Goal: Transaction & Acquisition: Purchase product/service

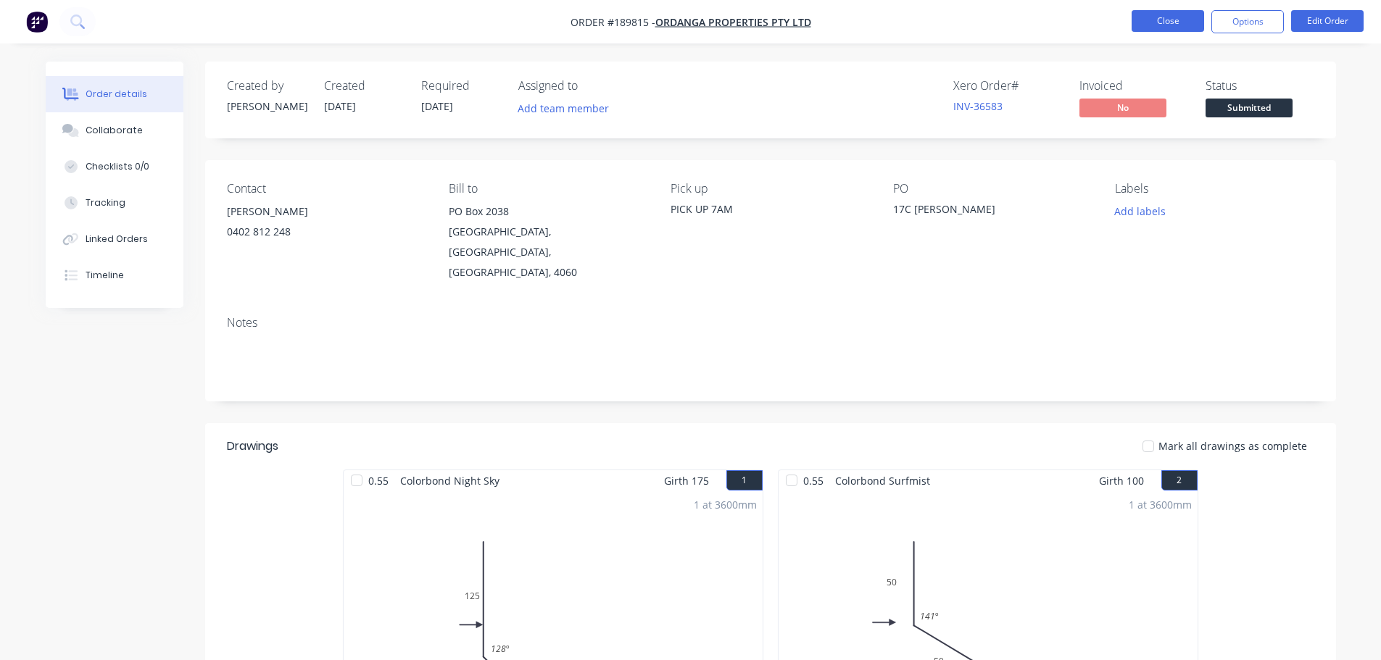
click at [1159, 23] on button "Close" at bounding box center [1167, 21] width 72 height 22
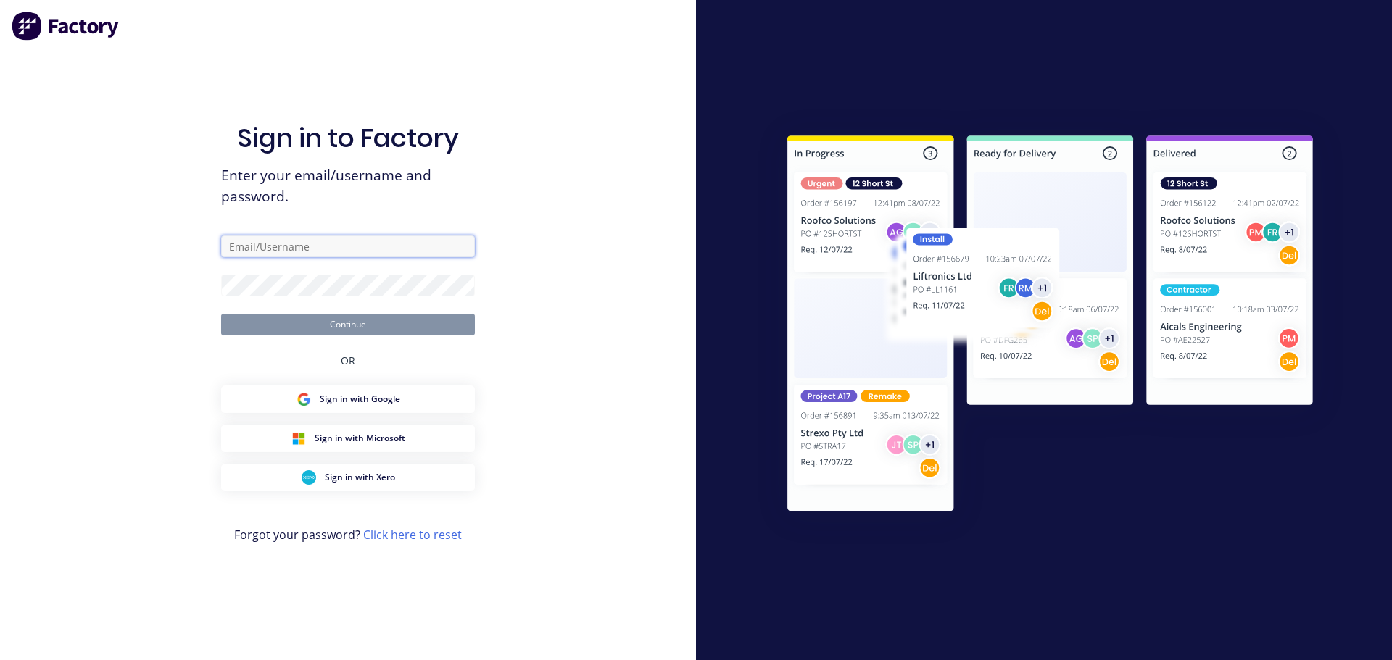
type input "hannah@fmfabricators.com.au"
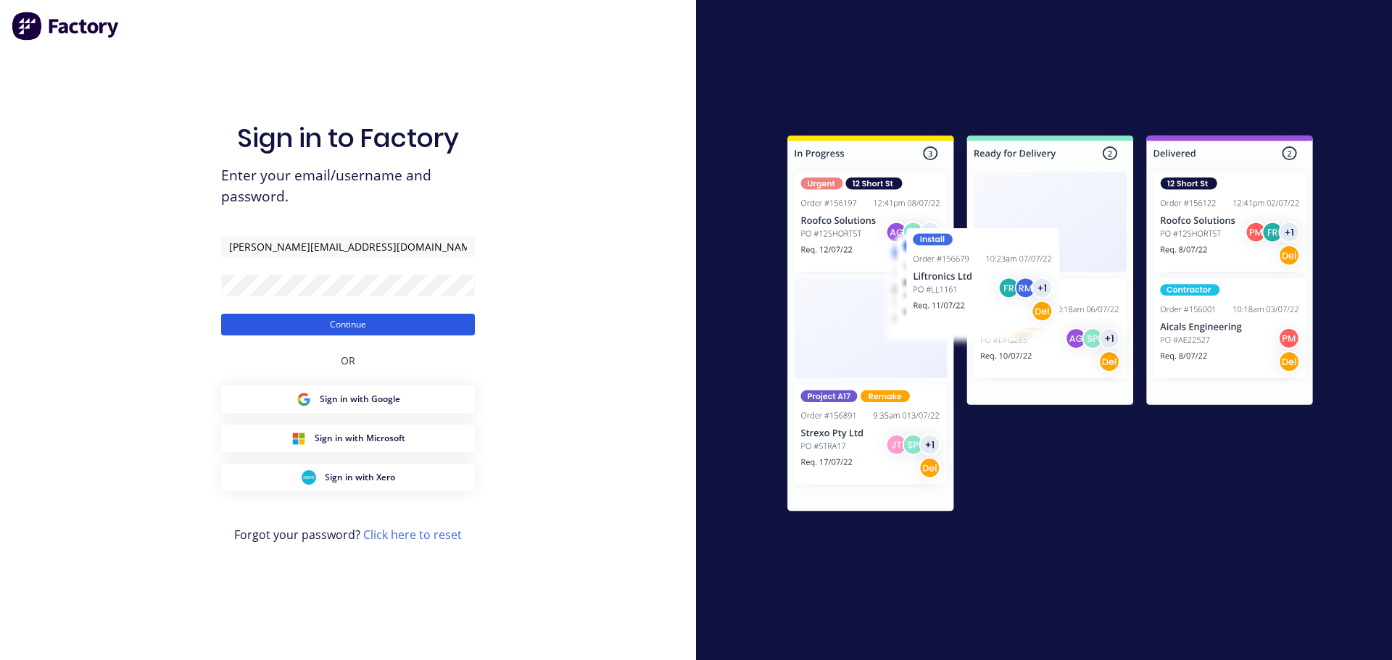
click at [349, 334] on button "Continue" at bounding box center [348, 325] width 254 height 22
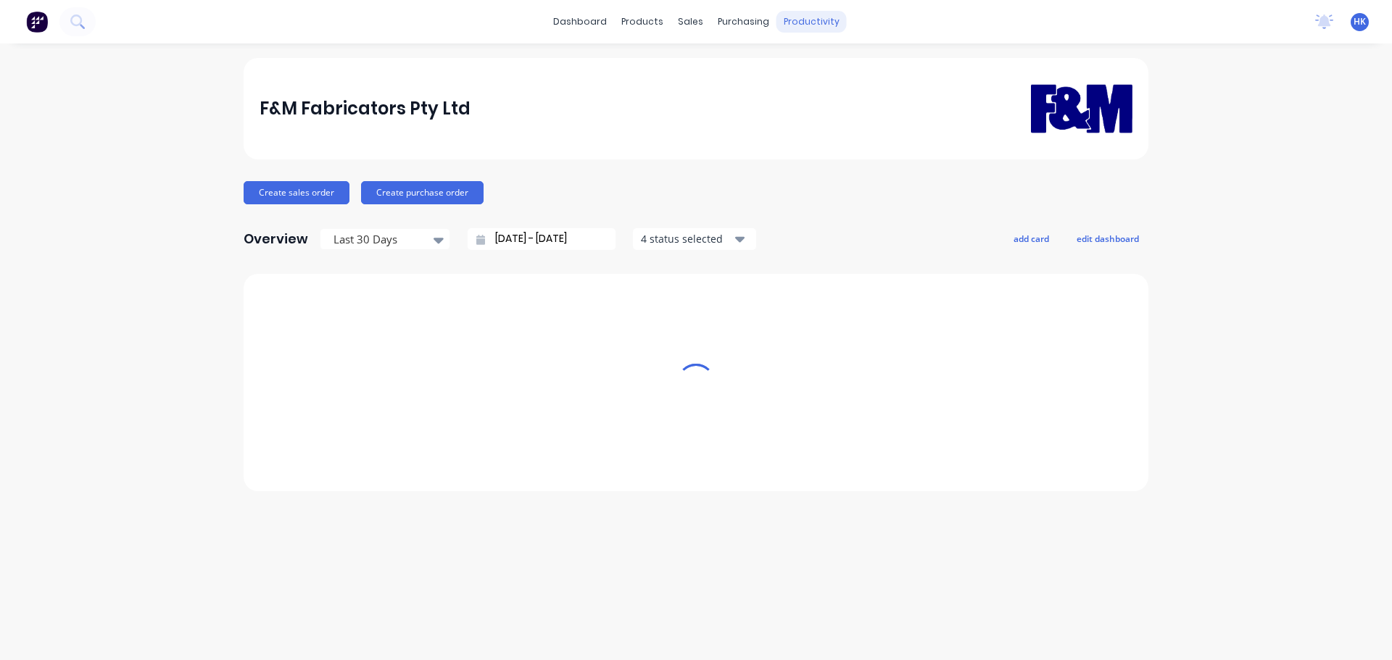
click at [798, 21] on div "productivity" at bounding box center [811, 22] width 70 height 22
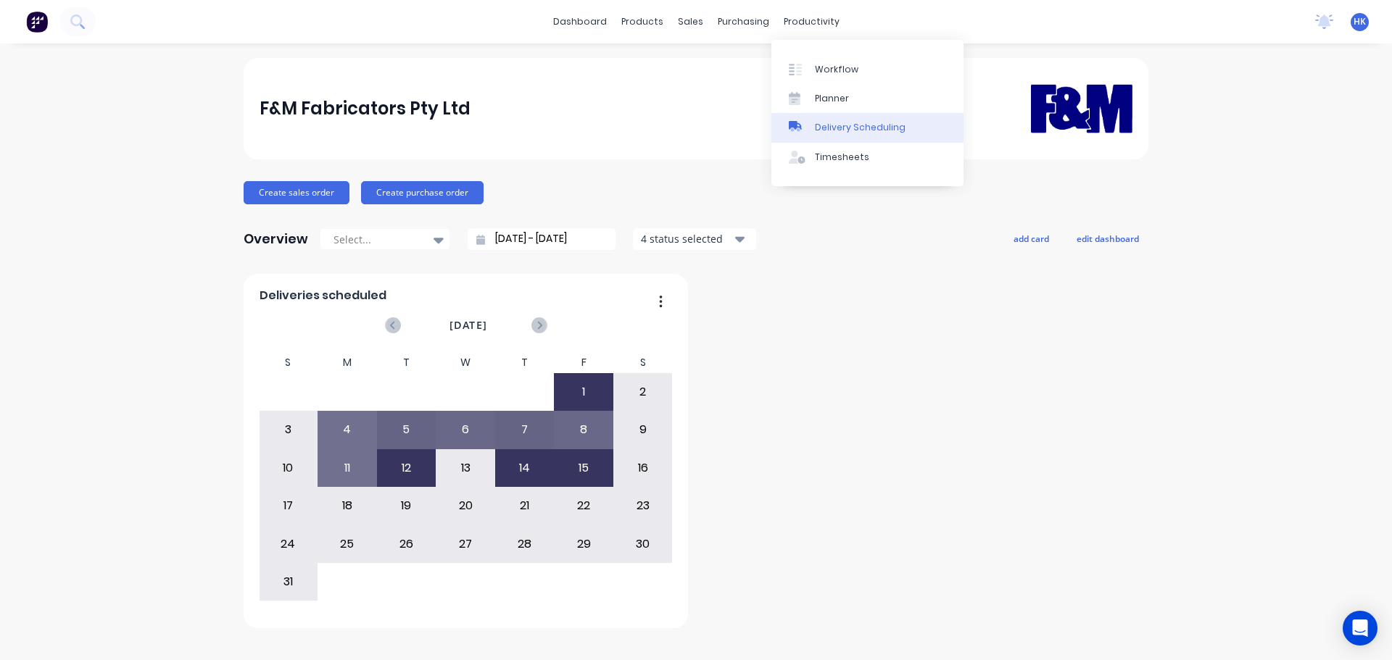
click at [849, 126] on div "Delivery Scheduling" at bounding box center [860, 127] width 91 height 13
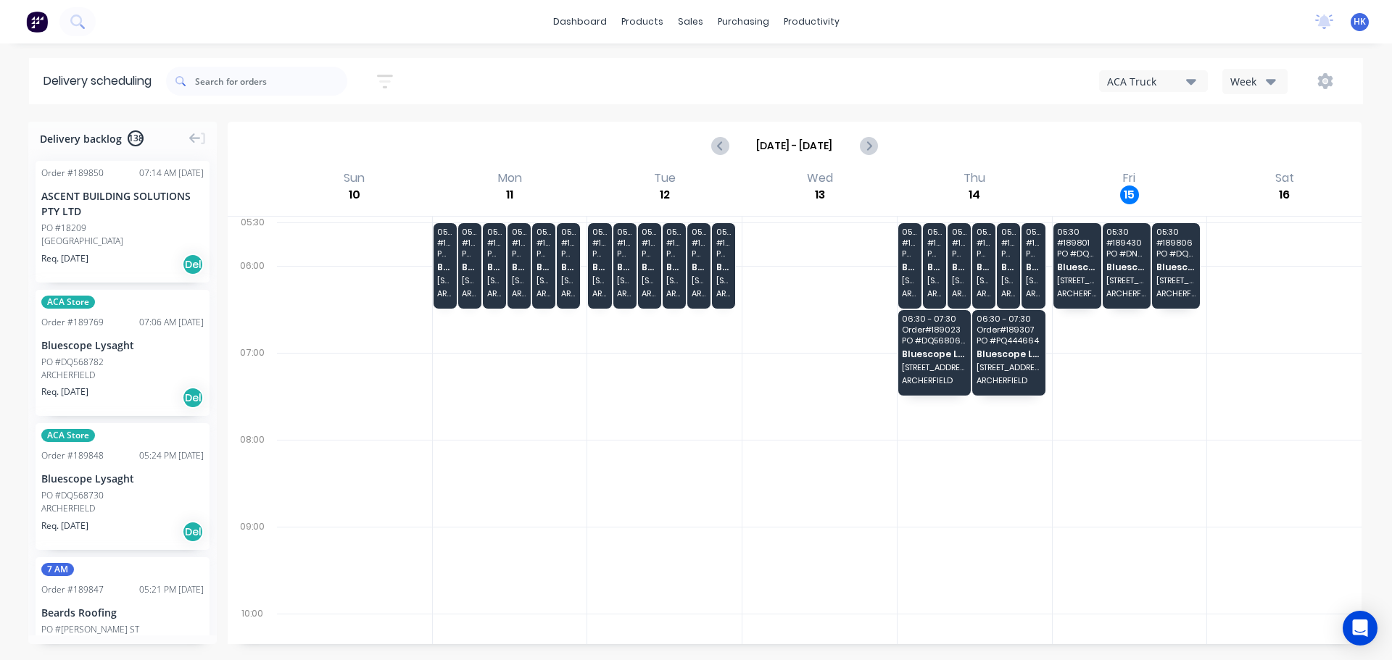
click at [1245, 84] on div "Week" at bounding box center [1251, 81] width 42 height 15
click at [1257, 144] on div "Vehicle" at bounding box center [1295, 148] width 144 height 29
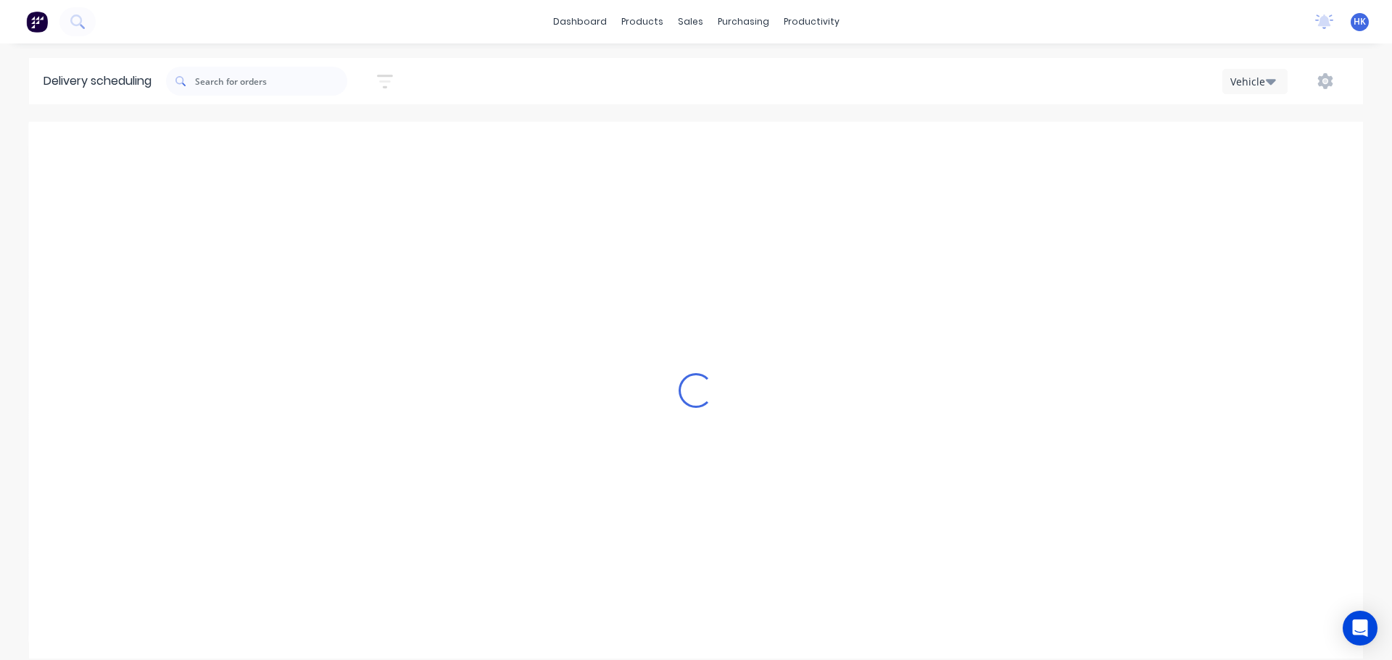
scroll to position [0, 1]
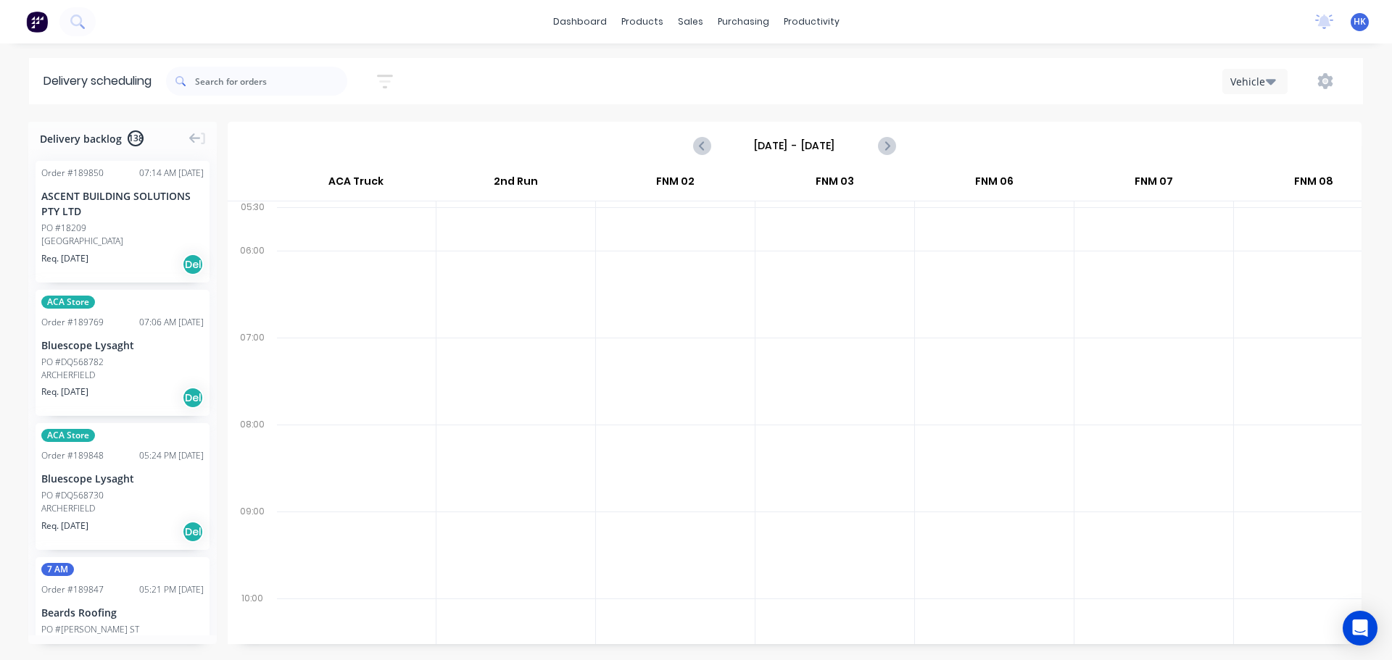
click at [807, 150] on input "Sunday - 10/08/25" at bounding box center [795, 146] width 144 height 22
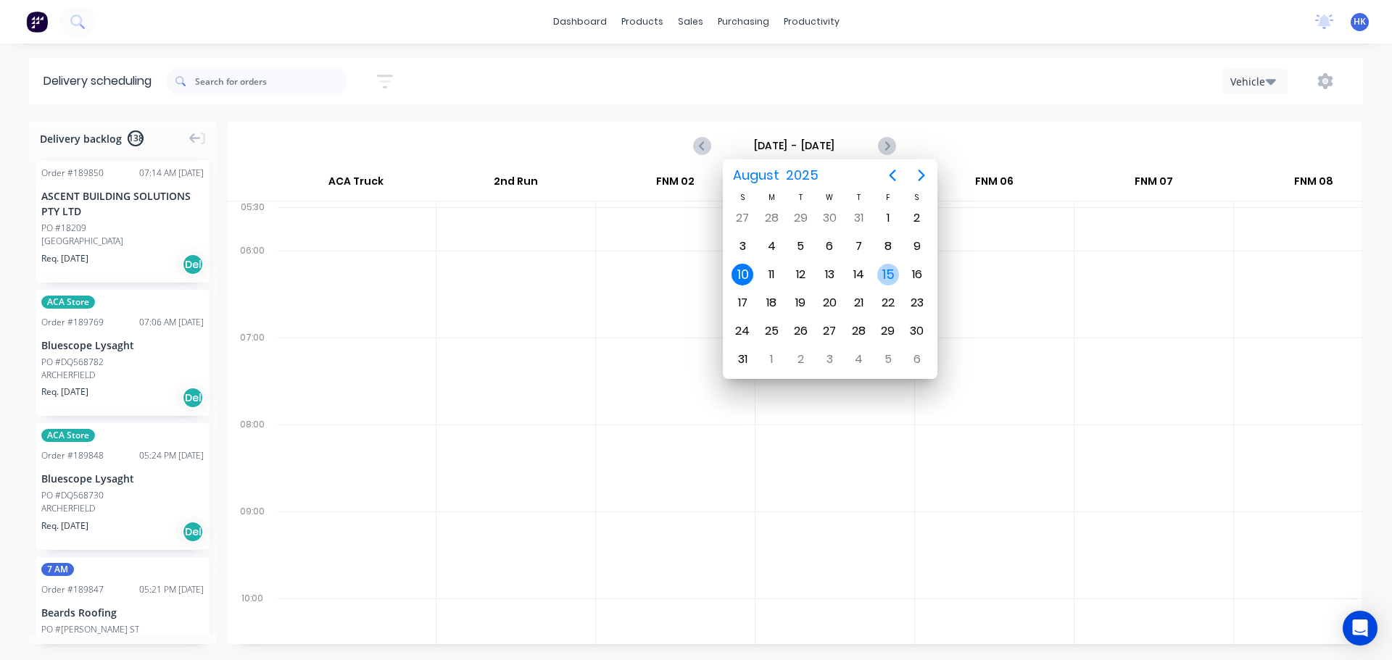
click at [880, 275] on div "15" at bounding box center [888, 275] width 22 height 22
type input "Friday - 15/08/25"
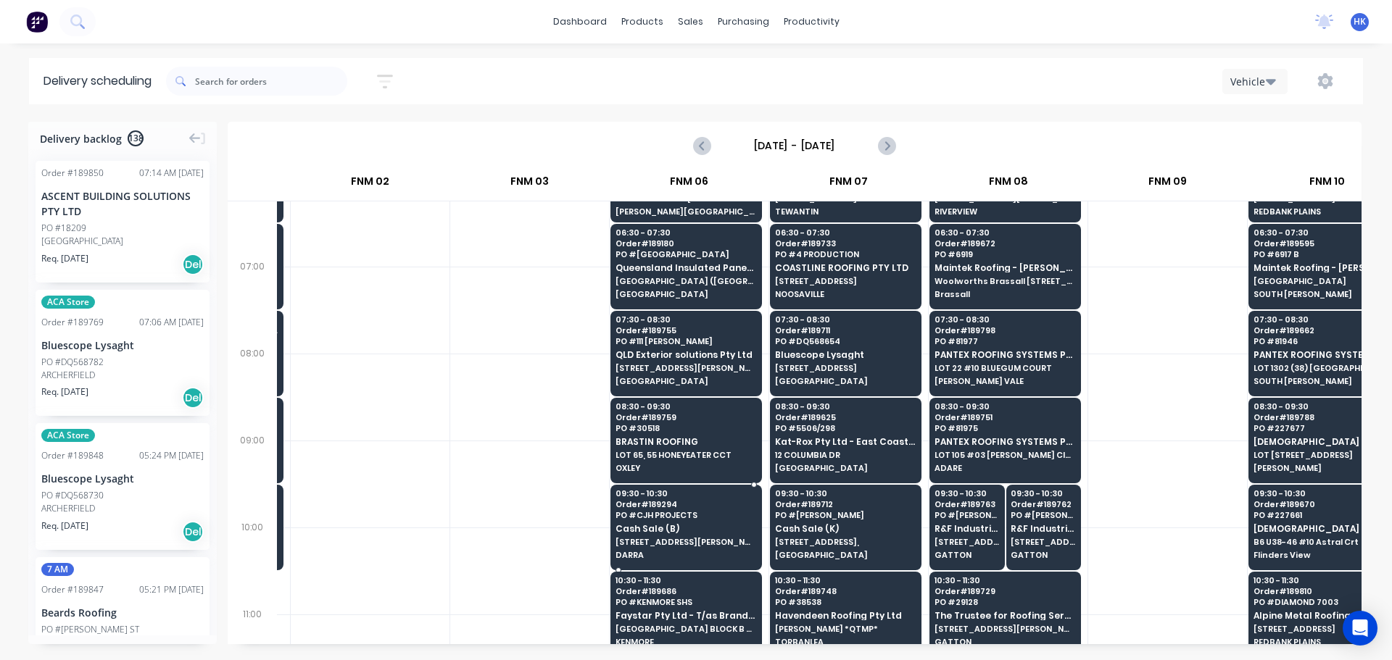
scroll to position [0, 306]
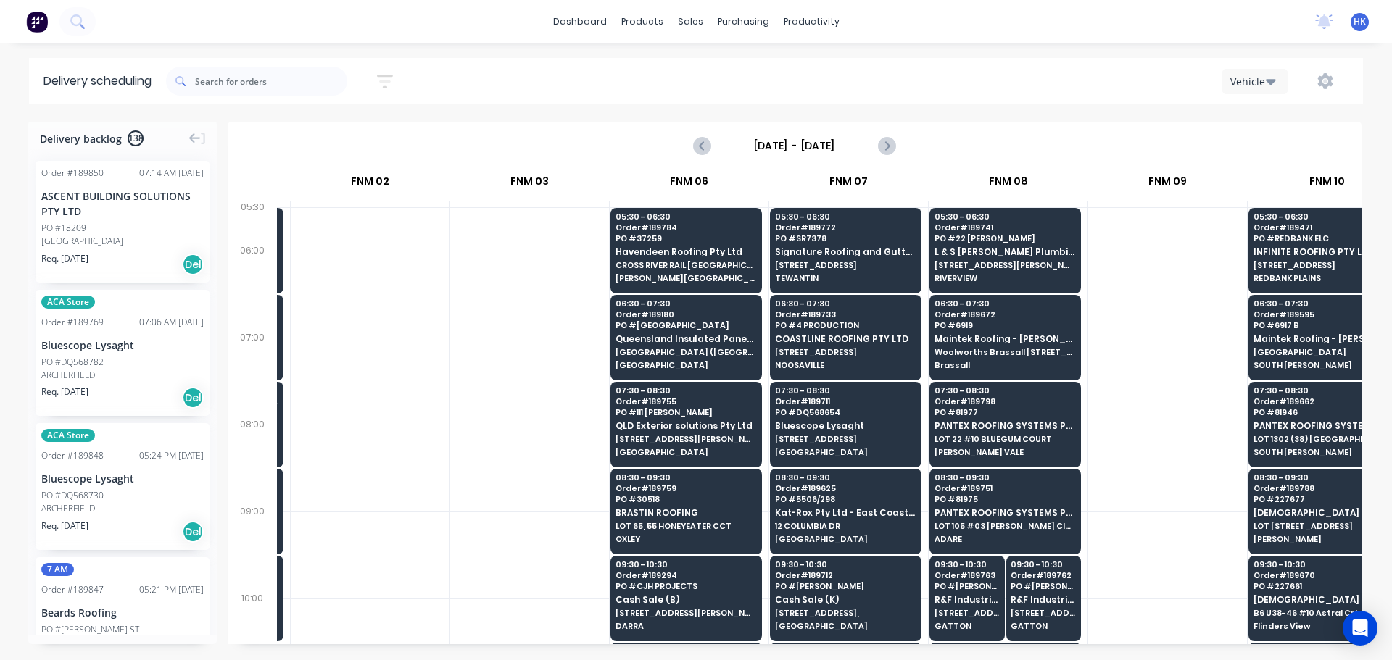
click at [287, 98] on div at bounding box center [256, 81] width 181 height 41
click at [288, 94] on input "text" at bounding box center [271, 81] width 152 height 29
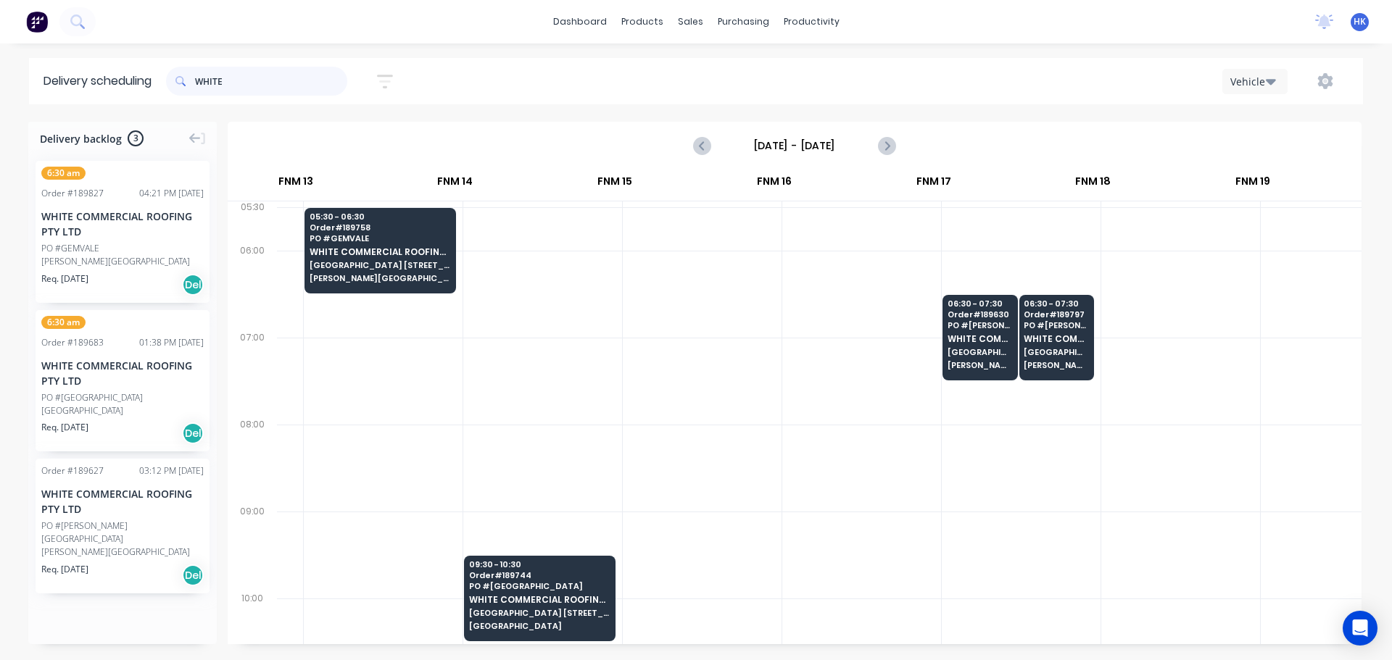
scroll to position [0, 1777]
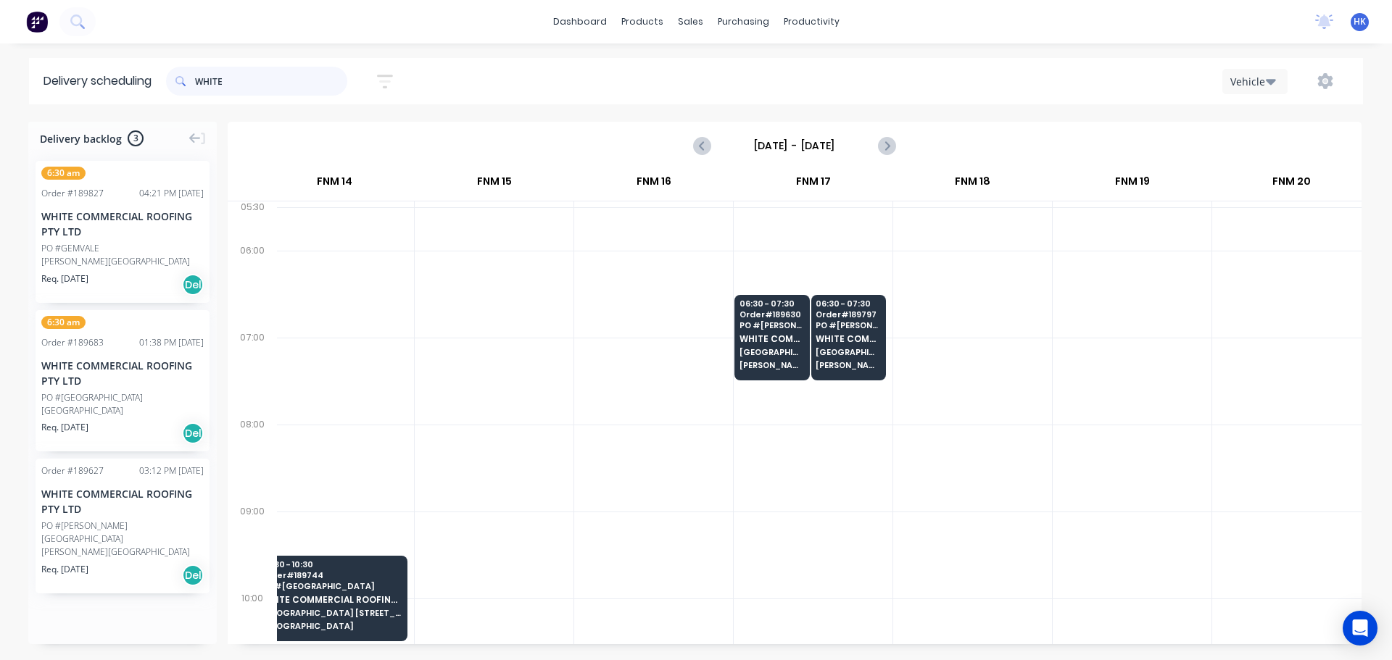
type input "WHITE"
drag, startPoint x: 307, startPoint y: 84, endPoint x: 196, endPoint y: 78, distance: 111.1
click at [194, 80] on div "WHITE" at bounding box center [256, 81] width 181 height 29
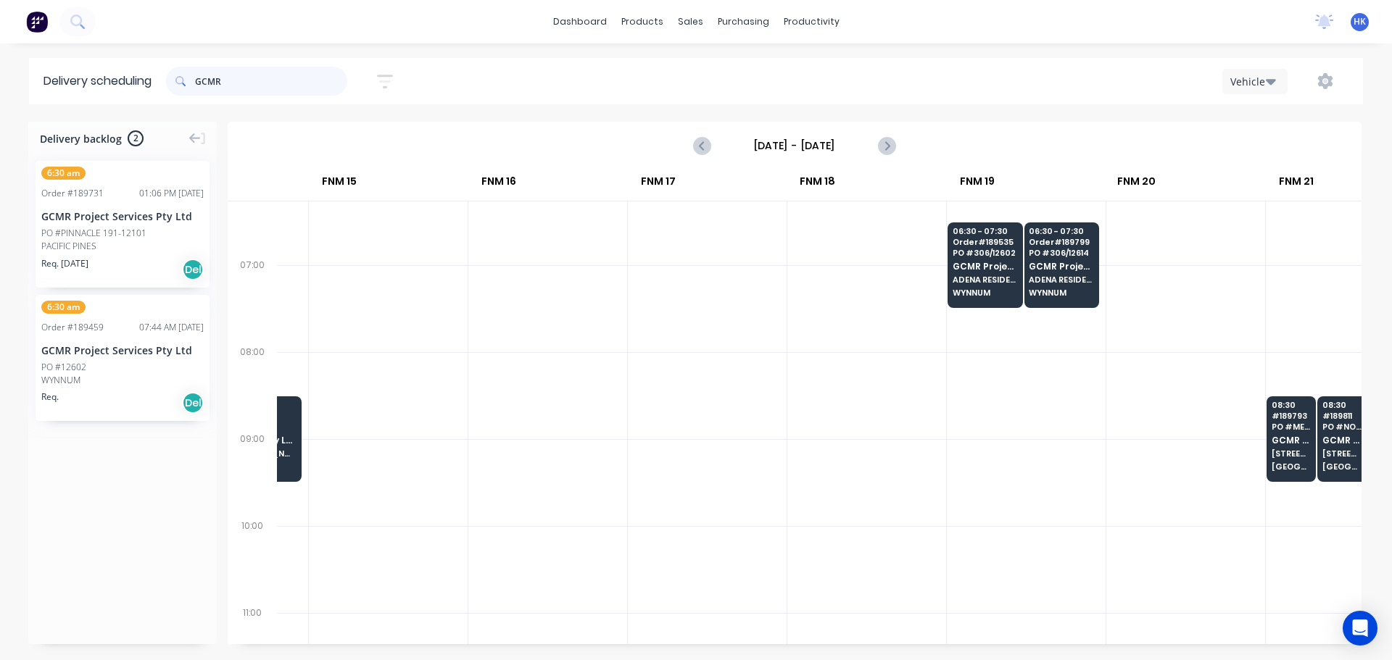
scroll to position [72, 1956]
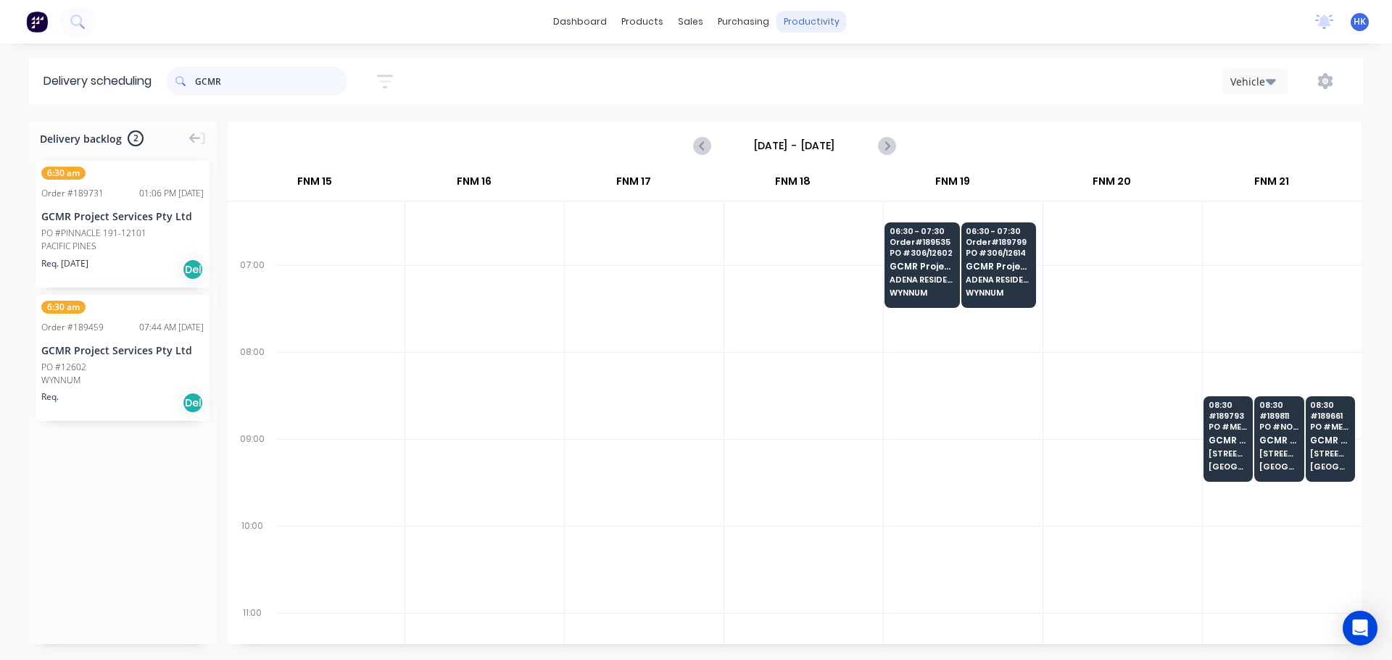
type input "GCMR"
drag, startPoint x: 254, startPoint y: 75, endPoint x: 169, endPoint y: 87, distance: 85.7
click at [169, 87] on header "Delivery scheduling GCMR Sort by Most recent Created date Required date Order n…" at bounding box center [696, 81] width 1334 height 46
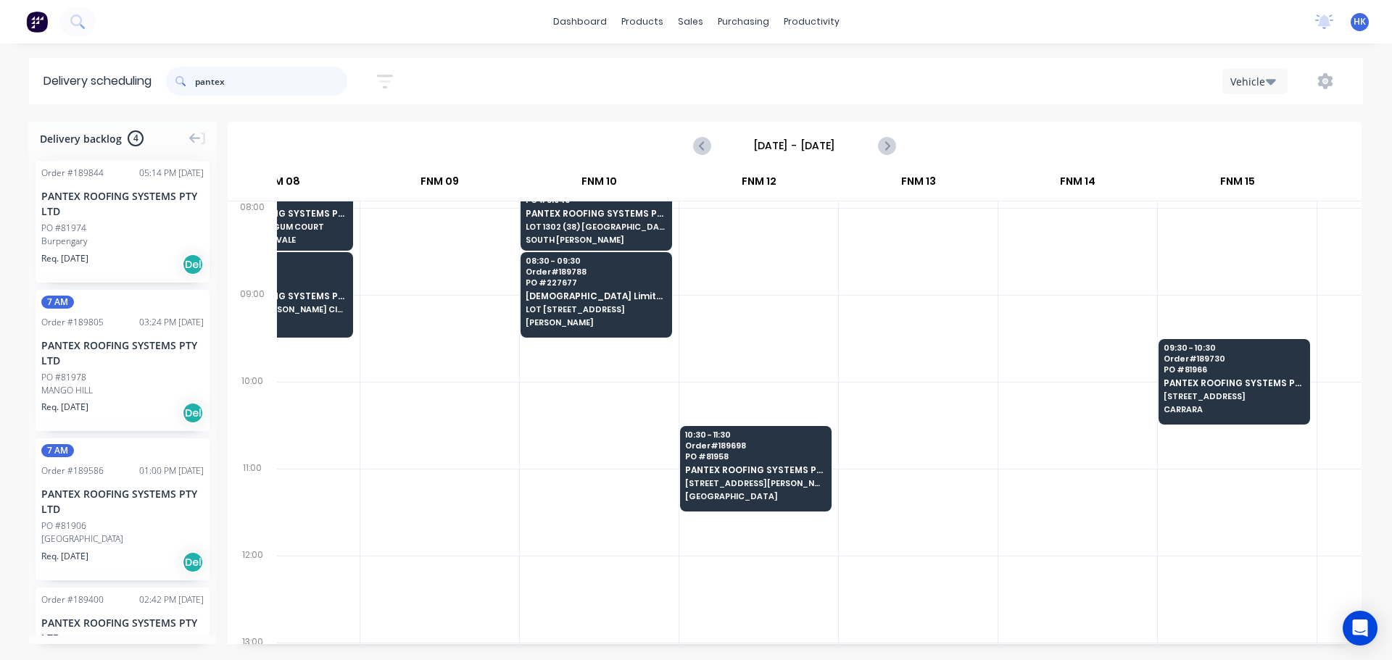
scroll to position [217, 1034]
type input "pantex"
drag, startPoint x: 258, startPoint y: 74, endPoint x: 154, endPoint y: 80, distance: 104.5
click at [154, 80] on header "Delivery scheduling pantex Sort by Most recent Created date Required date Order…" at bounding box center [696, 81] width 1334 height 46
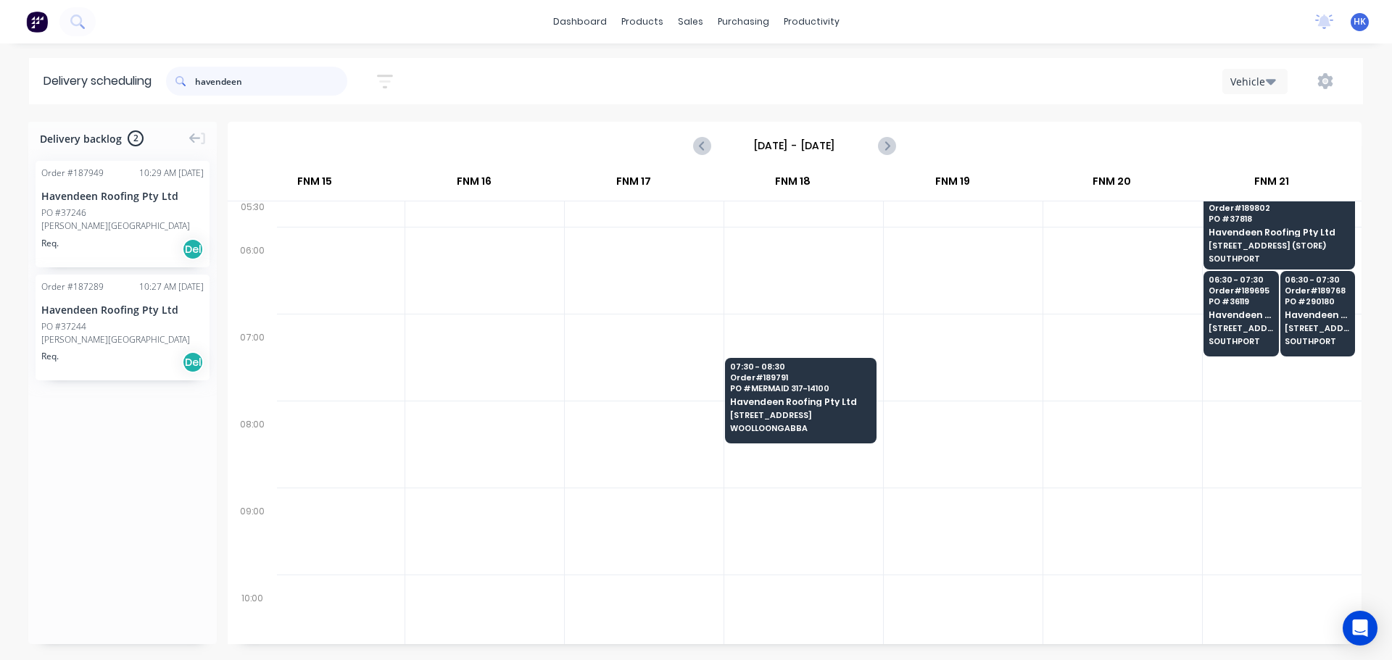
scroll to position [0, 1956]
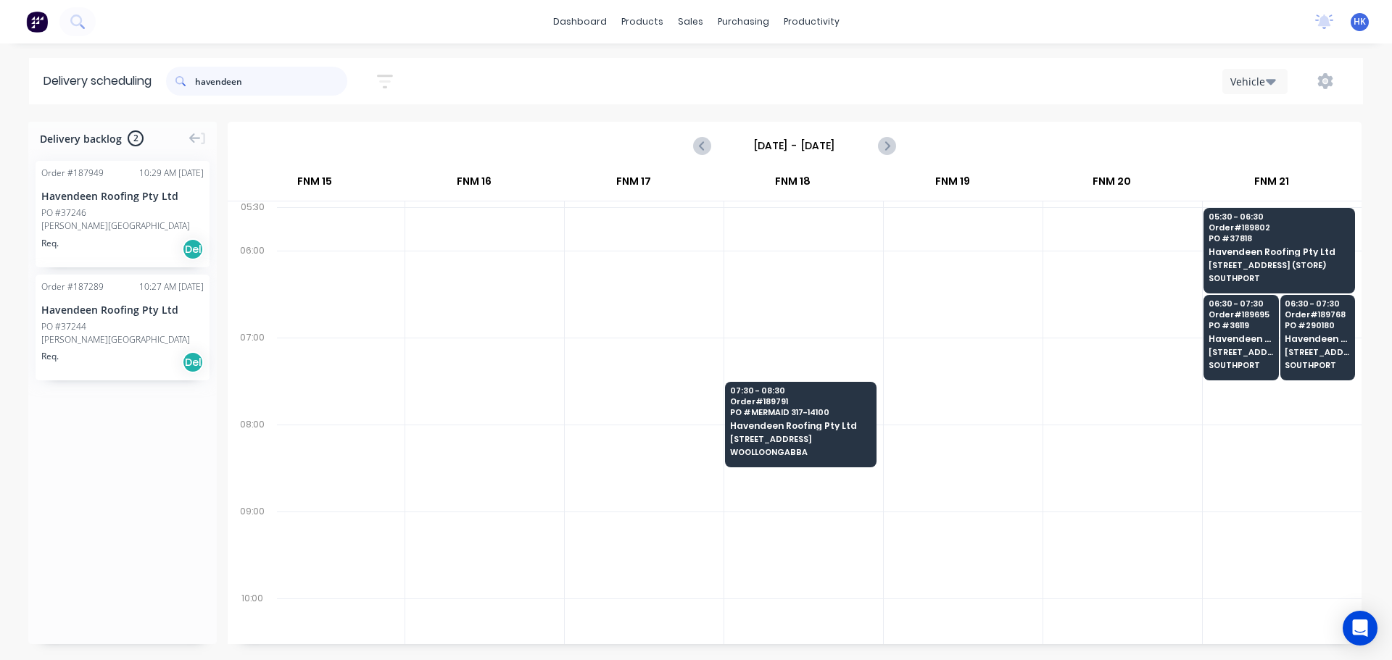
type input "havendeen"
drag, startPoint x: 319, startPoint y: 65, endPoint x: 191, endPoint y: 91, distance: 130.8
click at [186, 91] on div "havendeen" at bounding box center [256, 81] width 181 height 41
click at [257, 65] on div "havendeen" at bounding box center [256, 81] width 181 height 41
click at [272, 80] on input "havendeen" at bounding box center [271, 81] width 152 height 29
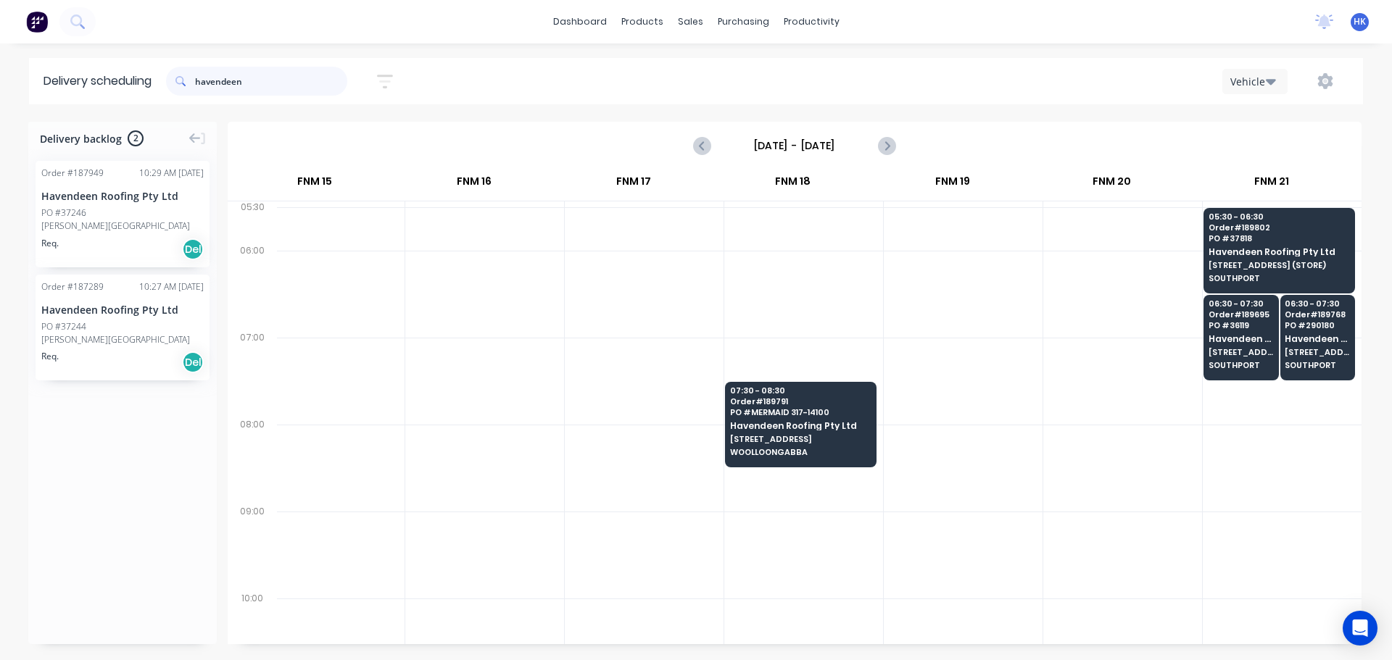
click at [273, 80] on input "havendeen" at bounding box center [271, 81] width 152 height 29
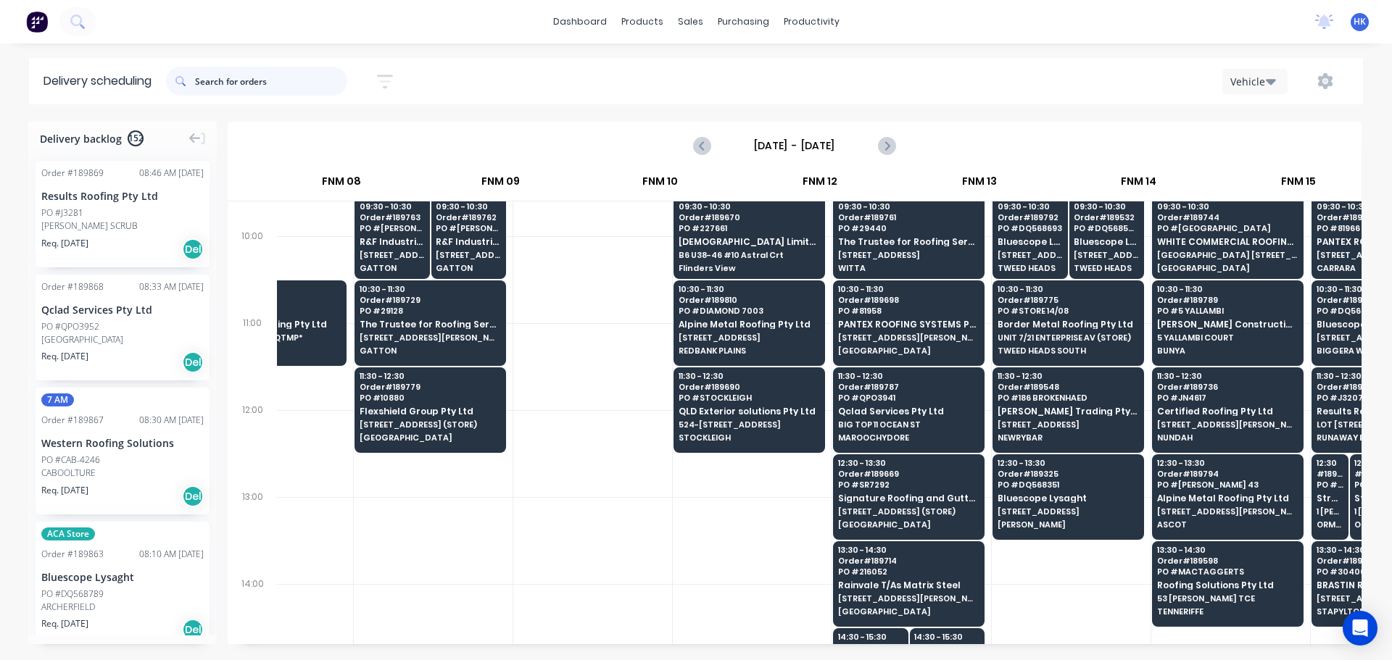
scroll to position [362, 975]
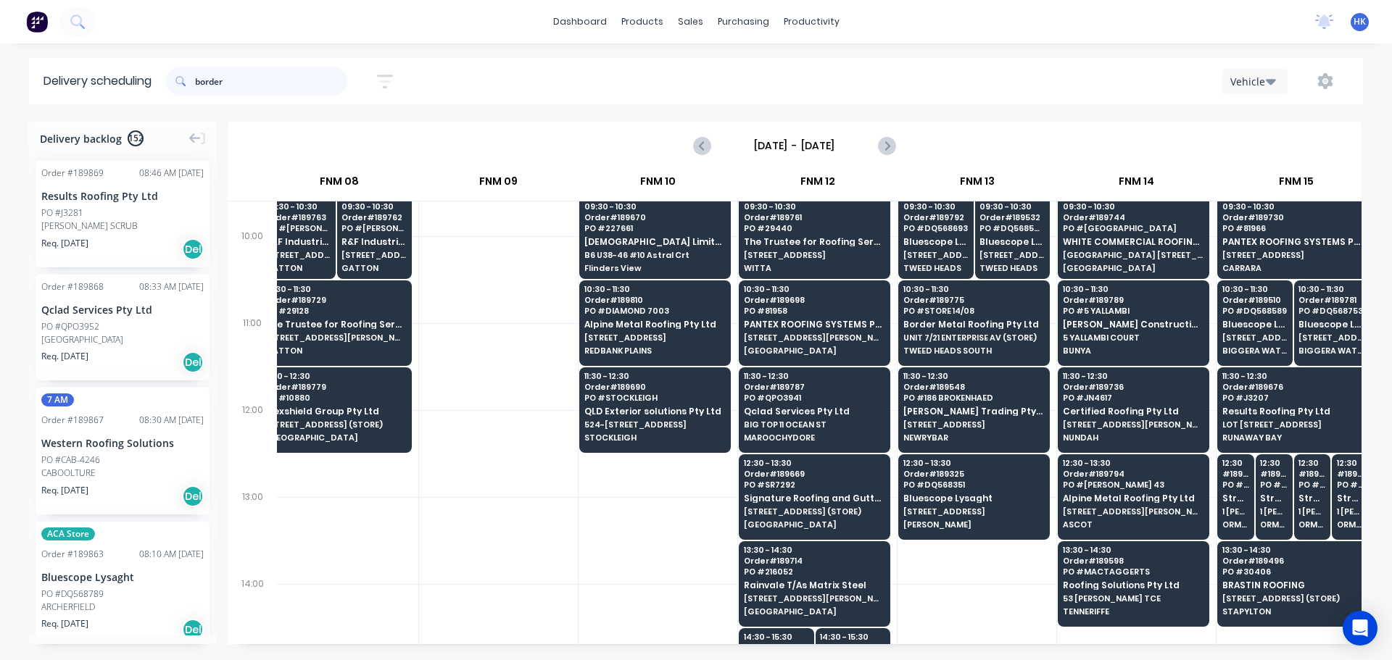
type input "border"
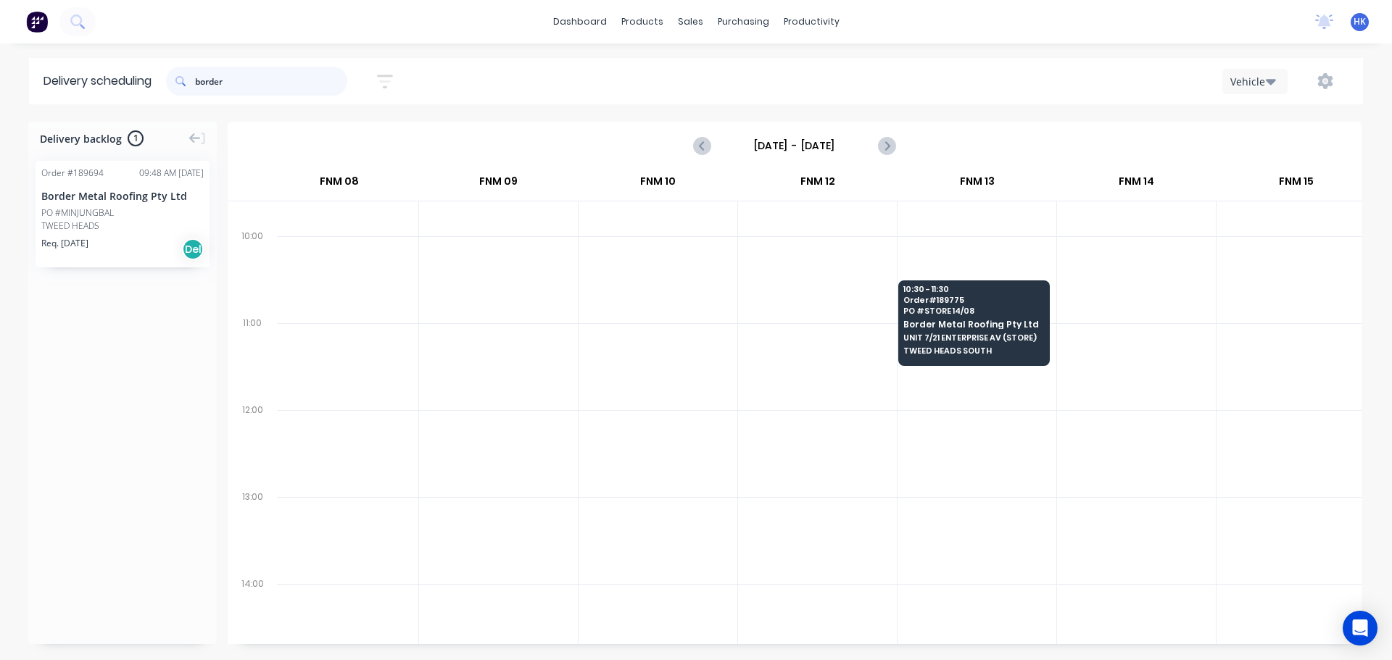
drag, startPoint x: 252, startPoint y: 92, endPoint x: 139, endPoint y: 90, distance: 113.1
click at [139, 90] on header "Delivery scheduling border Sort by Most recent Created date Required date Order…" at bounding box center [696, 81] width 1334 height 46
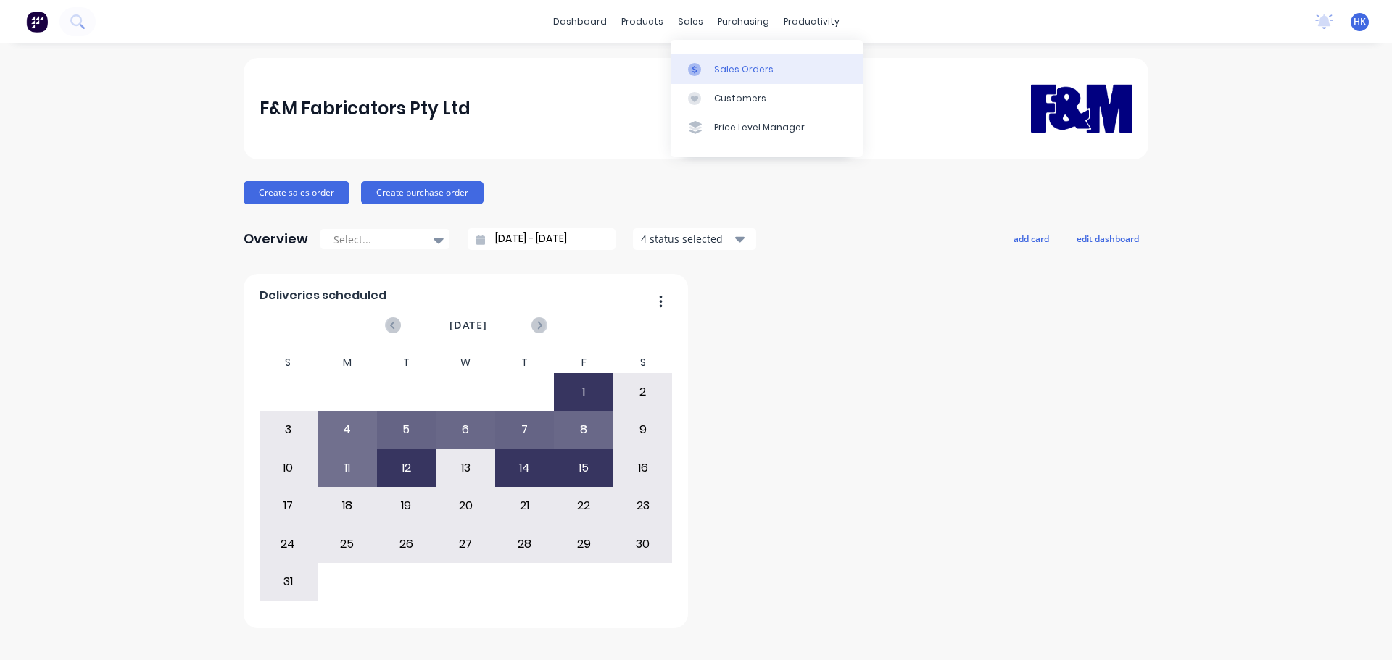
click at [732, 67] on div "Sales Orders" at bounding box center [743, 69] width 59 height 13
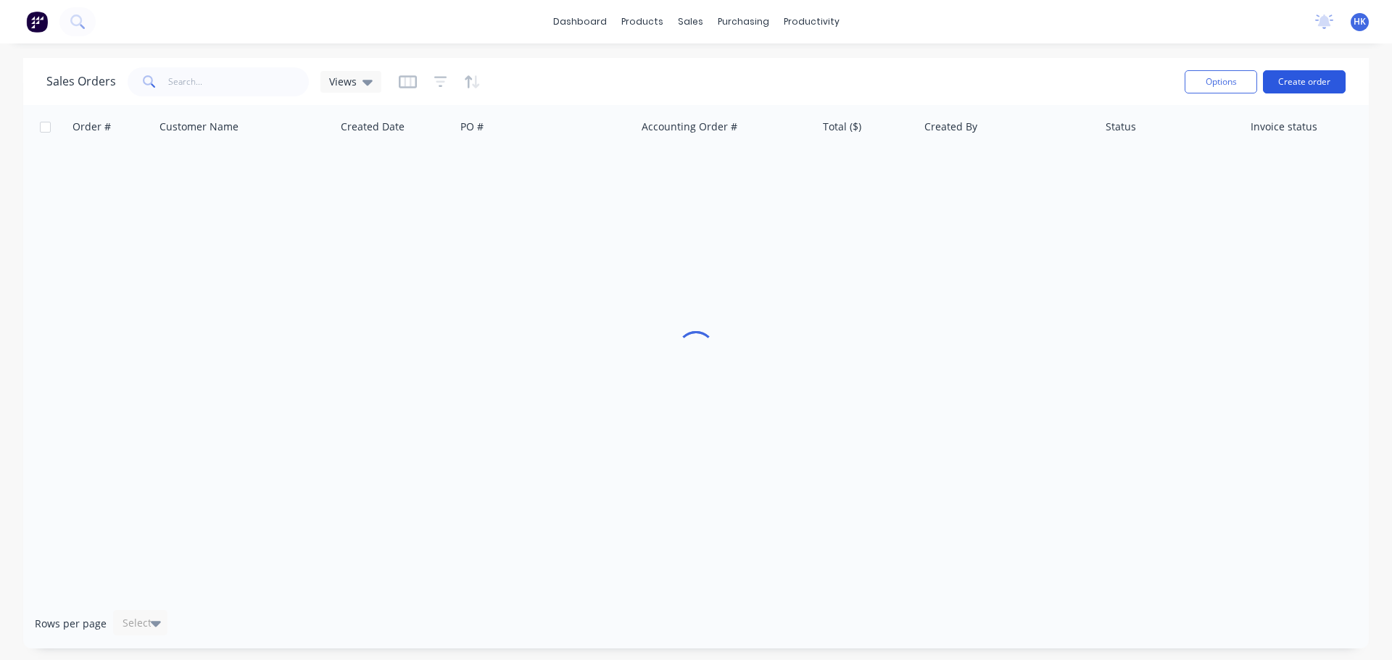
click at [1309, 83] on button "Create order" at bounding box center [1304, 81] width 83 height 23
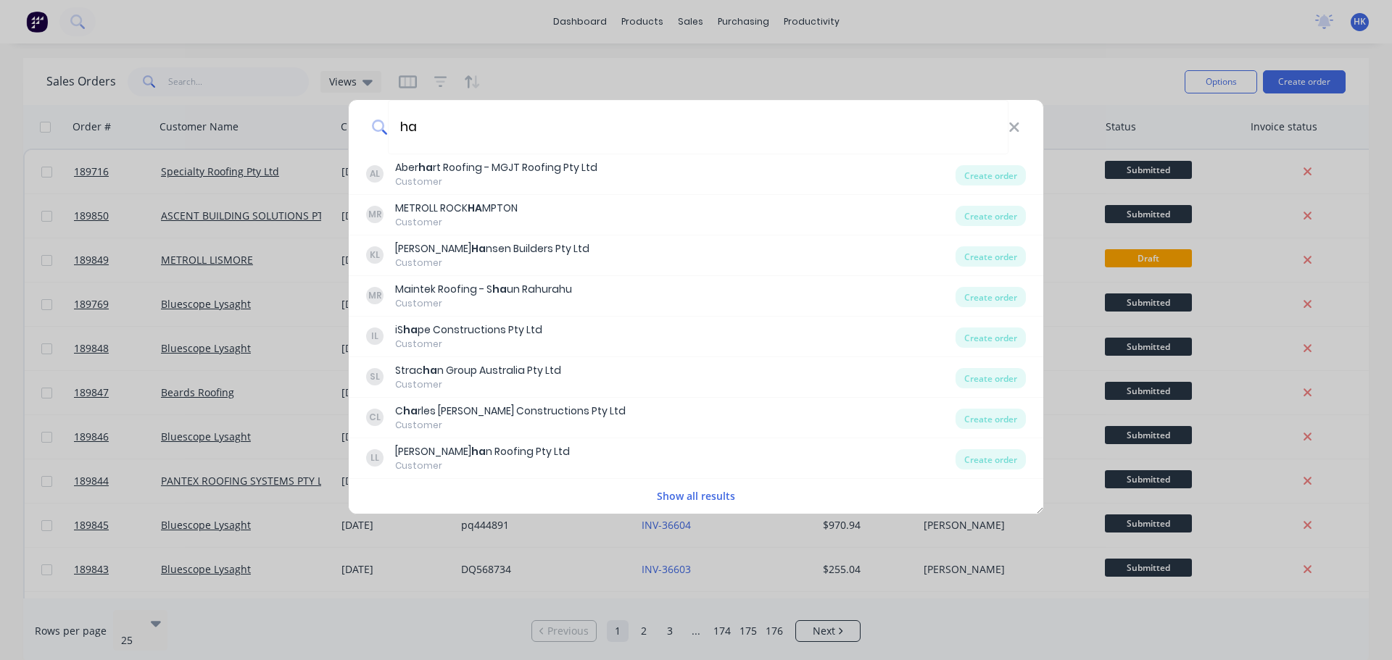
type input "h"
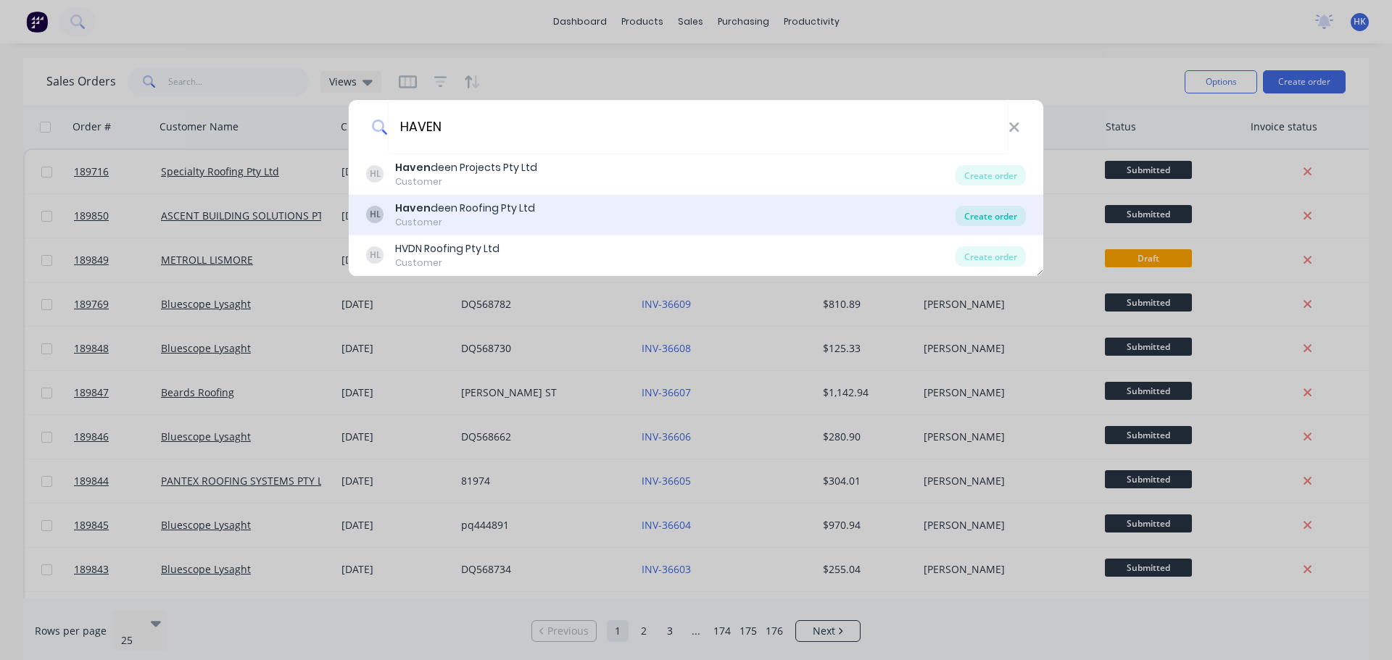
type input "HAVEN"
click at [990, 209] on div "Create order" at bounding box center [990, 216] width 70 height 20
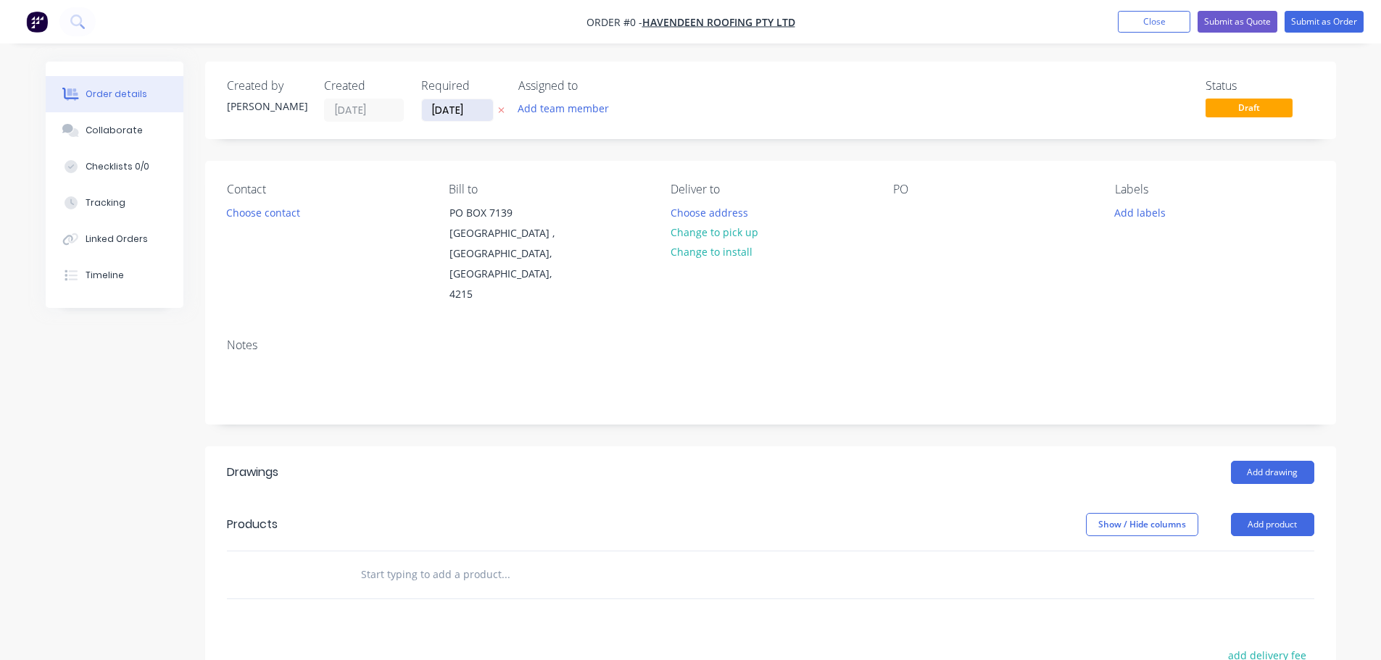
click at [448, 108] on input "15/08/25" at bounding box center [457, 110] width 71 height 22
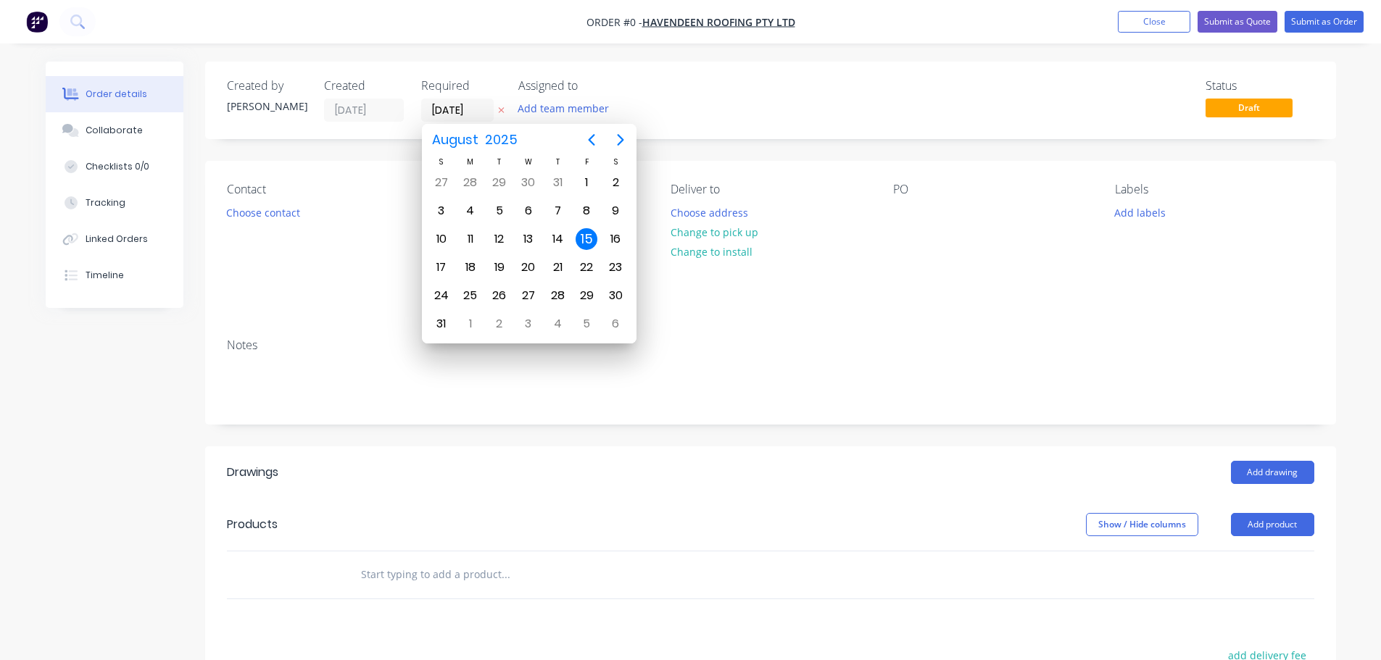
click at [586, 238] on div "15" at bounding box center [586, 239] width 22 height 22
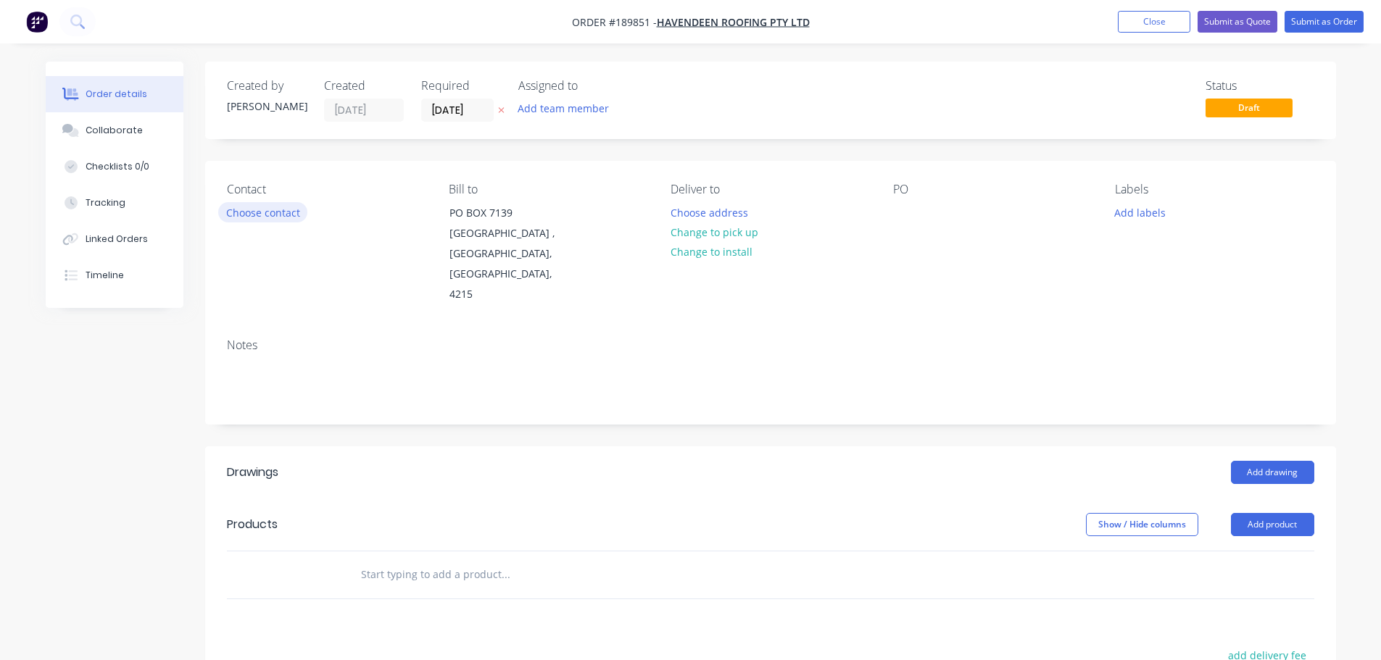
click at [278, 212] on button "Choose contact" at bounding box center [262, 212] width 89 height 20
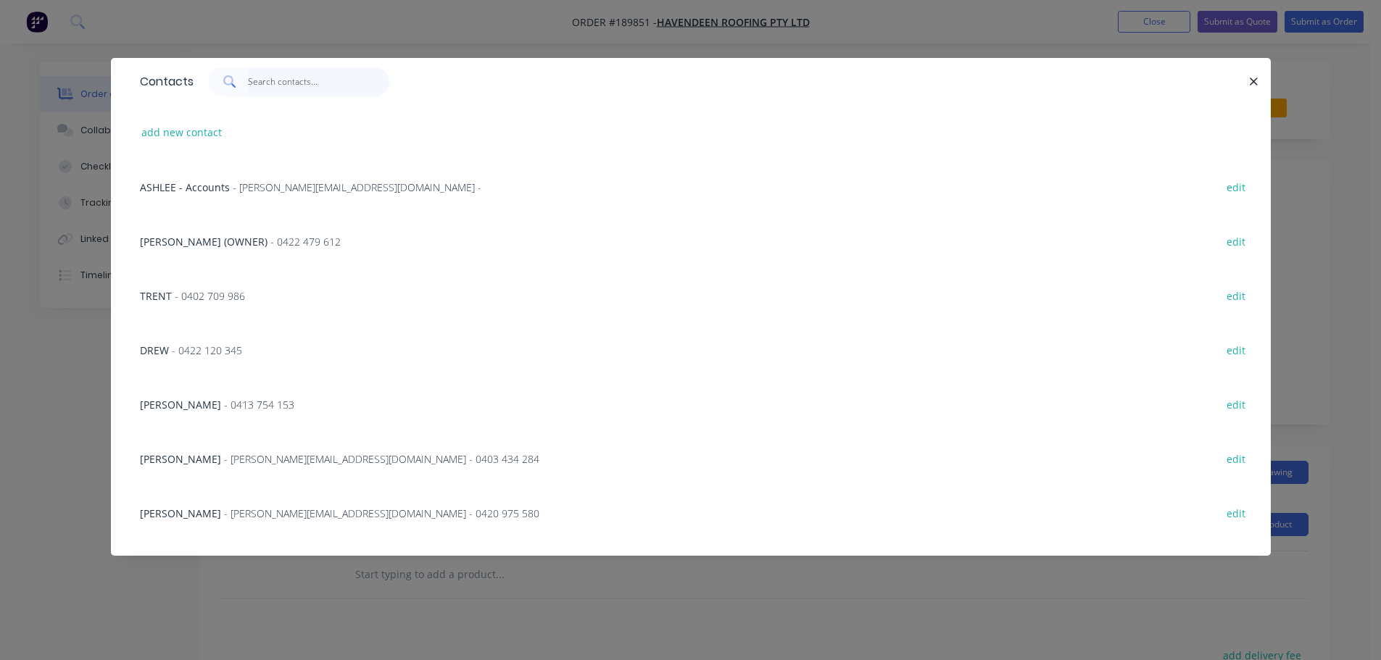
click at [270, 83] on input "text" at bounding box center [318, 81] width 141 height 29
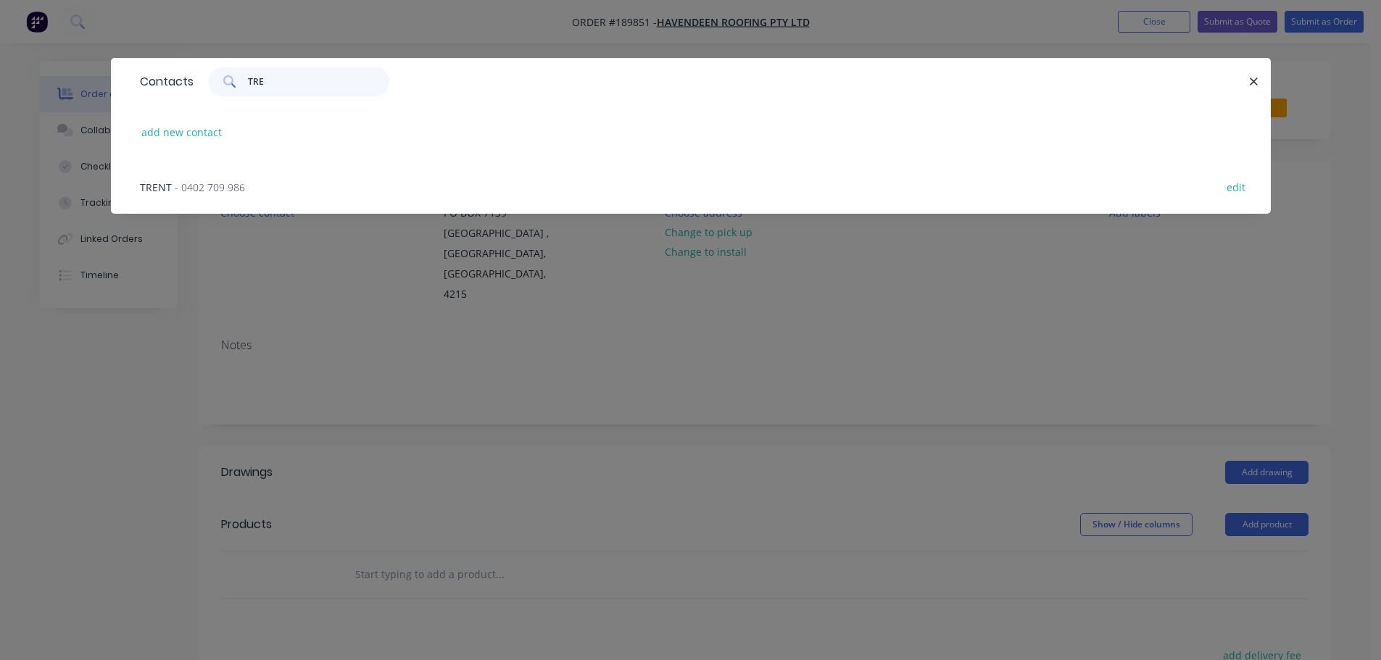
type input "TRE"
click at [238, 180] on span "- 0402 709 986" at bounding box center [210, 187] width 70 height 14
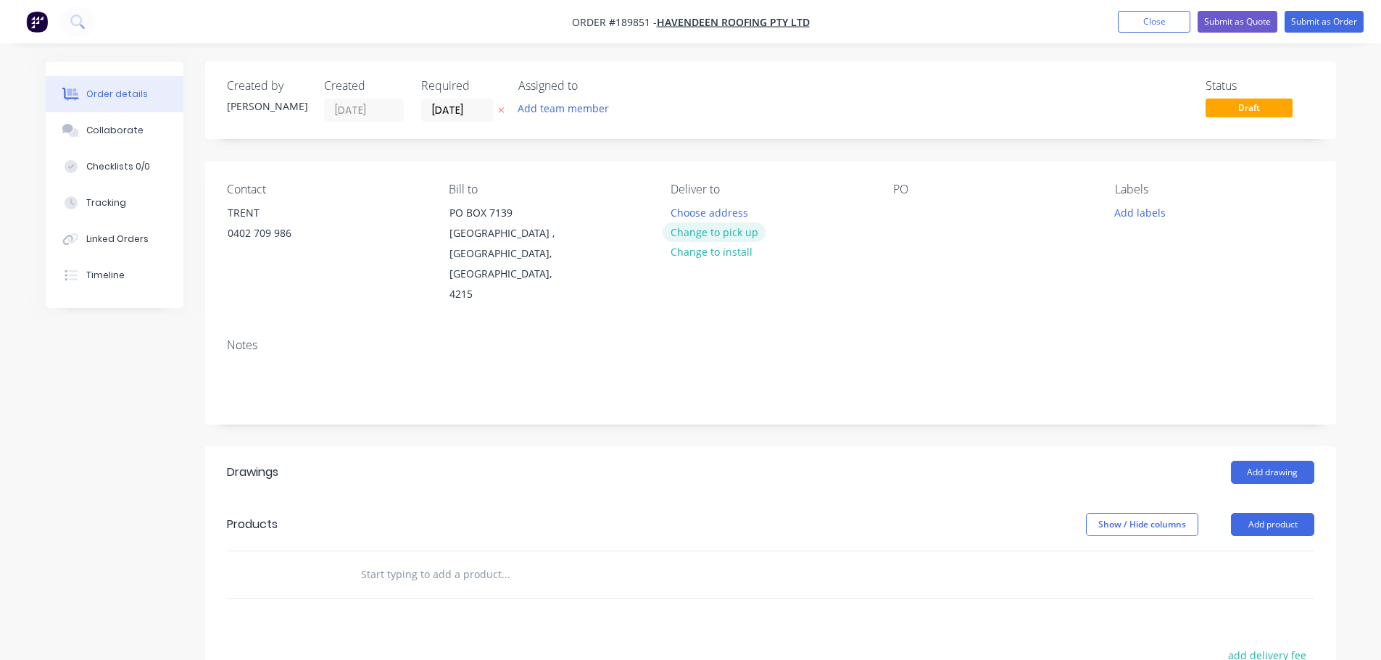
click at [723, 232] on button "Change to pick up" at bounding box center [713, 233] width 103 height 20
click at [681, 212] on div at bounding box center [681, 212] width 23 height 21
click at [908, 215] on div at bounding box center [904, 212] width 23 height 21
click at [1144, 215] on button "Add labels" at bounding box center [1140, 212] width 67 height 20
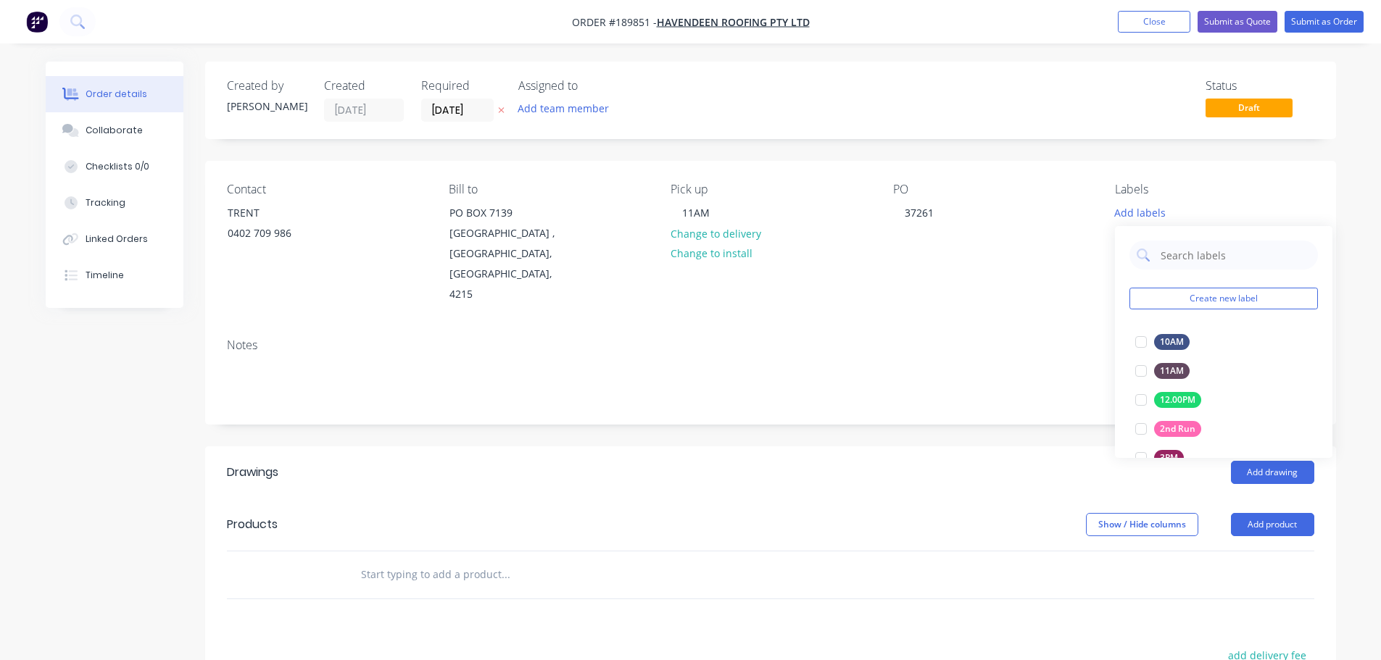
click at [949, 499] on header "Products Show / Hide columns Add product" at bounding box center [770, 525] width 1131 height 52
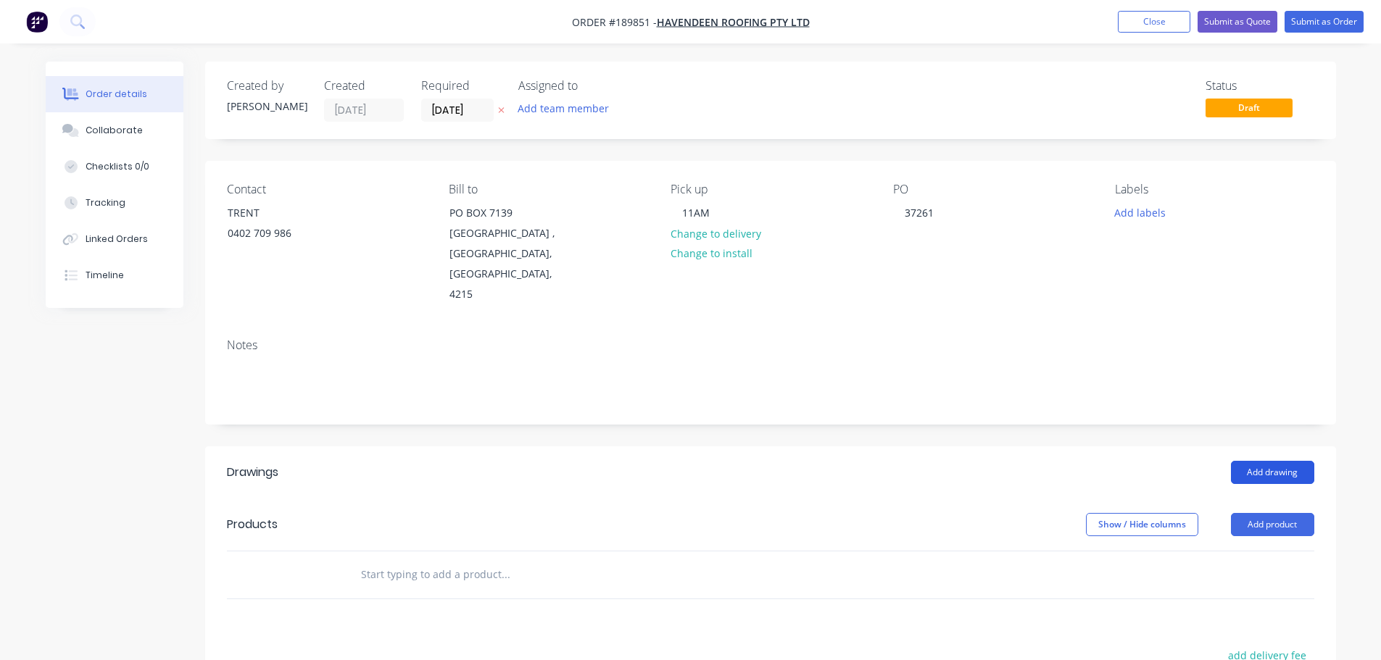
click at [1297, 461] on button "Add drawing" at bounding box center [1272, 472] width 83 height 23
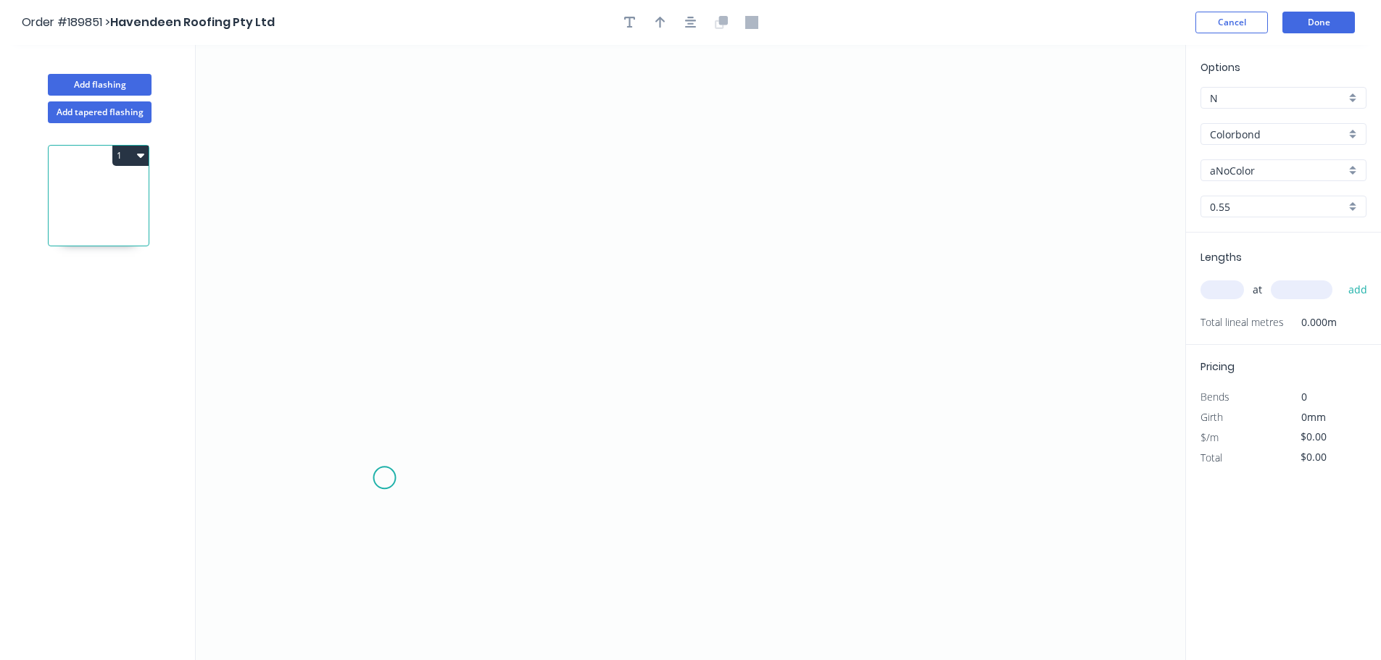
click at [381, 481] on icon "0" at bounding box center [690, 352] width 989 height 615
click at [372, 141] on icon "0" at bounding box center [690, 352] width 989 height 615
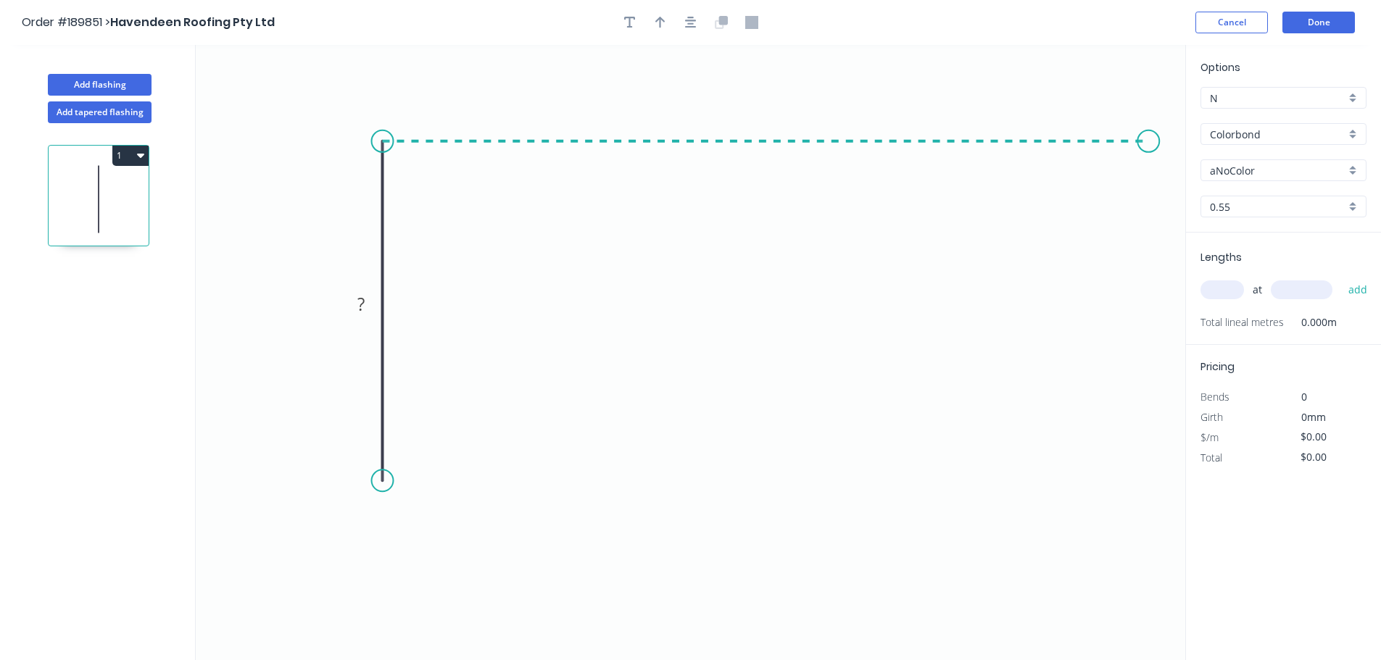
click at [1151, 173] on icon "0 ?" at bounding box center [690, 352] width 989 height 615
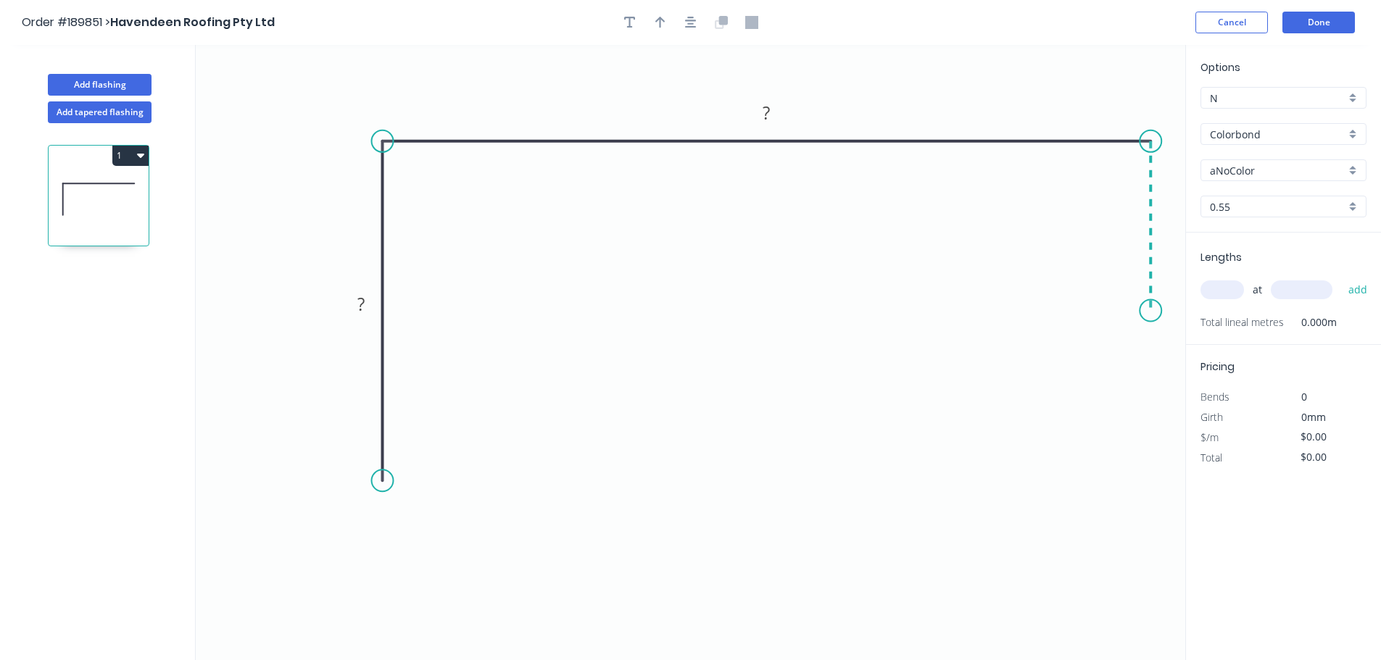
click at [1155, 311] on icon "0 ? ?" at bounding box center [690, 352] width 989 height 615
drag, startPoint x: 376, startPoint y: 481, endPoint x: 380, endPoint y: 520, distance: 38.6
click at [380, 520] on circle at bounding box center [383, 519] width 22 height 22
click at [499, 514] on icon "0 ? ? ?" at bounding box center [690, 352] width 989 height 615
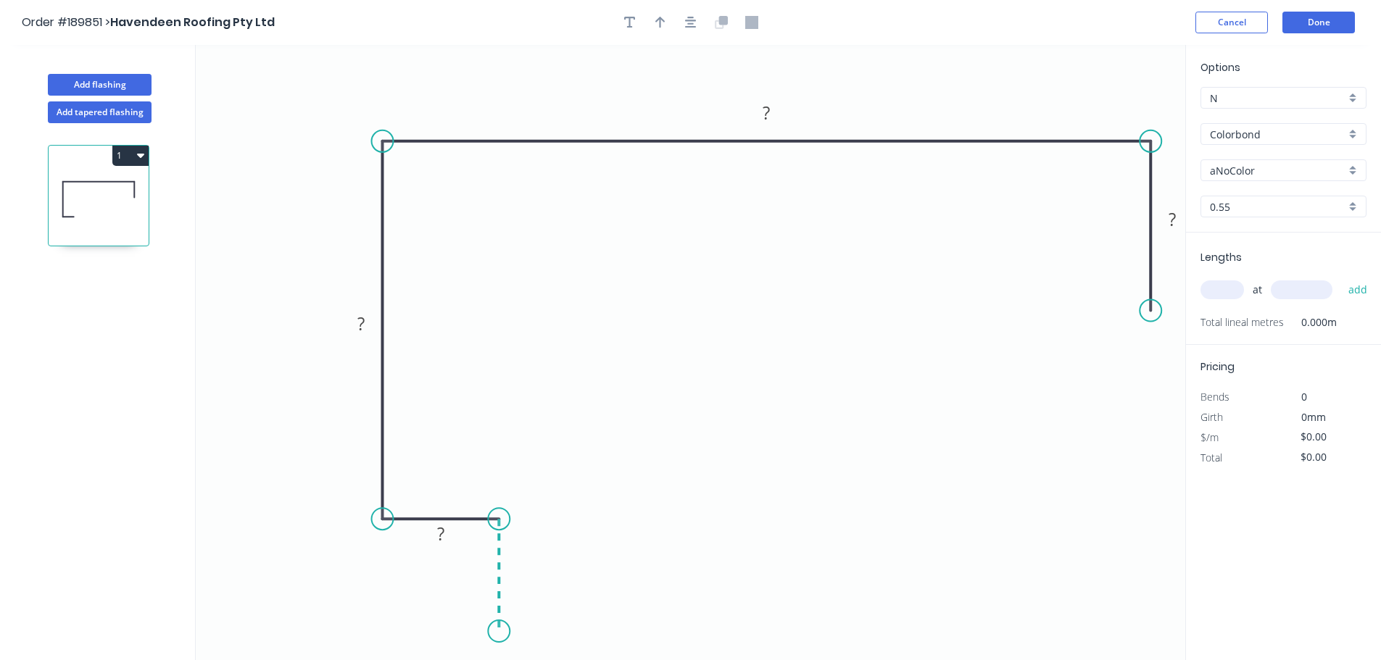
click at [502, 632] on icon "0 ? ? ? ?" at bounding box center [690, 352] width 989 height 615
click at [683, 28] on button "button" at bounding box center [691, 23] width 22 height 22
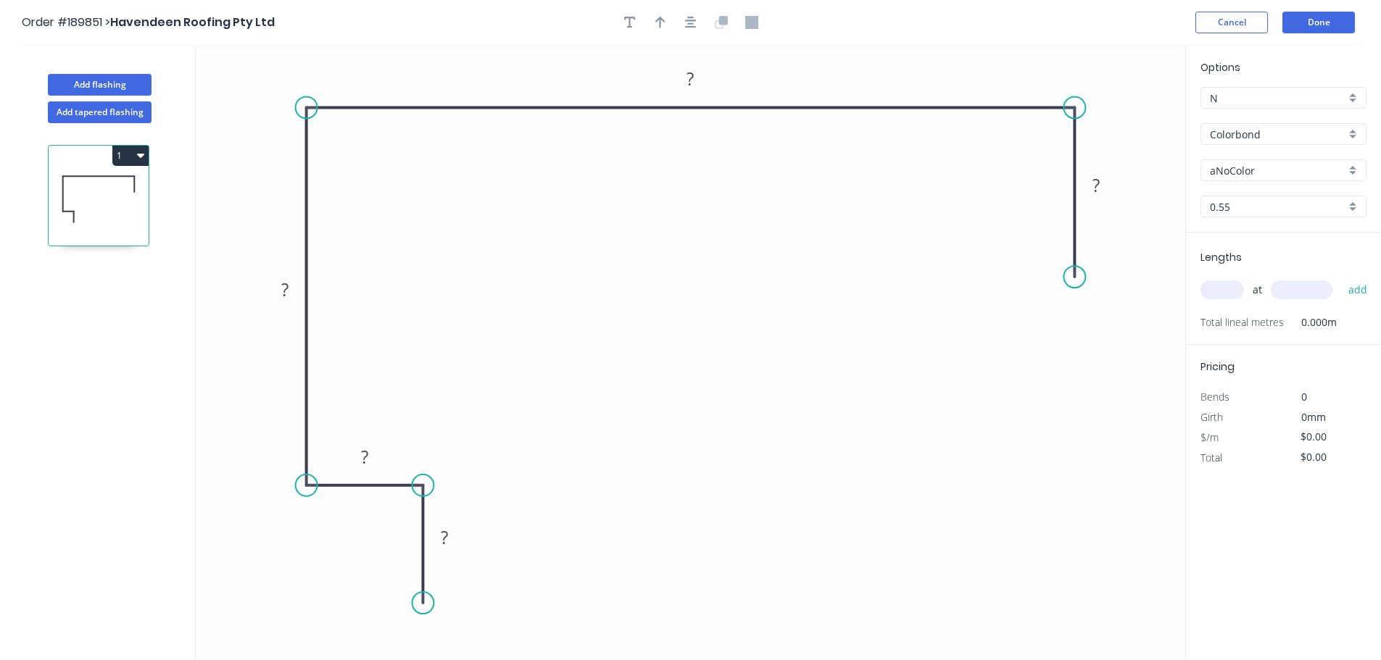
drag, startPoint x: 428, startPoint y: 593, endPoint x: 431, endPoint y: 605, distance: 12.5
click at [429, 605] on circle at bounding box center [423, 603] width 22 height 22
click at [450, 536] on rect at bounding box center [444, 539] width 29 height 20
click at [682, 22] on button "button" at bounding box center [691, 23] width 22 height 22
type input "$15.12"
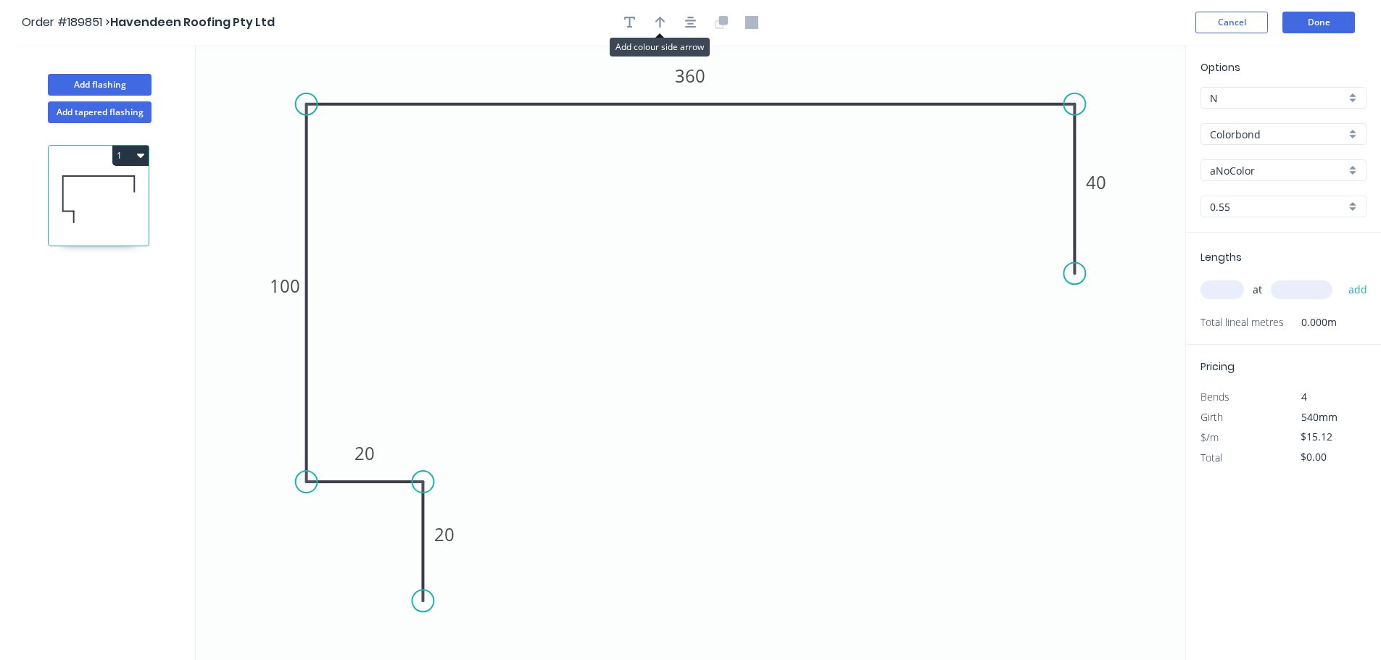
click at [659, 27] on icon "button" at bounding box center [660, 22] width 10 height 13
drag, startPoint x: 647, startPoint y: 149, endPoint x: 223, endPoint y: 124, distance: 424.0
click at [249, 124] on icon at bounding box center [255, 117] width 13 height 46
drag, startPoint x: 220, startPoint y: 119, endPoint x: 232, endPoint y: 75, distance: 45.2
click at [232, 75] on icon at bounding box center [221, 64] width 42 height 42
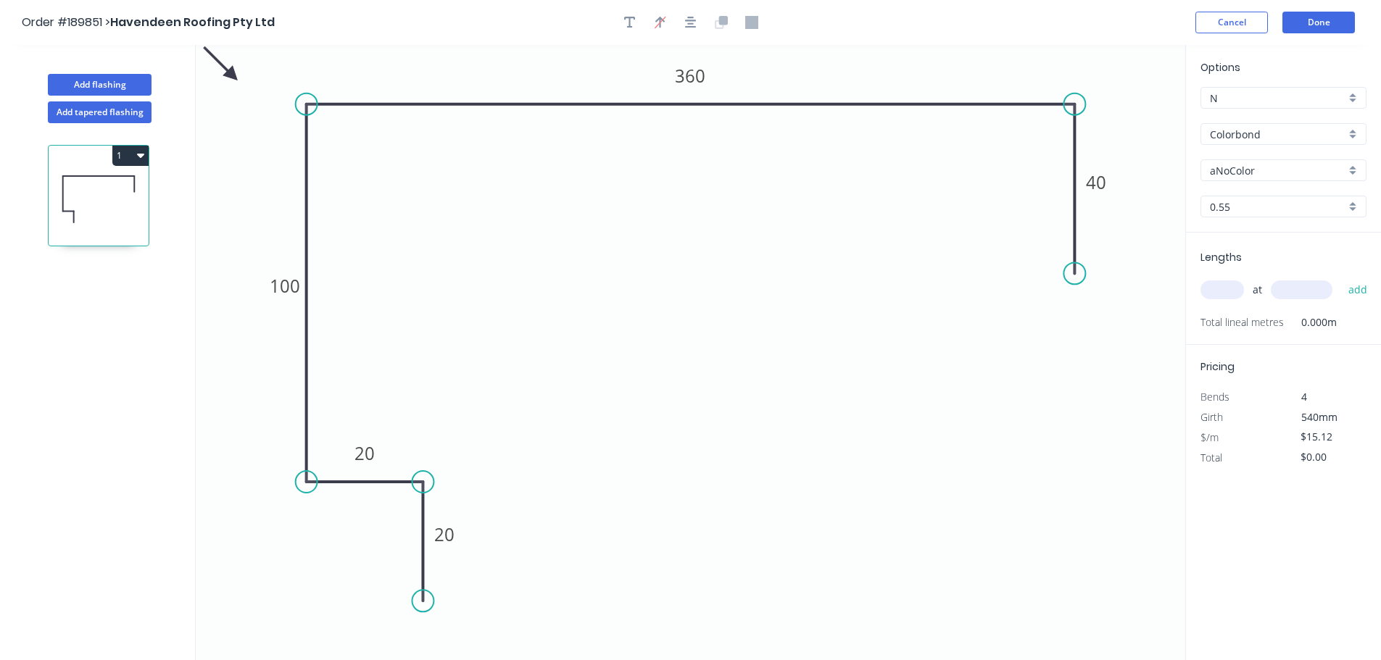
click at [1260, 173] on input "aNoColor" at bounding box center [1278, 170] width 136 height 15
click at [1306, 141] on input "Colorbond" at bounding box center [1278, 134] width 136 height 15
type input "aNoColor"
click at [1295, 174] on div "Colorbond Ultra" at bounding box center [1283, 169] width 165 height 25
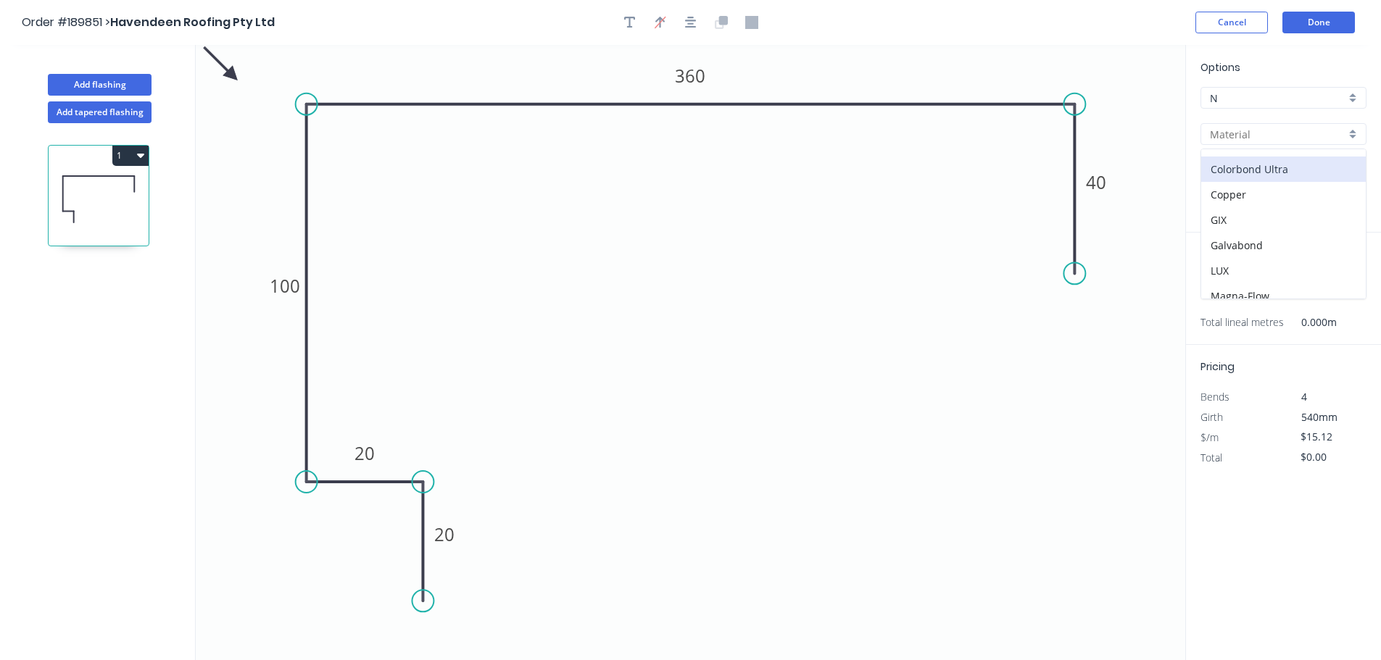
type input "Colorbond Ultra"
type input "Dover White"
type input "$21.58"
click at [1295, 178] on div "Dover White" at bounding box center [1283, 170] width 166 height 22
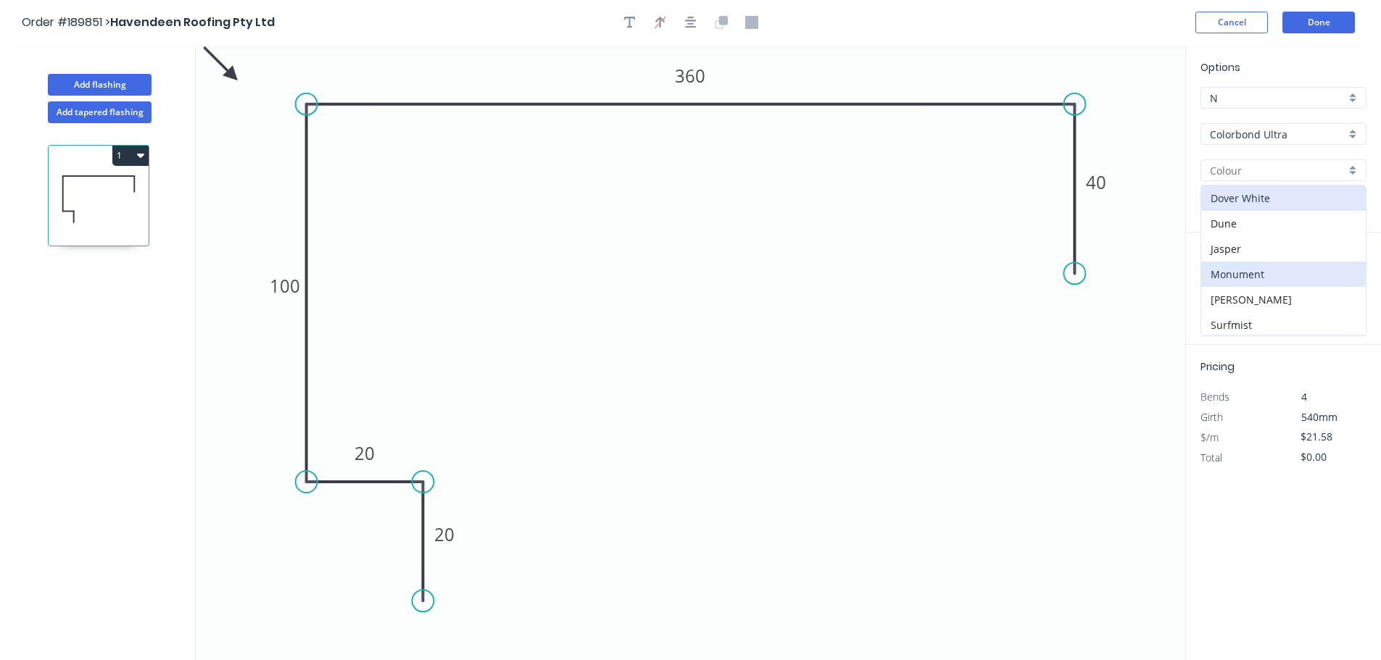
scroll to position [79, 0]
click at [1308, 246] on div "Surfmist" at bounding box center [1283, 245] width 165 height 25
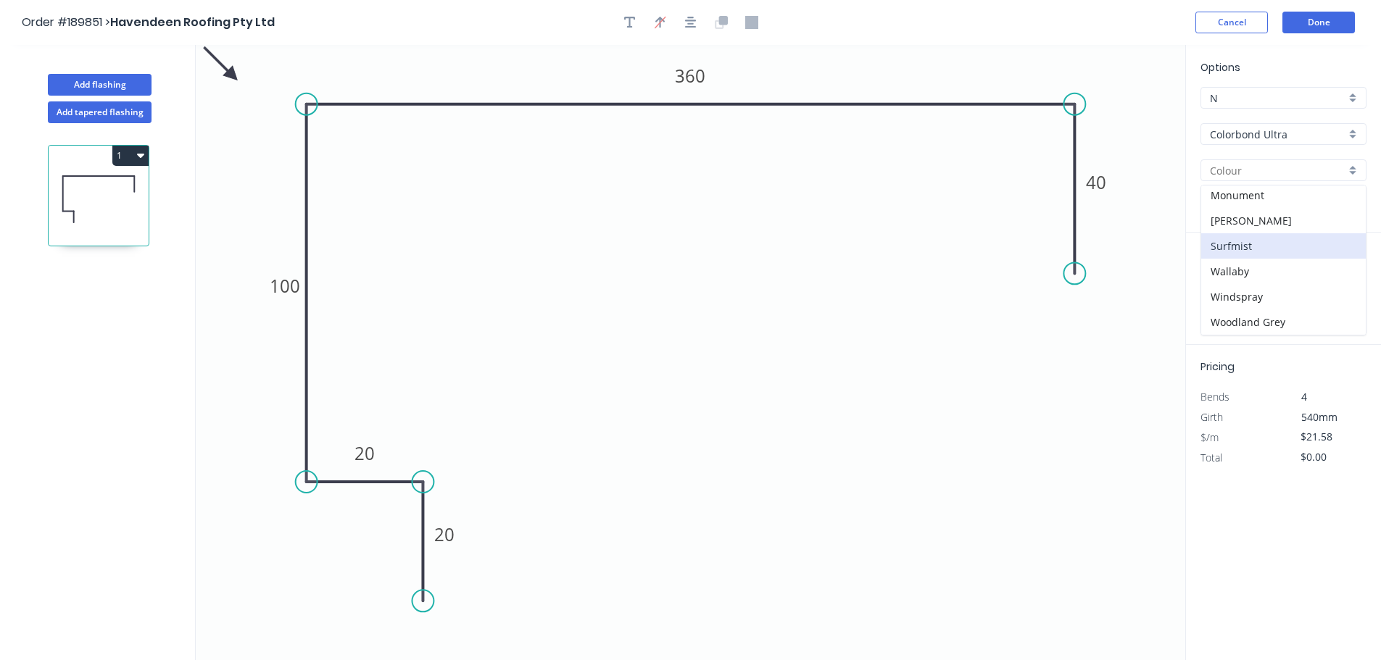
type input "Surfmist"
click at [1232, 290] on input "text" at bounding box center [1221, 290] width 43 height 19
type input "1"
type input "4000"
click at [1341, 278] on button "add" at bounding box center [1358, 290] width 34 height 25
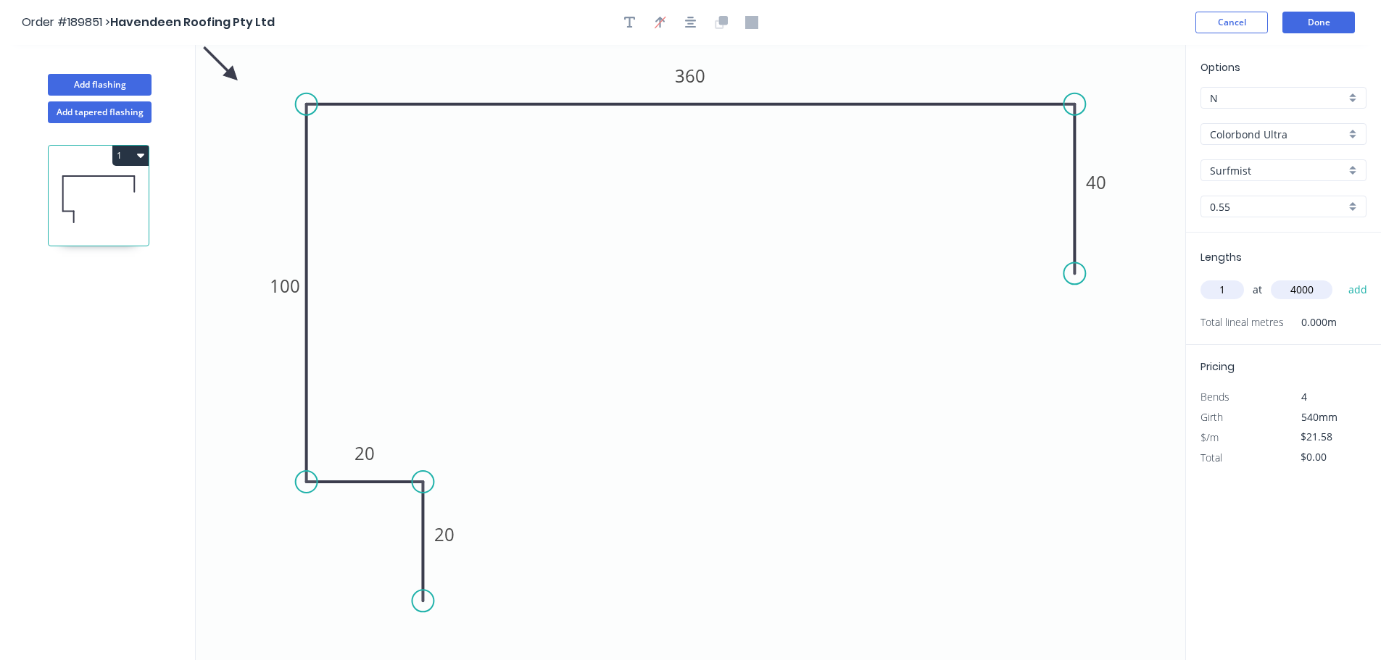
type input "$86.32"
click at [121, 75] on button "Add flashing" at bounding box center [100, 85] width 104 height 22
type input "$0.00"
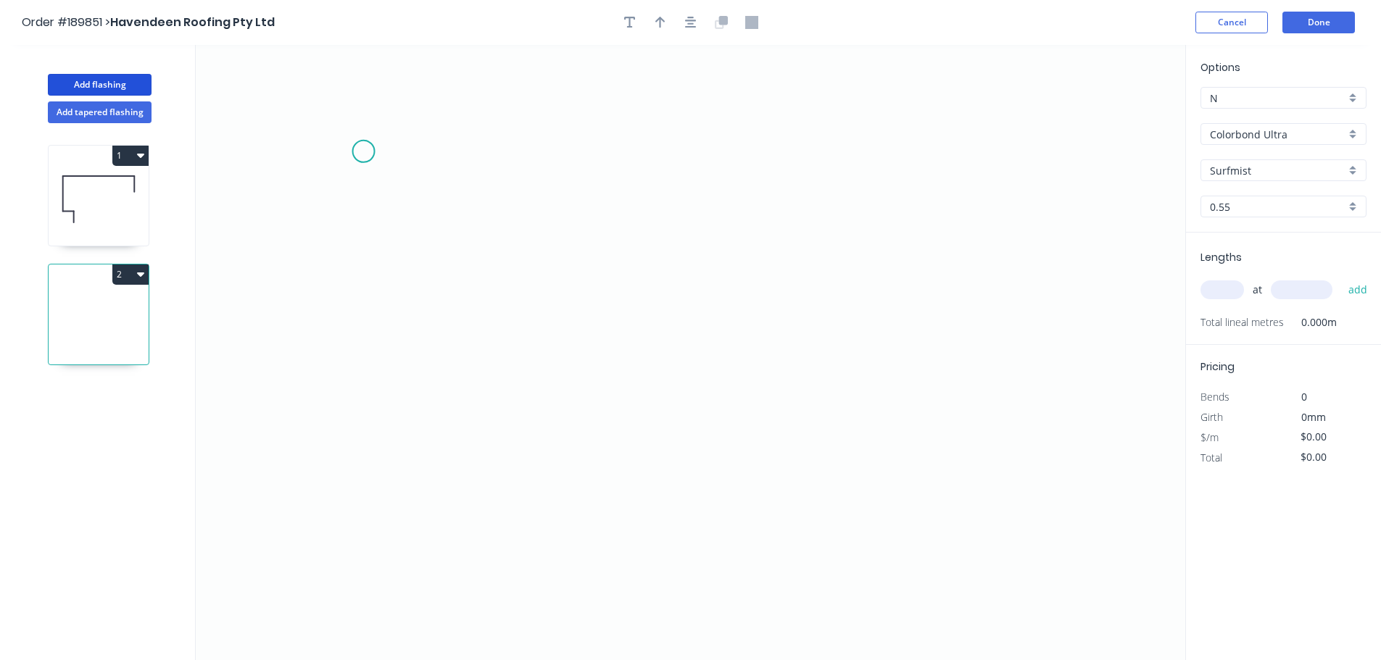
click at [350, 147] on icon "0" at bounding box center [690, 352] width 989 height 615
click at [352, 576] on icon "0" at bounding box center [690, 352] width 989 height 615
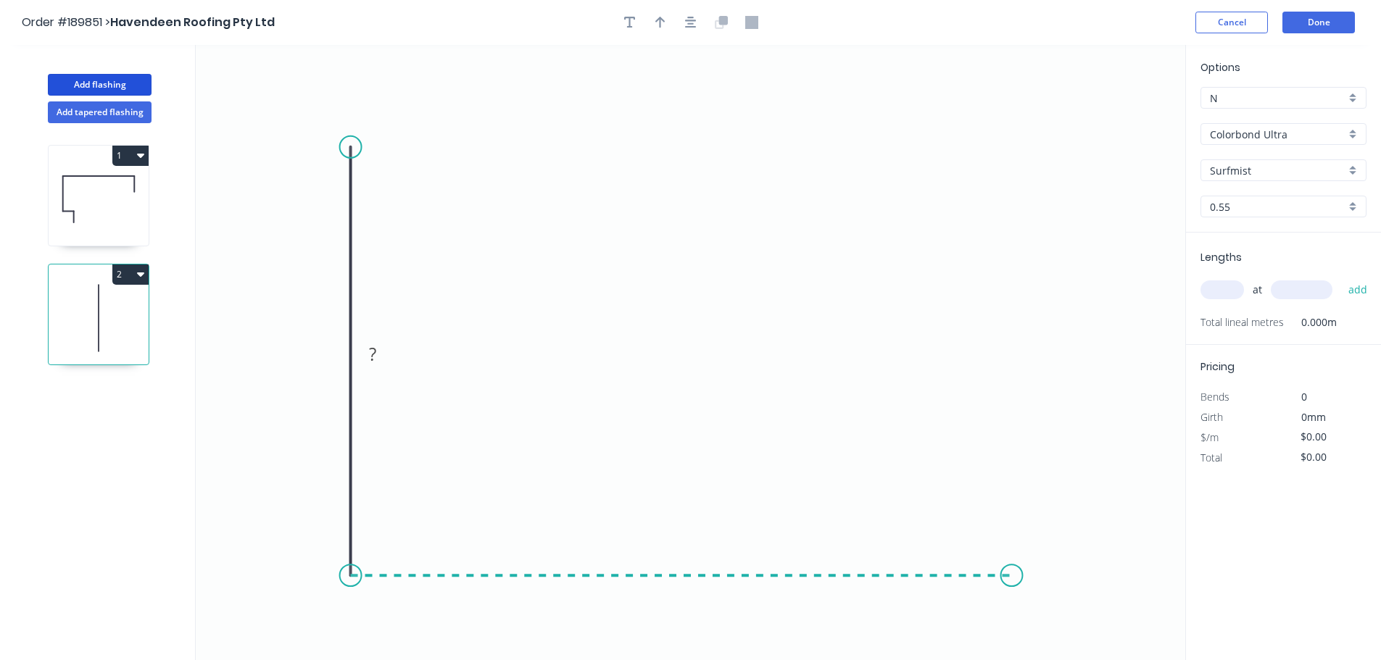
click at [1023, 565] on icon "0 ?" at bounding box center [690, 352] width 989 height 615
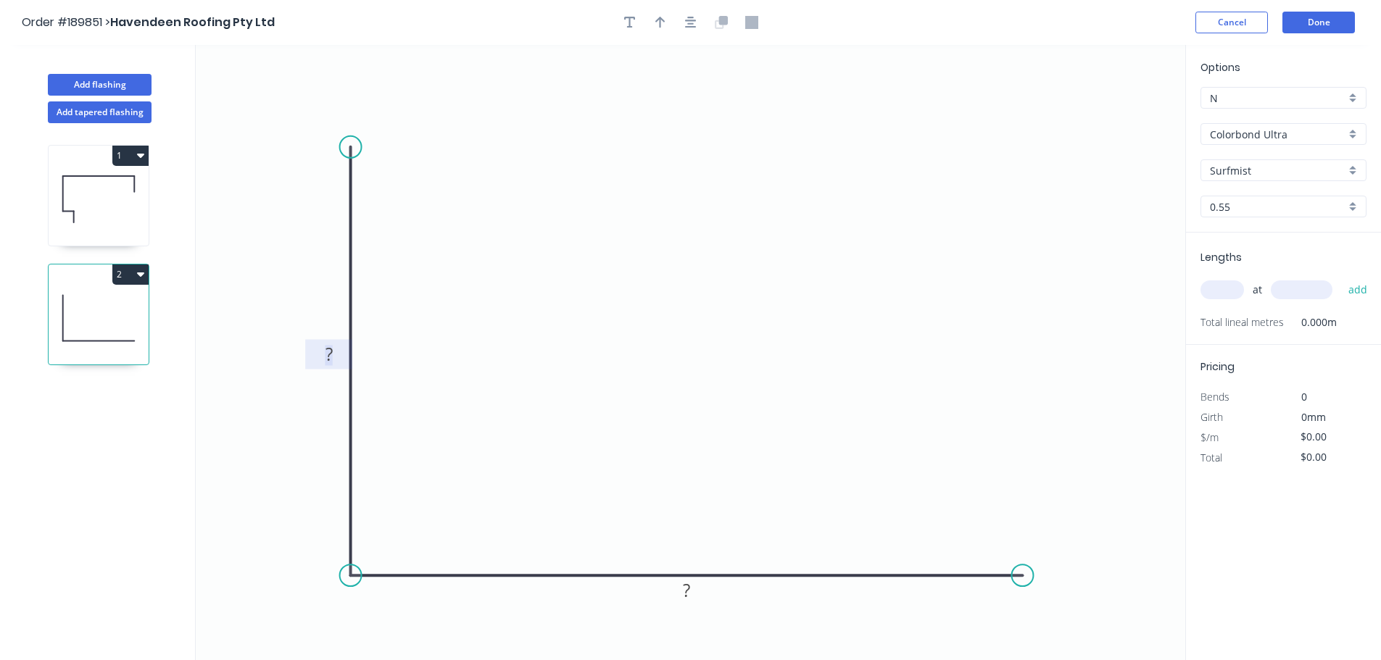
click at [332, 350] on tspan "?" at bounding box center [328, 354] width 7 height 24
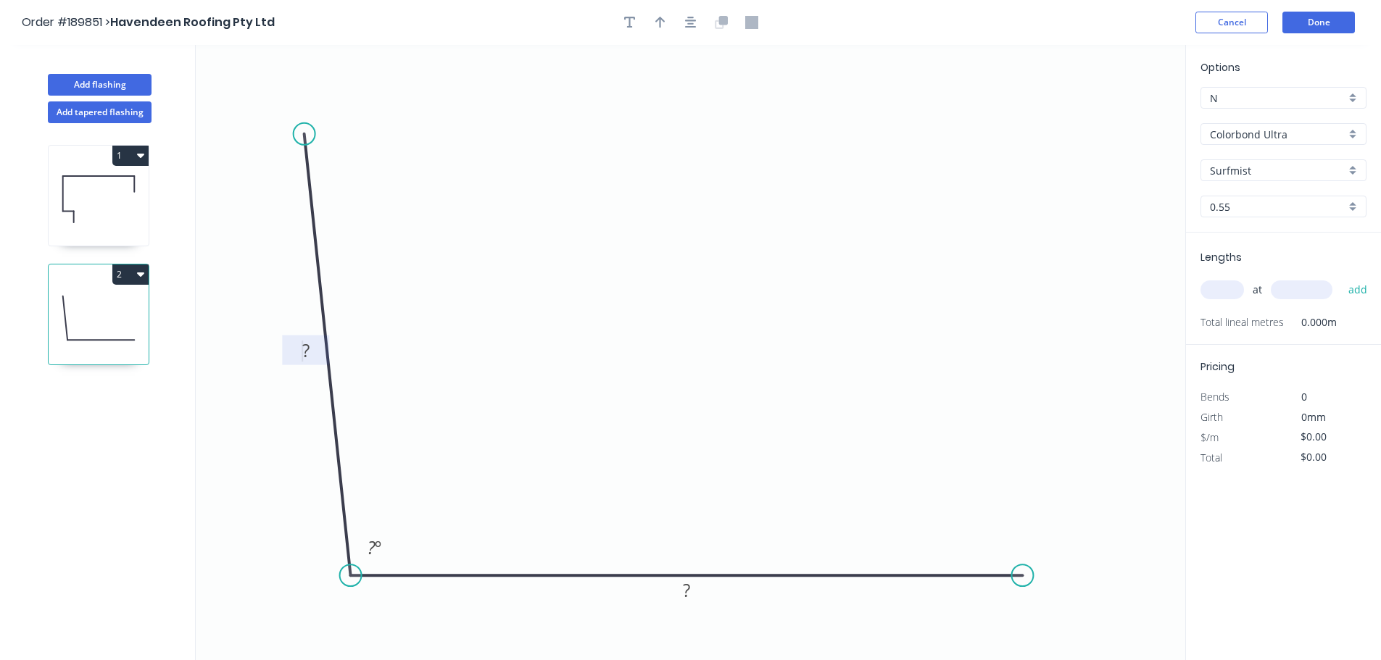
click at [302, 133] on circle at bounding box center [305, 134] width 22 height 22
click at [307, 351] on tspan "?" at bounding box center [304, 350] width 7 height 24
drag, startPoint x: 1026, startPoint y: 573, endPoint x: 1131, endPoint y: 570, distance: 105.1
click at [1118, 570] on circle at bounding box center [1108, 576] width 22 height 22
click at [1131, 573] on circle at bounding box center [1131, 576] width 22 height 22
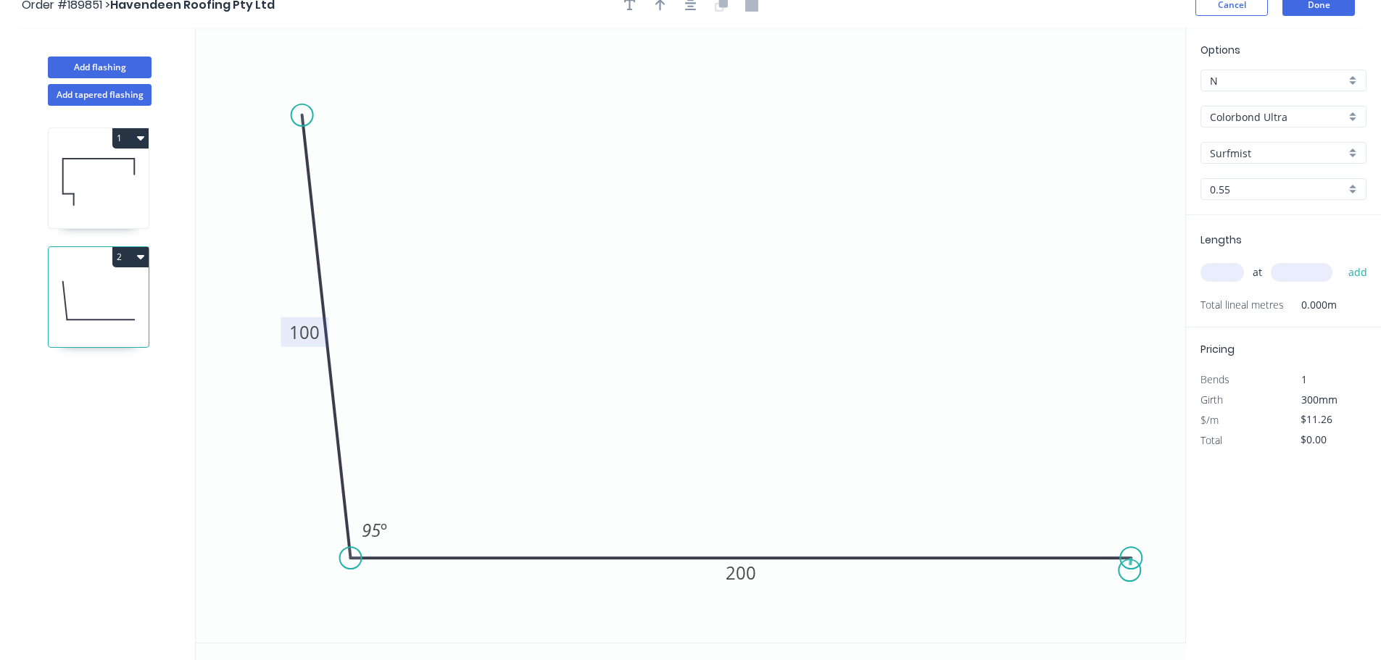
scroll to position [27, 0]
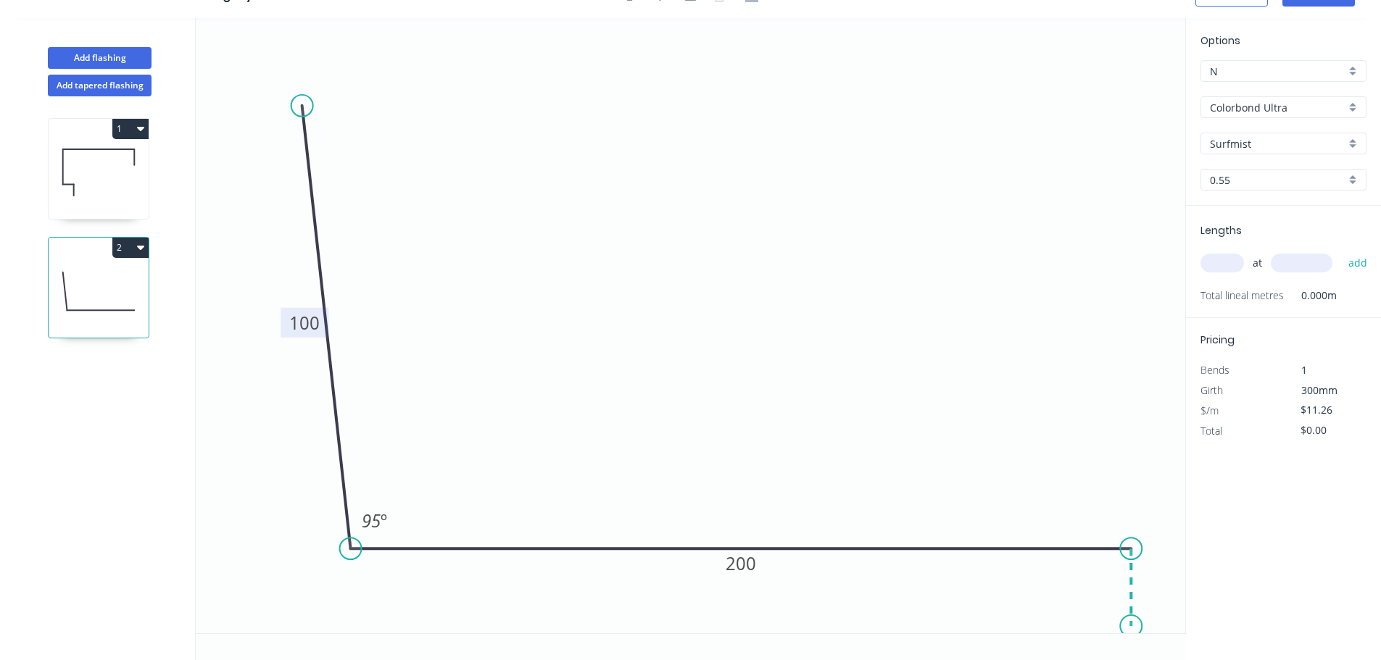
click at [1135, 627] on icon "0 100 200 95 º" at bounding box center [690, 325] width 989 height 615
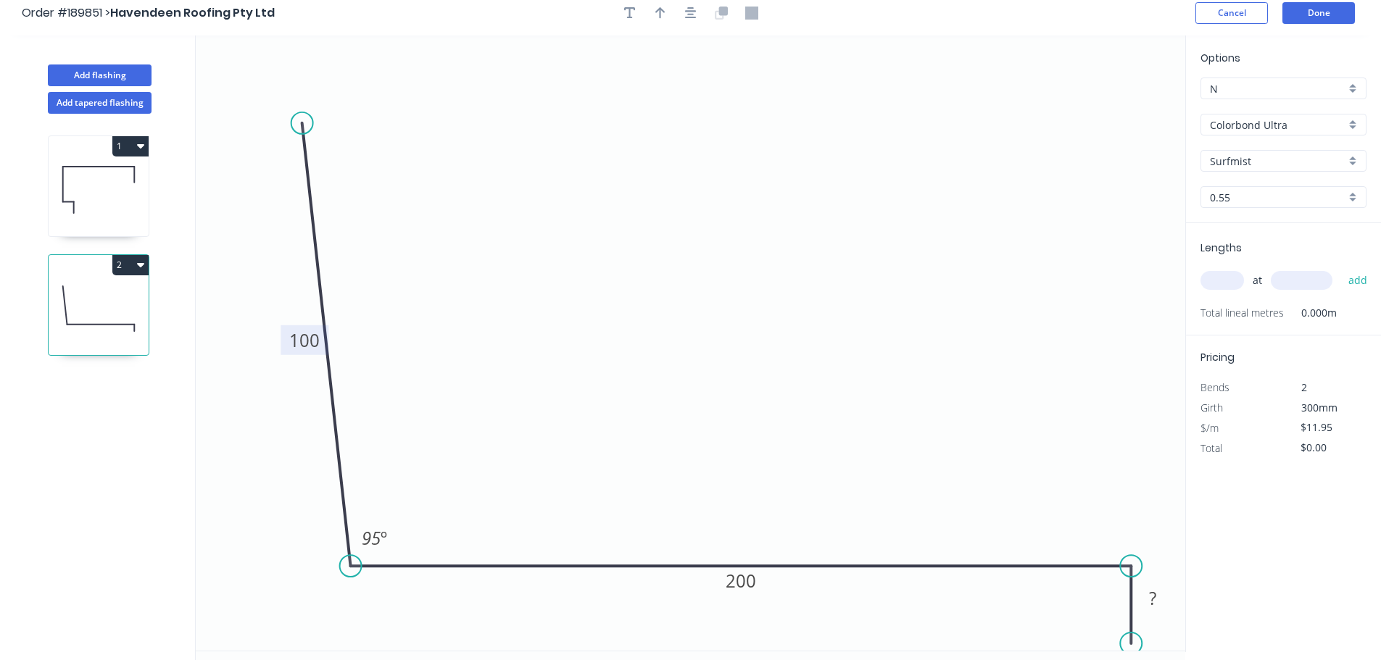
scroll to position [0, 0]
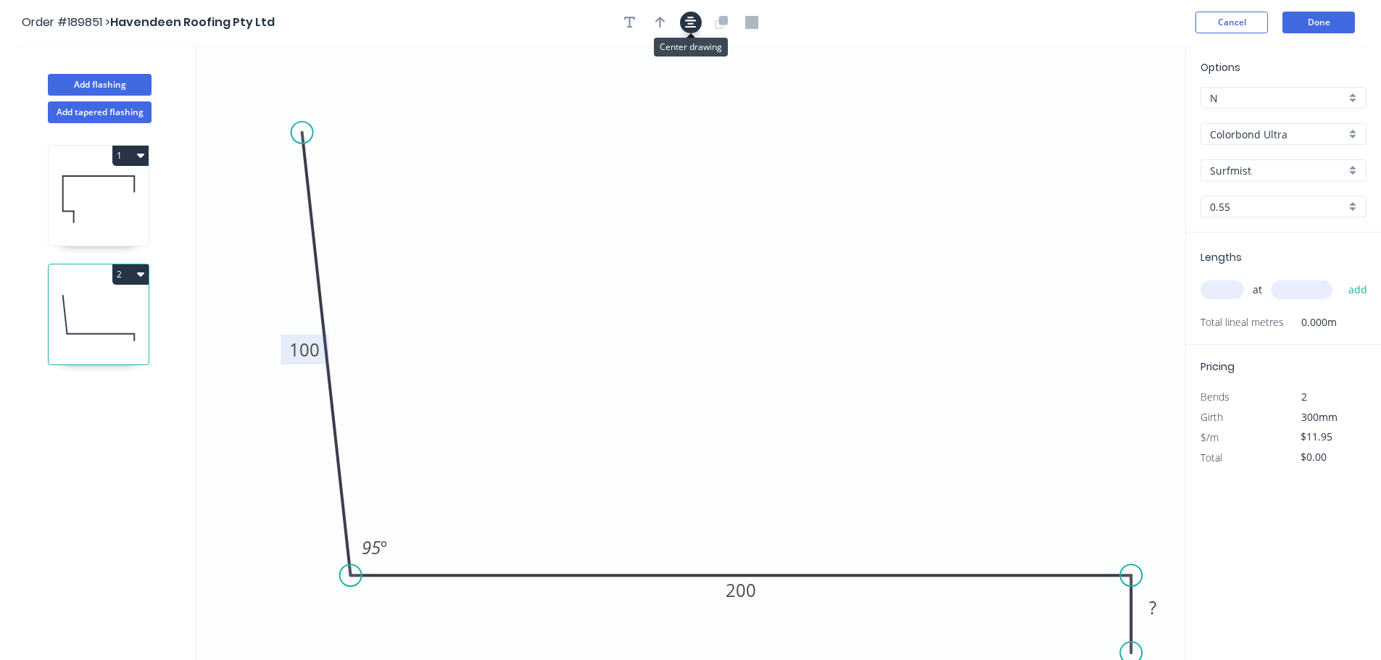
click at [686, 23] on icon "button" at bounding box center [691, 22] width 12 height 13
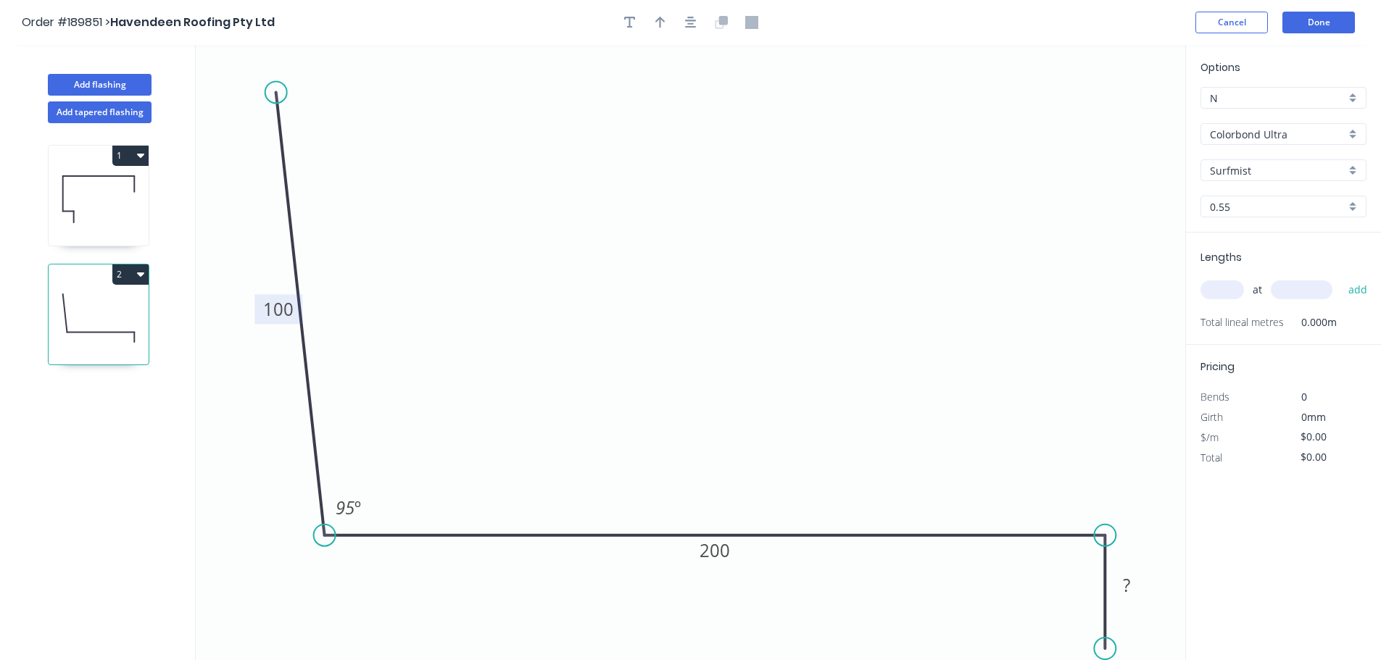
drag, startPoint x: 1102, startPoint y: 617, endPoint x: 1105, endPoint y: 651, distance: 34.1
click at [1105, 651] on circle at bounding box center [1105, 649] width 22 height 22
click at [1138, 583] on rect at bounding box center [1126, 587] width 29 height 20
click at [690, 22] on icon "button" at bounding box center [691, 22] width 12 height 13
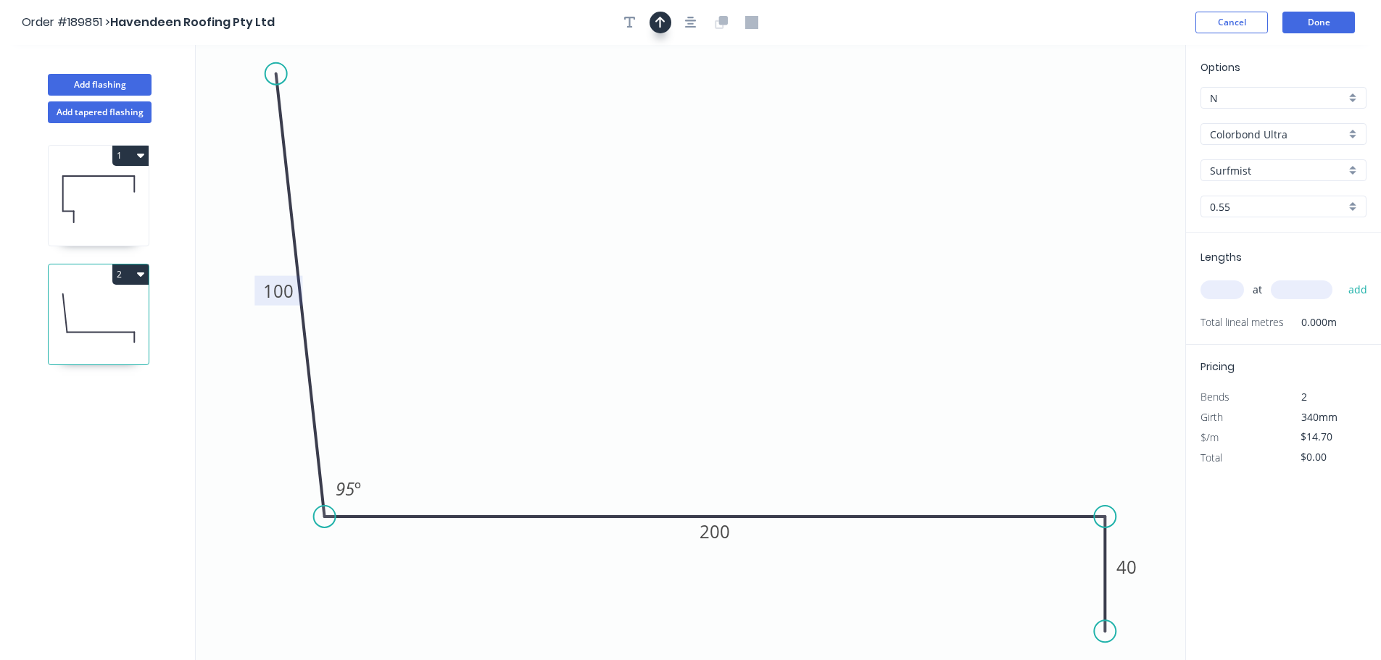
click at [662, 21] on icon "button" at bounding box center [660, 23] width 10 height 12
drag, startPoint x: 889, startPoint y: 127, endPoint x: 681, endPoint y: 115, distance: 207.6
click at [722, 118] on icon at bounding box center [728, 110] width 13 height 46
drag, startPoint x: 101, startPoint y: 207, endPoint x: 109, endPoint y: 201, distance: 10.5
click at [100, 205] on icon at bounding box center [99, 199] width 100 height 93
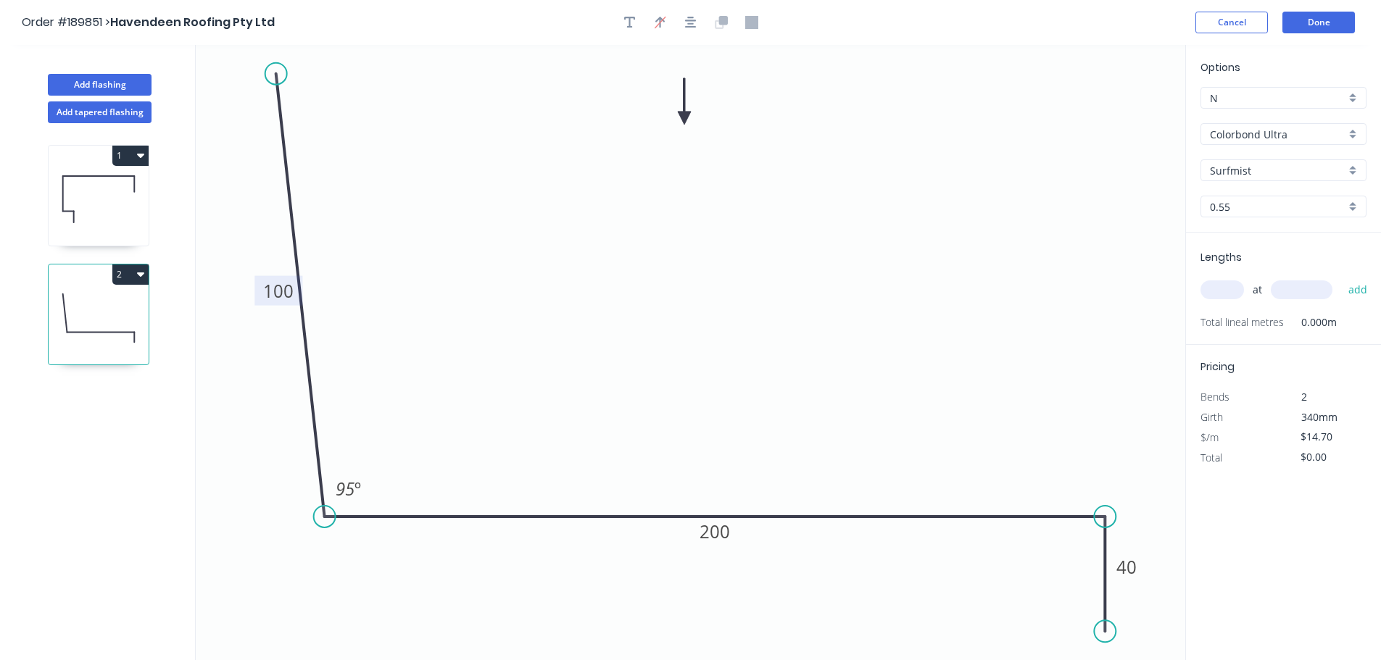
type input "$21.58"
type input "$86.32"
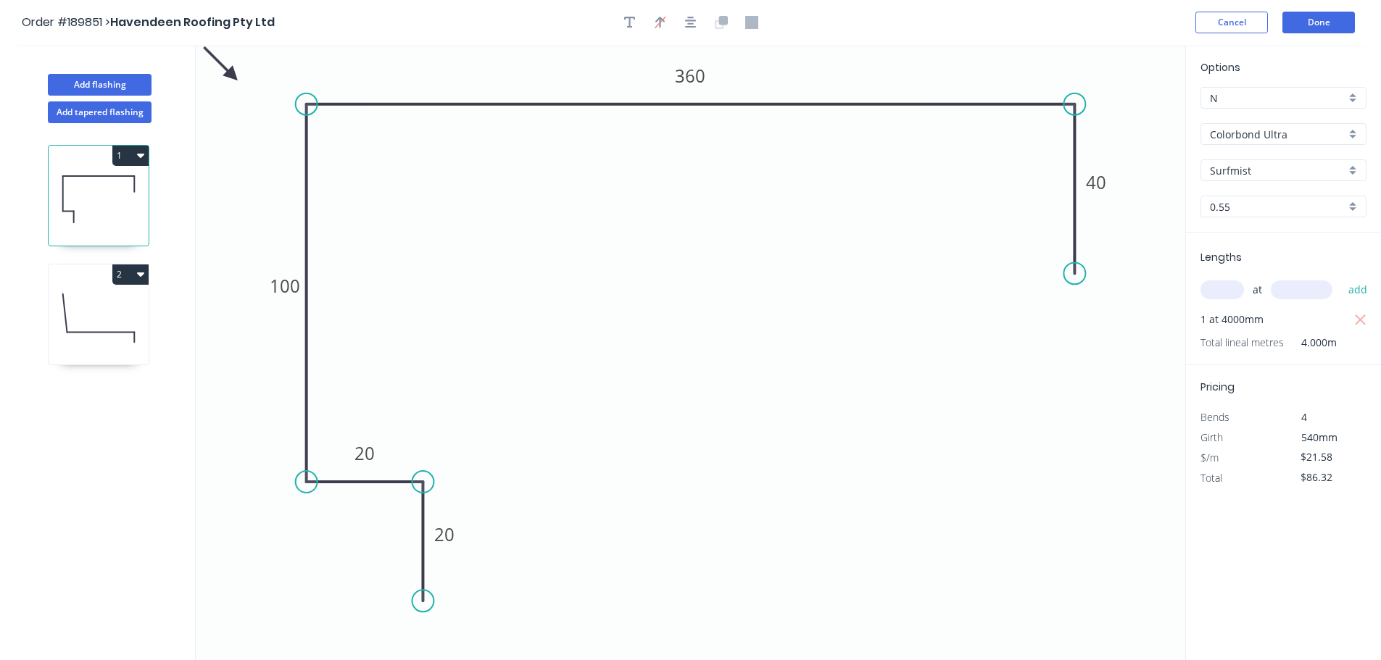
click at [112, 311] on icon at bounding box center [99, 318] width 100 height 93
type input "$14.70"
type input "$0.00"
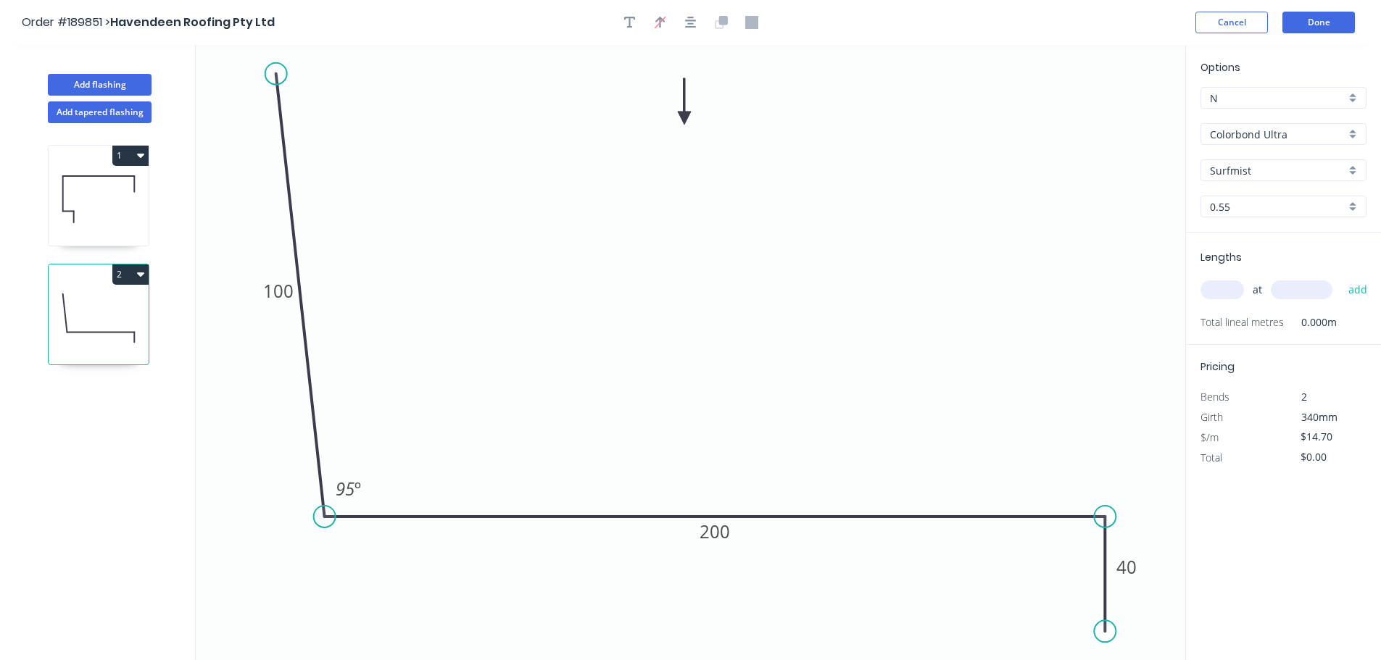
click at [1223, 292] on input "text" at bounding box center [1221, 290] width 43 height 19
type input "3"
type input "4000"
click at [1341, 278] on button "add" at bounding box center [1358, 290] width 34 height 25
type input "$176.40"
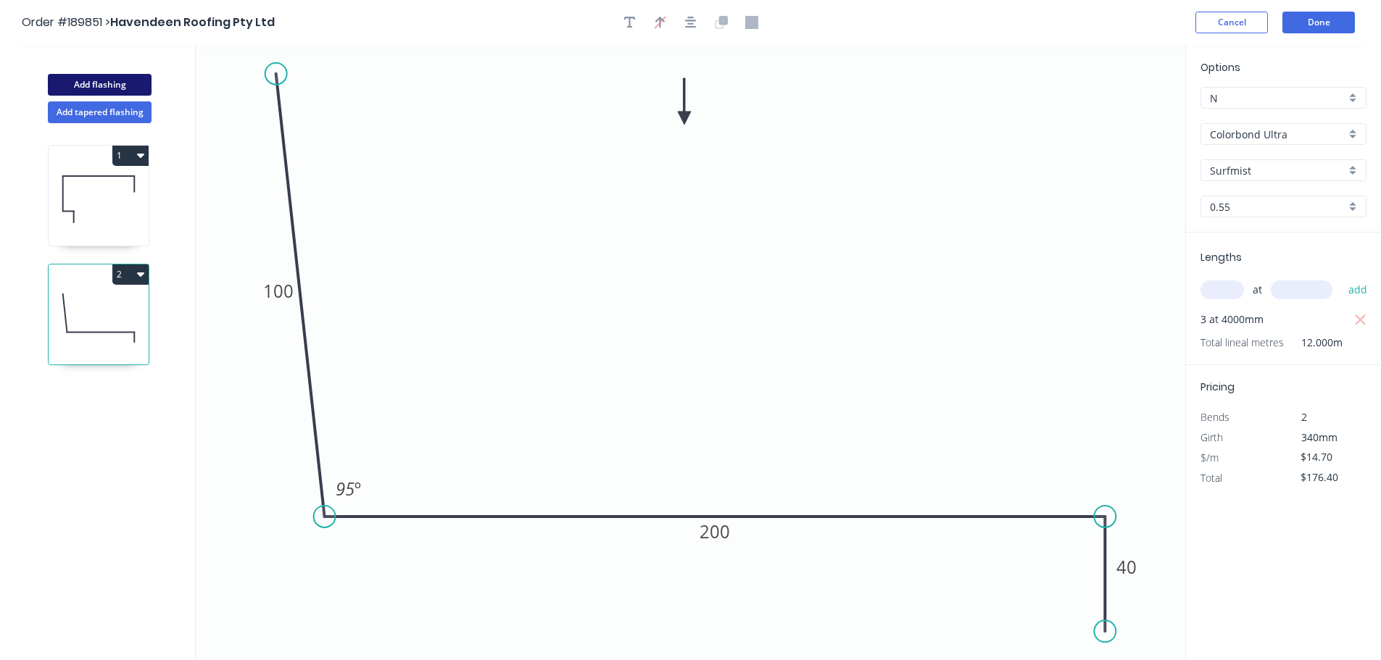
click at [117, 83] on button "Add flashing" at bounding box center [100, 85] width 104 height 22
type input "$0.00"
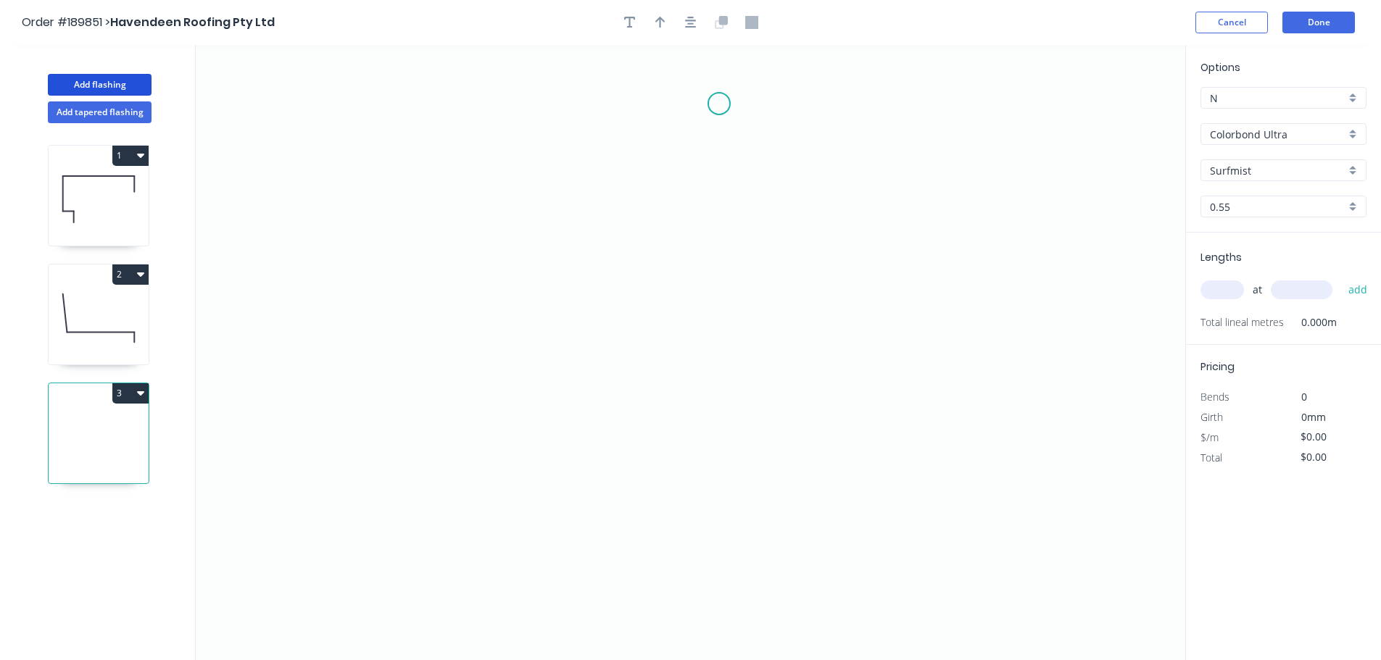
click at [698, 97] on icon "0" at bounding box center [690, 352] width 989 height 615
click at [544, 98] on icon "0" at bounding box center [690, 352] width 989 height 615
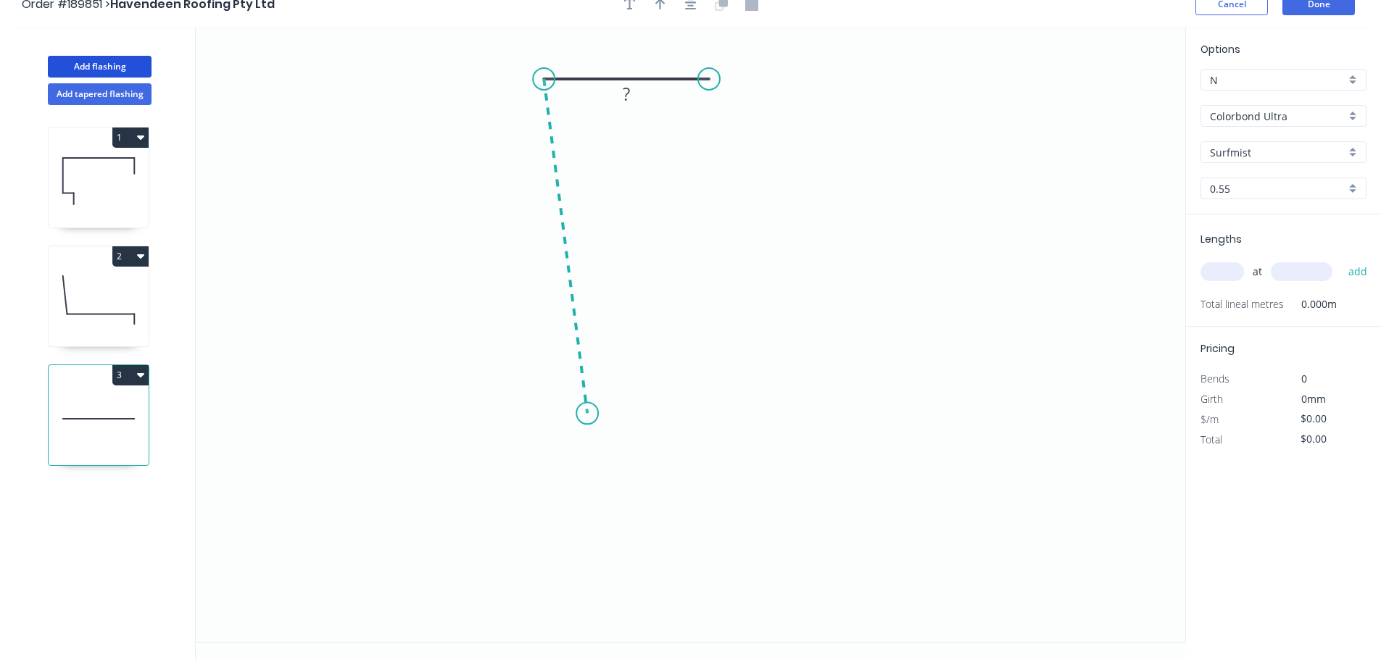
scroll to position [27, 0]
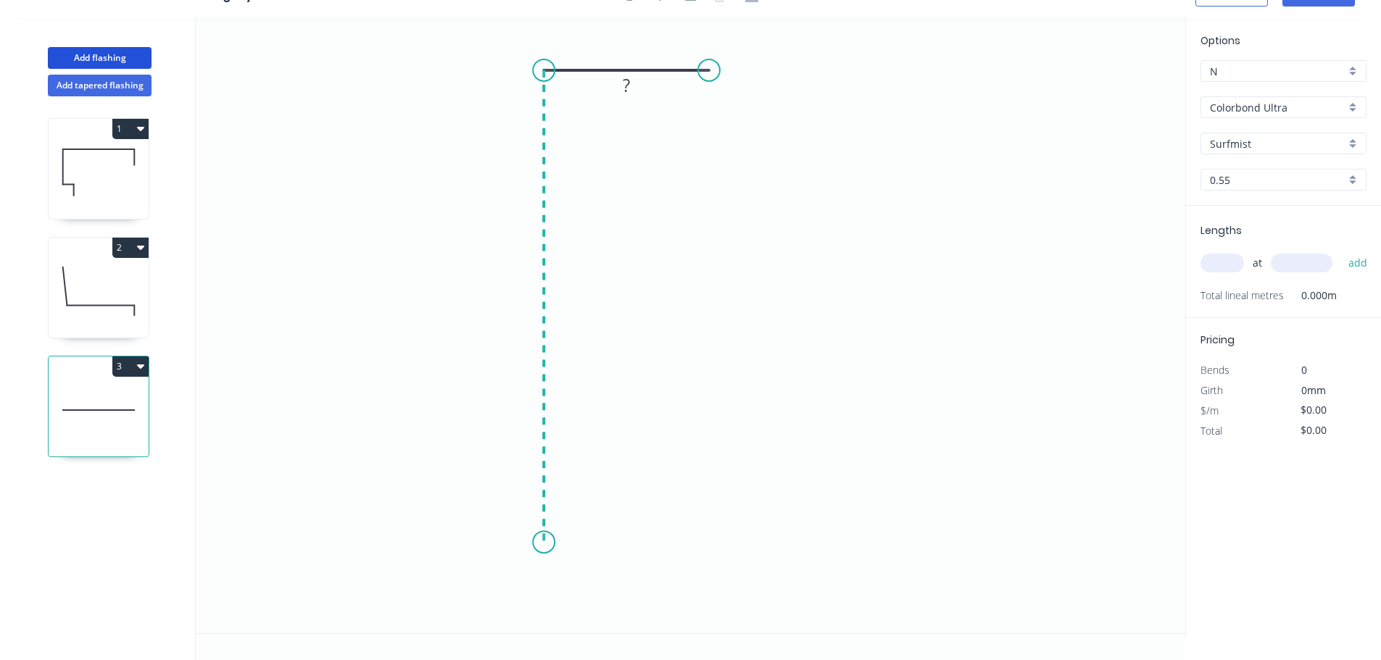
click at [569, 543] on icon "0 ?" at bounding box center [690, 325] width 989 height 615
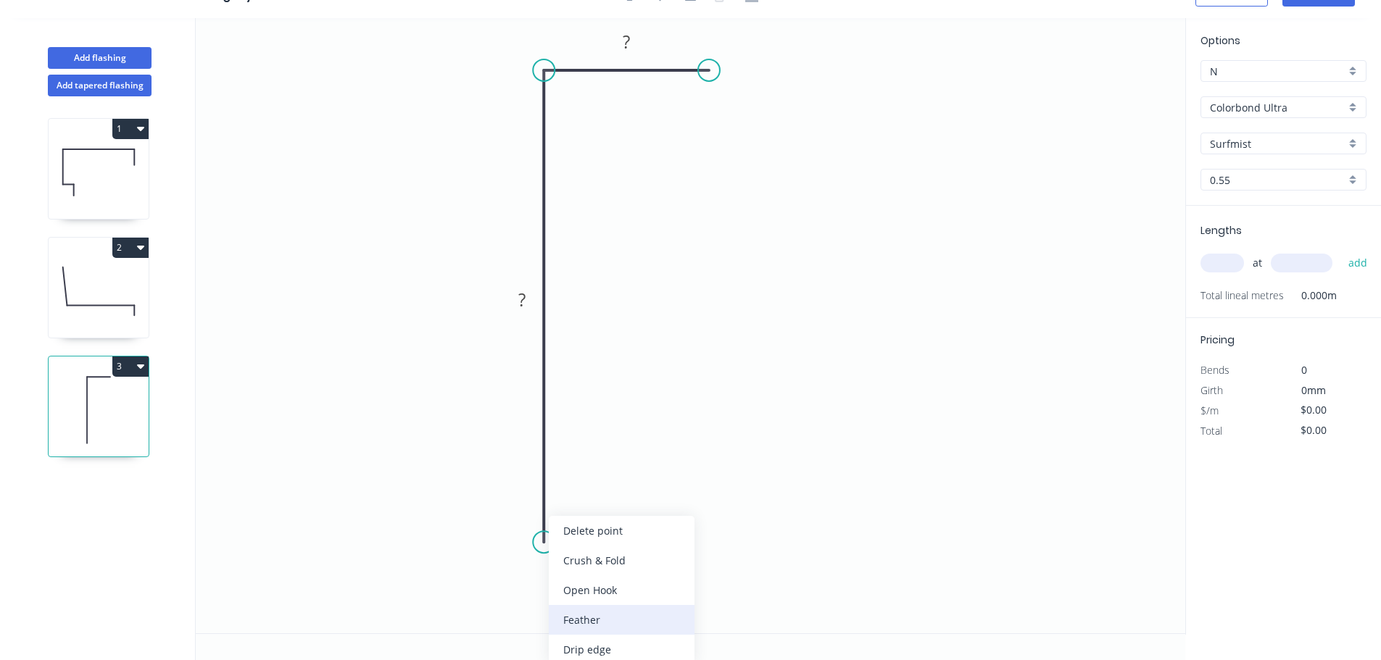
click at [598, 618] on div "Feather" at bounding box center [622, 620] width 146 height 30
drag, startPoint x: 526, startPoint y: 529, endPoint x: 467, endPoint y: 595, distance: 88.8
click at [467, 595] on rect at bounding box center [453, 583] width 57 height 30
click at [462, 582] on tspan "15" at bounding box center [462, 582] width 20 height 24
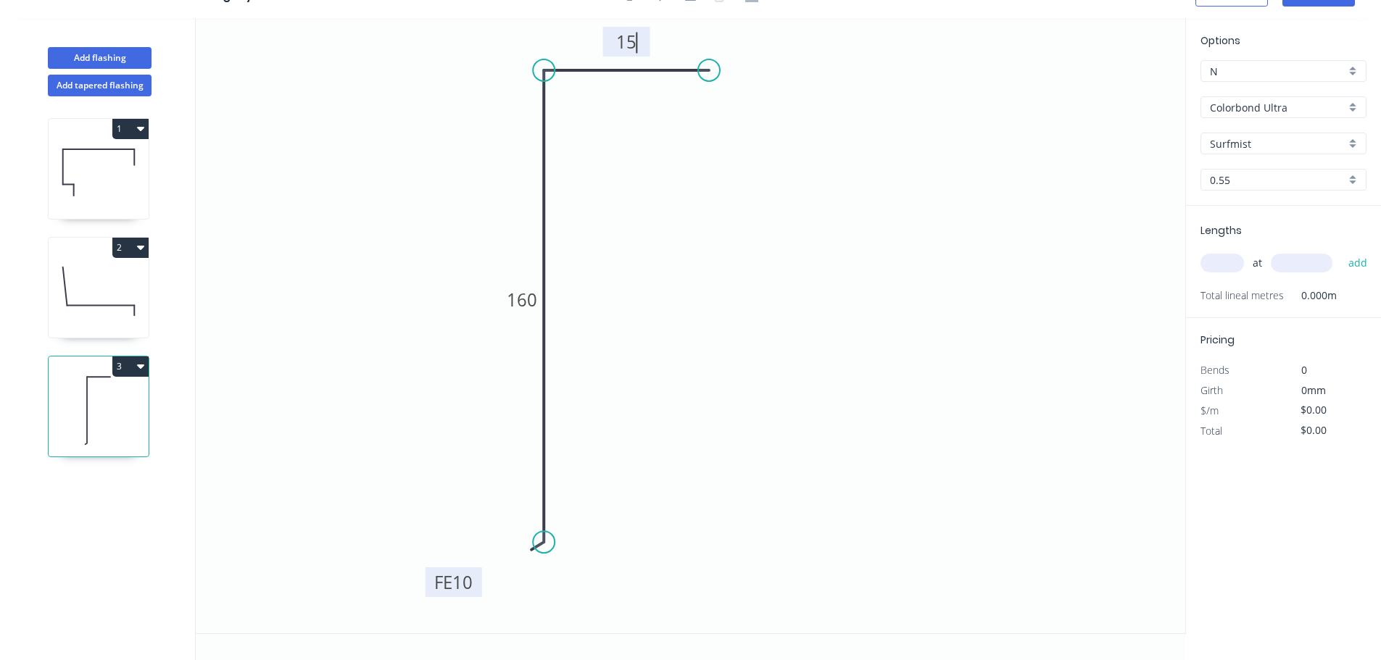
scroll to position [0, 0]
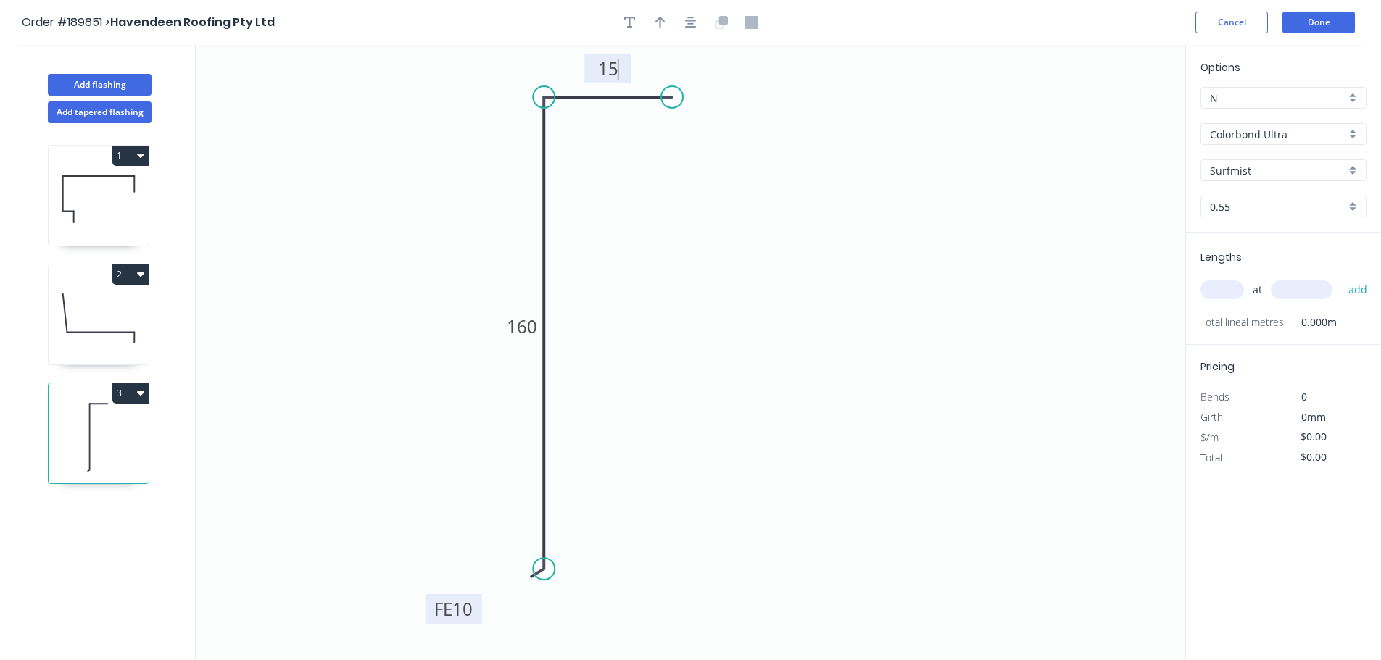
drag, startPoint x: 700, startPoint y: 101, endPoint x: 663, endPoint y: 99, distance: 37.0
click at [663, 99] on circle at bounding box center [672, 97] width 22 height 22
type input "$9.21"
click at [655, 25] on icon "button" at bounding box center [660, 22] width 10 height 13
drag, startPoint x: 1108, startPoint y: 109, endPoint x: 1095, endPoint y: 133, distance: 26.9
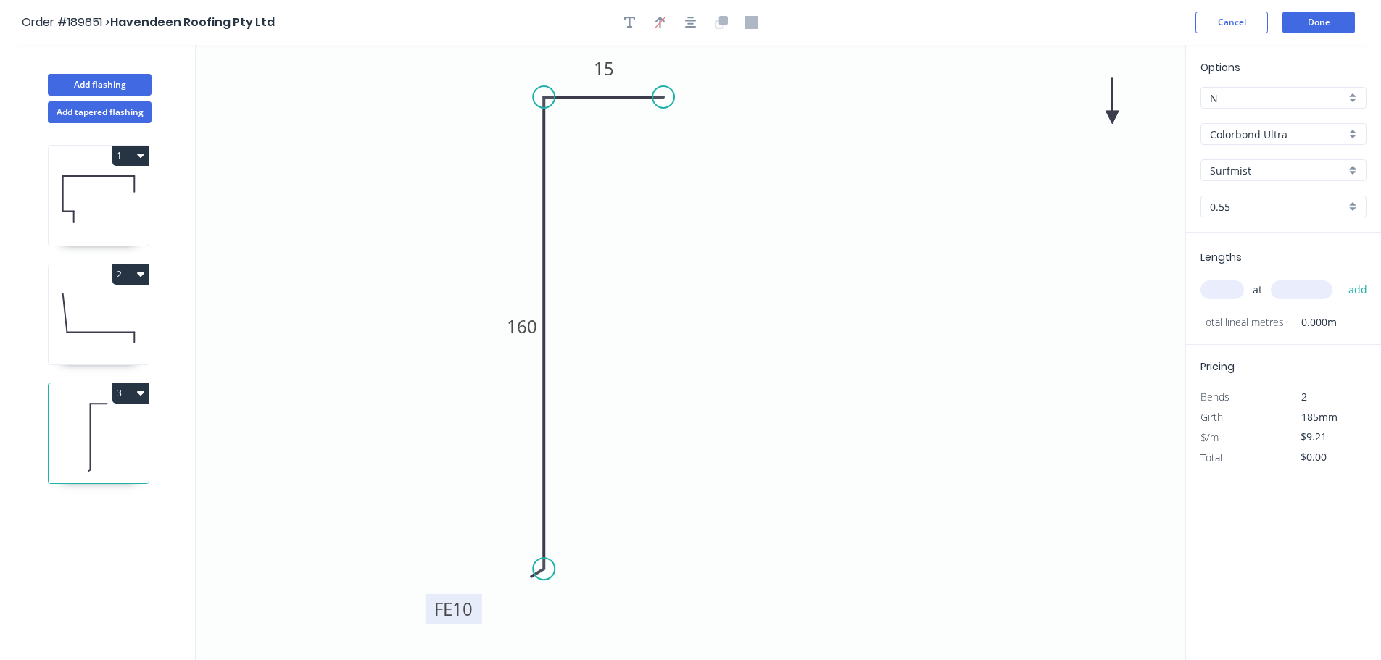
click at [1081, 204] on icon "0 FE 10 160 15" at bounding box center [690, 352] width 989 height 615
drag, startPoint x: 1107, startPoint y: 159, endPoint x: 1084, endPoint y: 238, distance: 82.1
click at [1084, 238] on icon at bounding box center [1084, 222] width 13 height 46
click at [1084, 238] on icon at bounding box center [1083, 222] width 13 height 46
click at [1083, 238] on icon at bounding box center [1096, 226] width 42 height 42
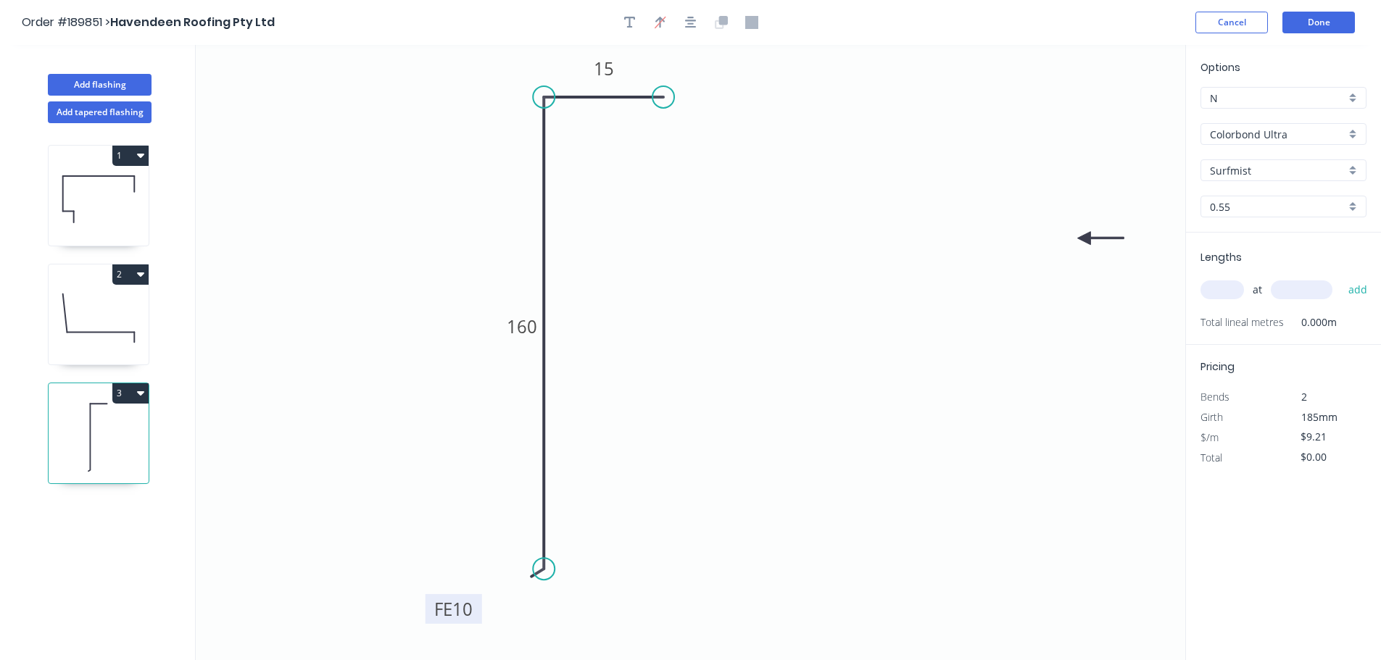
click at [1221, 283] on input "text" at bounding box center [1221, 290] width 43 height 19
type input "1"
type input "1500"
click at [1341, 278] on button "add" at bounding box center [1358, 290] width 34 height 25
type input "$13.82"
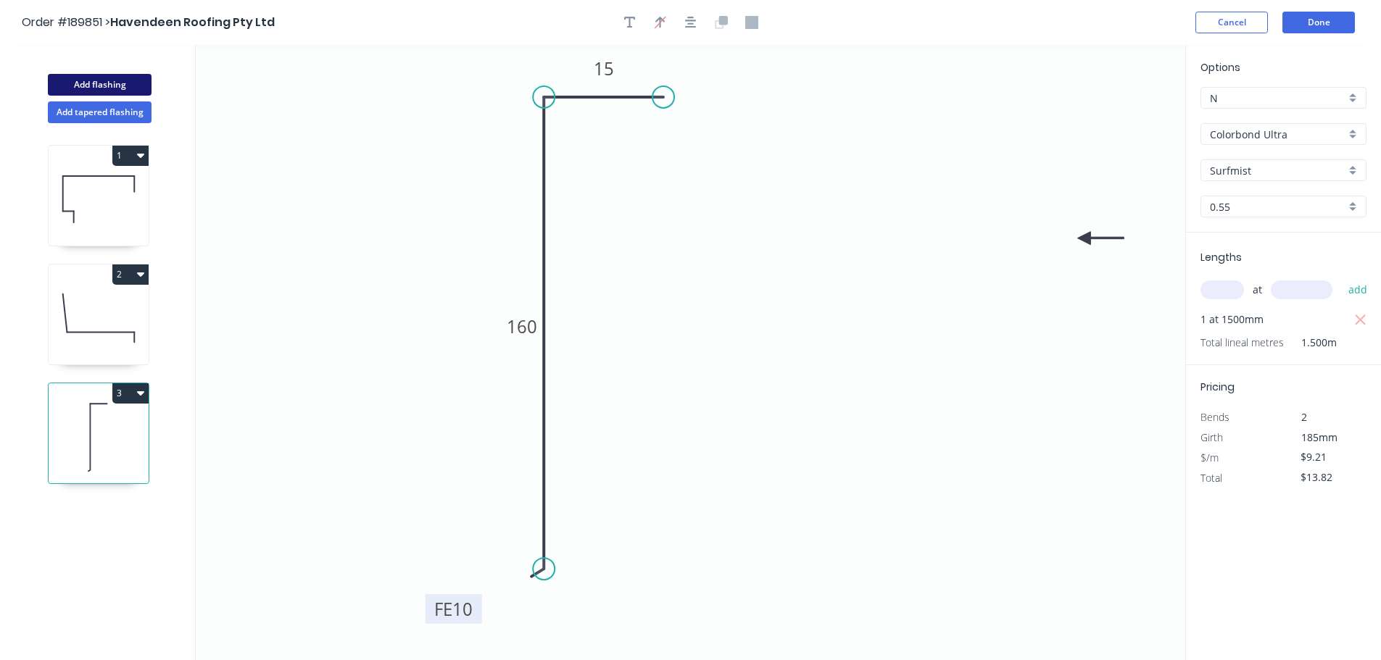
click at [82, 80] on button "Add flashing" at bounding box center [100, 85] width 104 height 22
type input "$0.00"
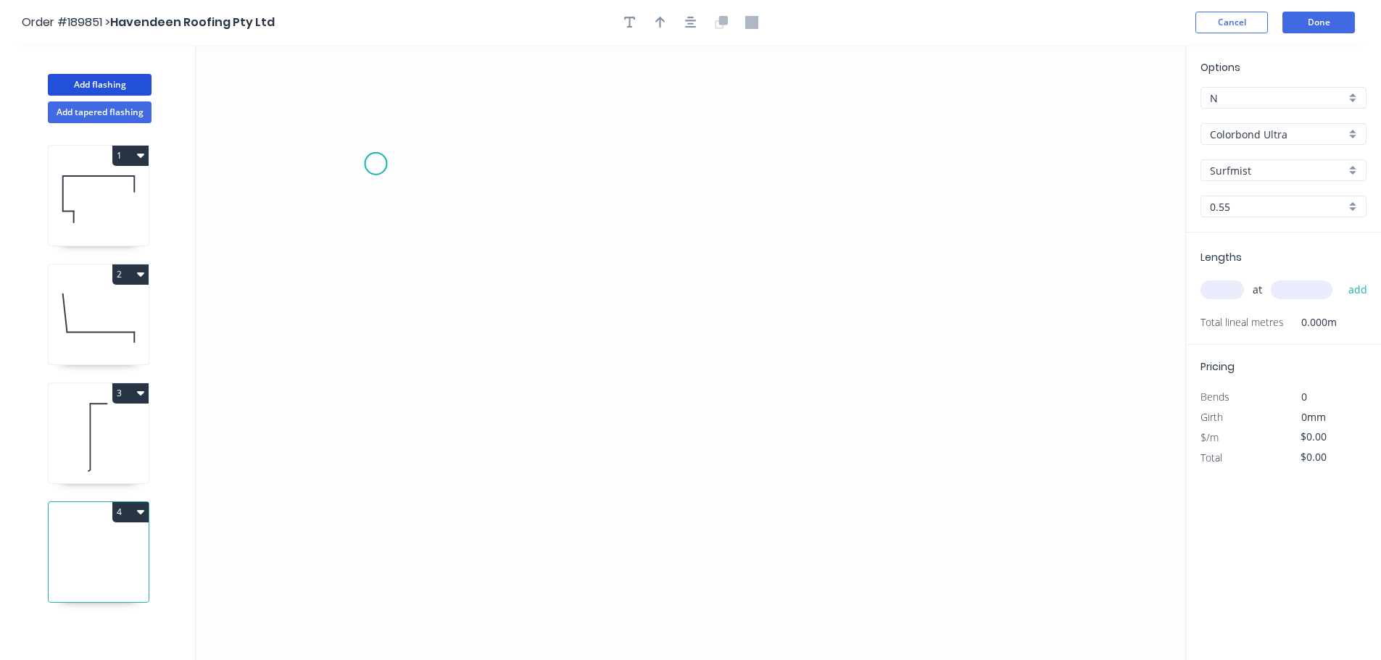
click at [375, 164] on icon "0" at bounding box center [690, 352] width 989 height 615
click at [1097, 177] on icon "0" at bounding box center [690, 352] width 989 height 615
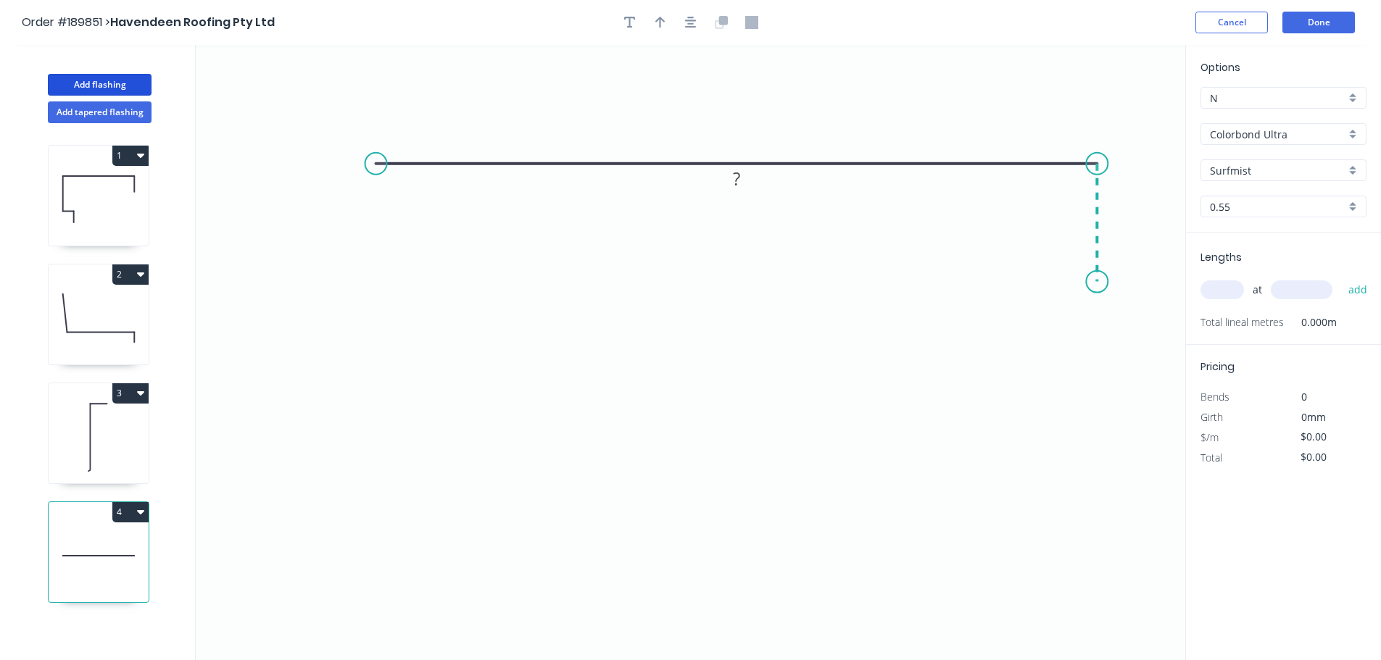
click at [1105, 282] on icon "0 ?" at bounding box center [690, 352] width 989 height 615
drag, startPoint x: 324, startPoint y: 165, endPoint x: 300, endPoint y: 171, distance: 24.6
click at [300, 171] on circle at bounding box center [305, 164] width 22 height 22
click at [333, 278] on div "Feather" at bounding box center [371, 280] width 146 height 30
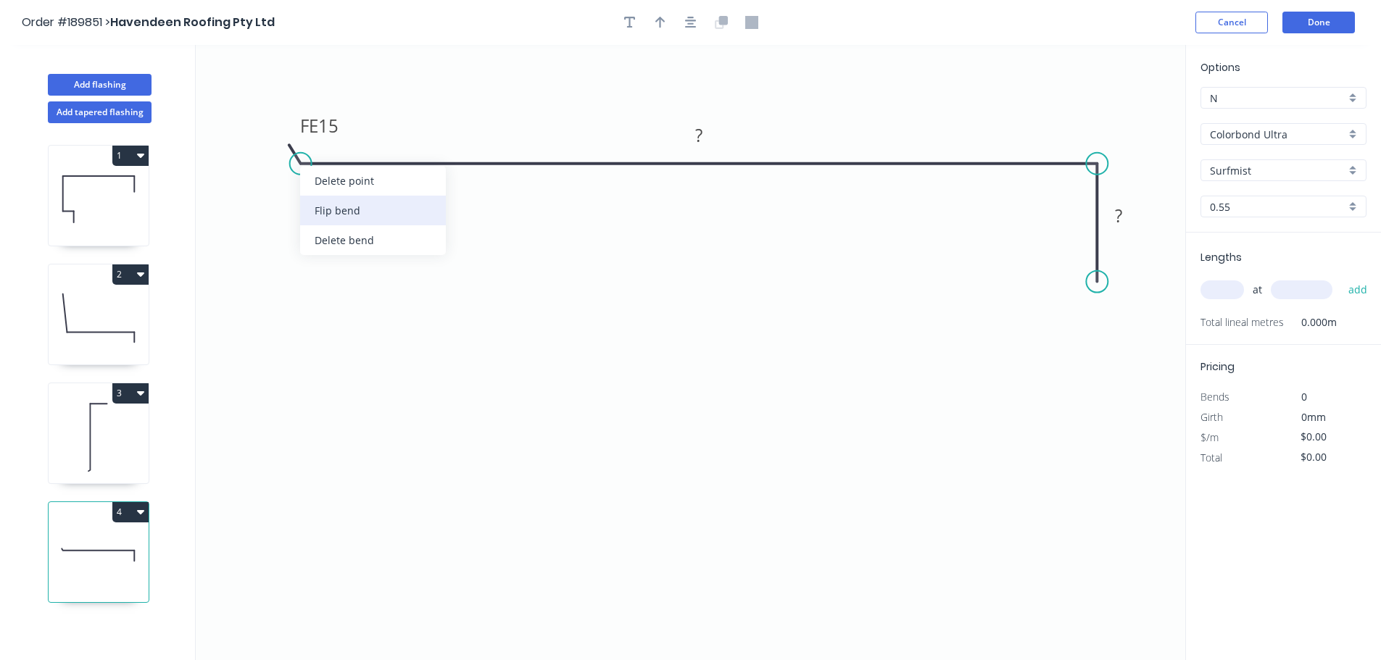
click at [331, 211] on div "Flip bend" at bounding box center [373, 211] width 146 height 30
drag, startPoint x: 344, startPoint y: 194, endPoint x: 287, endPoint y: 231, distance: 68.2
click at [289, 231] on rect at bounding box center [268, 222] width 57 height 30
click at [281, 220] on tspan "15" at bounding box center [273, 224] width 20 height 24
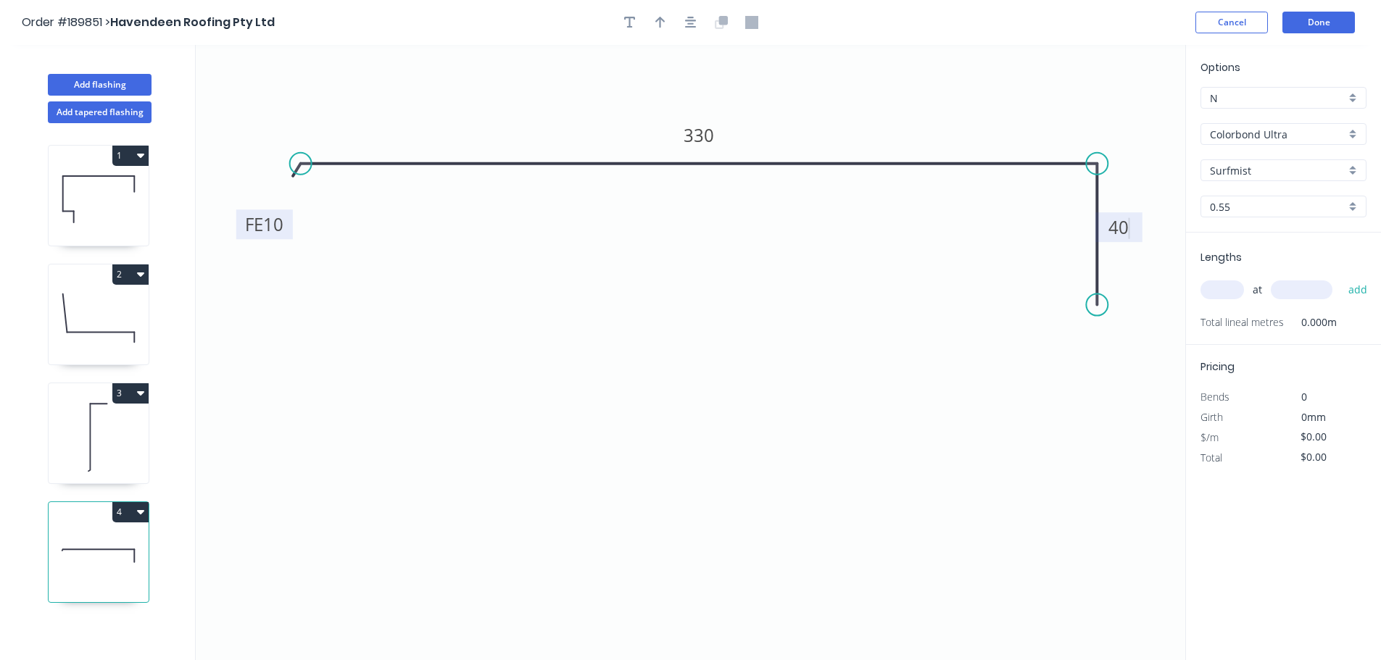
click at [1101, 302] on circle at bounding box center [1097, 305] width 22 height 22
type input "$14.70"
click at [690, 20] on icon "button" at bounding box center [691, 22] width 12 height 13
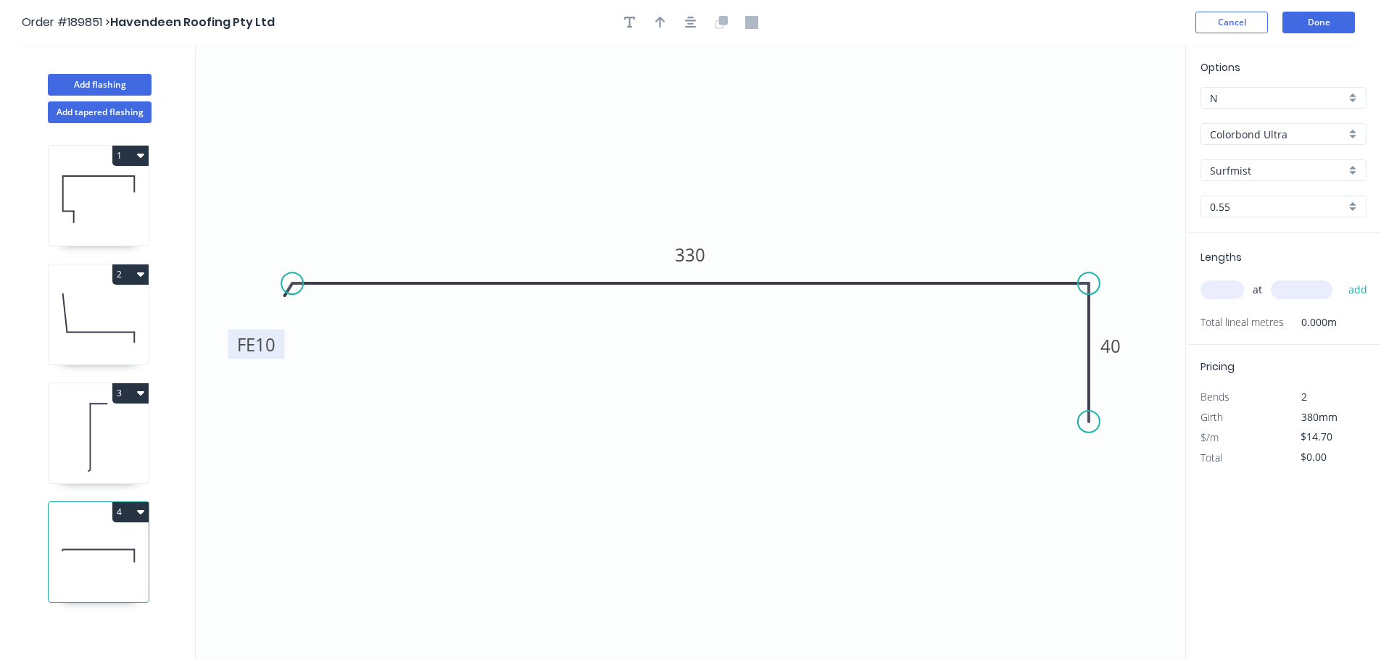
click at [658, 25] on icon "button" at bounding box center [660, 22] width 10 height 13
drag, startPoint x: 1114, startPoint y: 112, endPoint x: 937, endPoint y: 113, distance: 176.9
click at [945, 113] on icon at bounding box center [951, 101] width 13 height 46
click at [1216, 287] on input "text" at bounding box center [1221, 290] width 43 height 19
type input "1"
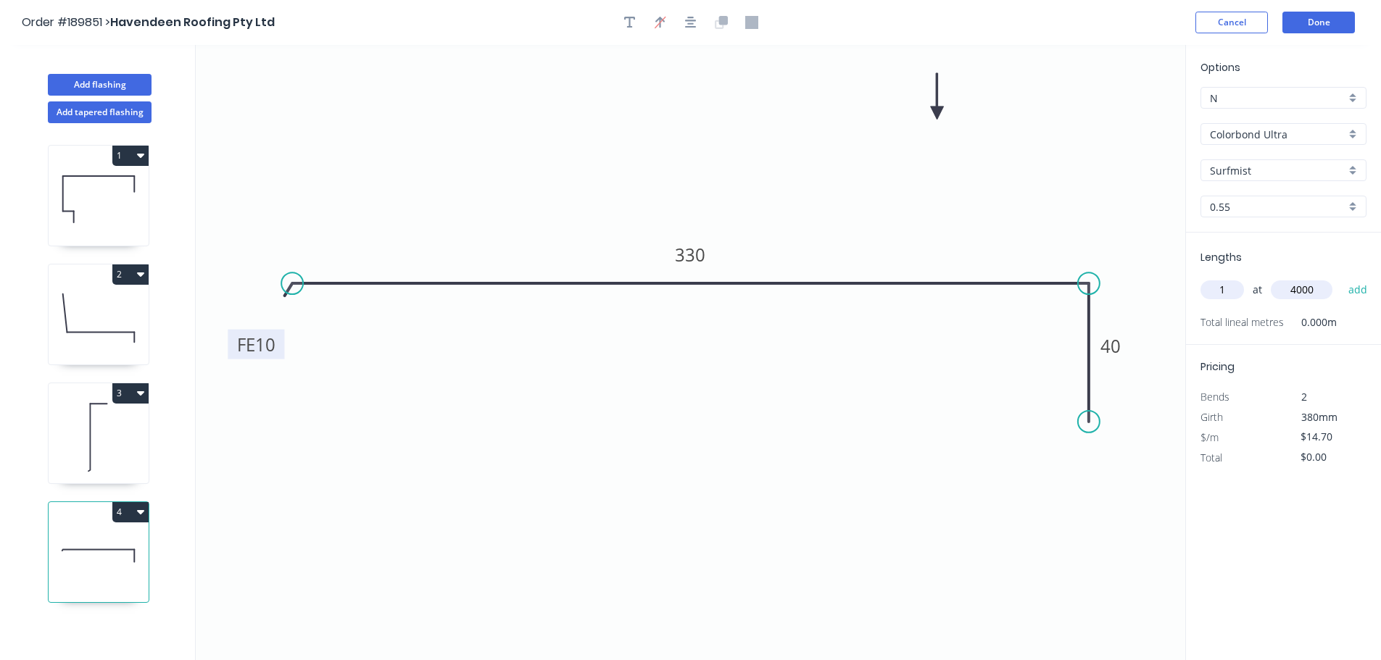
type input "4000"
click at [1341, 278] on button "add" at bounding box center [1358, 290] width 34 height 25
type input "$58.80"
click at [112, 77] on button "Add flashing" at bounding box center [100, 85] width 104 height 22
type input "$0.00"
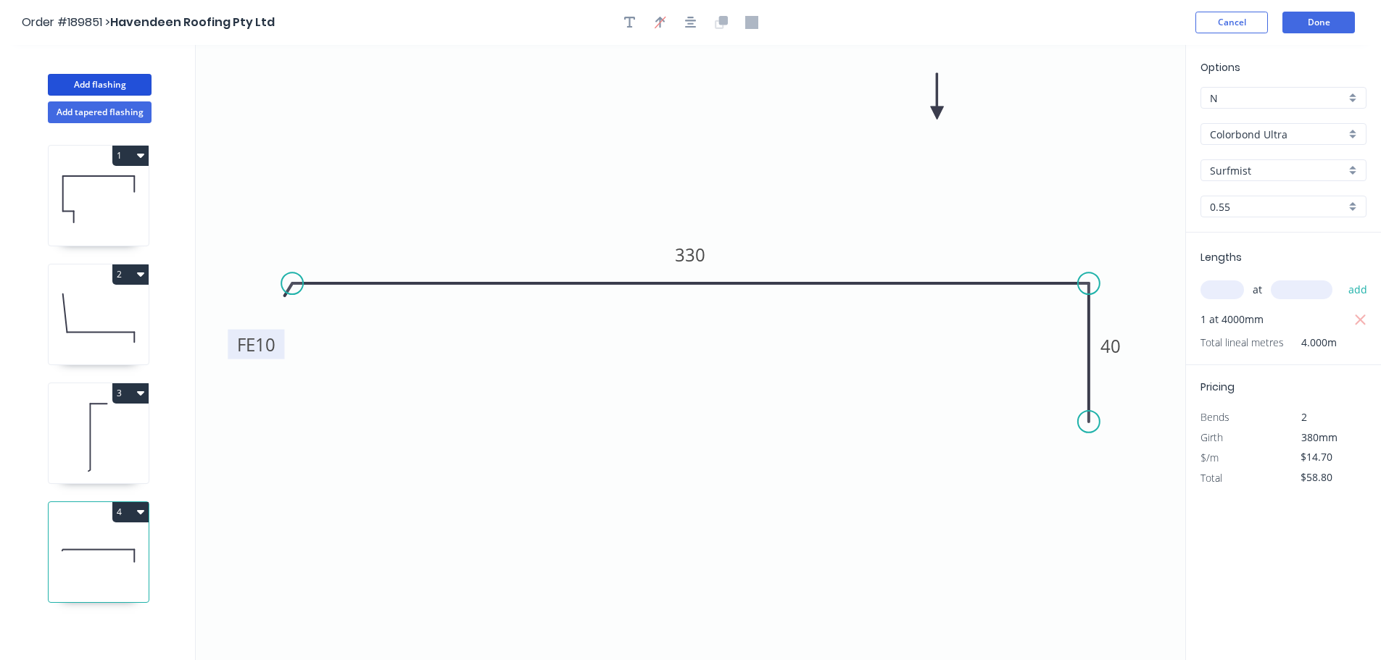
type input "$0.00"
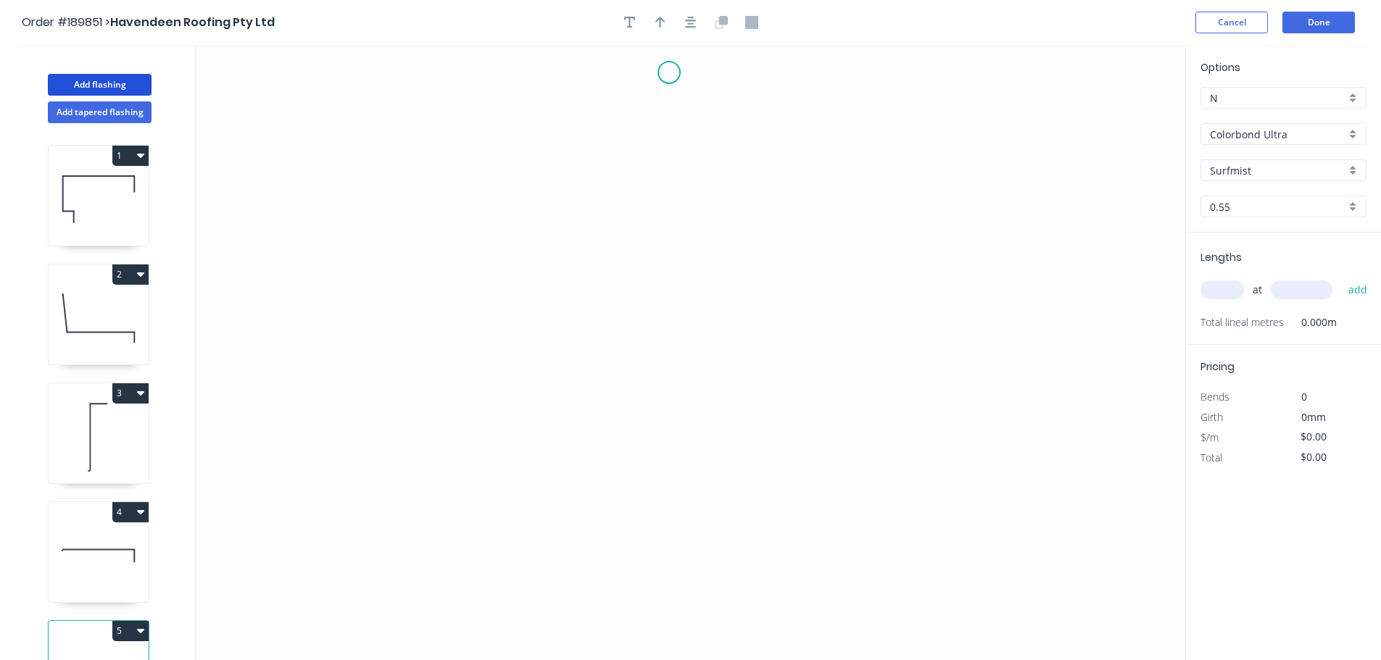
click at [669, 72] on icon "0" at bounding box center [690, 352] width 989 height 615
click at [627, 120] on icon "0" at bounding box center [690, 352] width 989 height 615
click at [623, 281] on icon "0 ?" at bounding box center [690, 352] width 989 height 615
click at [678, 337] on icon "0 ? ?" at bounding box center [690, 352] width 989 height 615
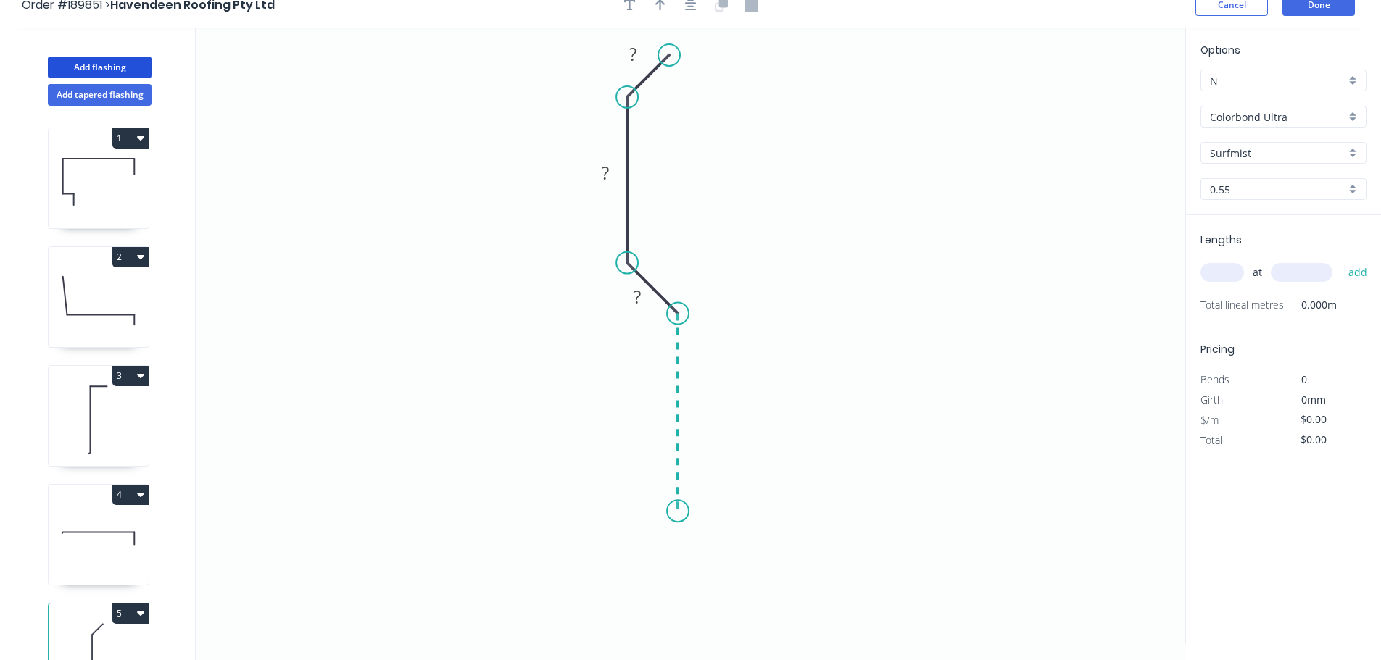
scroll to position [27, 0]
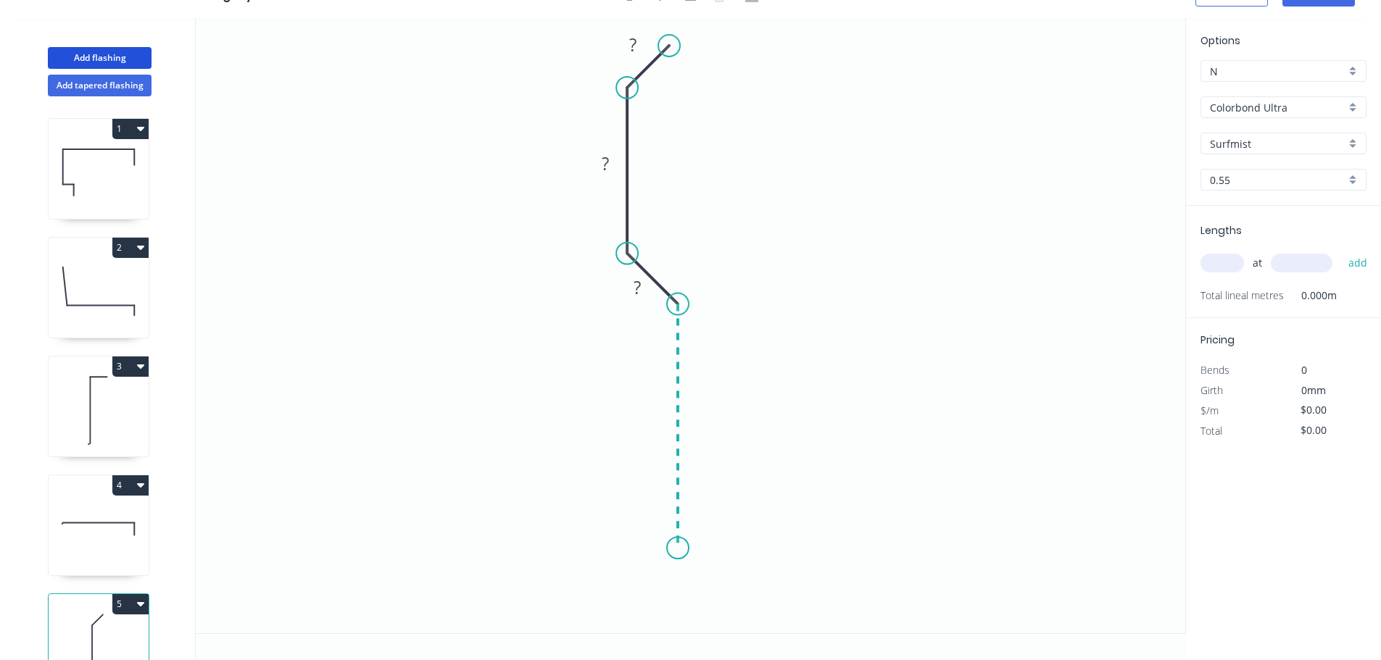
click at [673, 549] on icon "0 ? ? ?" at bounding box center [690, 325] width 989 height 615
click at [628, 594] on icon "0 ? ? ? ?" at bounding box center [690, 325] width 989 height 615
click at [648, 45] on rect at bounding box center [632, 45] width 47 height 30
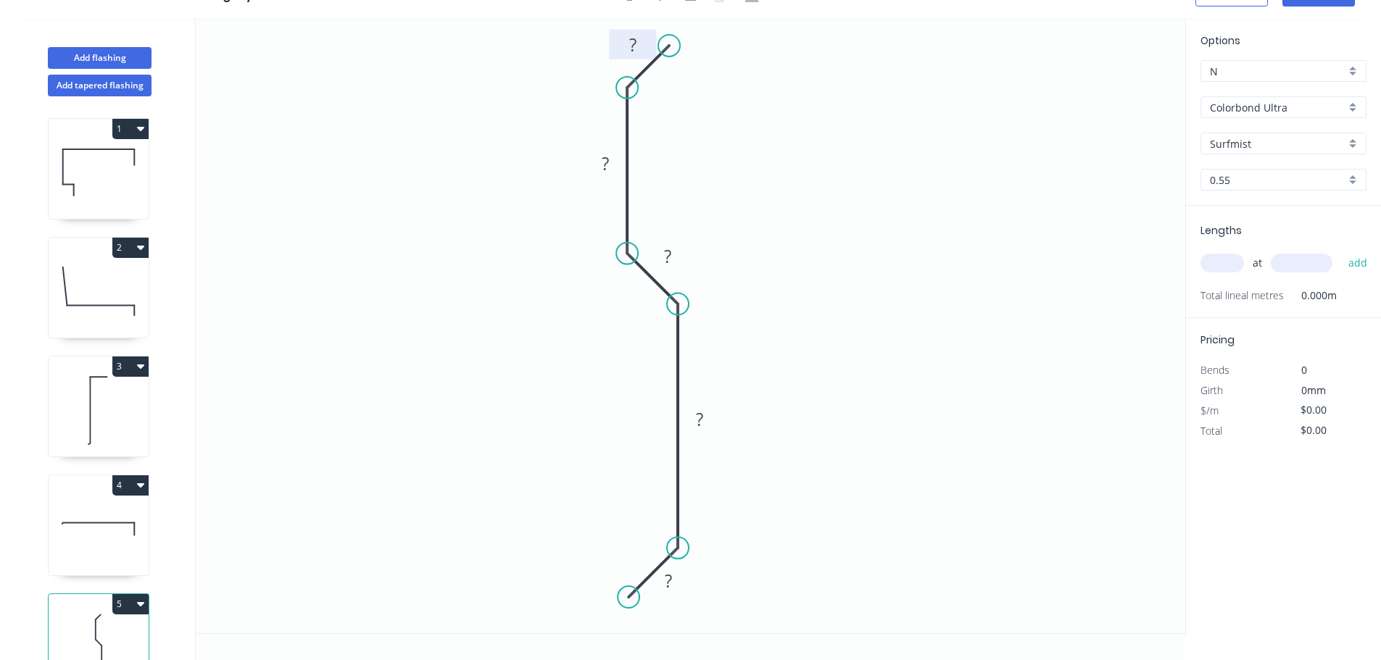
click at [640, 44] on rect at bounding box center [632, 46] width 29 height 20
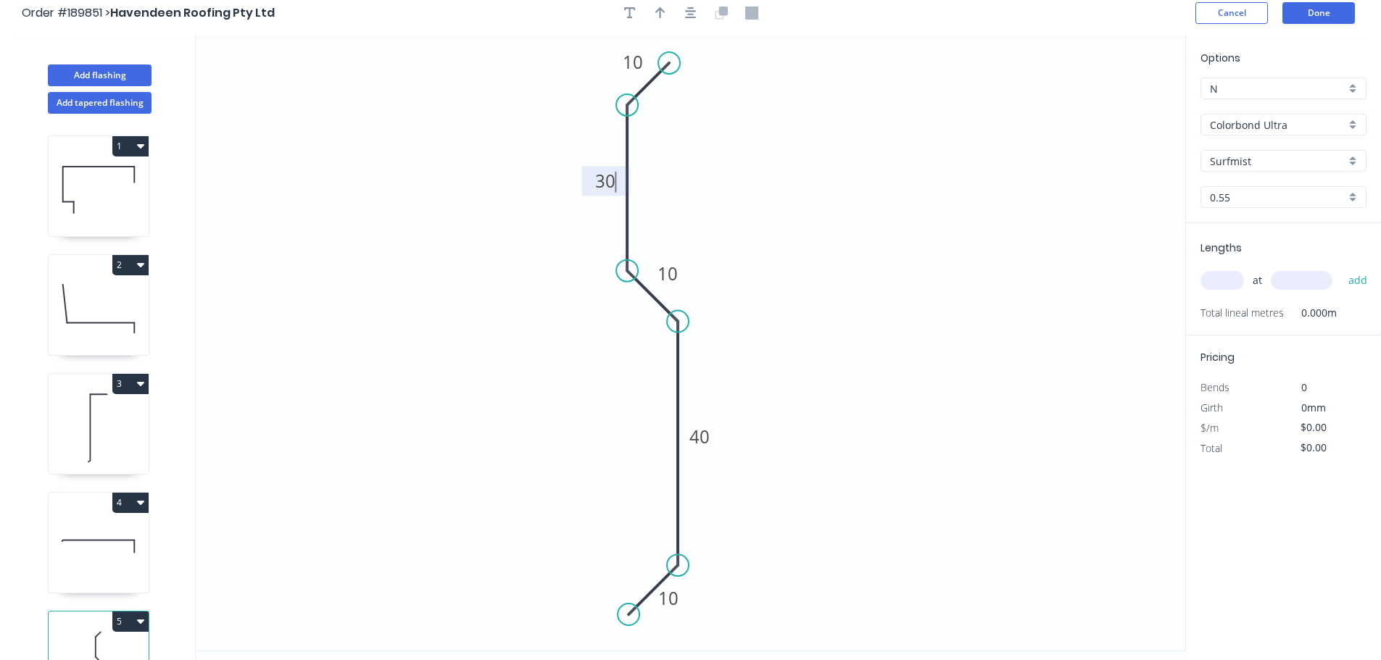
scroll to position [0, 0]
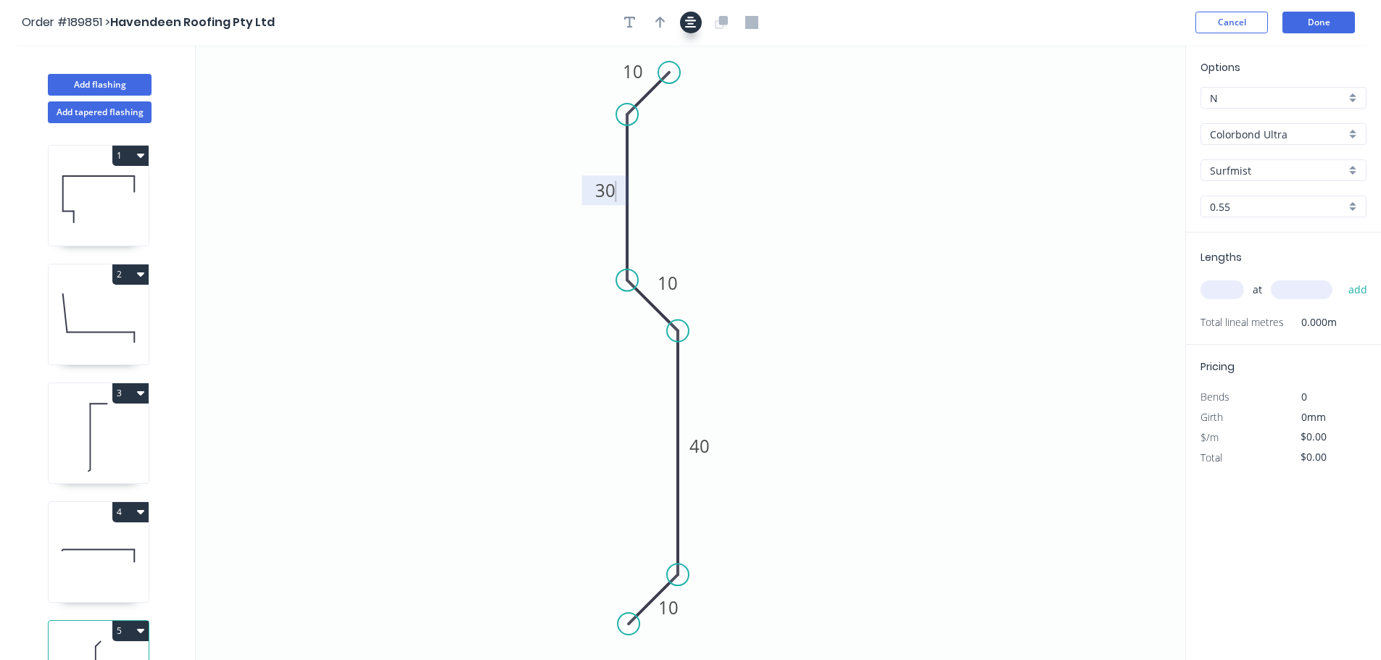
click at [689, 25] on icon "button" at bounding box center [691, 22] width 12 height 13
type input "$7.87"
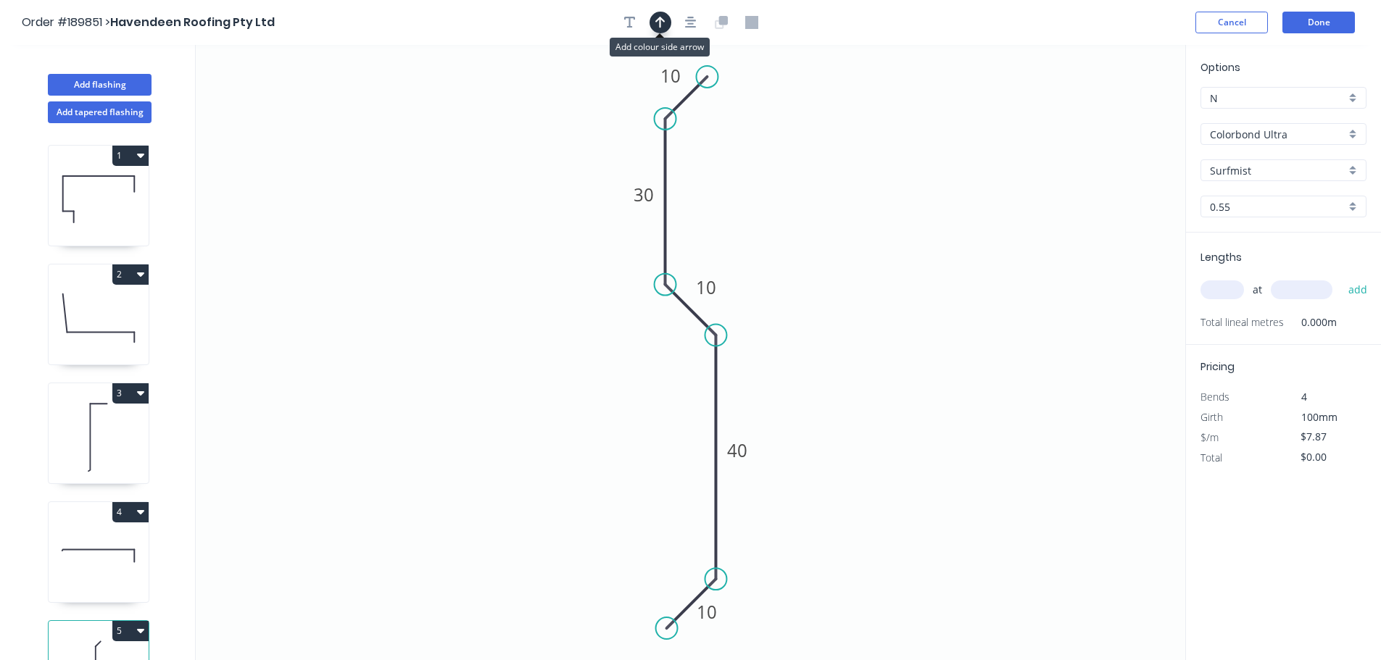
click at [659, 20] on icon "button" at bounding box center [660, 22] width 10 height 13
click at [1113, 110] on icon at bounding box center [1111, 101] width 13 height 46
click at [1113, 111] on icon at bounding box center [1111, 93] width 13 height 46
click at [1113, 109] on icon at bounding box center [1124, 99] width 42 height 42
drag, startPoint x: 1113, startPoint y: 107, endPoint x: 1063, endPoint y: 252, distance: 154.0
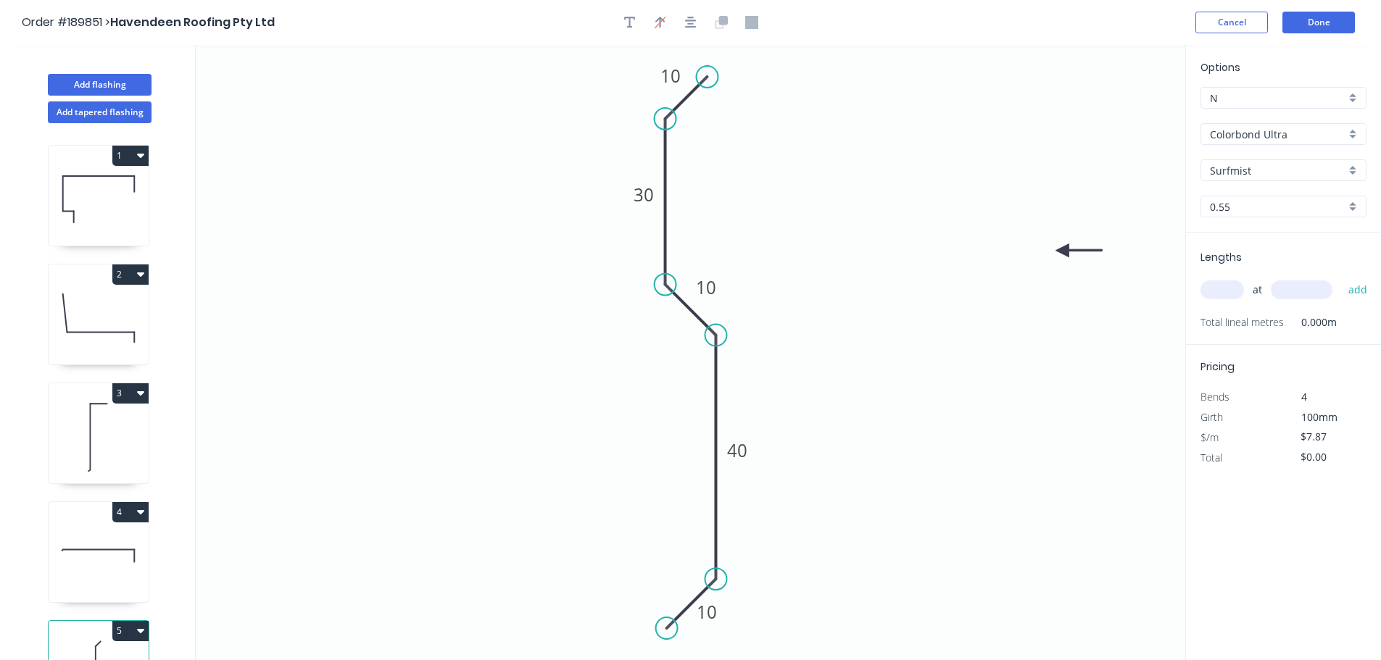
click at [1063, 252] on icon at bounding box center [1078, 250] width 46 height 13
click at [1233, 290] on input "text" at bounding box center [1221, 290] width 43 height 19
type input "3"
type input "4000"
click at [1341, 278] on button "add" at bounding box center [1358, 290] width 34 height 25
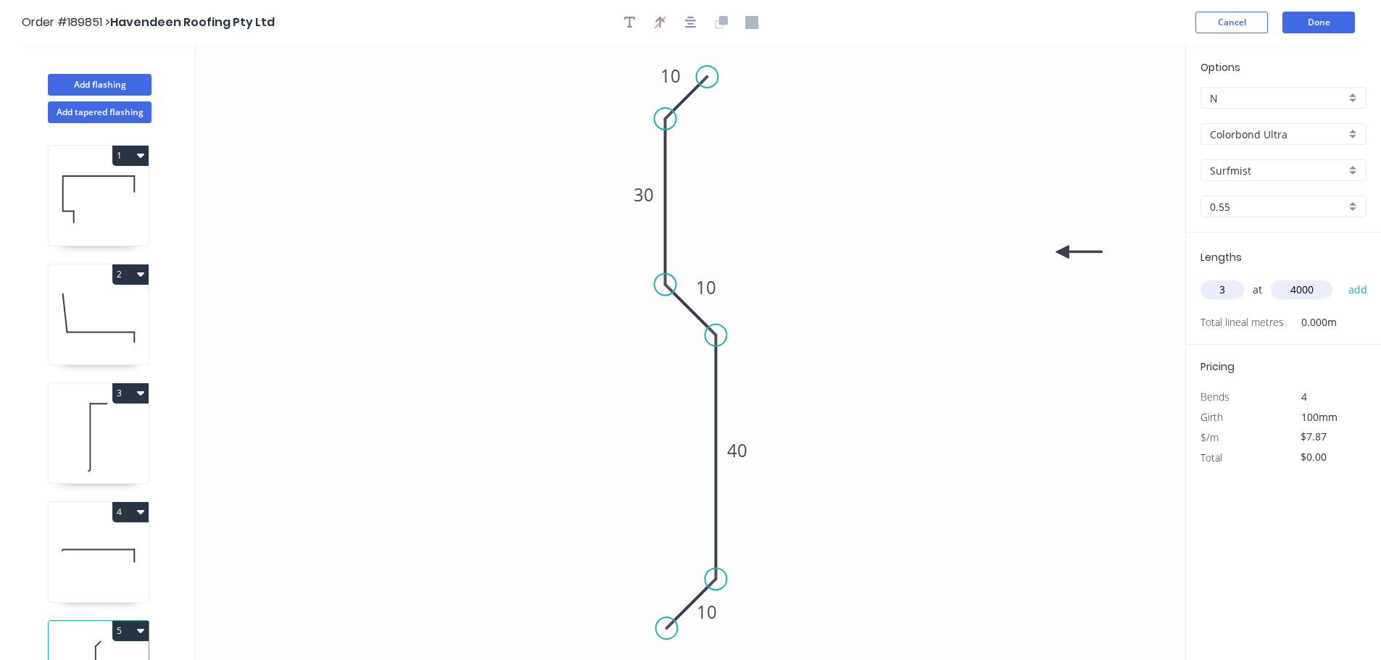
type input "$94.44"
click at [64, 91] on button "Add flashing" at bounding box center [100, 85] width 104 height 22
type input "$0.00"
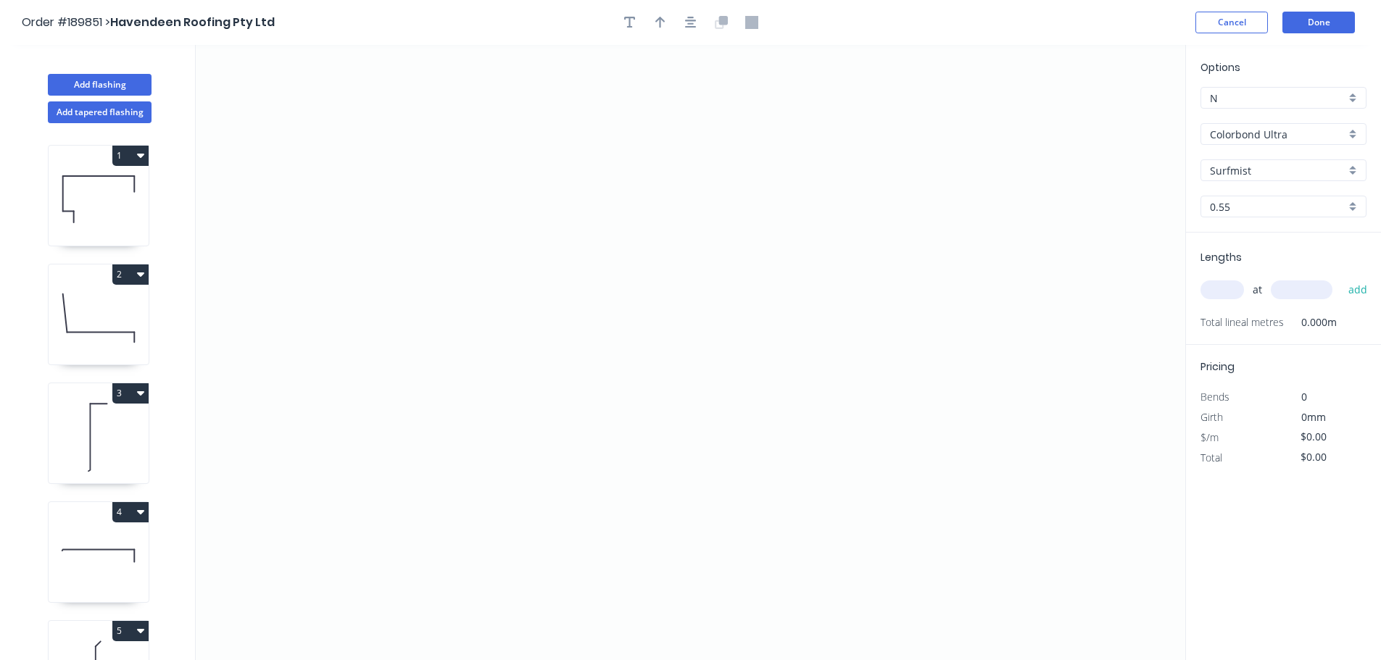
click at [1284, 138] on input "Colorbond Ultra" at bounding box center [1278, 134] width 136 height 15
click at [1308, 259] on div "Zincalume" at bounding box center [1283, 260] width 165 height 25
type input "Zincalume"
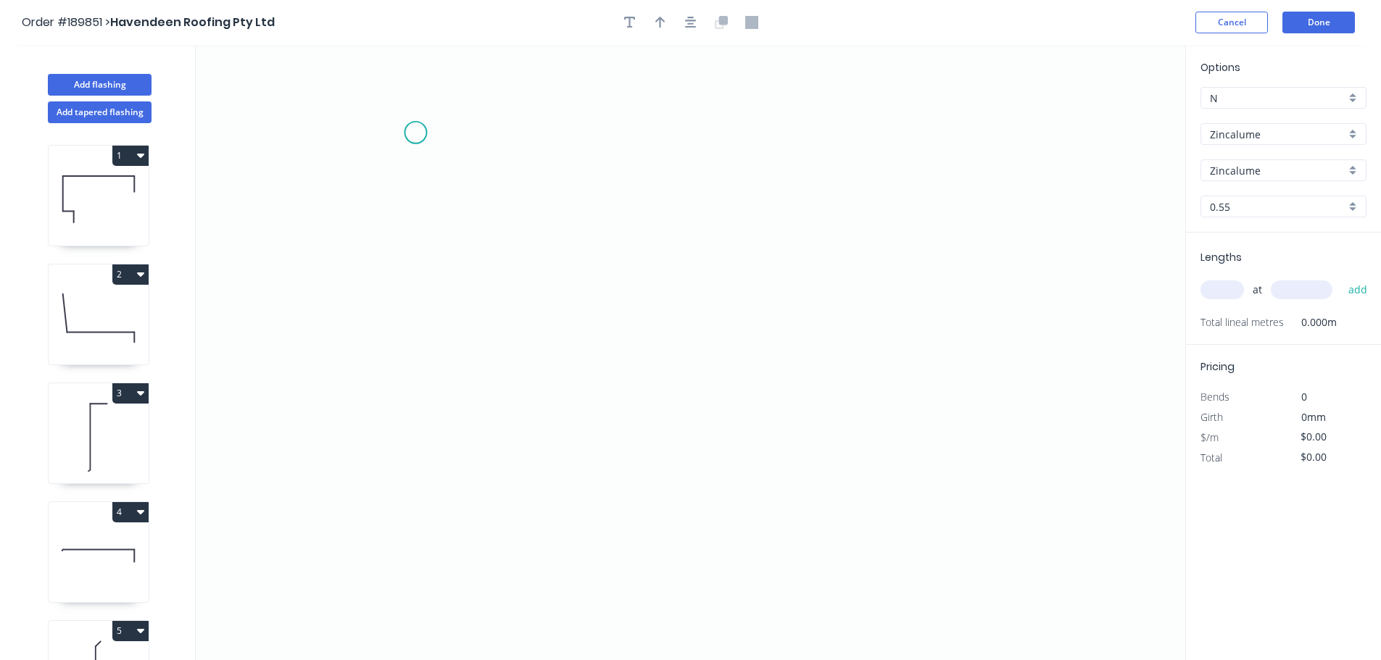
click at [415, 133] on icon "0" at bounding box center [690, 352] width 989 height 615
click at [398, 345] on icon "0" at bounding box center [690, 352] width 989 height 615
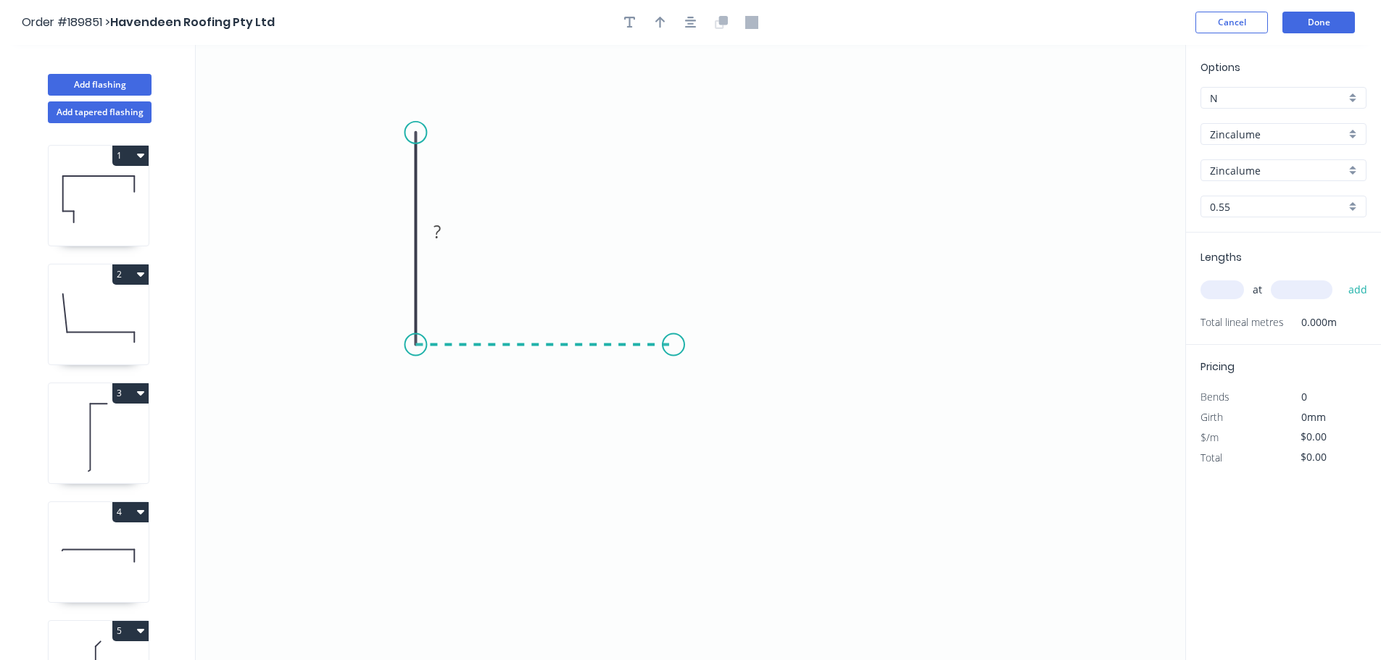
click at [673, 352] on icon "0 ?" at bounding box center [690, 352] width 989 height 615
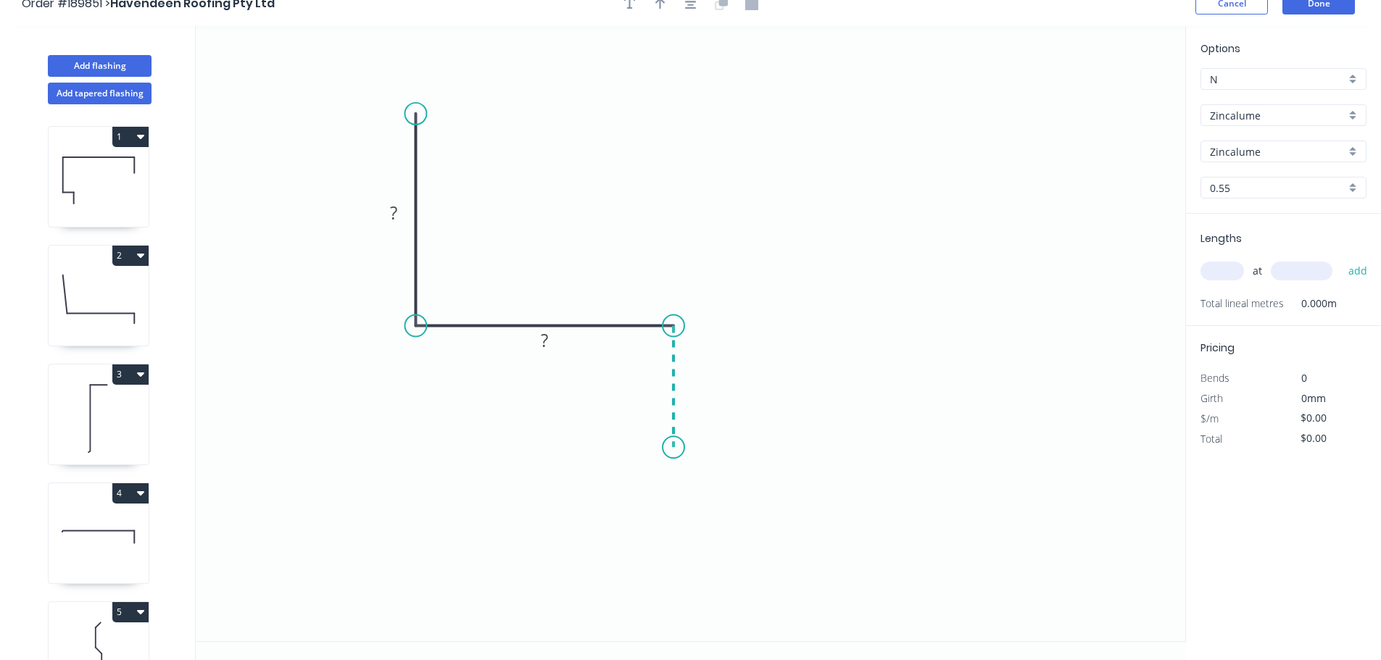
scroll to position [27, 0]
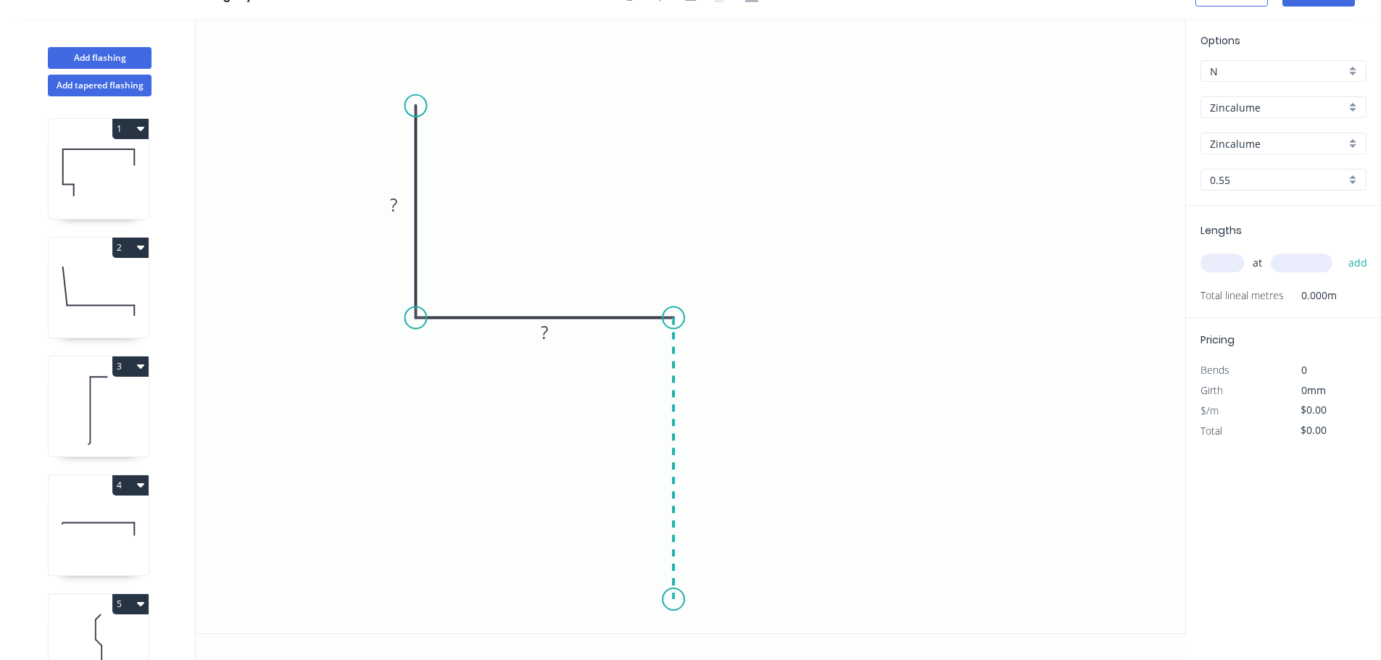
click at [681, 600] on icon "0 ? ?" at bounding box center [690, 325] width 989 height 615
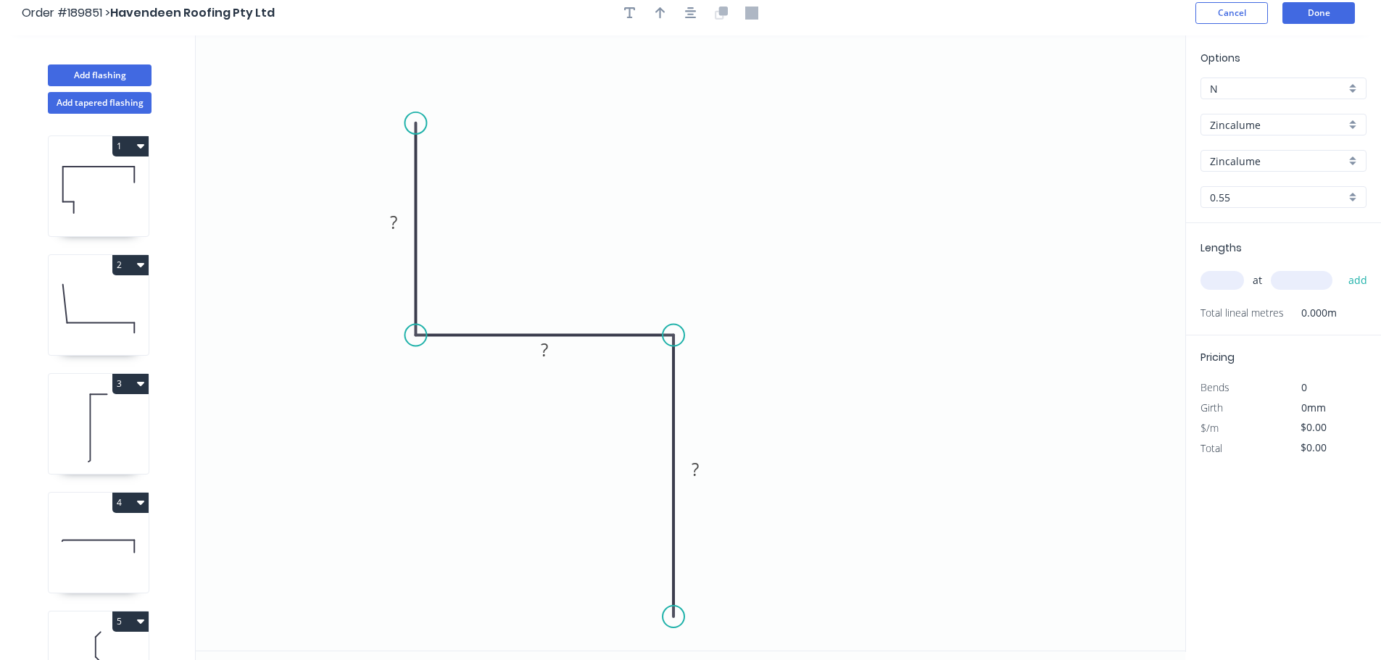
scroll to position [0, 0]
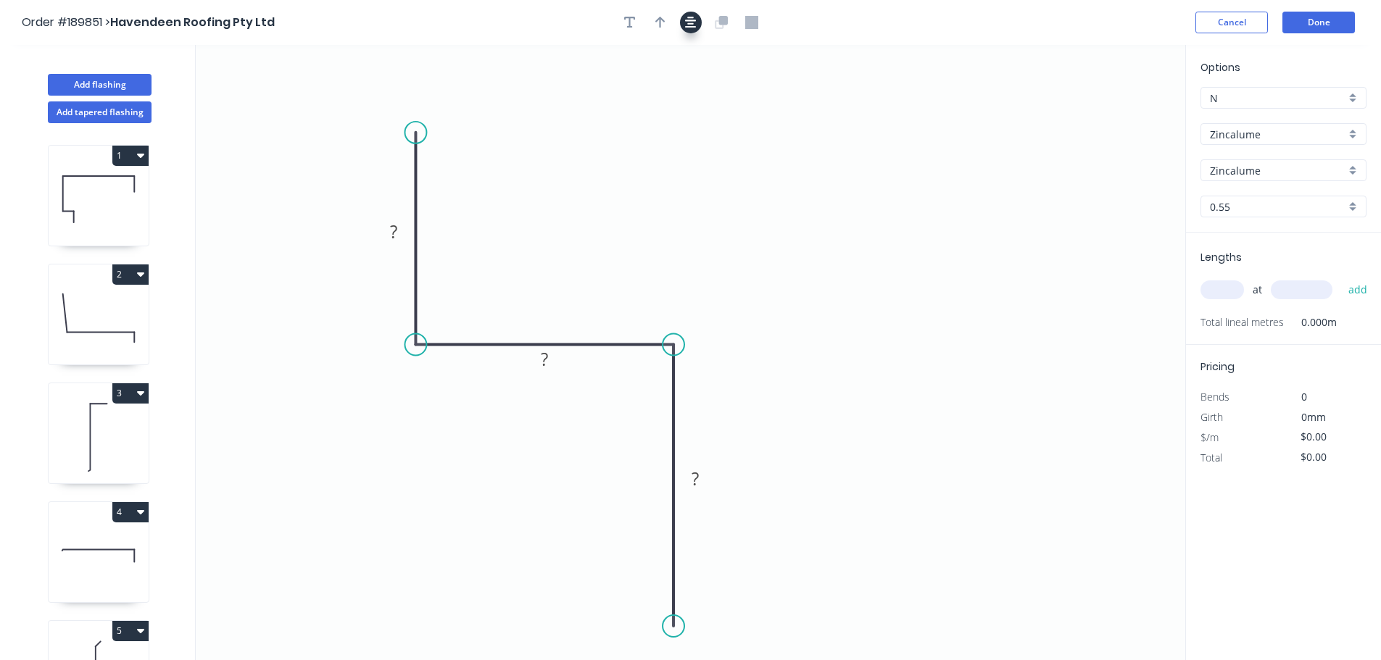
click at [700, 20] on button "button" at bounding box center [691, 23] width 22 height 22
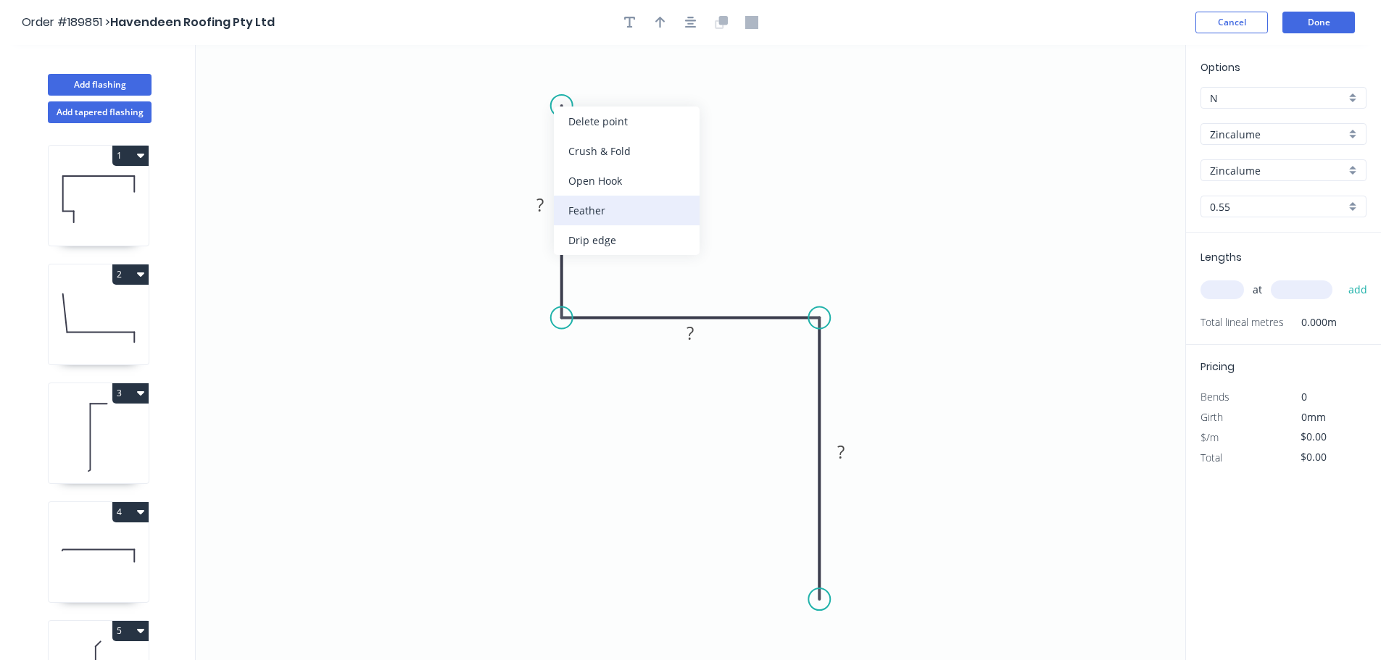
click at [633, 204] on div "Feather" at bounding box center [627, 211] width 146 height 30
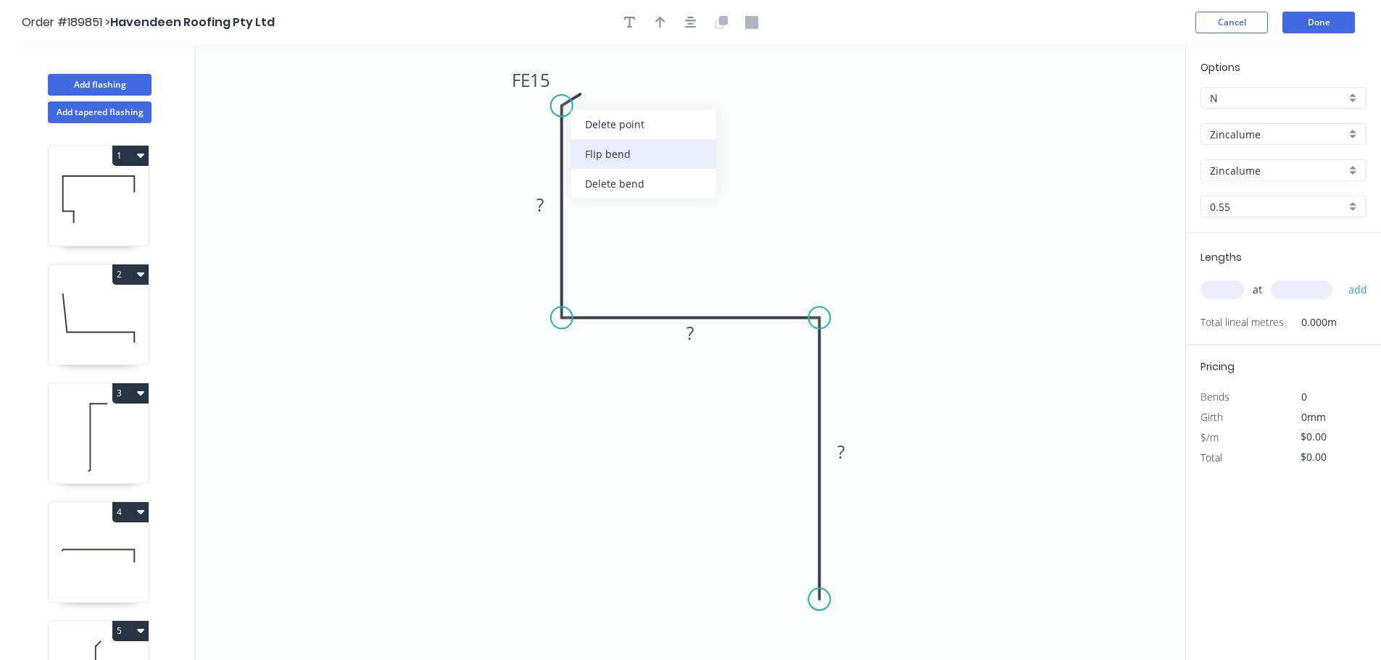
click at [604, 152] on div "Flip bend" at bounding box center [643, 154] width 146 height 30
drag, startPoint x: 615, startPoint y: 86, endPoint x: 488, endPoint y: 81, distance: 126.9
click at [488, 81] on rect at bounding box center [465, 75] width 57 height 30
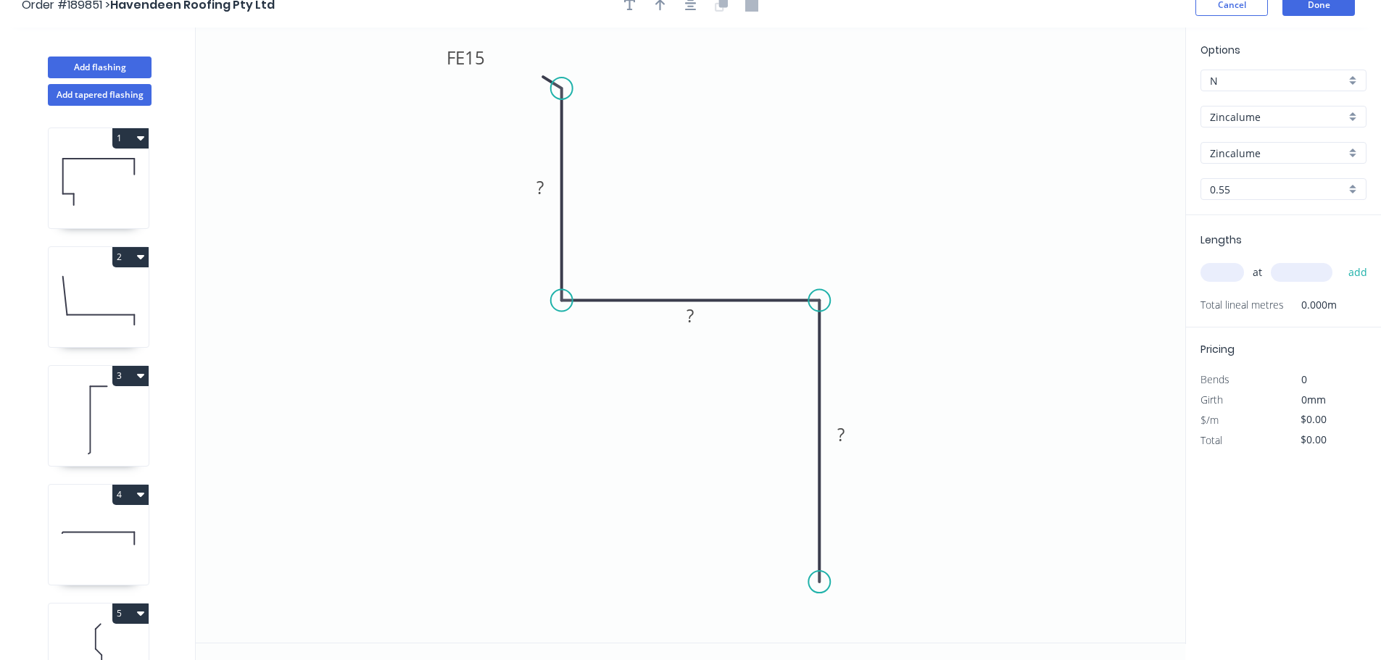
scroll to position [27, 0]
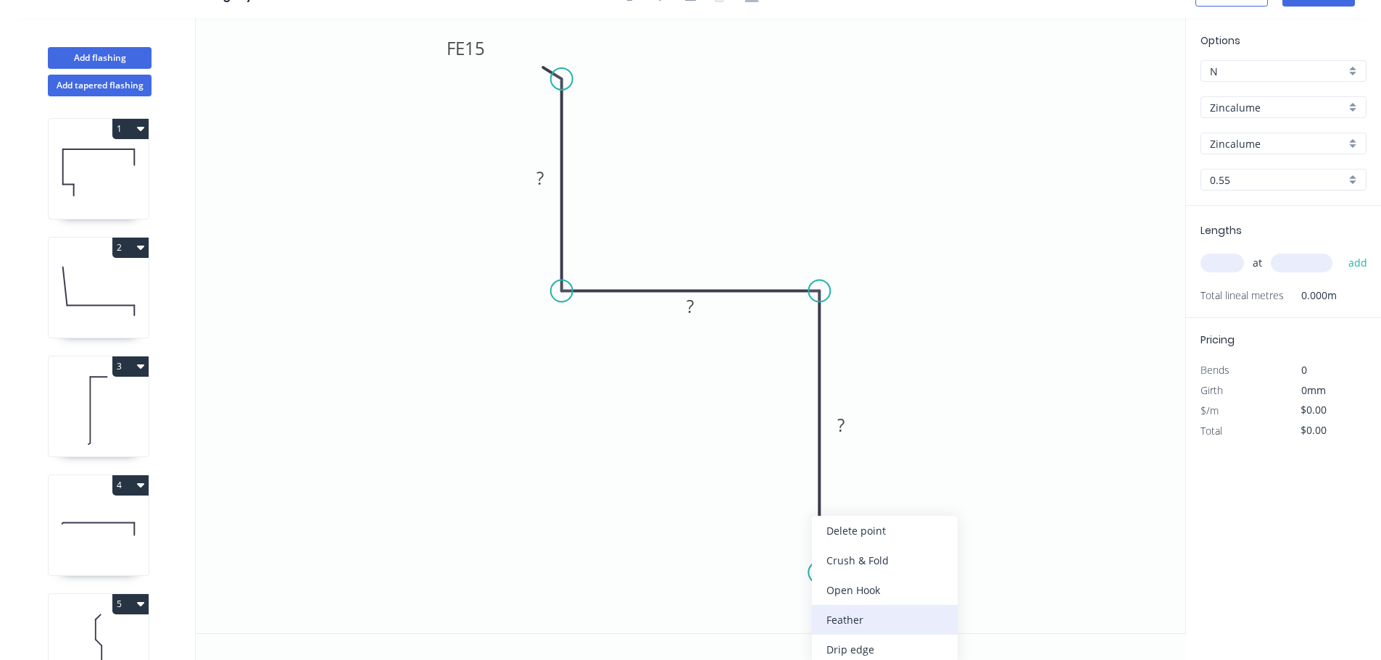
click at [857, 618] on div "Feather" at bounding box center [885, 620] width 146 height 30
drag, startPoint x: 785, startPoint y: 561, endPoint x: 735, endPoint y: 626, distance: 82.2
click at [735, 625] on rect at bounding box center [747, 610] width 57 height 30
click at [755, 613] on tspan "15" at bounding box center [747, 612] width 20 height 24
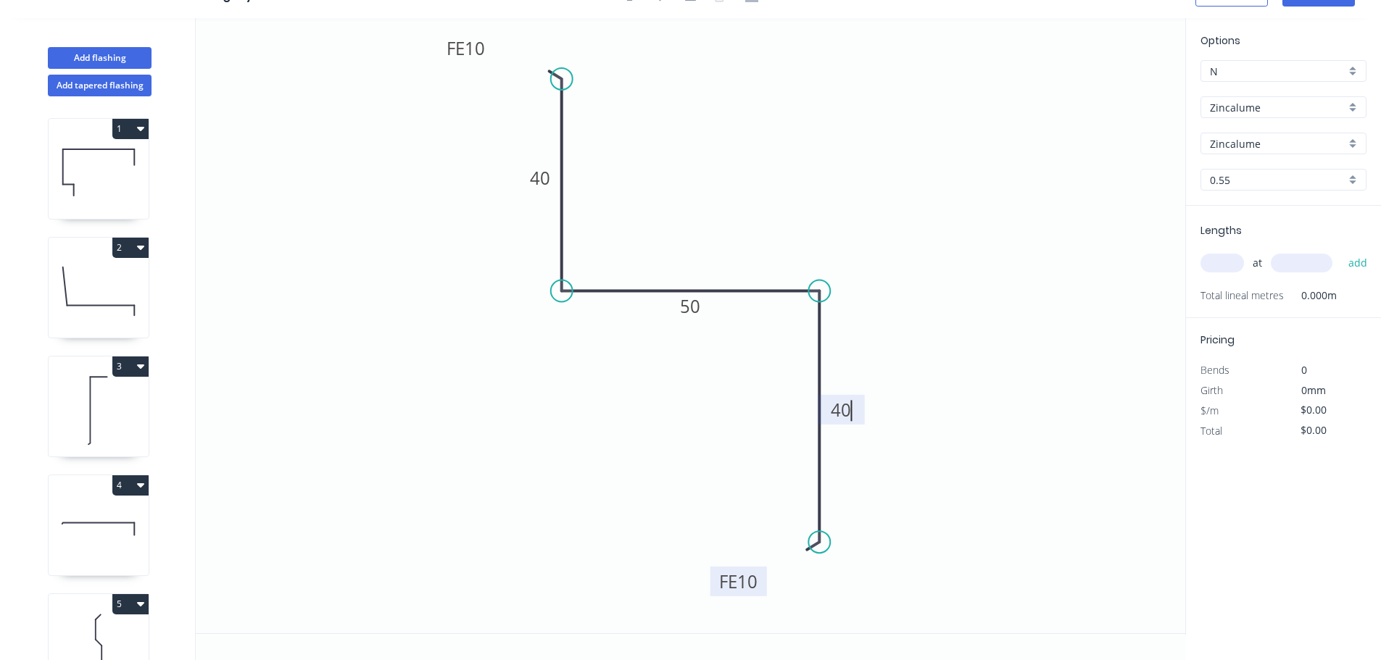
drag, startPoint x: 820, startPoint y: 573, endPoint x: 813, endPoint y: 543, distance: 30.6
click at [813, 543] on circle at bounding box center [819, 542] width 22 height 22
type input "$7.89"
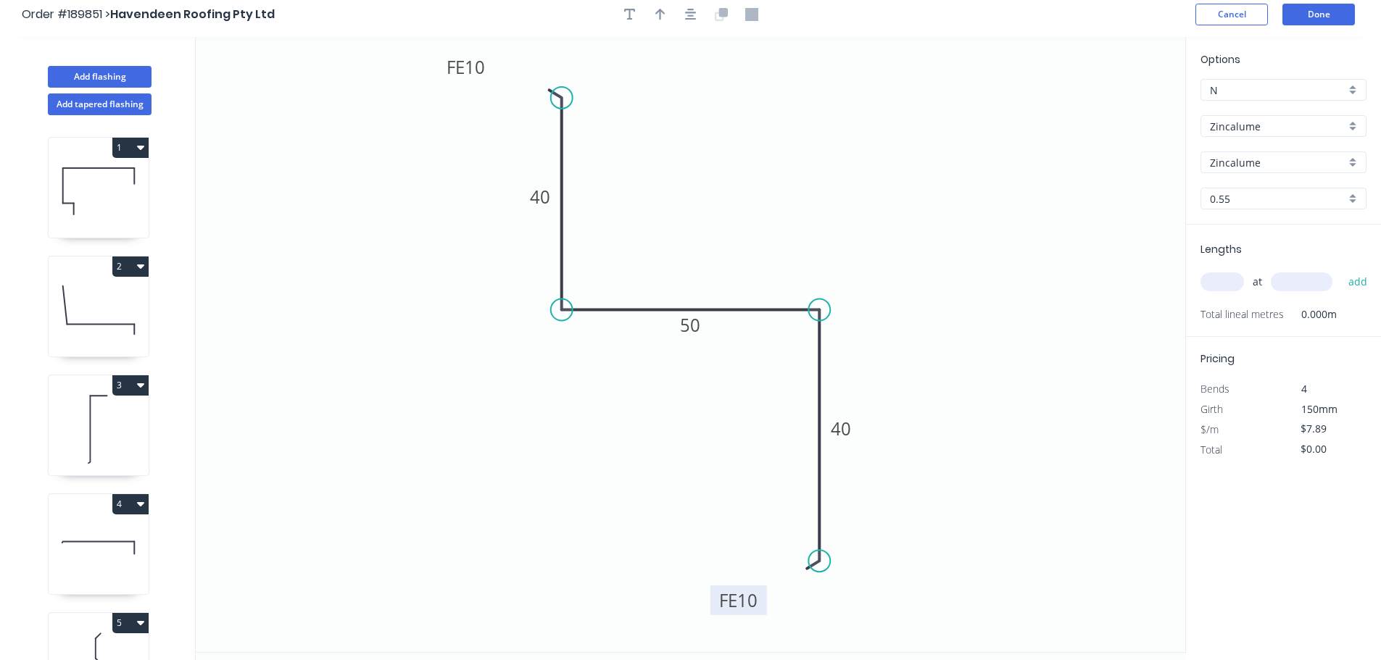
scroll to position [0, 0]
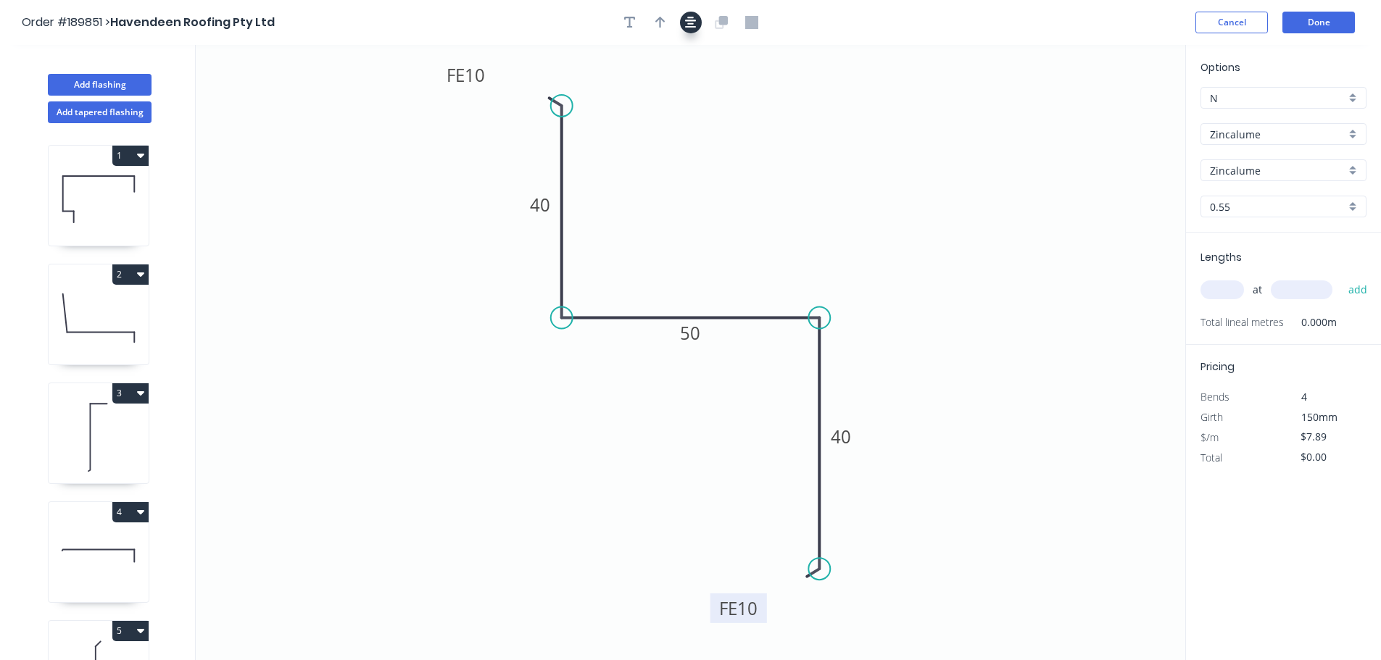
click at [686, 23] on icon "button" at bounding box center [691, 22] width 12 height 13
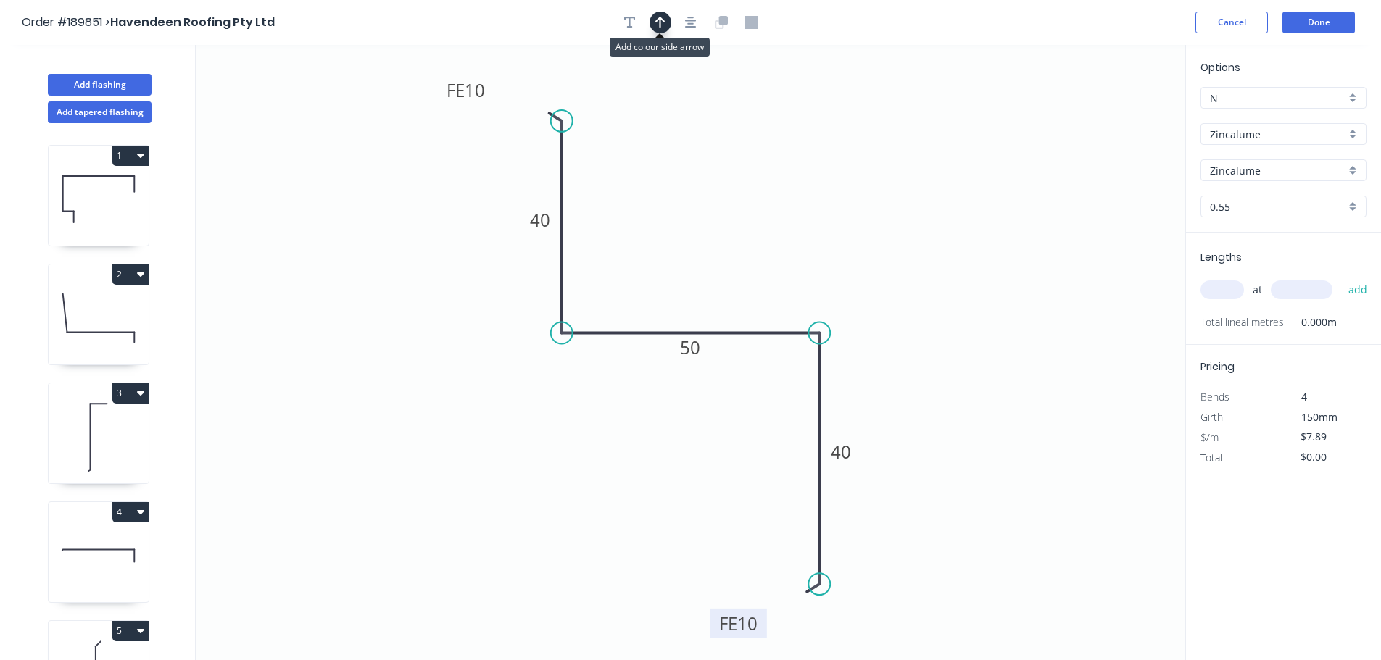
click at [660, 25] on icon "button" at bounding box center [660, 23] width 10 height 12
click at [1122, 112] on icon "0 FE 10 40 50 FE 10 40" at bounding box center [690, 352] width 989 height 615
click at [1107, 116] on icon "0 FE 10 40 50 FE 10 40" at bounding box center [690, 352] width 989 height 615
click at [1108, 116] on icon "0 FE 10 40 50 FE 10 40" at bounding box center [690, 352] width 989 height 615
click at [1225, 294] on input "text" at bounding box center [1221, 290] width 43 height 19
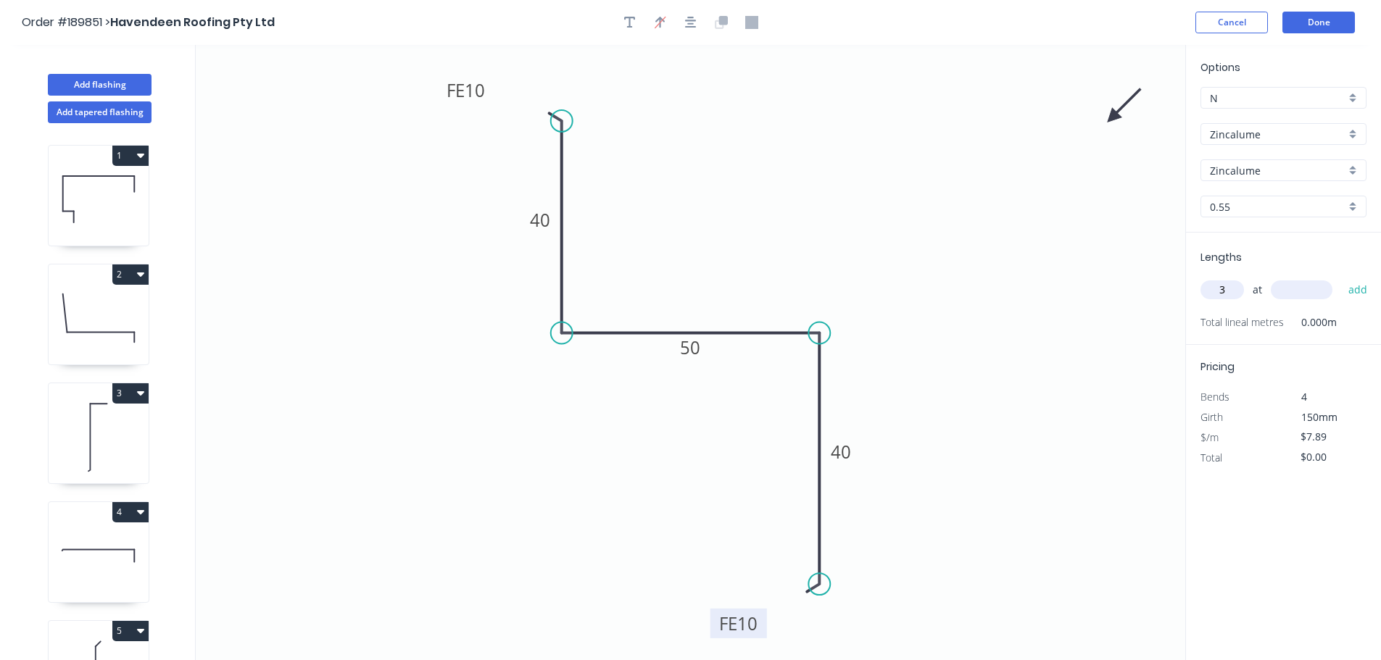
type input "3"
type input "4000"
click at [1341, 278] on button "add" at bounding box center [1358, 290] width 34 height 25
type input "$94.68"
click at [1326, 23] on button "Done" at bounding box center [1318, 23] width 72 height 22
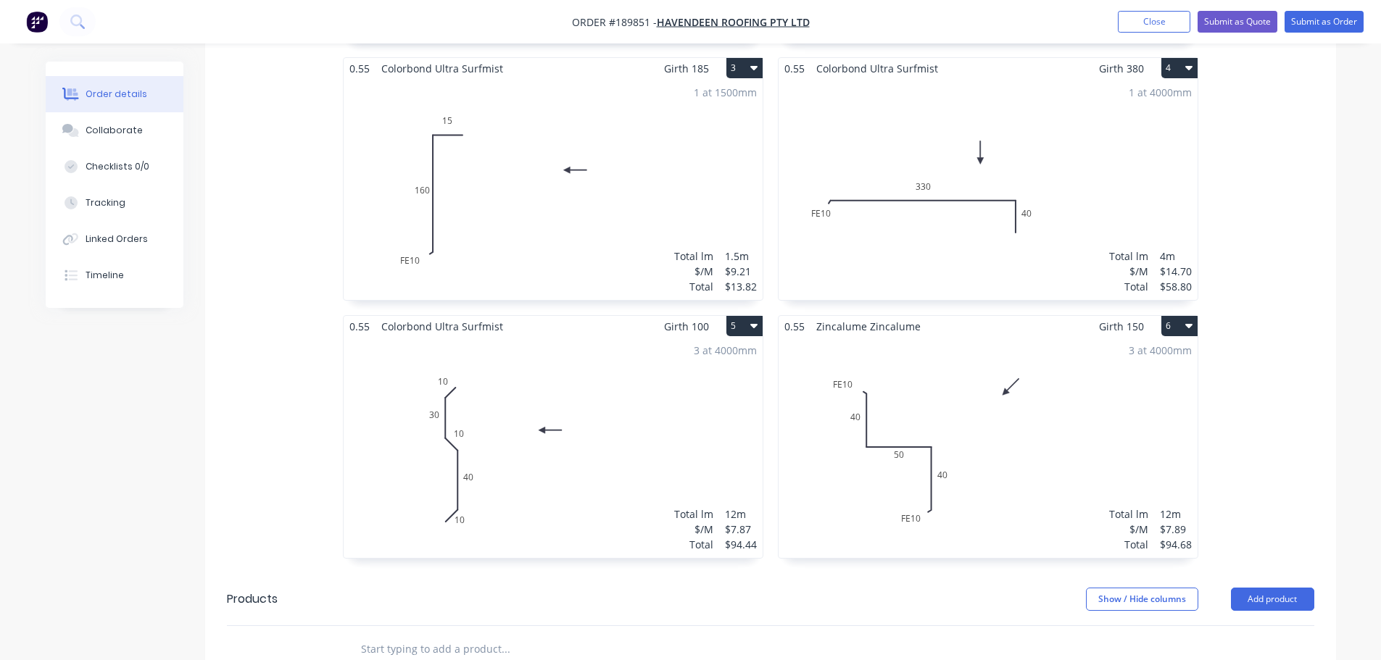
scroll to position [725, 0]
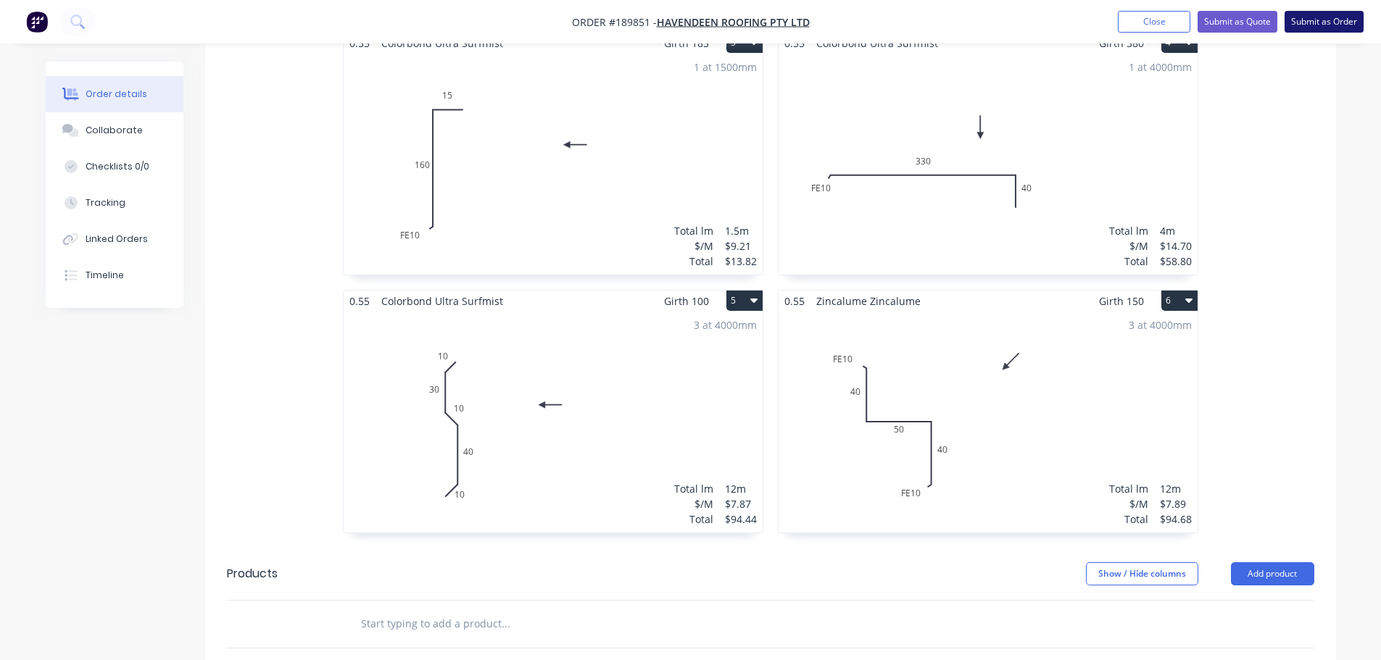
click at [1317, 18] on button "Submit as Order" at bounding box center [1323, 22] width 79 height 22
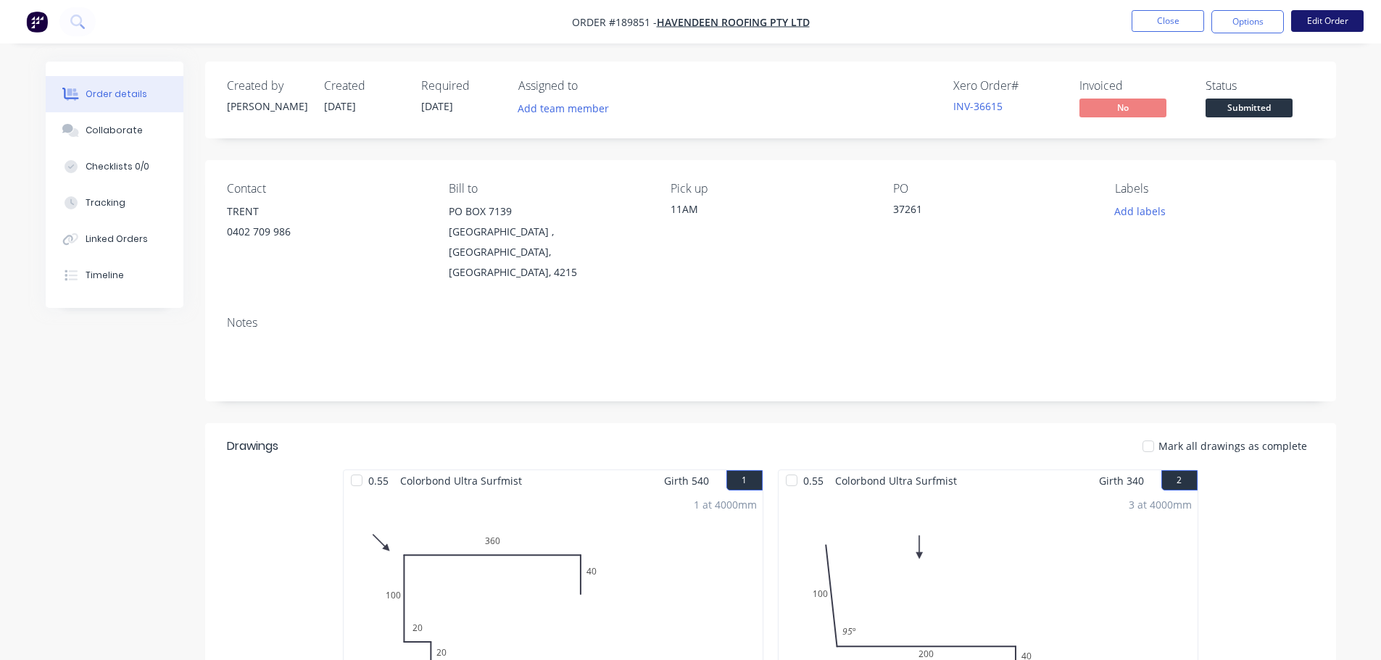
click at [1304, 22] on button "Edit Order" at bounding box center [1327, 21] width 72 height 22
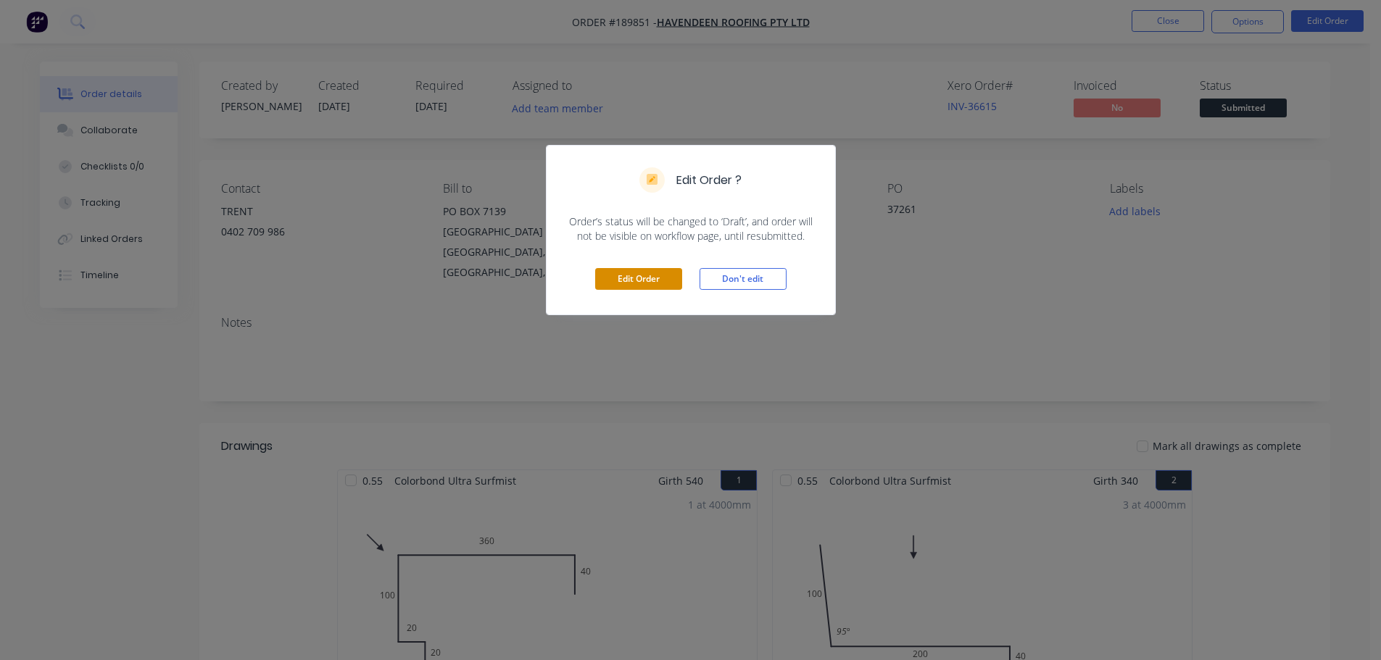
click at [618, 283] on button "Edit Order" at bounding box center [638, 279] width 87 height 22
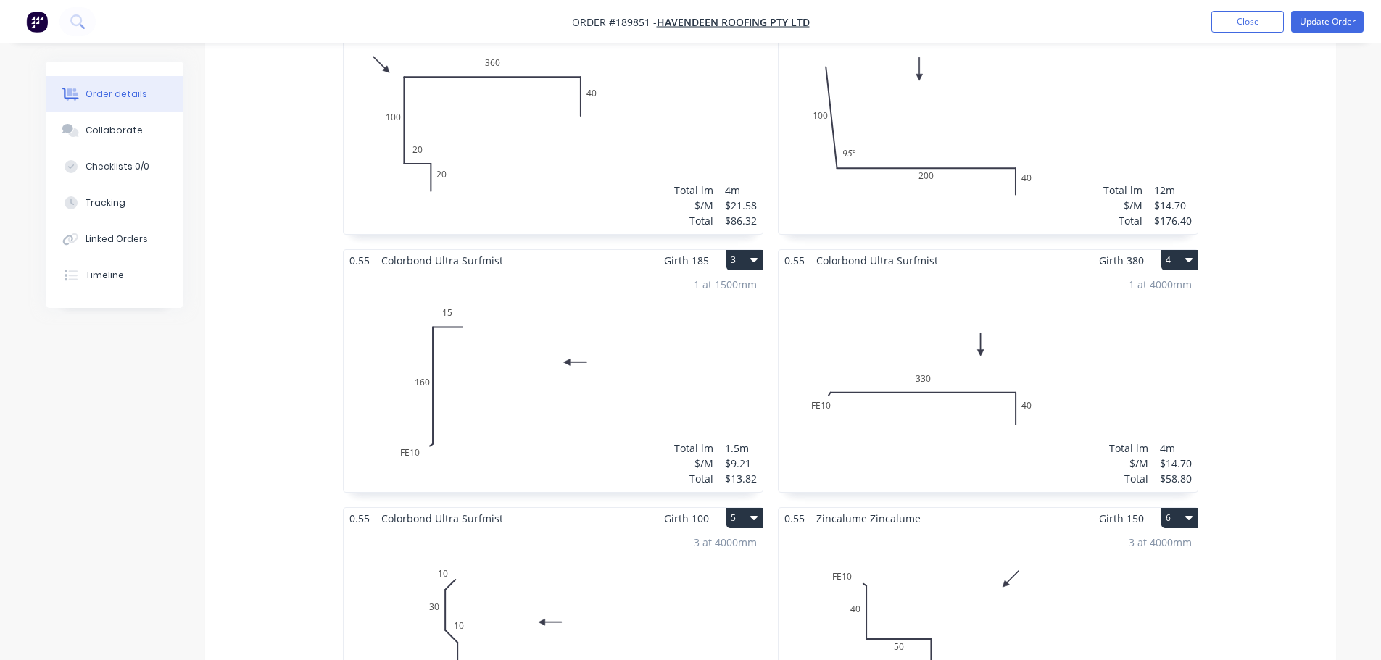
click at [976, 544] on div "3 at 4000mm Total lm $/M Total 12m $7.89 $94.68" at bounding box center [987, 639] width 419 height 221
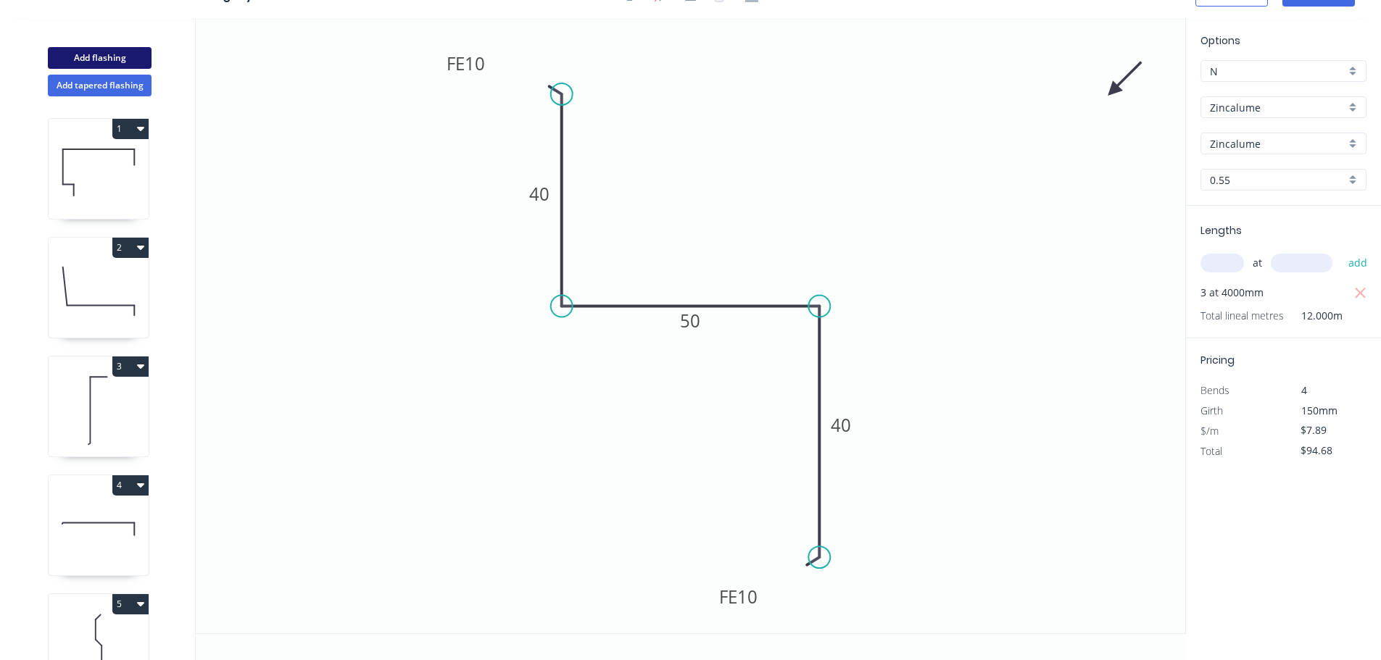
click at [132, 61] on button "Add flashing" at bounding box center [100, 58] width 104 height 22
type input "$0.00"
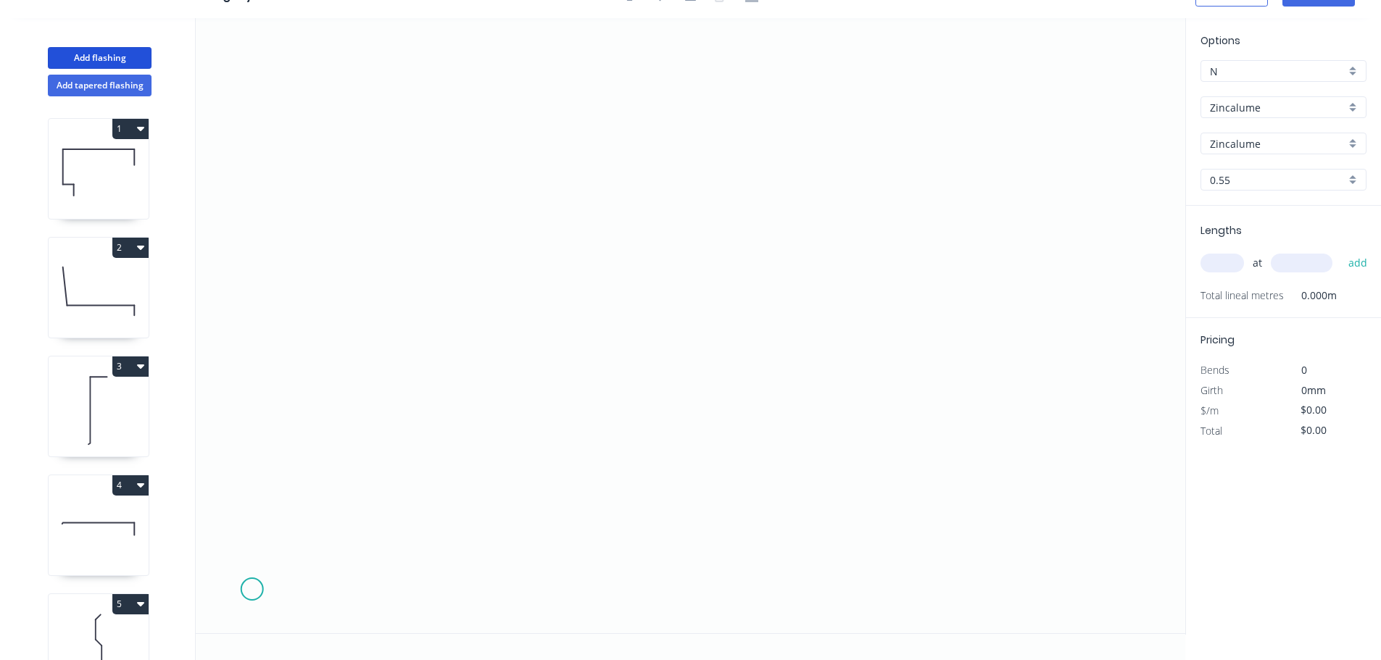
click at [252, 589] on icon "0" at bounding box center [690, 325] width 989 height 615
click at [252, 457] on icon at bounding box center [252, 523] width 0 height 133
click at [659, 333] on icon at bounding box center [455, 394] width 407 height 125
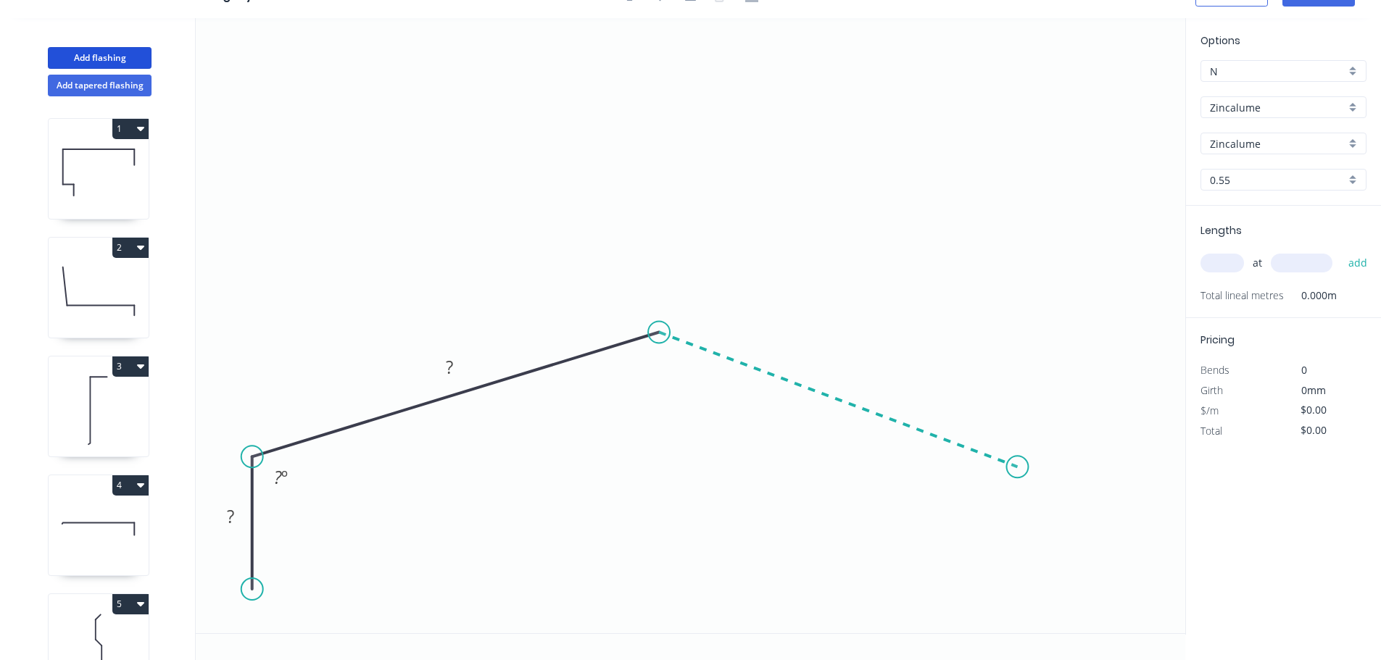
click at [1018, 468] on icon "0 ? ? ? º" at bounding box center [690, 325] width 989 height 615
click at [1021, 621] on icon "0 ? ? ? ? º ? º" at bounding box center [690, 325] width 989 height 615
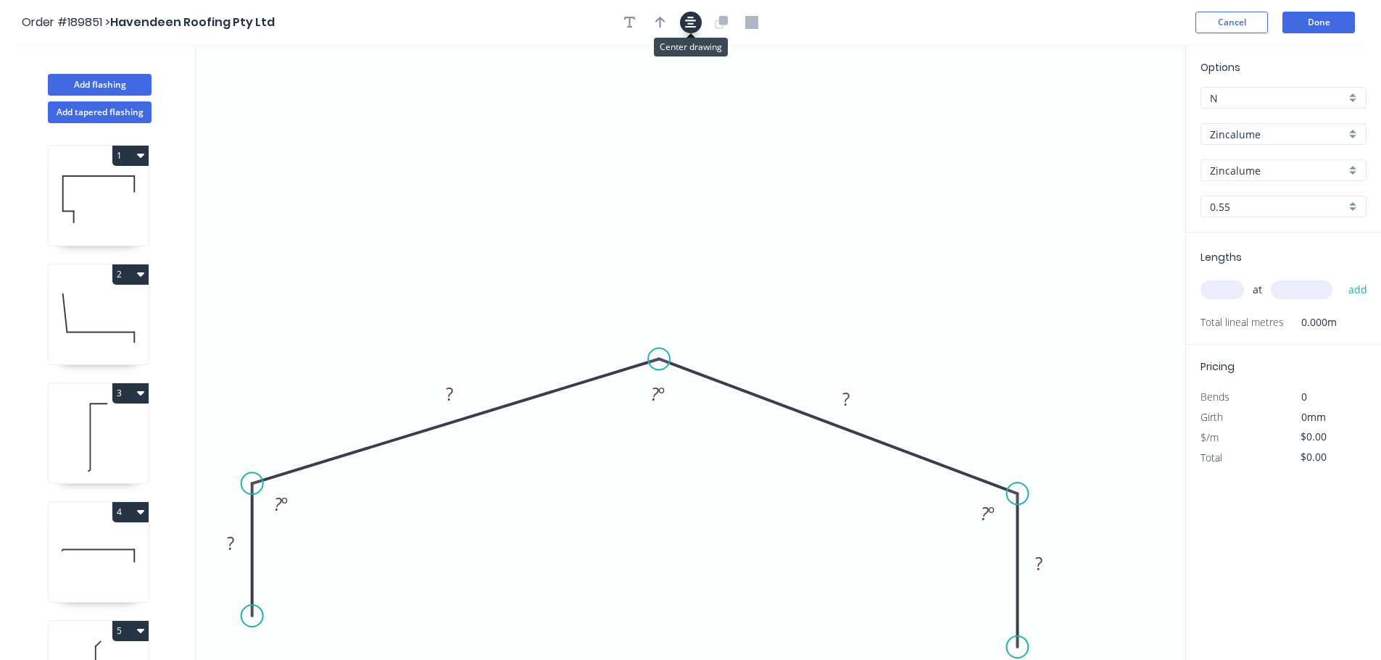
click at [693, 28] on icon "button" at bounding box center [691, 23] width 12 height 12
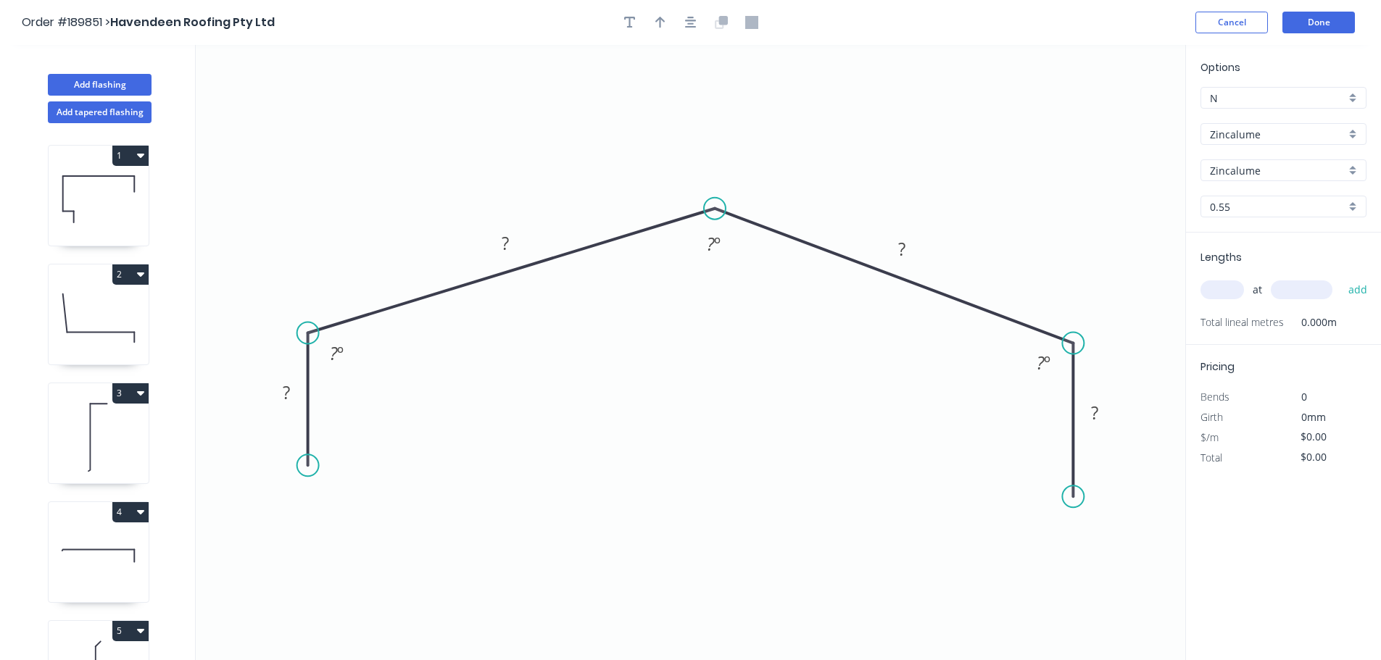
click at [1081, 497] on circle at bounding box center [1073, 497] width 22 height 22
drag, startPoint x: 1075, startPoint y: 497, endPoint x: 997, endPoint y: 505, distance: 78.7
click at [1075, 496] on circle at bounding box center [1073, 497] width 22 height 22
drag, startPoint x: 308, startPoint y: 465, endPoint x: 304, endPoint y: 485, distance: 20.0
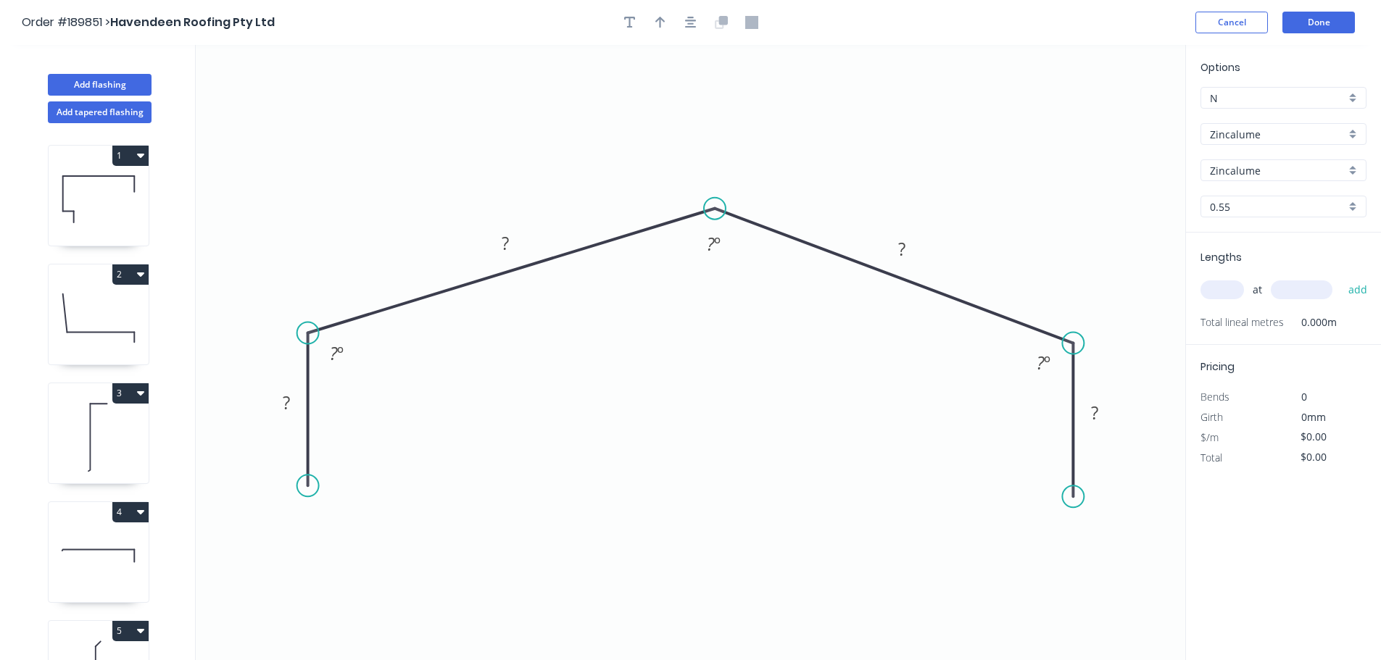
click at [304, 486] on circle at bounding box center [308, 486] width 22 height 22
click at [296, 403] on rect at bounding box center [286, 404] width 29 height 20
click at [691, 26] on icon "button" at bounding box center [691, 22] width 12 height 13
type input "$11.72"
click at [644, 25] on div at bounding box center [691, 23] width 152 height 22
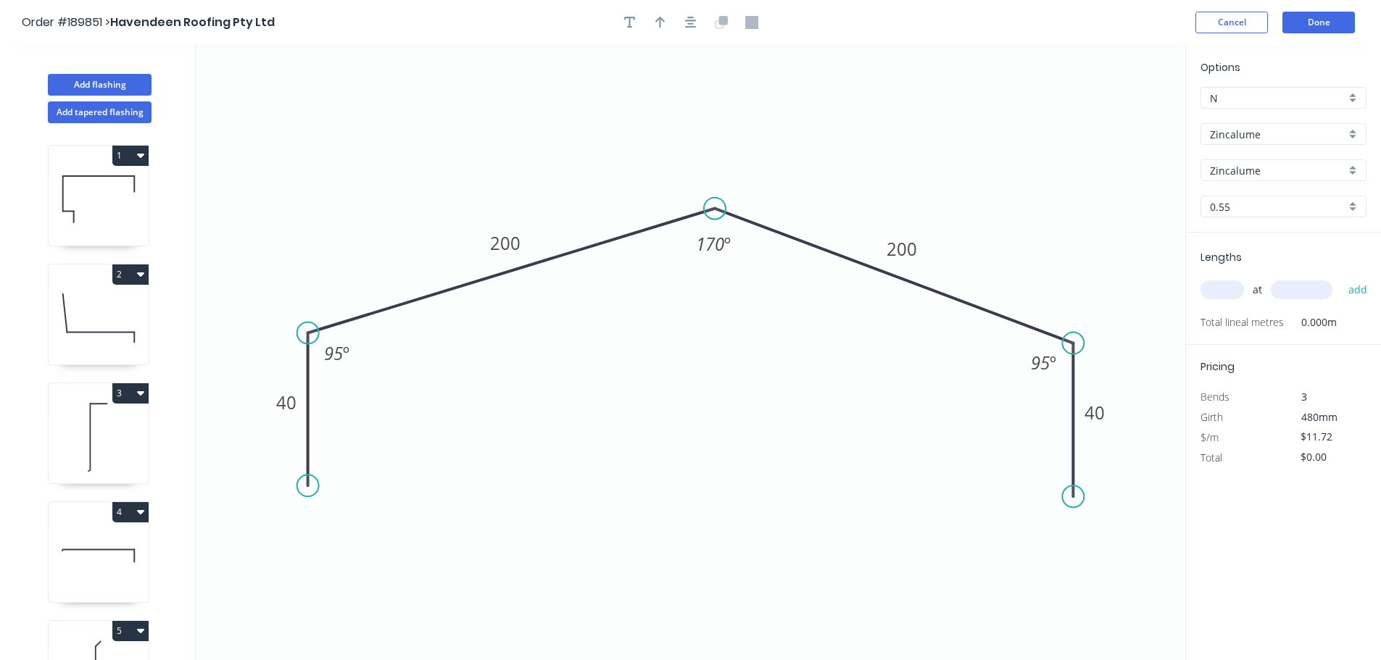
drag, startPoint x: 655, startPoint y: 25, endPoint x: 886, endPoint y: 113, distance: 248.0
click at [656, 25] on icon "button" at bounding box center [660, 22] width 10 height 13
click at [1113, 115] on icon at bounding box center [1111, 101] width 13 height 46
click at [1111, 115] on icon at bounding box center [1111, 98] width 13 height 46
click at [1247, 141] on input "Zincalume" at bounding box center [1278, 134] width 136 height 15
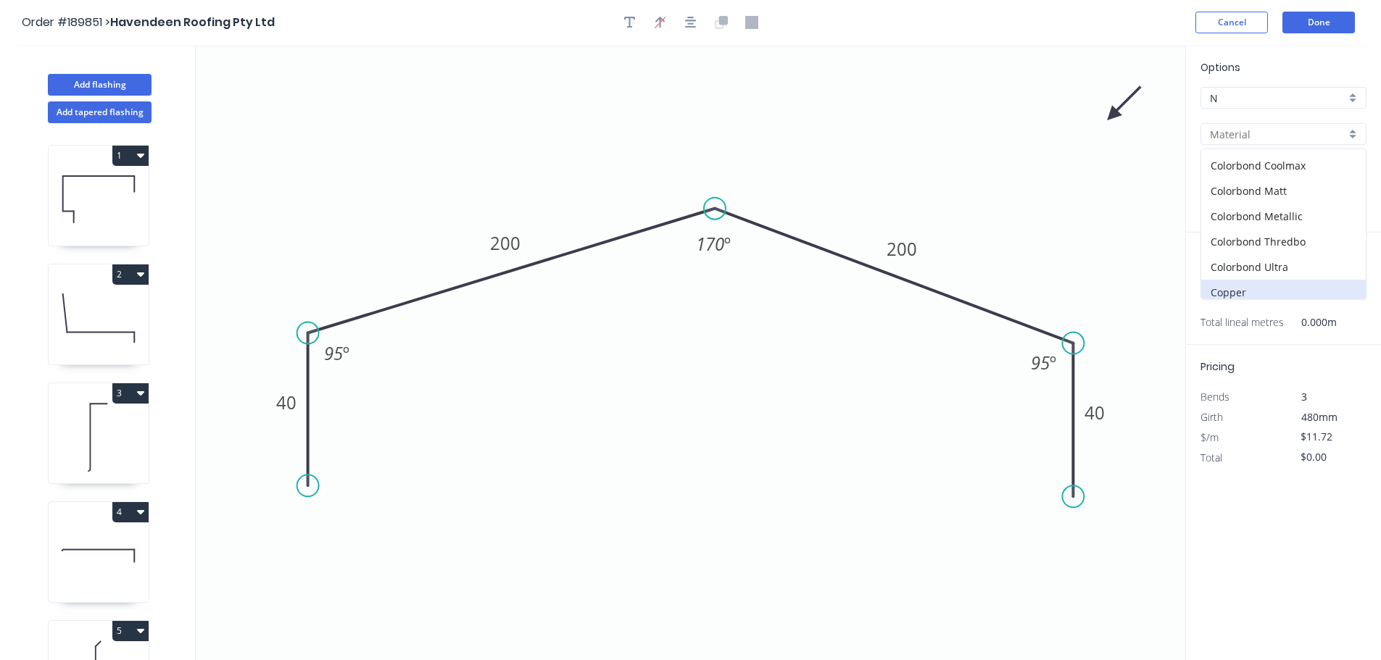
scroll to position [72, 0]
click at [1274, 245] on div "Colorbond Ultra" at bounding box center [1283, 241] width 165 height 25
type input "Colorbond Ultra"
type input "Dover White"
type input "$20.88"
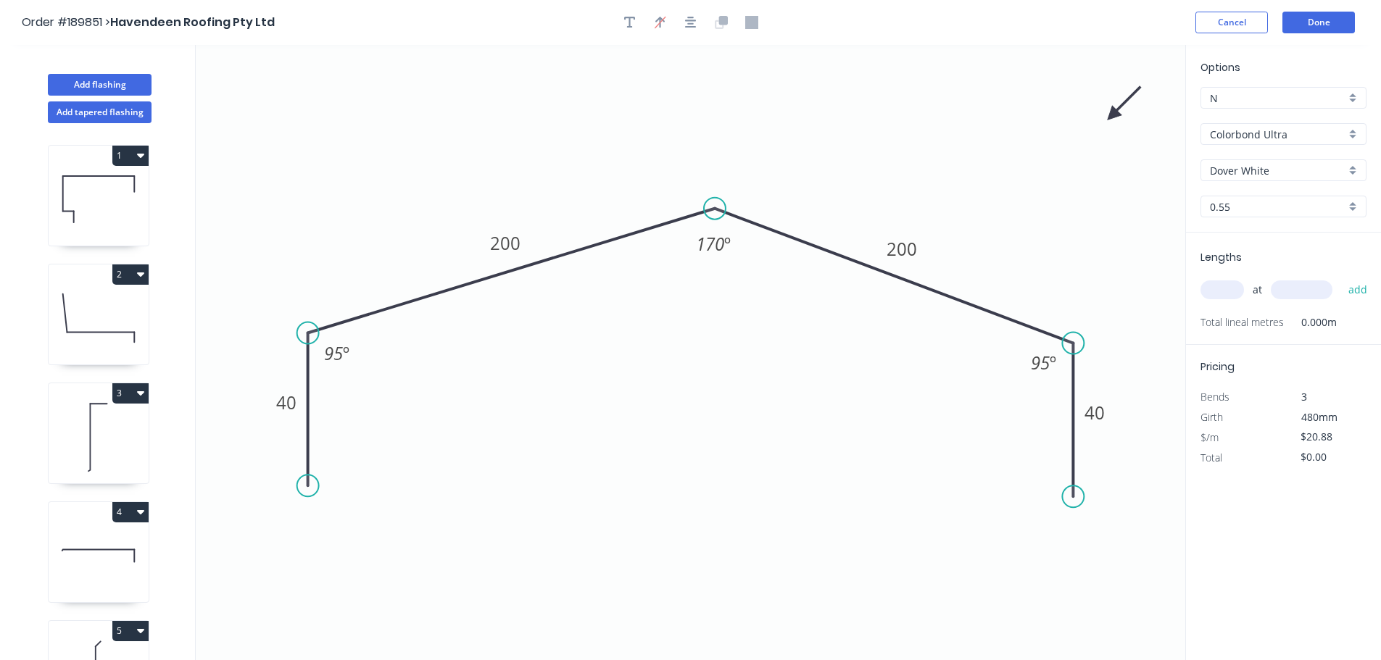
click at [1242, 167] on input "Dover White" at bounding box center [1278, 170] width 136 height 15
click at [1265, 252] on div "Surfmist" at bounding box center [1283, 245] width 165 height 25
type input "Surfmist"
click at [1230, 295] on input "text" at bounding box center [1221, 290] width 43 height 19
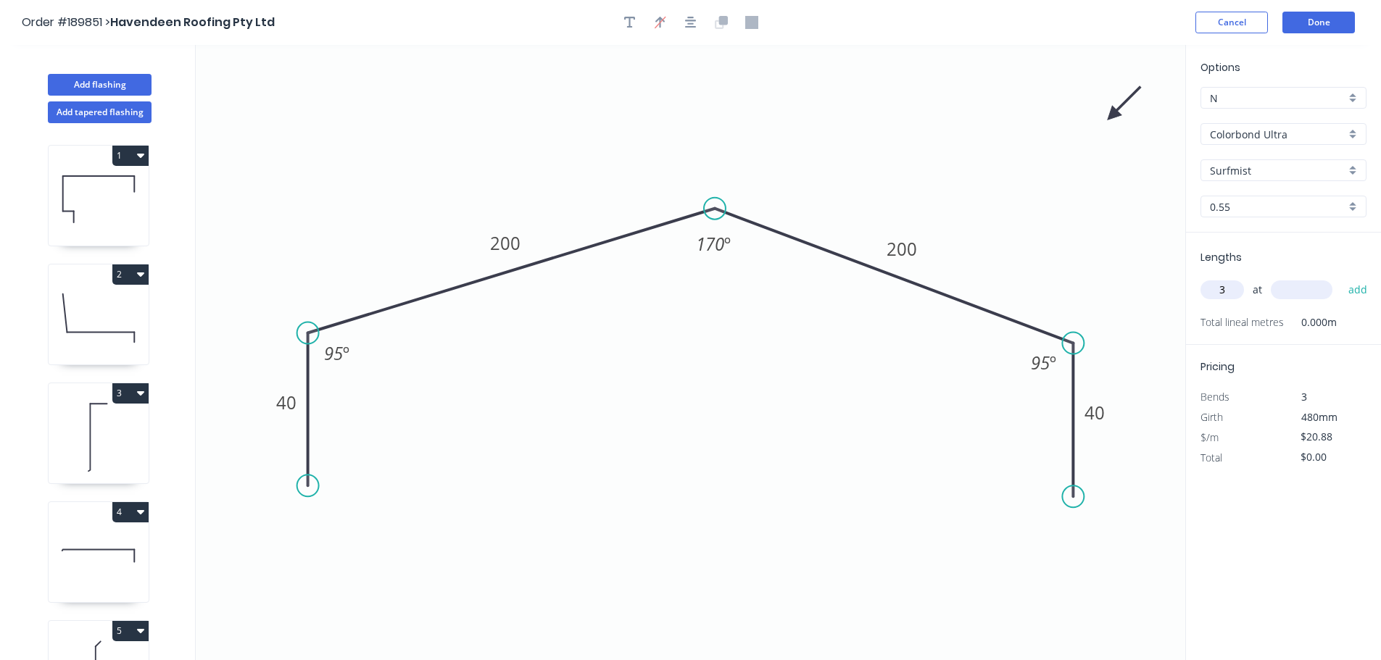
type input "3"
type input "4000"
click at [1341, 278] on button "add" at bounding box center [1358, 290] width 34 height 25
type input "$250.56"
click at [1317, 25] on button "Done" at bounding box center [1318, 23] width 72 height 22
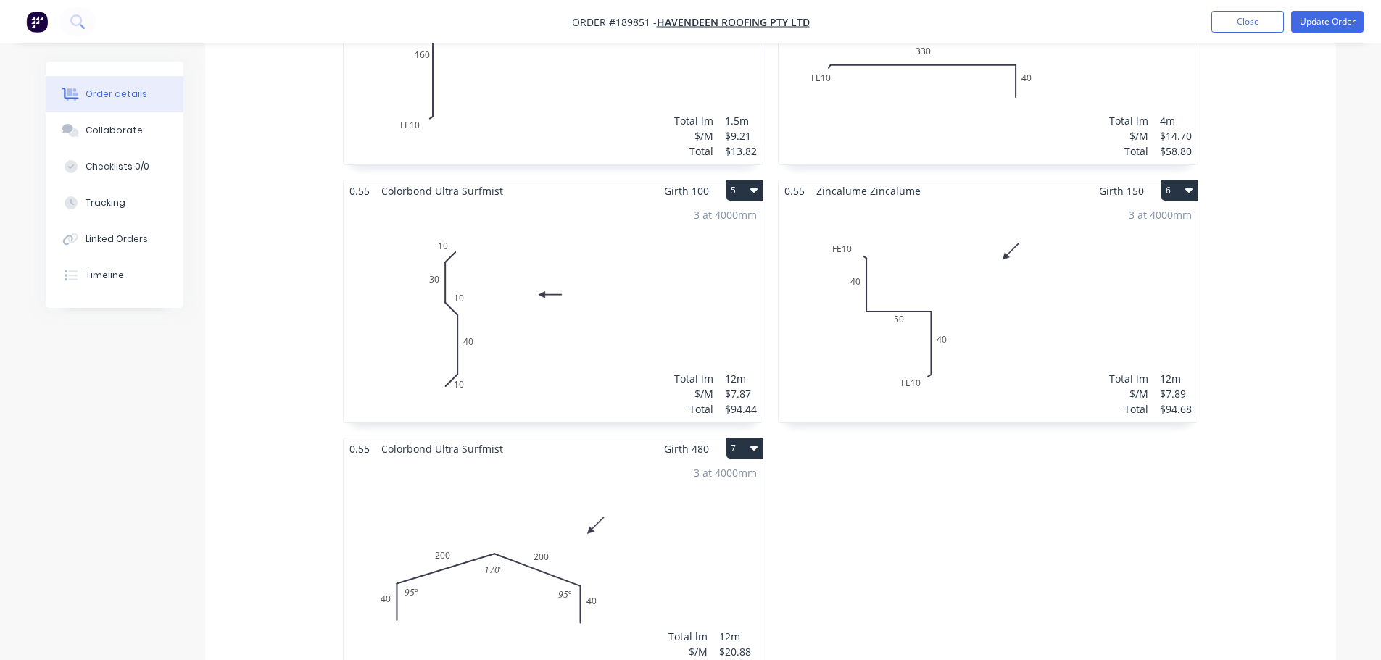
scroll to position [870, 0]
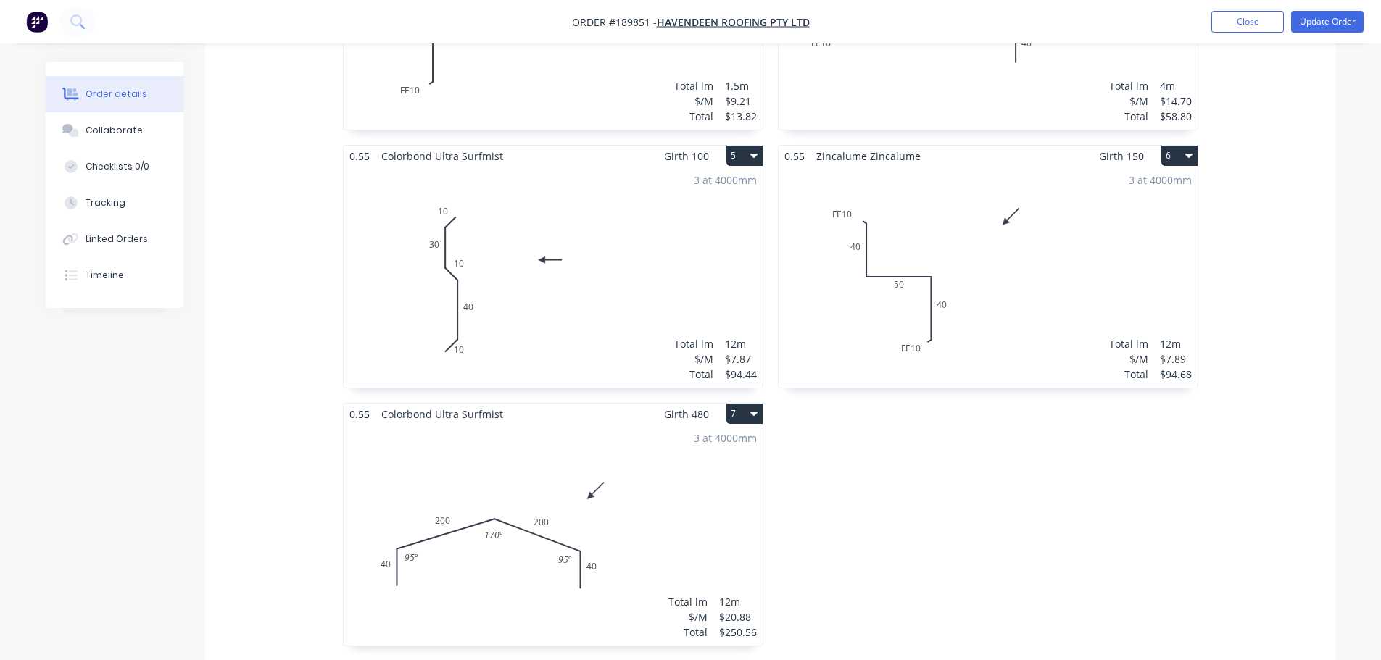
click at [696, 524] on div "3 at 4000mm Total lm $/M Total 12m $20.88 $250.56" at bounding box center [553, 535] width 419 height 221
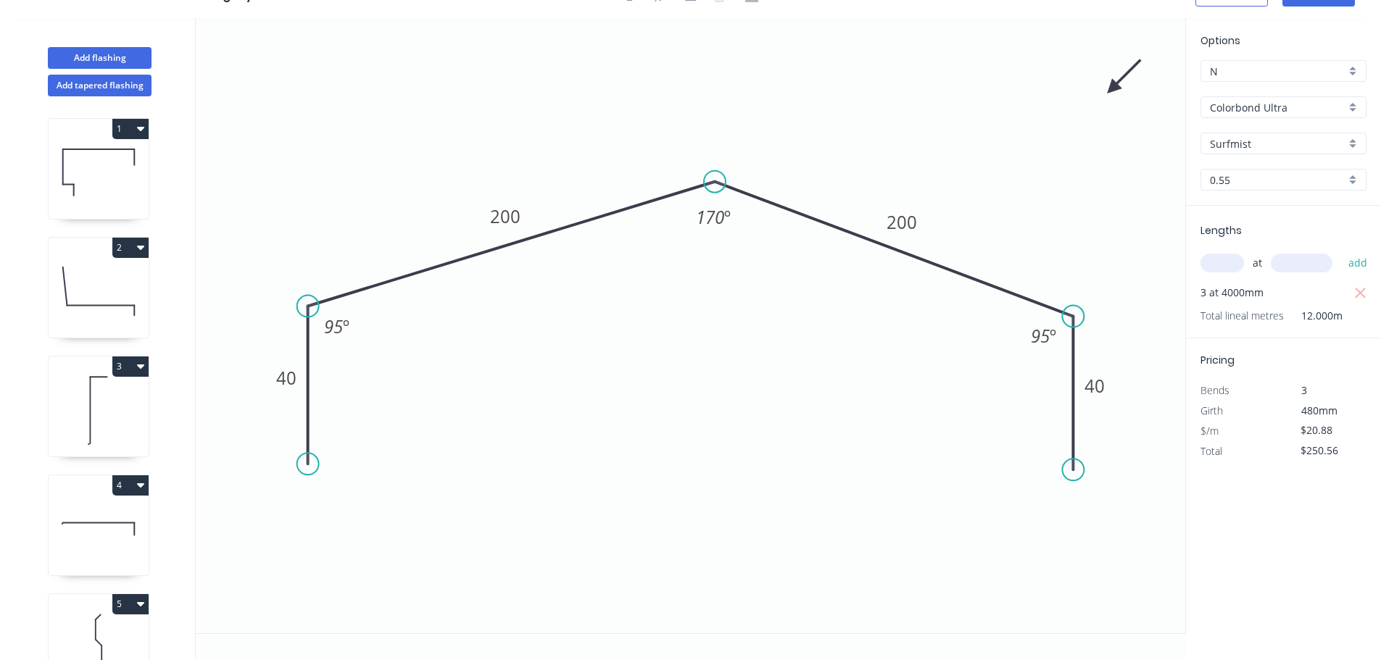
drag, startPoint x: 309, startPoint y: 465, endPoint x: 300, endPoint y: 465, distance: 8.7
click at [300, 465] on circle at bounding box center [308, 464] width 22 height 22
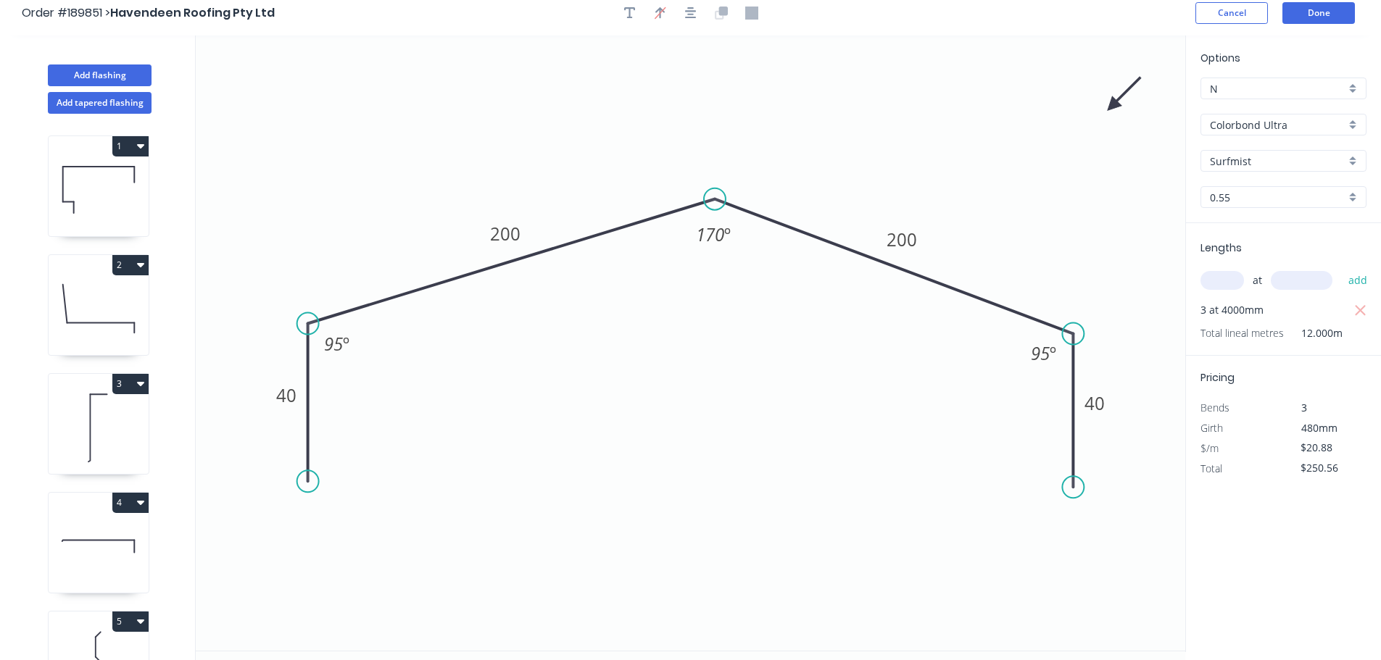
scroll to position [0, 0]
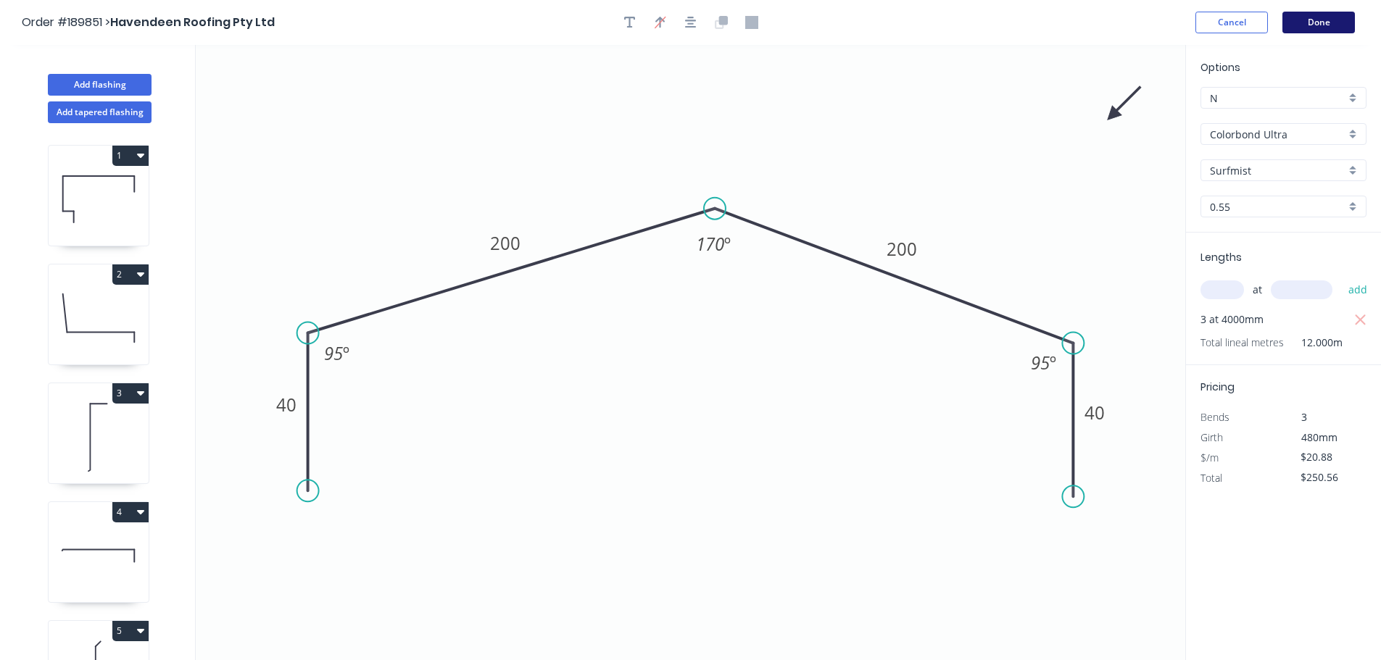
click at [1317, 14] on button "Done" at bounding box center [1318, 23] width 72 height 22
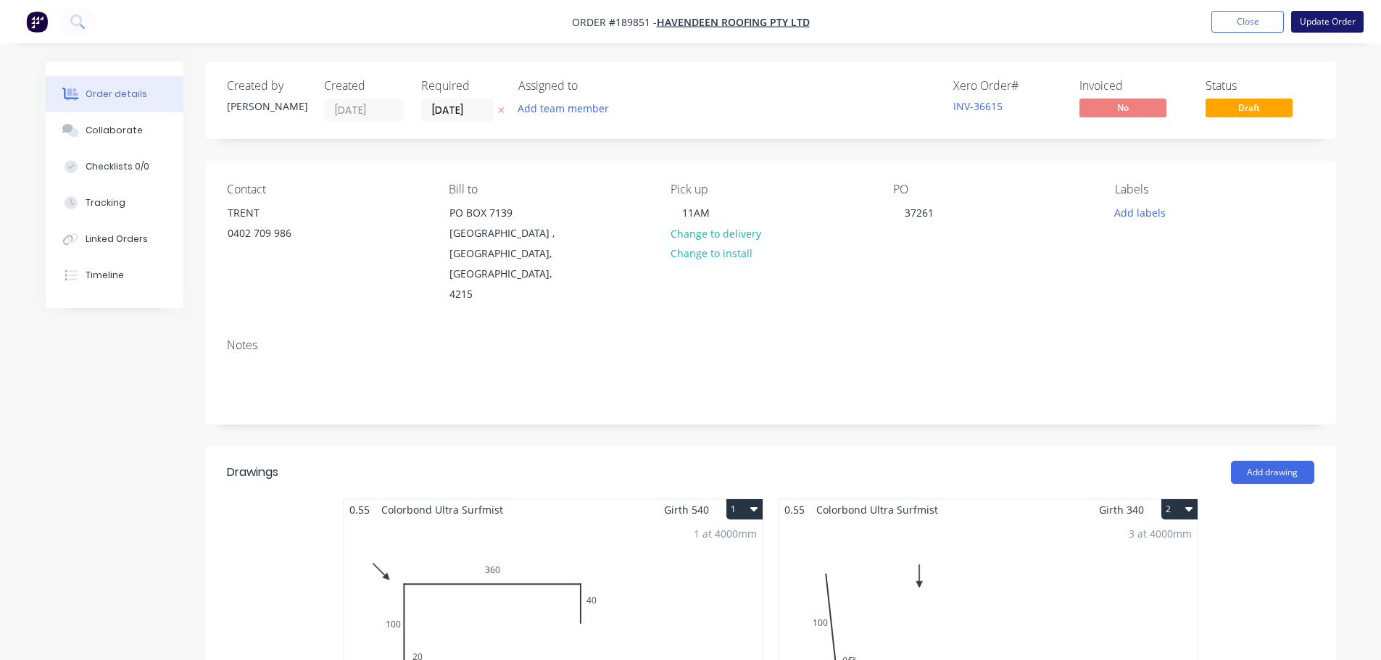
click at [1324, 19] on button "Update Order" at bounding box center [1327, 22] width 72 height 22
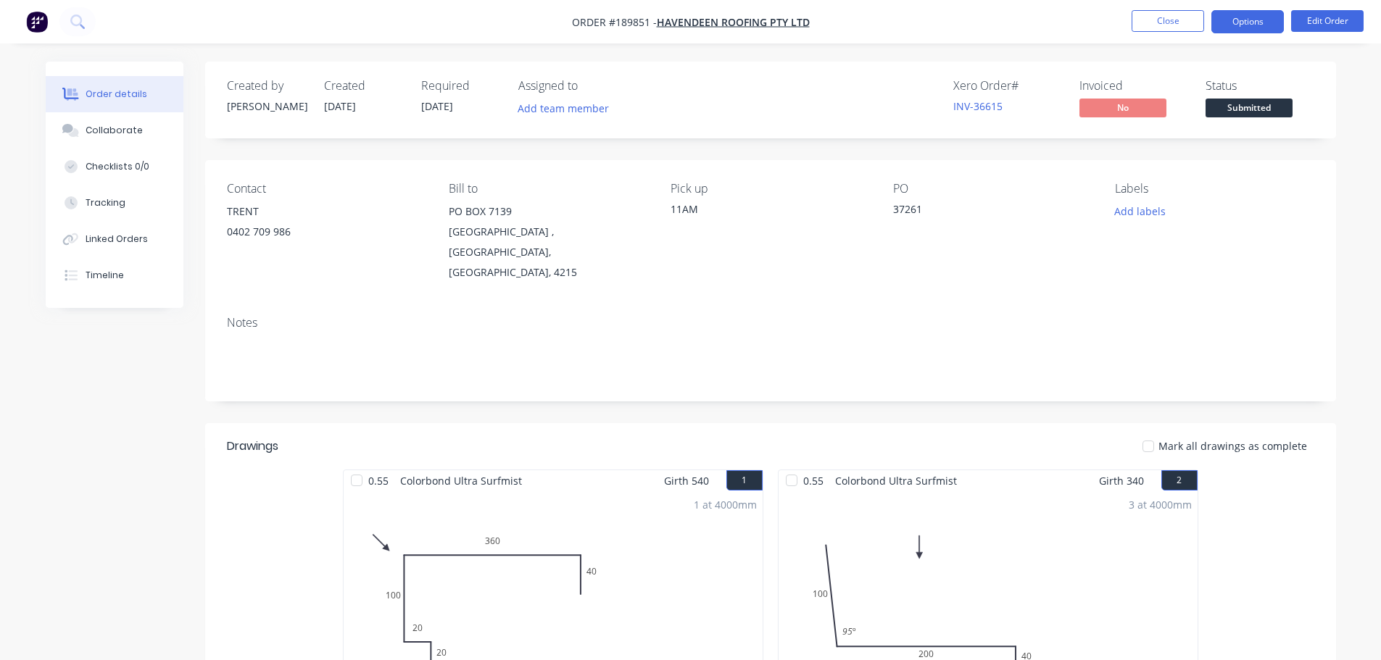
click at [1255, 13] on button "Options" at bounding box center [1247, 21] width 72 height 23
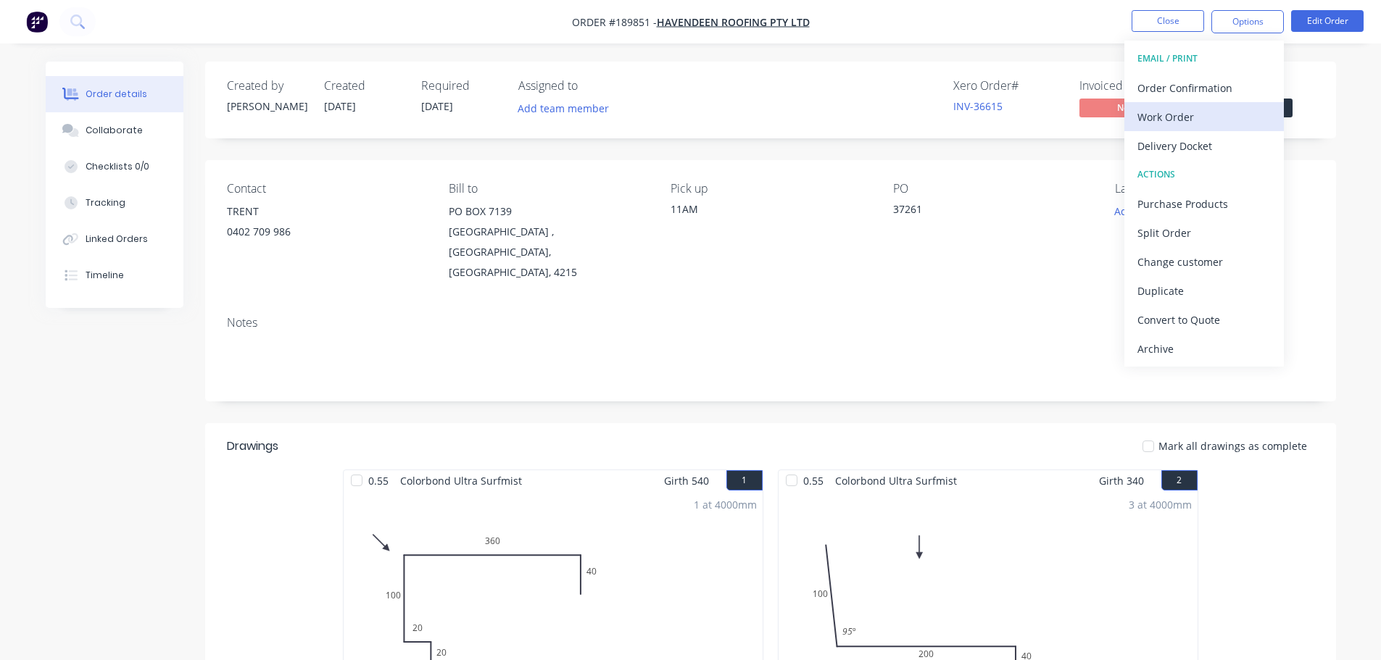
click at [1226, 117] on div "Work Order" at bounding box center [1203, 117] width 133 height 21
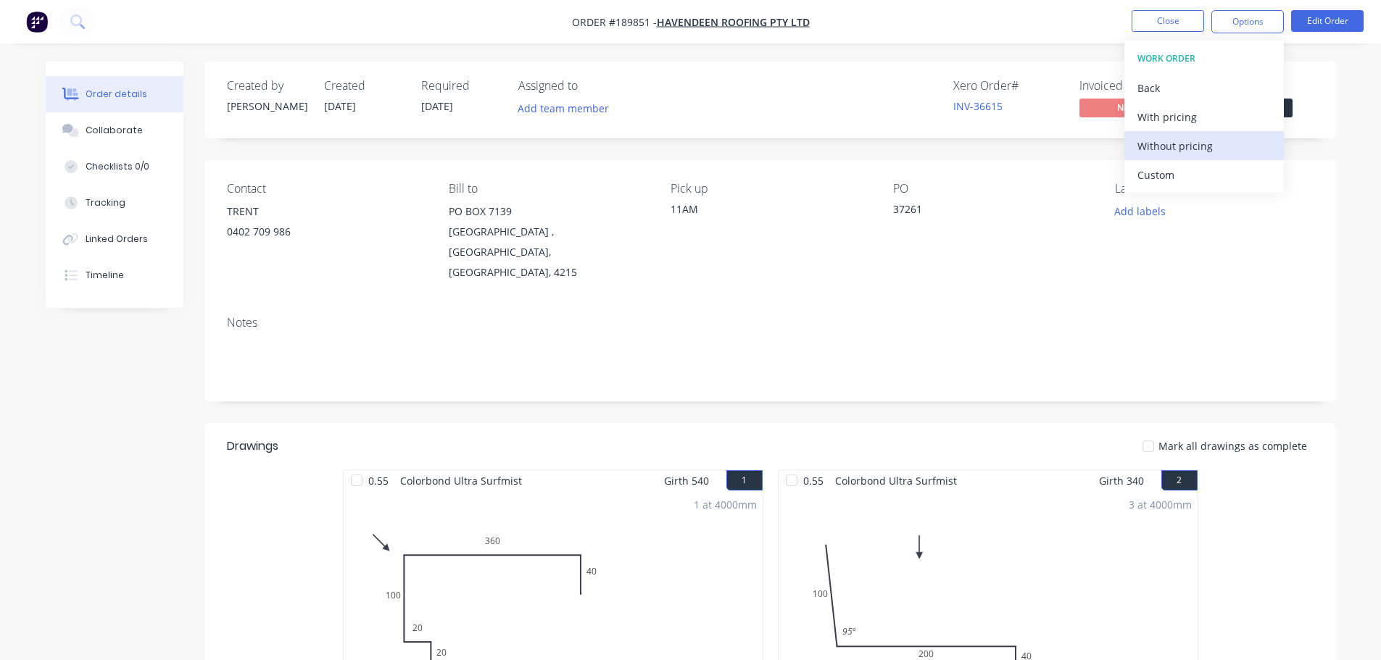
click at [1214, 156] on div "Without pricing" at bounding box center [1203, 146] width 133 height 21
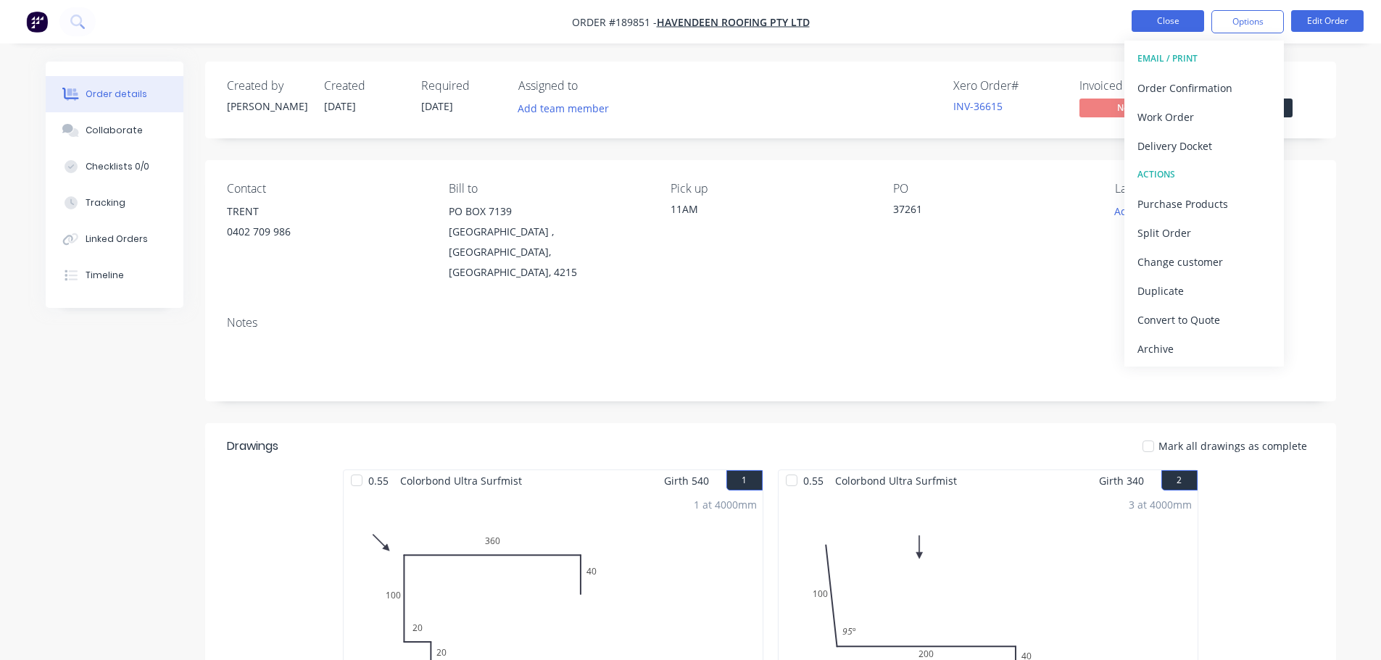
click at [1150, 21] on button "Close" at bounding box center [1167, 21] width 72 height 22
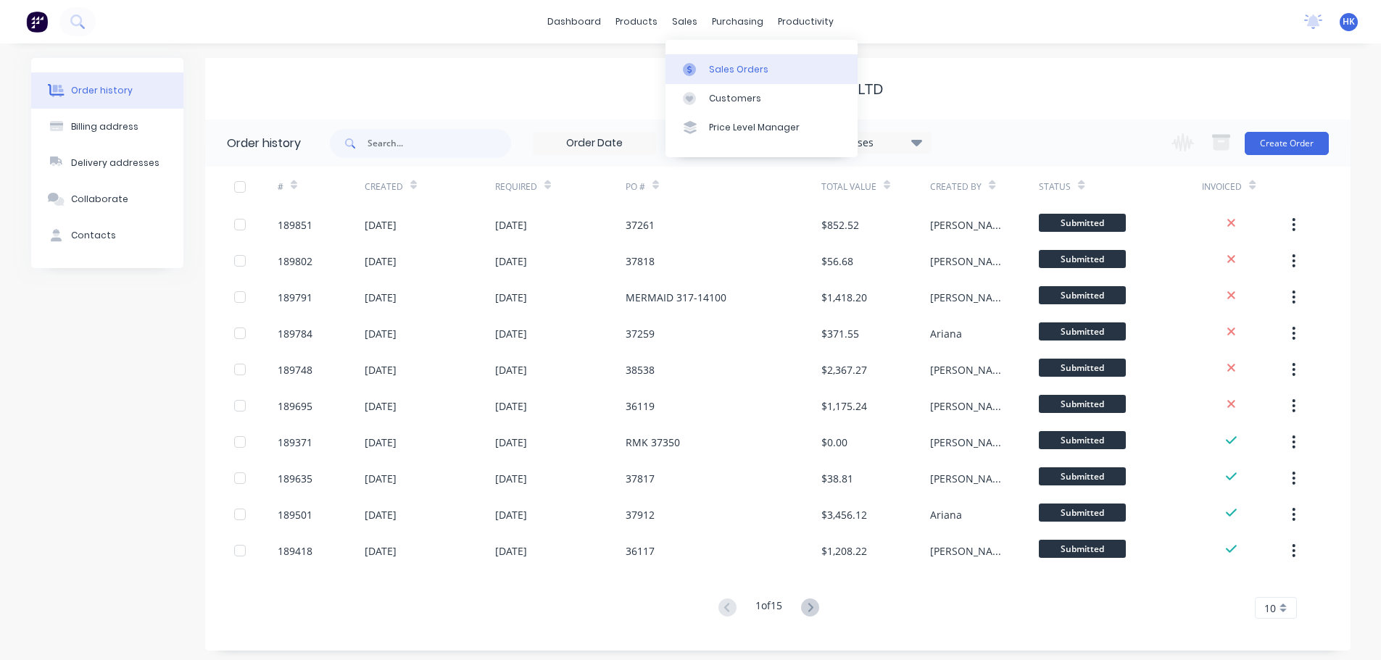
click at [712, 77] on link "Sales Orders" at bounding box center [761, 68] width 192 height 29
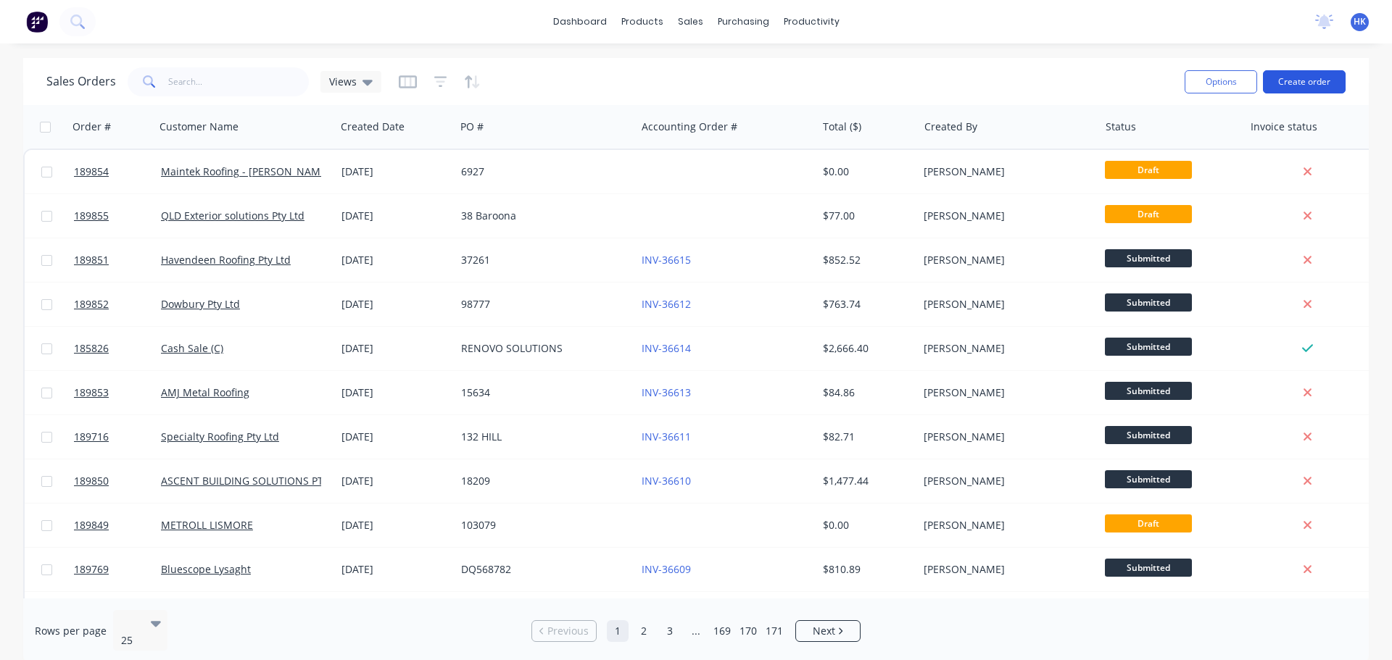
click at [1284, 84] on button "Create order" at bounding box center [1304, 81] width 83 height 23
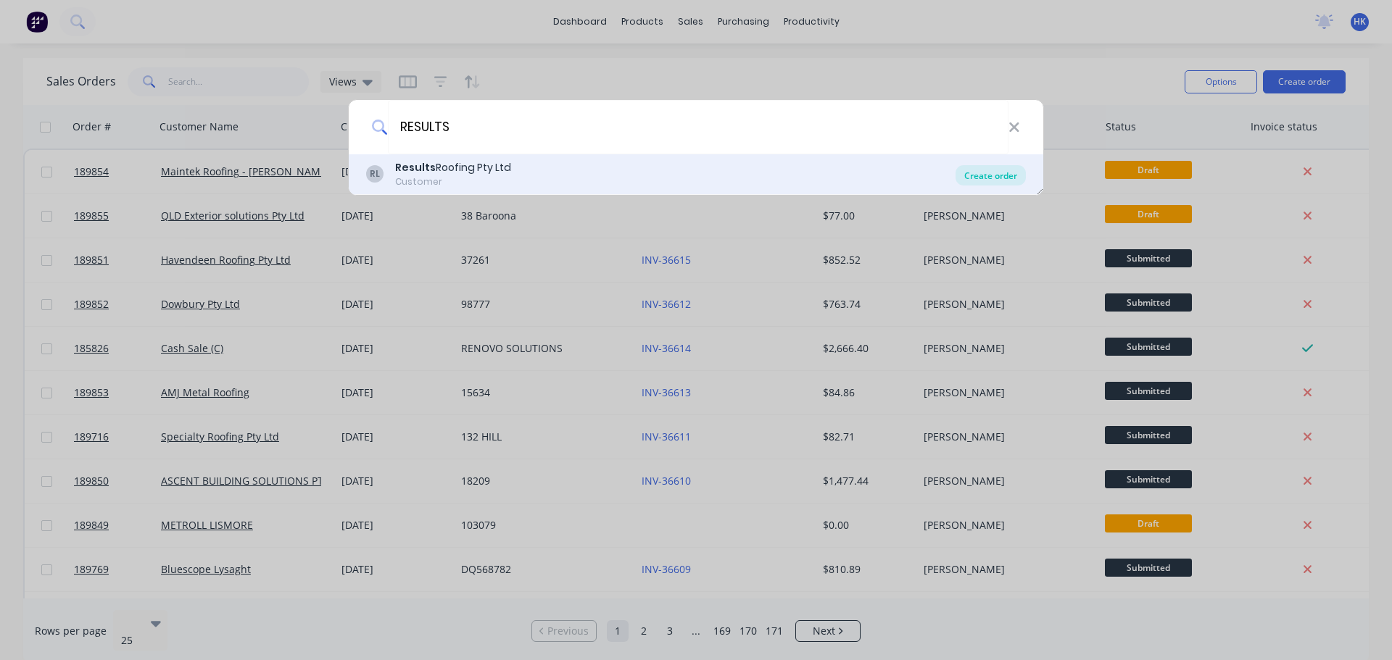
type input "RESULTS"
click at [980, 184] on div "Create order" at bounding box center [990, 175] width 70 height 20
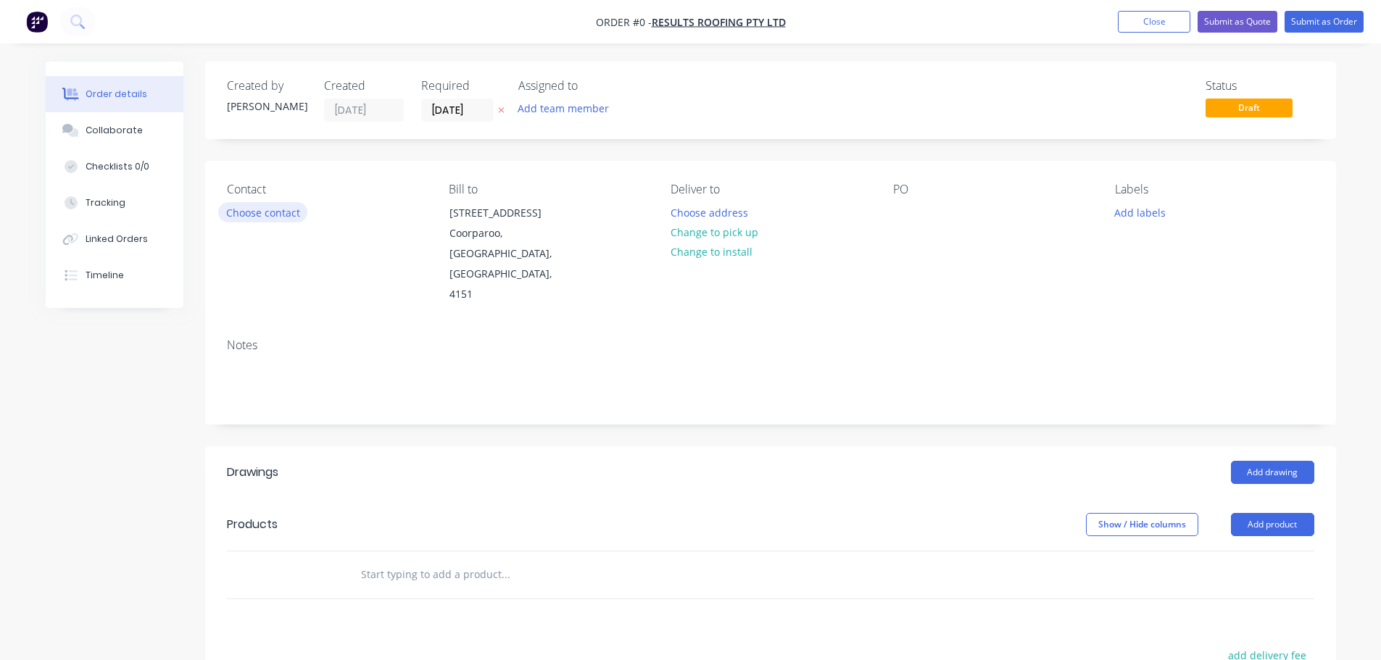
click at [234, 216] on button "Choose contact" at bounding box center [262, 212] width 89 height 20
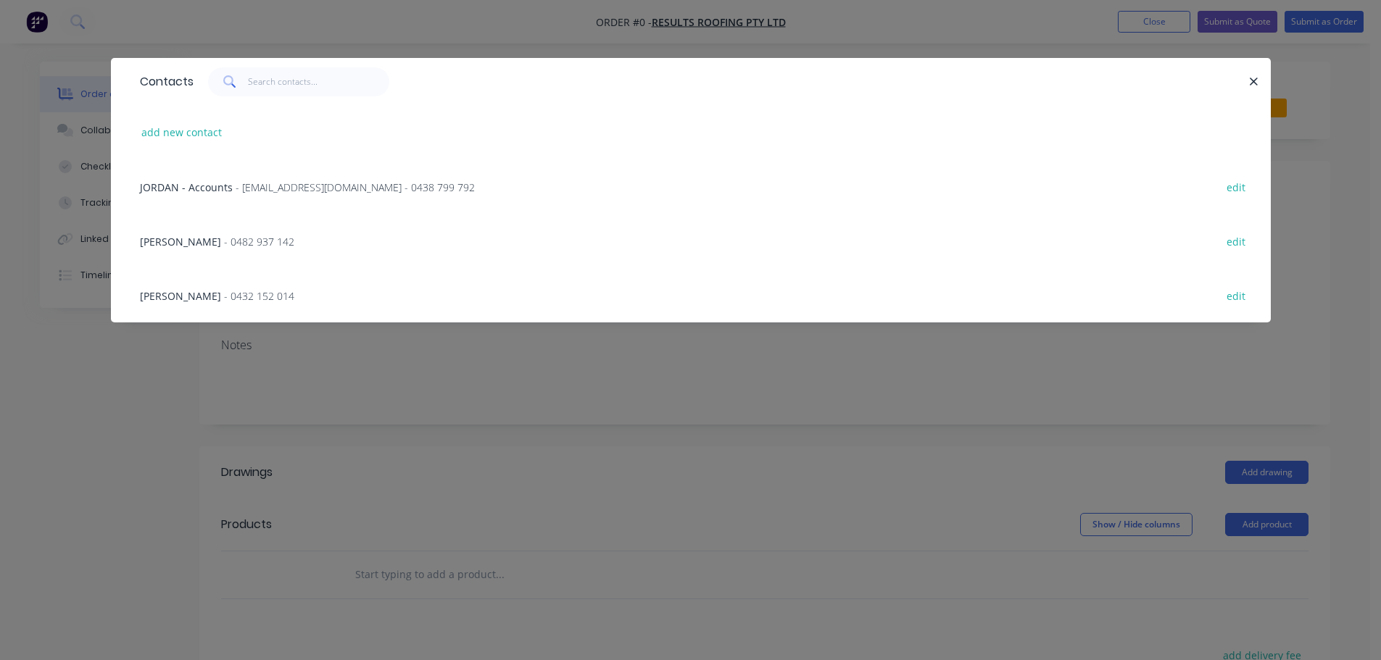
click at [167, 236] on span "BRETT" at bounding box center [180, 242] width 81 height 14
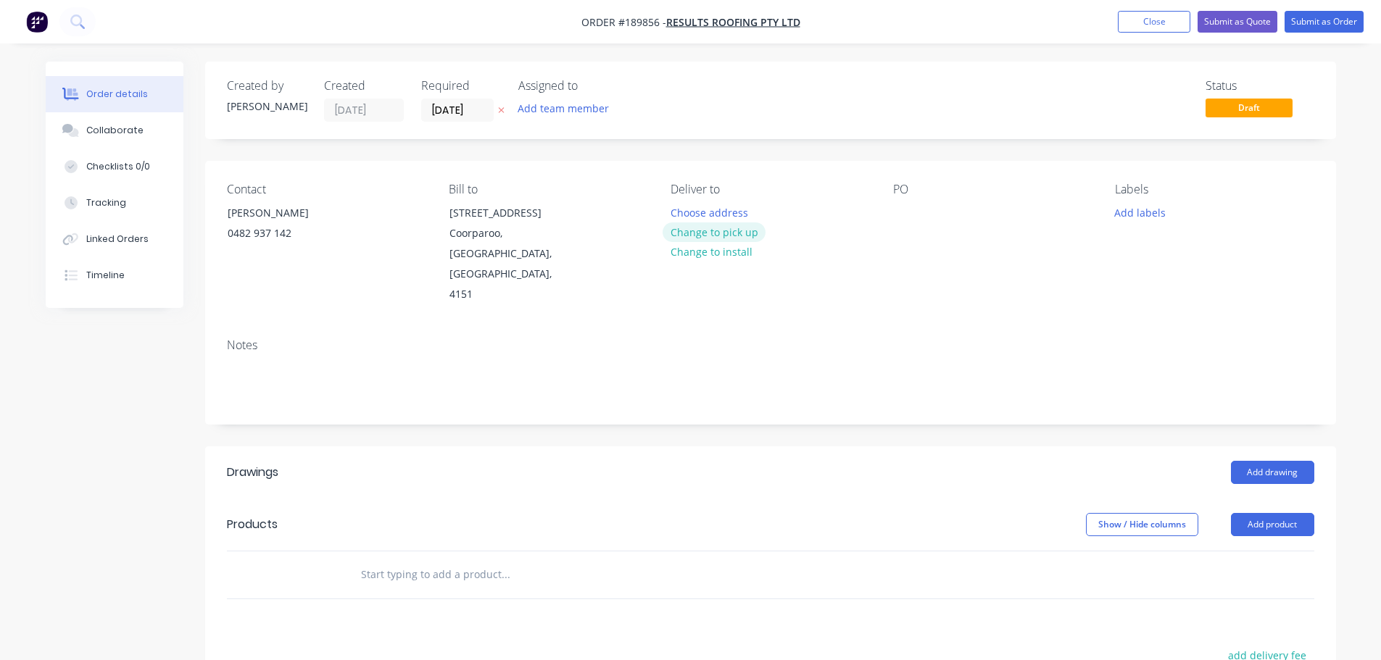
click at [705, 227] on button "Change to pick up" at bounding box center [713, 233] width 103 height 20
click at [683, 216] on div at bounding box center [681, 212] width 23 height 21
click at [904, 213] on div at bounding box center [904, 212] width 23 height 21
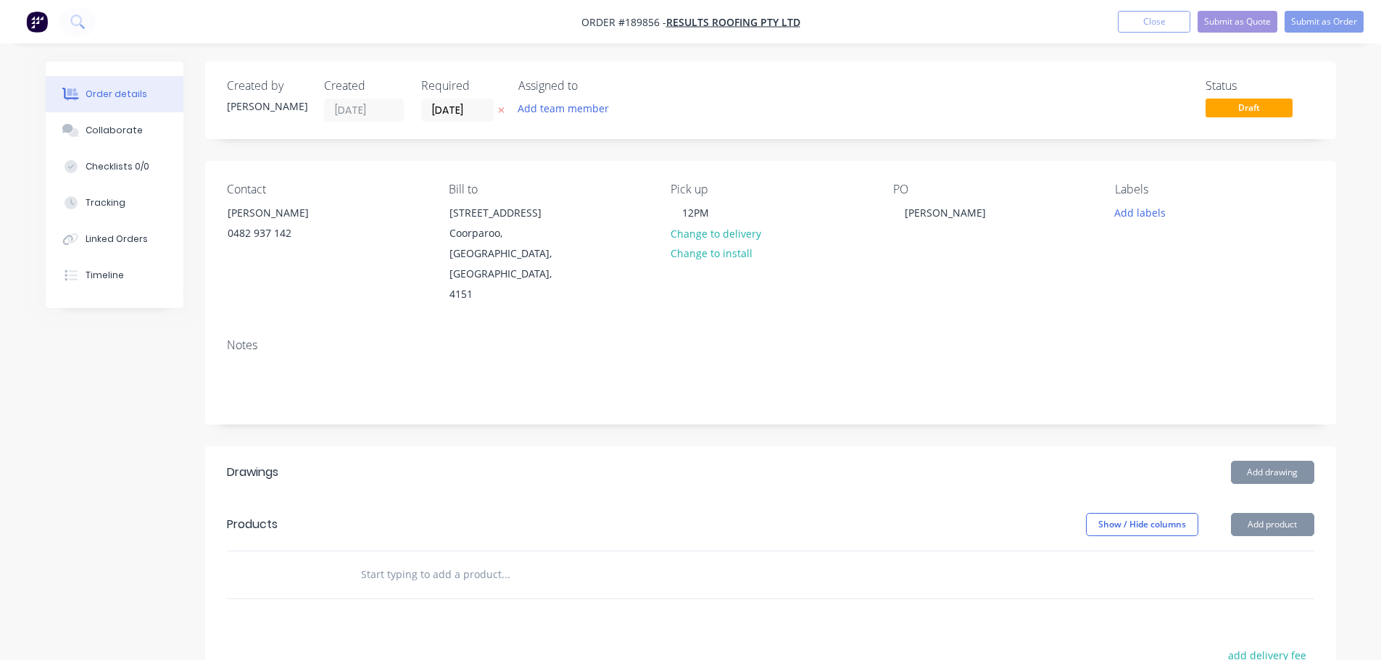
click at [1320, 446] on header "Drawings Add drawing" at bounding box center [770, 472] width 1131 height 52
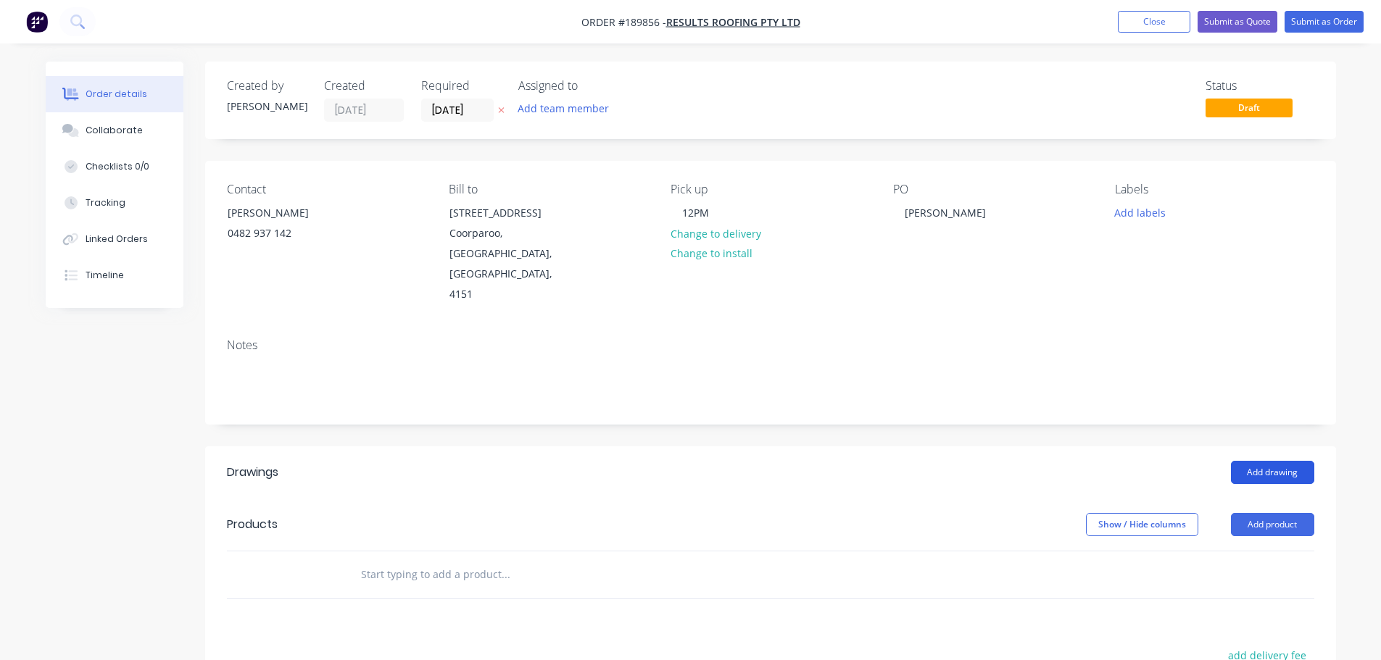
click at [1284, 461] on button "Add drawing" at bounding box center [1272, 472] width 83 height 23
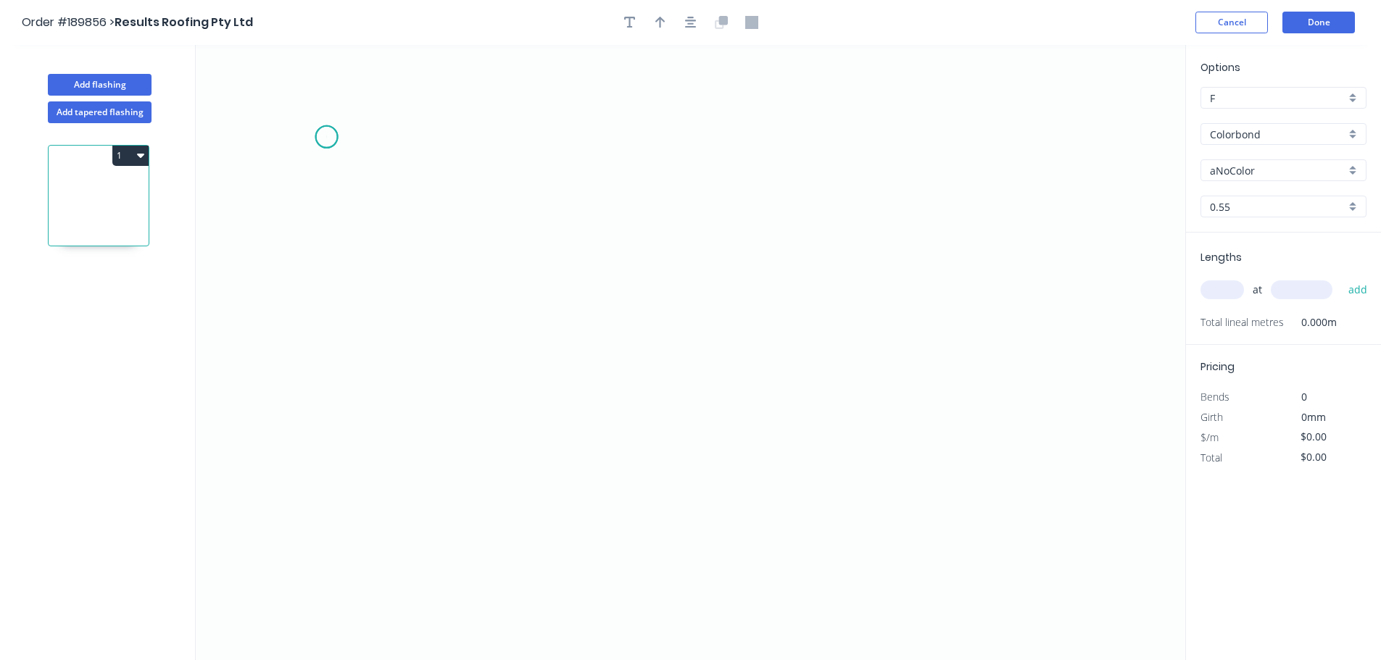
click at [326, 137] on icon "0" at bounding box center [690, 352] width 989 height 615
click at [331, 460] on icon "0" at bounding box center [690, 352] width 989 height 615
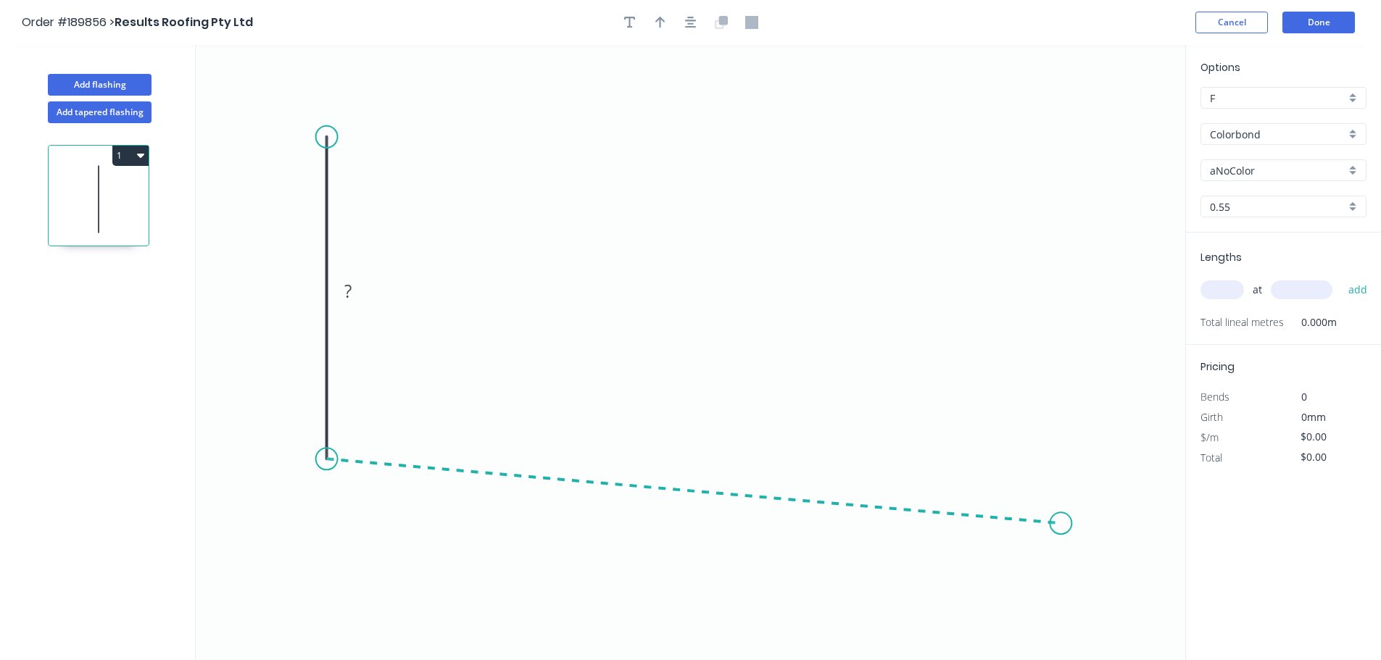
click at [1061, 524] on icon "0 ?" at bounding box center [690, 352] width 989 height 615
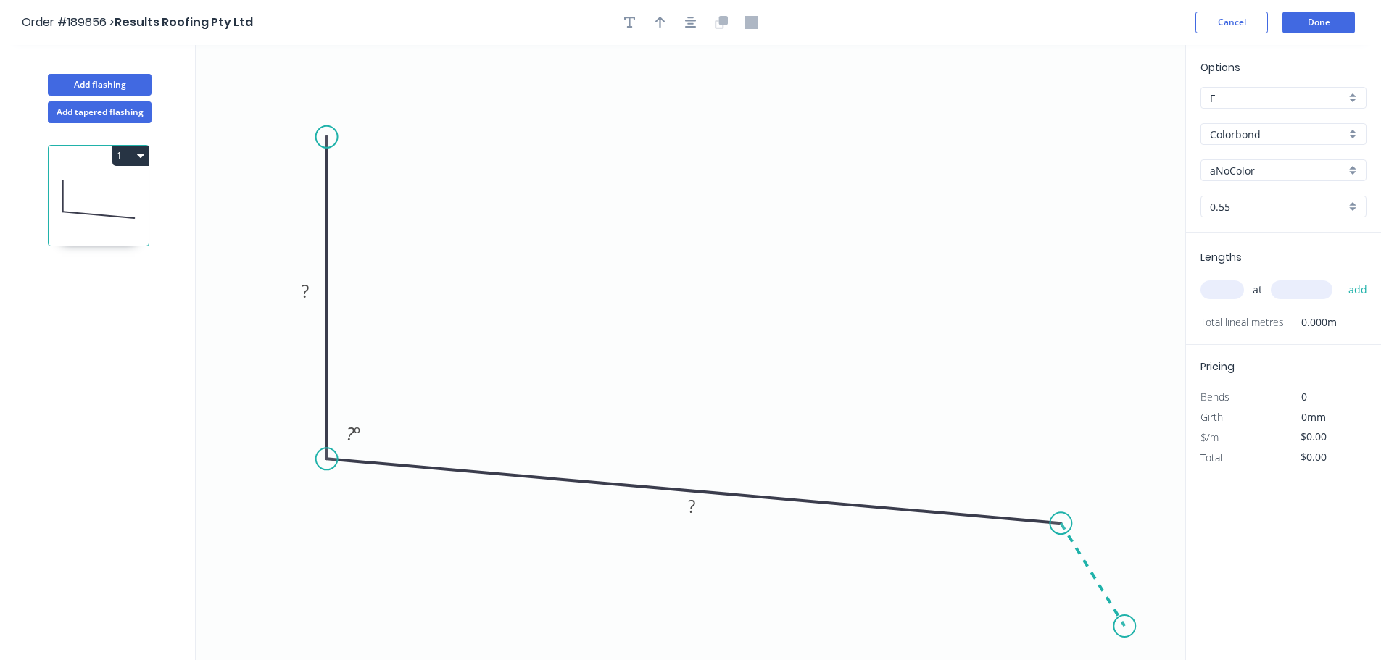
click at [1125, 628] on icon "0 ? ? ? º" at bounding box center [690, 352] width 989 height 615
click at [312, 284] on rect at bounding box center [305, 292] width 29 height 20
drag, startPoint x: 1130, startPoint y: 630, endPoint x: 1161, endPoint y: 623, distance: 32.0
click at [1161, 623] on circle at bounding box center [1161, 623] width 22 height 22
type input "$10.55"
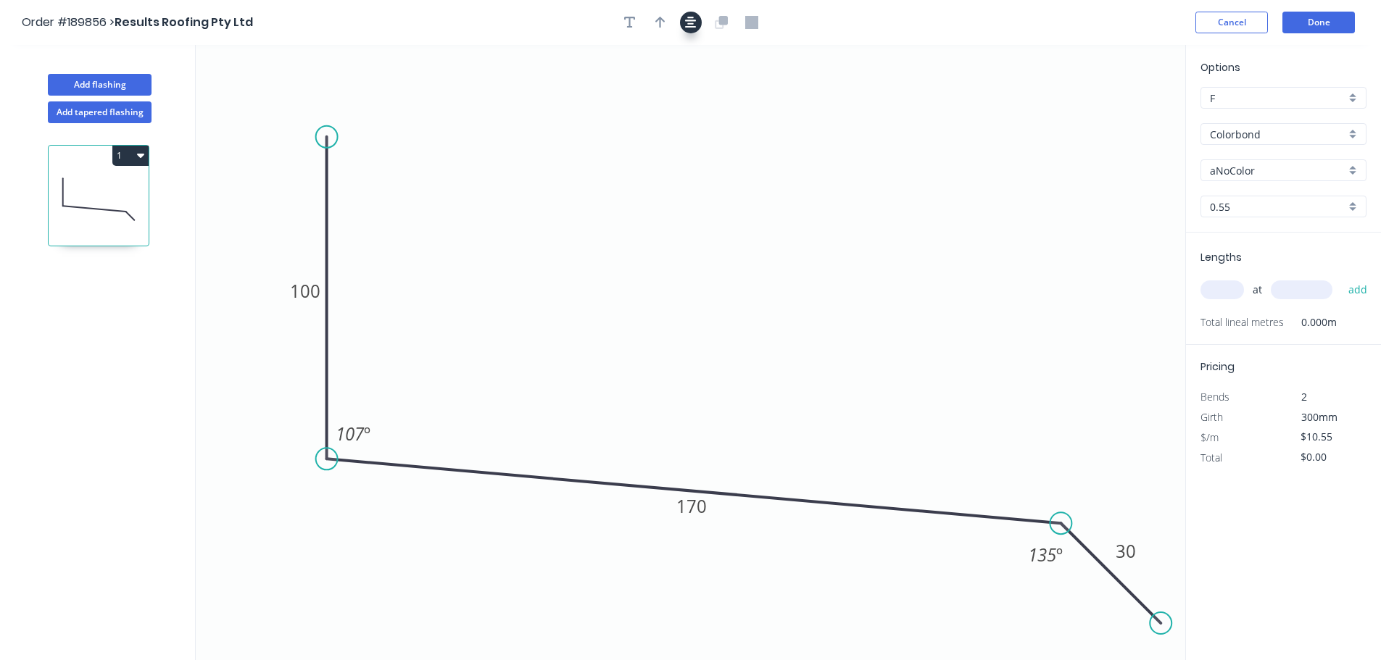
click at [693, 20] on icon "button" at bounding box center [691, 22] width 12 height 13
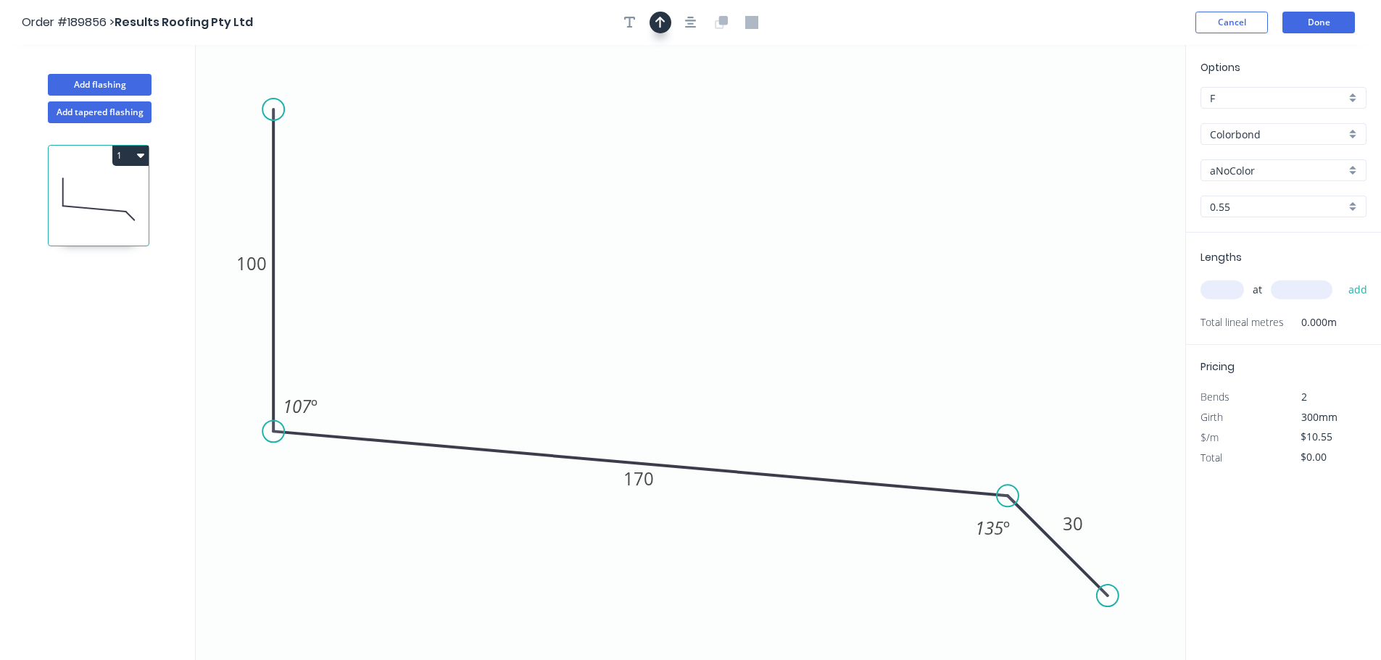
click at [667, 24] on button "button" at bounding box center [660, 23] width 22 height 22
drag, startPoint x: 1111, startPoint y: 112, endPoint x: 672, endPoint y: 112, distance: 439.2
click at [670, 112] on icon at bounding box center [671, 95] width 13 height 46
click at [1248, 168] on input "aNoColor" at bounding box center [1278, 170] width 136 height 15
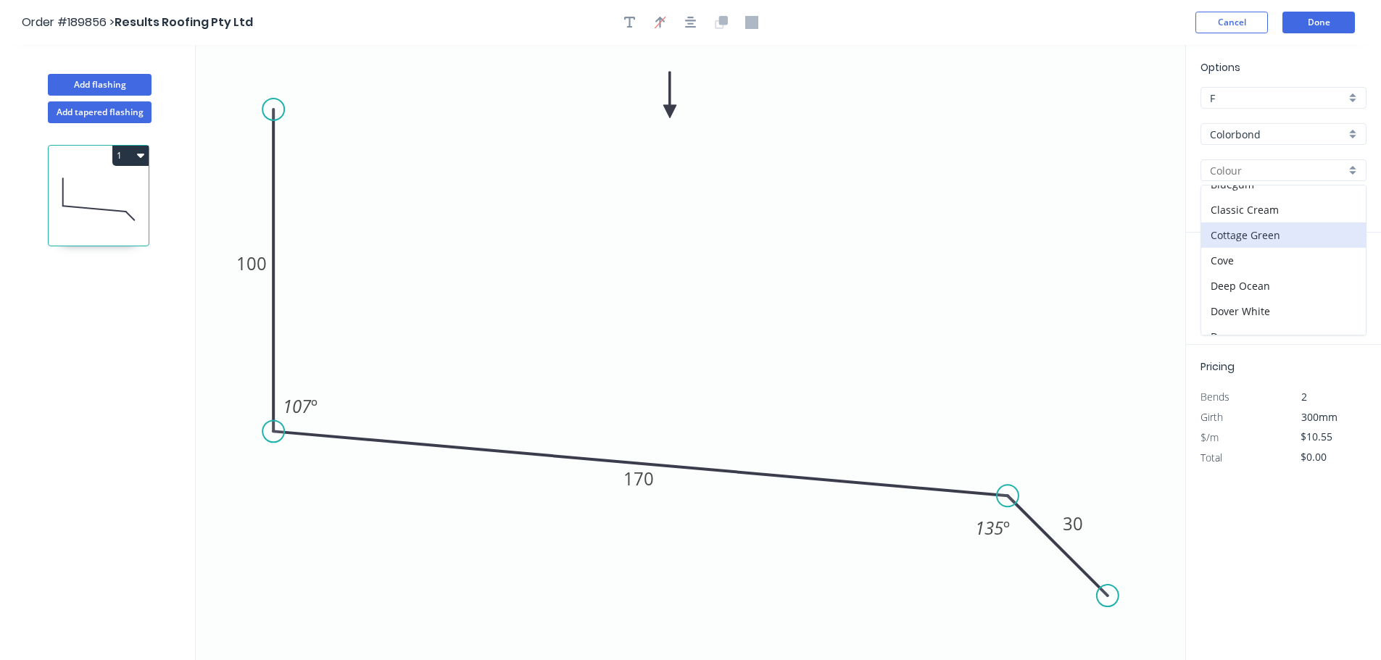
scroll to position [72, 0]
click at [1264, 297] on div "Dune" at bounding box center [1283, 303] width 165 height 25
type input "Dune"
click at [1229, 288] on input "text" at bounding box center [1221, 290] width 43 height 19
type input "1"
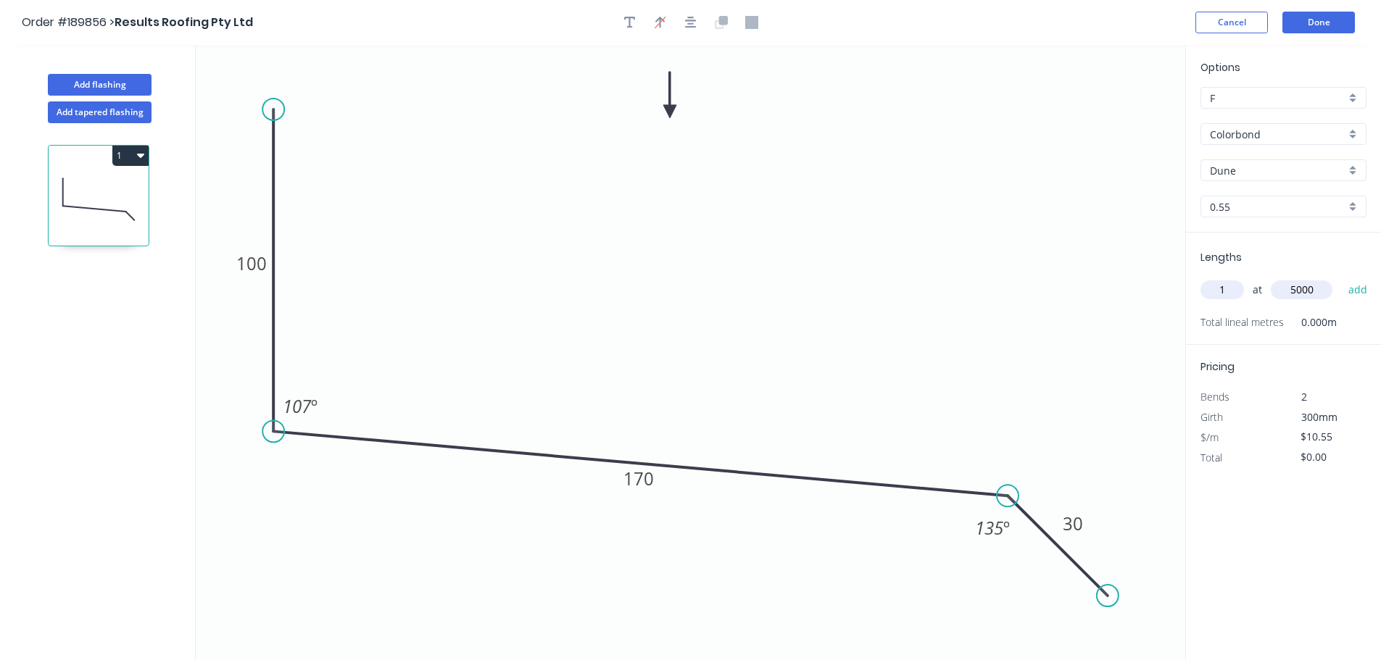
type input "5000"
click at [1341, 278] on button "add" at bounding box center [1358, 290] width 34 height 25
type input "$52.75"
click at [1305, 25] on button "Done" at bounding box center [1318, 23] width 72 height 22
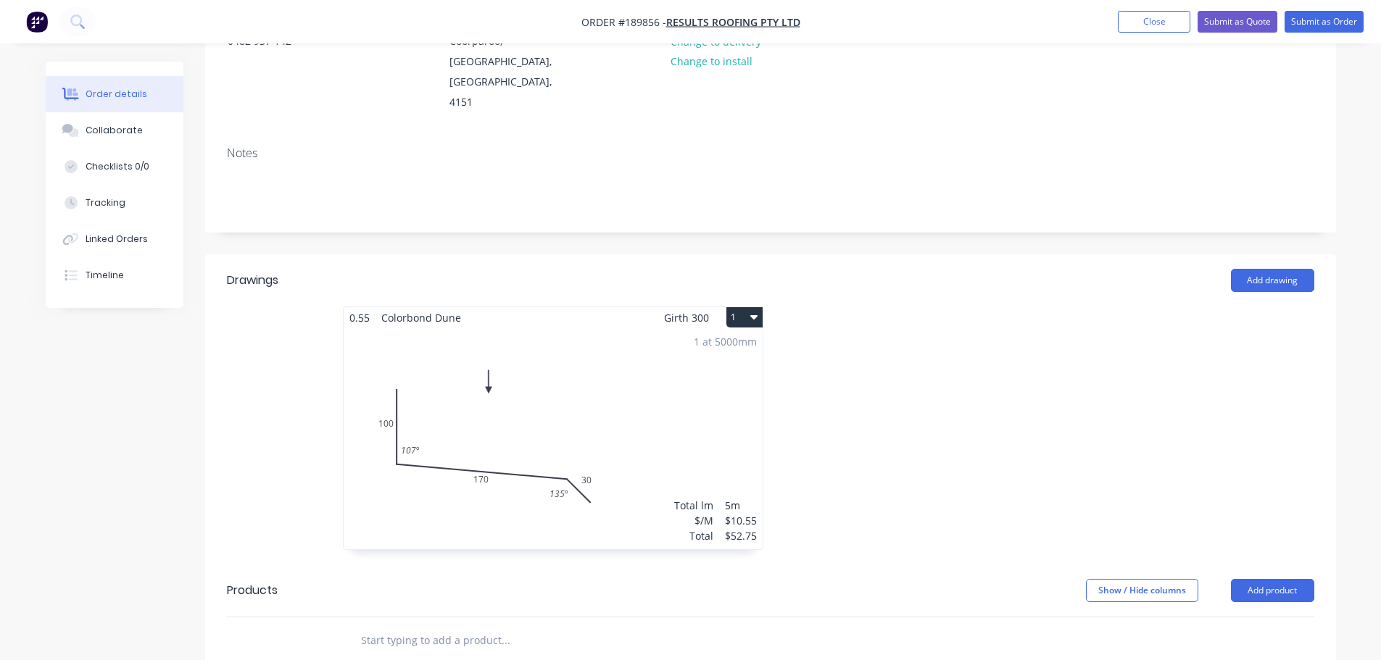
scroll to position [217, 0]
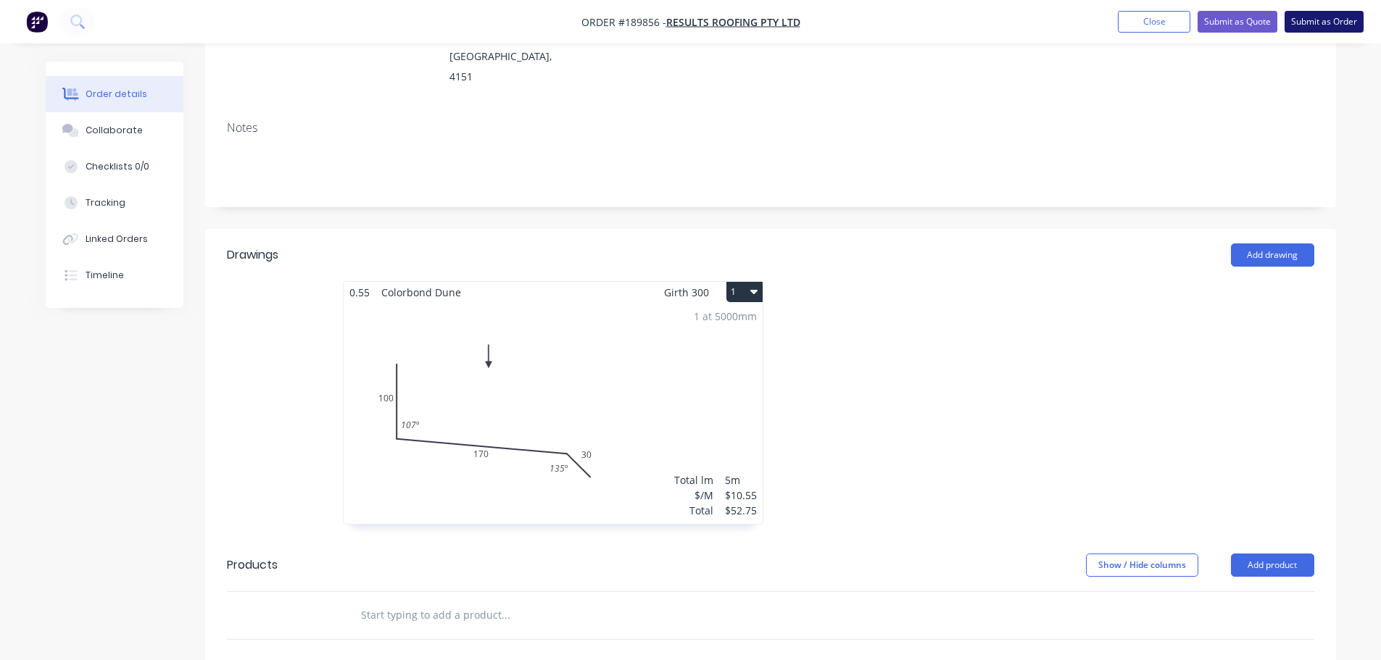
click at [1316, 25] on button "Submit as Order" at bounding box center [1323, 22] width 79 height 22
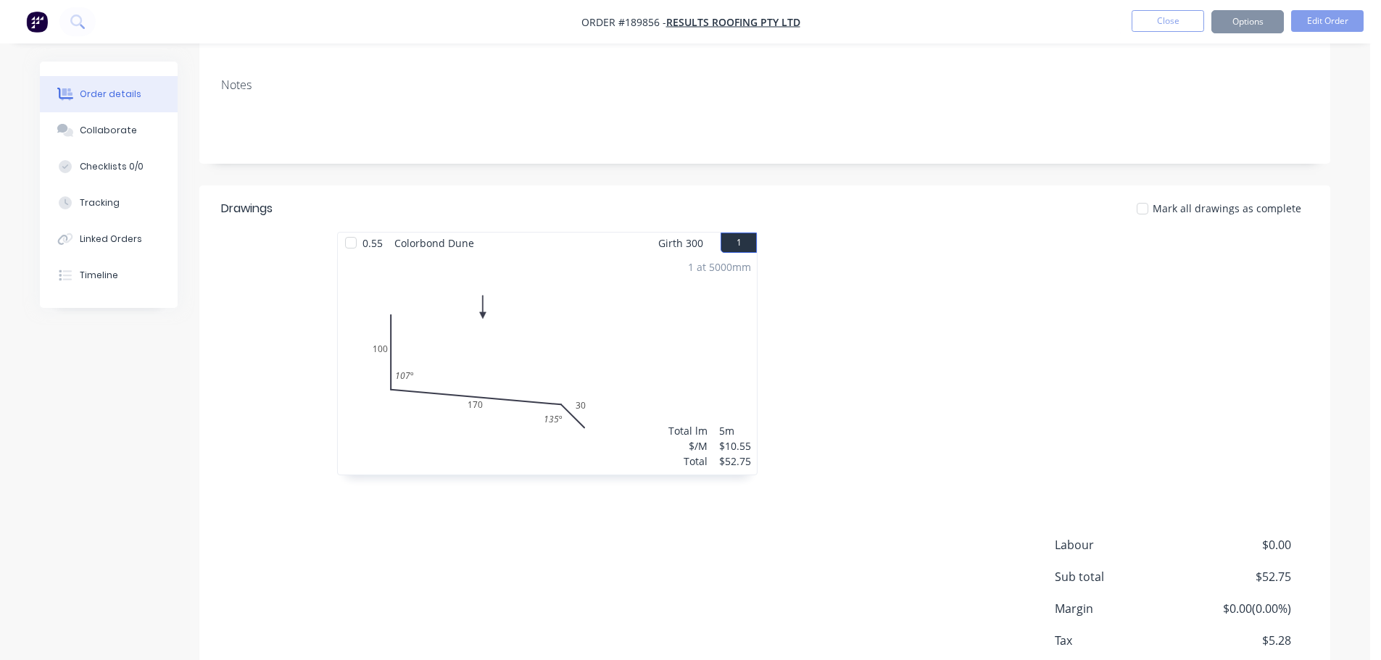
scroll to position [0, 0]
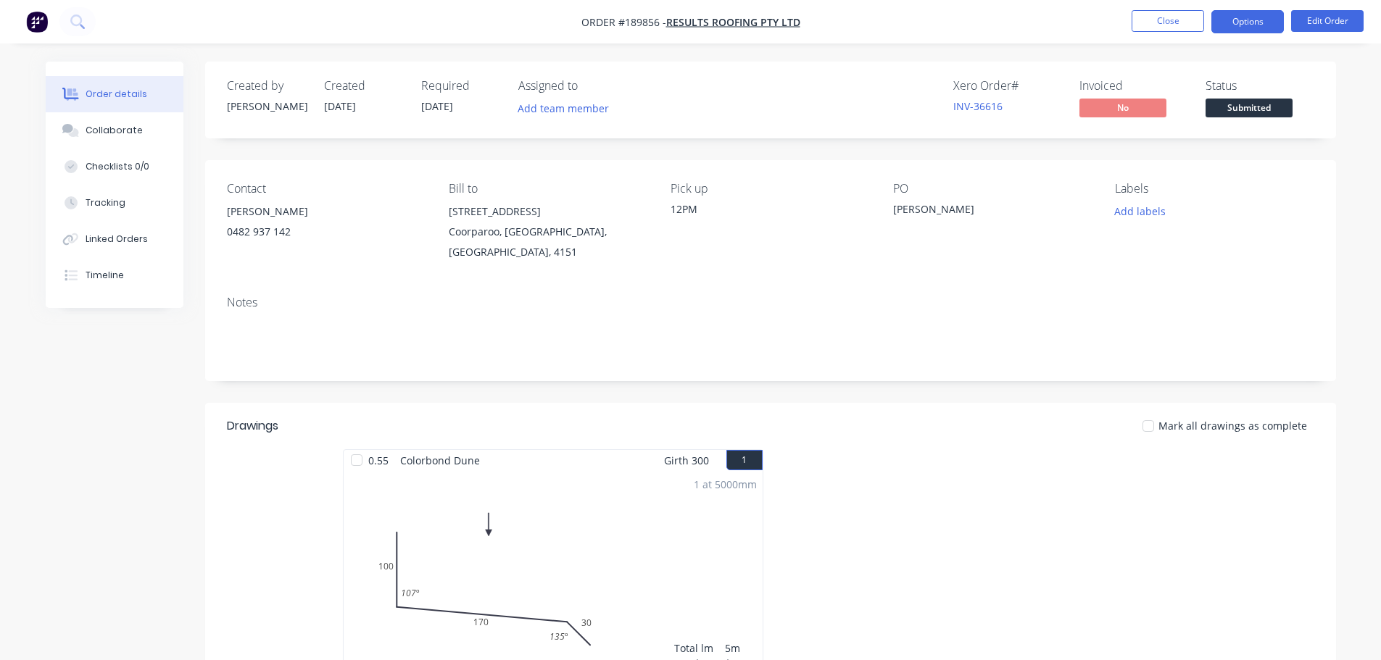
click at [1223, 25] on button "Options" at bounding box center [1247, 21] width 72 height 23
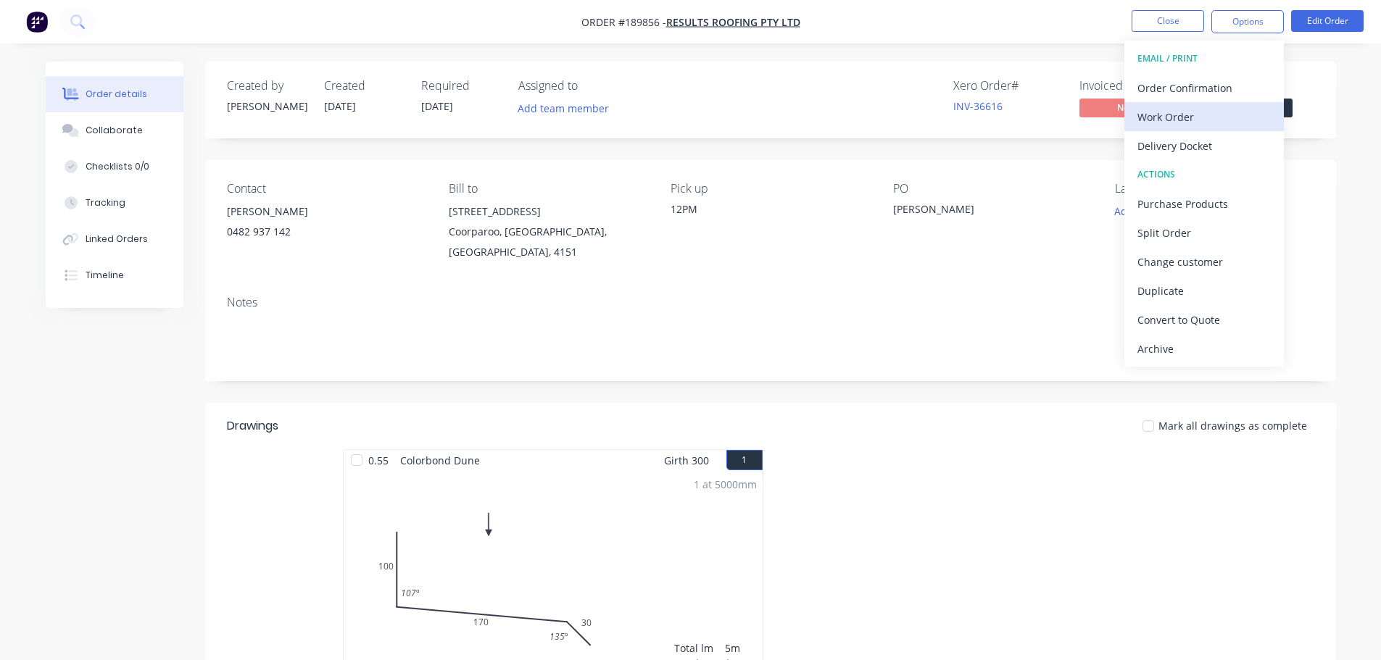
click at [1186, 116] on div "Work Order" at bounding box center [1203, 117] width 133 height 21
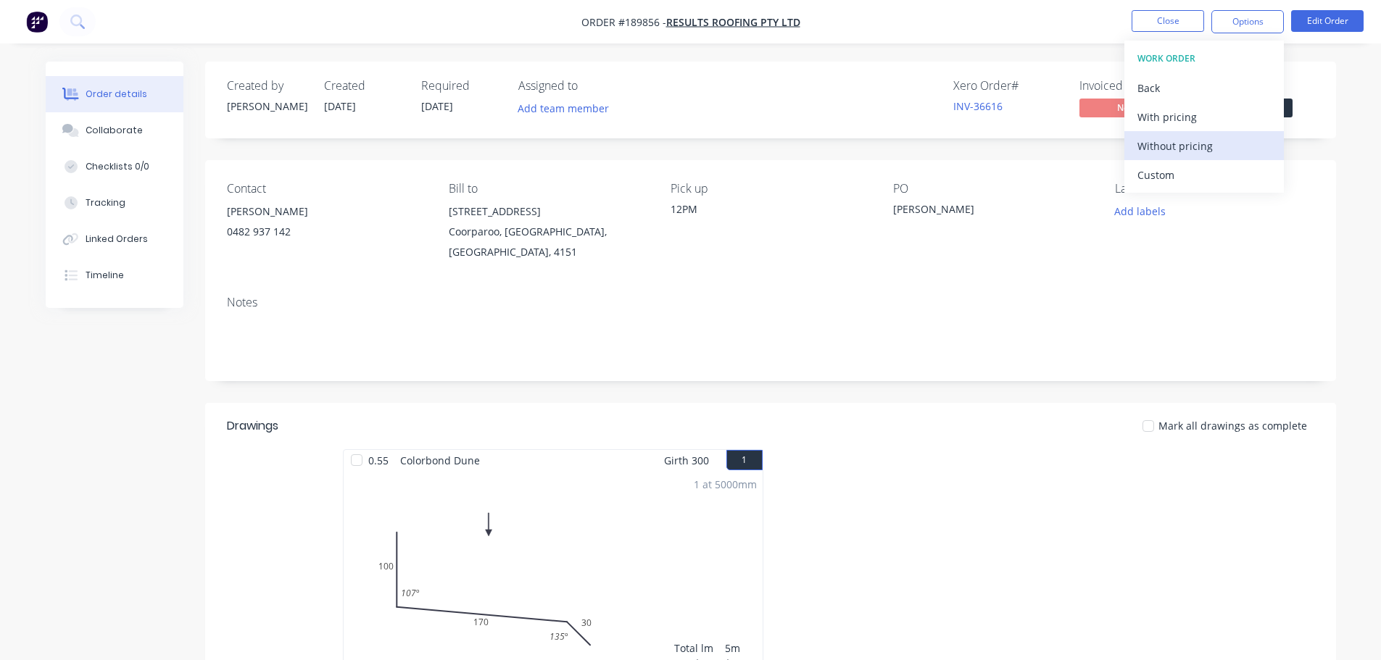
click at [1193, 150] on div "Without pricing" at bounding box center [1203, 146] width 133 height 21
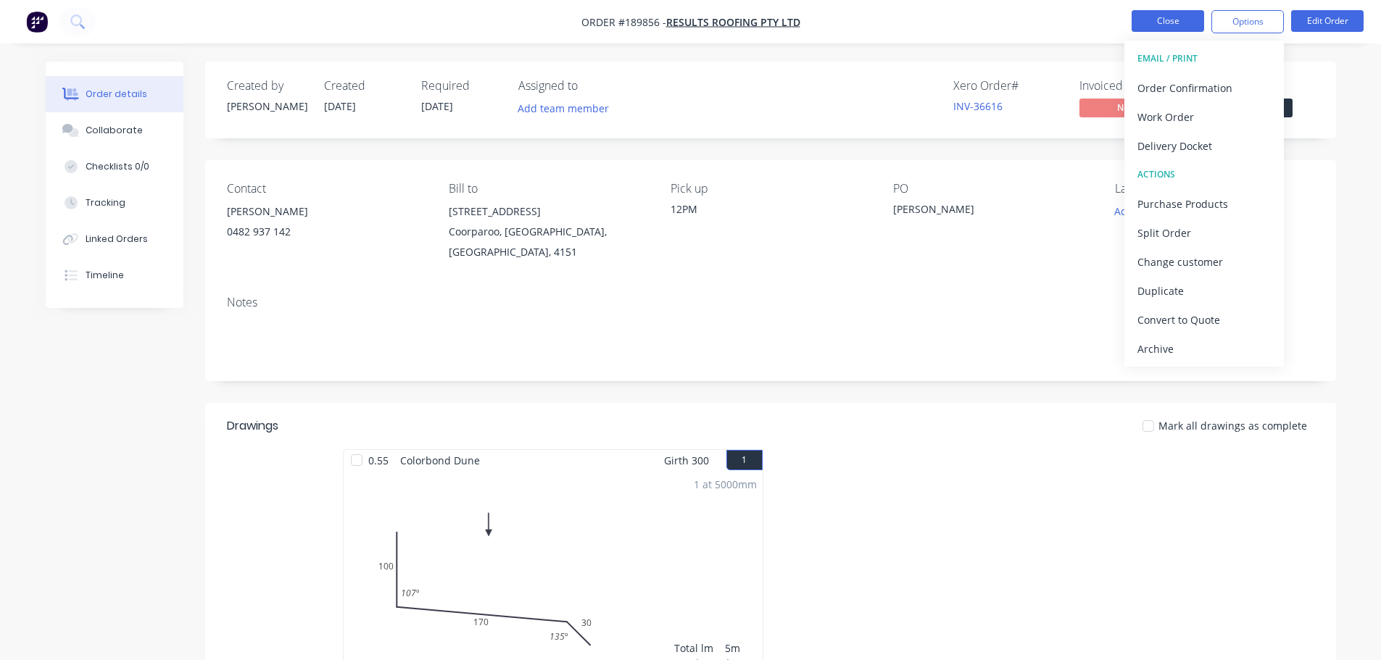
click at [1163, 19] on button "Close" at bounding box center [1167, 21] width 72 height 22
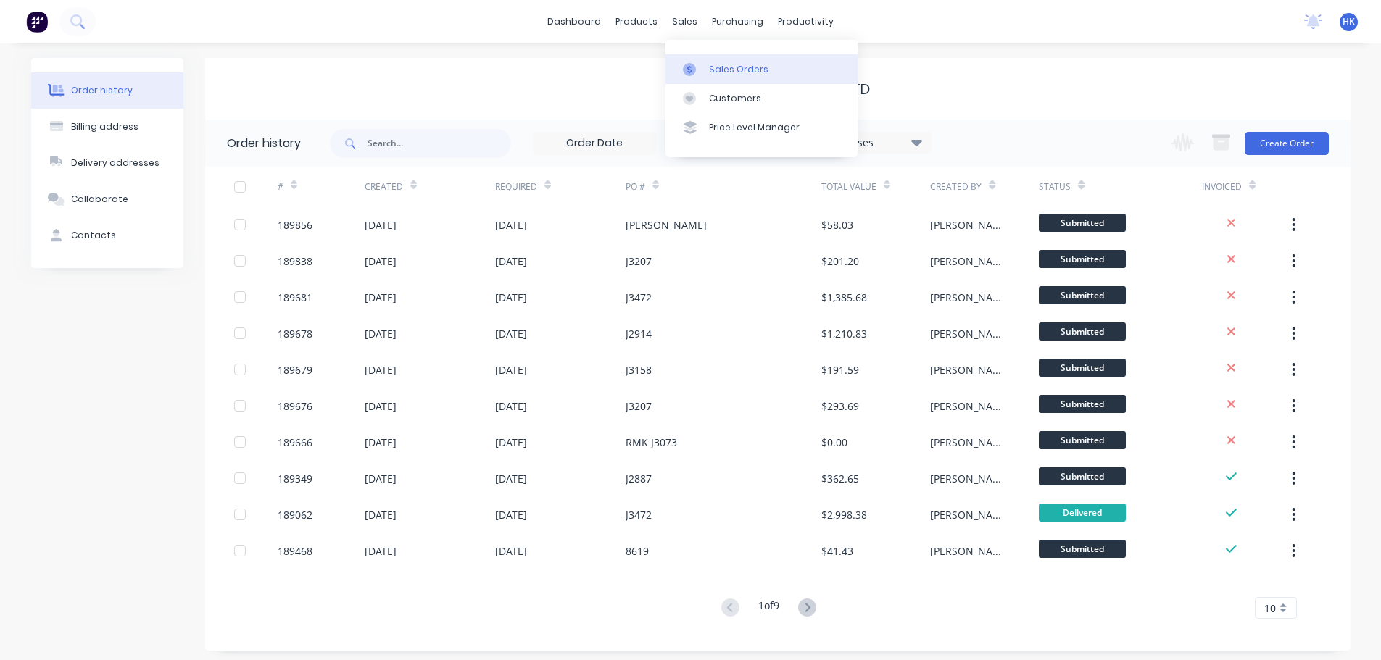
click at [719, 62] on link "Sales Orders" at bounding box center [761, 68] width 192 height 29
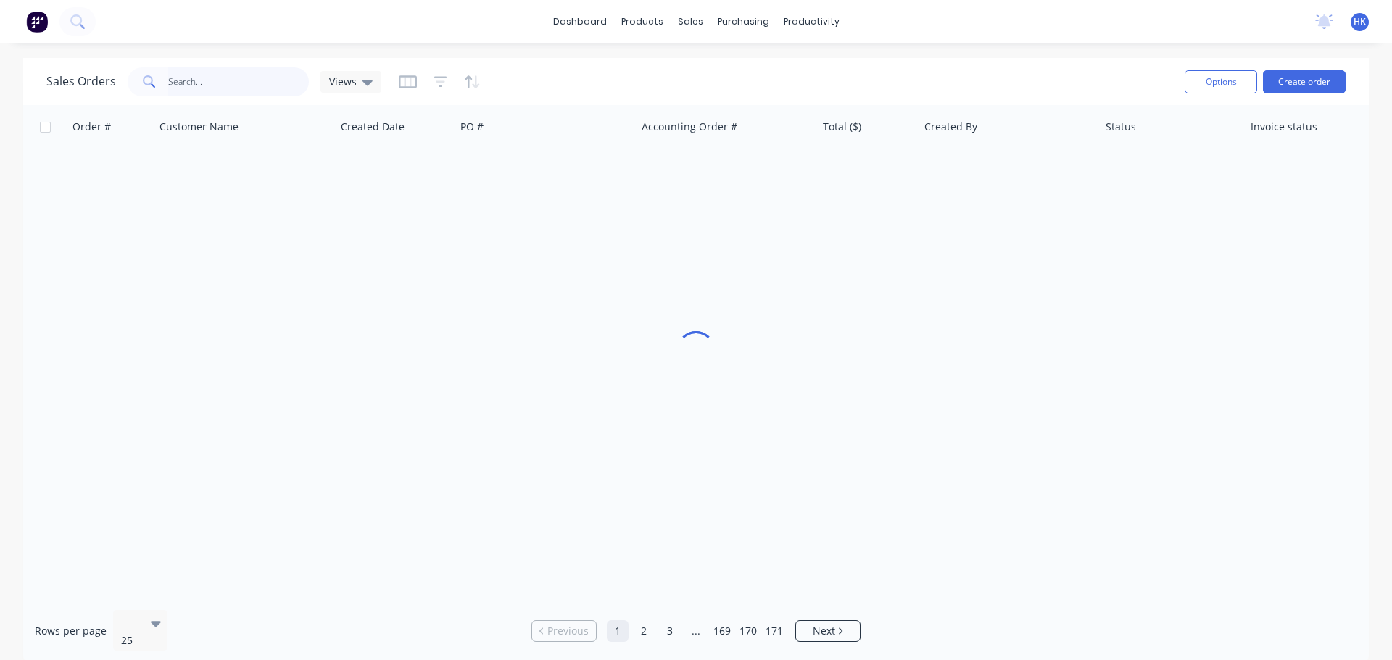
click at [217, 80] on input "text" at bounding box center [238, 81] width 141 height 29
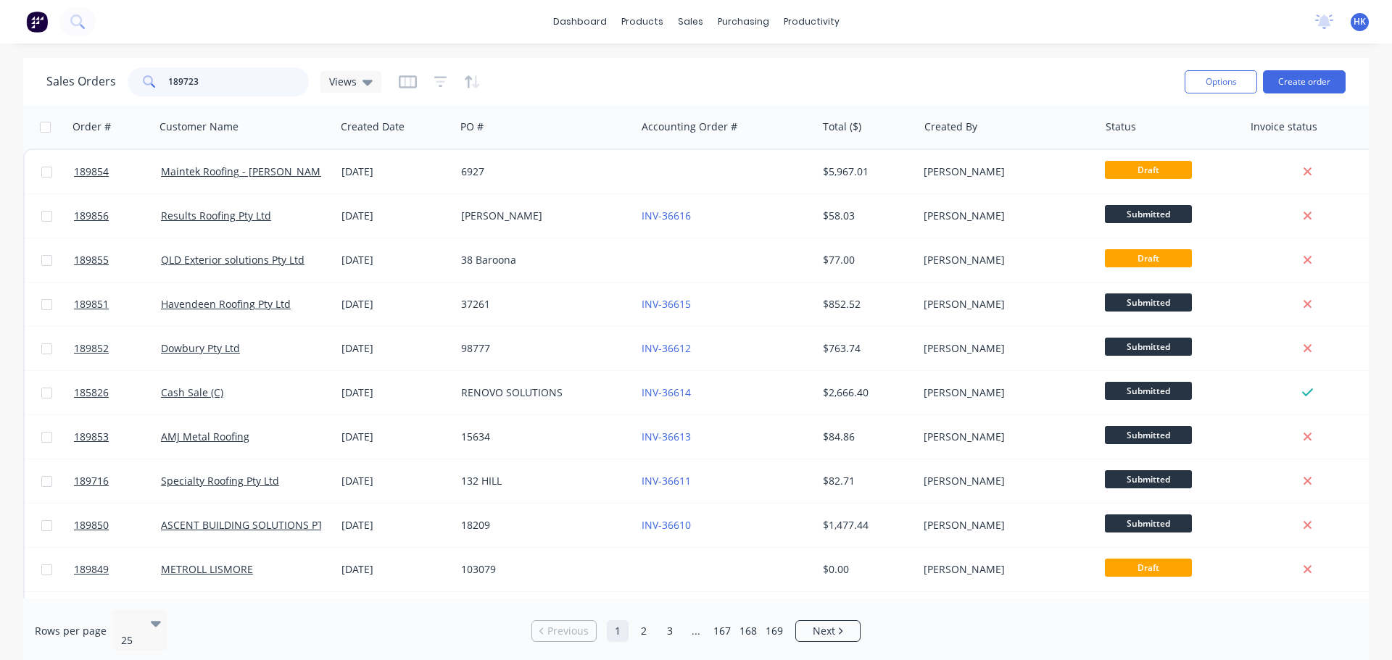
type input "189723"
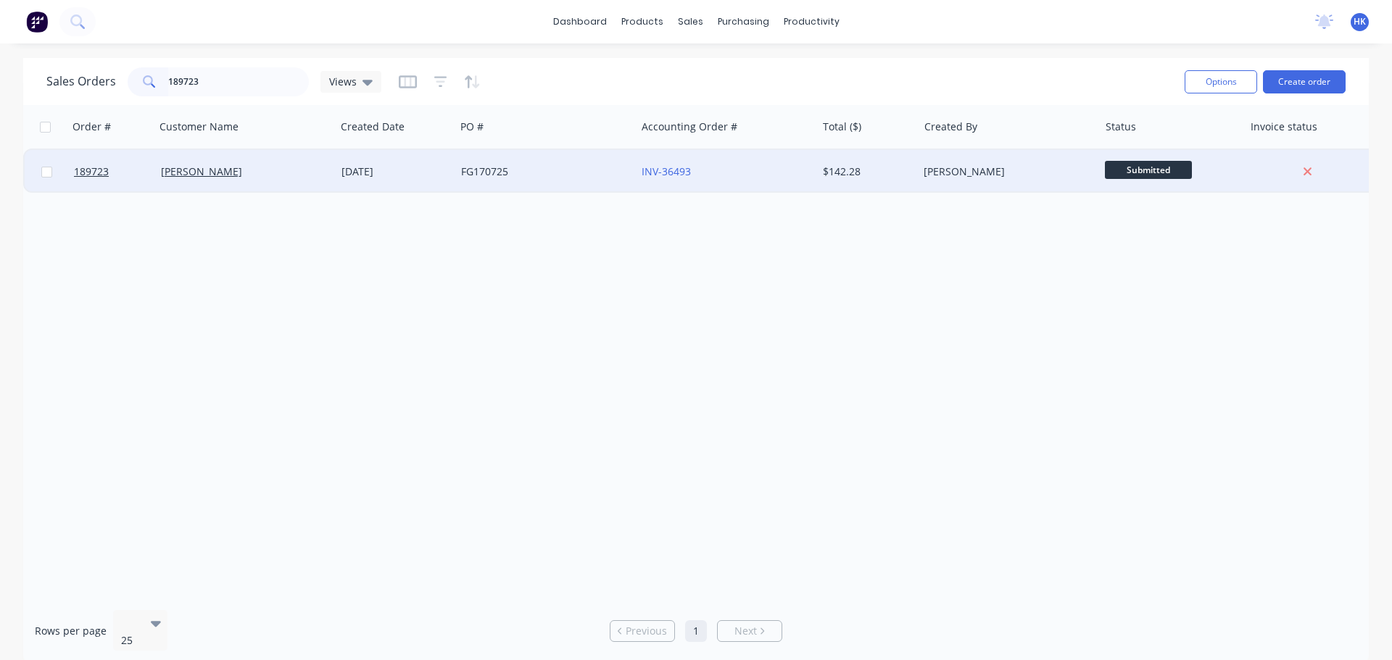
click at [510, 172] on div "FG170725" at bounding box center [541, 172] width 161 height 14
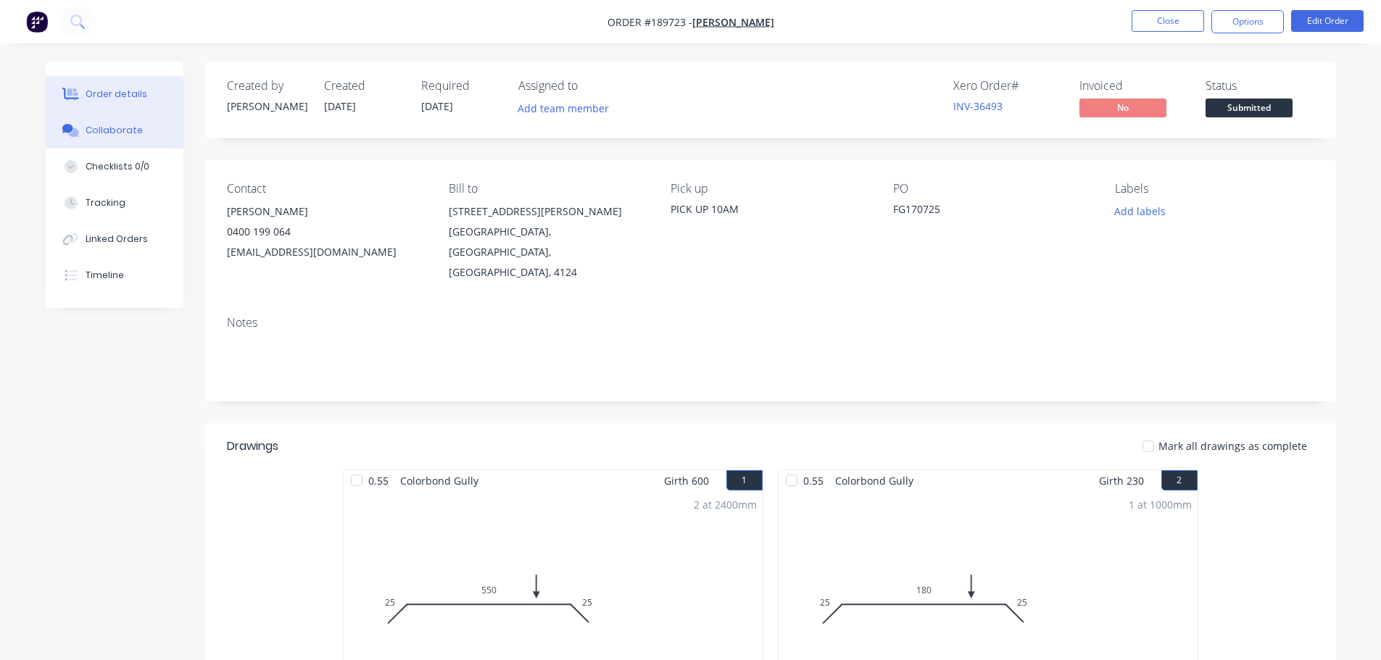
click at [120, 130] on div "Collaborate" at bounding box center [114, 130] width 57 height 13
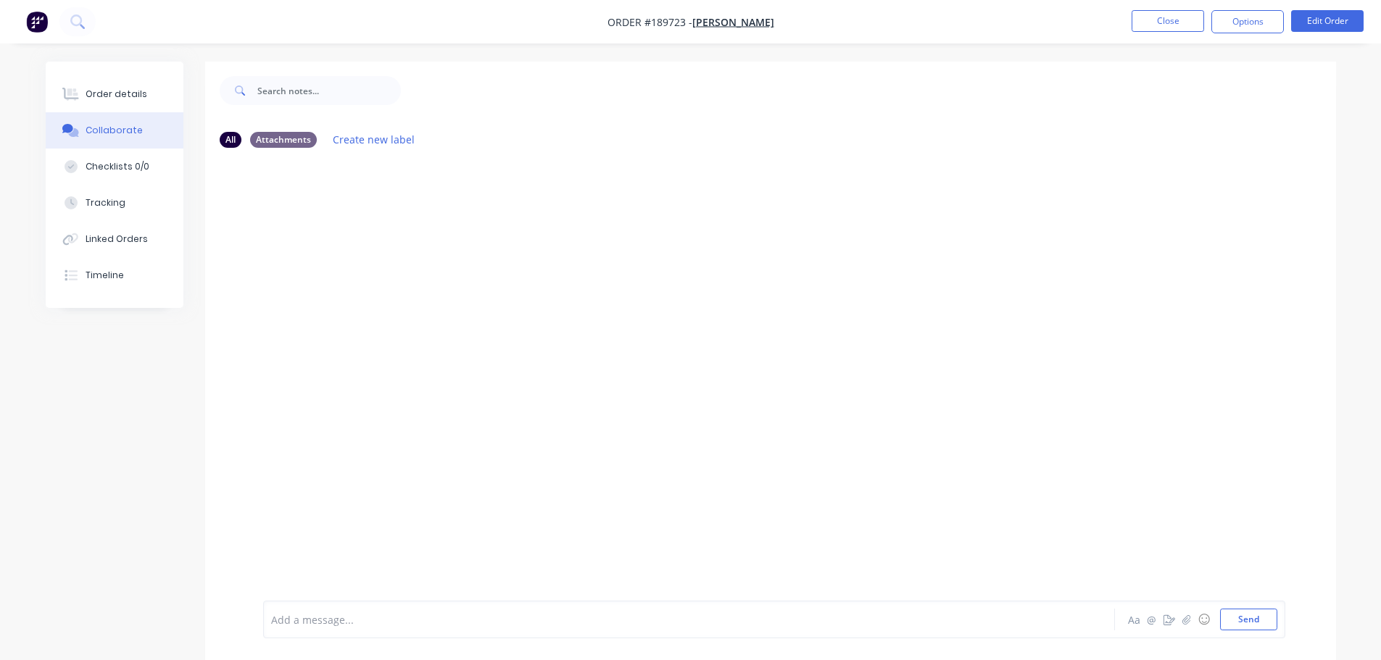
click at [386, 626] on div at bounding box center [649, 619] width 754 height 15
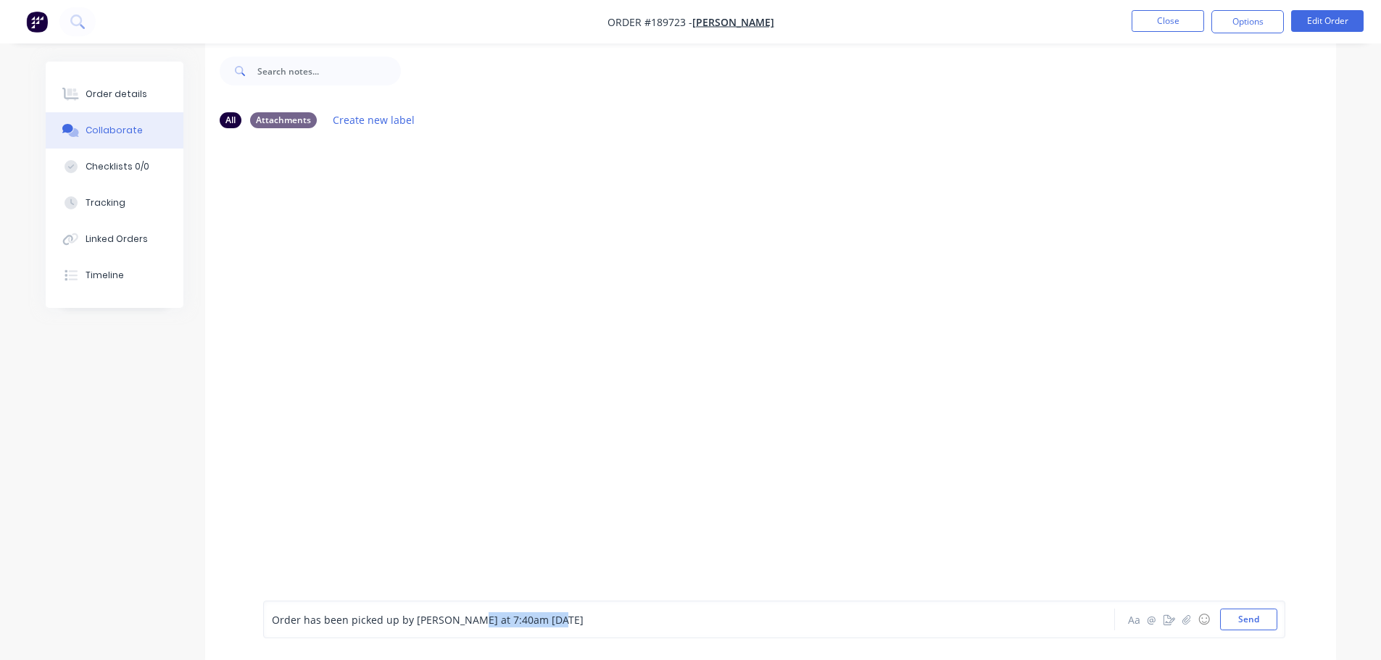
scroll to position [22, 0]
drag, startPoint x: 554, startPoint y: 623, endPoint x: 484, endPoint y: 638, distance: 71.9
click at [484, 638] on div "Order has been picked up by Matt at 7:40am - 15/08/2025 Aa @ ☺ Send" at bounding box center [774, 620] width 1022 height 38
copy span "- 15/08/2025"
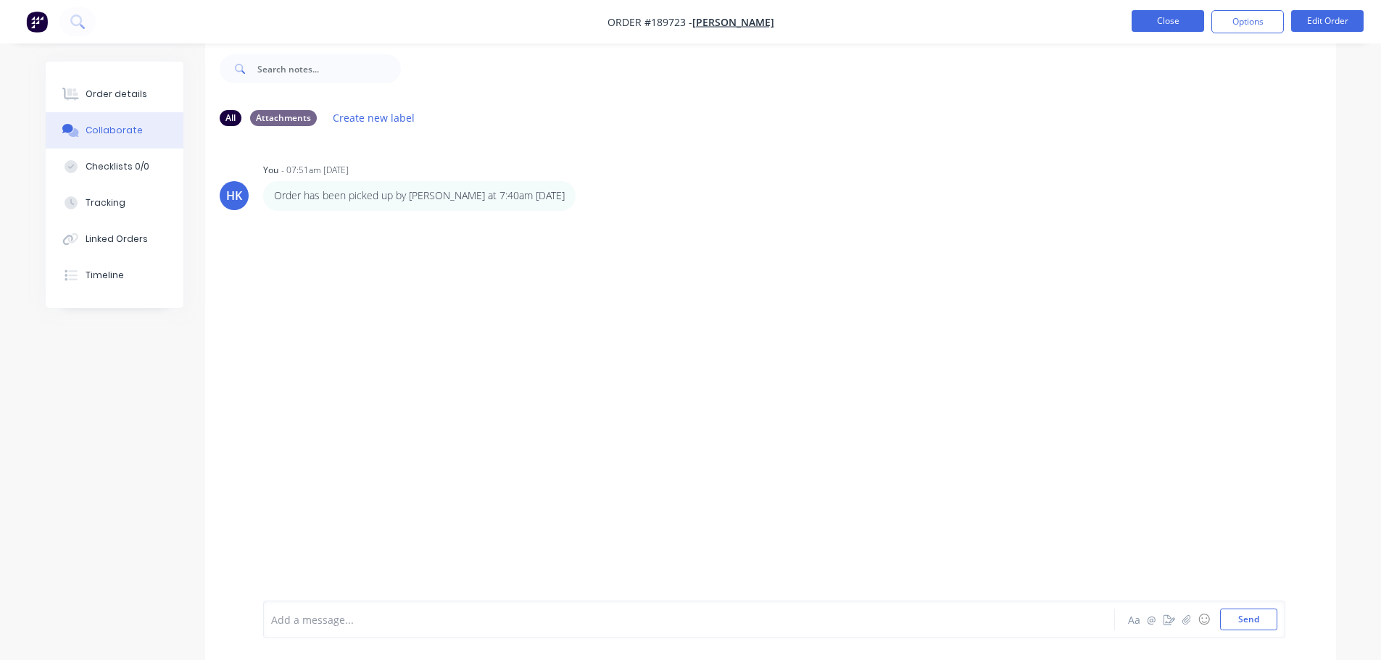
click at [1177, 17] on button "Close" at bounding box center [1167, 21] width 72 height 22
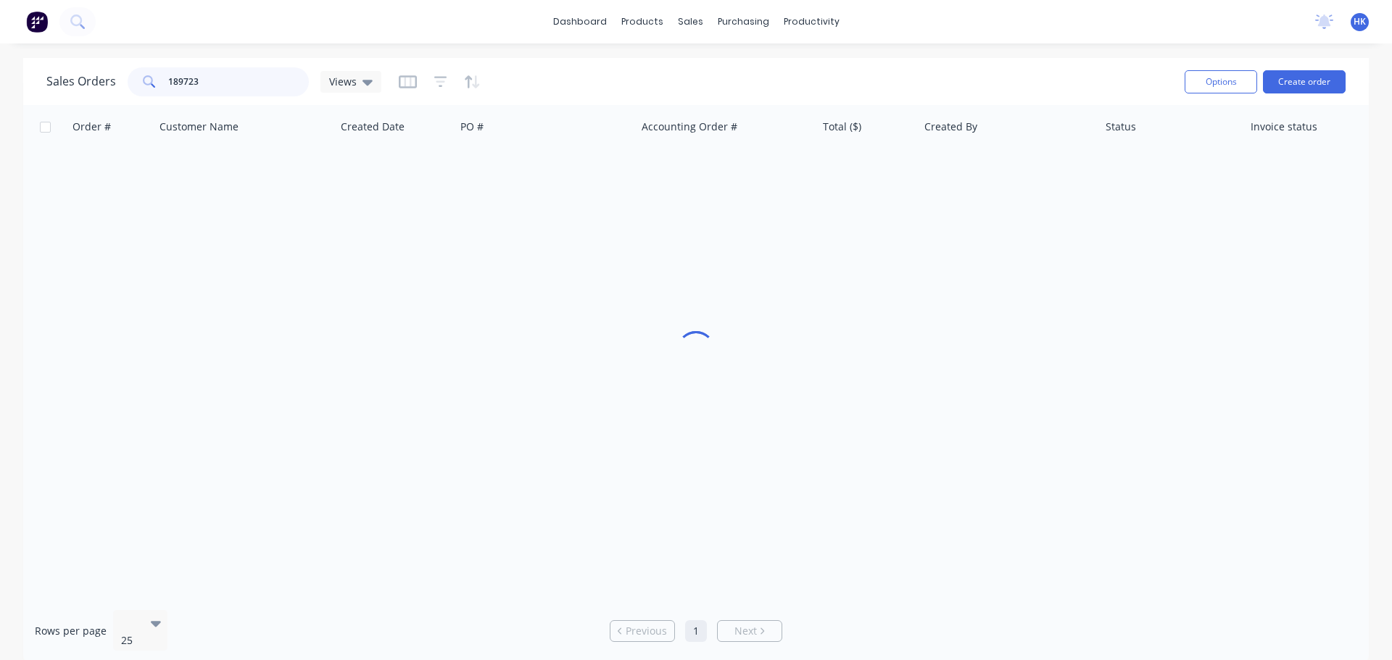
click at [238, 86] on input "189723" at bounding box center [238, 81] width 141 height 29
type input "189815"
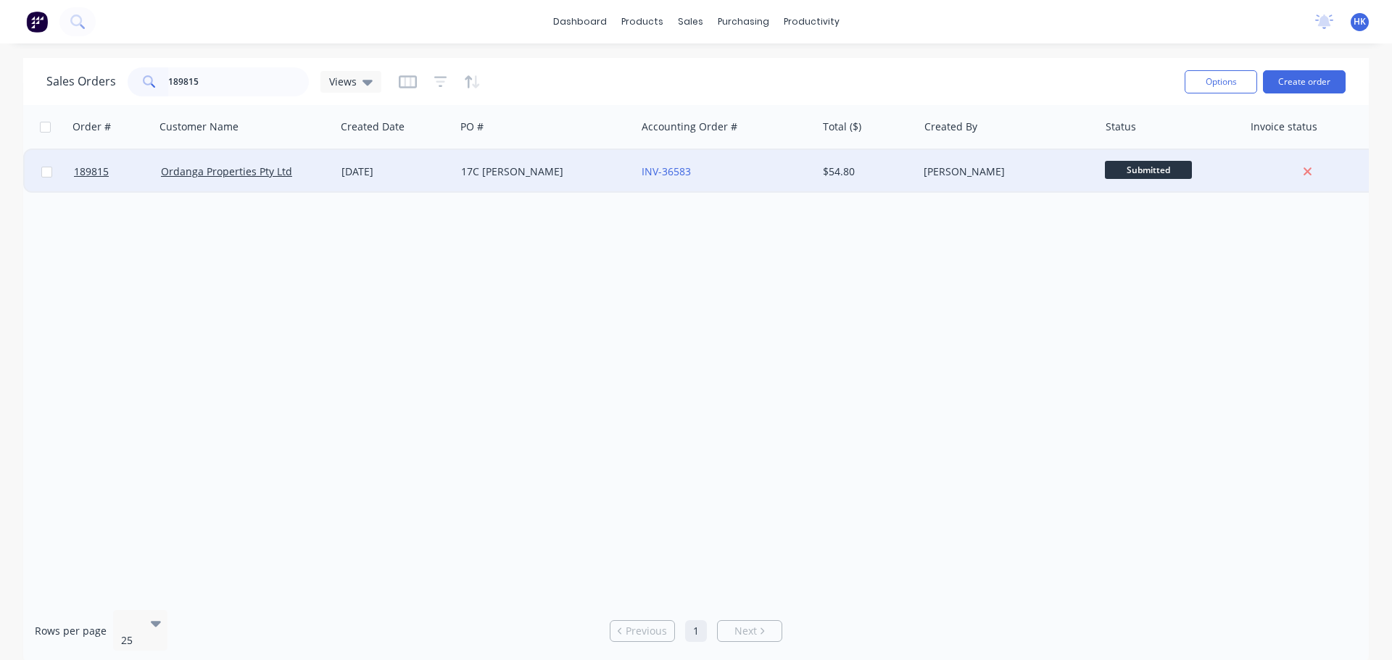
click at [460, 183] on div "17C KUNDE" at bounding box center [545, 171] width 180 height 43
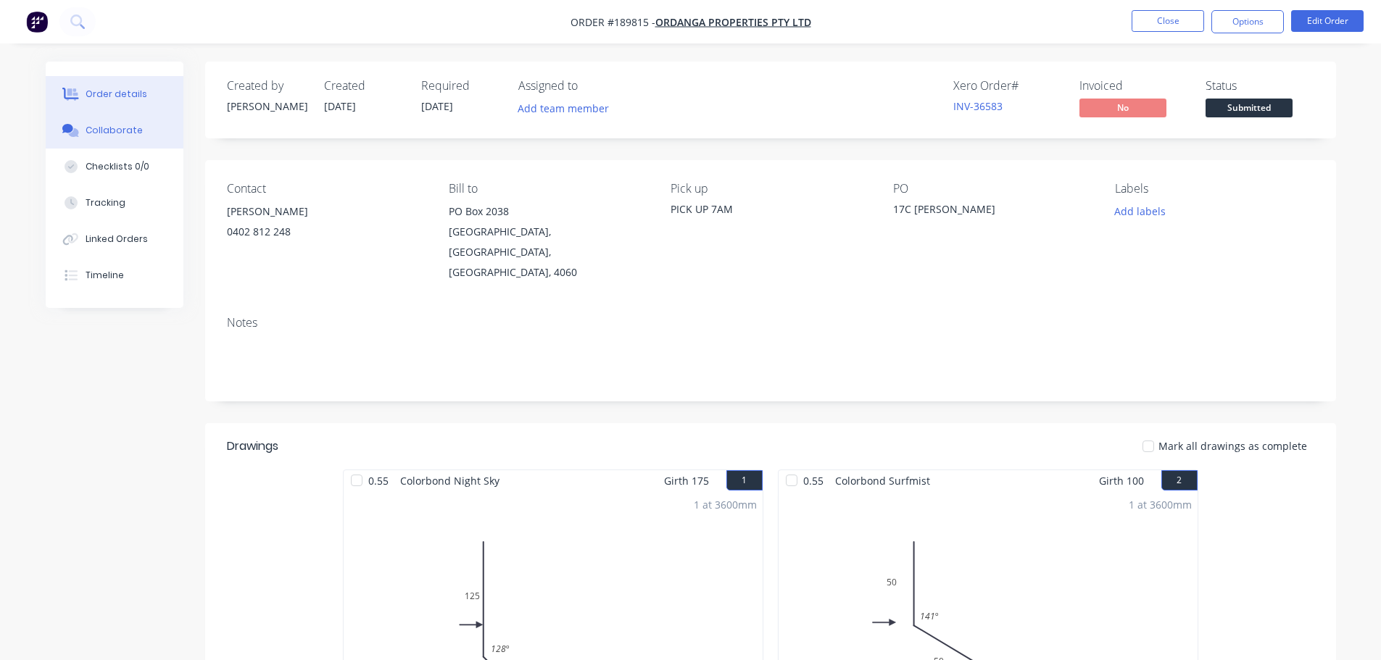
drag, startPoint x: 119, startPoint y: 141, endPoint x: 112, endPoint y: 136, distance: 8.8
click at [112, 136] on button "Collaborate" at bounding box center [115, 130] width 138 height 36
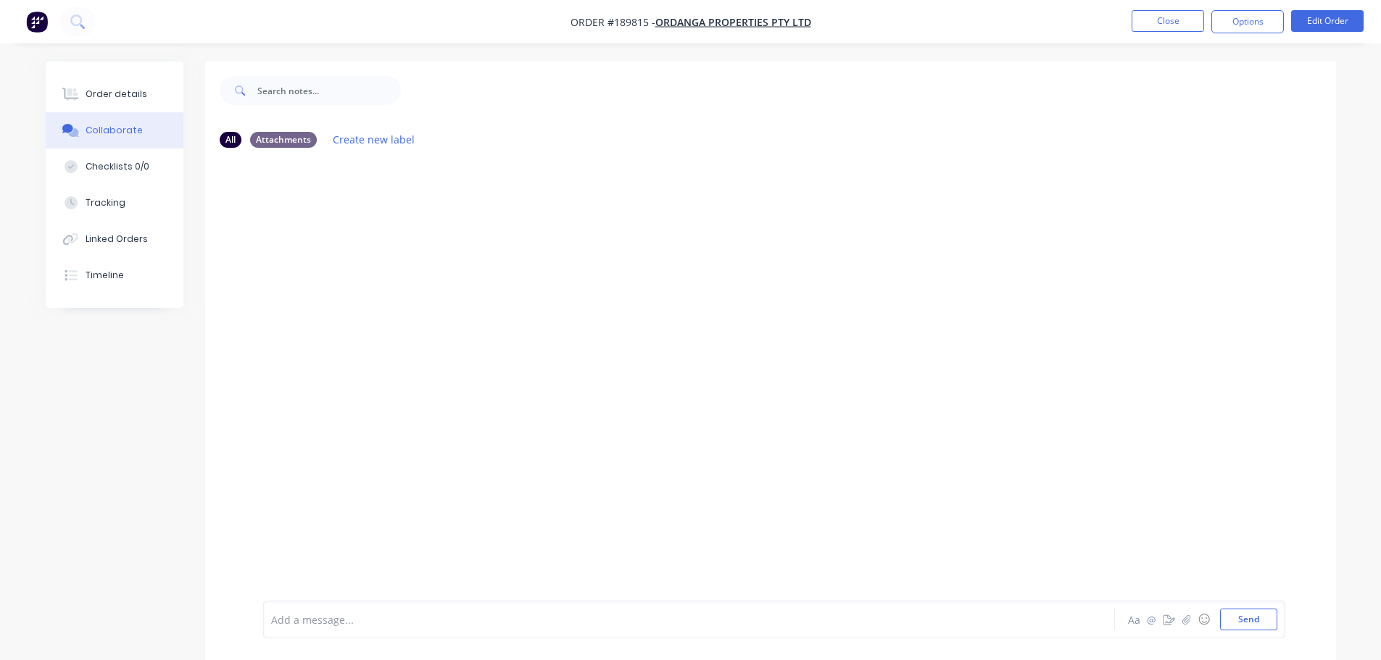
click at [300, 622] on div at bounding box center [649, 619] width 754 height 15
click at [1187, 22] on button "Close" at bounding box center [1167, 21] width 72 height 22
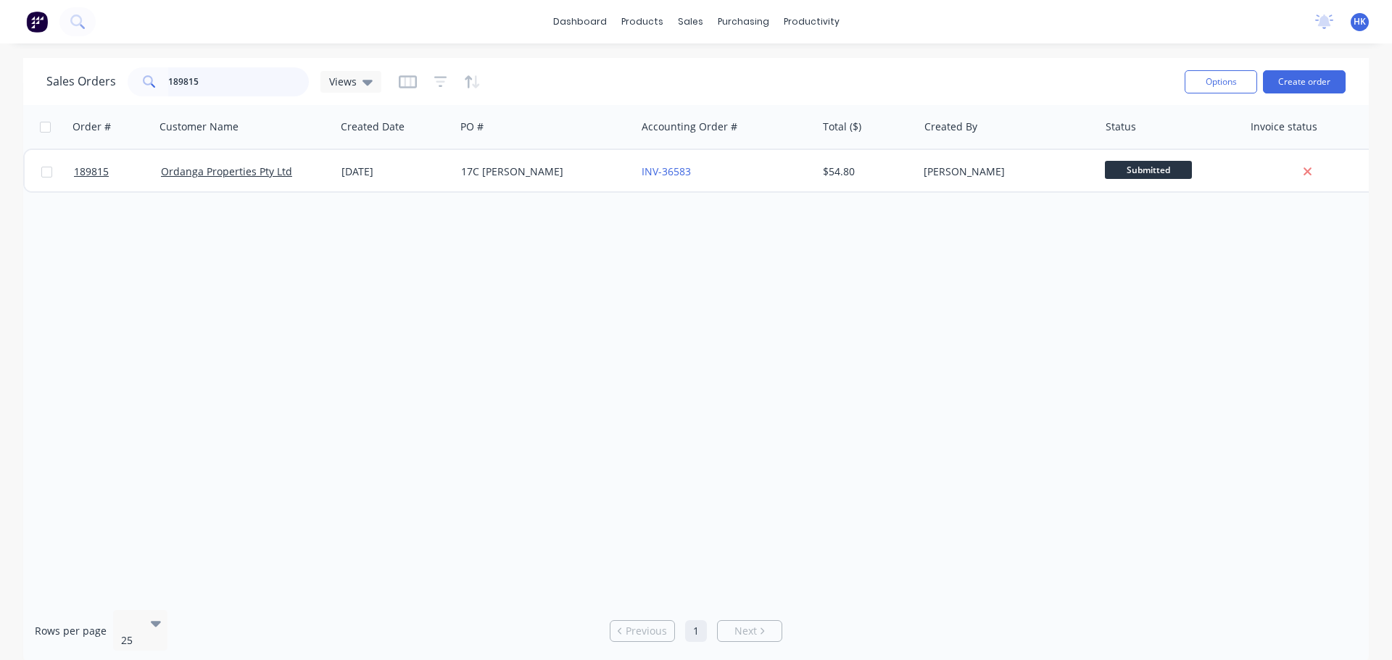
click at [225, 75] on input "189815" at bounding box center [238, 81] width 141 height 29
click at [225, 72] on input "189817" at bounding box center [238, 81] width 141 height 29
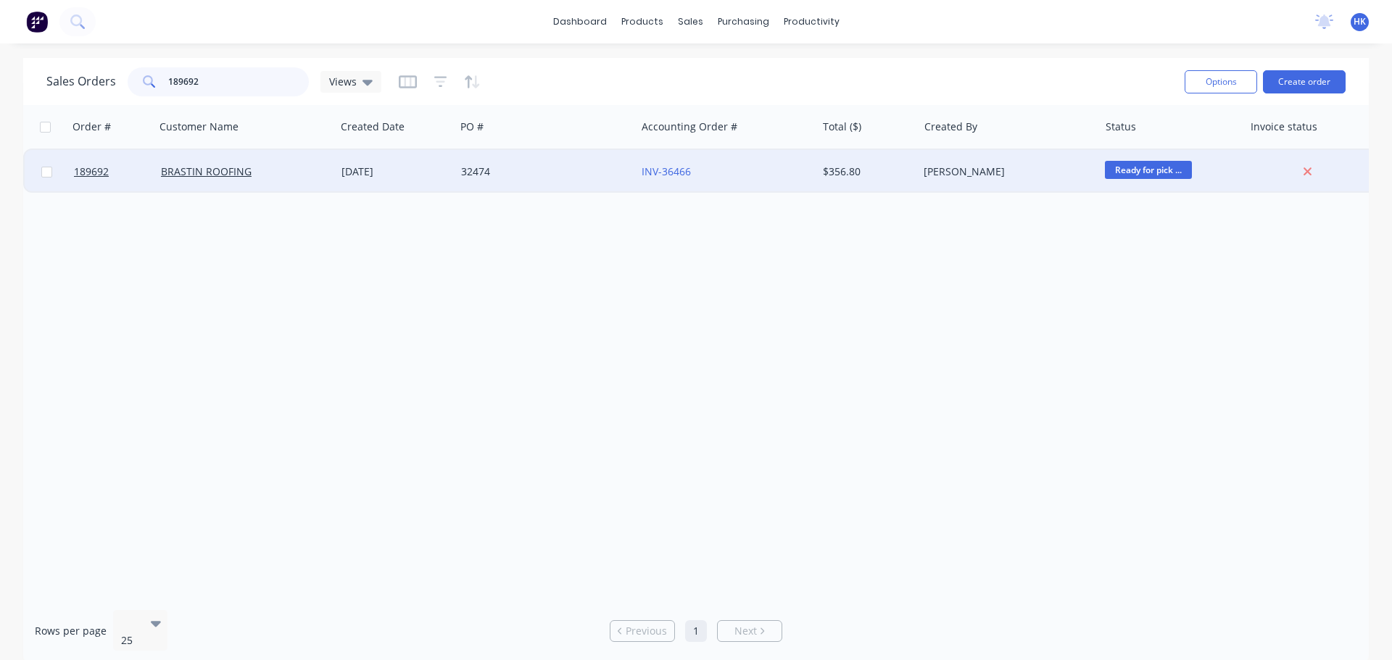
type input "189692"
click at [277, 179] on div "BRASTIN ROOFING" at bounding box center [245, 171] width 180 height 43
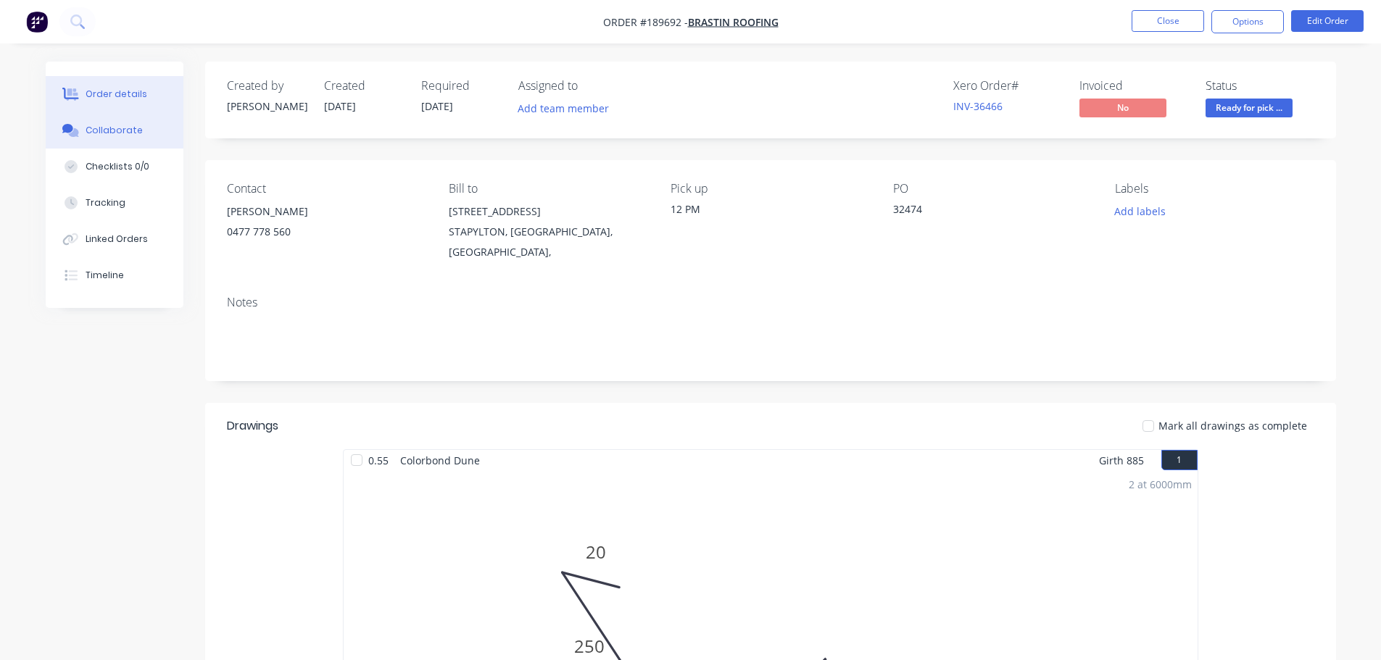
click at [122, 128] on div "Collaborate" at bounding box center [114, 130] width 57 height 13
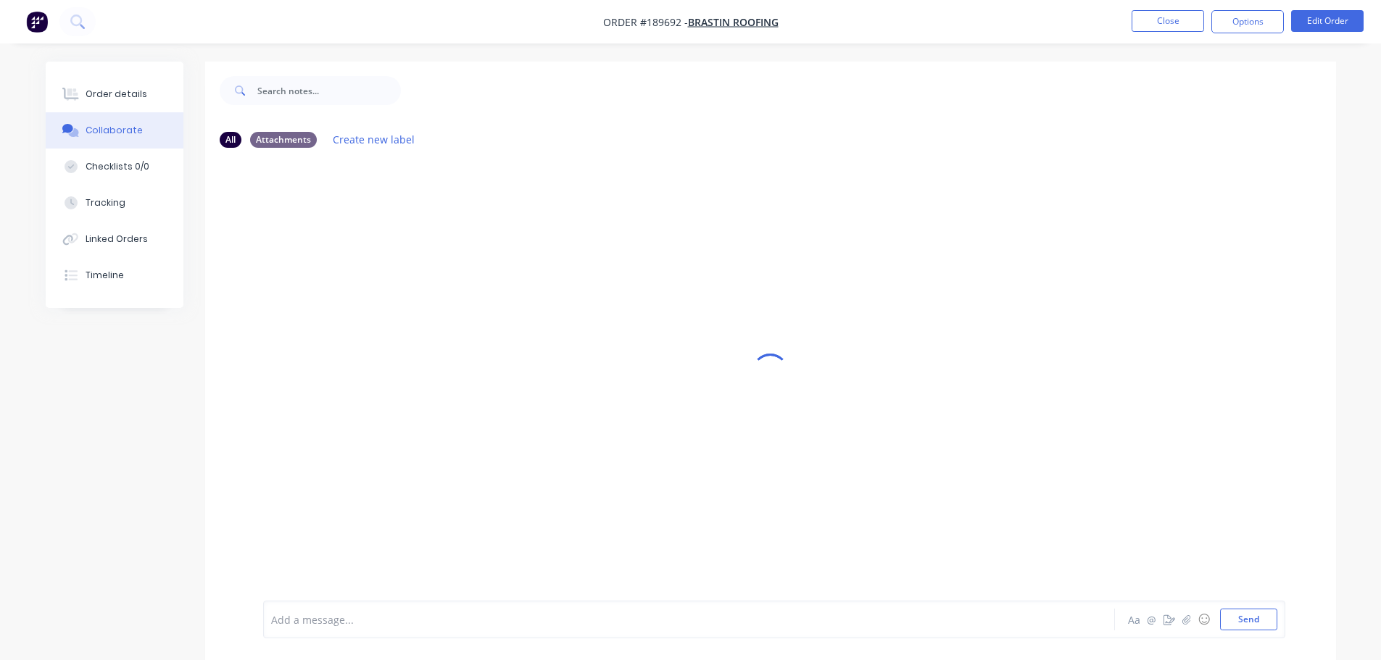
click at [302, 623] on div at bounding box center [649, 619] width 754 height 15
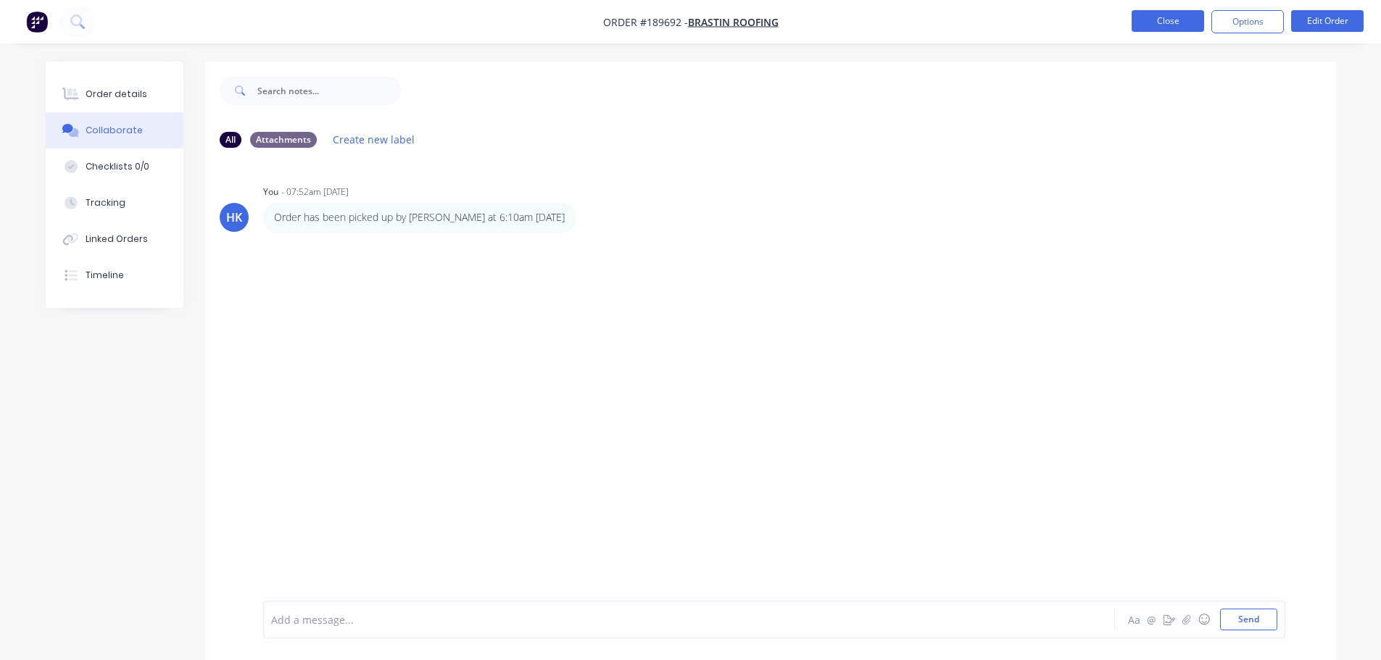
click at [1163, 22] on button "Close" at bounding box center [1167, 21] width 72 height 22
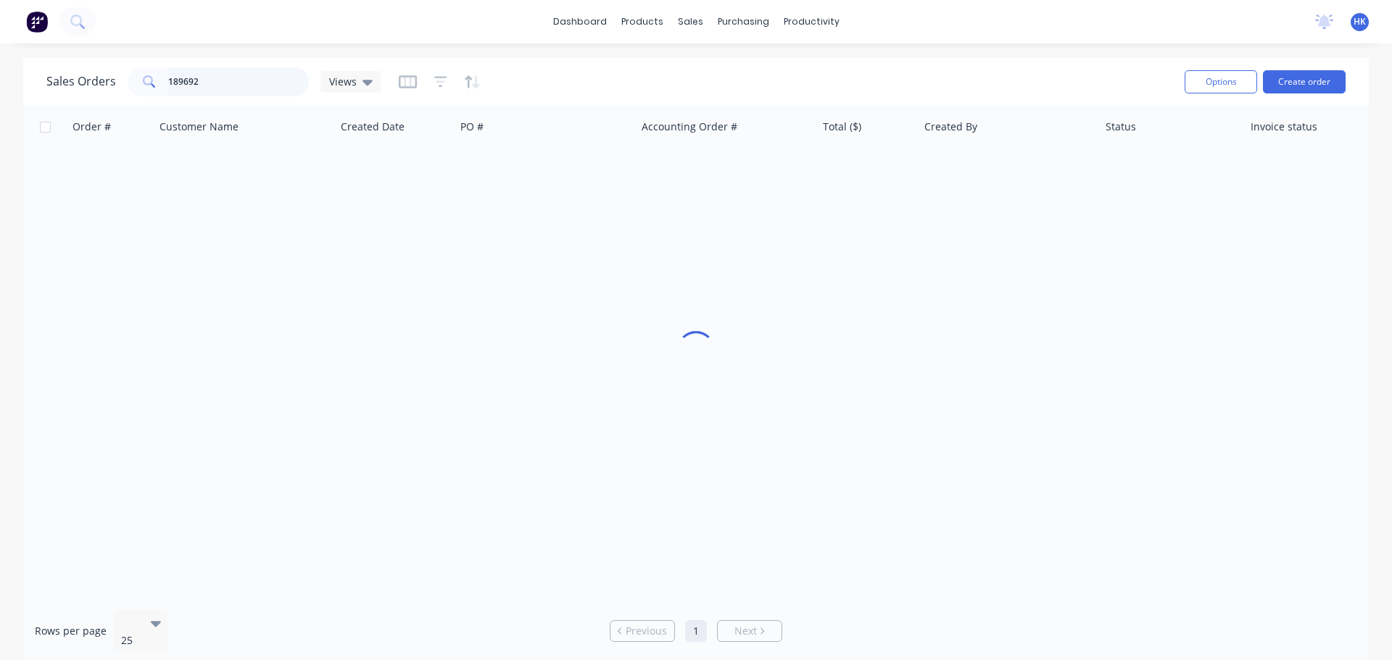
click at [246, 91] on input "189692" at bounding box center [238, 81] width 141 height 29
type input "189693"
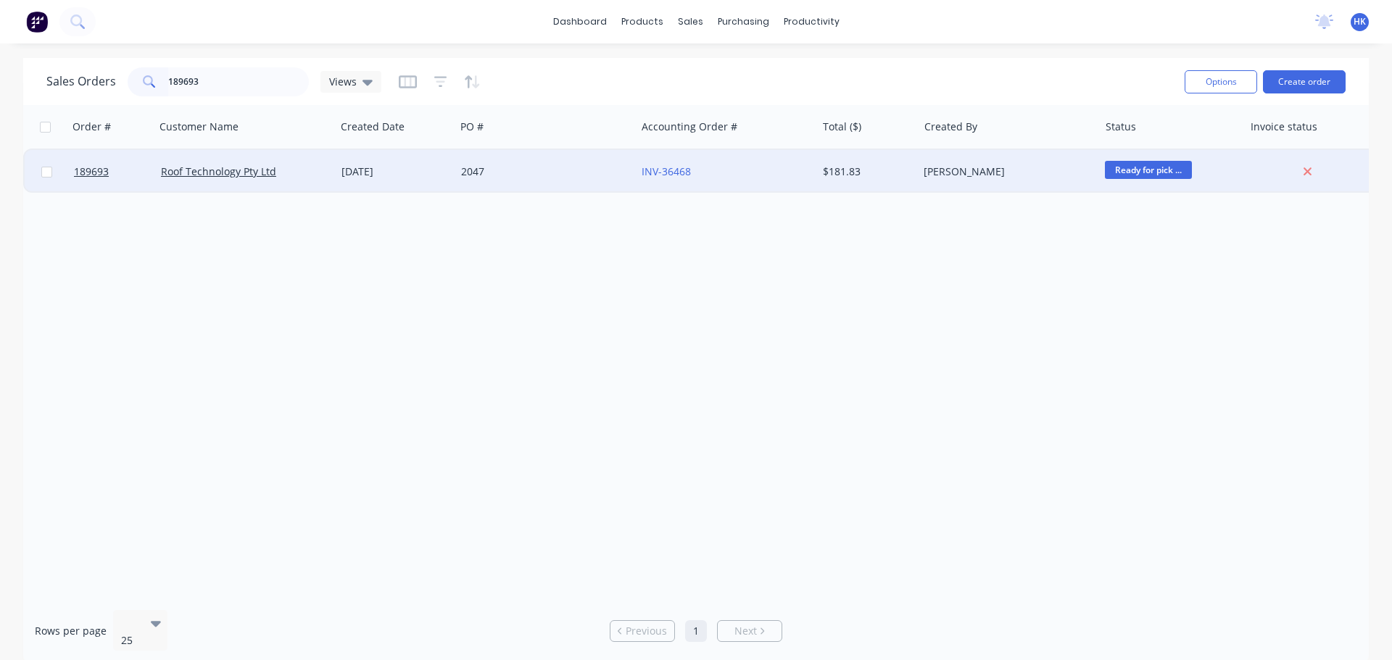
click at [295, 175] on div "Roof Technology Pty Ltd" at bounding box center [241, 172] width 161 height 14
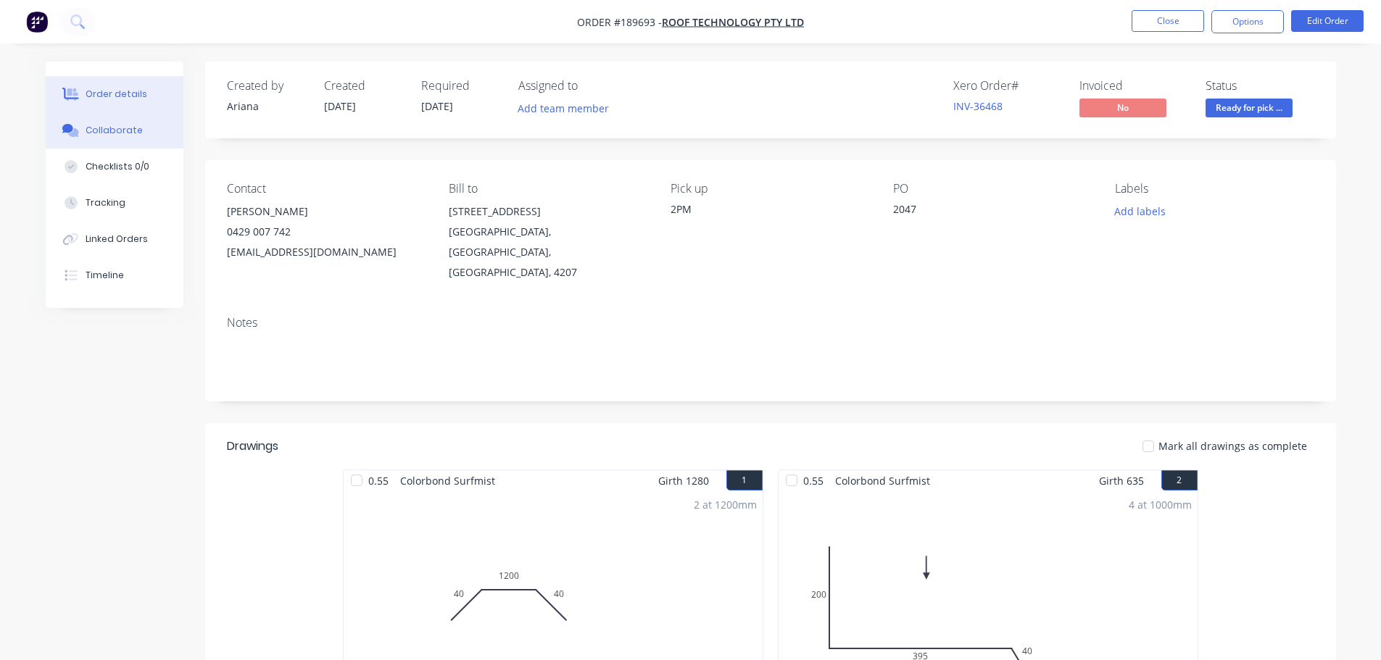
click at [89, 133] on div "Collaborate" at bounding box center [114, 130] width 57 height 13
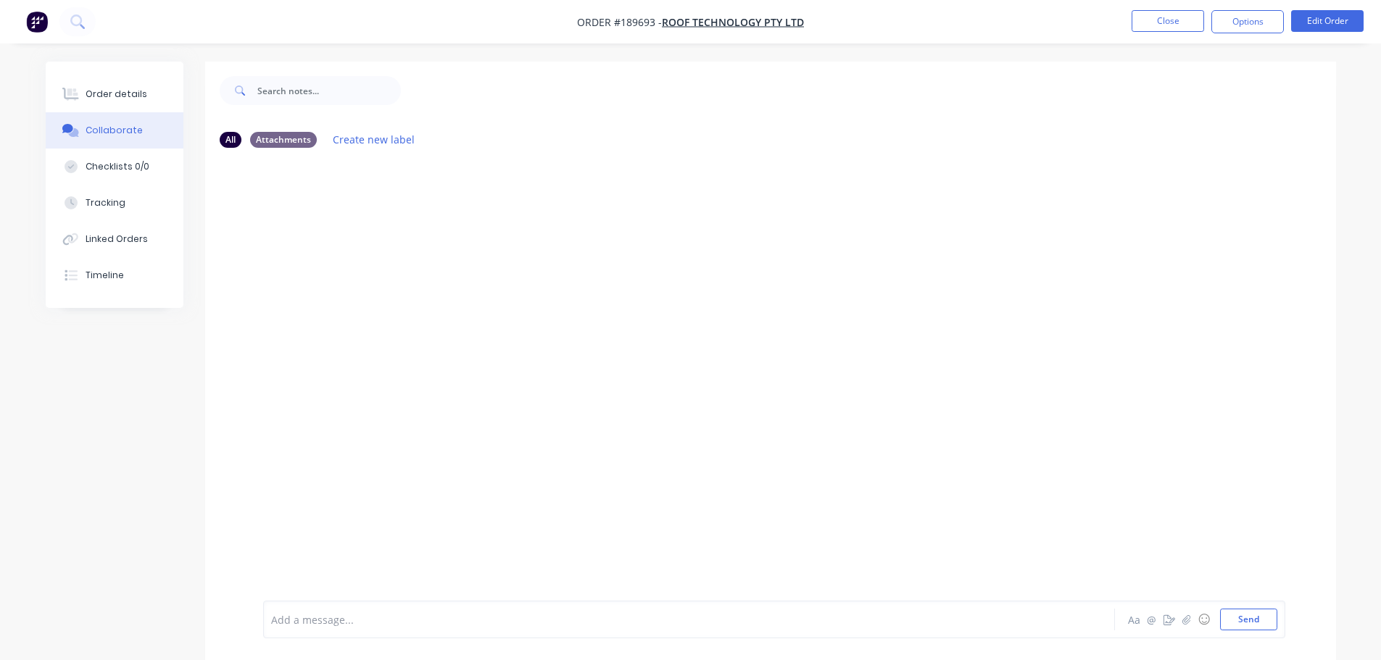
click at [314, 620] on div at bounding box center [649, 619] width 754 height 15
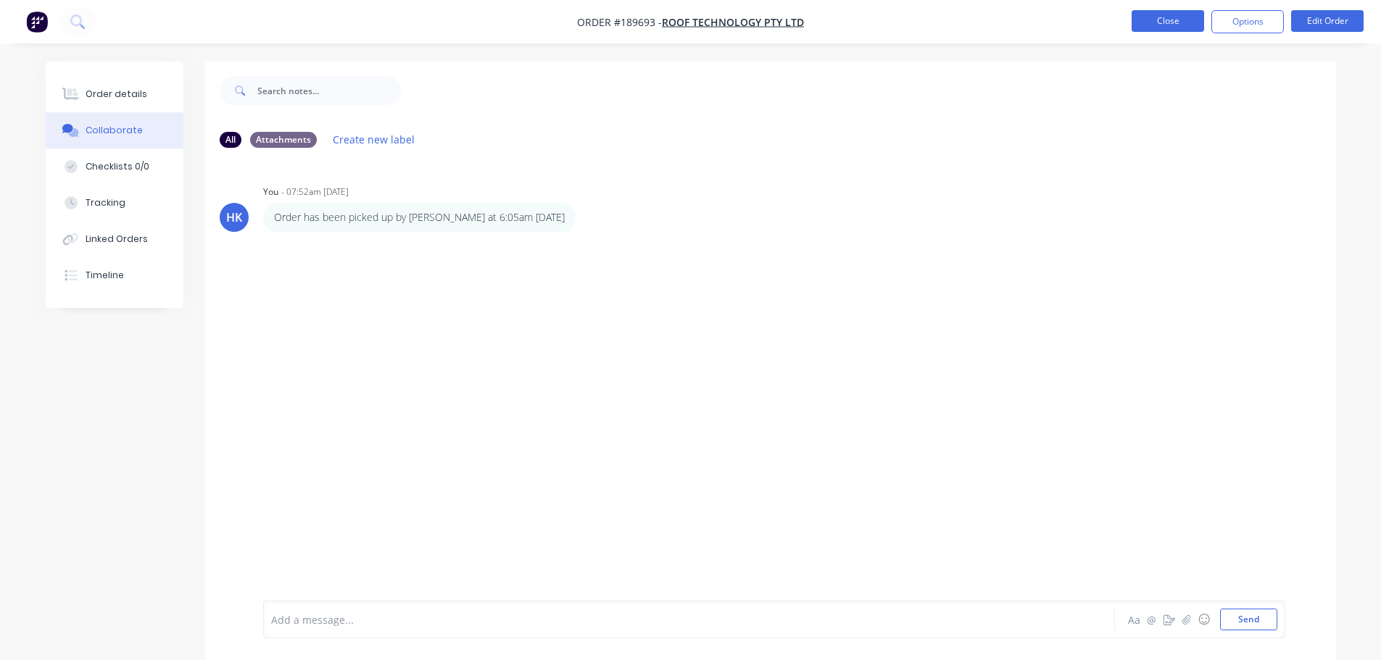
click at [1168, 22] on button "Close" at bounding box center [1167, 21] width 72 height 22
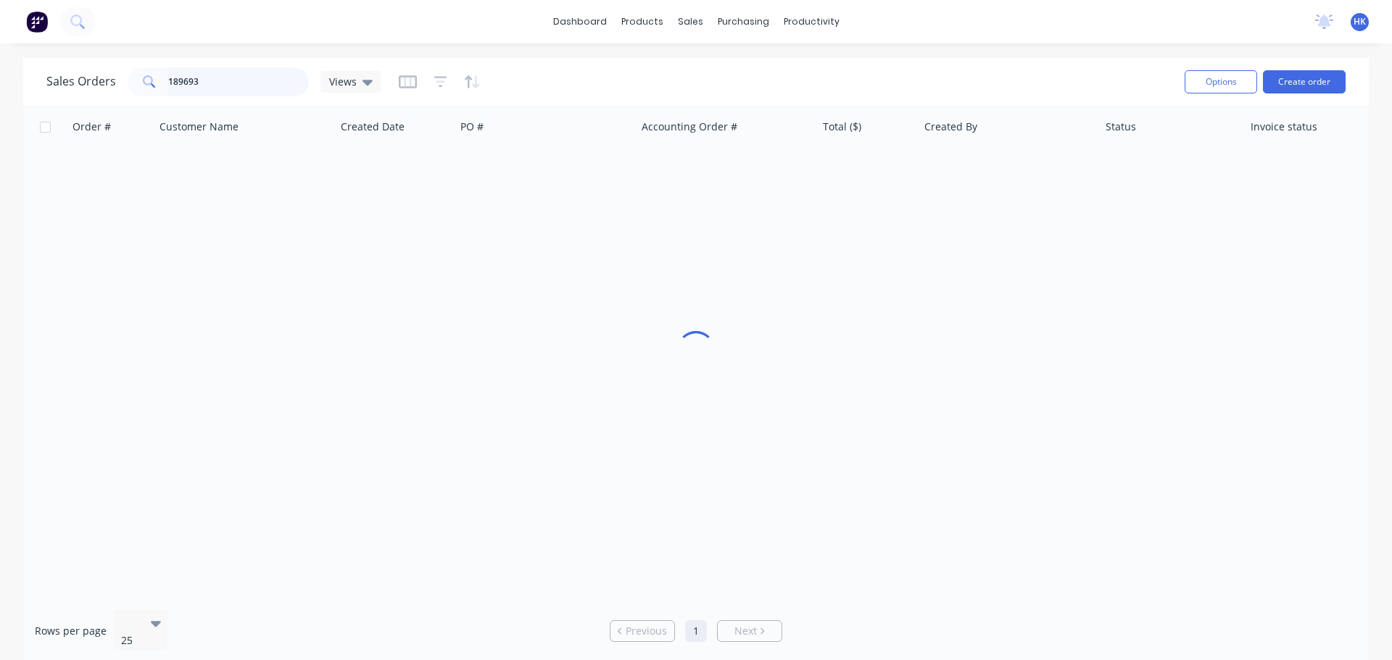
click at [209, 73] on input "189693" at bounding box center [238, 81] width 141 height 29
click at [209, 74] on input "189693" at bounding box center [238, 81] width 141 height 29
type input "189722"
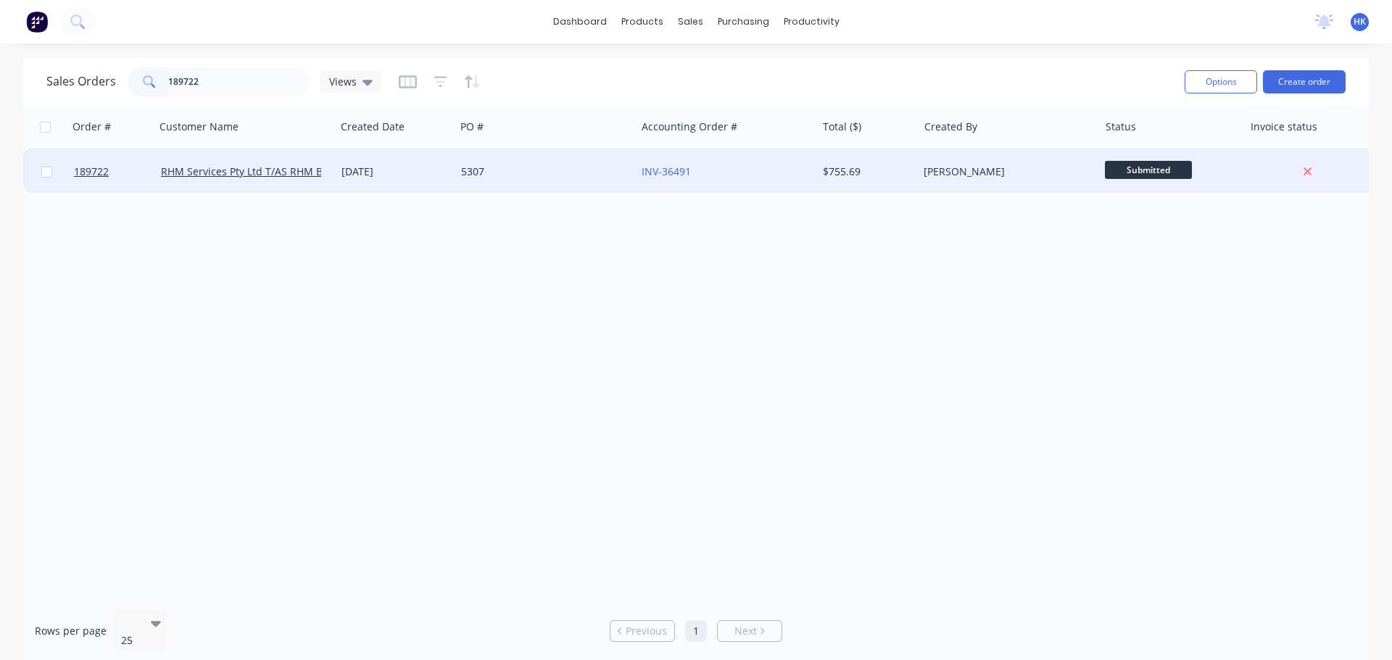
click at [522, 181] on div "5307" at bounding box center [545, 171] width 180 height 43
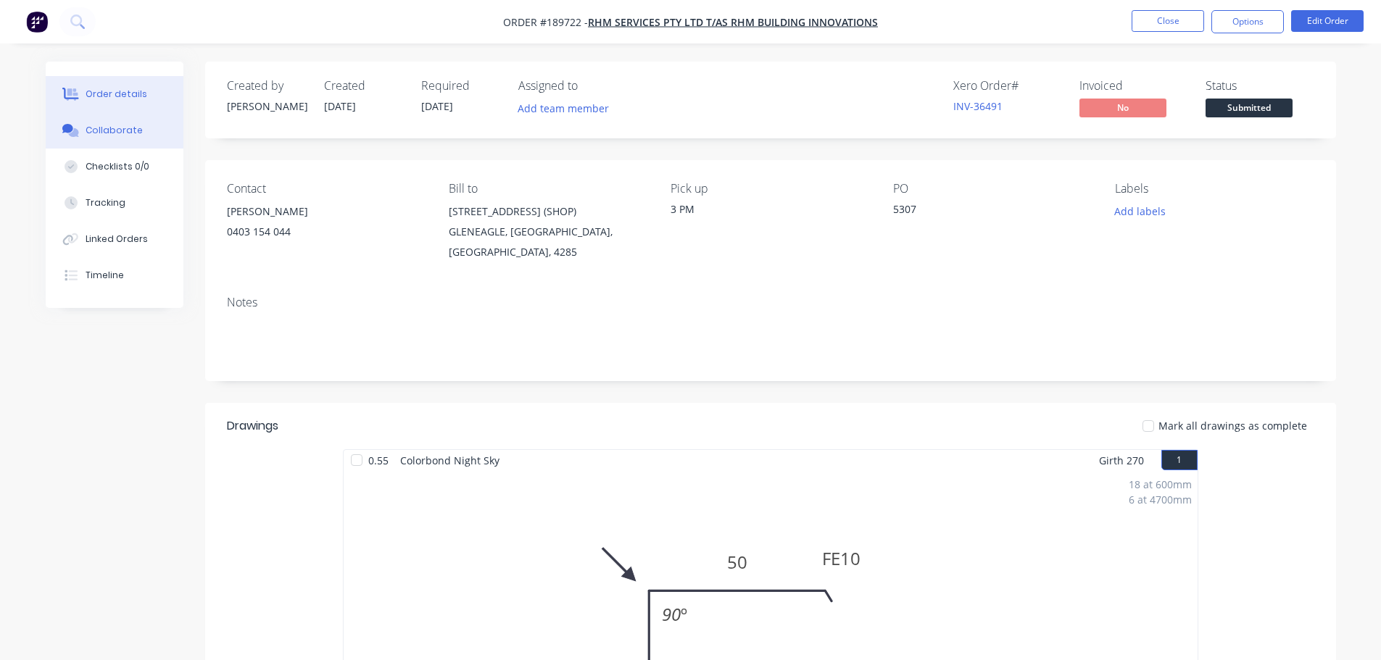
click at [120, 130] on div "Collaborate" at bounding box center [114, 130] width 57 height 13
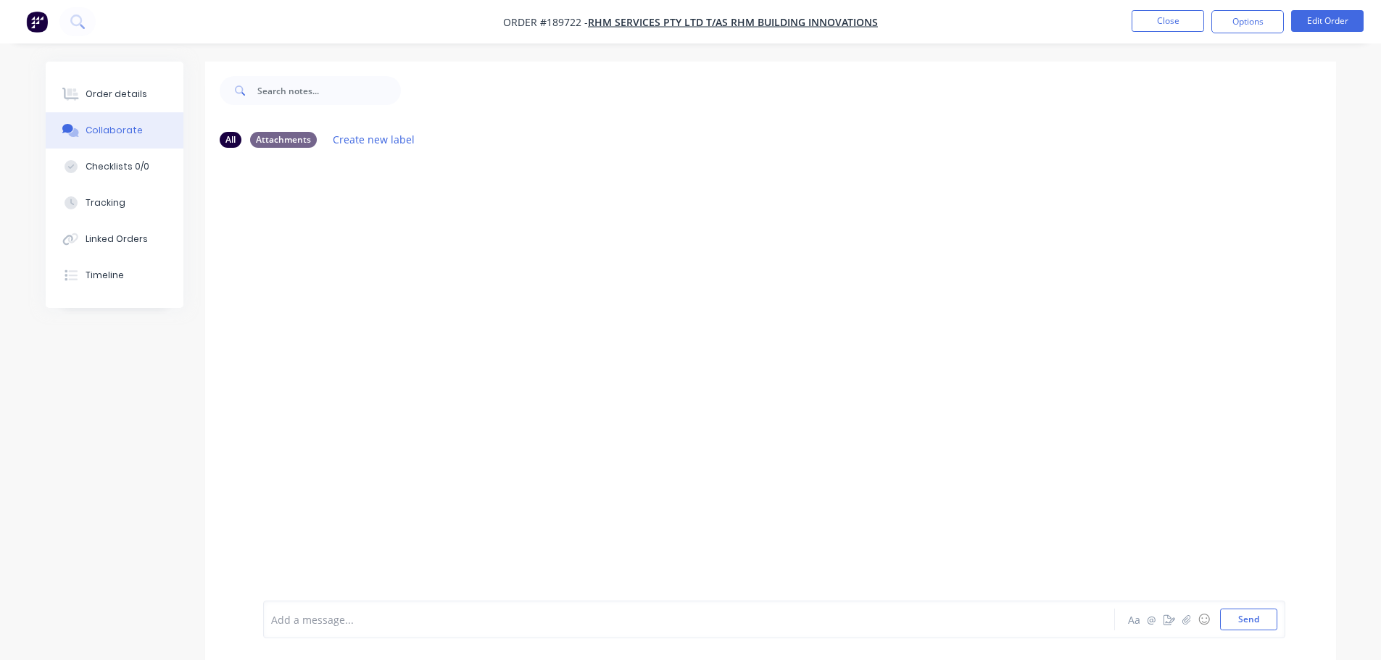
click at [344, 622] on div at bounding box center [649, 619] width 754 height 15
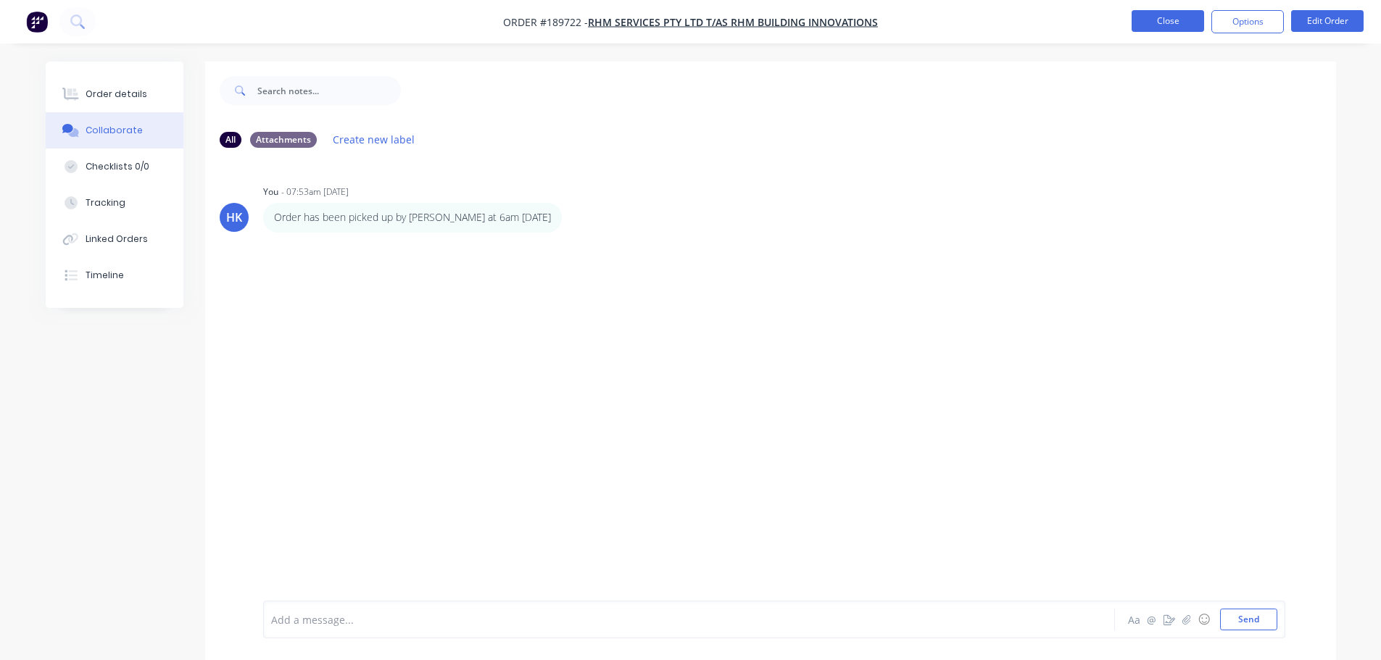
click at [1173, 23] on button "Close" at bounding box center [1167, 21] width 72 height 22
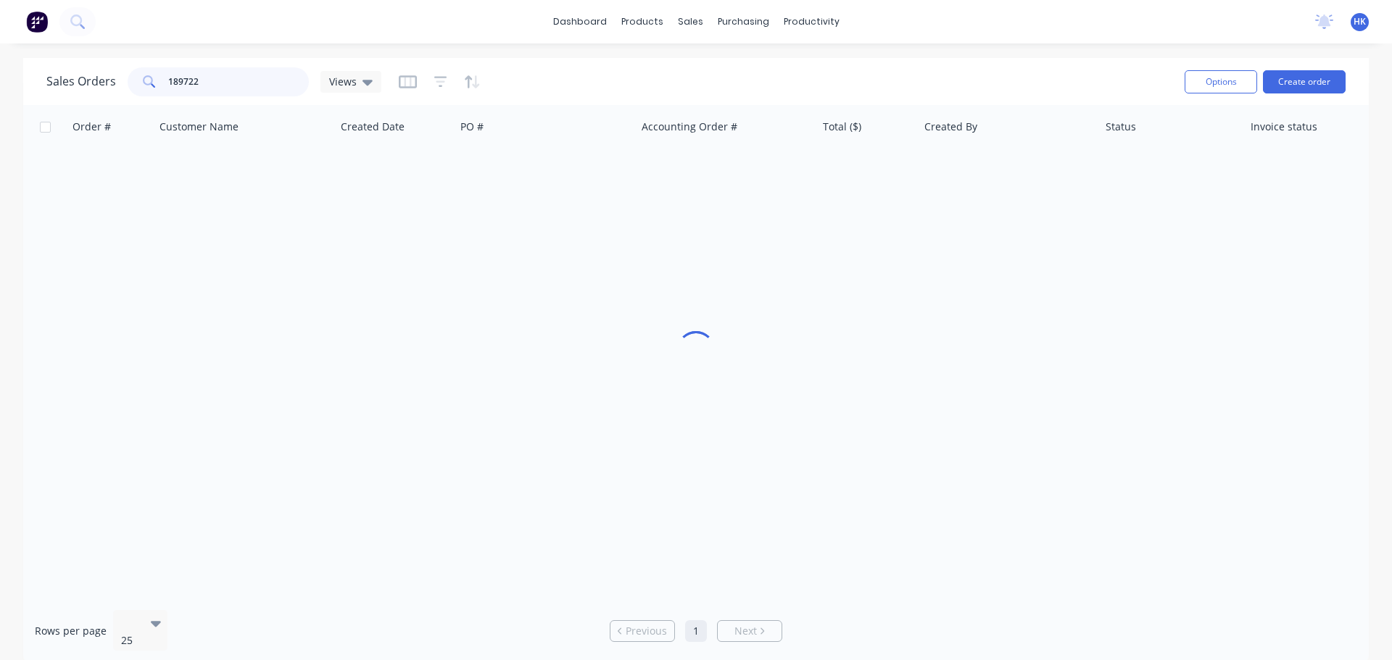
click at [254, 83] on input "189722" at bounding box center [238, 81] width 141 height 29
type input "189684"
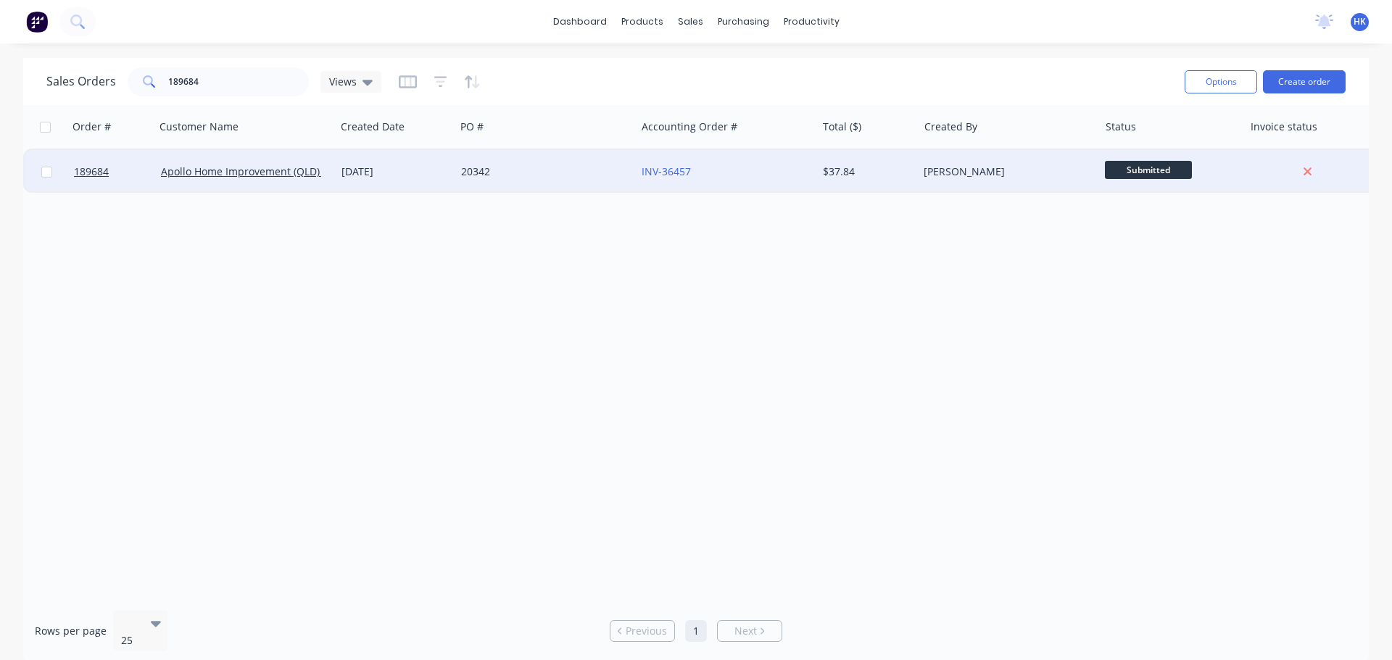
click at [503, 165] on div "20342" at bounding box center [541, 172] width 161 height 14
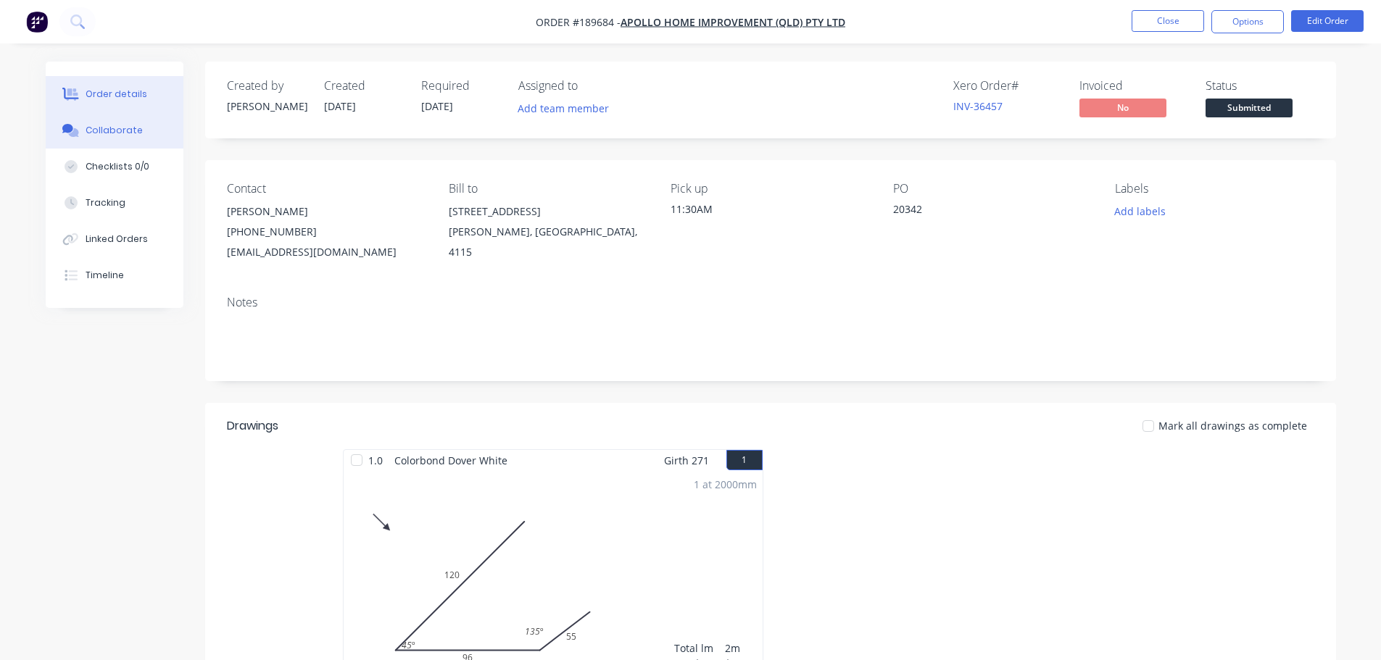
click at [123, 115] on button "Collaborate" at bounding box center [115, 130] width 138 height 36
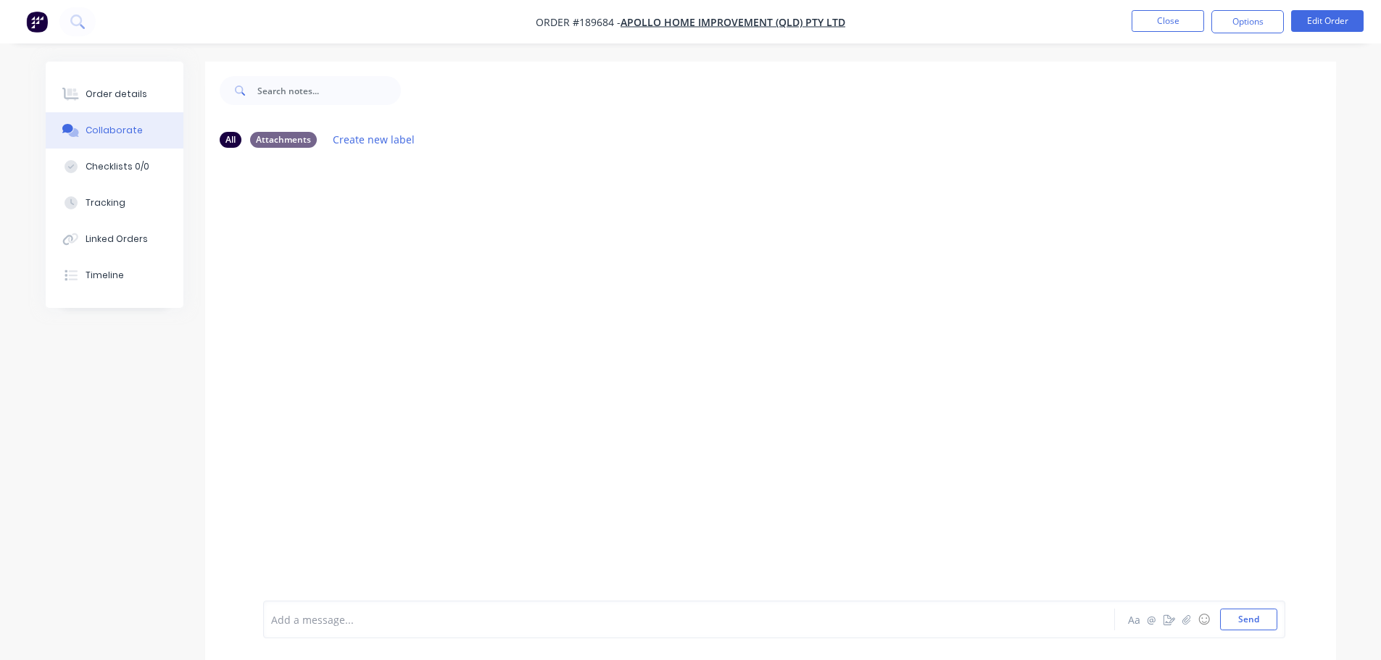
click at [347, 624] on div at bounding box center [649, 619] width 754 height 15
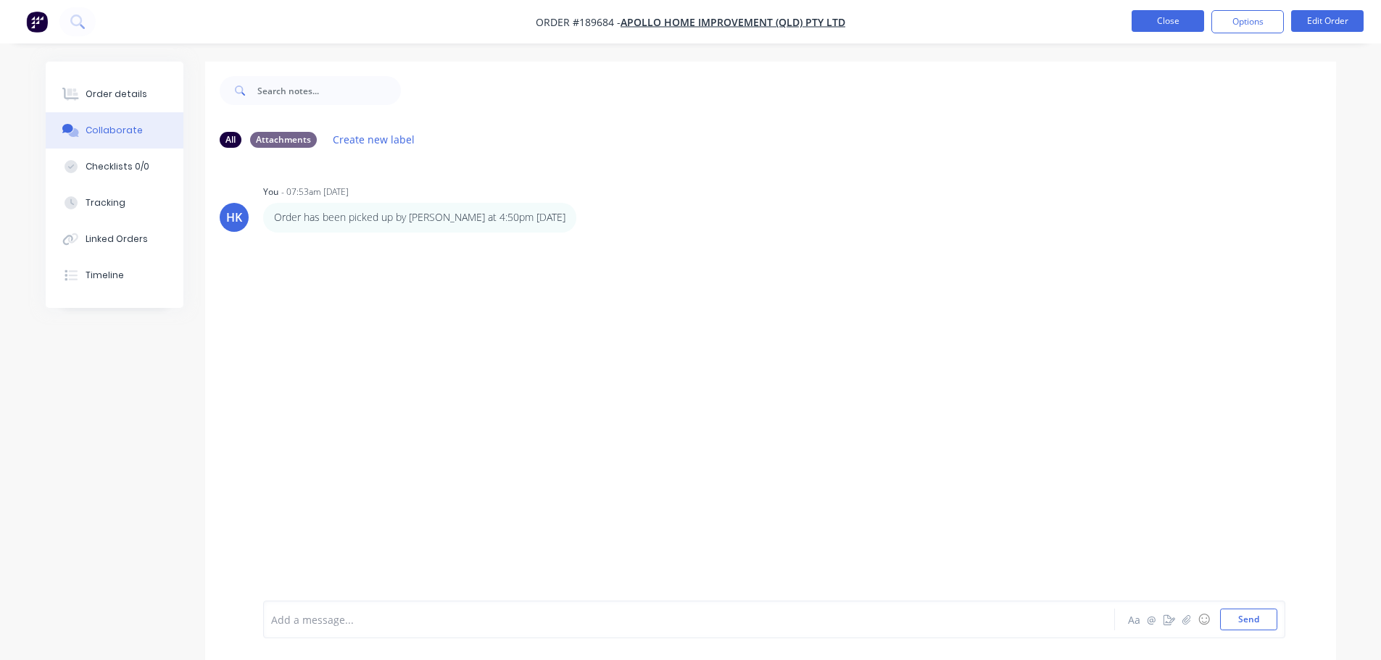
click at [1169, 26] on button "Close" at bounding box center [1167, 21] width 72 height 22
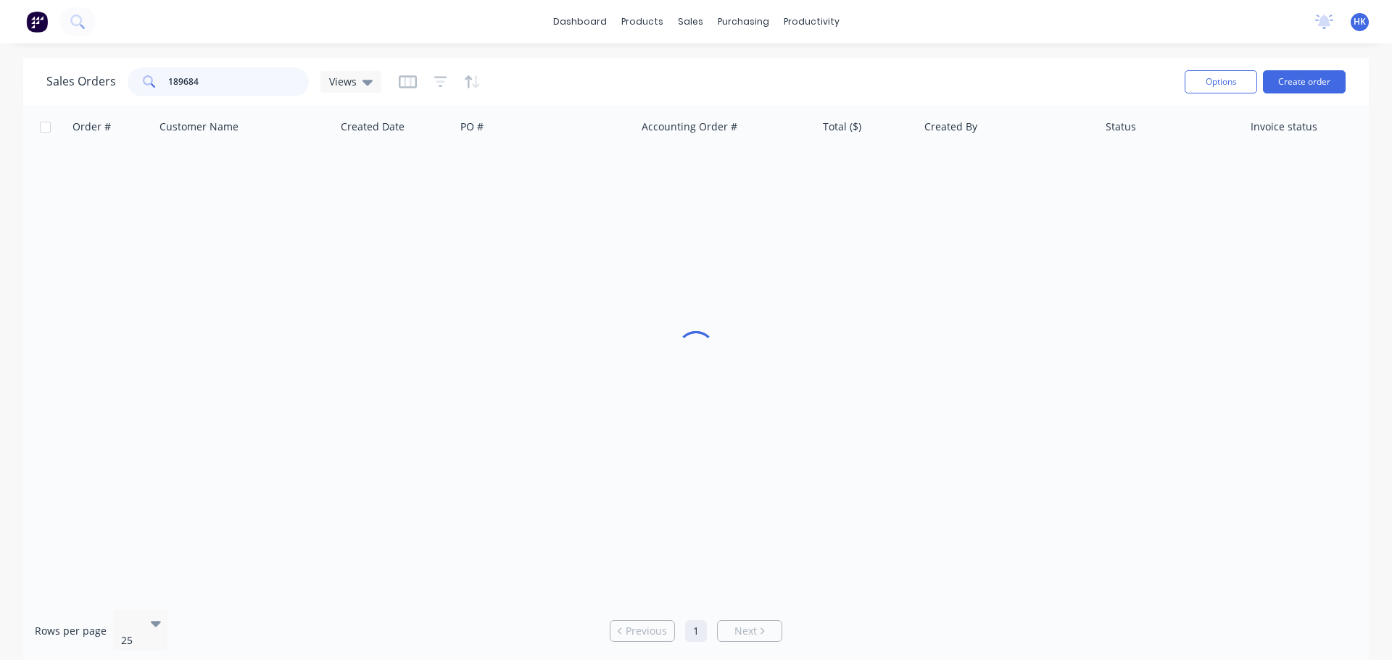
click at [237, 88] on input "189684" at bounding box center [238, 81] width 141 height 29
click at [237, 87] on input "189684" at bounding box center [238, 81] width 141 height 29
type input "1"
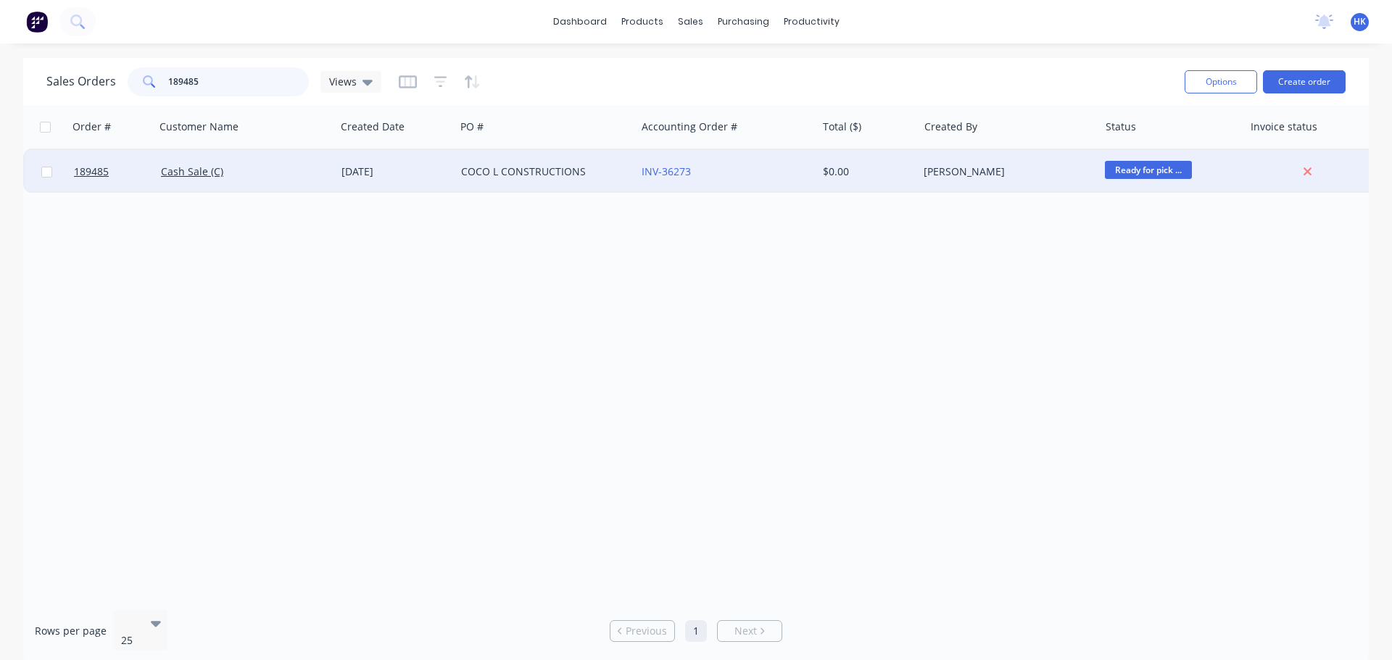
type input "189485"
click at [247, 180] on div "Cash Sale (C)" at bounding box center [245, 171] width 180 height 43
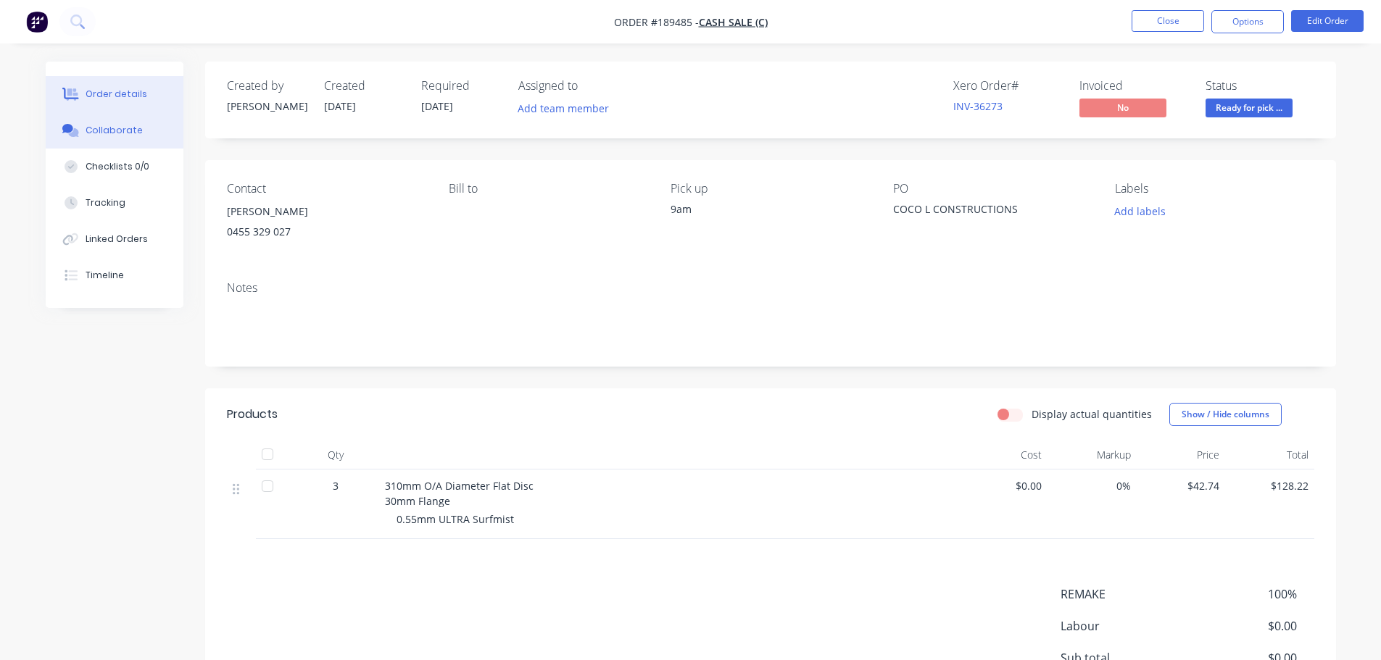
click at [116, 135] on div "Collaborate" at bounding box center [114, 130] width 57 height 13
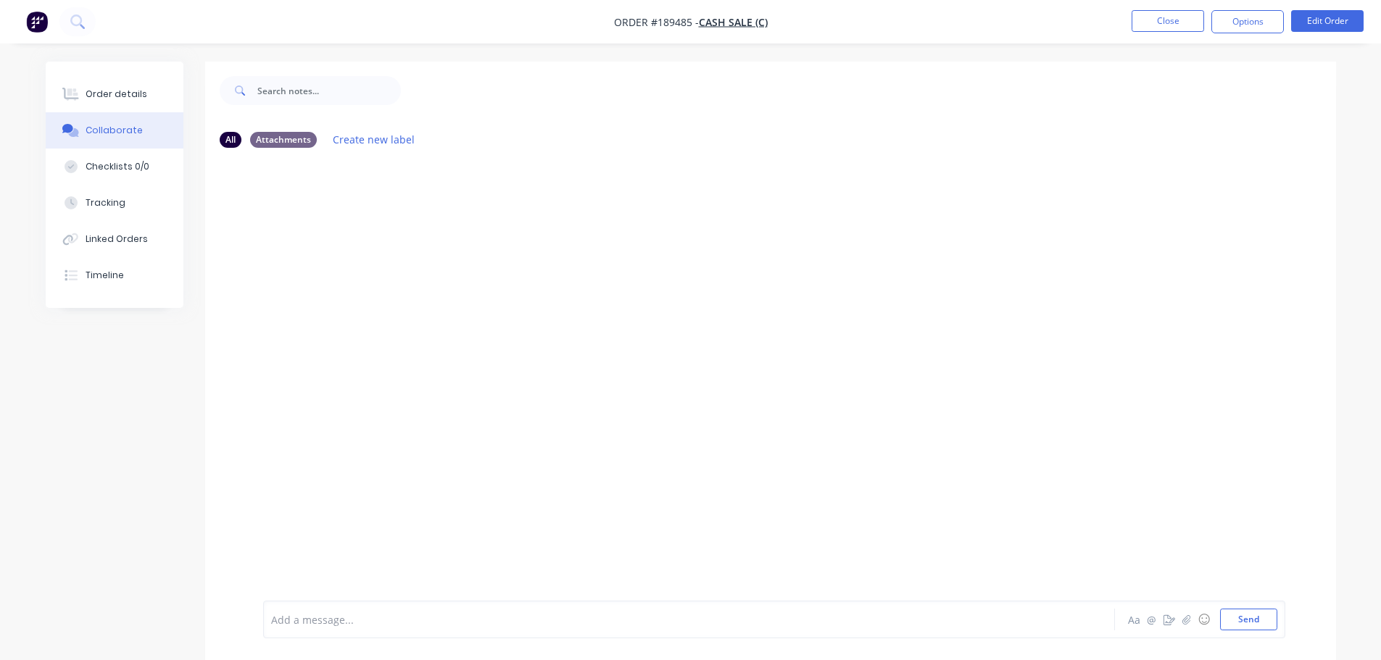
click at [298, 618] on div at bounding box center [649, 619] width 754 height 15
drag, startPoint x: 583, startPoint y: 617, endPoint x: 501, endPoint y: 636, distance: 84.9
click at [501, 636] on div "Order has been picked up by Jianteing at 2:55pm - 14/08/2025 Aa @ ☺ Send" at bounding box center [774, 620] width 1022 height 38
copy span "- 14/08/2025"
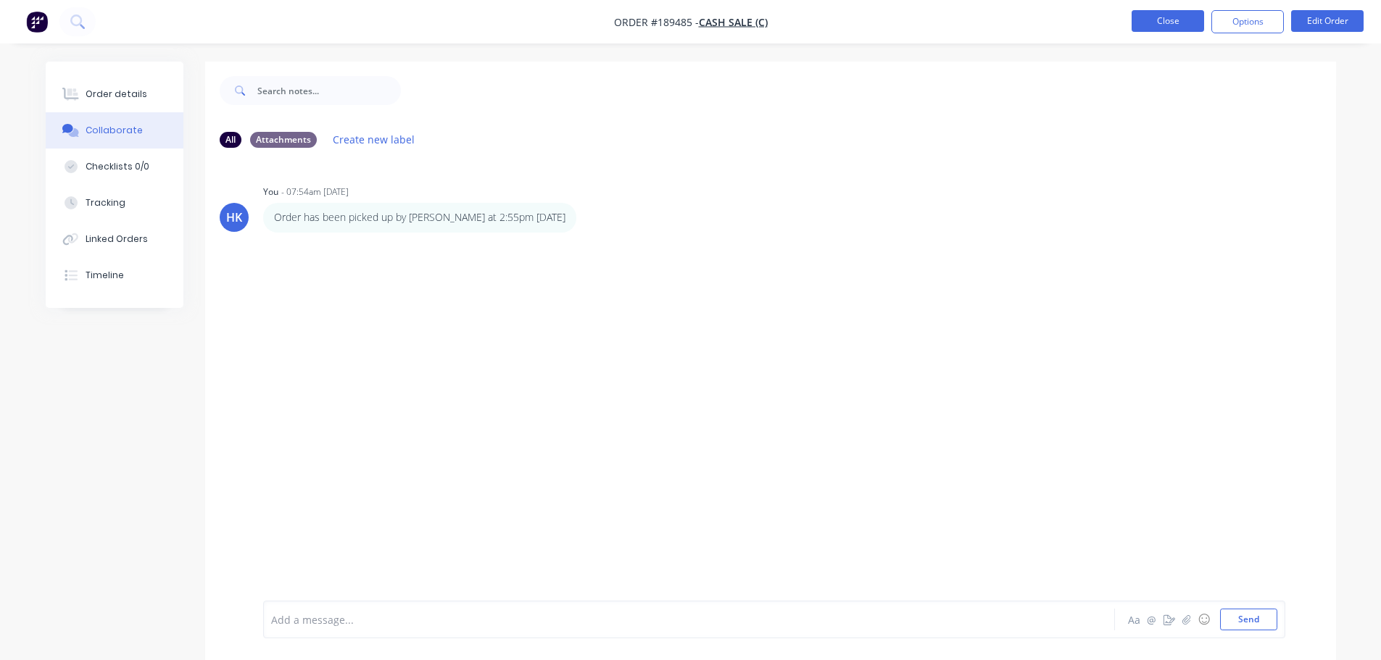
click at [1185, 23] on button "Close" at bounding box center [1167, 21] width 72 height 22
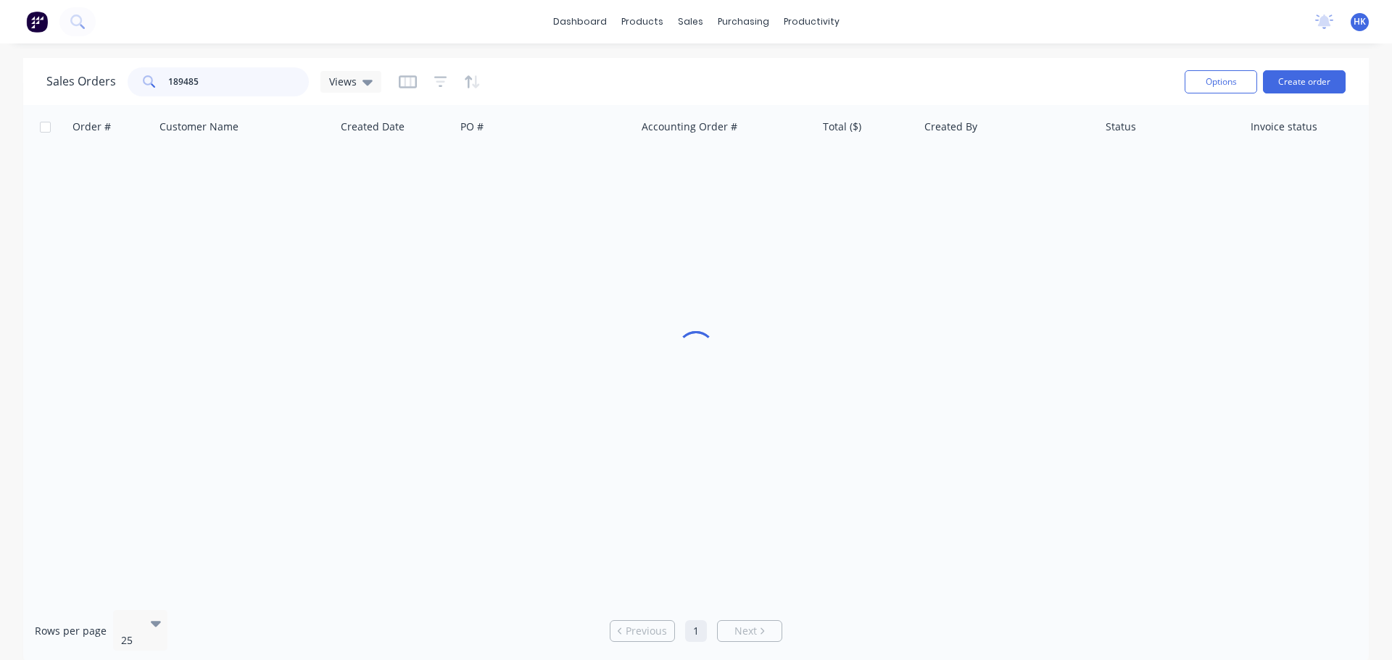
click at [231, 72] on input "189485" at bounding box center [238, 81] width 141 height 29
click at [230, 72] on input "189485" at bounding box center [238, 81] width 141 height 29
type input "189553"
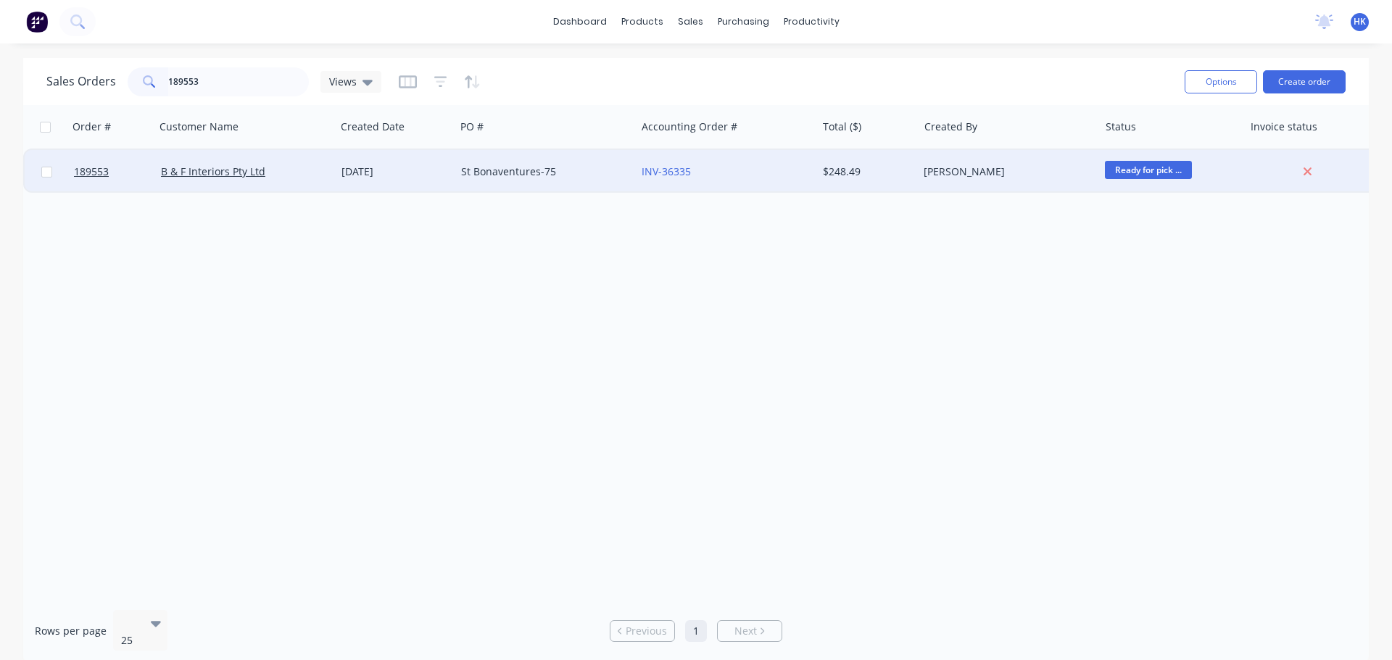
click at [578, 183] on div "St Bonaventures-75" at bounding box center [545, 171] width 180 height 43
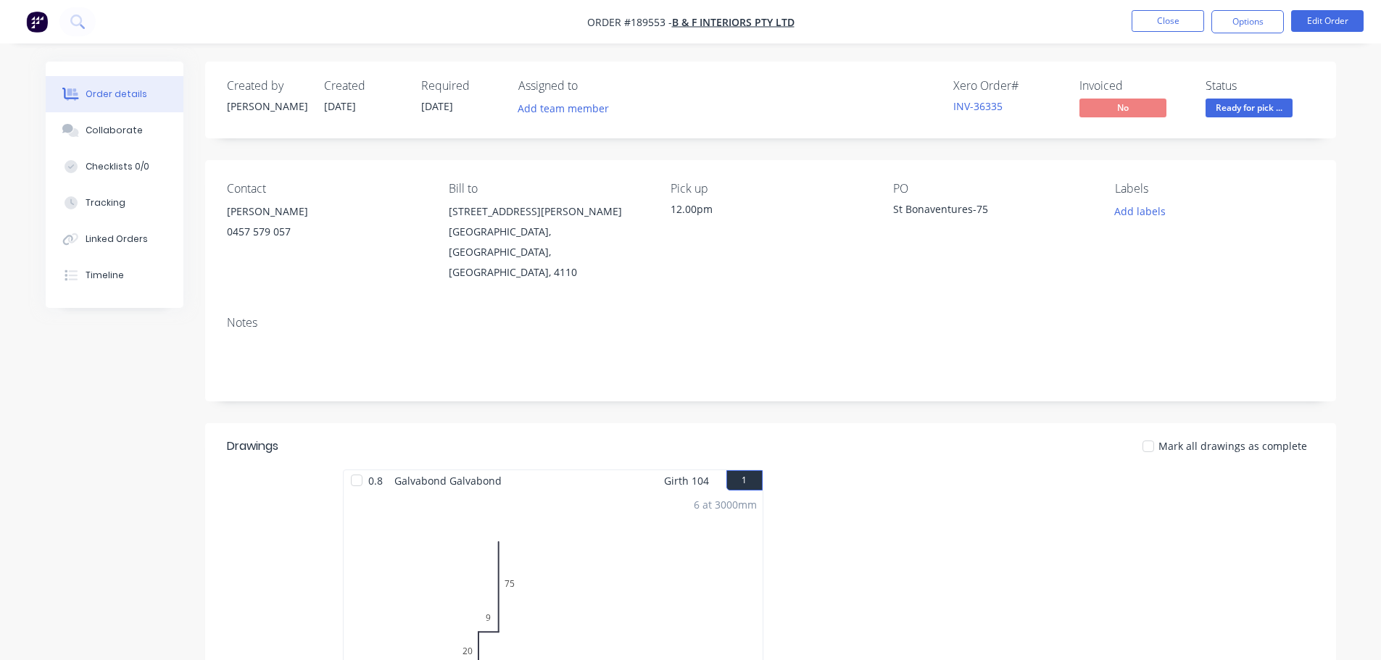
drag, startPoint x: 134, startPoint y: 134, endPoint x: 381, endPoint y: 320, distance: 308.9
click at [133, 134] on div "Collaborate" at bounding box center [114, 130] width 57 height 13
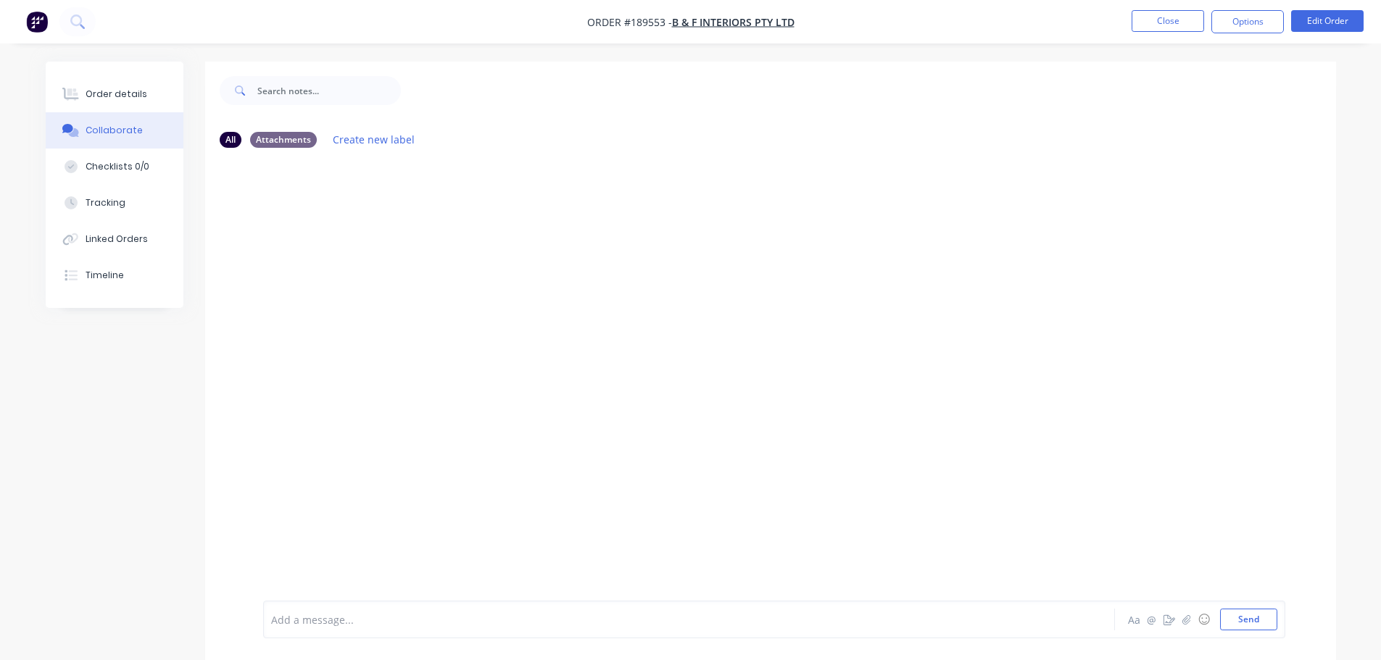
click at [545, 627] on div at bounding box center [649, 619] width 754 height 15
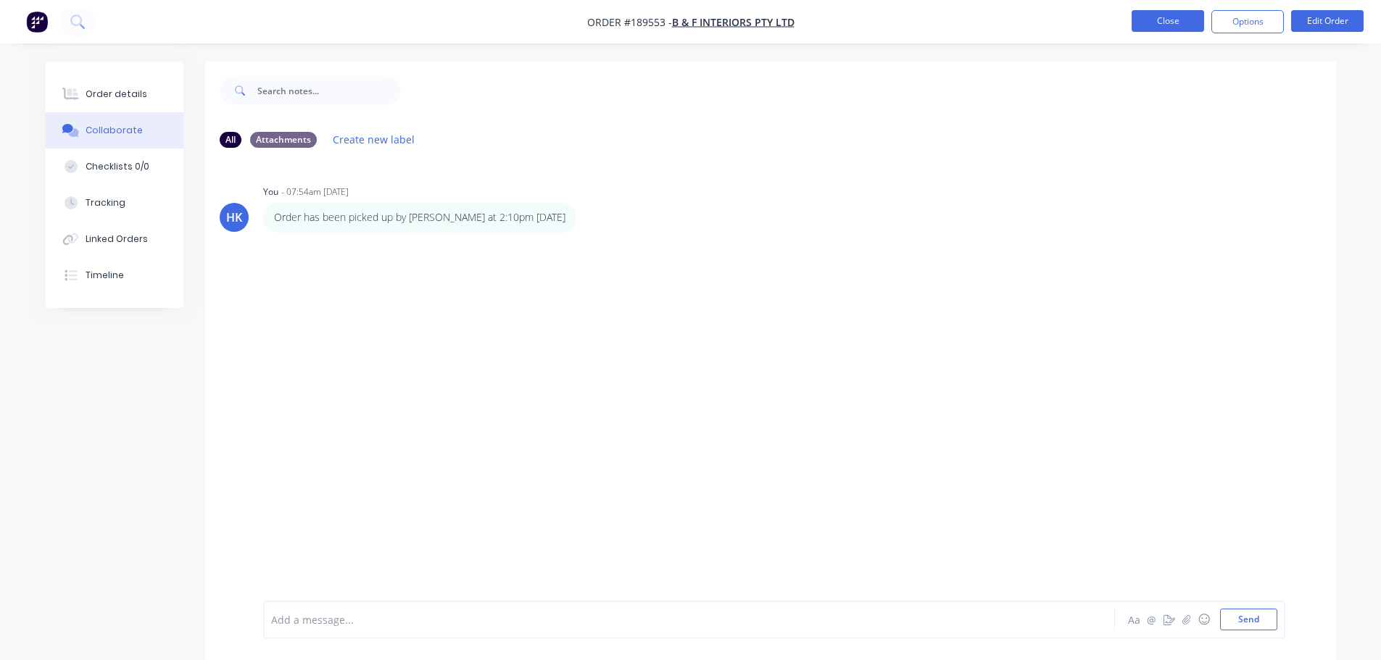
click at [1166, 26] on button "Close" at bounding box center [1167, 21] width 72 height 22
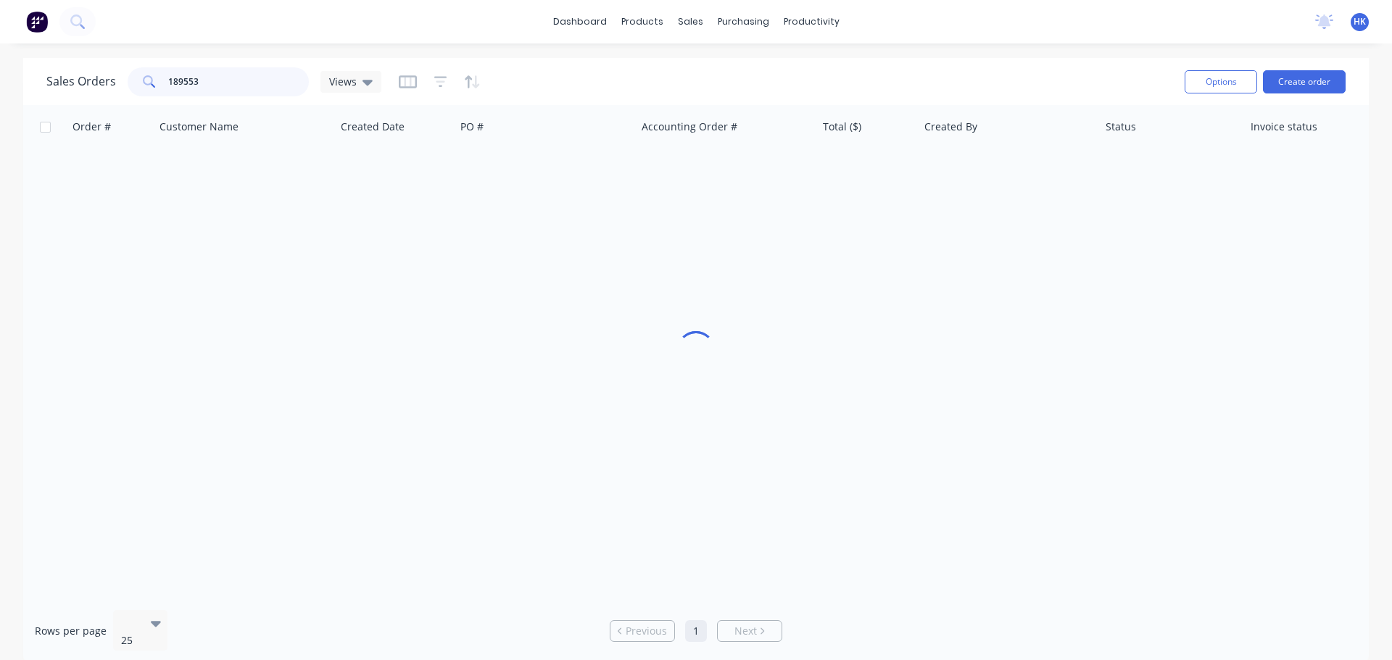
click at [239, 76] on input "189553" at bounding box center [238, 81] width 141 height 29
type input "189644"
click at [496, 166] on div "ST BONAVENTURES-78" at bounding box center [541, 172] width 161 height 14
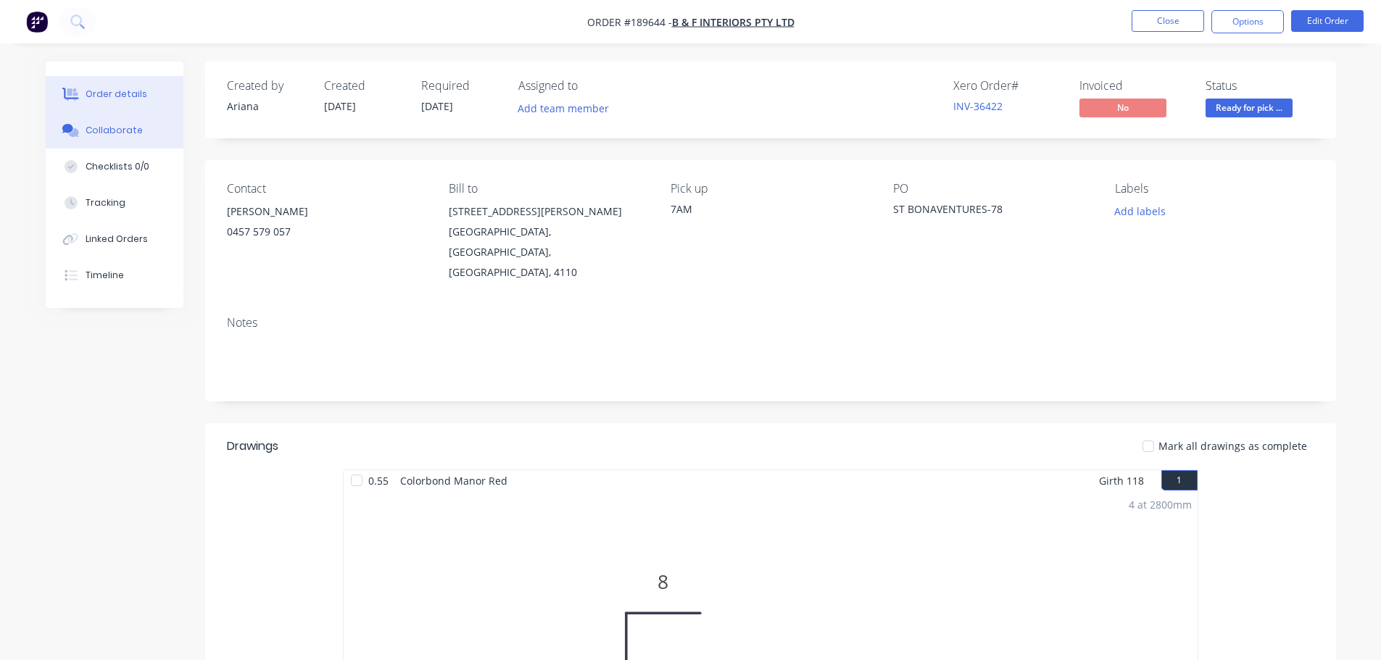
click at [145, 123] on button "Collaborate" at bounding box center [115, 130] width 138 height 36
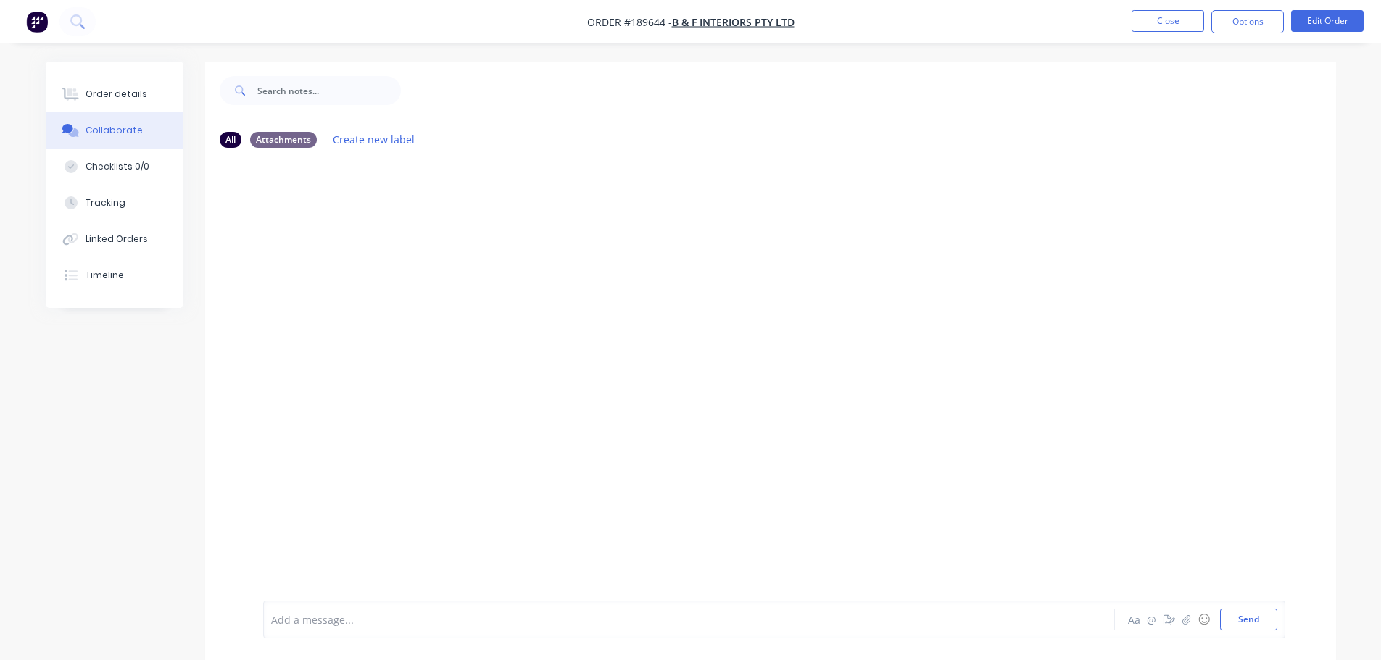
click at [309, 618] on div at bounding box center [649, 619] width 754 height 15
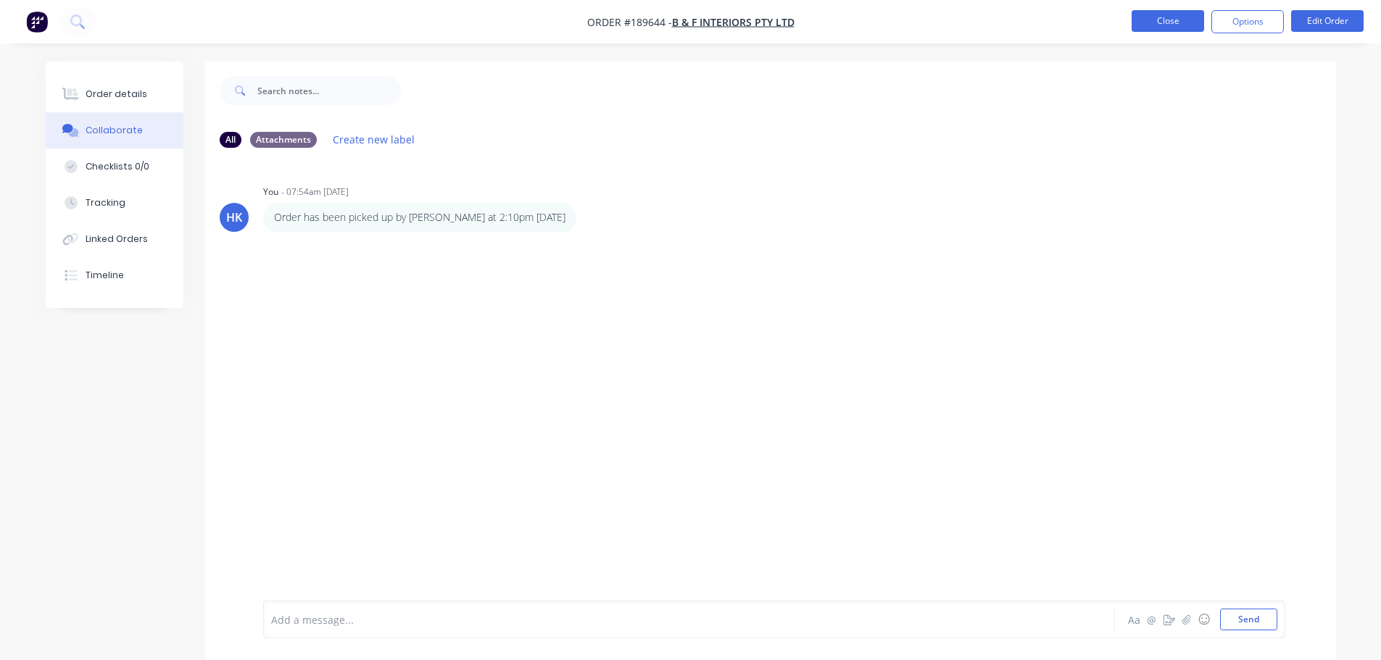
click at [1171, 23] on button "Close" at bounding box center [1167, 21] width 72 height 22
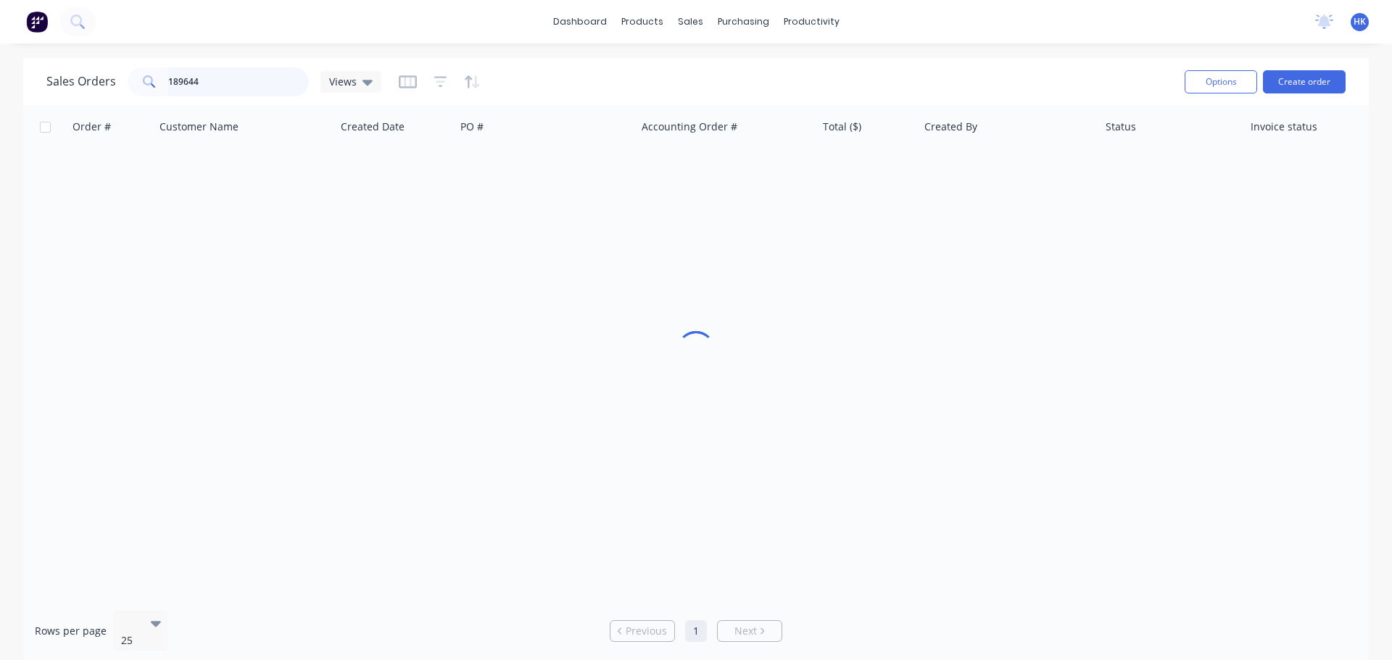
click at [215, 82] on input "189644" at bounding box center [238, 81] width 141 height 29
drag, startPoint x: 217, startPoint y: 86, endPoint x: 123, endPoint y: 82, distance: 93.6
click at [123, 82] on div "Sales Orders 180718 Views" at bounding box center [213, 81] width 335 height 29
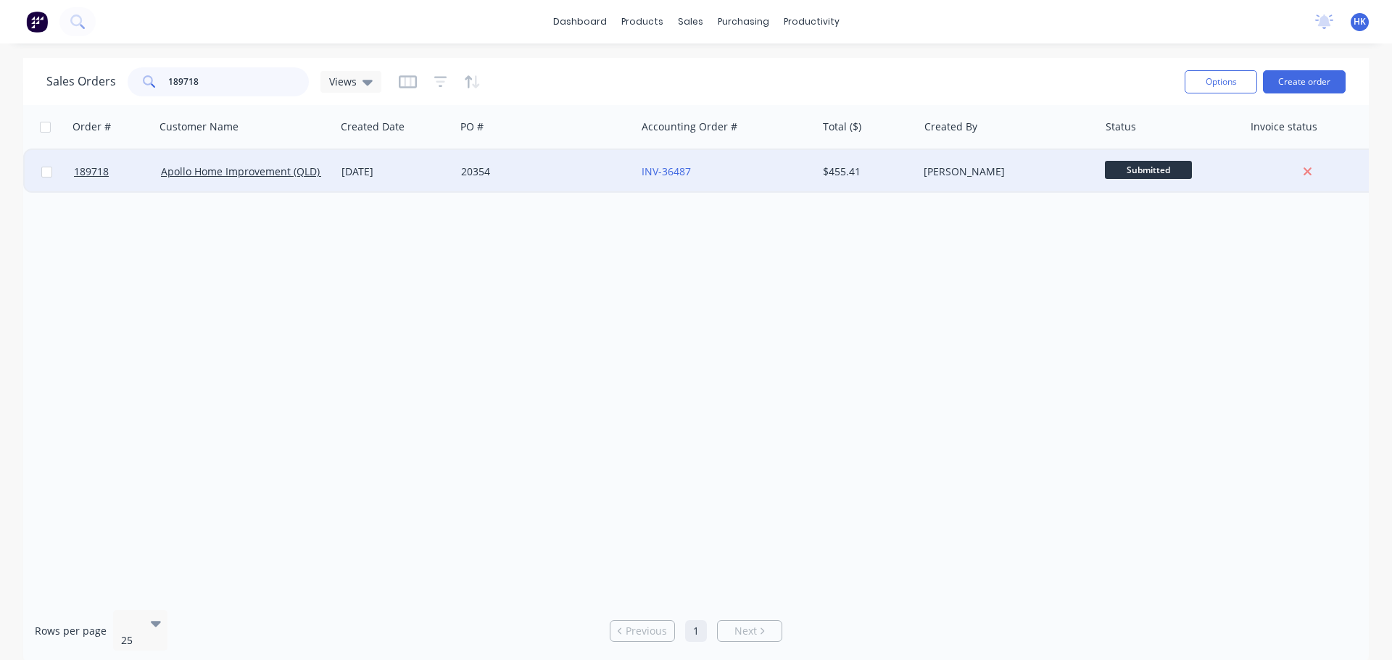
type input "189718"
click at [532, 173] on div "20354" at bounding box center [541, 172] width 161 height 14
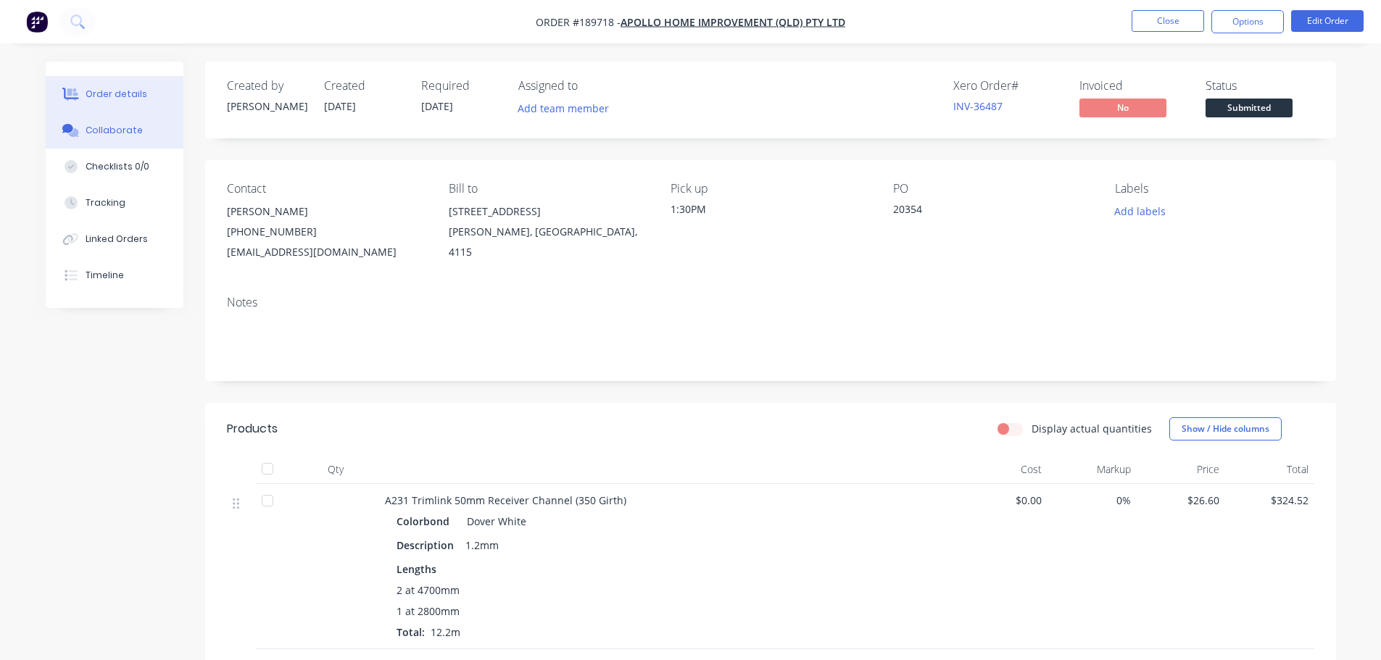
click at [119, 128] on div "Collaborate" at bounding box center [114, 130] width 57 height 13
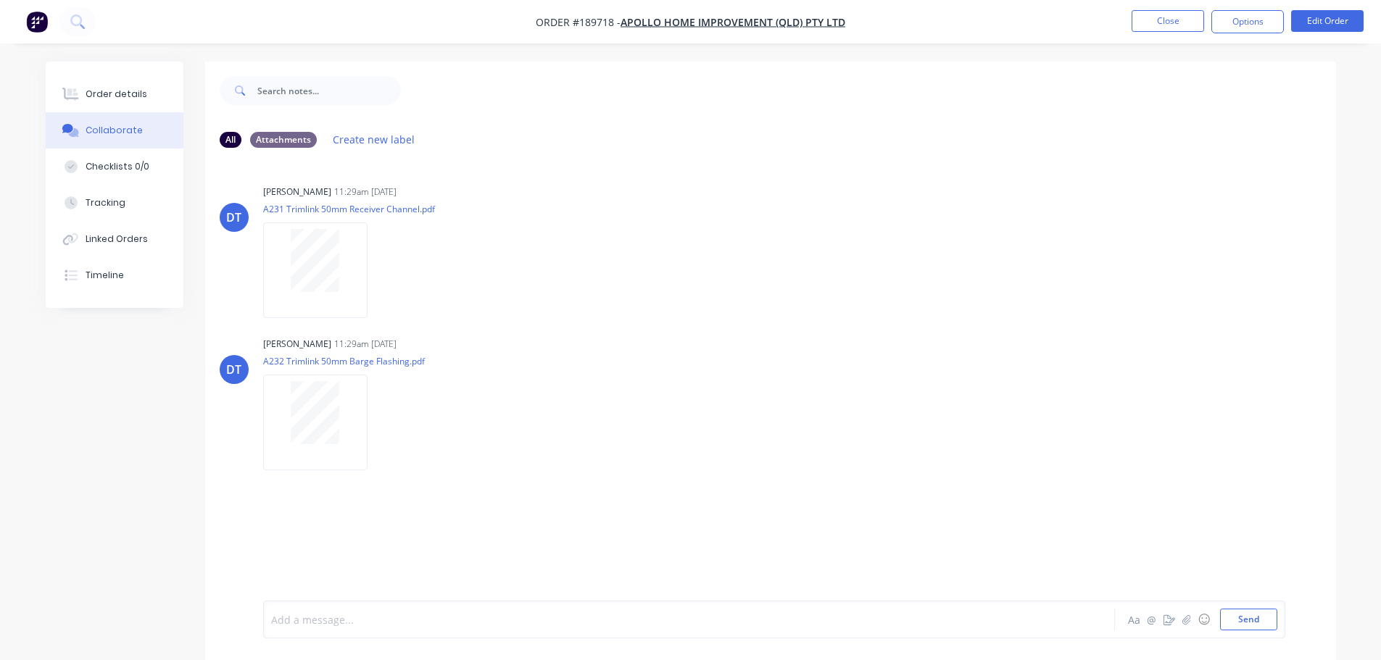
click at [302, 627] on div at bounding box center [649, 619] width 754 height 15
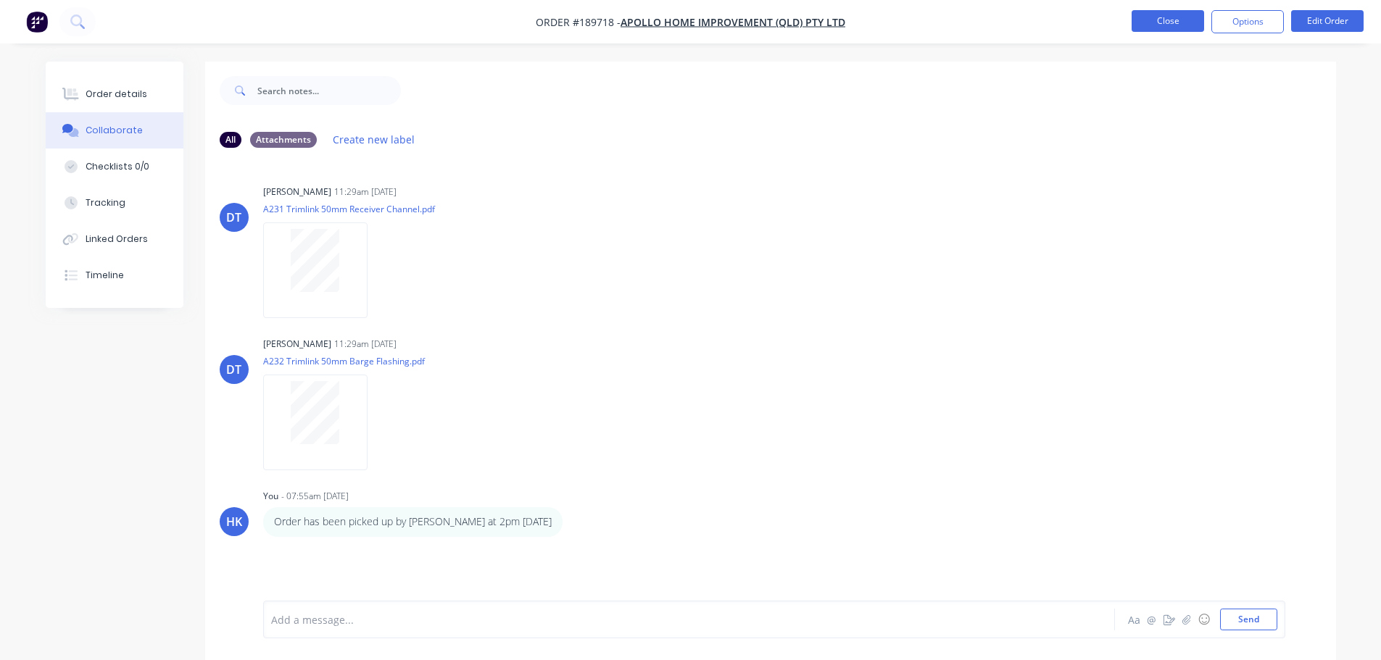
click at [1160, 19] on button "Close" at bounding box center [1167, 21] width 72 height 22
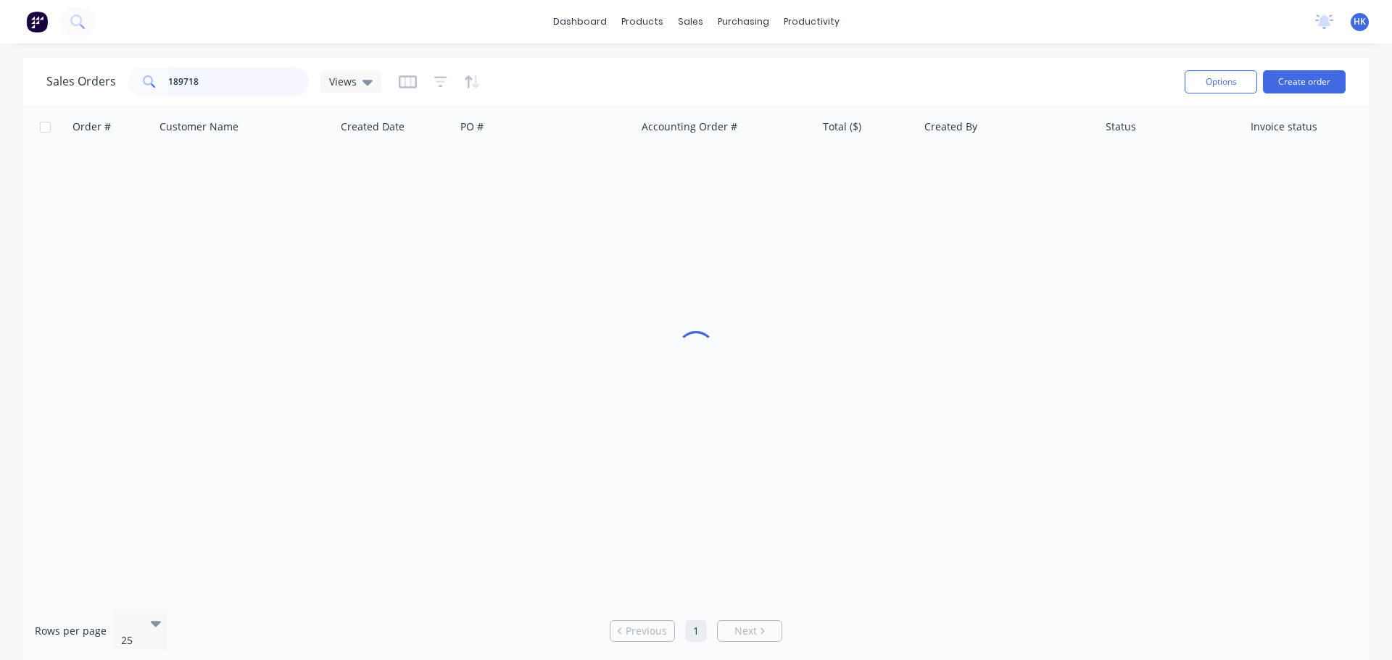
click at [233, 83] on input "189718" at bounding box center [238, 81] width 141 height 29
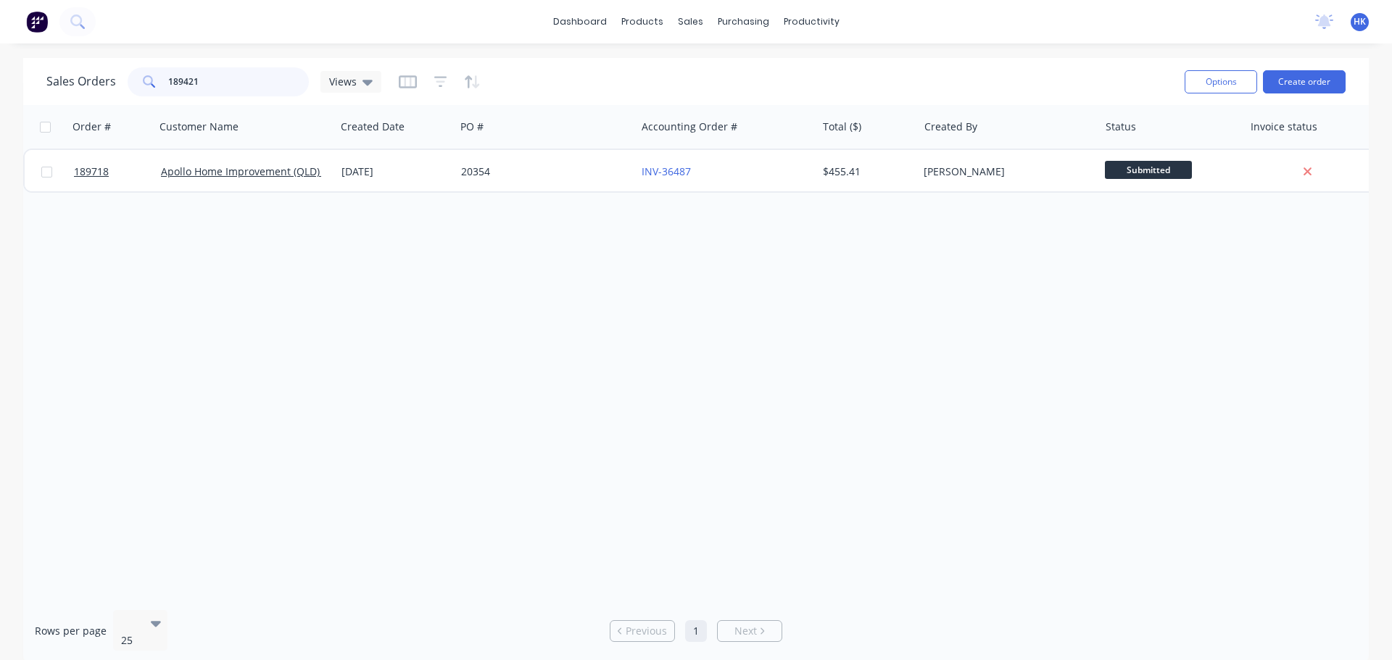
type input "189421"
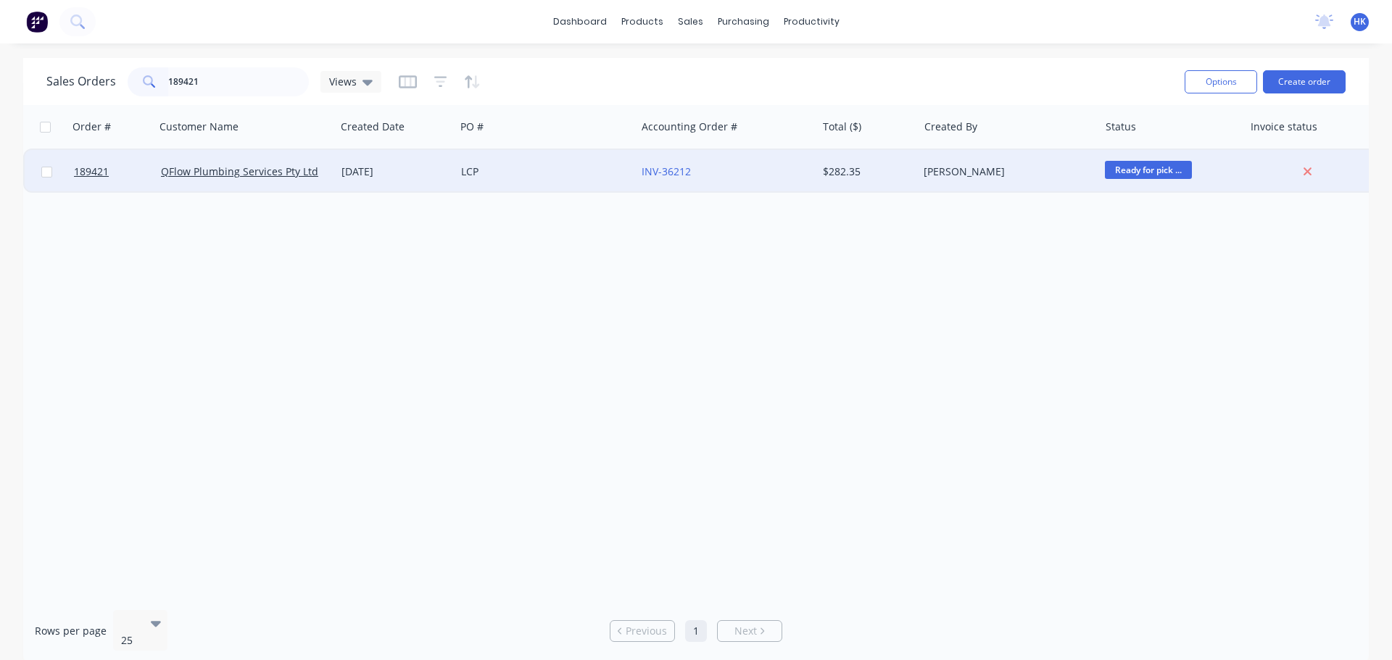
click at [550, 188] on div "LCP" at bounding box center [545, 171] width 180 height 43
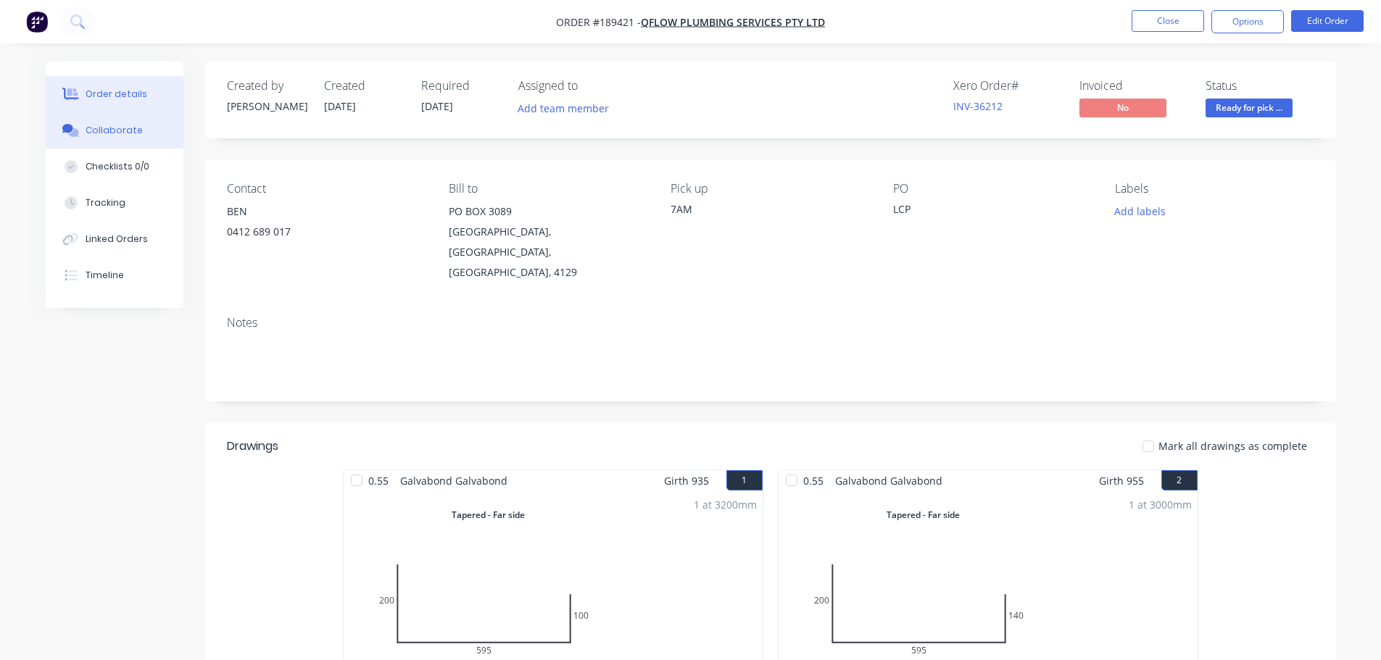
click at [133, 138] on button "Collaborate" at bounding box center [115, 130] width 138 height 36
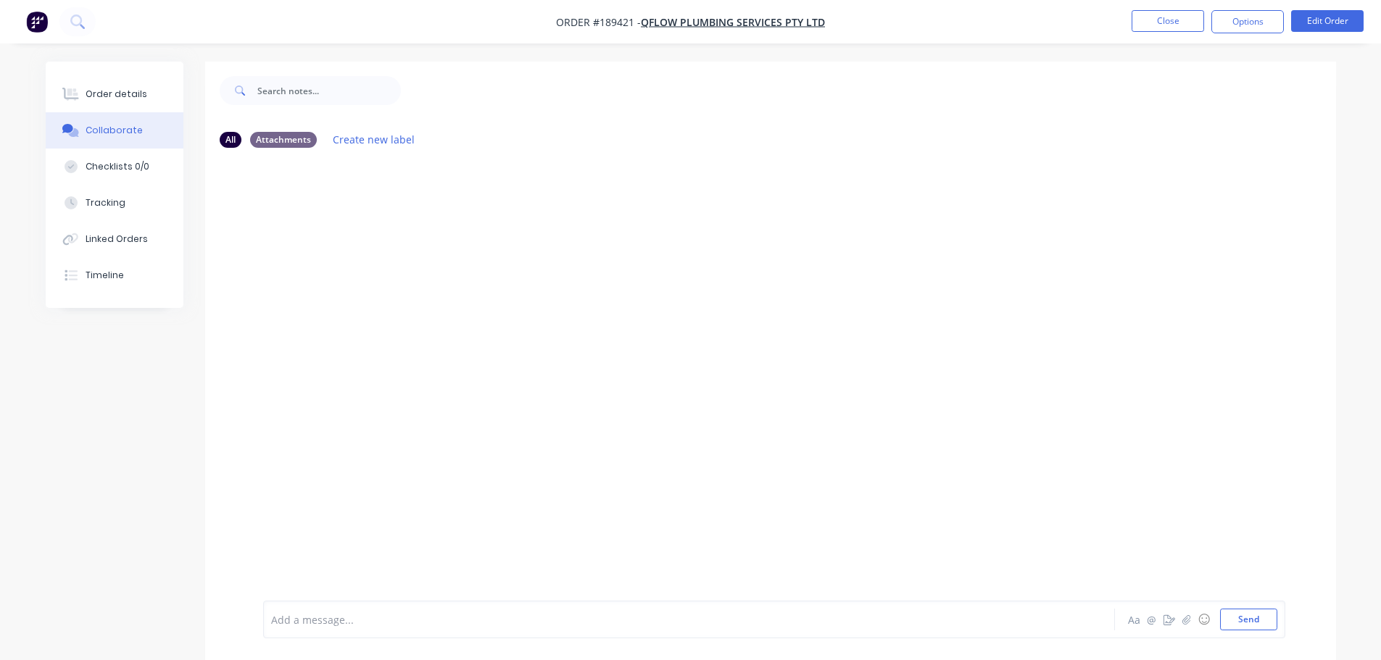
click at [370, 611] on div "Add a message..." at bounding box center [648, 620] width 755 height 22
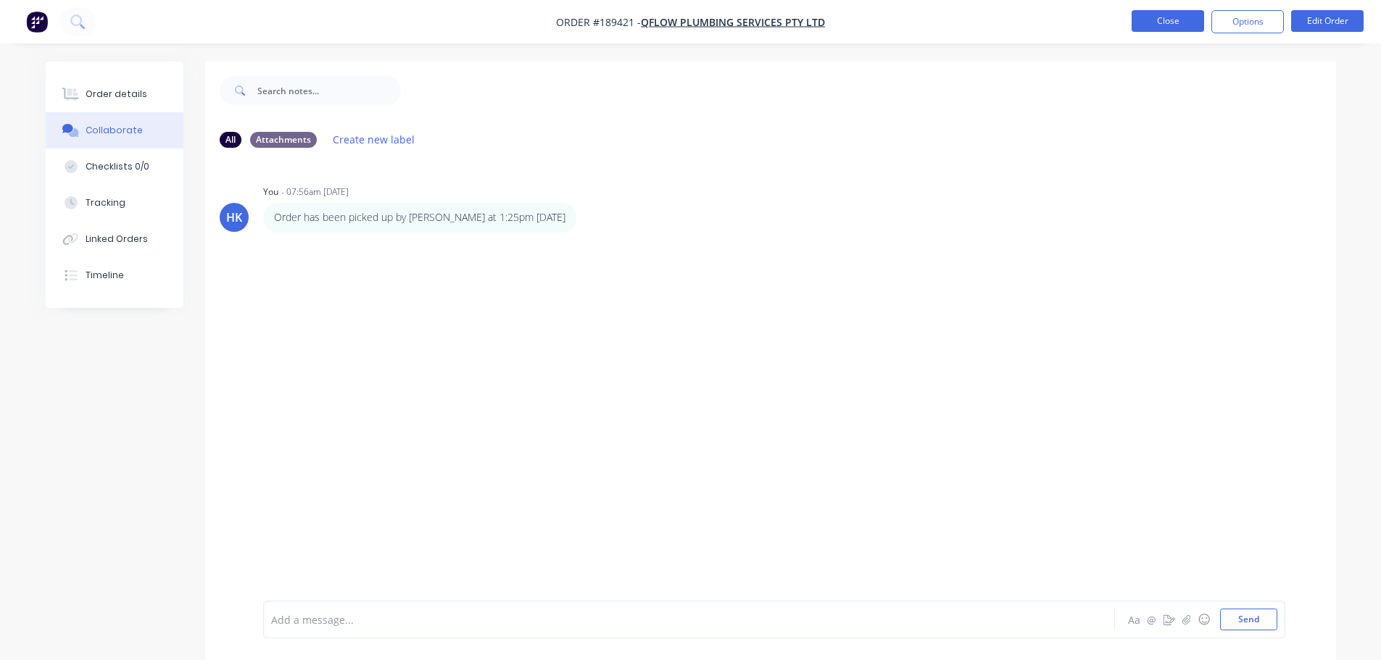
click at [1167, 20] on button "Close" at bounding box center [1167, 21] width 72 height 22
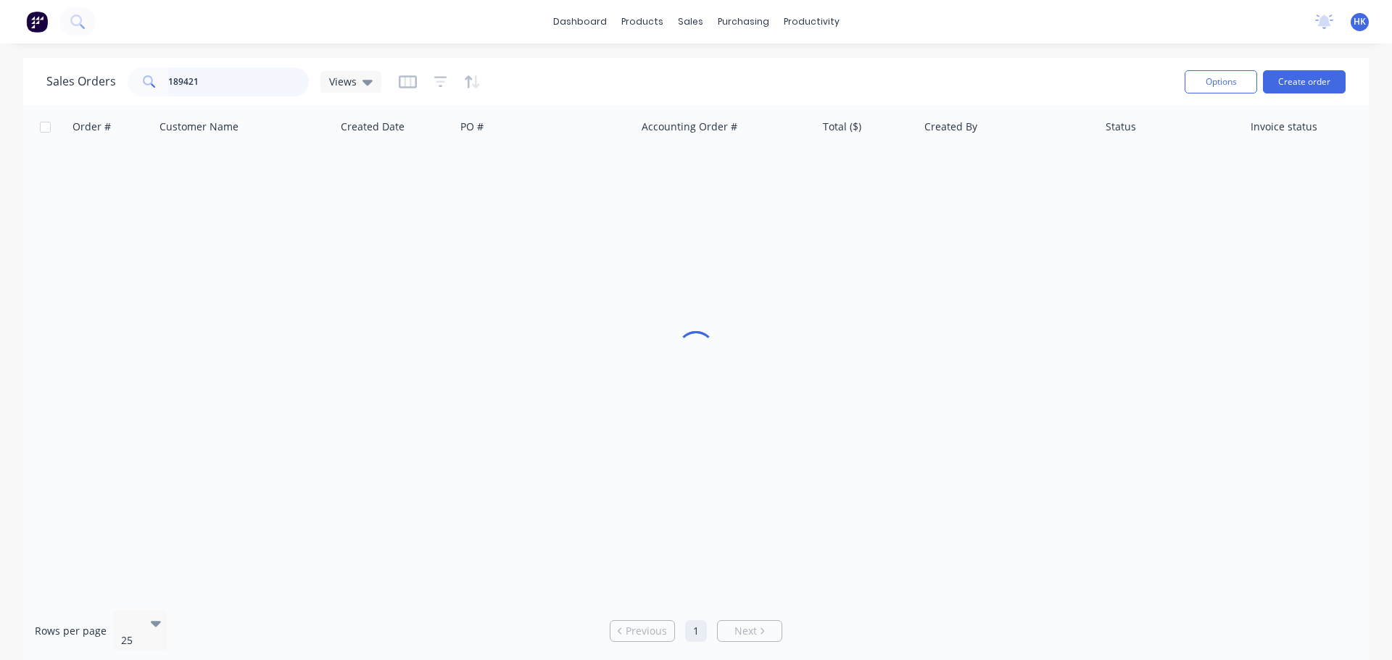
click at [228, 85] on input "189421" at bounding box center [238, 81] width 141 height 29
type input "189657"
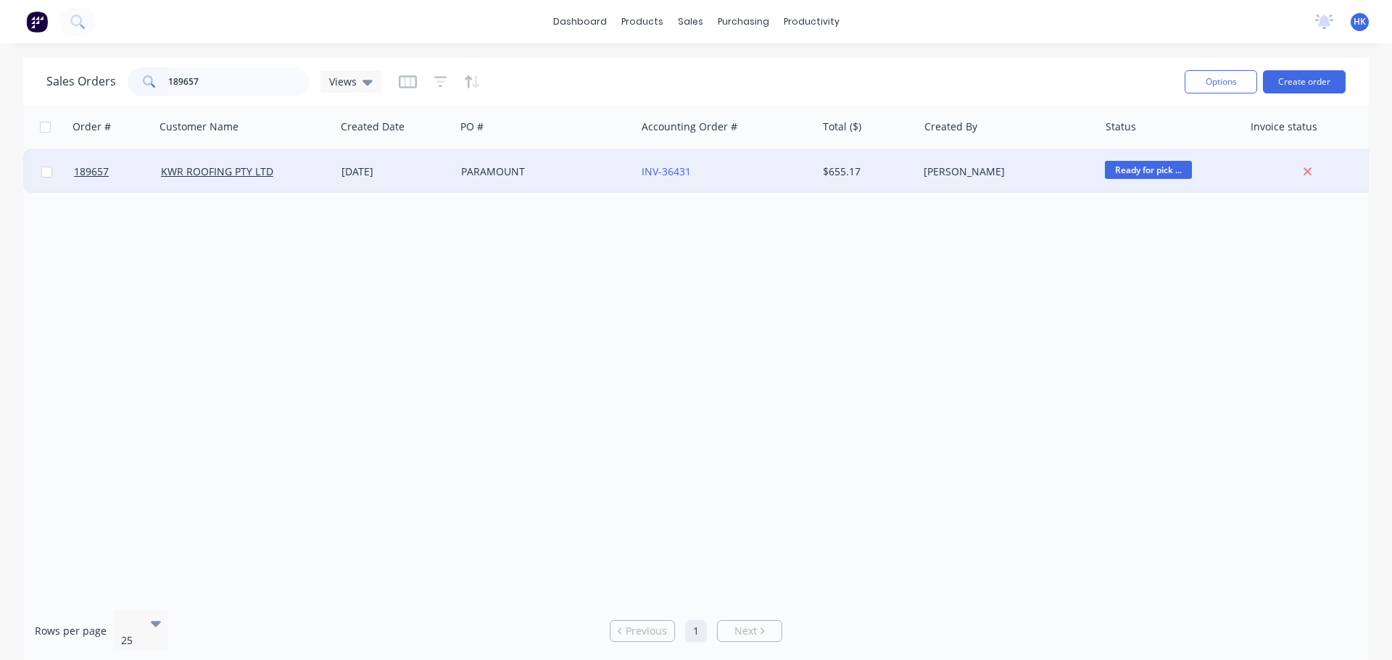
click at [481, 184] on div "PARAMOUNT" at bounding box center [545, 171] width 180 height 43
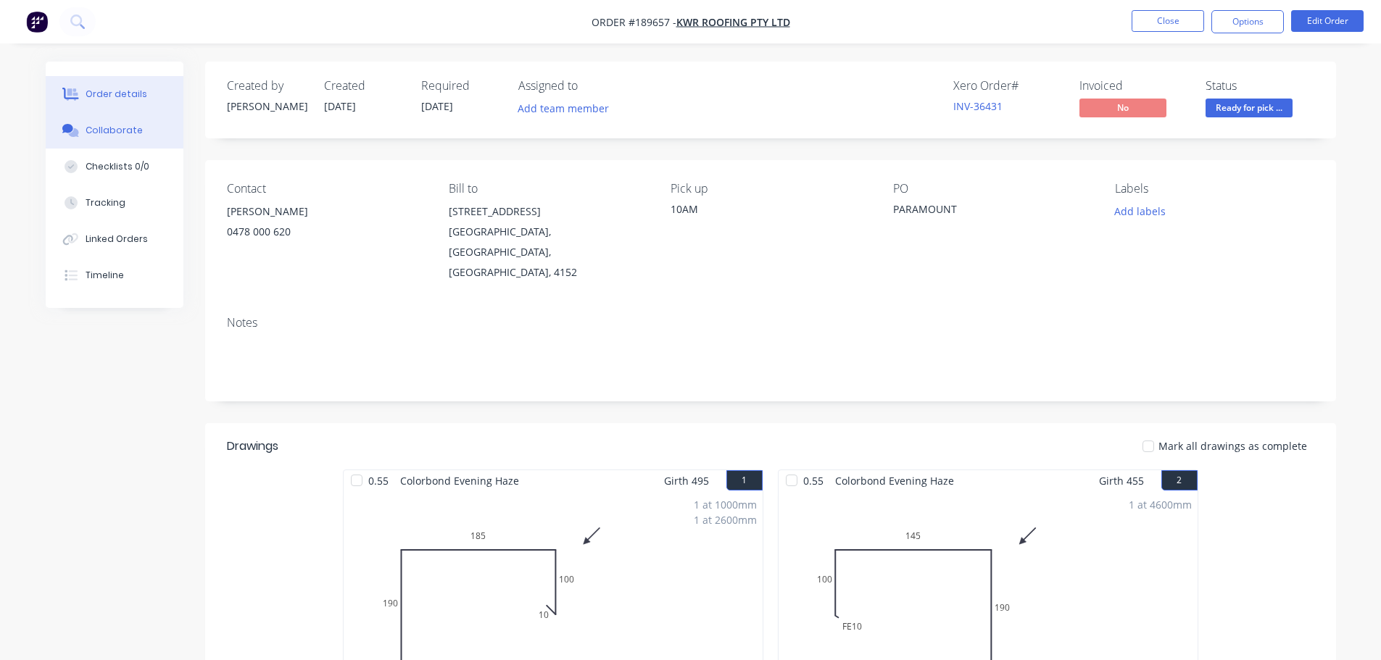
click at [80, 132] on div at bounding box center [71, 130] width 22 height 13
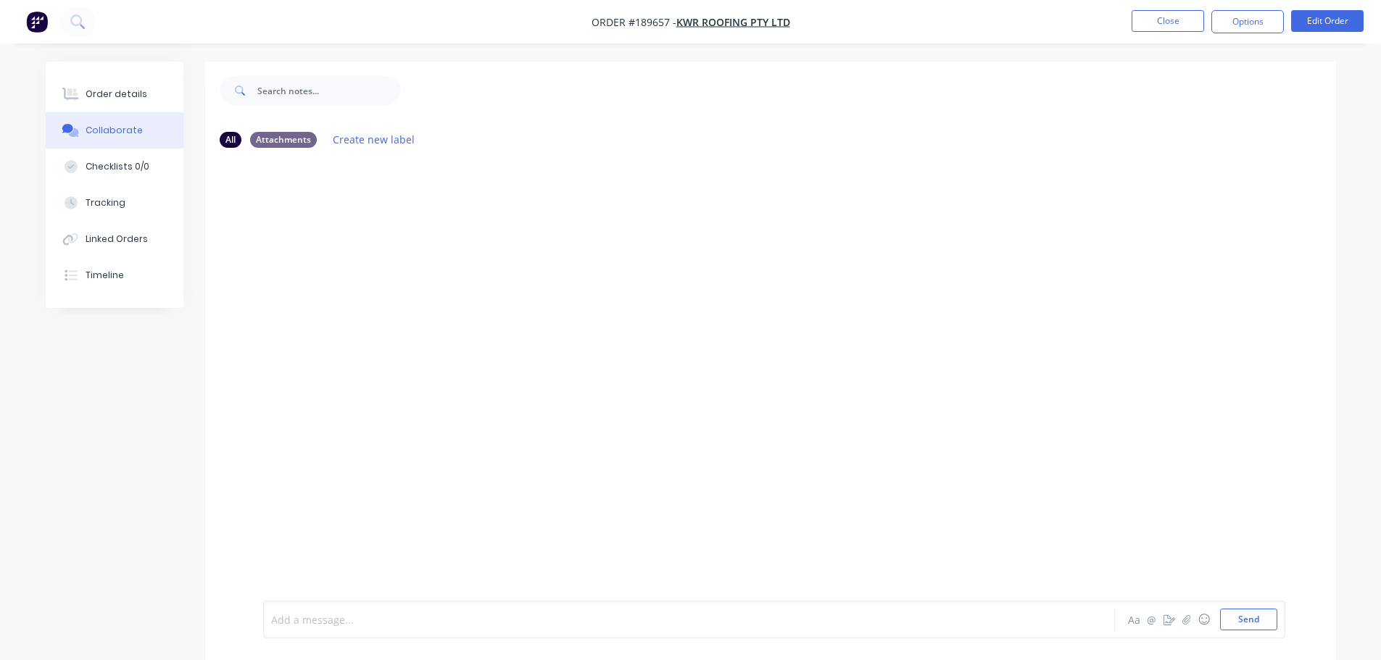
click at [299, 620] on div at bounding box center [649, 619] width 754 height 15
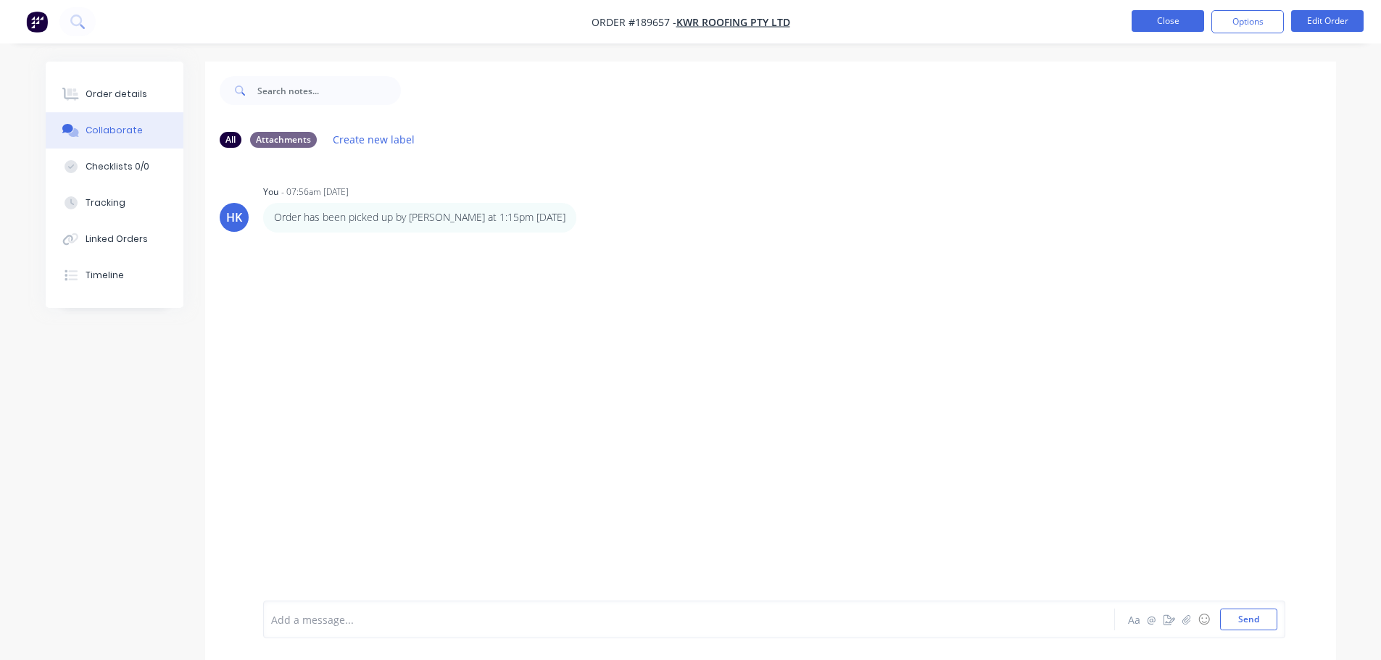
click at [1179, 27] on button "Close" at bounding box center [1167, 21] width 72 height 22
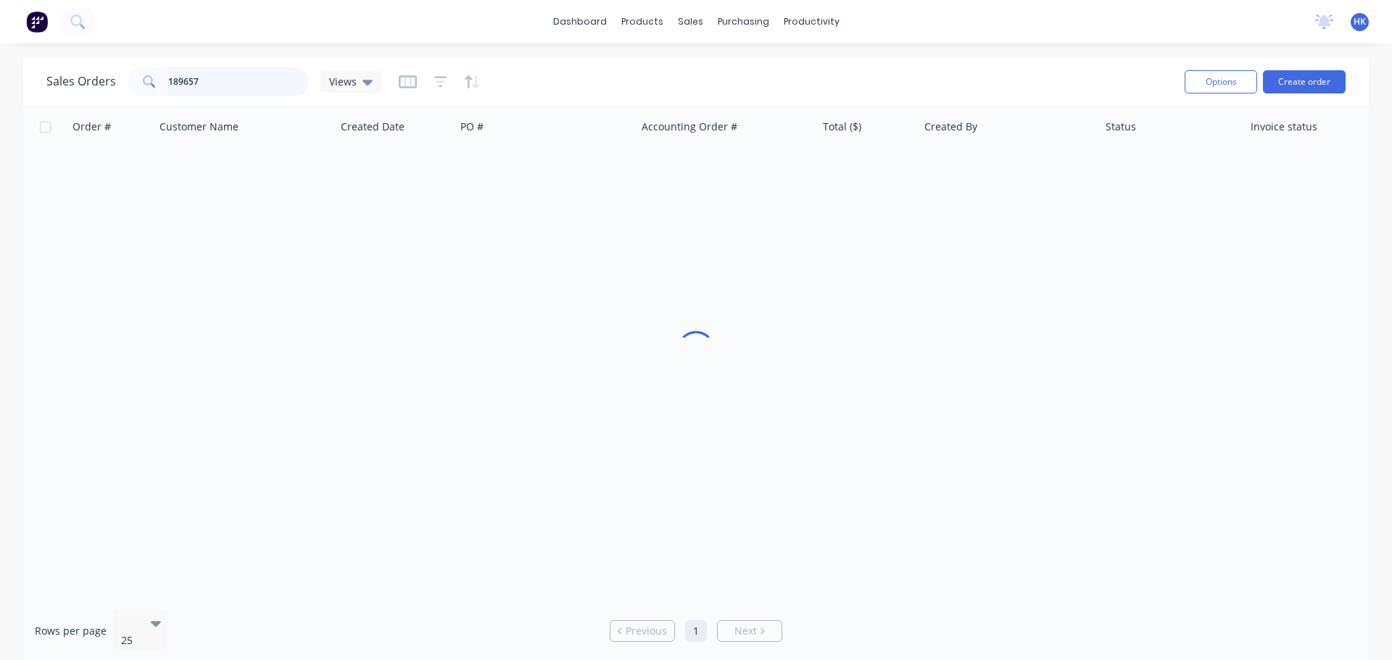
click at [244, 72] on input "189657" at bounding box center [238, 81] width 141 height 29
click at [243, 72] on input "189657" at bounding box center [238, 81] width 141 height 29
type input "189663"
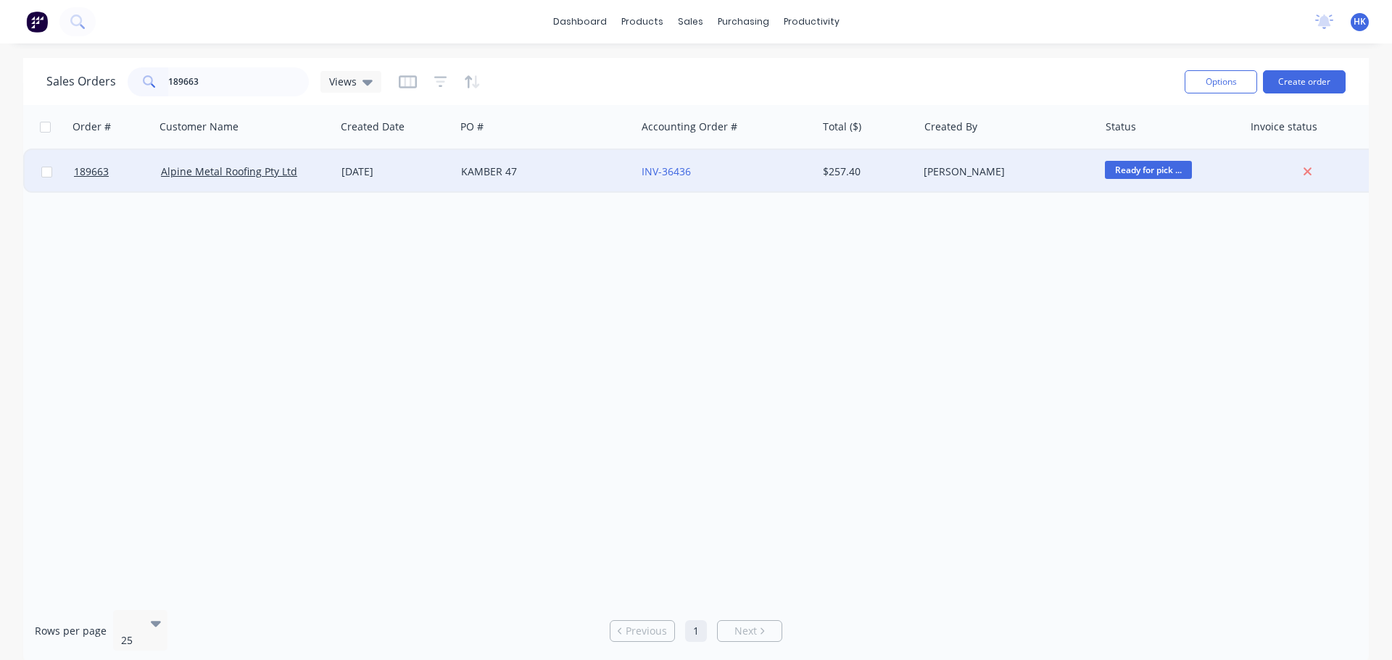
click at [560, 183] on div "KAMBER 47" at bounding box center [545, 171] width 180 height 43
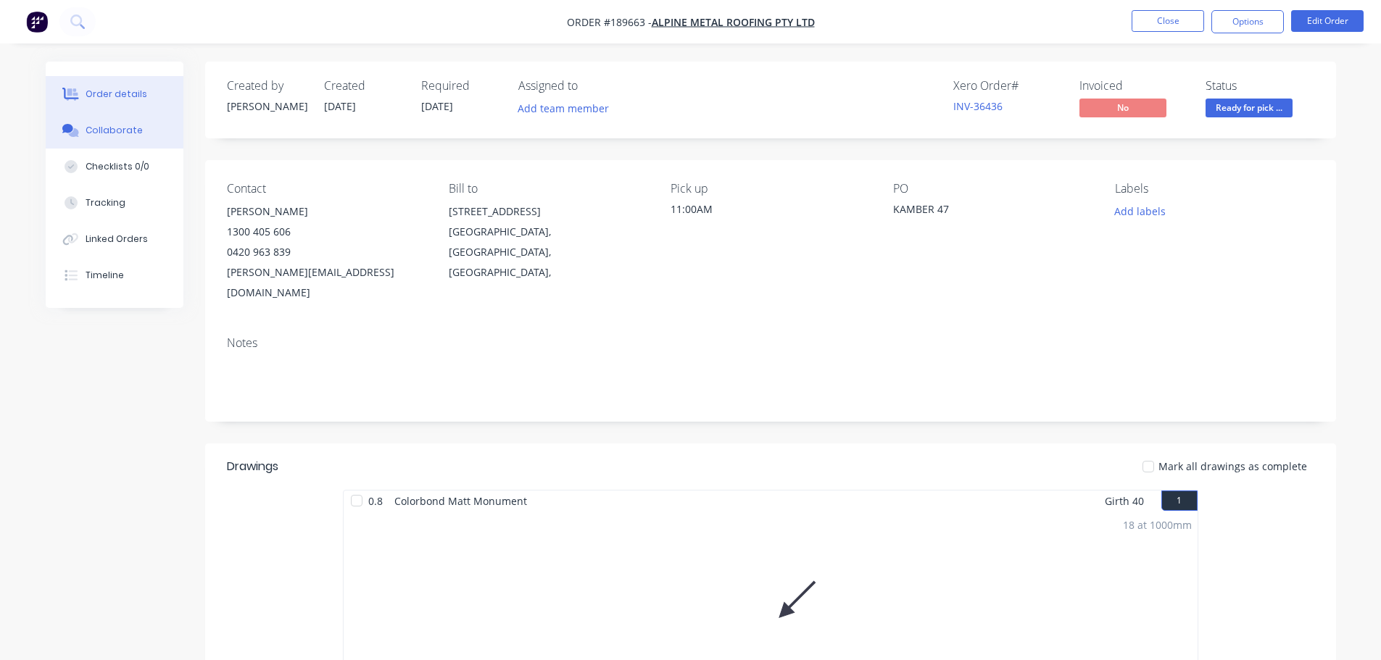
click at [138, 117] on button "Collaborate" at bounding box center [115, 130] width 138 height 36
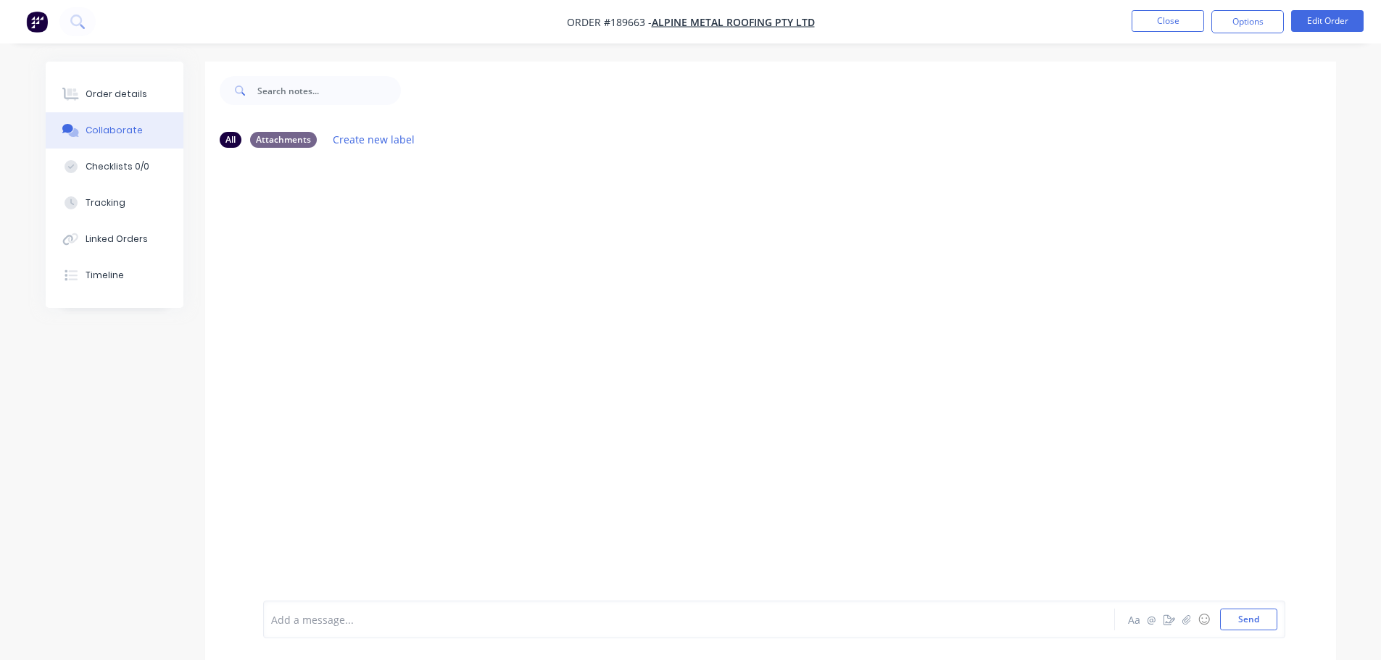
click at [304, 628] on div "Add a message..." at bounding box center [648, 620] width 755 height 22
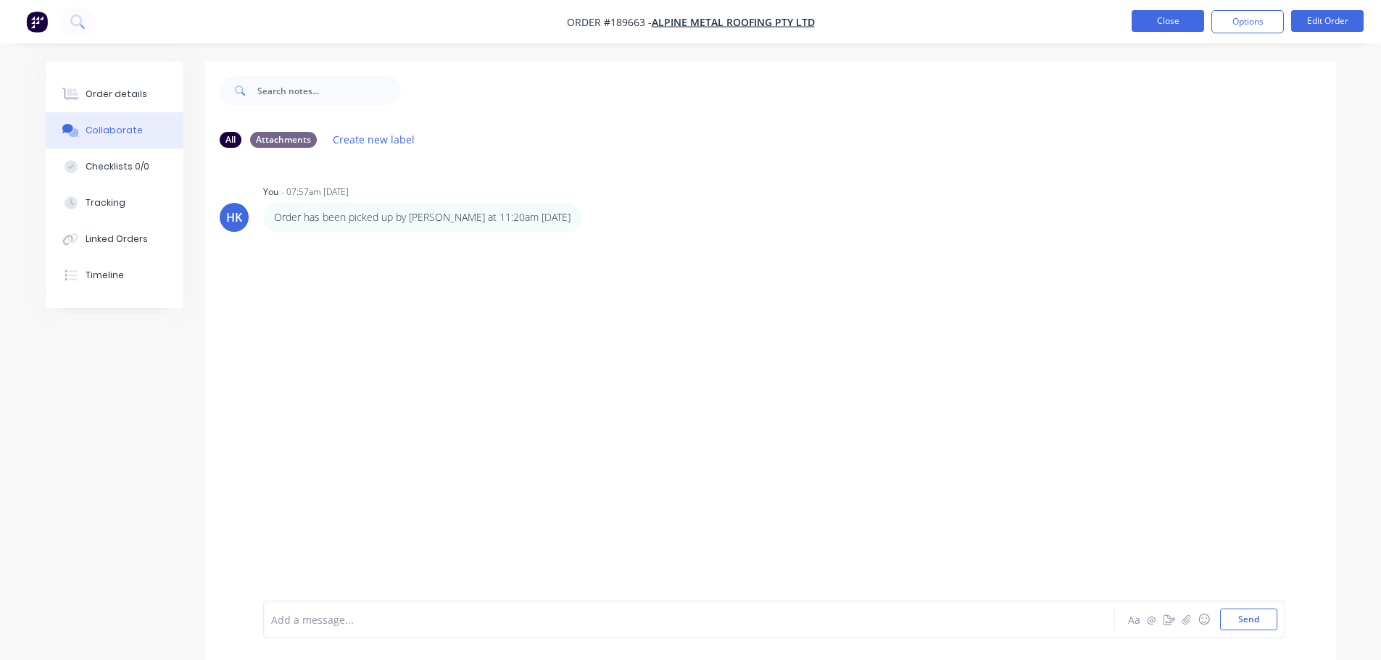
click at [1146, 25] on button "Close" at bounding box center [1167, 21] width 72 height 22
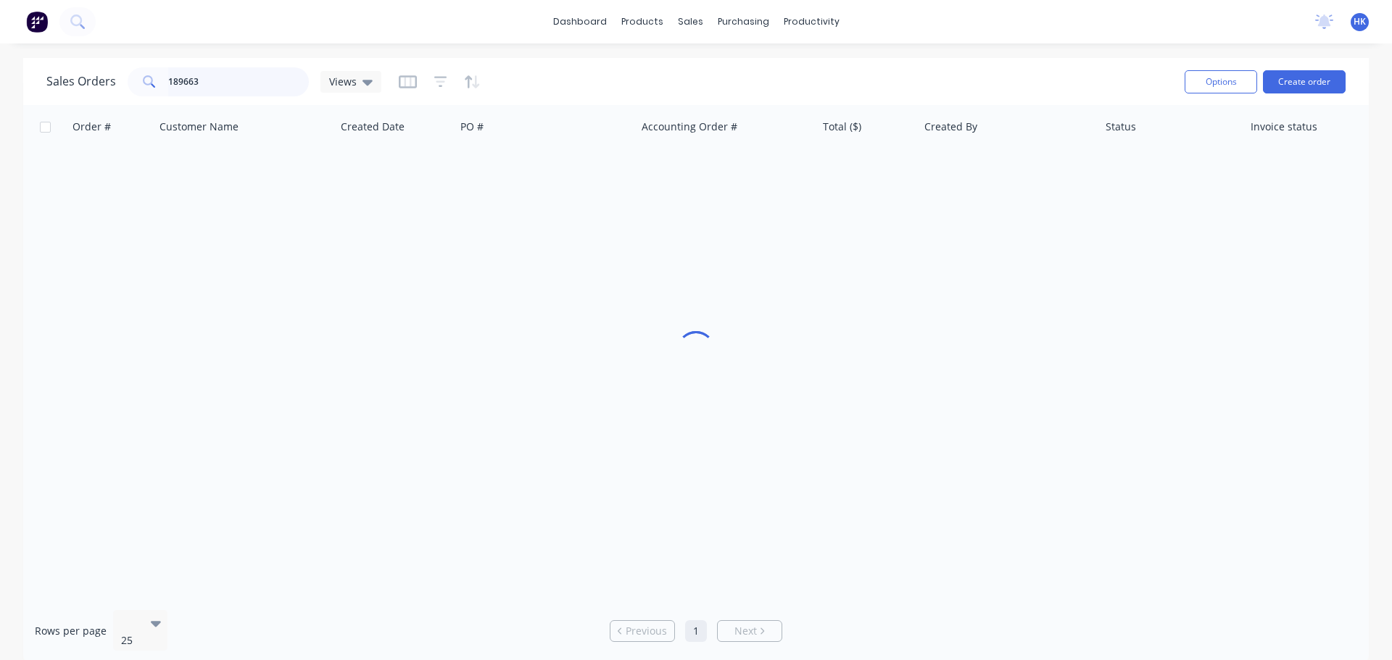
click at [244, 78] on input "189663" at bounding box center [238, 81] width 141 height 29
type input "189192"
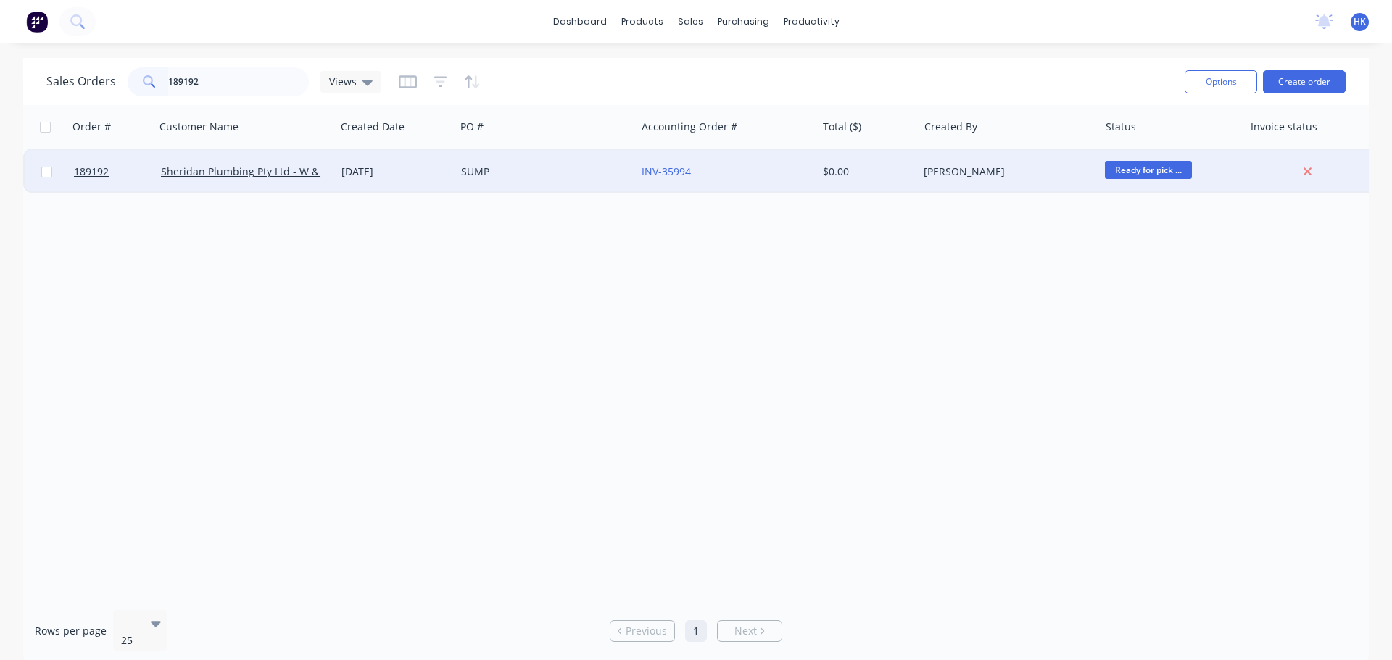
click at [491, 178] on div "SUMP" at bounding box center [541, 172] width 161 height 14
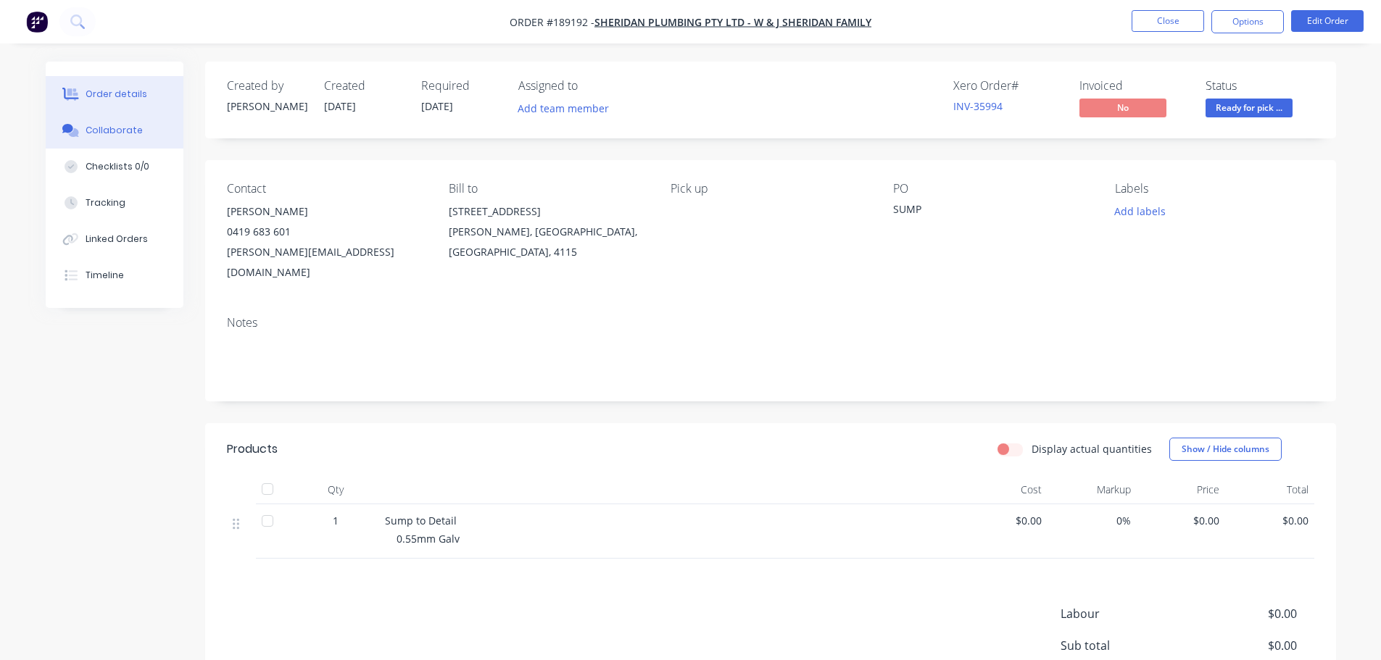
click at [90, 126] on div "Collaborate" at bounding box center [114, 130] width 57 height 13
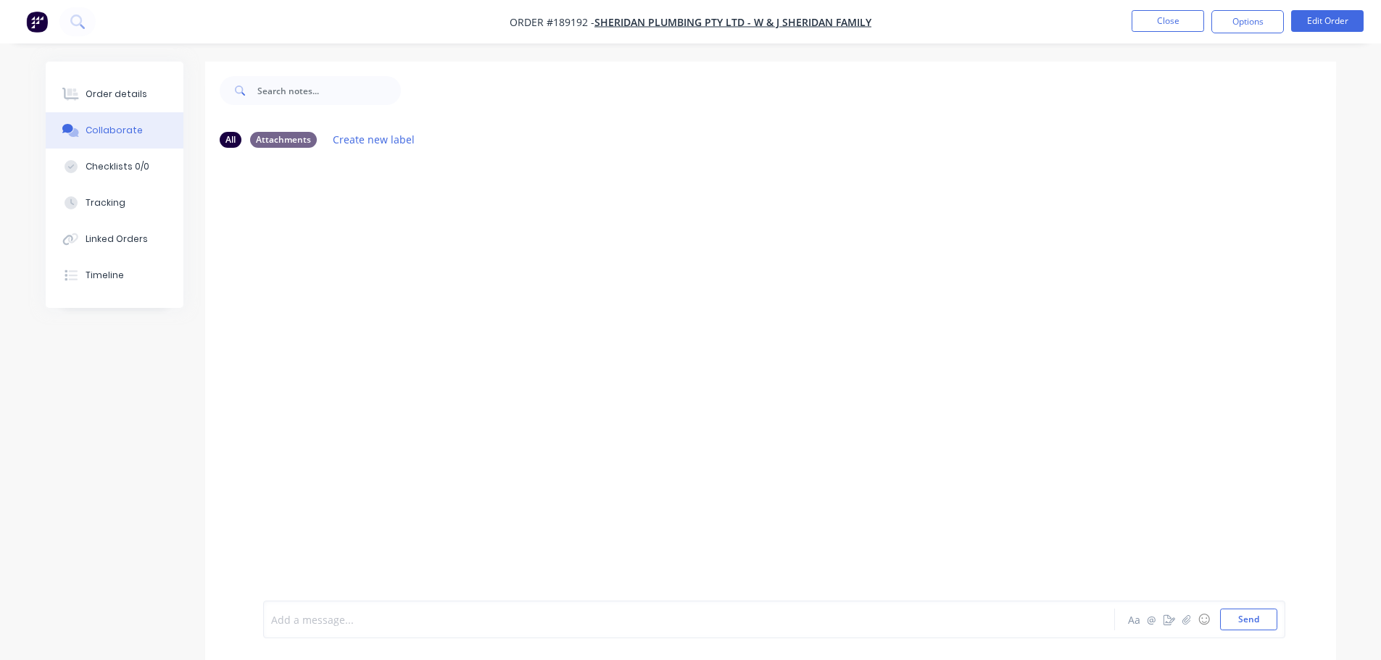
click at [302, 620] on div at bounding box center [649, 619] width 754 height 15
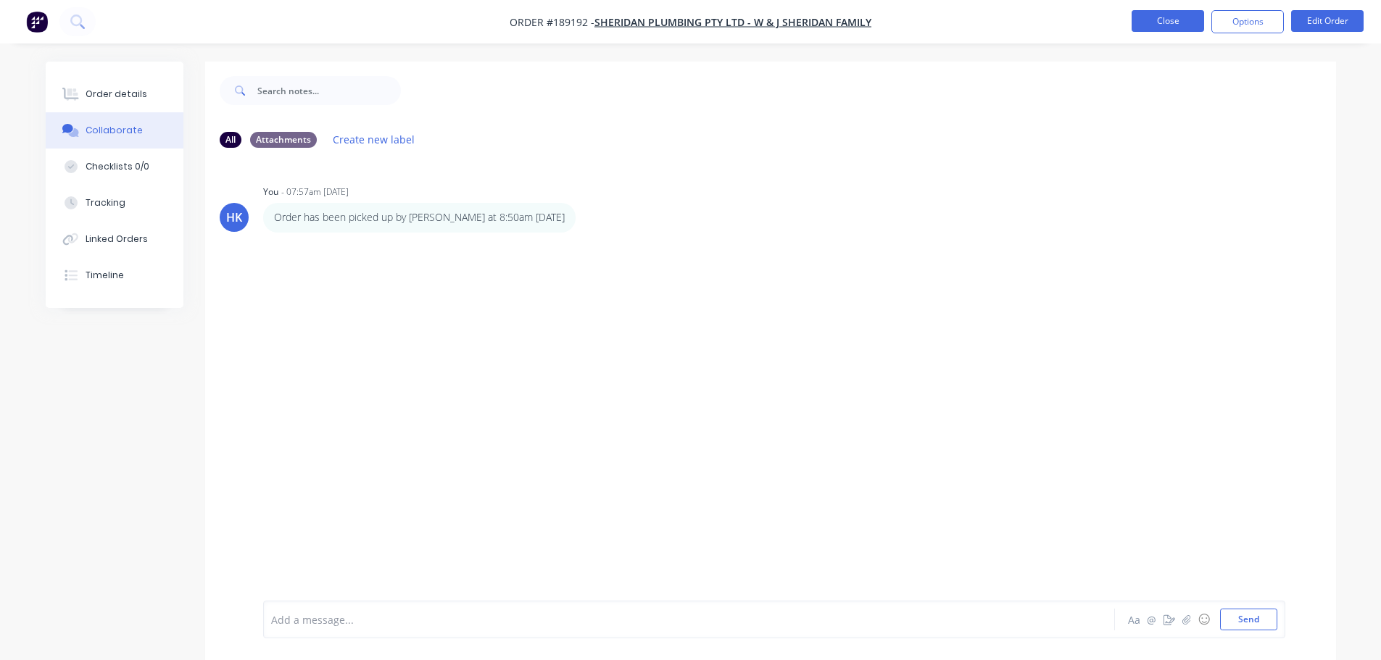
click at [1159, 22] on button "Close" at bounding box center [1167, 21] width 72 height 22
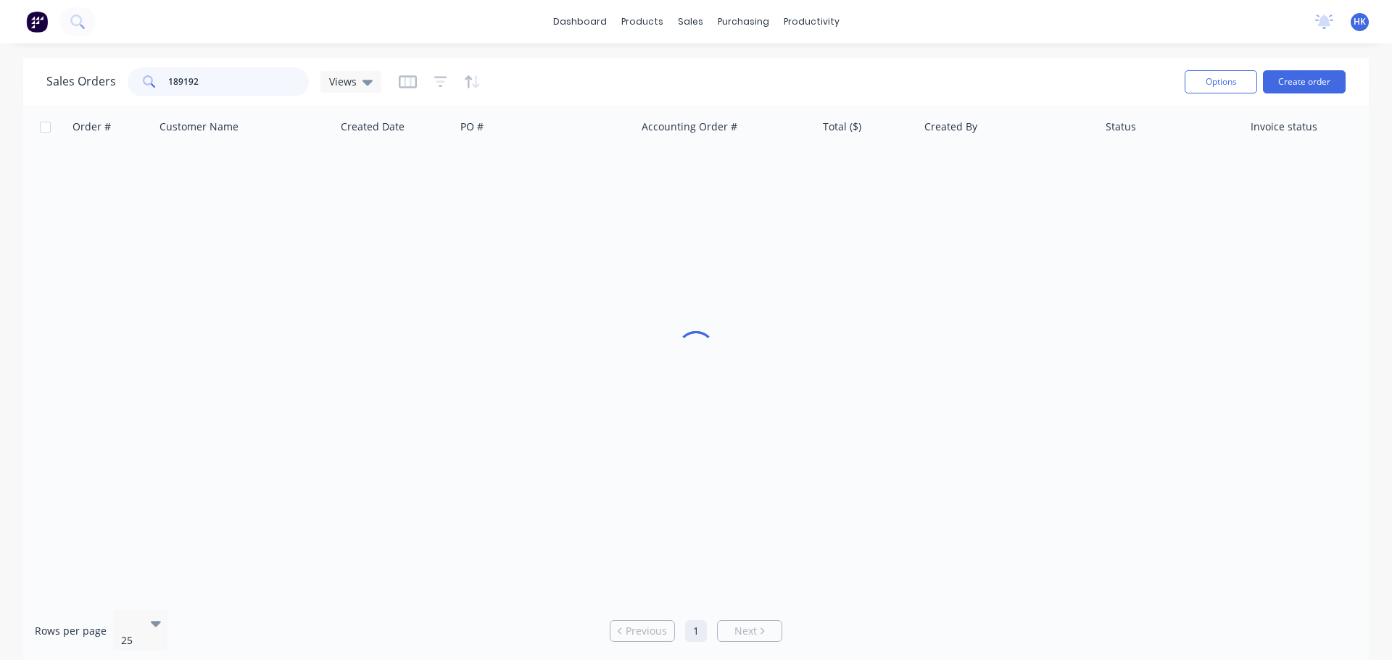
click at [248, 86] on input "189192" at bounding box center [238, 81] width 141 height 29
type input "189659"
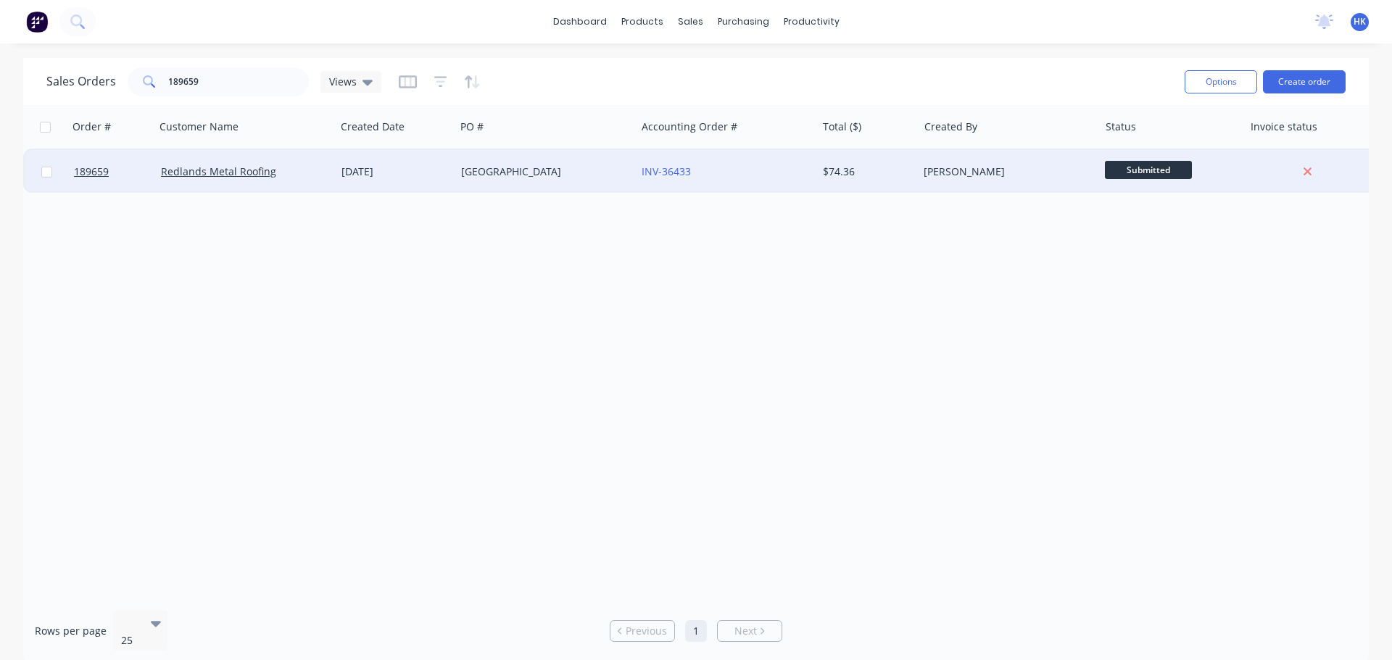
click at [520, 168] on div "VERDUN" at bounding box center [541, 172] width 161 height 14
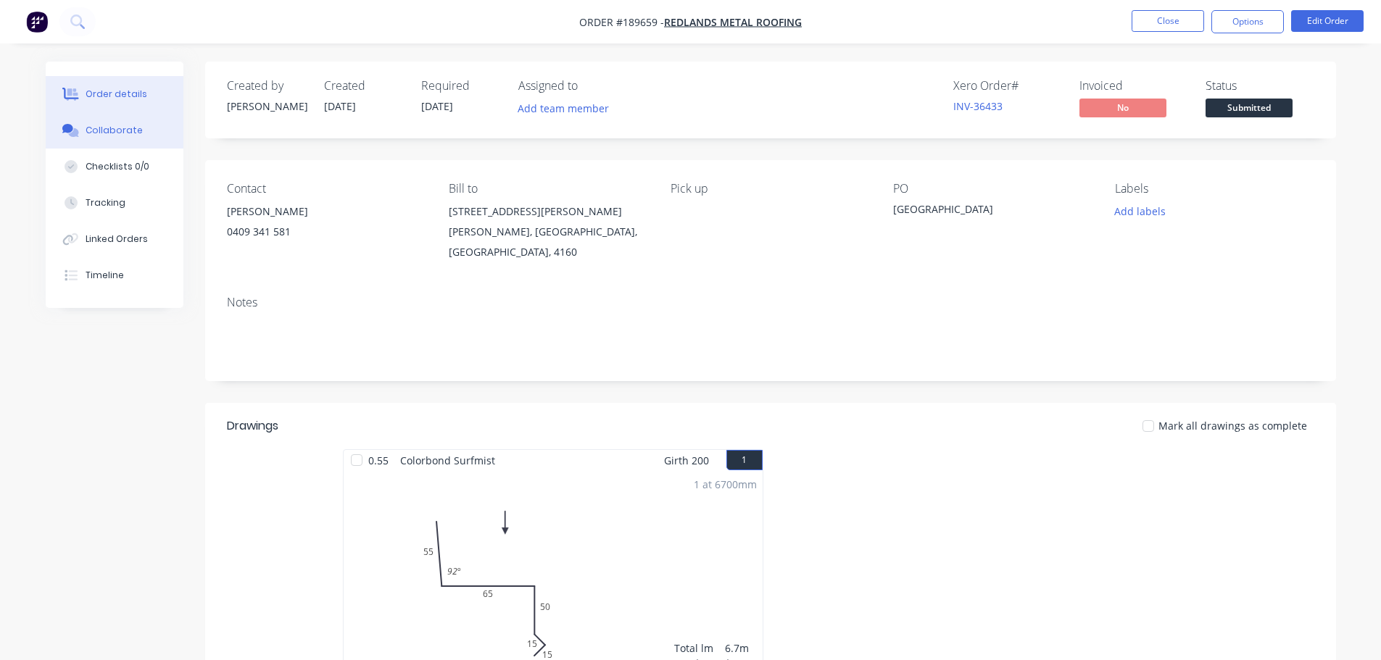
click at [101, 138] on button "Collaborate" at bounding box center [115, 130] width 138 height 36
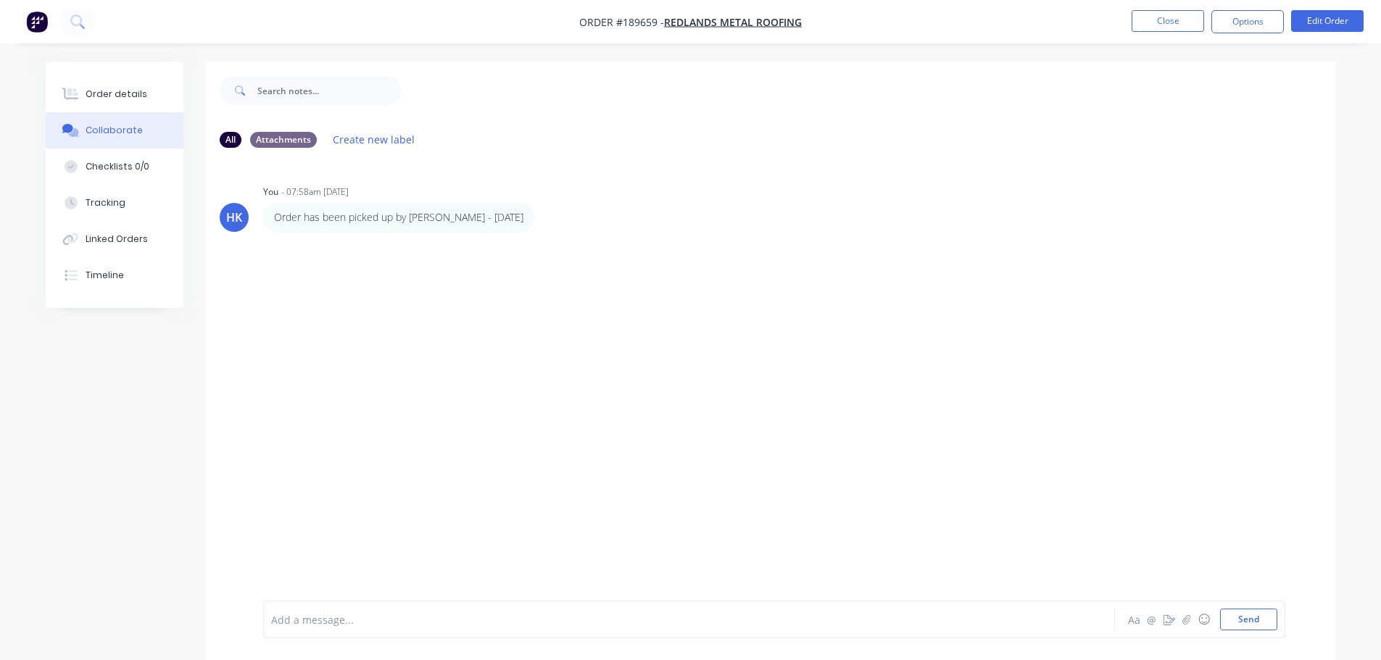
click at [321, 623] on div at bounding box center [649, 619] width 754 height 15
click at [541, 292] on button "button" at bounding box center [544, 290] width 6 height 21
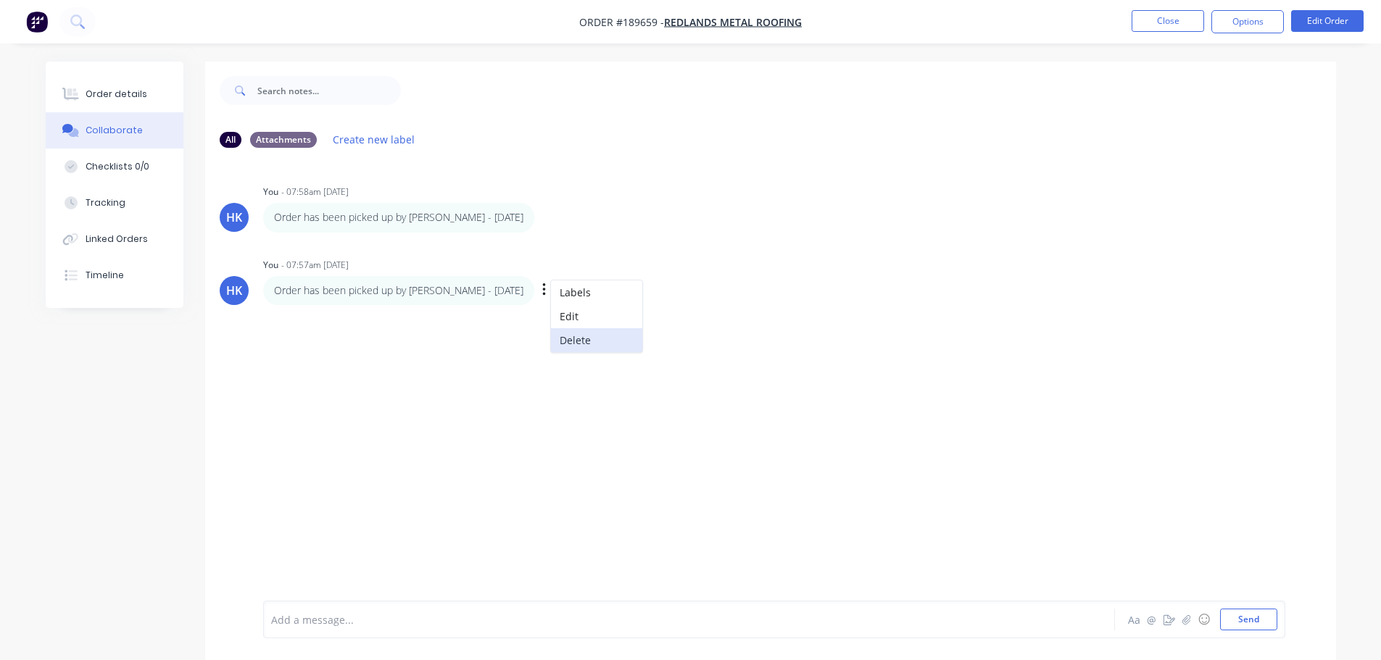
click at [551, 338] on button "Delete" at bounding box center [596, 340] width 91 height 24
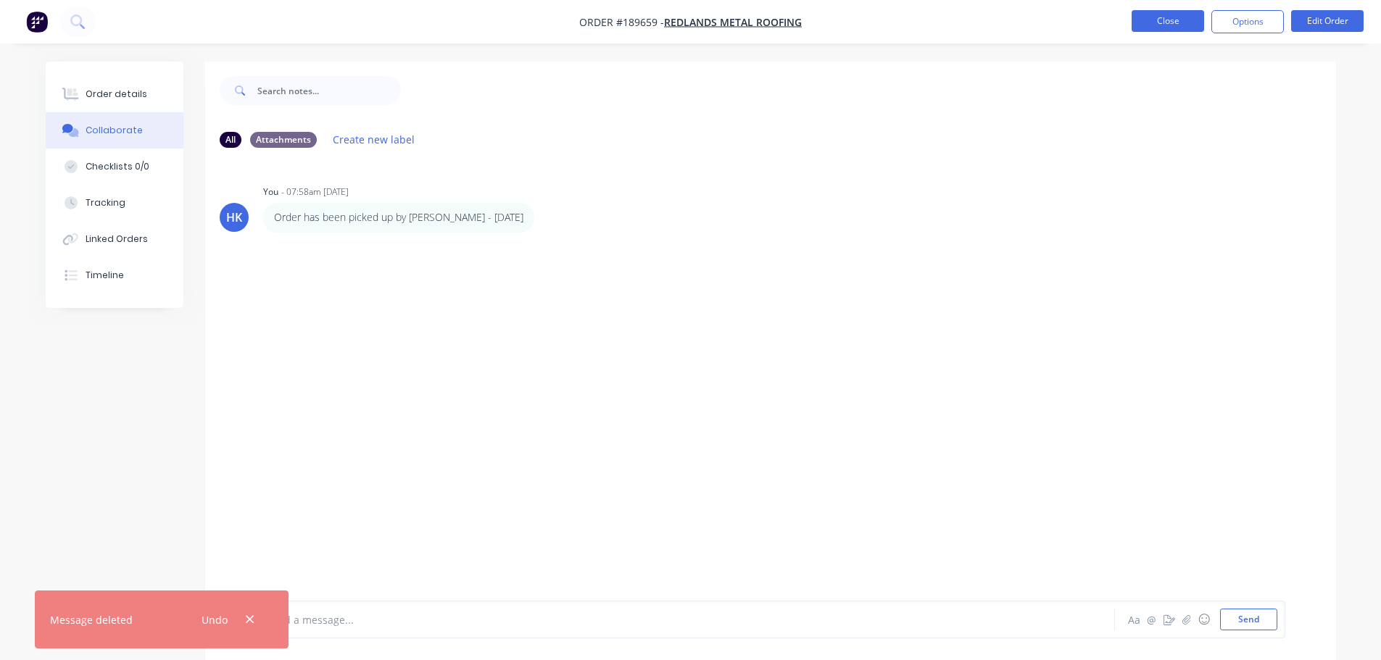
click at [1167, 19] on button "Close" at bounding box center [1167, 21] width 72 height 22
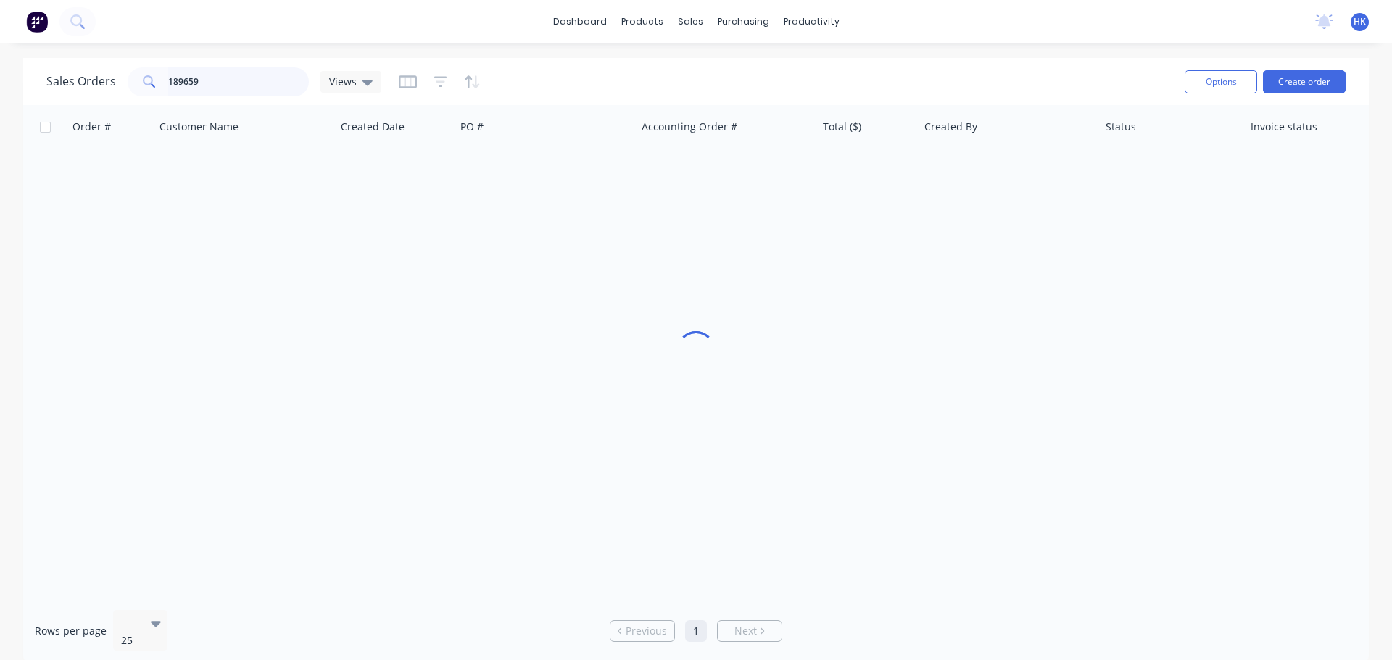
click at [252, 86] on input "189659" at bounding box center [238, 81] width 141 height 29
click at [251, 86] on input "189659" at bounding box center [238, 81] width 141 height 29
type input "a"
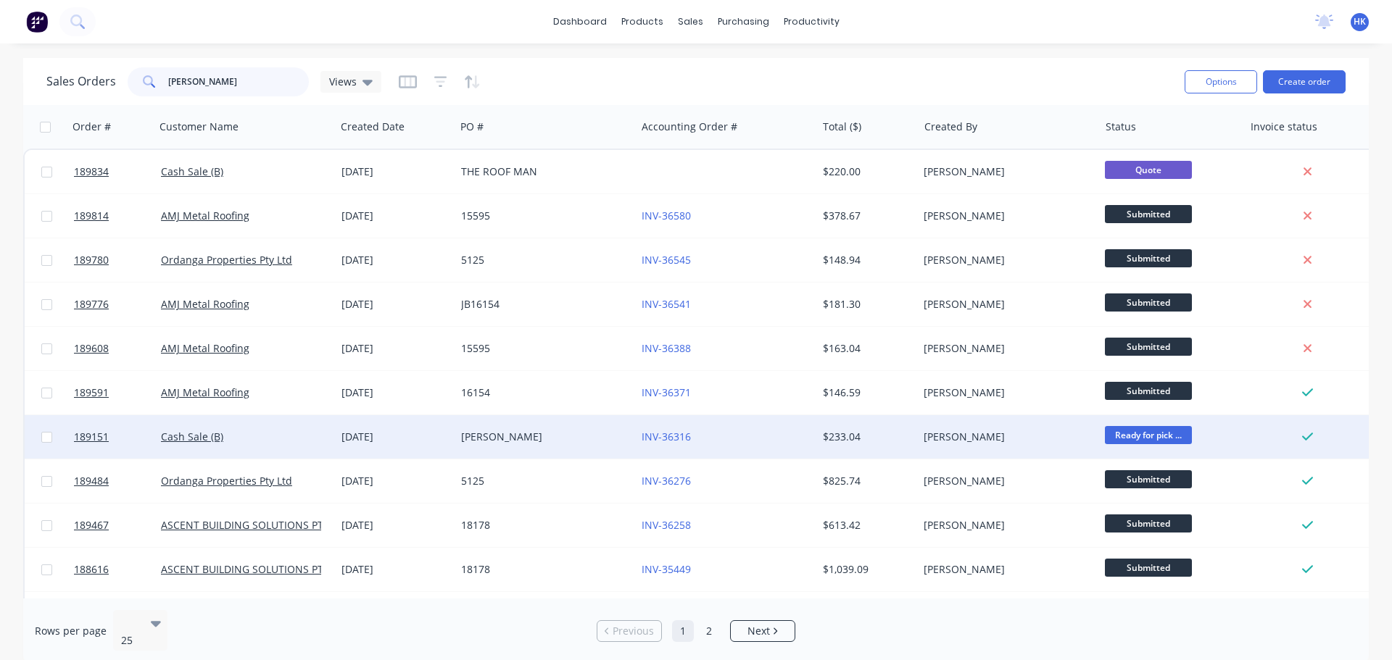
type input "ALEX"
click at [552, 440] on div "ALEX KITTEL" at bounding box center [541, 437] width 161 height 14
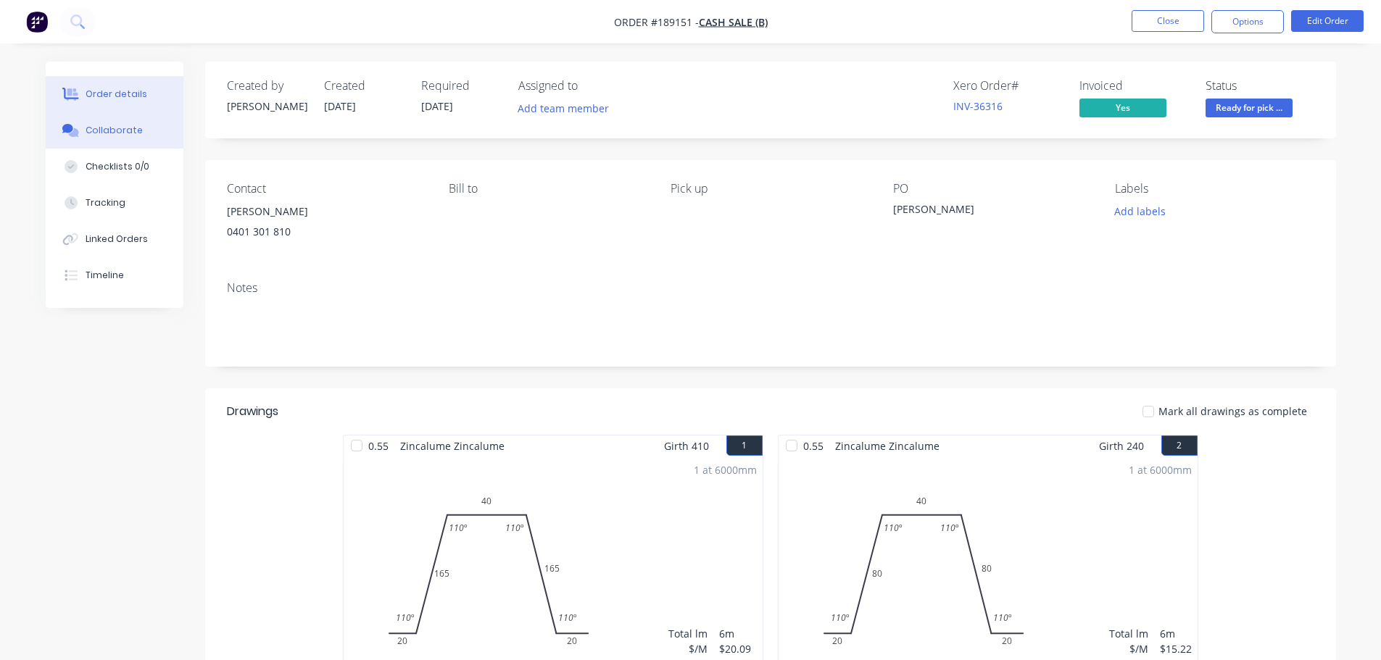
click at [133, 128] on div "Collaborate" at bounding box center [114, 130] width 57 height 13
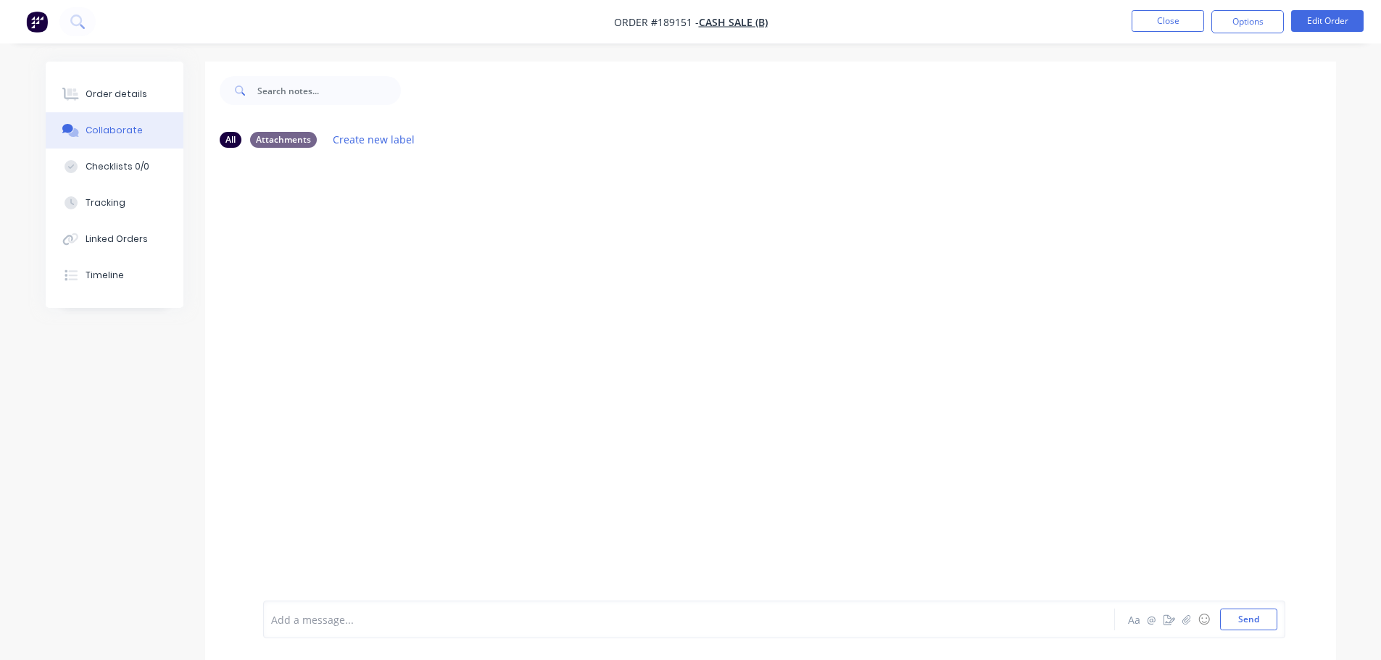
click at [361, 612] on div at bounding box center [649, 619] width 754 height 15
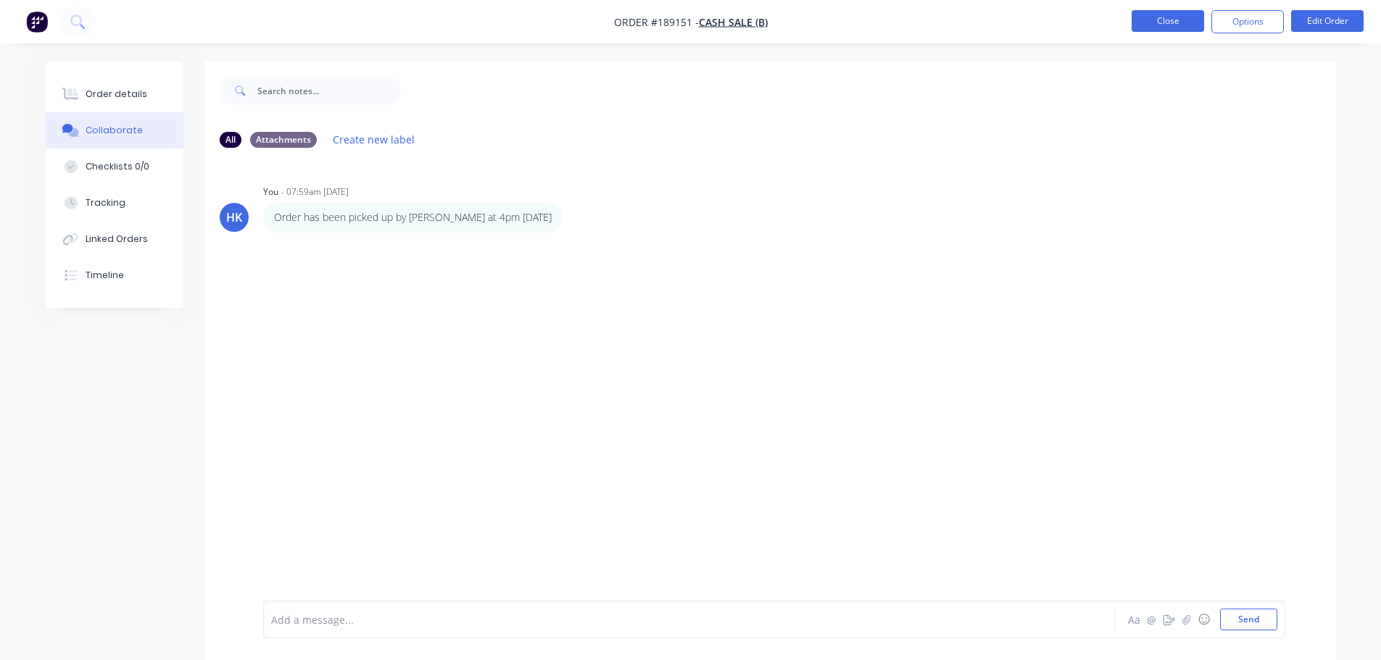
click at [1159, 25] on button "Close" at bounding box center [1167, 21] width 72 height 22
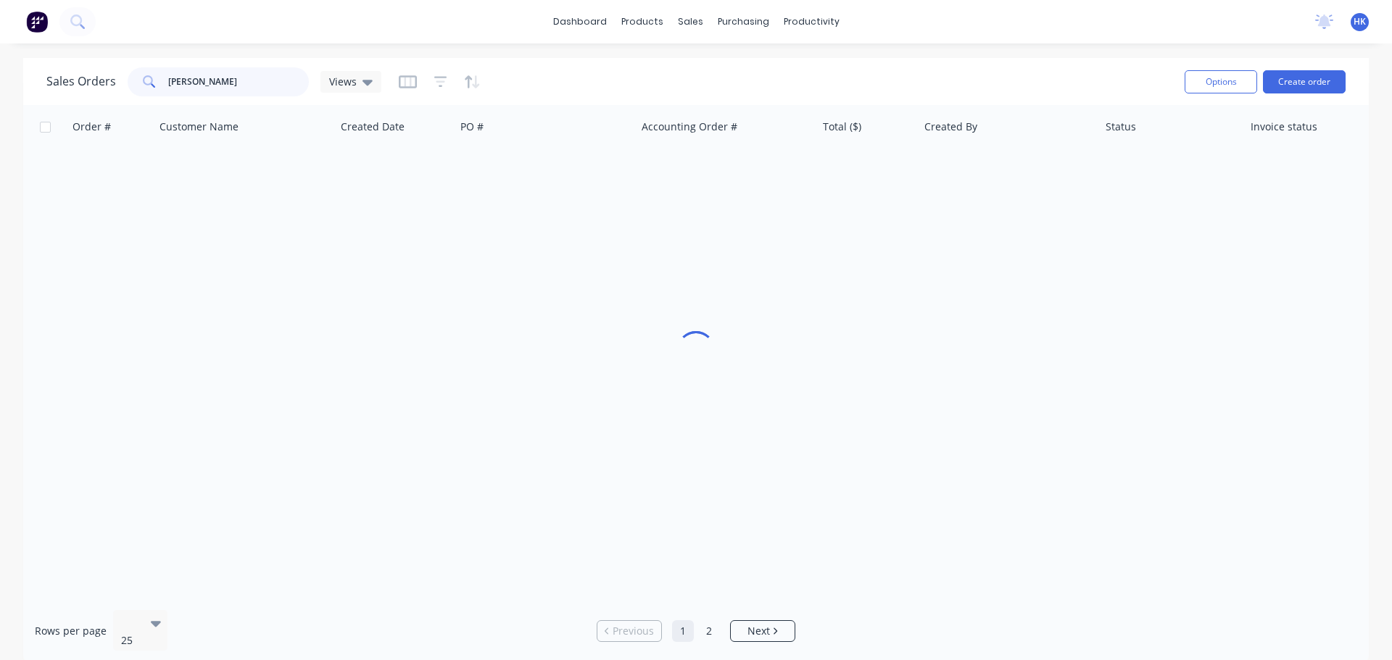
drag, startPoint x: 229, startPoint y: 80, endPoint x: 149, endPoint y: 94, distance: 80.9
click at [149, 94] on div "ALEX" at bounding box center [218, 81] width 181 height 29
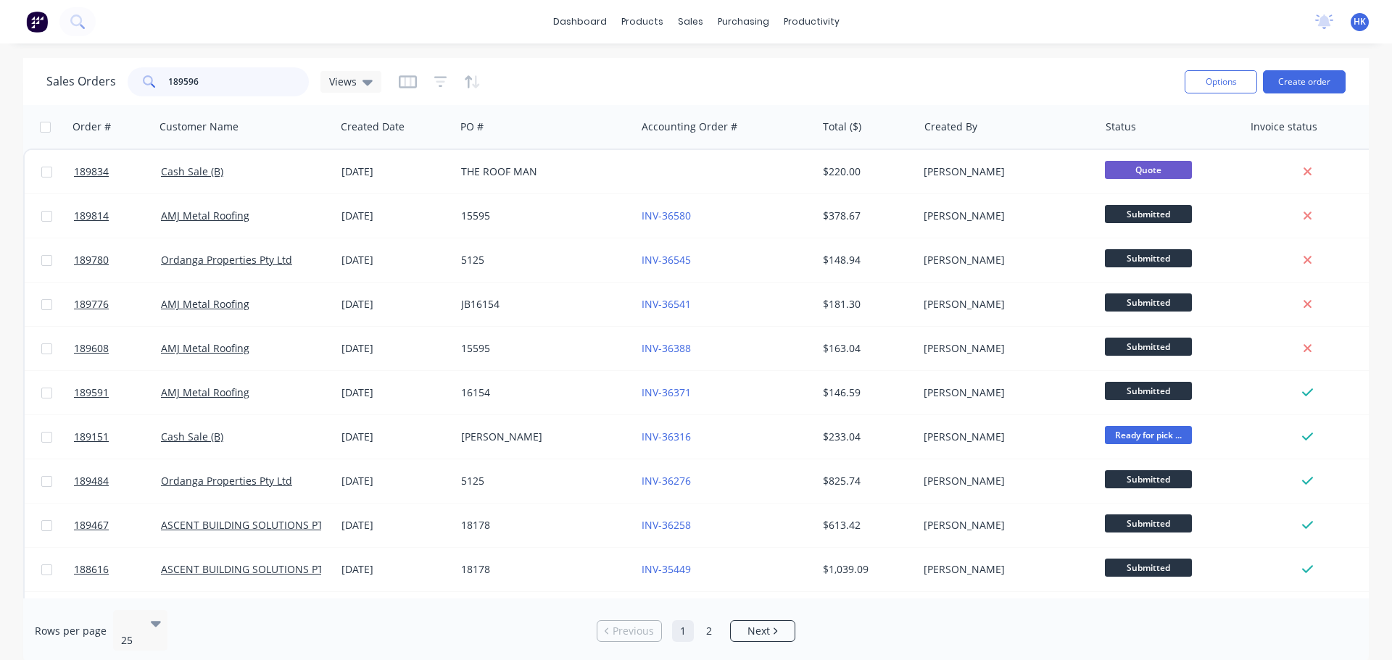
type input "189596"
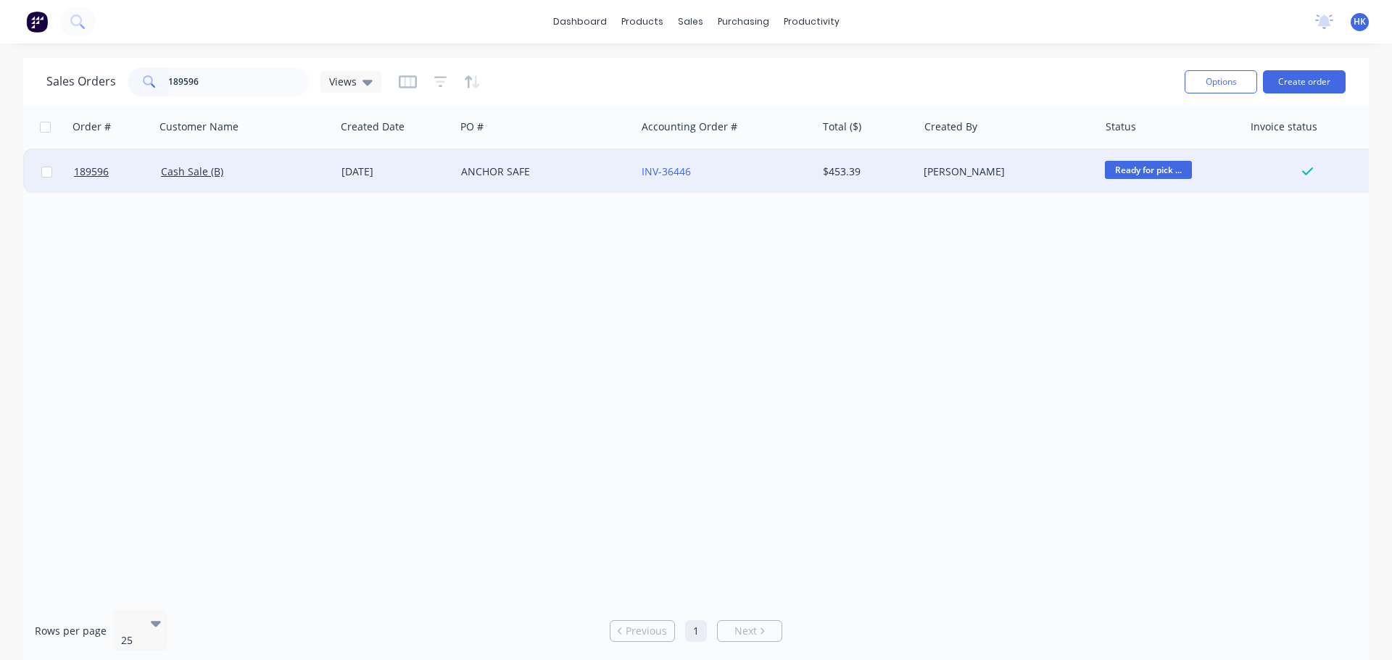
click at [465, 162] on div "ANCHOR SAFE" at bounding box center [545, 171] width 180 height 43
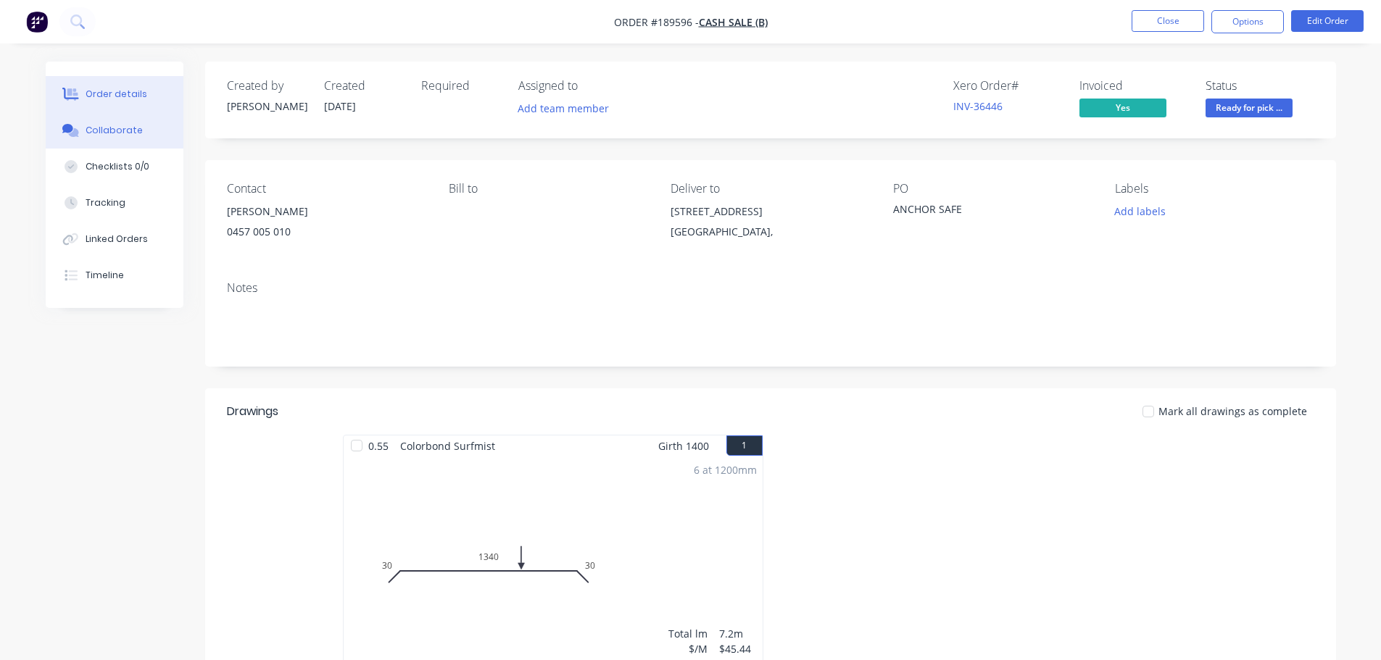
click at [93, 124] on div "Collaborate" at bounding box center [114, 130] width 57 height 13
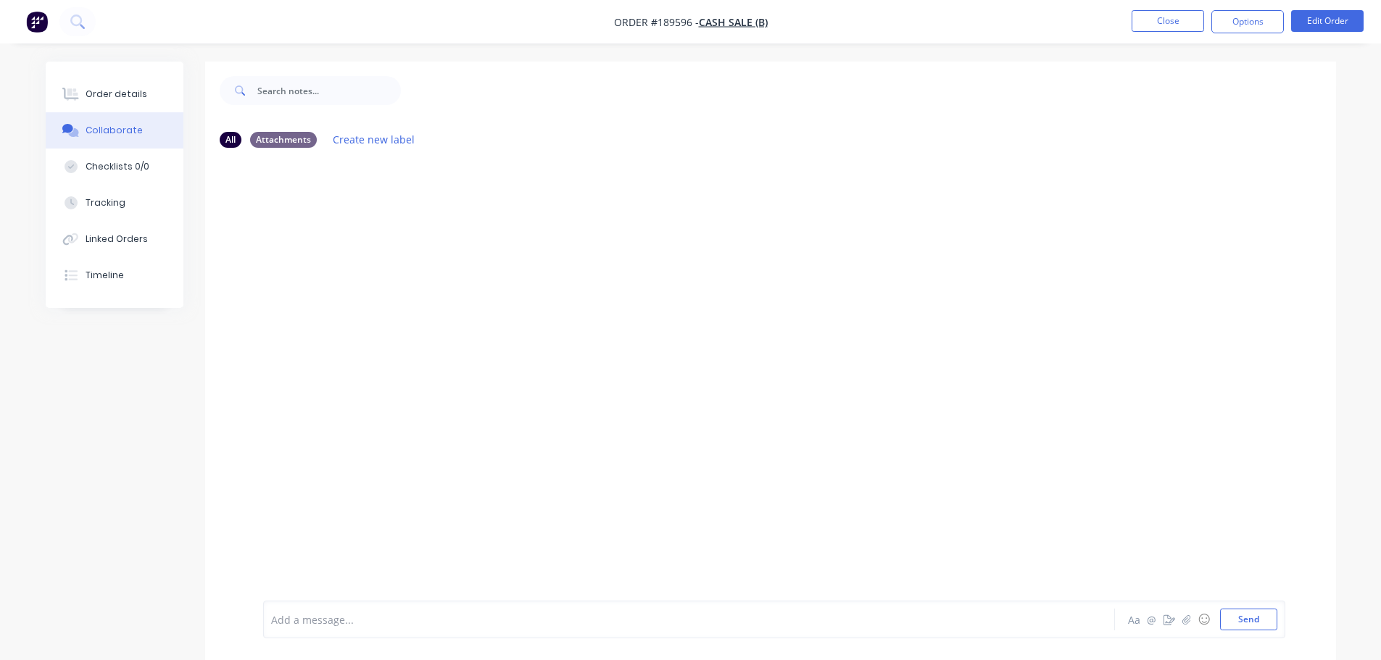
click at [294, 625] on div at bounding box center [649, 619] width 754 height 15
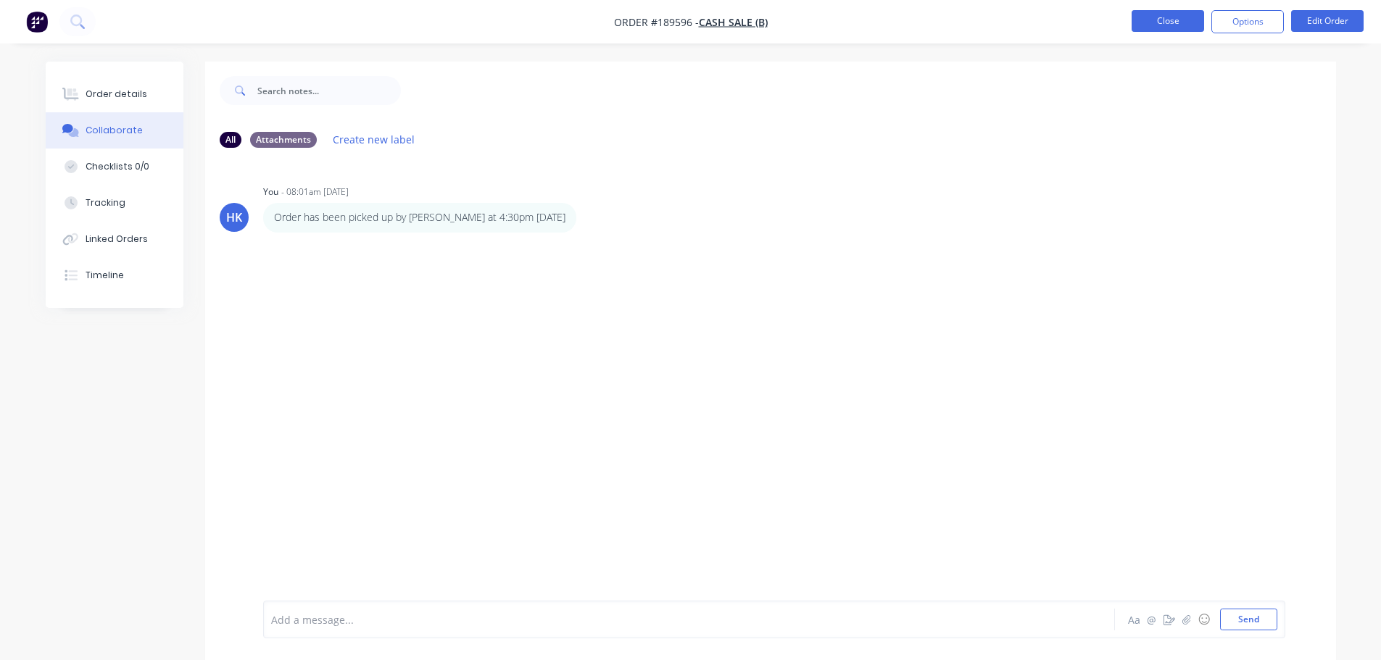
click at [1179, 22] on button "Close" at bounding box center [1167, 21] width 72 height 22
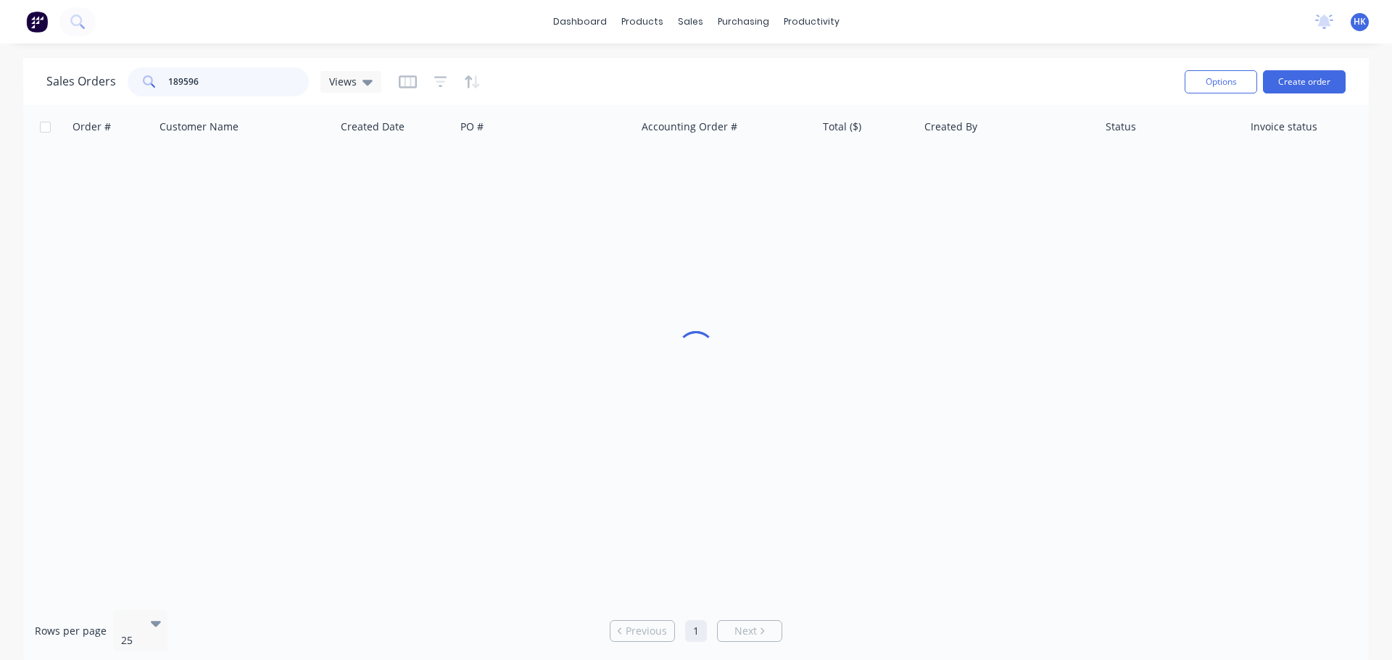
drag, startPoint x: 236, startPoint y: 79, endPoint x: 126, endPoint y: 85, distance: 110.3
click at [128, 85] on div "189596" at bounding box center [218, 81] width 181 height 29
type input "189829"
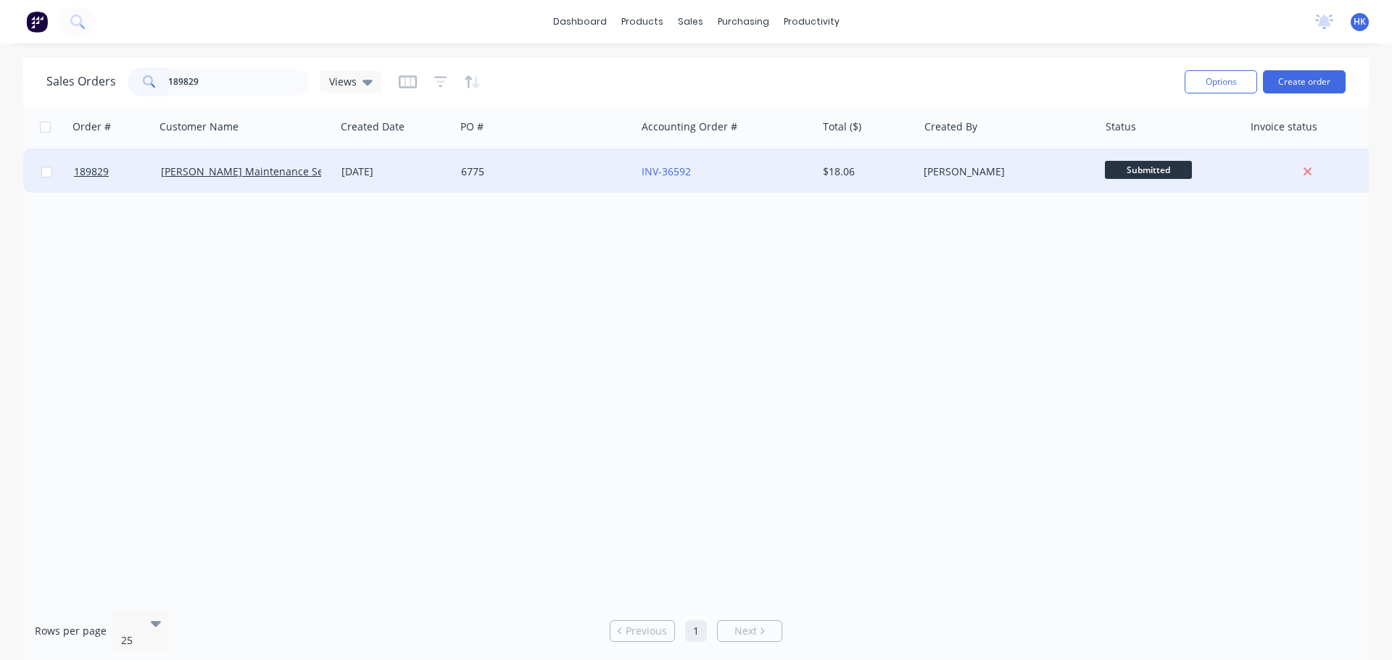
click at [528, 186] on div "6775" at bounding box center [545, 171] width 180 height 43
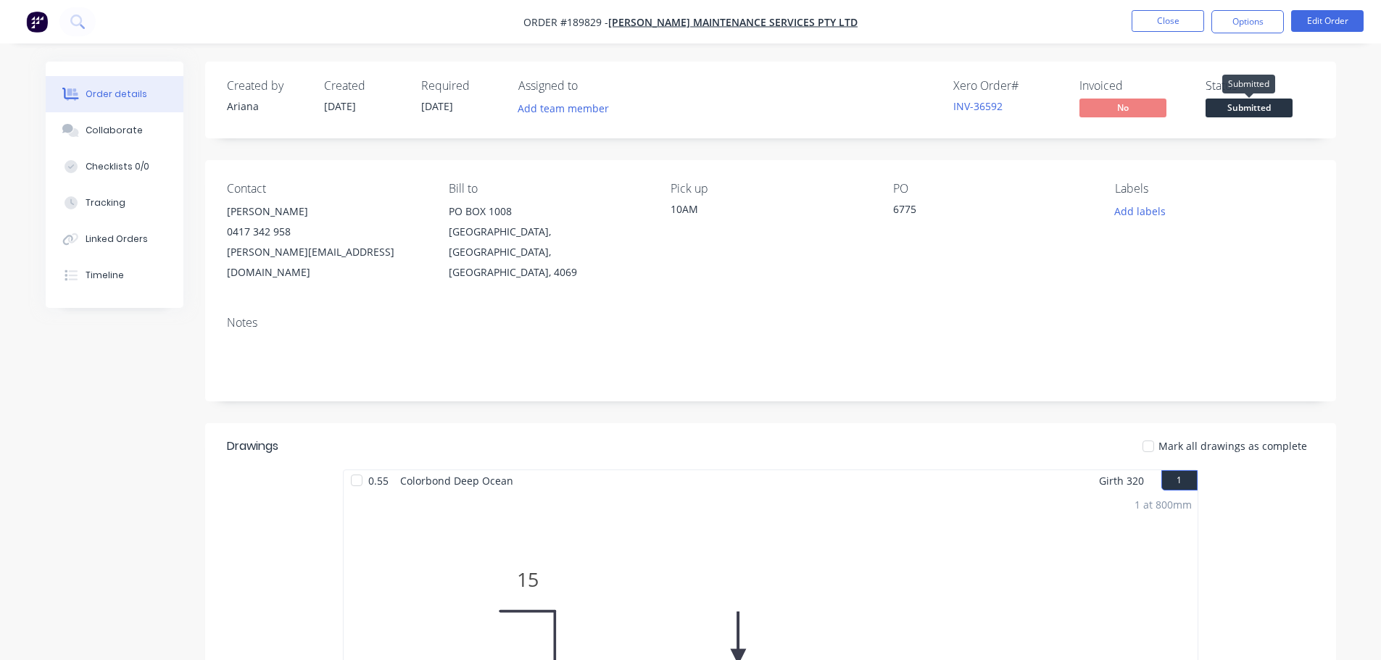
click at [1277, 108] on span "Submitted" at bounding box center [1248, 108] width 87 height 18
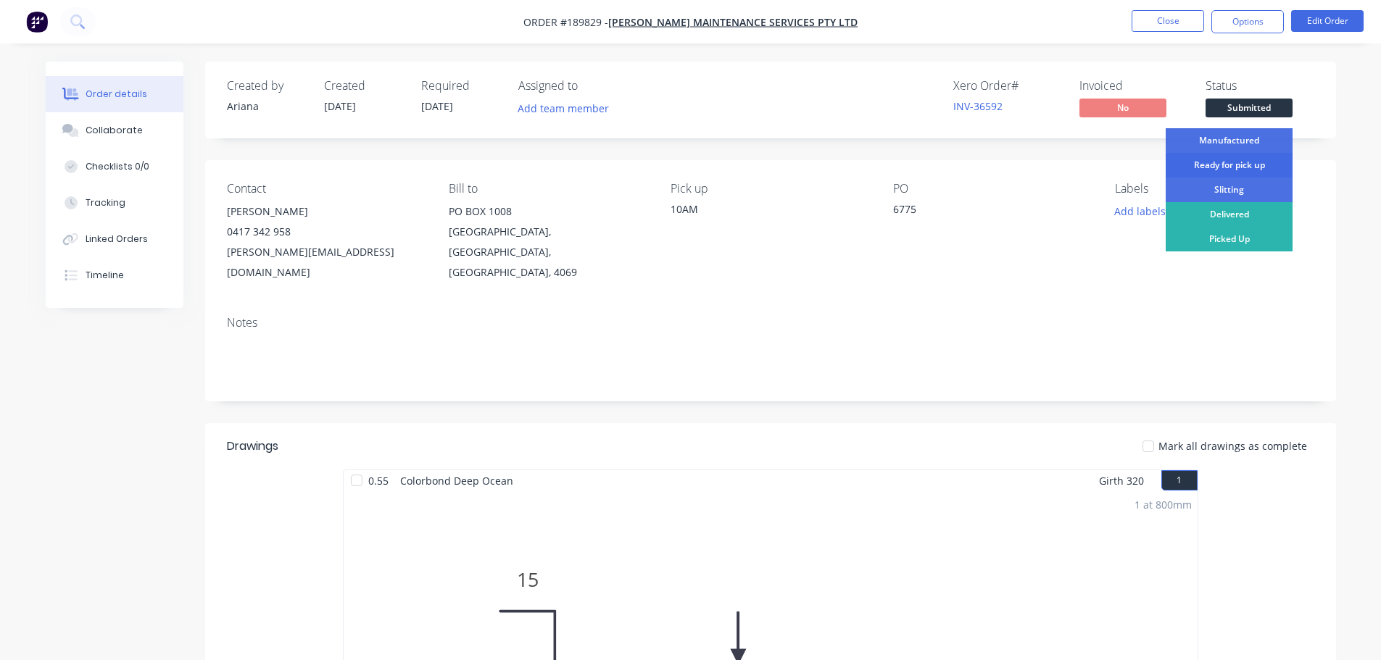
click at [1233, 171] on div "Ready for pick up" at bounding box center [1228, 165] width 127 height 25
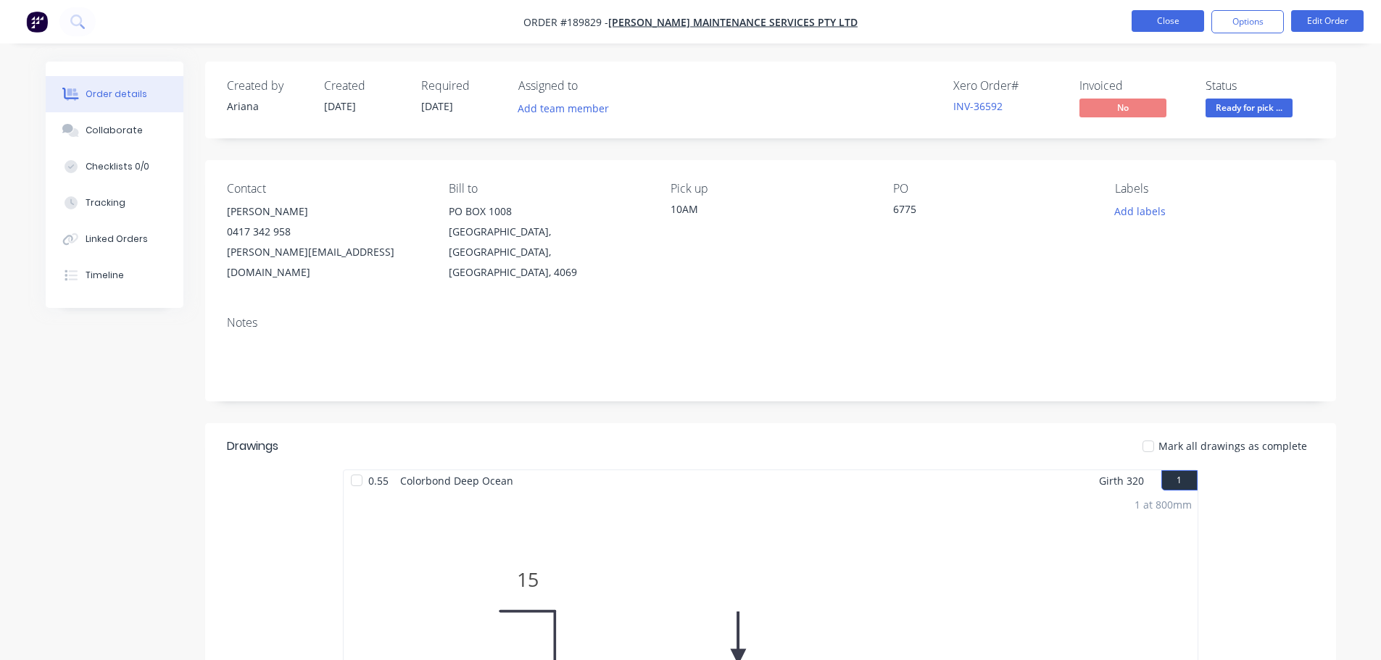
click at [1158, 31] on button "Close" at bounding box center [1167, 21] width 72 height 22
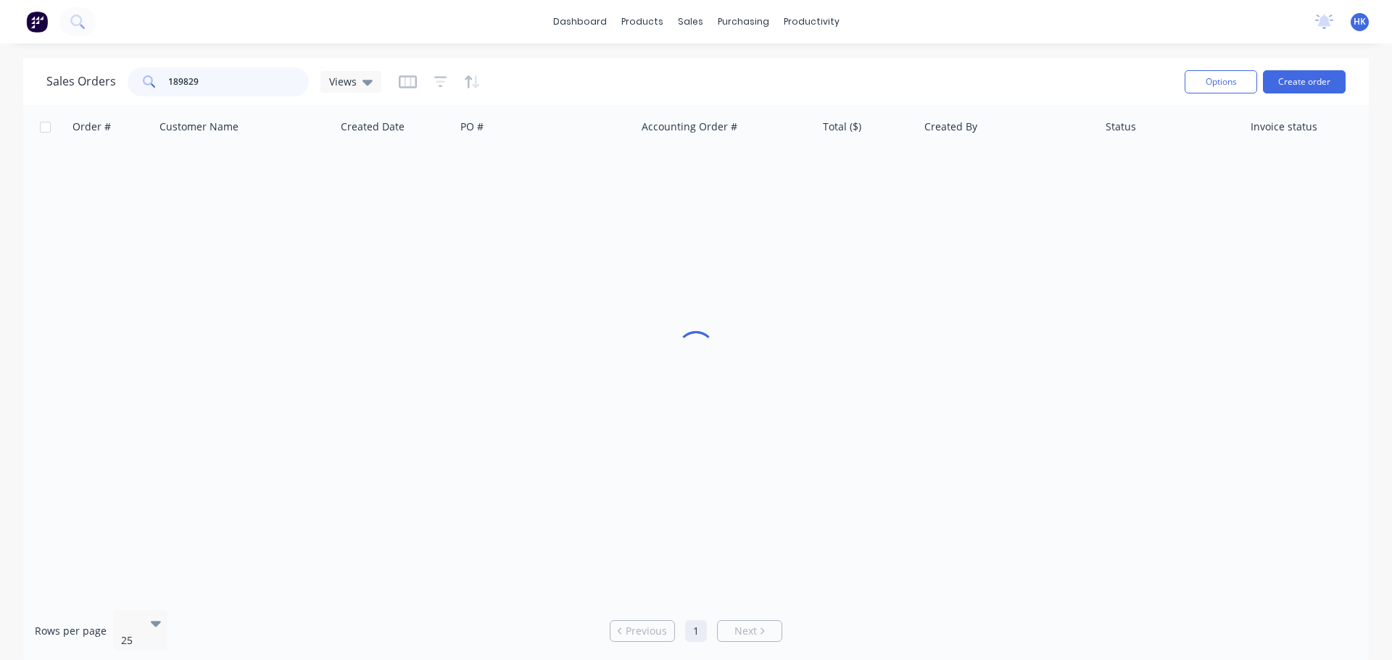
click at [240, 79] on input "189829" at bounding box center [238, 81] width 141 height 29
type input "189814"
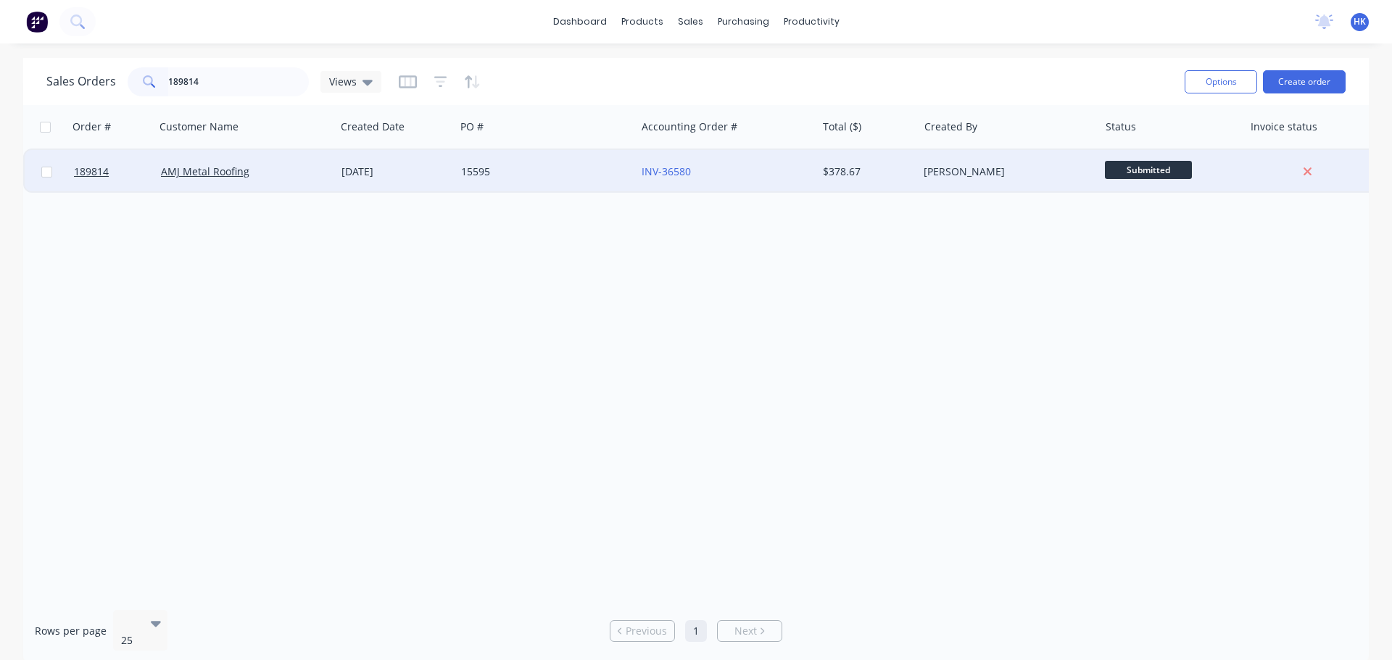
click at [549, 167] on div "15595" at bounding box center [541, 172] width 161 height 14
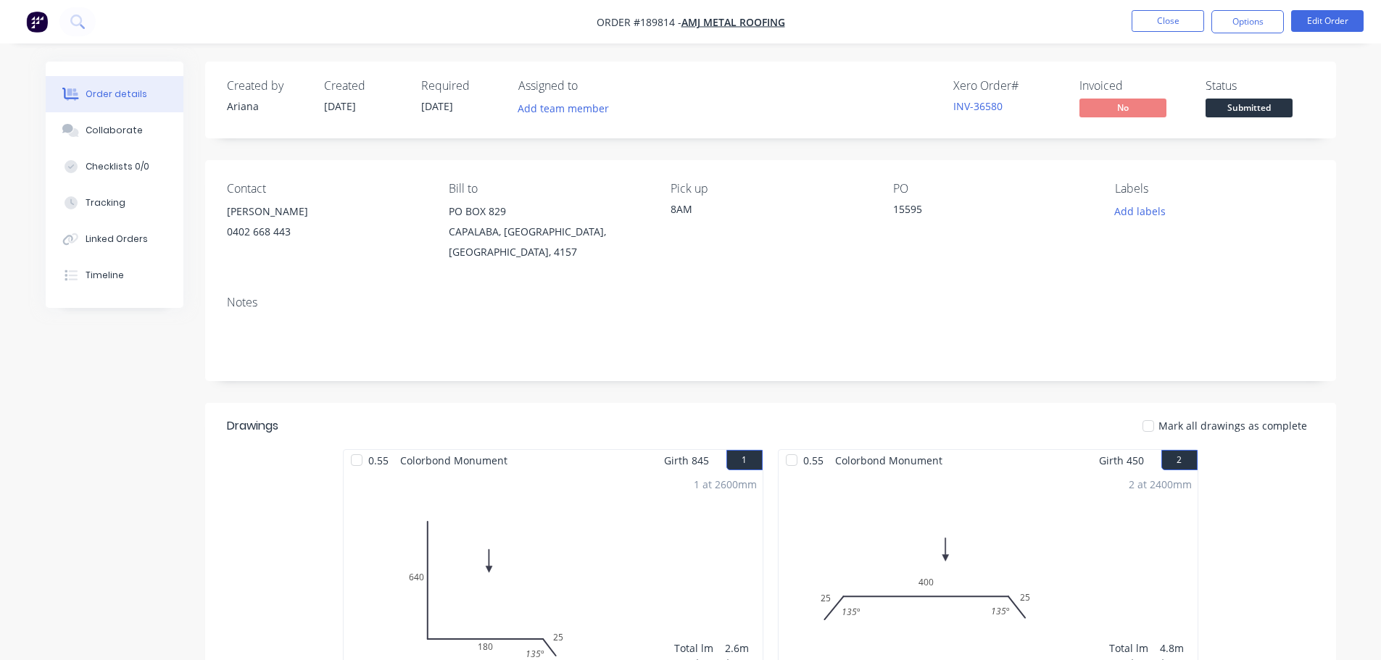
click at [1251, 104] on span "Submitted" at bounding box center [1248, 108] width 87 height 18
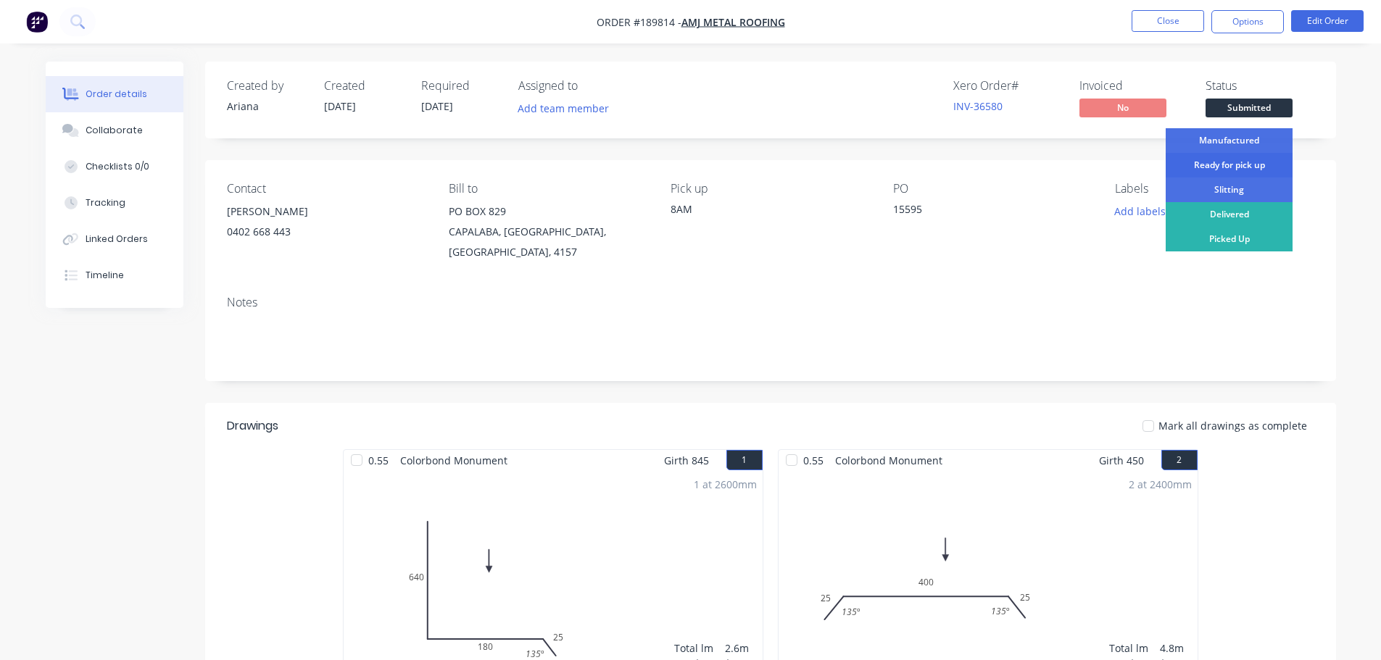
click at [1247, 162] on div "Ready for pick up" at bounding box center [1228, 165] width 127 height 25
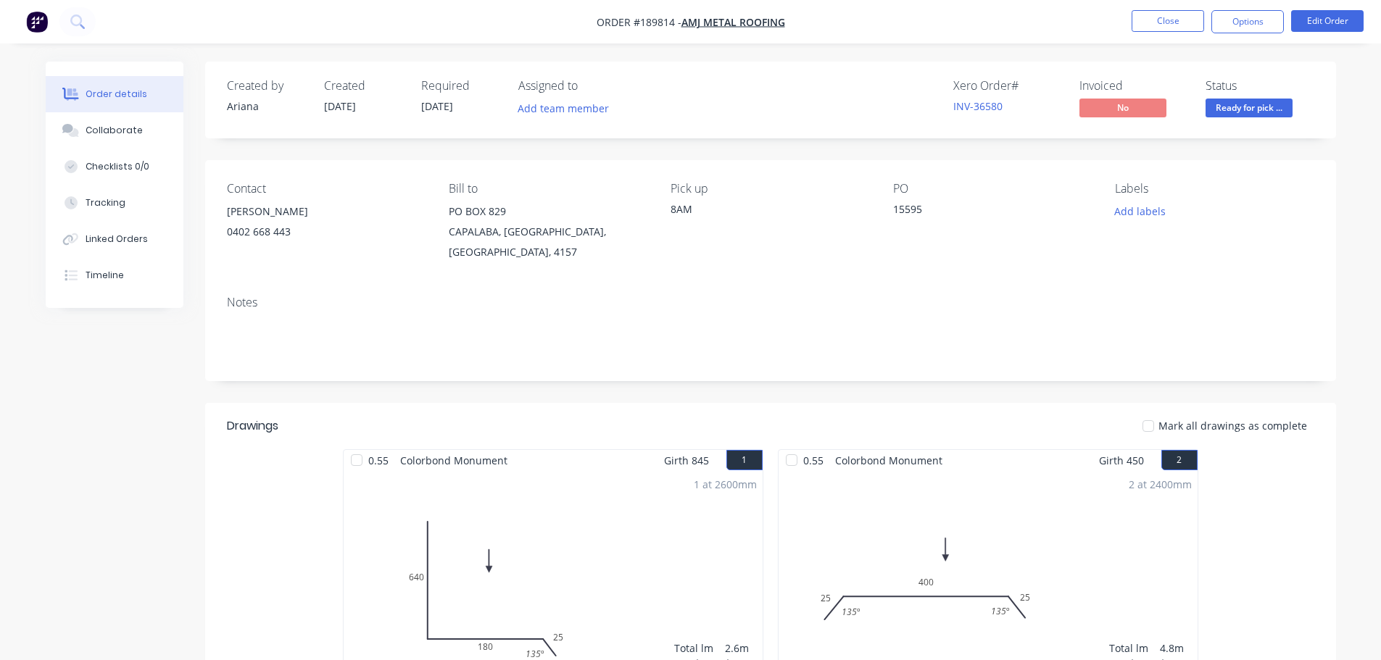
click at [1156, 34] on nav "Order #189814 - AMJ Metal Roofing Close Options Edit Order" at bounding box center [690, 21] width 1381 height 43
click at [1150, 21] on button "Close" at bounding box center [1167, 21] width 72 height 22
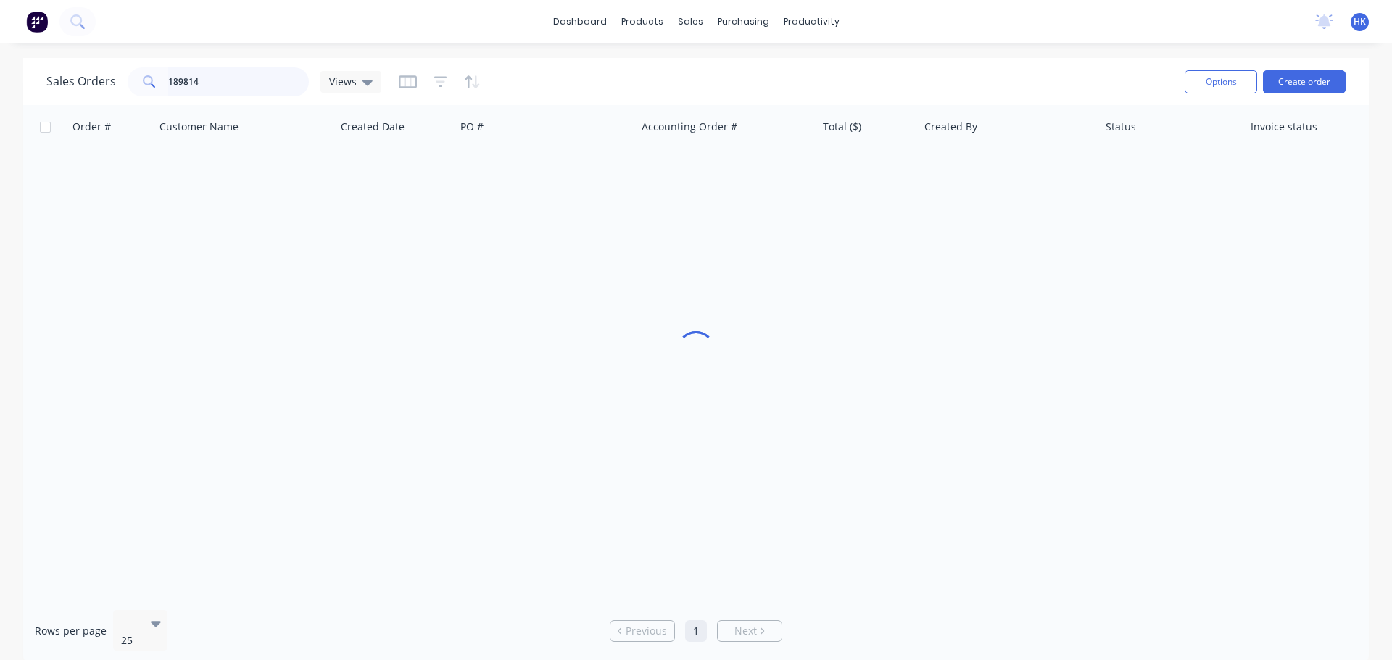
click at [242, 88] on input "189814" at bounding box center [238, 81] width 141 height 29
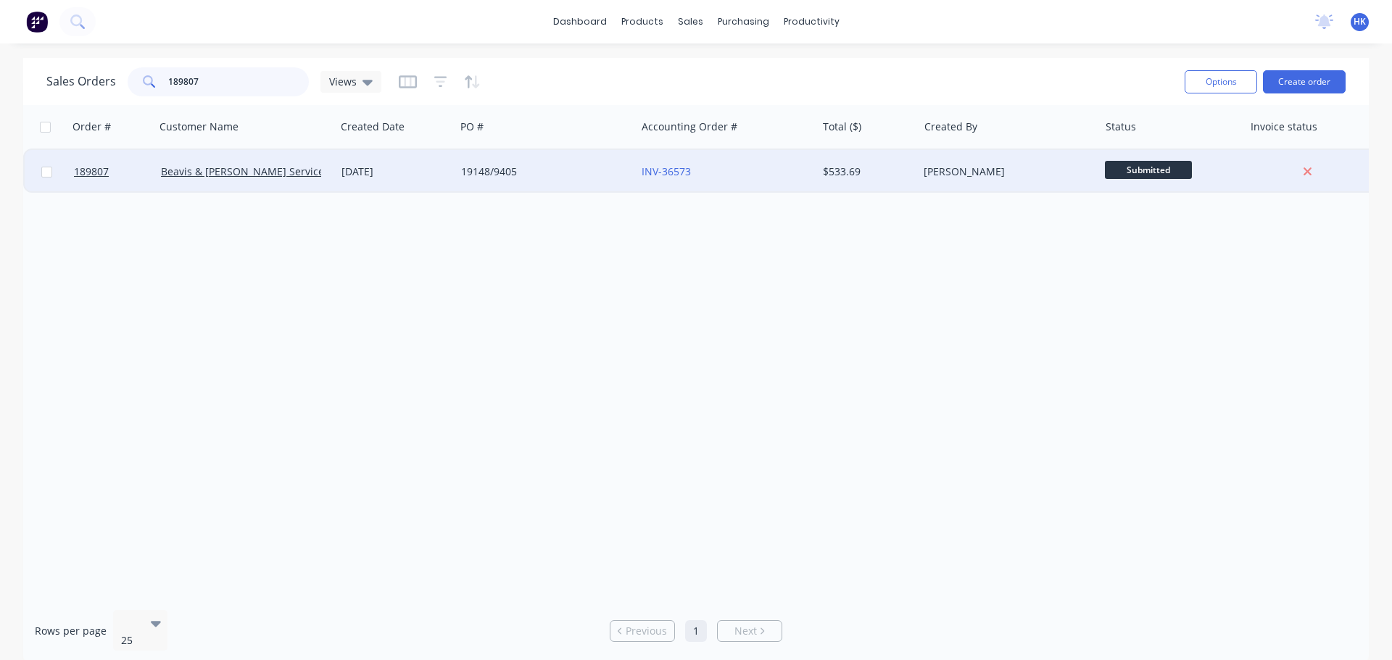
type input "189807"
click at [557, 188] on div "19148/9405" at bounding box center [545, 171] width 180 height 43
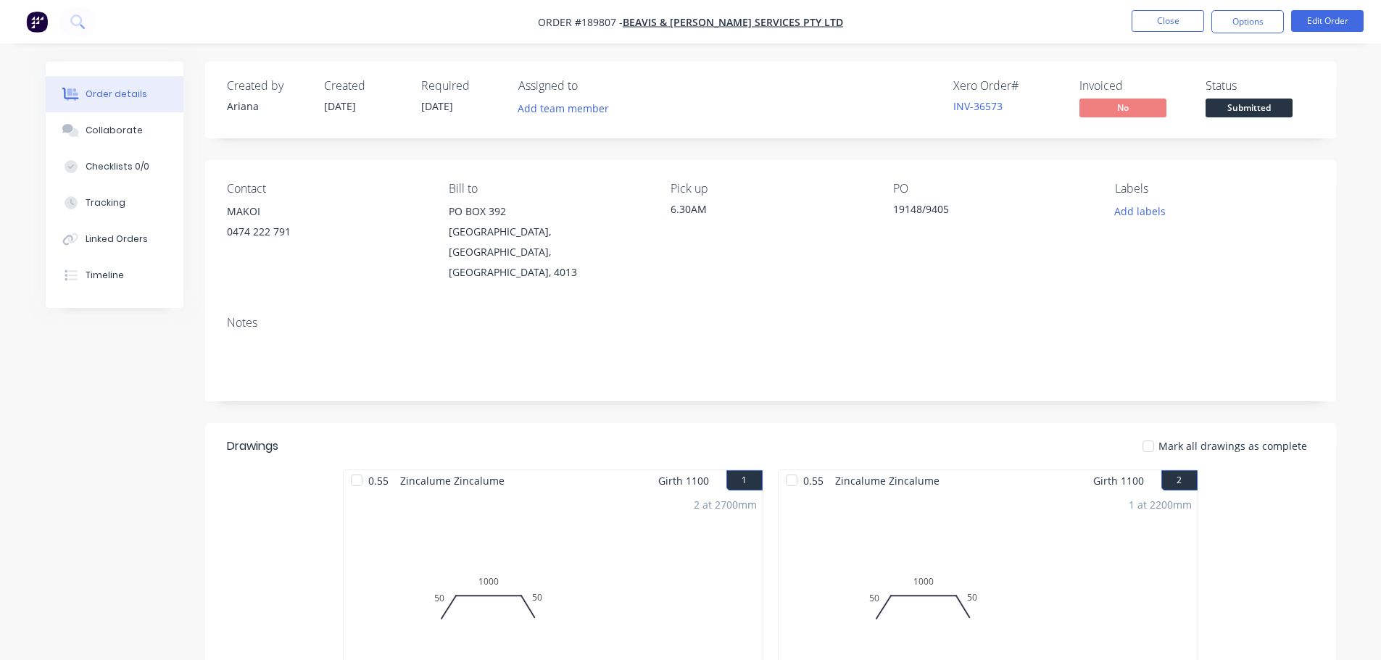
click at [1247, 113] on span "Submitted" at bounding box center [1248, 108] width 87 height 18
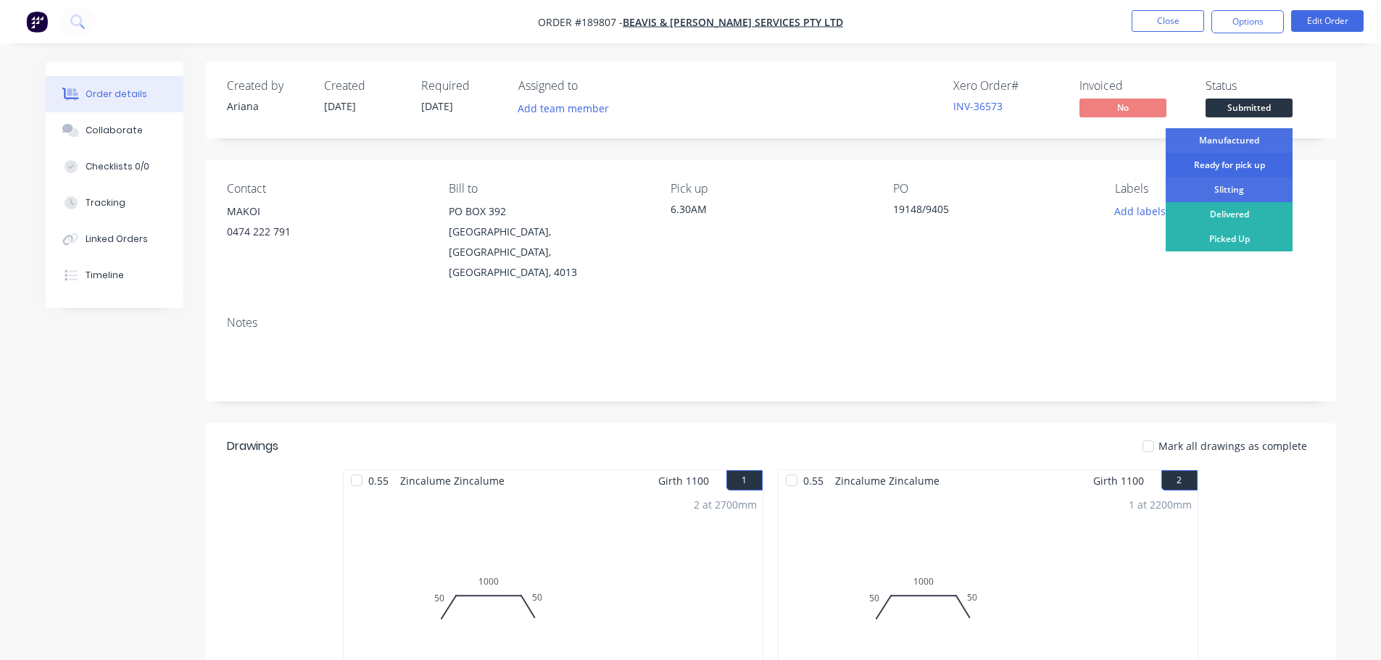
click at [1226, 165] on div "Ready for pick up" at bounding box center [1228, 165] width 127 height 25
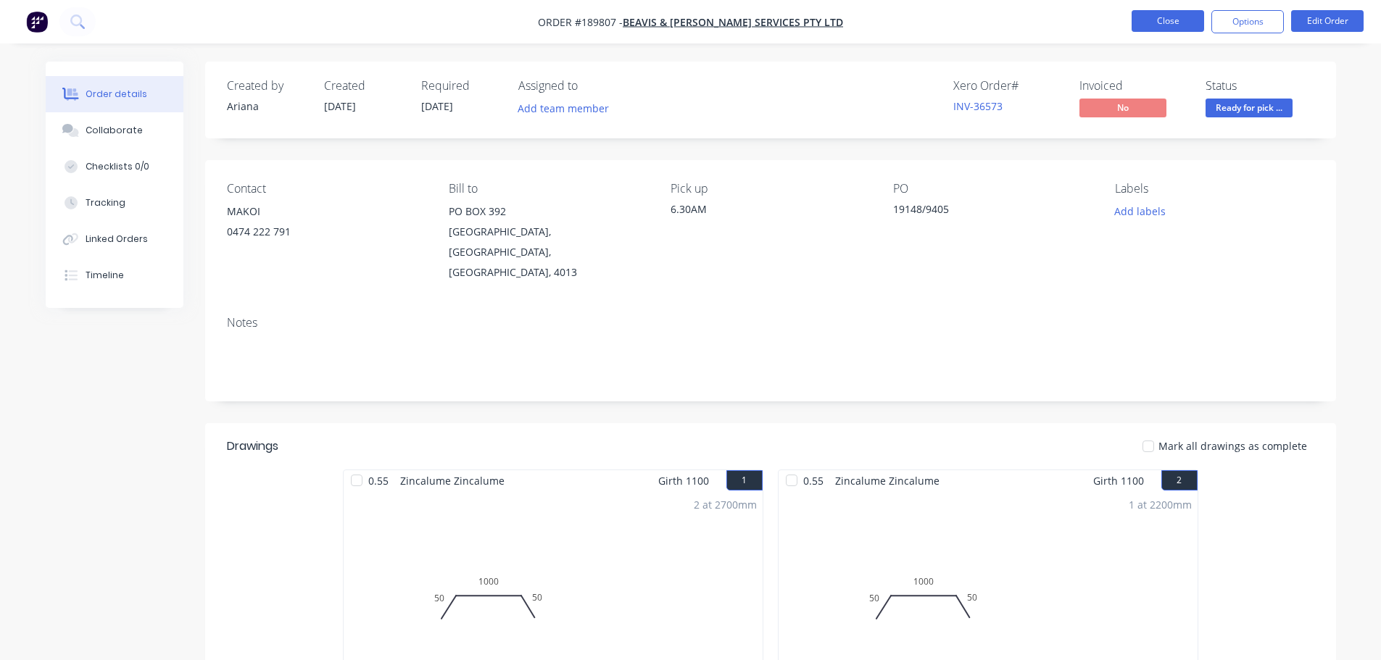
click at [1148, 25] on button "Close" at bounding box center [1167, 21] width 72 height 22
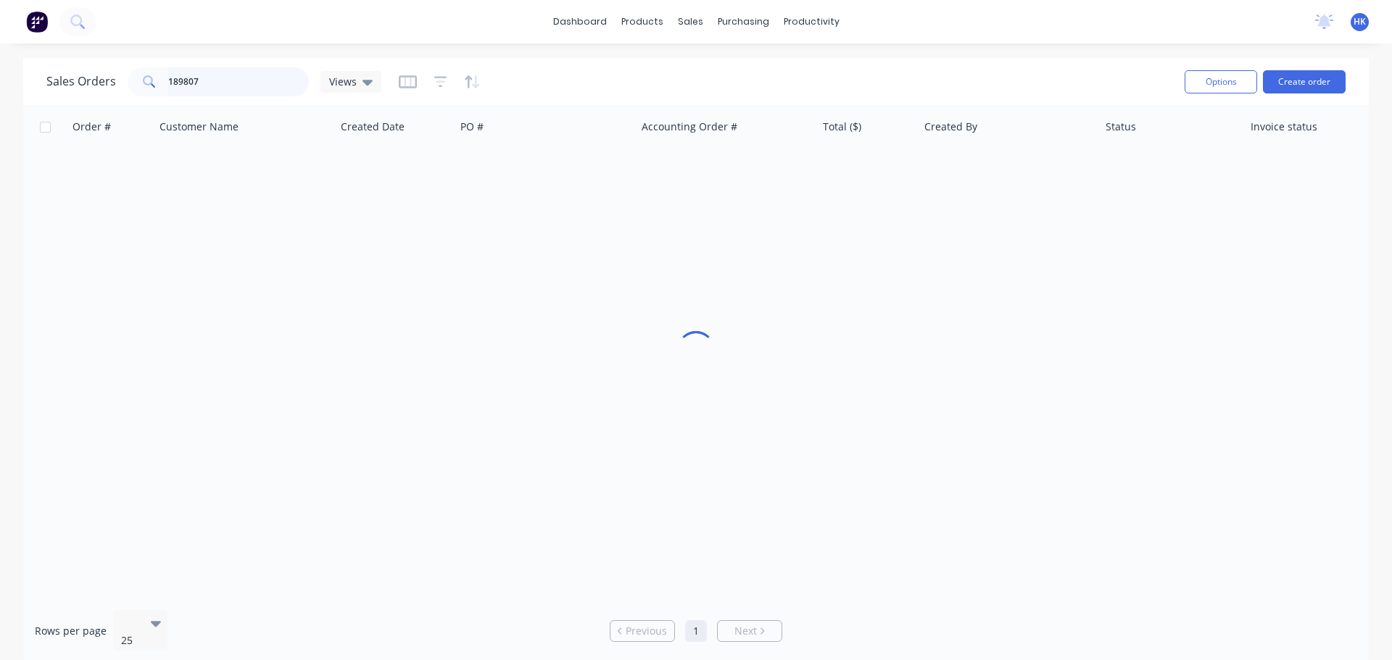
click at [209, 85] on input "189807" at bounding box center [238, 81] width 141 height 29
type input "189819"
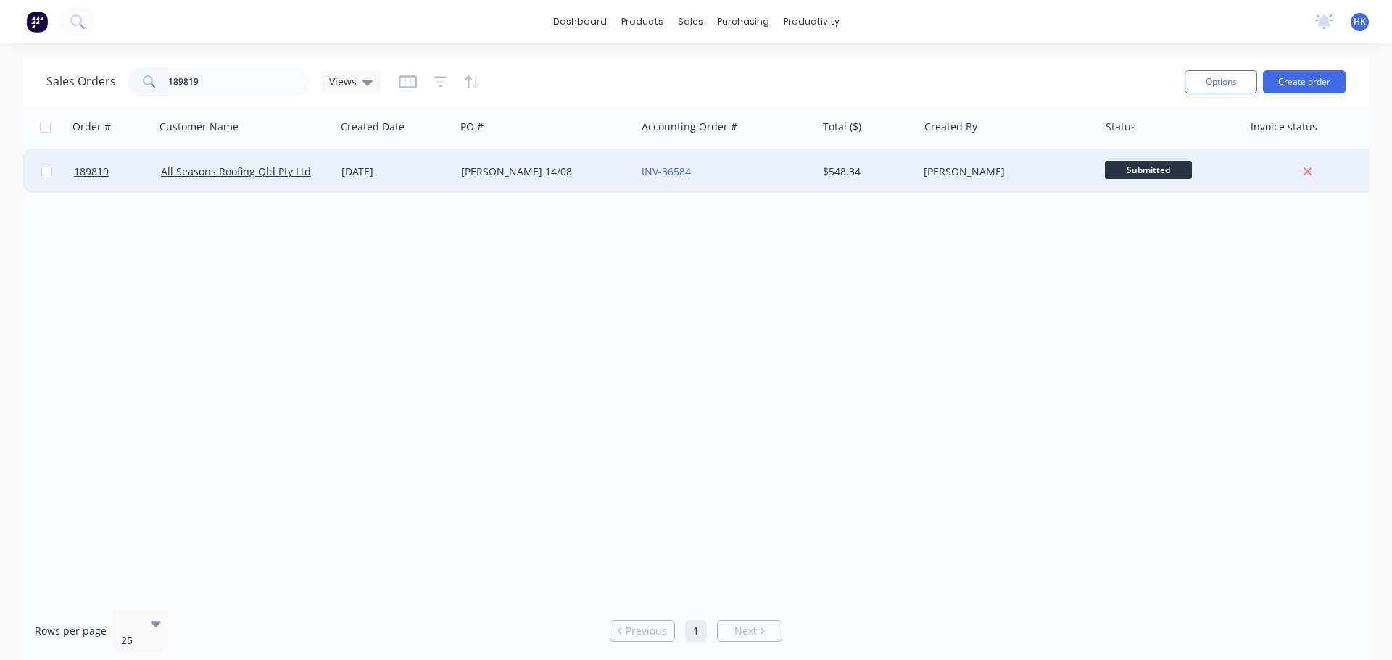
click at [581, 178] on div "LISA 14/08" at bounding box center [541, 172] width 161 height 14
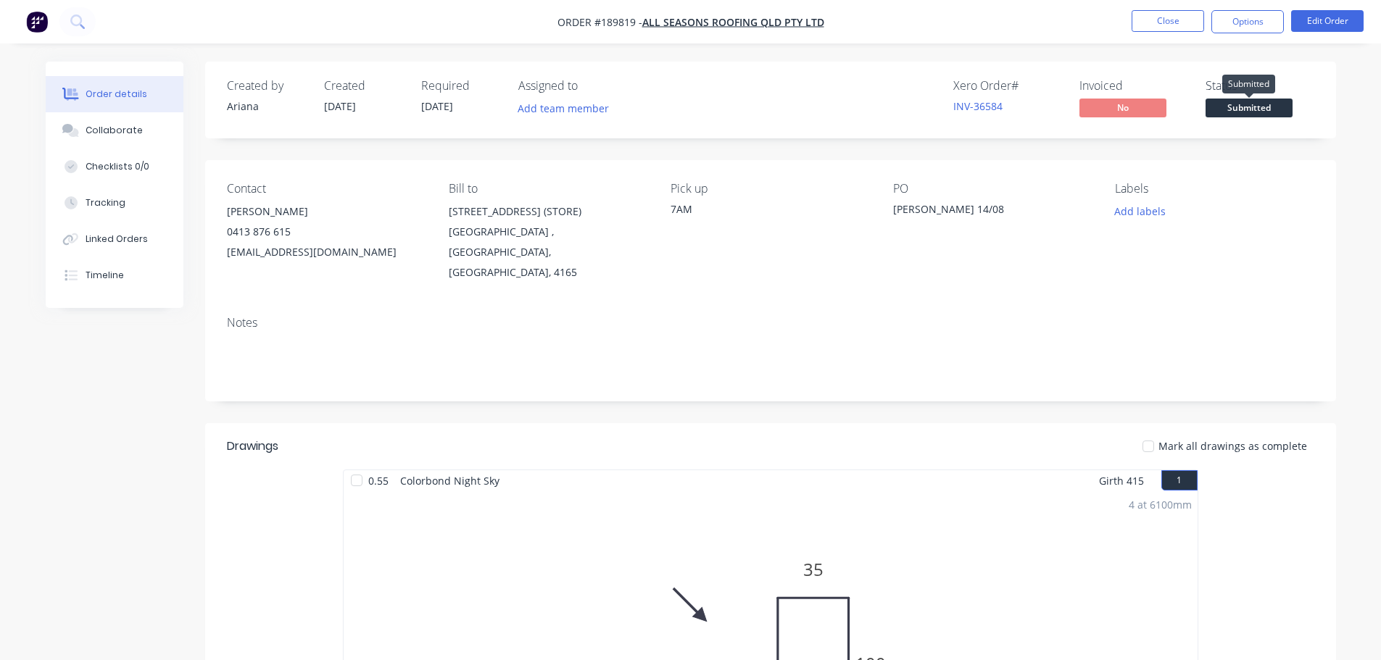
click at [1262, 105] on span "Submitted" at bounding box center [1248, 108] width 87 height 18
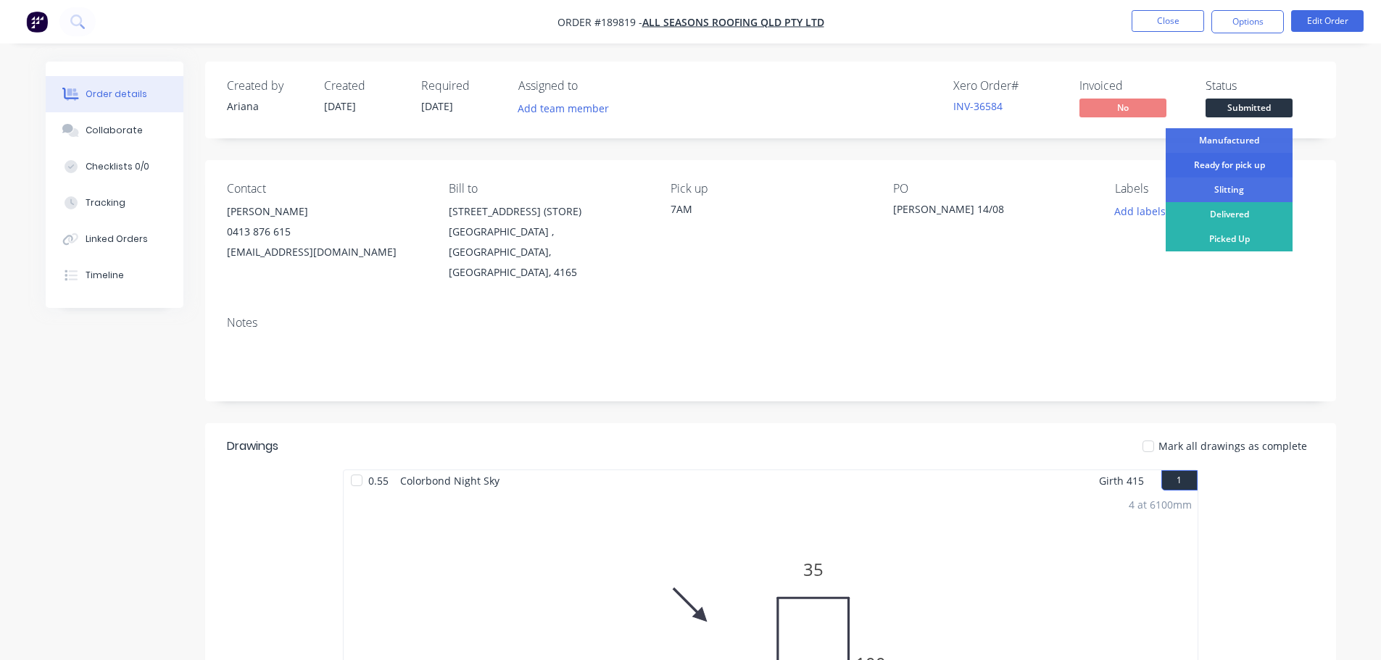
click at [1237, 163] on div "Ready for pick up" at bounding box center [1228, 165] width 127 height 25
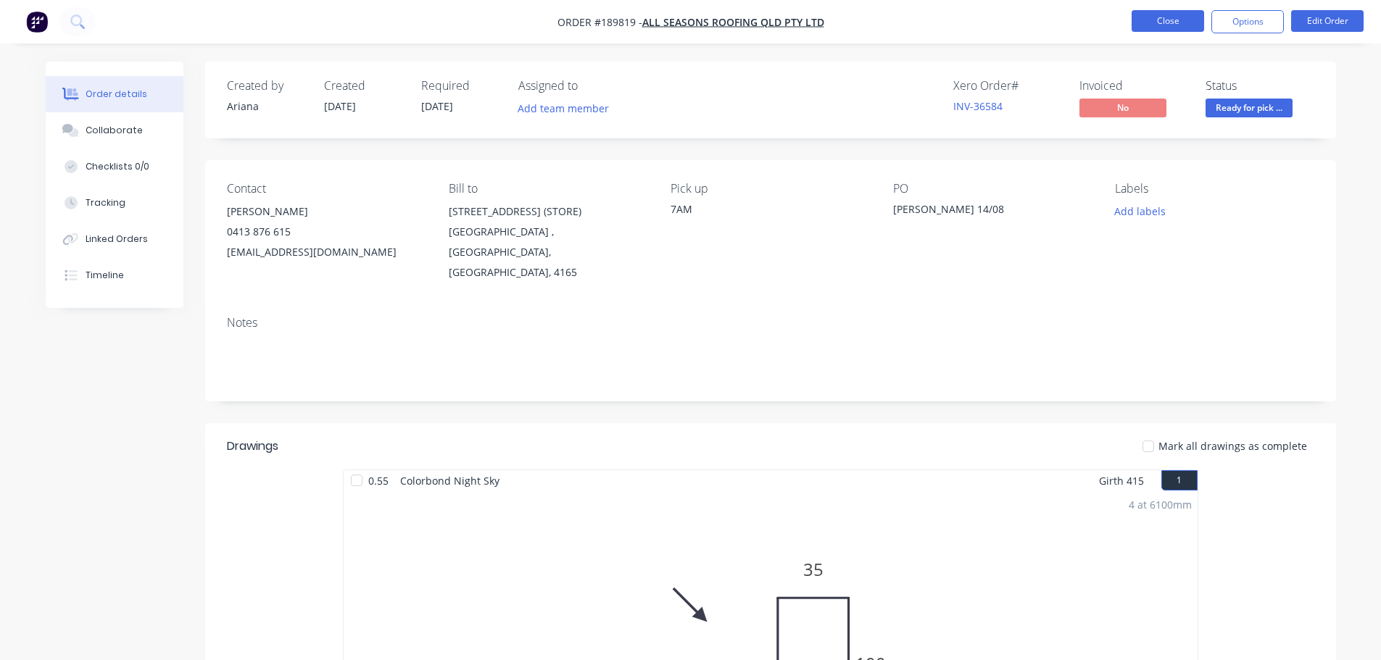
click at [1142, 30] on button "Close" at bounding box center [1167, 21] width 72 height 22
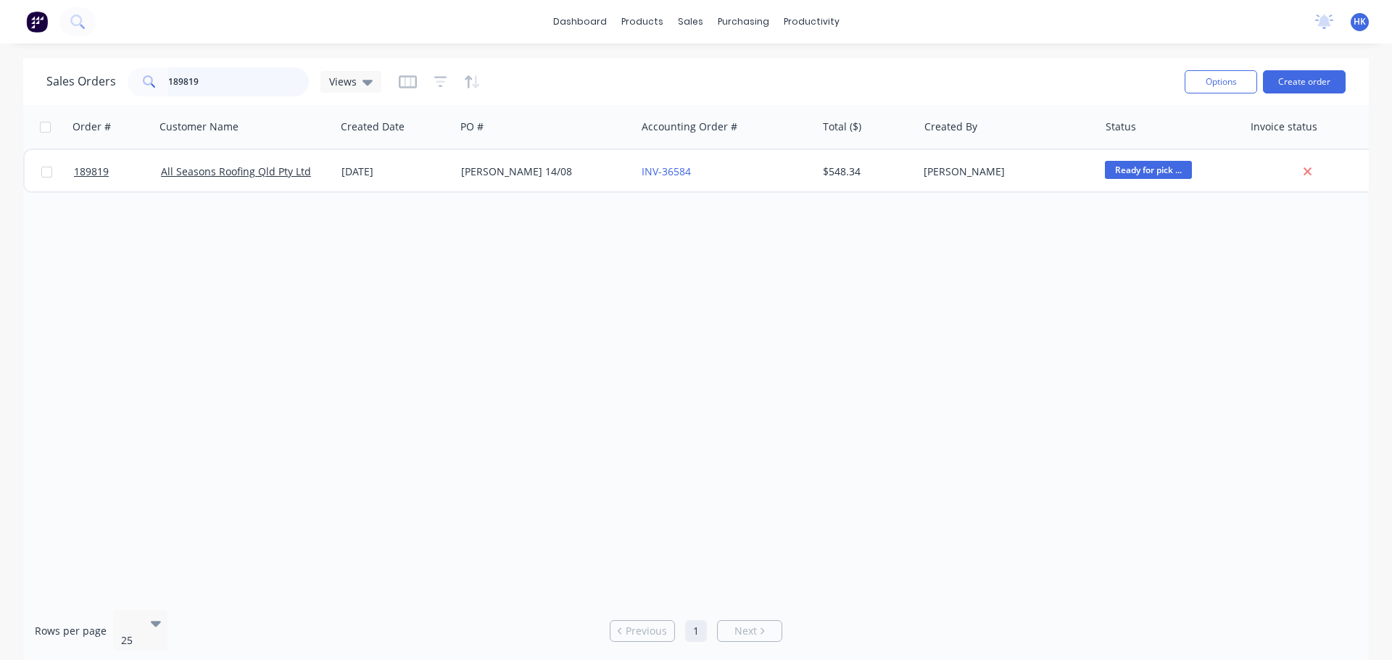
drag, startPoint x: 241, startPoint y: 69, endPoint x: 233, endPoint y: 69, distance: 8.0
click at [236, 69] on input "189819" at bounding box center [238, 81] width 141 height 29
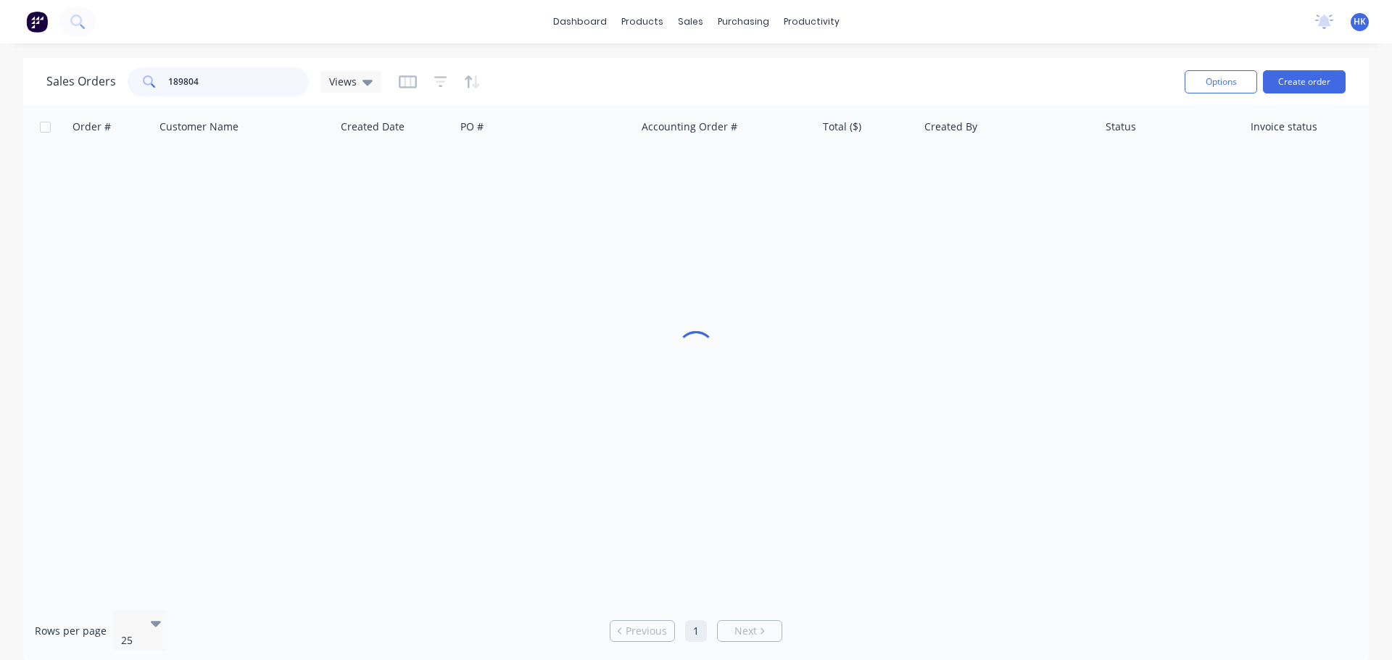
type input "189804"
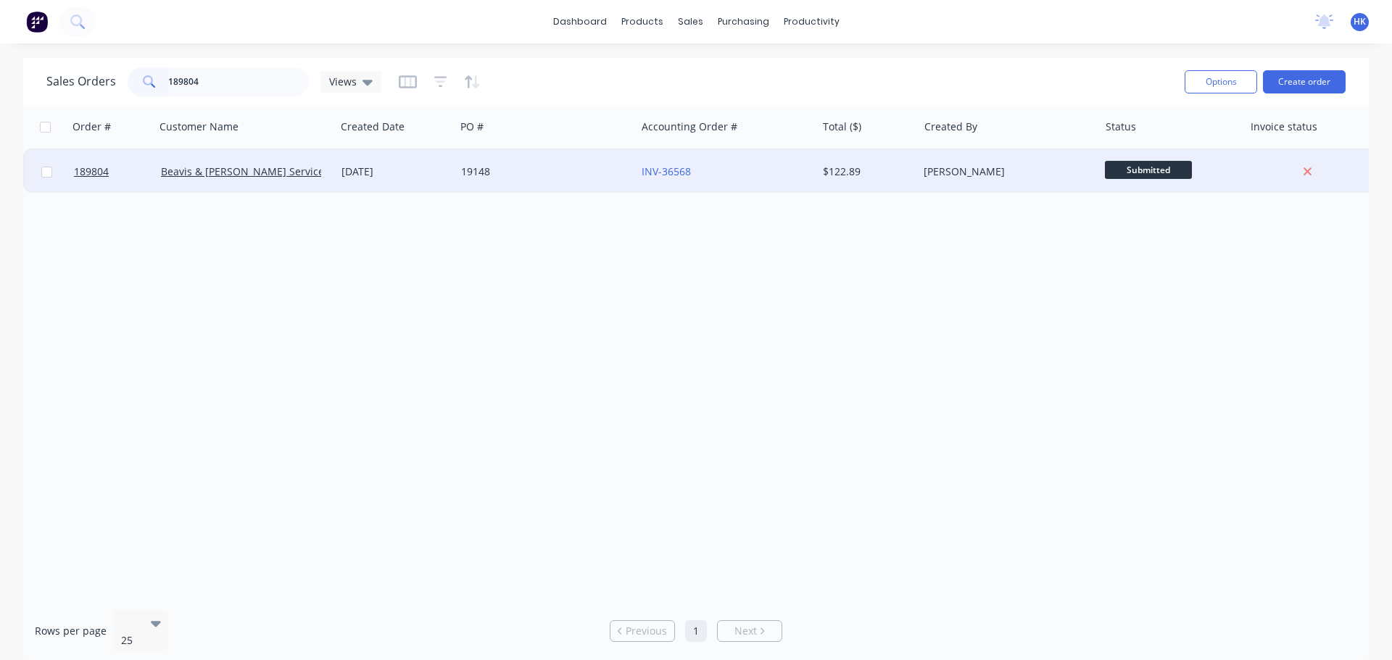
click at [523, 175] on div "19148" at bounding box center [541, 172] width 161 height 14
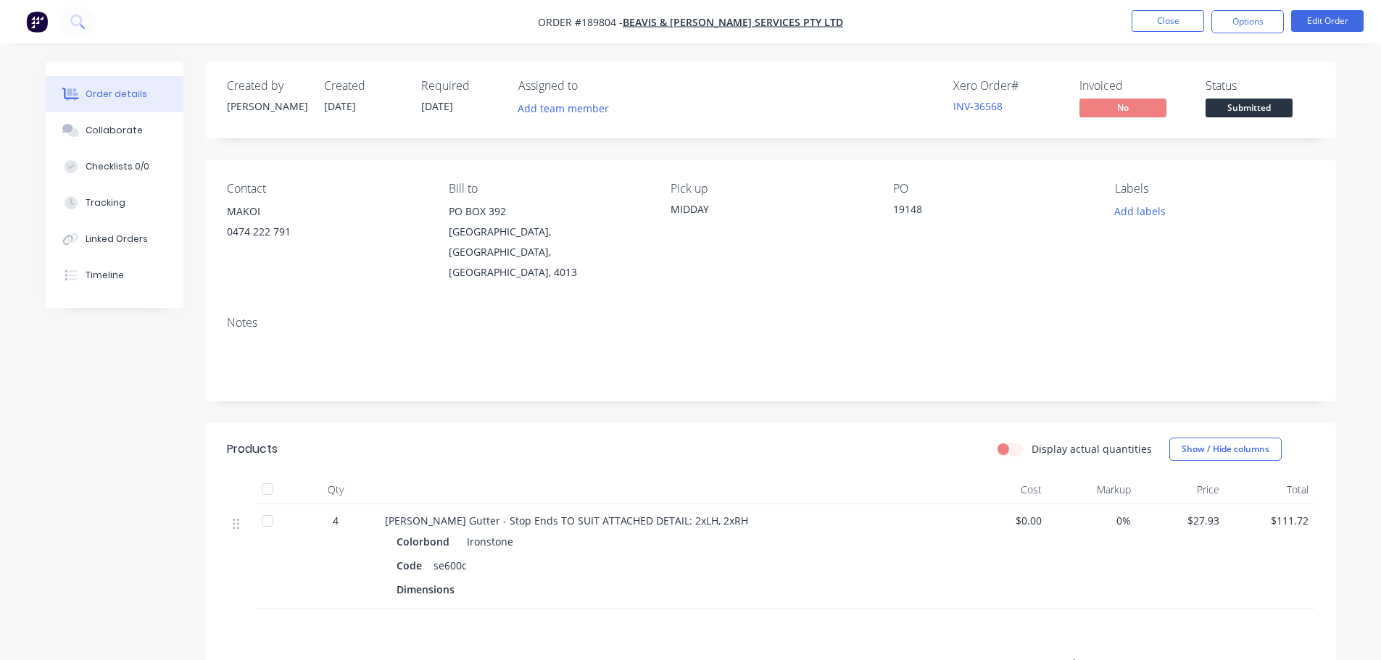
click at [1250, 104] on span "Submitted" at bounding box center [1248, 108] width 87 height 18
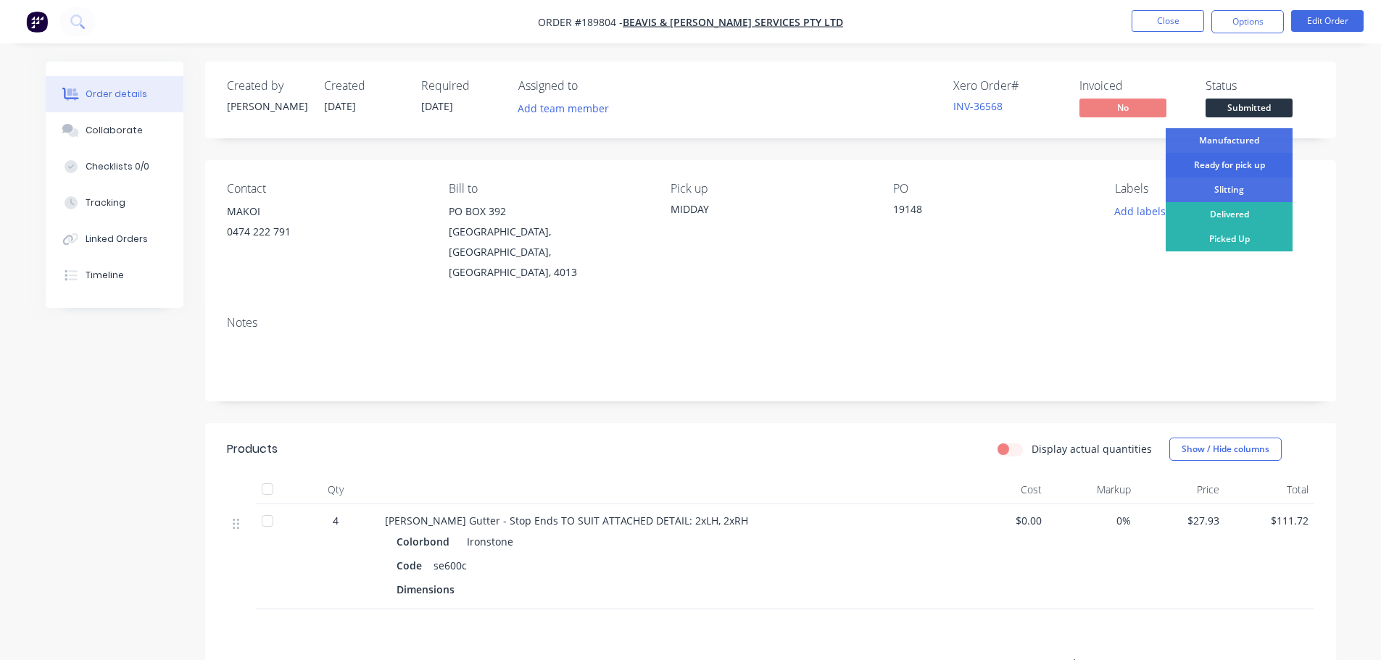
click at [1237, 168] on div "Ready for pick up" at bounding box center [1228, 165] width 127 height 25
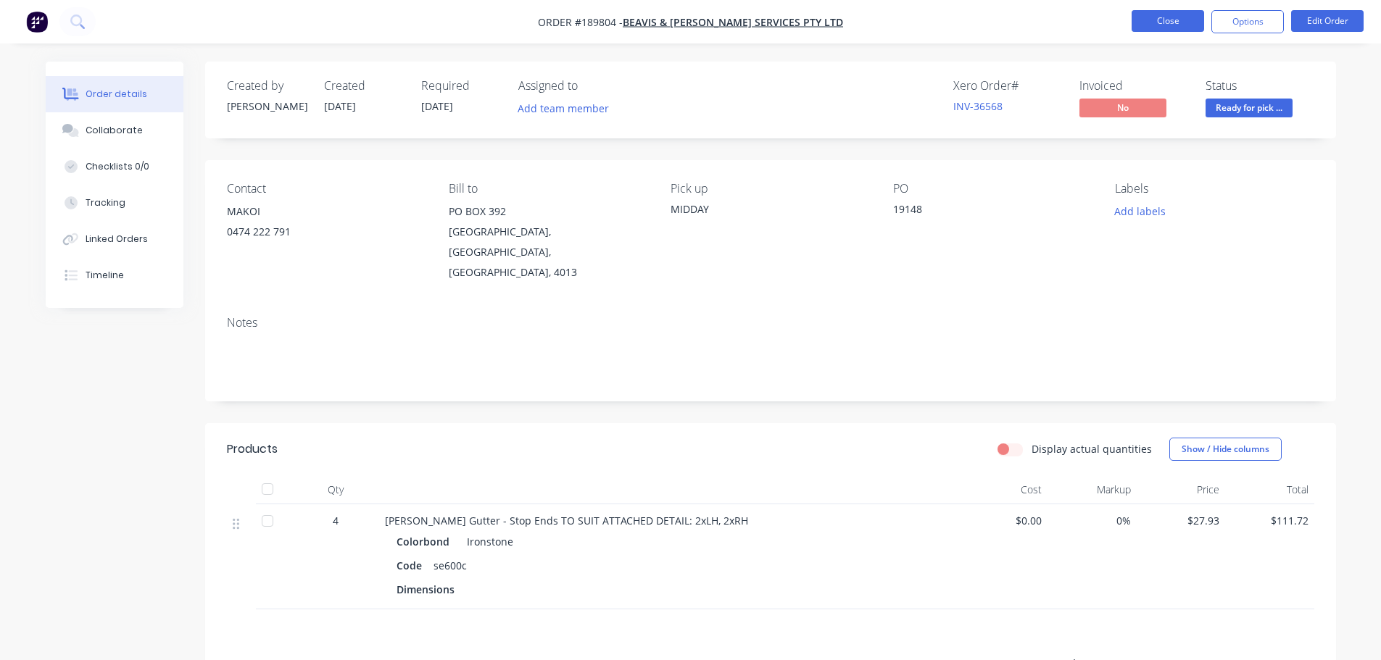
click at [1164, 22] on button "Close" at bounding box center [1167, 21] width 72 height 22
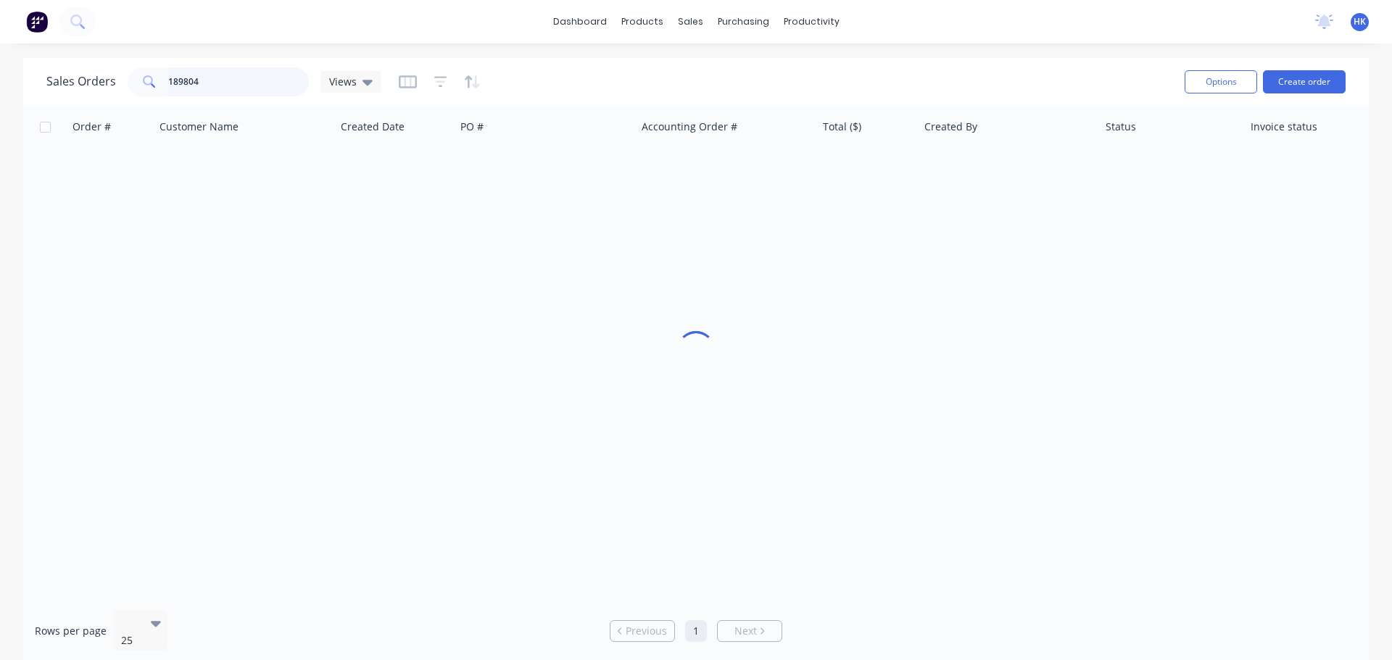
click at [236, 78] on input "189804" at bounding box center [238, 81] width 141 height 29
type input "189816"
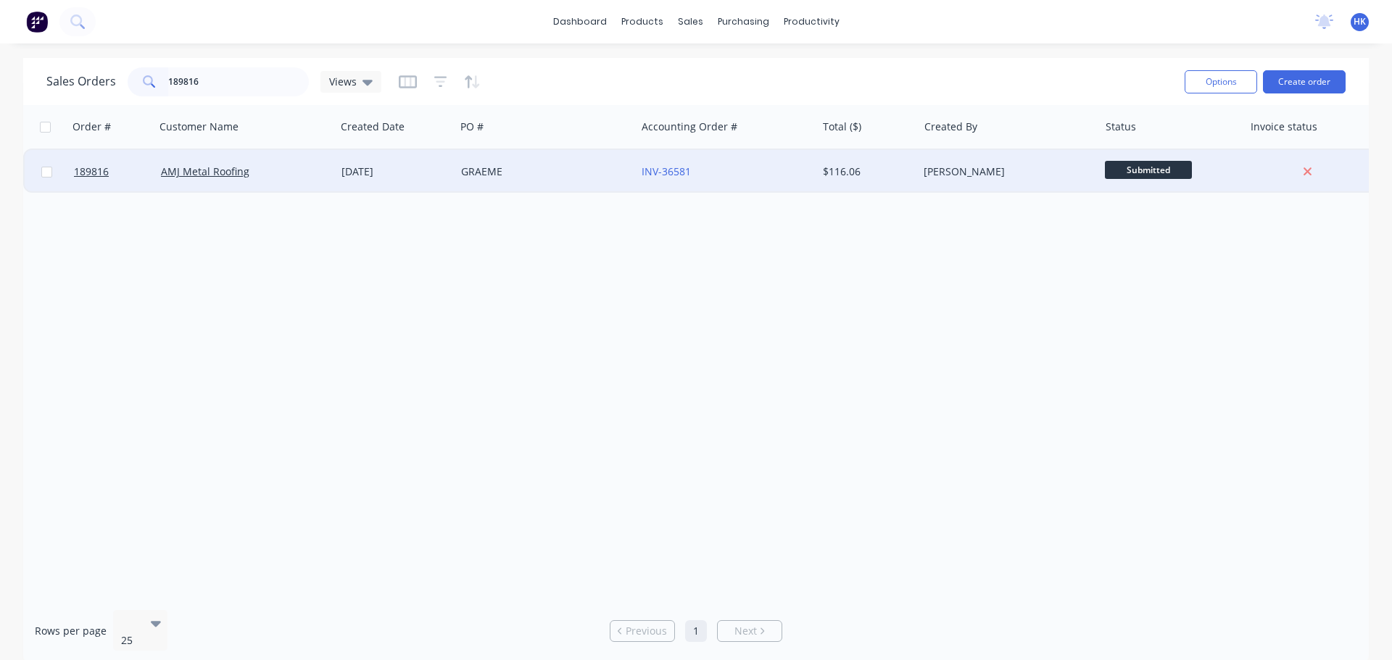
click at [523, 178] on div "GRAEME" at bounding box center [541, 172] width 161 height 14
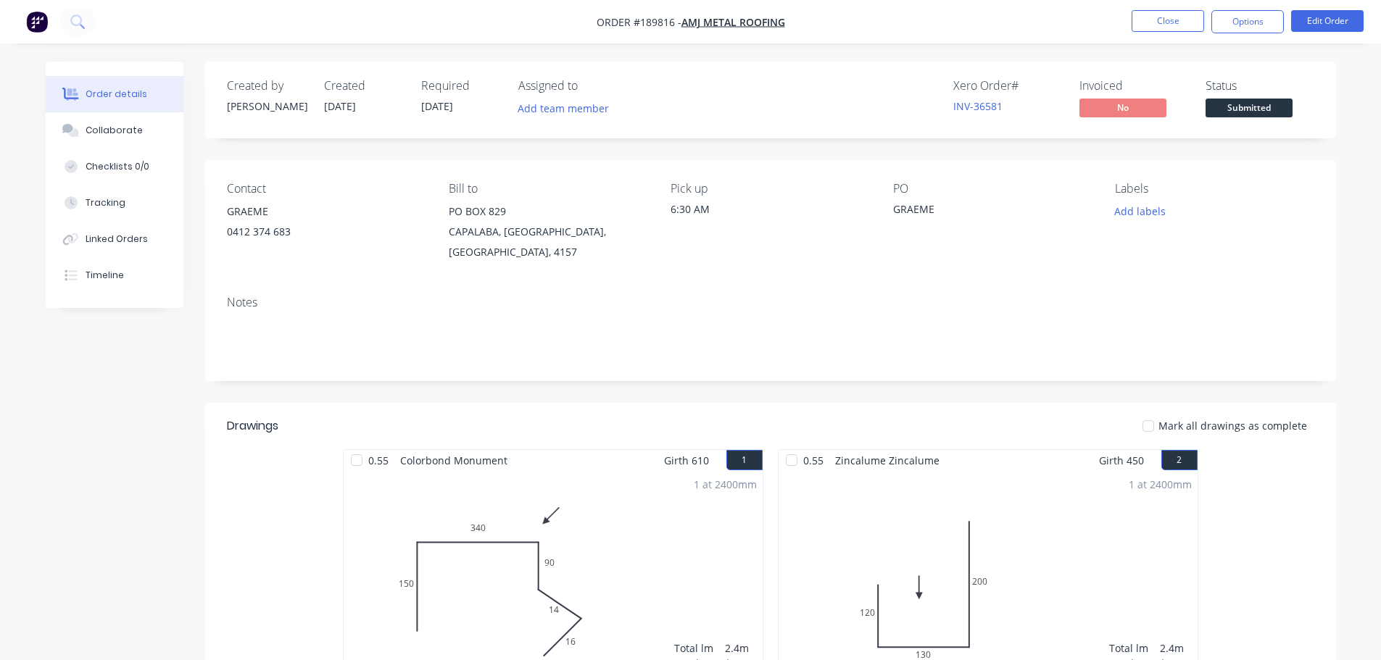
click at [1226, 109] on span "Submitted" at bounding box center [1248, 108] width 87 height 18
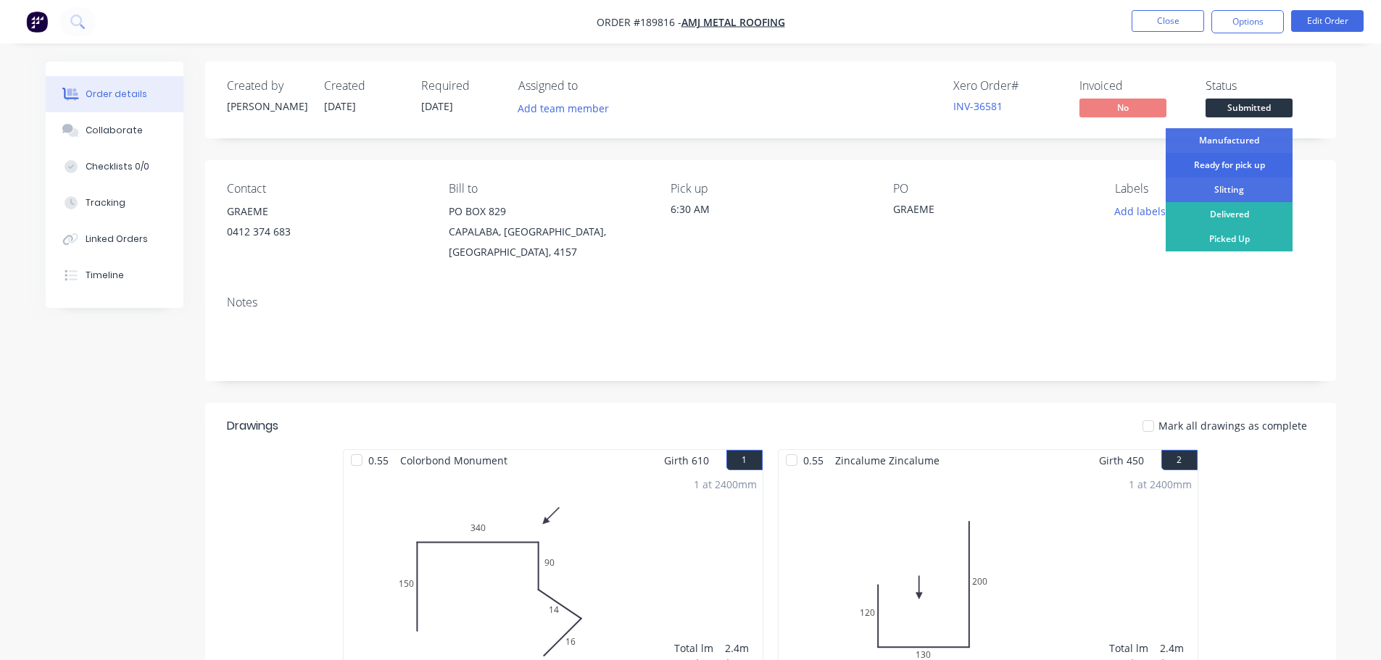
click at [1224, 163] on div "Ready for pick up" at bounding box center [1228, 165] width 127 height 25
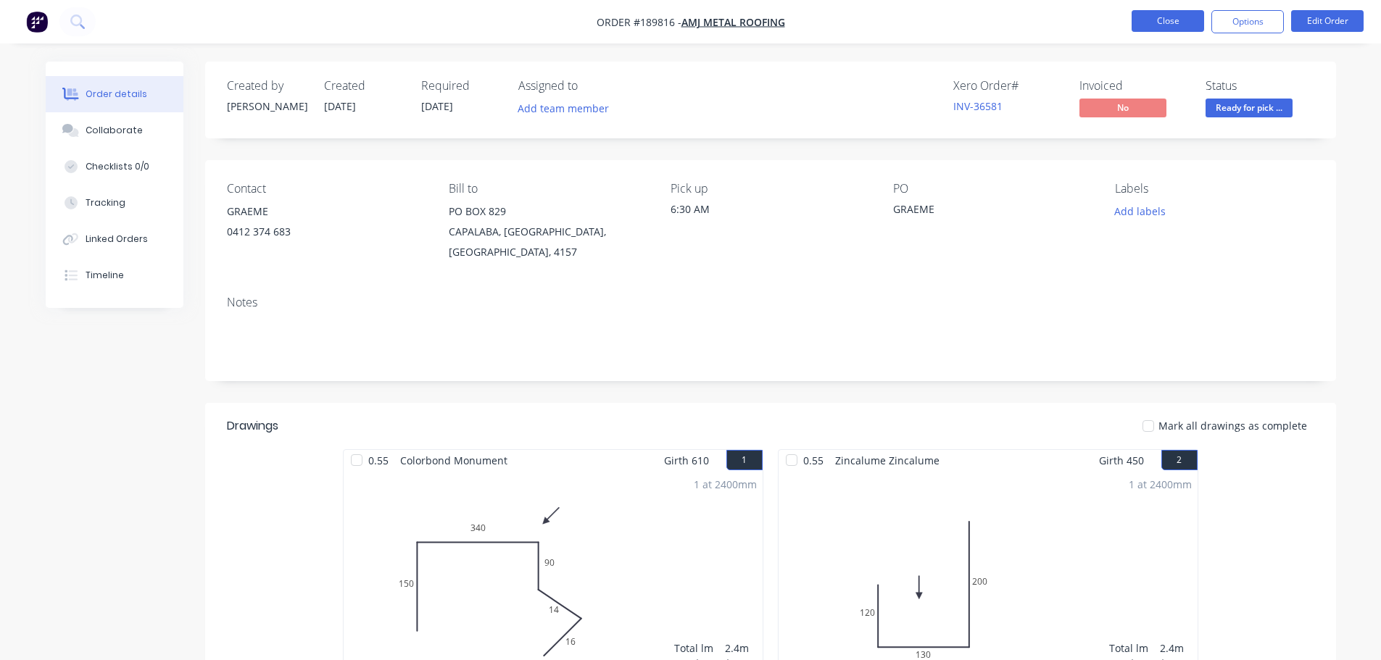
click at [1177, 22] on button "Close" at bounding box center [1167, 21] width 72 height 22
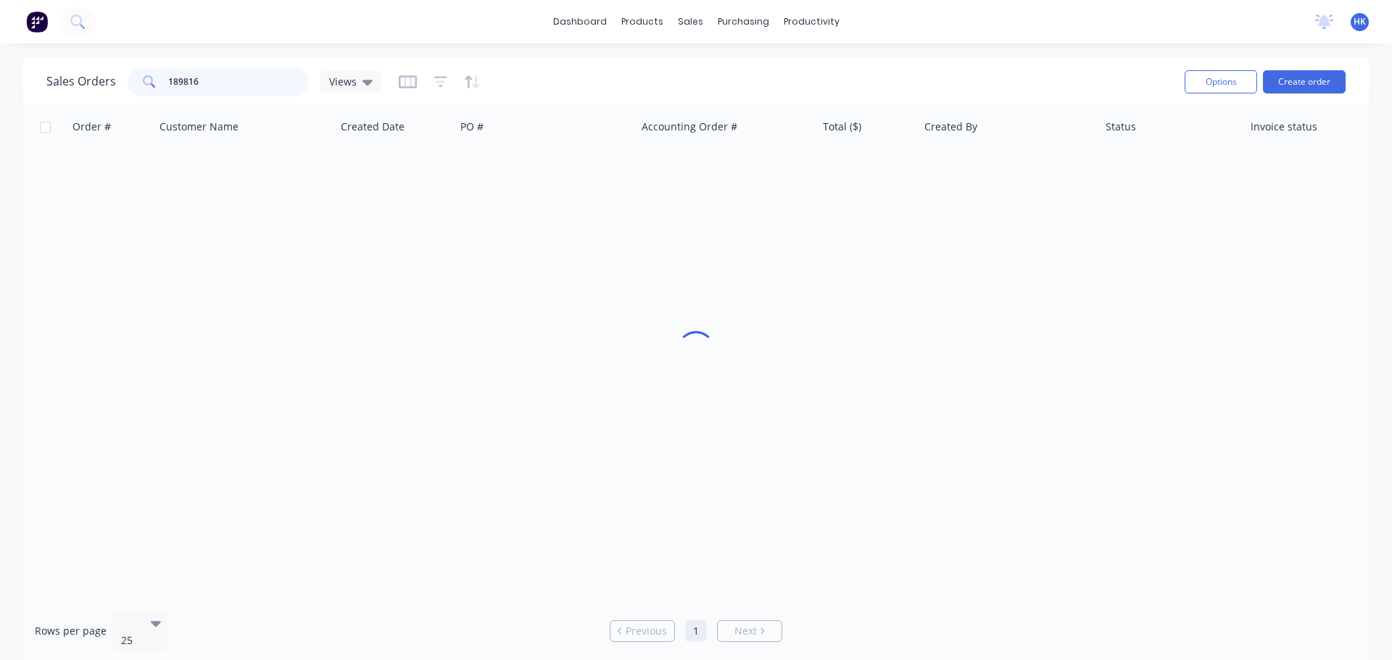
drag, startPoint x: 266, startPoint y: 77, endPoint x: 145, endPoint y: 96, distance: 122.6
click at [145, 96] on div "Sales Orders 189816 Views" at bounding box center [609, 82] width 1126 height 36
type input "189658"
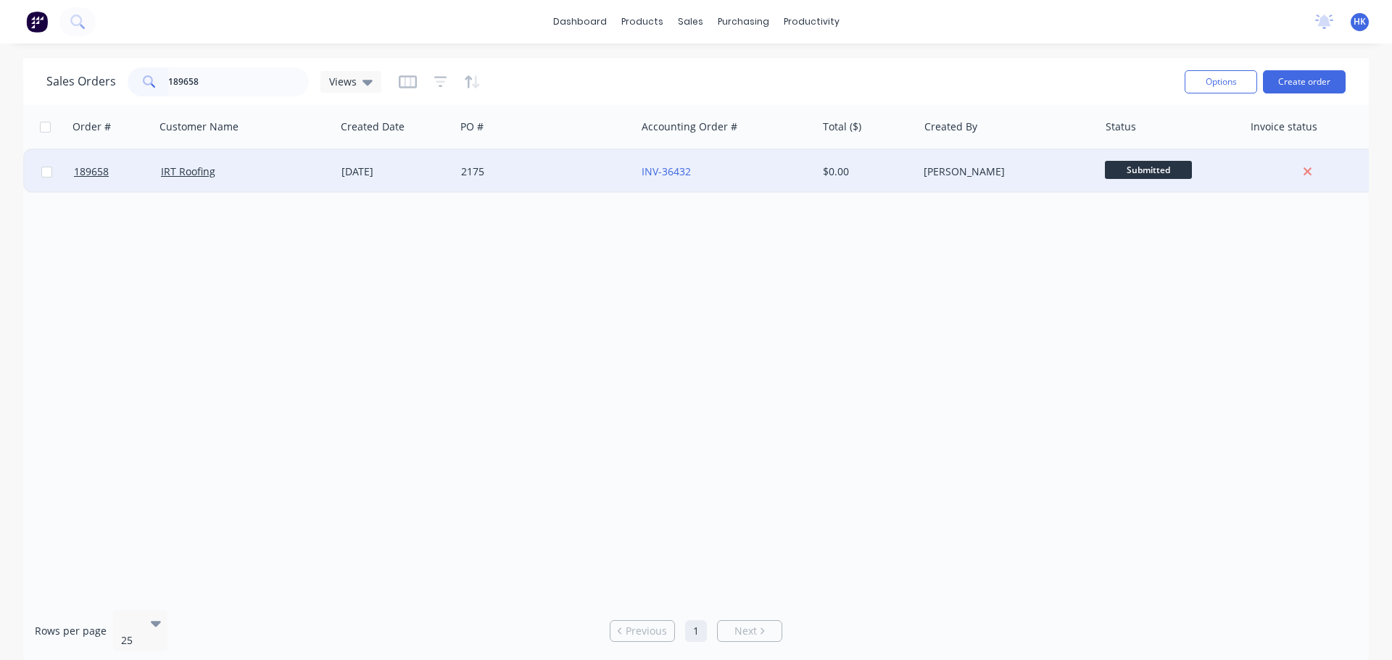
click at [449, 183] on div "[DATE]" at bounding box center [396, 171] width 120 height 43
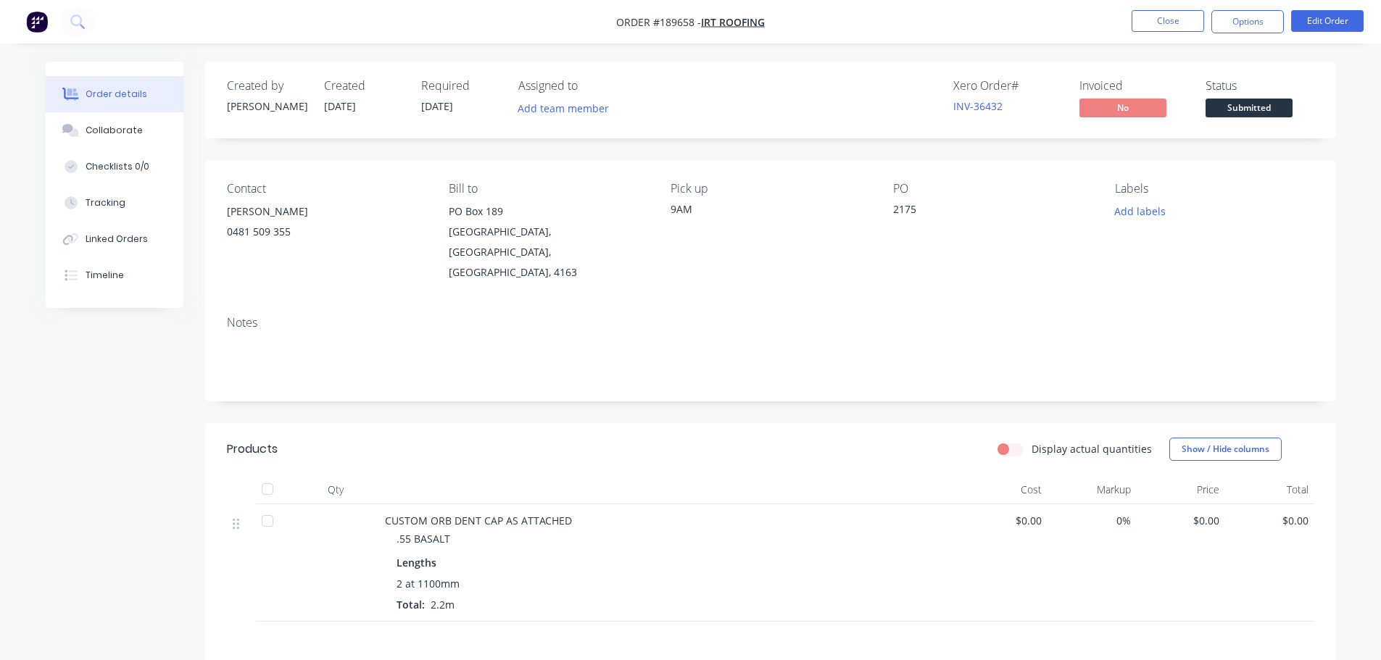
click at [1254, 112] on span "Submitted" at bounding box center [1248, 108] width 87 height 18
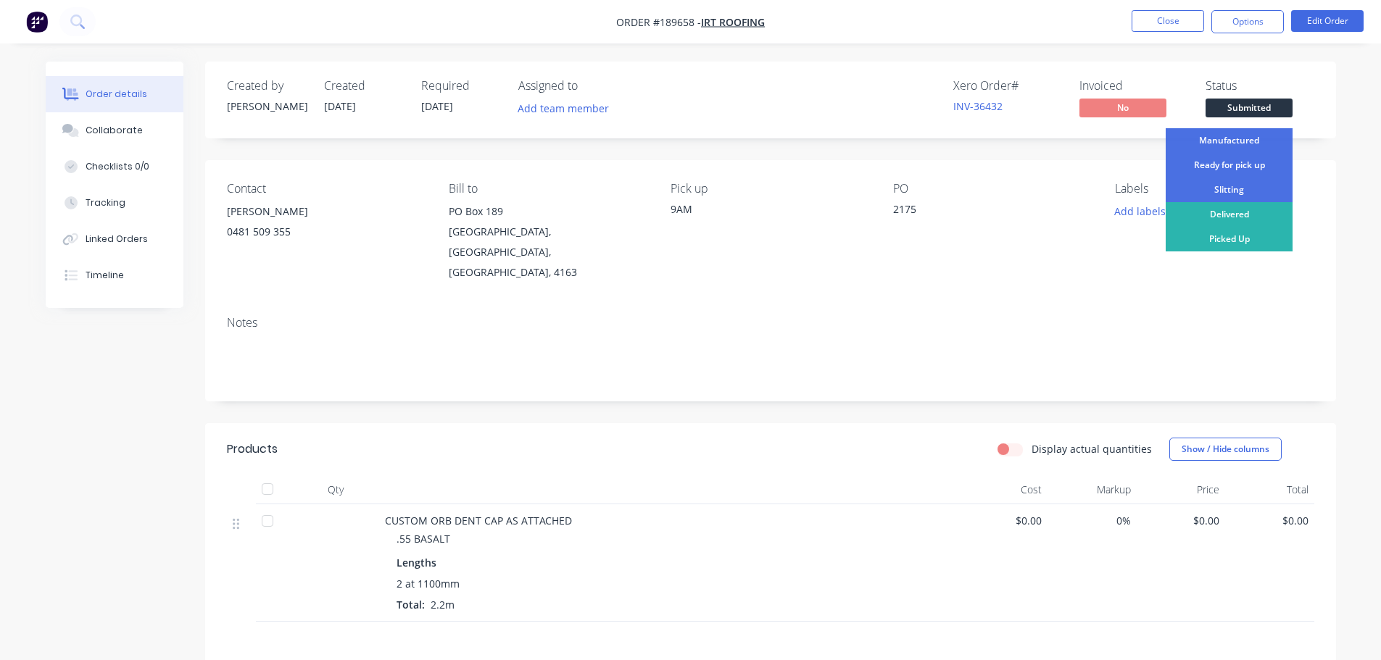
click at [1249, 160] on div "Ready for pick up" at bounding box center [1228, 165] width 127 height 25
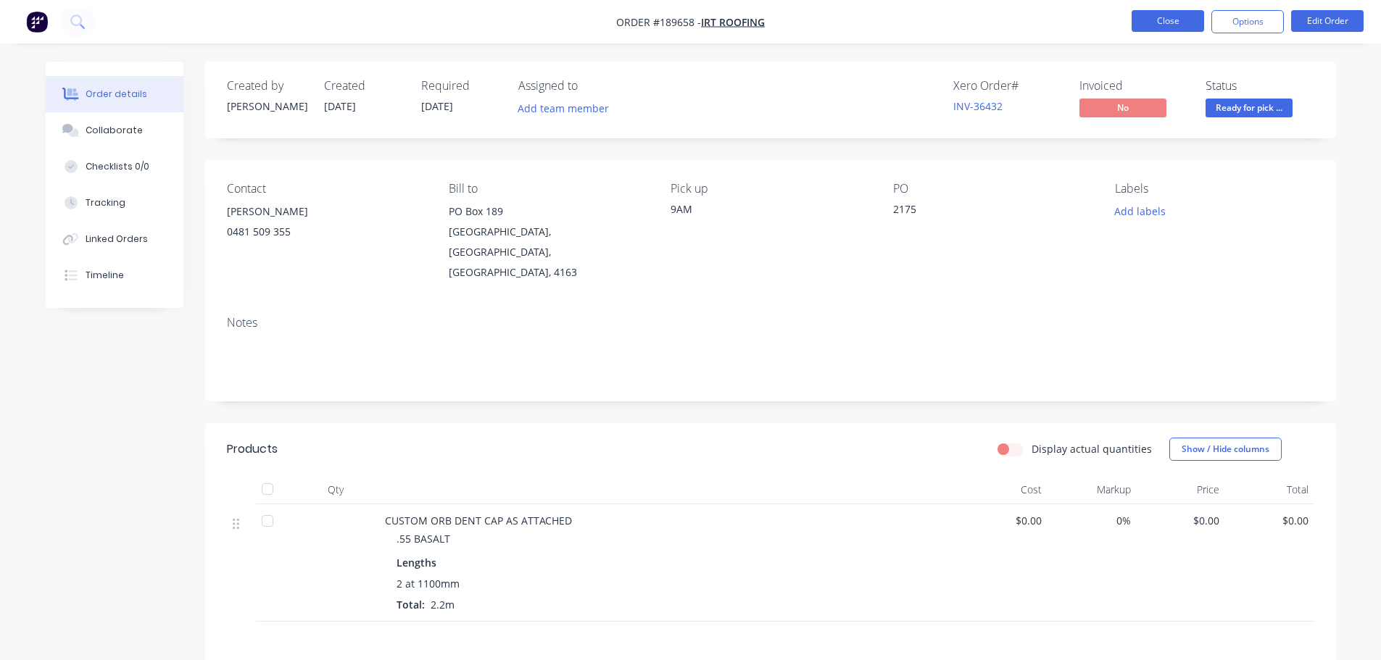
click at [1163, 19] on button "Close" at bounding box center [1167, 21] width 72 height 22
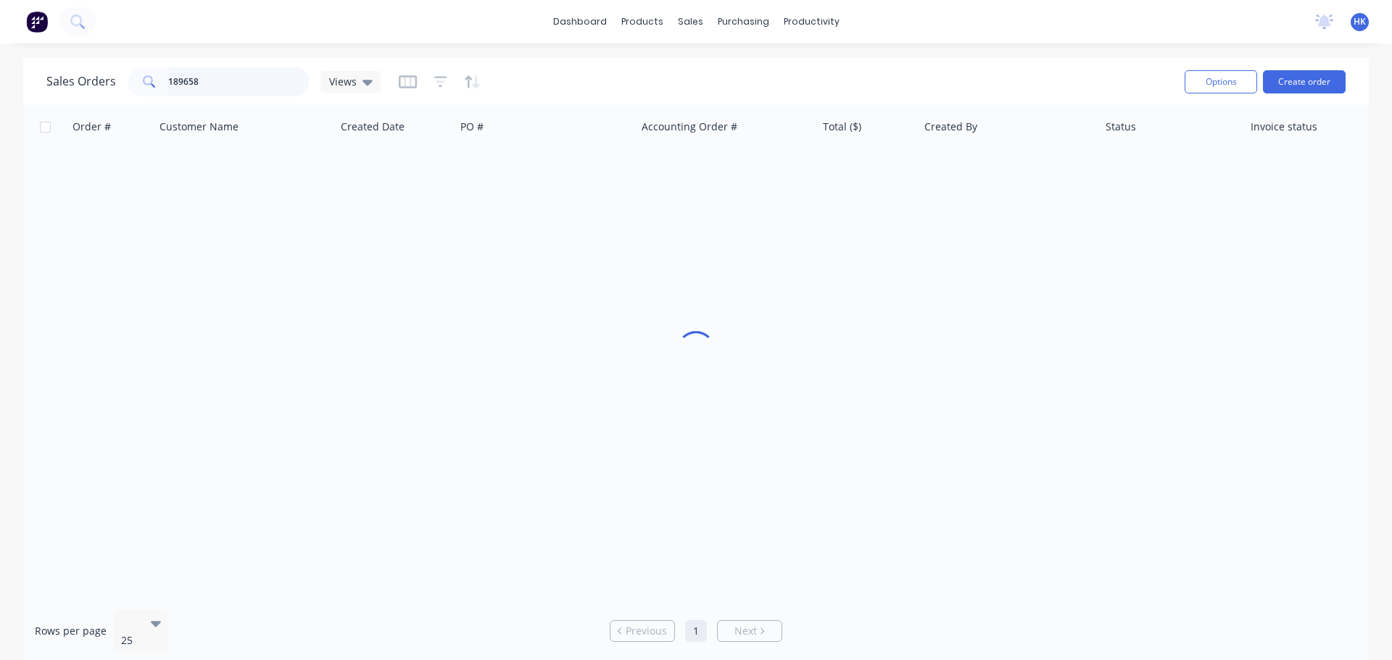
click at [240, 86] on input "189658" at bounding box center [238, 81] width 141 height 29
type input "189812"
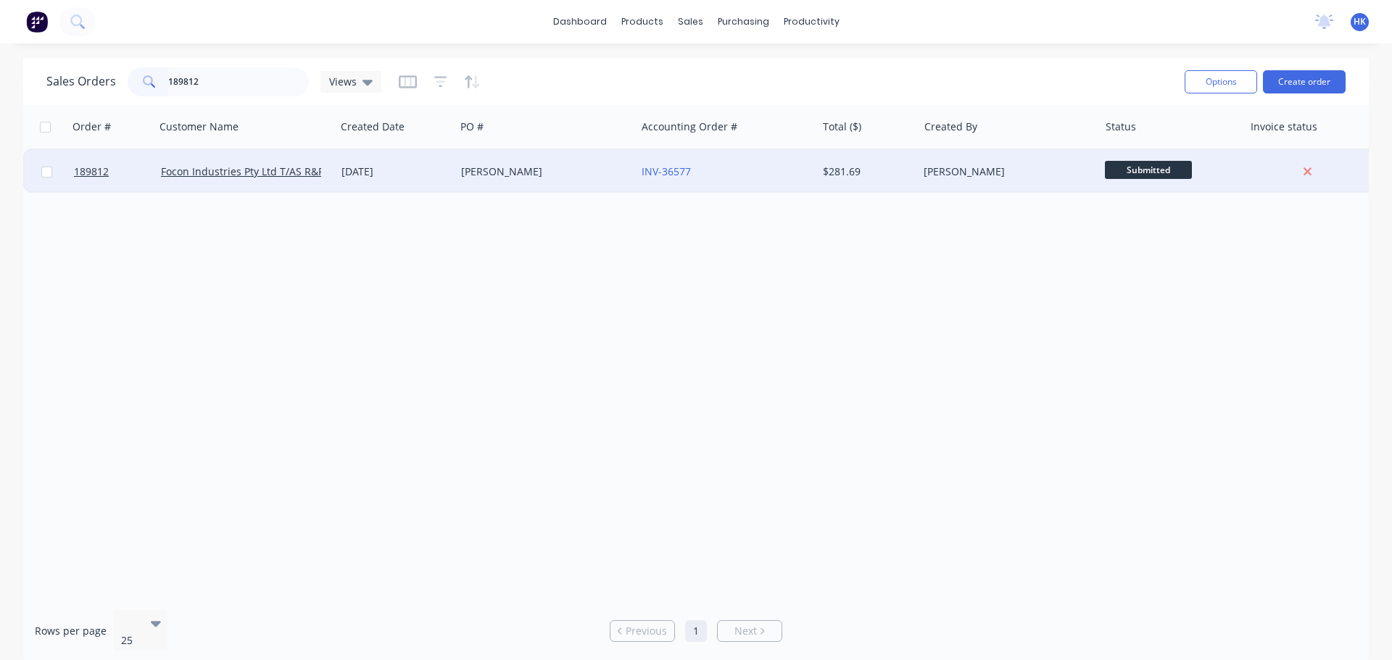
click at [584, 175] on div "TOM COLLINS" at bounding box center [541, 172] width 161 height 14
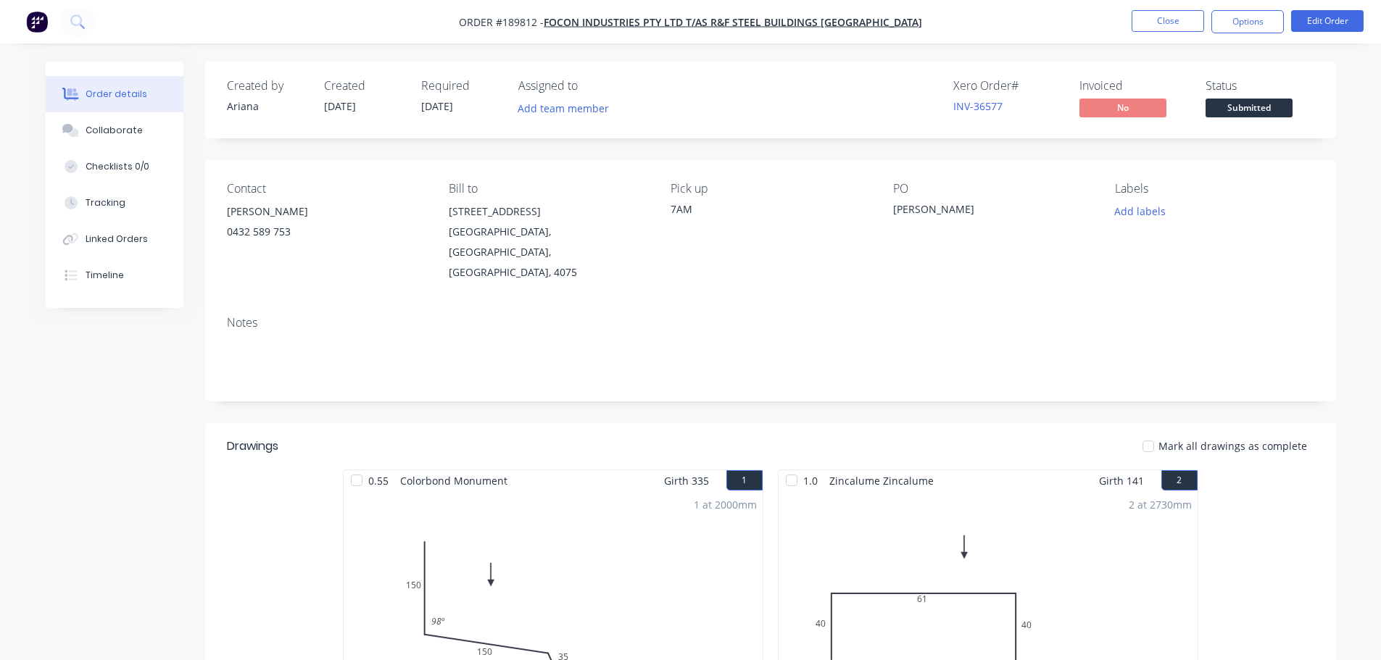
click at [1235, 106] on span "Submitted" at bounding box center [1248, 108] width 87 height 18
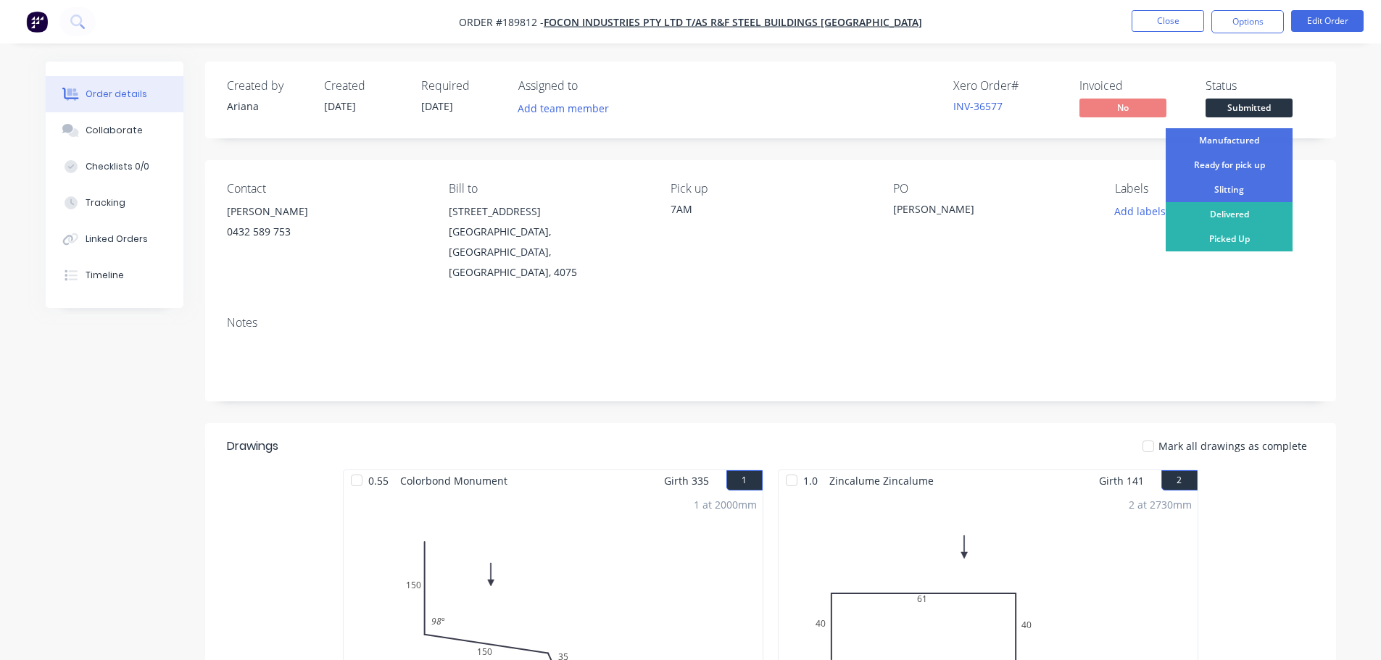
click at [1222, 161] on div "Ready for pick up" at bounding box center [1228, 165] width 127 height 25
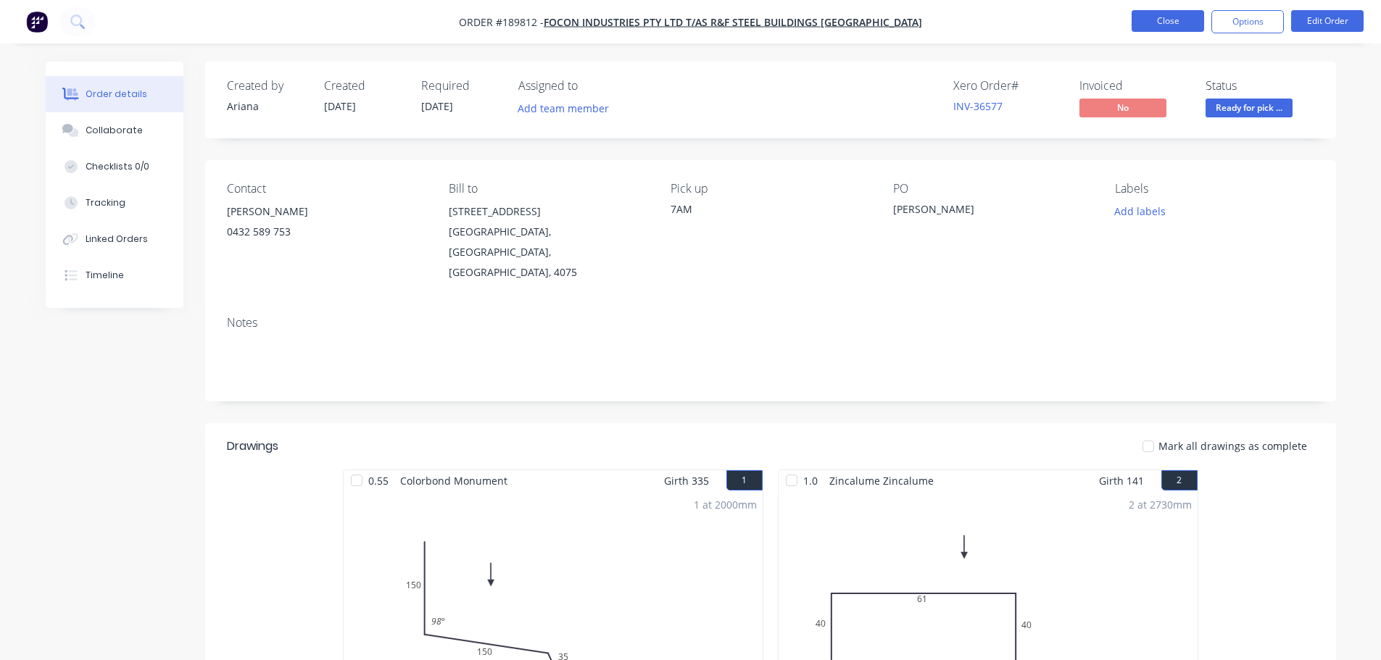
click at [1175, 25] on button "Close" at bounding box center [1167, 21] width 72 height 22
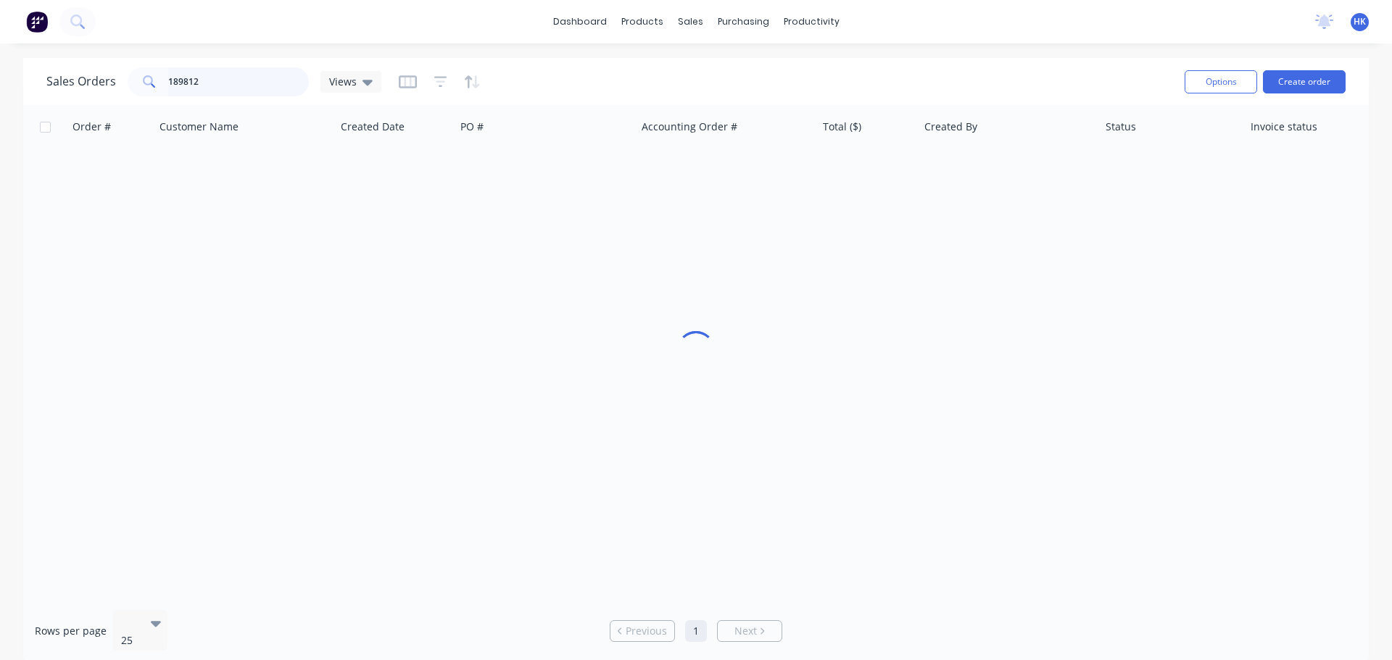
click at [228, 86] on input "189812" at bounding box center [238, 81] width 141 height 29
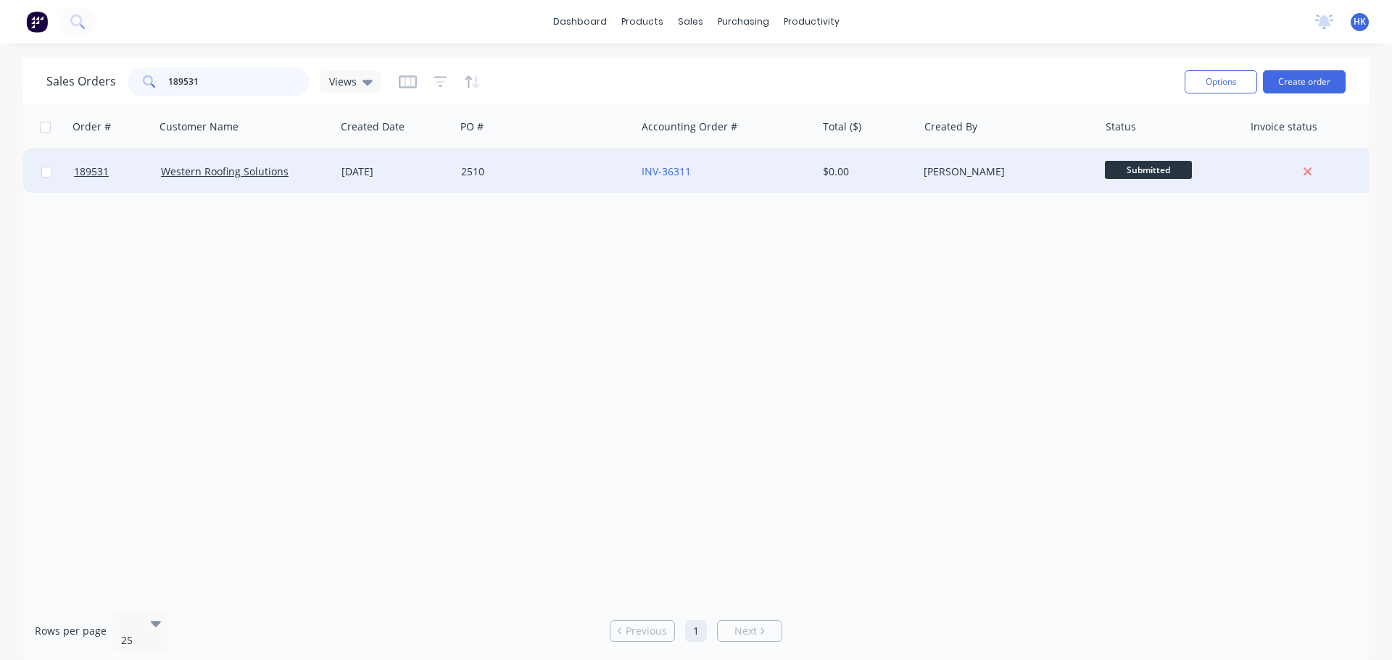
type input "189531"
click at [536, 179] on div "2510" at bounding box center [545, 171] width 180 height 43
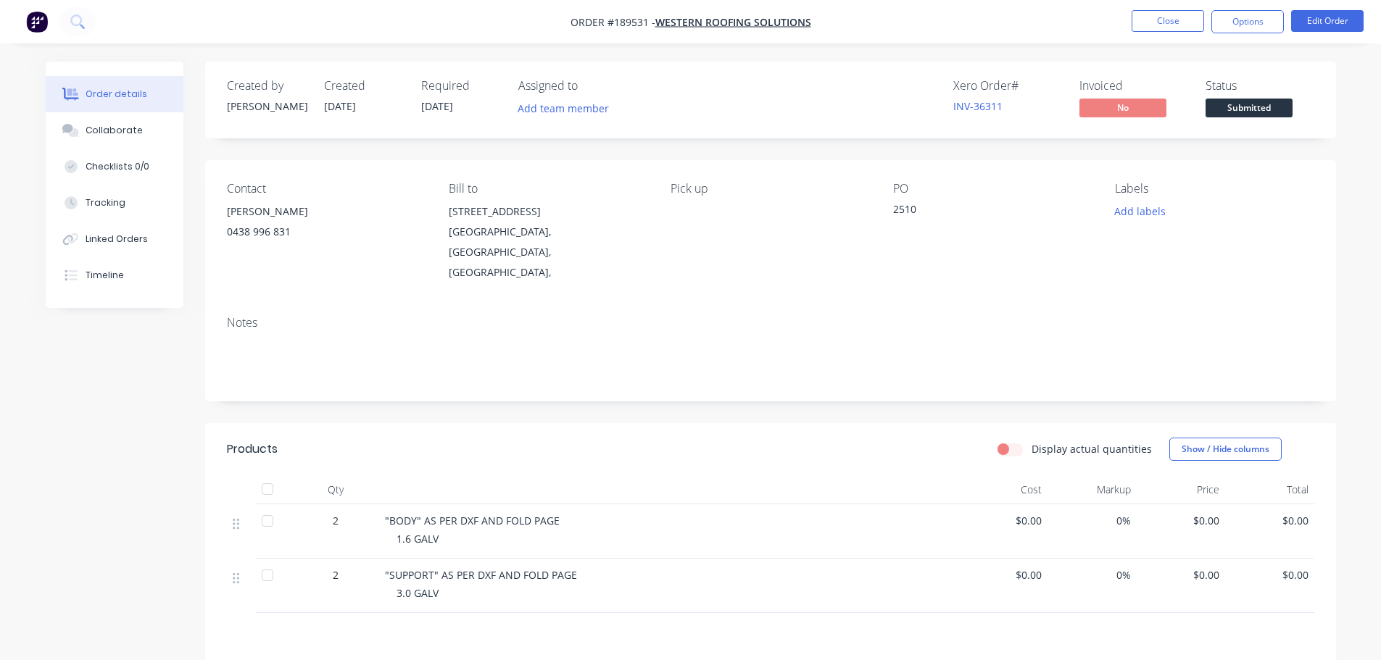
click at [1237, 112] on span "Submitted" at bounding box center [1248, 108] width 87 height 18
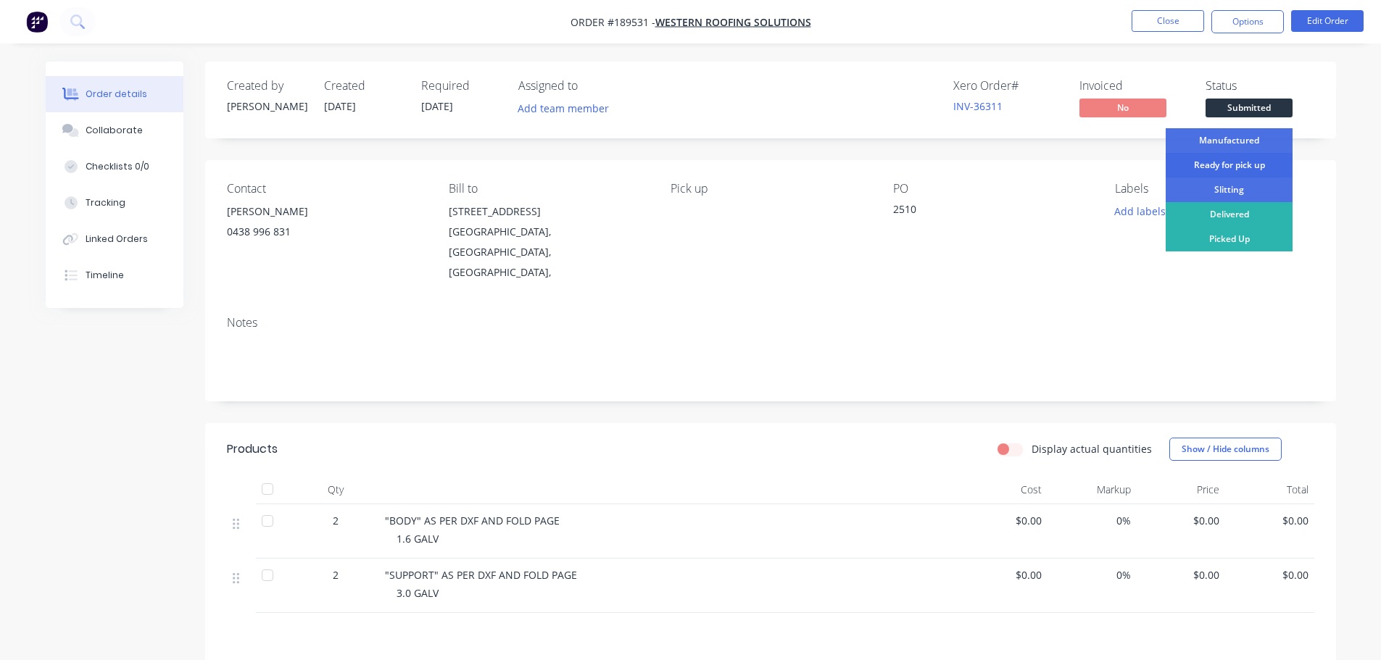
click at [1244, 168] on div "Ready for pick up" at bounding box center [1228, 165] width 127 height 25
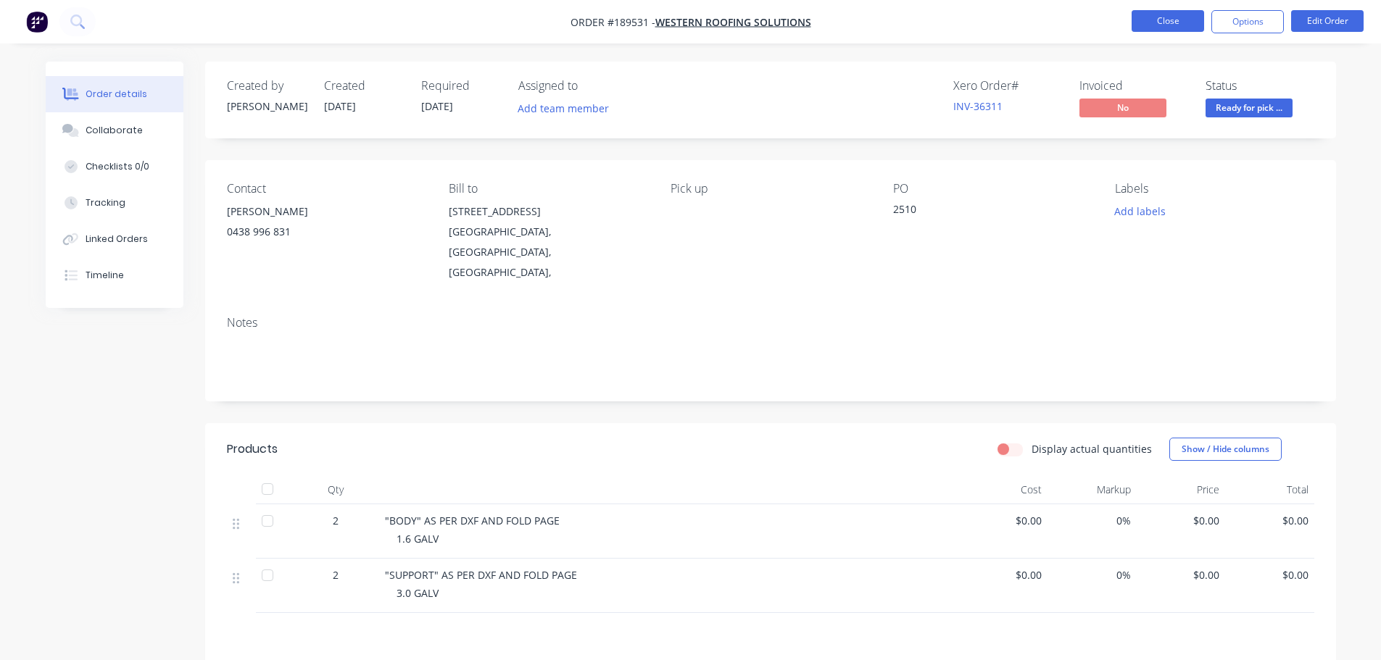
click at [1170, 22] on button "Close" at bounding box center [1167, 21] width 72 height 22
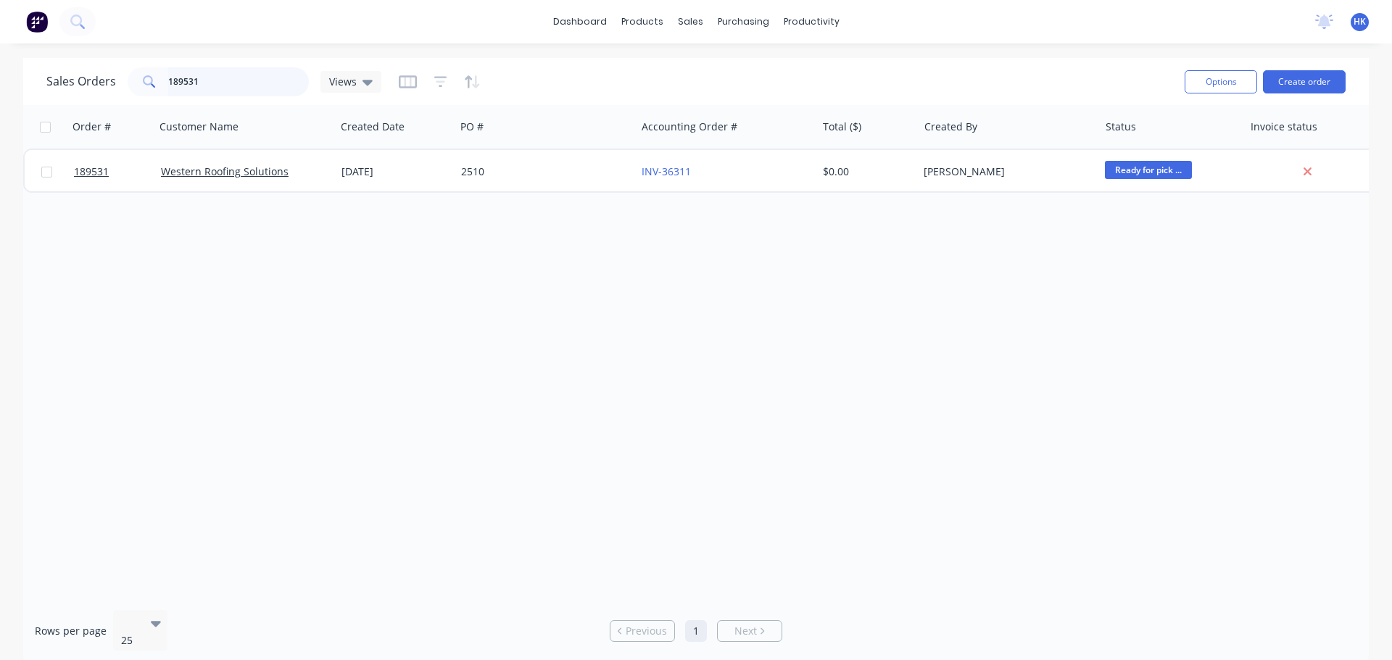
click at [225, 80] on input "189531" at bounding box center [238, 81] width 141 height 29
type input "189826"
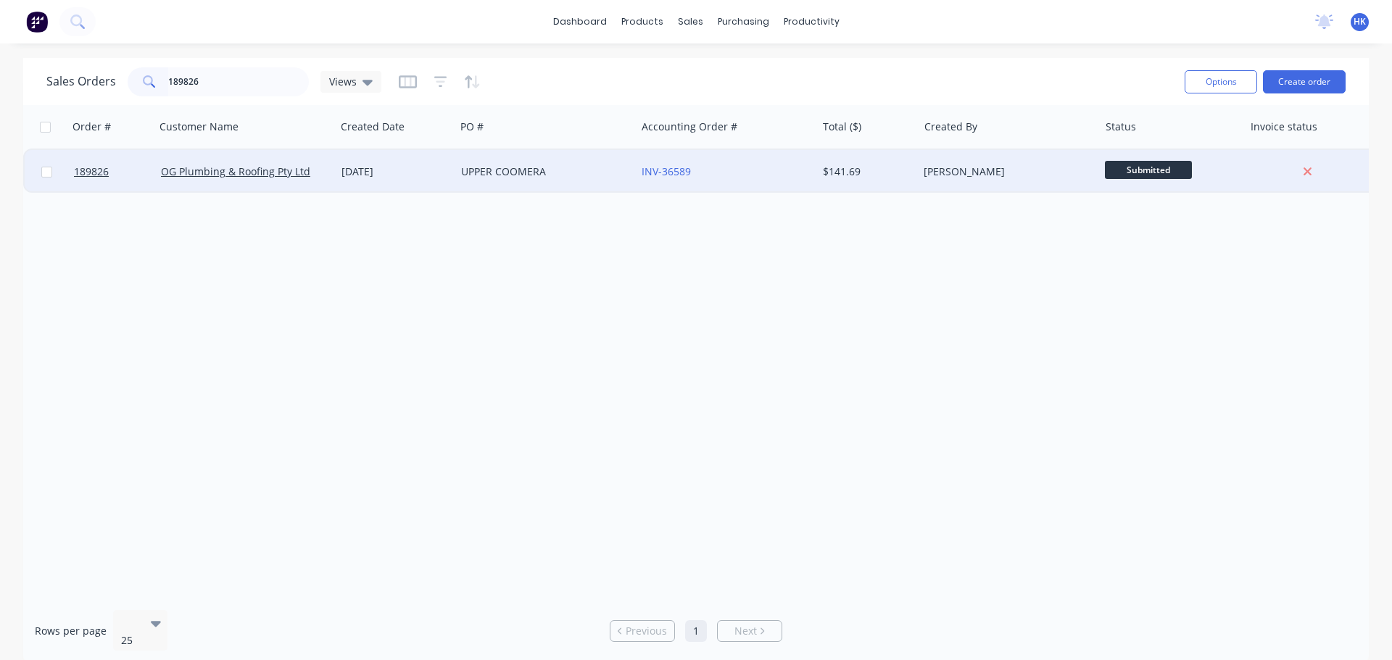
click at [539, 180] on div "UPPER COOMERA" at bounding box center [545, 171] width 180 height 43
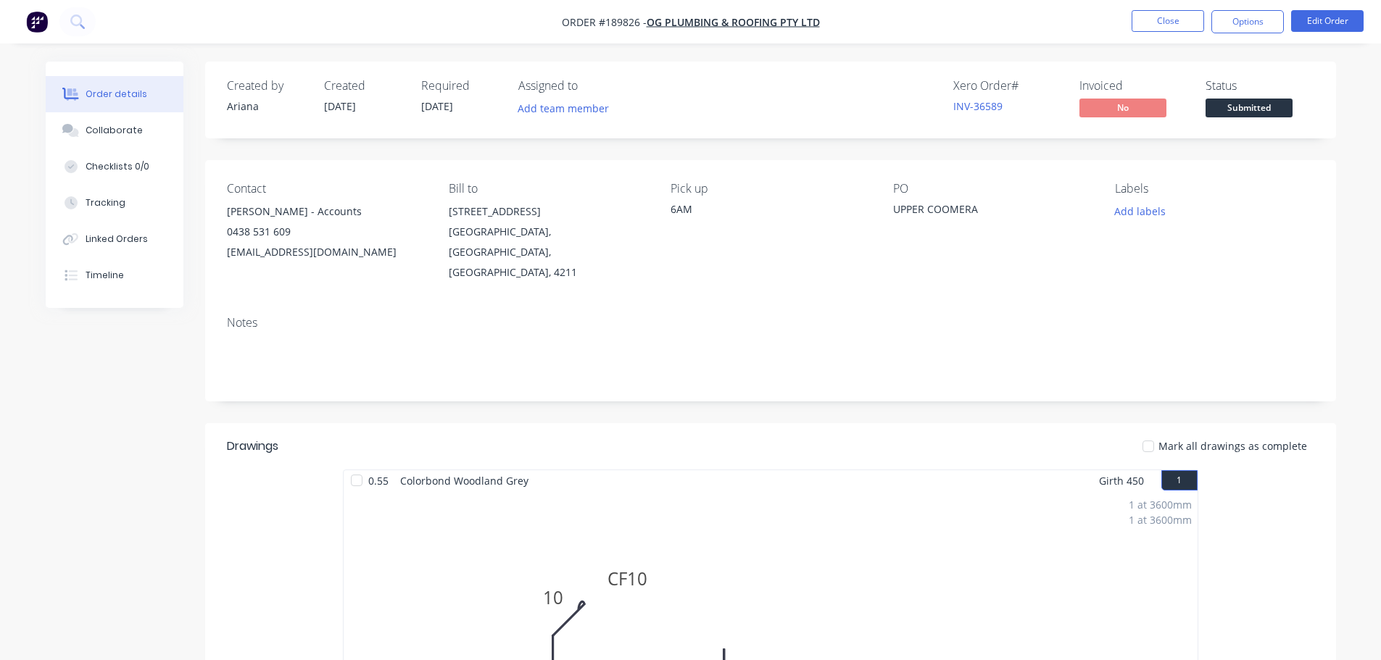
click at [1231, 103] on span "Submitted" at bounding box center [1248, 108] width 87 height 18
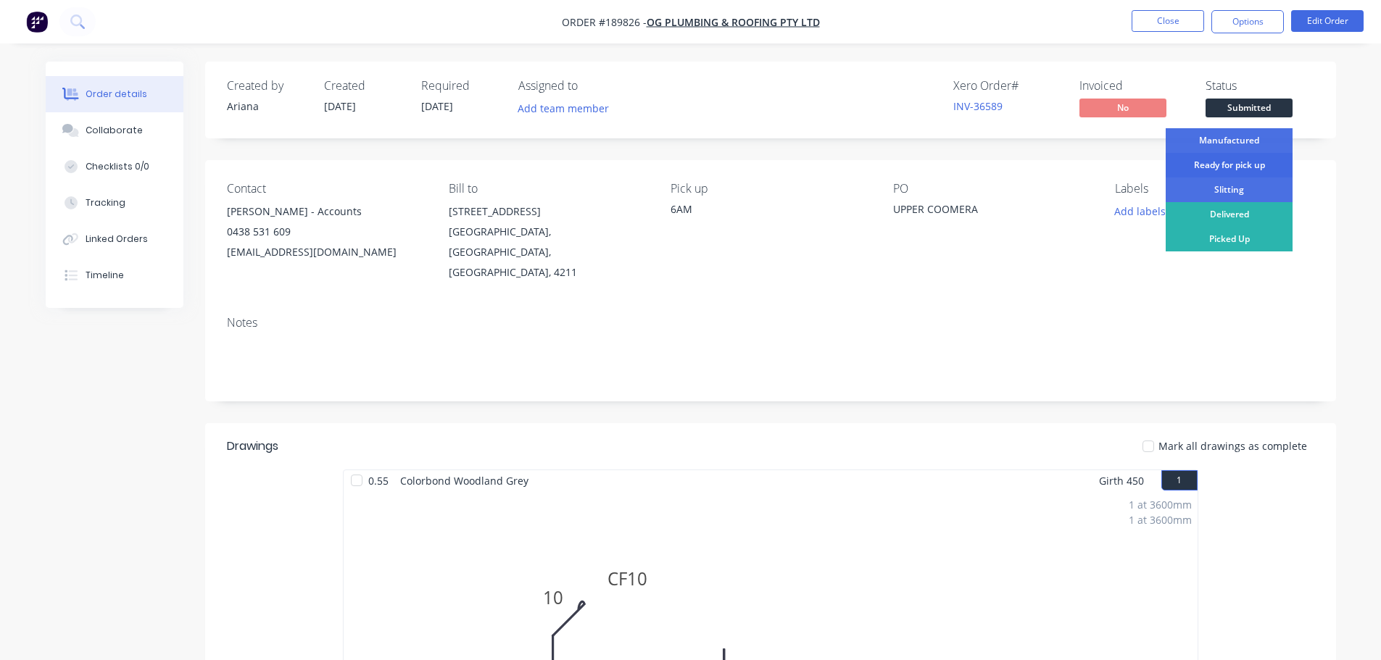
click at [1226, 168] on div "Ready for pick up" at bounding box center [1228, 165] width 127 height 25
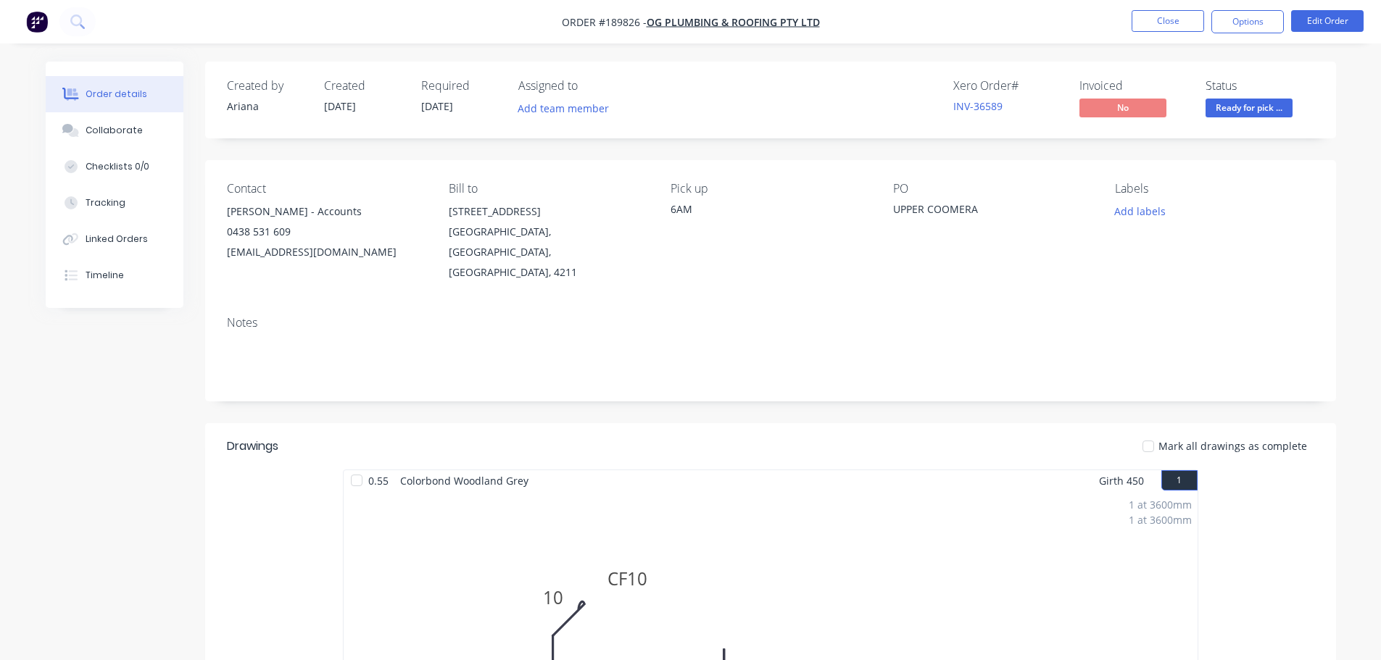
click at [1179, 33] on nav "Order #189826 - OG Plumbing & Roofing Pty Ltd Close Options Edit Order" at bounding box center [690, 21] width 1381 height 43
click at [1149, 24] on button "Close" at bounding box center [1167, 21] width 72 height 22
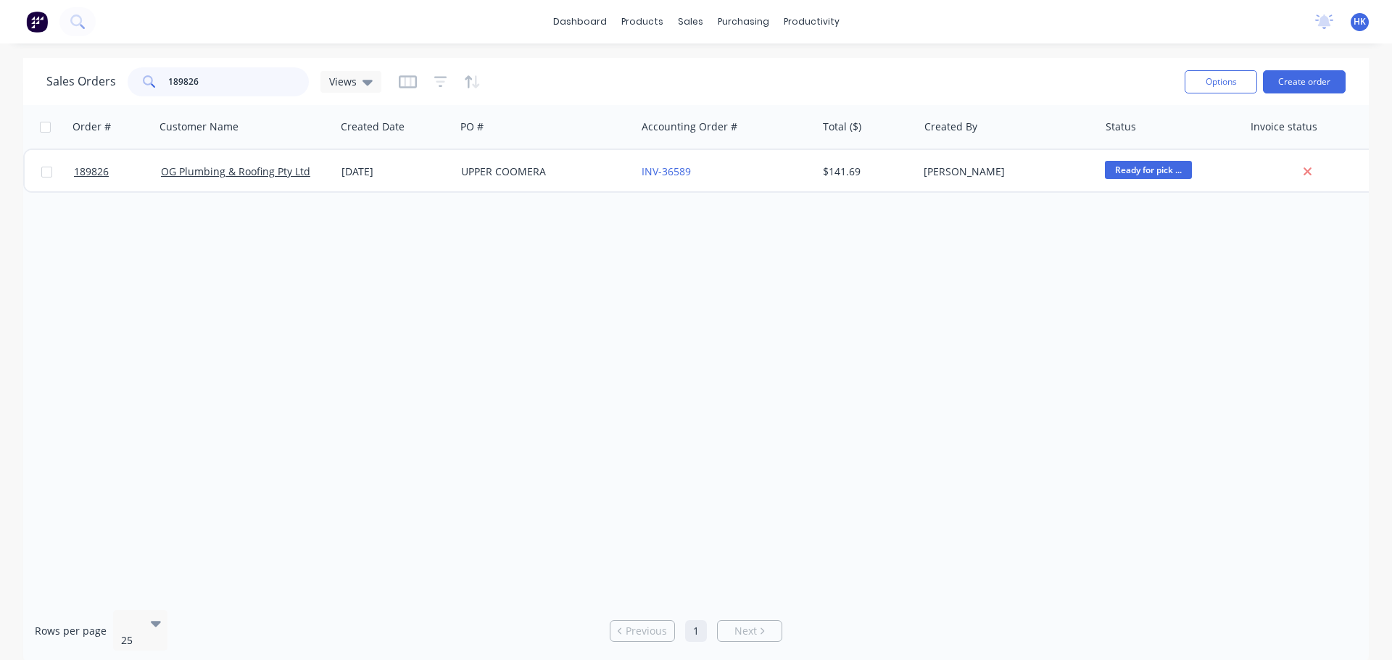
drag, startPoint x: 246, startPoint y: 86, endPoint x: 144, endPoint y: 88, distance: 102.2
click at [144, 88] on div "189826" at bounding box center [218, 81] width 181 height 29
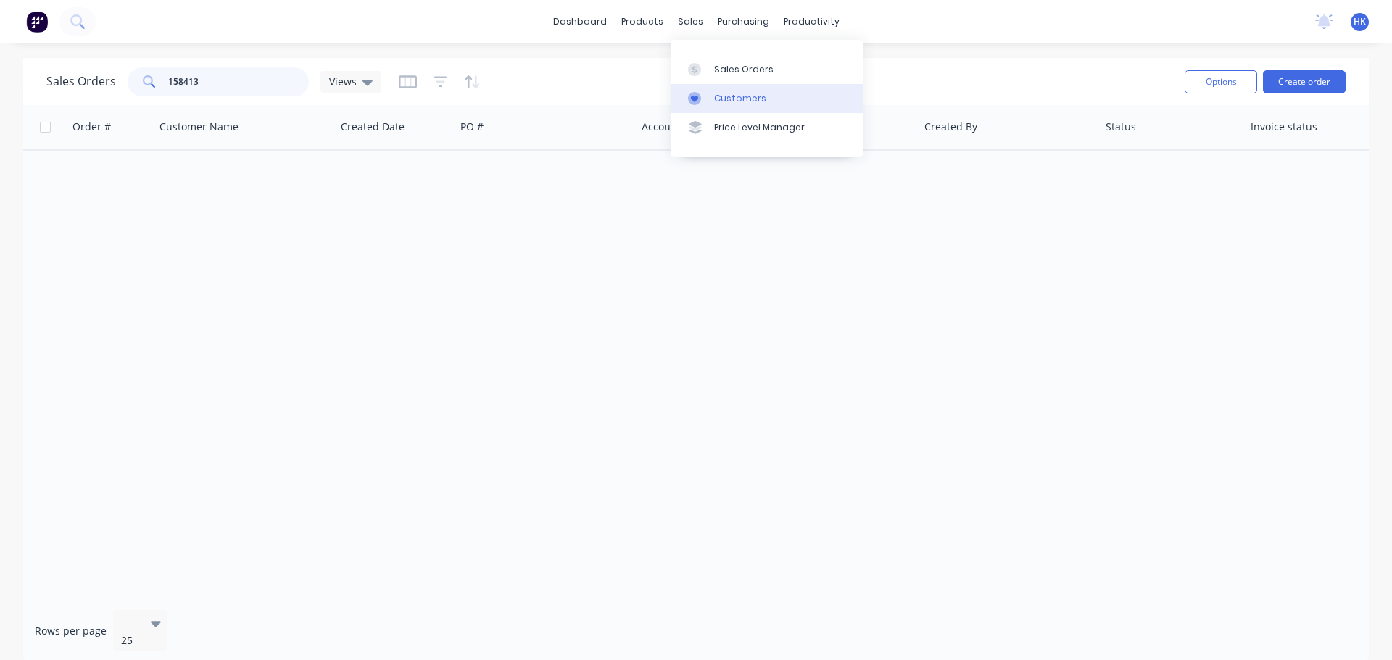
type input "158413"
click at [739, 72] on div "Sales Orders" at bounding box center [743, 69] width 59 height 13
drag, startPoint x: 230, startPoint y: 62, endPoint x: 162, endPoint y: 75, distance: 69.2
click at [162, 75] on div "Sales Orders 158413 Views Options Create order" at bounding box center [695, 81] width 1345 height 47
click at [241, 80] on input "158413" at bounding box center [238, 81] width 141 height 29
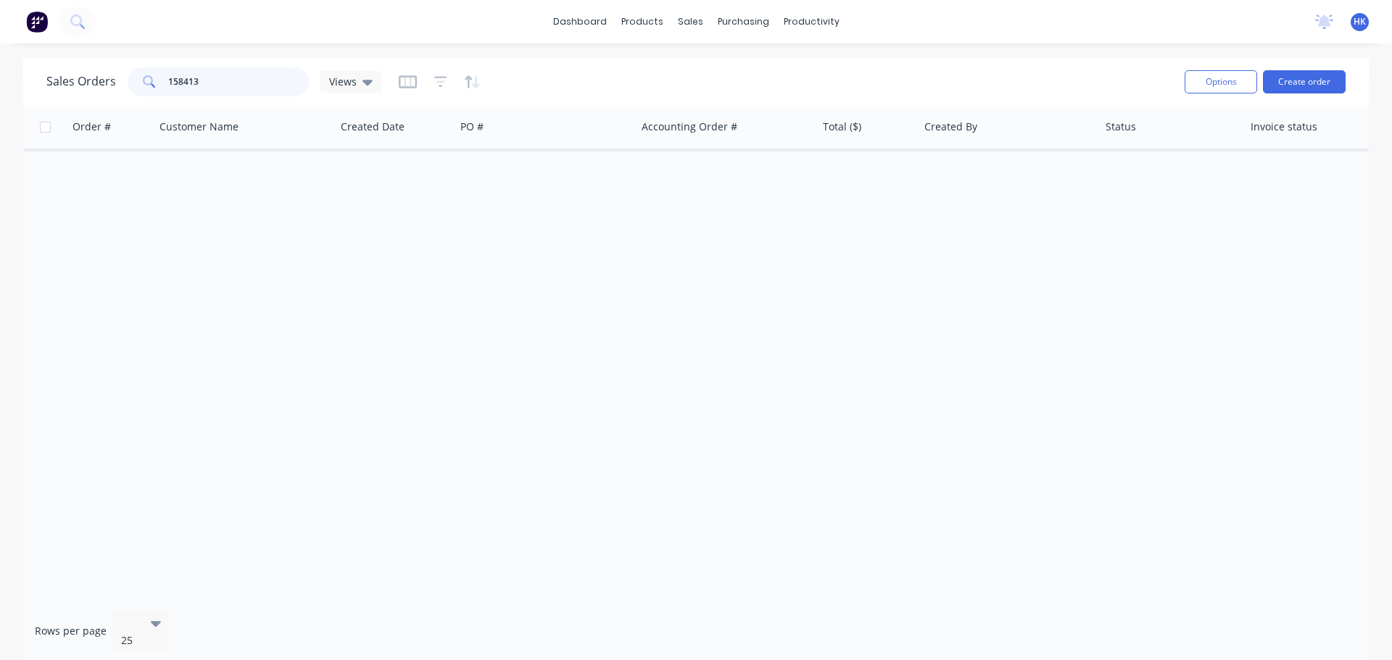
drag, startPoint x: 252, startPoint y: 86, endPoint x: 131, endPoint y: 88, distance: 121.1
click at [131, 88] on div "158413" at bounding box center [218, 81] width 181 height 29
click at [222, 87] on input "158413" at bounding box center [238, 81] width 141 height 29
click at [224, 87] on input "158413" at bounding box center [238, 81] width 141 height 29
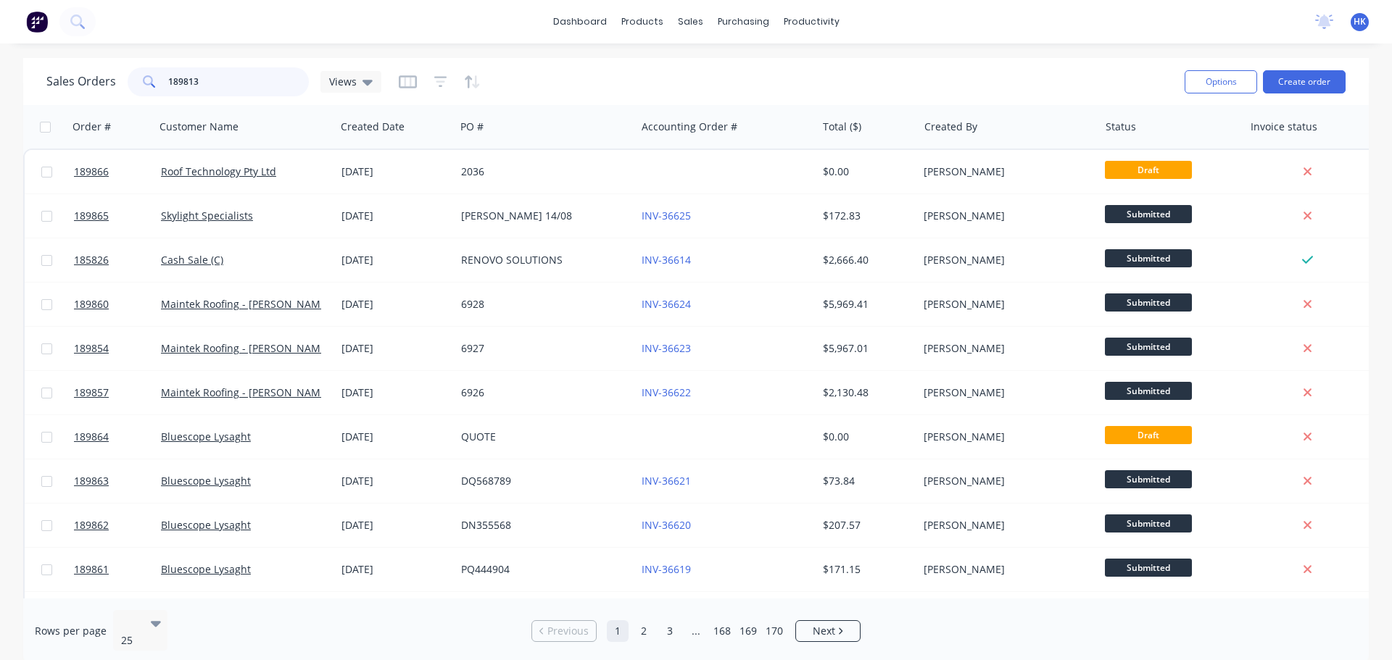
type input "189813"
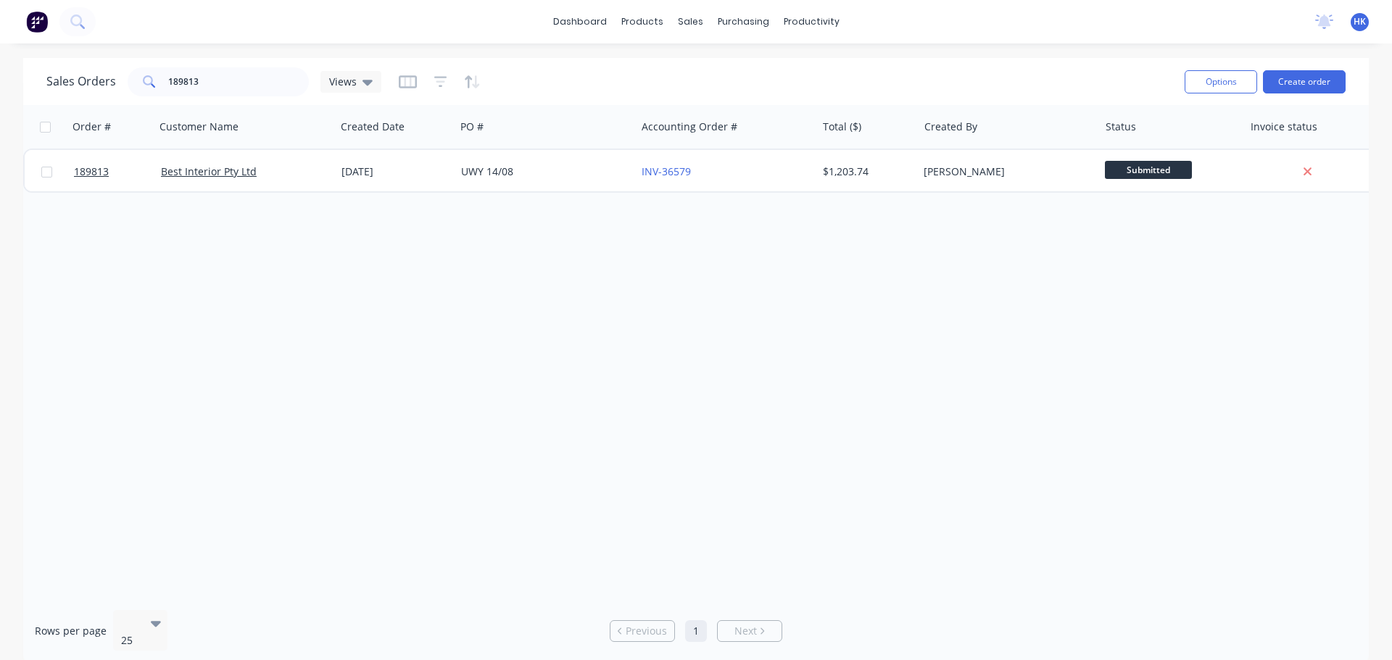
click at [445, 199] on div "Order # Customer Name Created Date PO # Accounting Order # Total ($) Created By…" at bounding box center [695, 352] width 1345 height 494
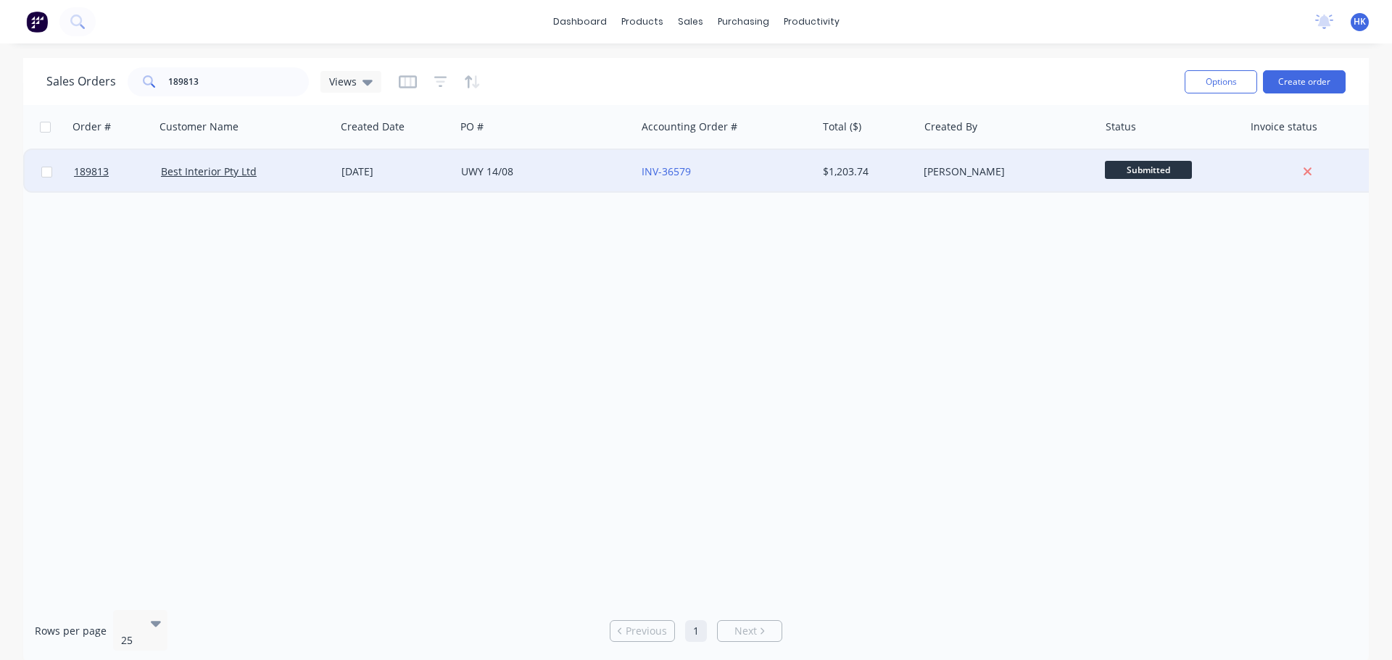
click at [495, 187] on div "UWY 14/08" at bounding box center [545, 171] width 180 height 43
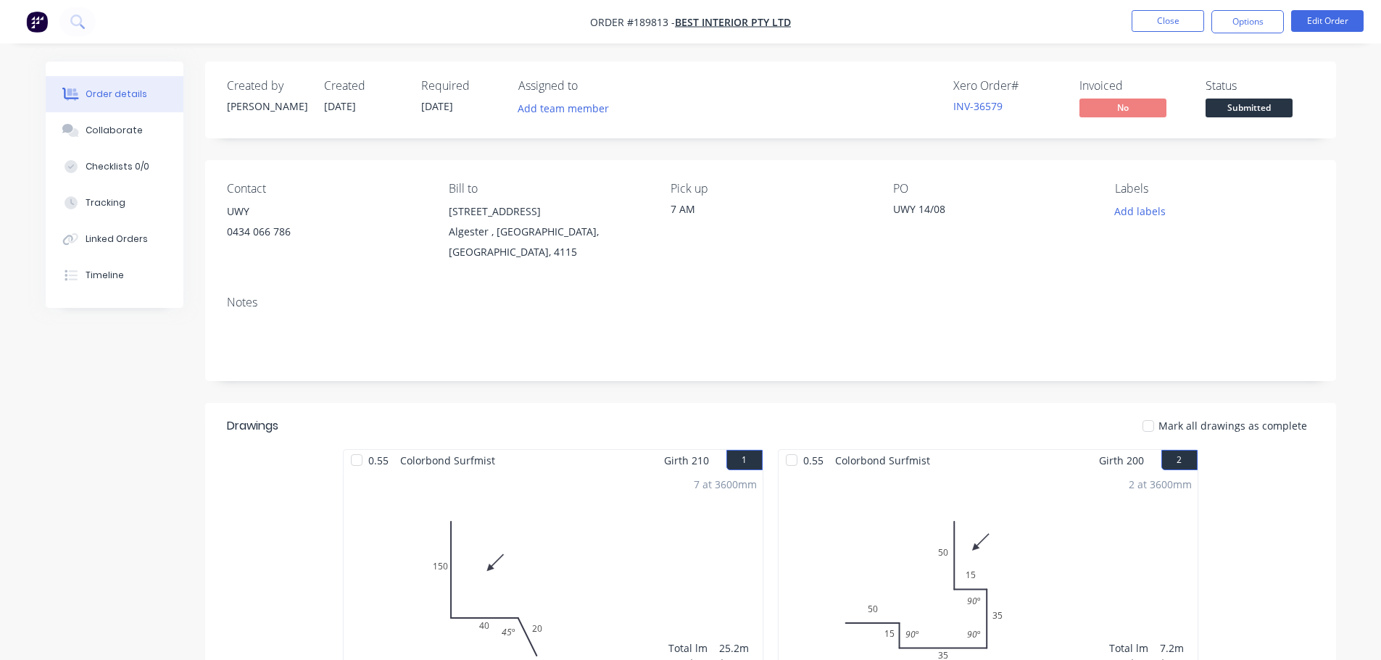
click at [1225, 109] on span "Submitted" at bounding box center [1248, 108] width 87 height 18
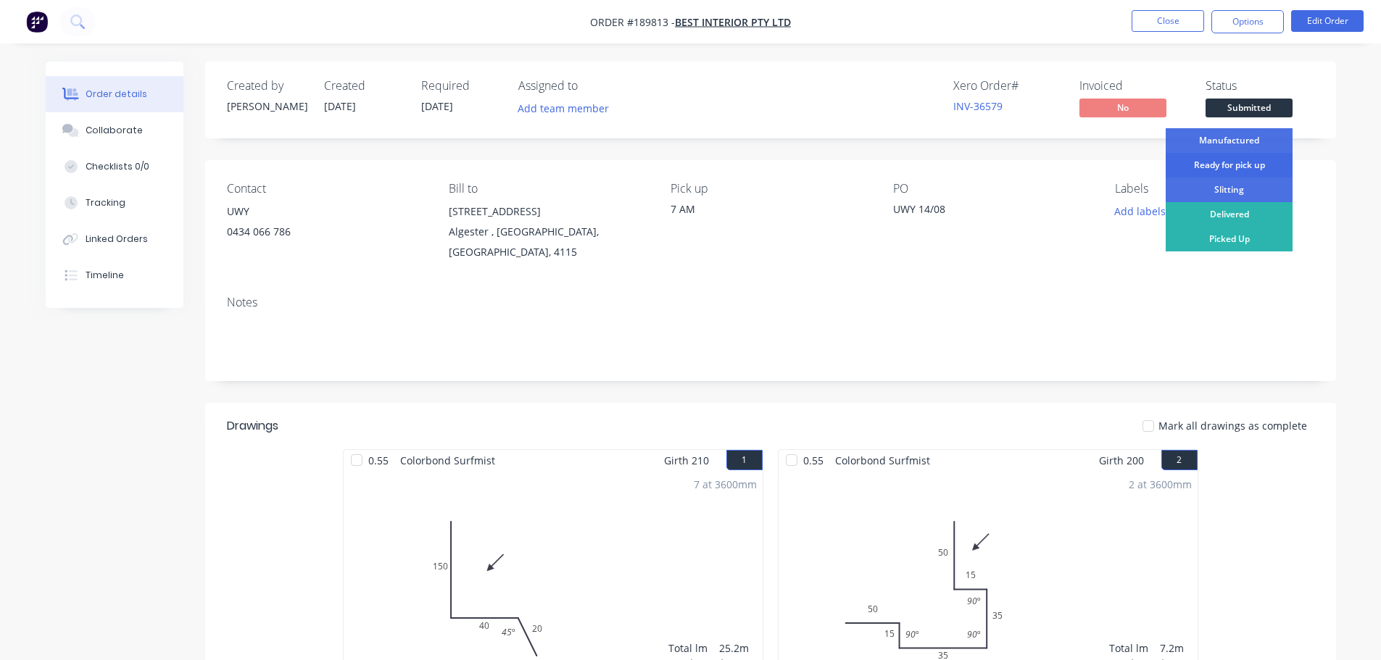
click at [1232, 154] on div "Ready for pick up" at bounding box center [1228, 165] width 127 height 25
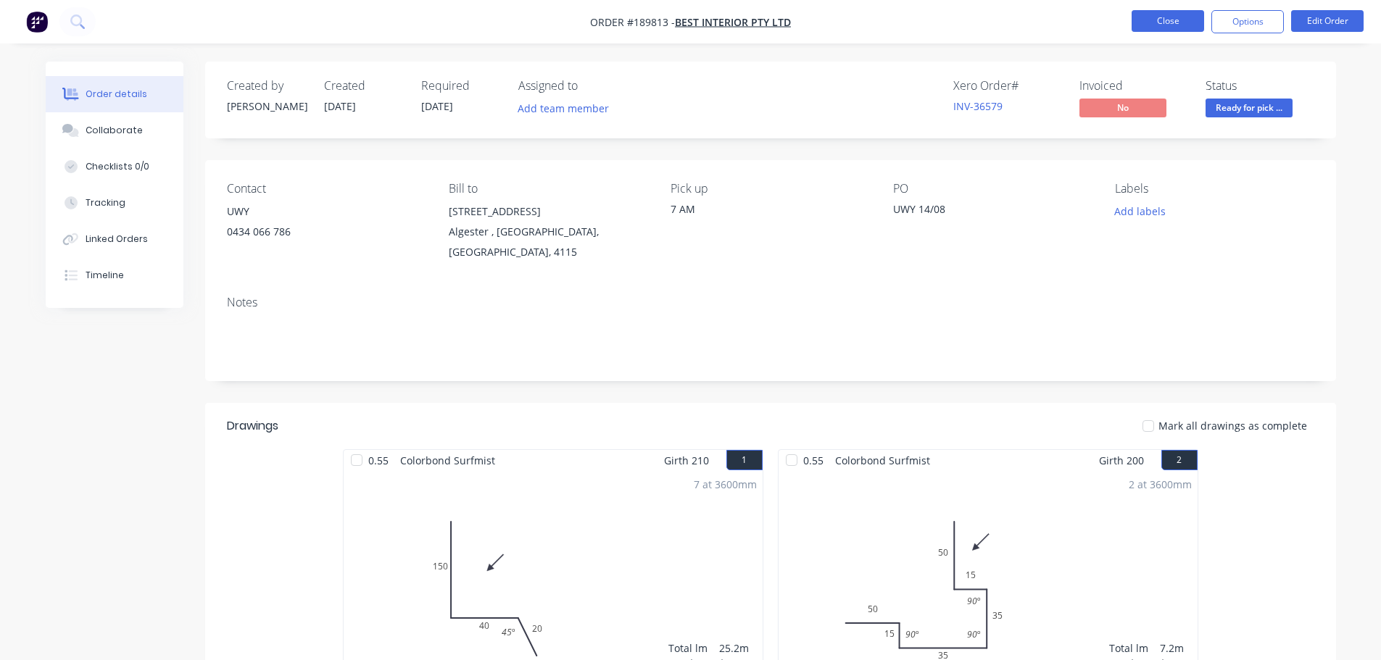
click at [1169, 24] on button "Close" at bounding box center [1167, 21] width 72 height 22
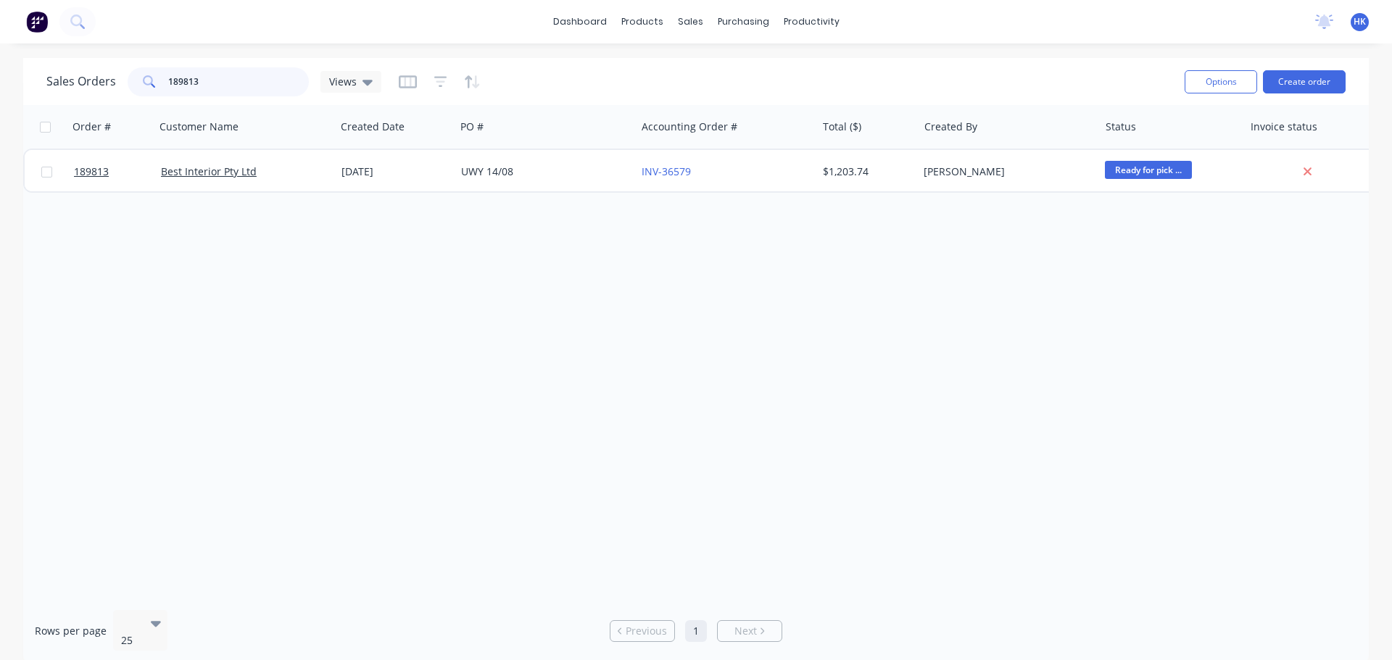
drag, startPoint x: 188, startPoint y: 85, endPoint x: 142, endPoint y: 88, distance: 46.5
click at [142, 88] on div "189813" at bounding box center [218, 81] width 181 height 29
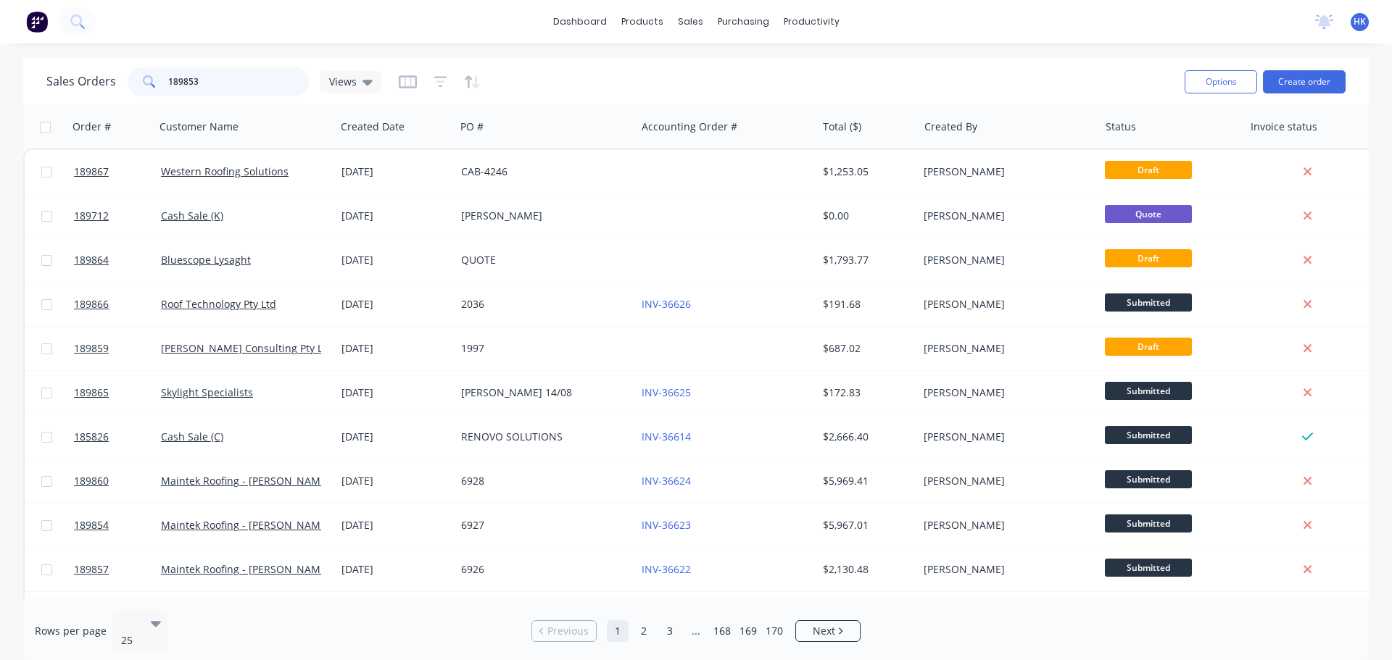
type input "189853"
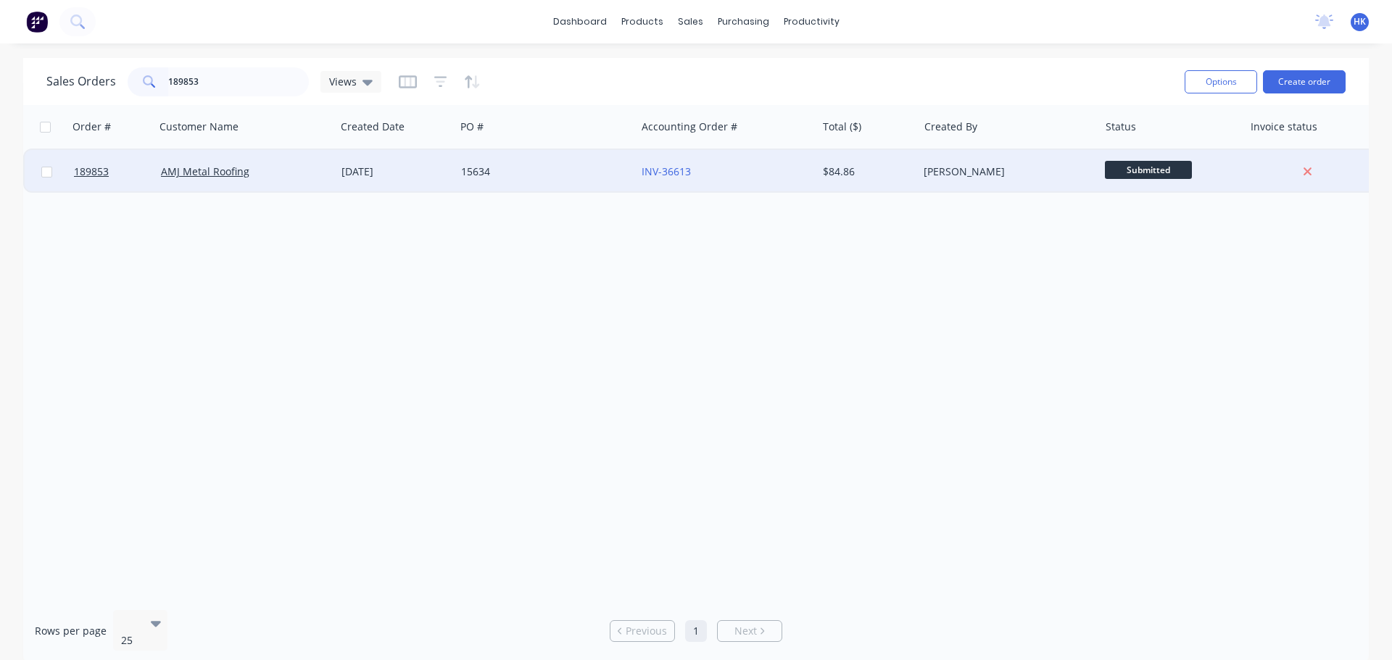
click at [549, 179] on div "15634" at bounding box center [545, 171] width 180 height 43
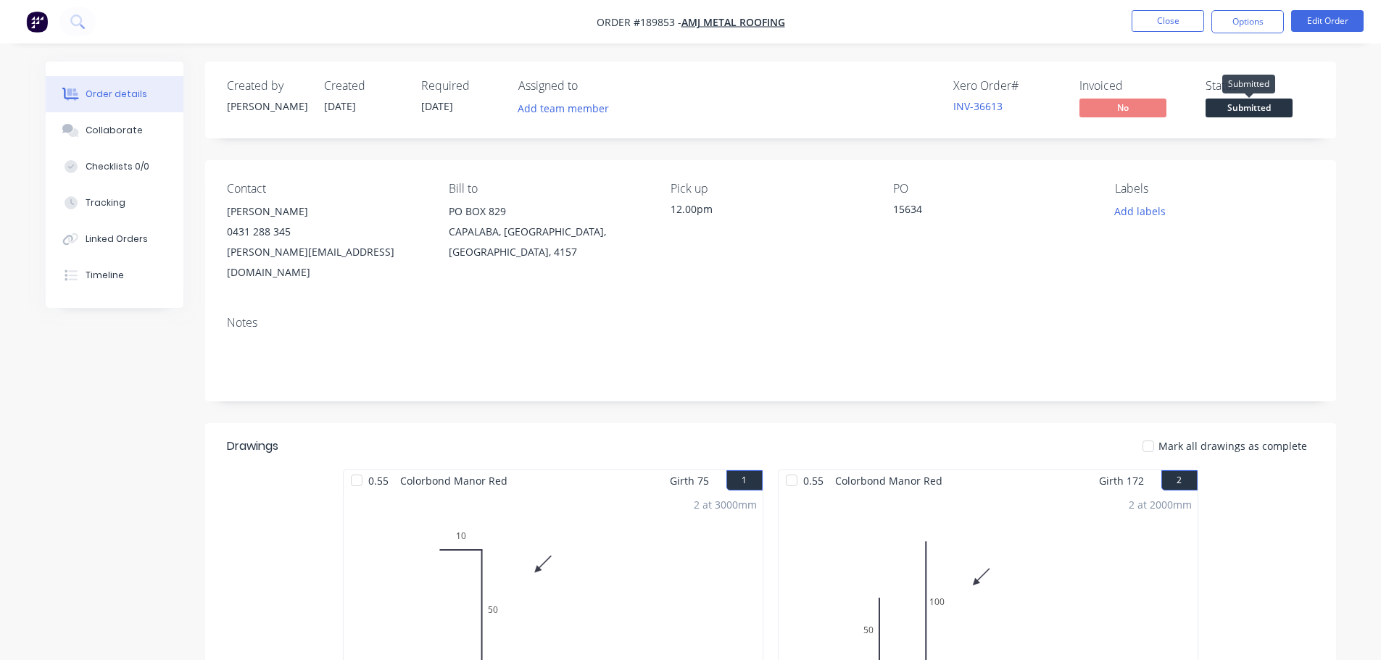
click at [1240, 105] on span "Submitted" at bounding box center [1248, 108] width 87 height 18
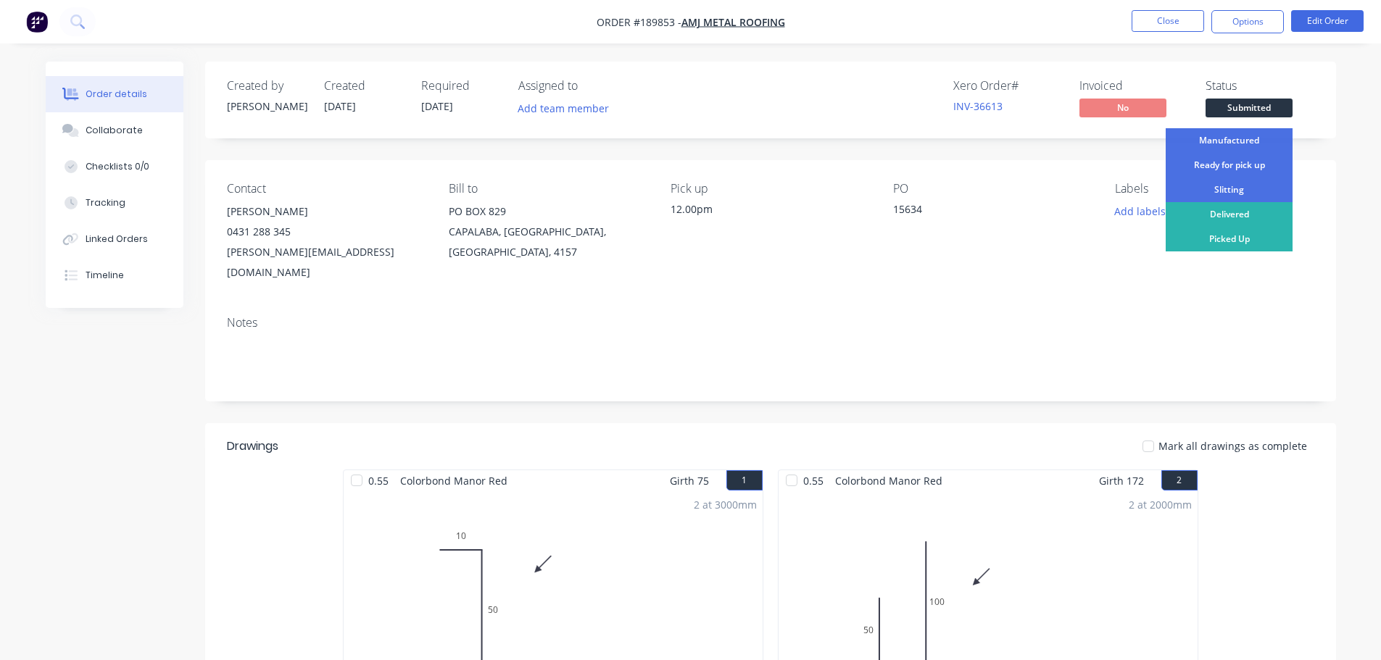
click at [1200, 166] on div "Ready for pick up" at bounding box center [1228, 165] width 127 height 25
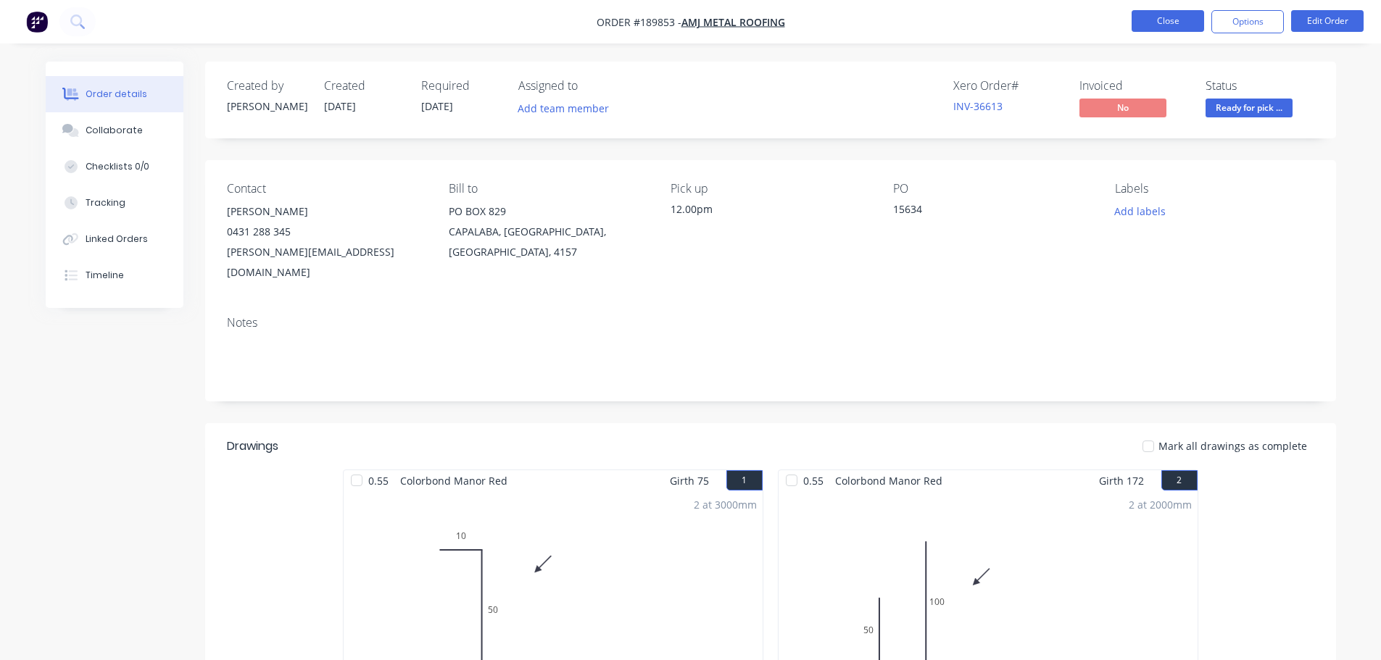
click at [1165, 28] on button "Close" at bounding box center [1167, 21] width 72 height 22
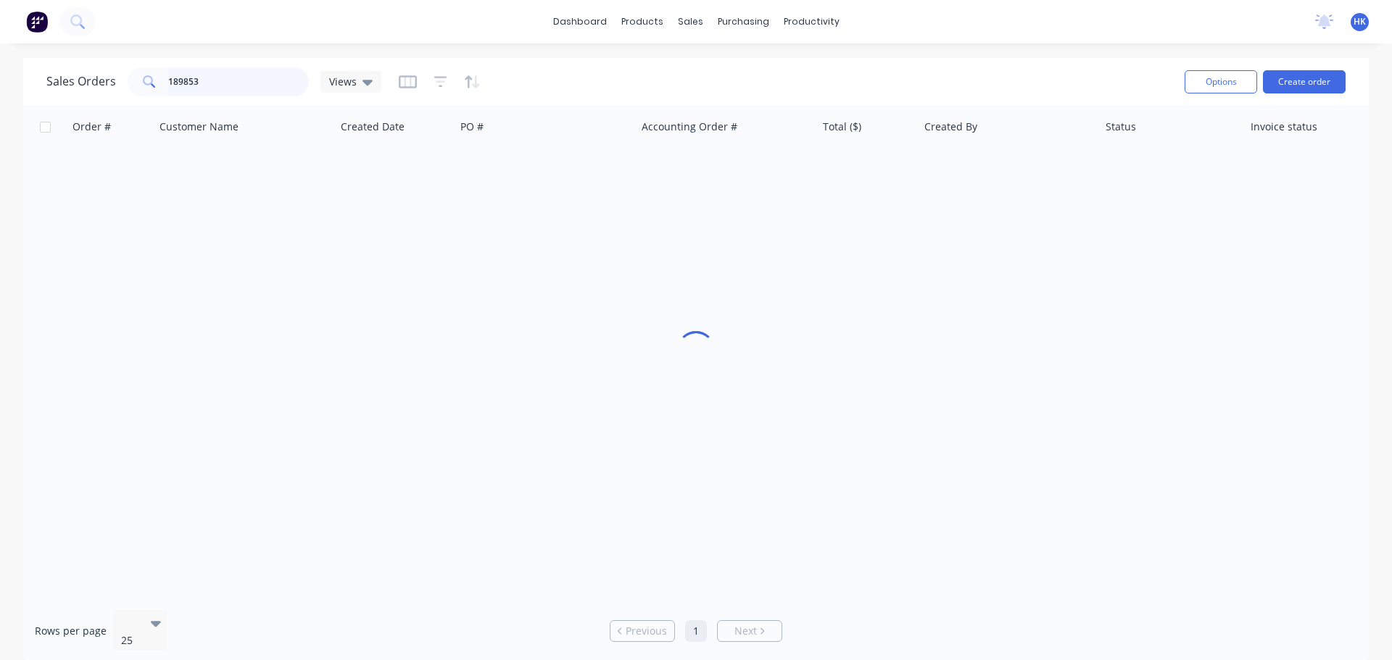
click at [223, 75] on input "189853" at bounding box center [238, 81] width 141 height 29
type input "189856"
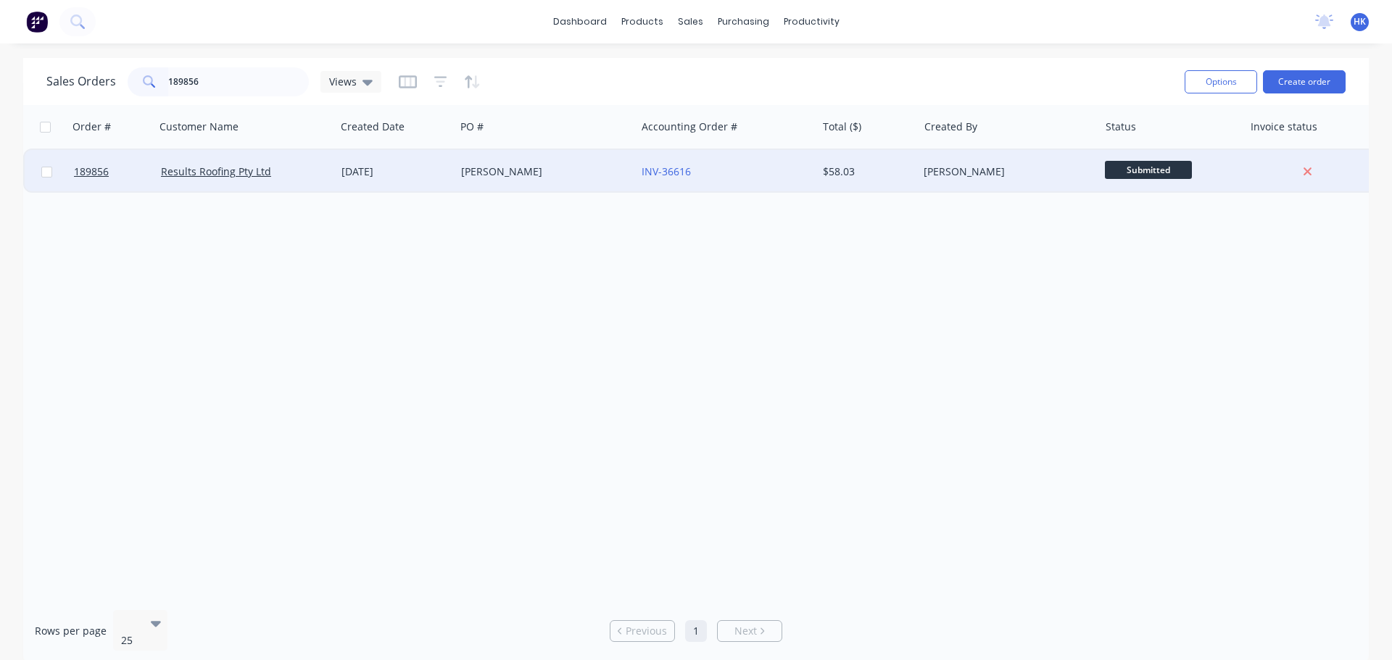
click at [497, 160] on div "TERRY" at bounding box center [545, 171] width 180 height 43
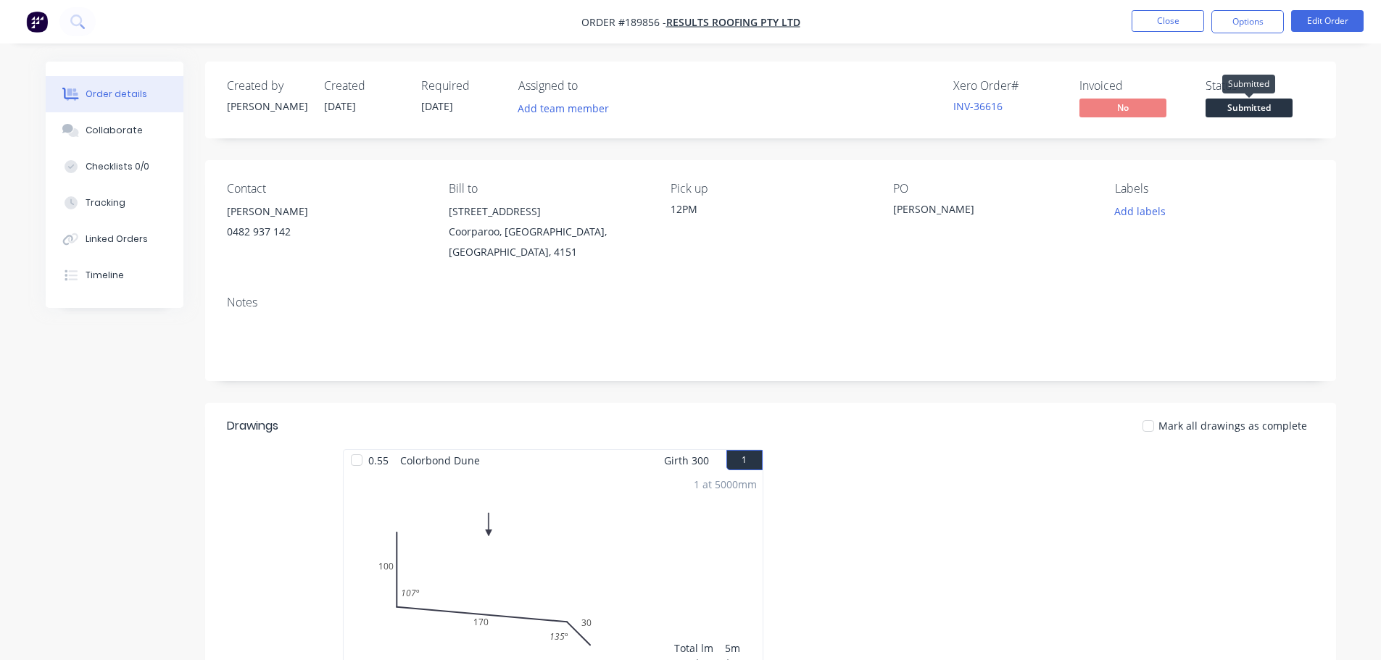
click at [1232, 109] on span "Submitted" at bounding box center [1248, 108] width 87 height 18
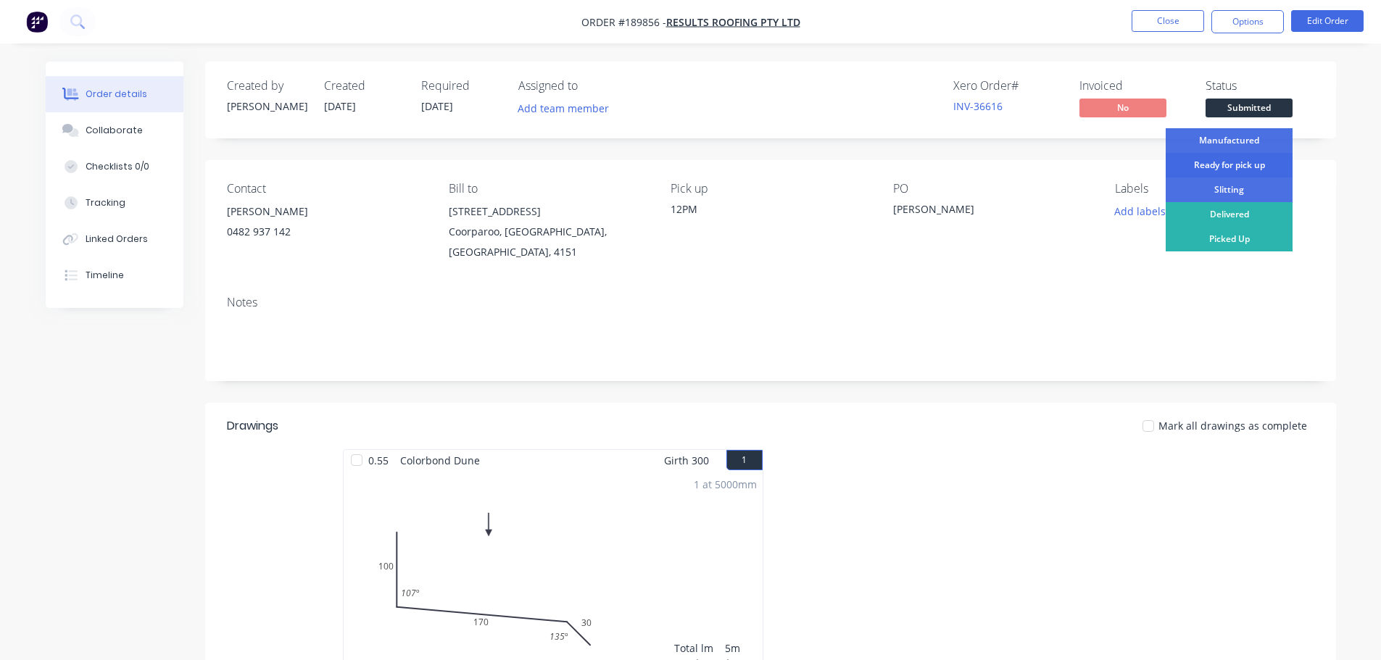
click at [1242, 169] on div "Ready for pick up" at bounding box center [1228, 165] width 127 height 25
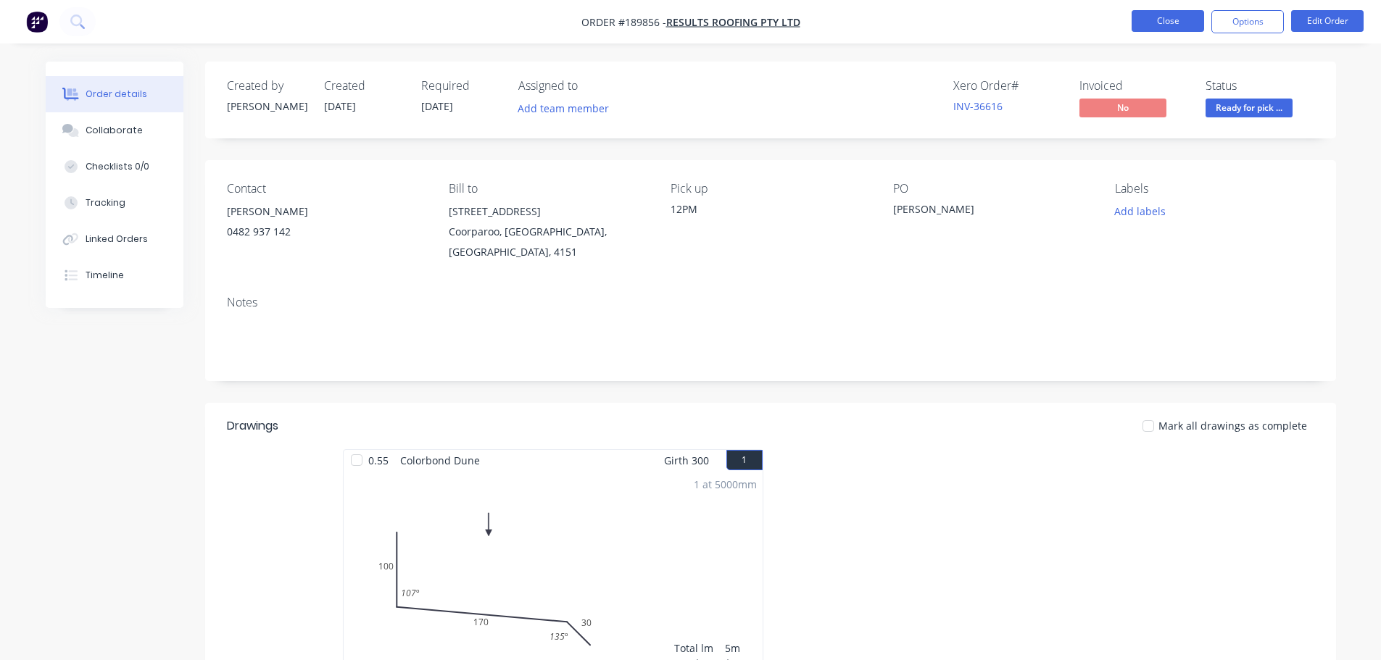
click at [1194, 22] on button "Close" at bounding box center [1167, 21] width 72 height 22
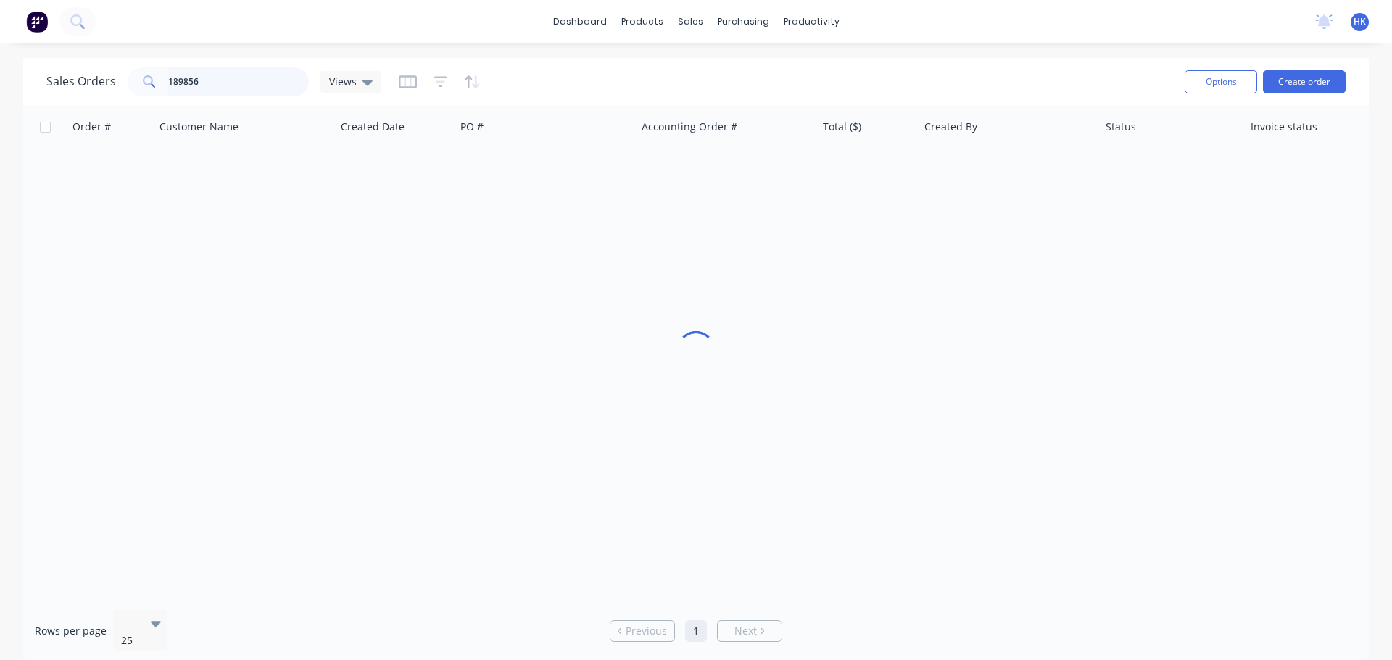
click at [220, 75] on input "189856" at bounding box center [238, 81] width 141 height 29
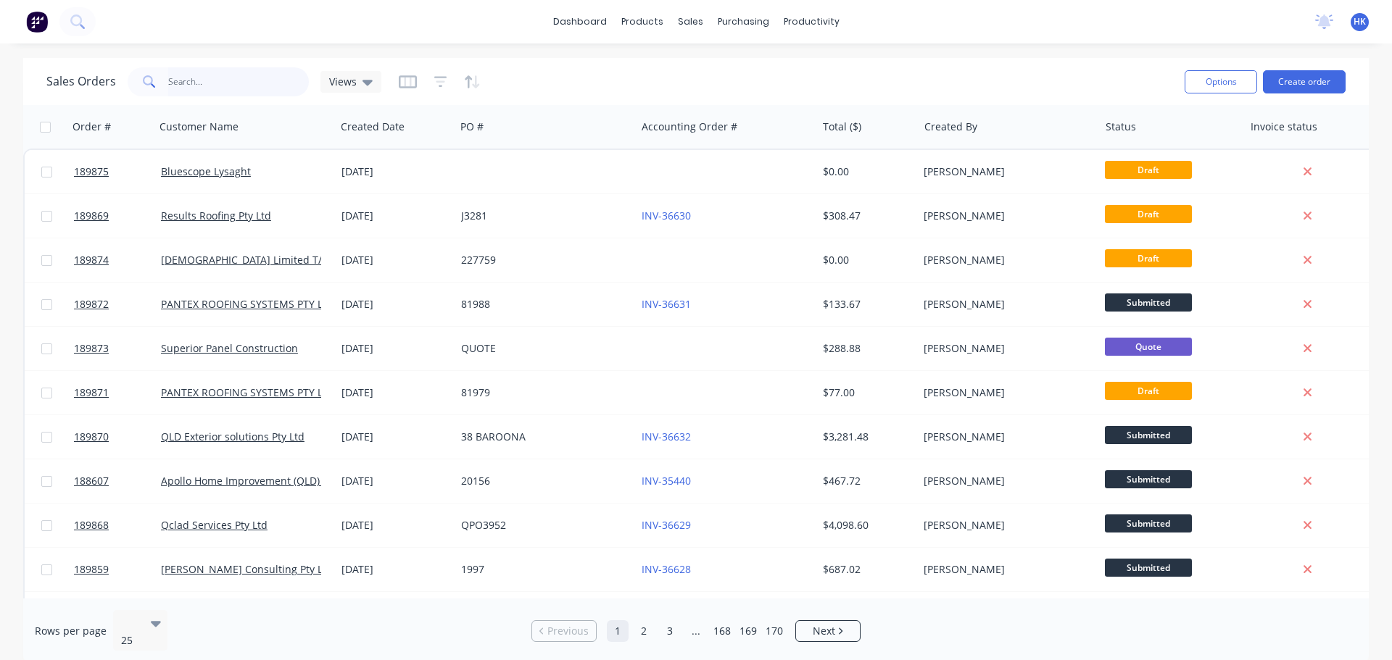
click at [188, 89] on input "text" at bounding box center [238, 81] width 141 height 29
type input "176926"
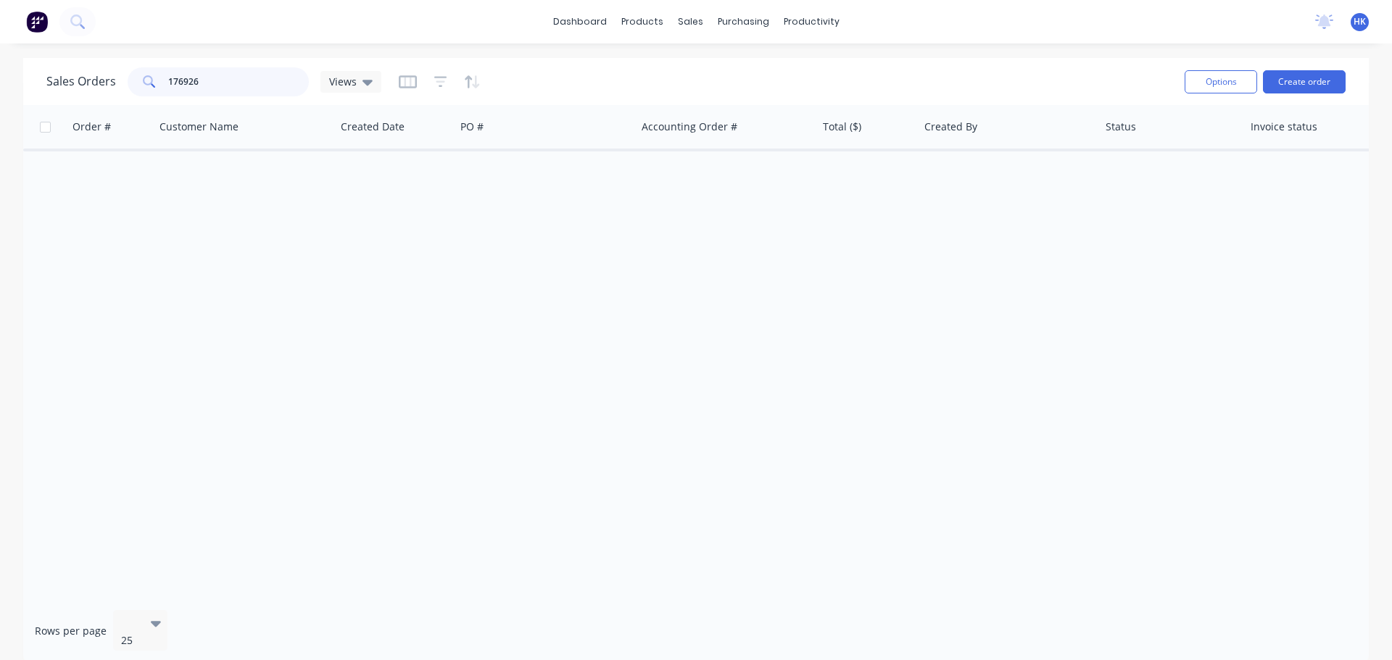
drag, startPoint x: 250, startPoint y: 83, endPoint x: 121, endPoint y: 89, distance: 129.2
click at [121, 89] on div "Sales Orders 176926 Views" at bounding box center [213, 81] width 335 height 29
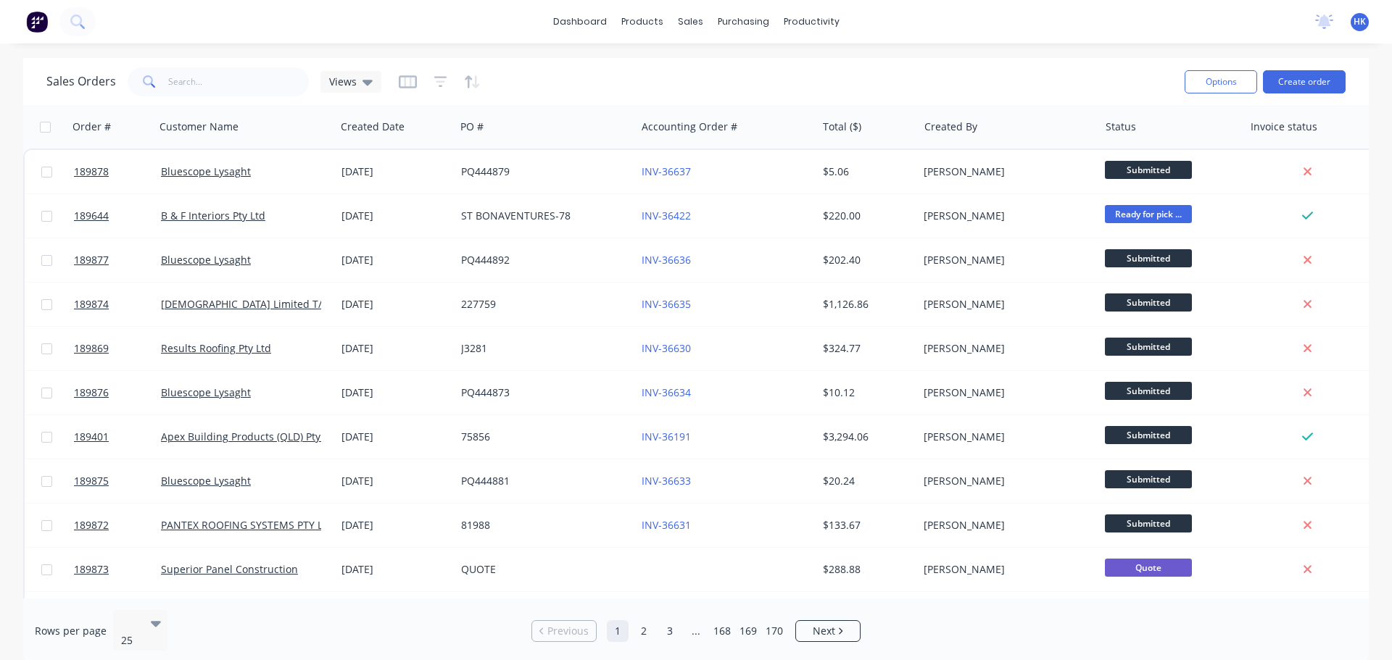
click at [427, 86] on div at bounding box center [440, 81] width 82 height 23
click at [405, 85] on icon "button" at bounding box center [408, 82] width 18 height 14
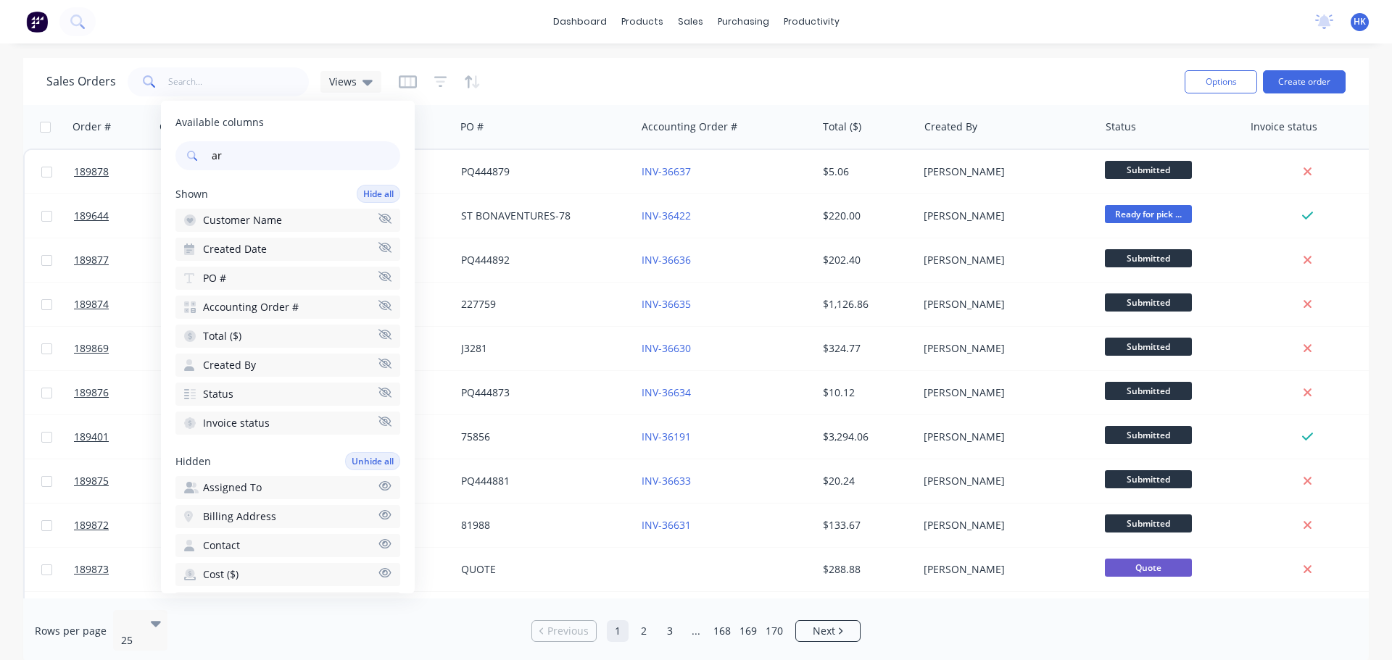
type input "arc"
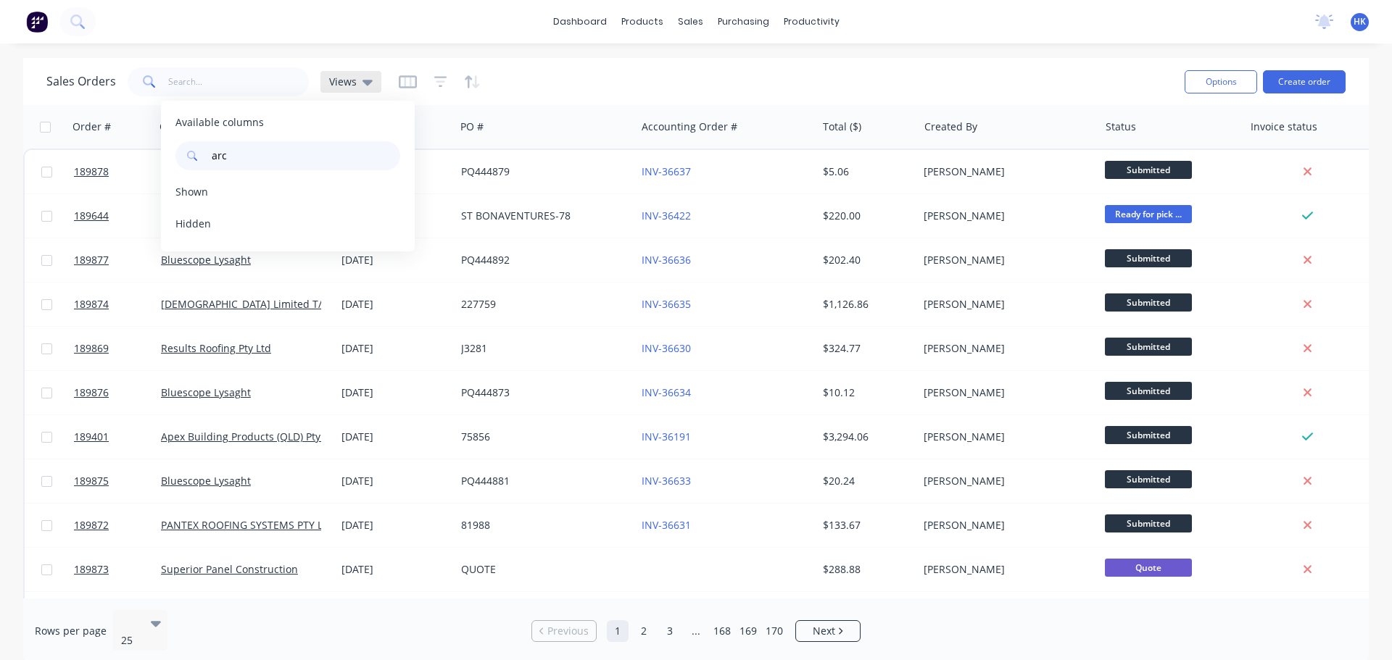
click at [362, 77] on icon at bounding box center [367, 82] width 10 height 16
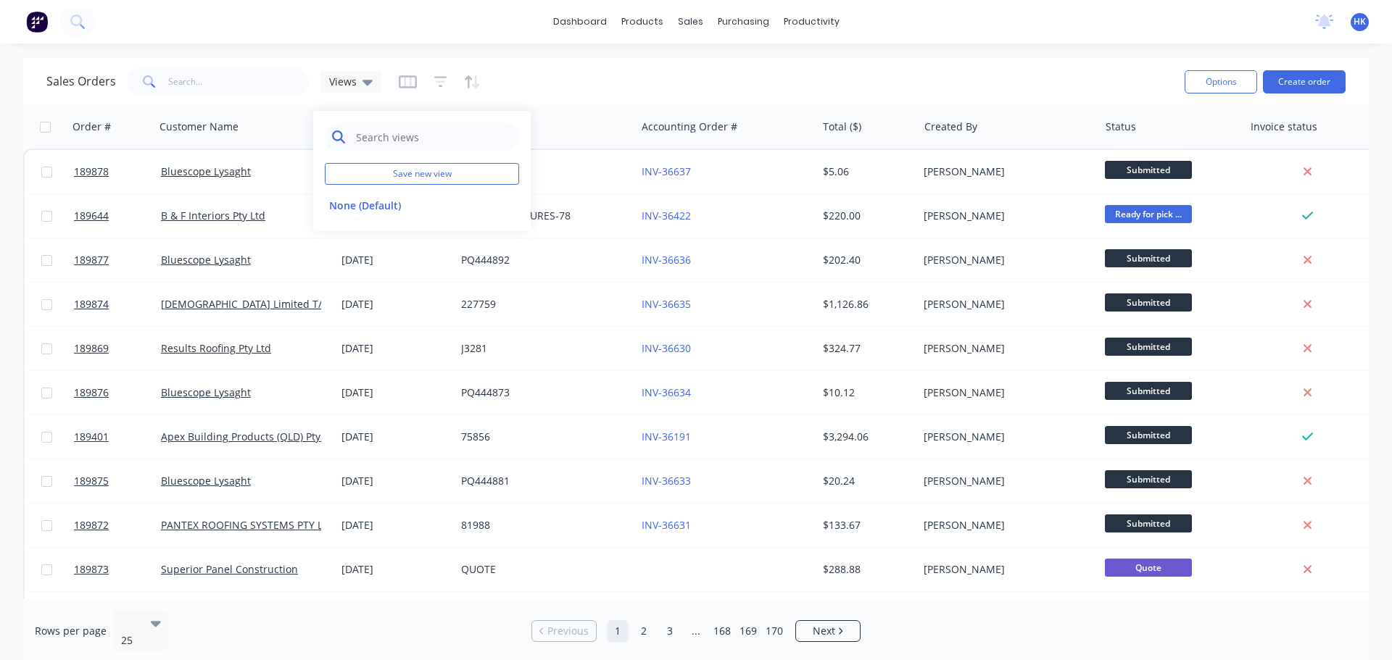
click at [387, 138] on input "text" at bounding box center [432, 136] width 157 height 29
type input "arc"
drag, startPoint x: 387, startPoint y: 137, endPoint x: 330, endPoint y: 146, distance: 58.0
click at [330, 146] on div "arc" at bounding box center [422, 136] width 194 height 29
click at [473, 84] on icon "button" at bounding box center [472, 82] width 17 height 14
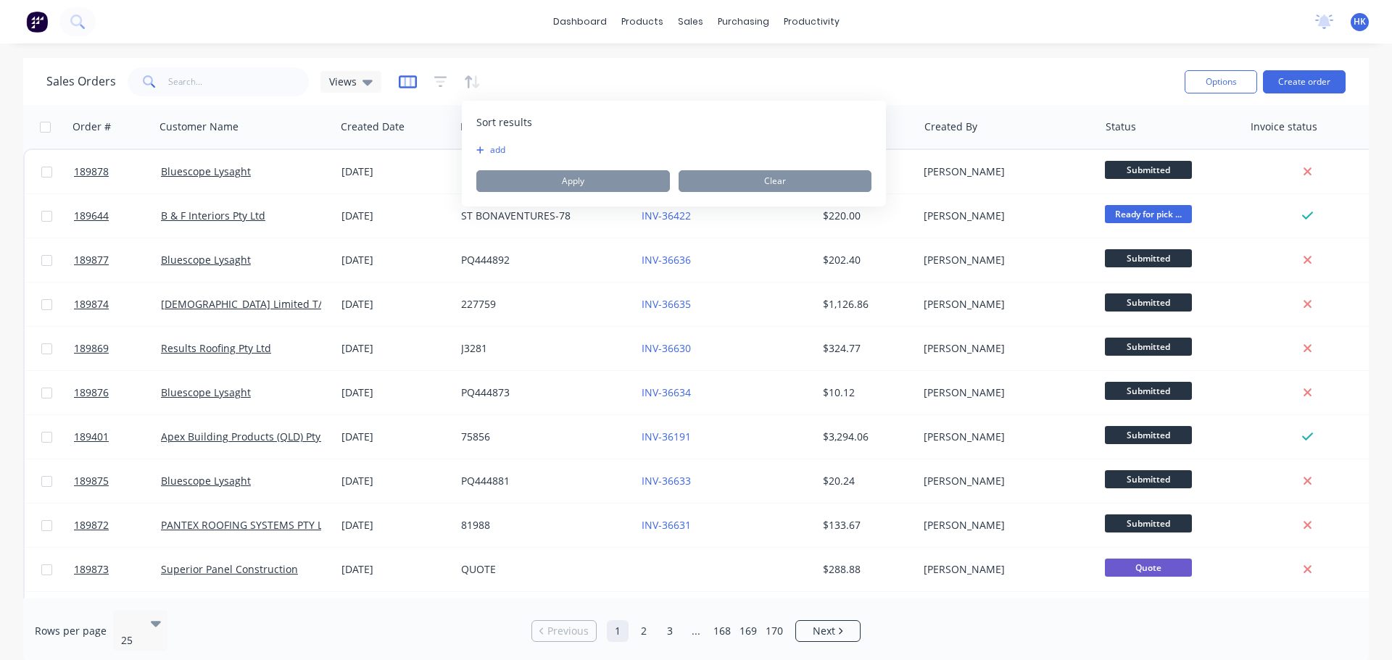
click at [405, 86] on icon "button" at bounding box center [408, 81] width 18 height 13
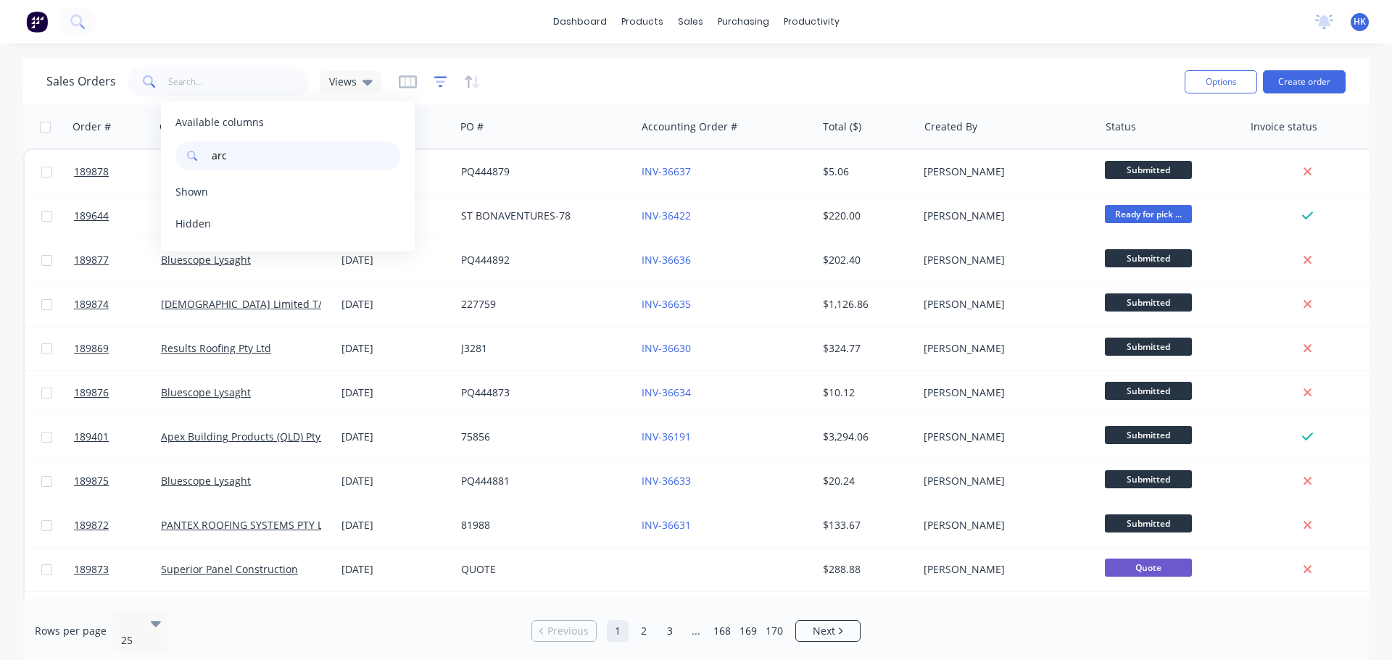
click at [434, 83] on icon "button" at bounding box center [440, 82] width 13 height 14
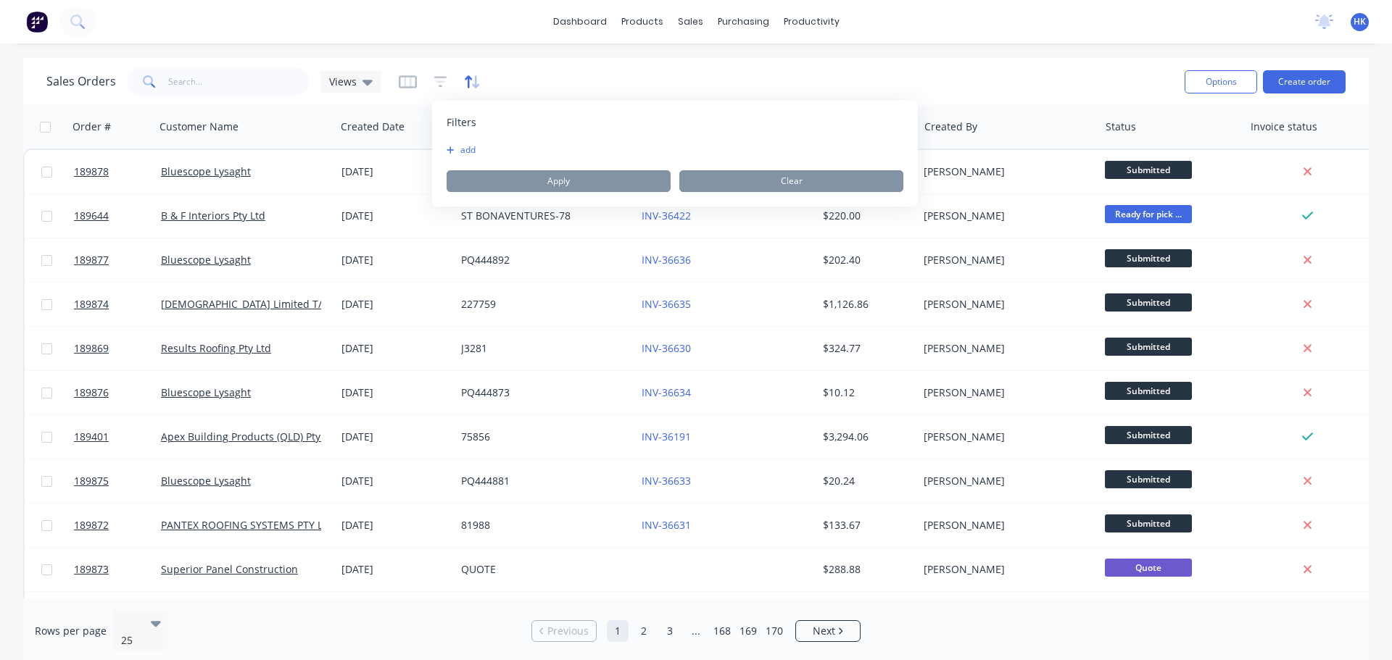
click at [472, 83] on icon "button" at bounding box center [472, 82] width 17 height 14
click at [494, 154] on button "add" at bounding box center [485, 150] width 18 height 12
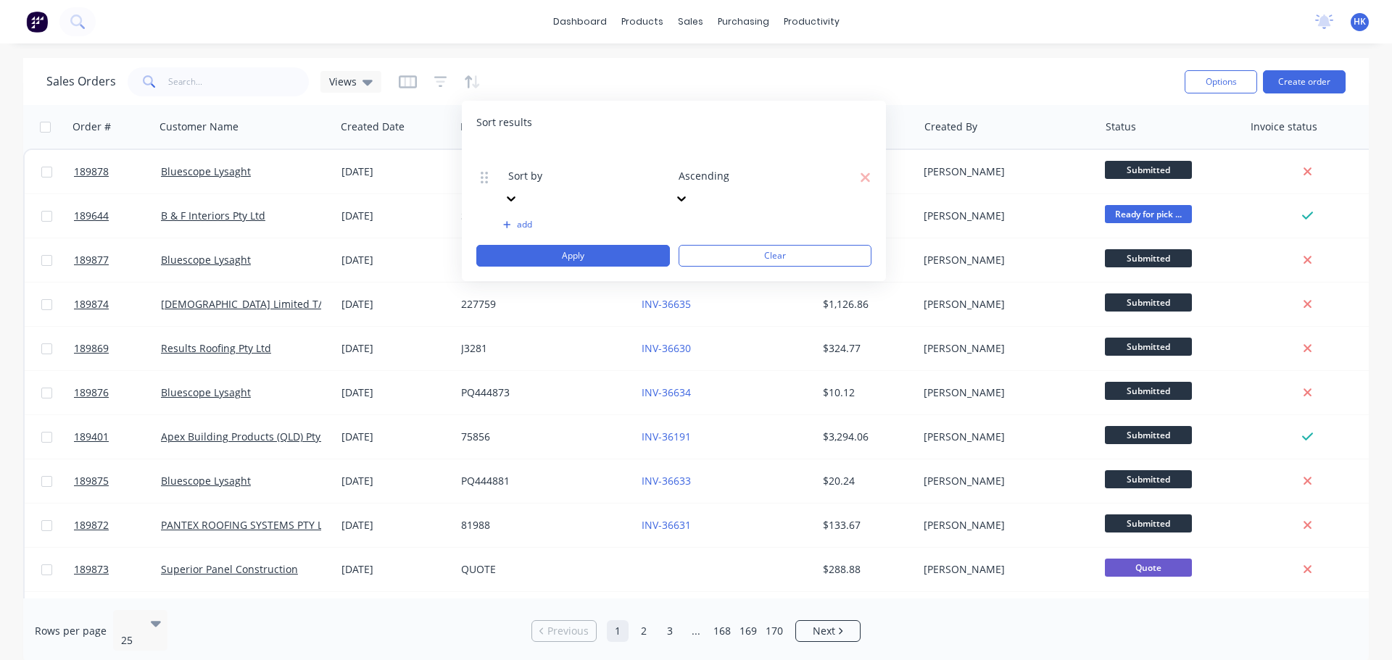
click at [596, 165] on div at bounding box center [612, 156] width 209 height 18
type input "ar"
click at [861, 173] on icon "button" at bounding box center [864, 177] width 9 height 9
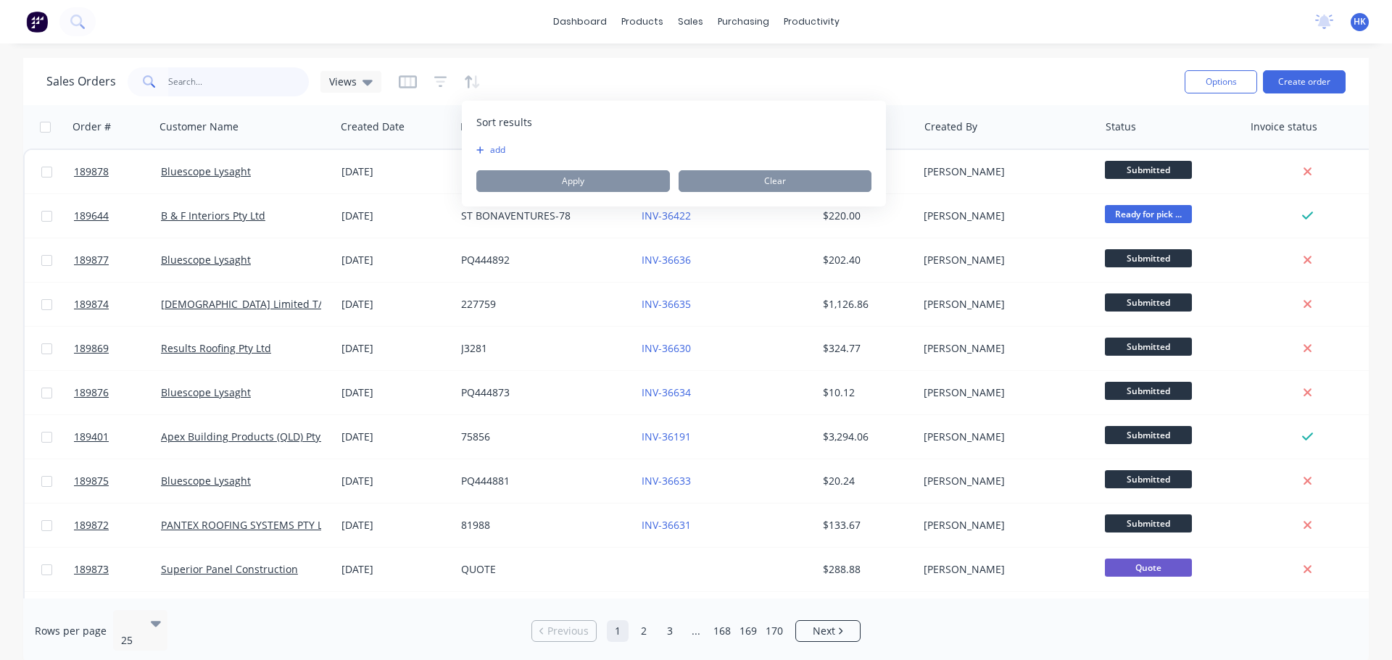
drag, startPoint x: 271, startPoint y: 84, endPoint x: 678, endPoint y: 36, distance: 409.5
click at [271, 83] on input "text" at bounding box center [238, 81] width 141 height 29
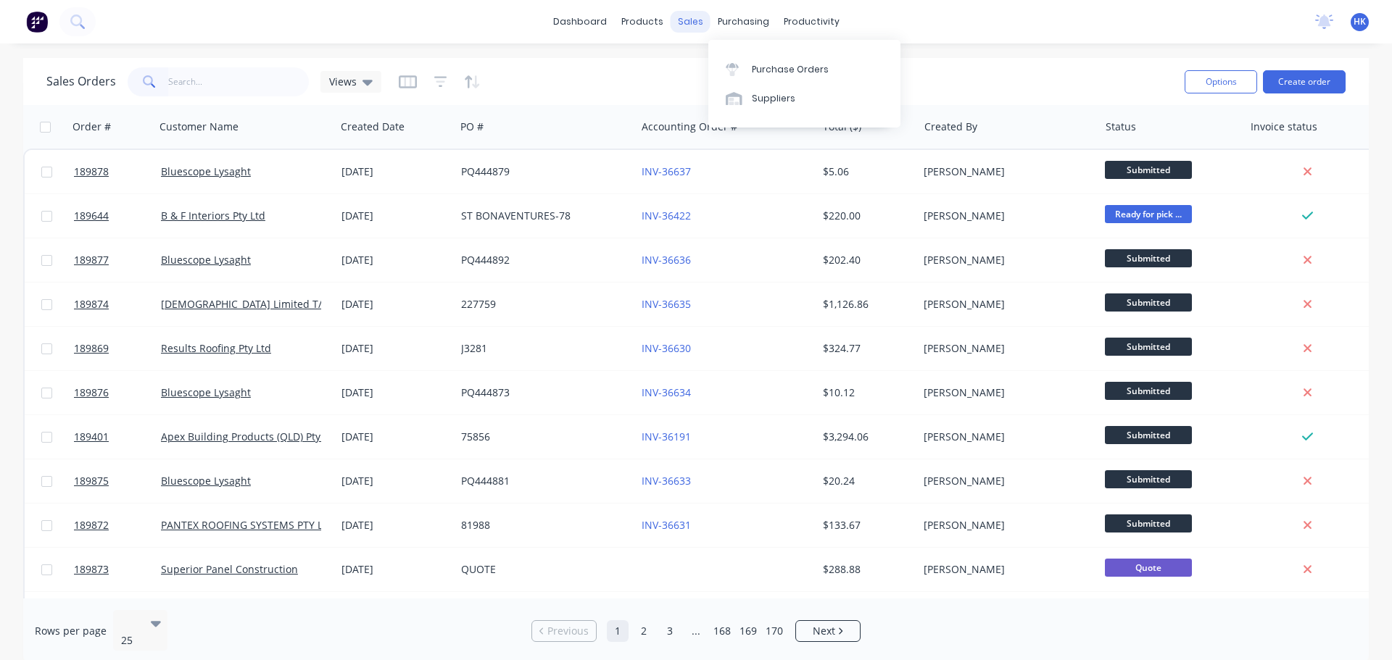
click at [710, 17] on div "purchasing" at bounding box center [743, 22] width 66 height 22
drag, startPoint x: 678, startPoint y: 21, endPoint x: 710, endPoint y: 47, distance: 40.6
click at [678, 23] on div "sales" at bounding box center [690, 22] width 40 height 22
click at [243, 82] on input "text" at bounding box center [238, 81] width 141 height 29
click at [715, 97] on div "Customers" at bounding box center [740, 98] width 52 height 13
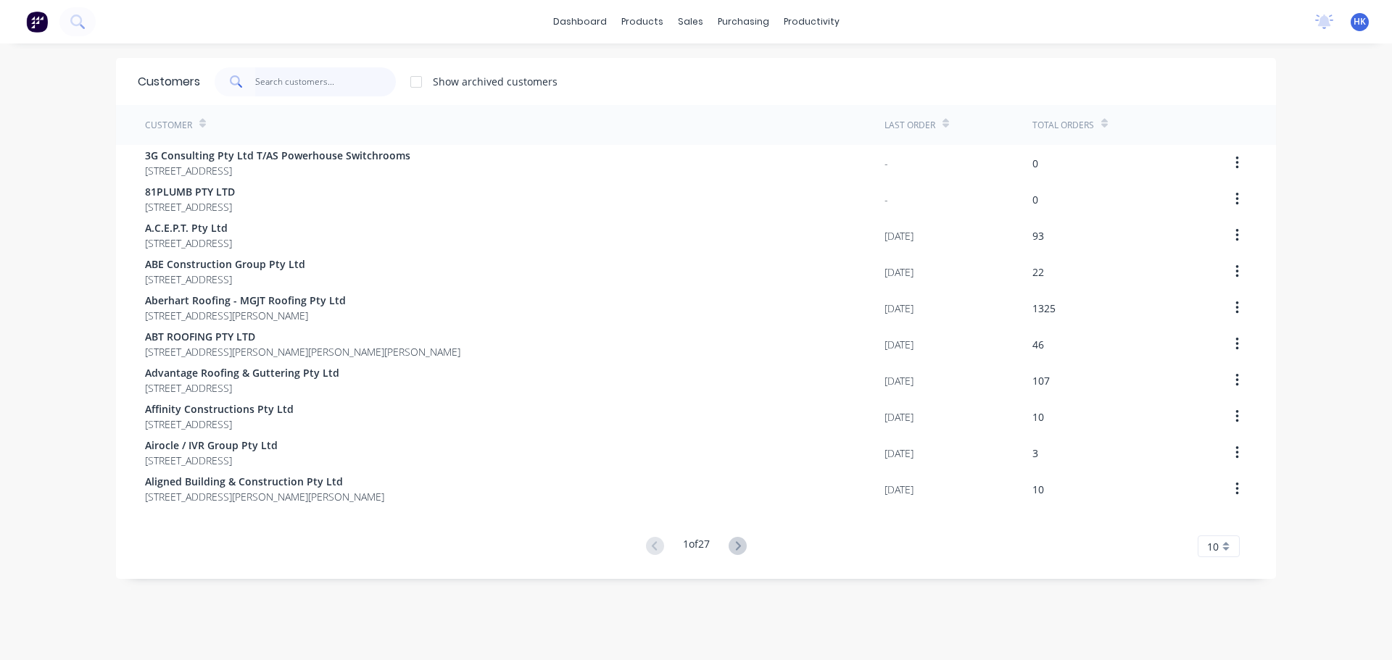
click at [344, 86] on input "text" at bounding box center [325, 81] width 141 height 29
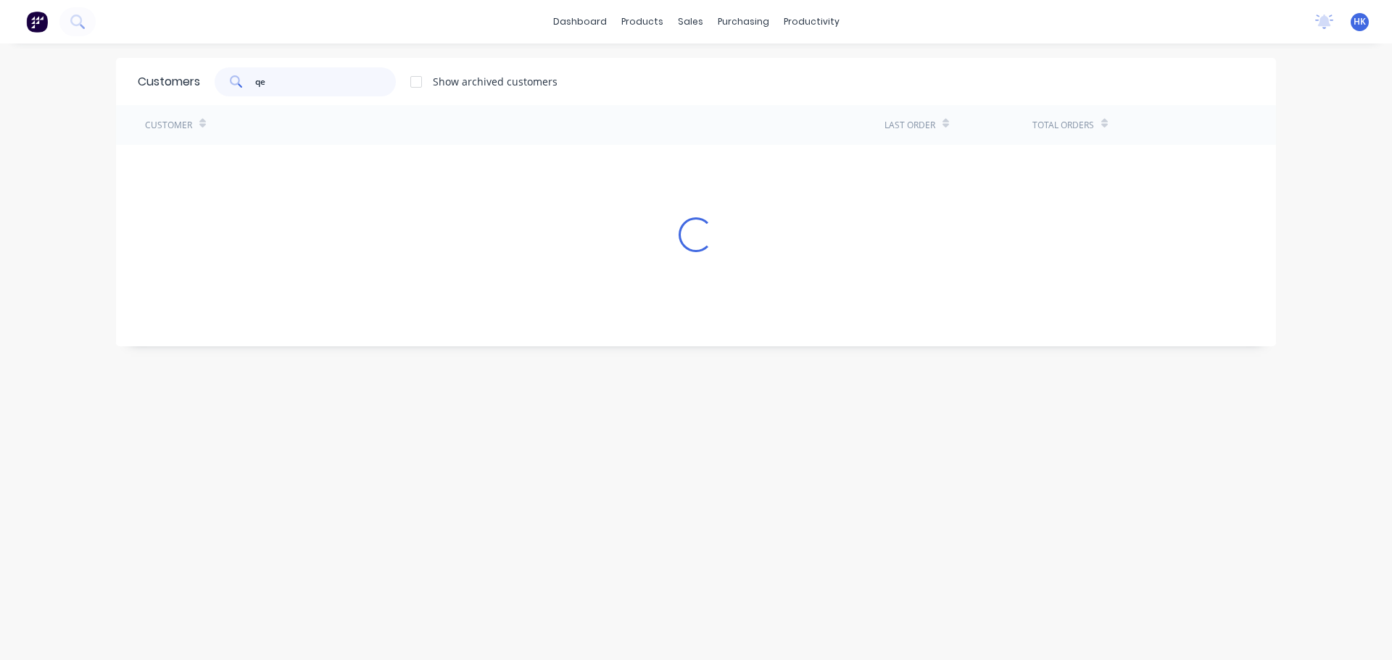
type input "q"
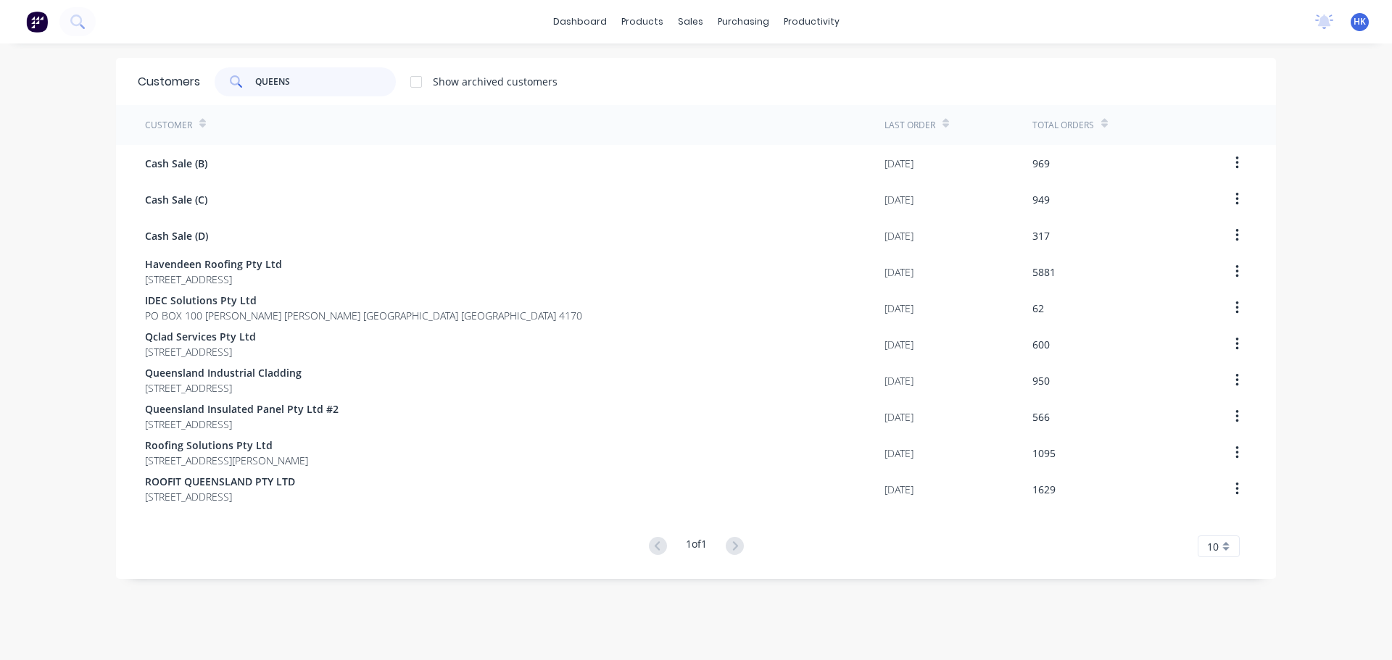
drag, startPoint x: 317, startPoint y: 97, endPoint x: 238, endPoint y: 105, distance: 78.7
click at [238, 105] on div "Customers QUEENS Show archived customers Customer Last Order Total Orders Cash …" at bounding box center [696, 318] width 1160 height 521
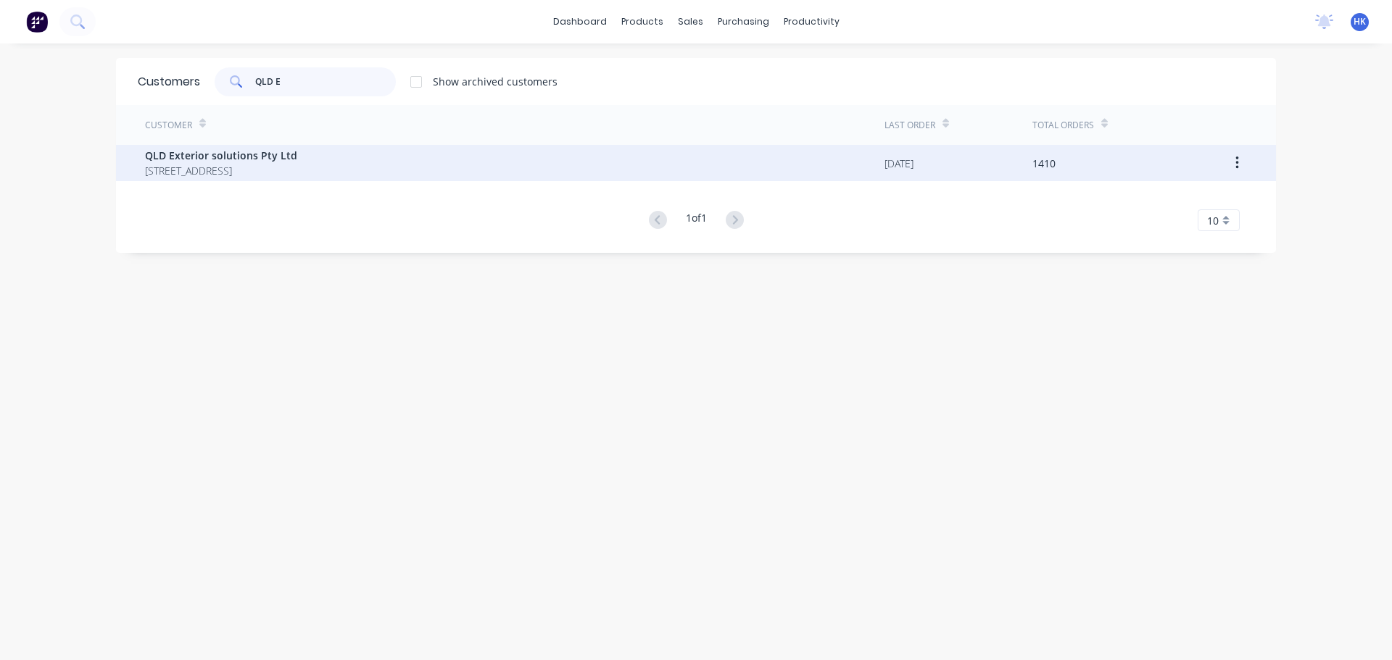
type input "QLD E"
click at [310, 180] on div "QLD Exterior solutions Pty Ltd 38 Marika Way Currumbin Waters Queensland Austra…" at bounding box center [514, 163] width 739 height 36
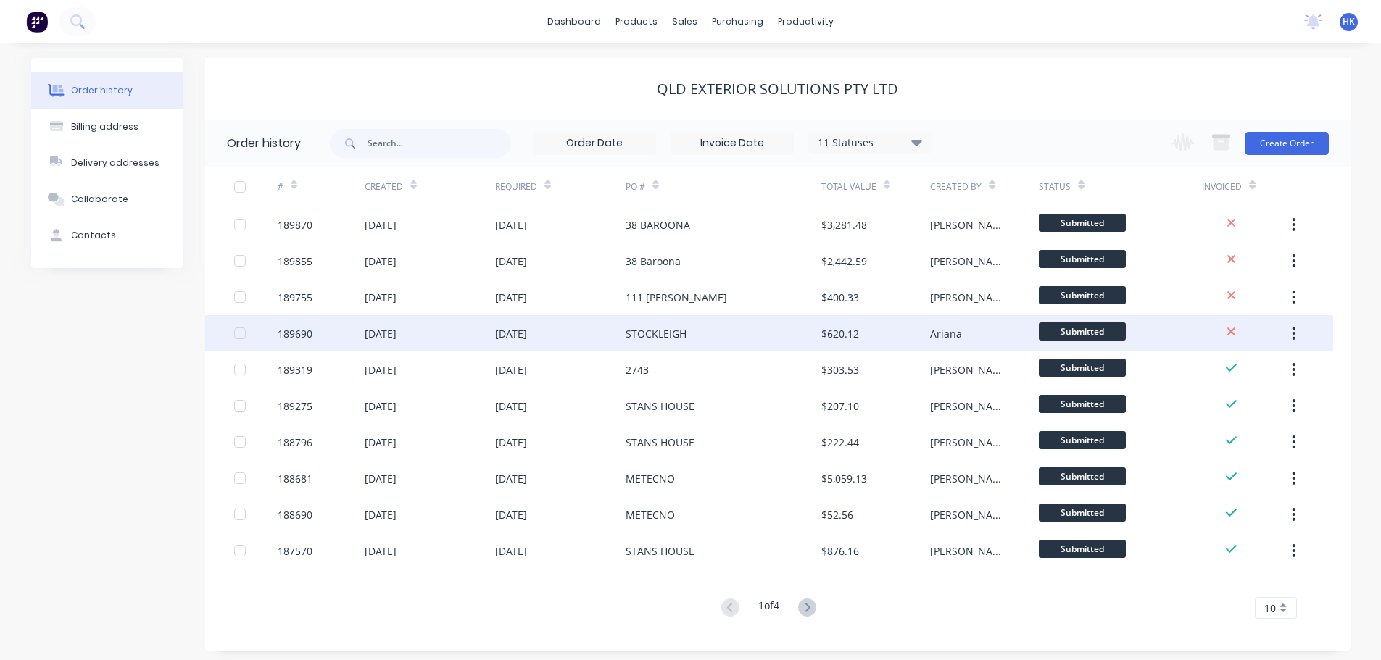
click at [696, 324] on div "STOCKLEIGH" at bounding box center [724, 333] width 196 height 36
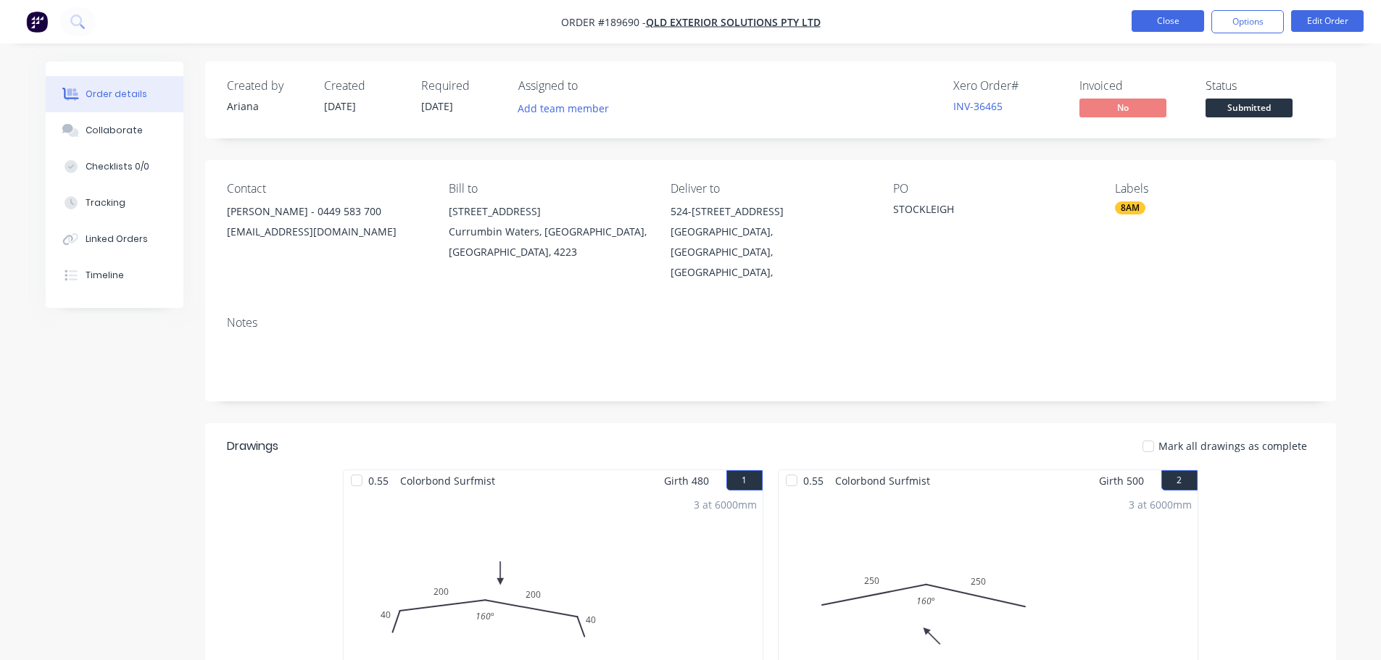
click at [1152, 29] on button "Close" at bounding box center [1167, 21] width 72 height 22
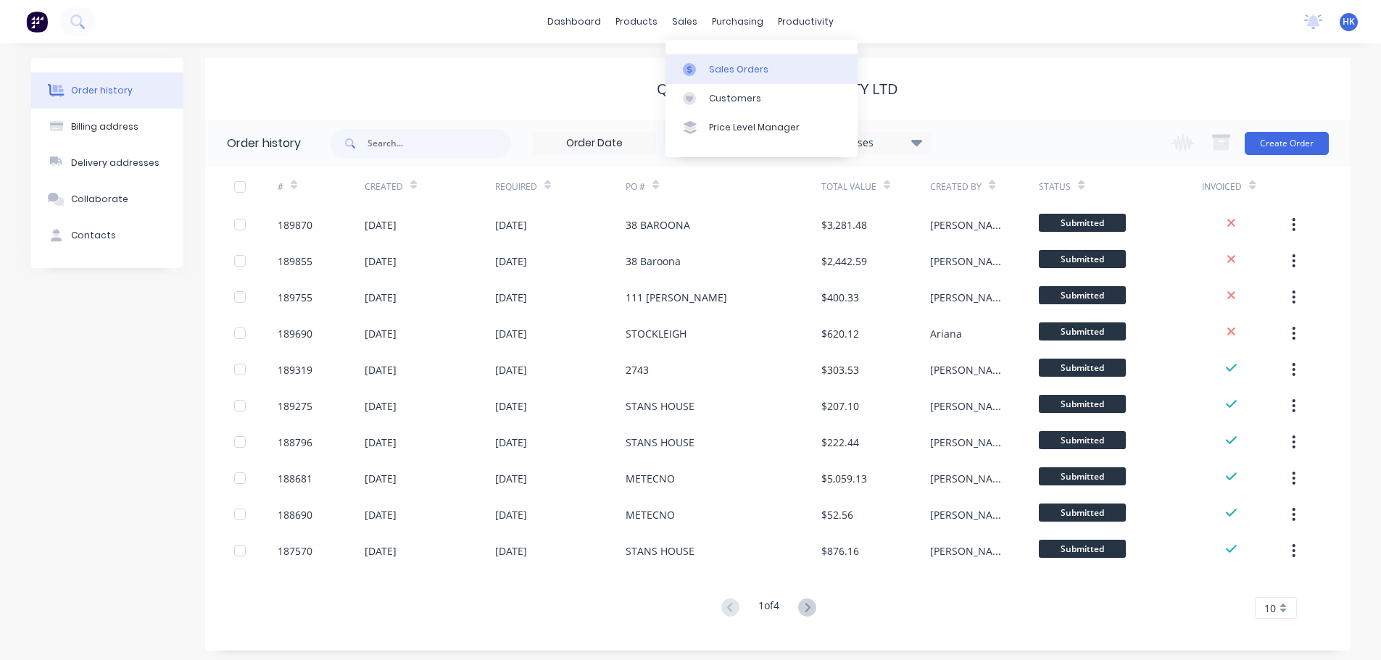
click at [737, 73] on div "Sales Orders" at bounding box center [738, 69] width 59 height 13
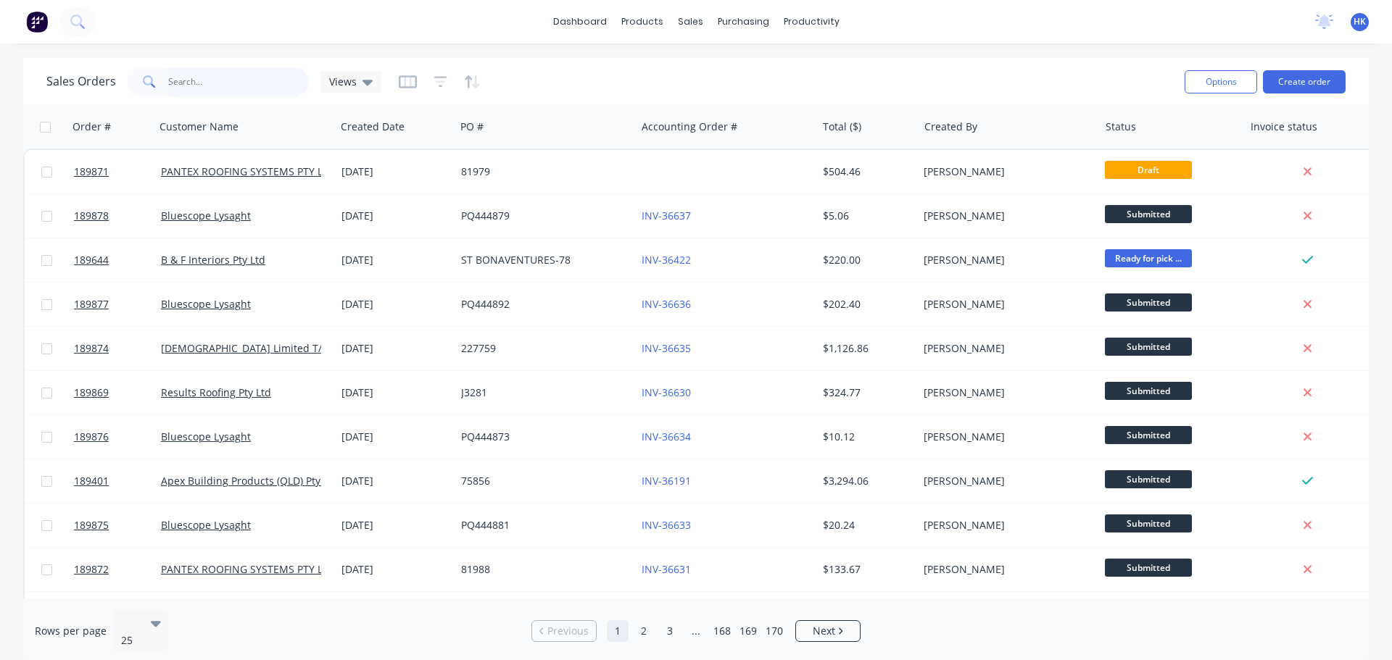
click at [251, 82] on input "text" at bounding box center [238, 81] width 141 height 29
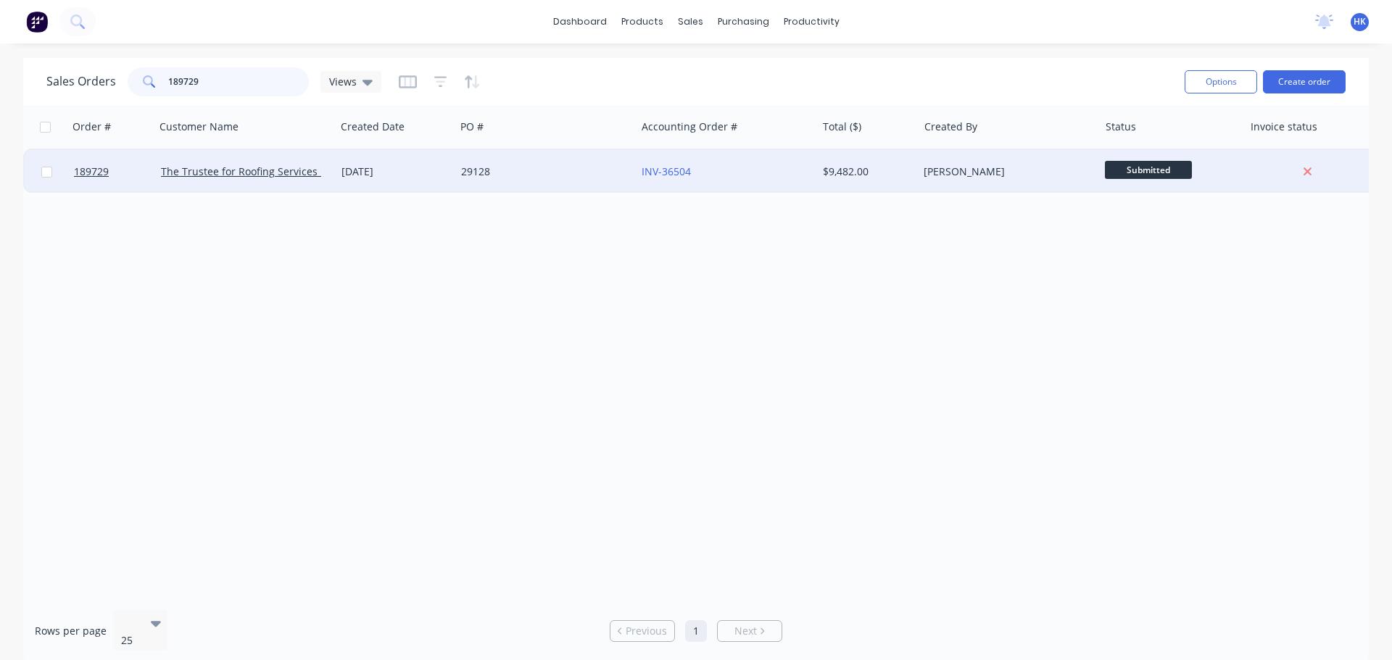
type input "189729"
click at [465, 170] on div "29128" at bounding box center [541, 172] width 161 height 14
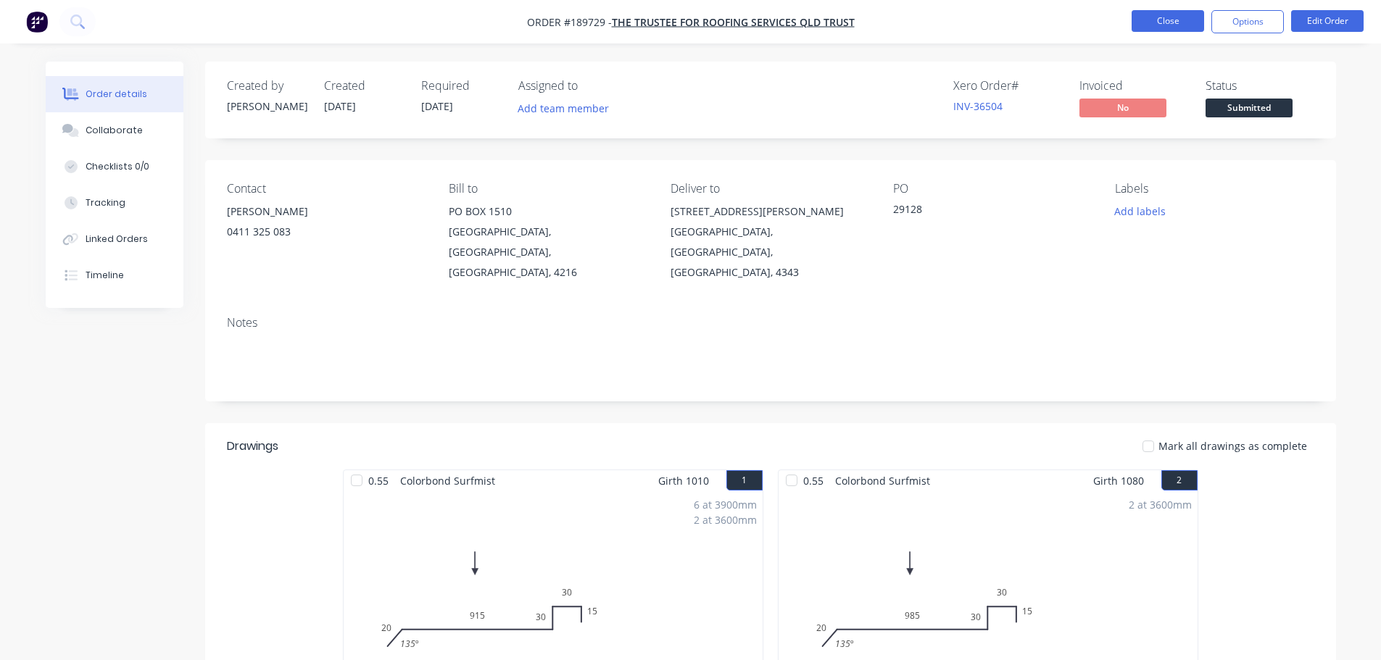
click at [1159, 21] on button "Close" at bounding box center [1167, 21] width 72 height 22
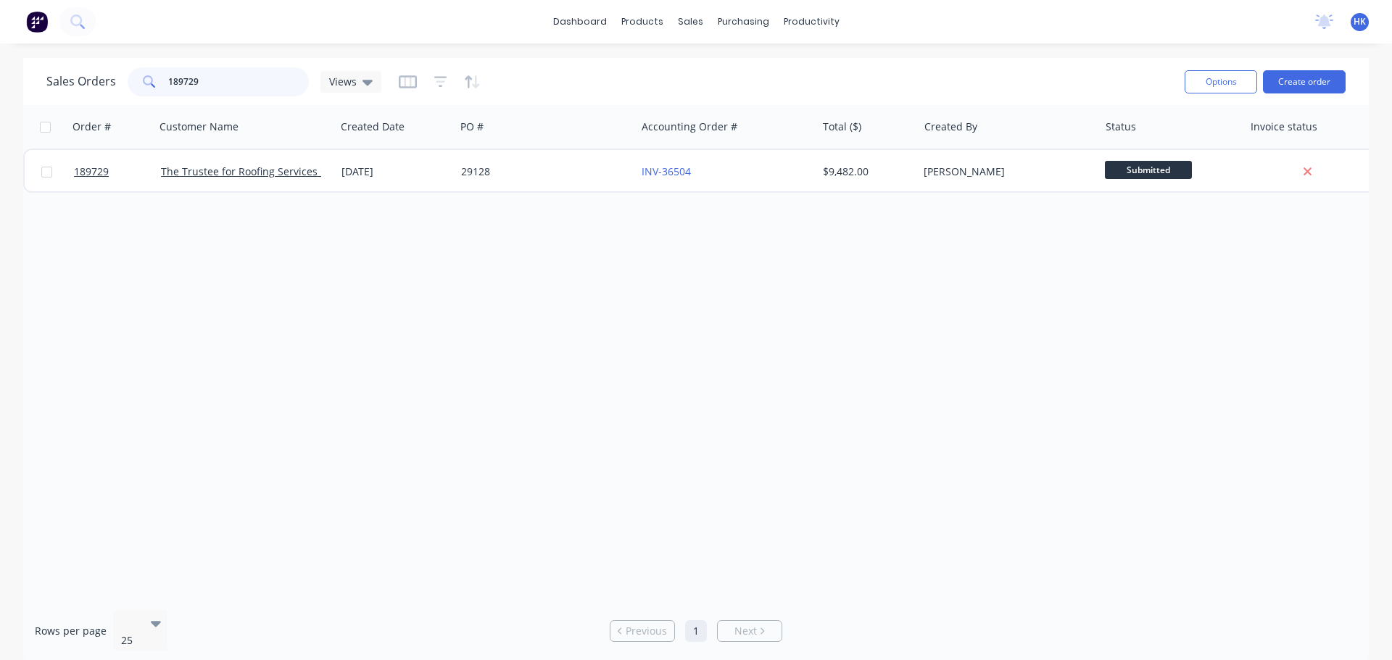
drag, startPoint x: 178, startPoint y: 84, endPoint x: 161, endPoint y: 86, distance: 16.8
click at [161, 86] on div "189729" at bounding box center [218, 81] width 181 height 29
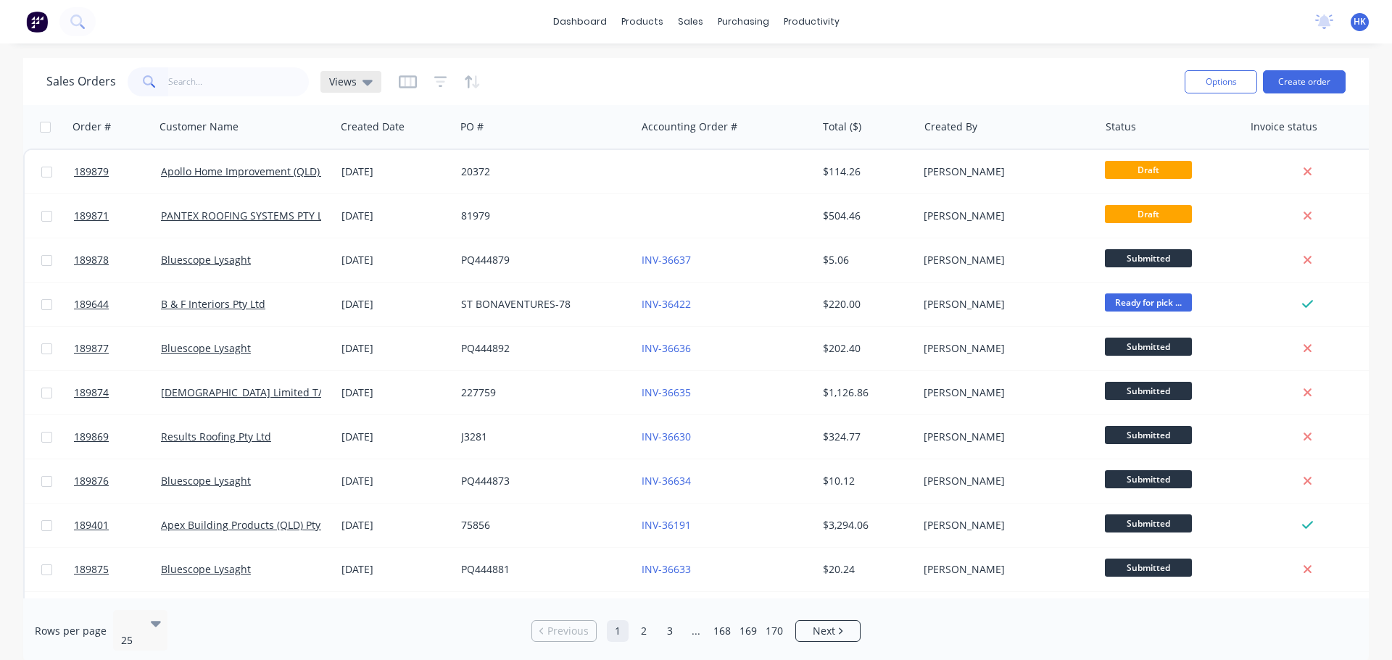
click at [373, 86] on div "Views" at bounding box center [350, 82] width 61 height 22
click at [1200, 72] on button "Options" at bounding box center [1220, 81] width 72 height 23
click at [1221, 75] on button "Options" at bounding box center [1220, 81] width 72 height 23
click at [349, 83] on span "Views" at bounding box center [343, 81] width 28 height 15
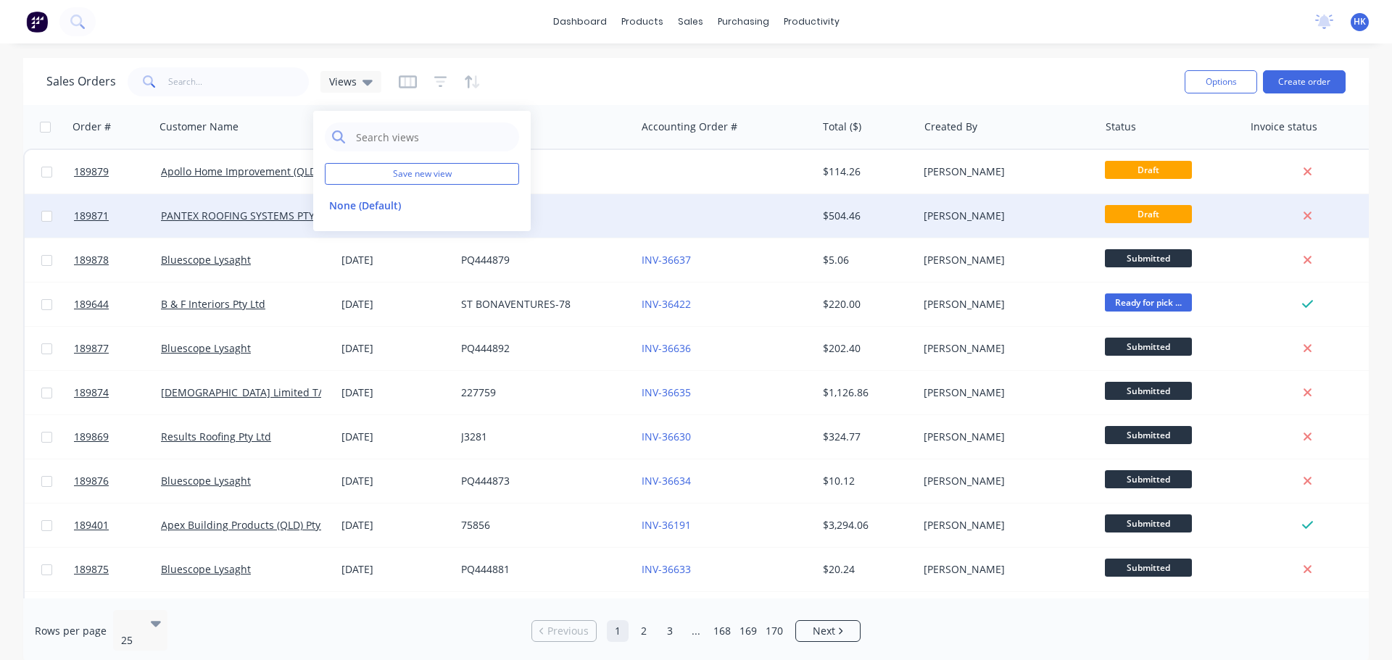
click at [381, 202] on button "None (Default)" at bounding box center [407, 205] width 165 height 17
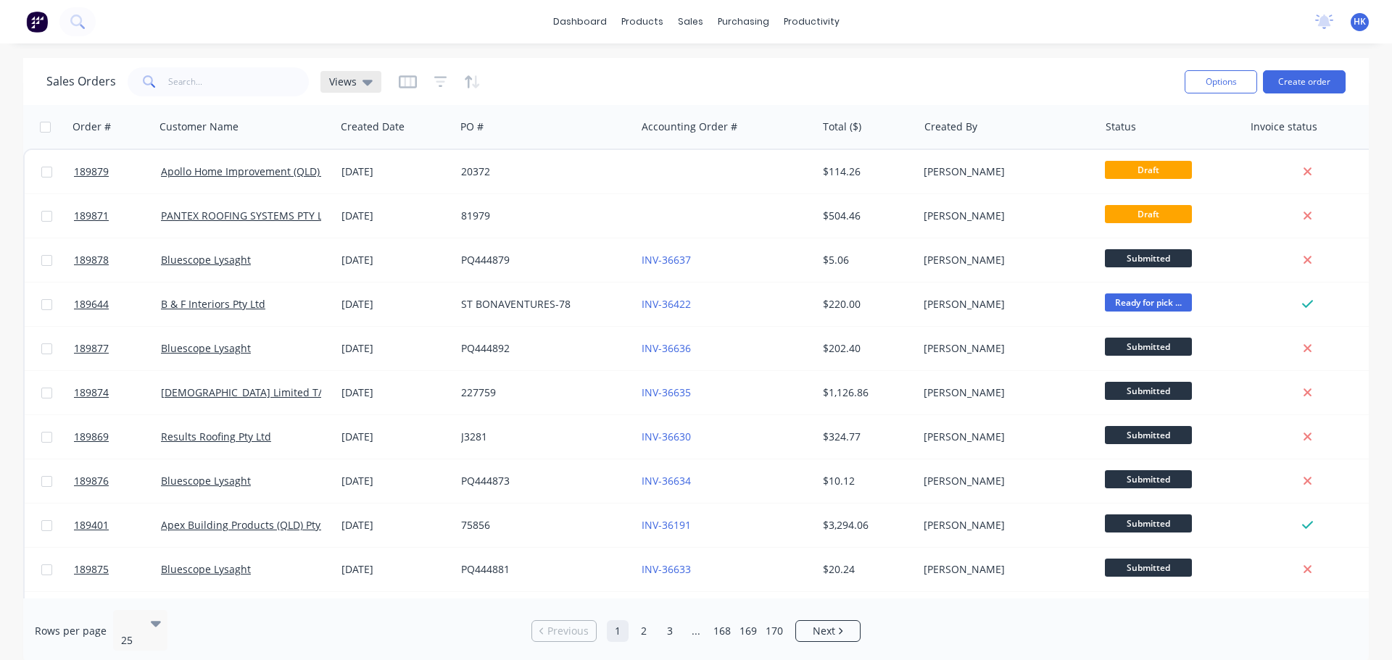
click at [354, 78] on span "Views" at bounding box center [343, 81] width 28 height 15
click at [513, 209] on button "edit" at bounding box center [505, 205] width 19 height 15
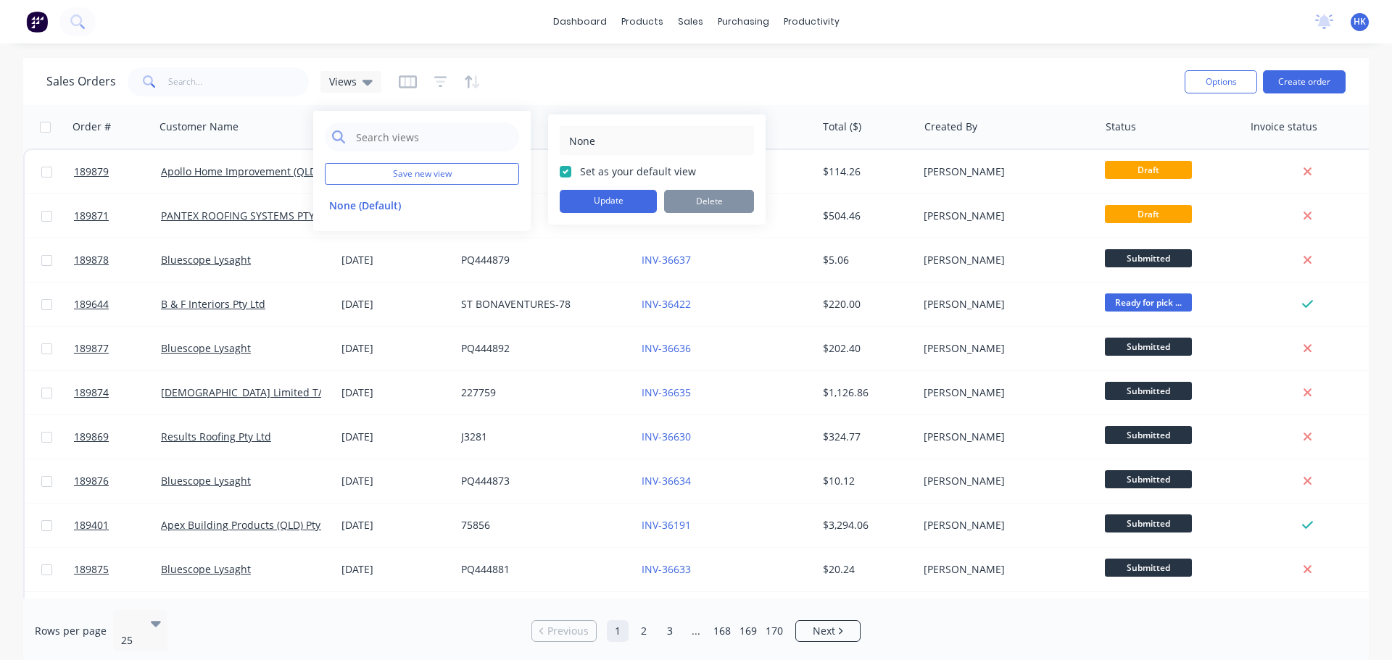
click at [580, 167] on label "Set as your default view" at bounding box center [638, 171] width 116 height 15
click at [568, 167] on input "Set as your default view" at bounding box center [566, 171] width 12 height 14
click at [580, 167] on label "Set as your default view" at bounding box center [638, 171] width 116 height 15
click at [568, 167] on input "Set as your default view" at bounding box center [566, 171] width 12 height 14
checkbox input "true"
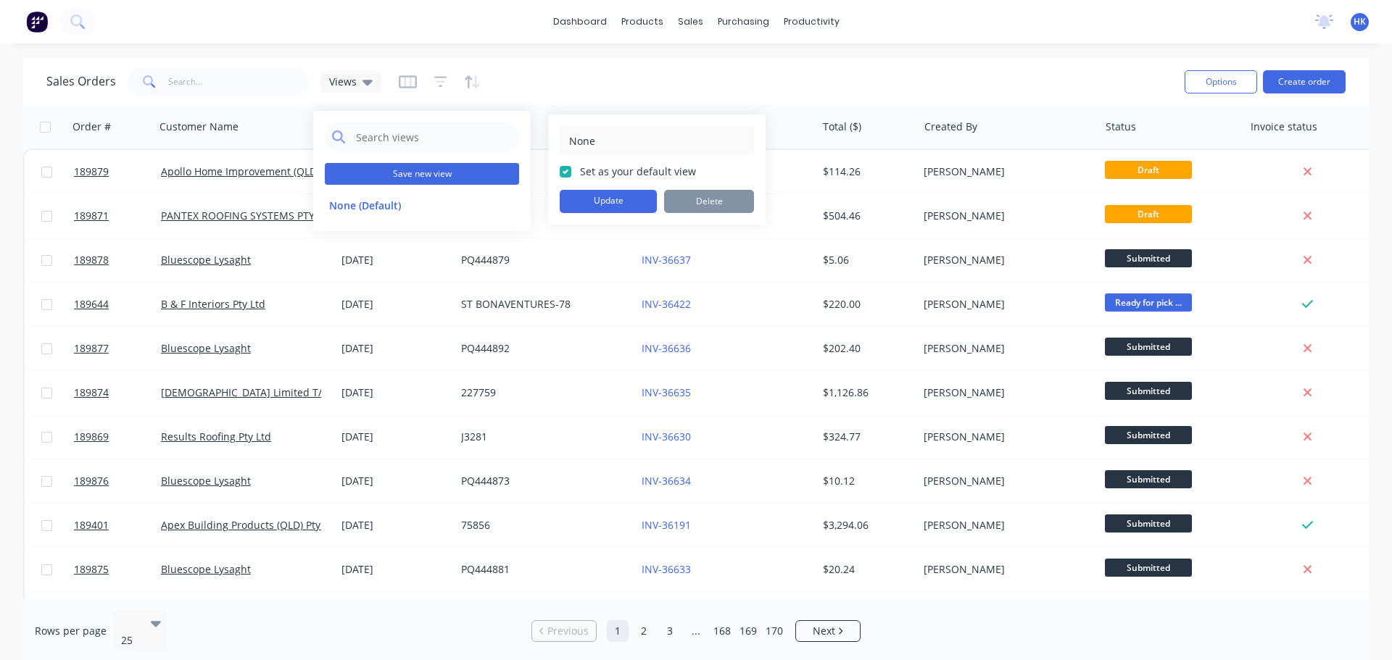
click at [428, 165] on button "Save new view" at bounding box center [422, 174] width 194 height 22
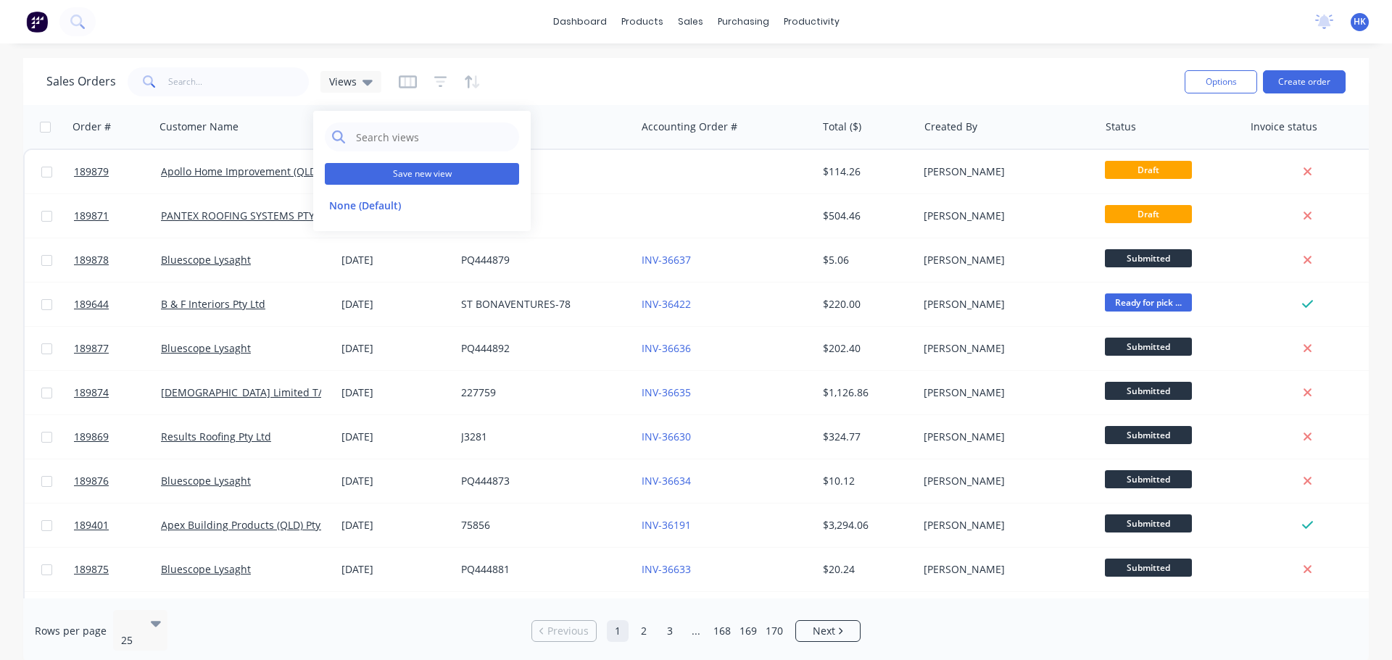
click at [447, 175] on button "Save new view" at bounding box center [422, 174] width 194 height 22
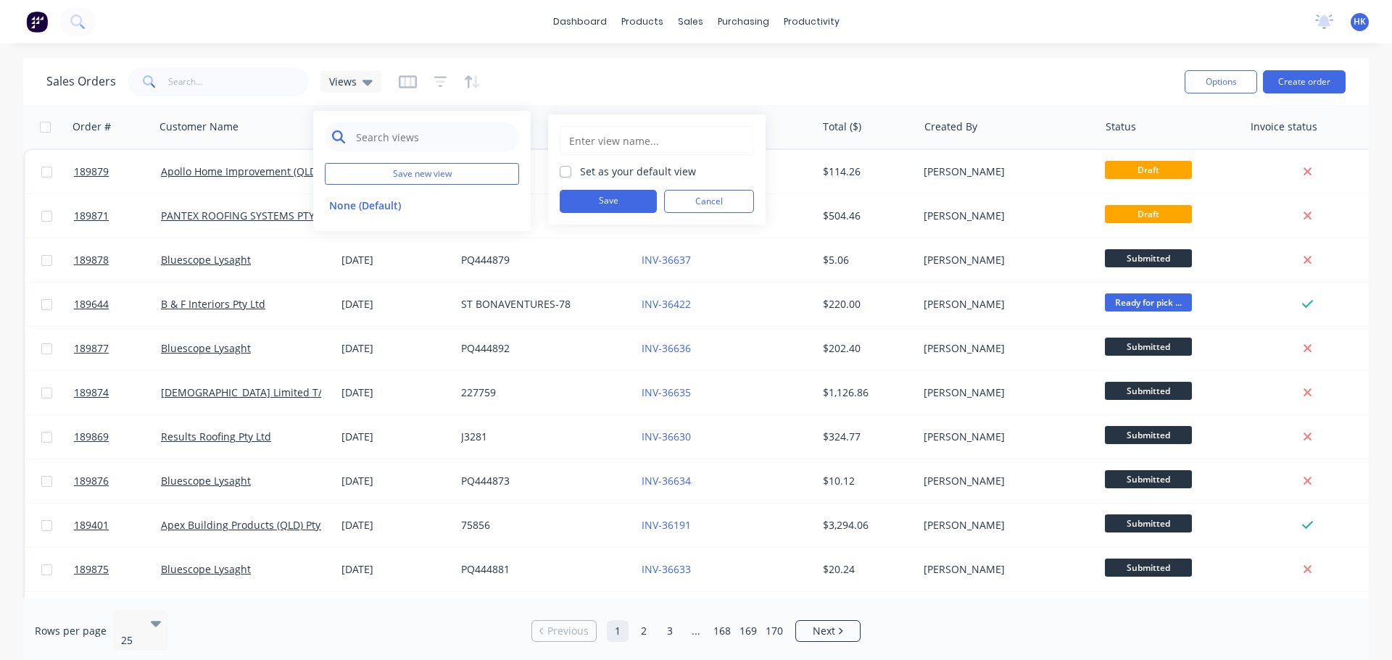
click at [398, 140] on input "text" at bounding box center [432, 136] width 157 height 29
click at [509, 203] on button "edit" at bounding box center [505, 205] width 19 height 15
drag, startPoint x: 564, startPoint y: 175, endPoint x: 575, endPoint y: 181, distance: 13.3
click at [580, 175] on label "Set as your default view" at bounding box center [638, 171] width 116 height 15
click at [565, 175] on input "Set as your default view" at bounding box center [566, 171] width 12 height 14
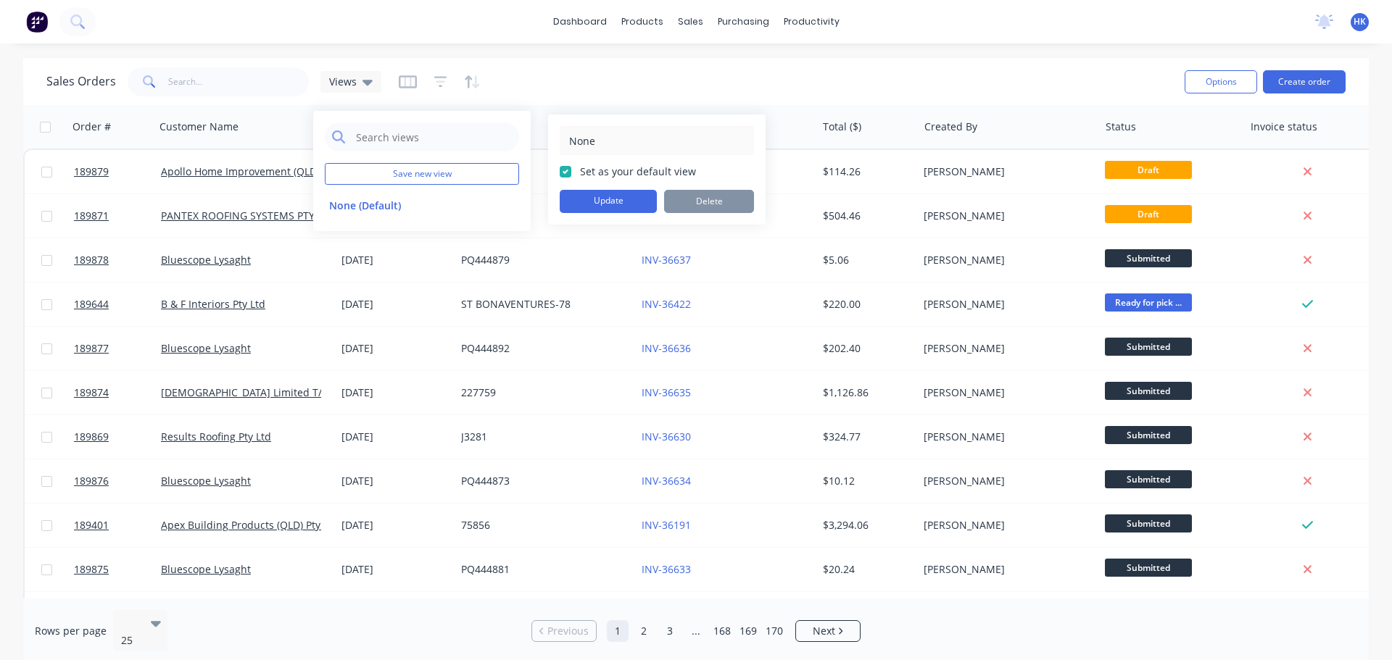
checkbox input "false"
click at [615, 215] on div "None Set as your default view Update Delete" at bounding box center [656, 170] width 217 height 110
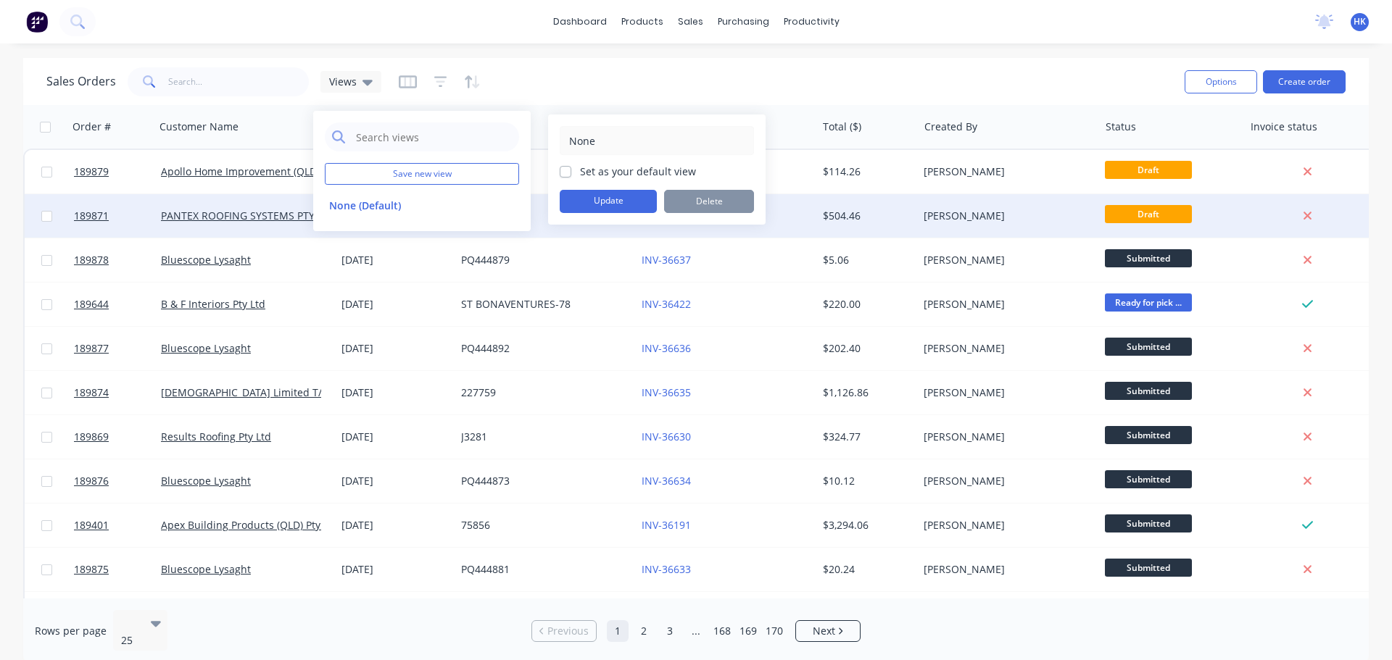
click at [625, 199] on button "Update" at bounding box center [608, 201] width 97 height 23
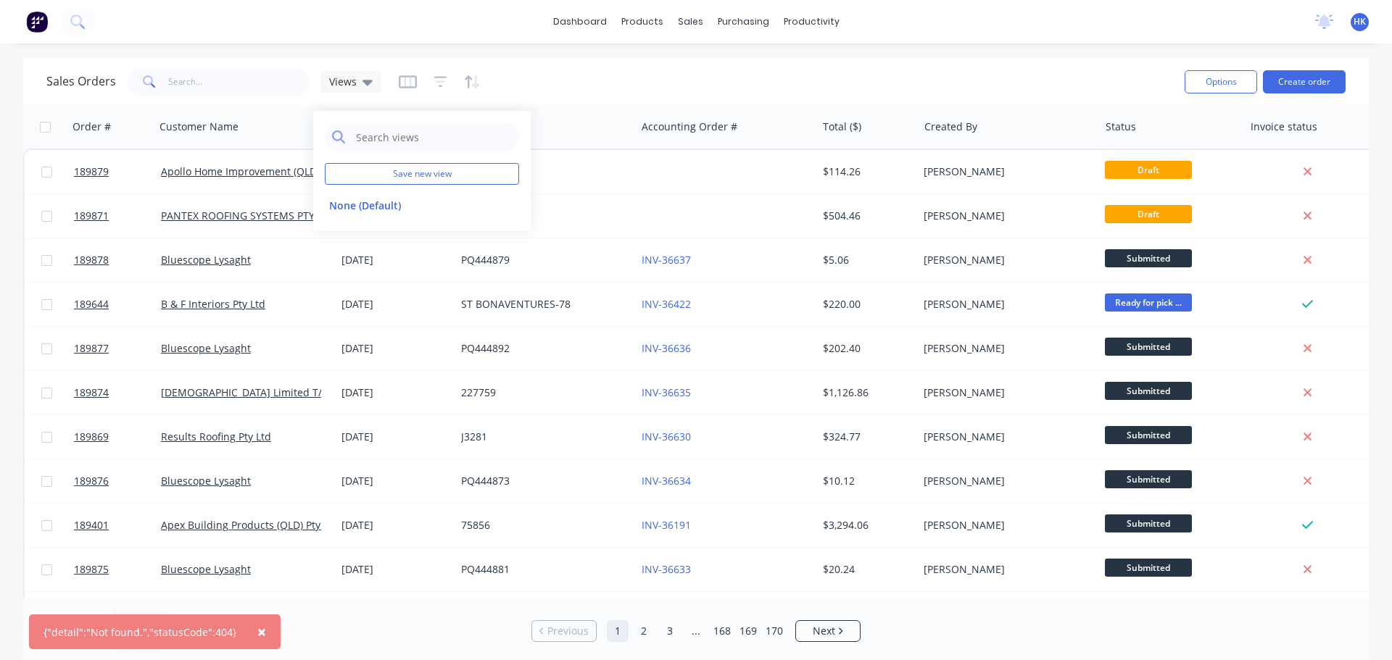
click at [425, 81] on div at bounding box center [440, 81] width 82 height 23
drag, startPoint x: 410, startPoint y: 83, endPoint x: 423, endPoint y: 83, distance: 13.8
click at [410, 82] on icon "button" at bounding box center [408, 82] width 18 height 14
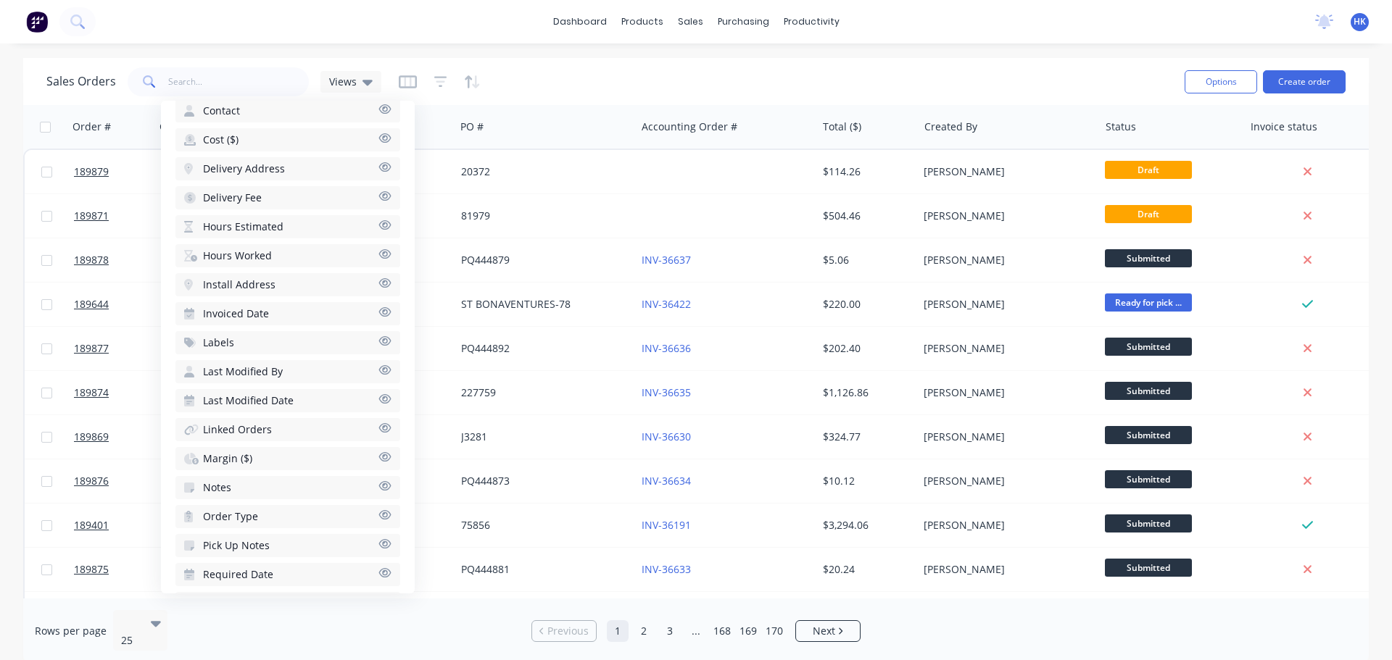
scroll to position [477, 0]
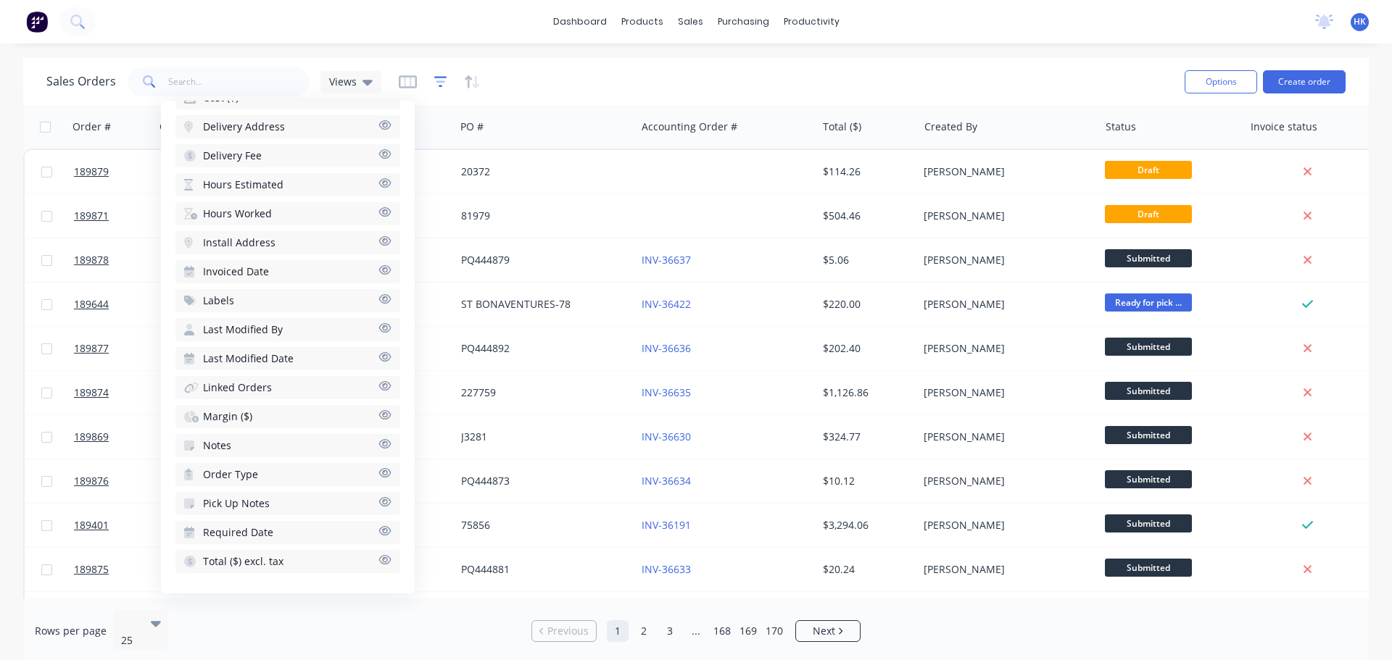
click at [440, 76] on icon "button" at bounding box center [440, 81] width 13 height 11
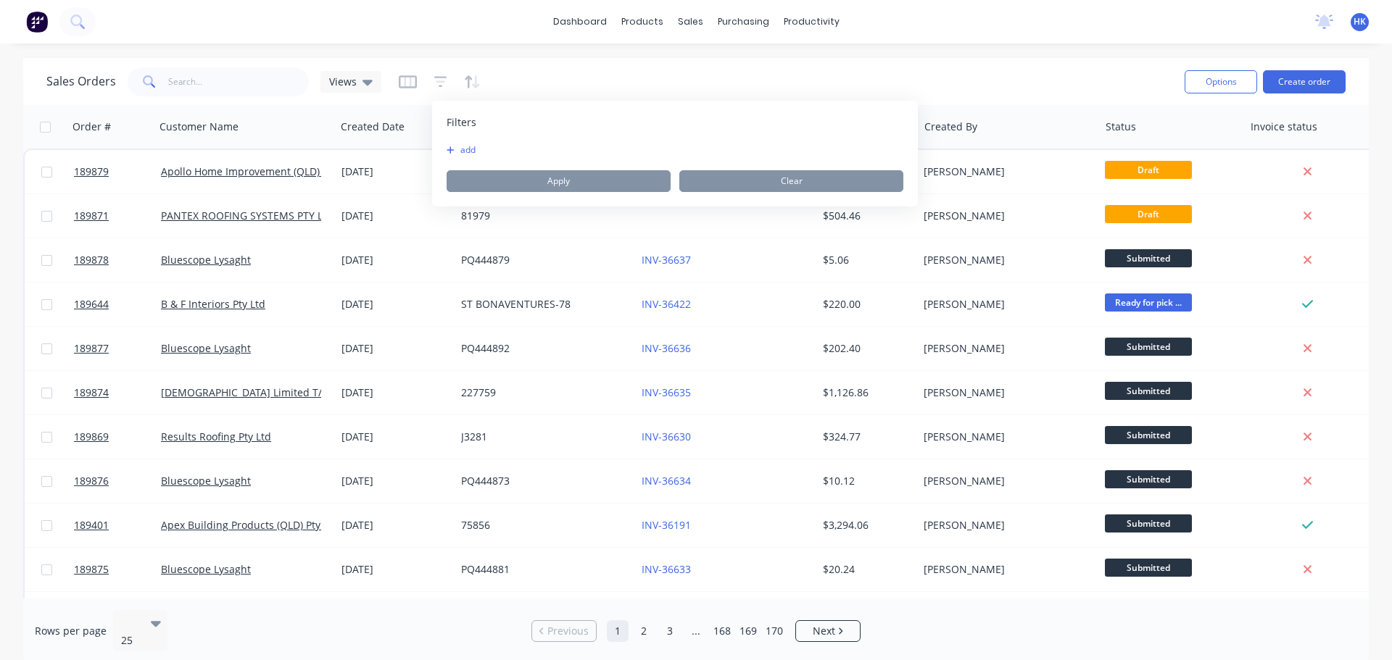
click at [453, 152] on icon "button" at bounding box center [450, 150] width 8 height 9
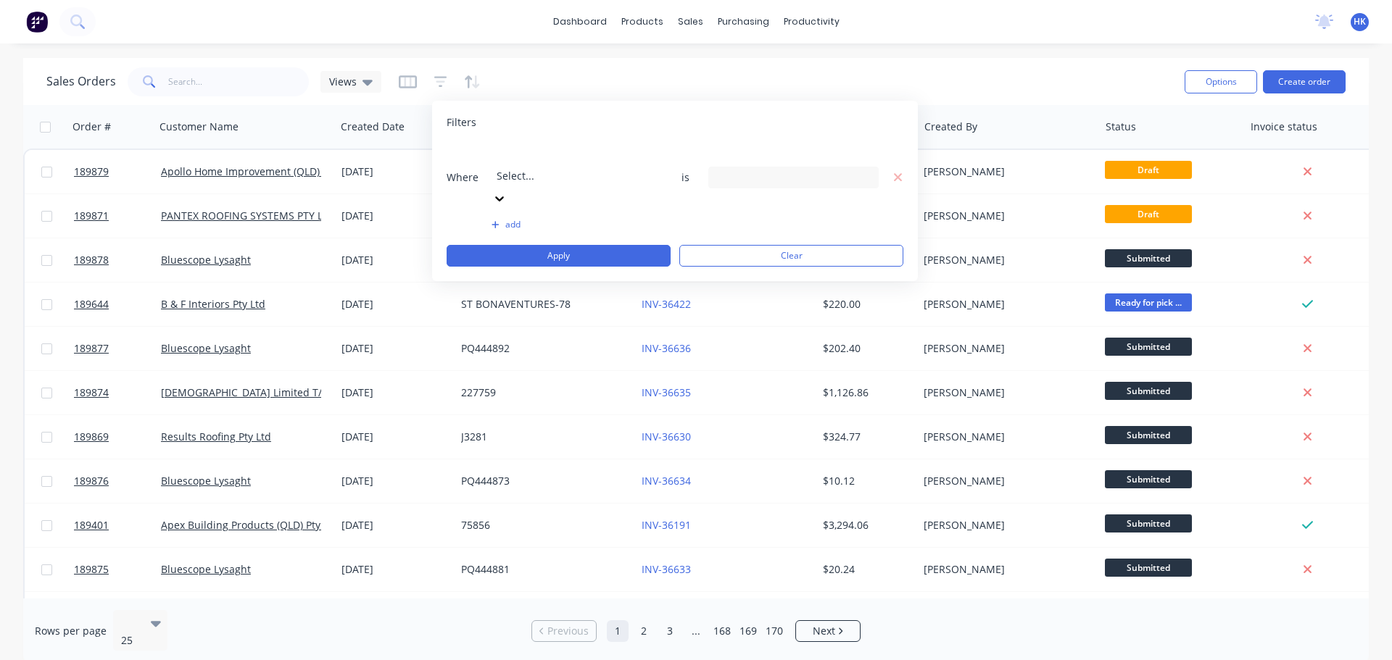
click at [600, 165] on div at bounding box center [600, 156] width 209 height 18
click at [461, 80] on div at bounding box center [440, 81] width 82 height 23
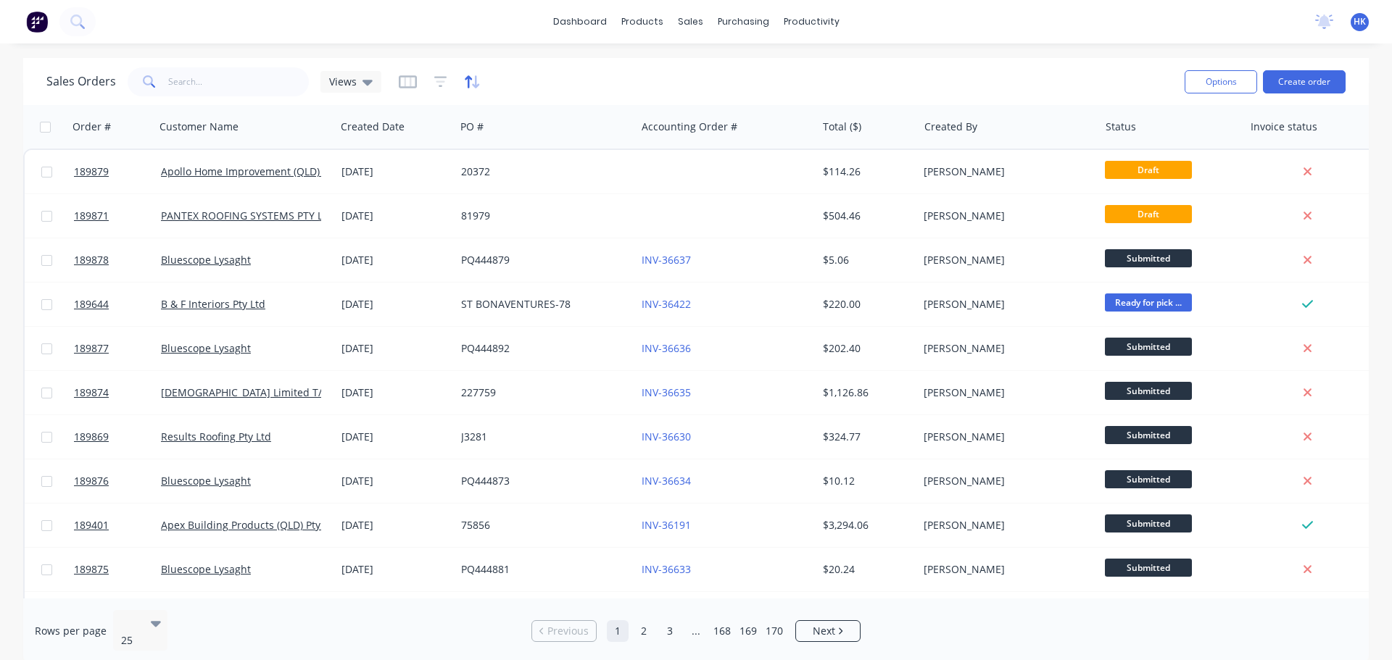
click at [467, 86] on icon "button" at bounding box center [468, 81] width 7 height 12
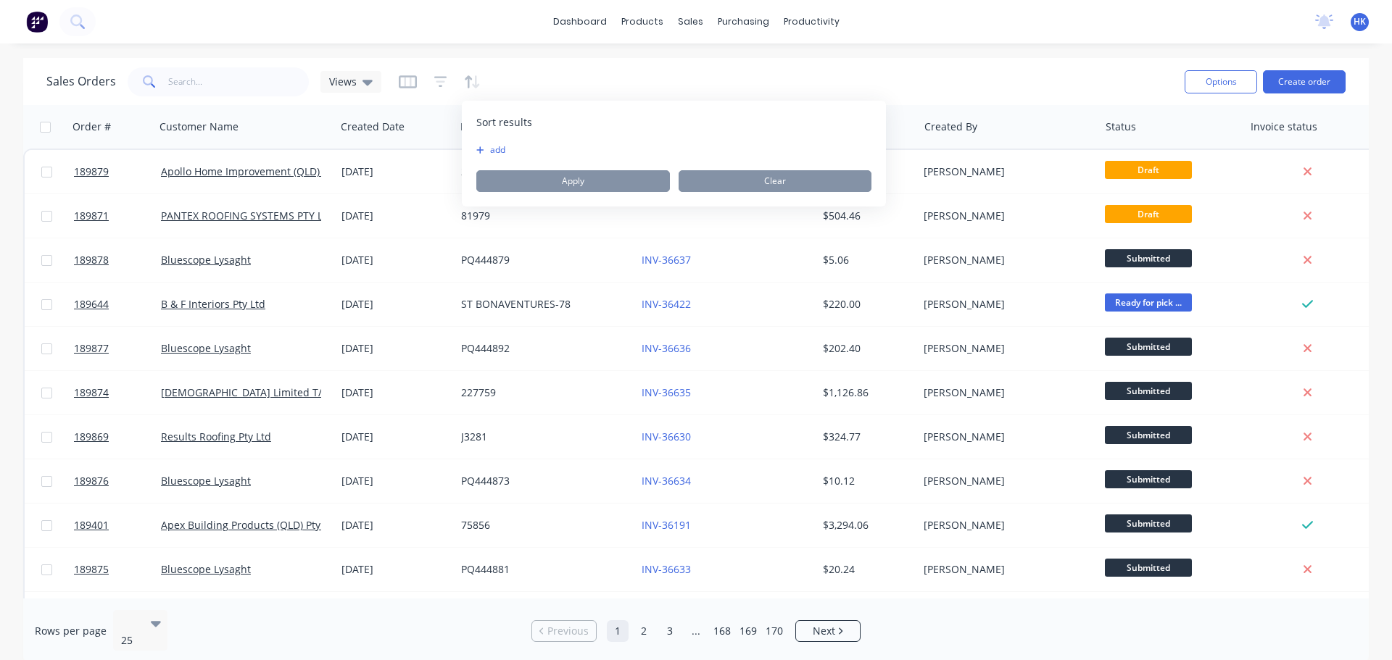
click at [486, 153] on button "add" at bounding box center [485, 150] width 18 height 12
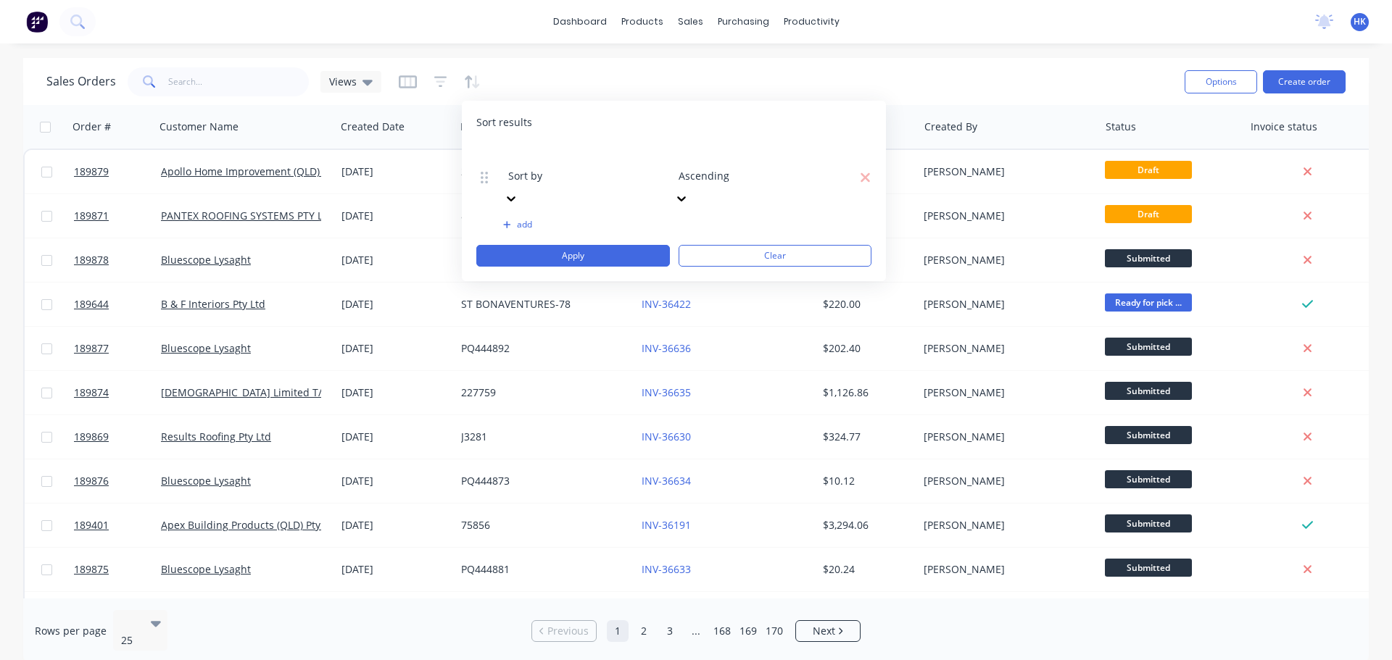
click at [575, 167] on div "Sort by" at bounding box center [612, 165] width 217 height 41
click at [593, 157] on div at bounding box center [612, 156] width 209 height 18
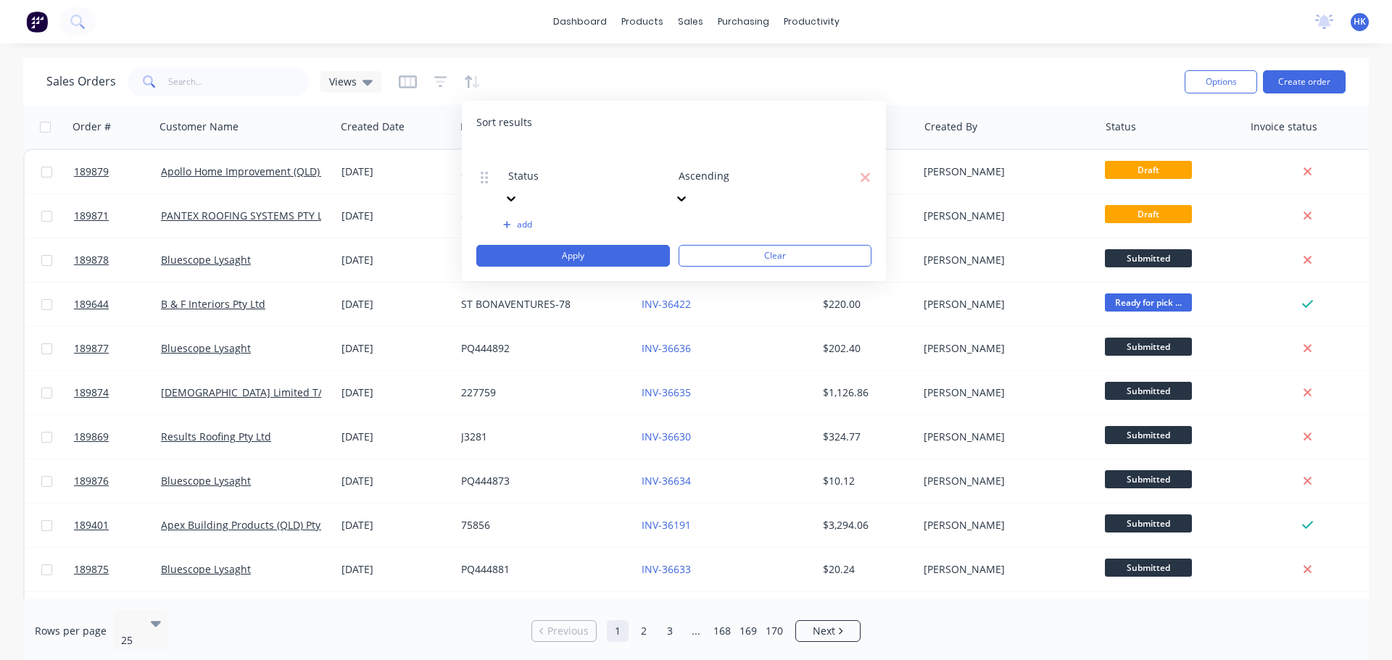
click at [736, 167] on div "Ascending" at bounding box center [782, 165] width 217 height 41
drag, startPoint x: 736, startPoint y: 167, endPoint x: 728, endPoint y: 169, distance: 8.3
click at [736, 173] on div "Status 2 results available. Use Up and Down to choose options, press Enter to s…" at bounding box center [673, 205] width 395 height 122
click at [602, 155] on div at bounding box center [612, 156] width 209 height 18
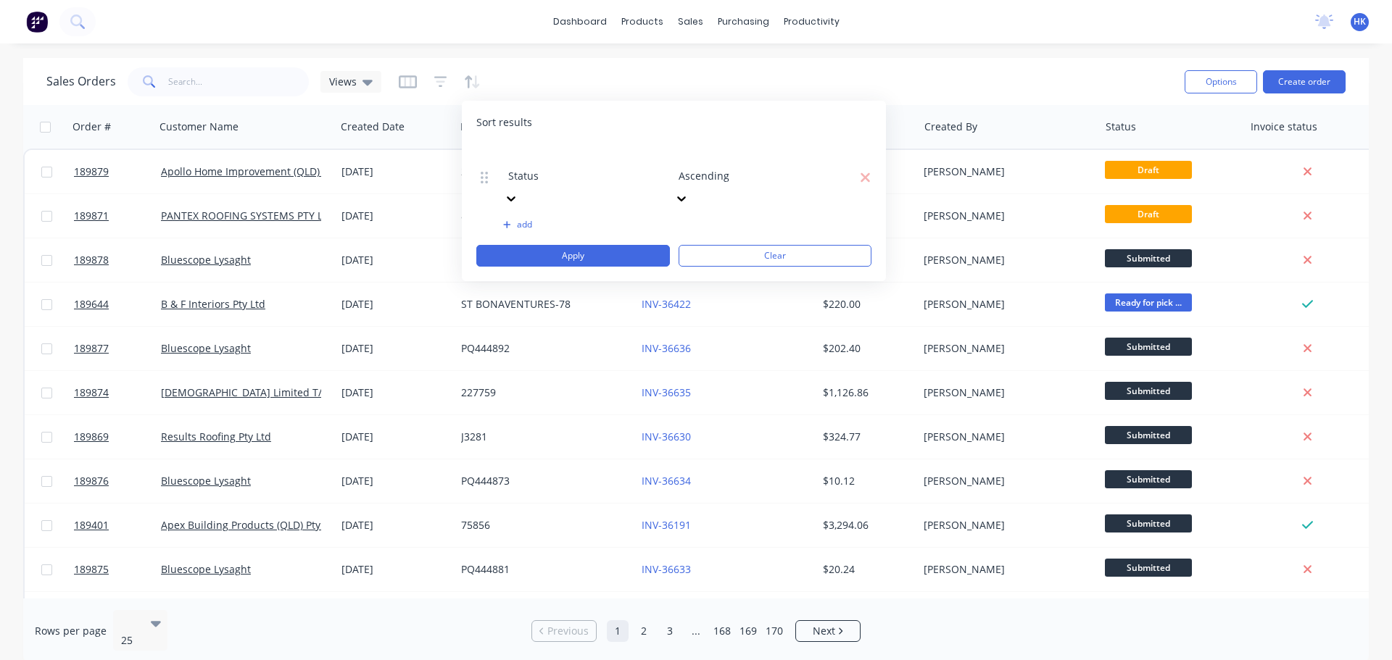
drag, startPoint x: 726, startPoint y: 172, endPoint x: 707, endPoint y: 186, distance: 23.8
click at [724, 175] on div "23 results available. Use Up and Down to choose options, press Enter to select …" at bounding box center [673, 205] width 395 height 122
click at [860, 170] on icon "button" at bounding box center [865, 177] width 11 height 14
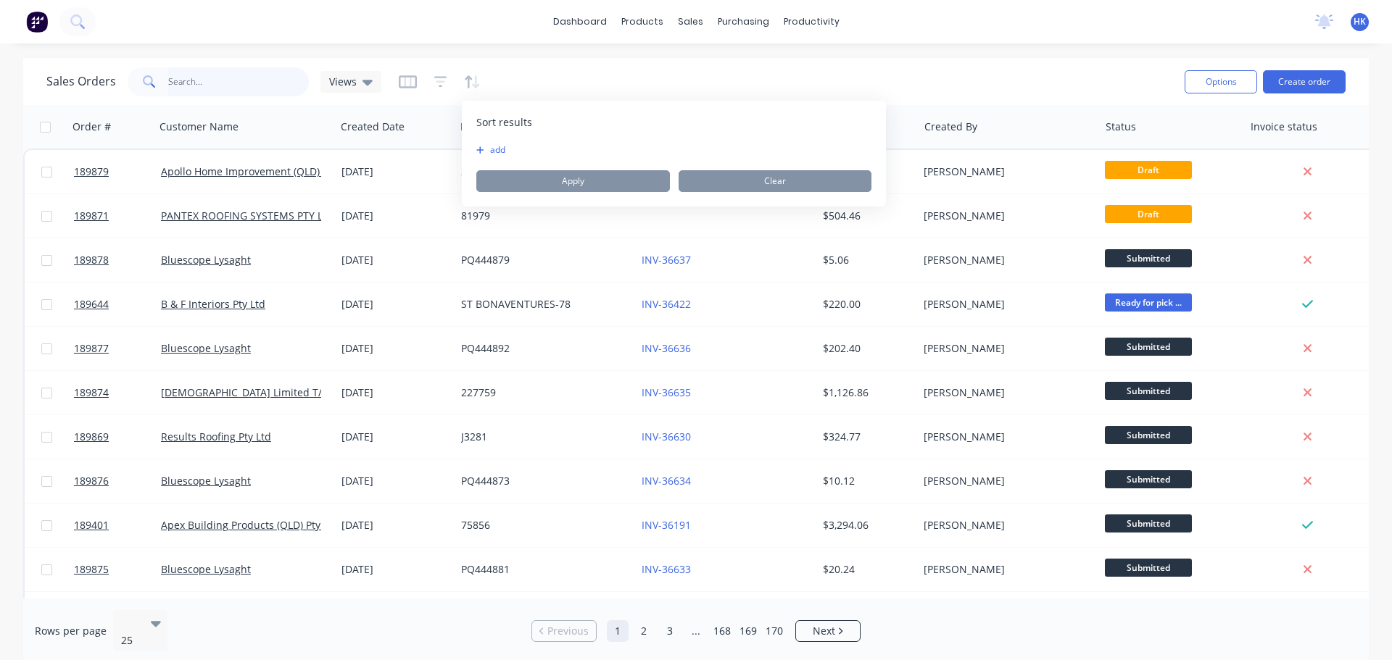
click at [278, 87] on input "text" at bounding box center [238, 81] width 141 height 29
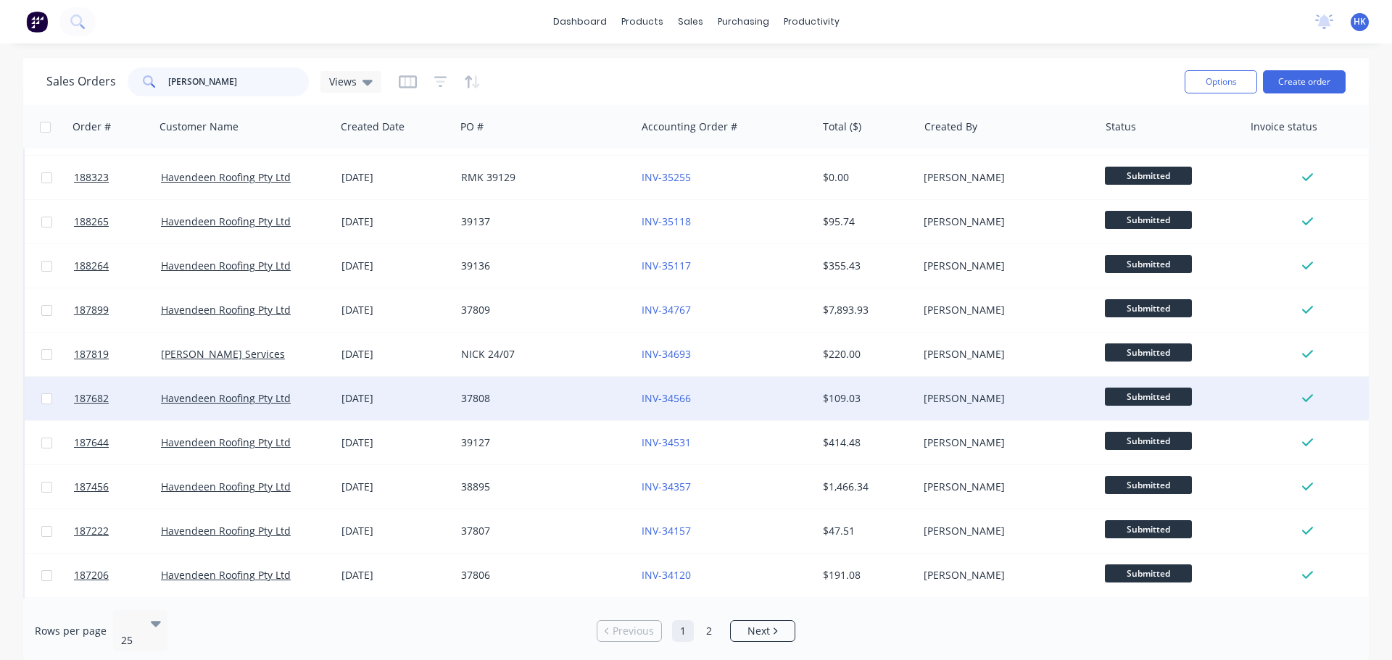
scroll to position [662, 0]
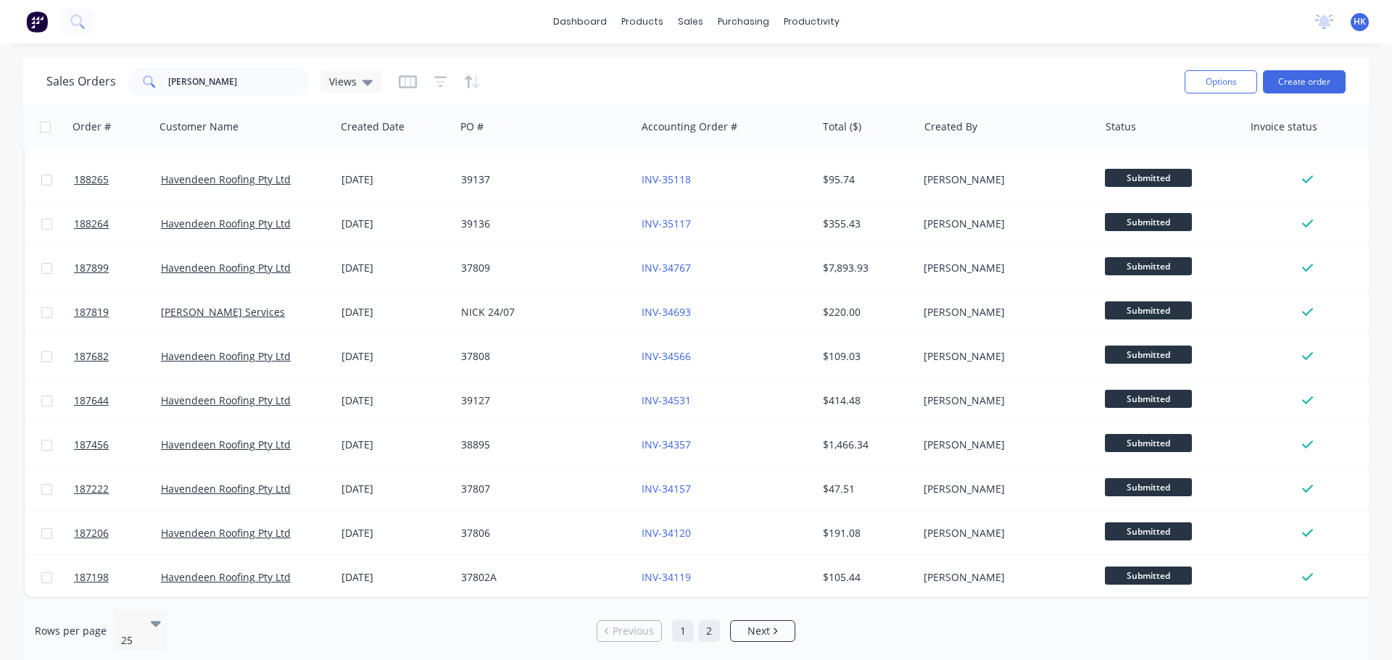
click at [710, 620] on link "2" at bounding box center [709, 631] width 22 height 22
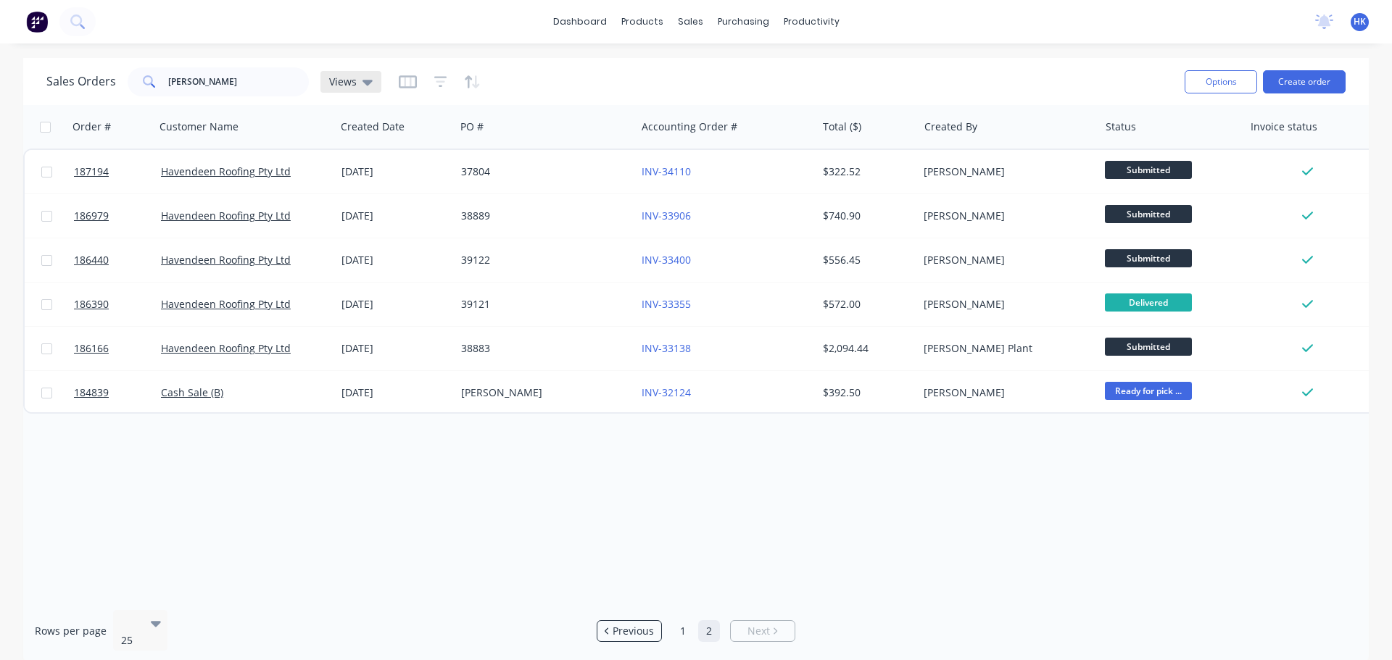
scroll to position [0, 0]
click at [251, 85] on input "NICK" at bounding box center [238, 81] width 141 height 29
drag, startPoint x: 251, startPoint y: 85, endPoint x: 165, endPoint y: 90, distance: 86.4
click at [165, 90] on div "NICK" at bounding box center [218, 81] width 181 height 29
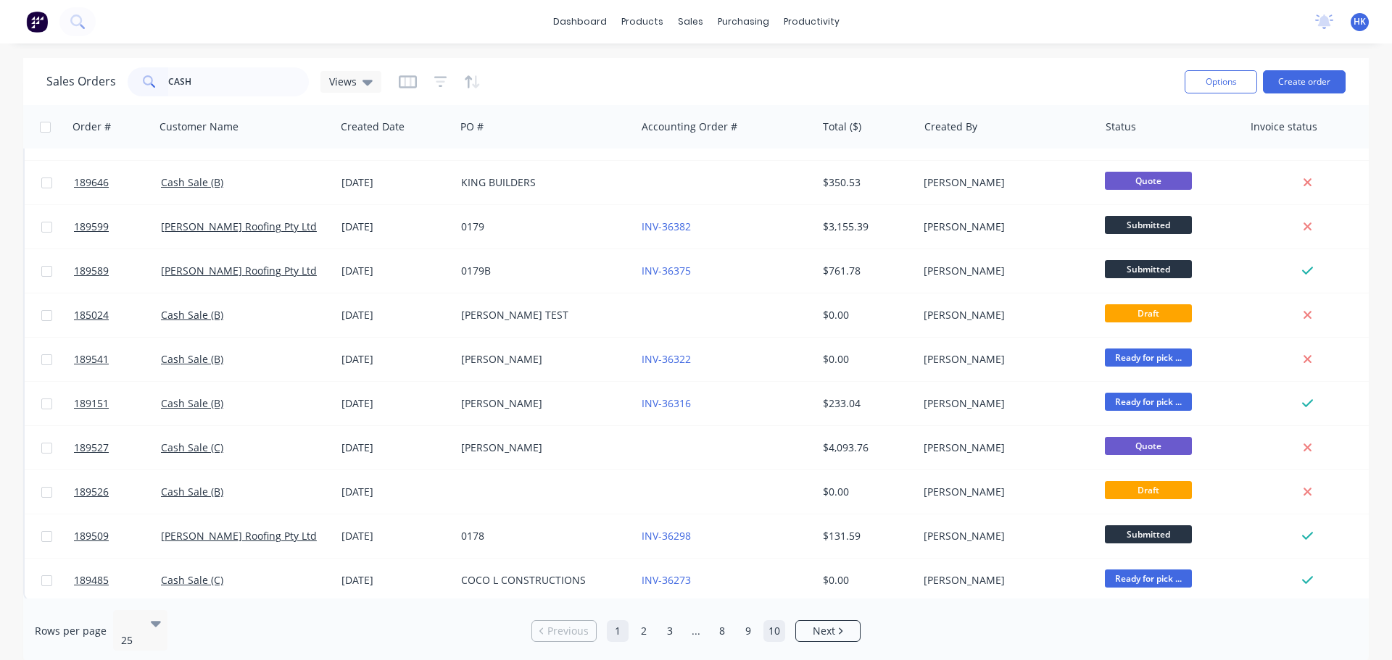
click at [771, 624] on link "10" at bounding box center [774, 631] width 22 height 22
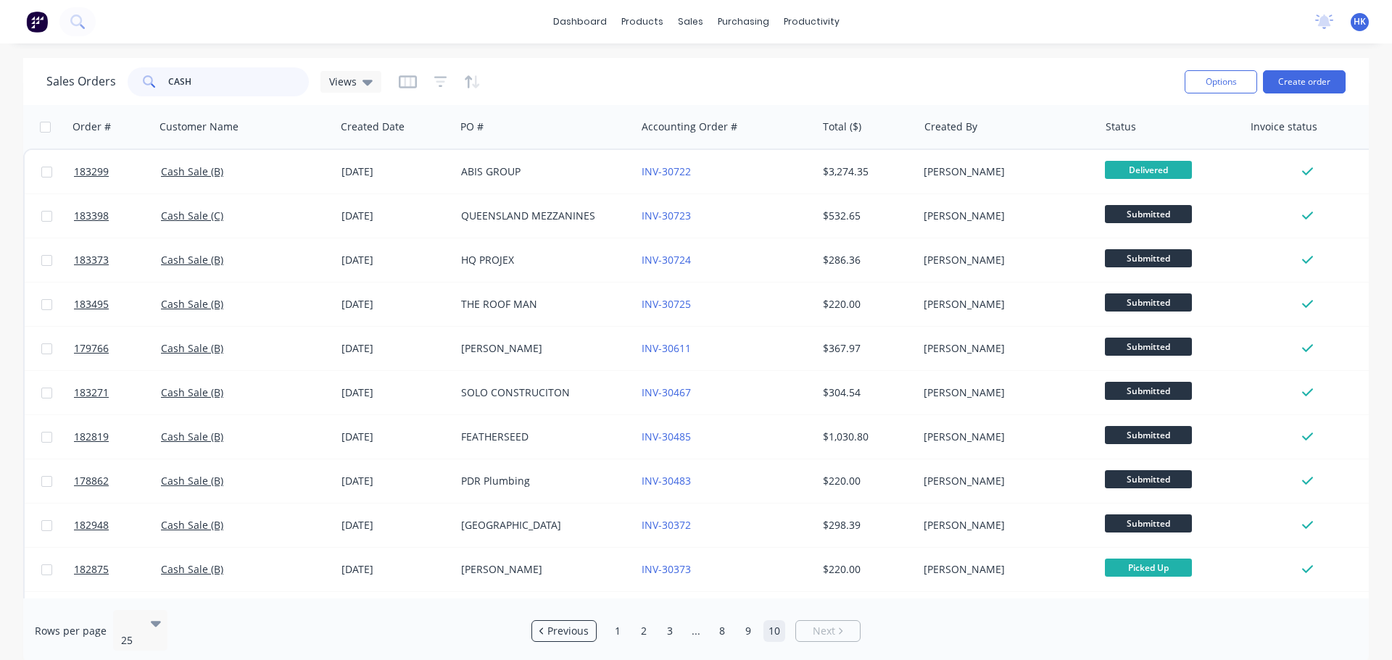
click at [224, 87] on input "CASH" at bounding box center [238, 81] width 141 height 29
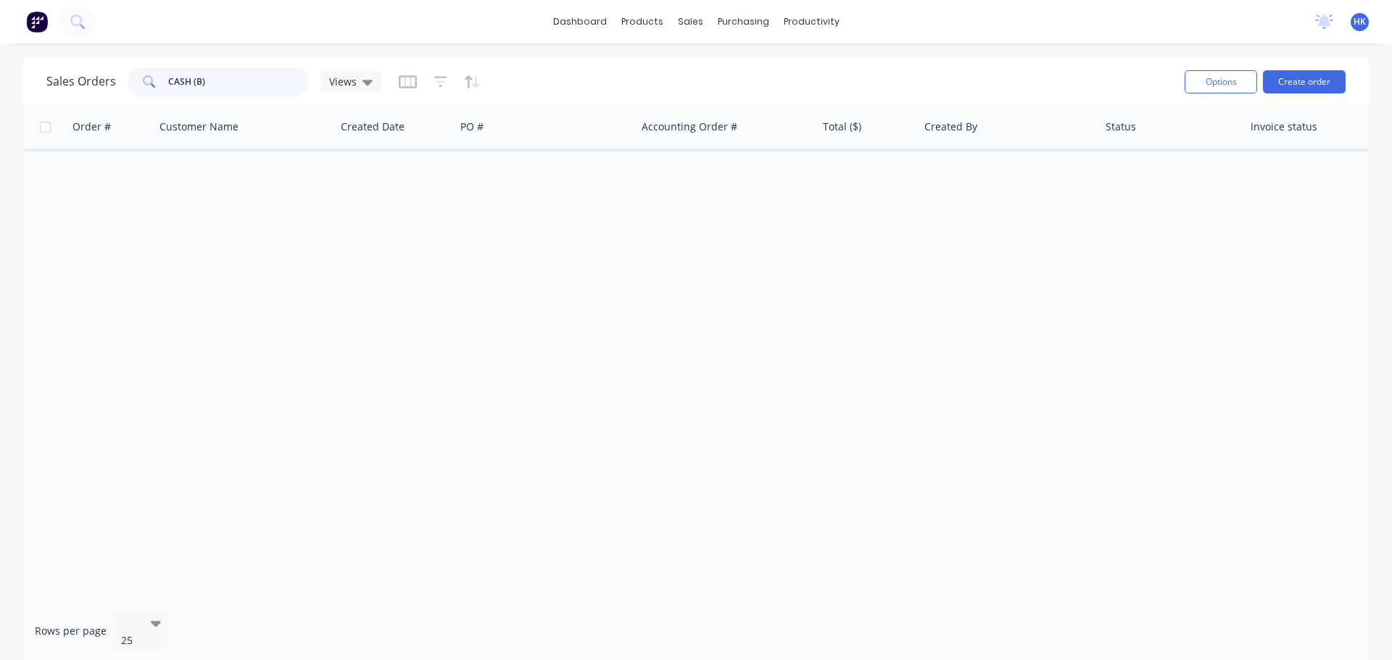
type input "CASH (B)"
click at [739, 81] on link "Sales Orders" at bounding box center [766, 68] width 192 height 29
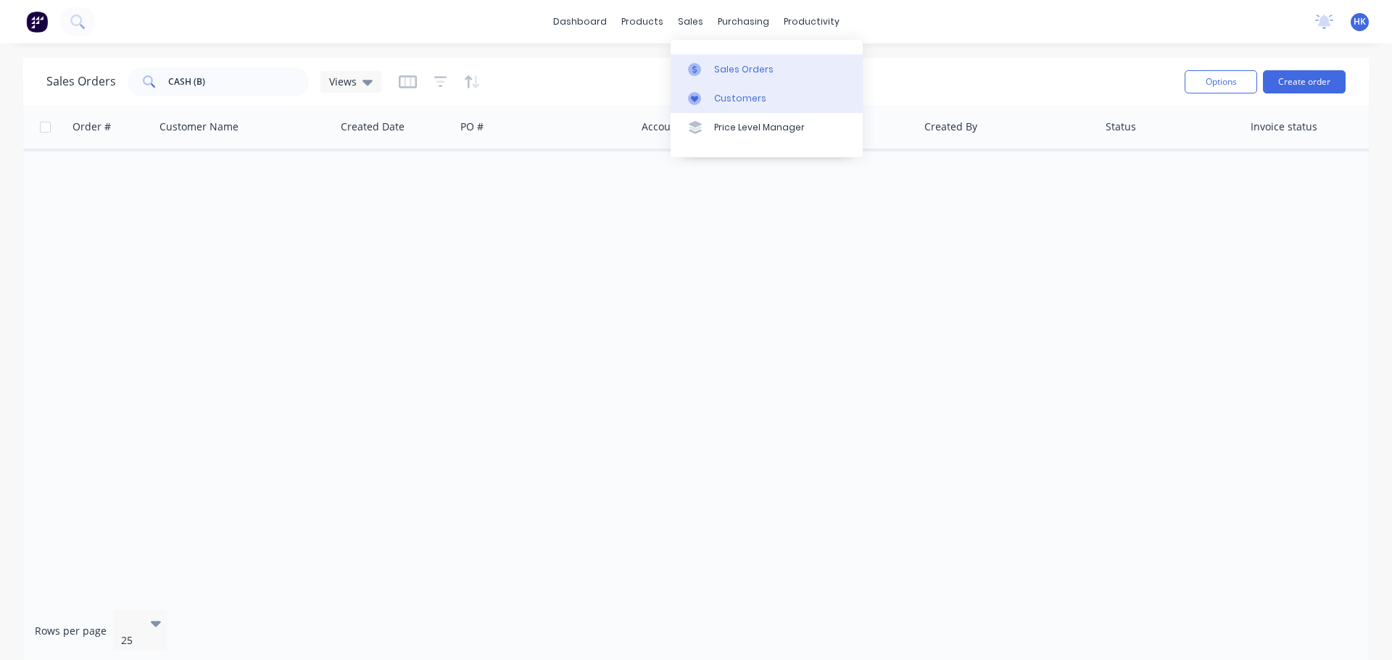
click at [749, 99] on div "Customers" at bounding box center [740, 98] width 52 height 13
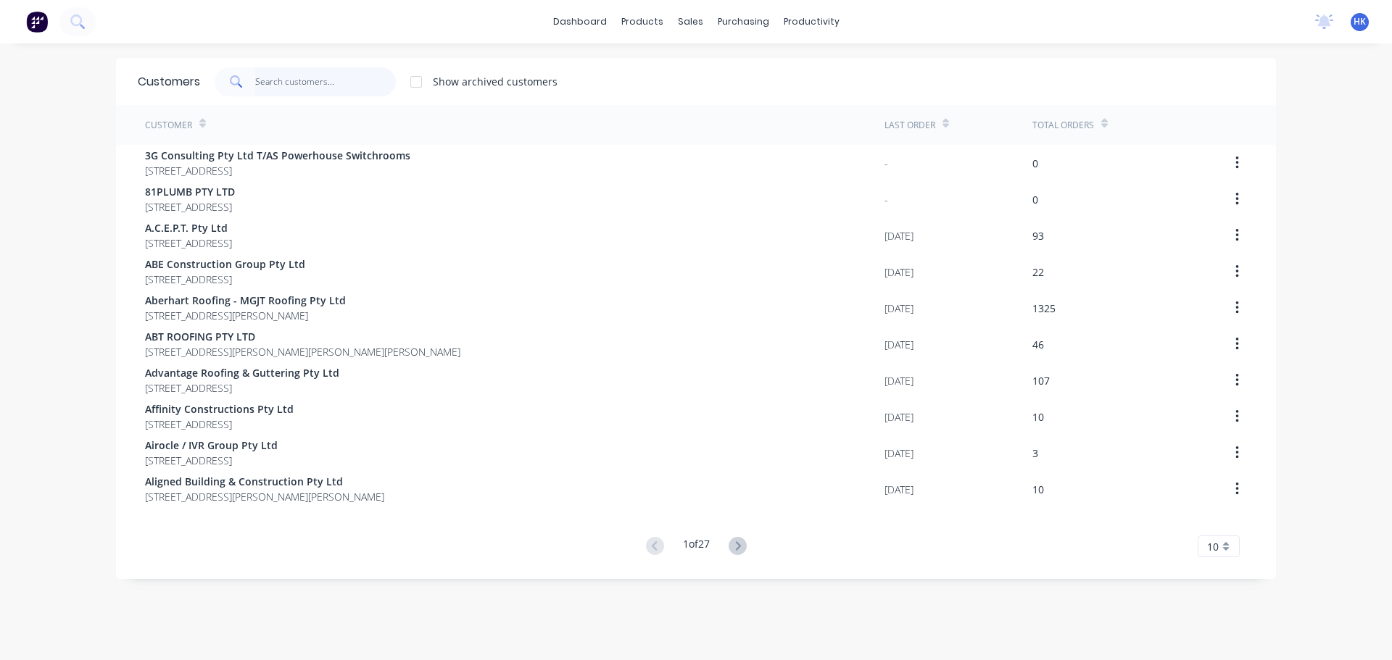
click at [331, 80] on input "text" at bounding box center [325, 81] width 141 height 29
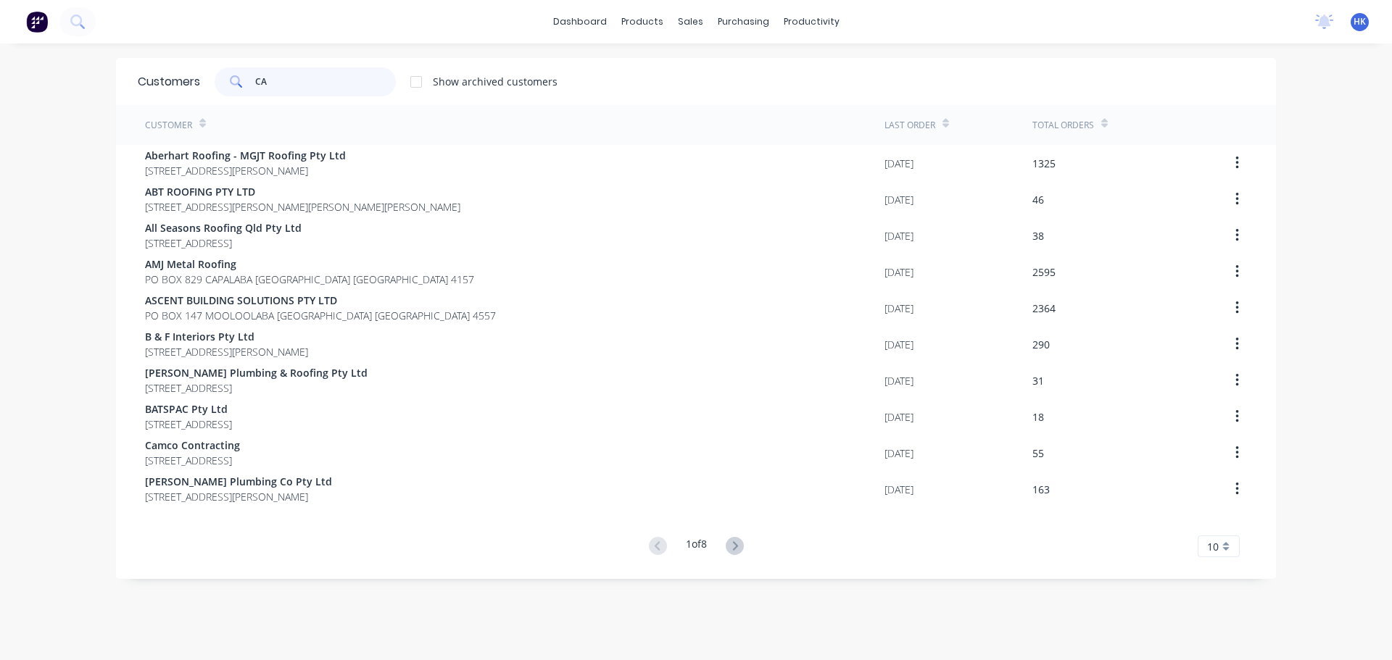
type input "CA"
click at [718, 76] on link "Sales Orders" at bounding box center [761, 68] width 192 height 29
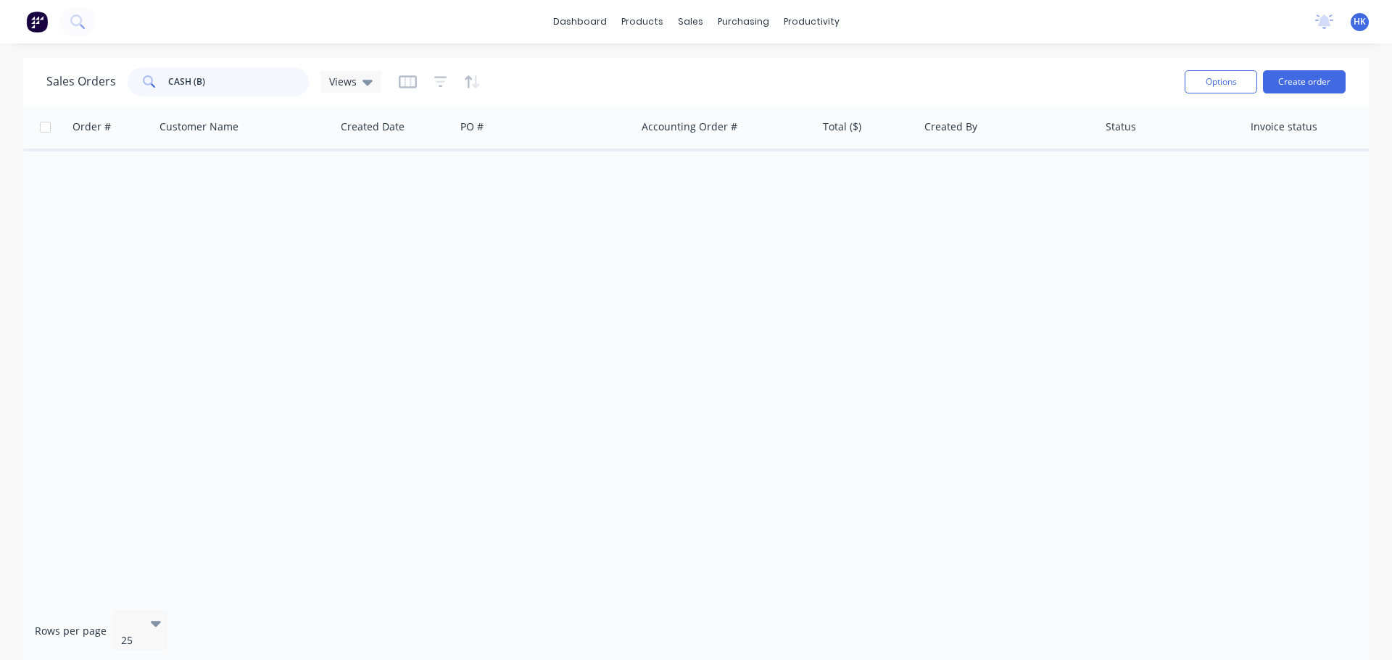
drag, startPoint x: 225, startPoint y: 80, endPoint x: 118, endPoint y: 97, distance: 107.8
click at [118, 97] on div "Sales Orders CASH (B) Views" at bounding box center [609, 82] width 1126 height 36
type input "189588"
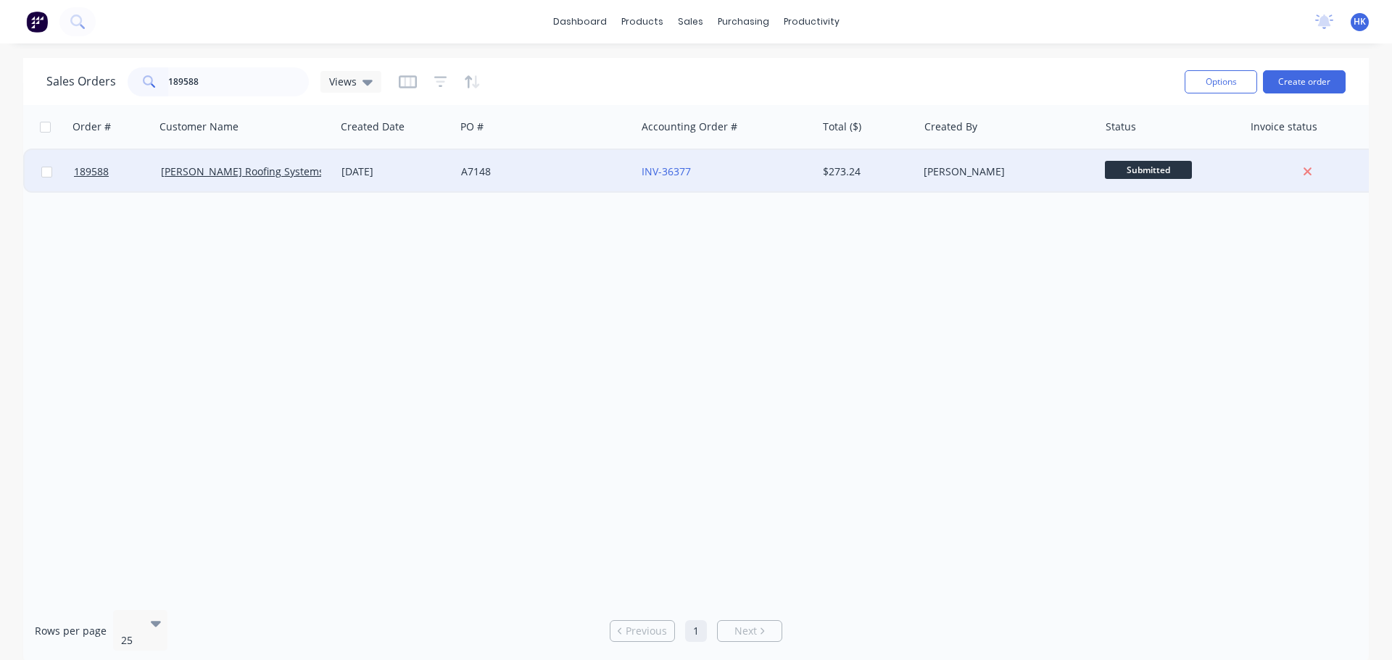
click at [527, 185] on div "A7148" at bounding box center [545, 171] width 180 height 43
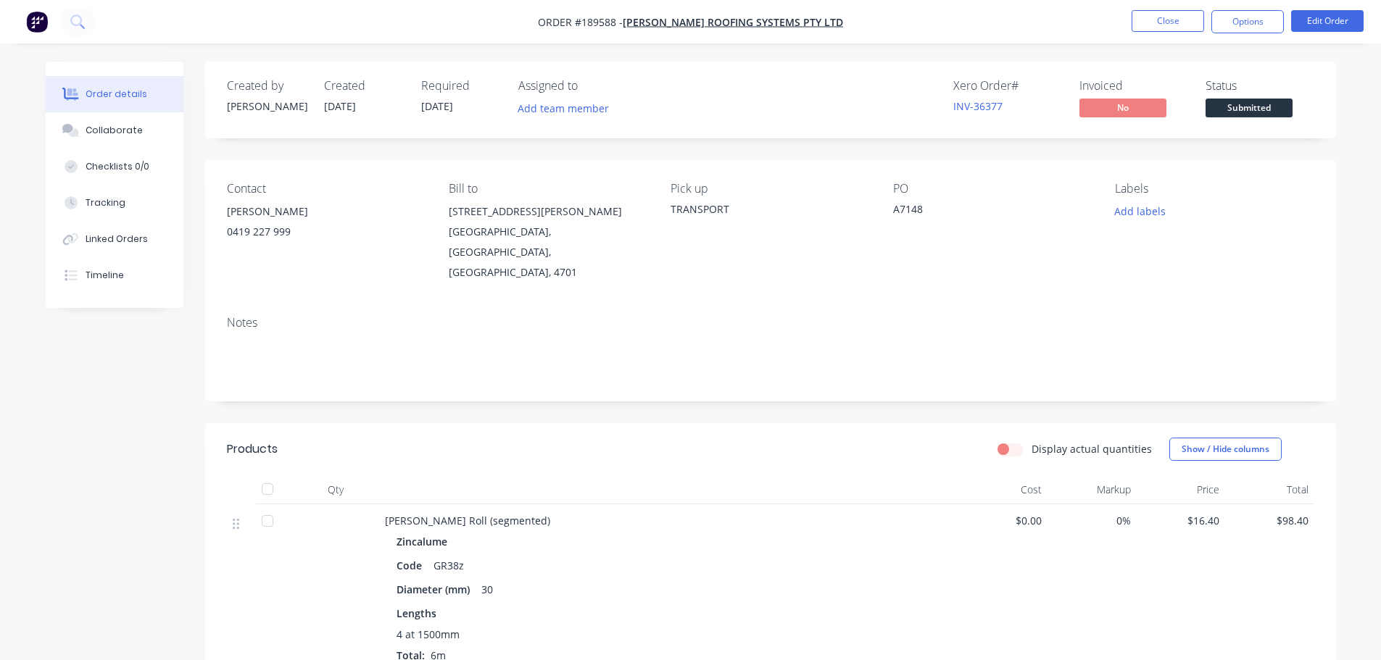
click at [1240, 104] on span "Submitted" at bounding box center [1248, 108] width 87 height 18
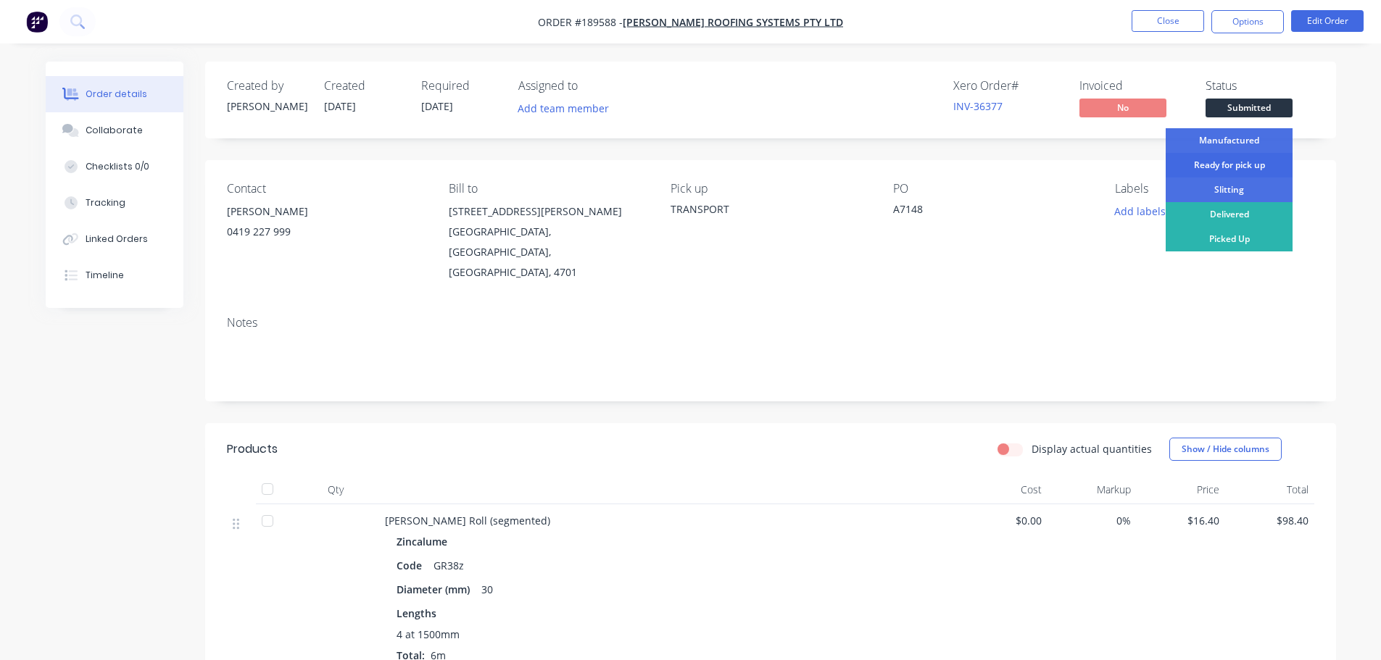
click at [1228, 166] on div "Ready for pick up" at bounding box center [1228, 165] width 127 height 25
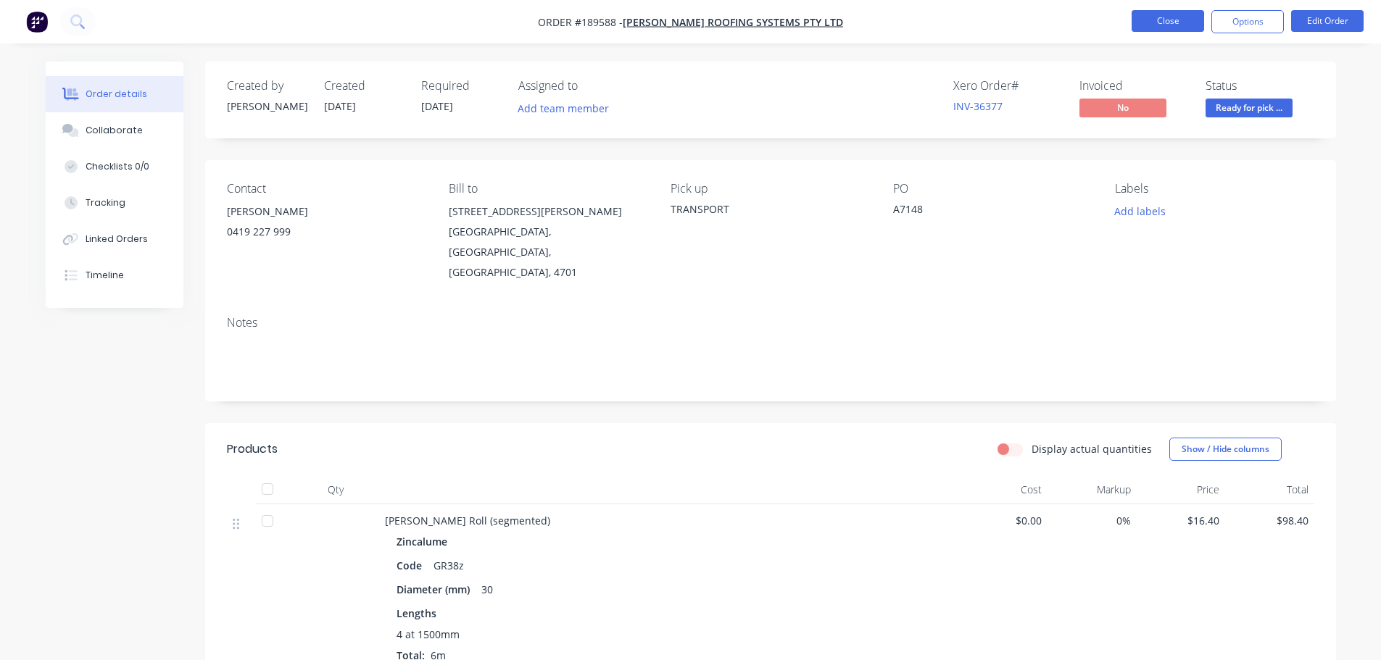
click at [1162, 17] on button "Close" at bounding box center [1167, 21] width 72 height 22
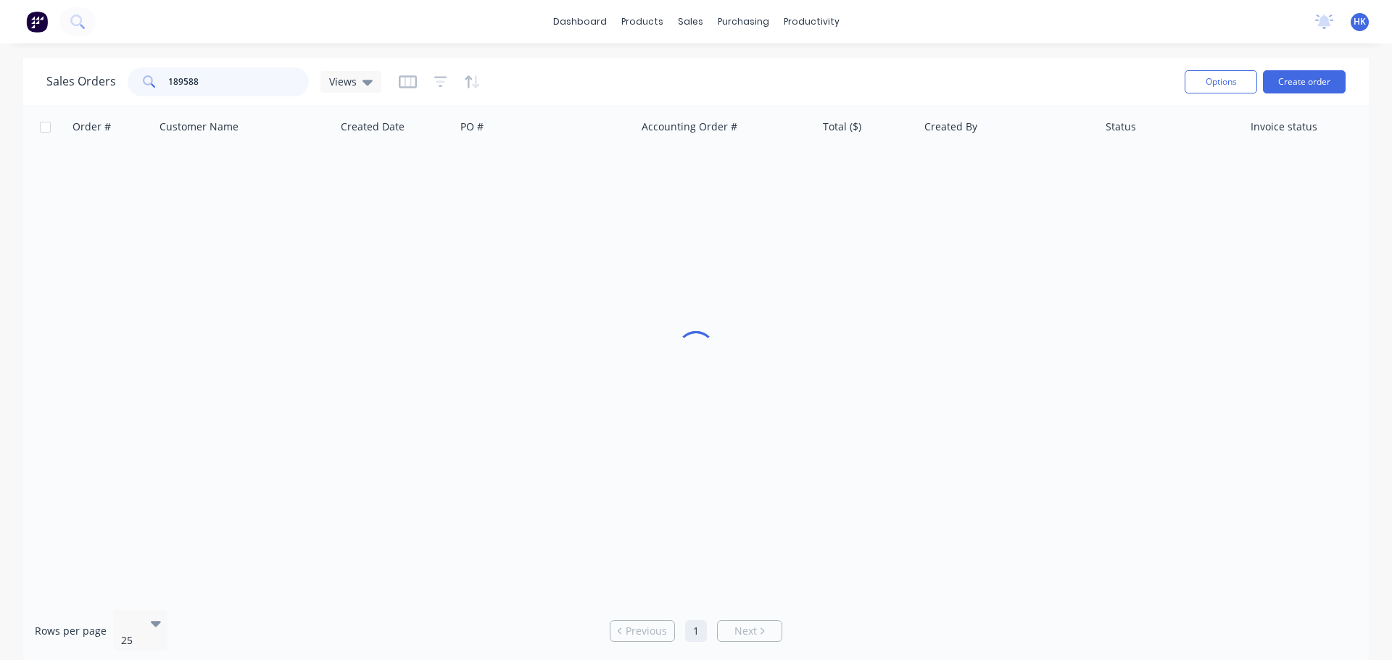
drag, startPoint x: 250, startPoint y: 96, endPoint x: 87, endPoint y: 104, distance: 163.3
click at [87, 104] on div "Sales Orders 189588 Views Options Create order" at bounding box center [695, 81] width 1345 height 47
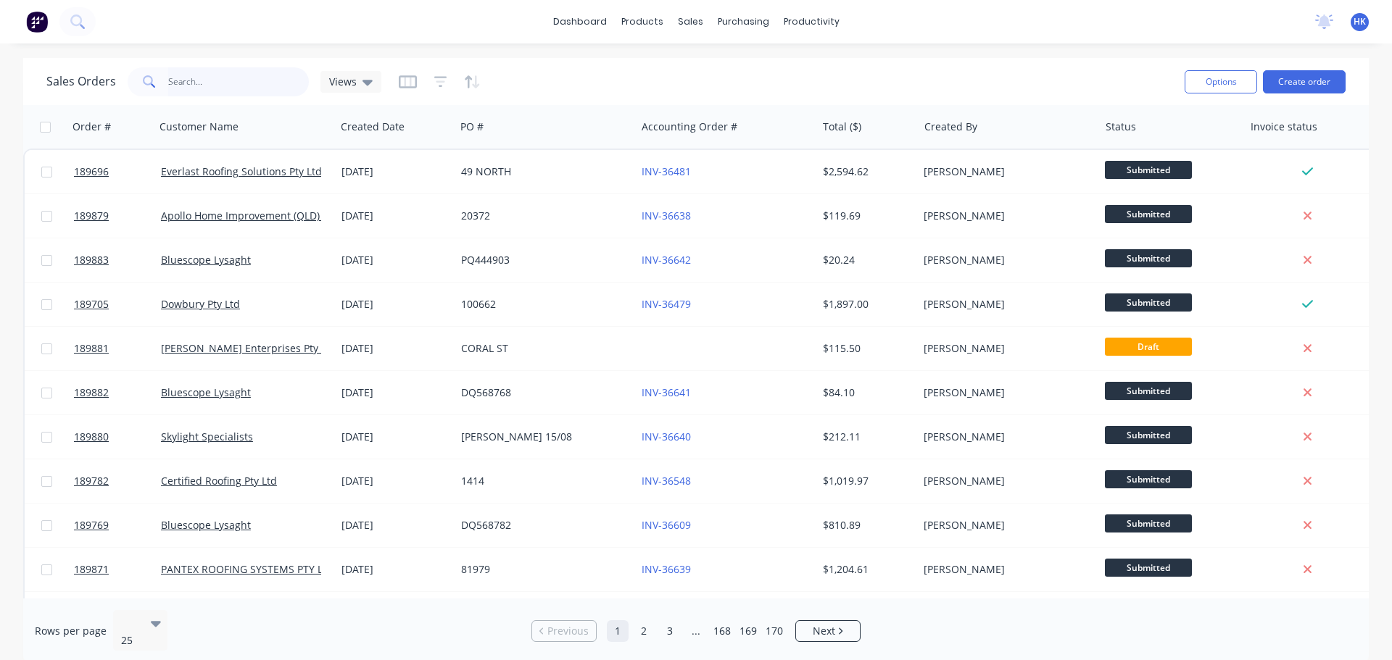
click at [212, 75] on input "text" at bounding box center [238, 81] width 141 height 29
type input "paddington"
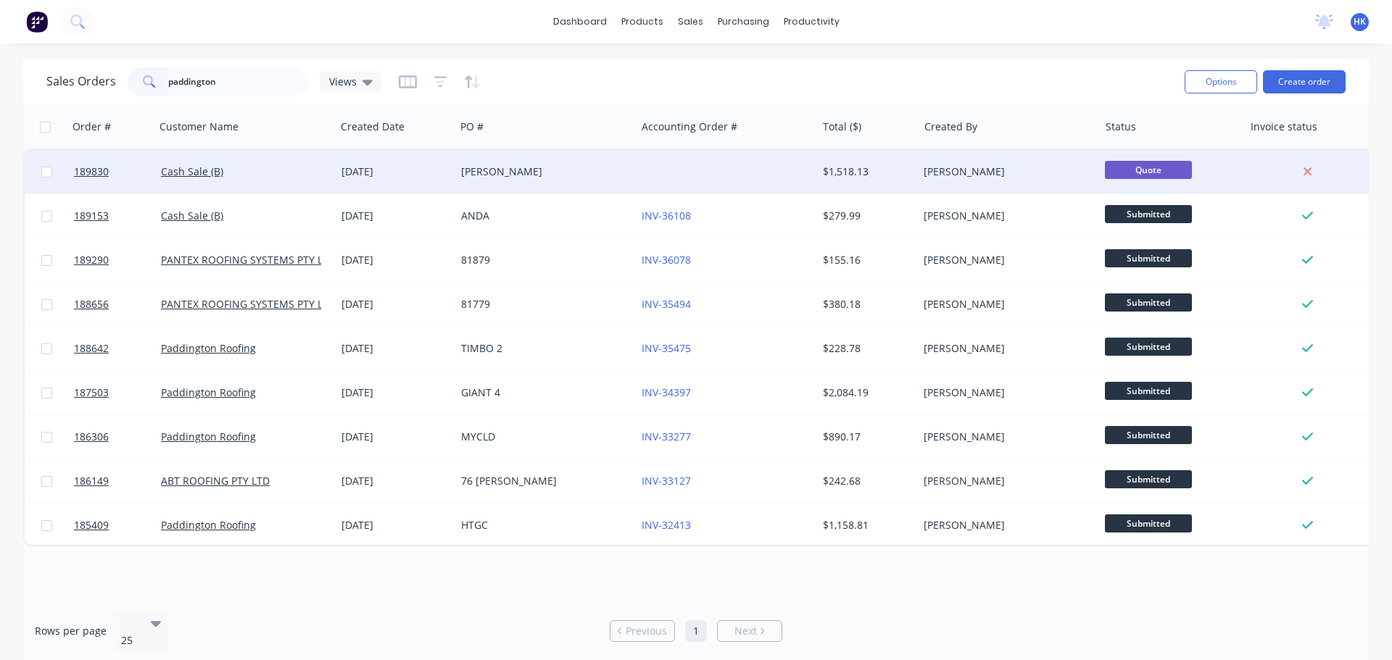
click at [596, 176] on div "CHRIS WORCESTER" at bounding box center [541, 172] width 161 height 14
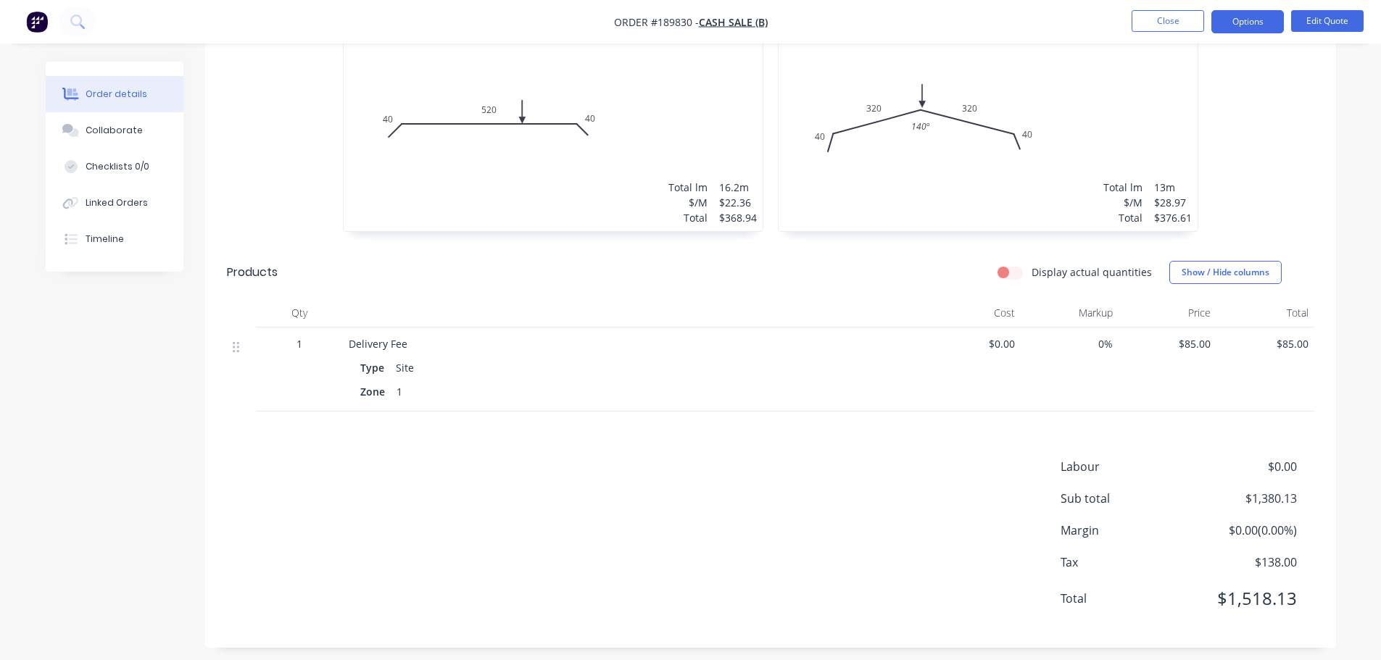
scroll to position [972, 0]
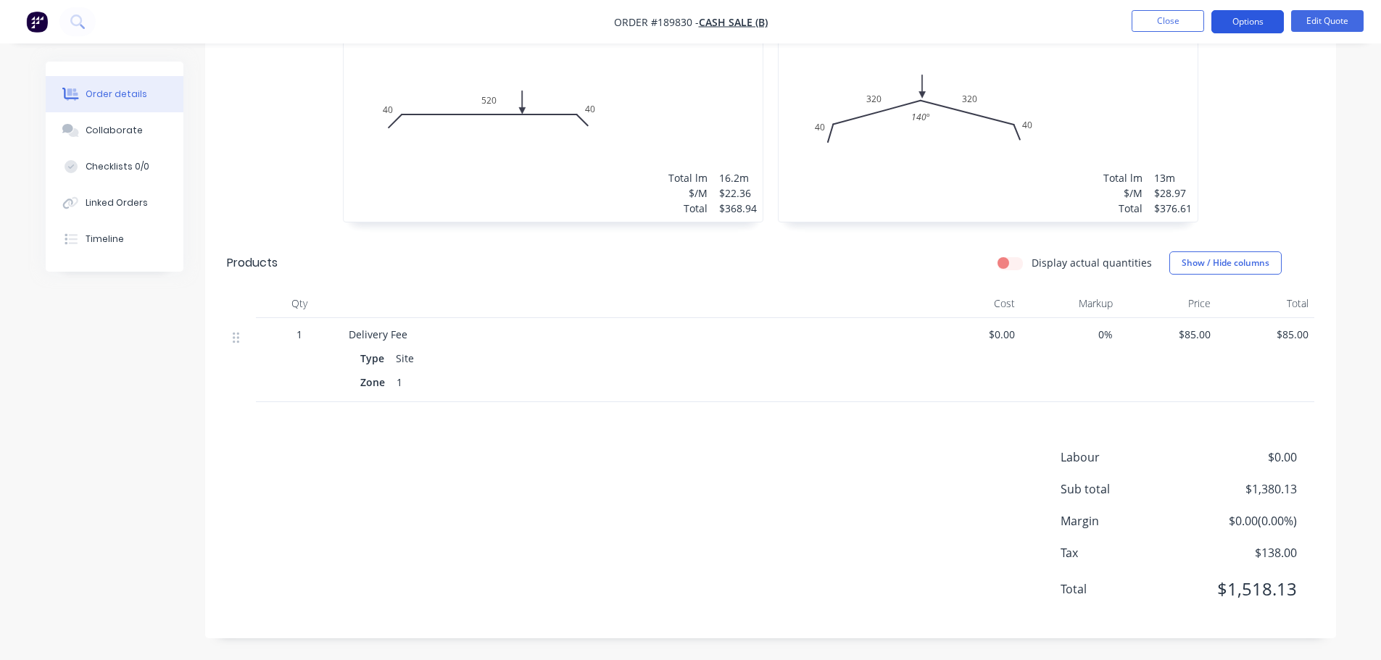
click at [1241, 14] on button "Options" at bounding box center [1247, 21] width 72 height 23
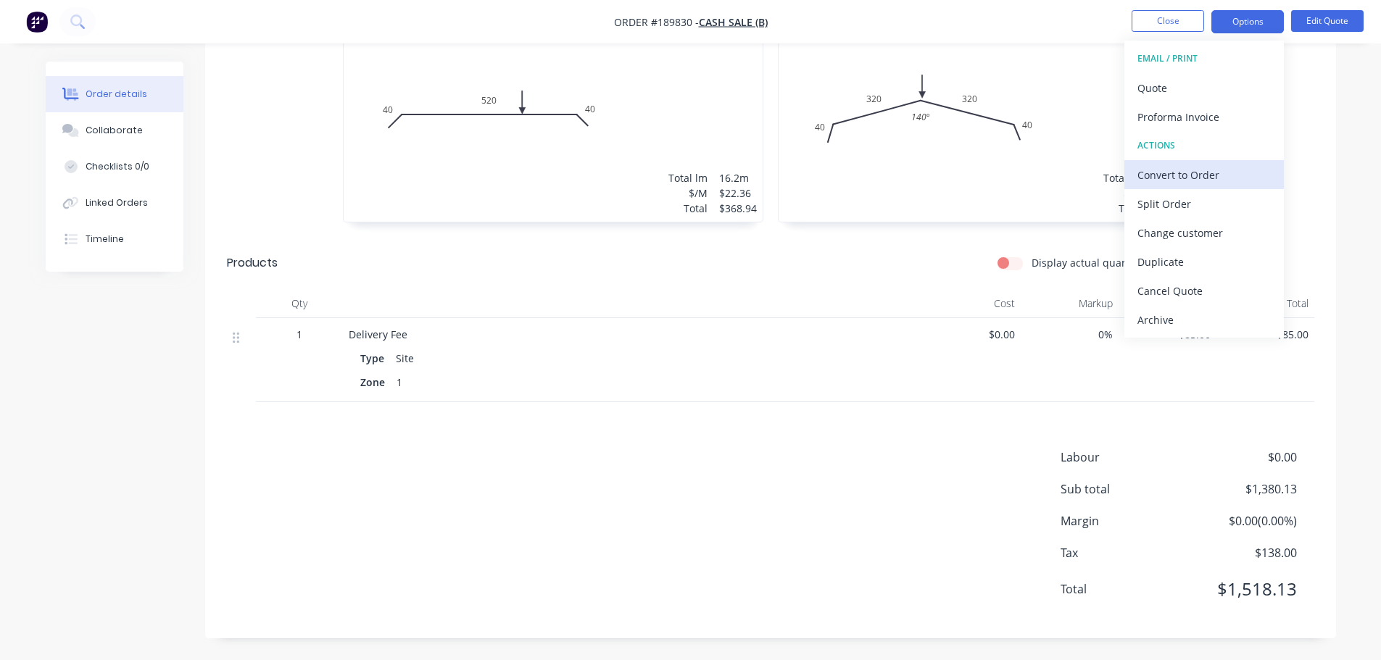
click at [1226, 173] on div "Convert to Order" at bounding box center [1203, 175] width 133 height 21
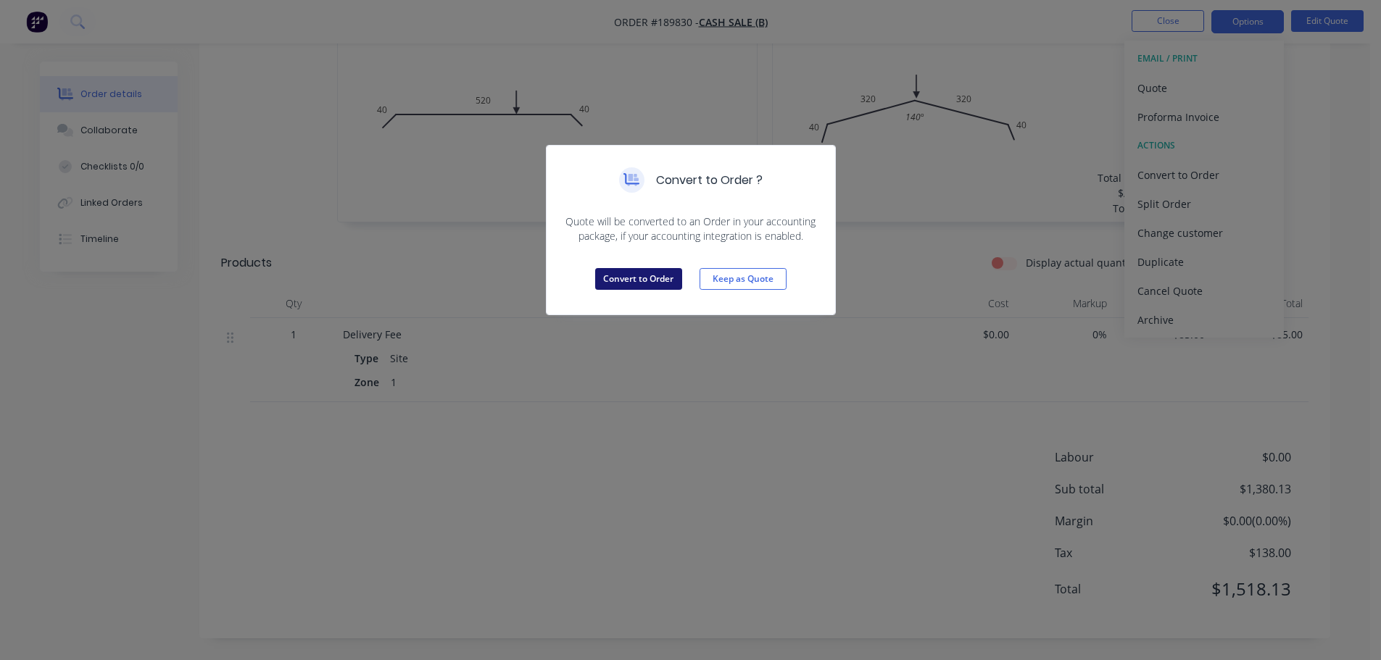
click at [638, 277] on button "Convert to Order" at bounding box center [638, 279] width 87 height 22
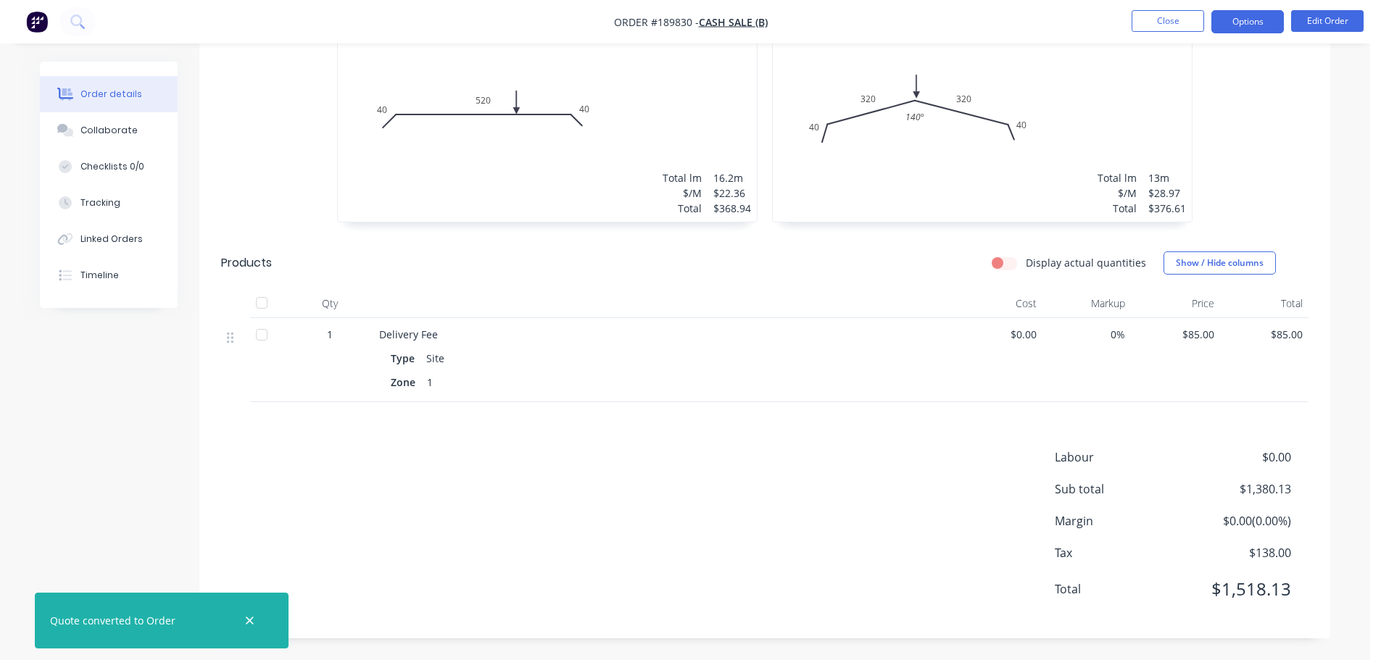
click at [1257, 28] on button "Options" at bounding box center [1247, 21] width 72 height 23
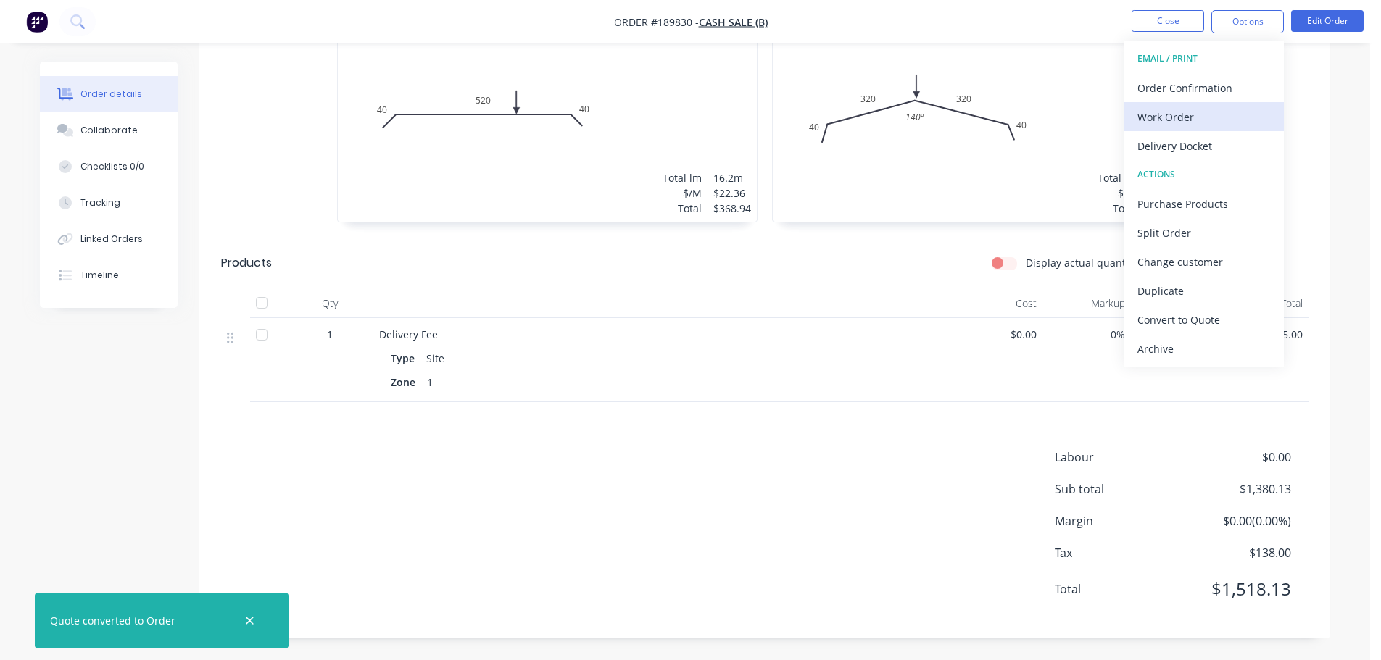
click at [1226, 107] on div "Work Order" at bounding box center [1203, 117] width 133 height 21
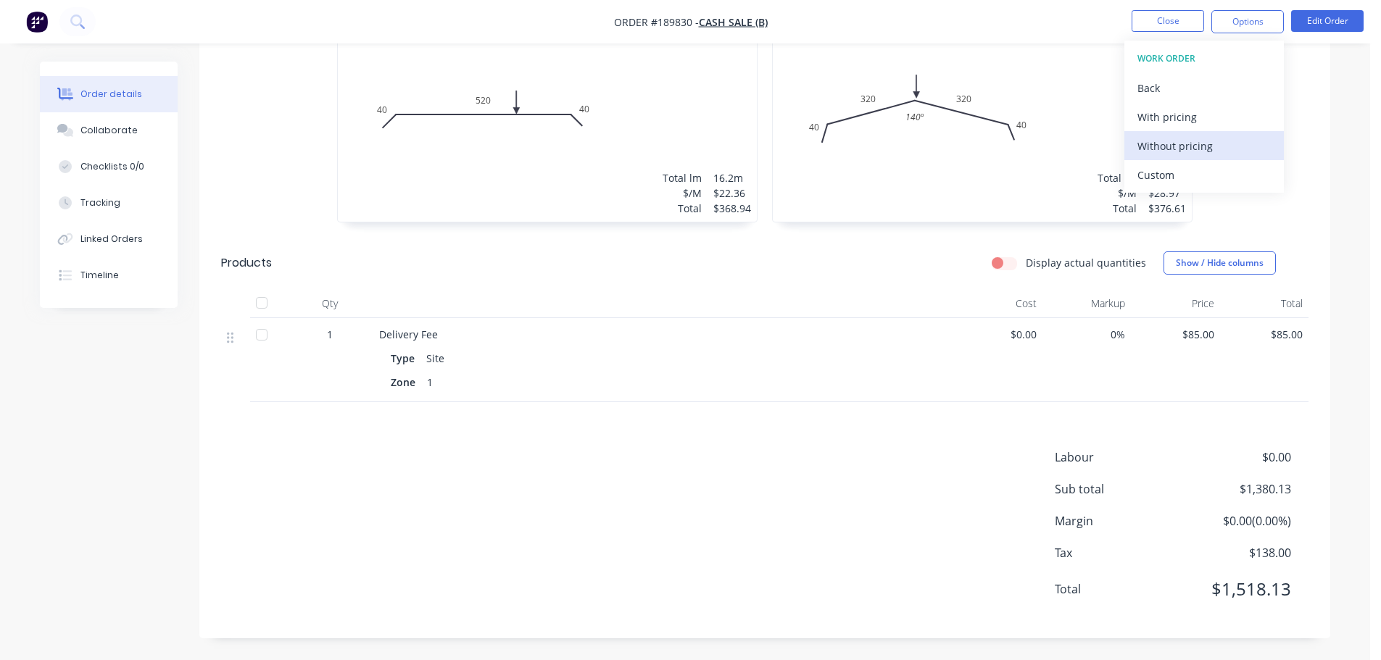
click at [1206, 143] on div "Without pricing" at bounding box center [1203, 146] width 133 height 21
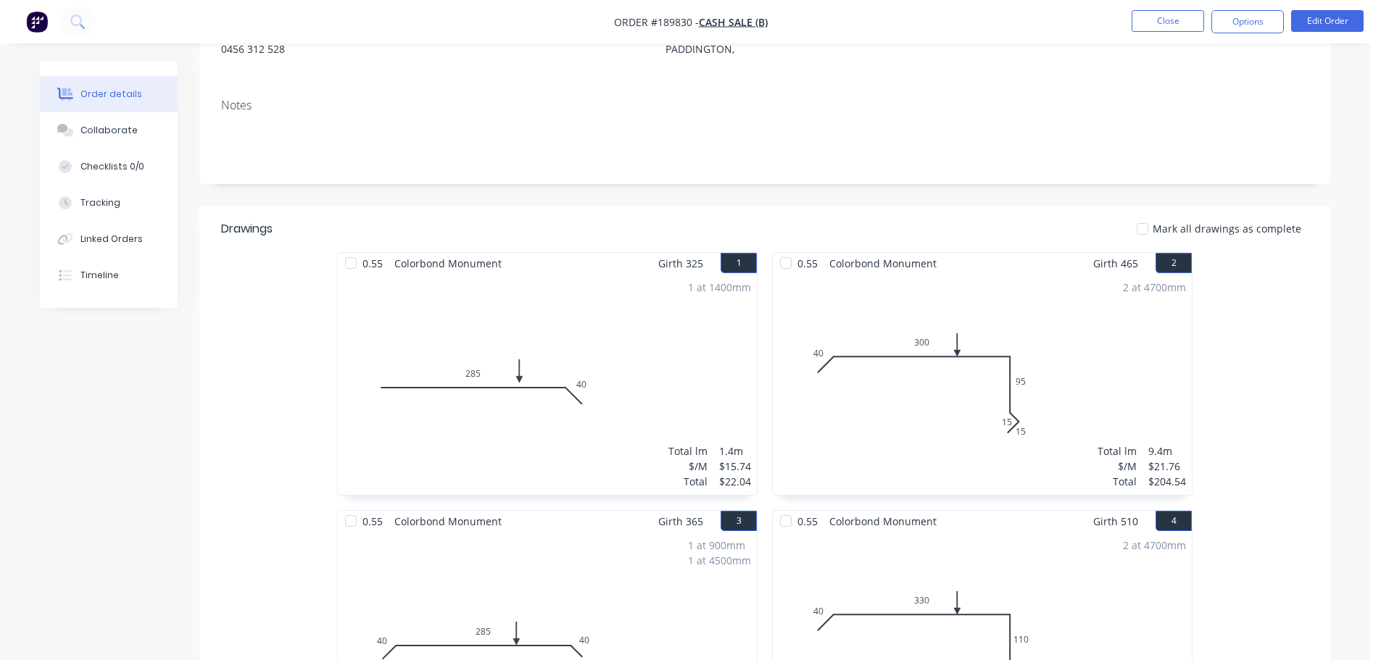
scroll to position [173, 0]
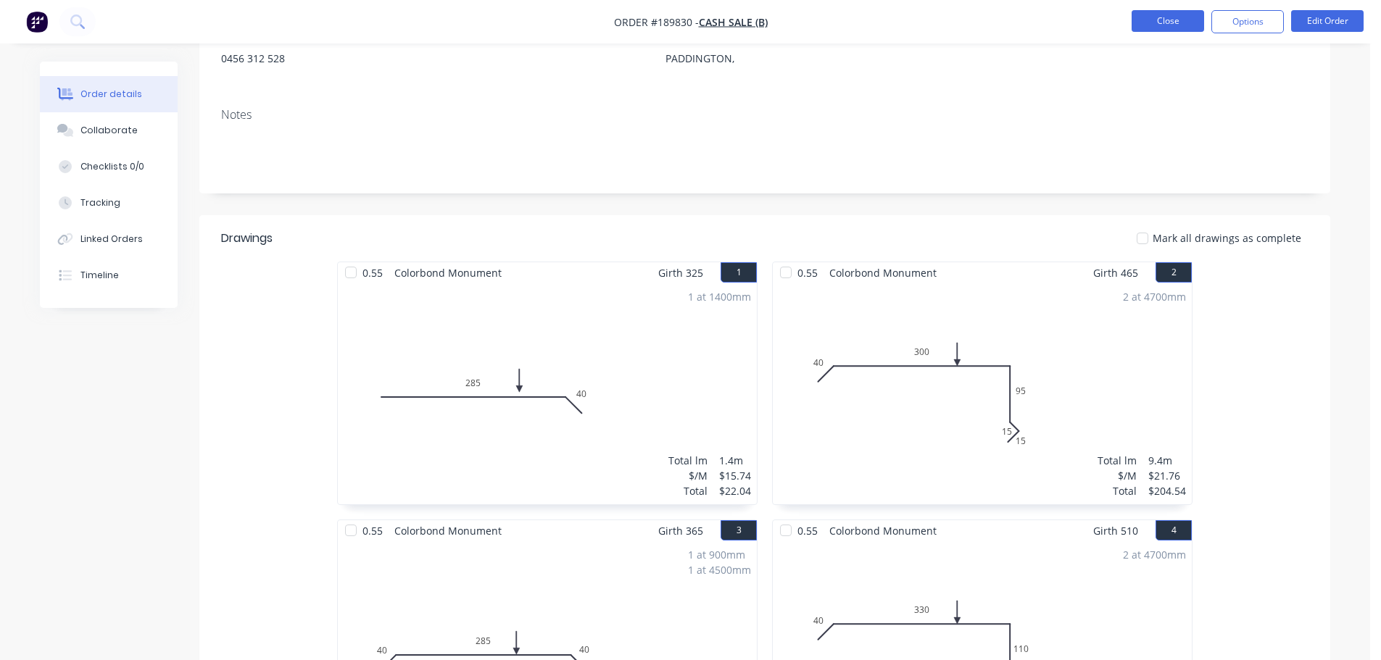
click at [1139, 21] on button "Close" at bounding box center [1167, 21] width 72 height 22
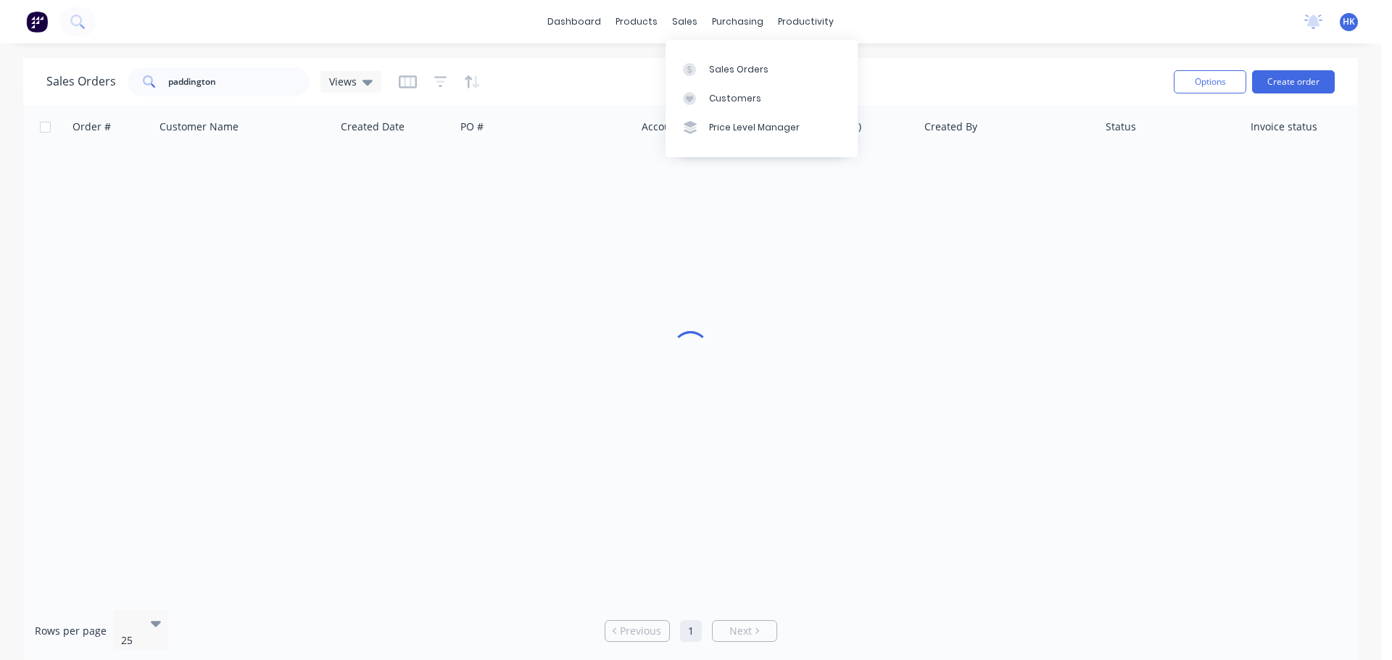
click at [719, 72] on div "Sales Orders" at bounding box center [738, 69] width 59 height 13
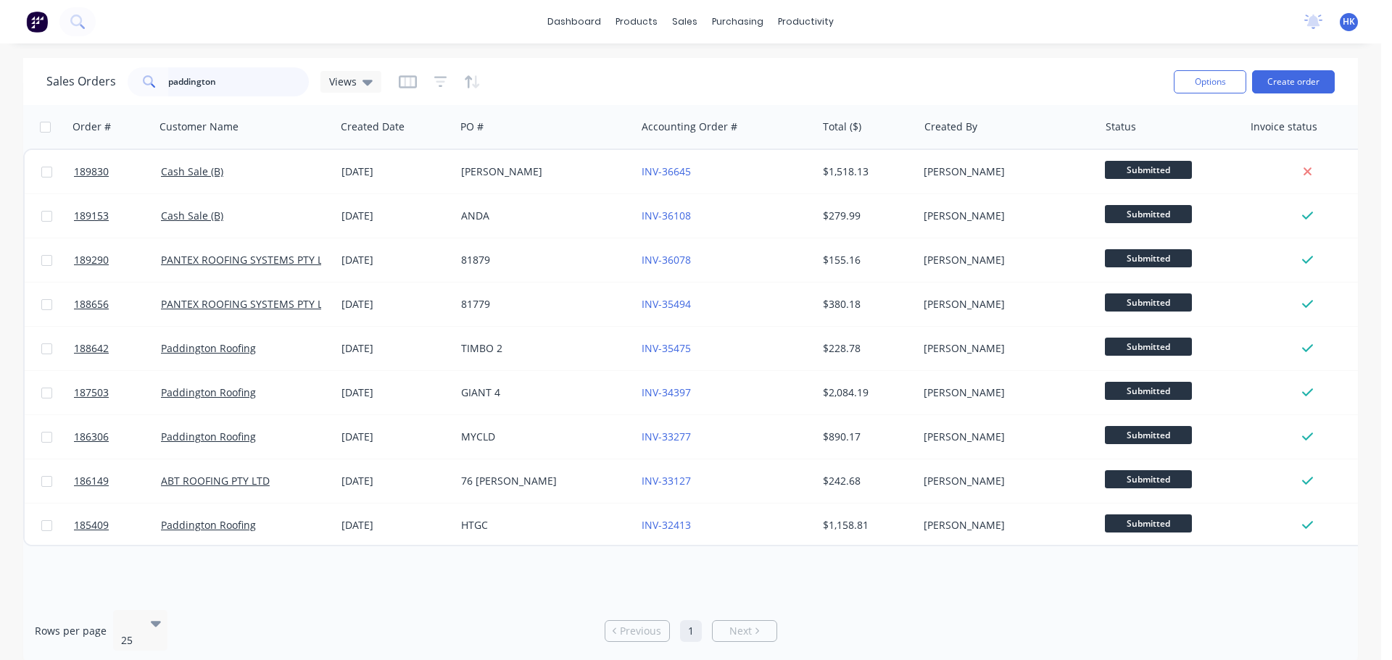
click at [233, 91] on input "paddington" at bounding box center [238, 81] width 141 height 29
click at [239, 81] on input "paddington" at bounding box center [238, 81] width 141 height 29
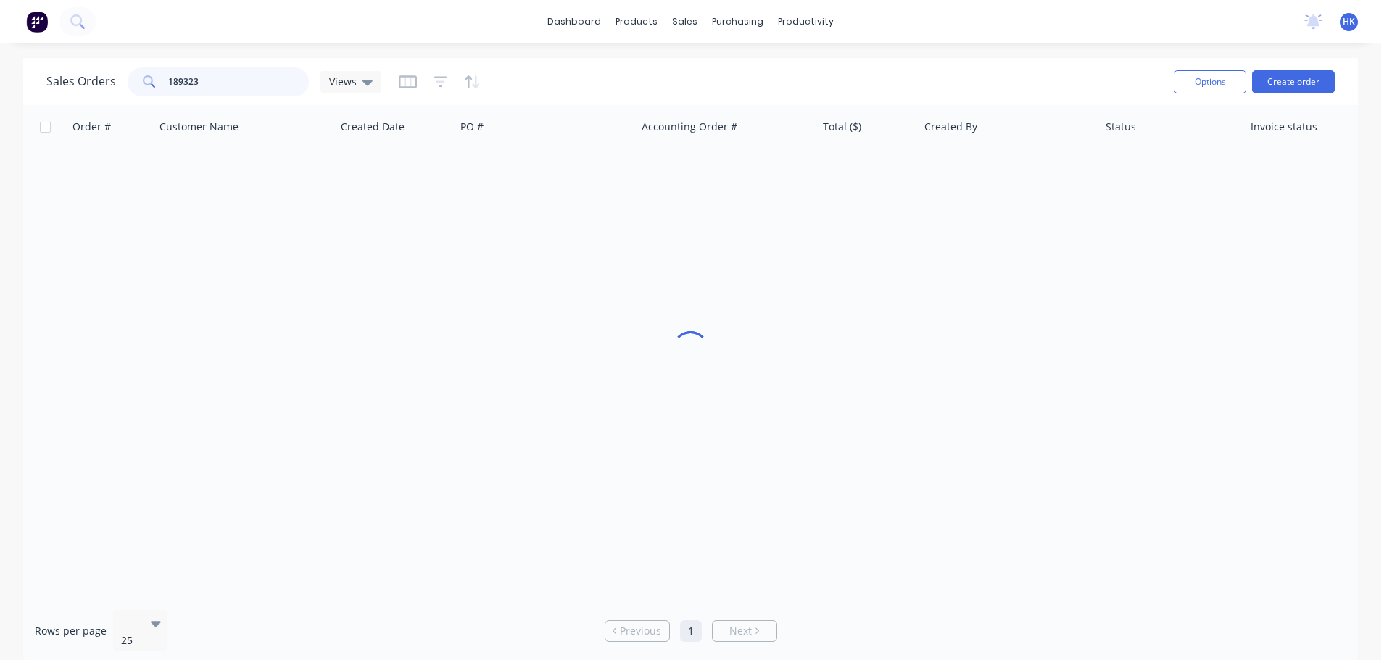
type input "189323"
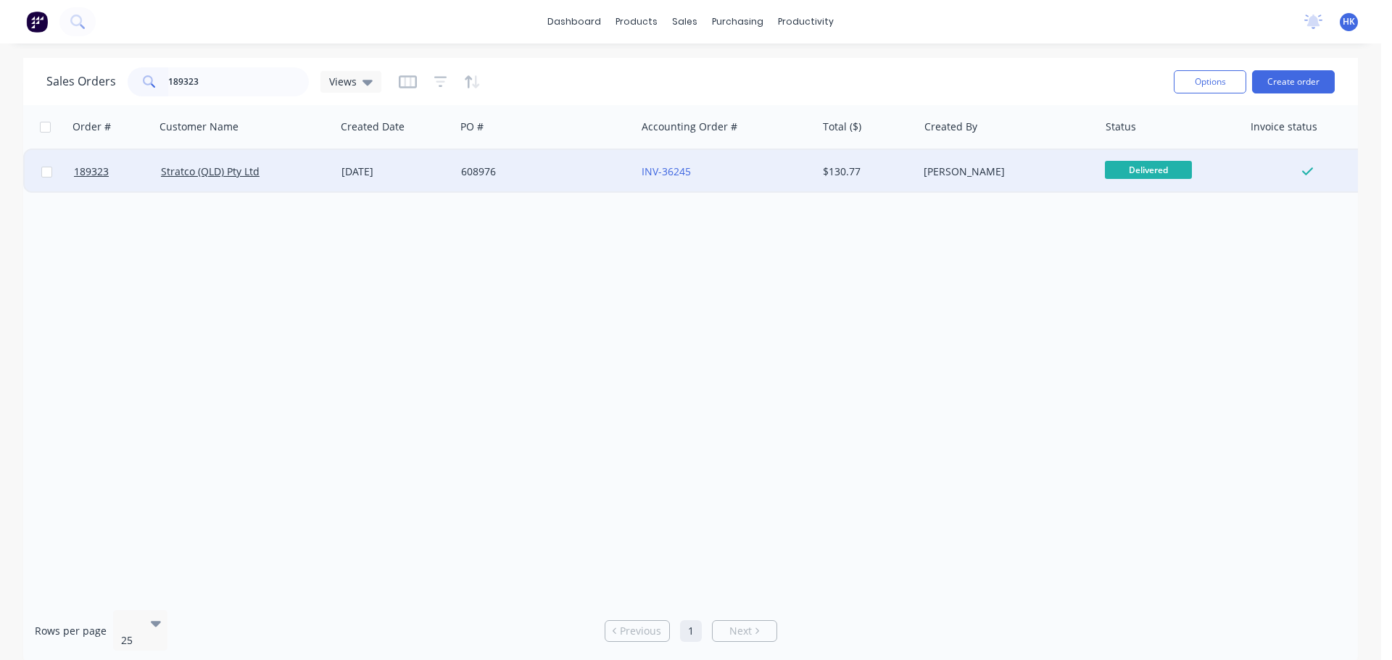
click at [566, 168] on div "608976" at bounding box center [541, 172] width 161 height 14
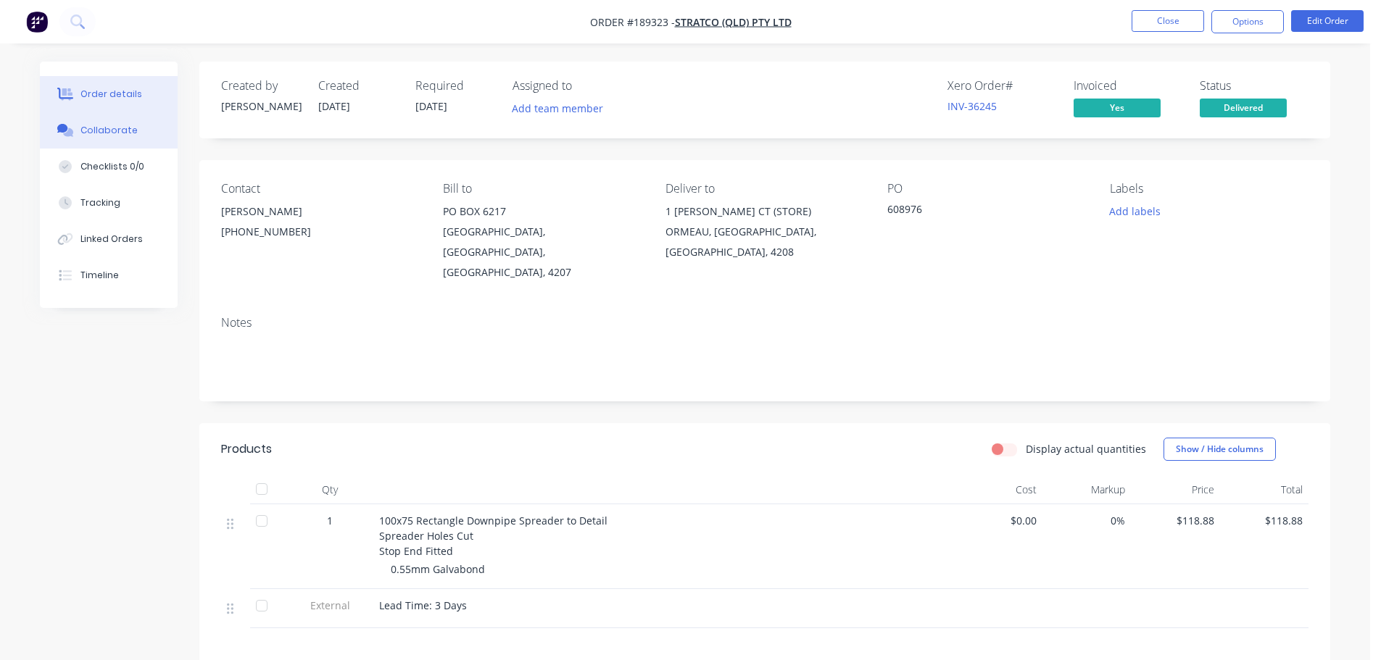
click at [107, 136] on div "Collaborate" at bounding box center [108, 130] width 57 height 13
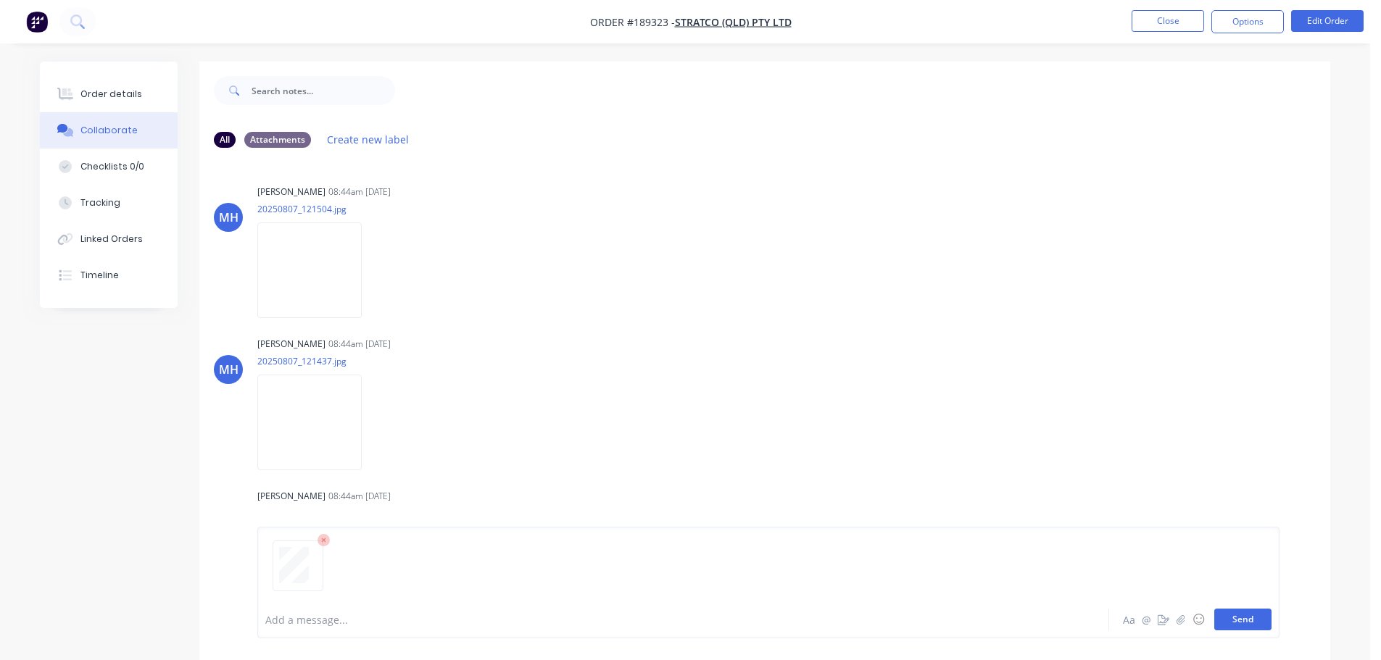
click at [1252, 614] on button "Send" at bounding box center [1242, 620] width 57 height 22
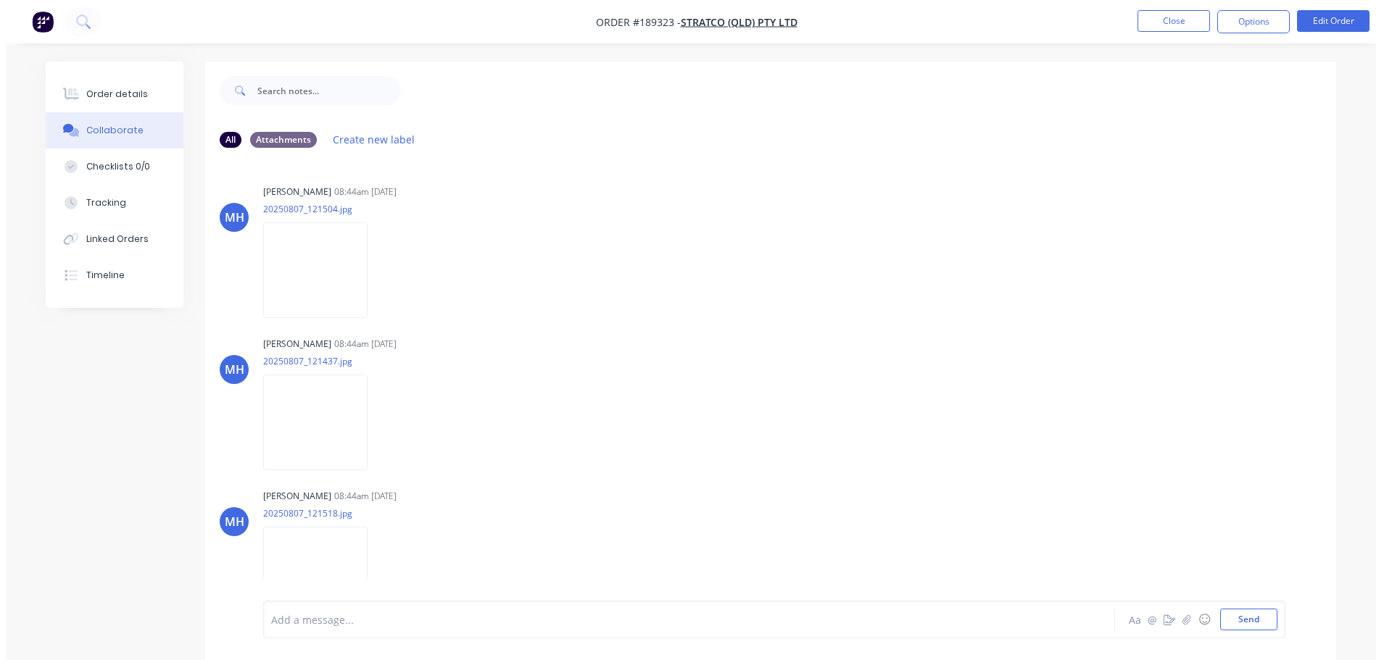
scroll to position [392, 0]
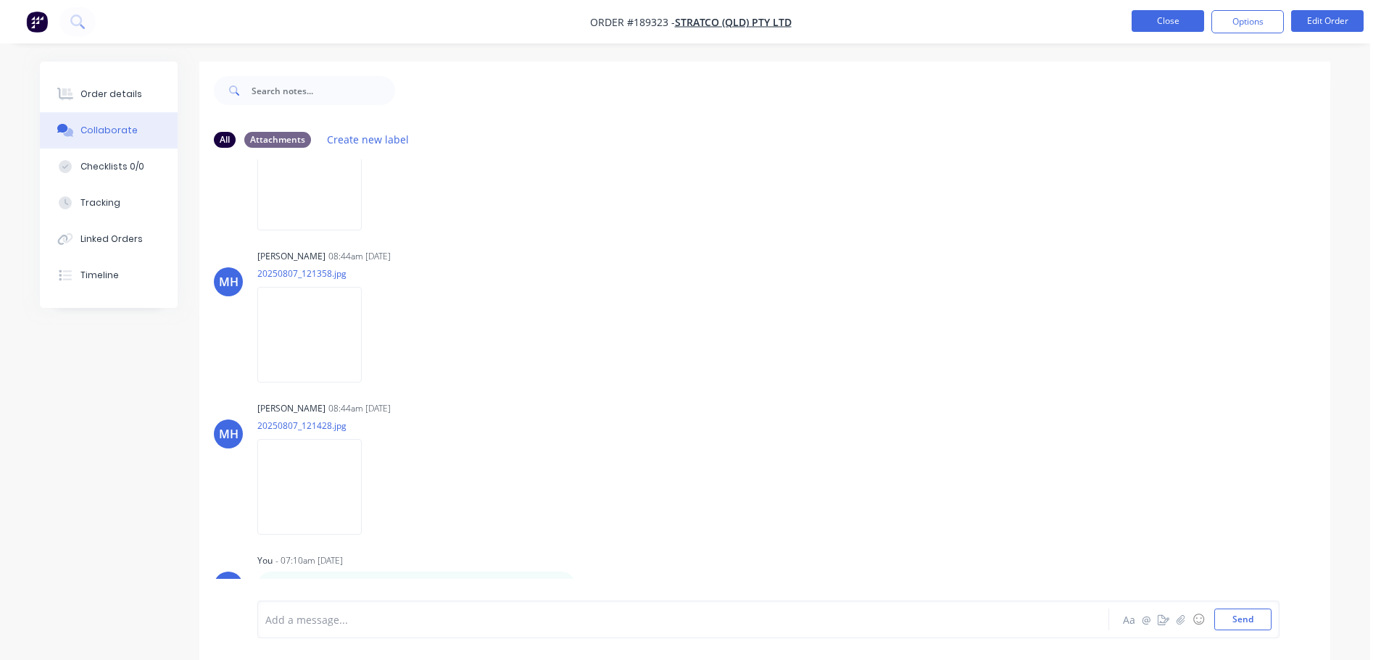
click at [1155, 23] on button "Close" at bounding box center [1167, 21] width 72 height 22
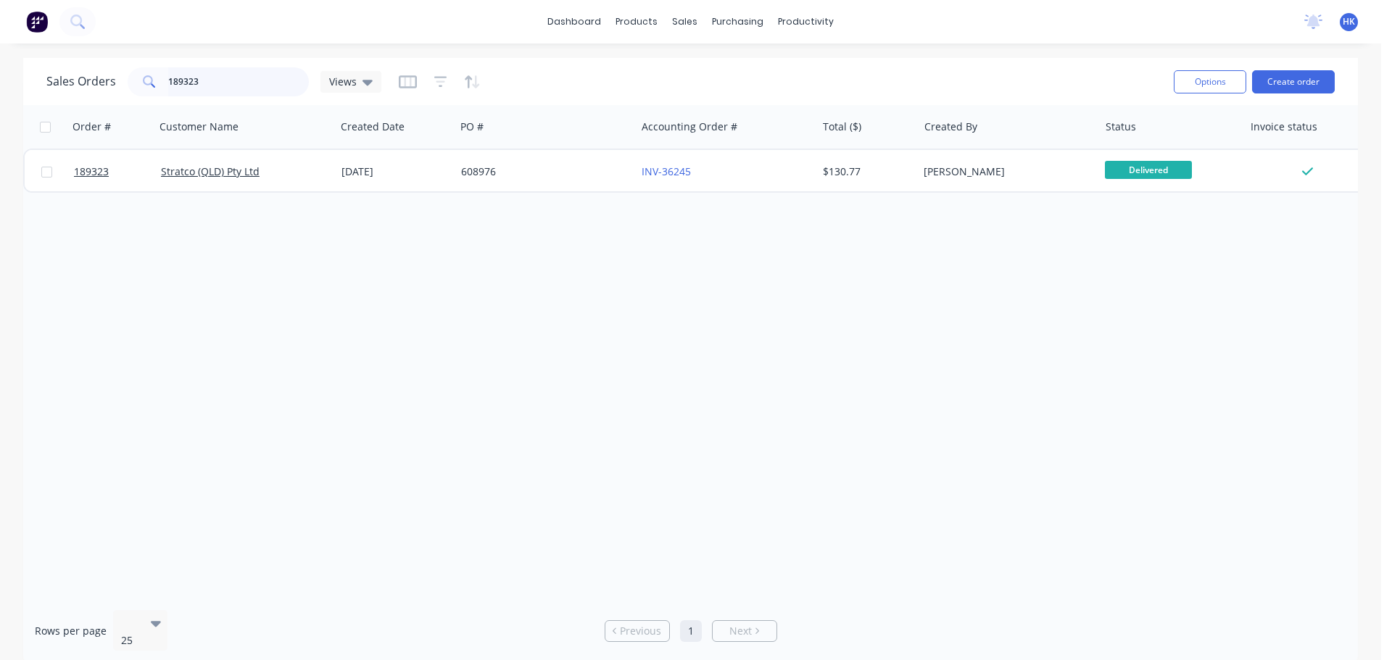
click at [279, 82] on input "189323" at bounding box center [238, 81] width 141 height 29
type input "189407"
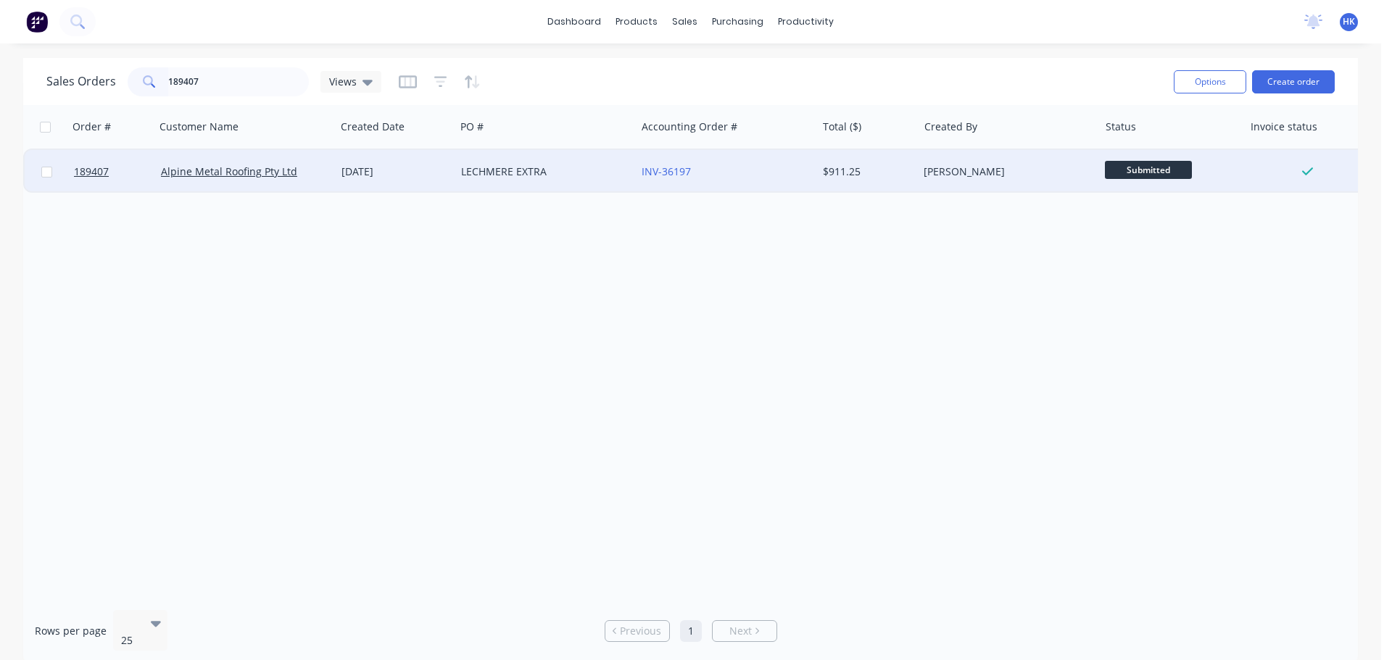
click at [563, 175] on div "LECHMERE EXTRA" at bounding box center [541, 172] width 161 height 14
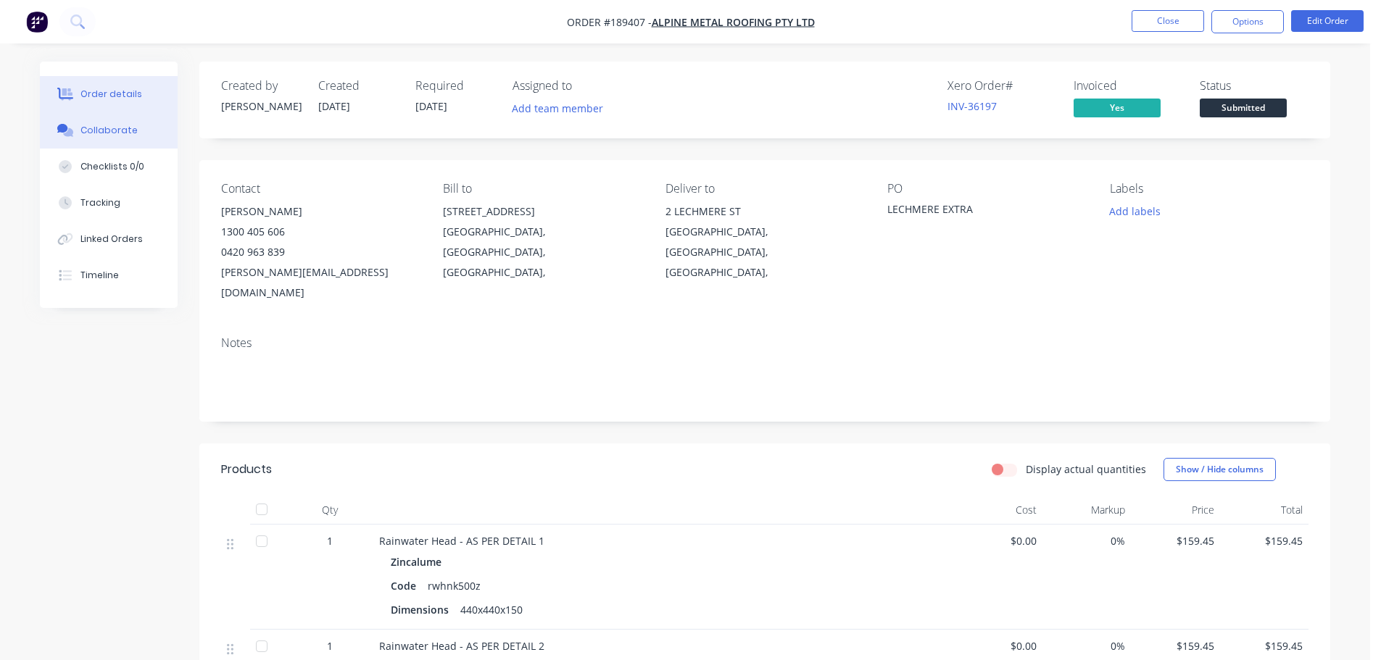
click at [130, 122] on button "Collaborate" at bounding box center [109, 130] width 138 height 36
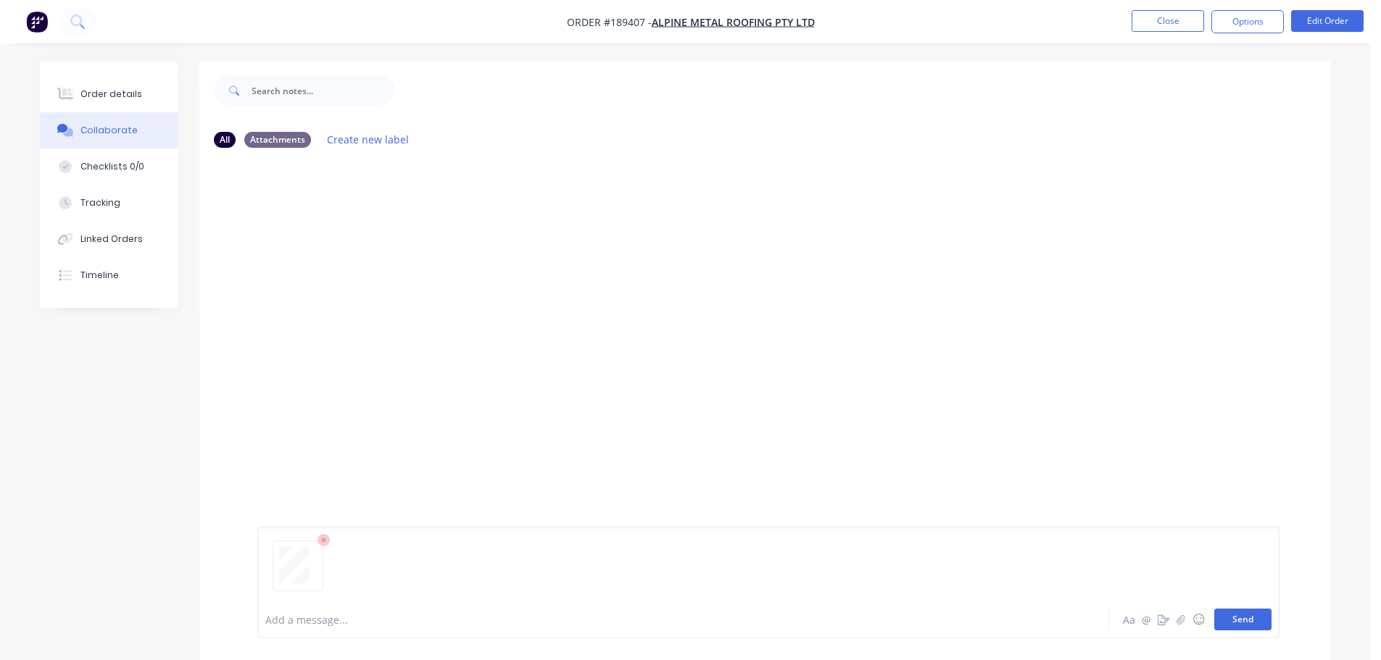
click at [1236, 616] on button "Send" at bounding box center [1242, 620] width 57 height 22
click at [1192, 21] on button "Close" at bounding box center [1167, 21] width 72 height 22
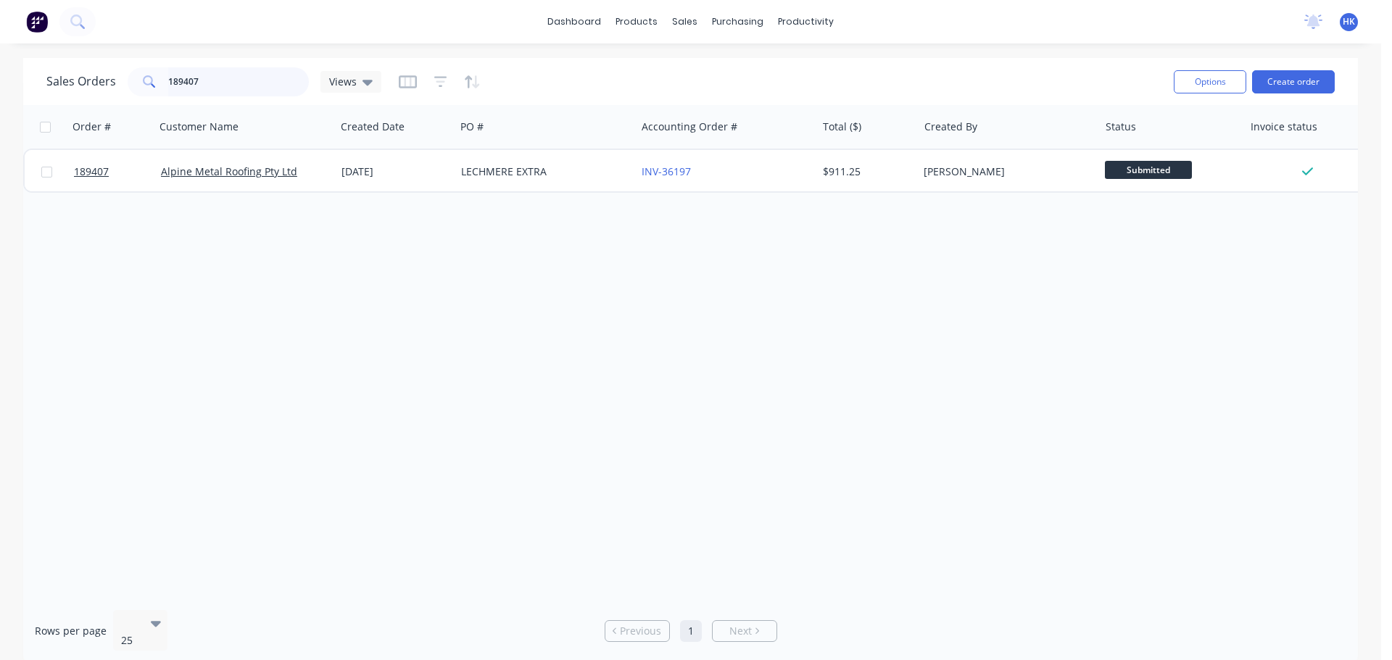
click at [265, 81] on input "189407" at bounding box center [238, 81] width 141 height 29
type input "189518"
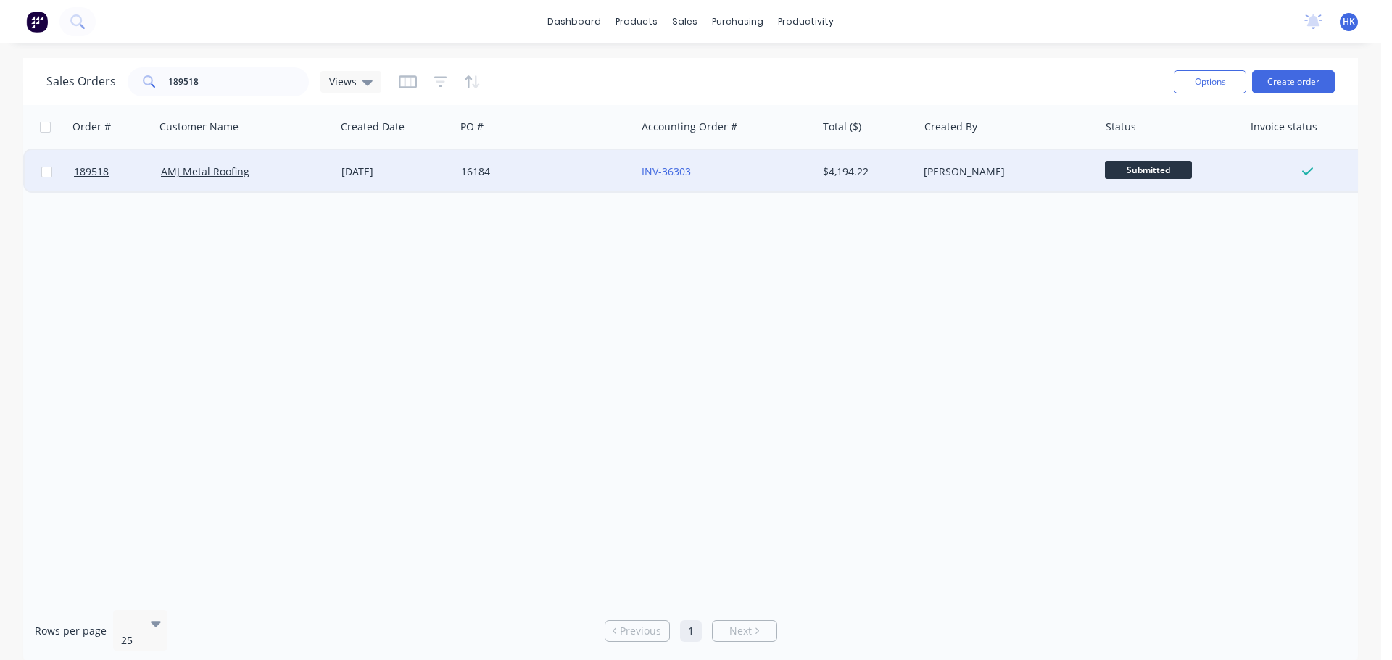
click at [514, 159] on div "16184" at bounding box center [545, 171] width 180 height 43
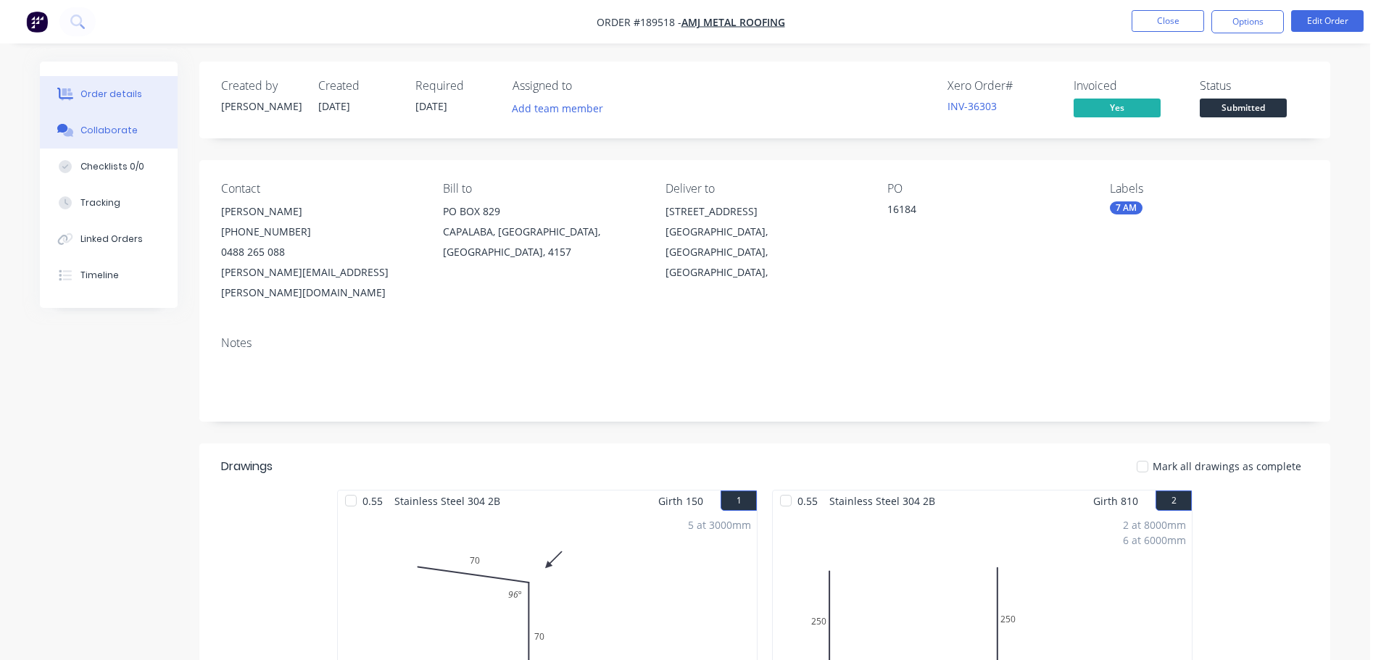
click at [105, 133] on div "Collaborate" at bounding box center [108, 130] width 57 height 13
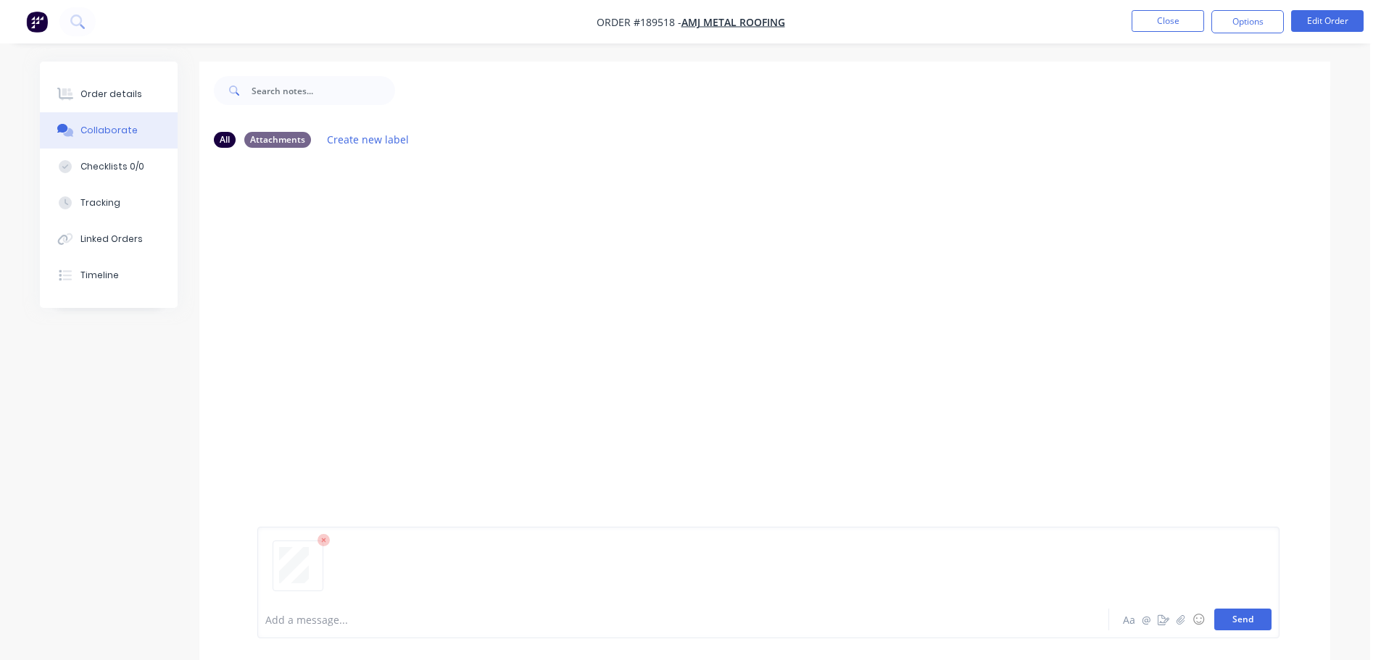
click at [1222, 613] on button "Send" at bounding box center [1242, 620] width 57 height 22
click at [1163, 27] on button "Close" at bounding box center [1167, 21] width 72 height 22
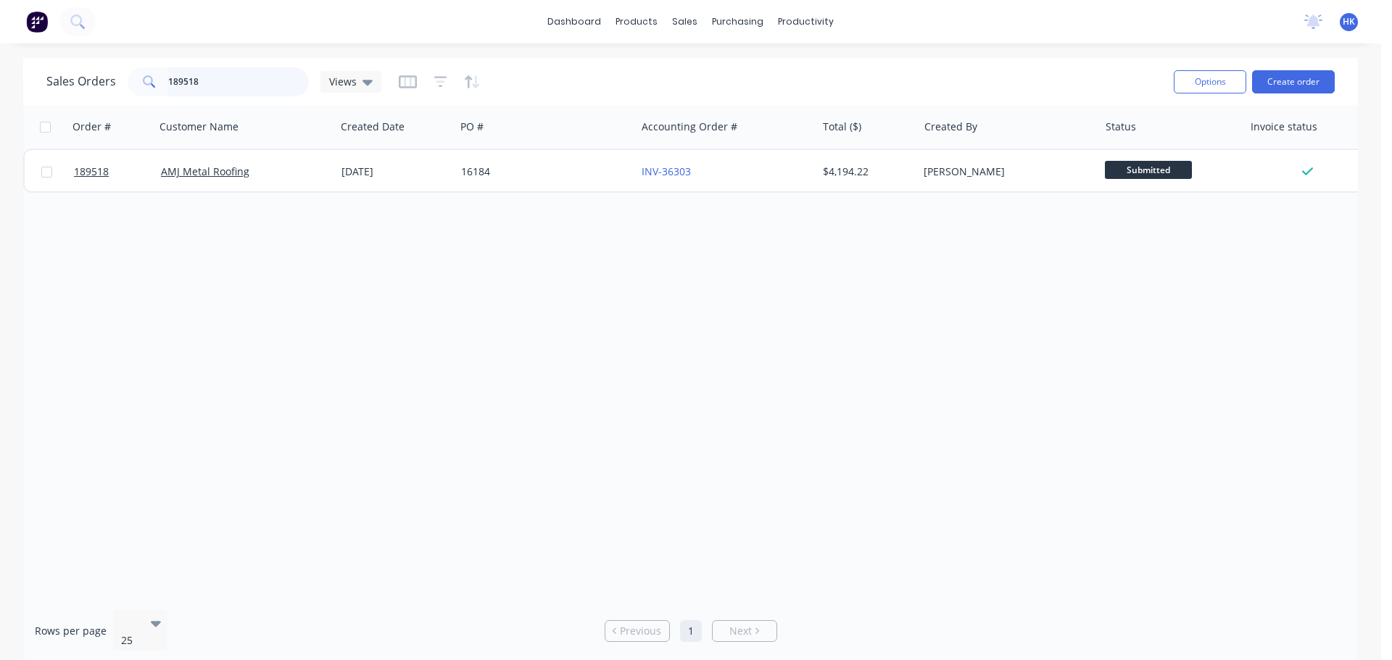
click at [223, 88] on input "189518" at bounding box center [238, 81] width 141 height 29
type input "189168"
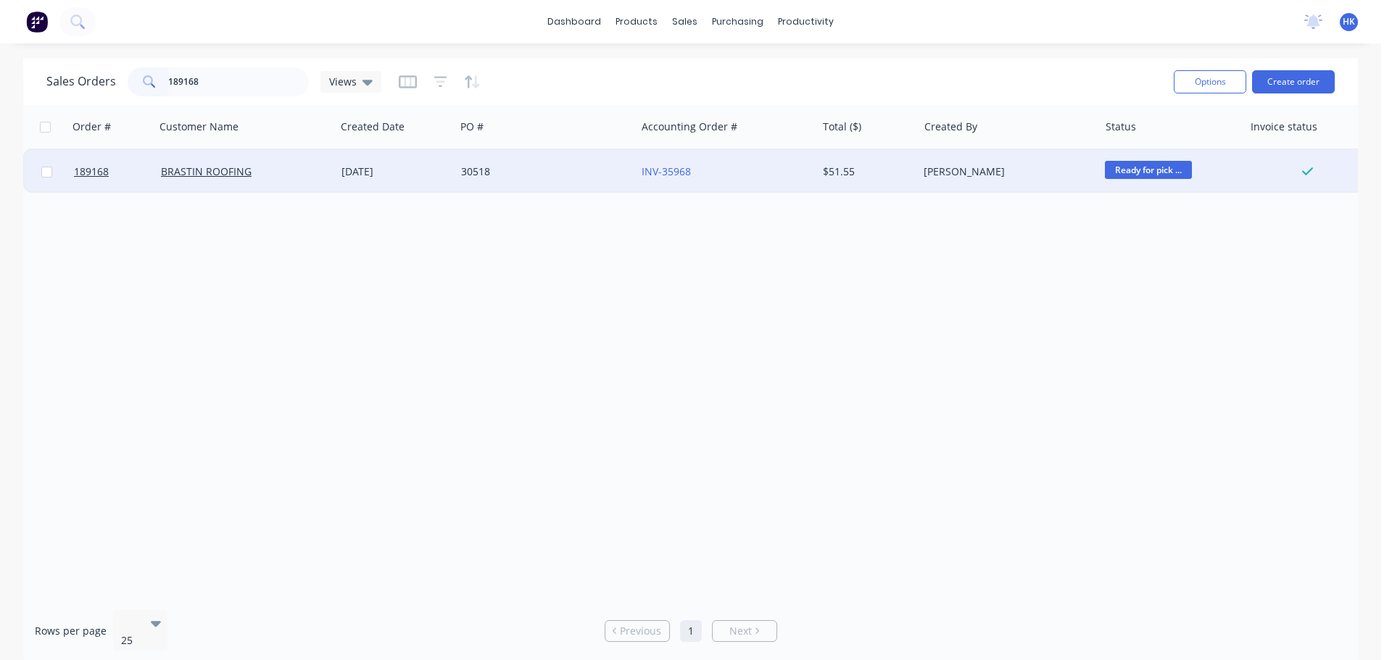
click at [496, 175] on div "30518" at bounding box center [541, 172] width 161 height 14
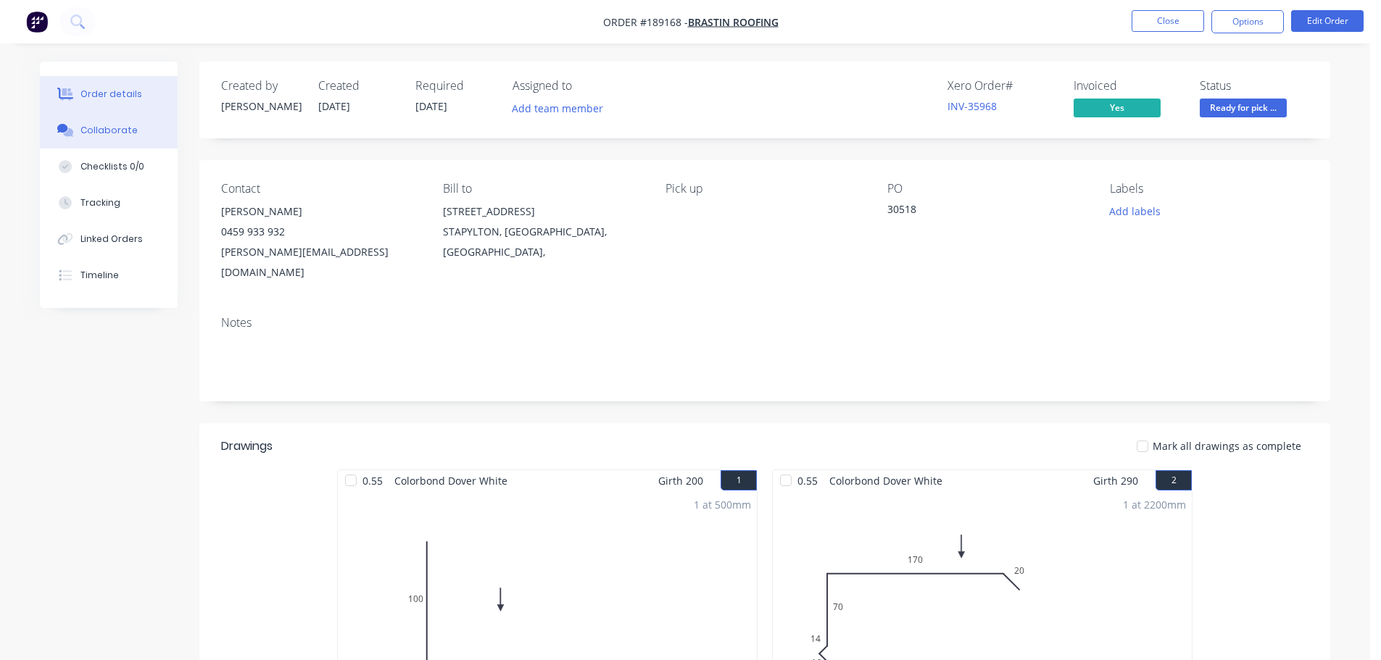
click at [97, 129] on div "Collaborate" at bounding box center [108, 130] width 57 height 13
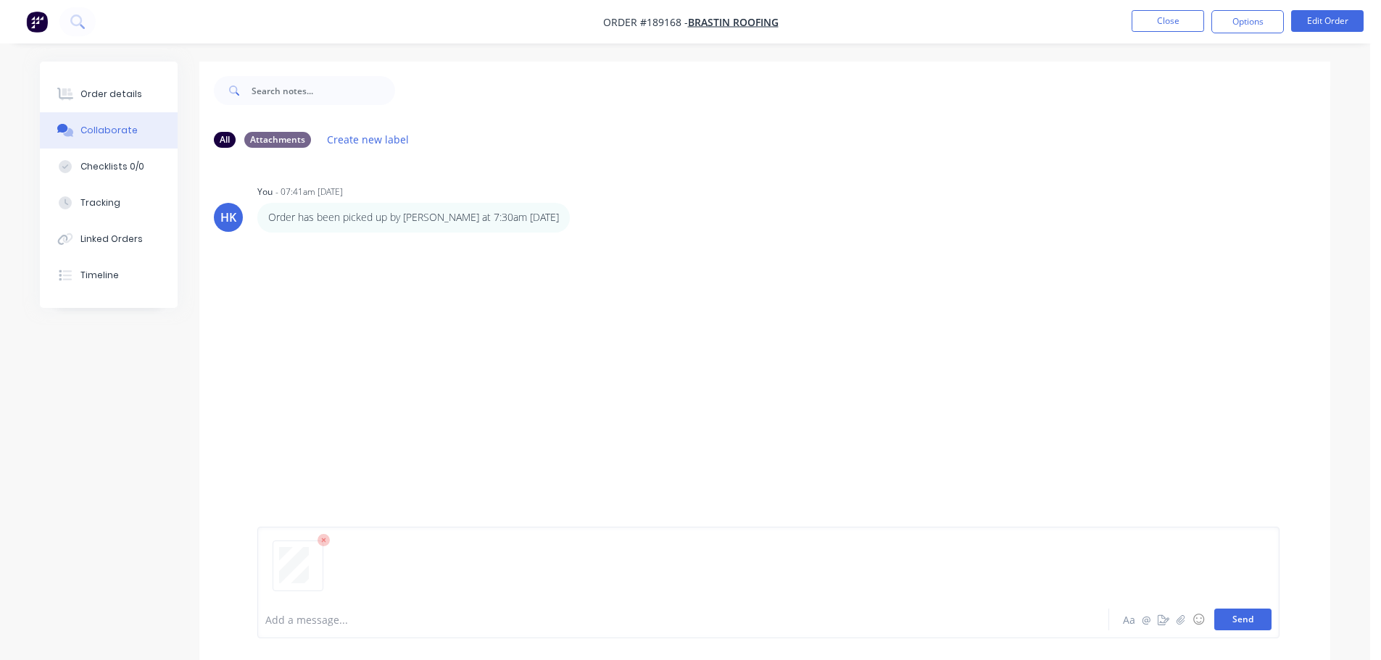
click at [1244, 610] on button "Send" at bounding box center [1242, 620] width 57 height 22
click at [1162, 20] on button "Close" at bounding box center [1167, 21] width 72 height 22
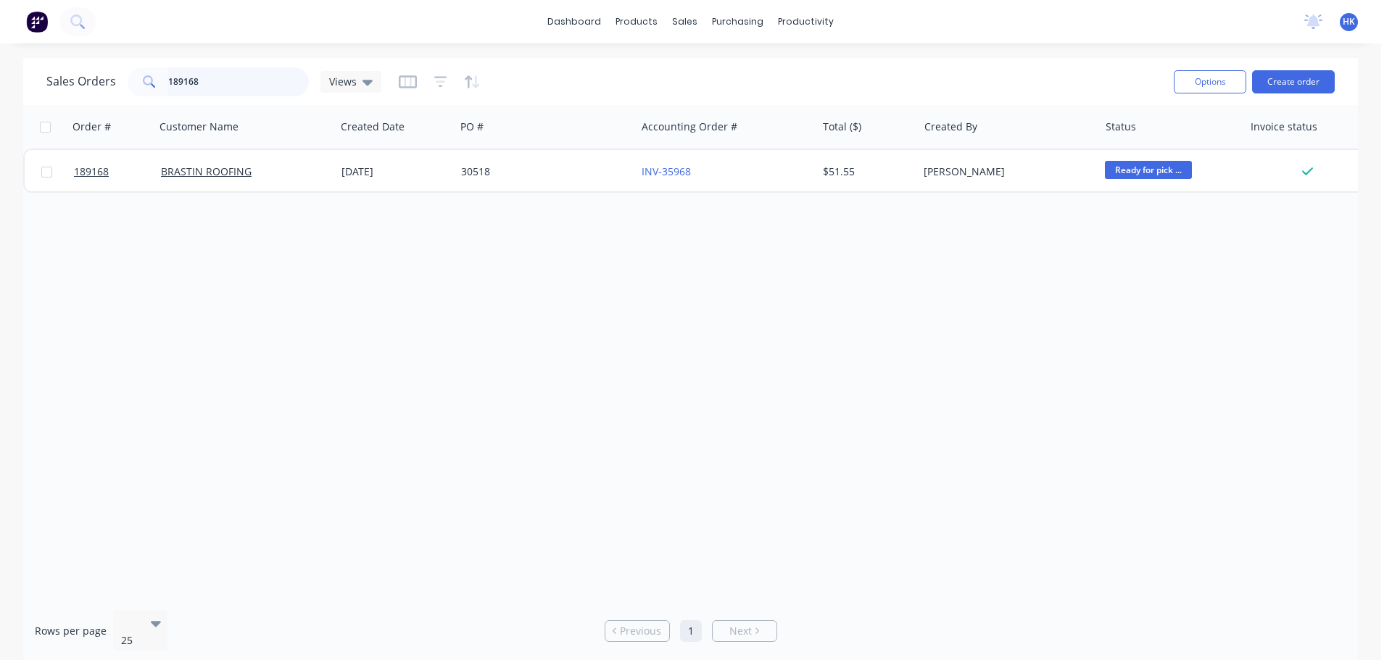
click at [252, 75] on input "189168" at bounding box center [238, 81] width 141 height 29
type input "189306"
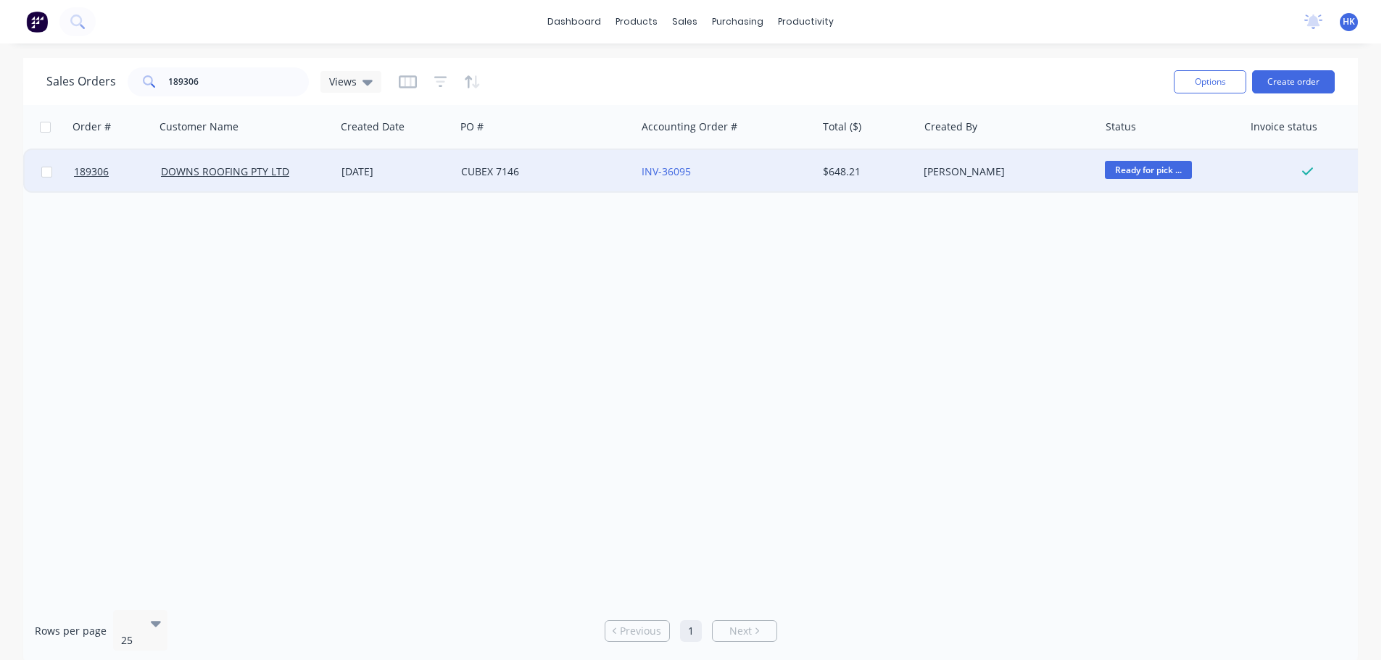
click at [560, 176] on div "CUBEX 7146" at bounding box center [541, 172] width 161 height 14
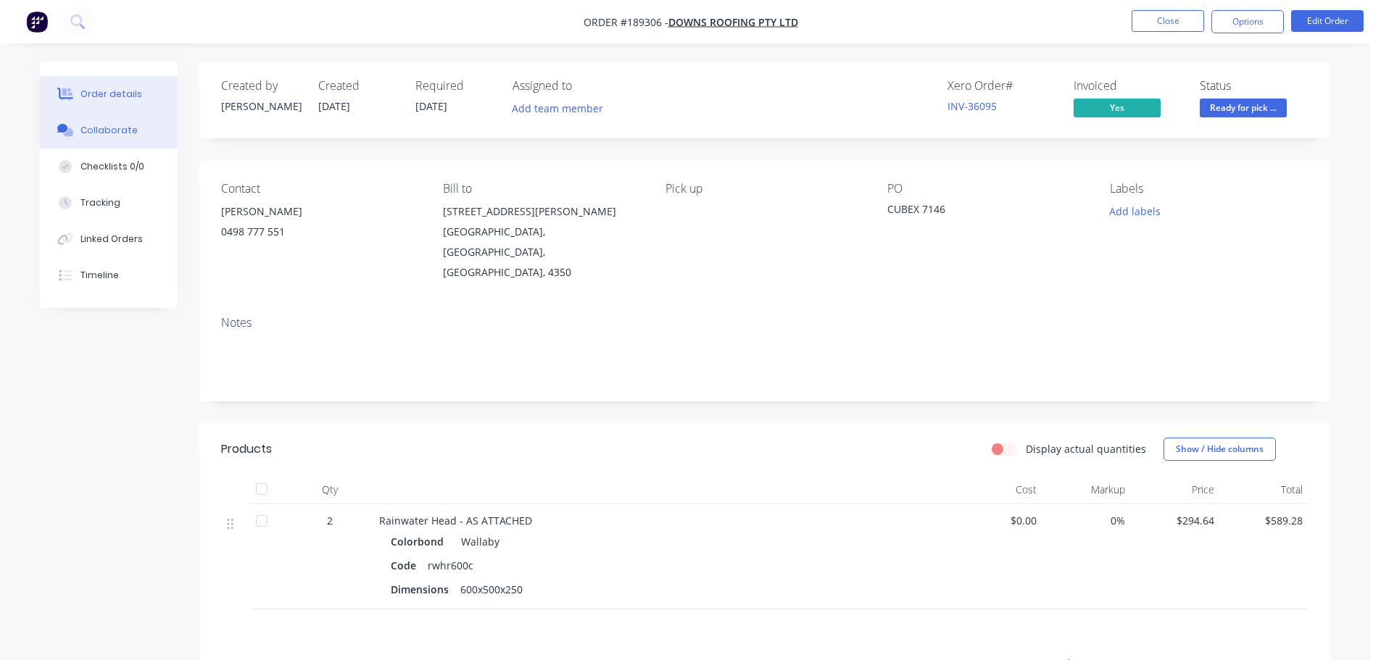
click at [117, 137] on button "Collaborate" at bounding box center [109, 130] width 138 height 36
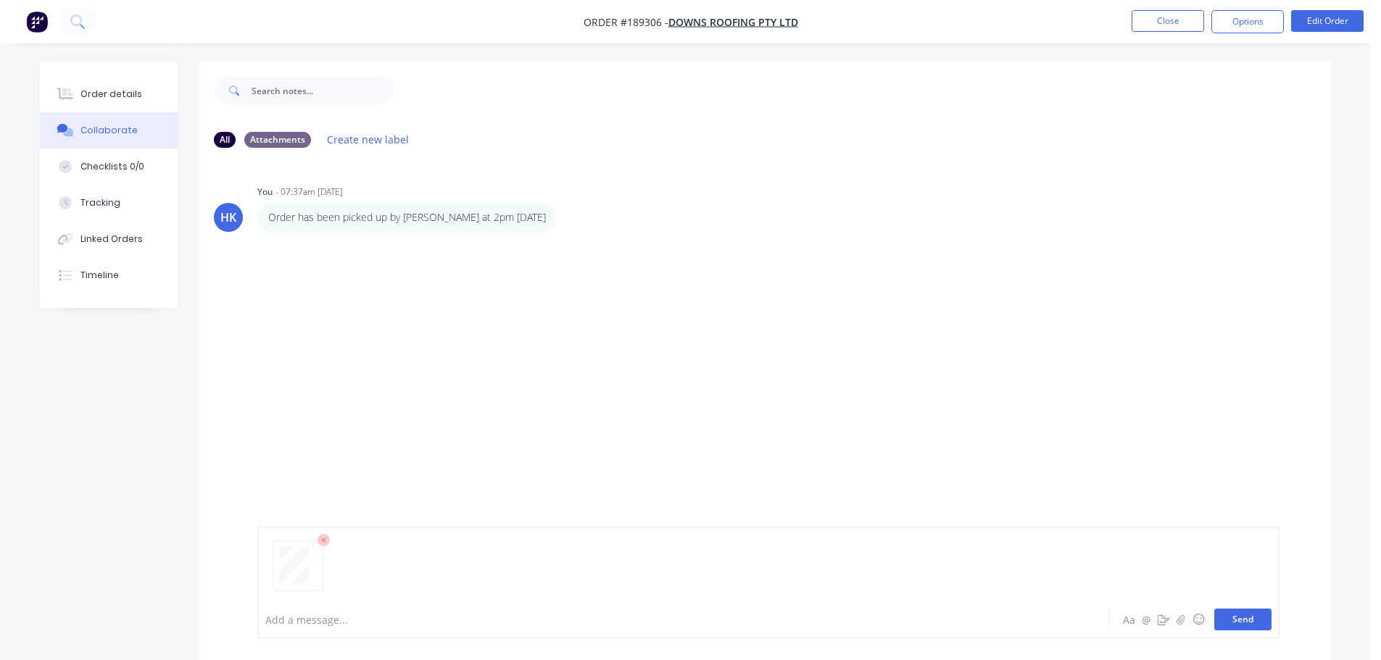
click at [1234, 612] on button "Send" at bounding box center [1242, 620] width 57 height 22
click at [1156, 17] on button "Close" at bounding box center [1167, 21] width 72 height 22
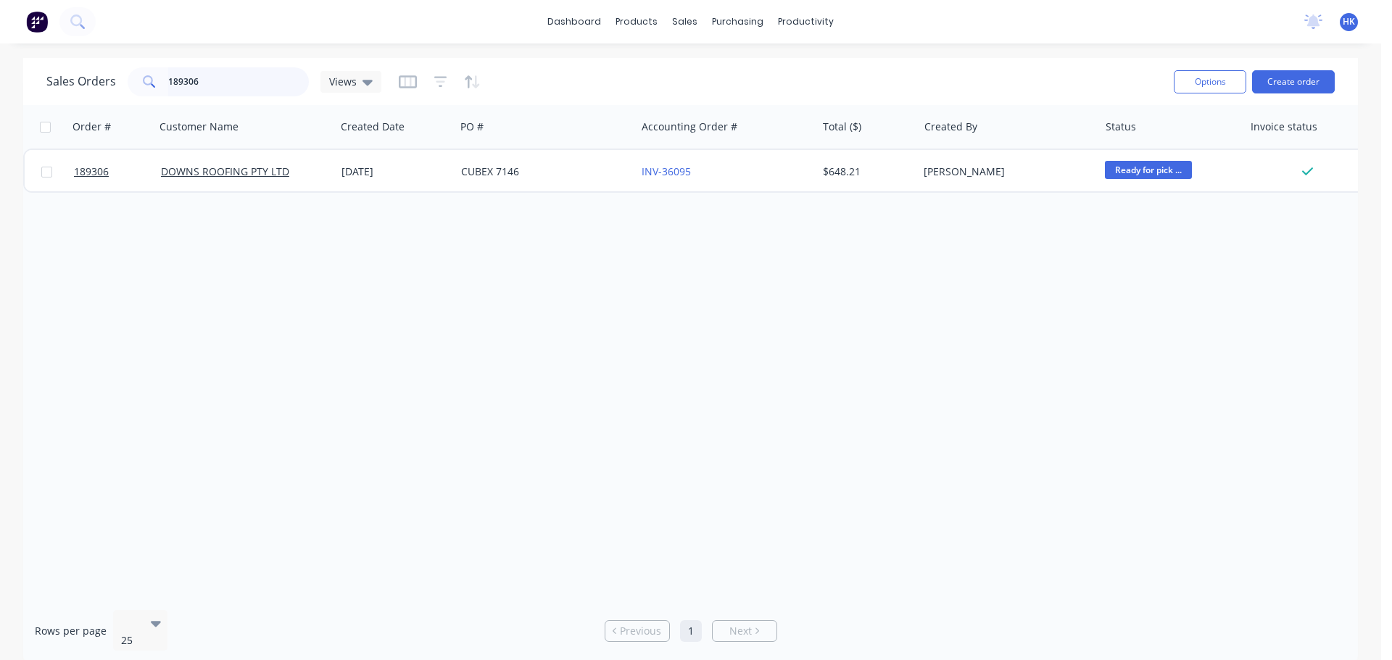
click at [233, 91] on input "189306" at bounding box center [238, 81] width 141 height 29
type input "189188"
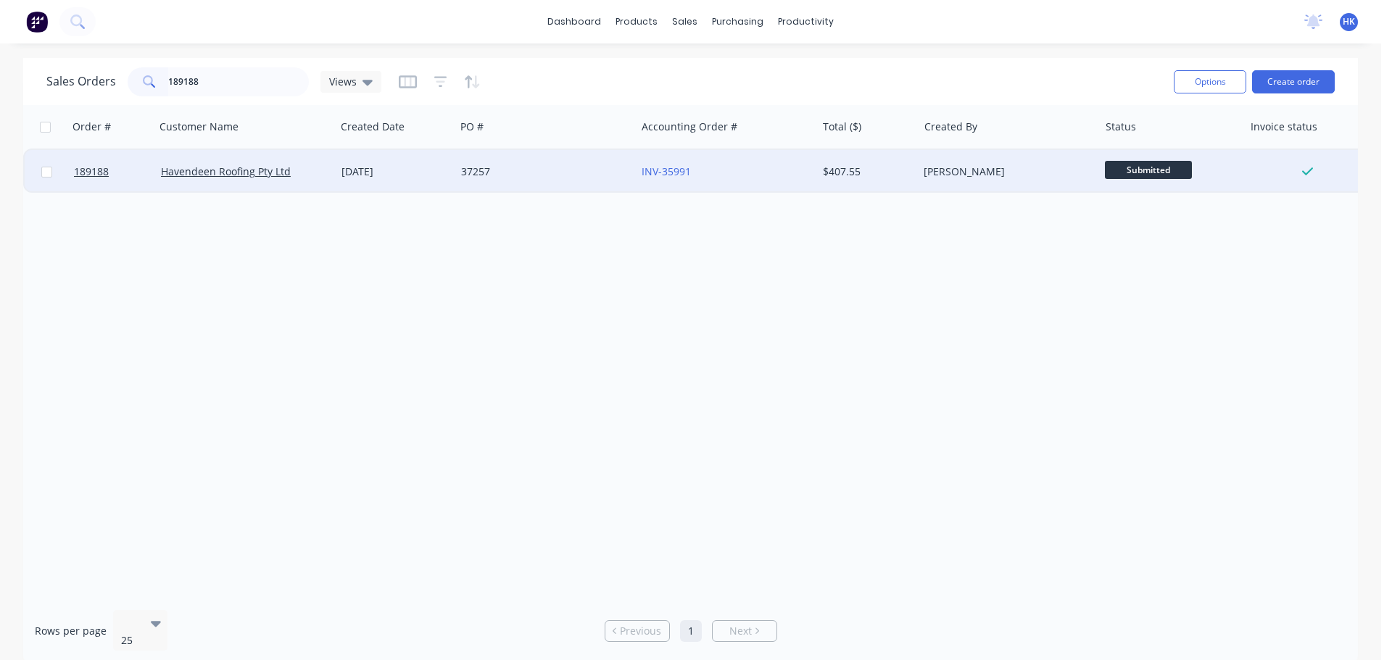
click at [523, 174] on div "37257" at bounding box center [541, 172] width 161 height 14
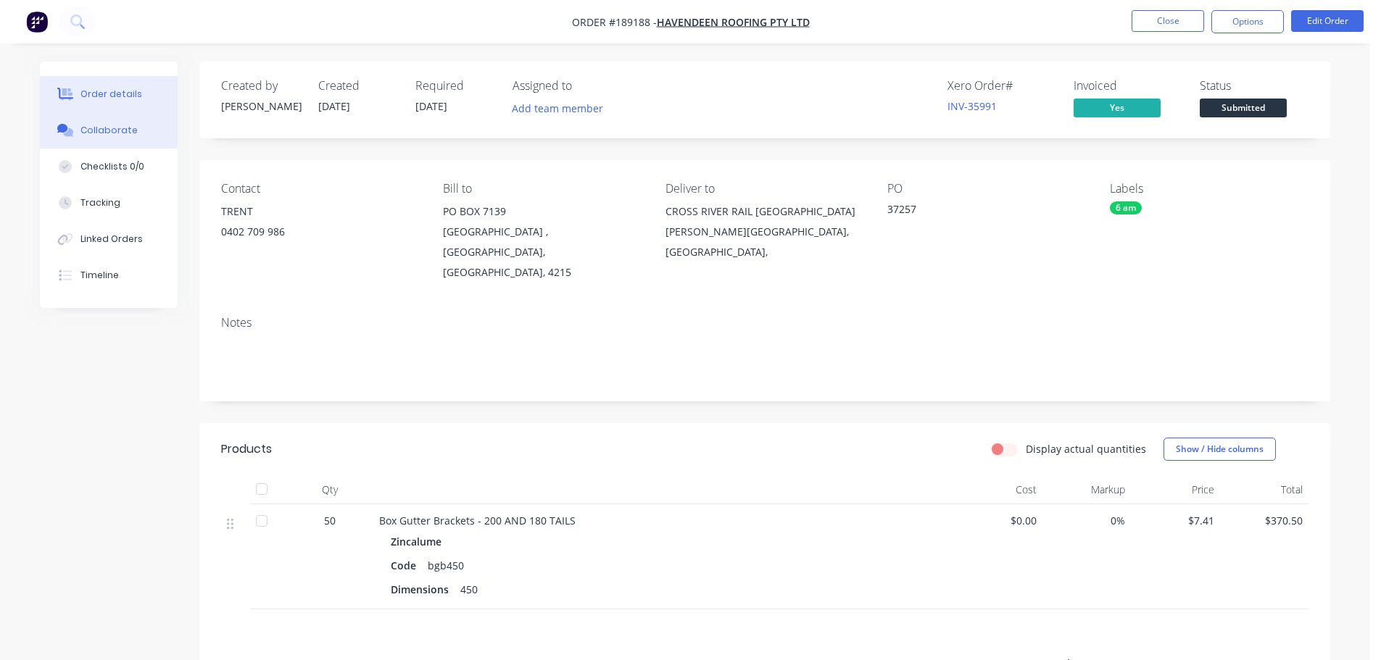
click at [99, 131] on div "Collaborate" at bounding box center [108, 130] width 57 height 13
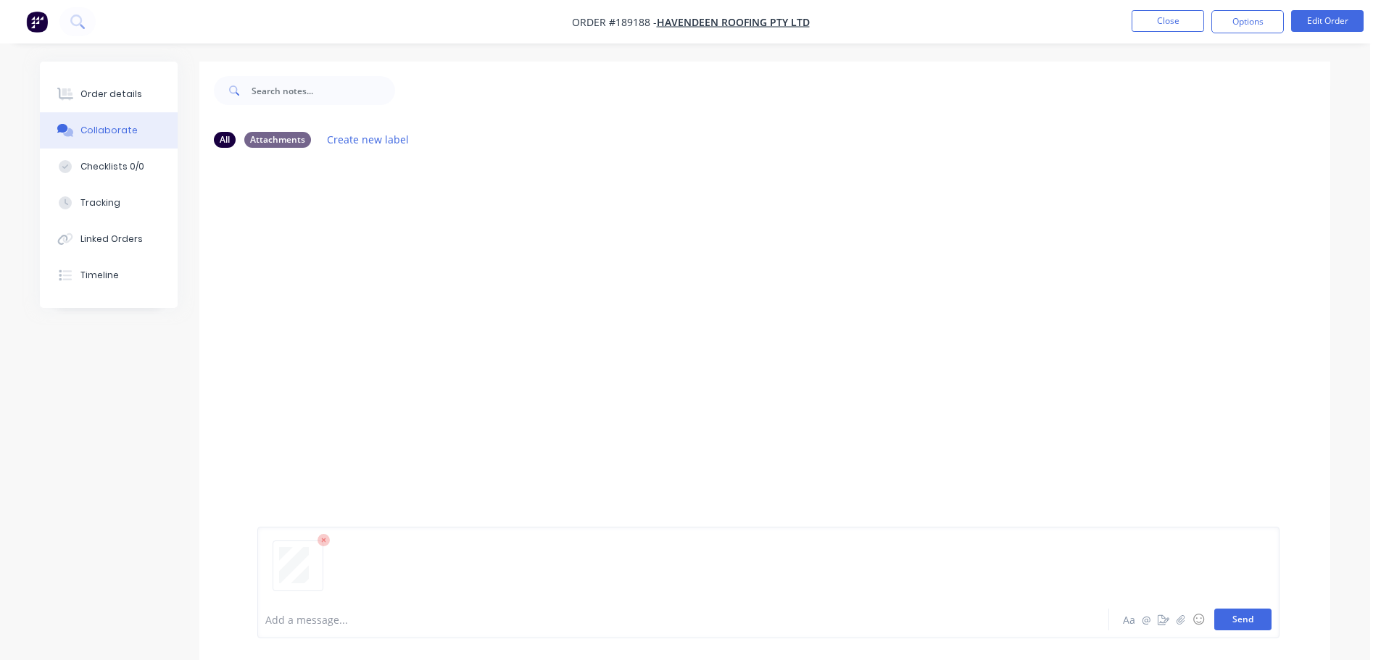
click at [1246, 624] on button "Send" at bounding box center [1242, 620] width 57 height 22
click at [1174, 15] on button "Close" at bounding box center [1167, 21] width 72 height 22
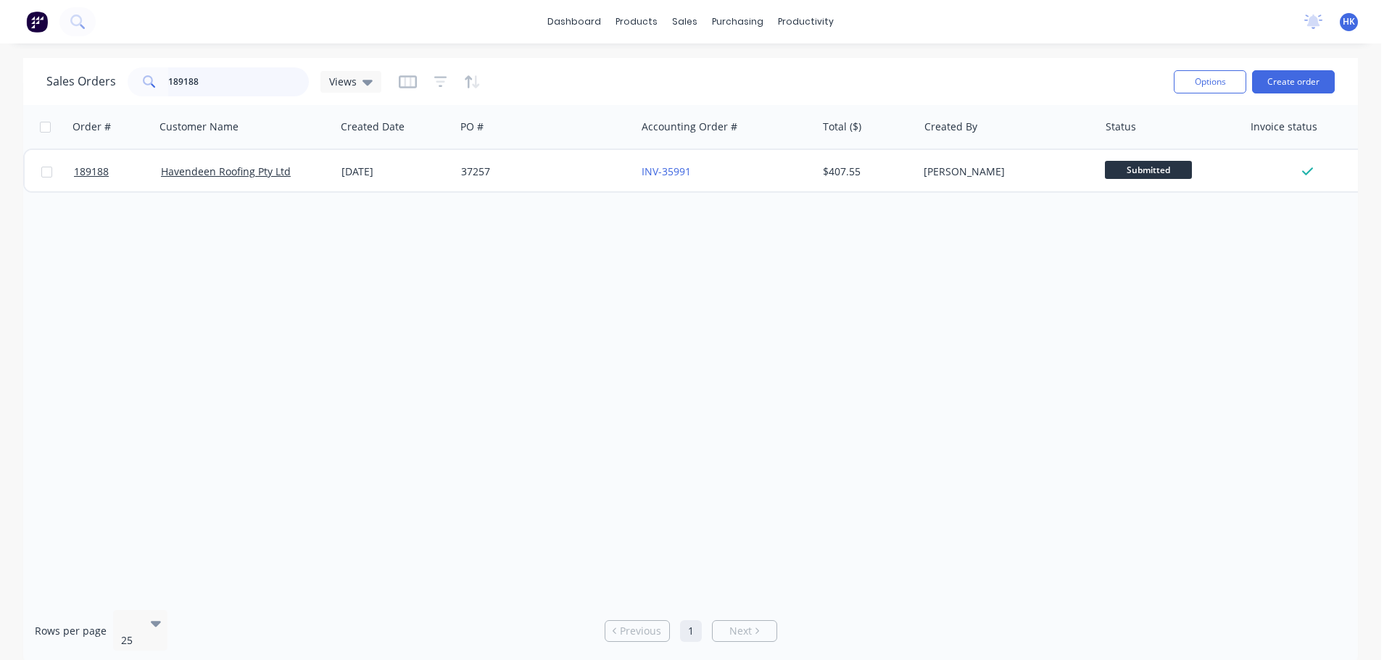
click at [266, 86] on input "189188" at bounding box center [238, 81] width 141 height 29
type input "189405"
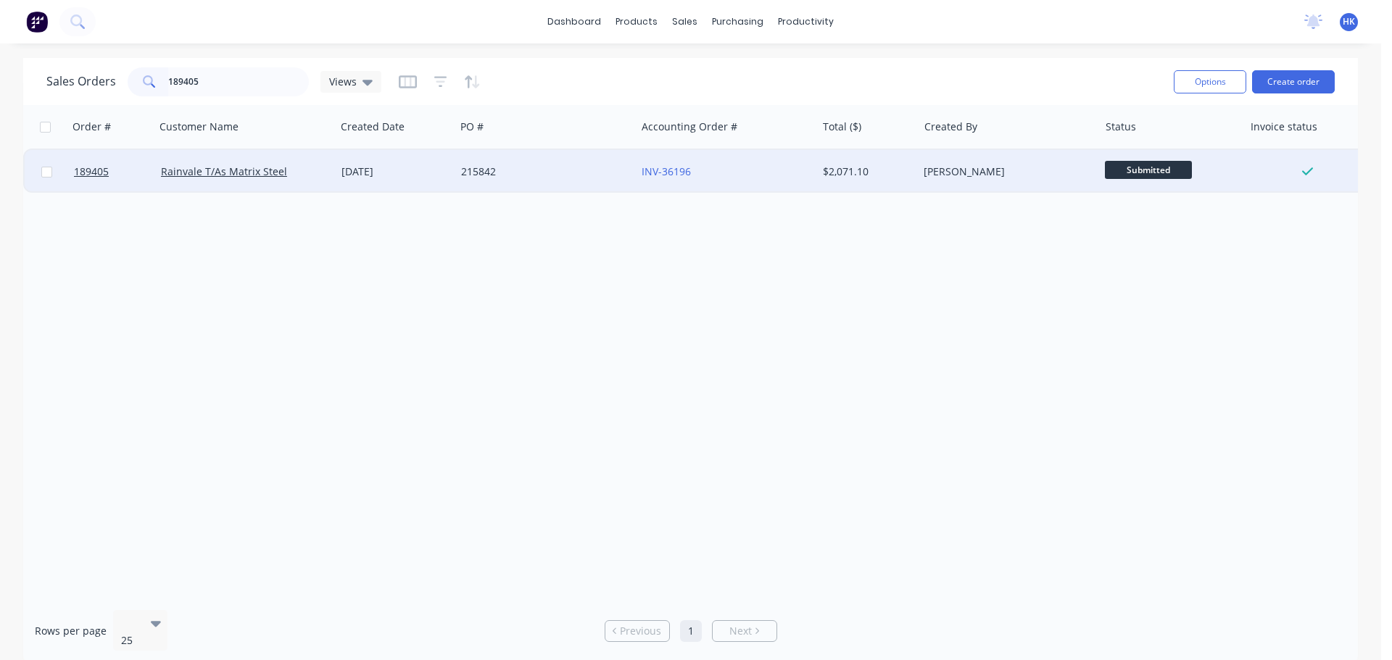
click at [527, 180] on div "215842" at bounding box center [545, 171] width 180 height 43
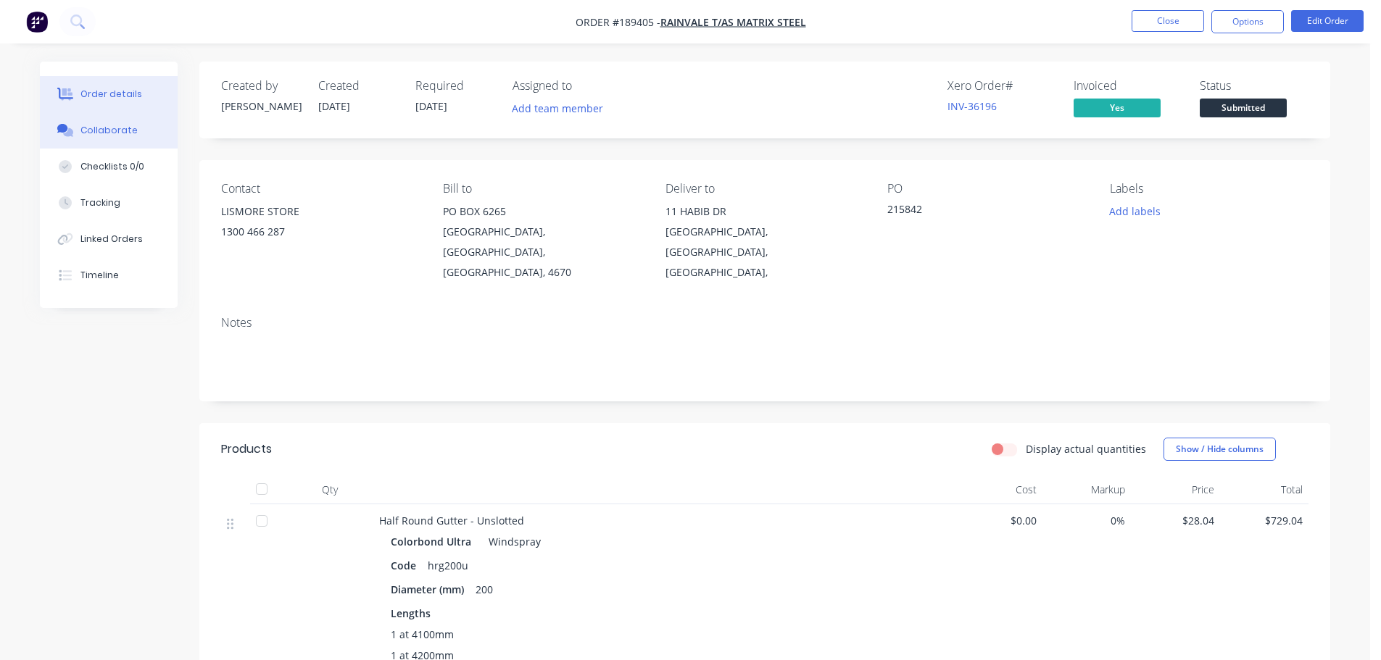
click at [124, 128] on div "Collaborate" at bounding box center [108, 130] width 57 height 13
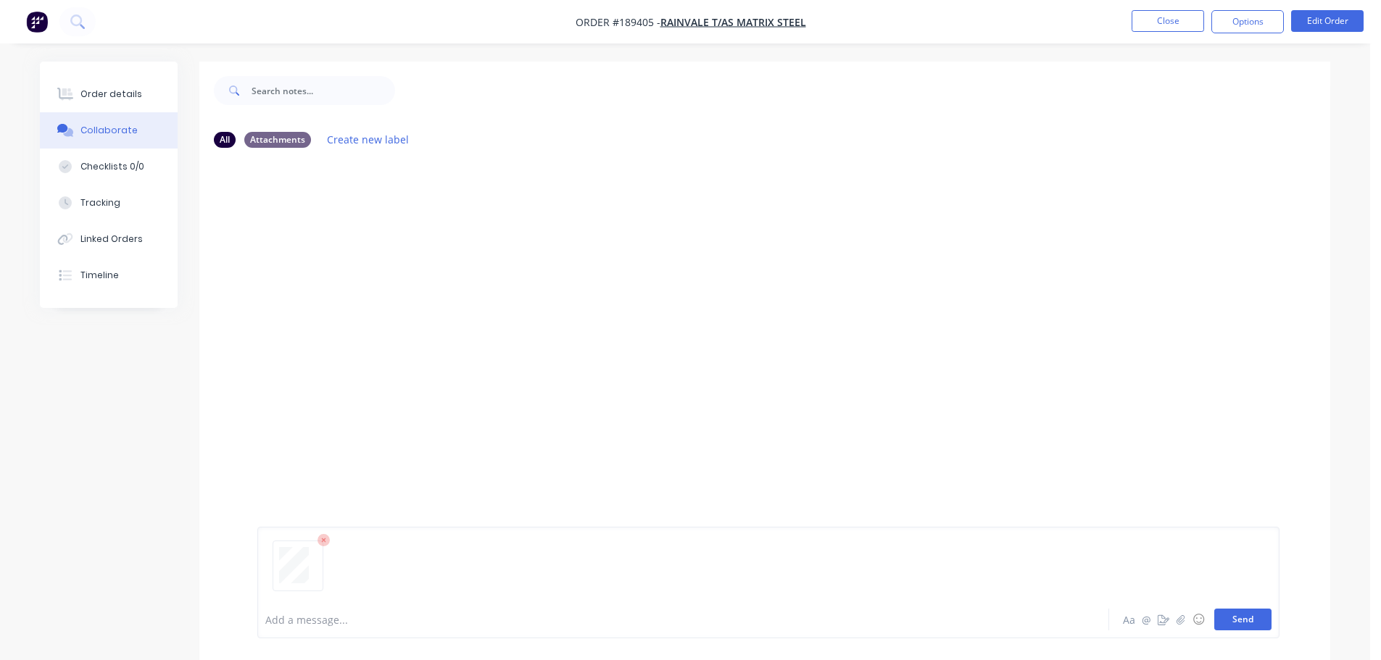
drag, startPoint x: 1240, startPoint y: 624, endPoint x: 1208, endPoint y: 307, distance: 319.1
click at [1239, 622] on button "Send" at bounding box center [1242, 620] width 57 height 22
click at [1144, 25] on button "Close" at bounding box center [1167, 21] width 72 height 22
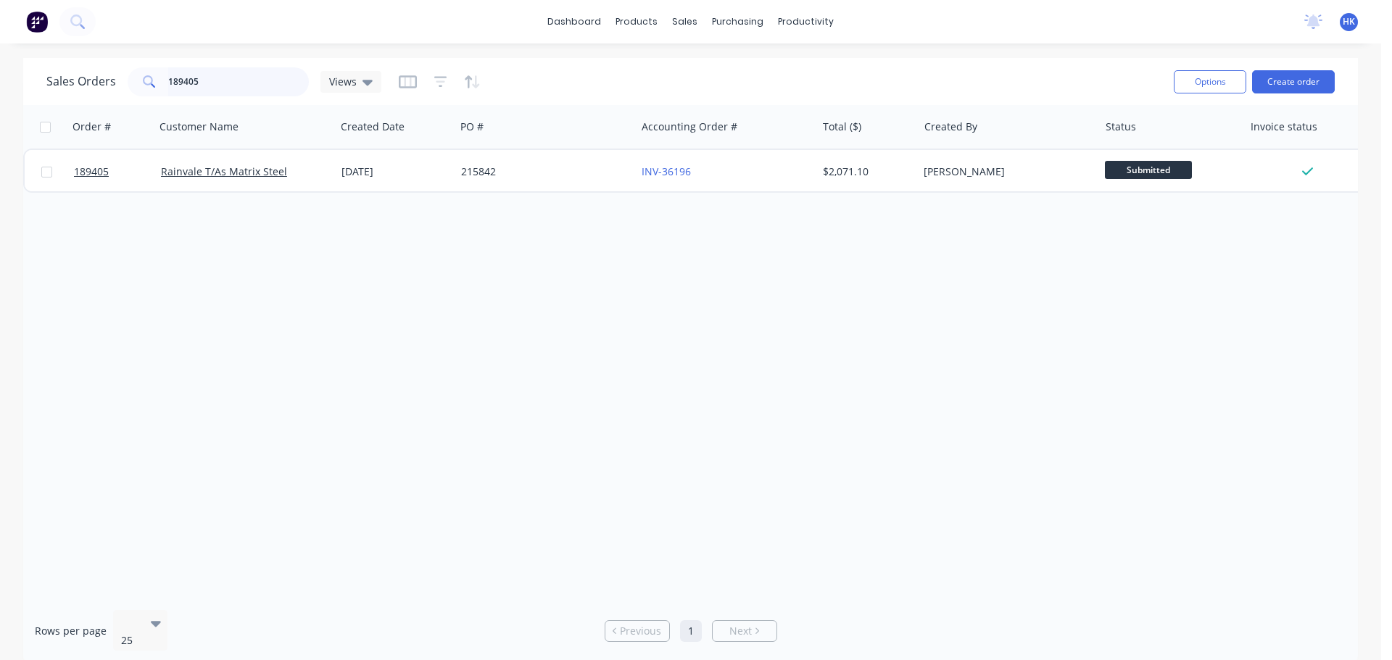
click at [225, 81] on input "189405" at bounding box center [238, 81] width 141 height 29
type input "189228"
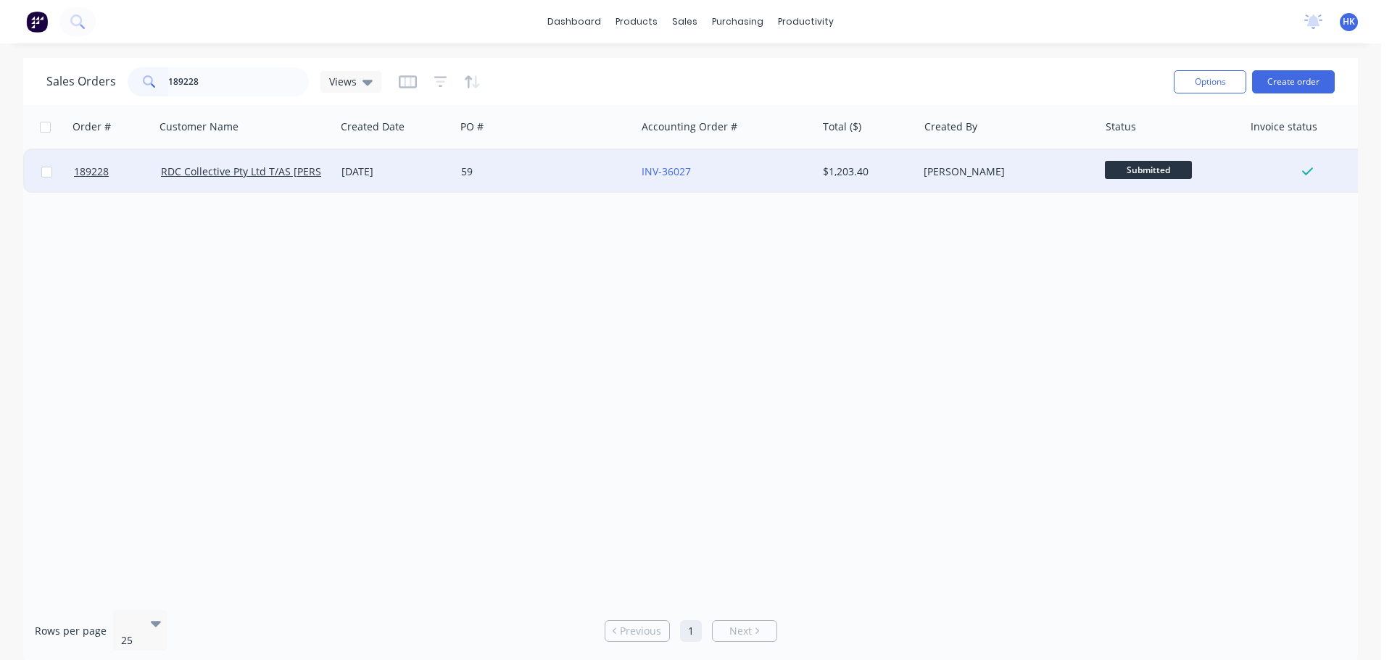
click at [519, 165] on div "59" at bounding box center [541, 172] width 161 height 14
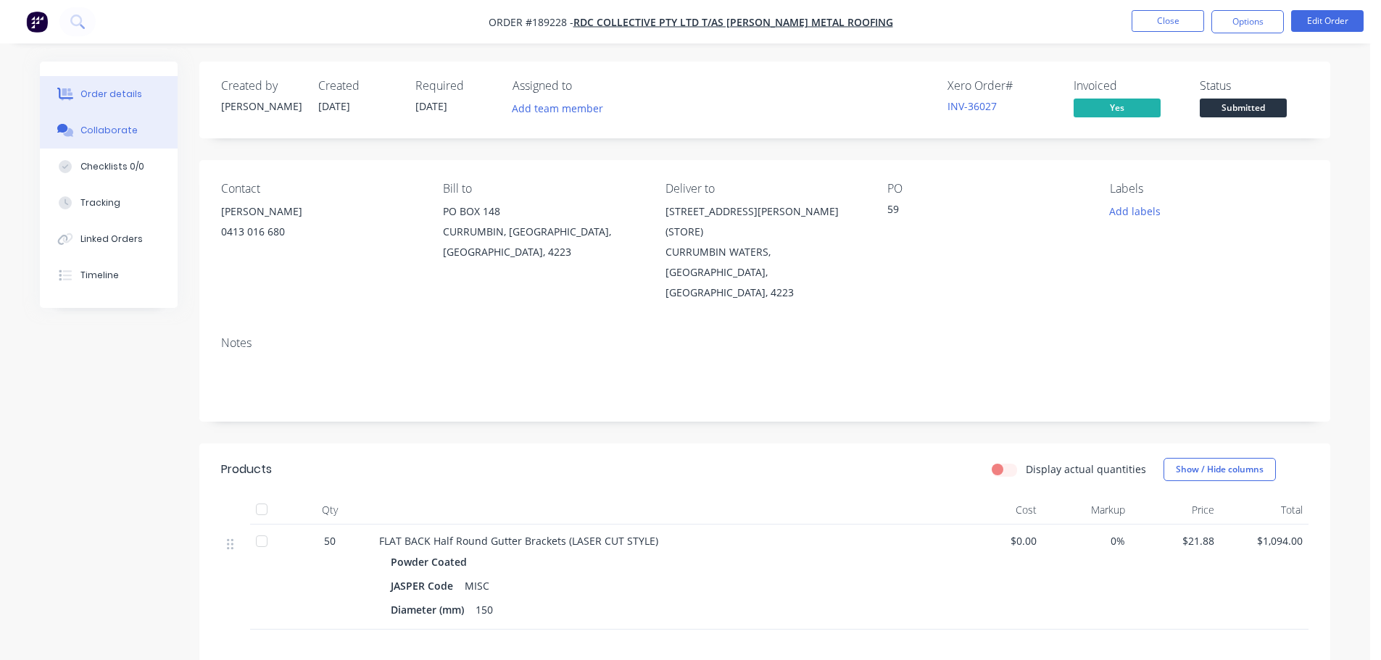
click at [115, 129] on div "Collaborate" at bounding box center [108, 130] width 57 height 13
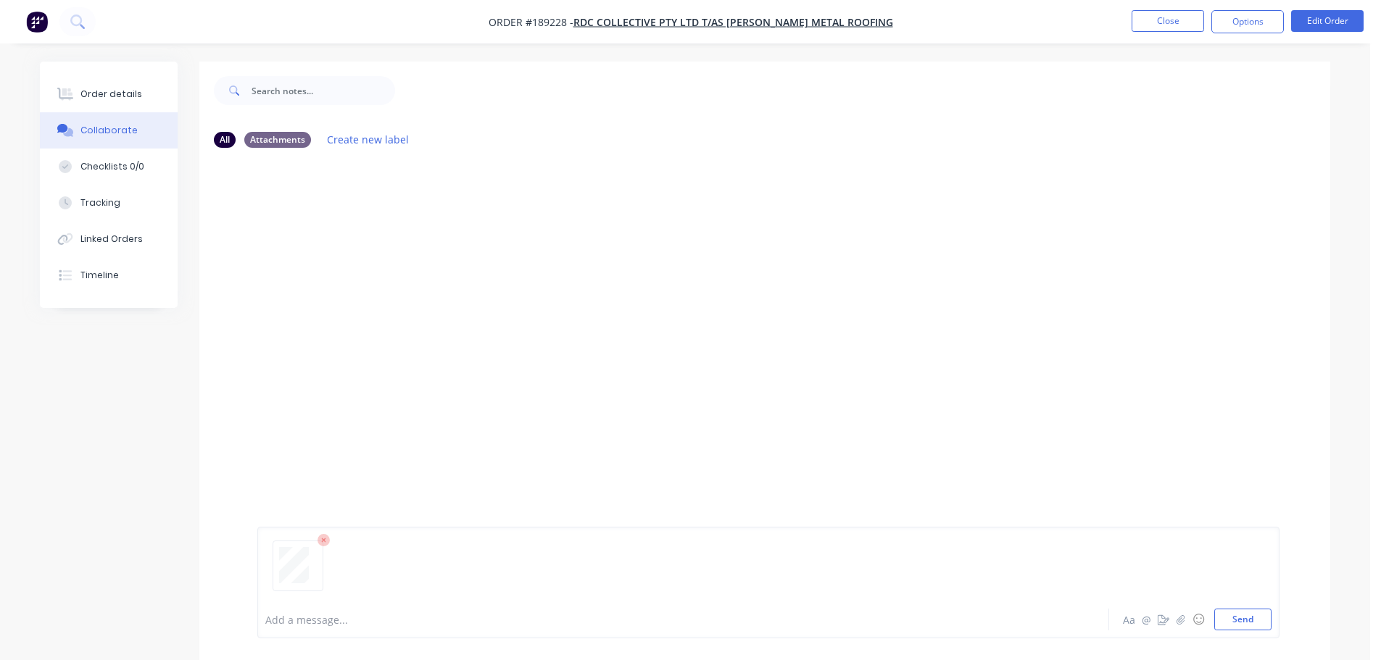
drag, startPoint x: 1239, startPoint y: 613, endPoint x: 1240, endPoint y: 585, distance: 28.3
click at [1240, 613] on button "Send" at bounding box center [1242, 620] width 57 height 22
click at [1169, 25] on button "Close" at bounding box center [1167, 21] width 72 height 22
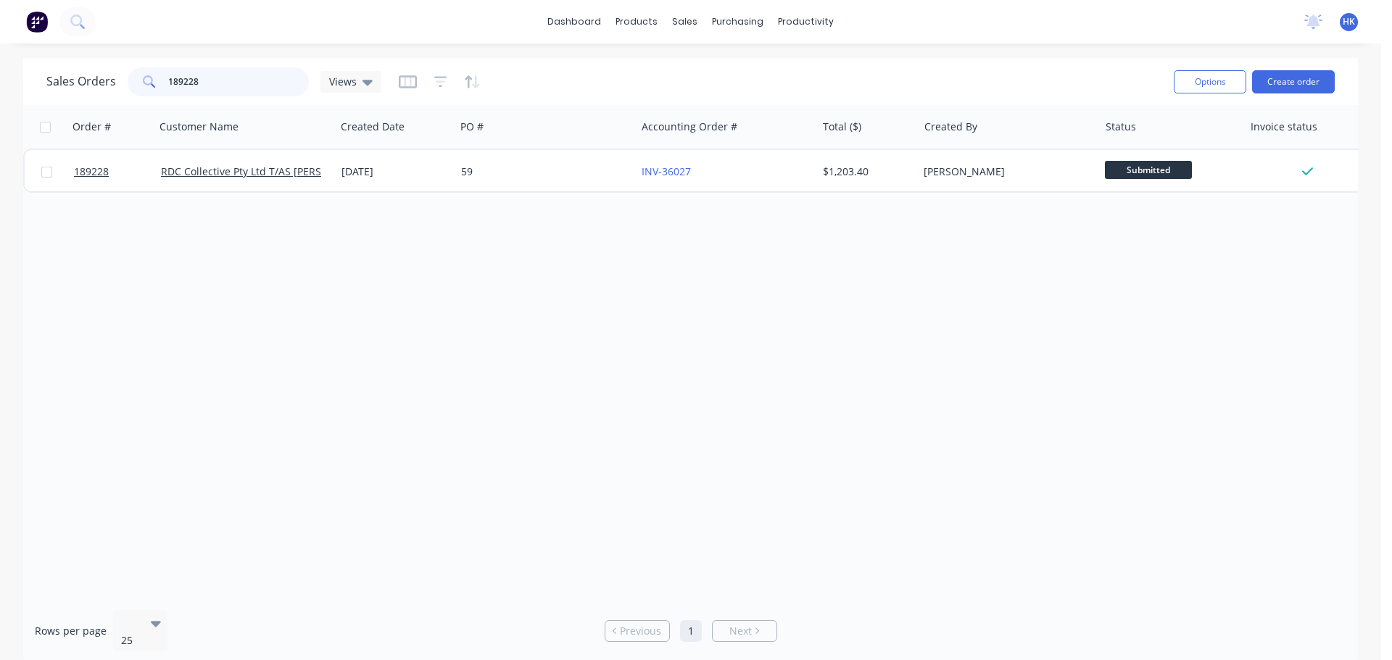
click at [253, 74] on input "189228" at bounding box center [238, 81] width 141 height 29
type input "189366"
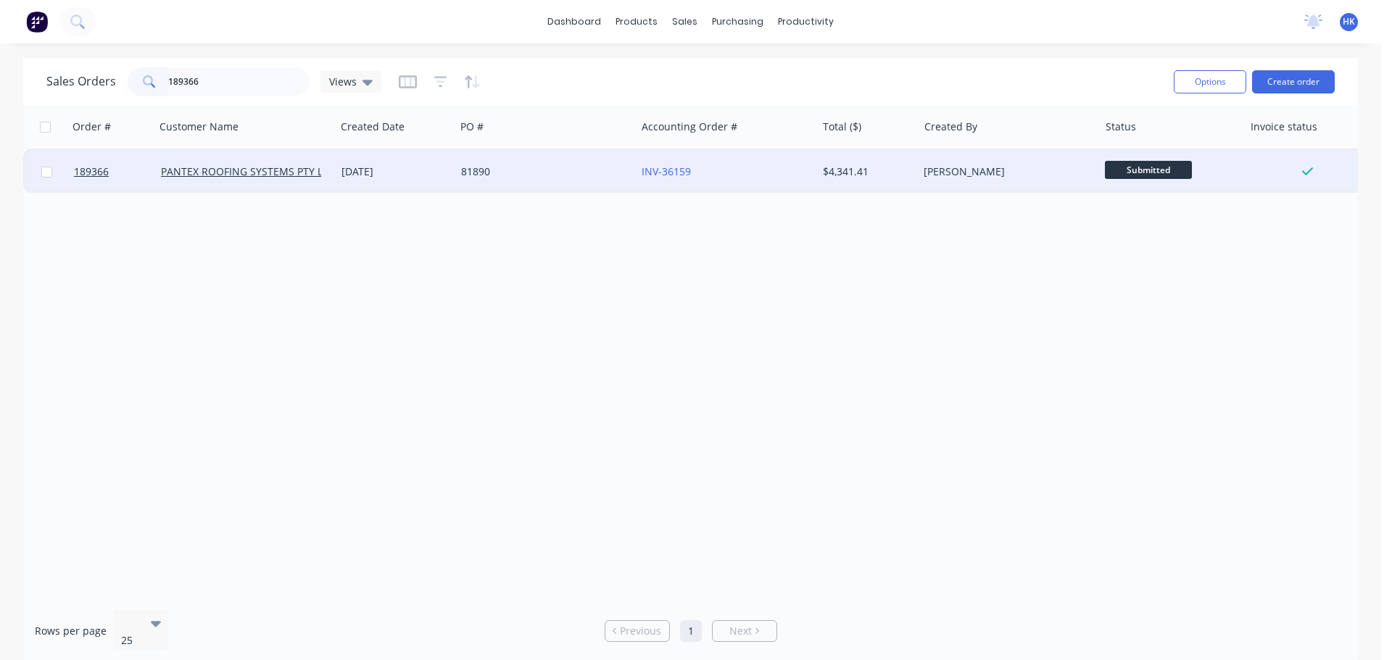
click at [545, 164] on div "81890" at bounding box center [545, 171] width 180 height 43
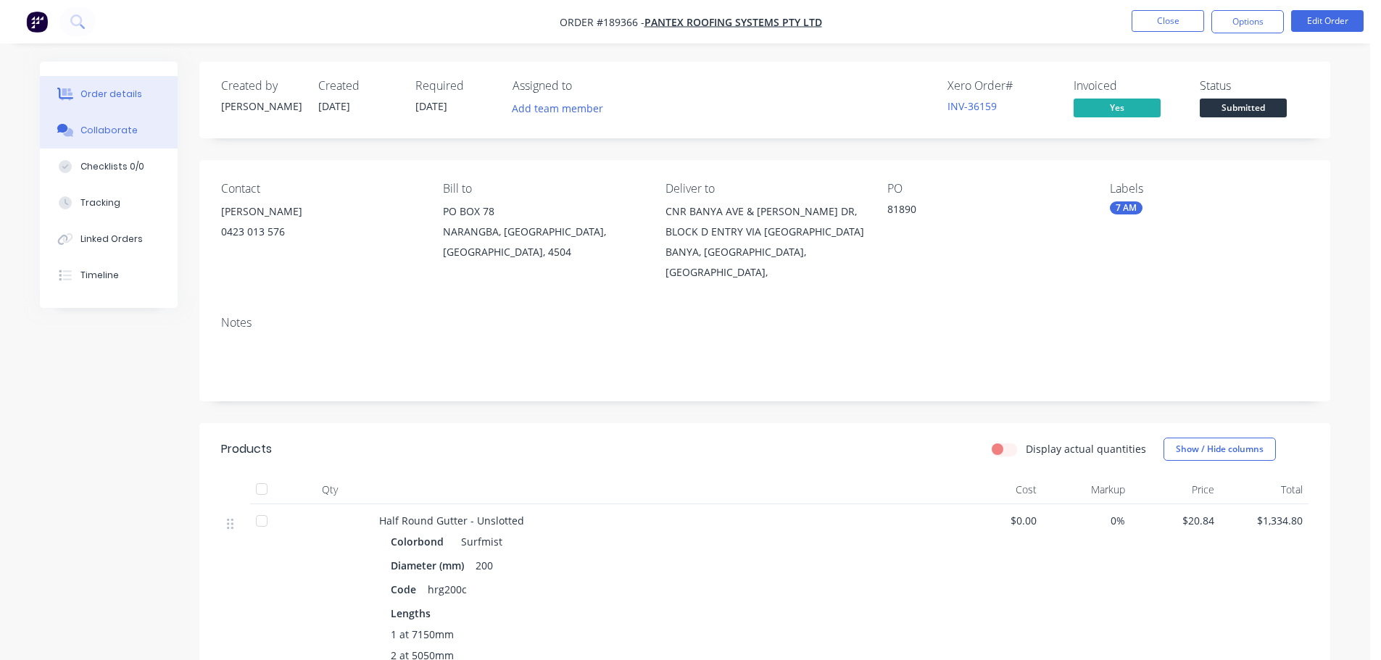
click at [152, 127] on button "Collaborate" at bounding box center [109, 130] width 138 height 36
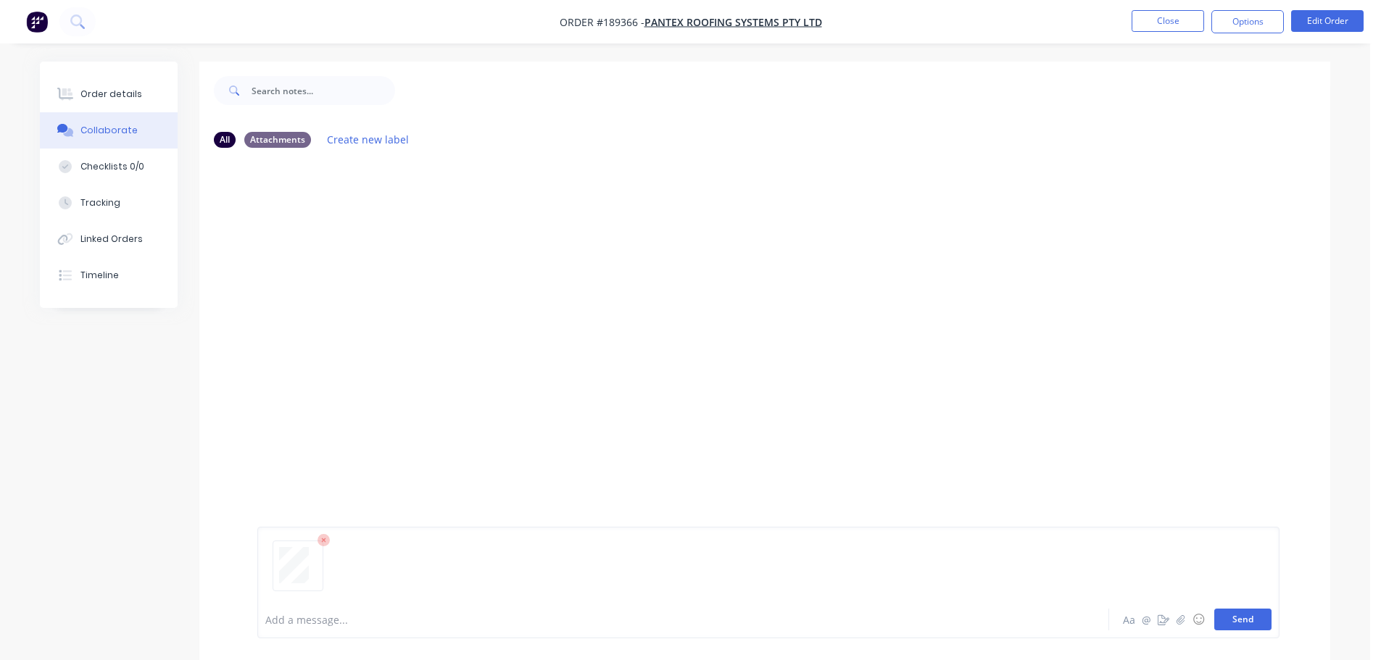
click at [1239, 617] on button "Send" at bounding box center [1242, 620] width 57 height 22
click at [1176, 27] on button "Close" at bounding box center [1167, 21] width 72 height 22
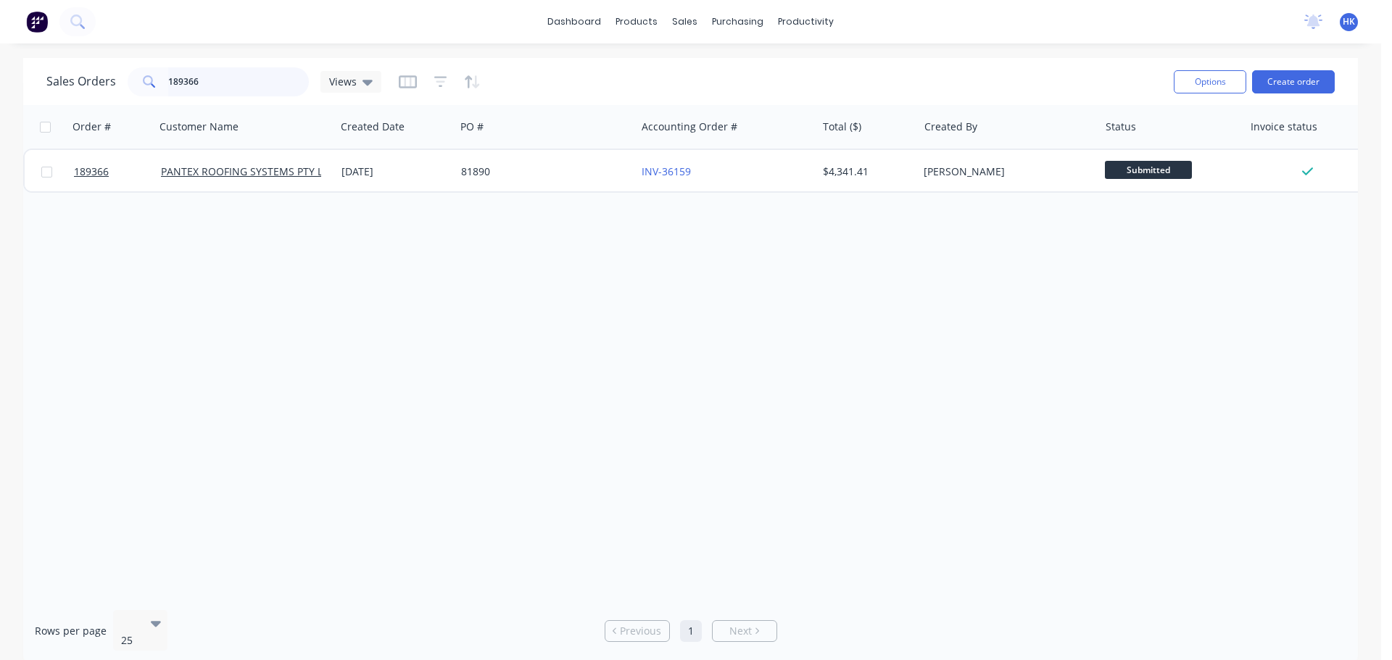
click at [229, 82] on input "189366" at bounding box center [238, 81] width 141 height 29
type input "189516"
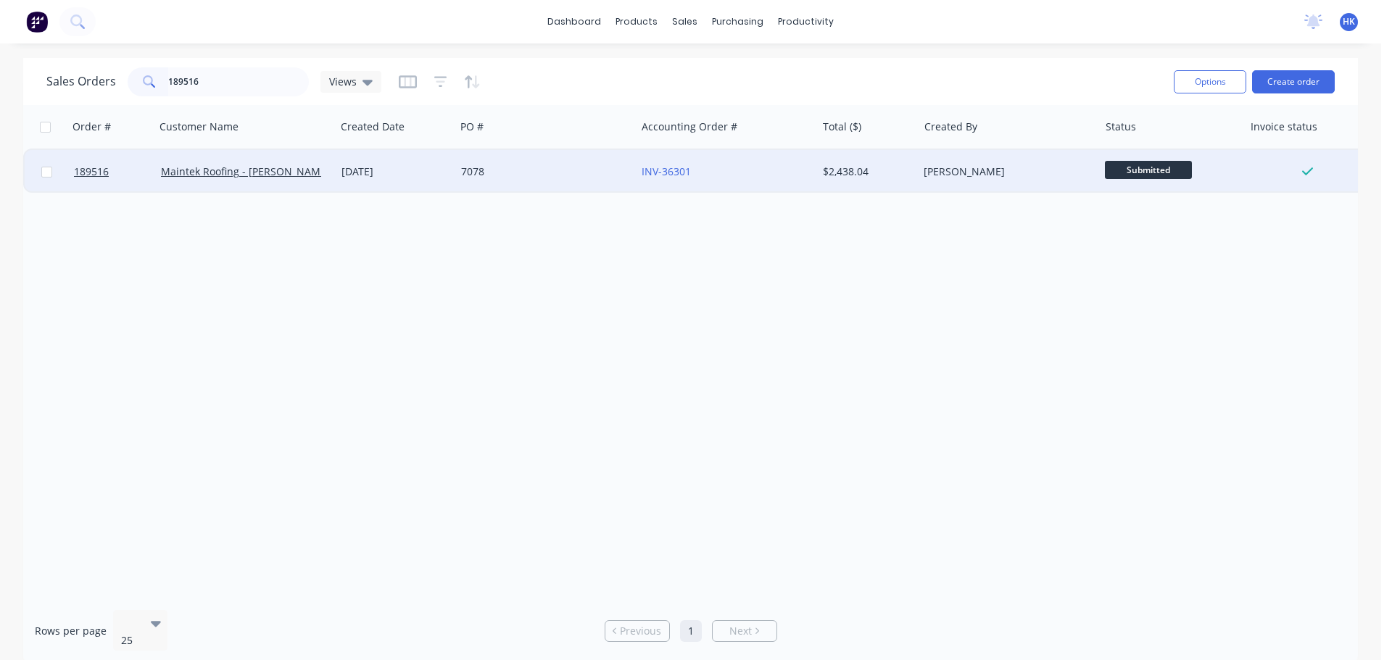
click at [525, 180] on div "7078" at bounding box center [545, 171] width 180 height 43
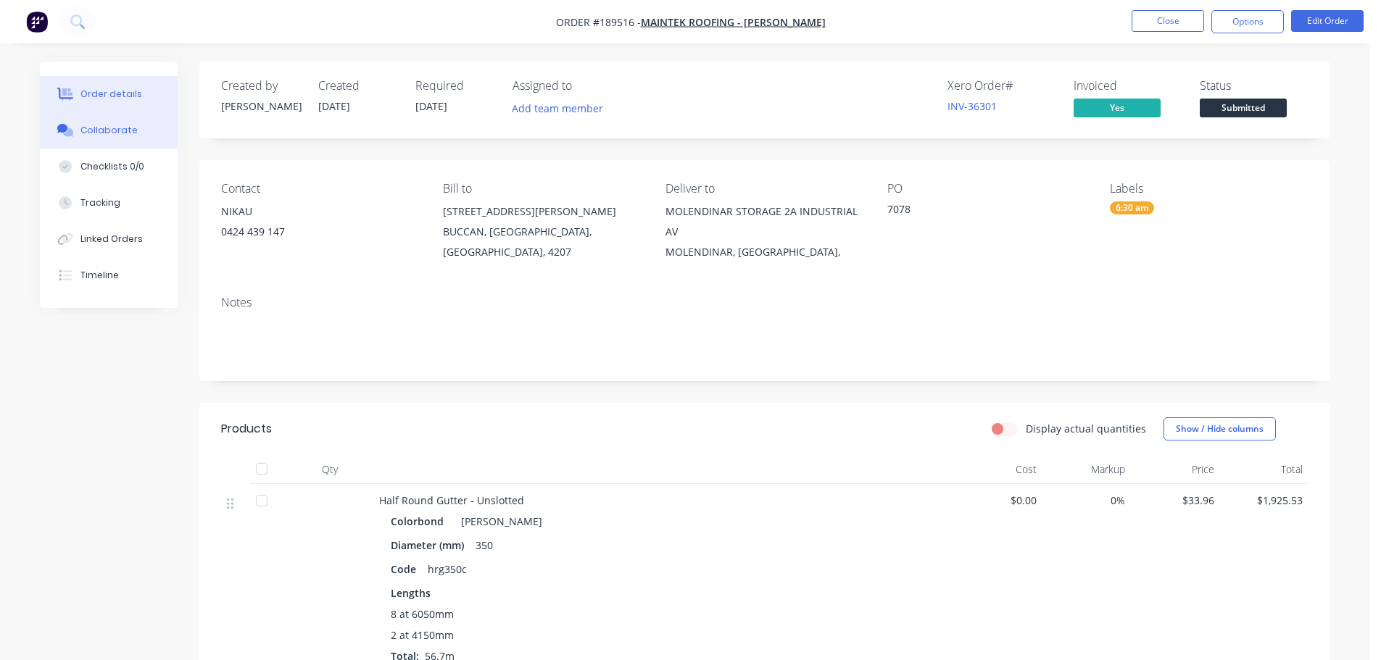
click at [111, 147] on button "Collaborate" at bounding box center [109, 130] width 138 height 36
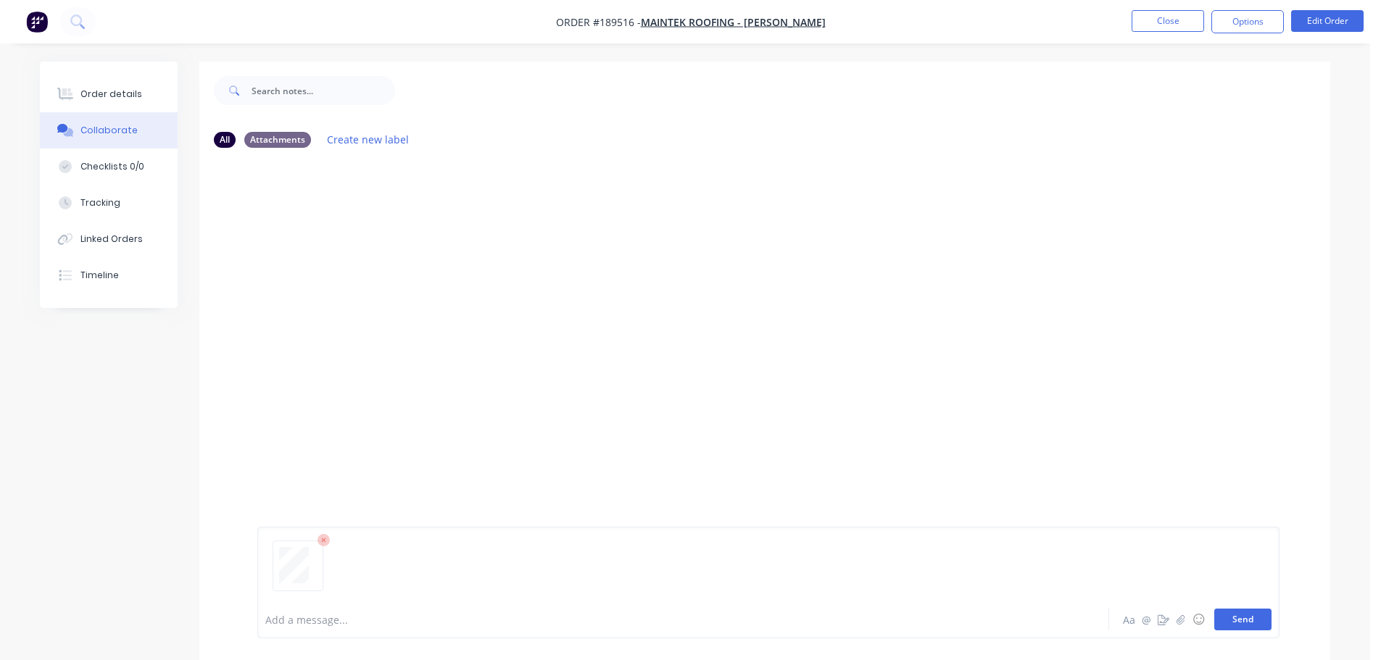
click at [1245, 628] on button "Send" at bounding box center [1242, 620] width 57 height 22
click at [1182, 21] on button "Close" at bounding box center [1167, 21] width 72 height 22
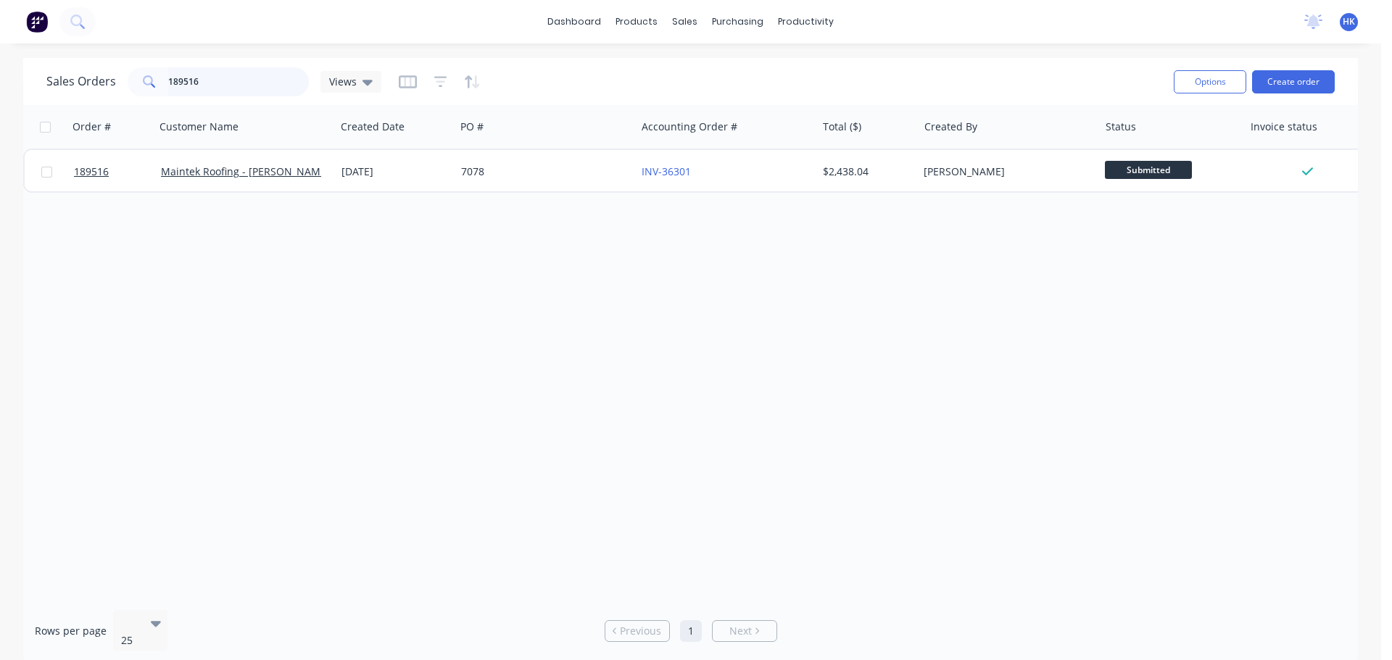
click at [239, 84] on input "189516" at bounding box center [238, 81] width 141 height 29
type input "189517"
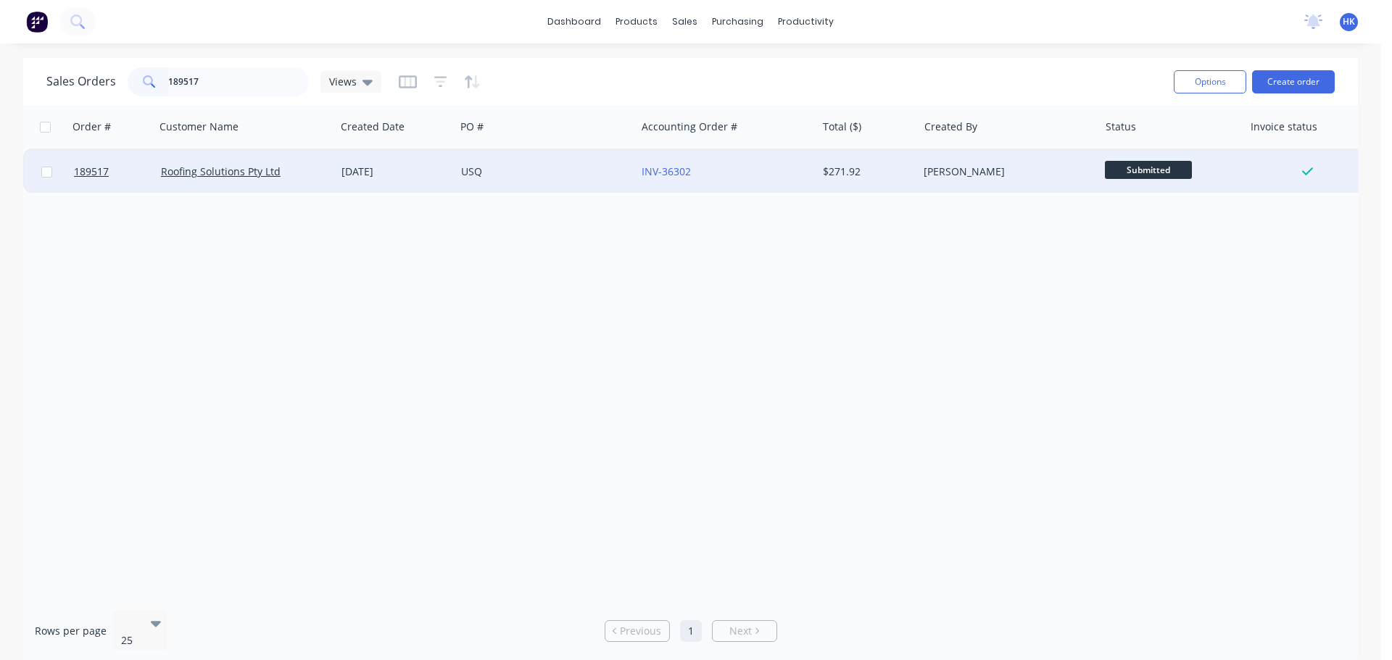
click at [541, 173] on div "USQ" at bounding box center [541, 172] width 161 height 14
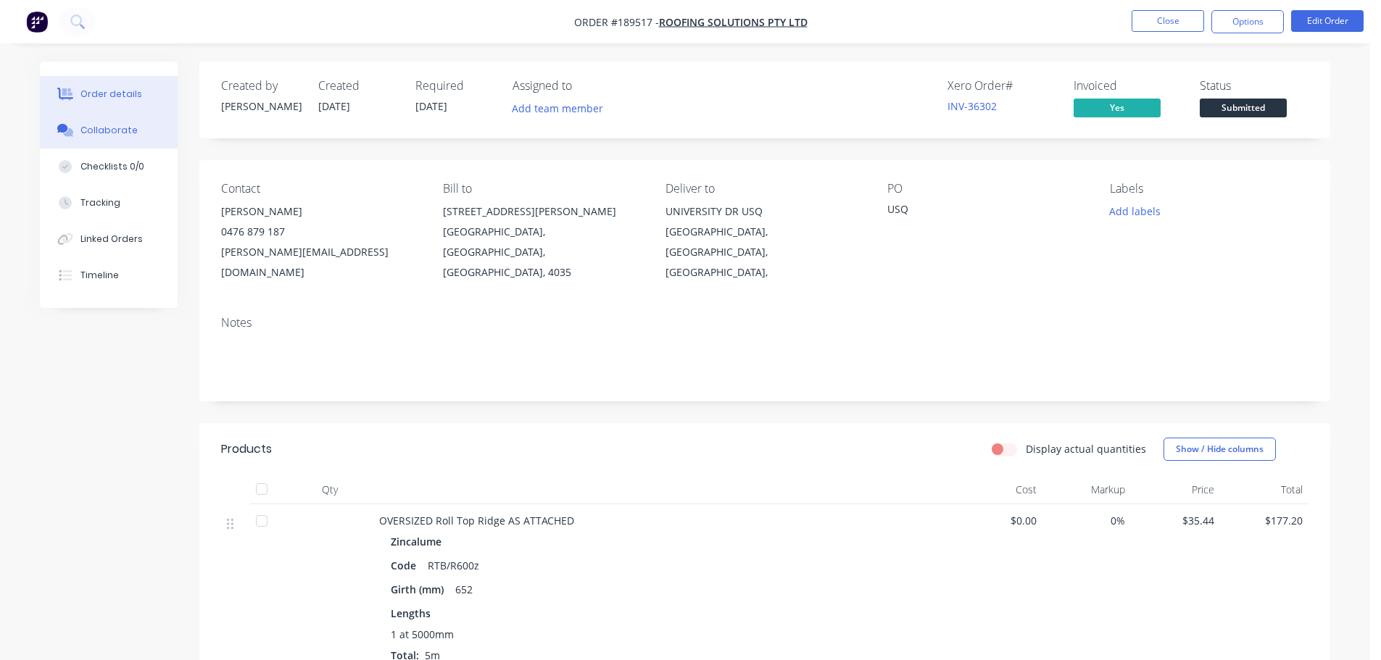
click at [112, 141] on button "Collaborate" at bounding box center [109, 130] width 138 height 36
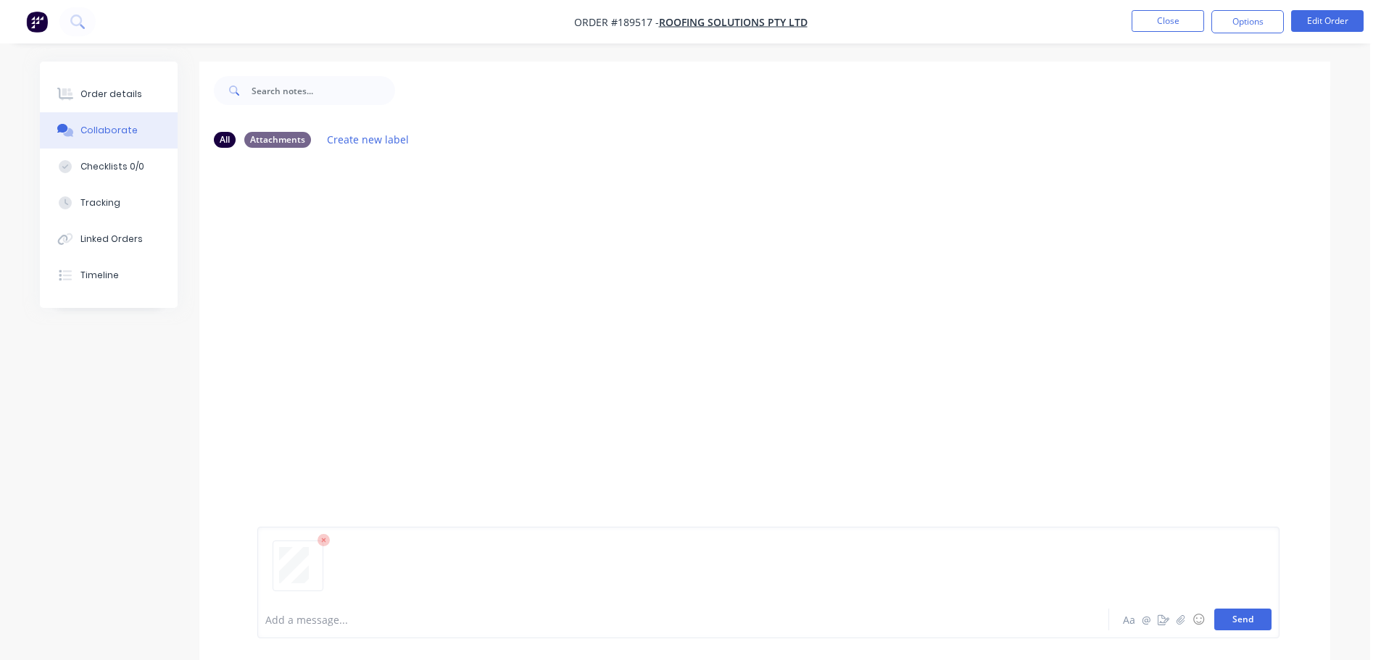
click at [1261, 610] on button "Send" at bounding box center [1242, 620] width 57 height 22
click at [1151, 28] on button "Close" at bounding box center [1167, 21] width 72 height 22
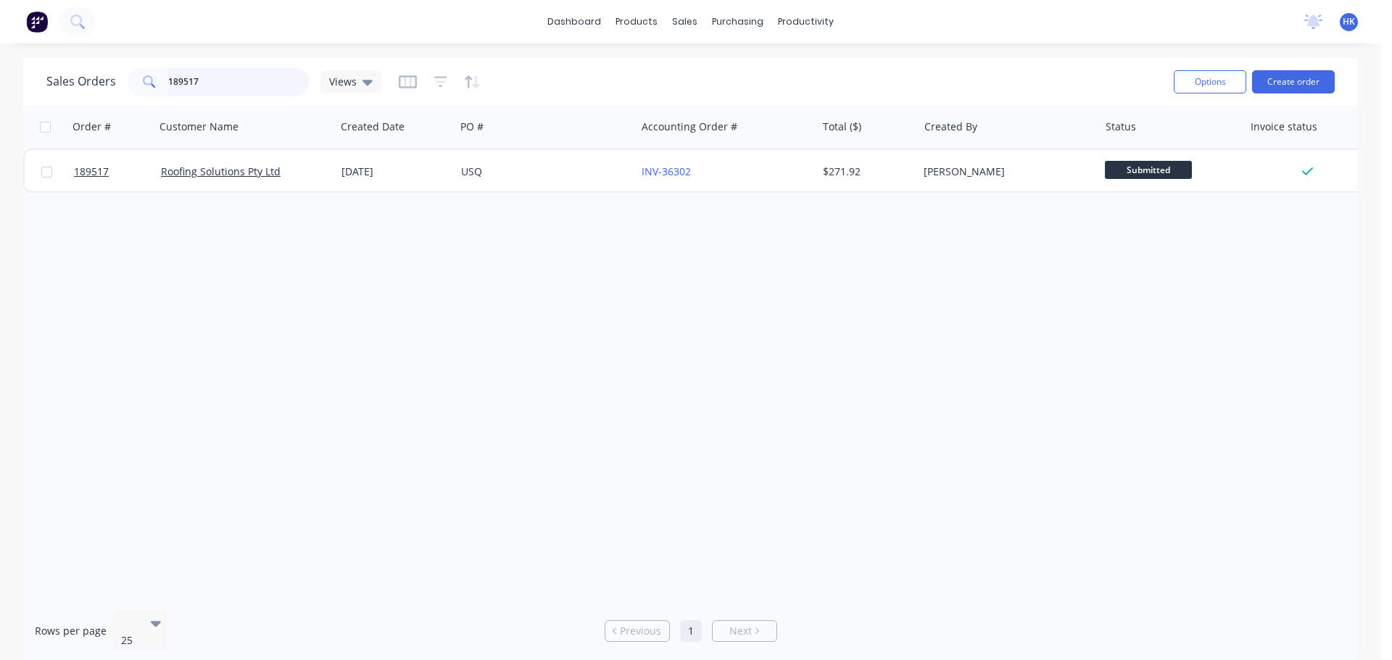
click at [259, 92] on input "189517" at bounding box center [238, 81] width 141 height 29
click at [259, 91] on input "189517" at bounding box center [238, 81] width 141 height 29
type input "187961"
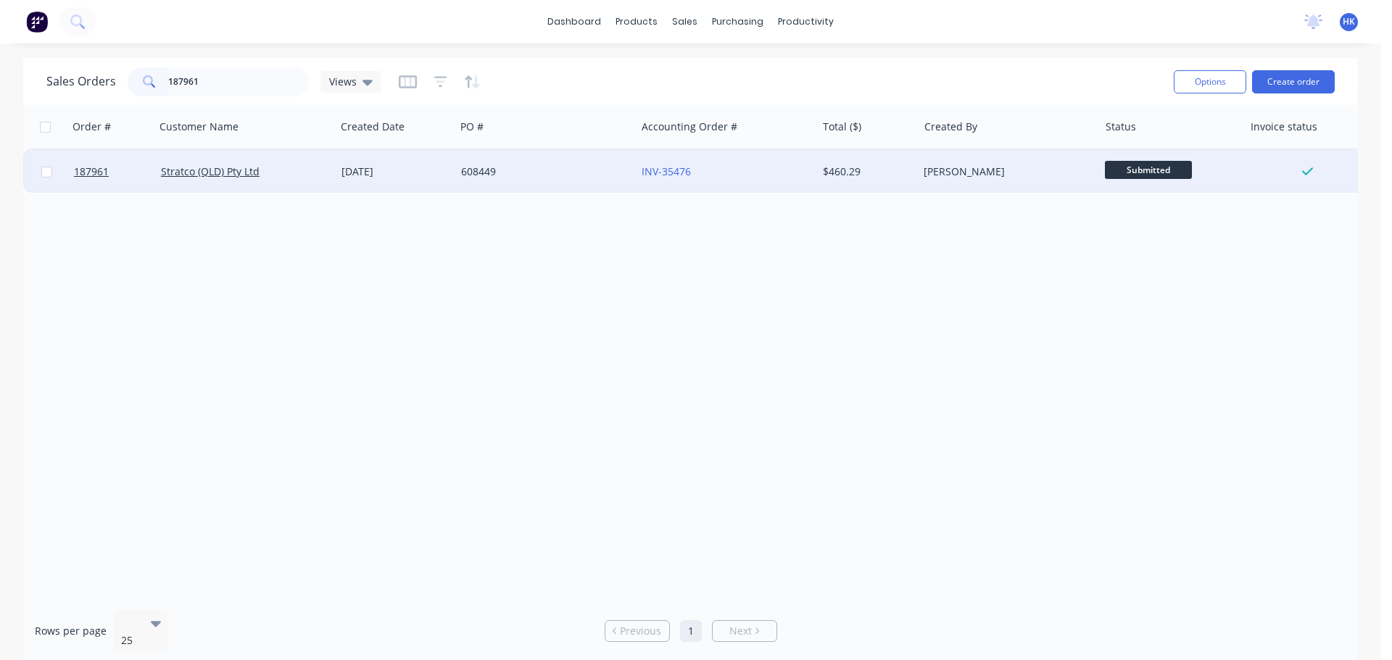
click at [504, 165] on div "608449" at bounding box center [545, 171] width 180 height 43
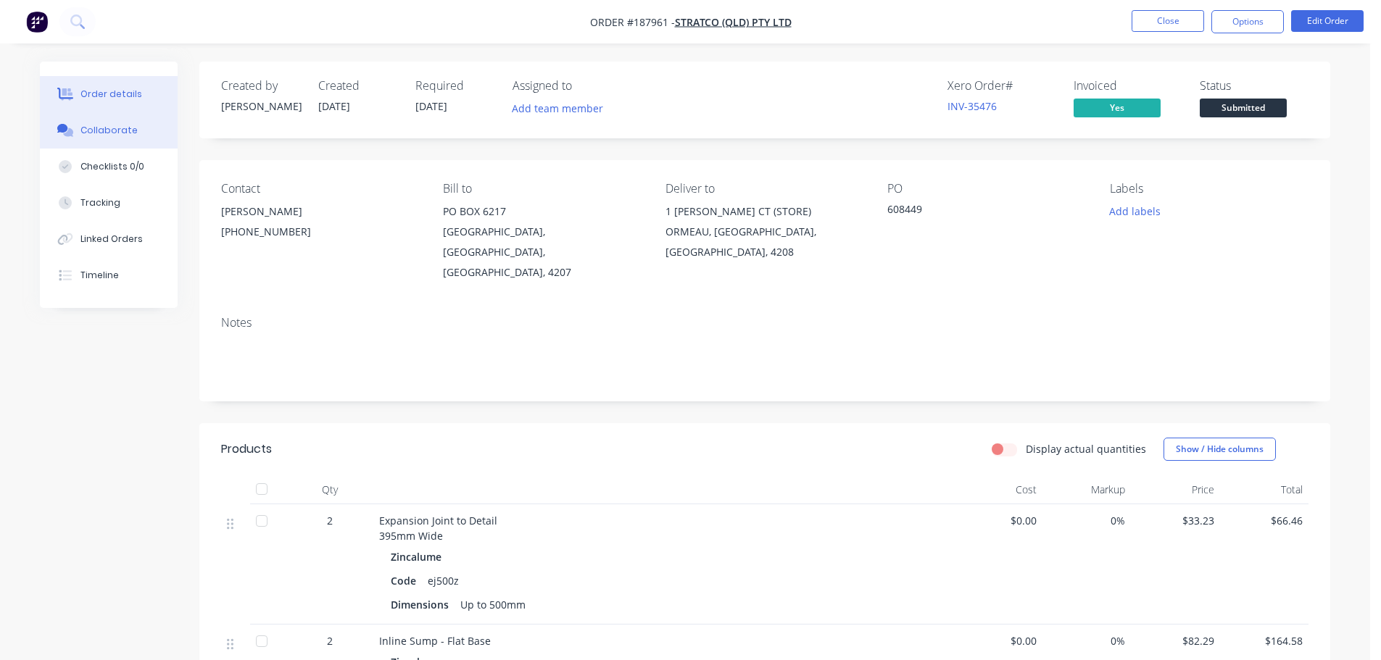
click at [130, 138] on button "Collaborate" at bounding box center [109, 130] width 138 height 36
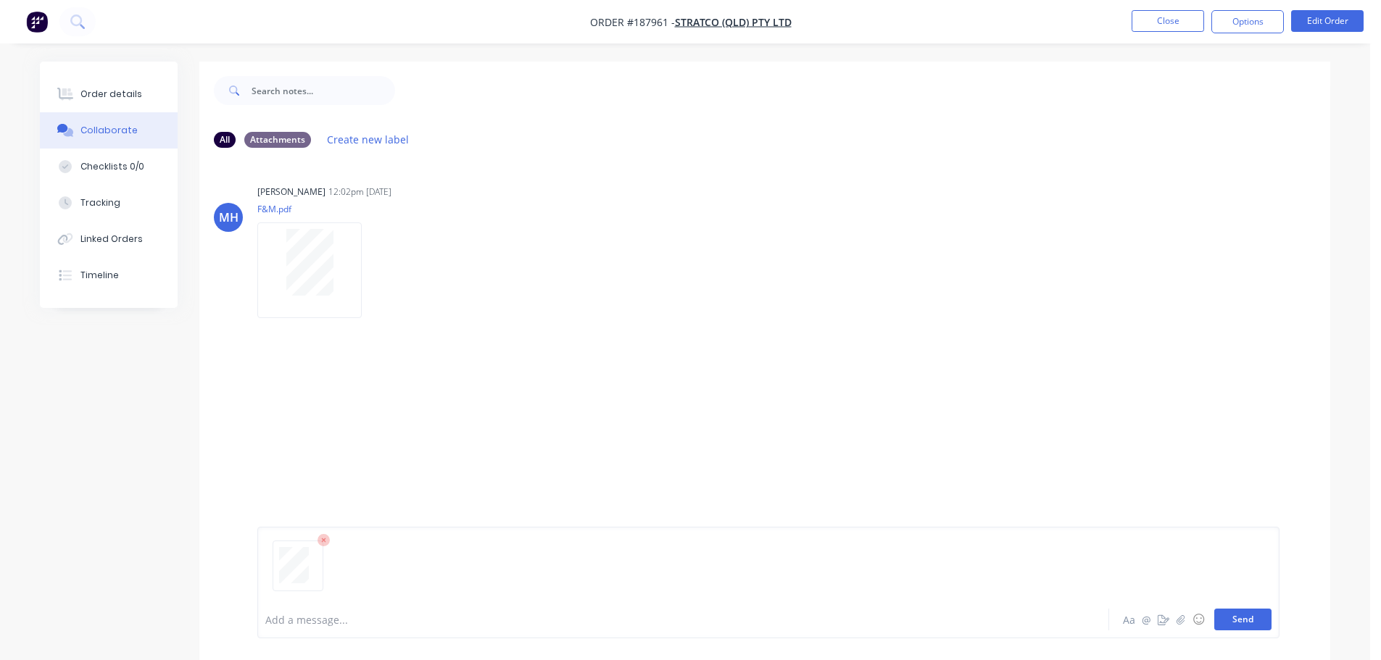
click at [1228, 617] on button "Send" at bounding box center [1242, 620] width 57 height 22
click at [1172, 21] on button "Close" at bounding box center [1167, 21] width 72 height 22
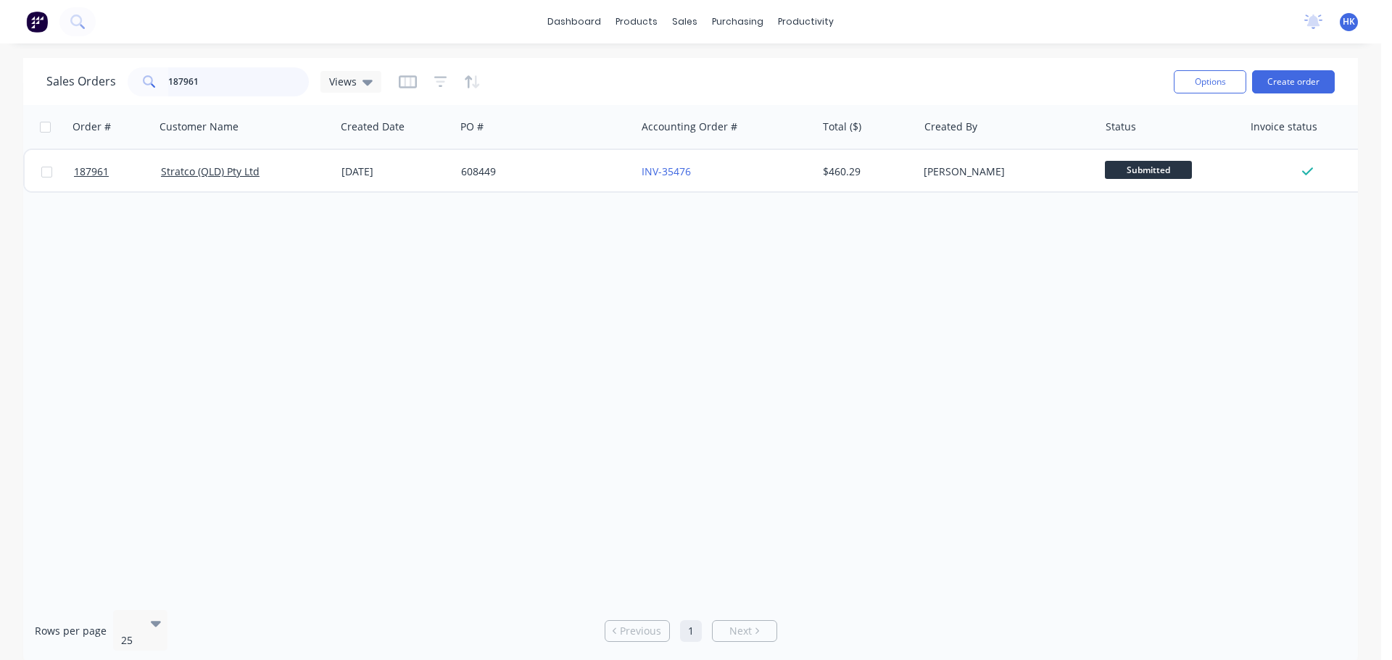
click at [274, 86] on input "187961" at bounding box center [238, 81] width 141 height 29
click at [273, 86] on input "187961" at bounding box center [238, 81] width 141 height 29
type input "188645"
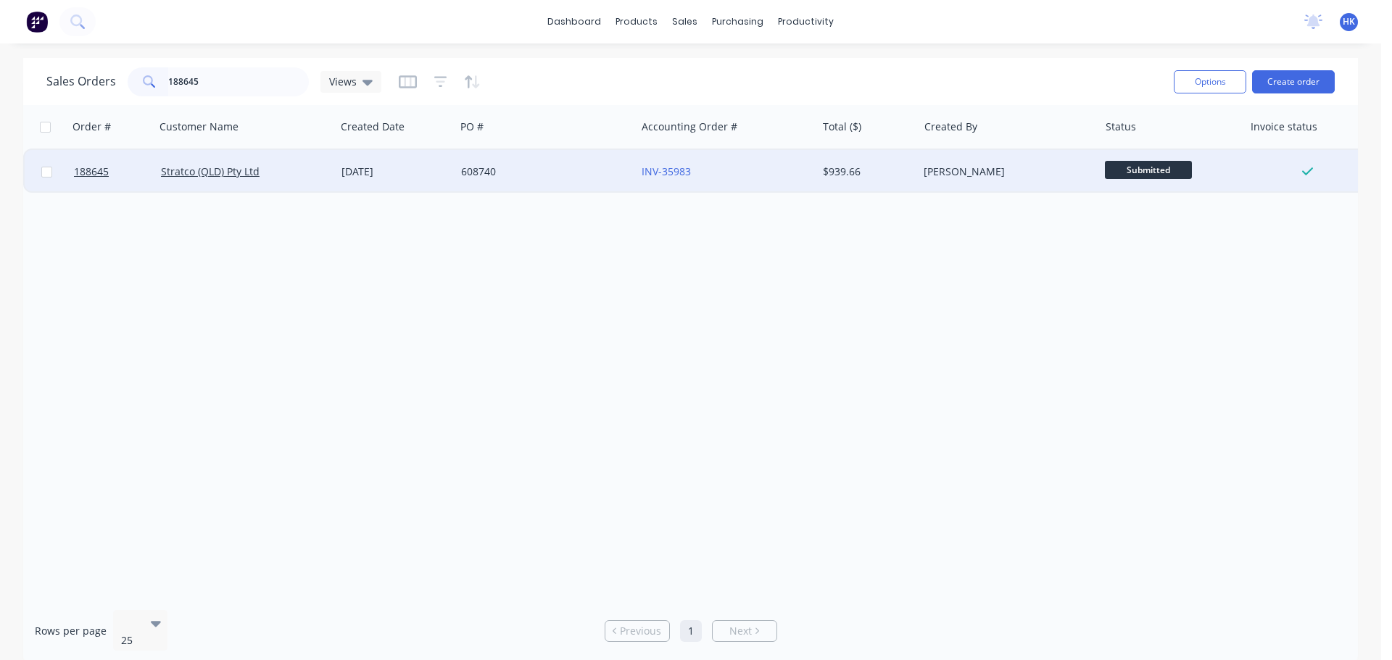
click at [504, 194] on div "Order # Customer Name Created Date PO # Accounting Order # Total ($) Created By…" at bounding box center [690, 352] width 1334 height 494
click at [515, 170] on div "608740" at bounding box center [541, 172] width 161 height 14
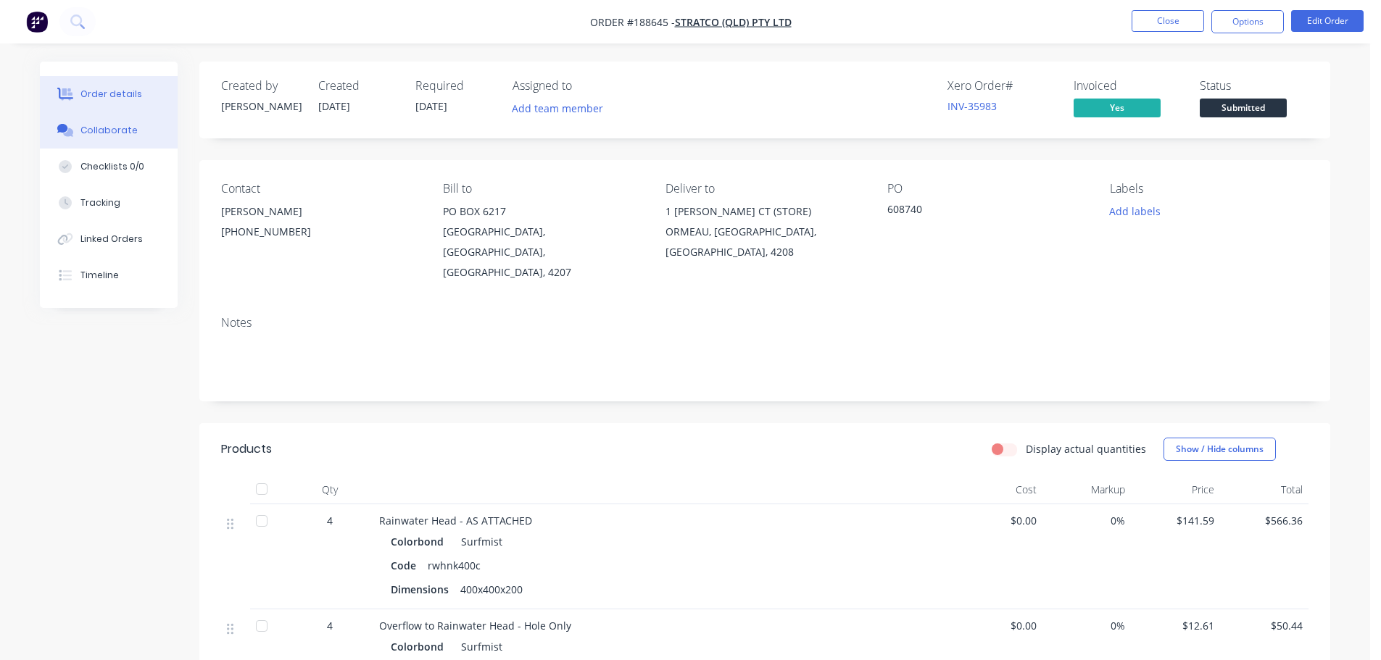
click at [104, 134] on div "Collaborate" at bounding box center [108, 130] width 57 height 13
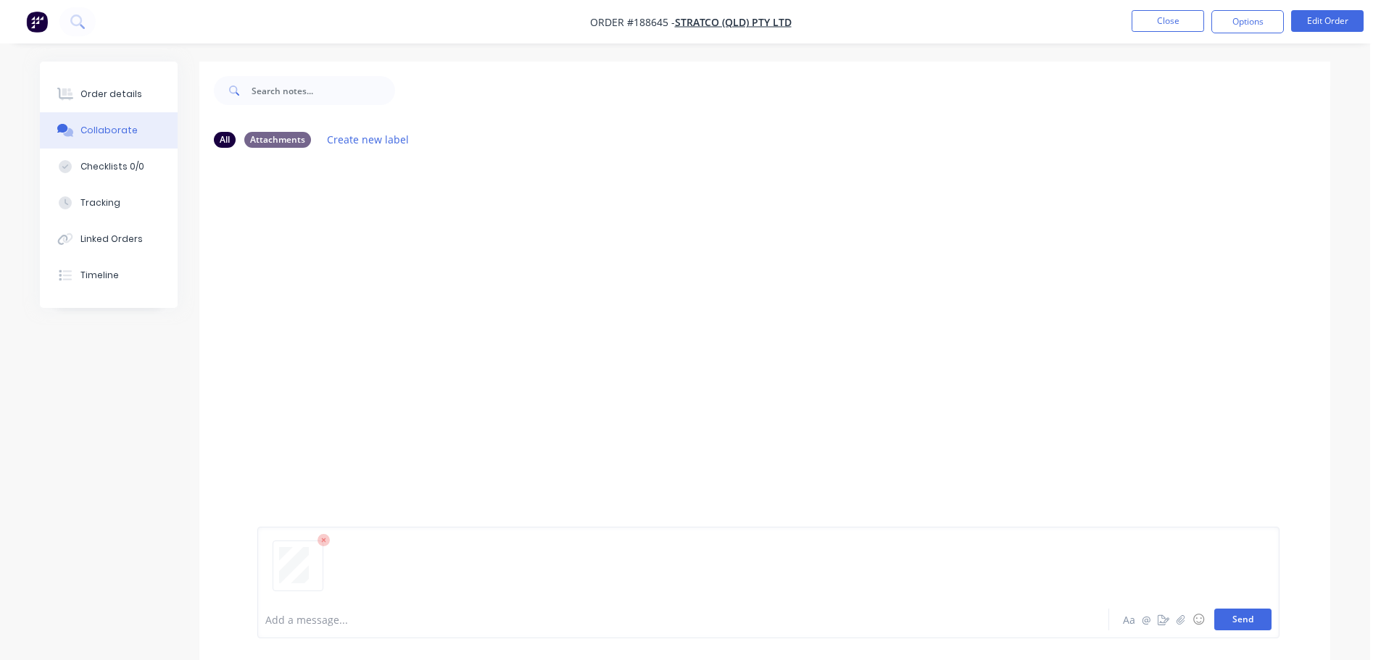
click at [1240, 615] on button "Send" at bounding box center [1242, 620] width 57 height 22
click at [1176, 27] on button "Close" at bounding box center [1167, 21] width 72 height 22
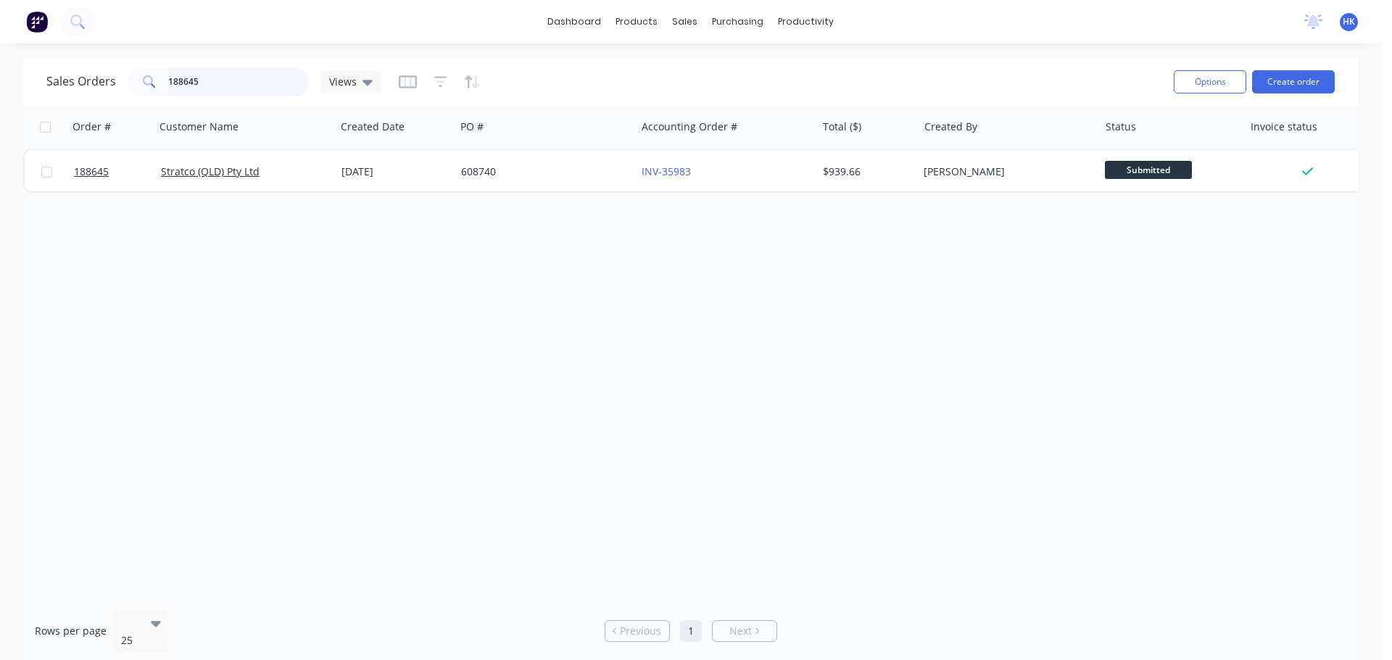
click at [233, 84] on input "188645" at bounding box center [238, 81] width 141 height 29
click at [233, 83] on input "188645" at bounding box center [238, 81] width 141 height 29
type input "189466"
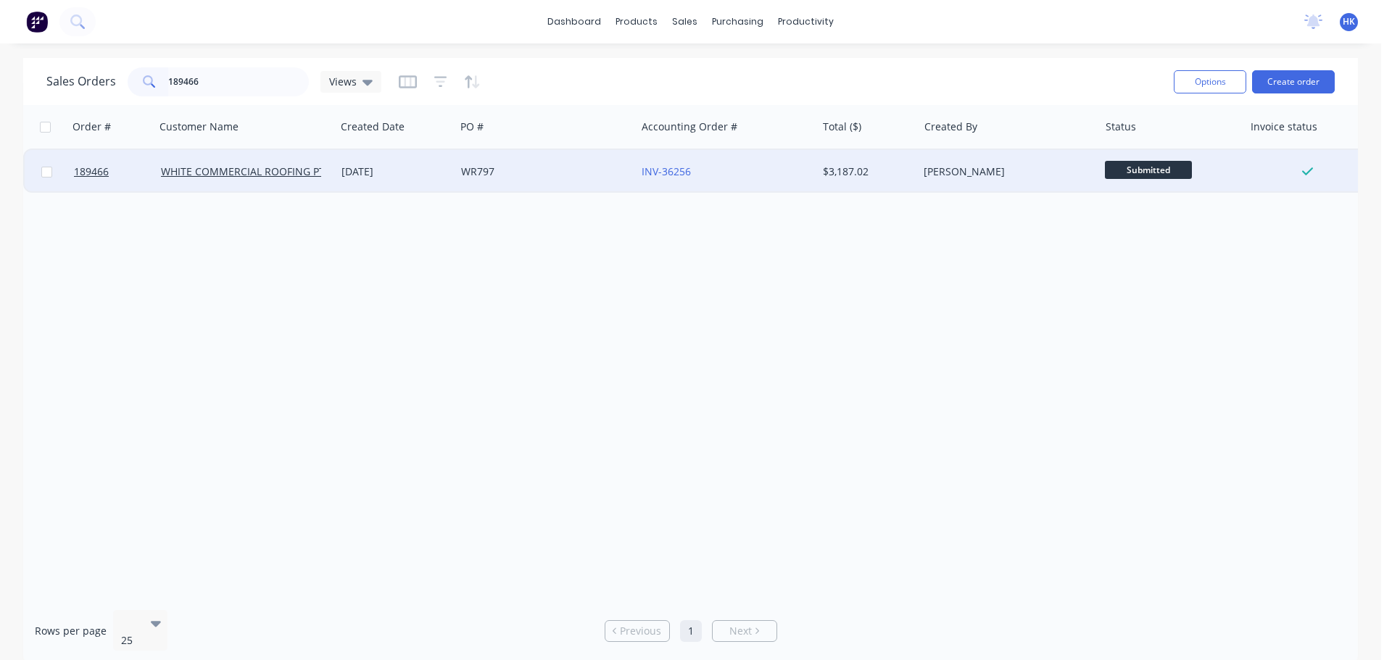
click at [510, 181] on div "WR797" at bounding box center [545, 171] width 180 height 43
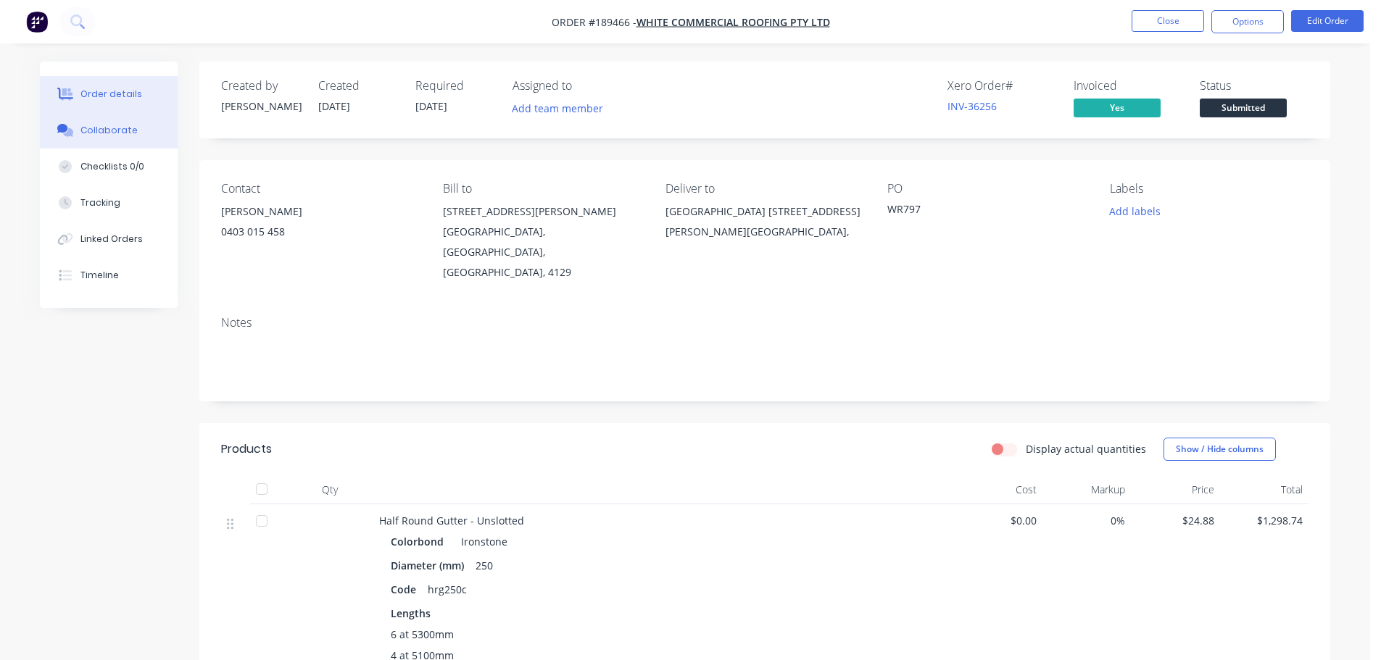
click at [107, 136] on button "Collaborate" at bounding box center [109, 130] width 138 height 36
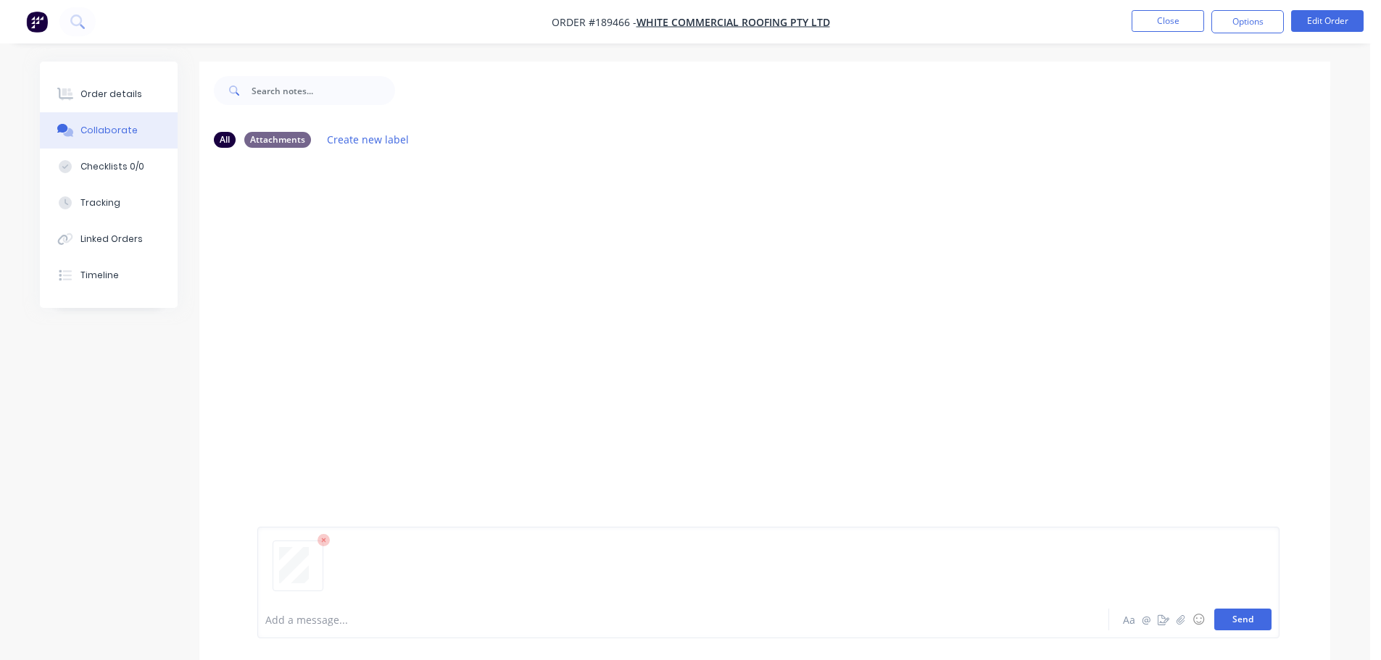
click at [1248, 624] on button "Send" at bounding box center [1242, 620] width 57 height 22
click at [1173, 14] on button "Close" at bounding box center [1167, 21] width 72 height 22
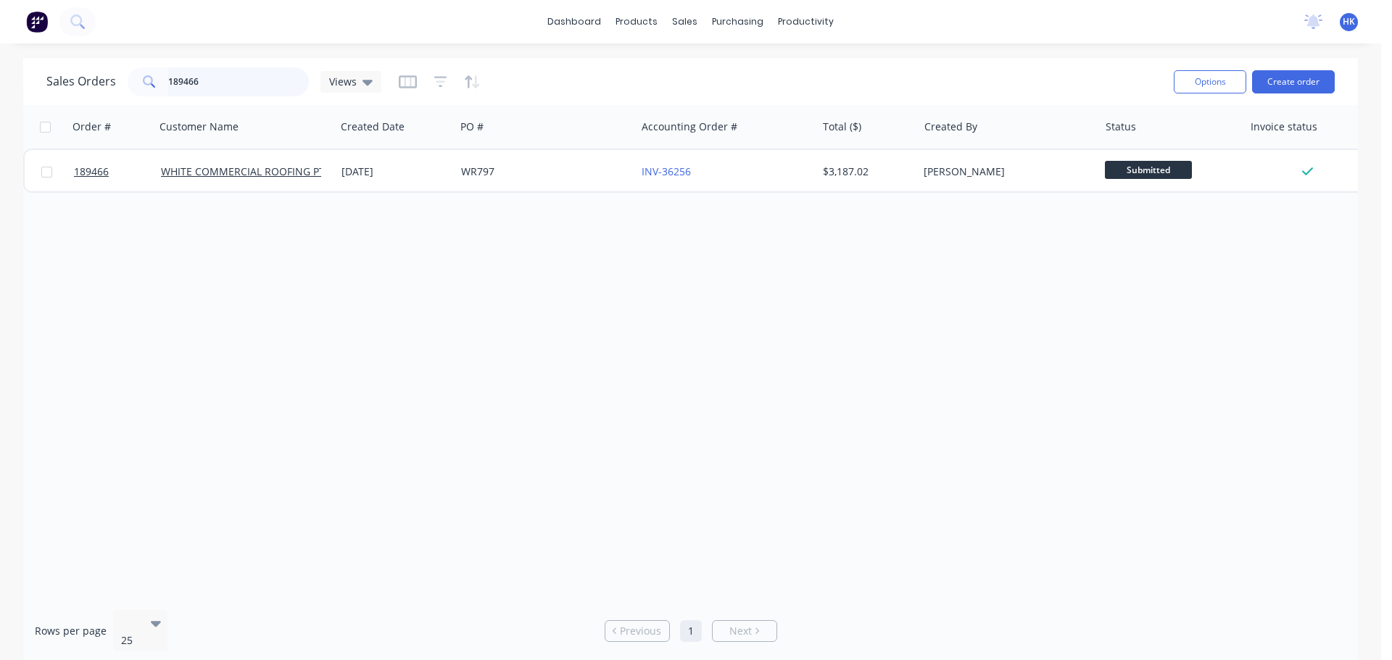
click at [263, 82] on input "189466" at bounding box center [238, 81] width 141 height 29
type input "189481"
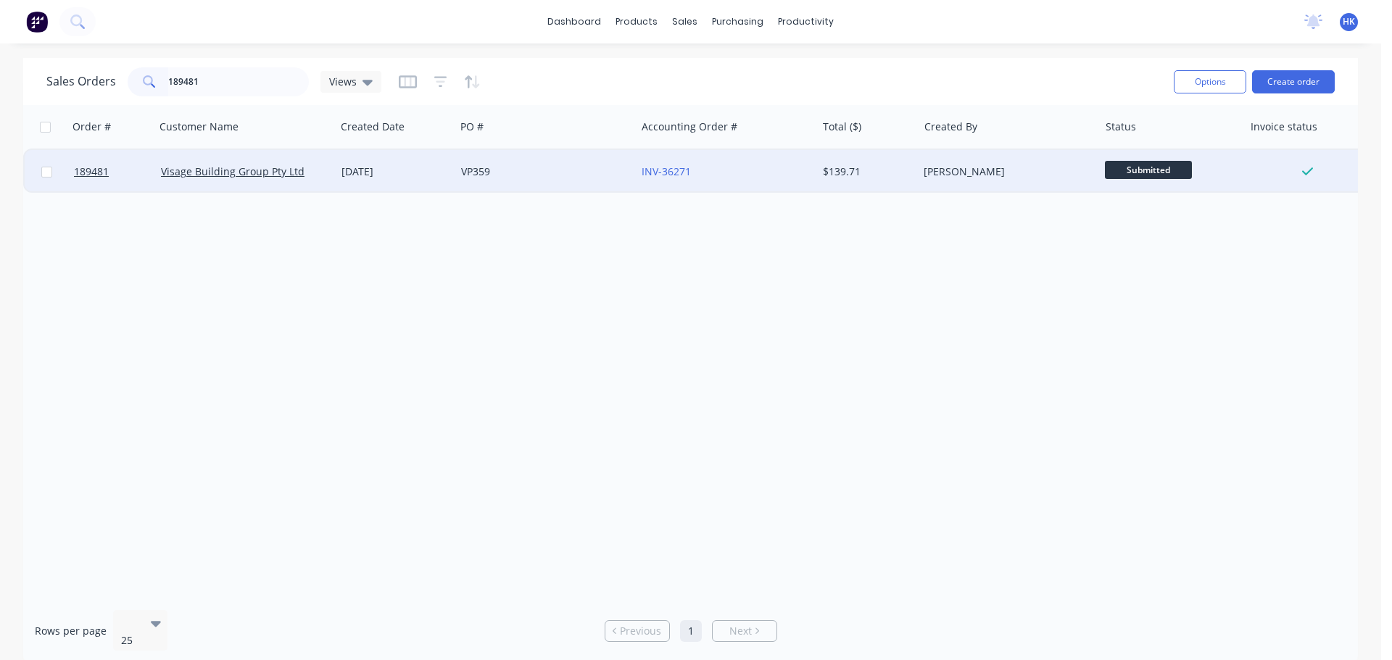
click at [526, 164] on div "VP359" at bounding box center [545, 171] width 180 height 43
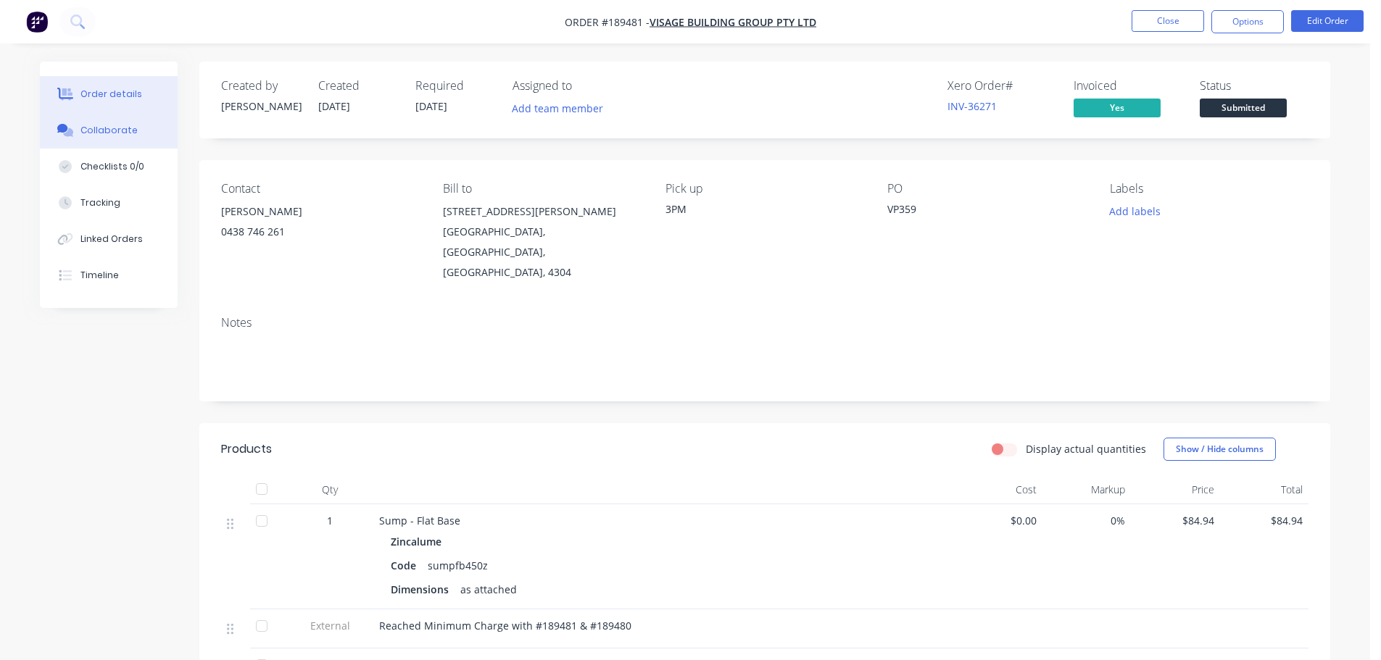
click at [99, 132] on div "Collaborate" at bounding box center [108, 130] width 57 height 13
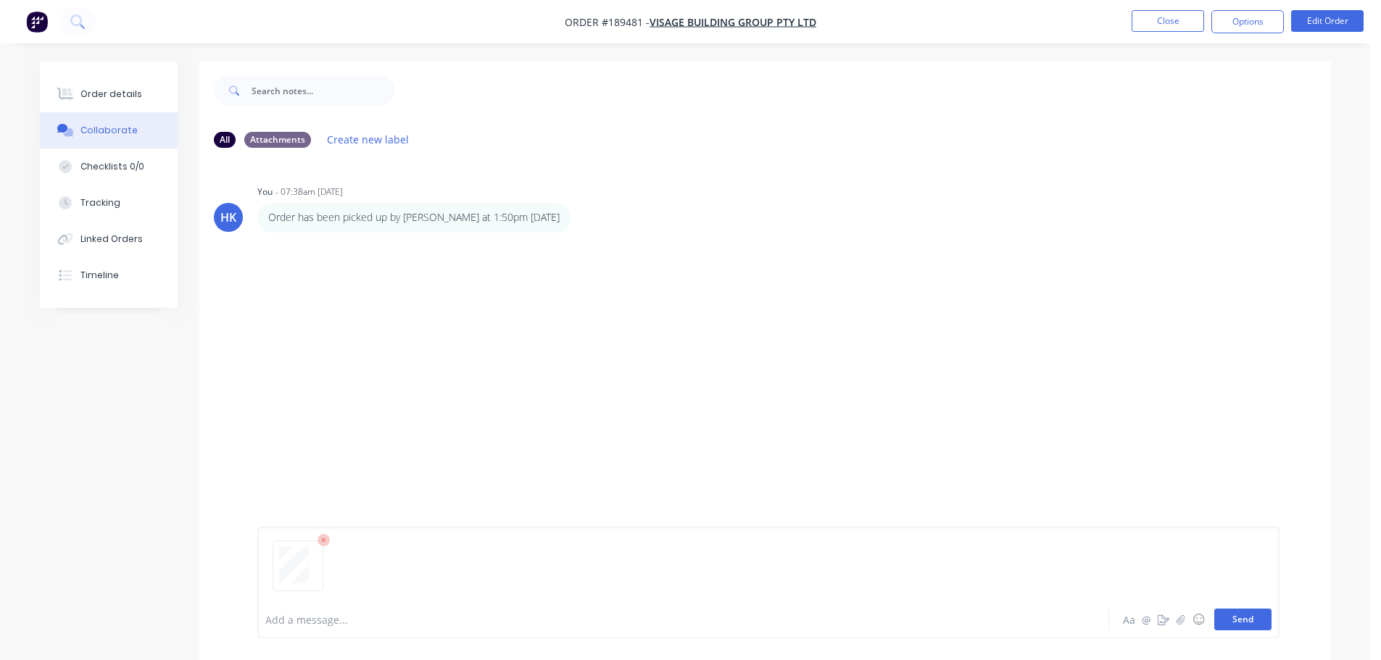
click at [1226, 618] on button "Send" at bounding box center [1242, 620] width 57 height 22
click at [1148, 23] on button "Close" at bounding box center [1167, 21] width 72 height 22
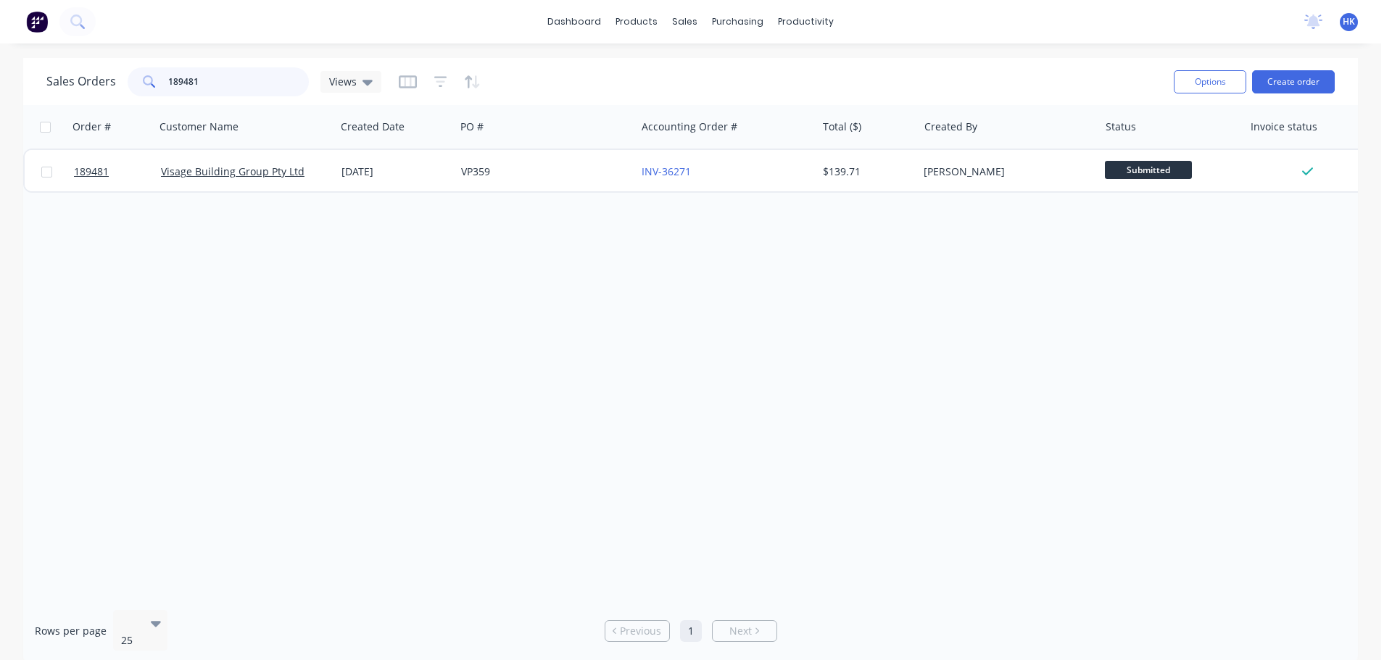
click at [261, 87] on input "189481" at bounding box center [238, 81] width 141 height 29
type input "189480"
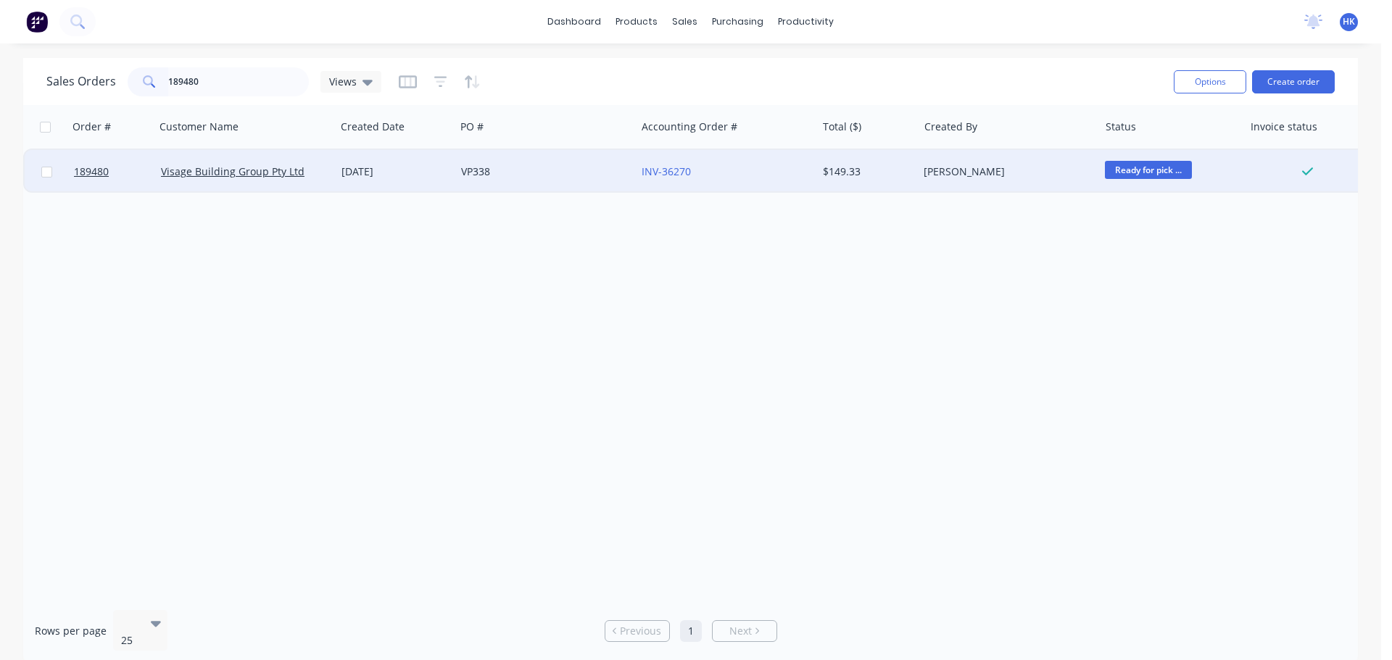
click at [513, 186] on div "VP338" at bounding box center [545, 171] width 180 height 43
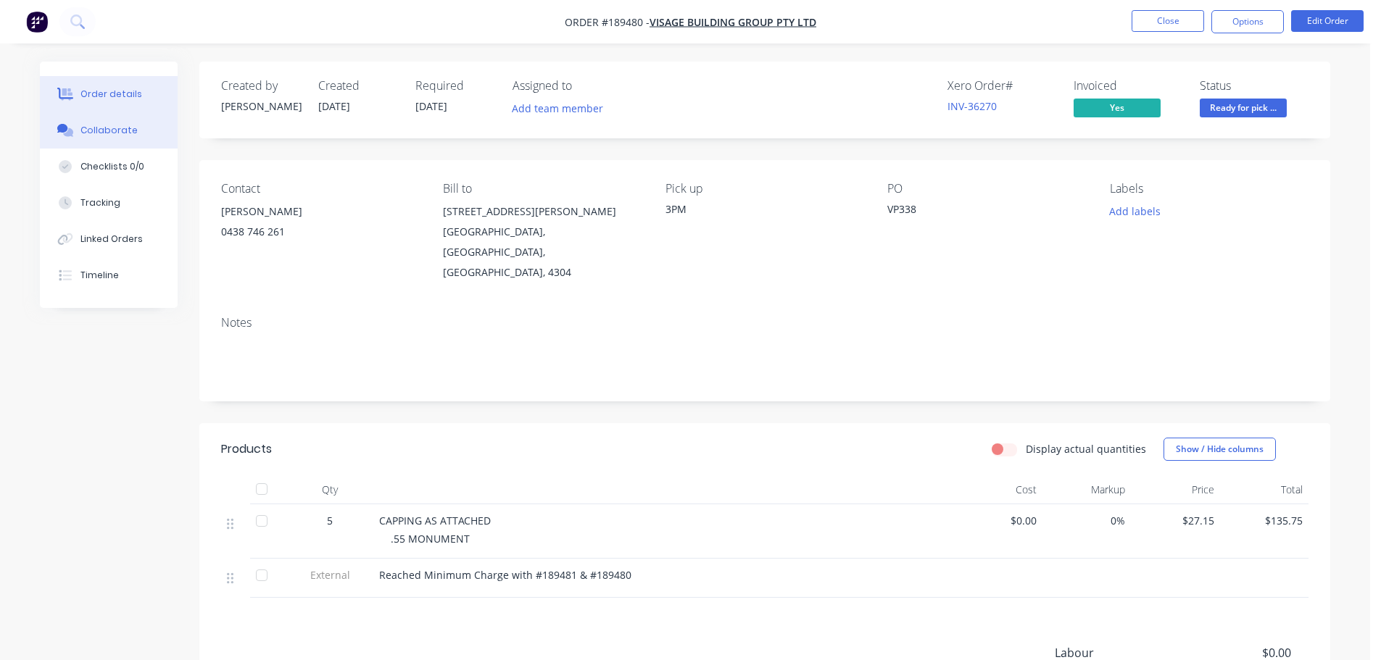
click at [61, 134] on icon at bounding box center [65, 130] width 17 height 13
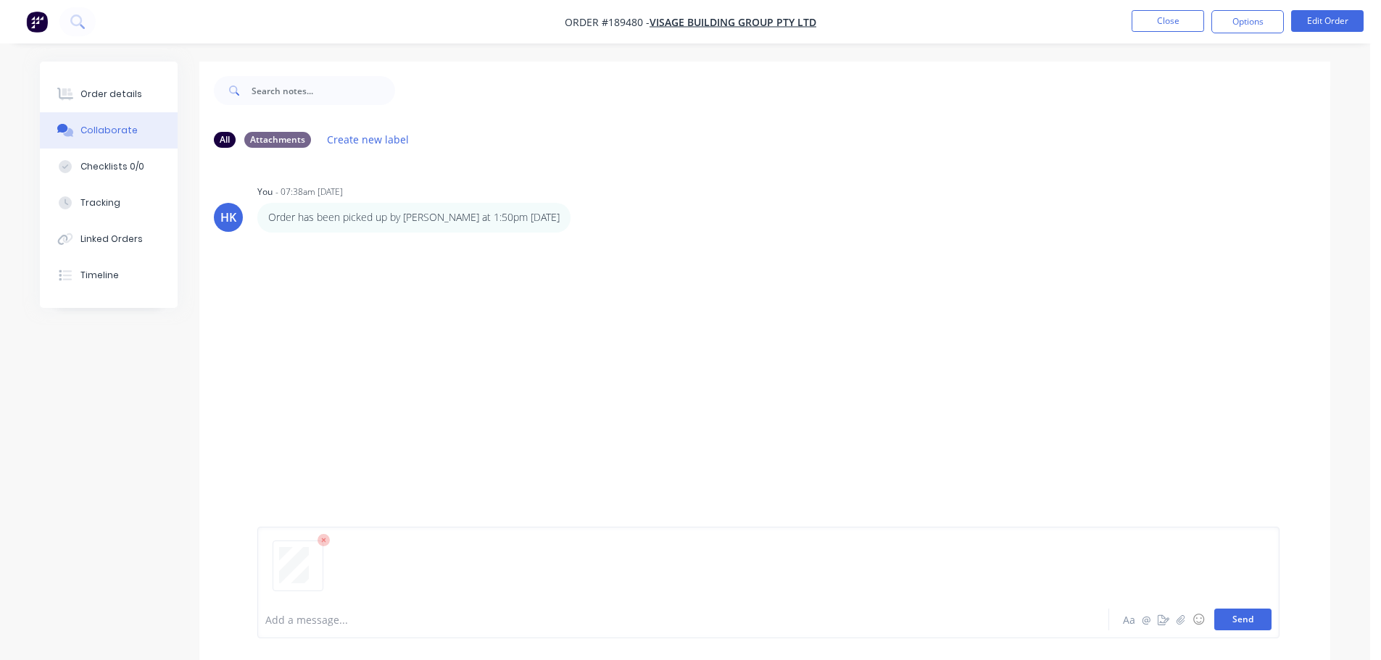
click at [1250, 623] on button "Send" at bounding box center [1242, 620] width 57 height 22
click at [1177, 14] on button "Close" at bounding box center [1167, 21] width 72 height 22
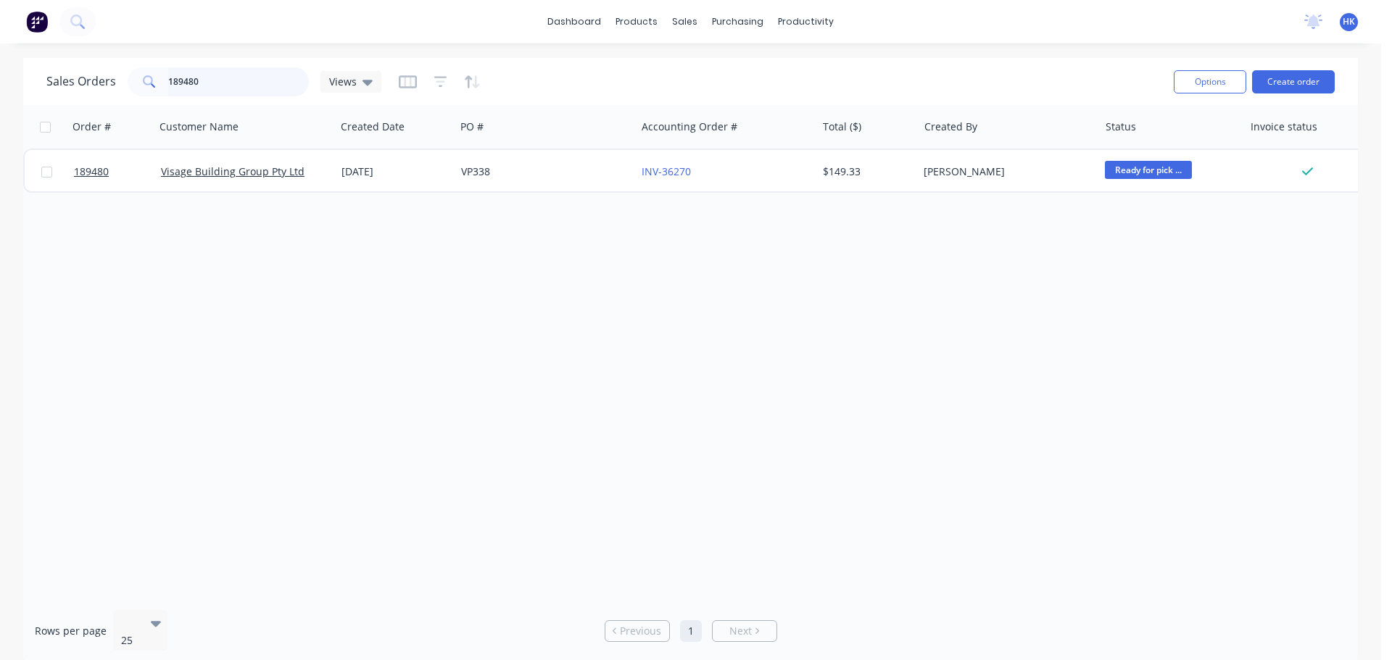
click at [238, 86] on input "189480" at bounding box center [238, 81] width 141 height 29
type input "189291"
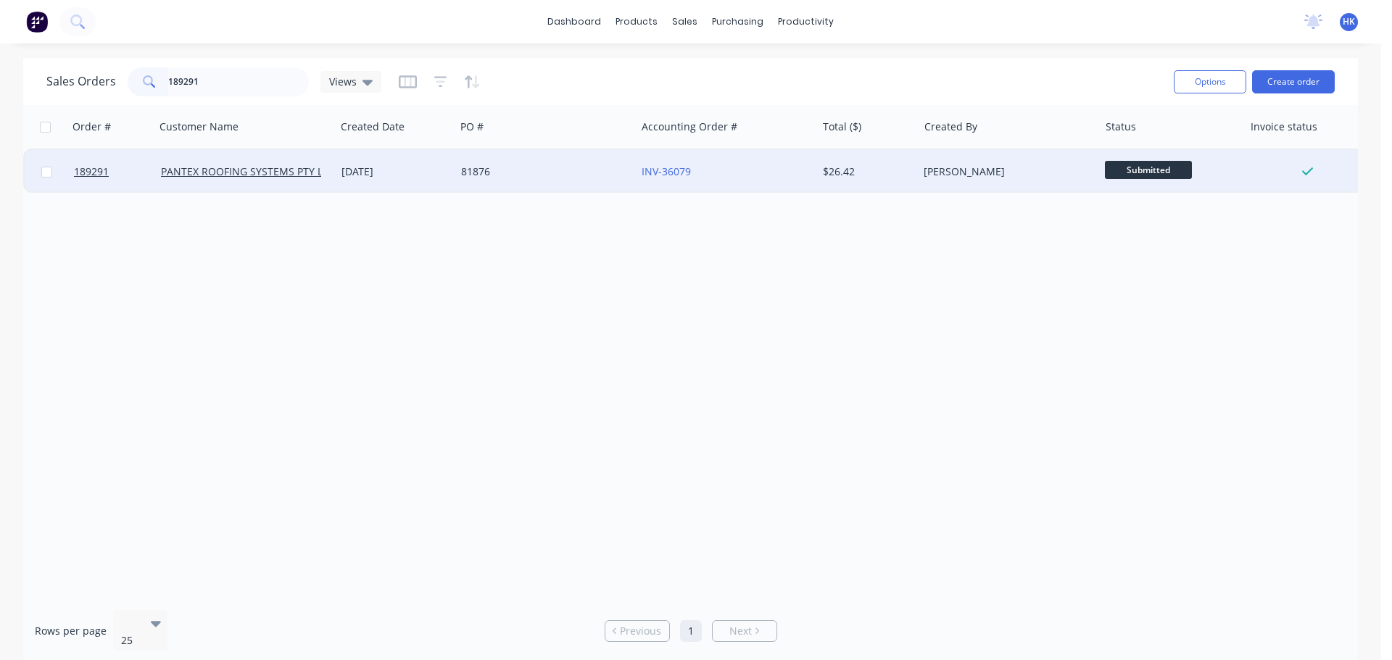
click at [410, 183] on div "[DATE]" at bounding box center [396, 171] width 120 height 43
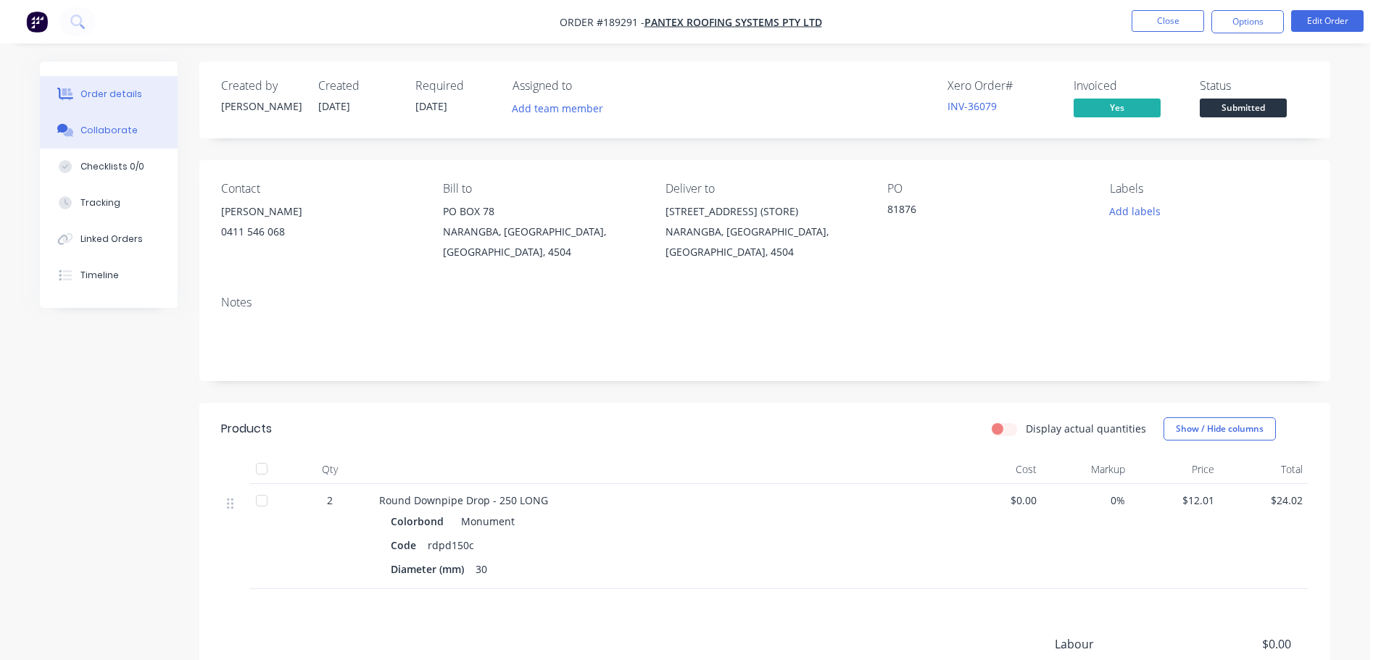
click at [142, 135] on button "Collaborate" at bounding box center [109, 130] width 138 height 36
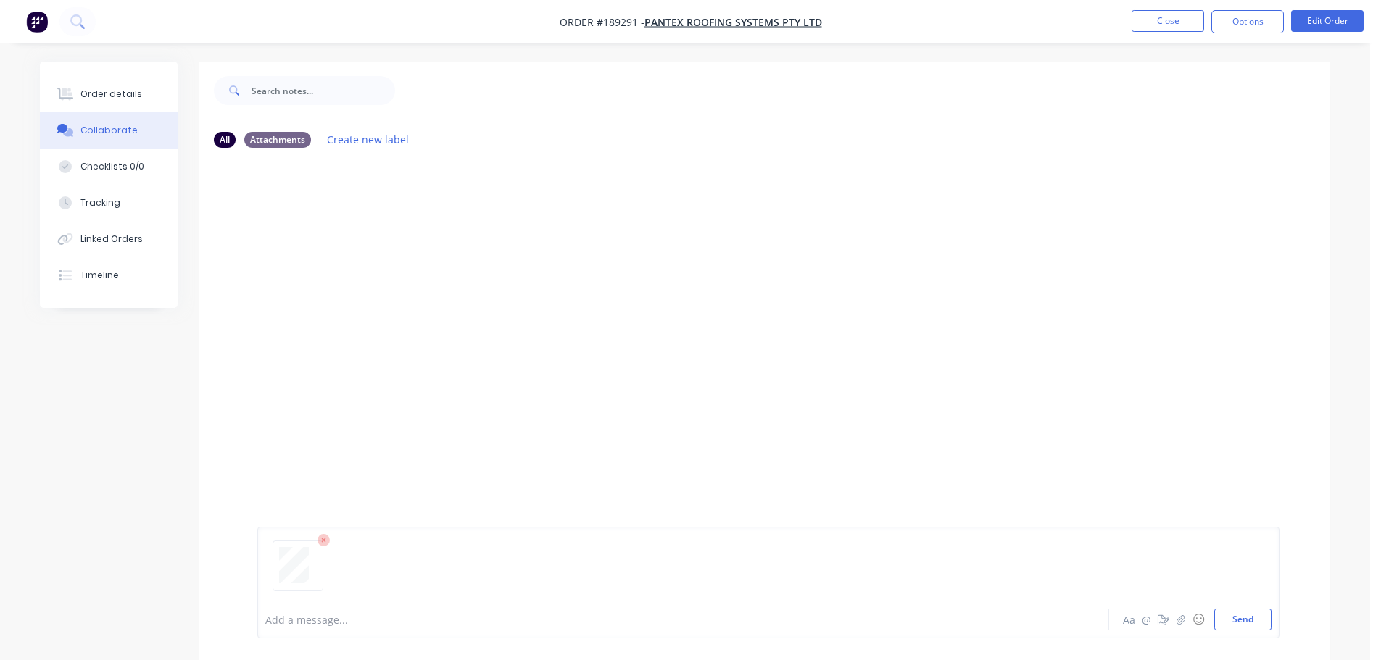
drag, startPoint x: 1223, startPoint y: 623, endPoint x: 1208, endPoint y: 479, distance: 144.3
click at [1225, 623] on button "Send" at bounding box center [1242, 620] width 57 height 22
click at [1155, 26] on button "Close" at bounding box center [1167, 21] width 72 height 22
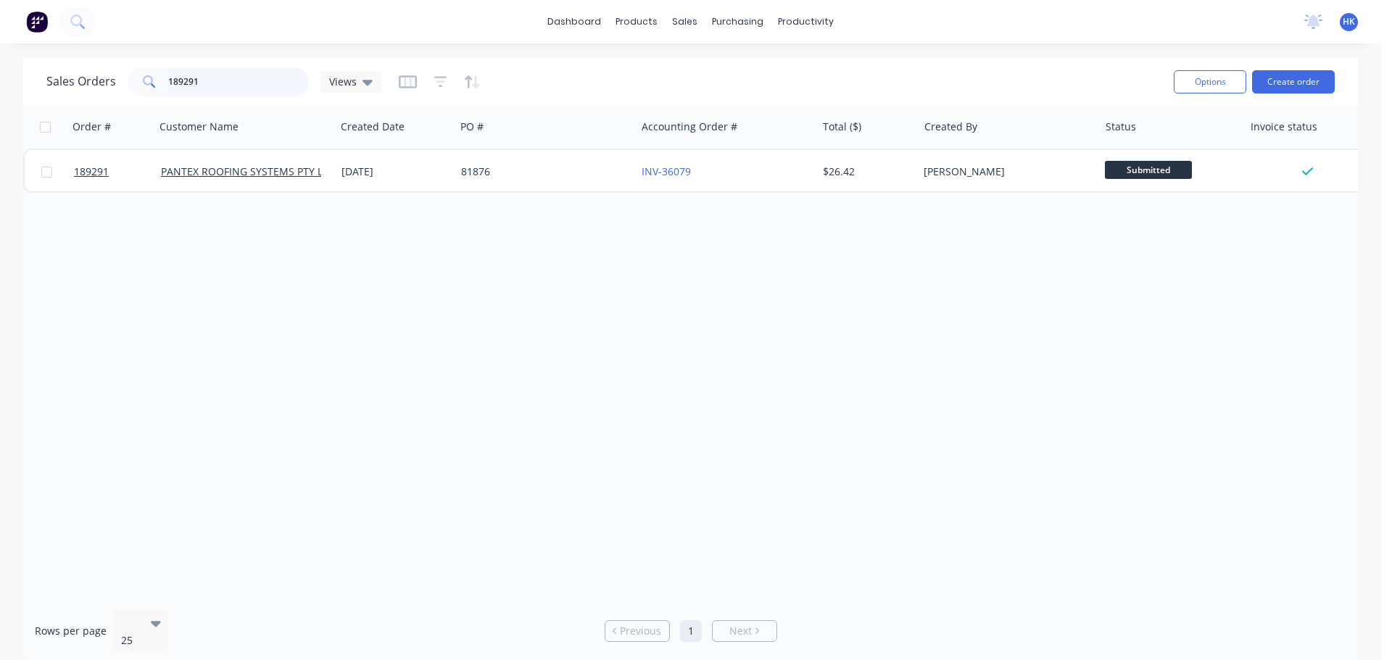
click at [225, 79] on input "189291" at bounding box center [238, 81] width 141 height 29
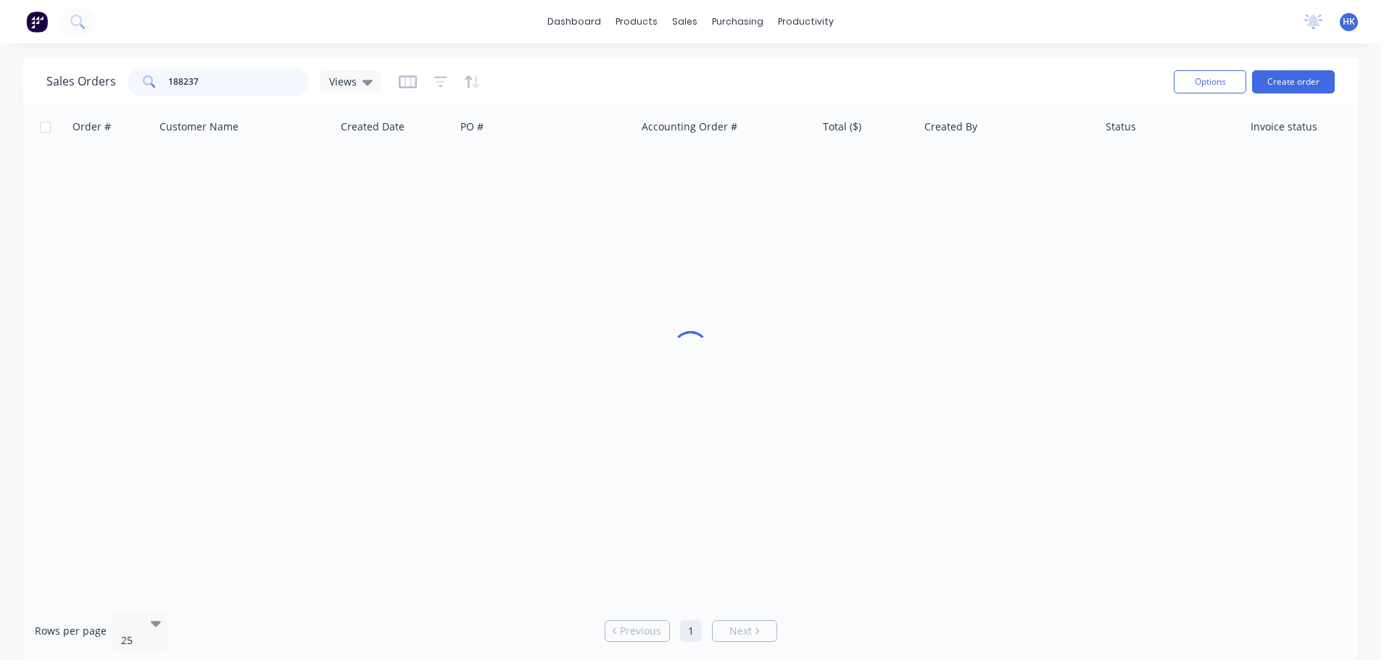
type input "188237"
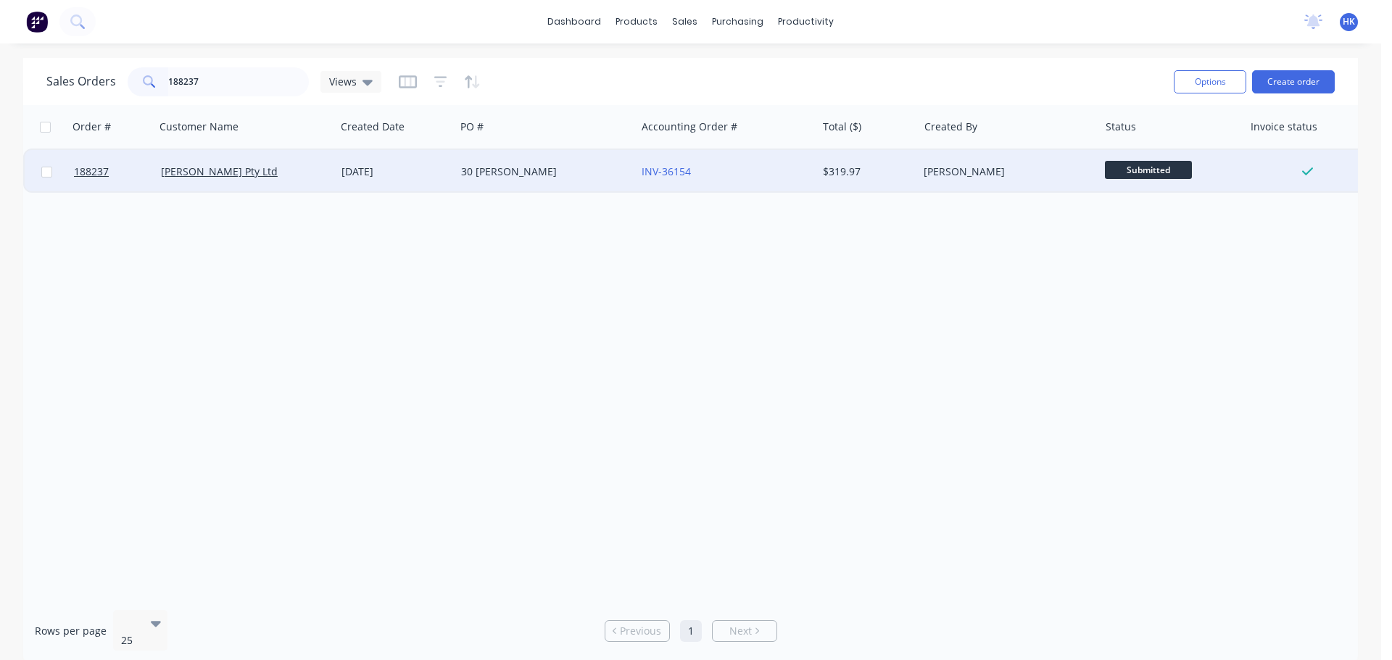
click at [512, 162] on div "30 ALBERT" at bounding box center [545, 171] width 180 height 43
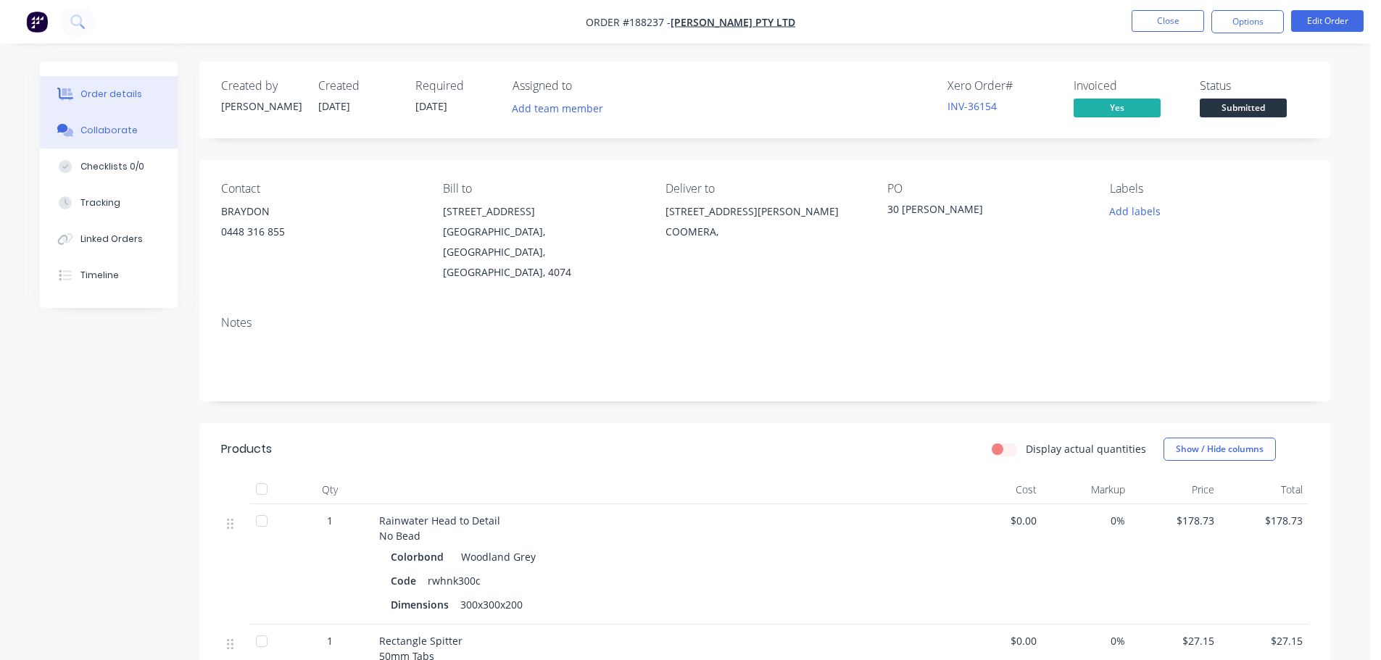
click at [73, 128] on icon at bounding box center [65, 130] width 17 height 13
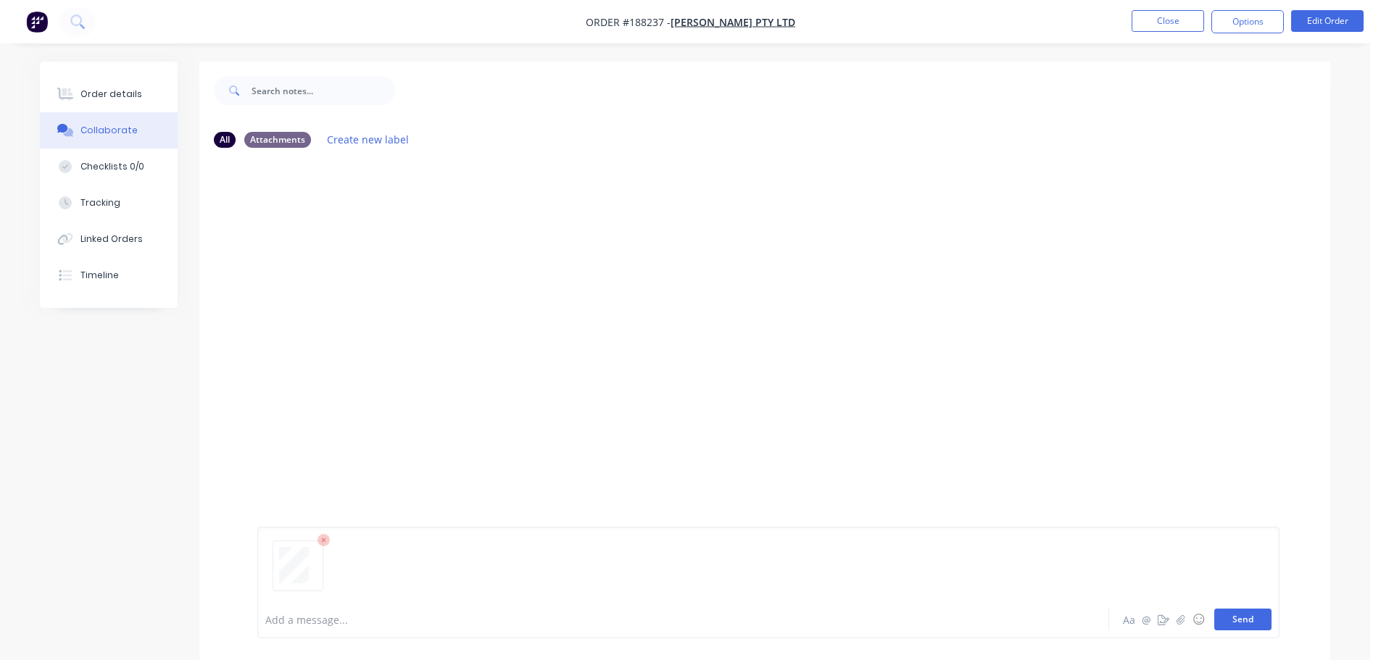
click at [1228, 613] on button "Send" at bounding box center [1242, 620] width 57 height 22
click at [1181, 30] on button "Close" at bounding box center [1167, 21] width 72 height 22
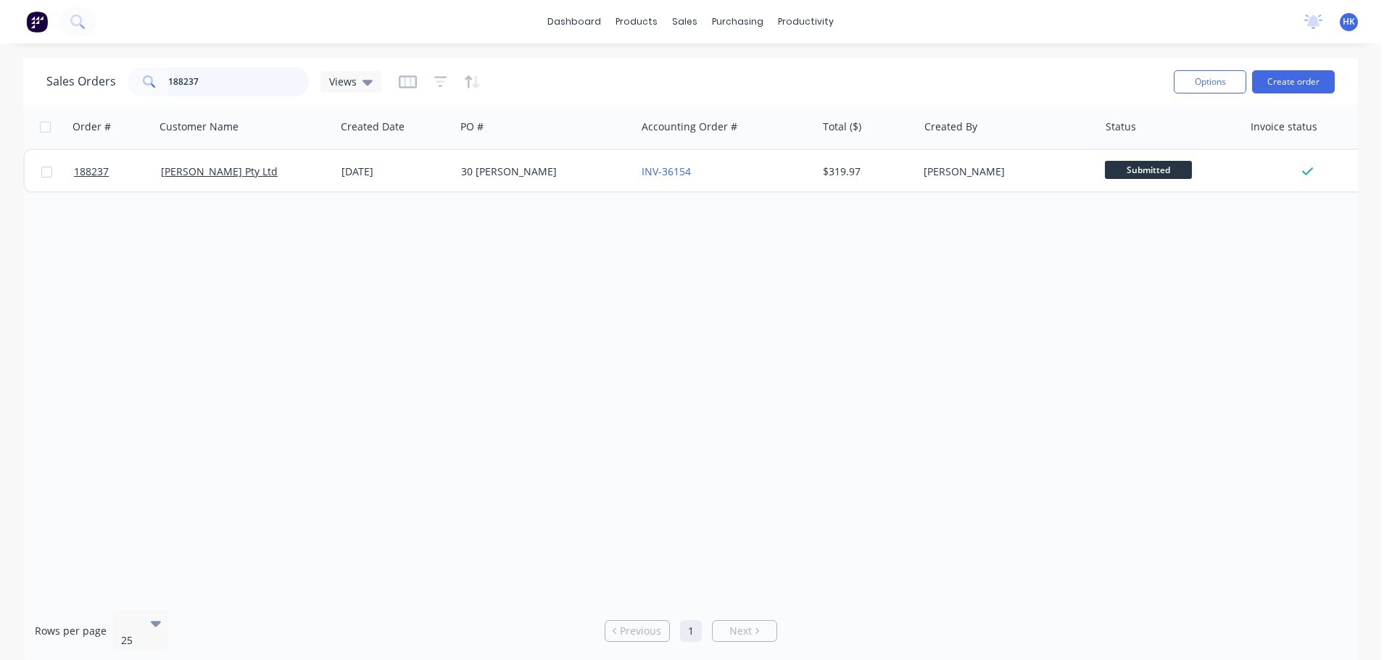
click at [223, 70] on input "188237" at bounding box center [238, 81] width 141 height 29
type input "189403"
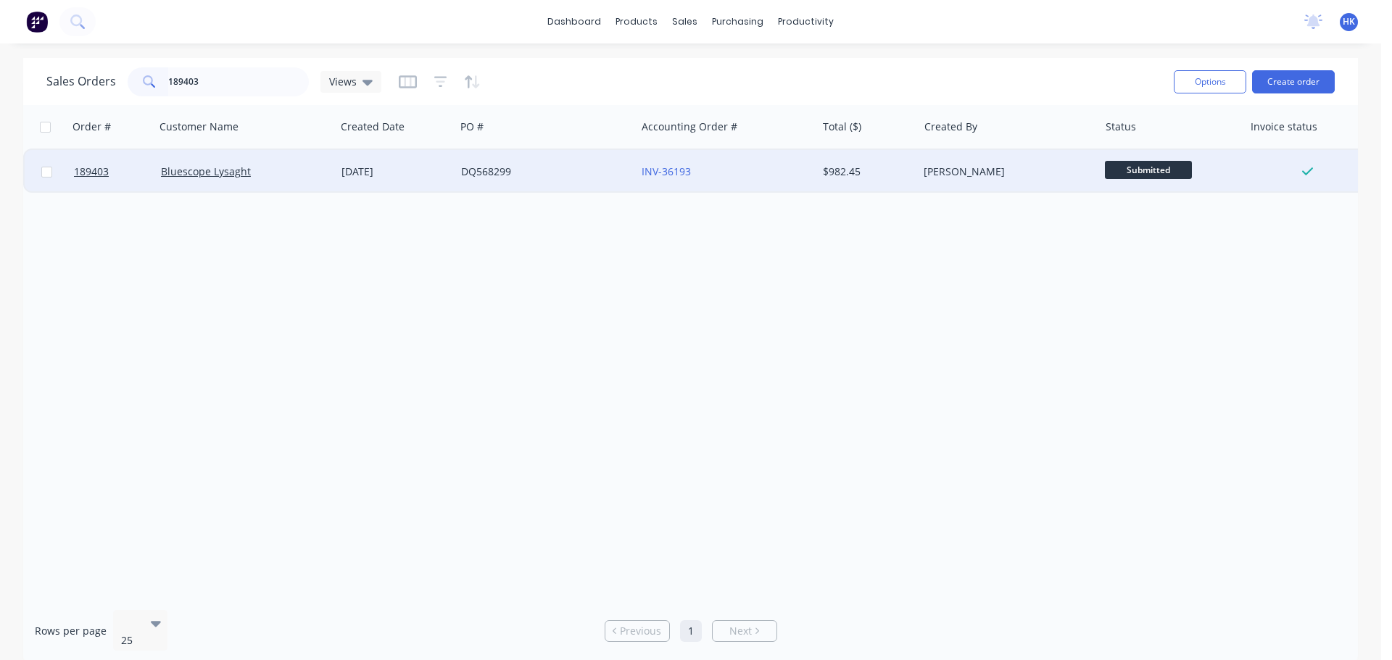
click at [530, 165] on div "DQ568299" at bounding box center [541, 172] width 161 height 14
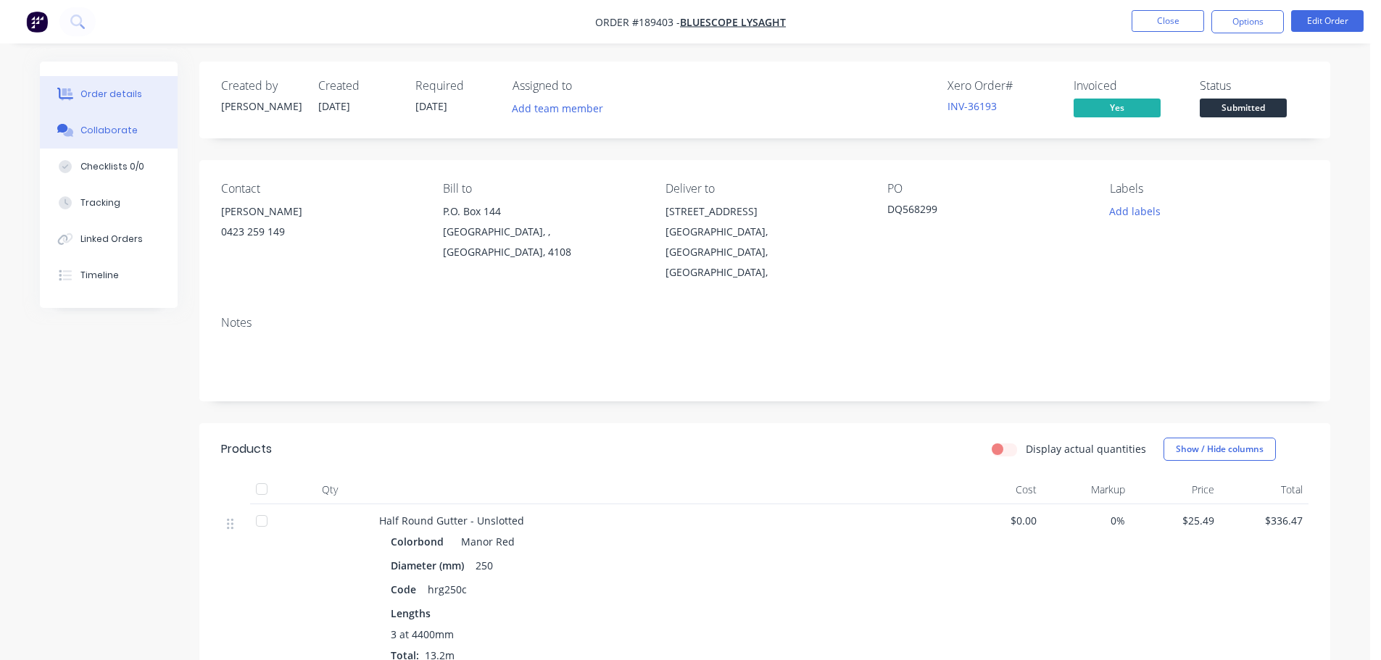
click at [115, 136] on div "Collaborate" at bounding box center [108, 130] width 57 height 13
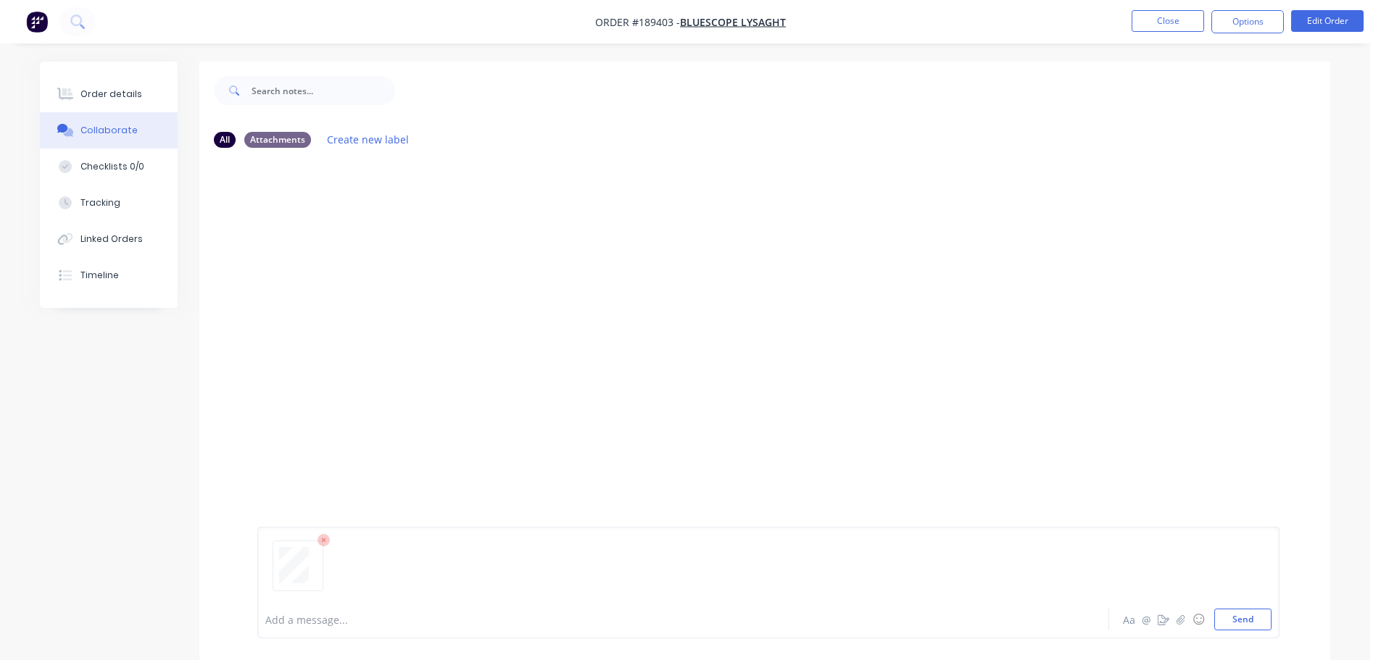
click at [1234, 614] on button "Send" at bounding box center [1242, 620] width 57 height 22
click at [1160, 25] on button "Close" at bounding box center [1167, 21] width 72 height 22
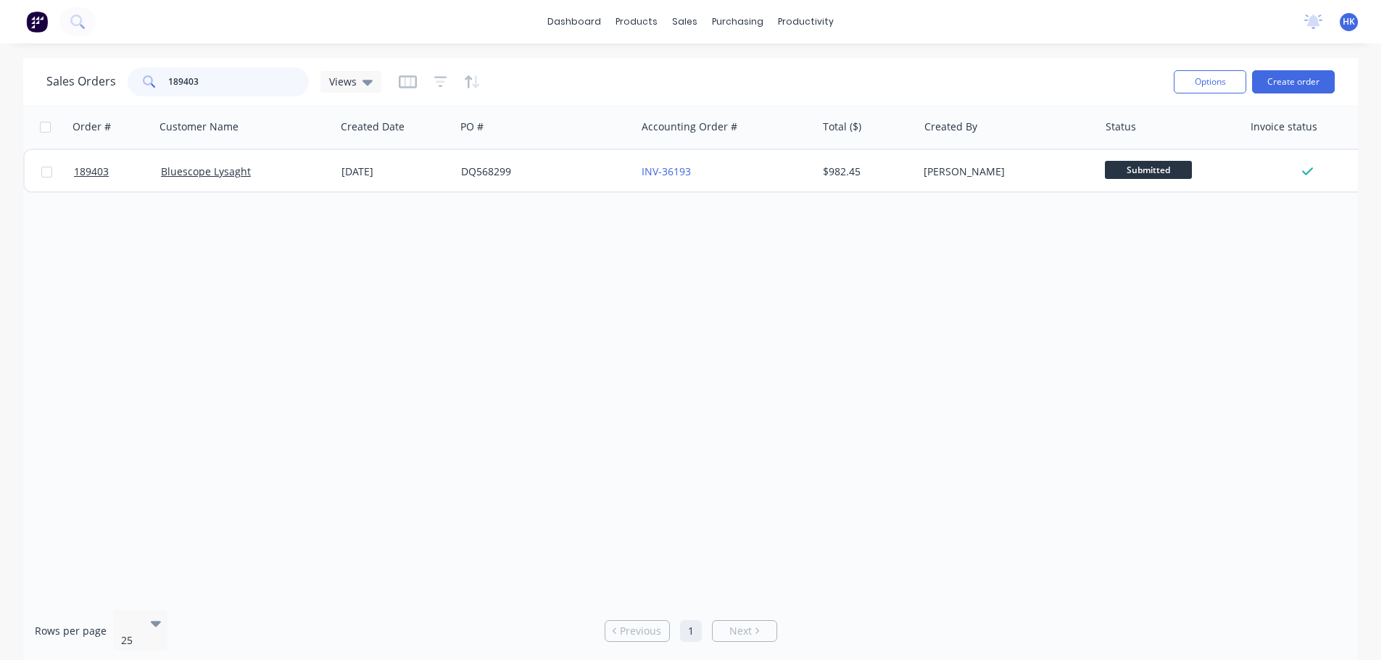
drag, startPoint x: 237, startPoint y: 86, endPoint x: 146, endPoint y: 97, distance: 92.0
click at [146, 97] on div "Sales Orders 189403 Views" at bounding box center [603, 82] width 1115 height 36
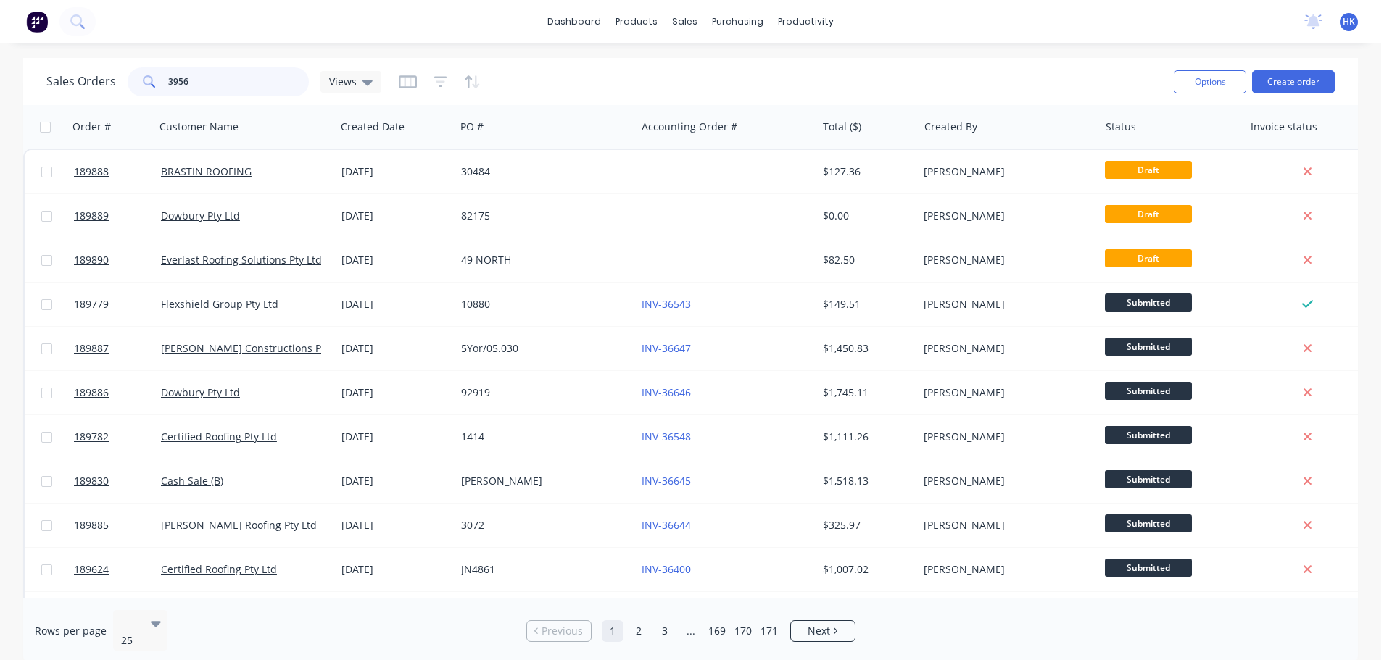
type input "3956"
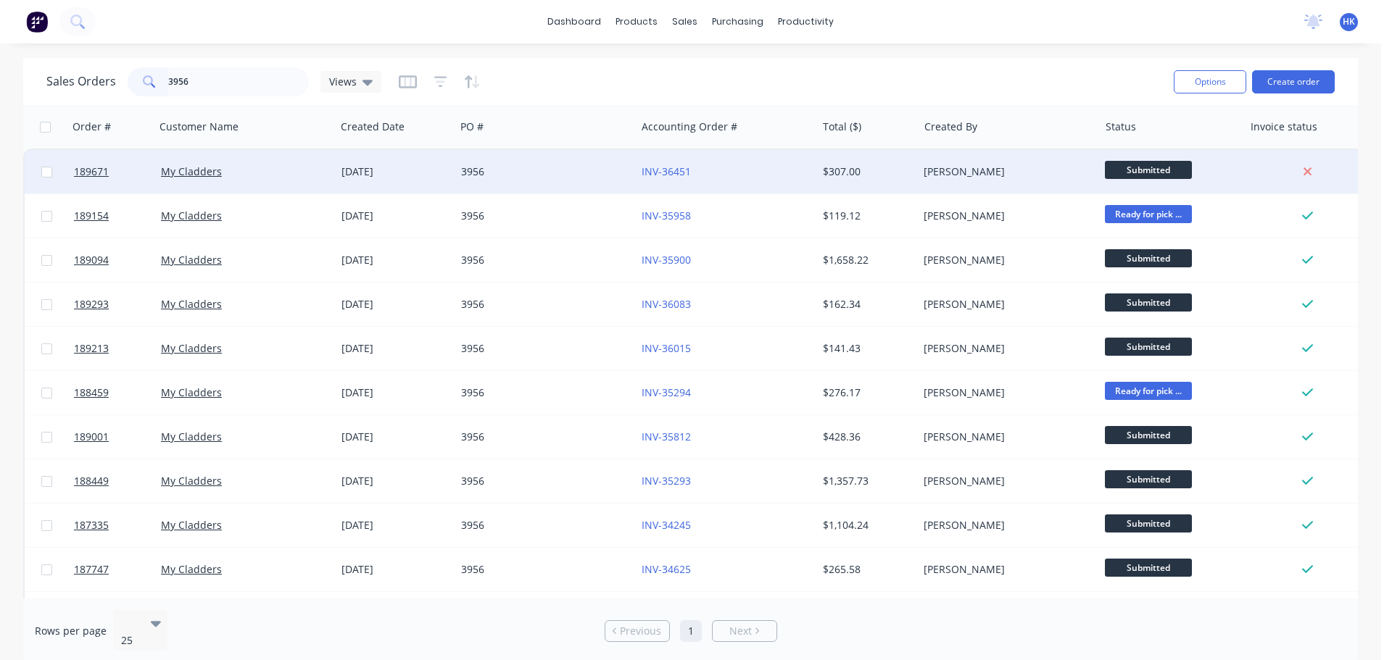
click at [600, 177] on div "3956" at bounding box center [541, 172] width 161 height 14
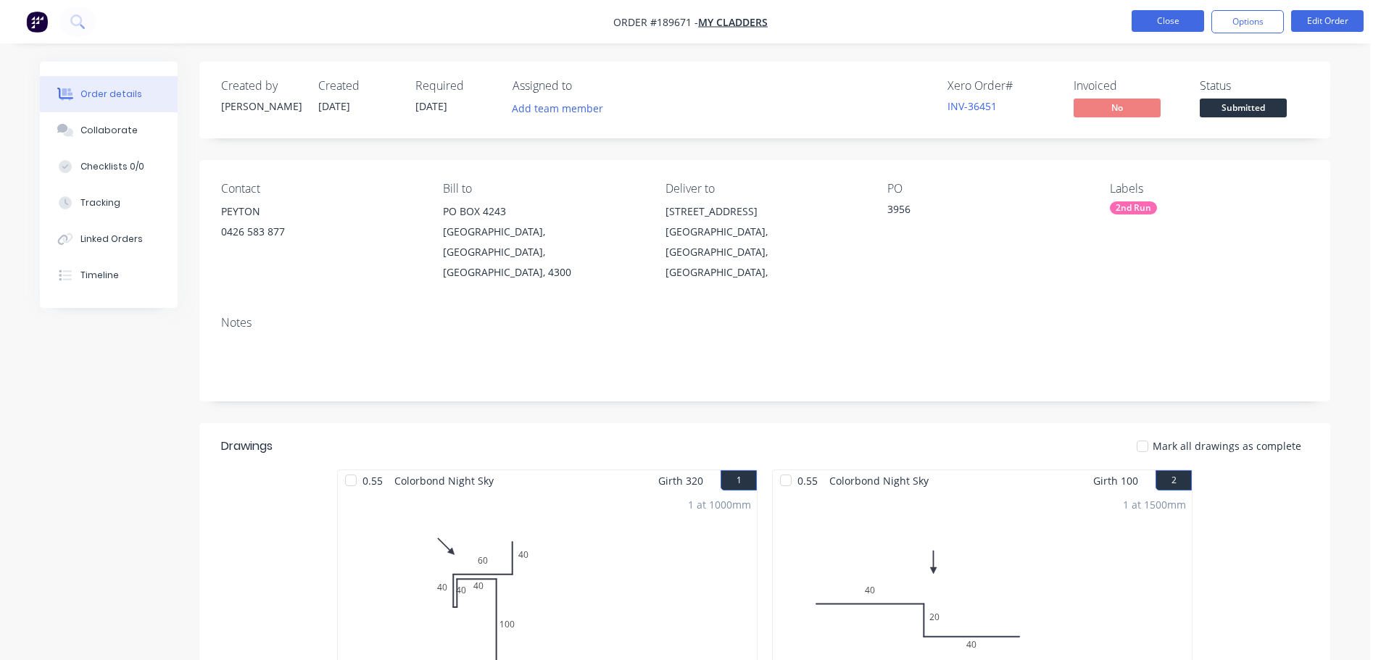
click at [1154, 26] on button "Close" at bounding box center [1167, 21] width 72 height 22
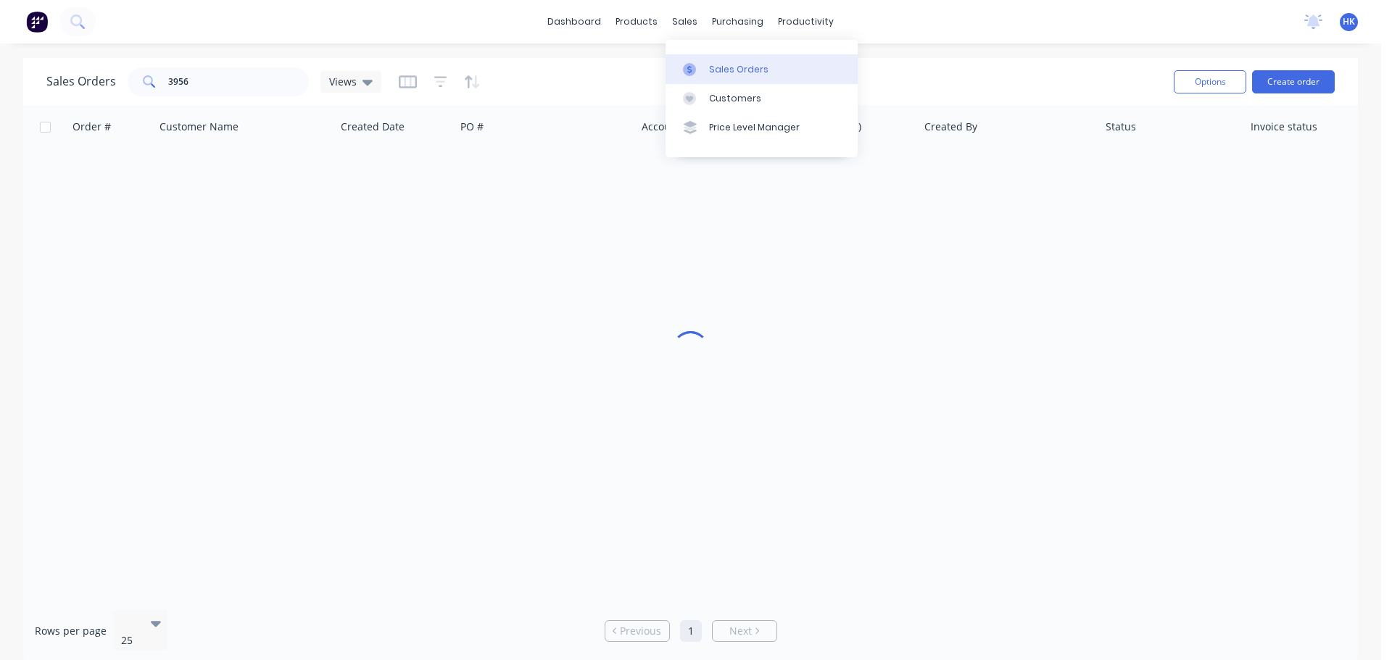
click at [704, 71] on link "Sales Orders" at bounding box center [761, 68] width 192 height 29
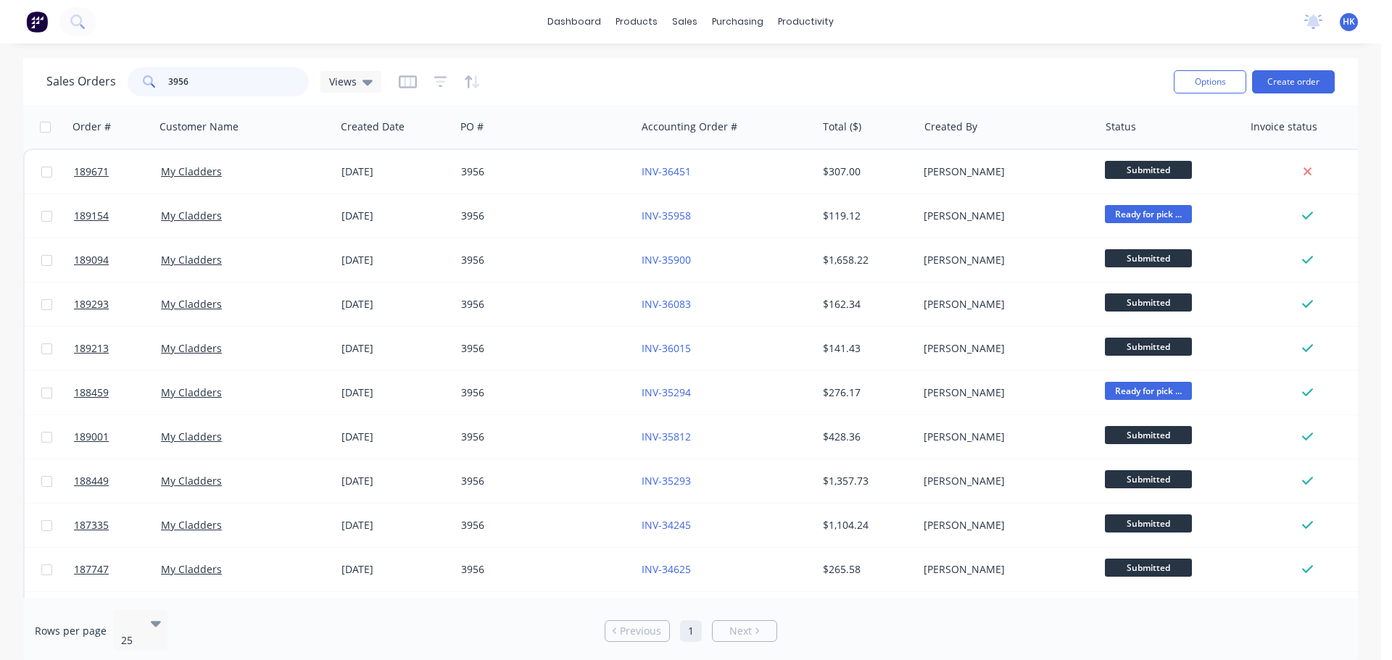
drag, startPoint x: 225, startPoint y: 80, endPoint x: 129, endPoint y: 83, distance: 95.7
click at [129, 83] on div "3956" at bounding box center [218, 81] width 181 height 29
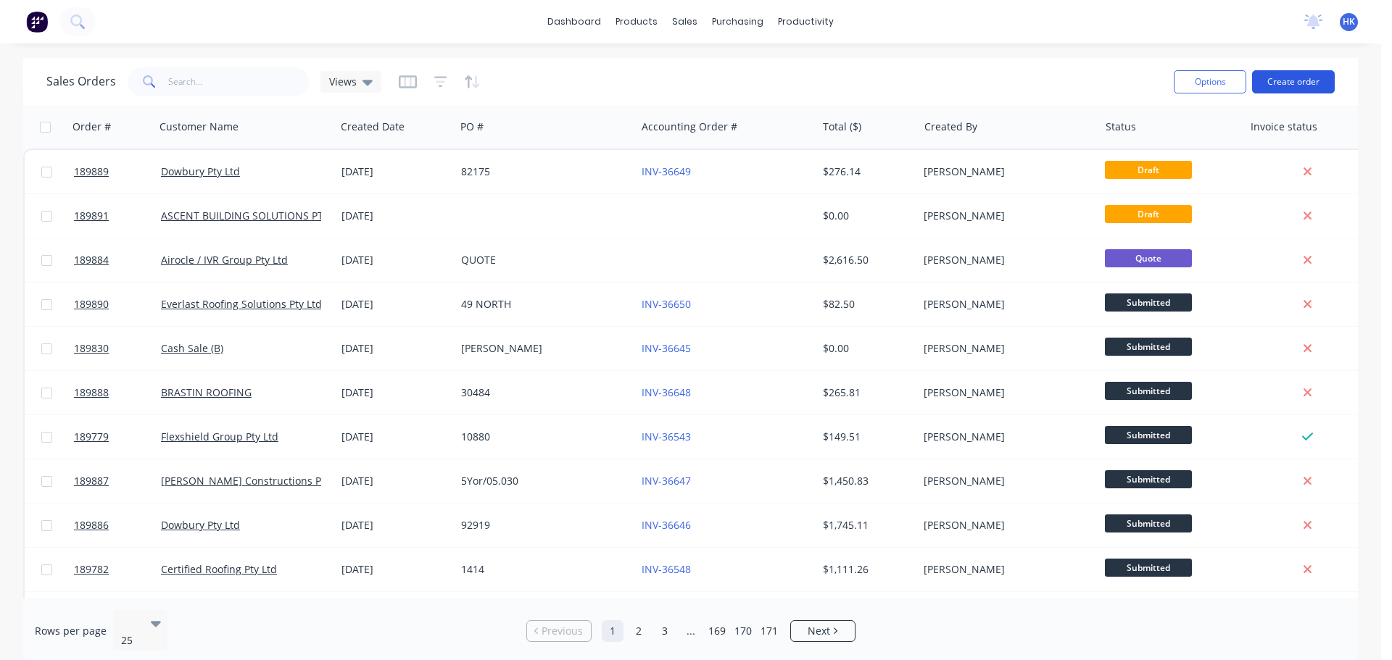
click at [1309, 80] on button "Create order" at bounding box center [1293, 81] width 83 height 23
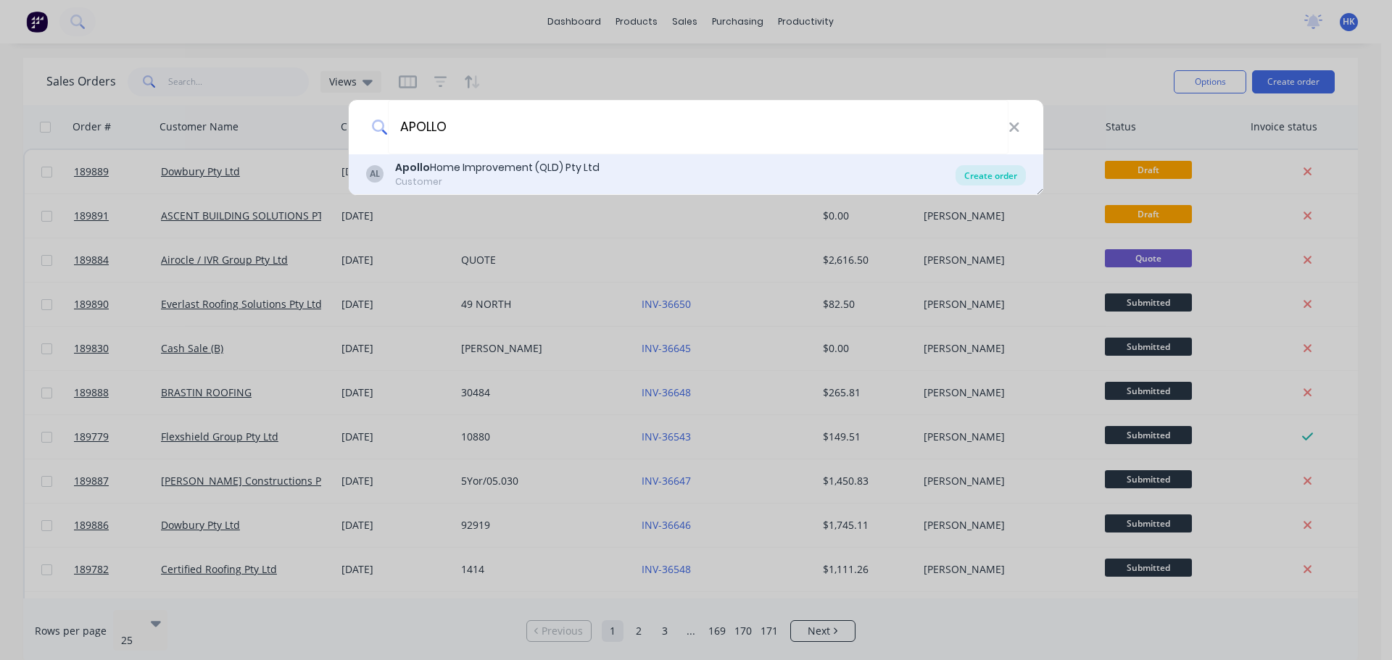
type input "APOLLO"
click at [975, 175] on div "Create order" at bounding box center [990, 175] width 70 height 20
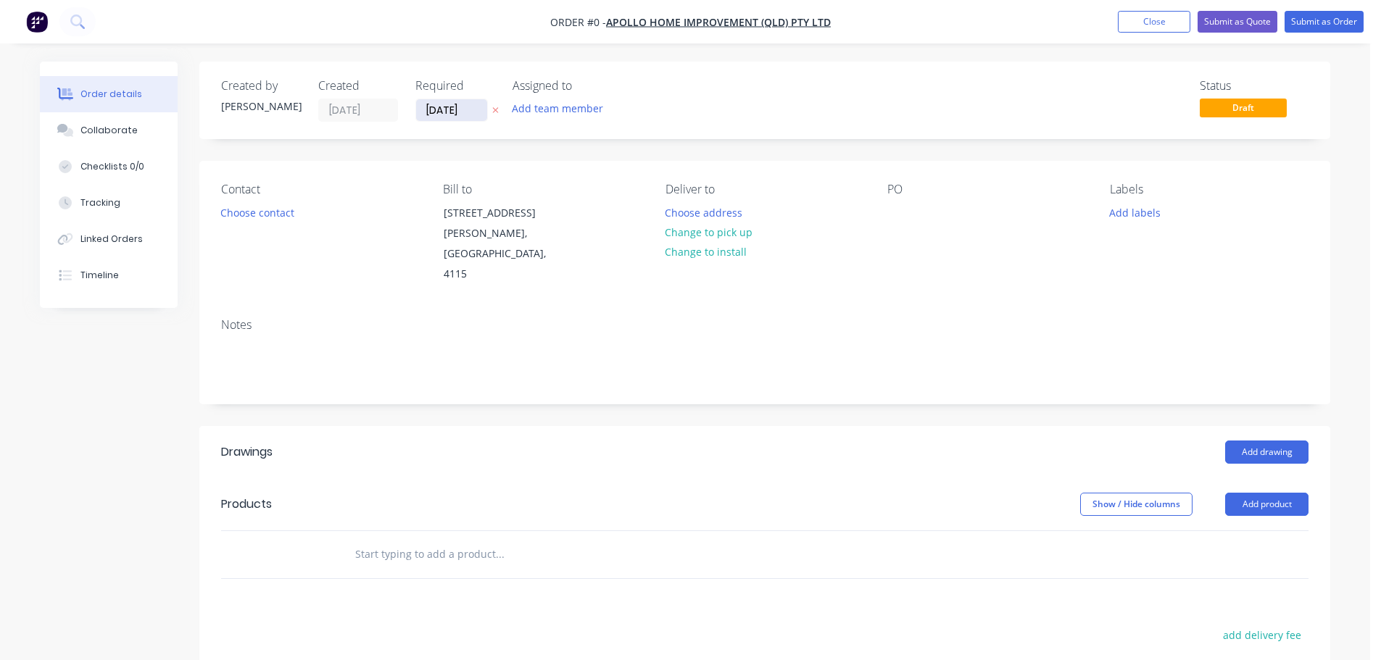
click at [427, 107] on input "[DATE]" at bounding box center [451, 110] width 71 height 22
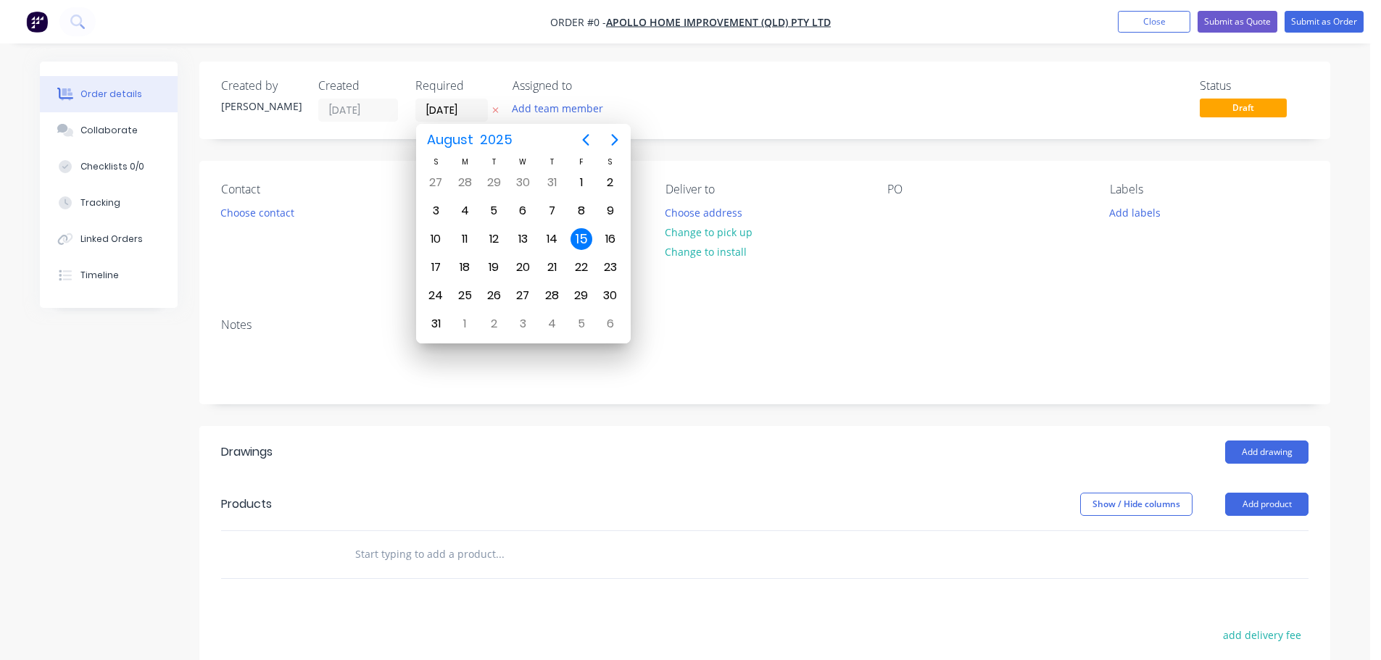
click at [582, 242] on div "15" at bounding box center [581, 239] width 22 height 22
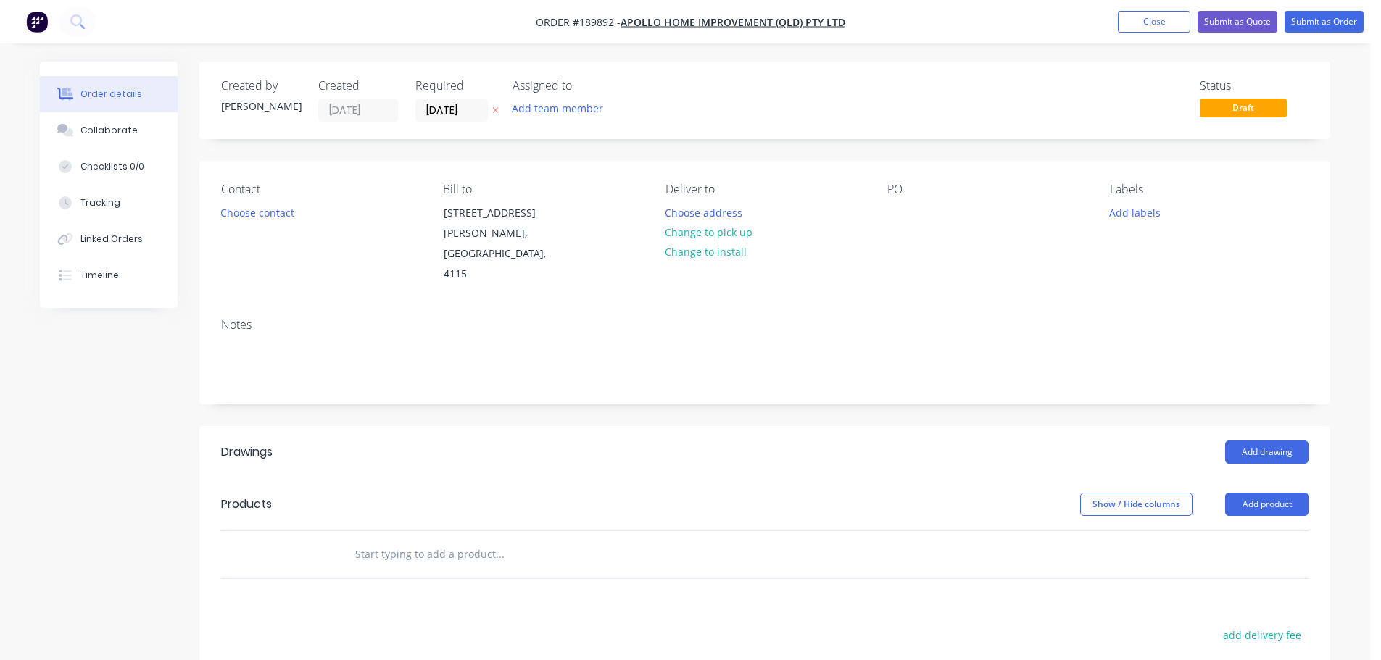
click at [257, 217] on button "Choose contact" at bounding box center [257, 212] width 89 height 20
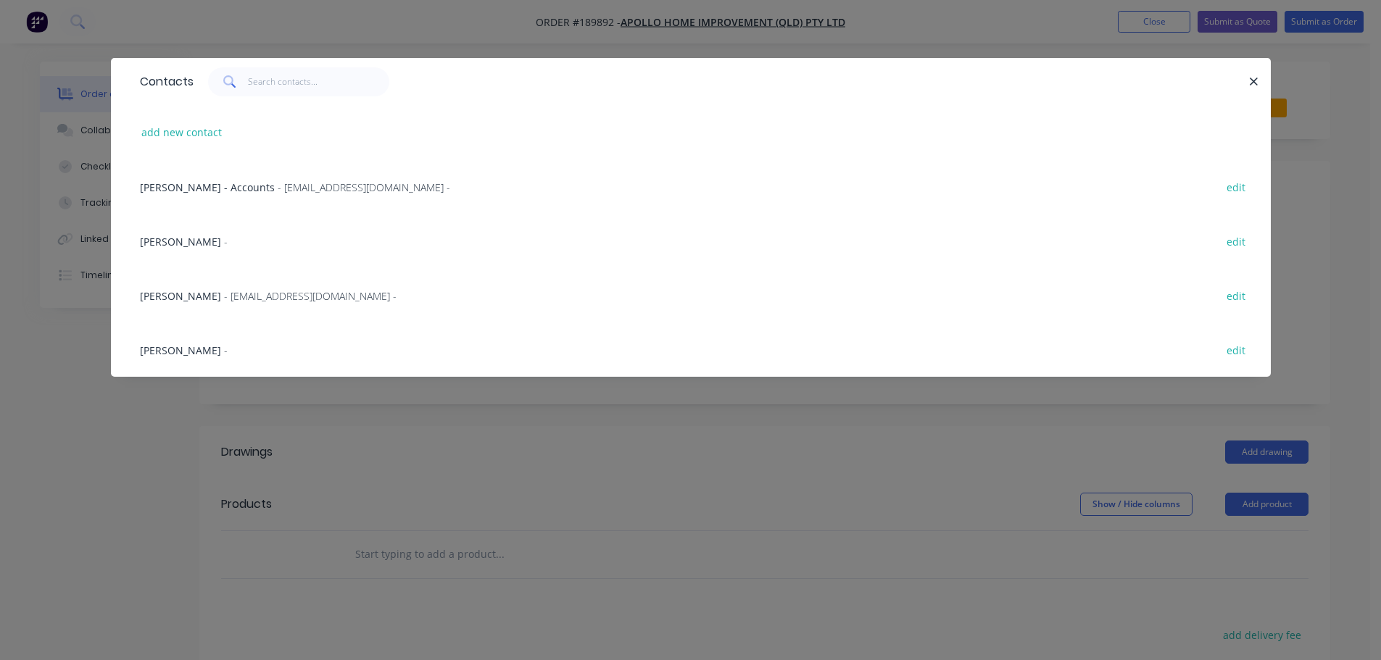
click at [265, 294] on span "- maried@apollopatios.com.au -" at bounding box center [310, 296] width 173 height 14
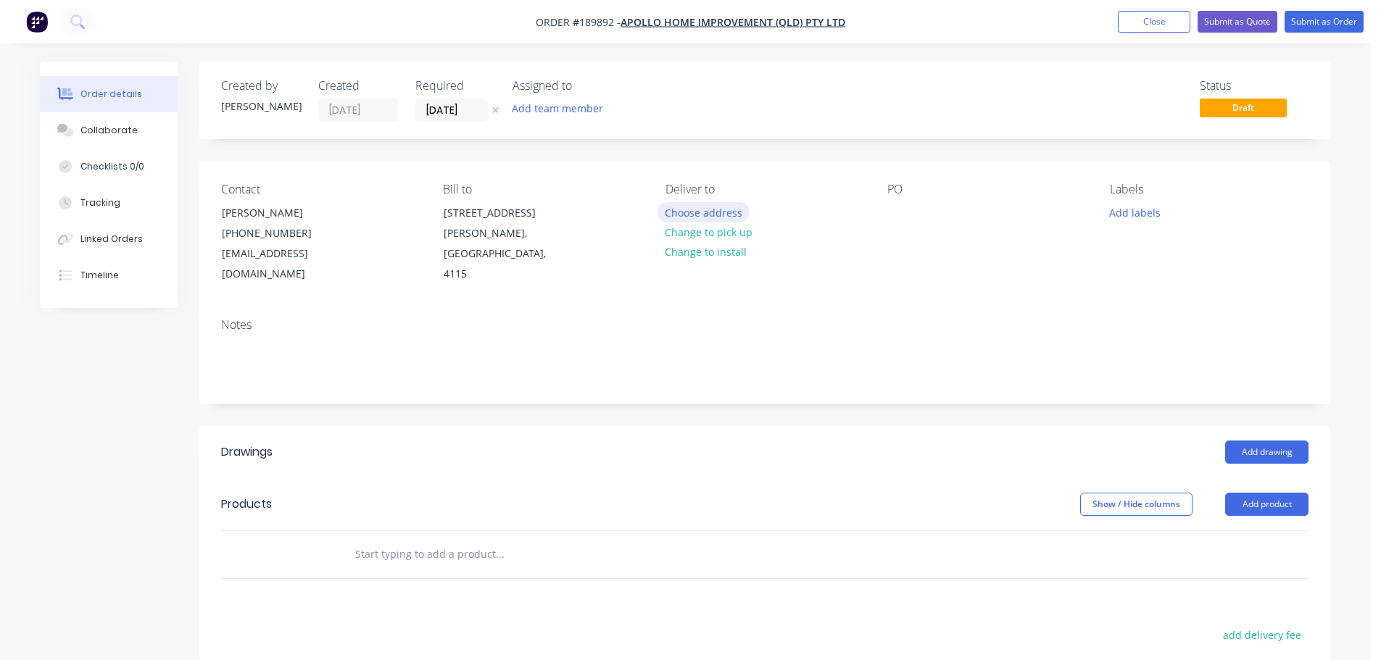
click at [697, 206] on button "Choose address" at bounding box center [703, 212] width 93 height 20
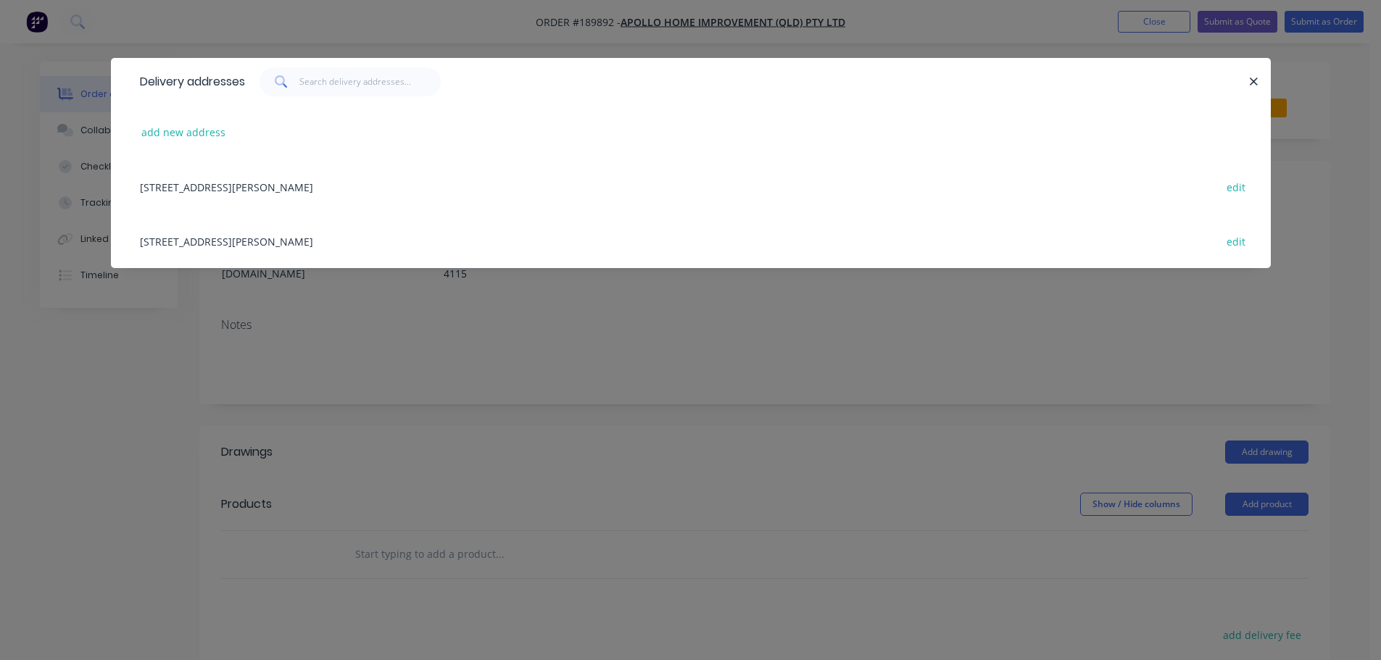
click at [436, 235] on div "29 CORYMBIA PL, (STORE), PARKINSON, Queensland, Australia, 4115 edit" at bounding box center [691, 241] width 1116 height 54
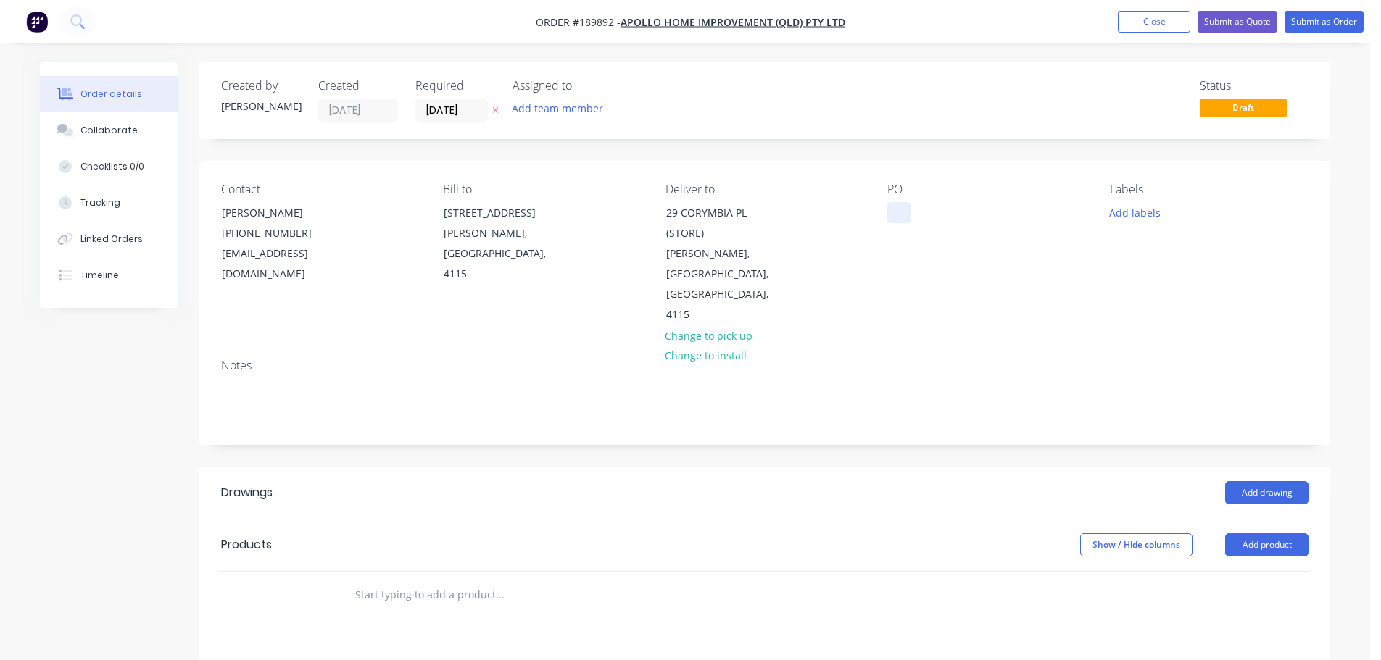
click at [902, 209] on div at bounding box center [898, 212] width 23 height 21
click at [1119, 219] on button "Add labels" at bounding box center [1134, 212] width 67 height 20
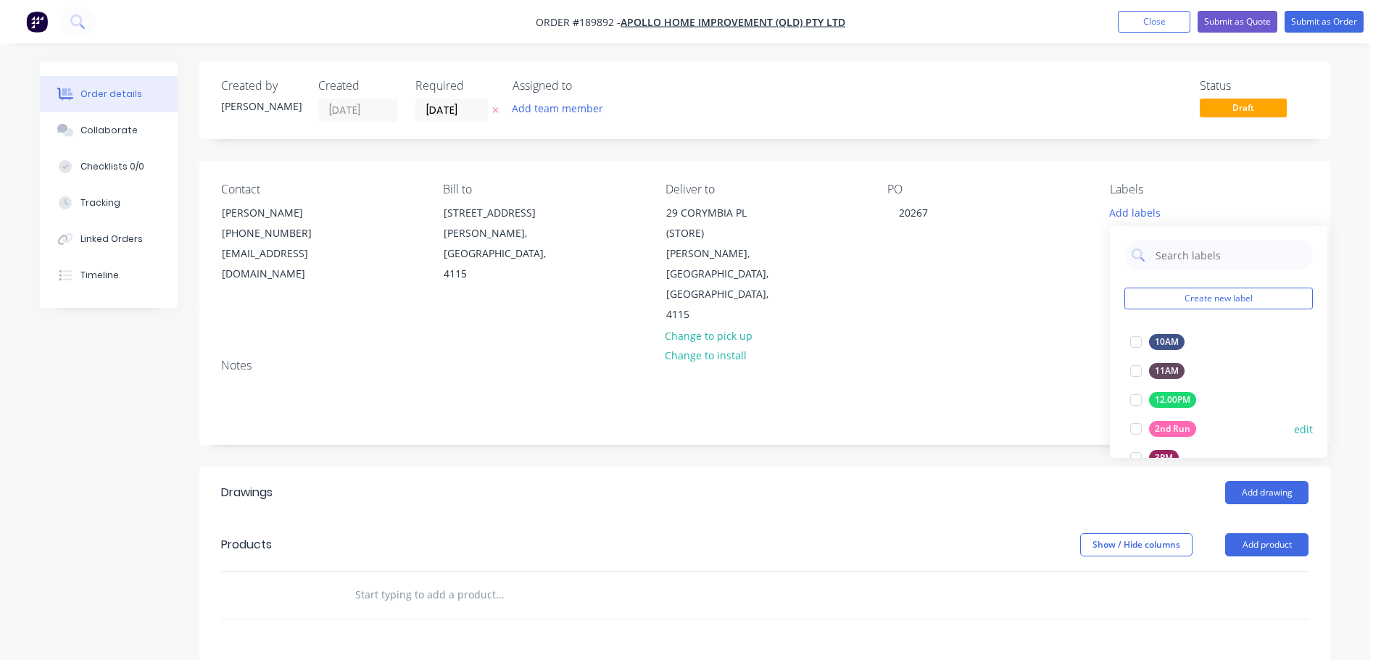
click at [1131, 423] on div at bounding box center [1135, 429] width 29 height 29
click at [1066, 481] on div "Add drawing" at bounding box center [880, 492] width 856 height 23
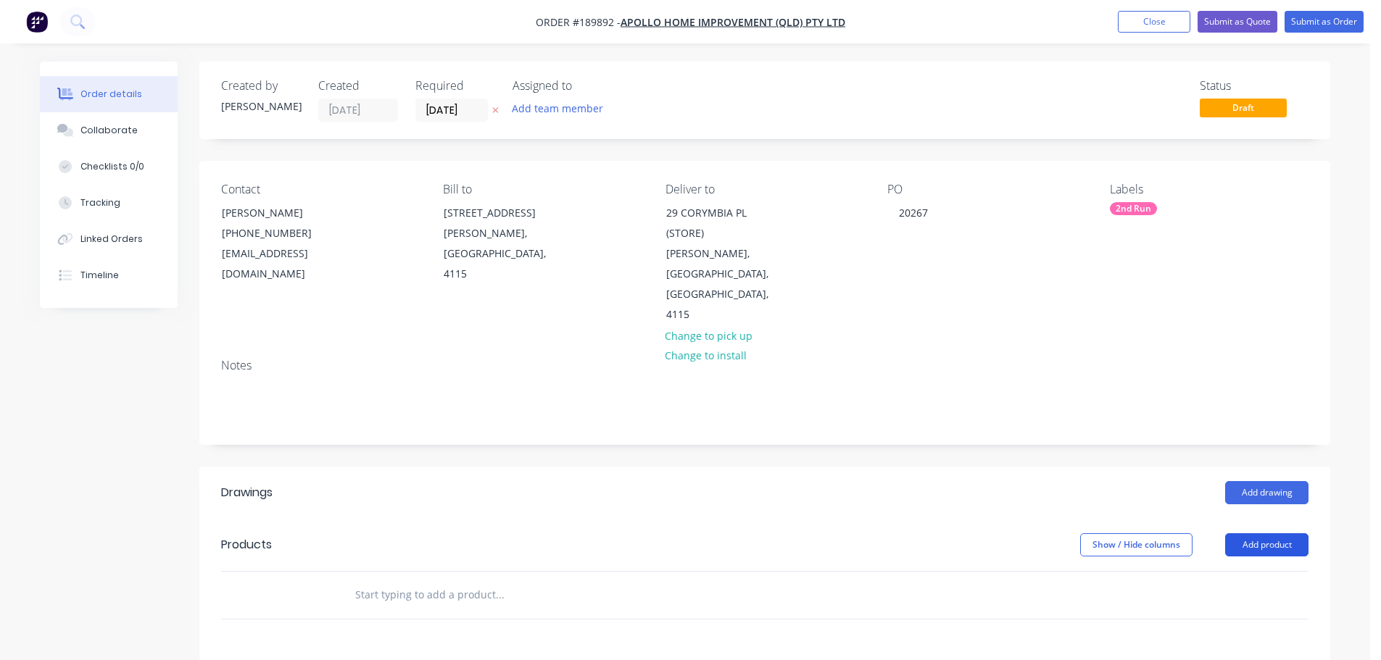
click at [1268, 533] on button "Add product" at bounding box center [1266, 544] width 83 height 23
click at [1231, 571] on div "Product catalogue" at bounding box center [1240, 581] width 112 height 21
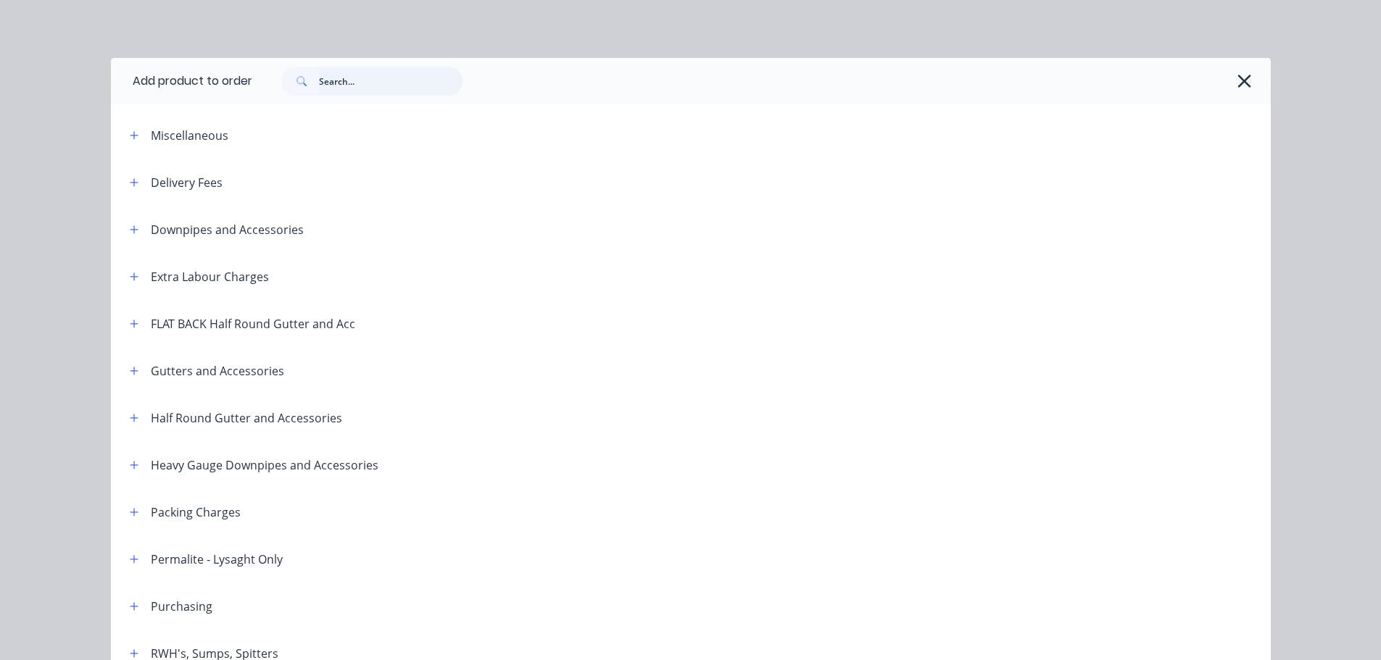
click at [373, 72] on input "text" at bounding box center [391, 81] width 144 height 29
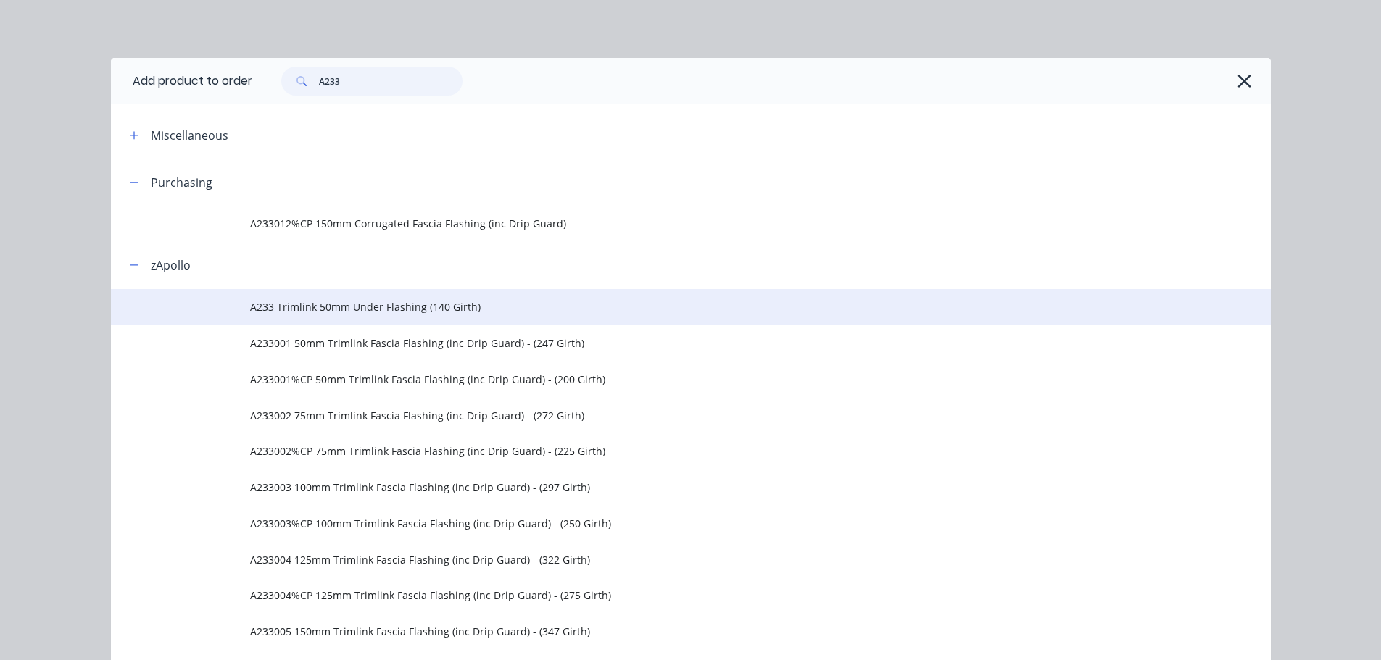
type input "A233"
click at [578, 310] on span "A233 Trimlink 50mm Under Flashing (140 Girth)" at bounding box center [658, 306] width 816 height 15
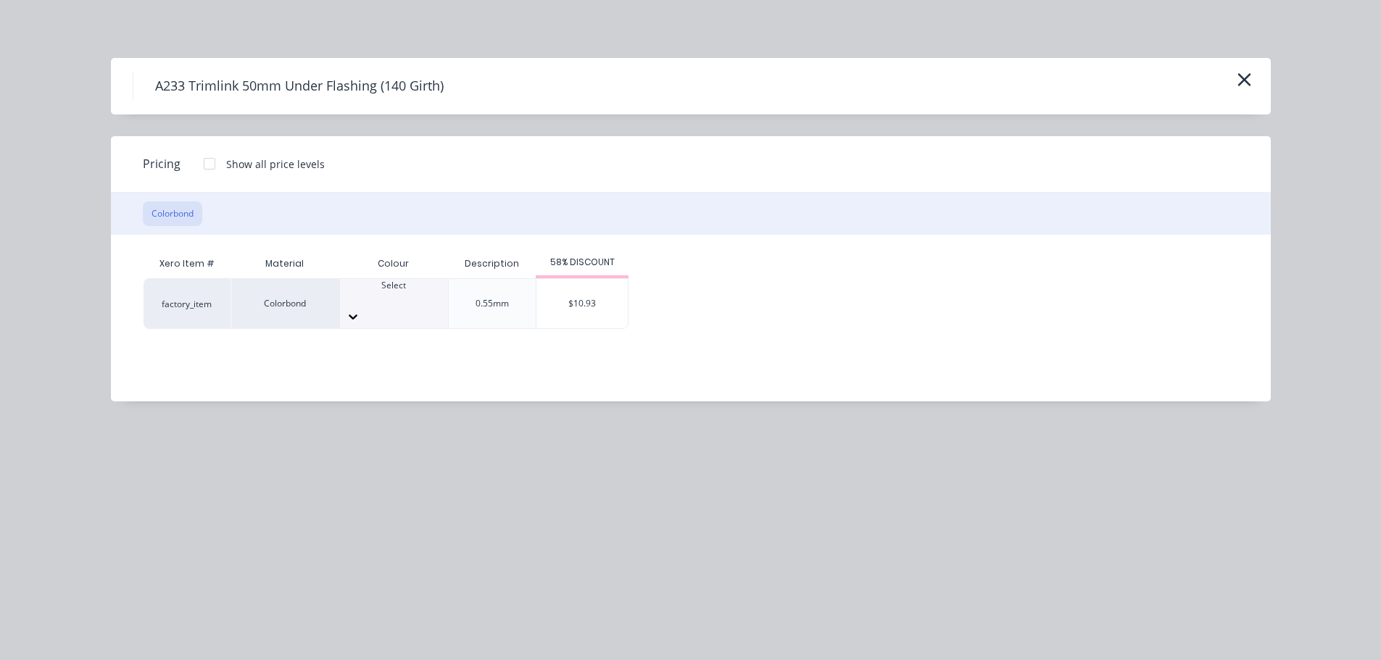
click at [379, 305] on div at bounding box center [394, 298] width 108 height 13
click at [593, 302] on div "$10.93" at bounding box center [581, 303] width 91 height 49
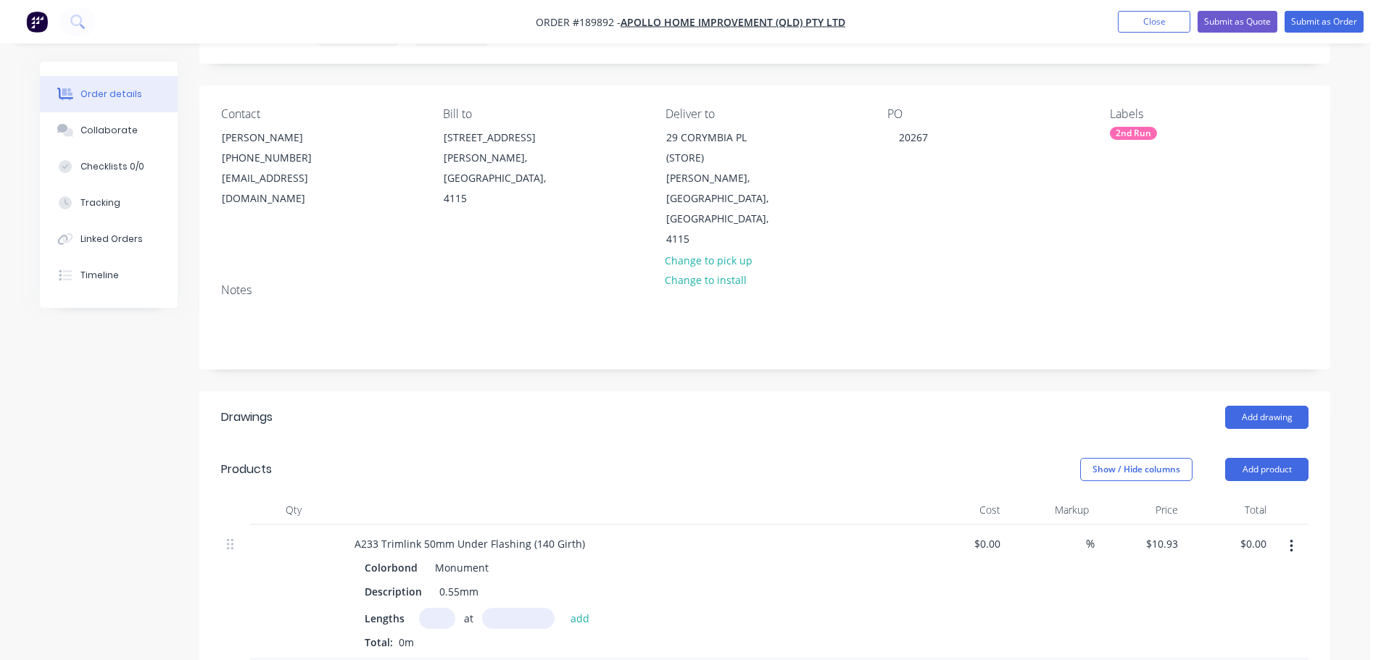
scroll to position [145, 0]
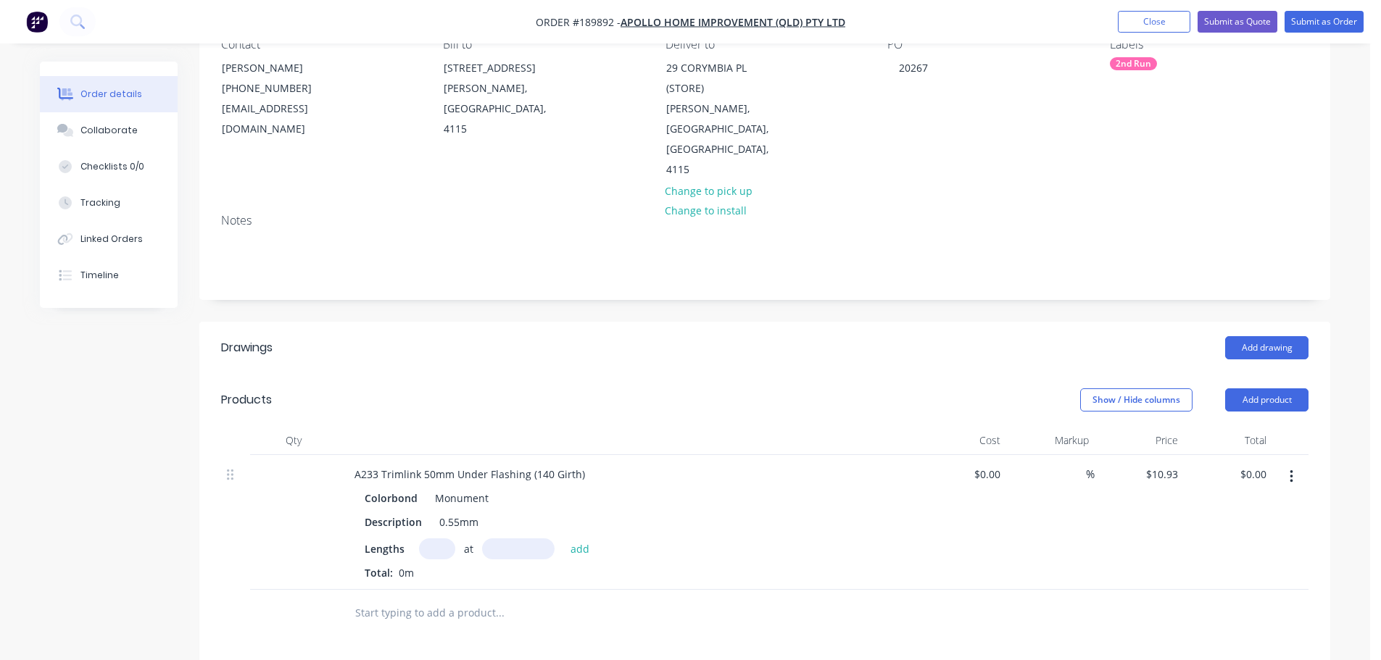
click at [433, 539] on input "text" at bounding box center [437, 549] width 36 height 21
type input "2"
type input "8000"
click at [563, 539] on button "add" at bounding box center [580, 549] width 34 height 20
type input "$174.88"
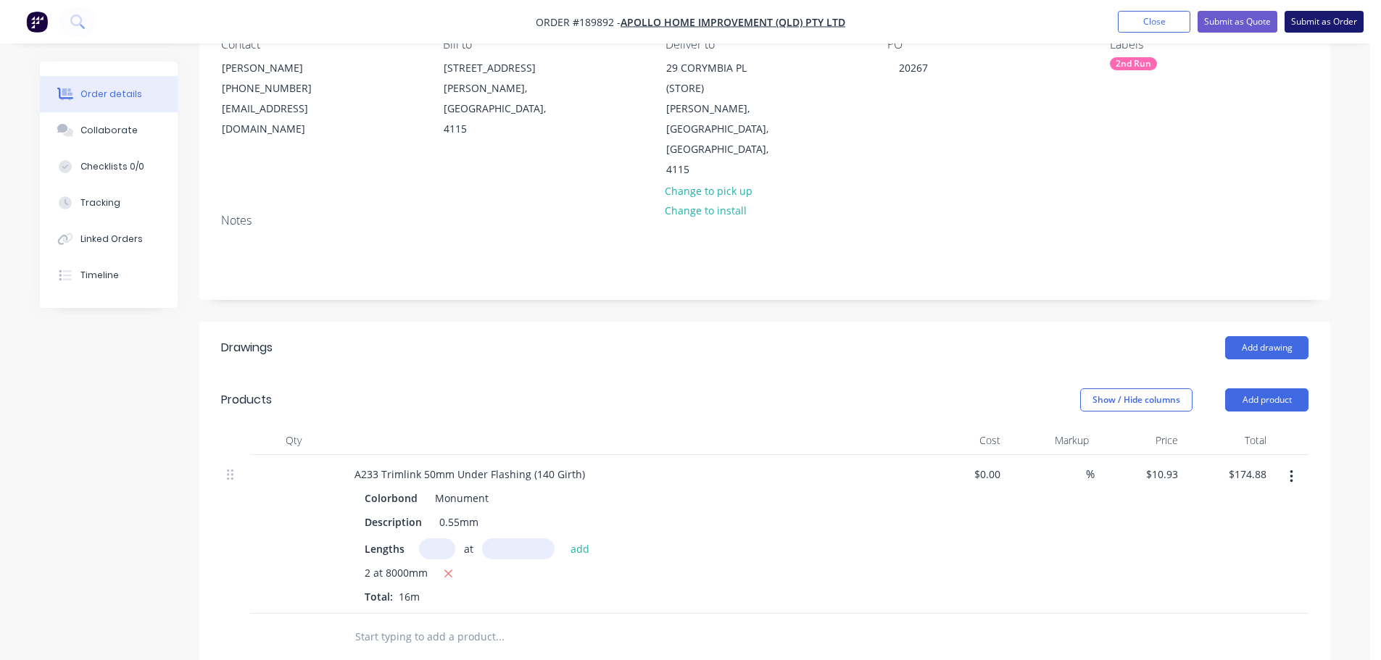
click at [1333, 17] on button "Submit as Order" at bounding box center [1323, 22] width 79 height 22
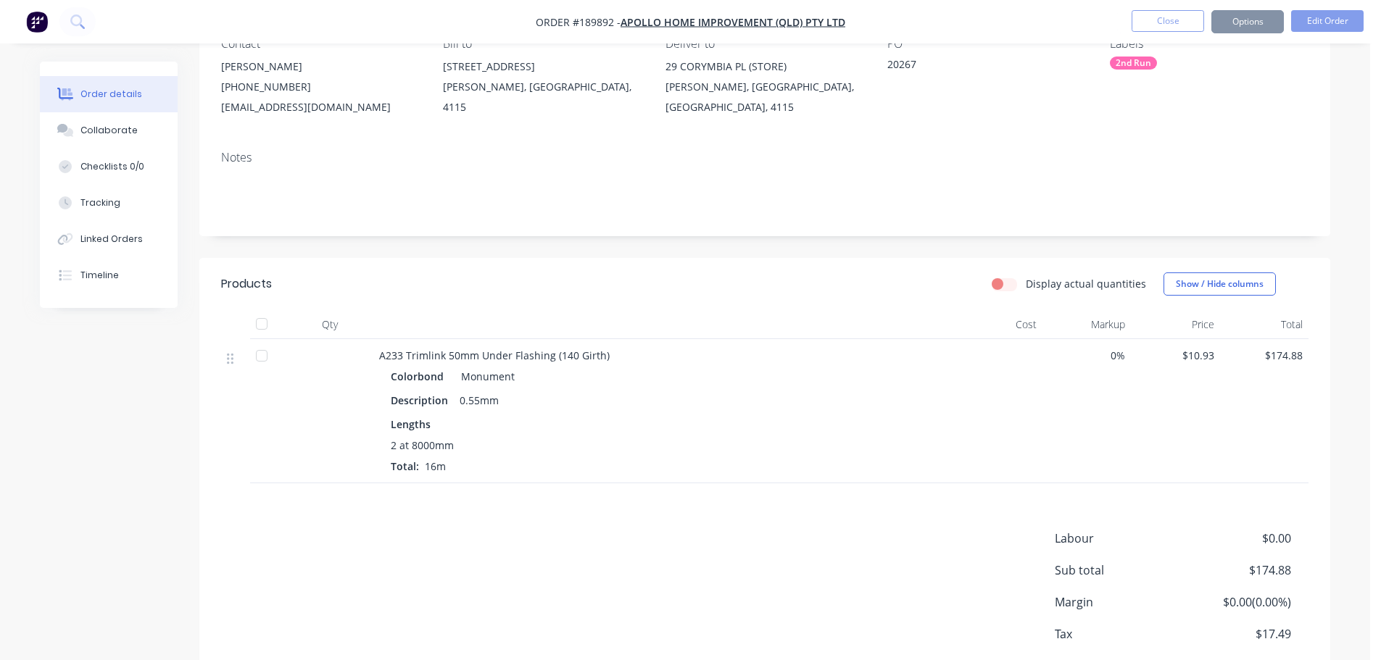
scroll to position [0, 0]
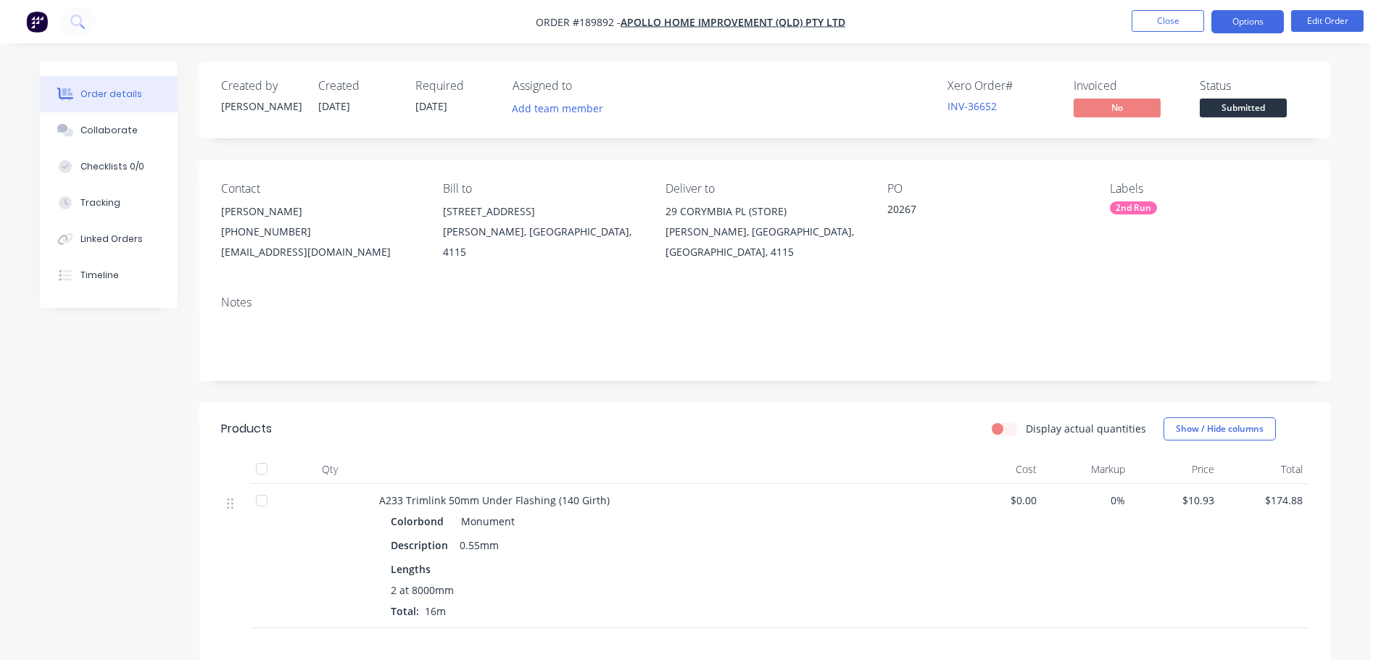
click at [1267, 18] on button "Options" at bounding box center [1247, 21] width 72 height 23
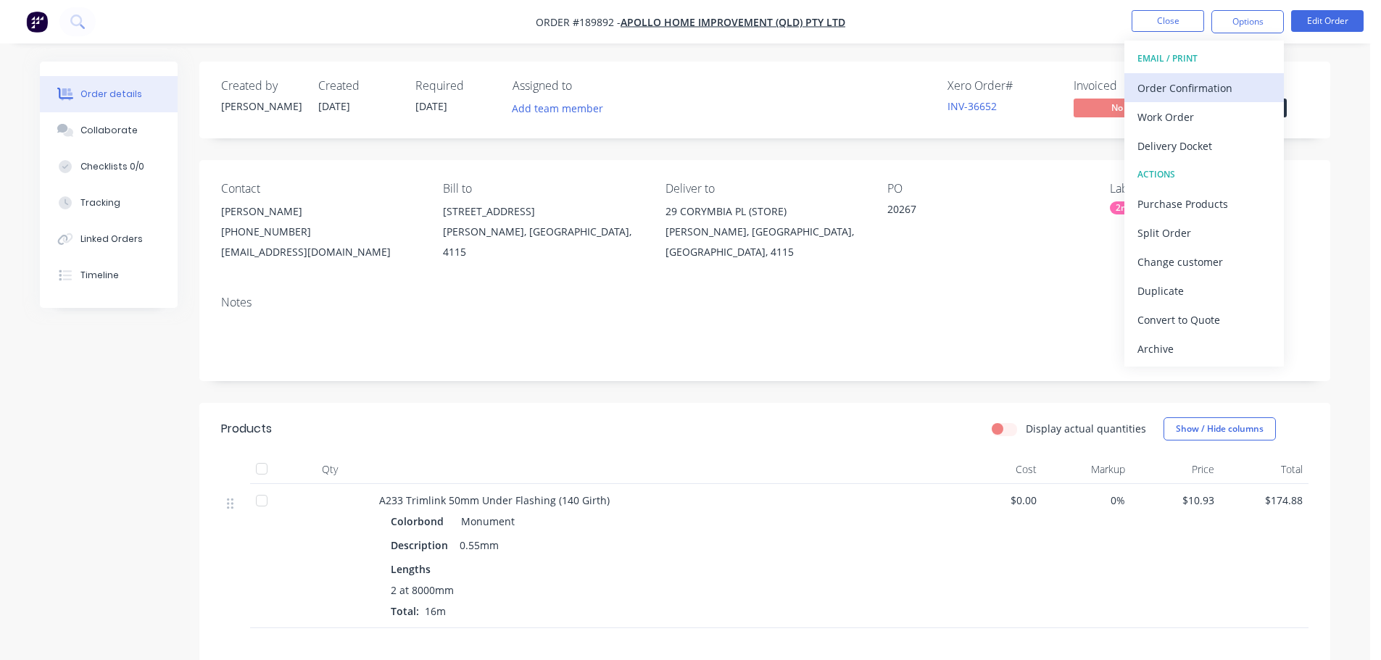
click at [1247, 101] on button "Order Confirmation" at bounding box center [1203, 87] width 159 height 29
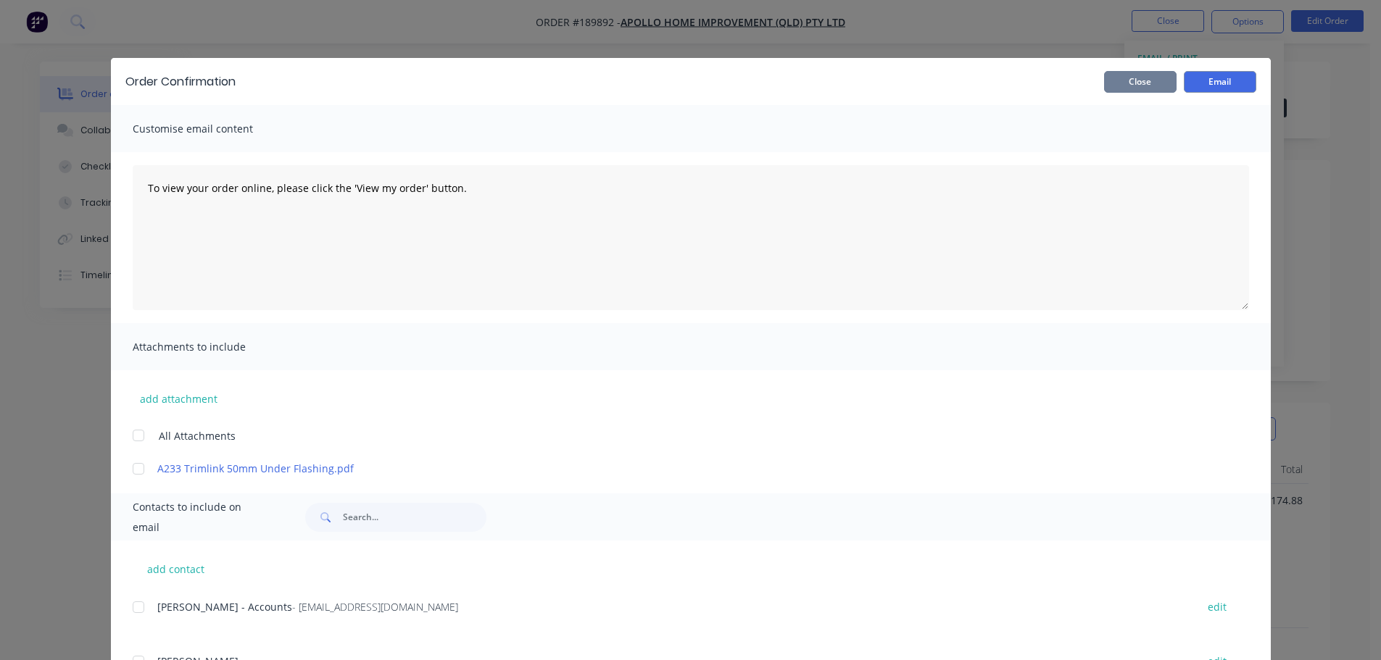
click at [1137, 86] on button "Close" at bounding box center [1140, 82] width 72 height 22
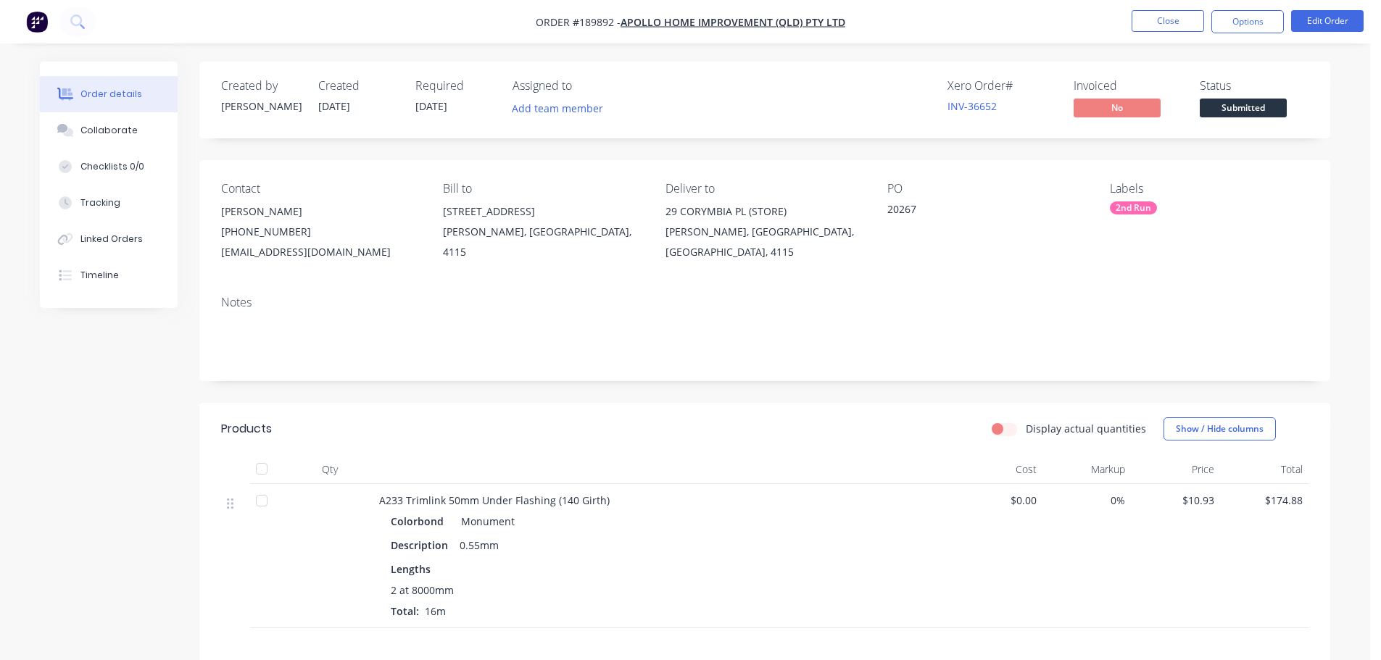
click at [1242, 33] on nav "Order #189892 - Apollo Home Improvement (QLD) Pty Ltd Close Options Edit Order" at bounding box center [690, 21] width 1381 height 43
click at [1247, 33] on nav "Order #189892 - Apollo Home Improvement (QLD) Pty Ltd Close Options Edit Order" at bounding box center [690, 21] width 1381 height 43
click at [1256, 25] on button "Options" at bounding box center [1247, 21] width 72 height 23
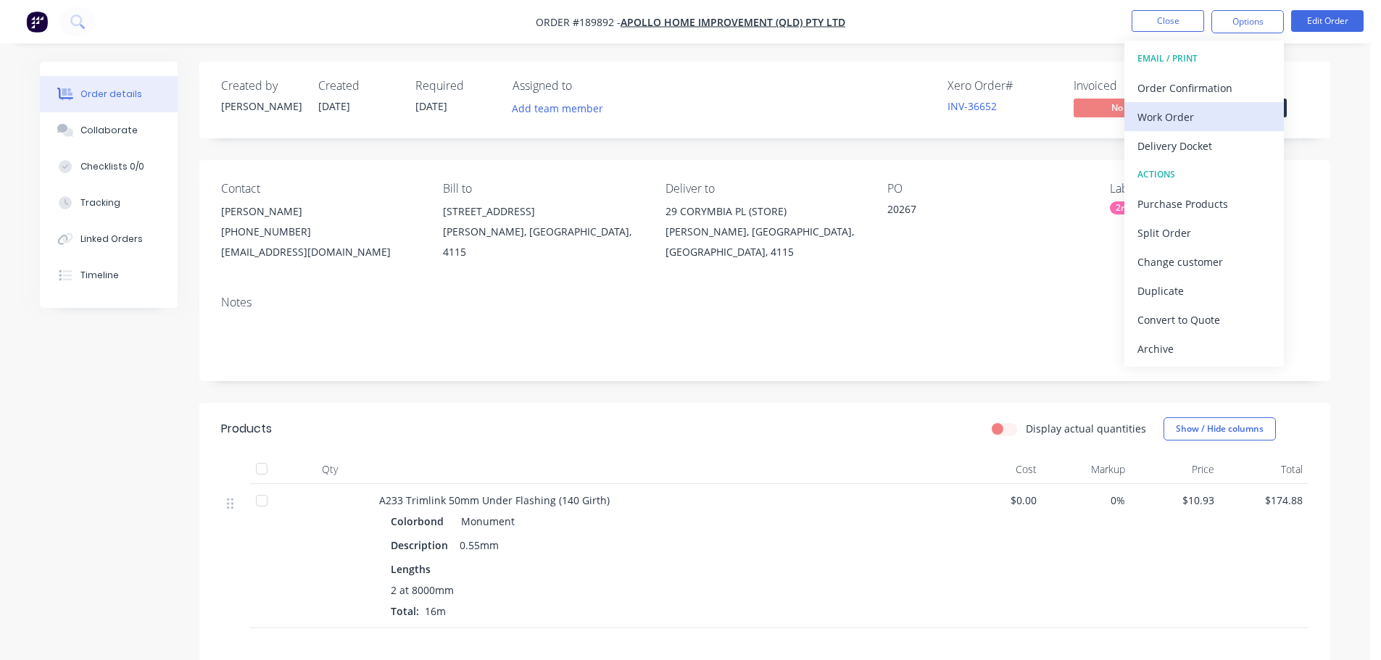
click at [1246, 122] on div "Work Order" at bounding box center [1203, 117] width 133 height 21
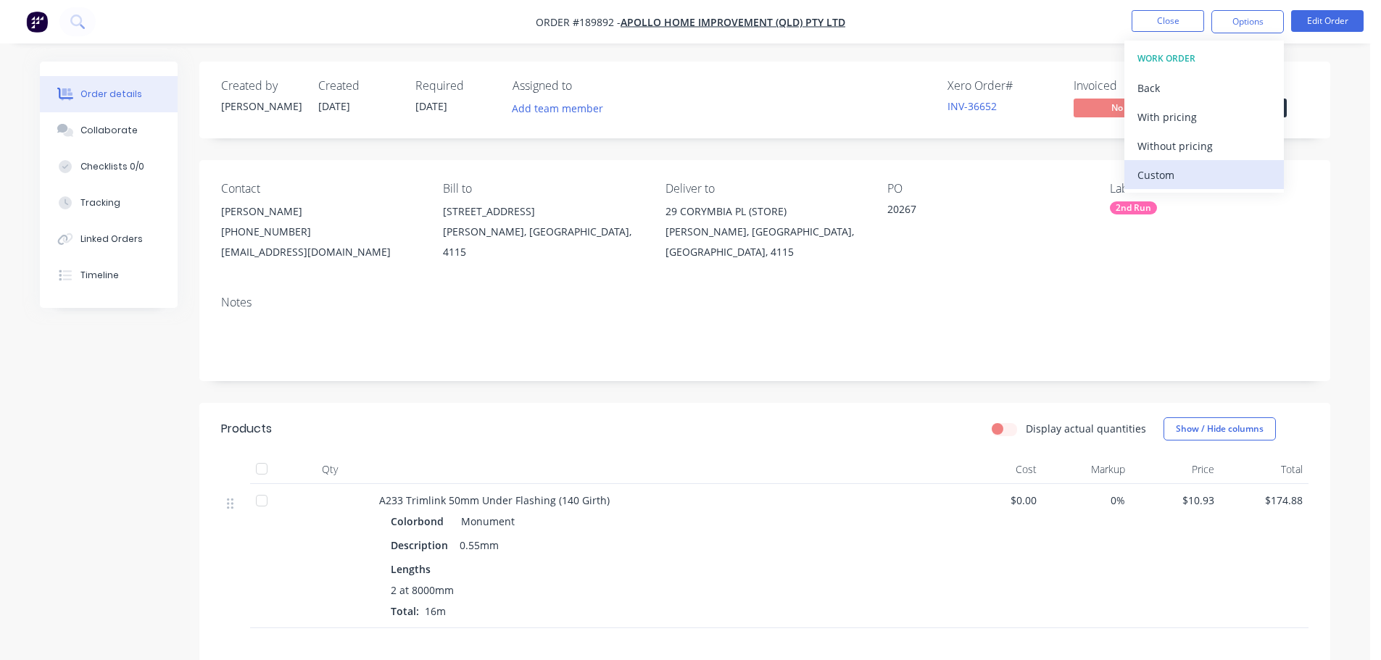
click at [1244, 176] on div "Custom" at bounding box center [1203, 175] width 133 height 21
click at [1239, 152] on div "Without pricing" at bounding box center [1203, 146] width 133 height 21
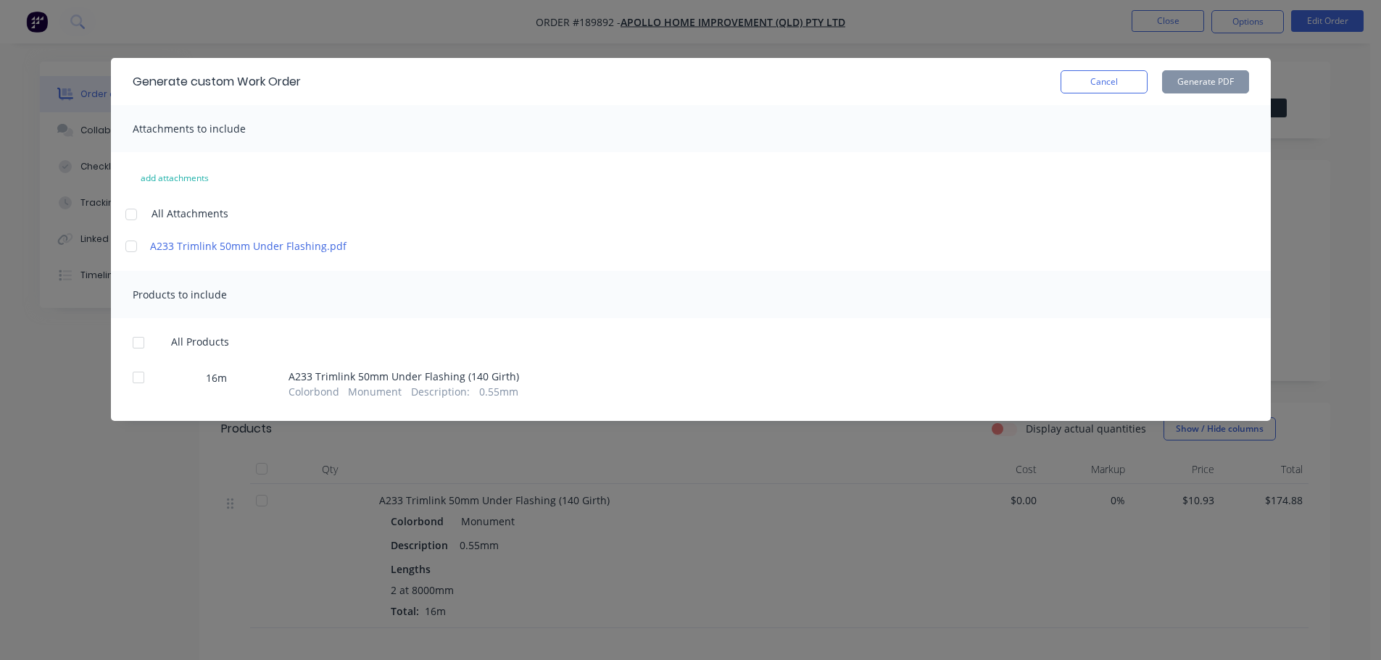
click at [128, 218] on div at bounding box center [131, 214] width 29 height 29
click at [138, 344] on div at bounding box center [138, 342] width 29 height 29
click at [1218, 66] on div "Generate custom Work Order Cancel Generate PDF" at bounding box center [691, 81] width 1160 height 47
click at [1217, 78] on button "Generate PDF" at bounding box center [1205, 81] width 87 height 23
click at [1099, 87] on button "Cancel" at bounding box center [1103, 81] width 87 height 23
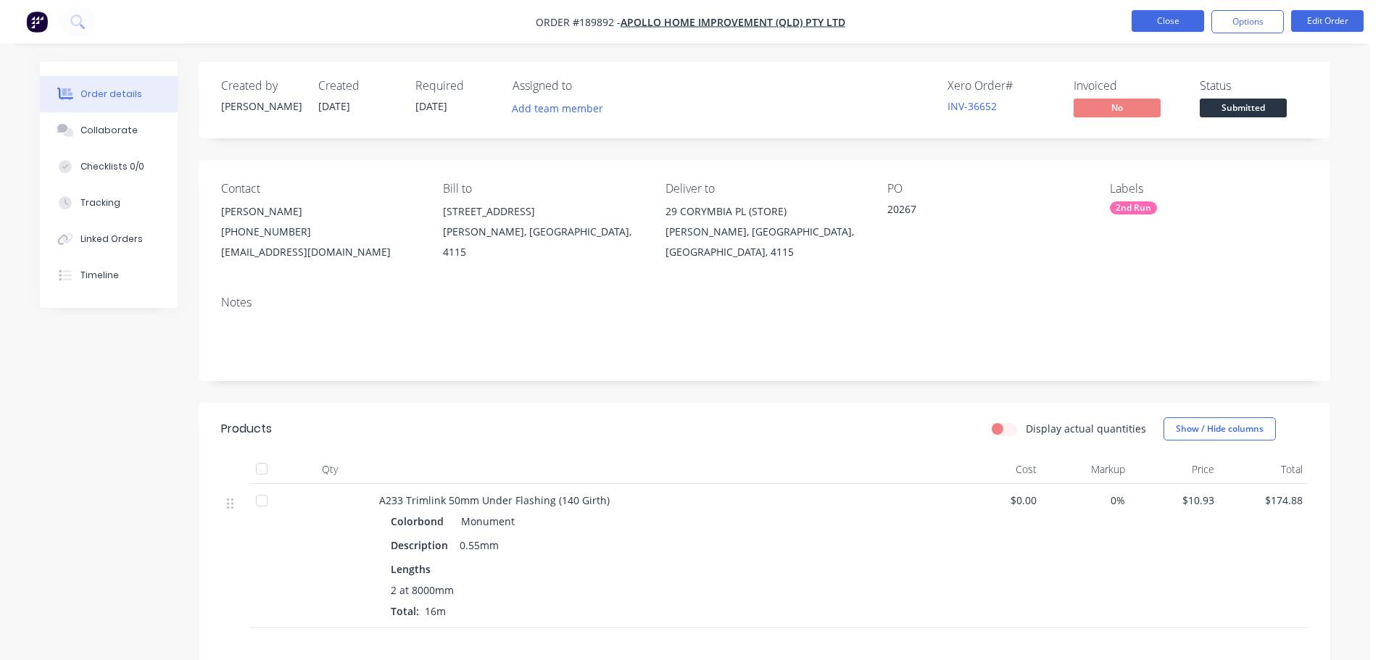
click at [1189, 12] on button "Close" at bounding box center [1167, 21] width 72 height 22
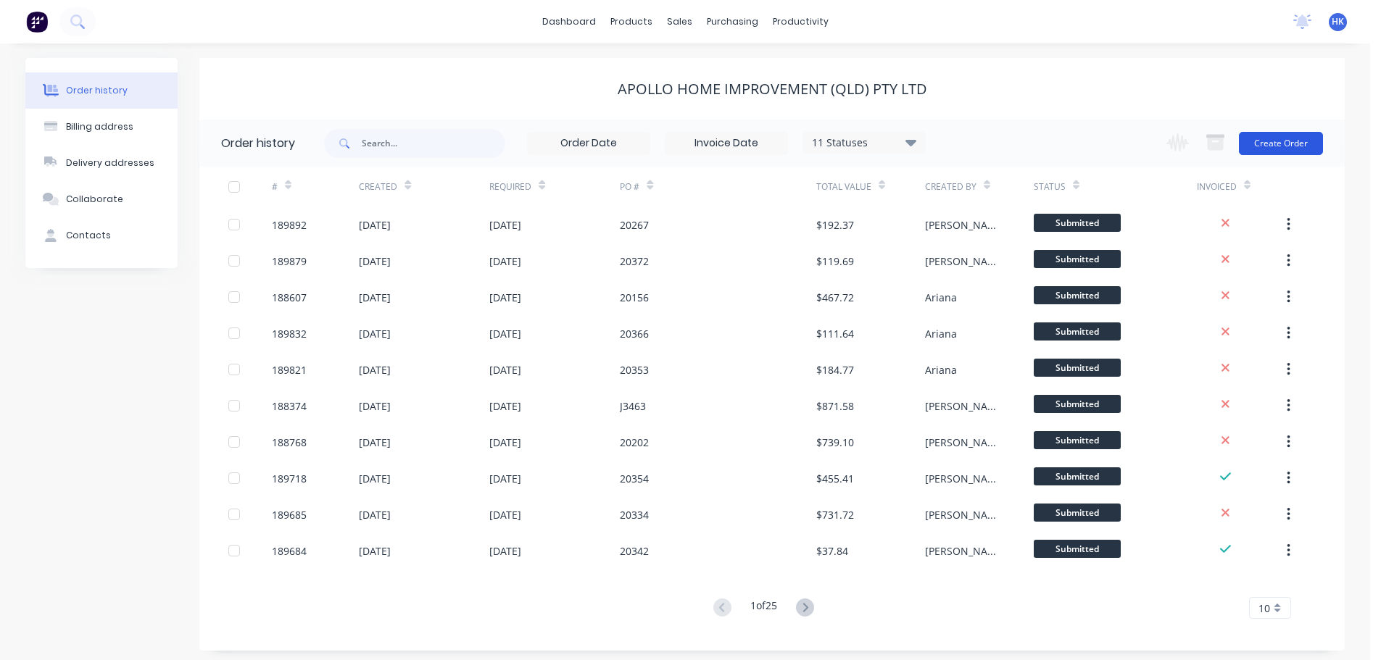
drag, startPoint x: 1264, startPoint y: 157, endPoint x: 1261, endPoint y: 148, distance: 9.9
click at [1263, 155] on div "Change order status Submitted Manufactured Ready for pick up Slitting Delivered…" at bounding box center [1240, 143] width 165 height 47
click at [1260, 146] on button "Create Order" at bounding box center [1281, 143] width 84 height 23
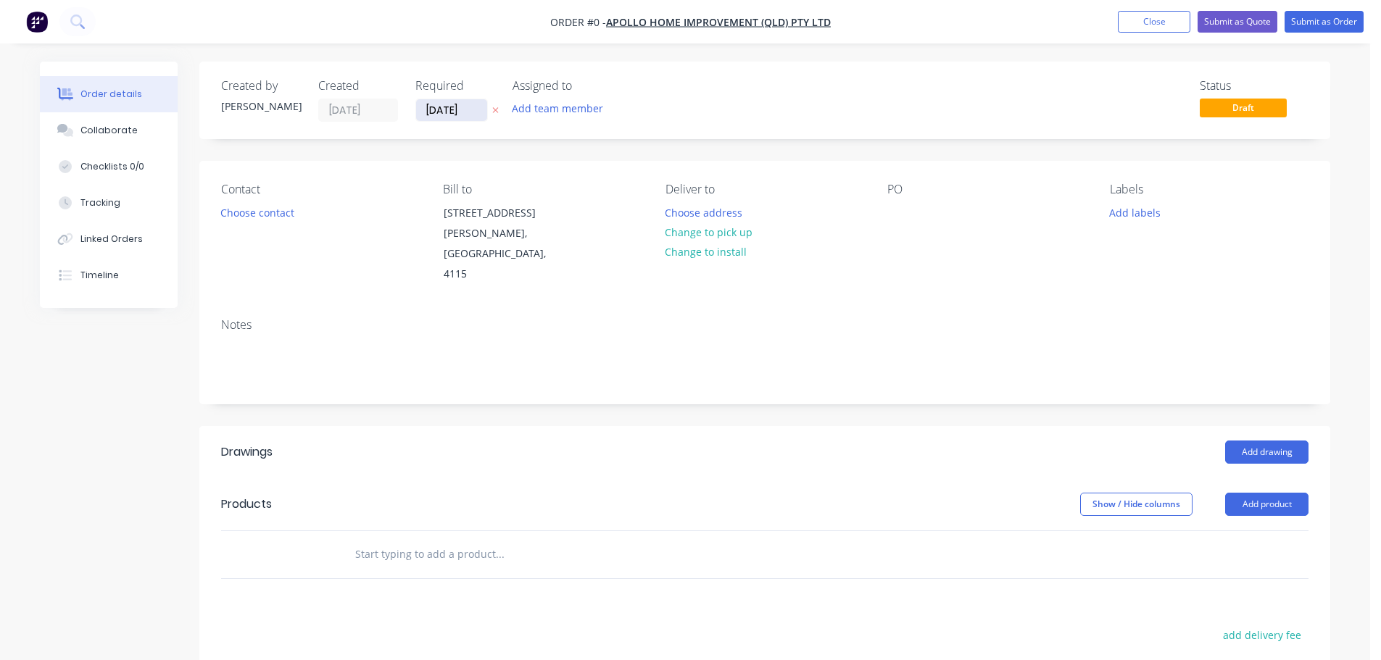
click at [430, 102] on input "[DATE]" at bounding box center [451, 110] width 71 height 22
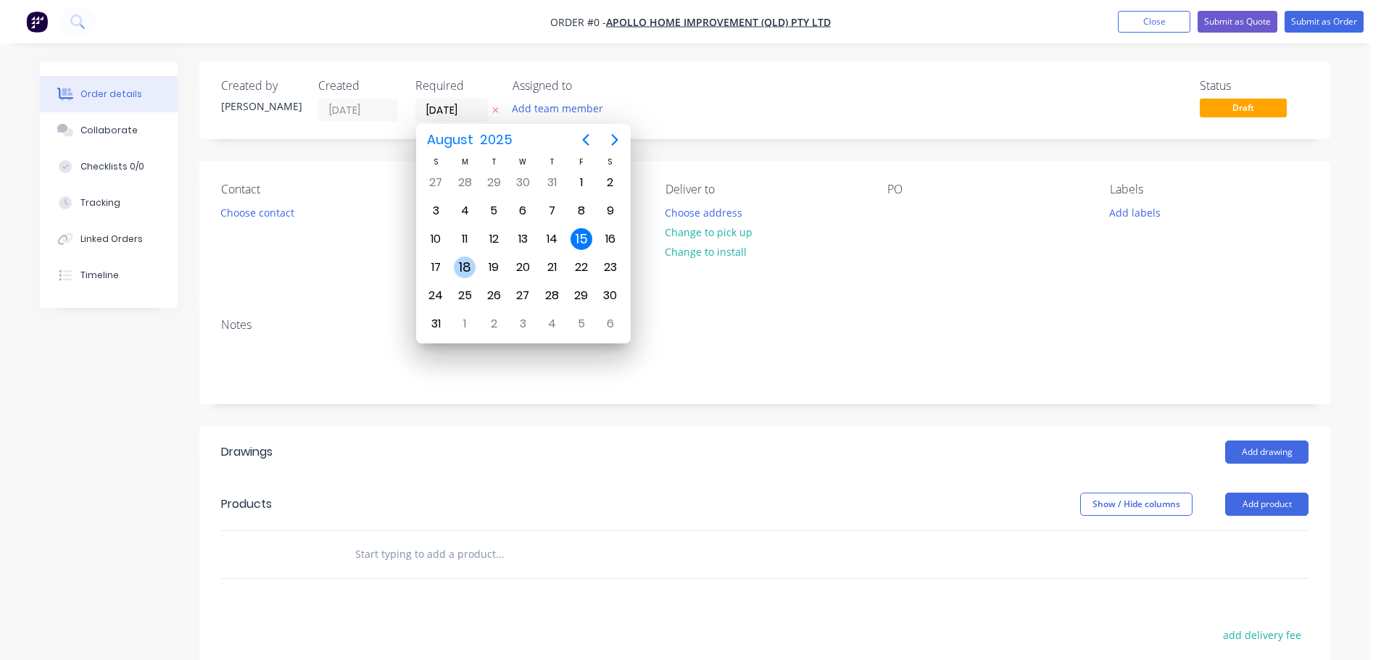
click at [457, 266] on div "18" at bounding box center [465, 268] width 22 height 22
type input "[DATE]"
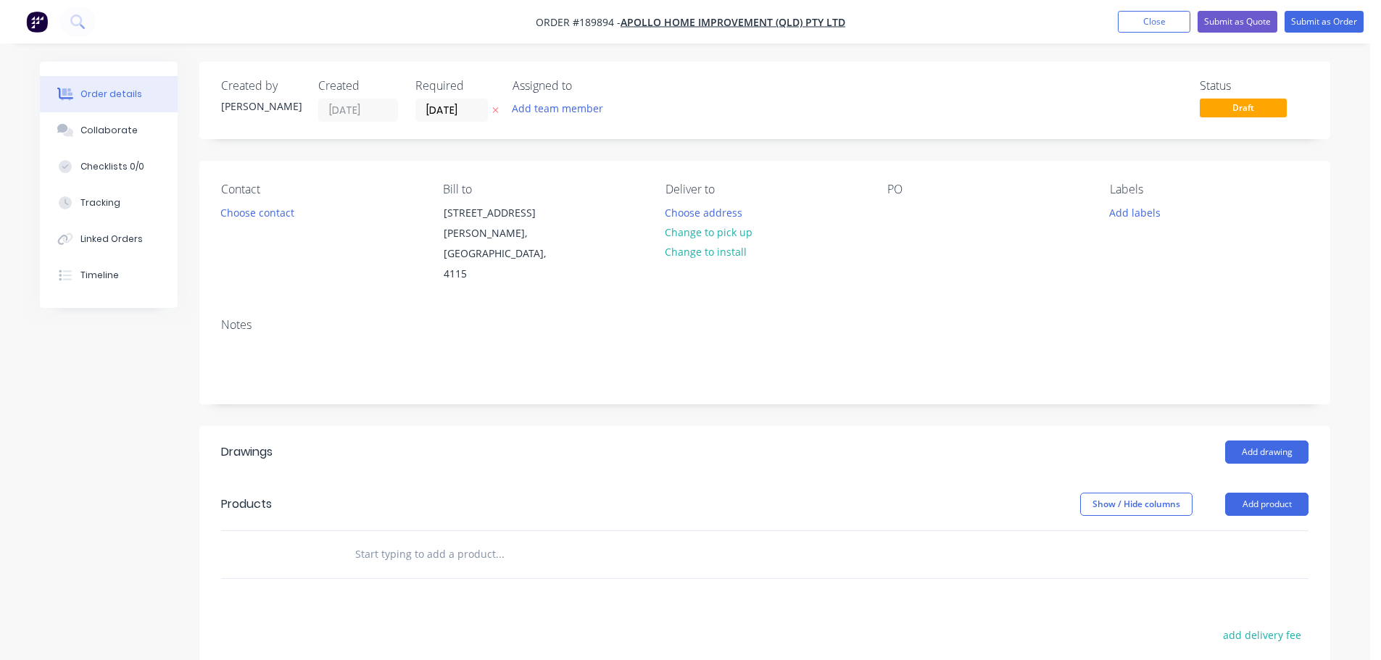
click at [265, 217] on button "Choose contact" at bounding box center [257, 212] width 89 height 20
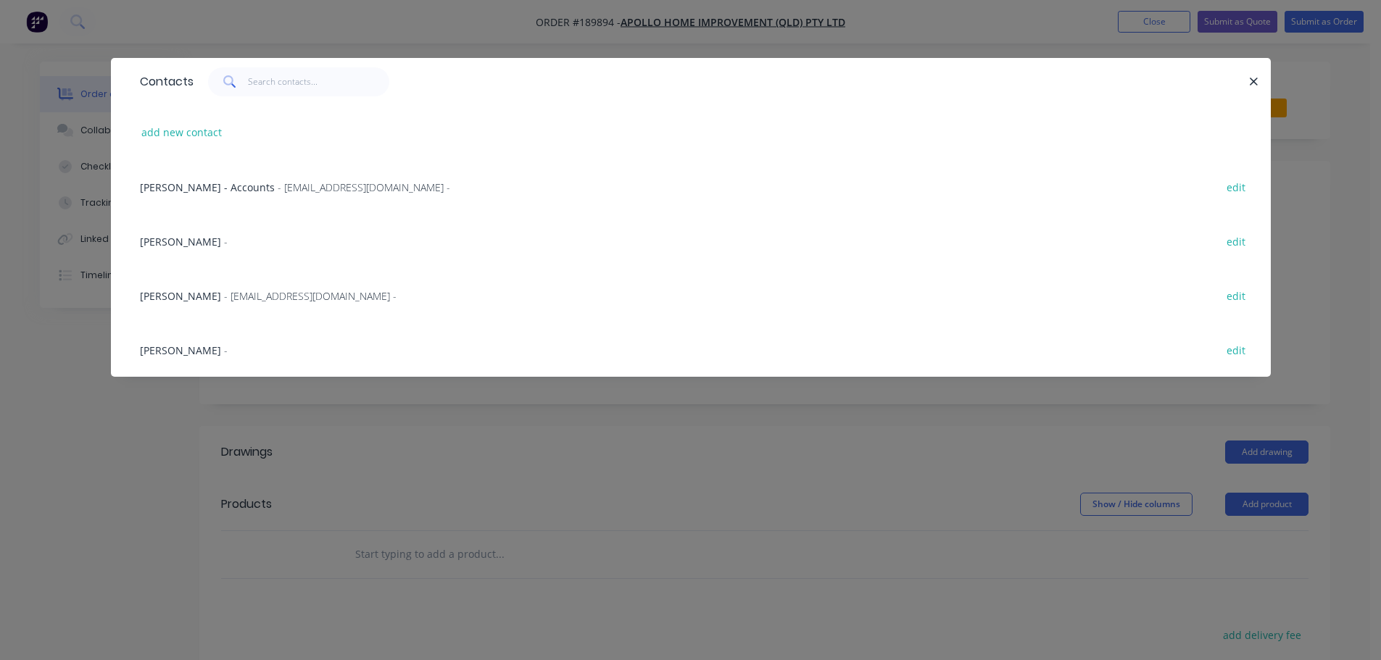
click at [261, 295] on span "- maried@apollopatios.com.au -" at bounding box center [310, 296] width 173 height 14
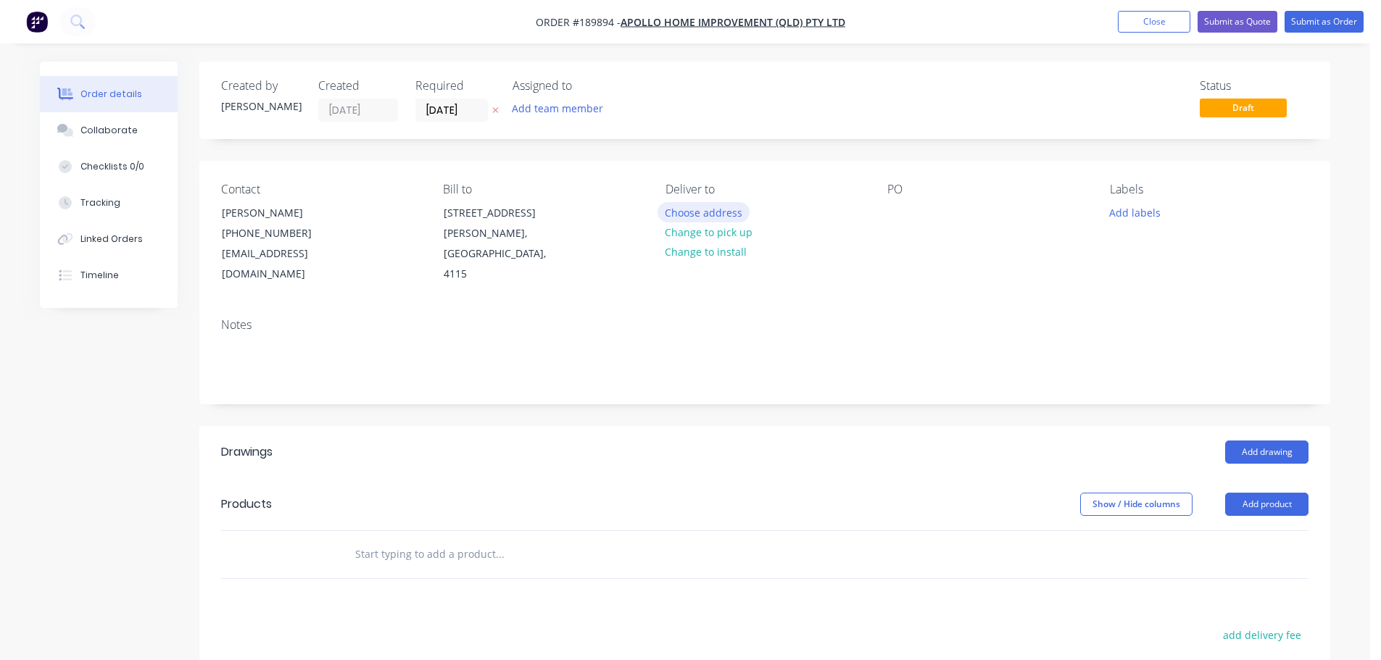
click at [662, 213] on button "Choose address" at bounding box center [703, 212] width 93 height 20
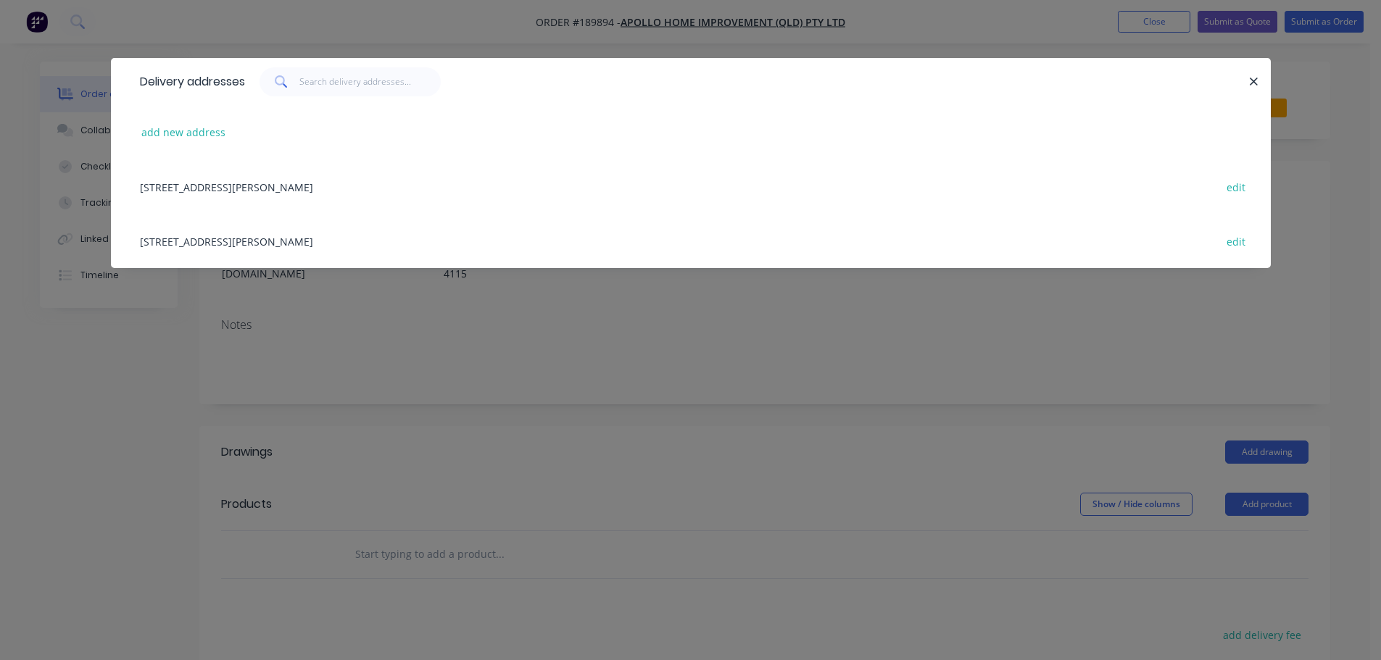
click at [554, 233] on div "29 CORYMBIA PL, (STORE), PARKINSON, Queensland, Australia, 4115 edit" at bounding box center [691, 241] width 1116 height 54
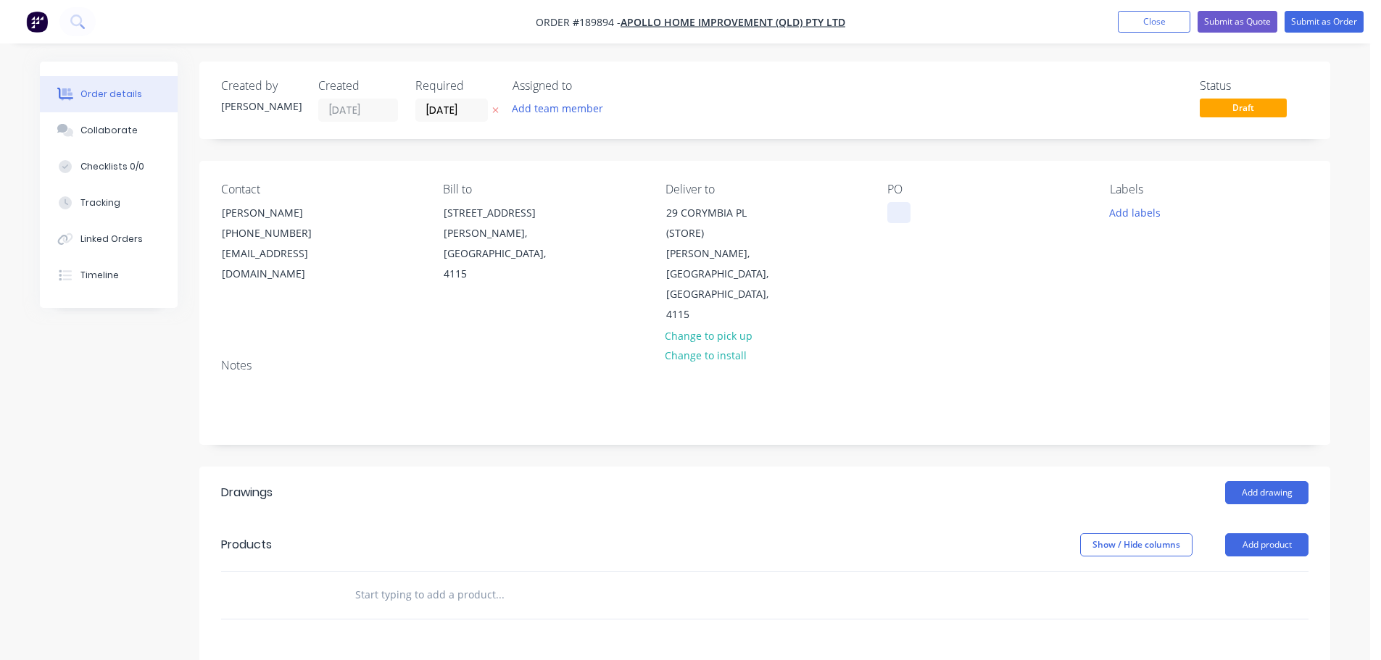
click at [894, 206] on div at bounding box center [898, 212] width 23 height 21
click at [1123, 212] on button "Add labels" at bounding box center [1134, 212] width 67 height 20
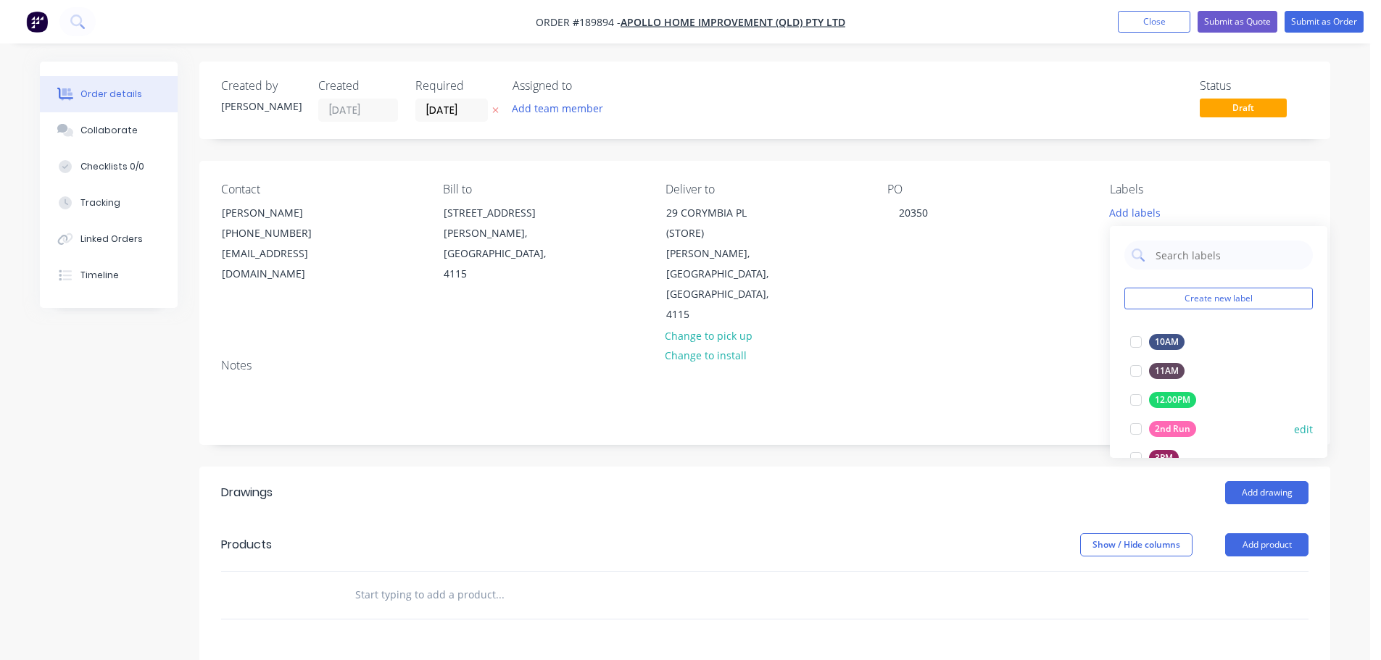
click at [1130, 427] on div at bounding box center [1135, 429] width 29 height 29
click at [1021, 470] on header "Drawings Add drawing" at bounding box center [764, 493] width 1131 height 52
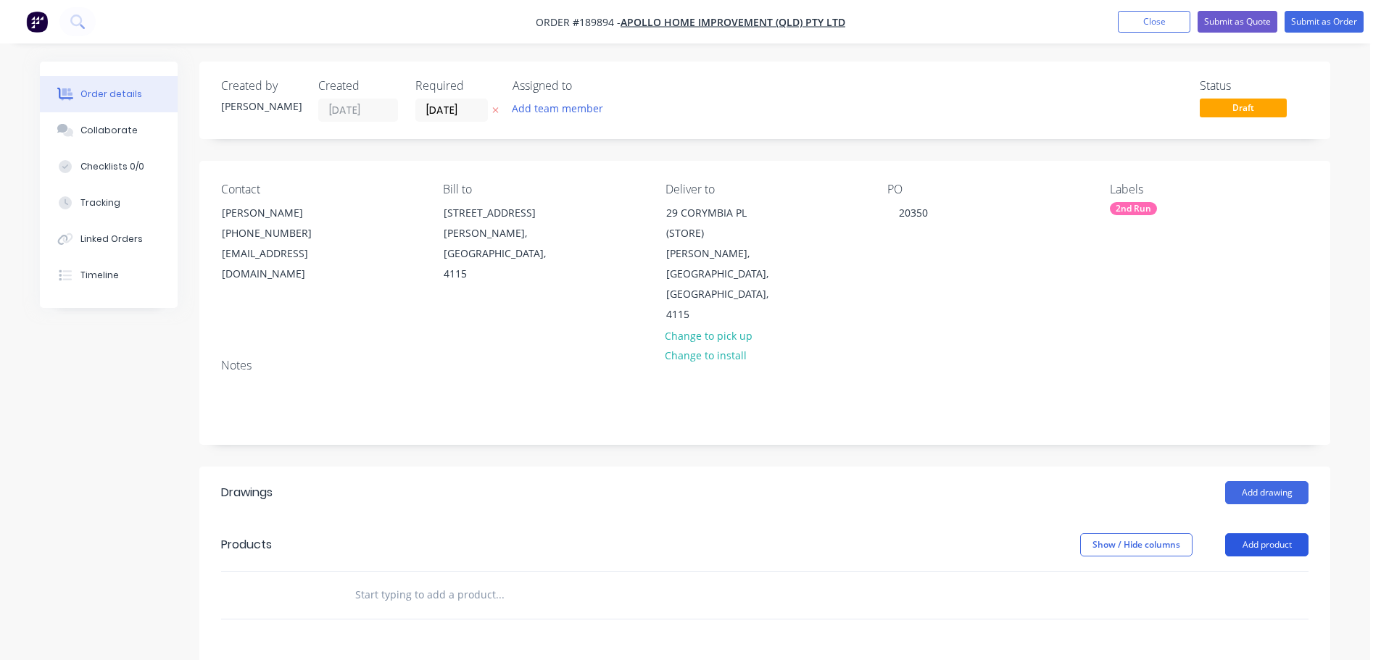
click at [1274, 533] on button "Add product" at bounding box center [1266, 544] width 83 height 23
click at [1192, 571] on div "Product catalogue" at bounding box center [1240, 581] width 112 height 21
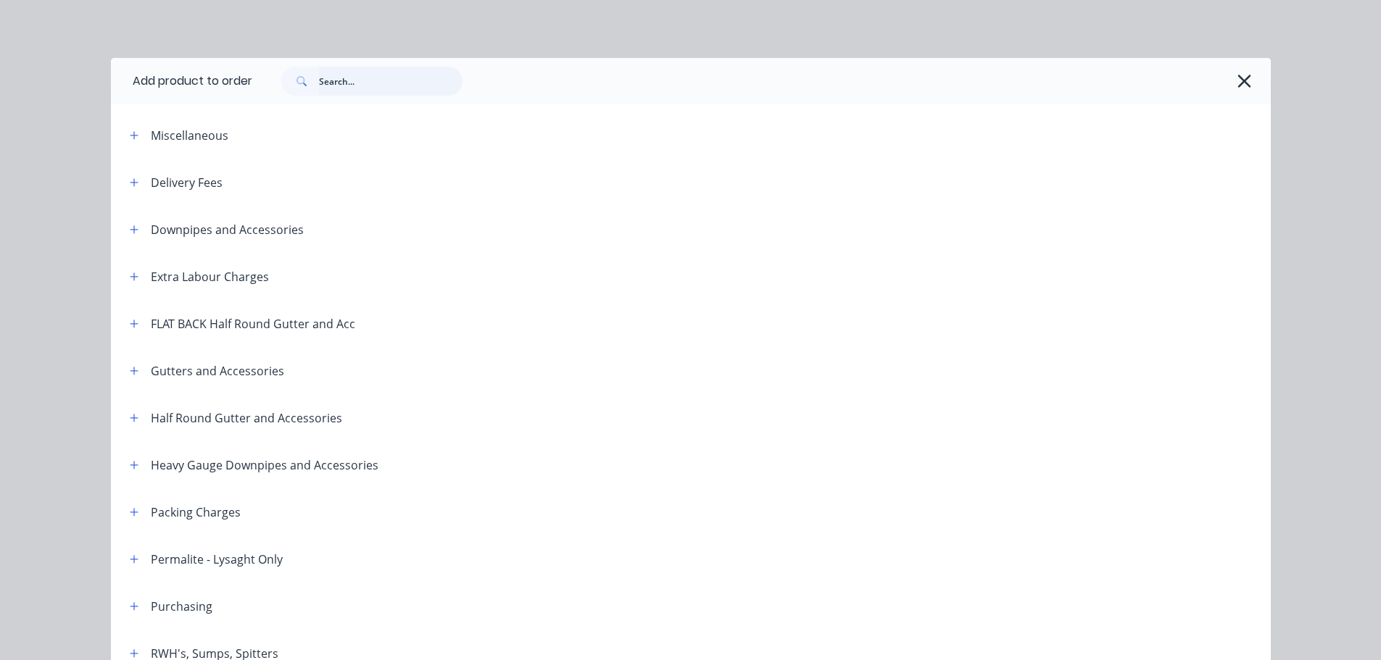
click at [319, 77] on input "text" at bounding box center [391, 81] width 144 height 29
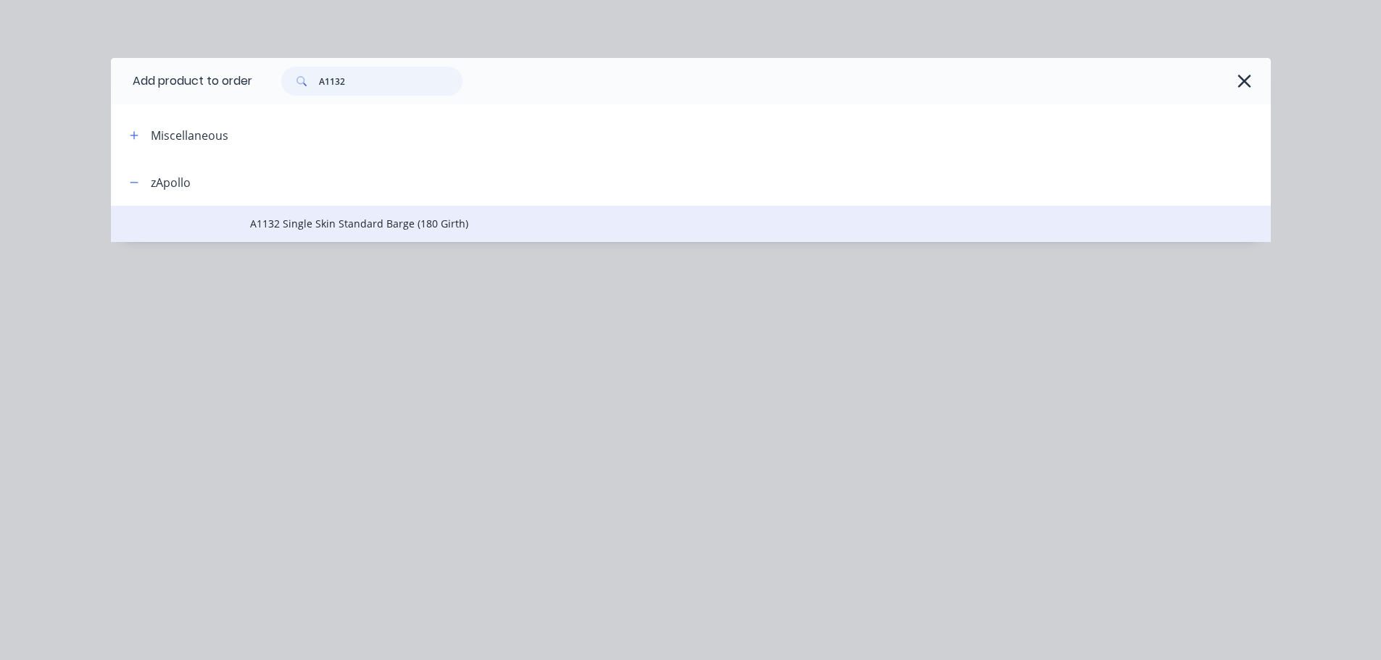
type input "A1132"
click at [325, 238] on td "A1132 Single Skin Standard Barge (180 Girth)" at bounding box center [760, 224] width 1021 height 36
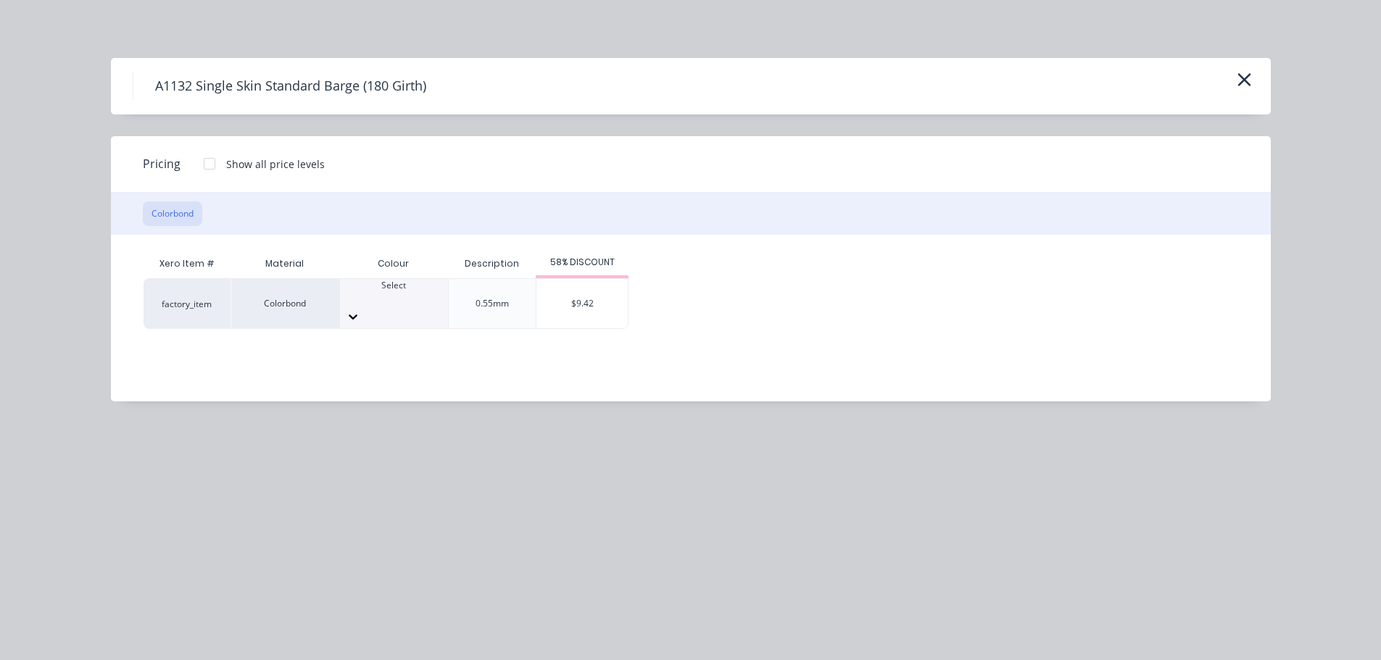
click at [396, 288] on div "Select" at bounding box center [394, 303] width 108 height 49
click at [616, 289] on div "$9.42" at bounding box center [581, 303] width 91 height 49
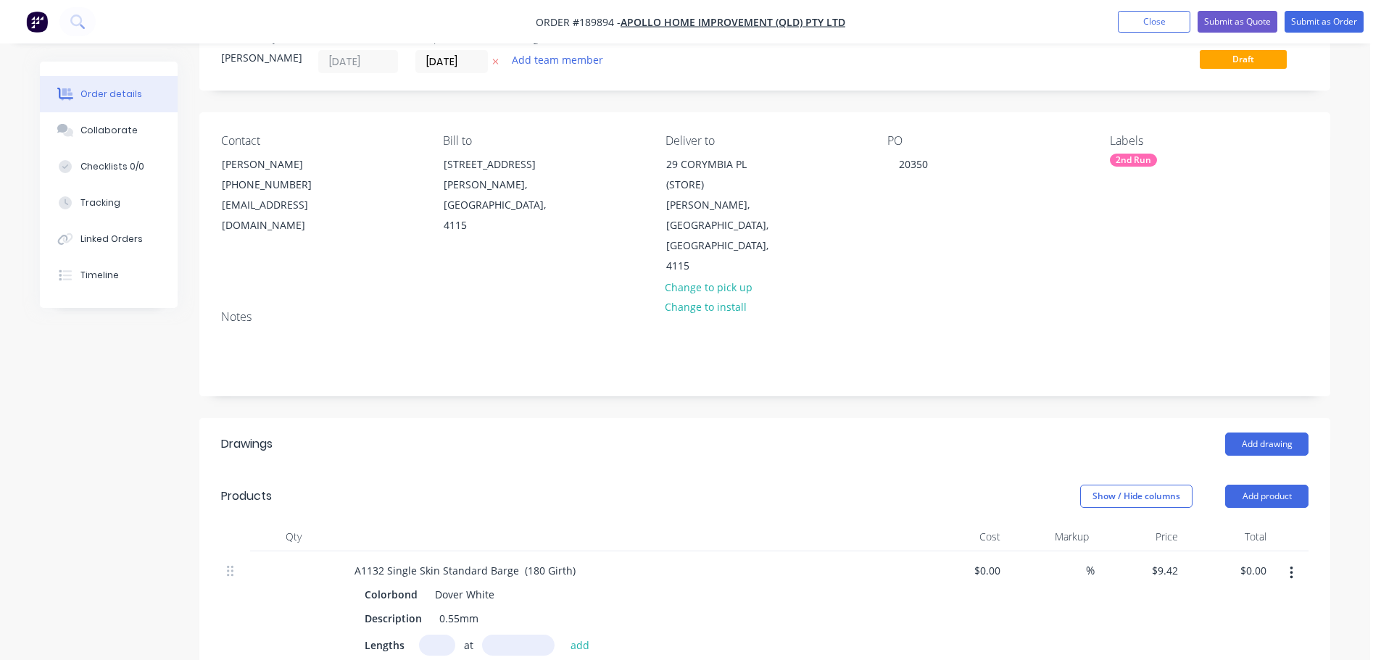
scroll to position [145, 0]
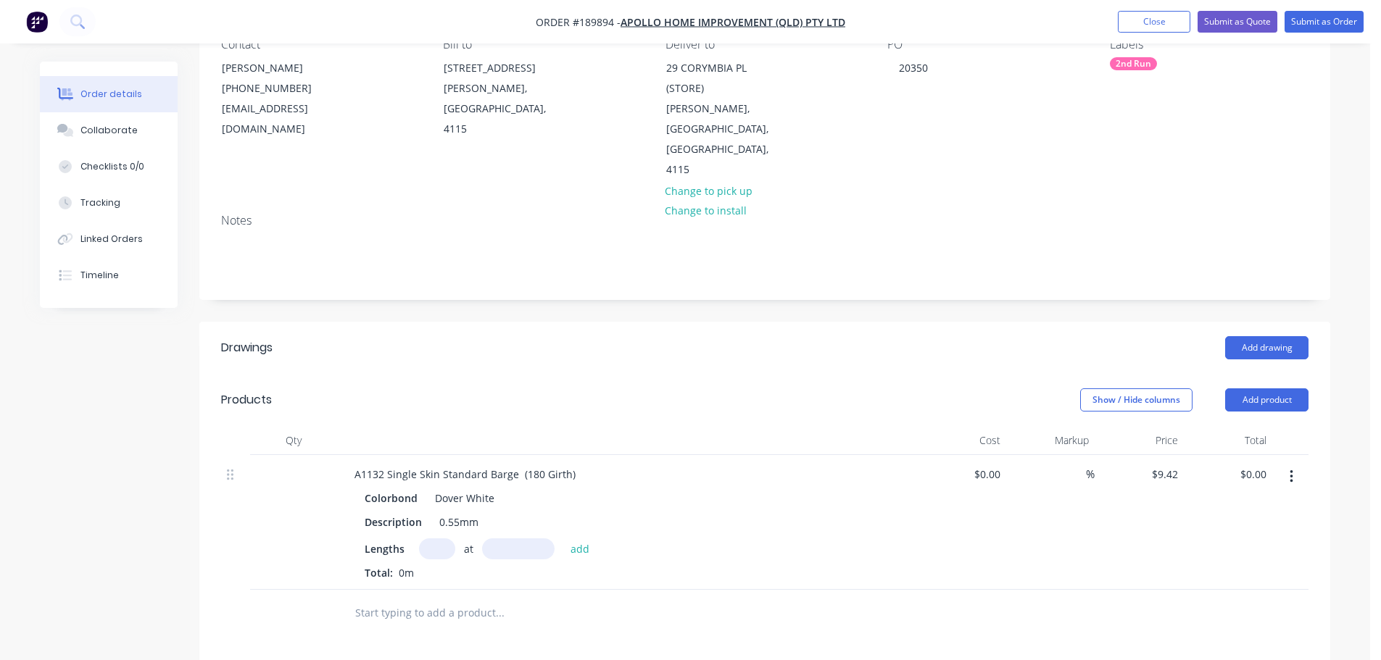
click at [447, 539] on input "text" at bounding box center [437, 549] width 36 height 21
type input "2"
type input "2100"
click at [563, 539] on button "add" at bounding box center [580, 549] width 34 height 20
type input "$39.56"
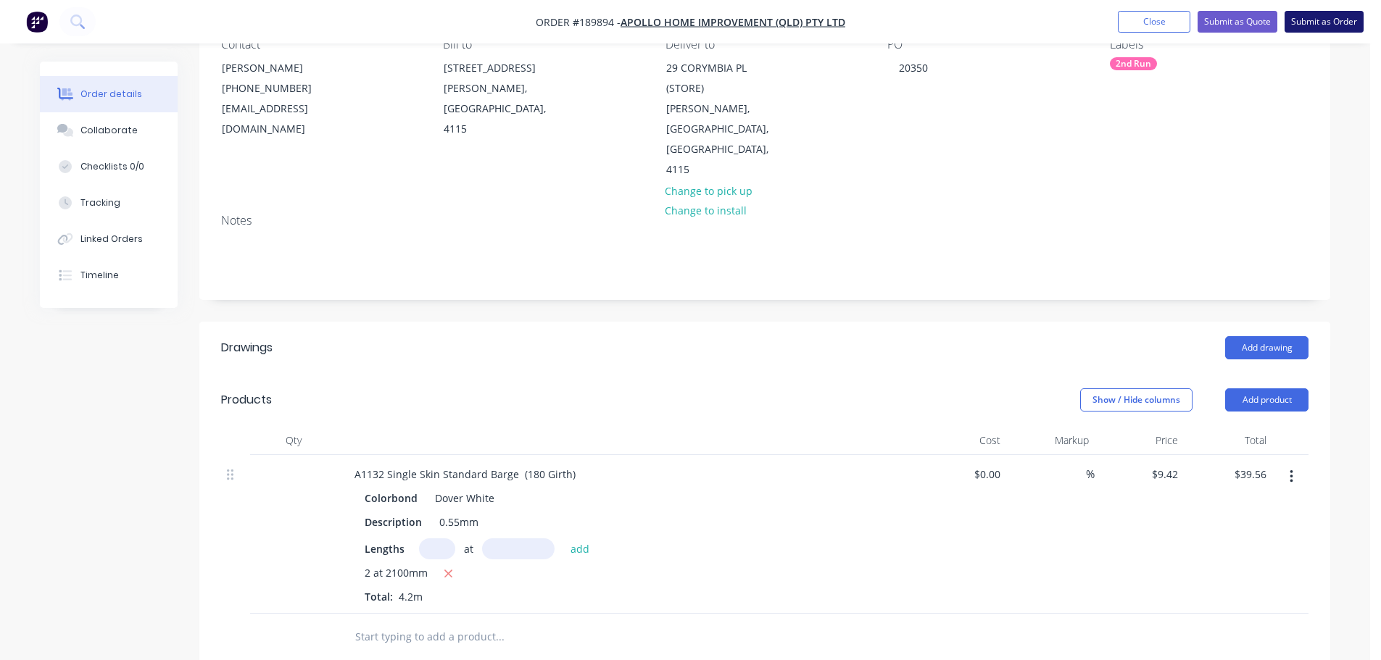
click at [1291, 22] on button "Submit as Order" at bounding box center [1323, 22] width 79 height 22
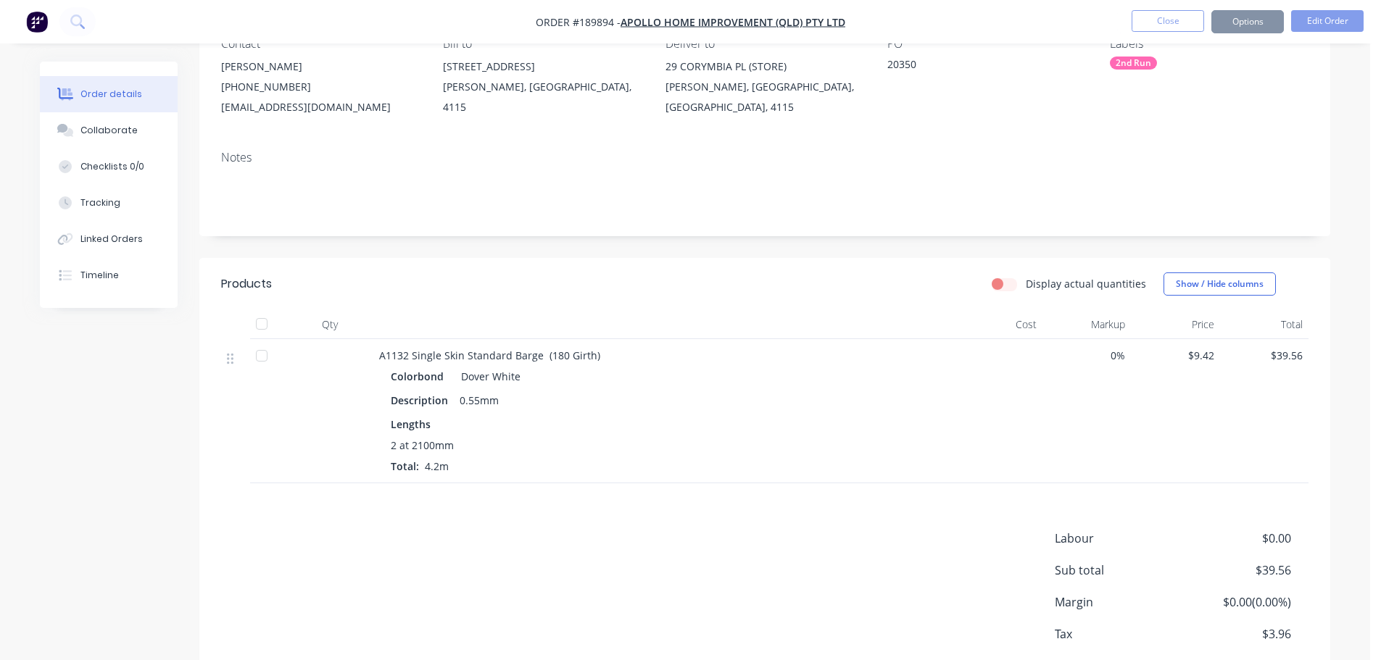
scroll to position [0, 0]
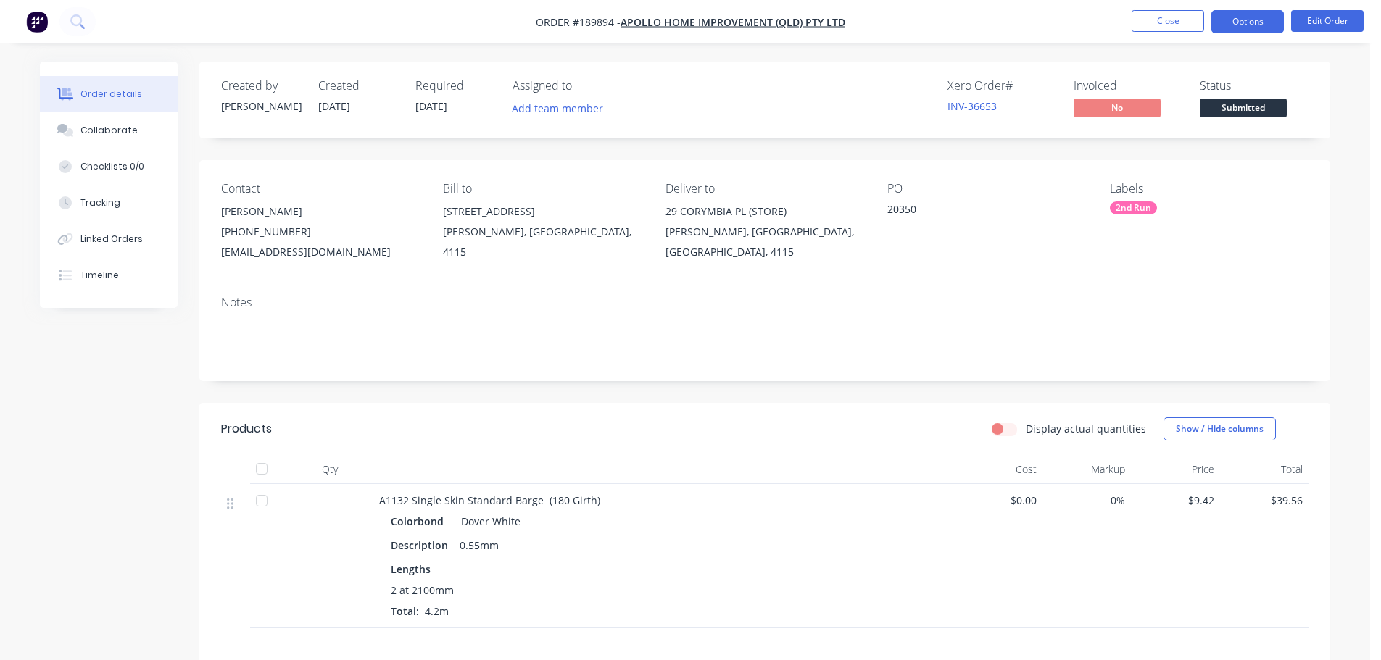
click at [1252, 18] on button "Options" at bounding box center [1247, 21] width 72 height 23
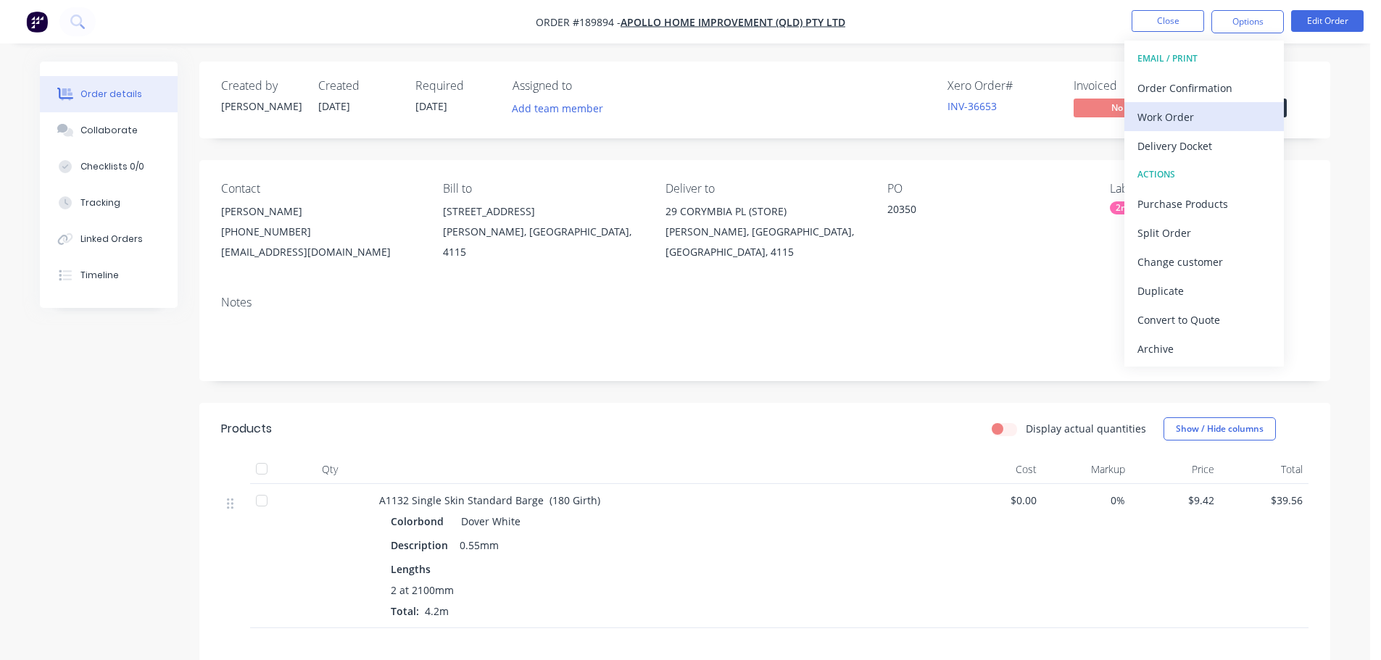
click at [1255, 125] on div "Work Order" at bounding box center [1203, 117] width 133 height 21
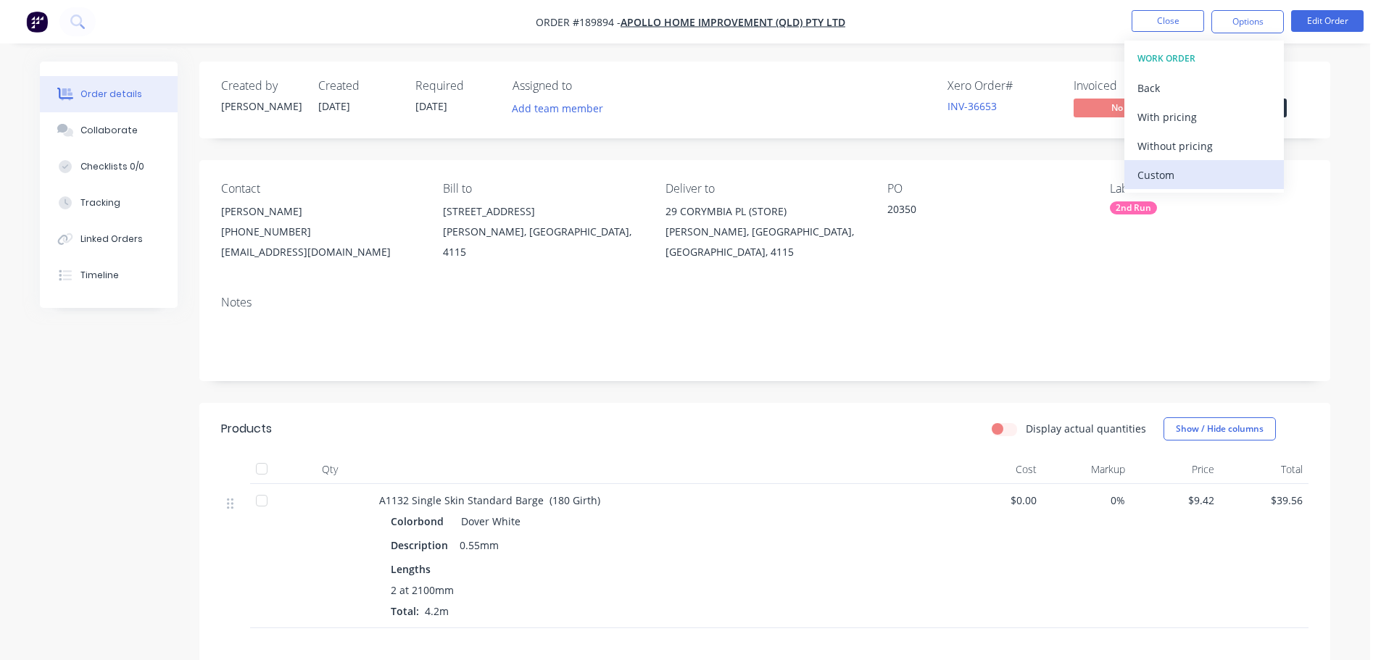
click at [1239, 167] on div "Custom" at bounding box center [1203, 175] width 133 height 21
click at [1169, 151] on div "Without pricing" at bounding box center [1203, 146] width 133 height 21
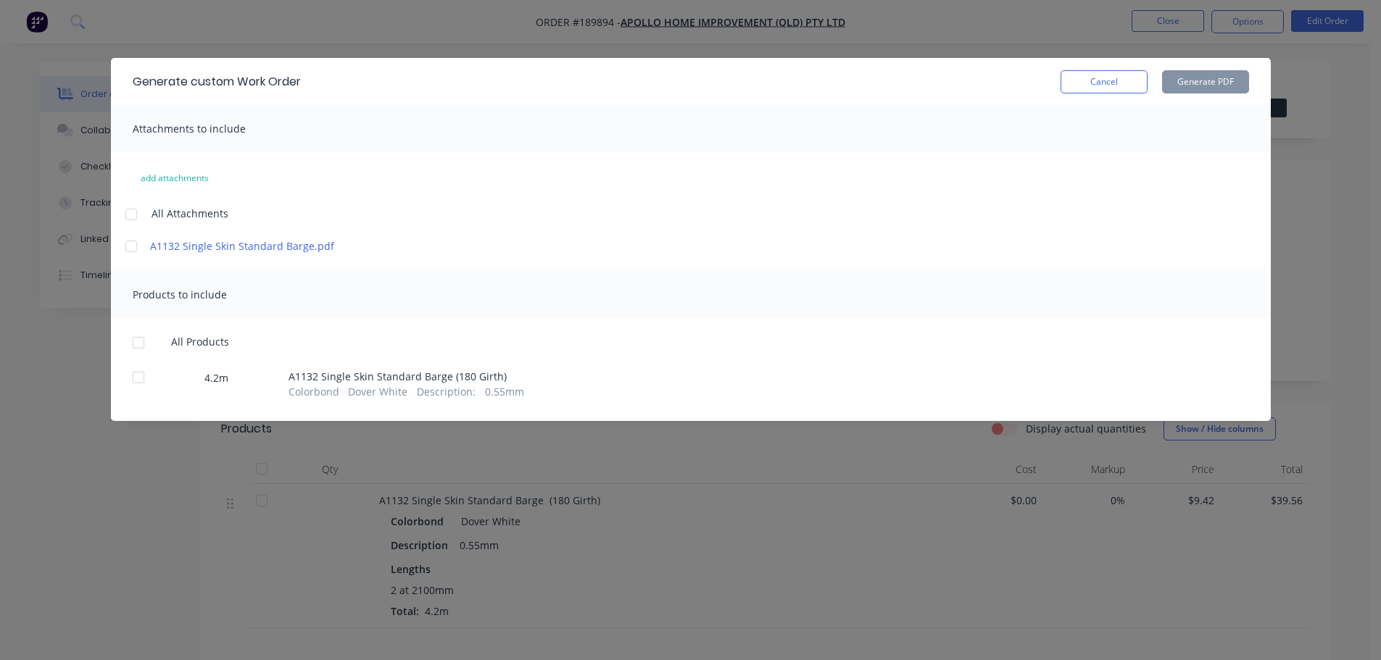
click at [129, 215] on div at bounding box center [131, 214] width 29 height 29
click at [137, 344] on div at bounding box center [138, 342] width 29 height 29
click at [1199, 78] on button "Generate PDF" at bounding box center [1205, 81] width 87 height 23
click at [1124, 77] on button "Cancel" at bounding box center [1103, 81] width 87 height 23
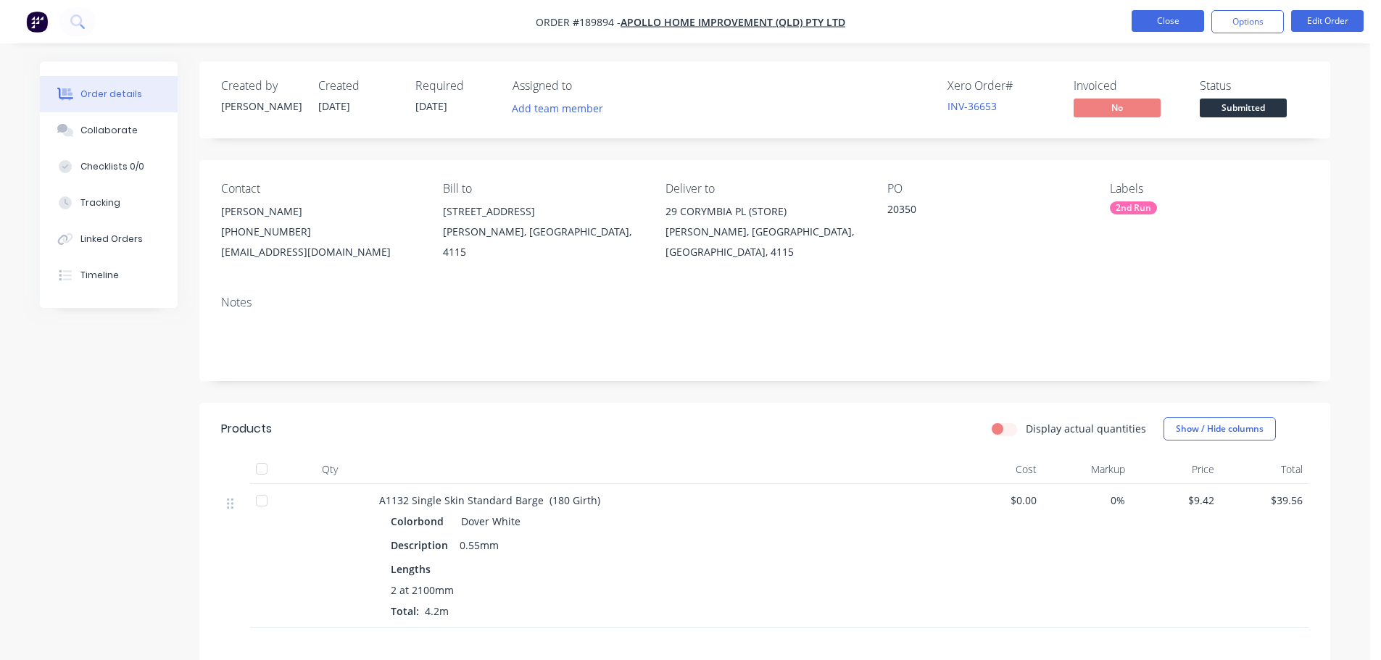
click at [1158, 20] on button "Close" at bounding box center [1167, 21] width 72 height 22
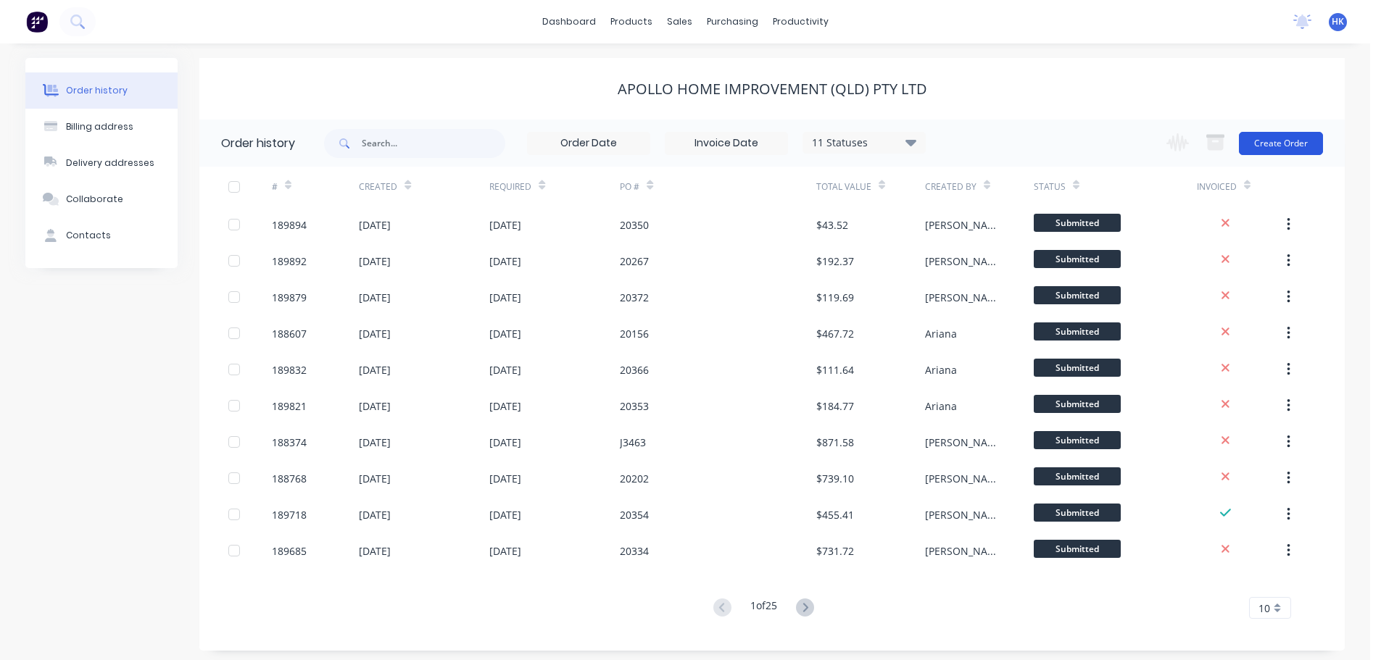
click at [1271, 144] on button "Create Order" at bounding box center [1281, 143] width 84 height 23
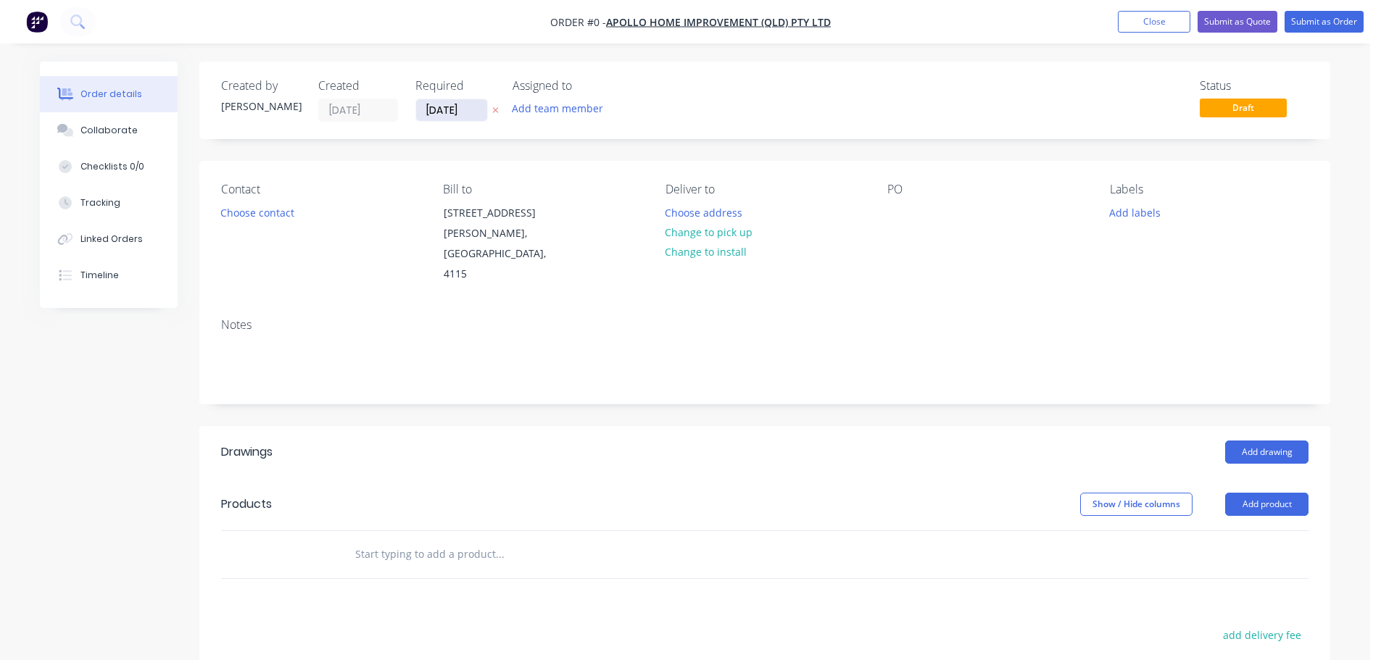
click at [460, 117] on input "[DATE]" at bounding box center [451, 110] width 71 height 22
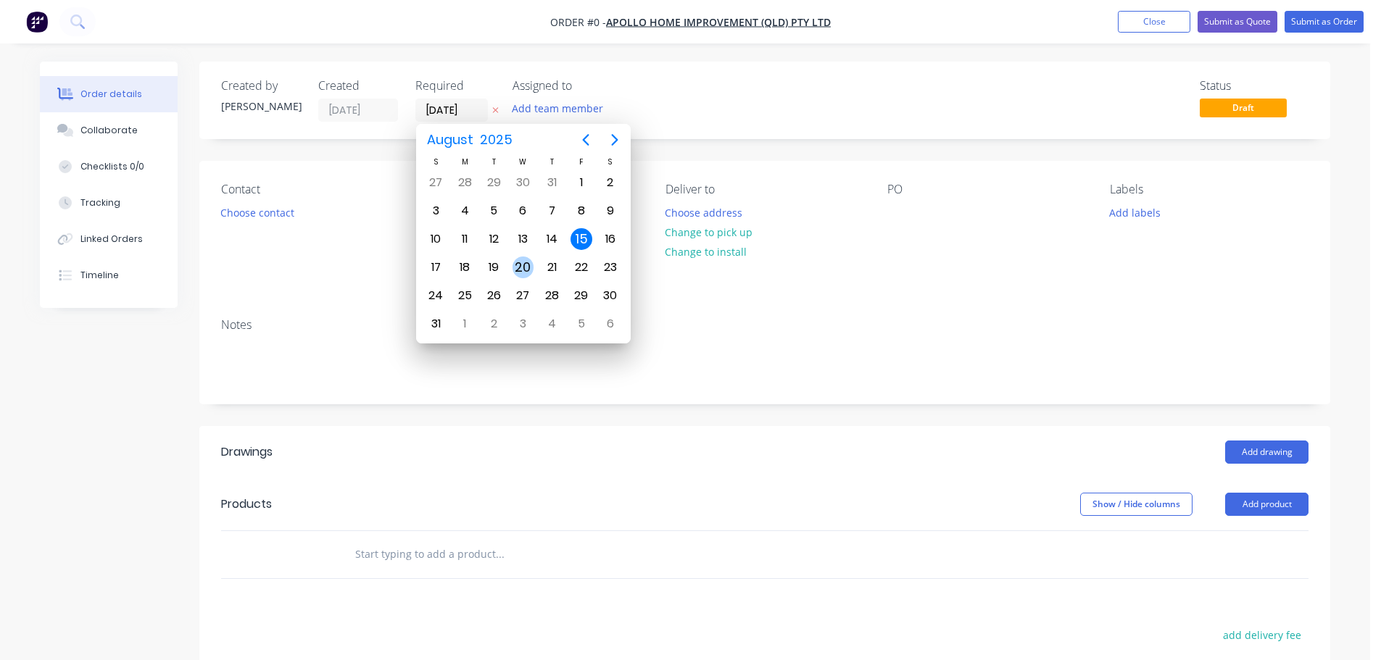
click at [515, 273] on div "20" at bounding box center [523, 268] width 22 height 22
type input "20/08/25"
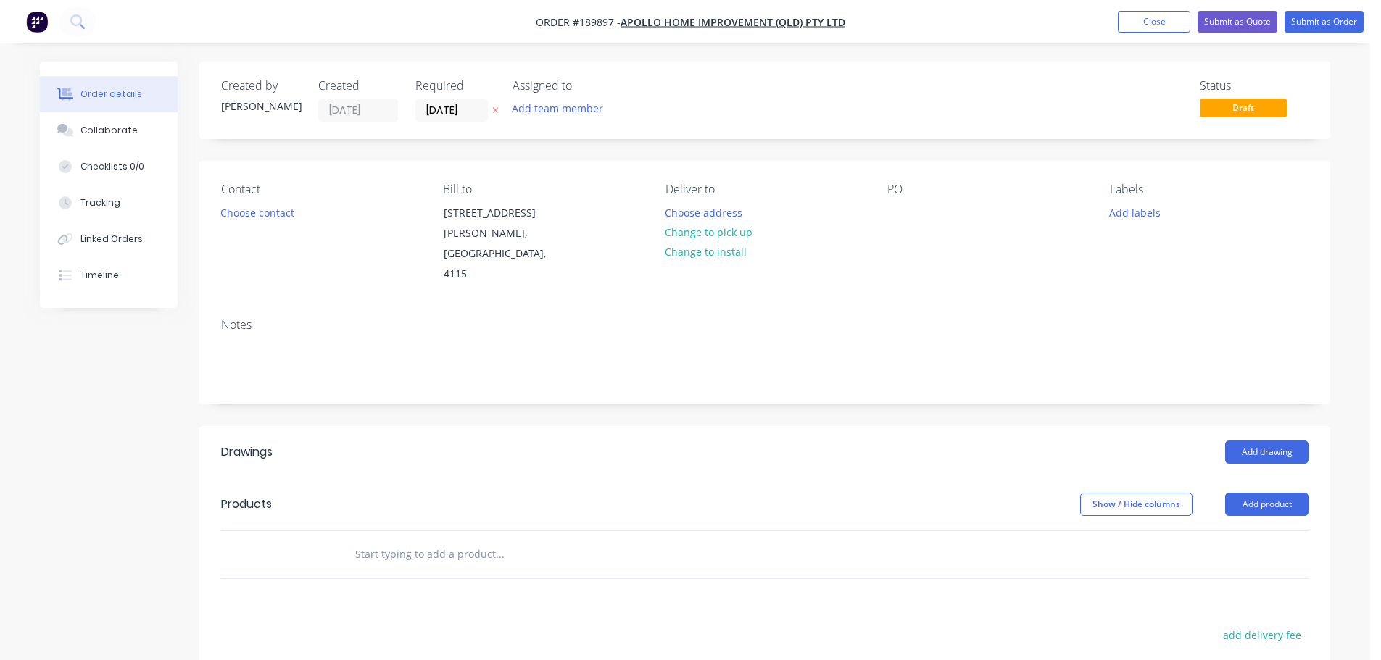
click at [267, 218] on button "Choose contact" at bounding box center [257, 212] width 89 height 20
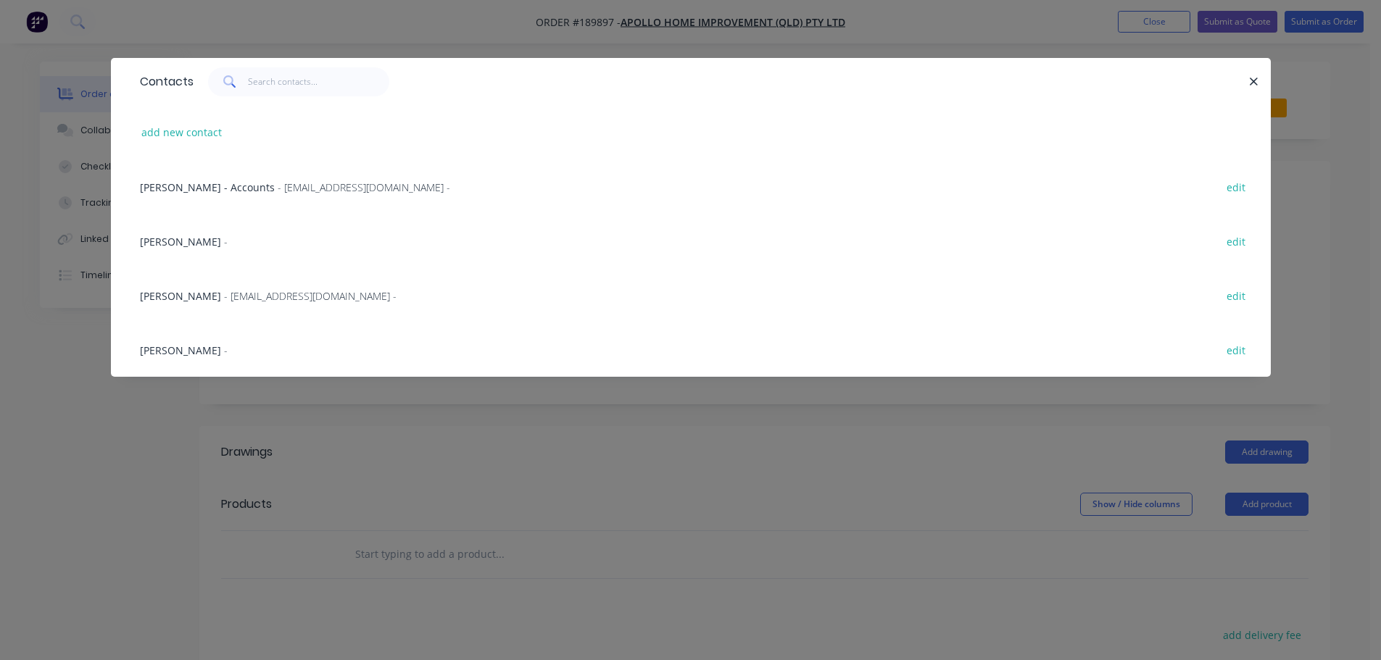
click at [262, 294] on span "- maried@apollopatios.com.au -" at bounding box center [310, 296] width 173 height 14
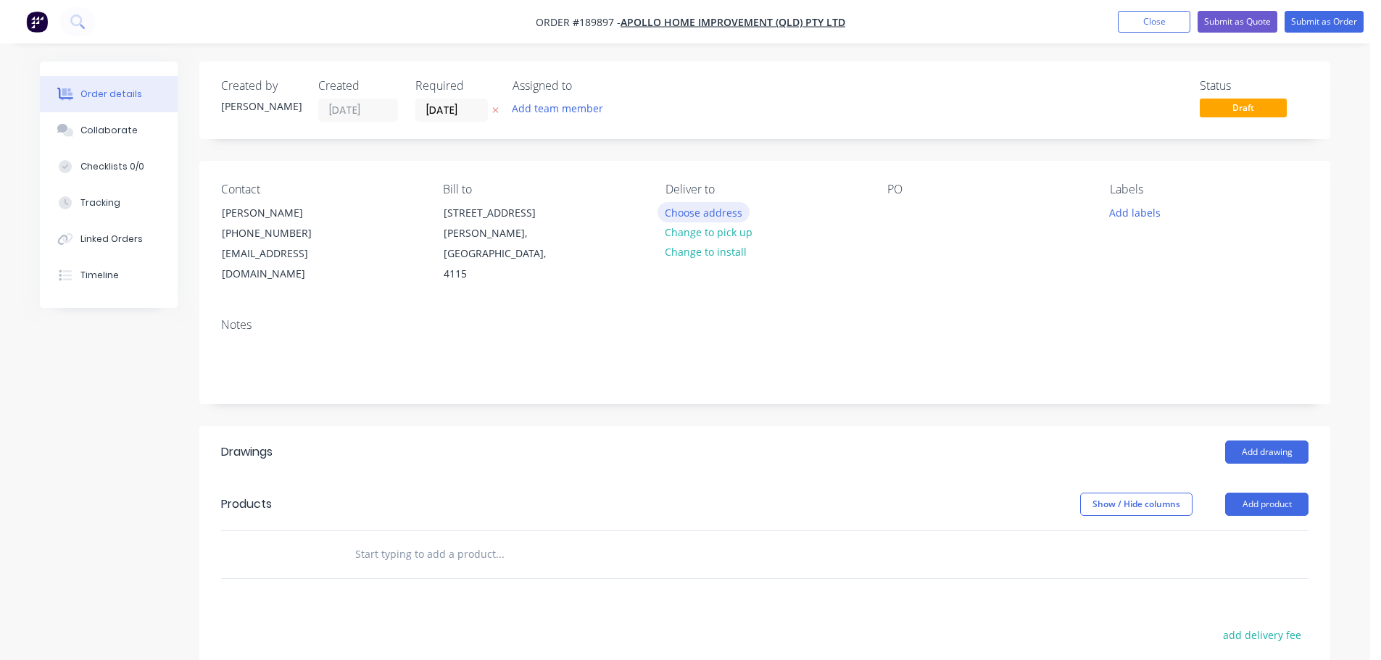
click at [721, 208] on button "Choose address" at bounding box center [703, 212] width 93 height 20
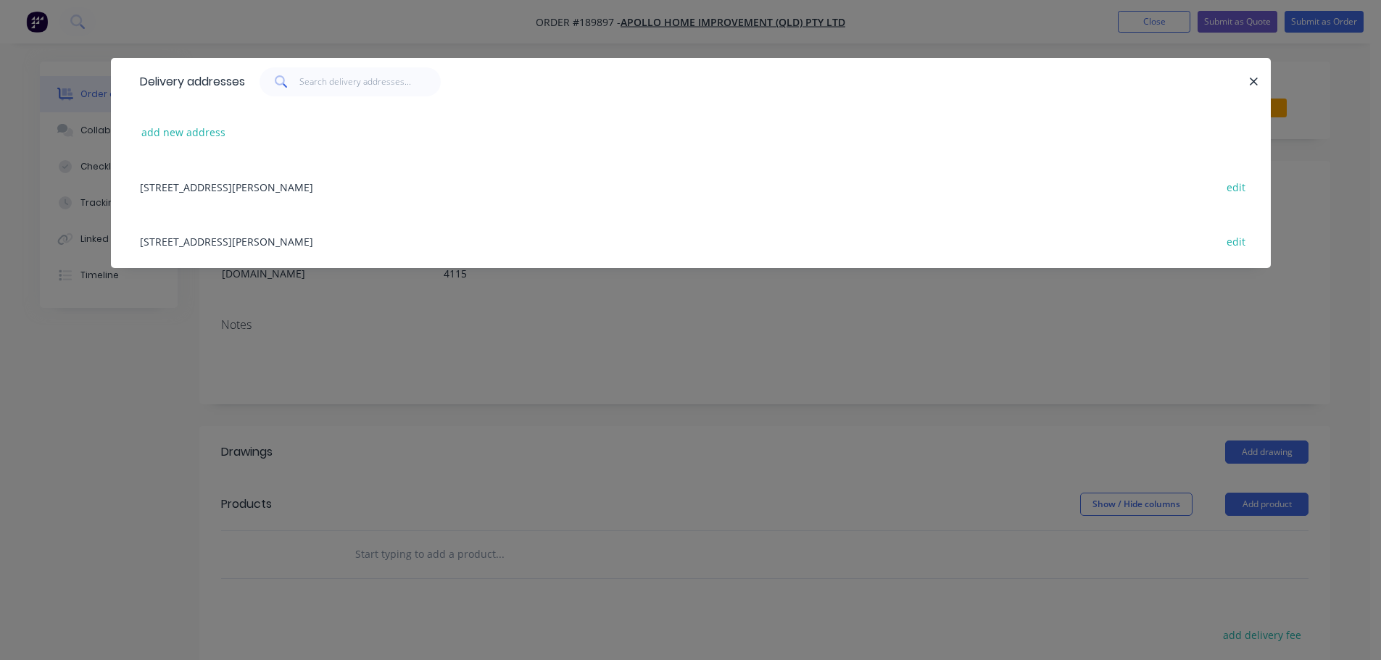
click at [377, 242] on div "29 CORYMBIA PL, (STORE), PARKINSON, Queensland, Australia, 4115 edit" at bounding box center [691, 241] width 1116 height 54
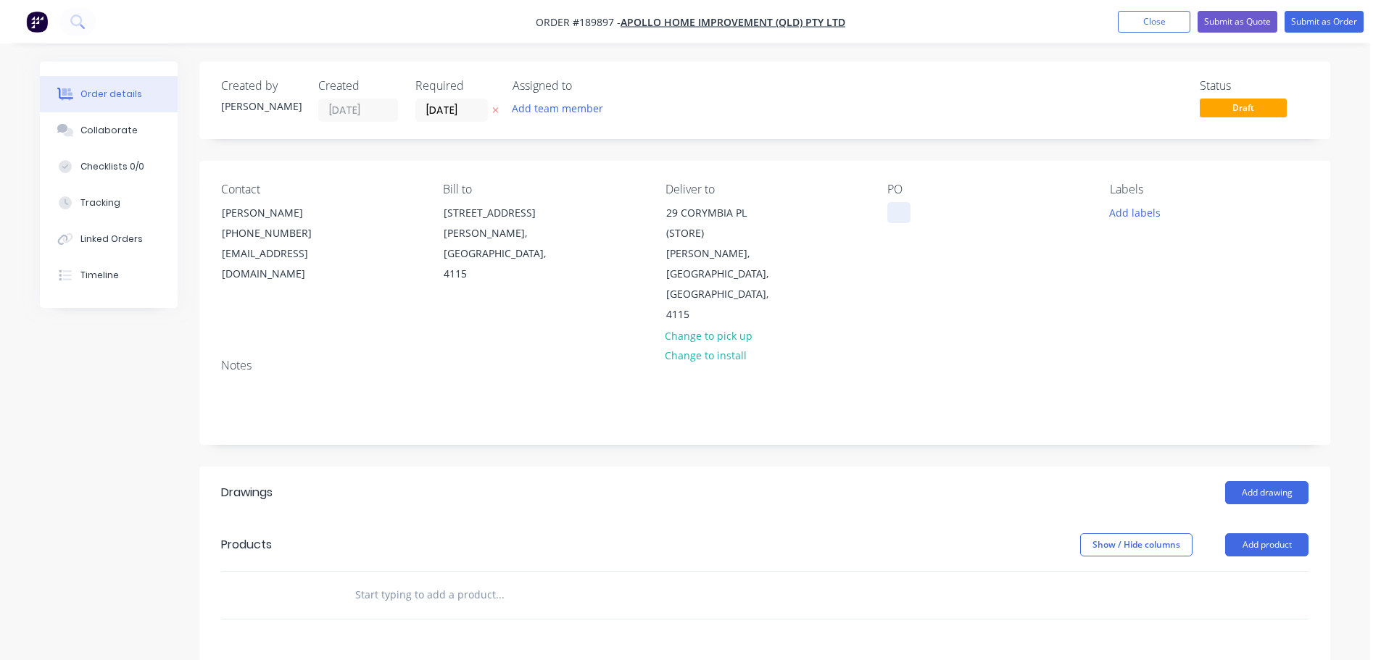
click at [900, 215] on div at bounding box center [898, 212] width 23 height 21
click at [1133, 216] on button "Add labels" at bounding box center [1134, 212] width 67 height 20
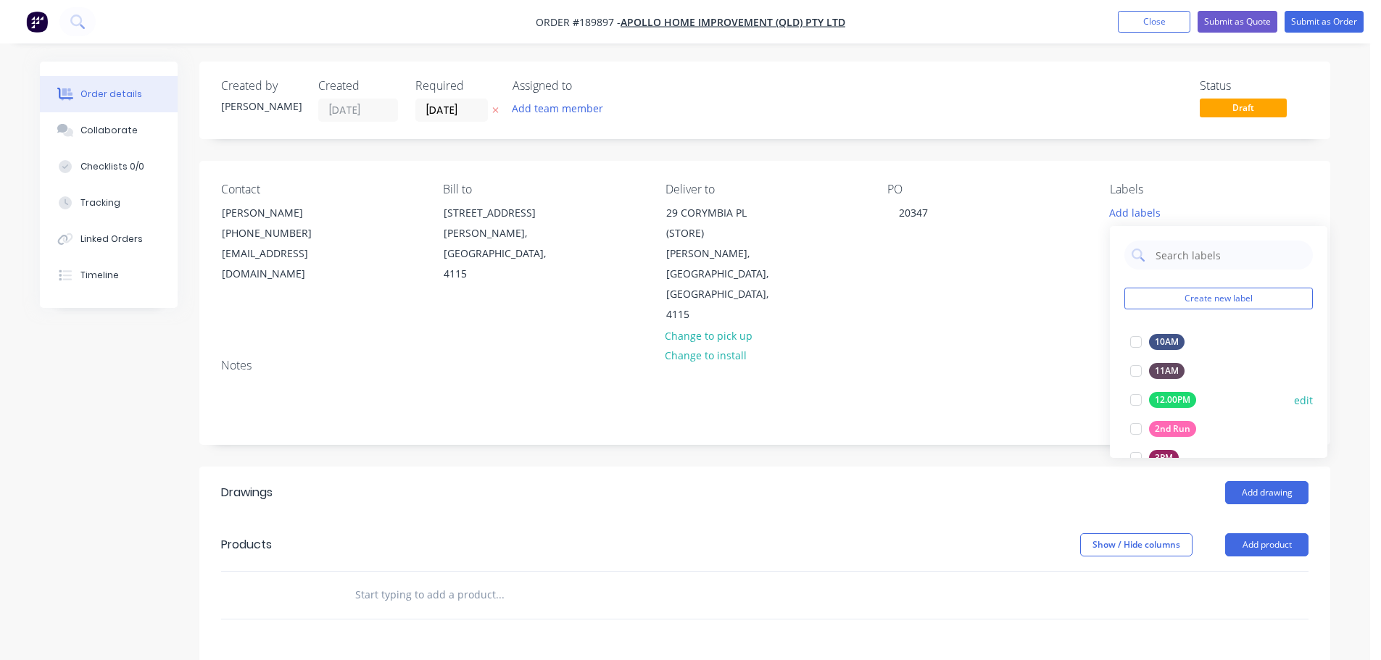
click at [1140, 429] on div at bounding box center [1135, 429] width 29 height 29
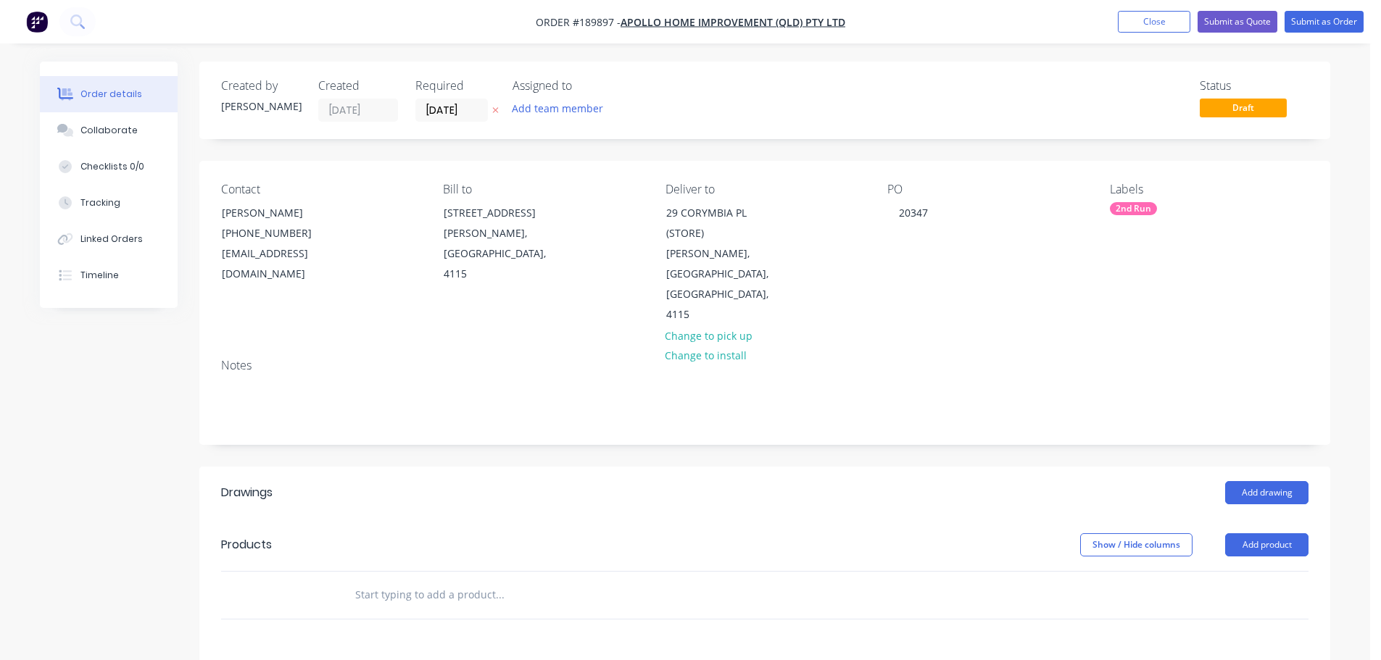
click at [913, 244] on div "PO 20347" at bounding box center [986, 254] width 199 height 143
click at [1262, 533] on button "Add product" at bounding box center [1266, 544] width 83 height 23
click at [1228, 600] on div "Basic product" at bounding box center [1240, 610] width 112 height 21
click at [1289, 609] on button "button" at bounding box center [1291, 622] width 34 height 26
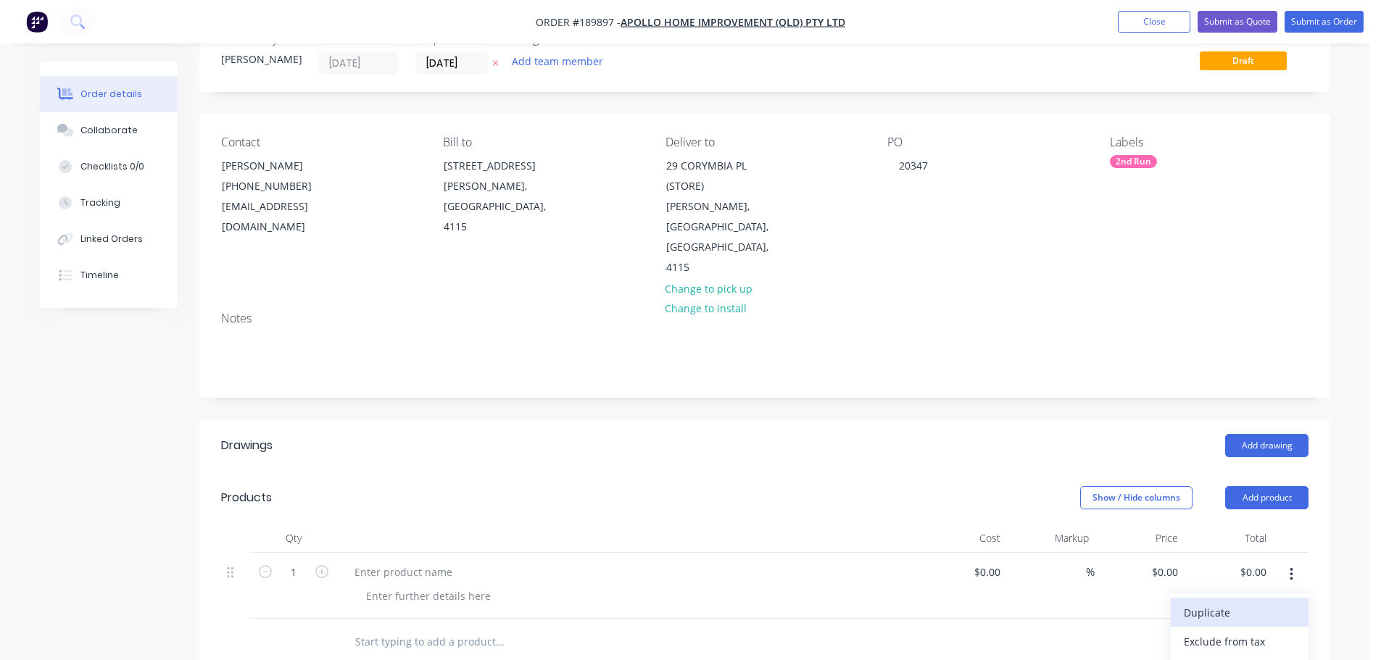
scroll to position [72, 0]
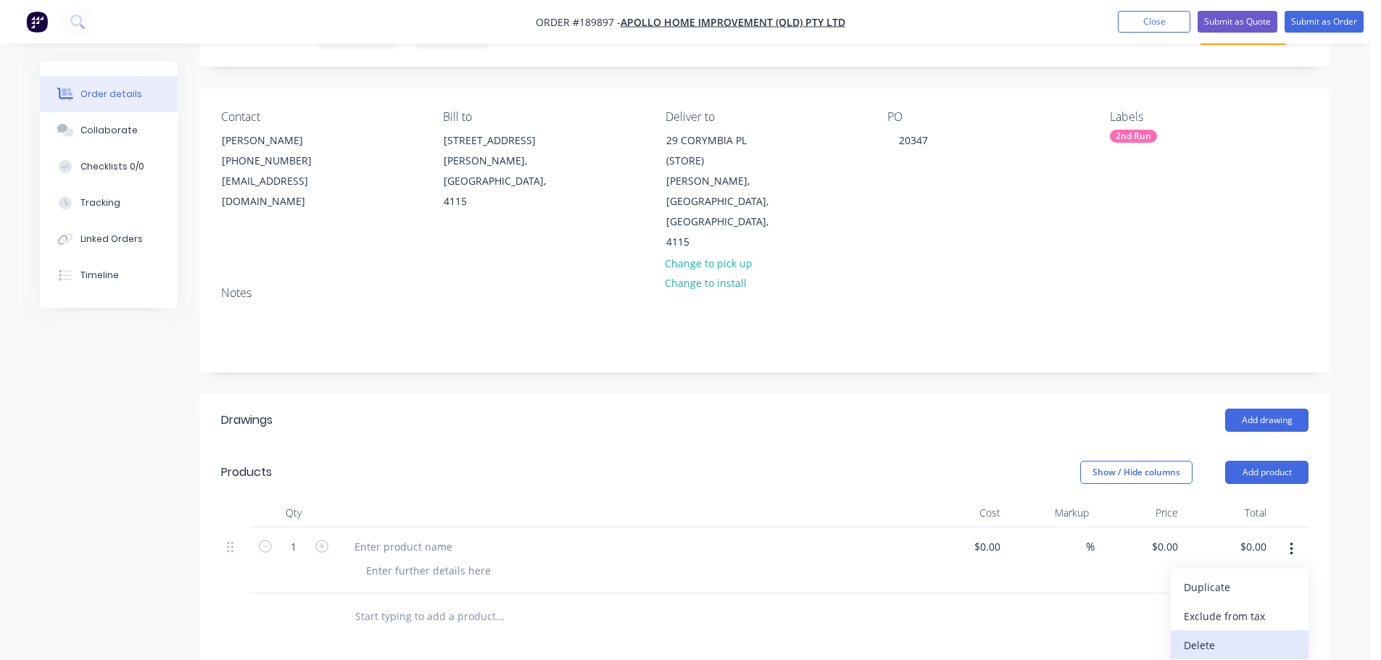
click at [1237, 635] on div "Delete" at bounding box center [1240, 645] width 112 height 21
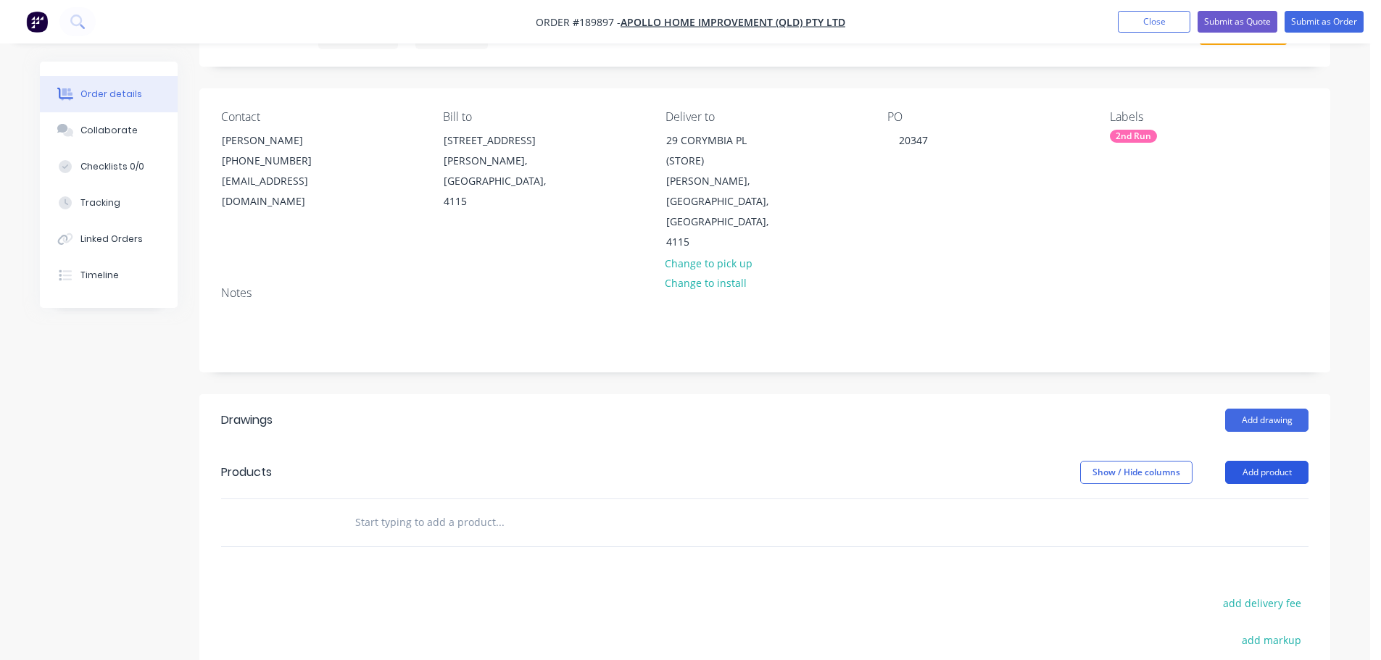
click at [1279, 461] on button "Add product" at bounding box center [1266, 472] width 83 height 23
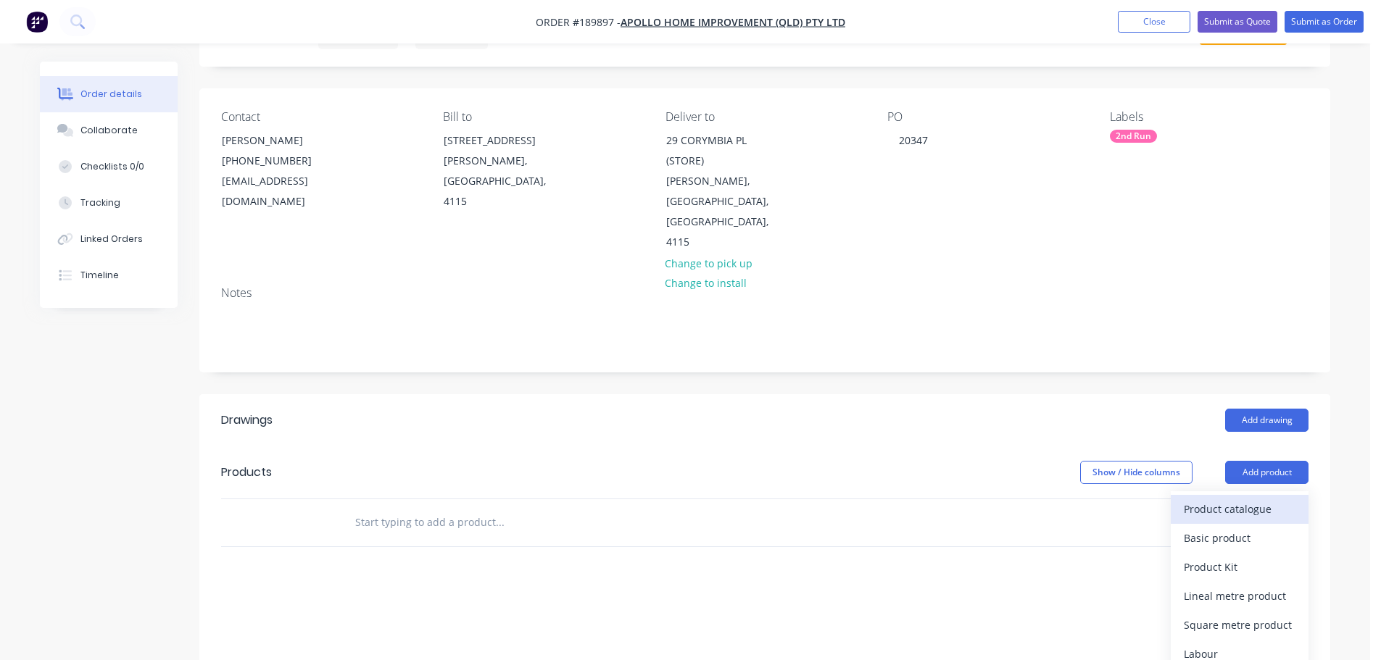
click at [1250, 499] on div "Product catalogue" at bounding box center [1240, 509] width 112 height 21
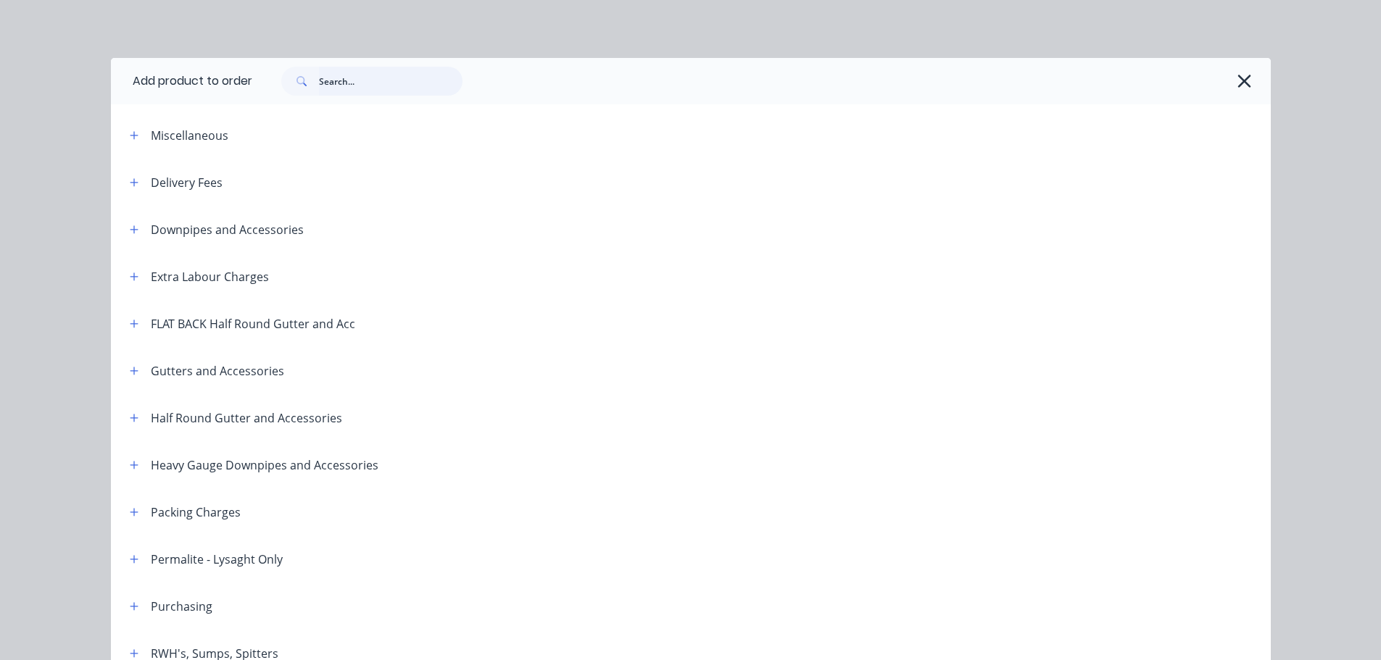
click at [376, 80] on input "text" at bounding box center [391, 81] width 144 height 29
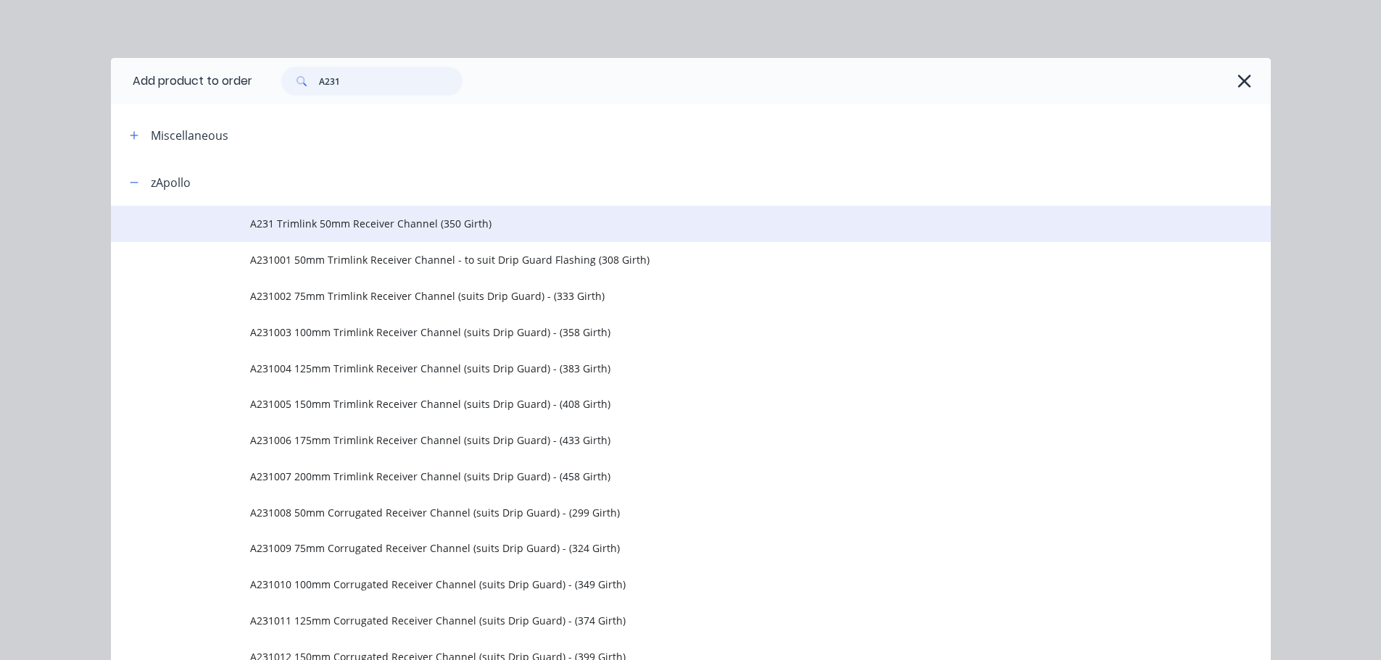
type input "A231"
click at [427, 229] on span "A231 Trimlink 50mm Receiver Channel (350 Girth)" at bounding box center [658, 223] width 816 height 15
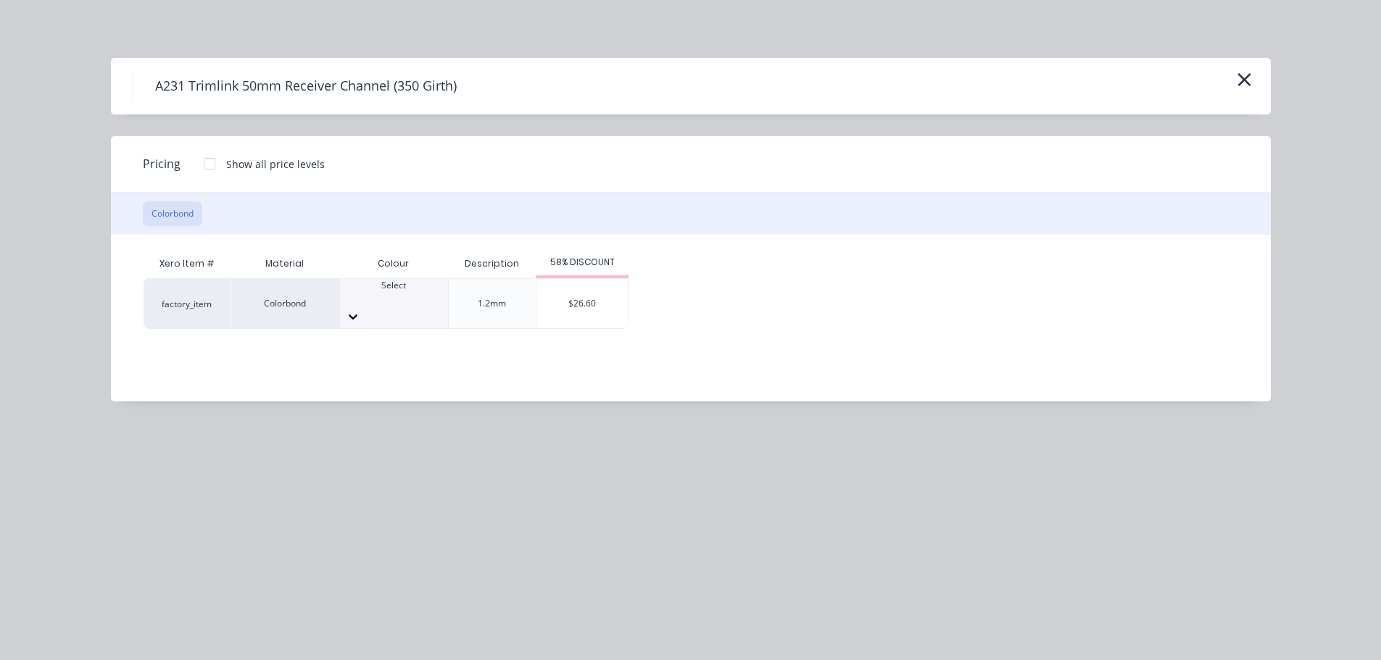
click at [360, 309] on icon at bounding box center [353, 316] width 14 height 14
click at [581, 299] on div "$26.60" at bounding box center [581, 303] width 91 height 49
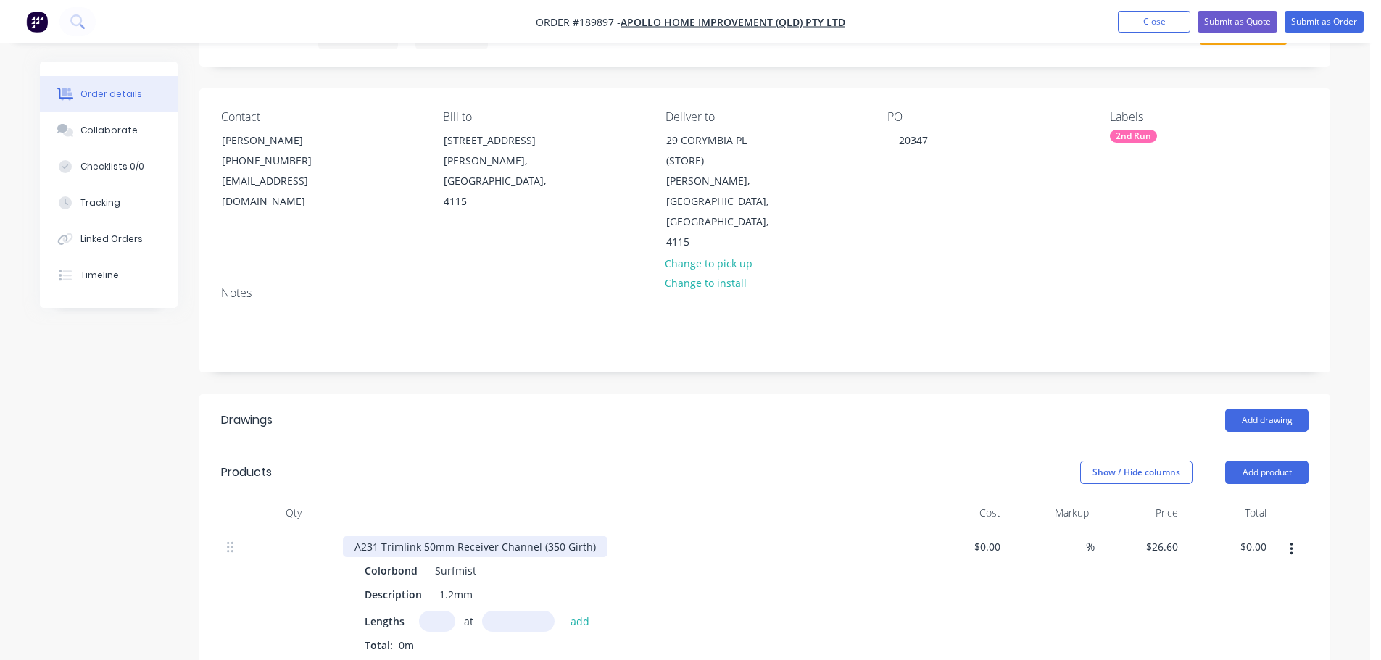
scroll to position [217, 0]
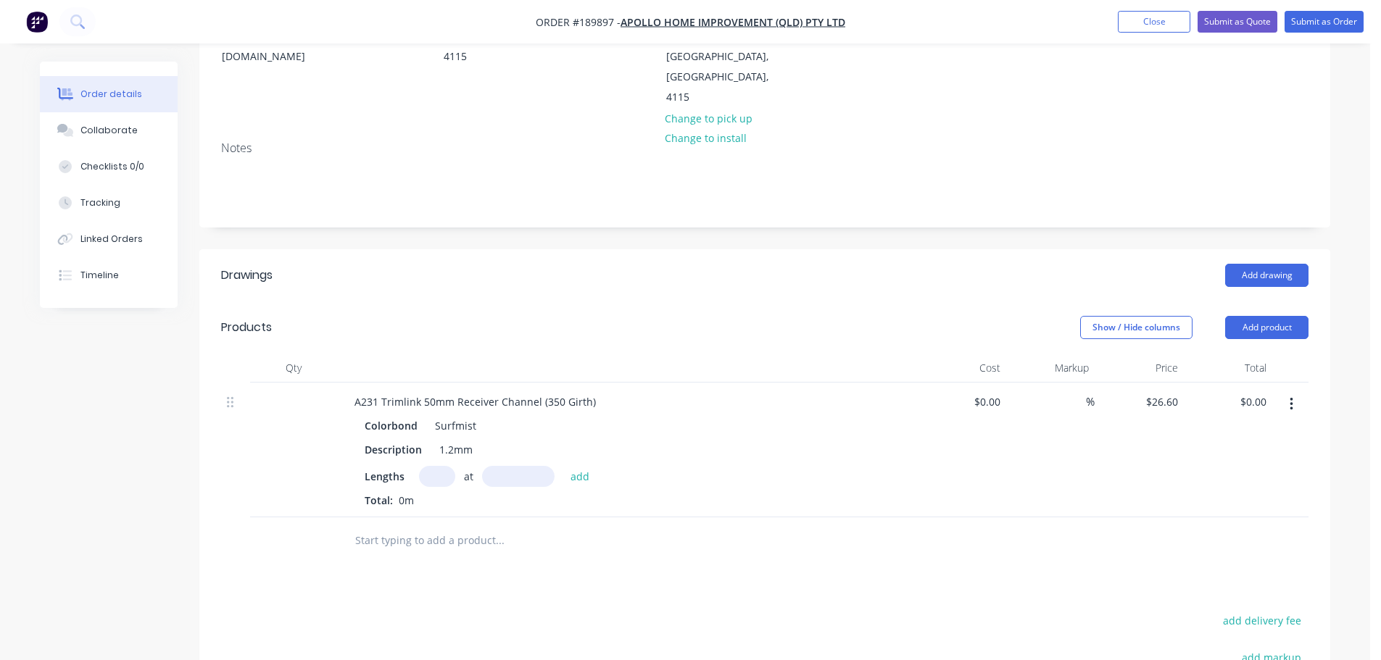
click at [442, 466] on input "text" at bounding box center [437, 476] width 36 height 21
type input "3"
type input "2"
type input "4800"
click at [563, 466] on button "add" at bounding box center [580, 476] width 34 height 20
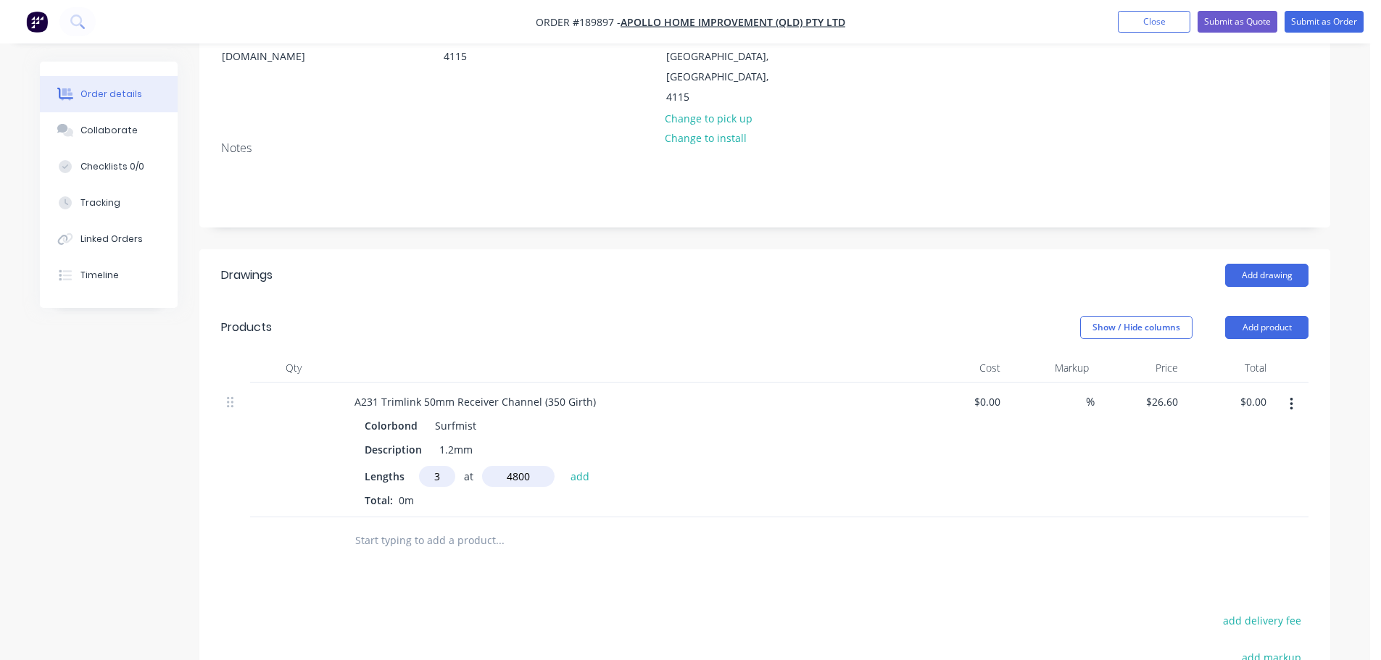
type input "$383.04"
click at [1300, 24] on button "Submit as Order" at bounding box center [1323, 22] width 79 height 22
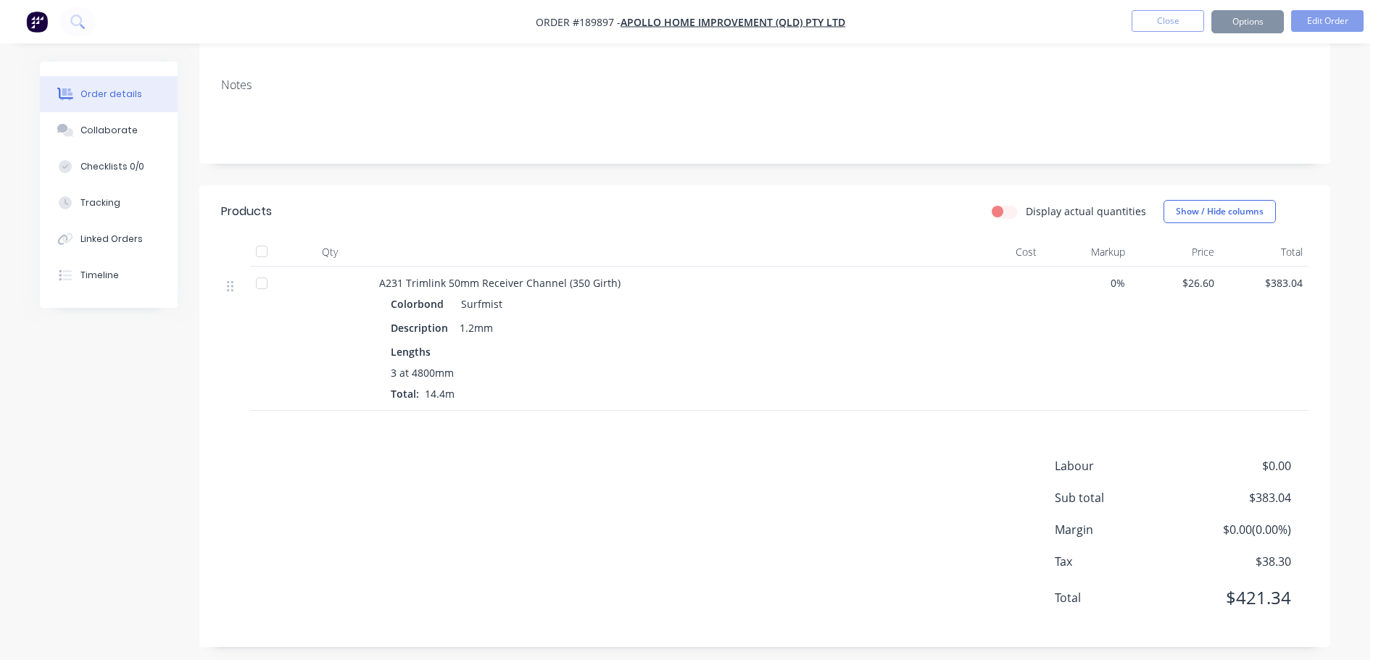
scroll to position [0, 0]
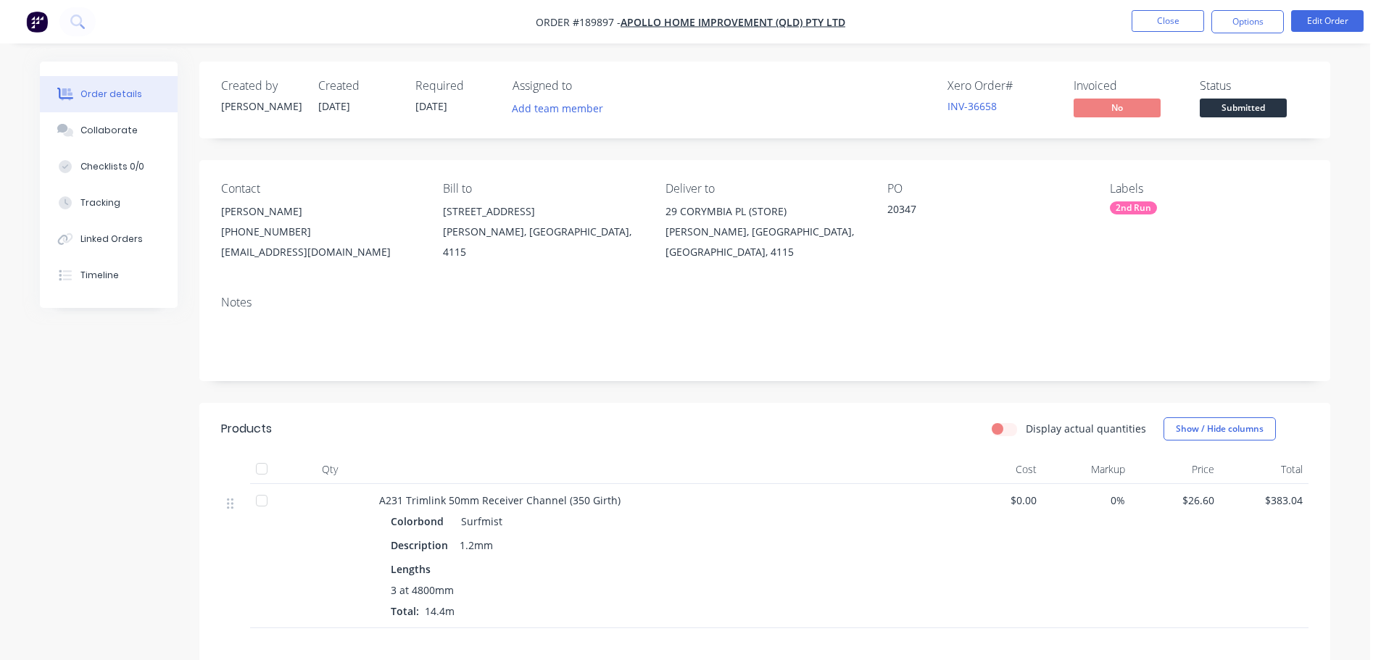
click at [1223, 33] on nav "Order #189897 - Apollo Home Improvement (QLD) Pty Ltd Close Options Edit Order" at bounding box center [690, 21] width 1381 height 43
click at [1239, 29] on button "Options" at bounding box center [1247, 21] width 72 height 23
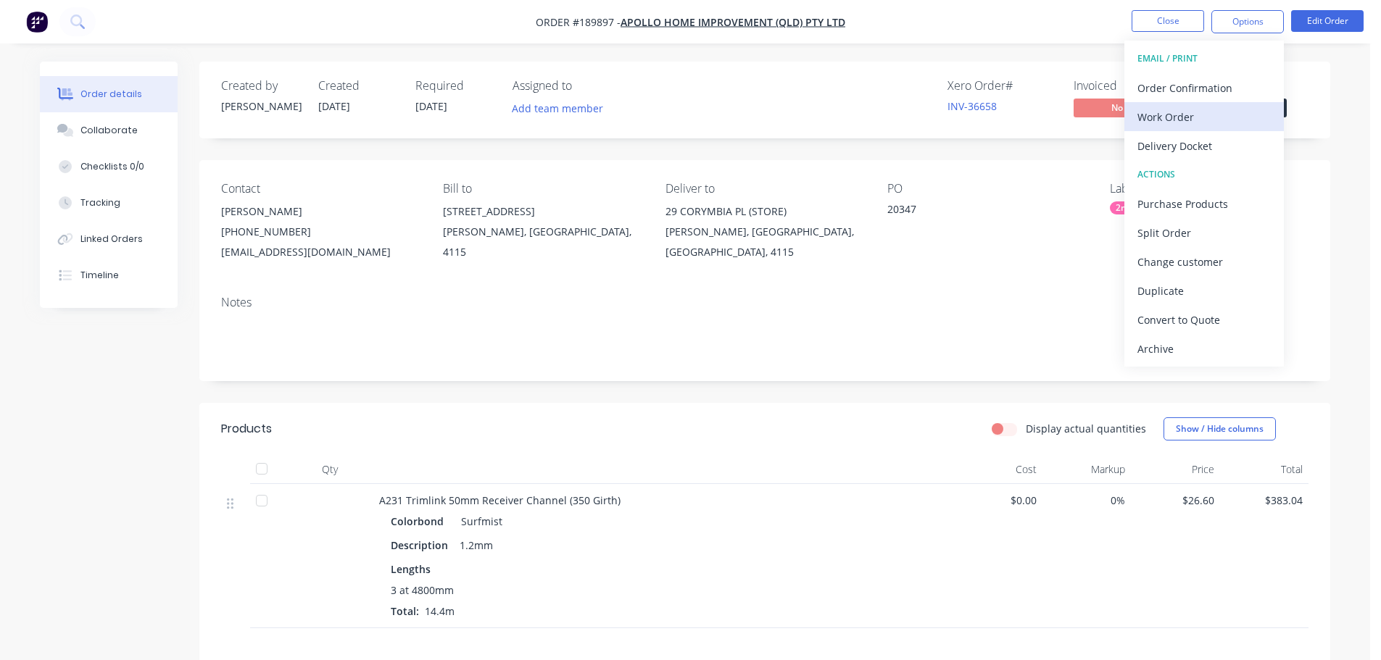
click at [1213, 120] on div "Work Order" at bounding box center [1203, 117] width 133 height 21
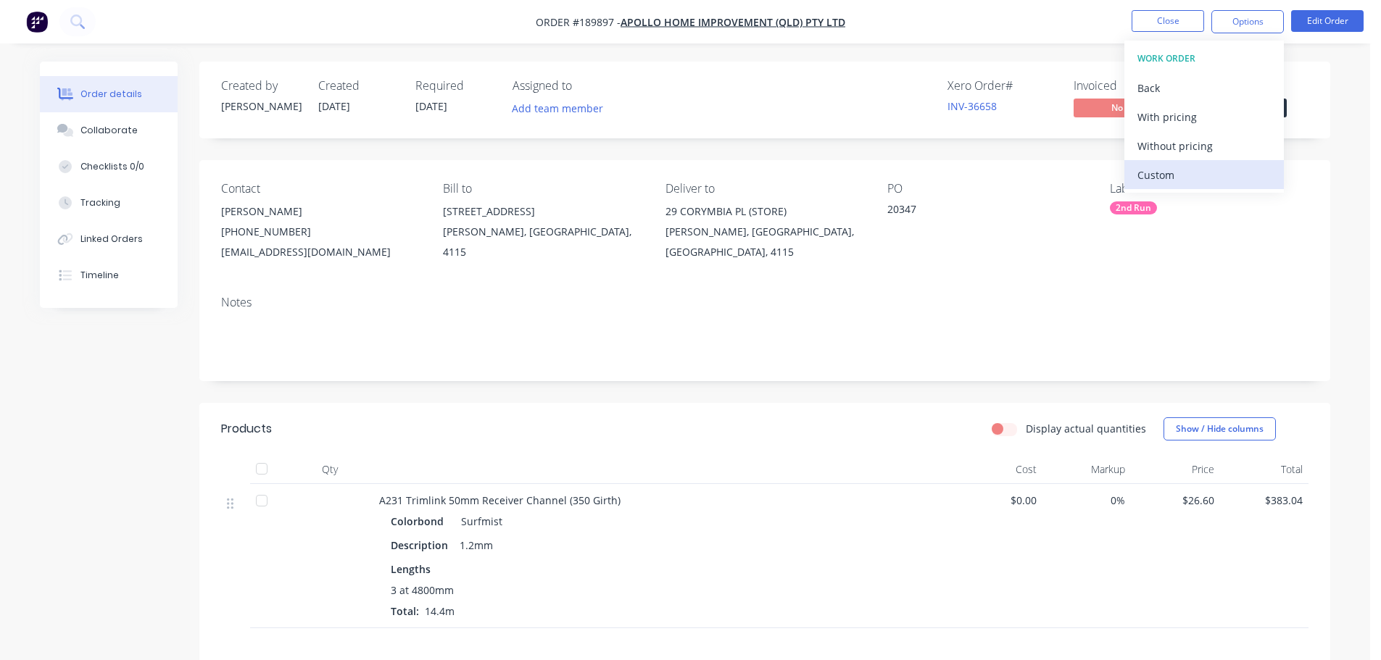
click at [1217, 173] on div "Custom" at bounding box center [1203, 175] width 133 height 21
click at [1199, 148] on div "Without pricing" at bounding box center [1203, 146] width 133 height 21
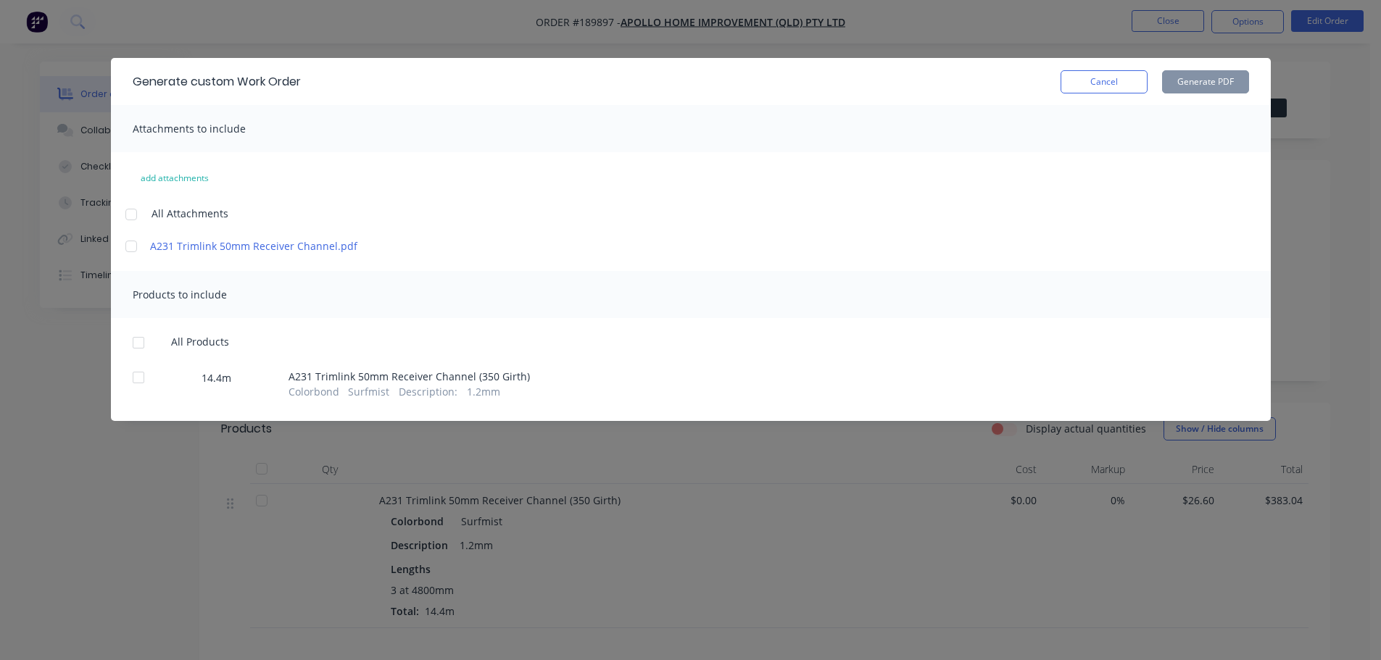
click at [134, 213] on div at bounding box center [131, 214] width 29 height 29
click at [141, 349] on div at bounding box center [138, 342] width 29 height 29
click at [1228, 83] on button "Generate PDF" at bounding box center [1205, 81] width 87 height 23
click at [1112, 74] on button "Cancel" at bounding box center [1103, 81] width 87 height 23
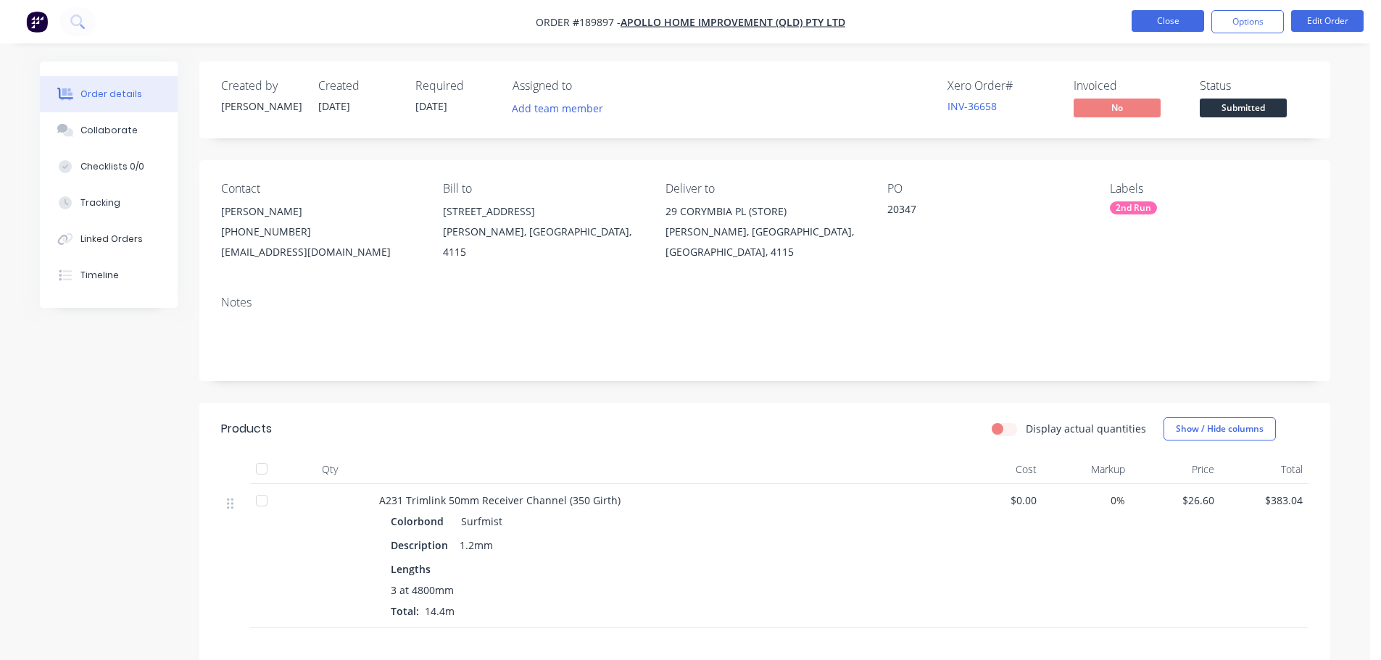
click at [1145, 29] on button "Close" at bounding box center [1167, 21] width 72 height 22
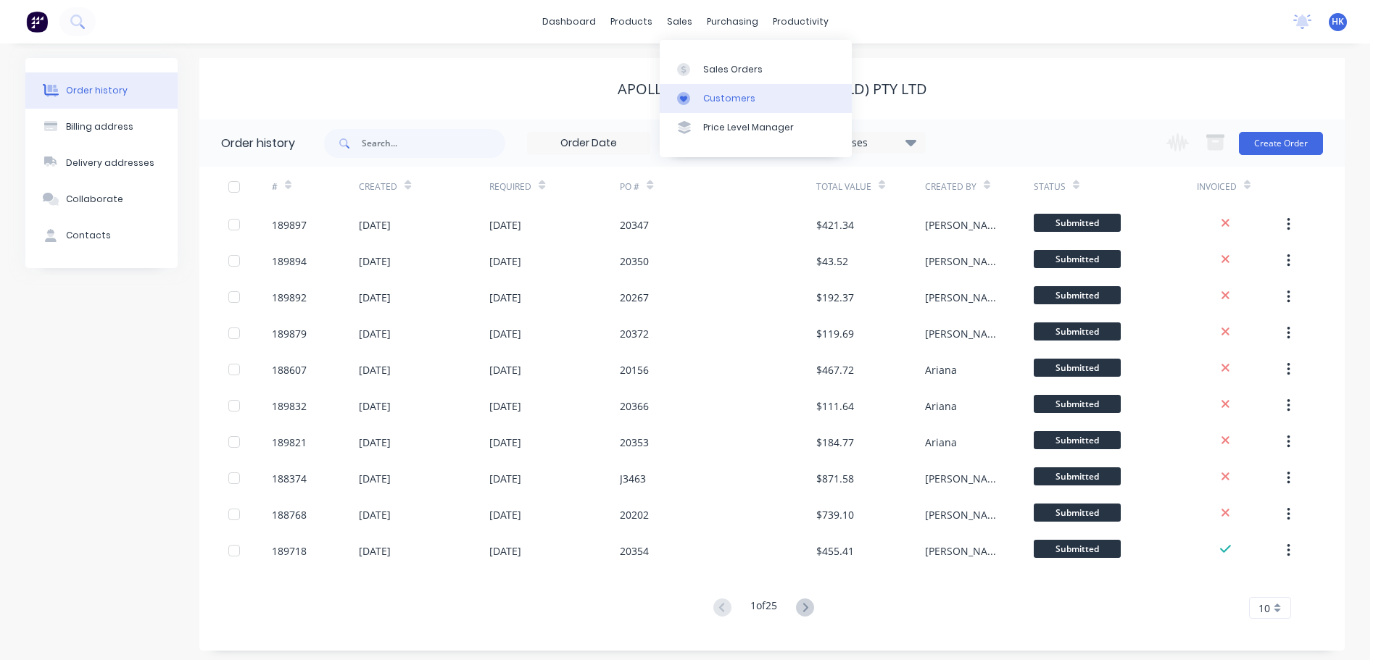
click at [732, 89] on link "Customers" at bounding box center [756, 98] width 192 height 29
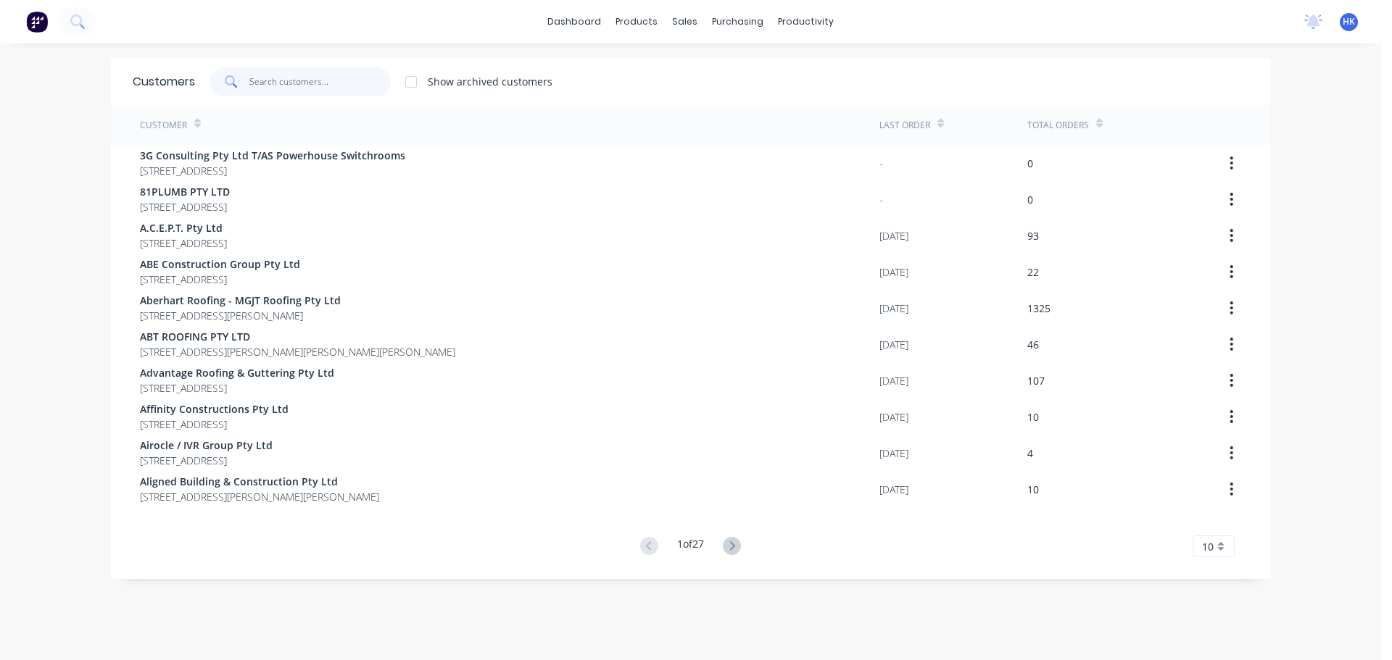
click at [328, 76] on input "text" at bounding box center [319, 81] width 141 height 29
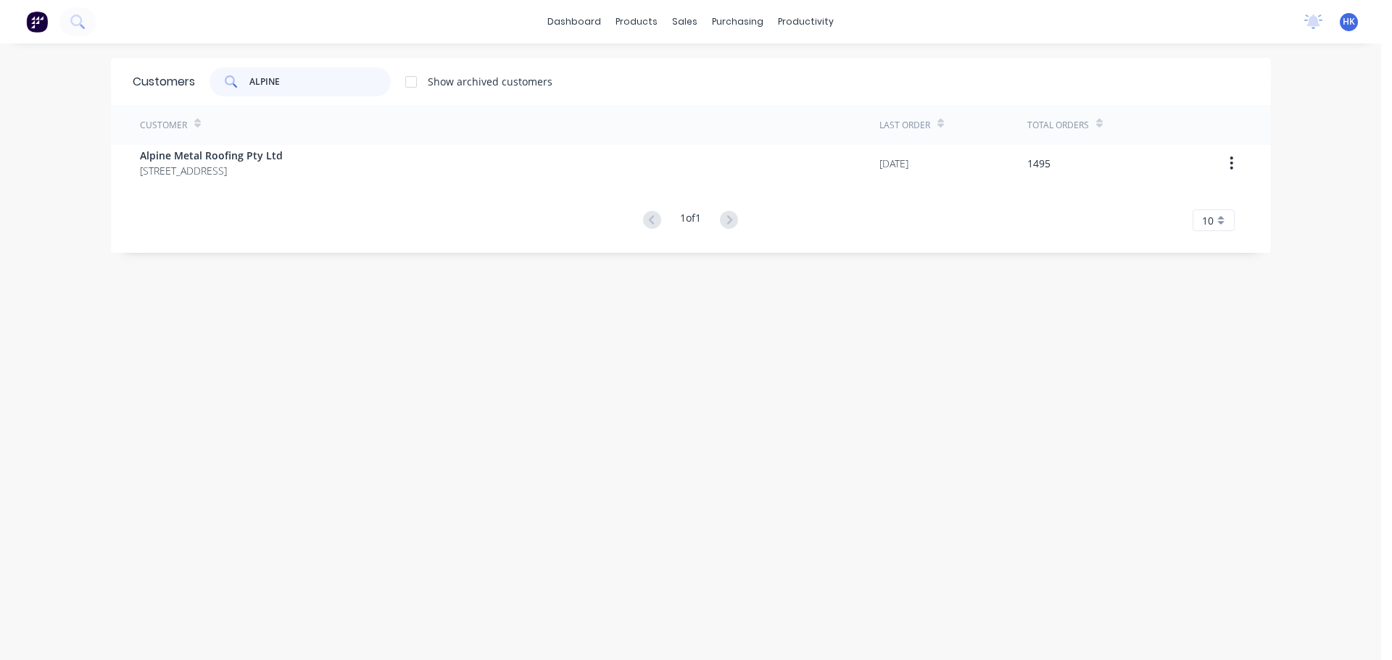
type input "ALPINE"
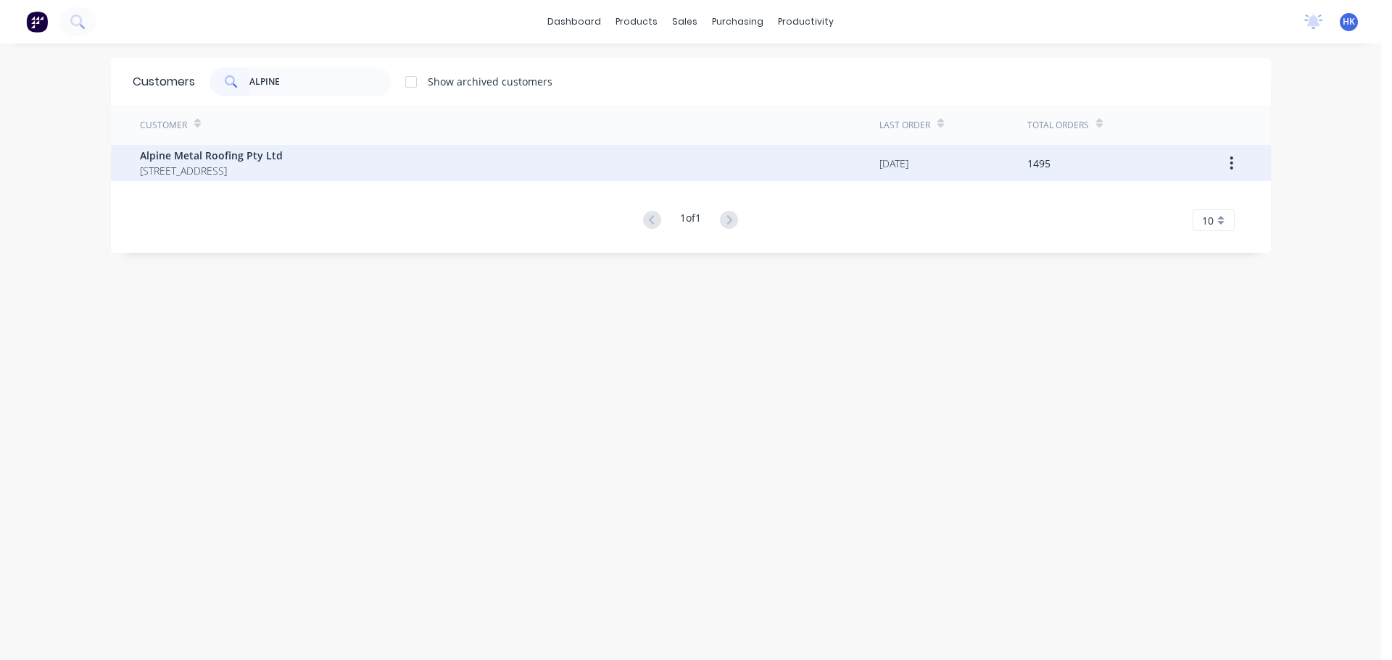
click at [283, 164] on span "5 Brigadoon Street Mansfield Queensland Australia" at bounding box center [211, 170] width 143 height 15
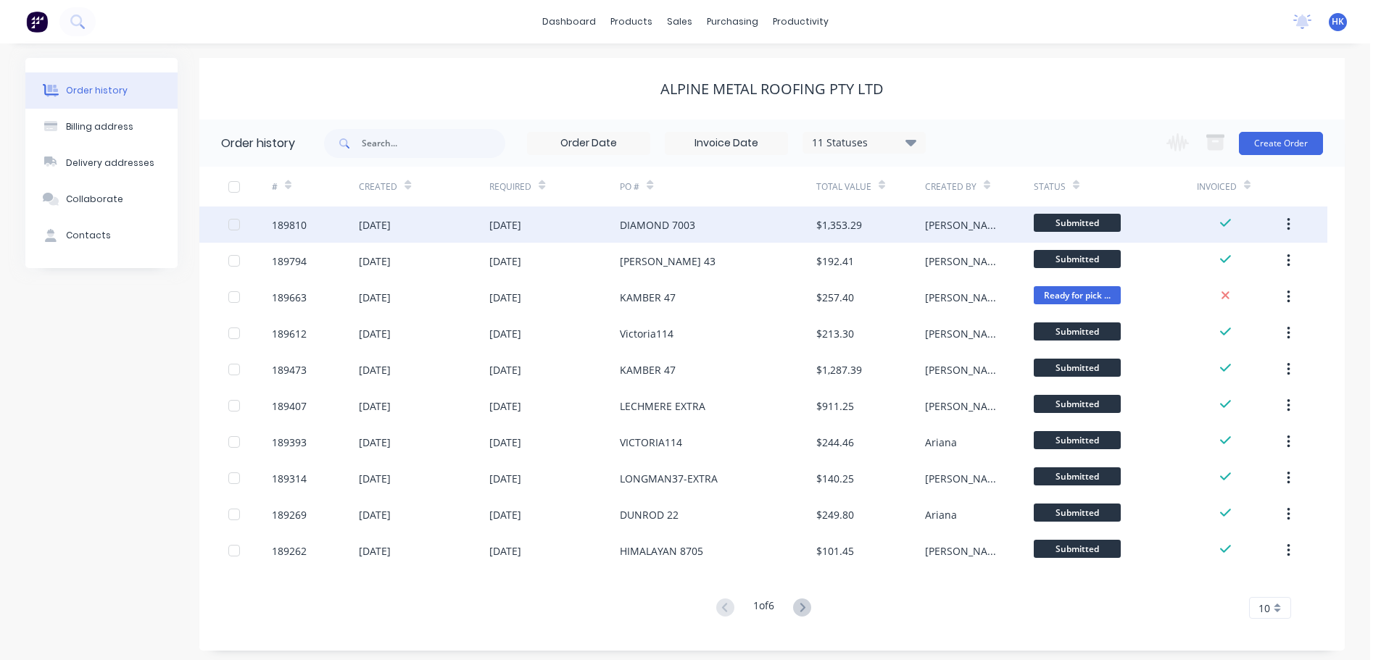
click at [726, 229] on div "DIAMOND 7003" at bounding box center [718, 225] width 196 height 36
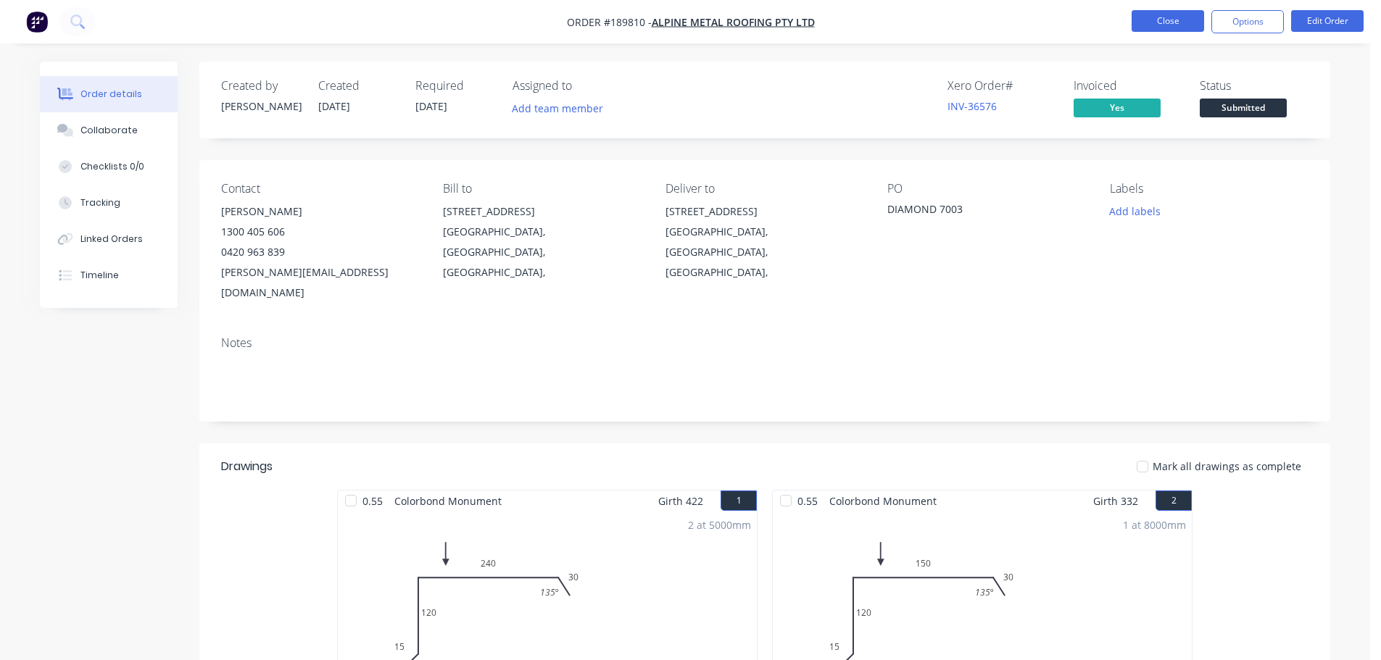
click at [1173, 24] on button "Close" at bounding box center [1167, 21] width 72 height 22
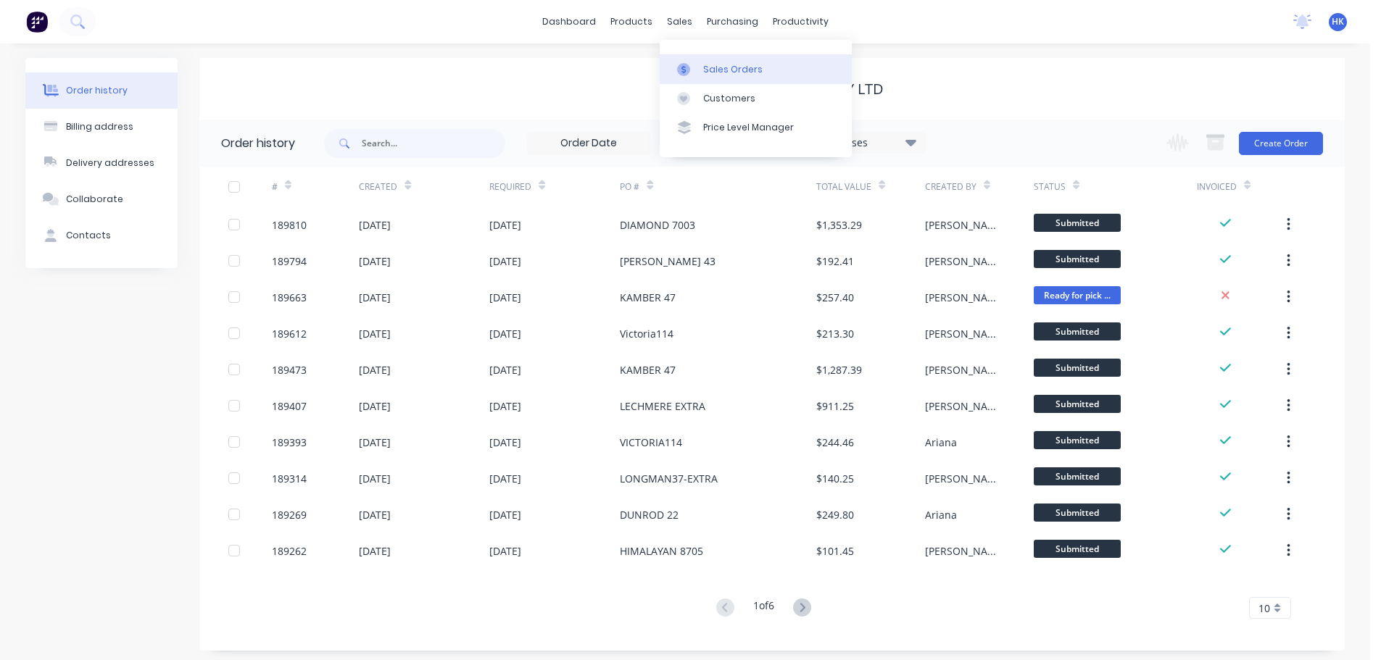
click at [693, 57] on link "Sales Orders" at bounding box center [756, 68] width 192 height 29
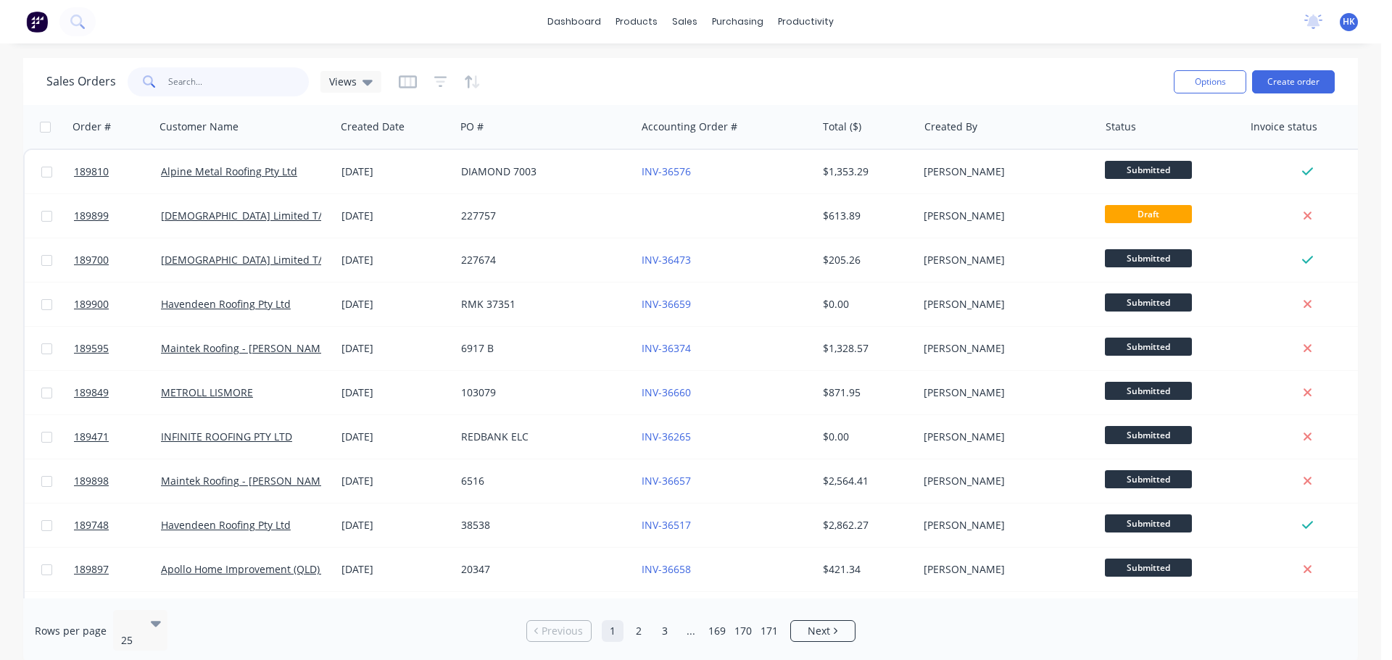
click at [275, 76] on input "text" at bounding box center [238, 81] width 141 height 29
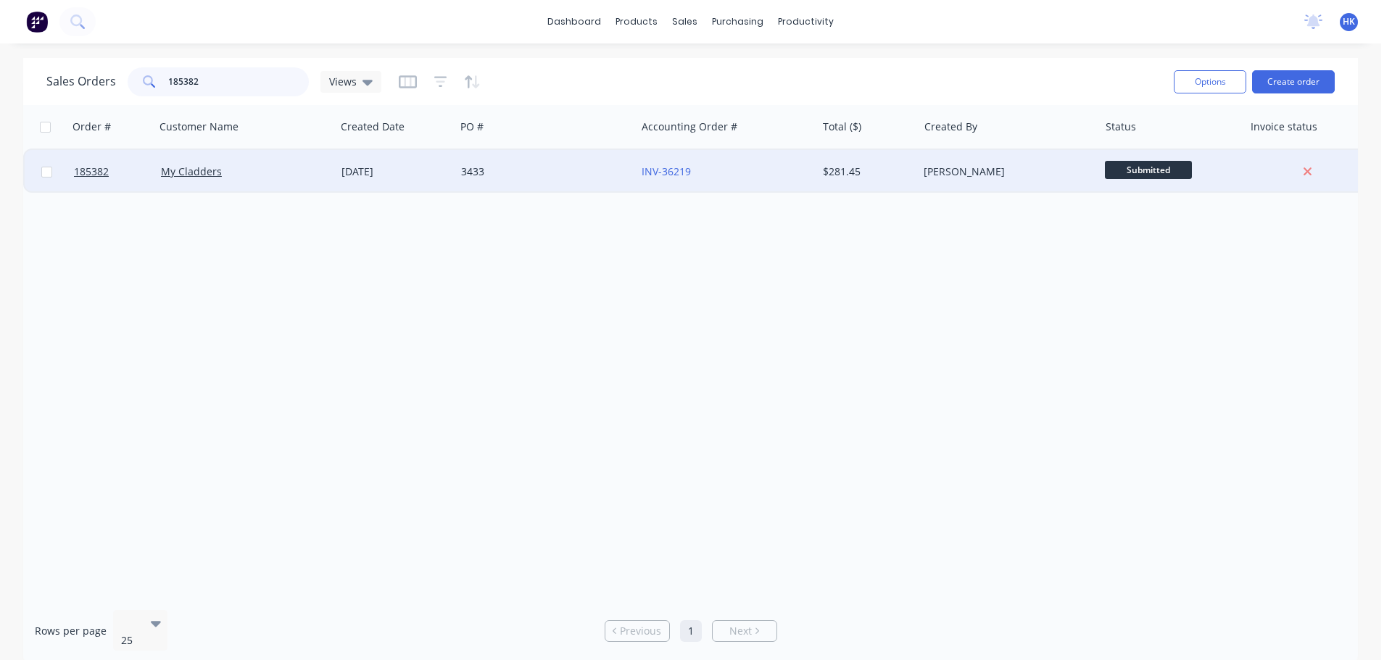
type input "185382"
click at [252, 180] on div "My Cladders" at bounding box center [245, 171] width 180 height 43
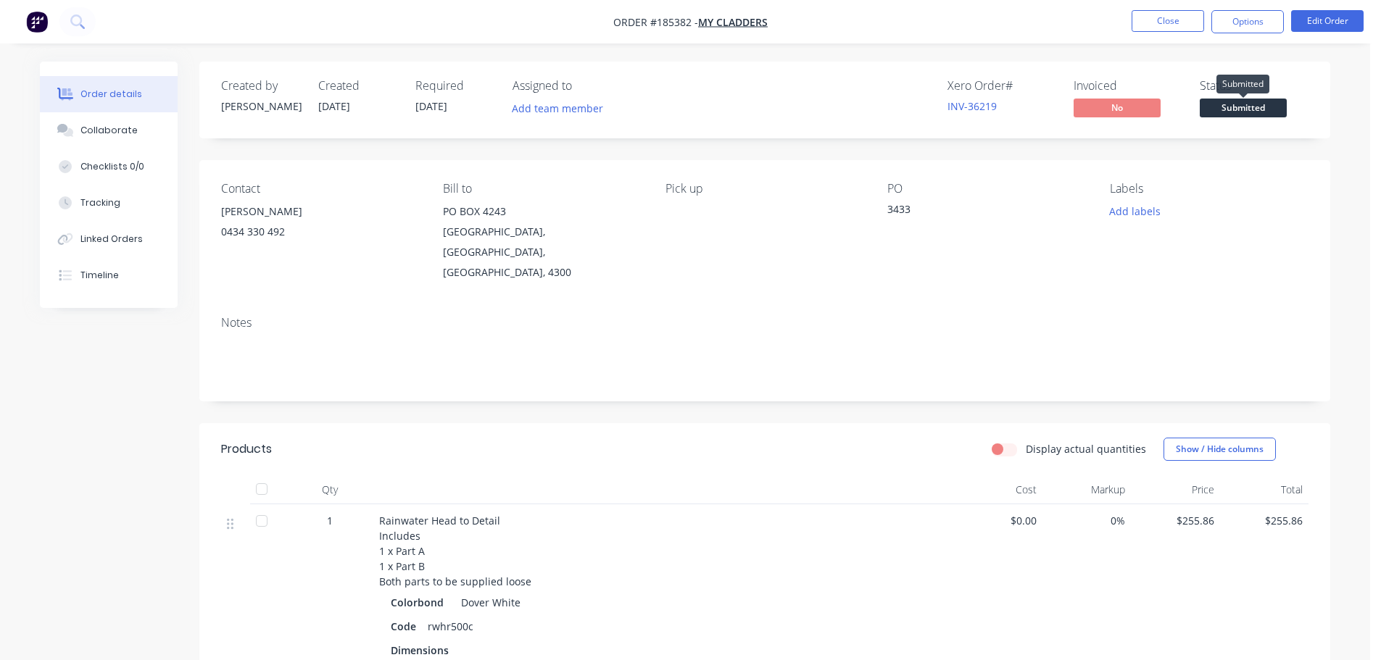
click at [1252, 104] on span "Submitted" at bounding box center [1243, 108] width 87 height 18
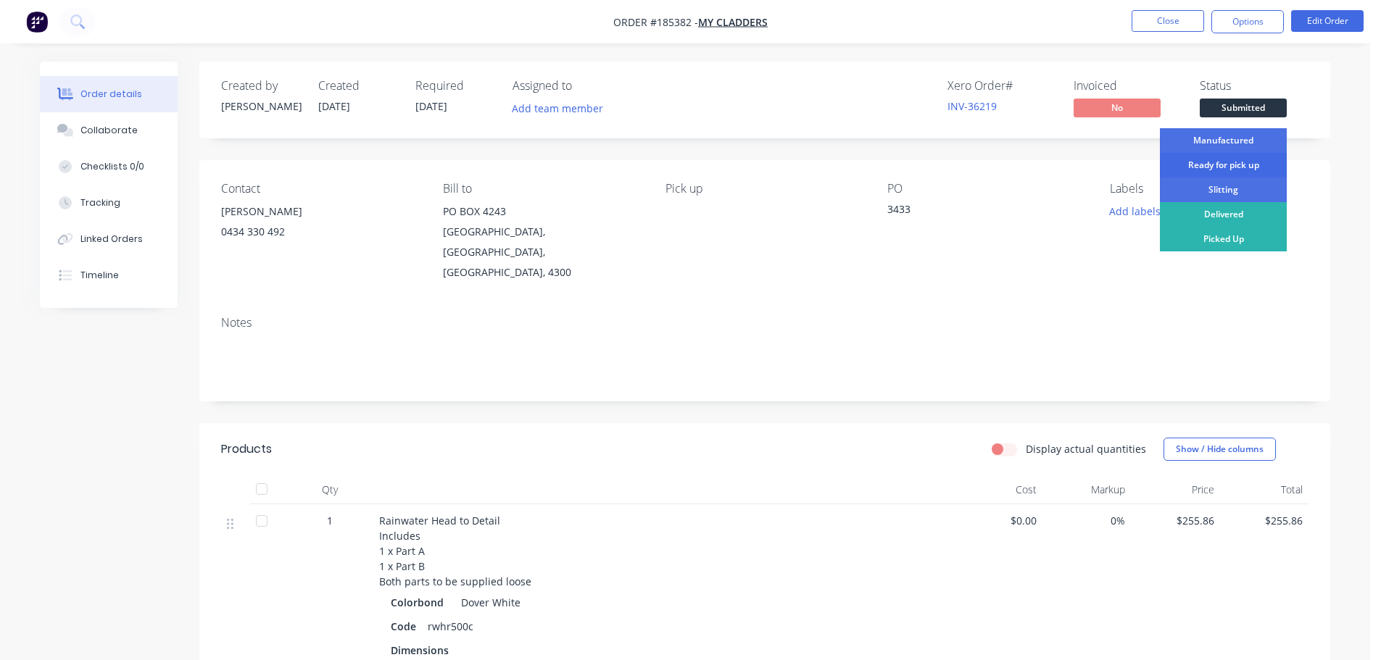
click at [1245, 165] on div "Ready for pick up" at bounding box center [1223, 165] width 127 height 25
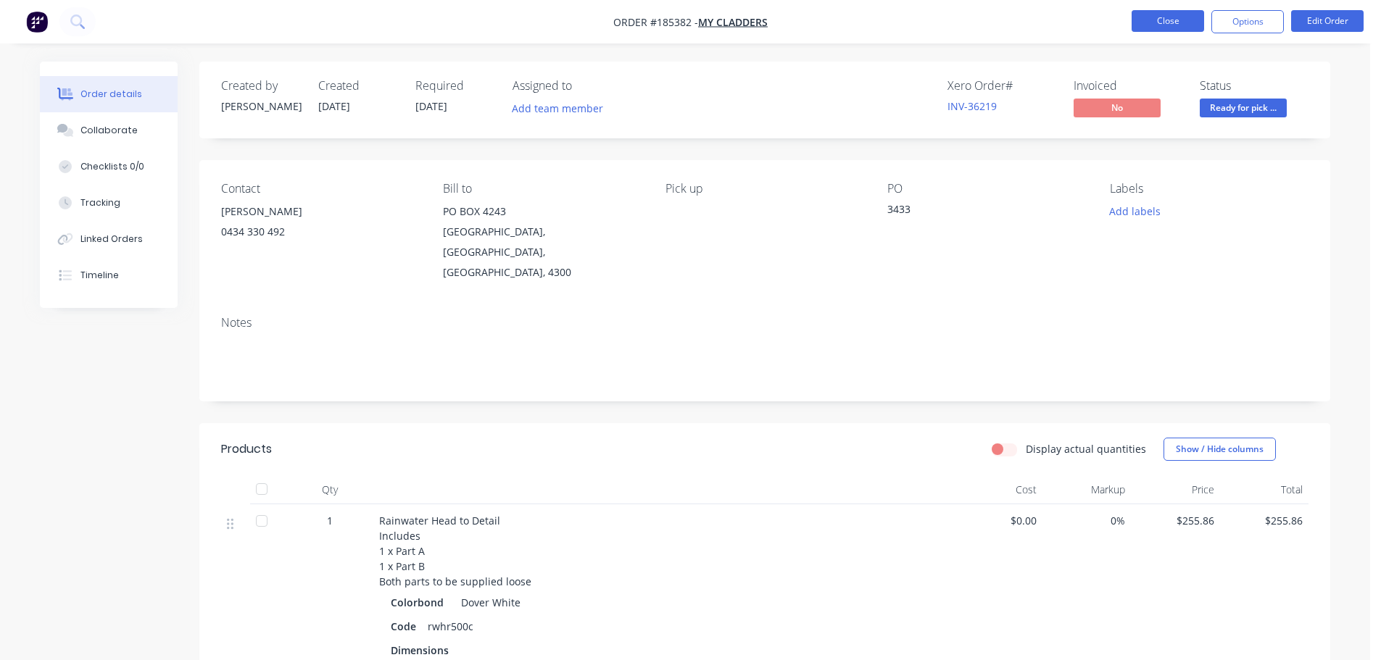
click at [1173, 25] on button "Close" at bounding box center [1167, 21] width 72 height 22
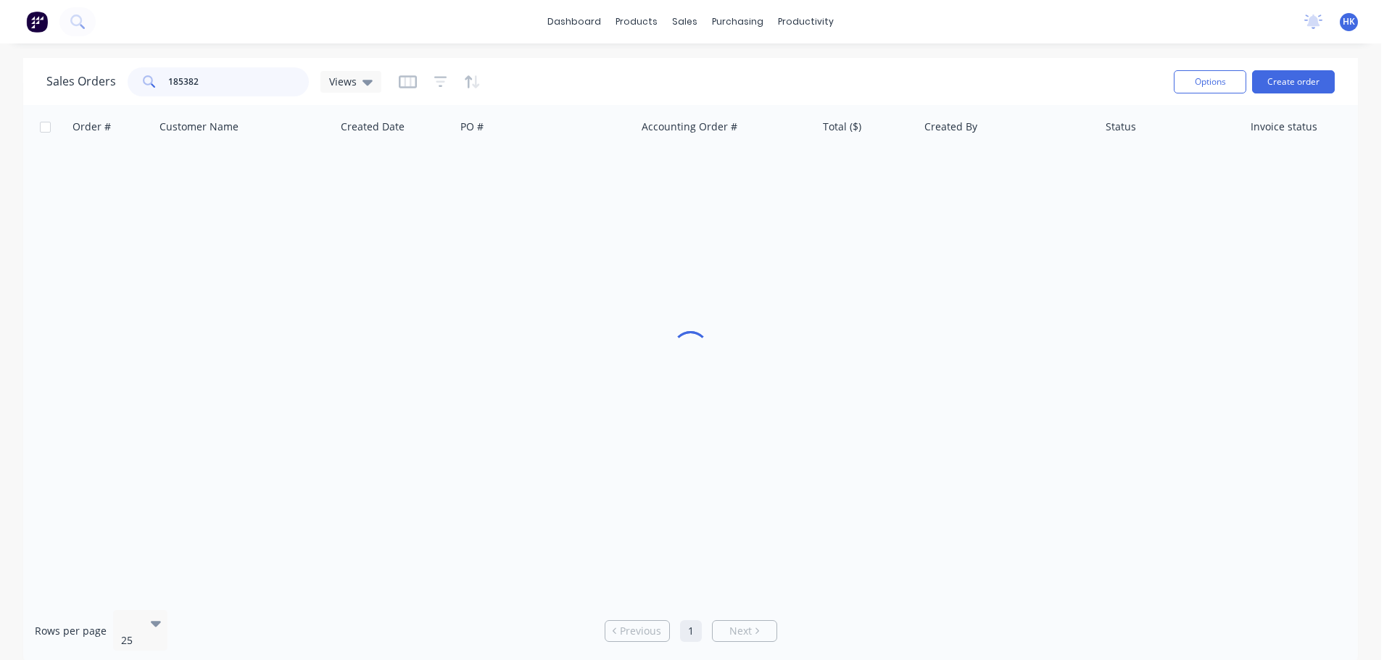
drag, startPoint x: 196, startPoint y: 90, endPoint x: 148, endPoint y: 100, distance: 49.6
click at [148, 99] on div "Sales Orders 185382 Views Options Create order" at bounding box center [690, 81] width 1334 height 47
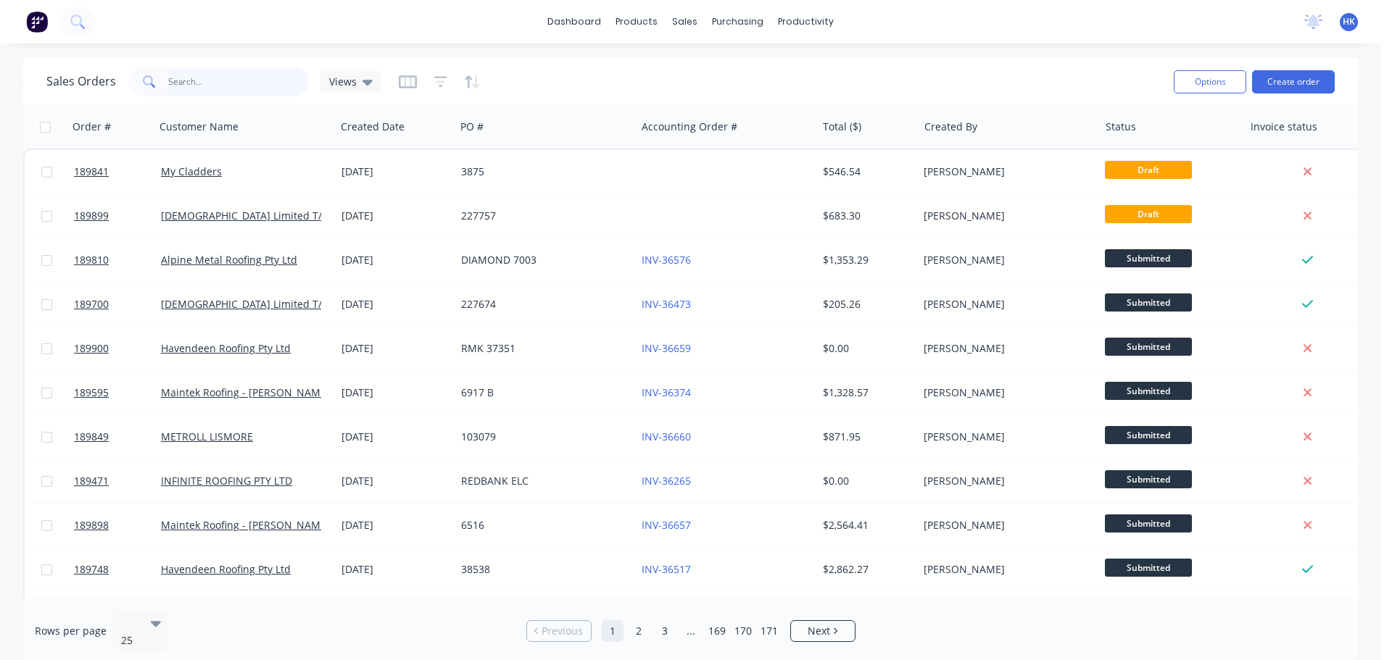
click at [265, 89] on input "text" at bounding box center [238, 81] width 141 height 29
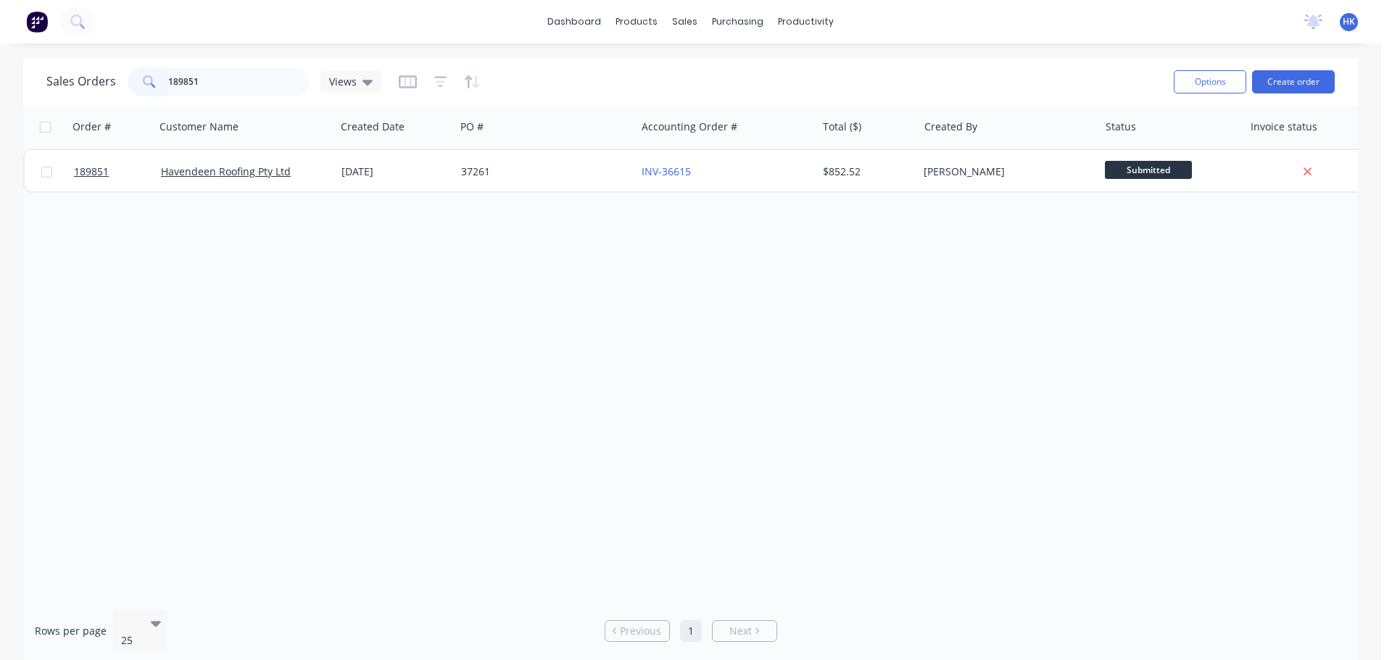
click at [552, 191] on div "189851 Havendeen Roofing Pty Ltd 15 Aug 2025 37261 INV-36615 $852.52 Hannah Kir…" at bounding box center [700, 171] width 1355 height 44
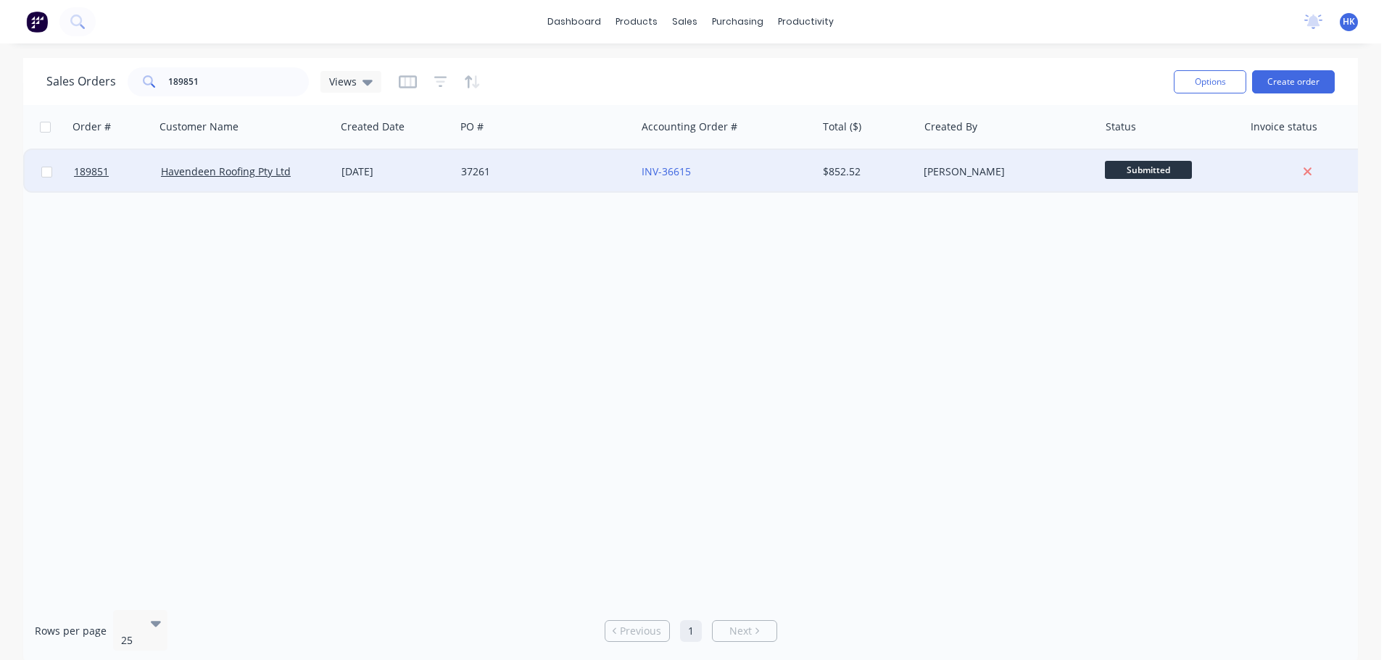
click at [552, 174] on div "37261" at bounding box center [541, 172] width 161 height 14
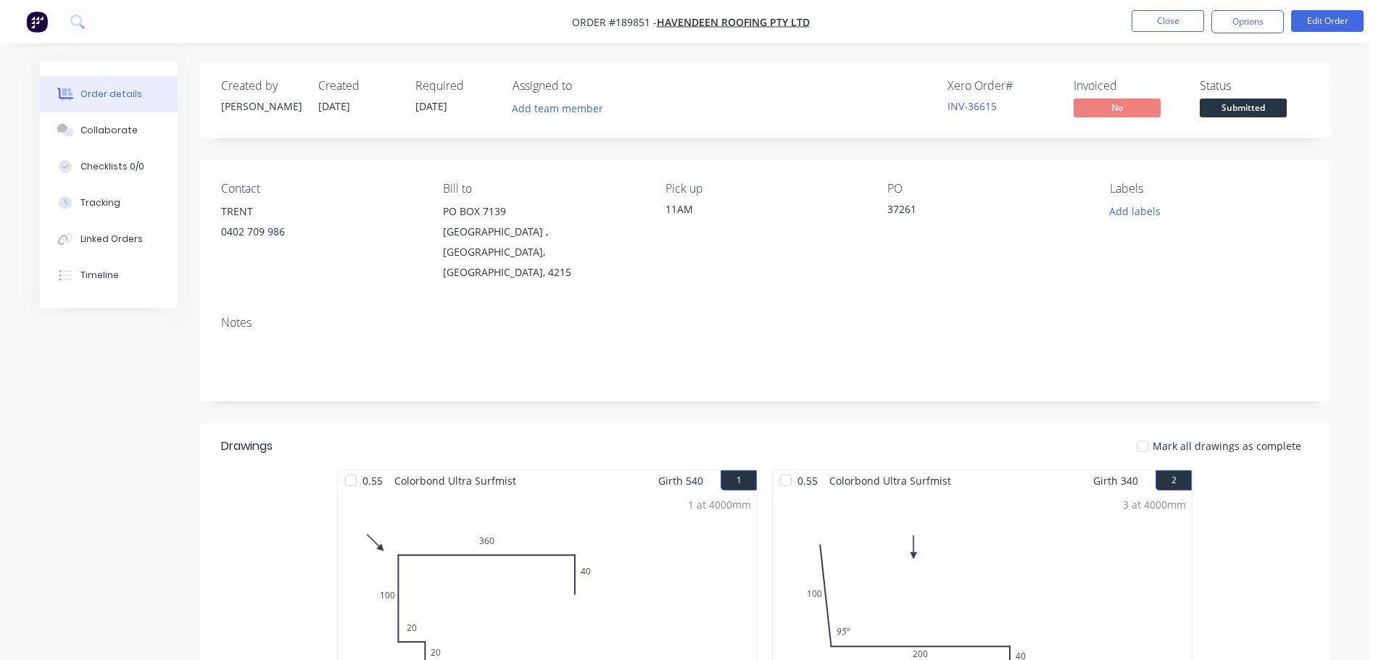
click at [1244, 106] on span "Submitted" at bounding box center [1243, 108] width 87 height 18
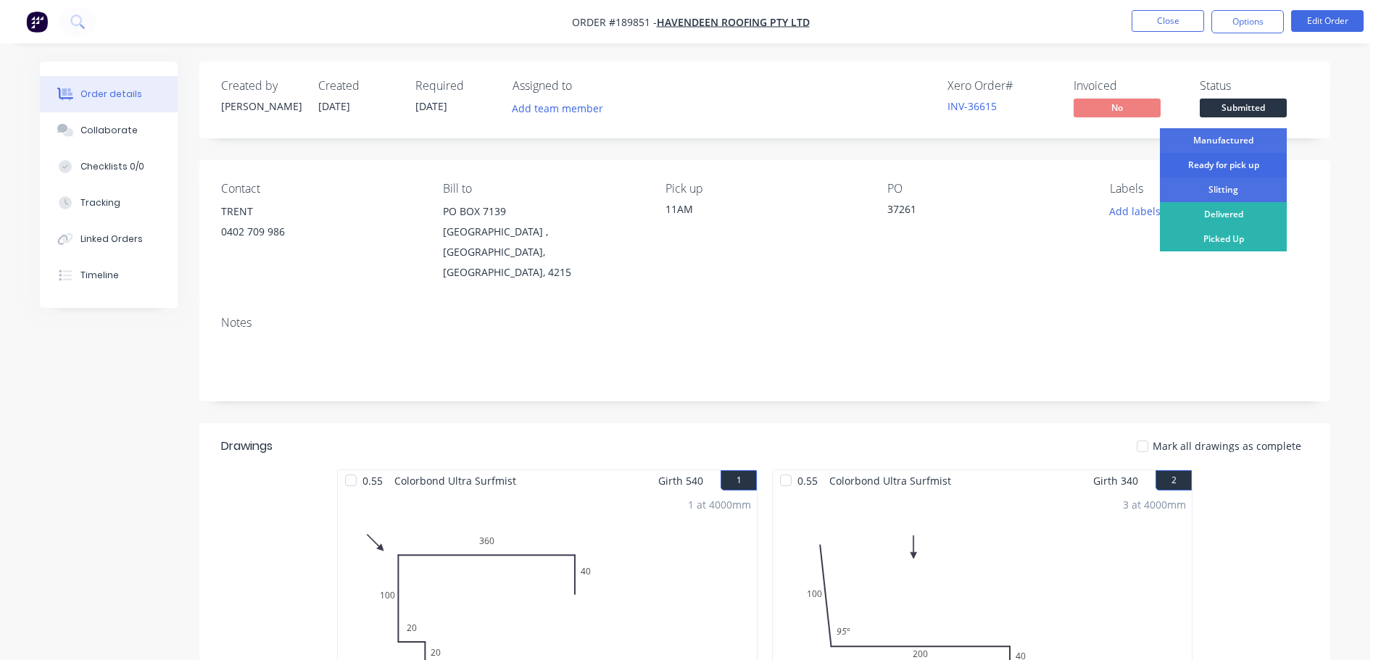
click at [1210, 162] on div "Ready for pick up" at bounding box center [1223, 165] width 127 height 25
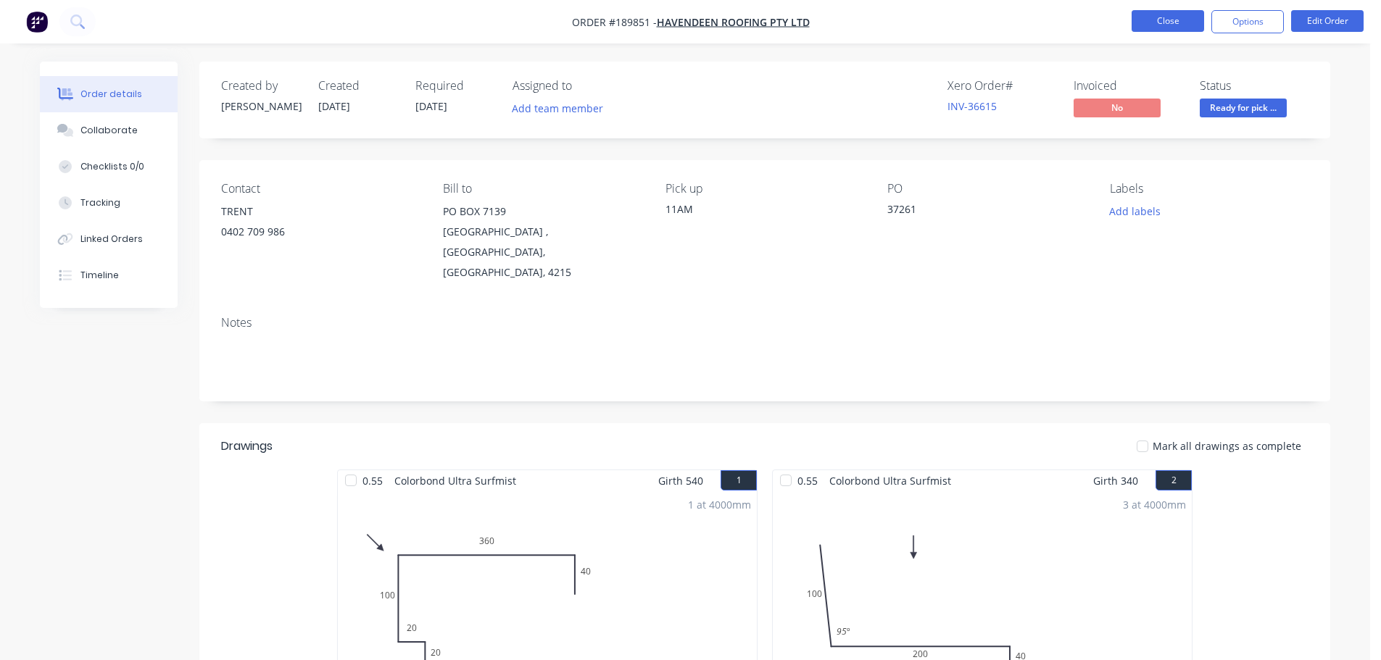
click at [1169, 19] on button "Close" at bounding box center [1167, 21] width 72 height 22
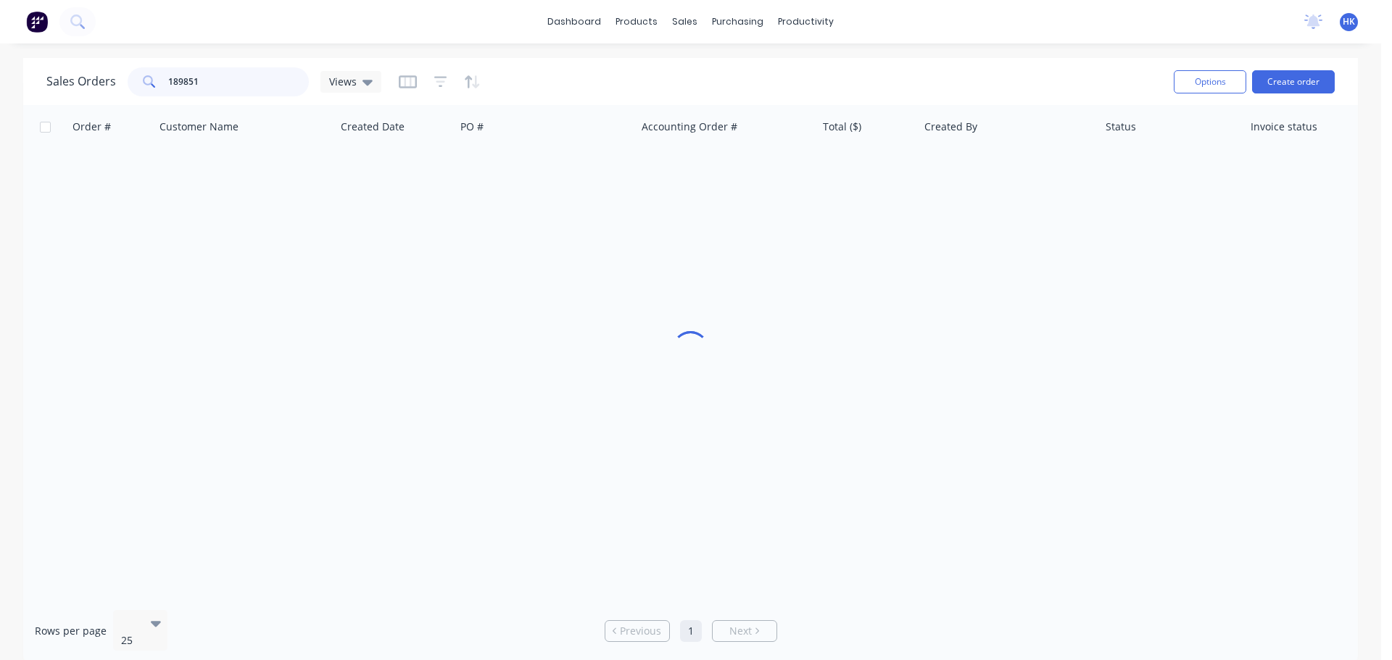
click at [222, 86] on input "189851" at bounding box center [238, 81] width 141 height 29
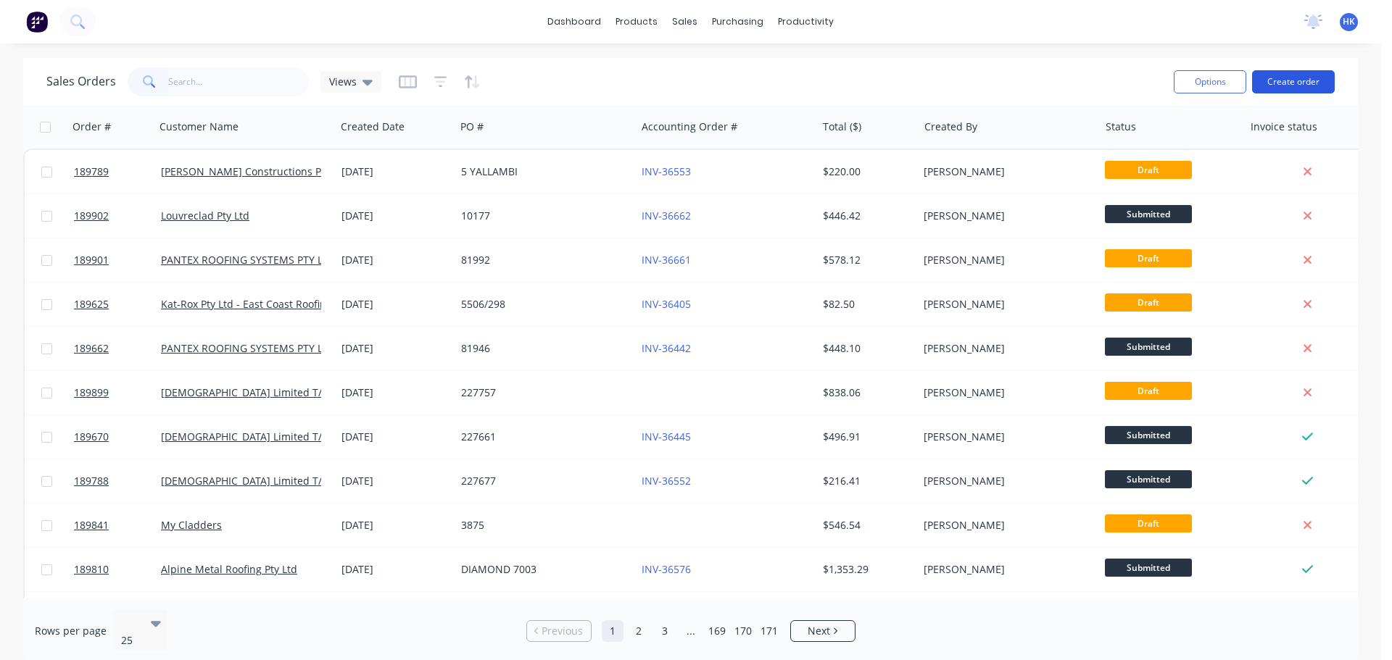
click at [1266, 77] on button "Create order" at bounding box center [1293, 81] width 83 height 23
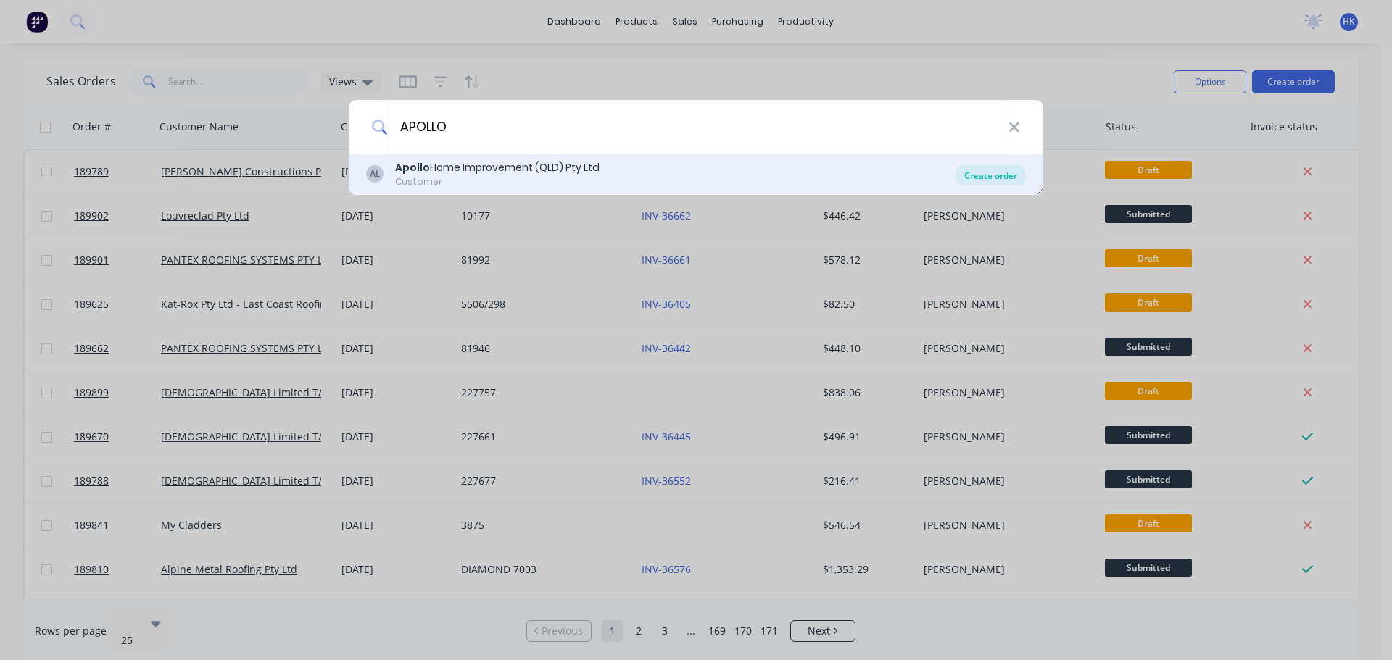
click at [993, 173] on div "Create order" at bounding box center [990, 175] width 70 height 20
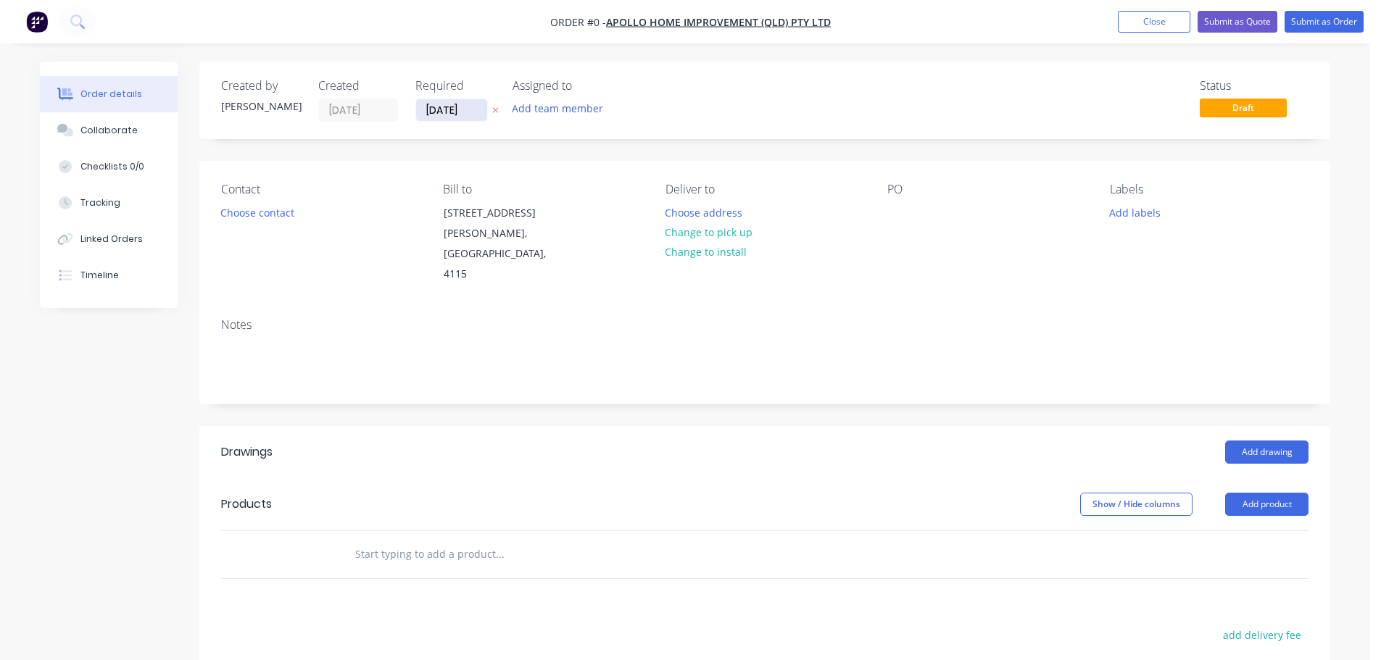
click at [456, 108] on input "[DATE]" at bounding box center [451, 110] width 71 height 22
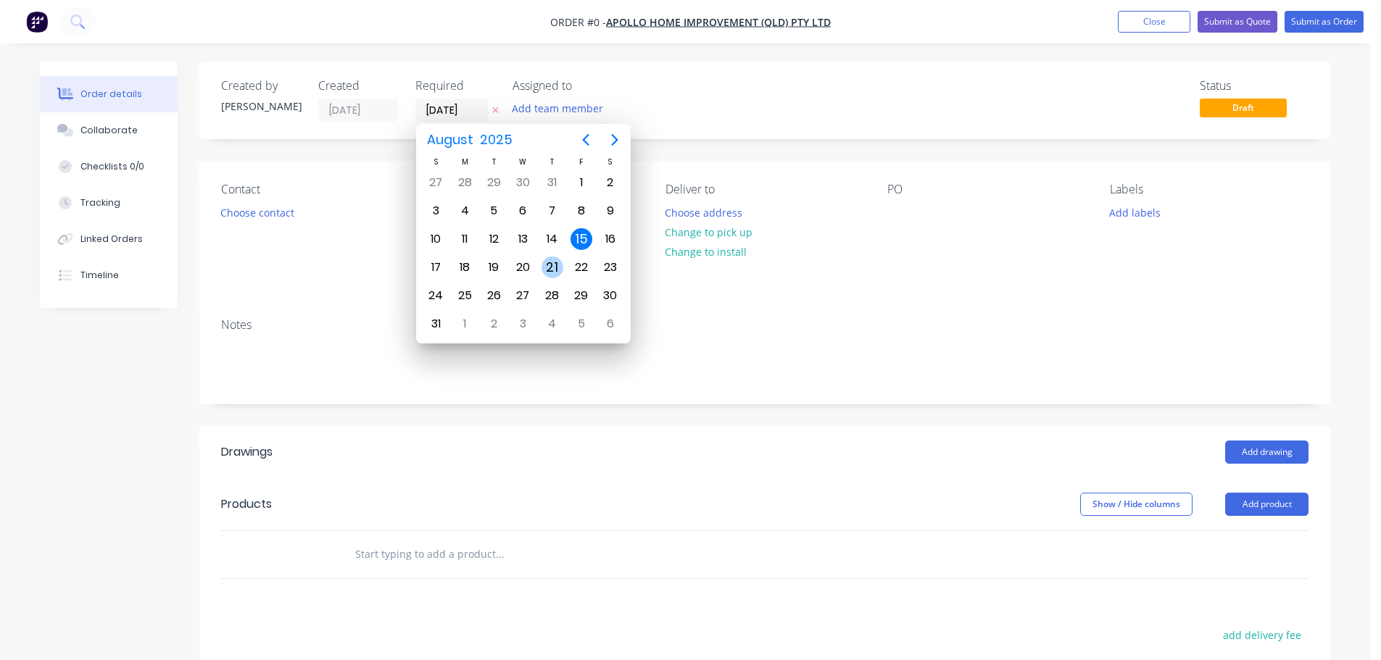
click at [553, 269] on div "21" at bounding box center [552, 268] width 22 height 22
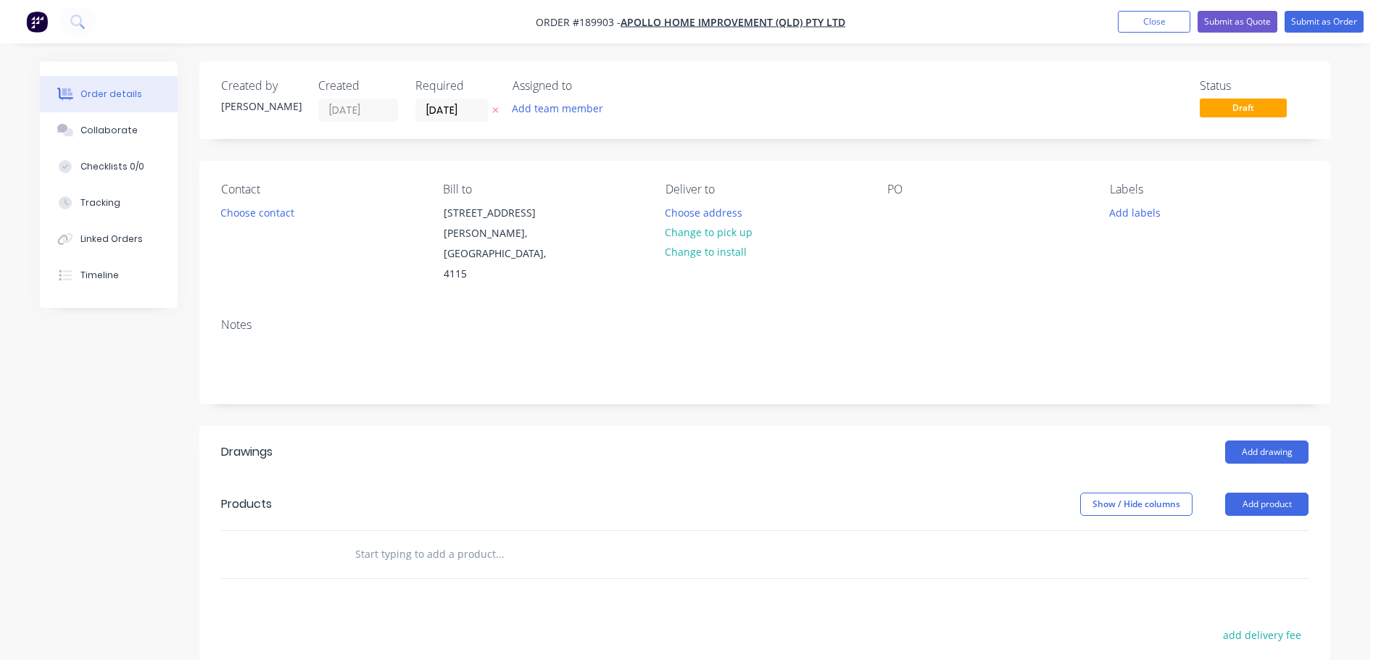
click at [278, 214] on button "Choose contact" at bounding box center [257, 212] width 89 height 20
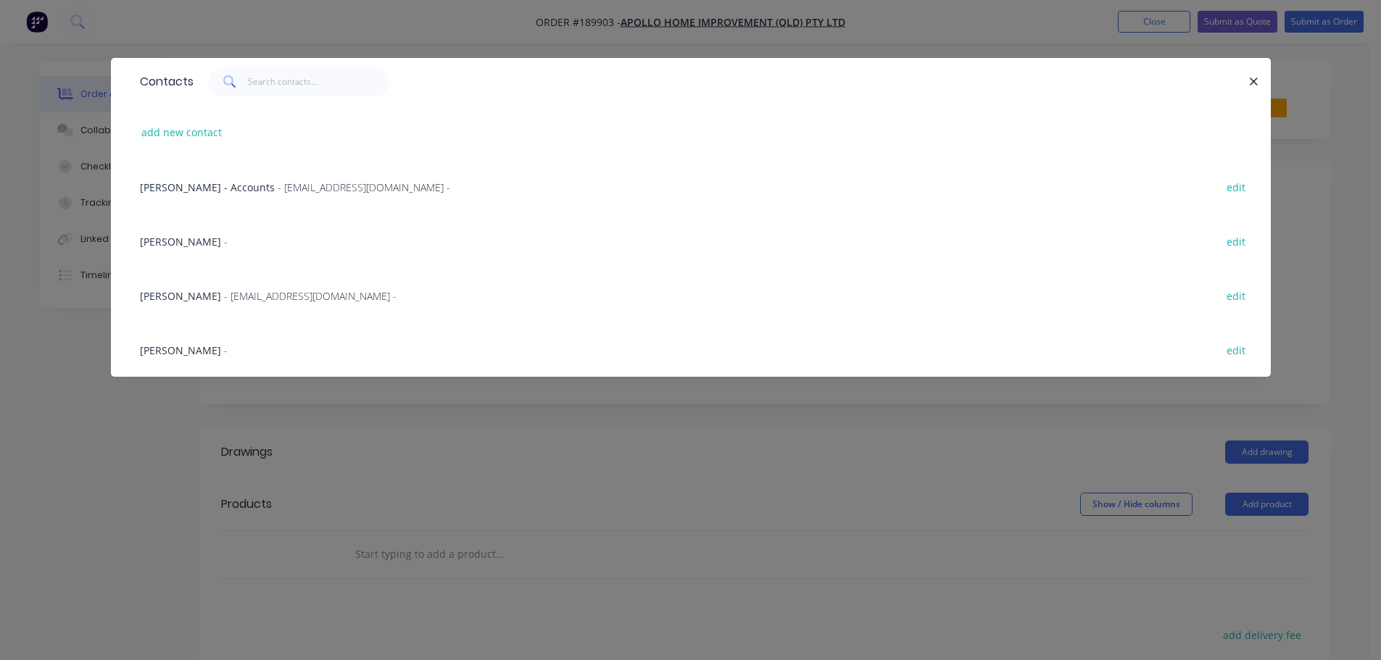
click at [233, 303] on div "Marie Defty - maried@apollopatios.com.au -" at bounding box center [268, 295] width 257 height 15
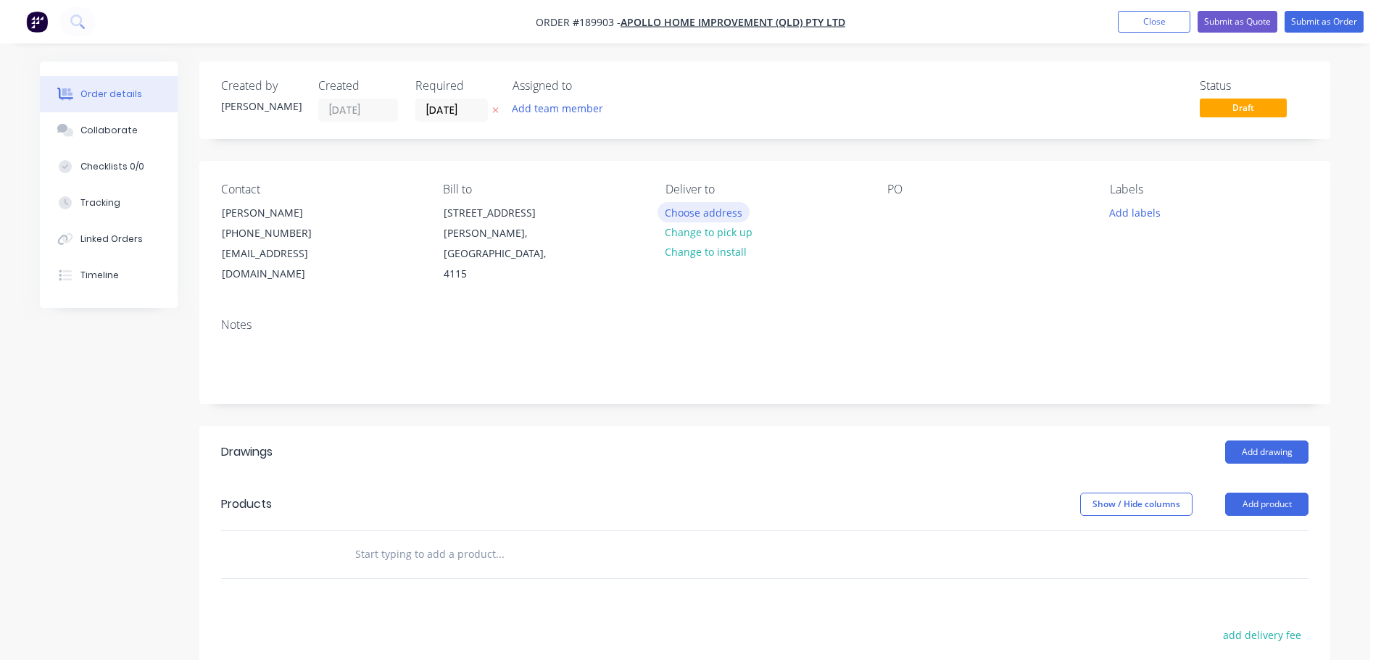
click at [730, 210] on button "Choose address" at bounding box center [703, 212] width 93 height 20
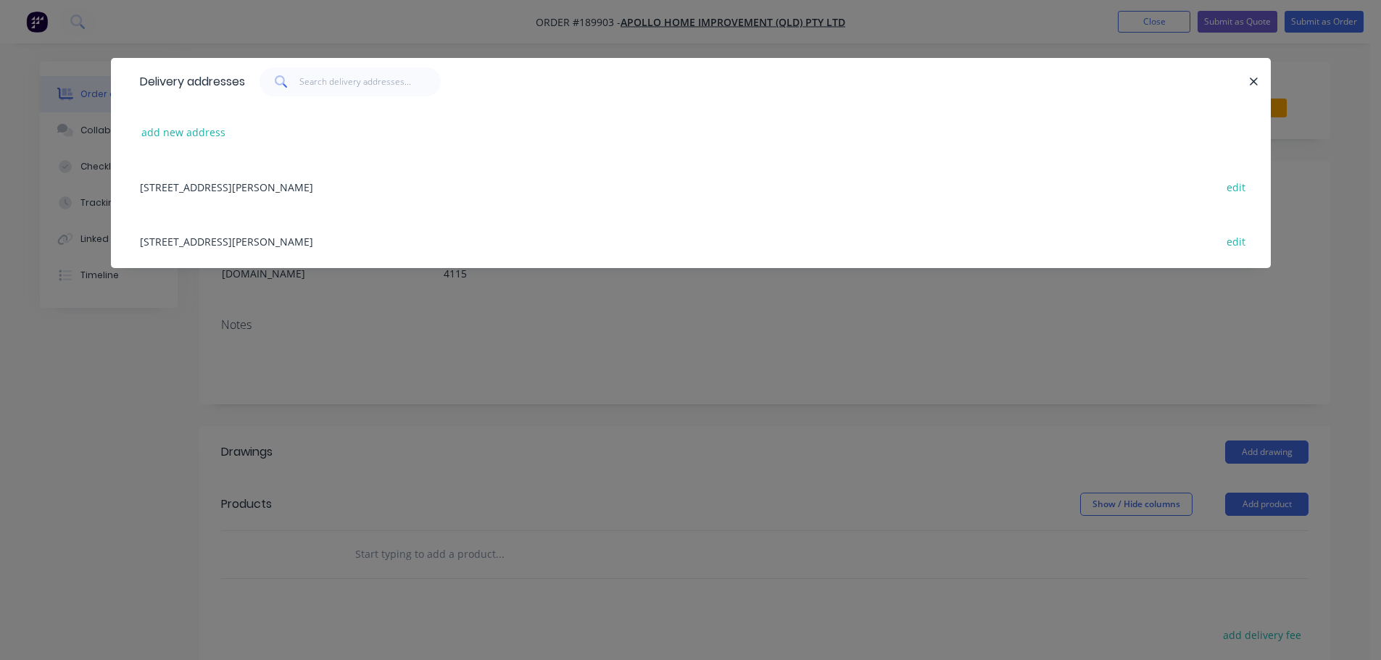
click at [406, 234] on div "29 CORYMBIA PL, (STORE), PARKINSON, Queensland, Australia, 4115 edit" at bounding box center [691, 241] width 1116 height 54
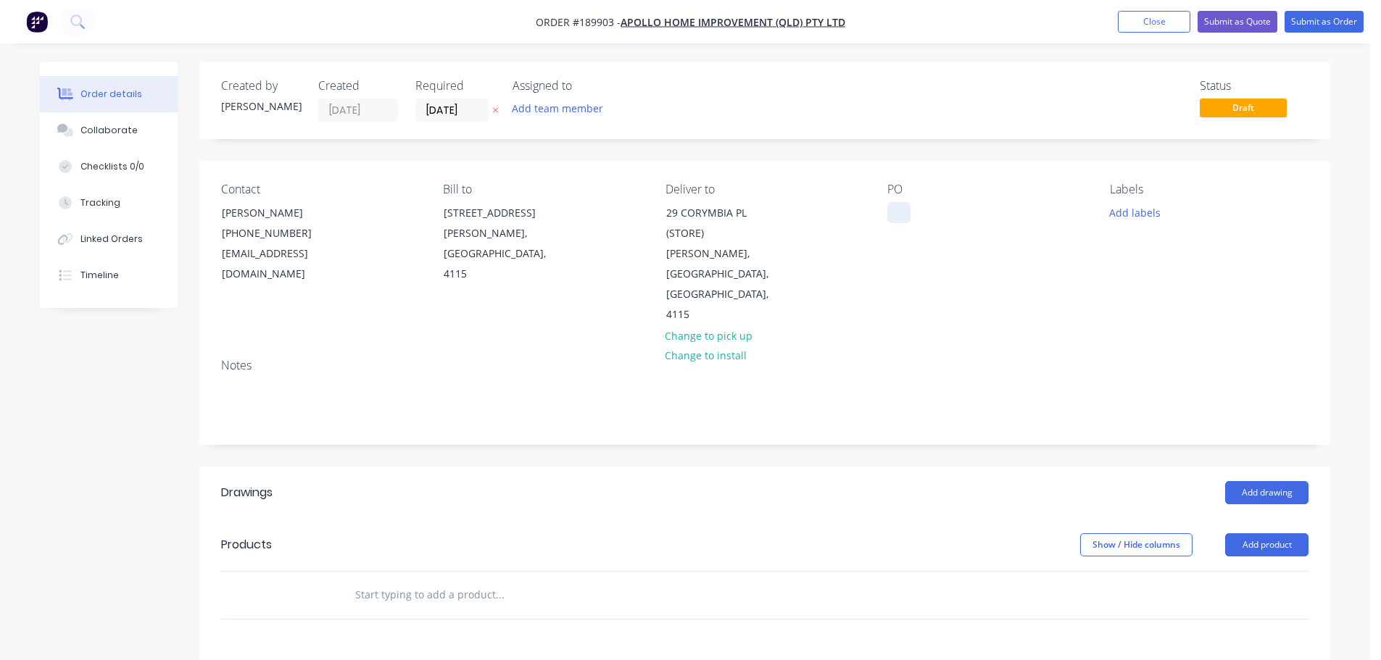
click at [902, 217] on div at bounding box center [898, 212] width 23 height 21
click at [1145, 198] on div "Labels Add labels" at bounding box center [1209, 254] width 199 height 143
click at [1139, 210] on button "Add labels" at bounding box center [1134, 212] width 67 height 20
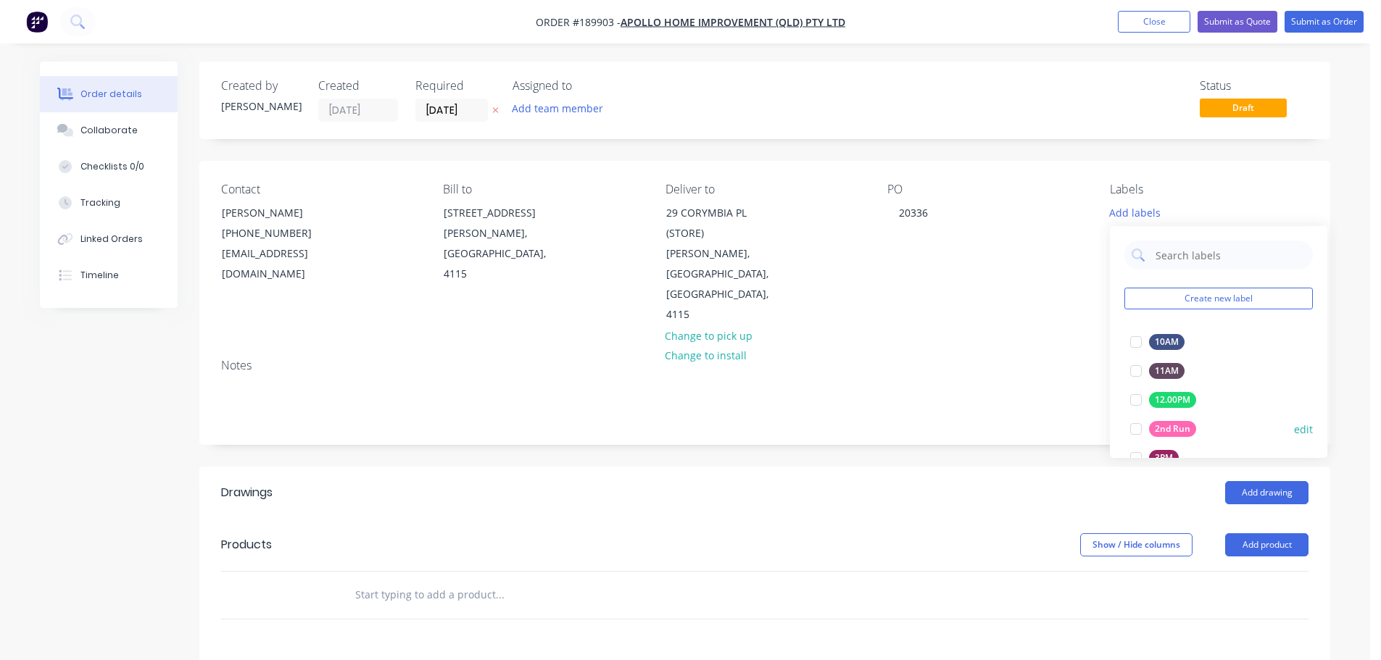
click at [1132, 428] on div at bounding box center [1135, 429] width 29 height 29
click at [1264, 481] on button "Add drawing" at bounding box center [1266, 492] width 83 height 23
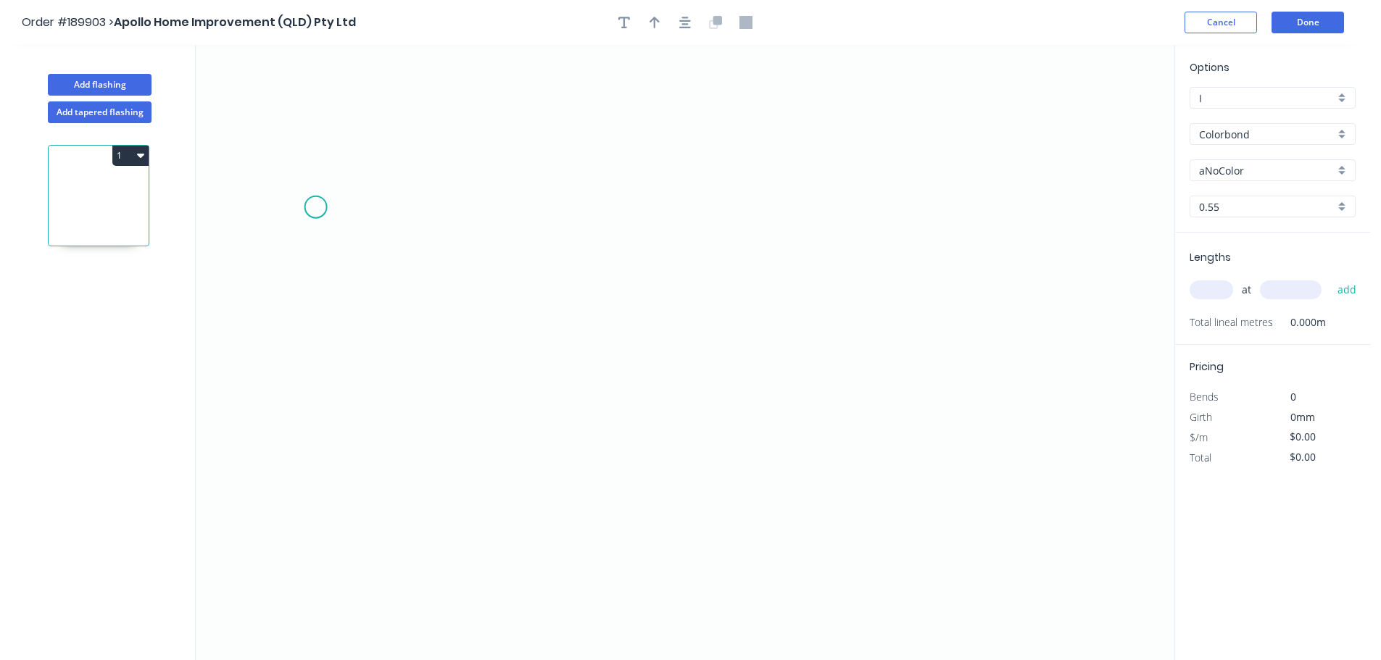
click at [317, 203] on icon "0" at bounding box center [685, 352] width 978 height 615
click at [312, 475] on icon "0" at bounding box center [685, 352] width 978 height 615
click at [320, 198] on circle at bounding box center [318, 203] width 22 height 22
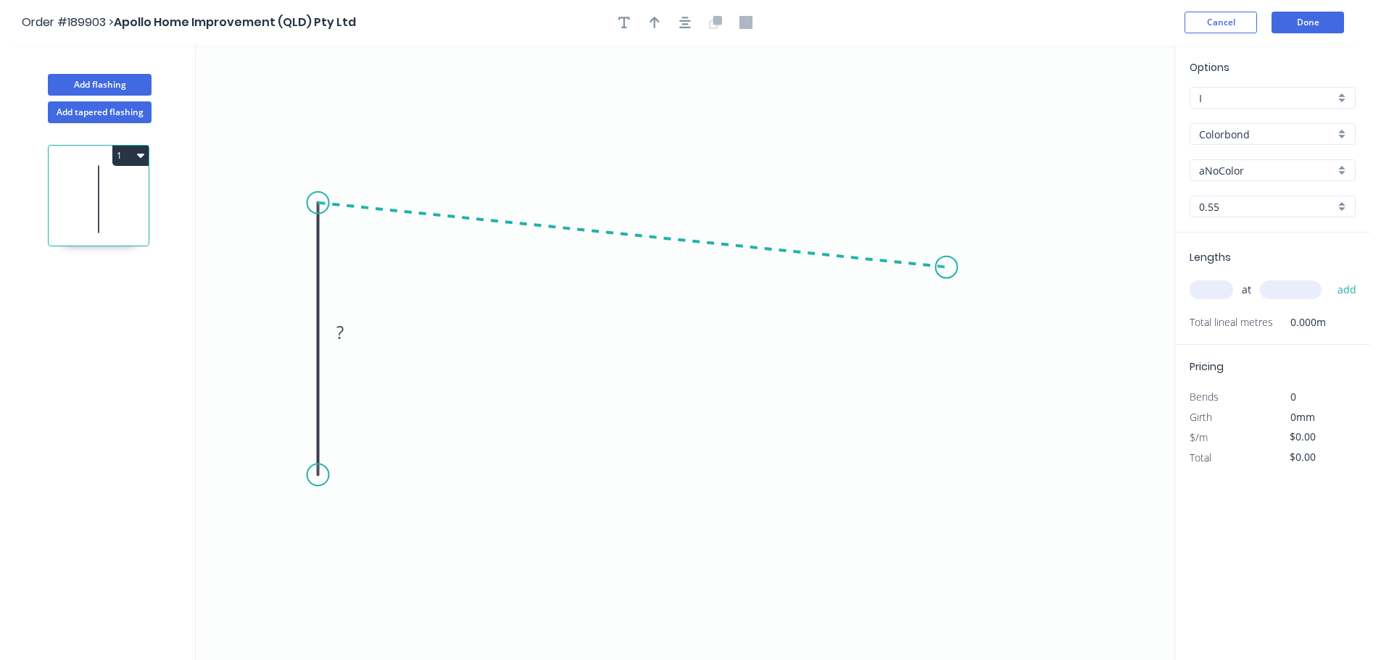
click at [947, 267] on icon "0 ?" at bounding box center [685, 352] width 978 height 615
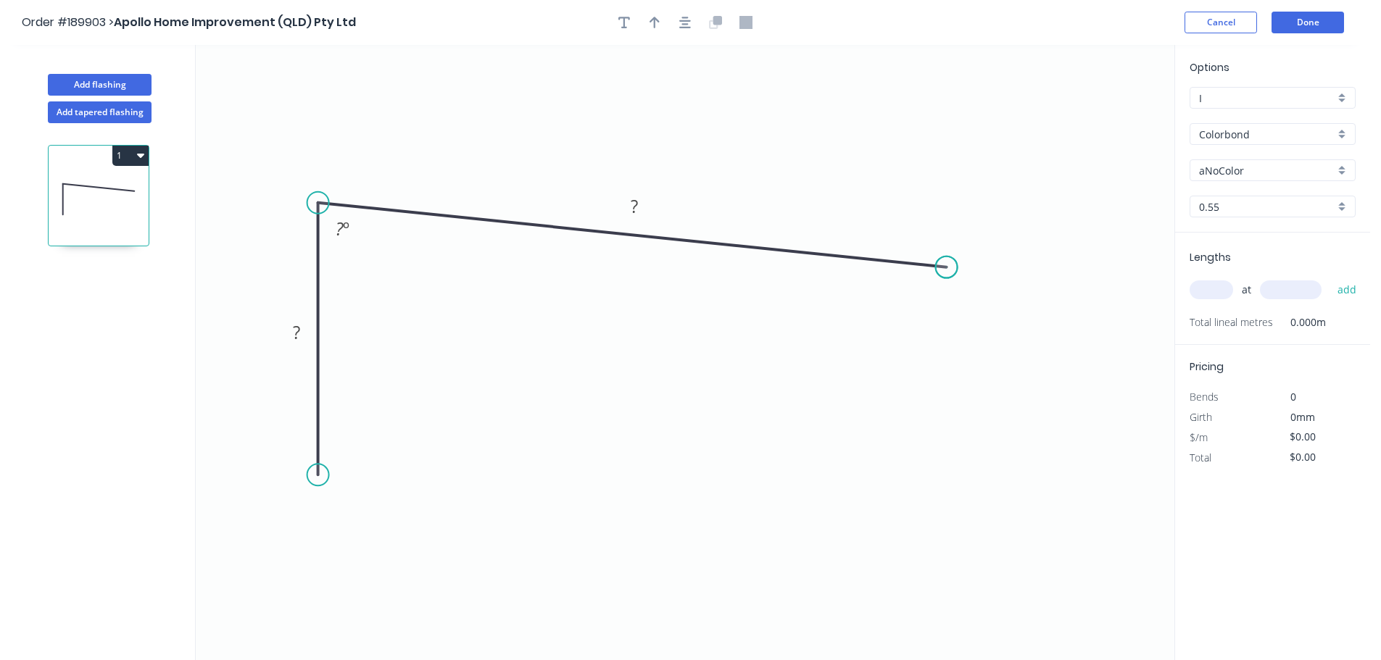
click at [947, 267] on circle at bounding box center [947, 268] width 22 height 22
drag, startPoint x: 953, startPoint y: 265, endPoint x: 1053, endPoint y: 283, distance: 101.7
click at [1053, 284] on circle at bounding box center [1052, 284] width 22 height 22
click at [319, 475] on circle at bounding box center [318, 475] width 22 height 22
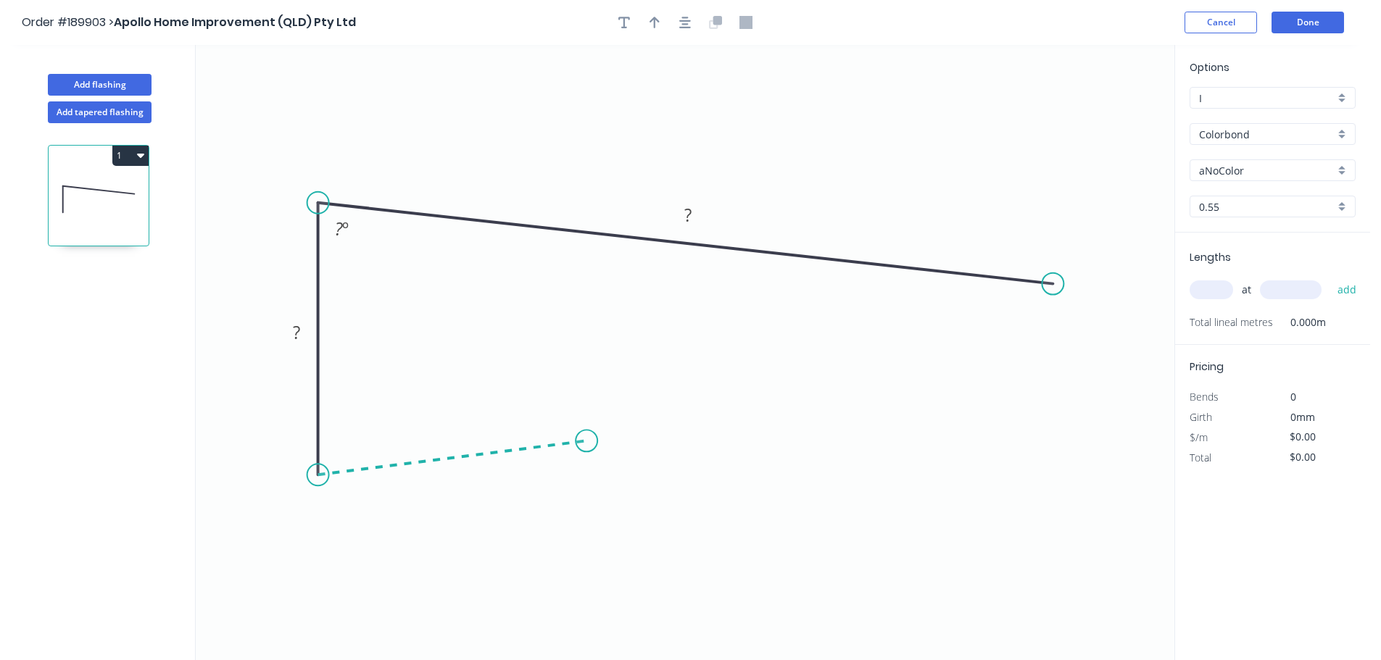
click at [589, 441] on icon "0 ? ? ? º" at bounding box center [685, 352] width 978 height 615
drag, startPoint x: 644, startPoint y: 495, endPoint x: 624, endPoint y: 475, distance: 27.7
click at [642, 495] on div "Crush & Fold" at bounding box center [663, 489] width 146 height 30
drag, startPoint x: 600, startPoint y: 470, endPoint x: 678, endPoint y: 471, distance: 77.6
click at [678, 471] on rect at bounding box center [652, 468] width 58 height 30
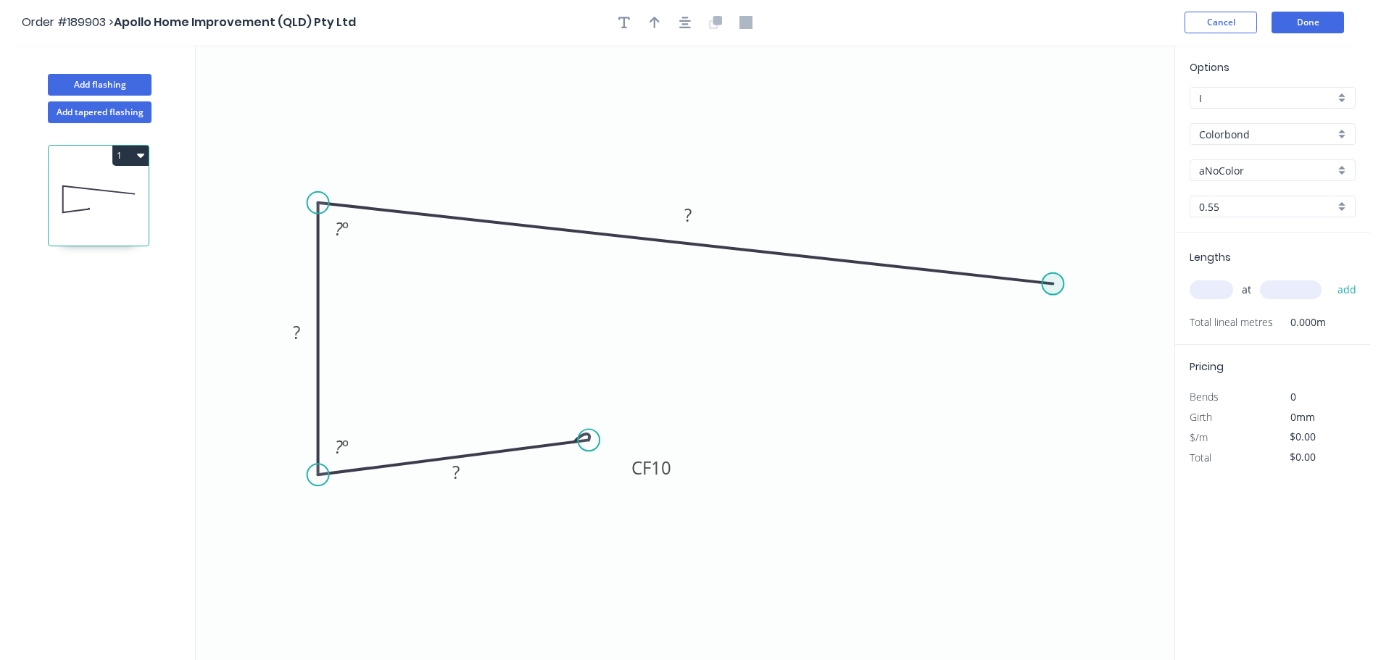
click at [1057, 288] on circle at bounding box center [1053, 284] width 22 height 22
click at [1132, 354] on icon "0 CF 10 ? ? ? ? º ? º" at bounding box center [685, 352] width 978 height 615
click at [462, 474] on rect at bounding box center [455, 473] width 29 height 20
click at [661, 469] on tspan "10" at bounding box center [661, 468] width 20 height 24
click at [687, 14] on button "button" at bounding box center [685, 23] width 22 height 22
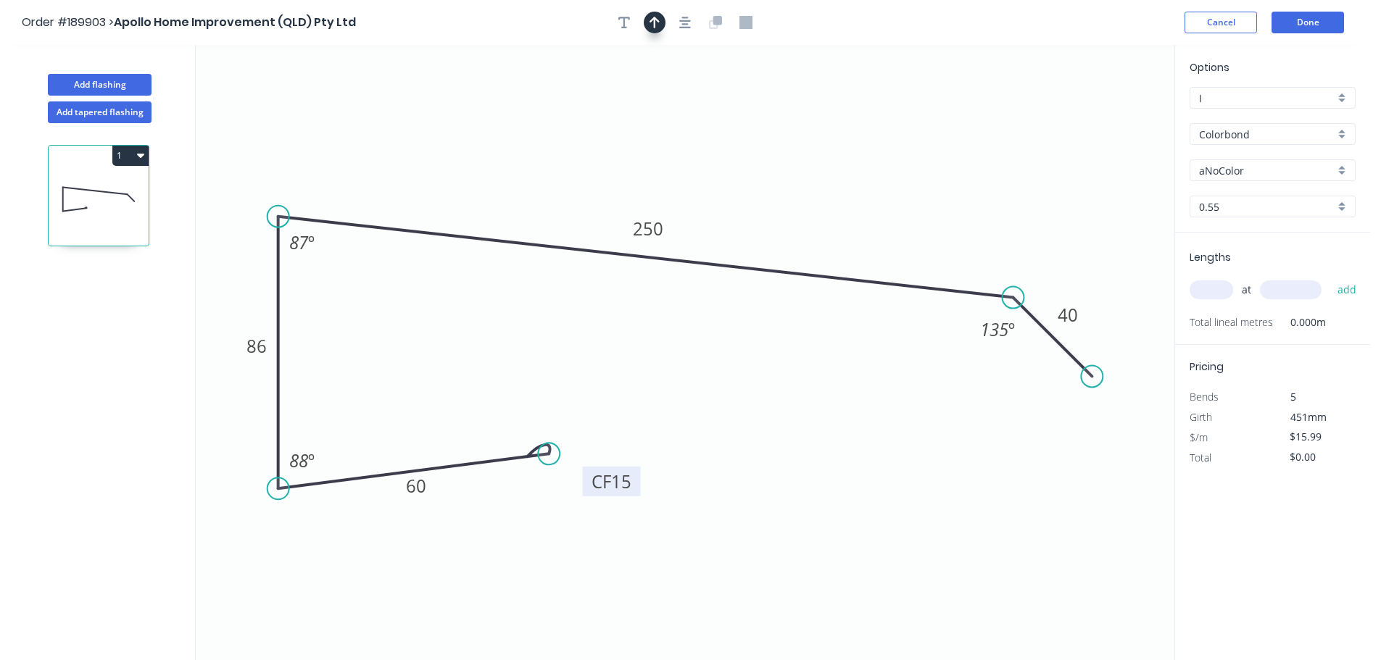
click at [650, 22] on icon "button" at bounding box center [654, 23] width 10 height 12
drag, startPoint x: 1100, startPoint y: 115, endPoint x: 844, endPoint y: 109, distance: 255.9
click at [844, 109] on icon at bounding box center [848, 92] width 13 height 46
click at [1297, 173] on input "aNoColor" at bounding box center [1267, 170] width 136 height 15
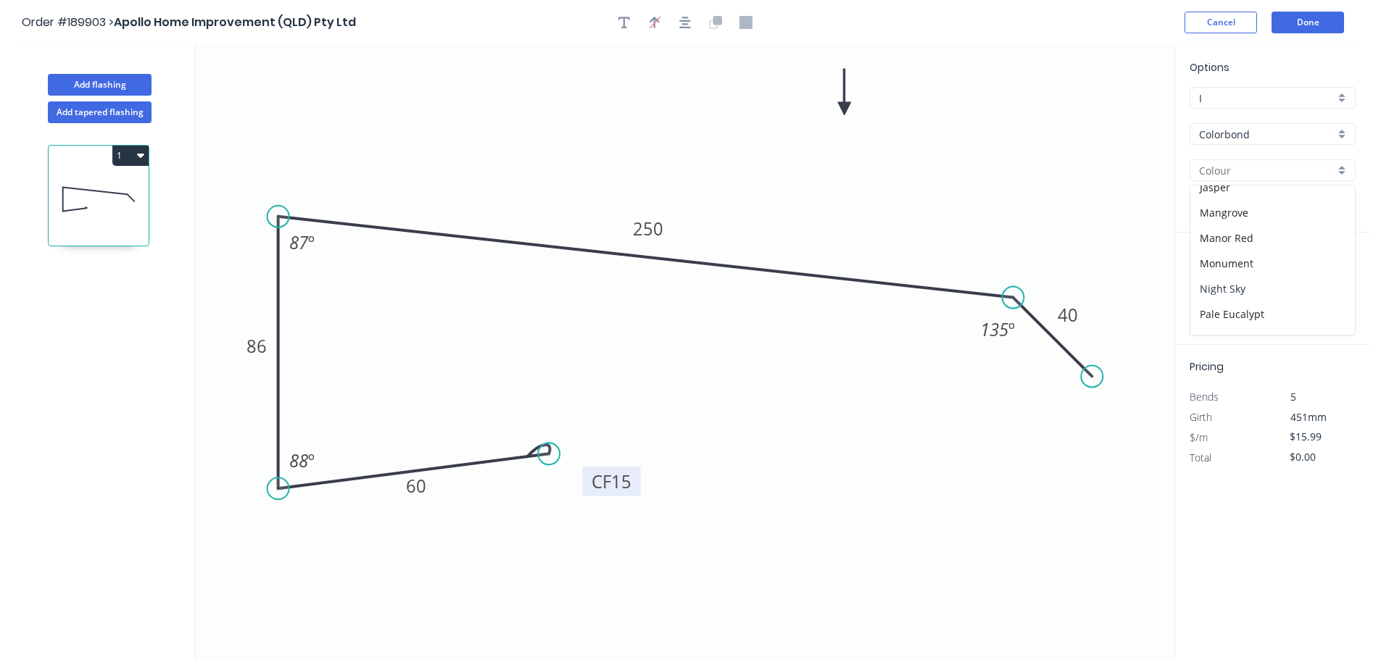
click at [1261, 281] on div "Night Sky" at bounding box center [1272, 288] width 165 height 25
click at [1210, 291] on input "text" at bounding box center [1210, 290] width 43 height 19
click at [1330, 278] on button "add" at bounding box center [1347, 290] width 34 height 25
click at [142, 154] on icon "button" at bounding box center [140, 156] width 7 height 4
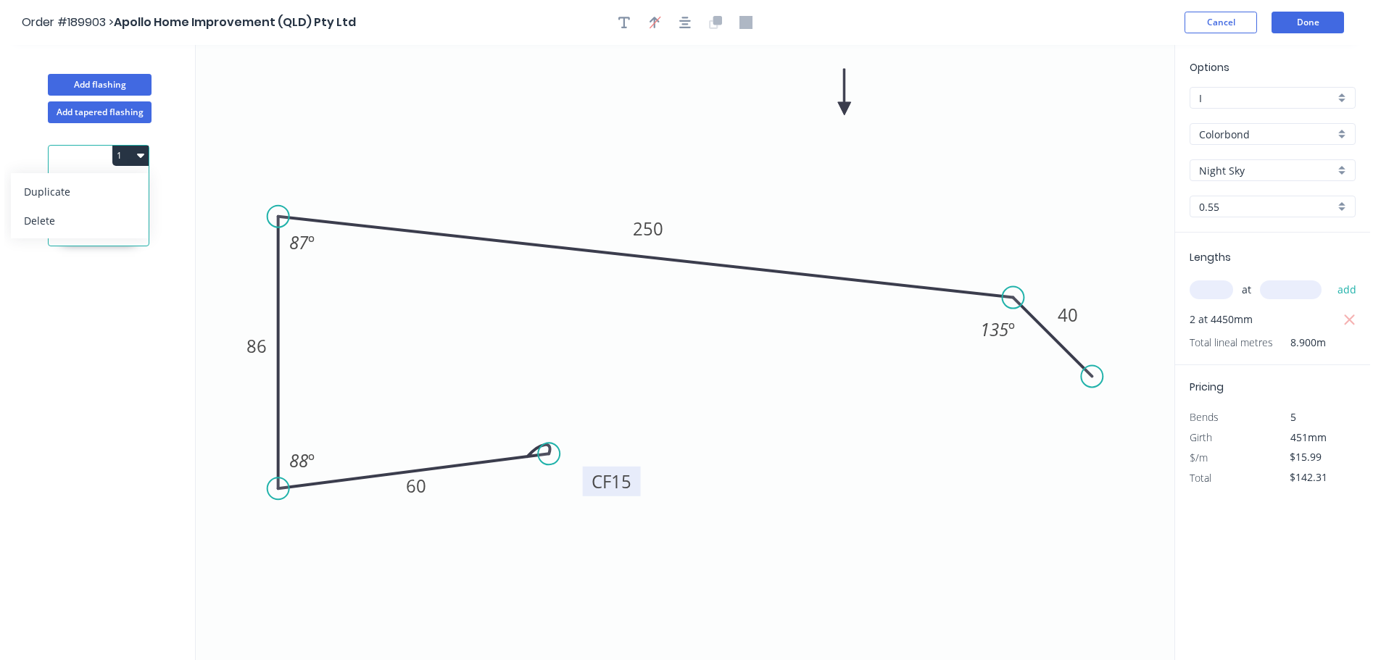
drag, startPoint x: 99, startPoint y: 191, endPoint x: 112, endPoint y: 207, distance: 21.6
click at [98, 190] on div "Duplicate" at bounding box center [80, 191] width 112 height 21
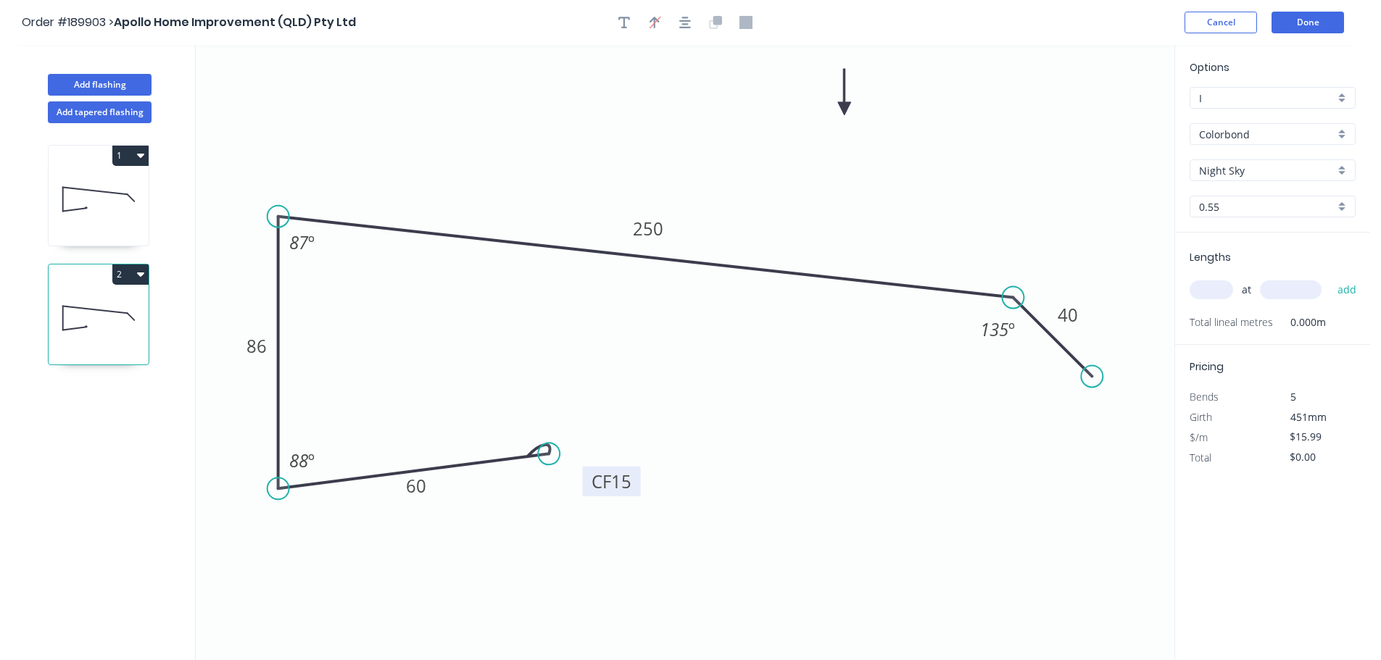
click at [619, 487] on tspan "15" at bounding box center [621, 482] width 20 height 24
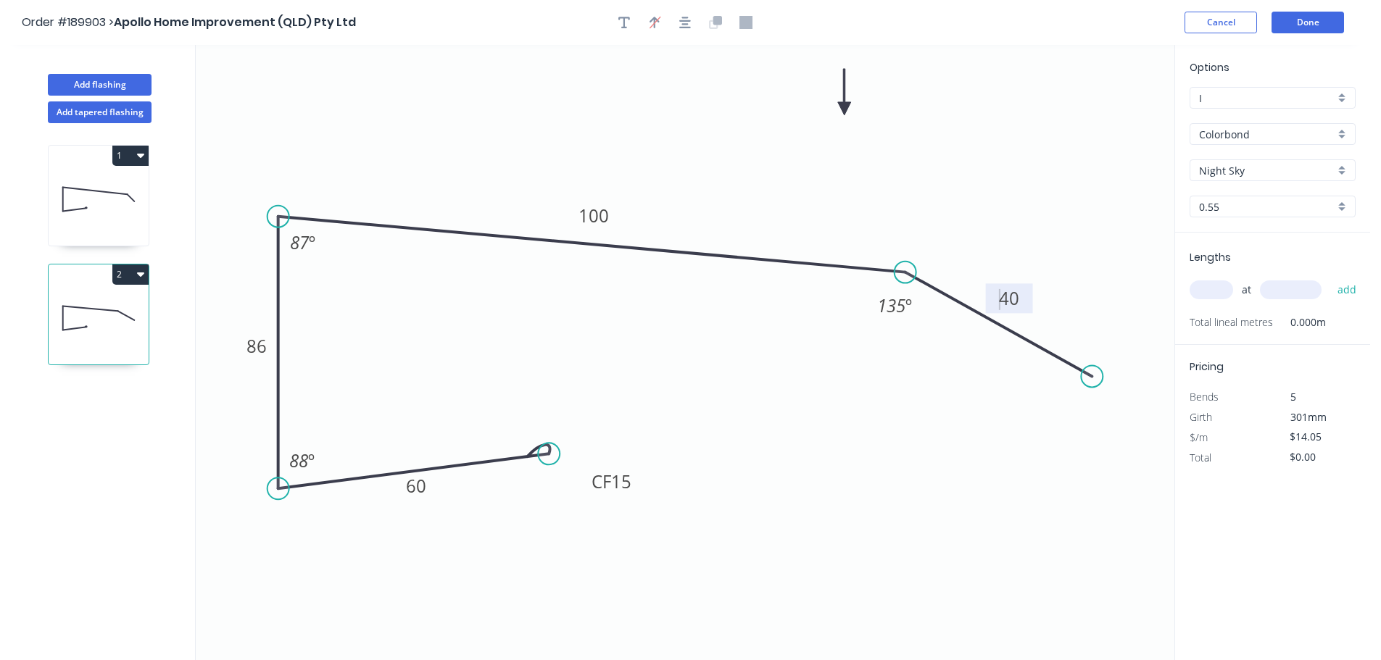
drag, startPoint x: 1010, startPoint y: 300, endPoint x: 901, endPoint y: 272, distance: 113.0
click at [901, 272] on circle at bounding box center [905, 273] width 22 height 22
drag, startPoint x: 1097, startPoint y: 379, endPoint x: 970, endPoint y: 339, distance: 133.0
click at [970, 339] on circle at bounding box center [970, 341] width 22 height 22
click at [1202, 292] on input "text" at bounding box center [1210, 290] width 43 height 19
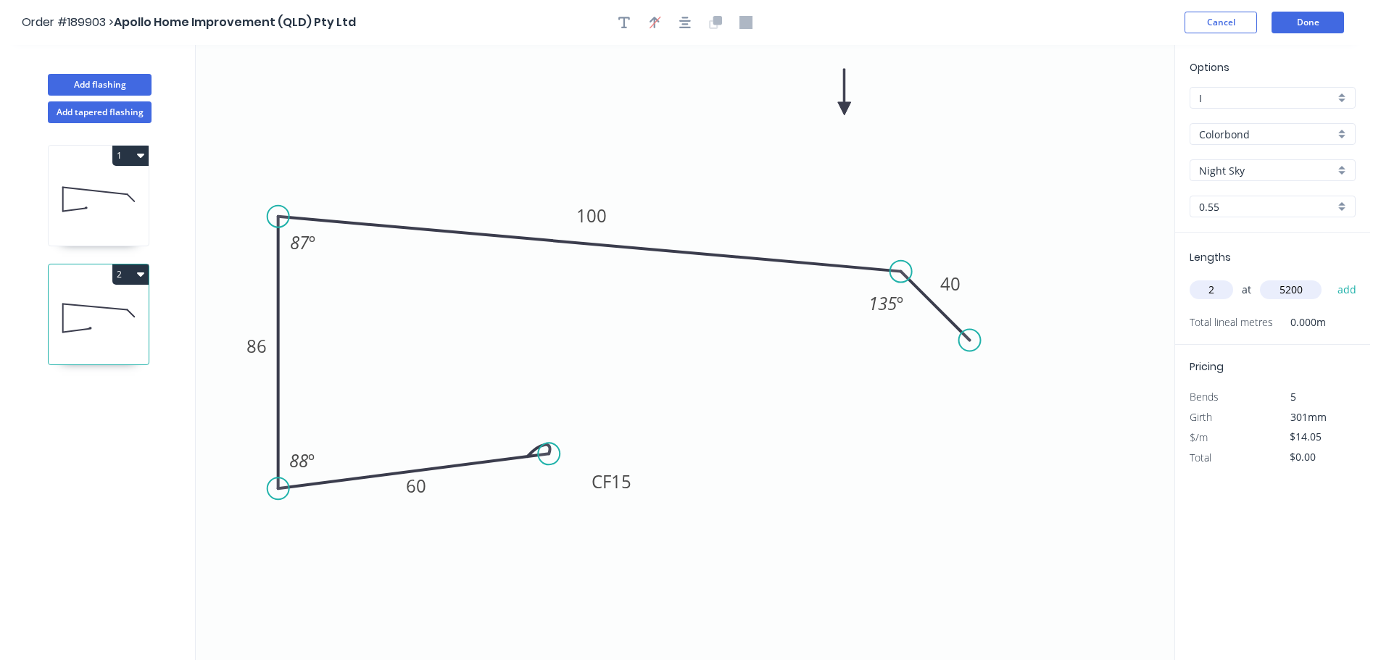
click at [1330, 278] on button "add" at bounding box center [1347, 290] width 34 height 25
click at [1317, 19] on button "Done" at bounding box center [1307, 23] width 72 height 22
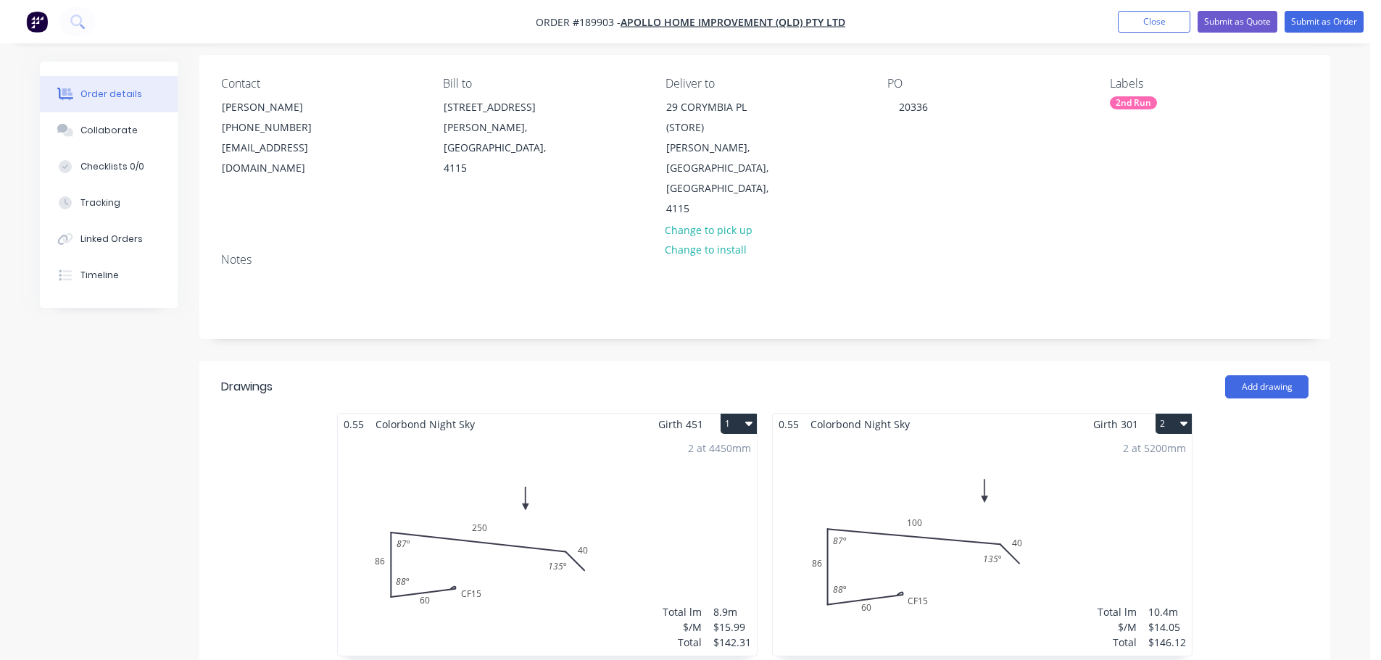
scroll to position [217, 0]
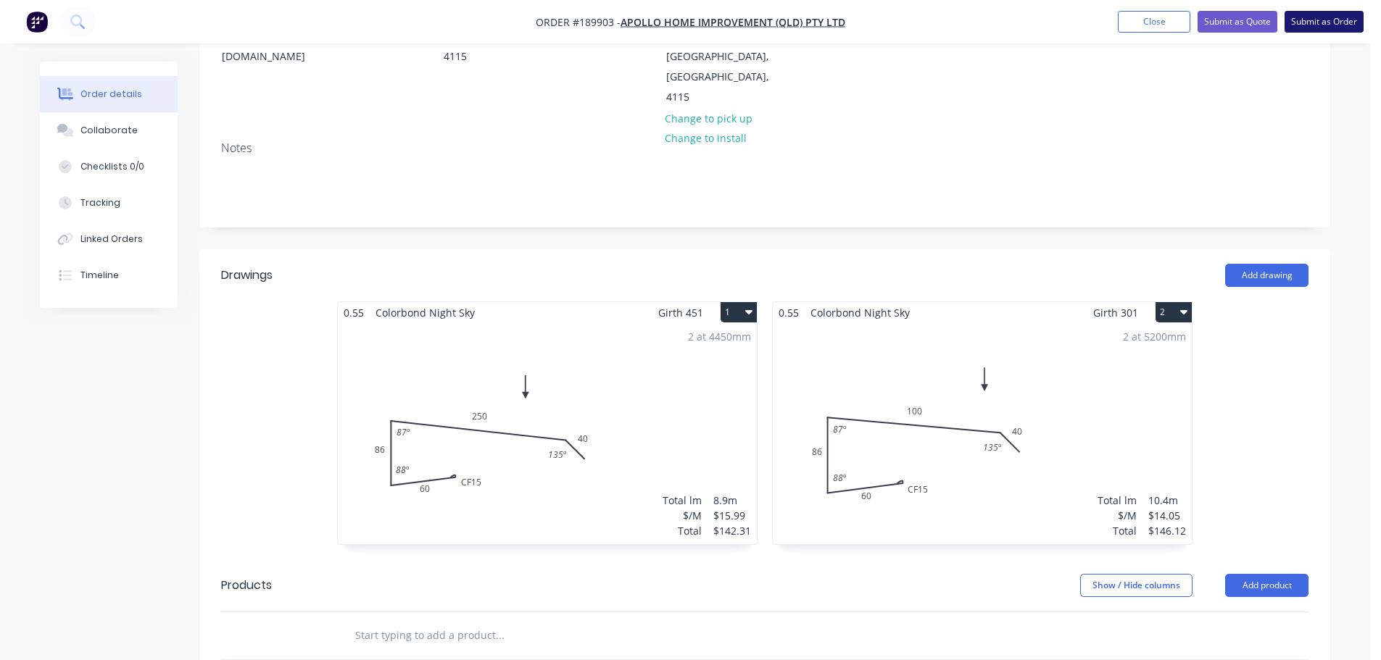
click at [1313, 28] on button "Submit as Order" at bounding box center [1323, 22] width 79 height 22
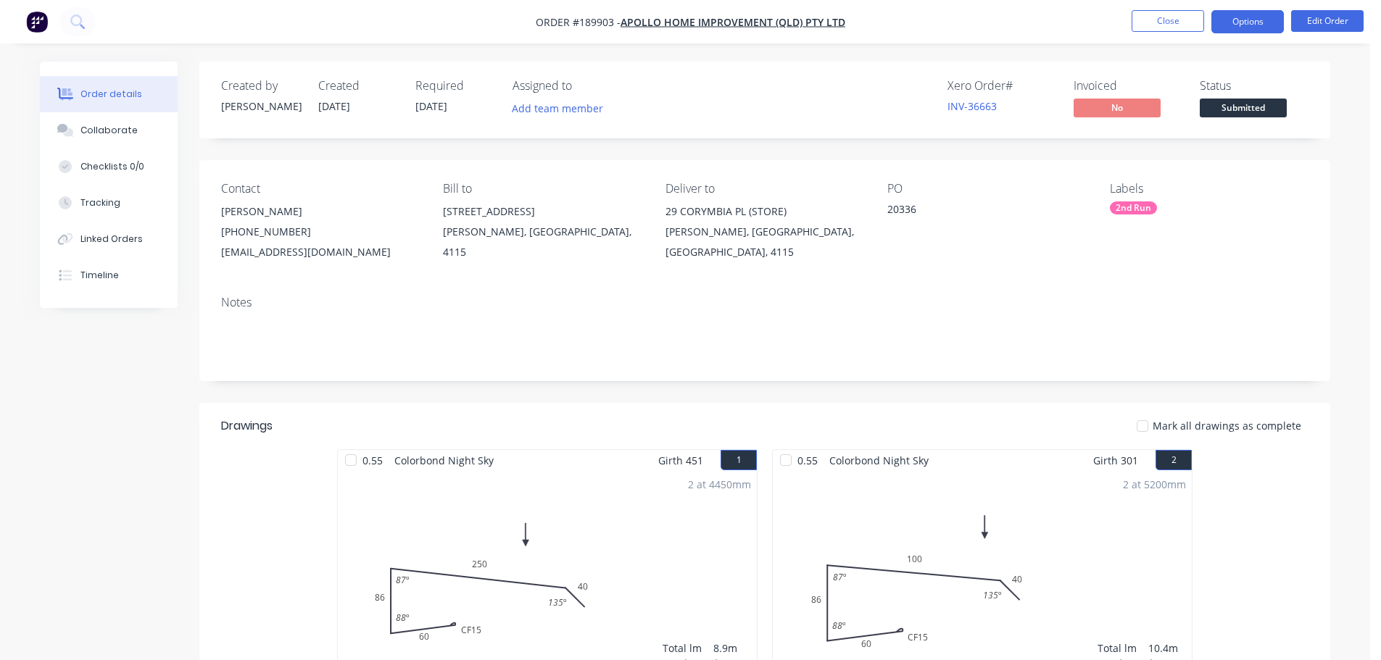
click at [1272, 18] on button "Options" at bounding box center [1247, 21] width 72 height 23
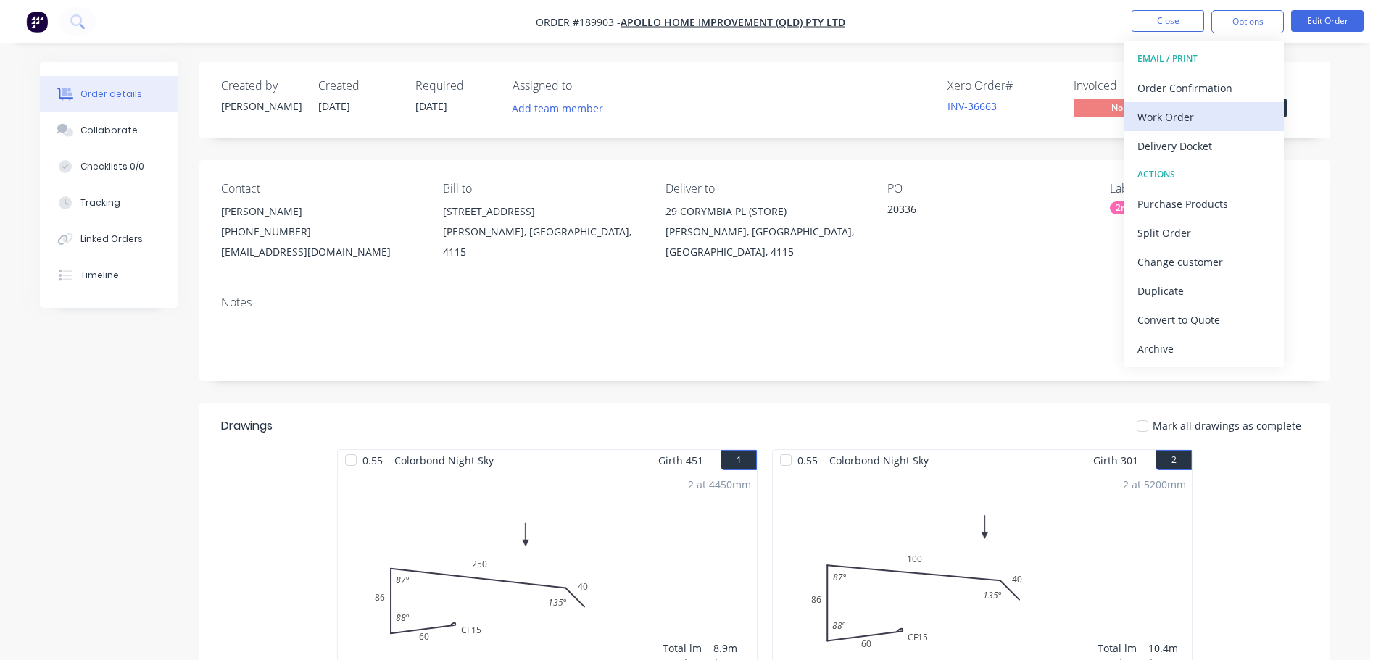
click at [1226, 104] on button "Work Order" at bounding box center [1203, 116] width 159 height 29
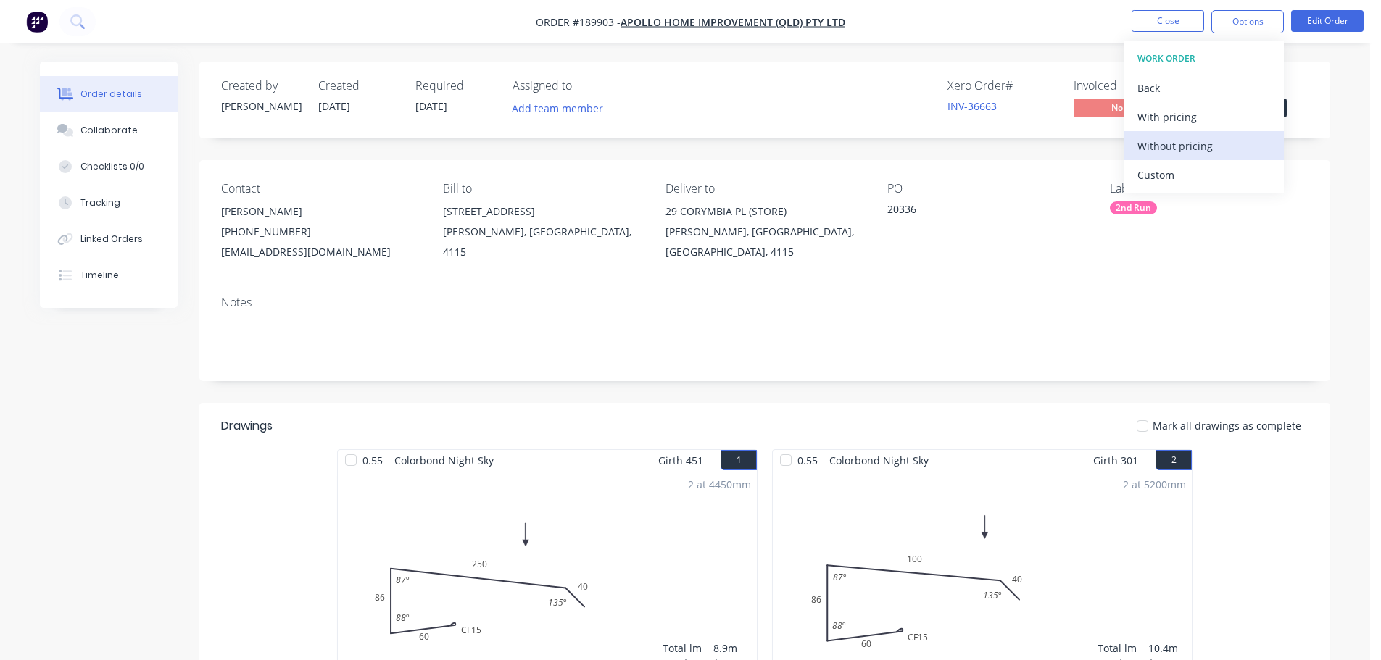
click at [1206, 154] on div "Without pricing" at bounding box center [1203, 146] width 133 height 21
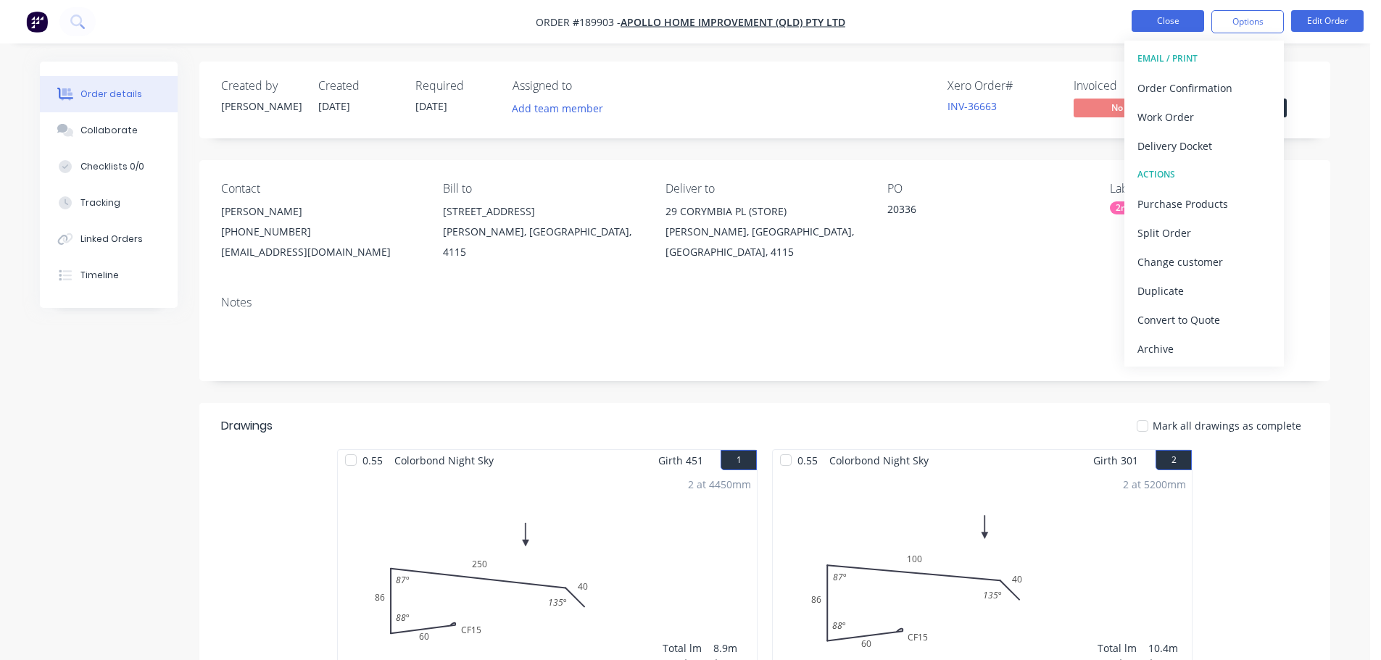
click at [1181, 20] on button "Close" at bounding box center [1167, 21] width 72 height 22
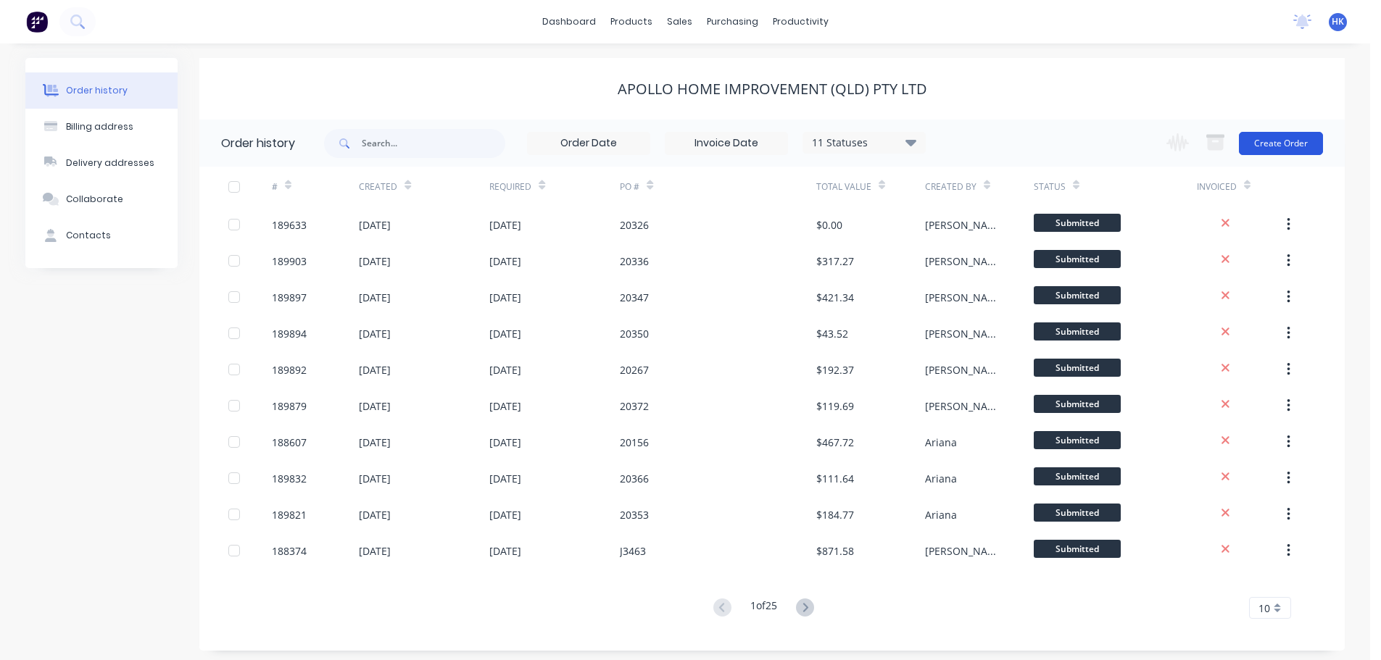
click at [1292, 147] on button "Create Order" at bounding box center [1281, 143] width 84 height 23
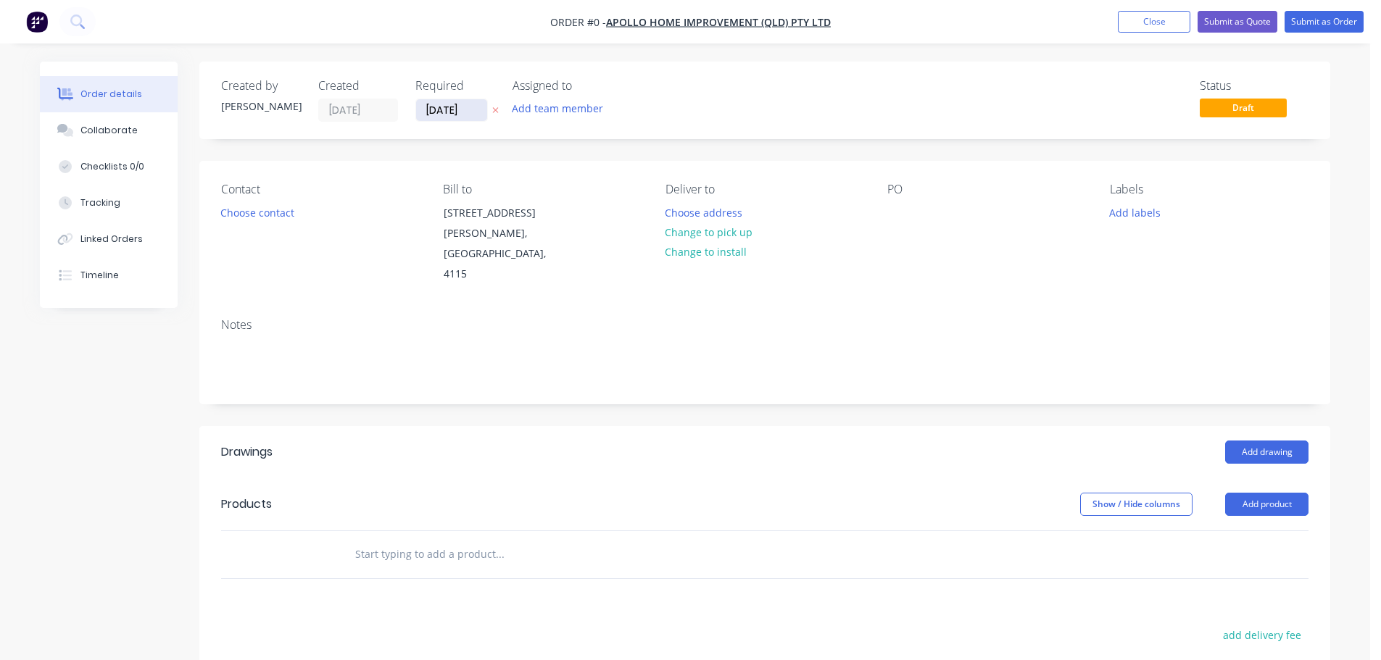
click at [448, 116] on input "[DATE]" at bounding box center [451, 110] width 71 height 22
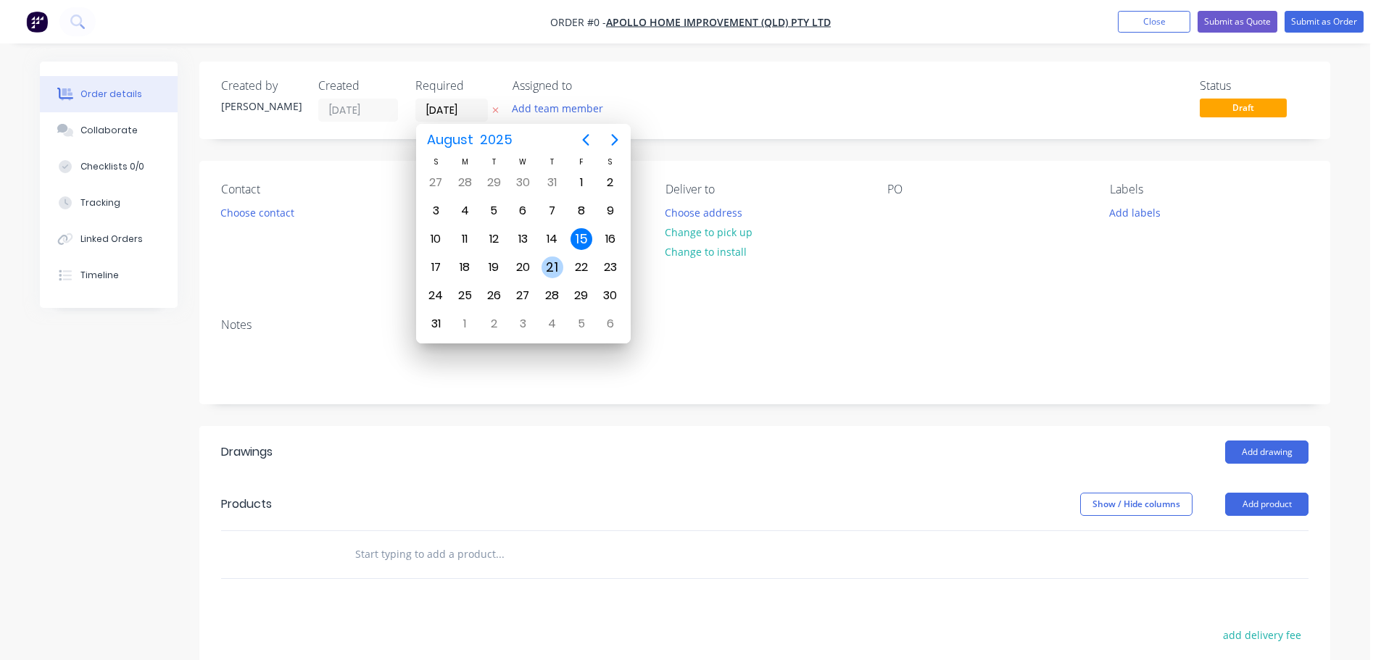
click at [550, 275] on div "21" at bounding box center [552, 268] width 22 height 22
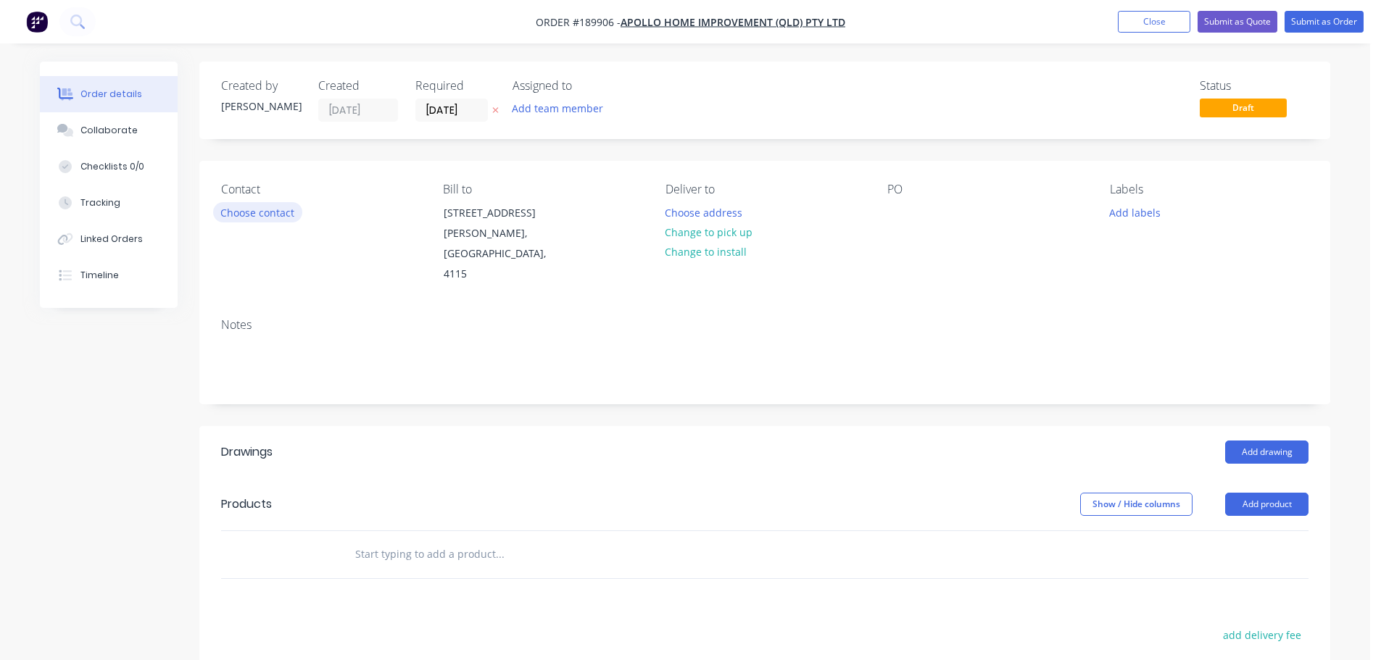
click at [280, 221] on button "Choose contact" at bounding box center [257, 212] width 89 height 20
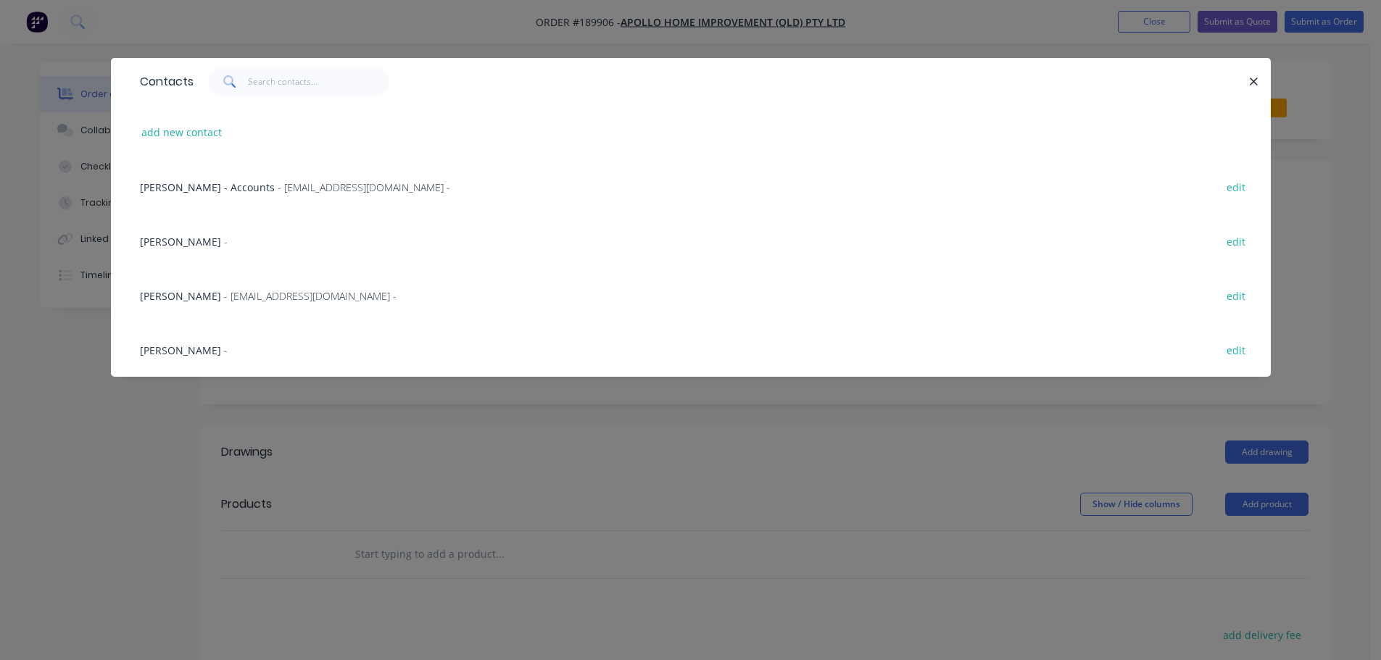
click at [294, 293] on span "- maried@apollopatios.com.au -" at bounding box center [310, 296] width 173 height 14
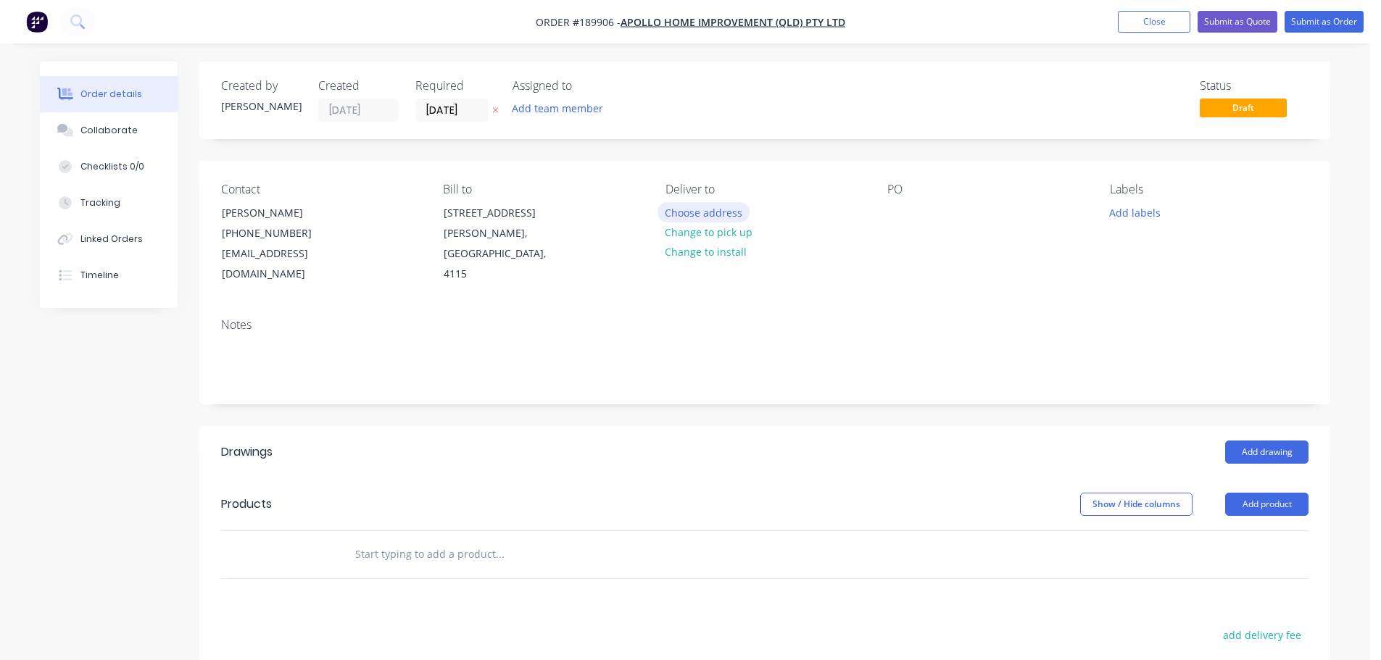
click at [675, 209] on button "Choose address" at bounding box center [703, 212] width 93 height 20
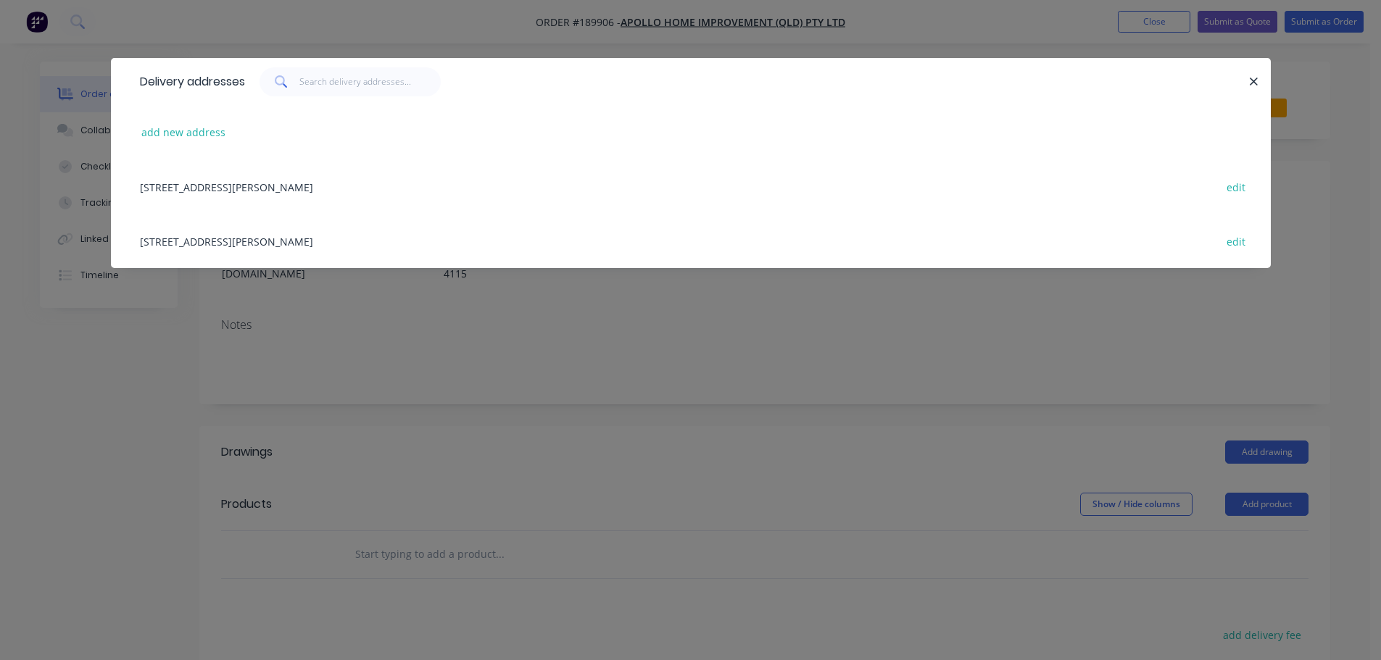
click at [376, 252] on div "29 CORYMBIA PL, (STORE), PARKINSON, Queensland, Australia, 4115 edit" at bounding box center [691, 241] width 1116 height 54
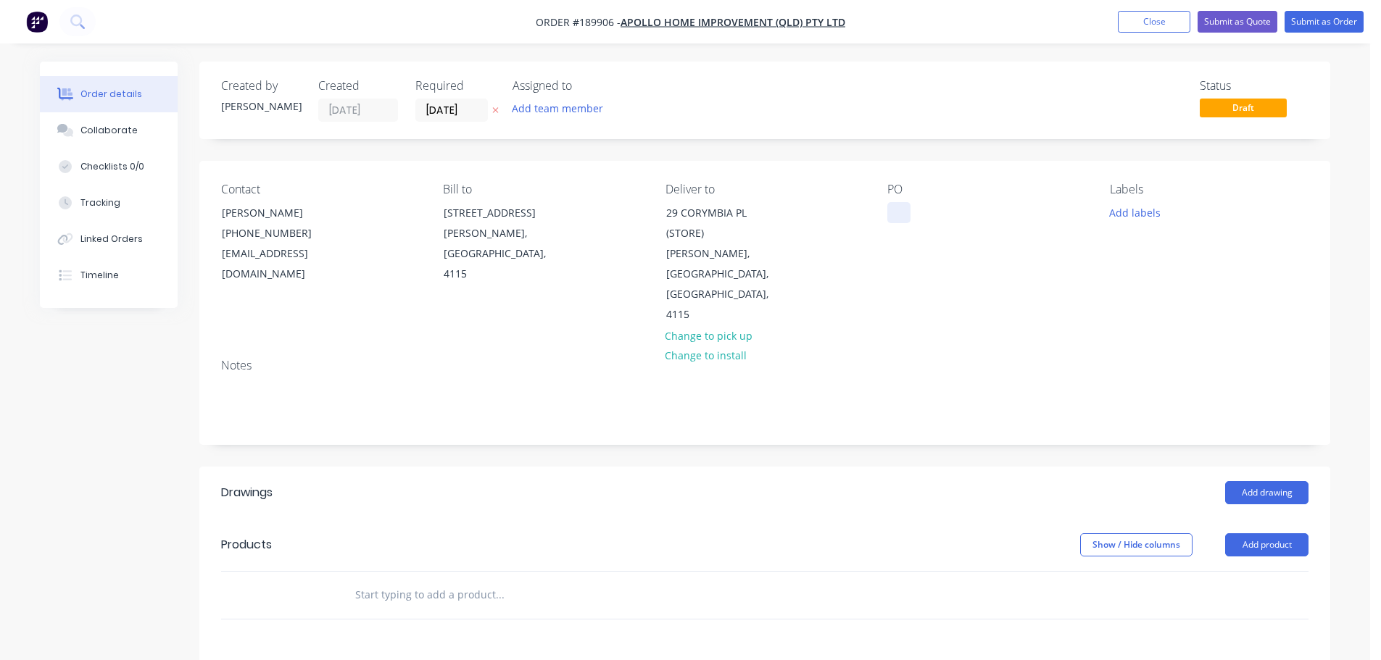
click at [894, 209] on div at bounding box center [898, 212] width 23 height 21
click at [1138, 205] on button "Add labels" at bounding box center [1134, 212] width 67 height 20
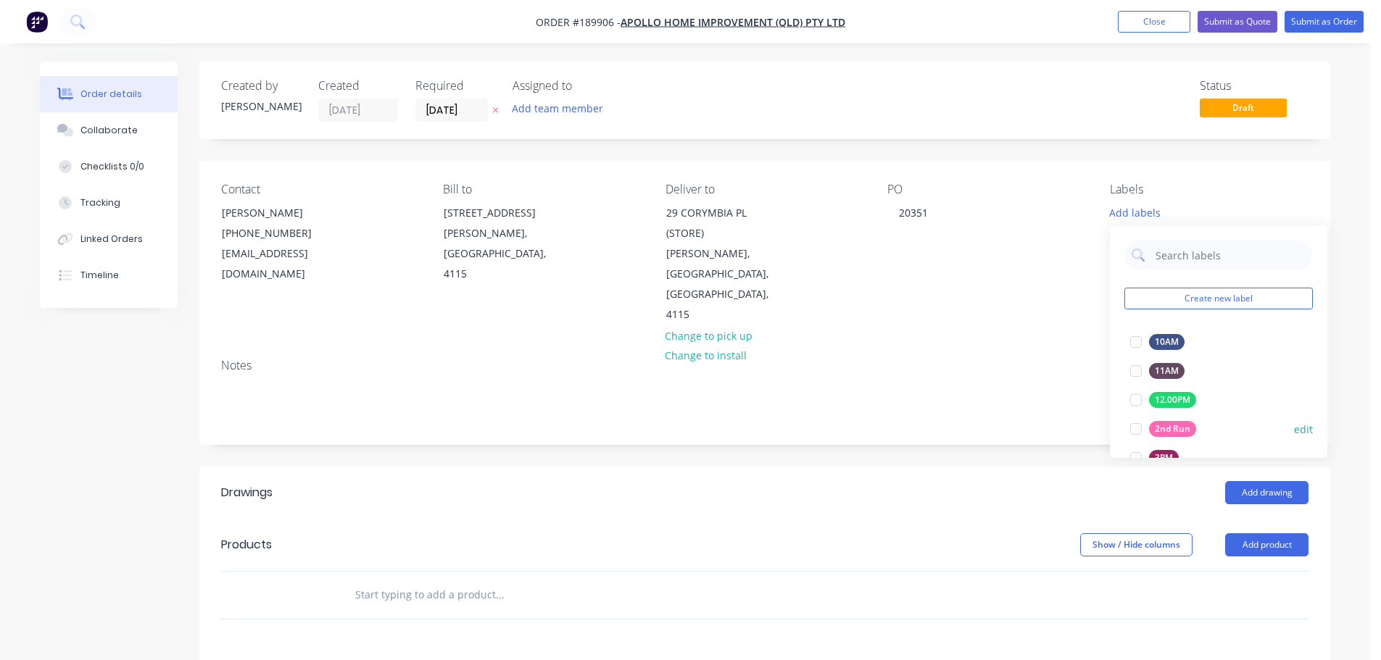
click at [1129, 424] on div at bounding box center [1135, 429] width 29 height 29
click at [975, 519] on header "Products Show / Hide columns Add product" at bounding box center [764, 545] width 1131 height 52
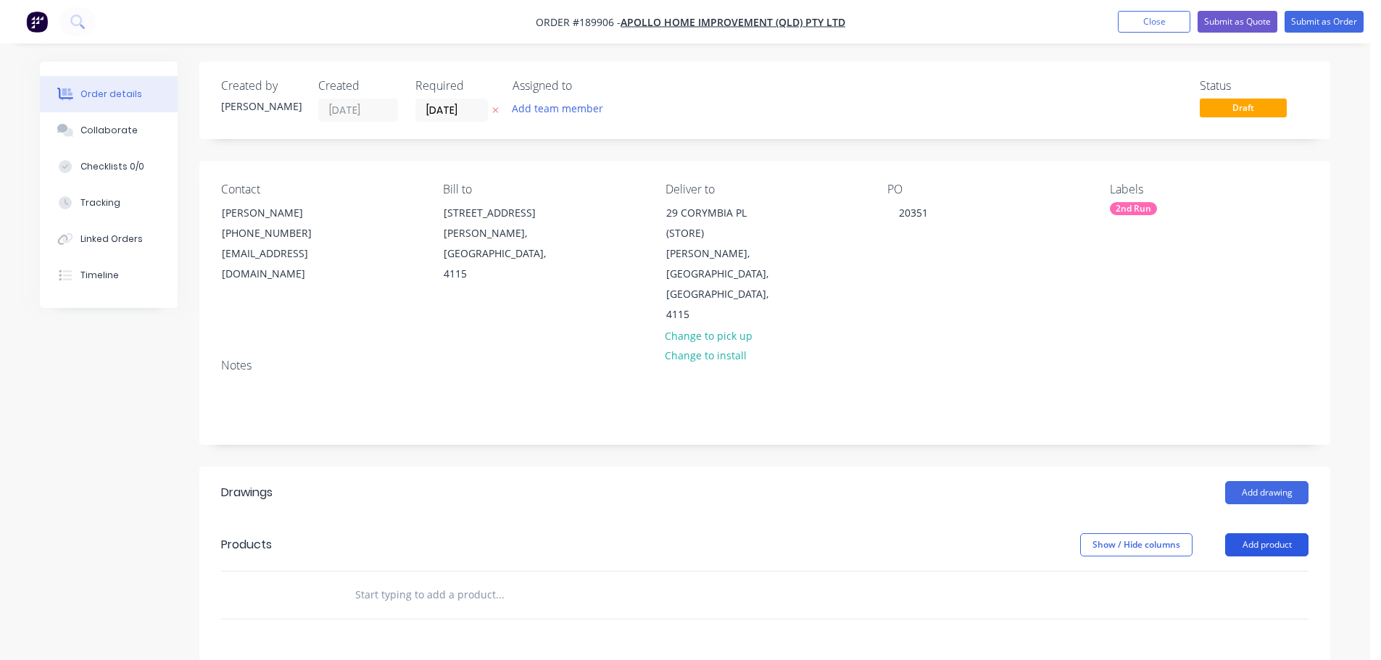
click at [1234, 533] on button "Add product" at bounding box center [1266, 544] width 83 height 23
click at [1236, 571] on div "Product catalogue" at bounding box center [1240, 581] width 112 height 21
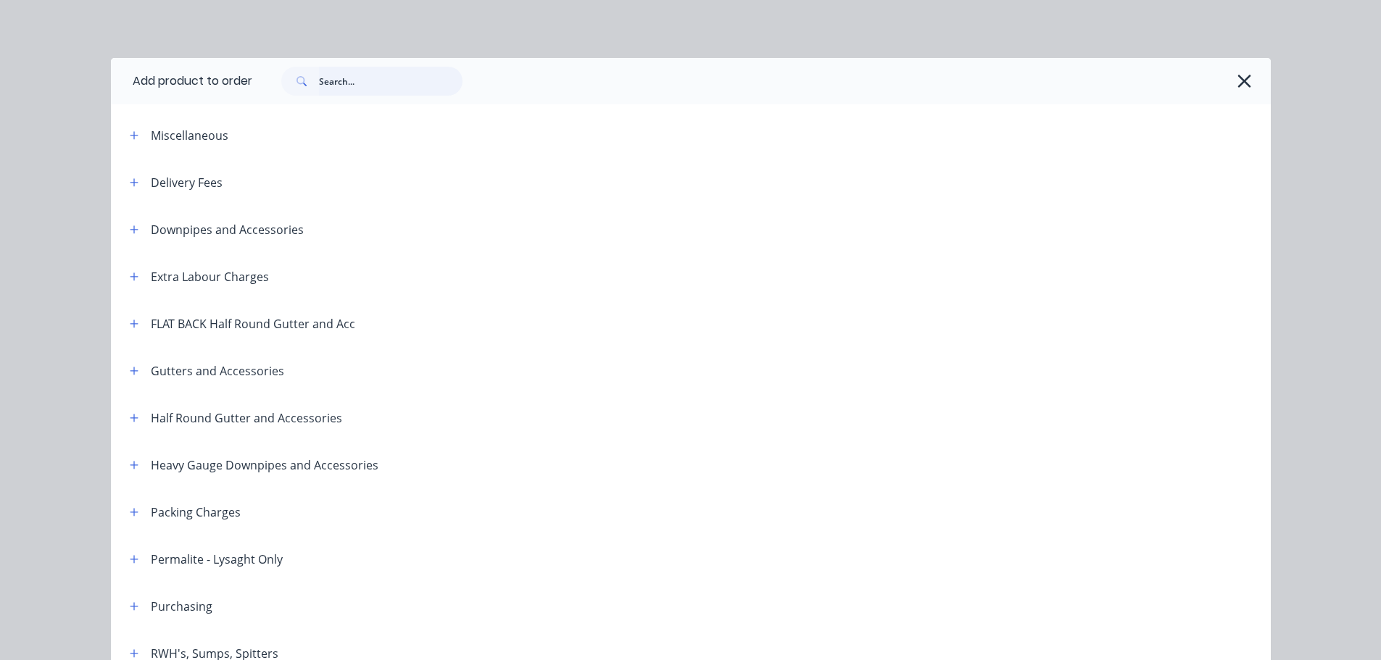
click at [349, 87] on input "text" at bounding box center [391, 81] width 144 height 29
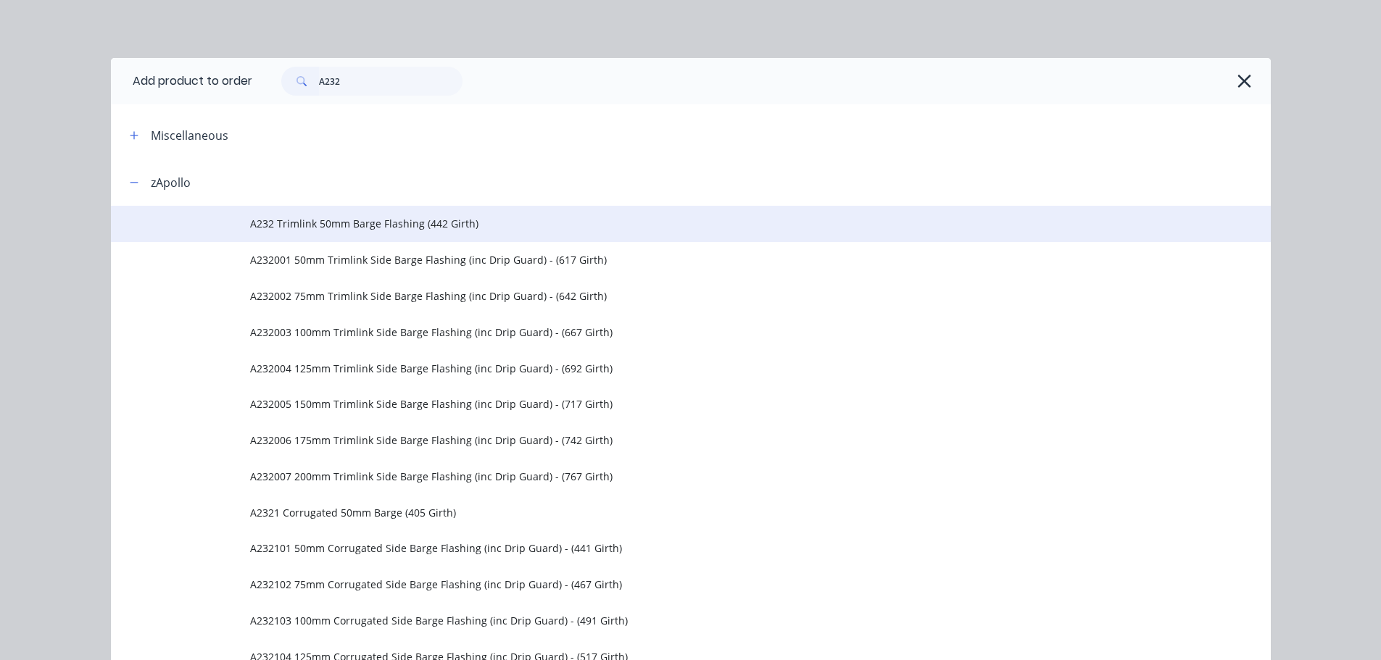
click at [376, 225] on span "A232 Trimlink 50mm Barge Flashing (442 Girth)" at bounding box center [658, 223] width 816 height 15
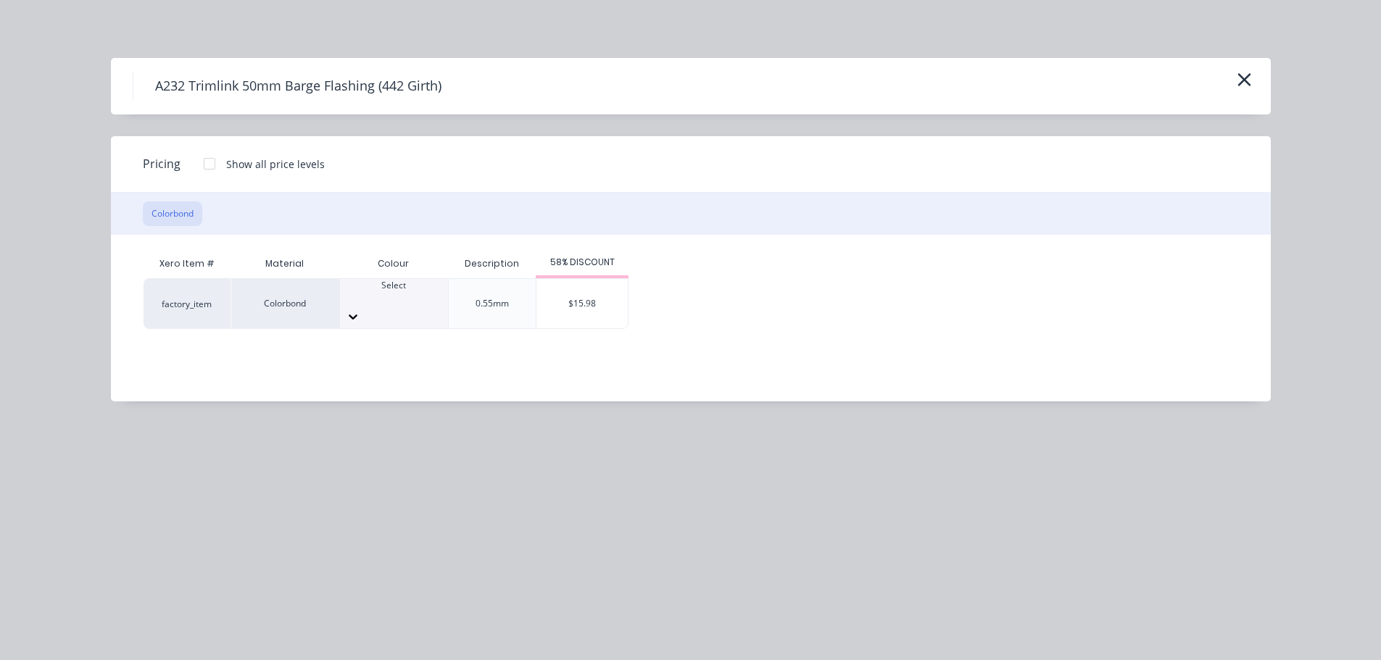
click at [439, 307] on div at bounding box center [394, 316] width 108 height 23
click at [598, 293] on div "$15.98" at bounding box center [581, 303] width 91 height 49
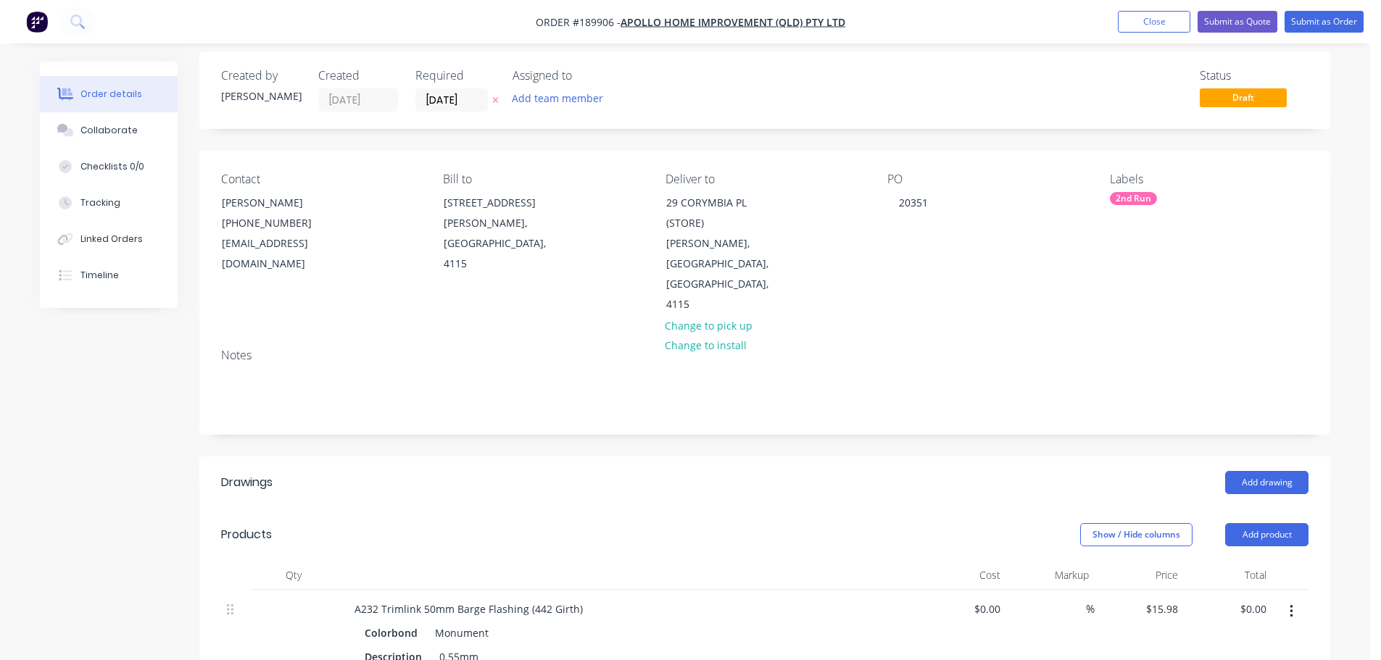
scroll to position [145, 0]
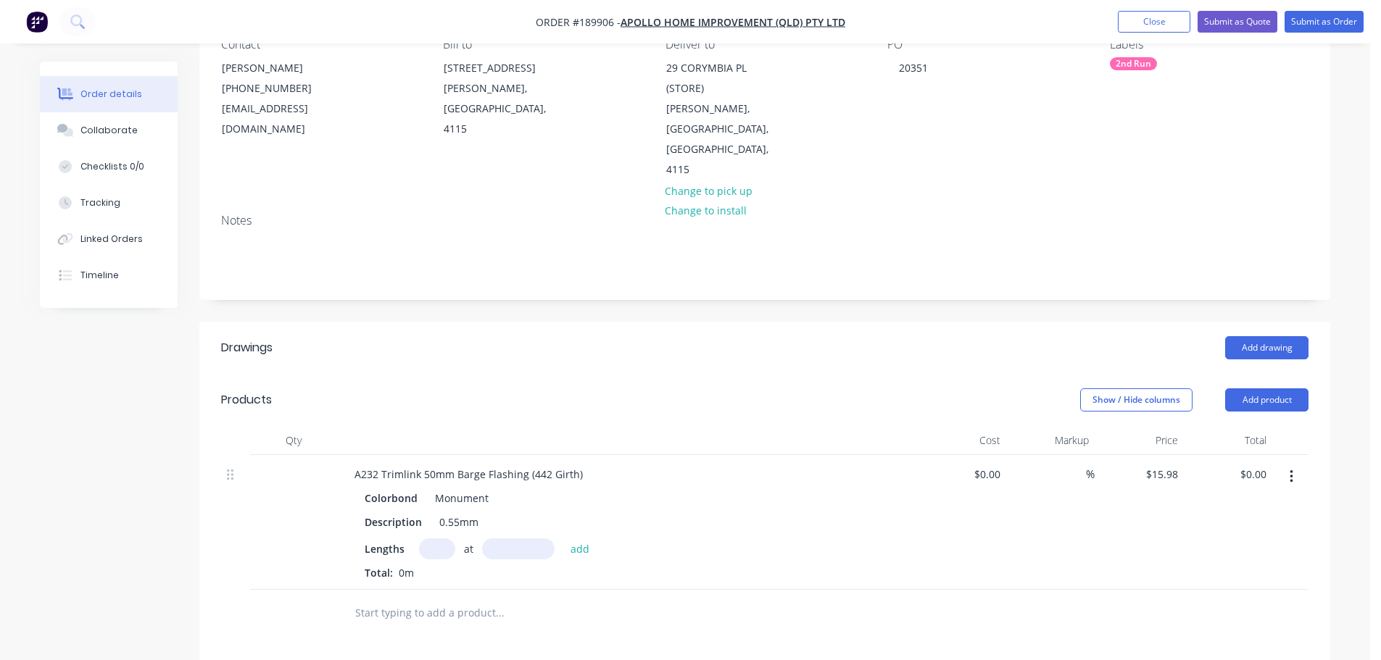
click at [434, 539] on input "text" at bounding box center [437, 549] width 36 height 21
click at [563, 539] on button "add" at bounding box center [580, 549] width 34 height 20
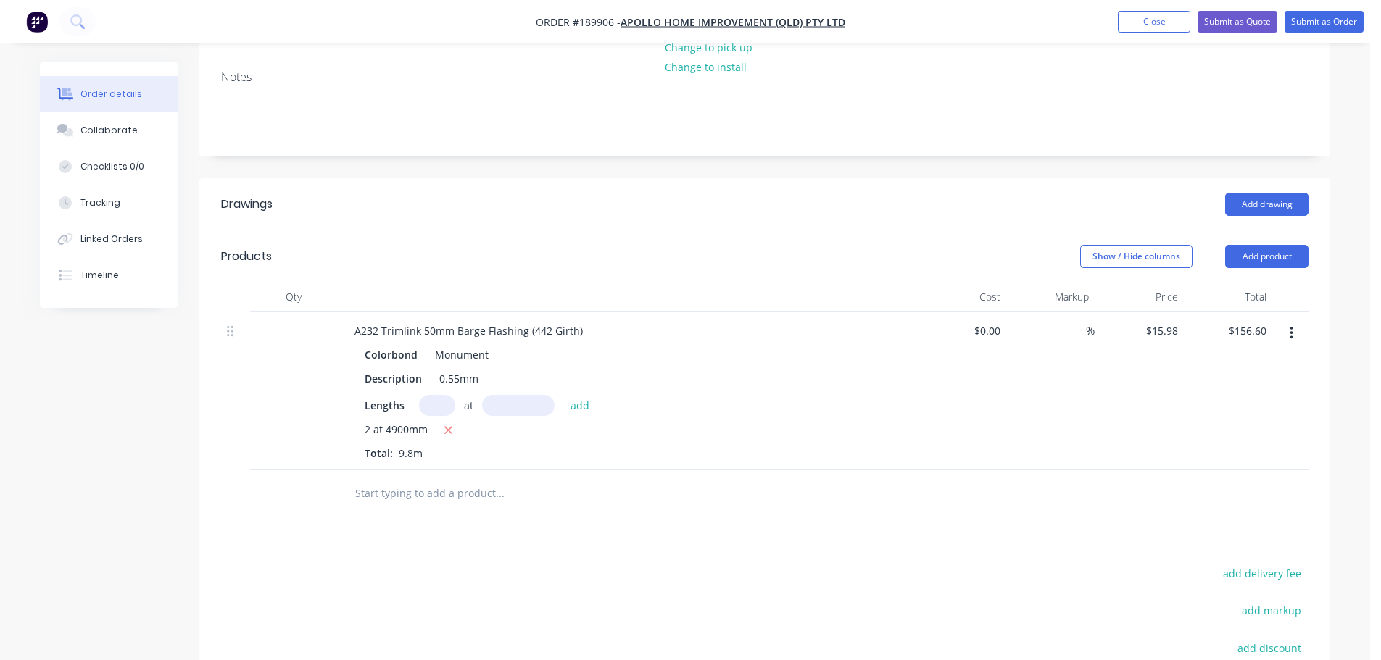
scroll to position [290, 0]
click at [1270, 244] on button "Add product" at bounding box center [1266, 255] width 83 height 23
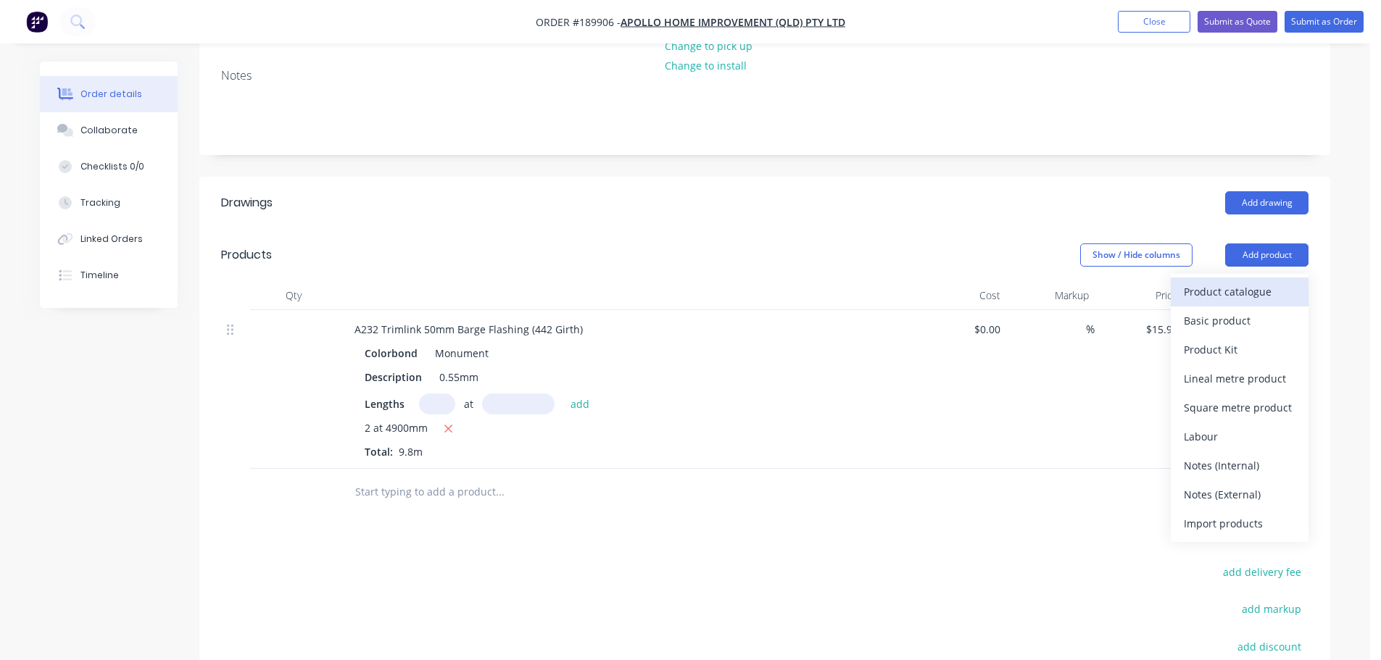
click at [1252, 281] on div "Product catalogue" at bounding box center [1240, 291] width 112 height 21
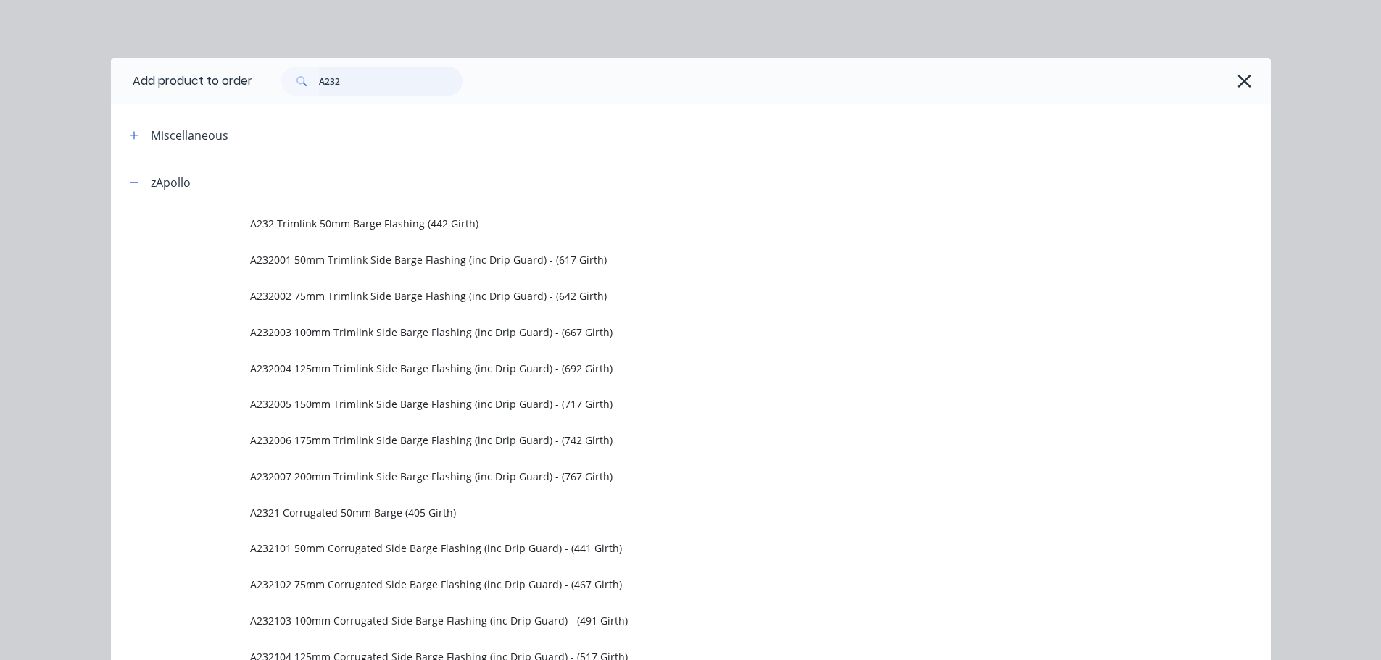
click at [342, 80] on input "A232" at bounding box center [391, 81] width 144 height 29
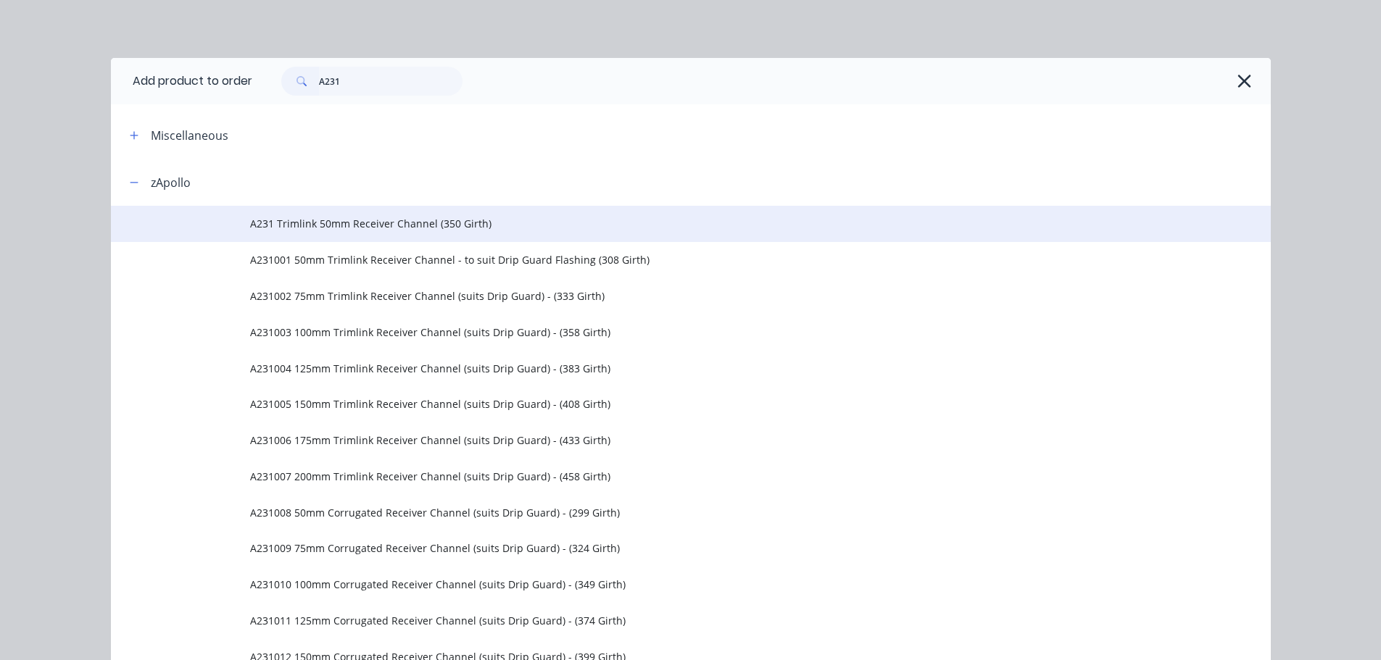
click at [449, 231] on span "A231 Trimlink 50mm Receiver Channel (350 Girth)" at bounding box center [658, 223] width 816 height 15
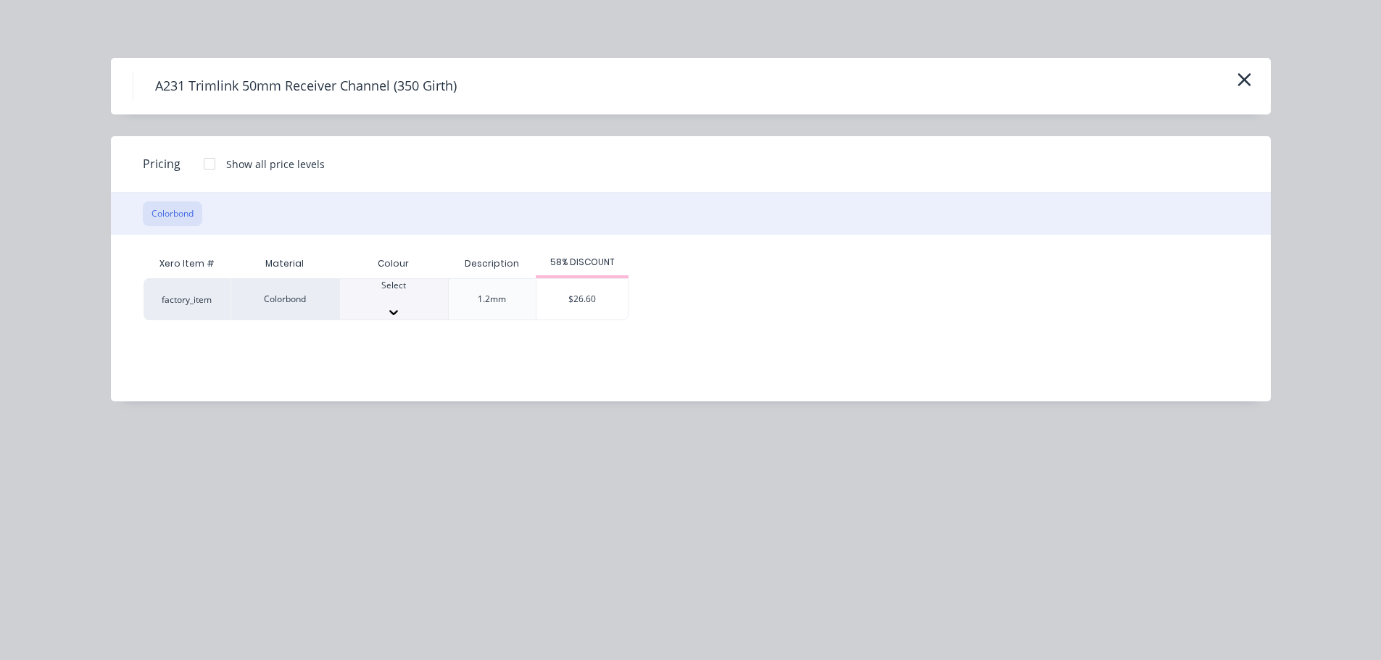
click at [400, 300] on div at bounding box center [394, 298] width 108 height 13
click at [586, 297] on div "$26.60" at bounding box center [581, 303] width 91 height 49
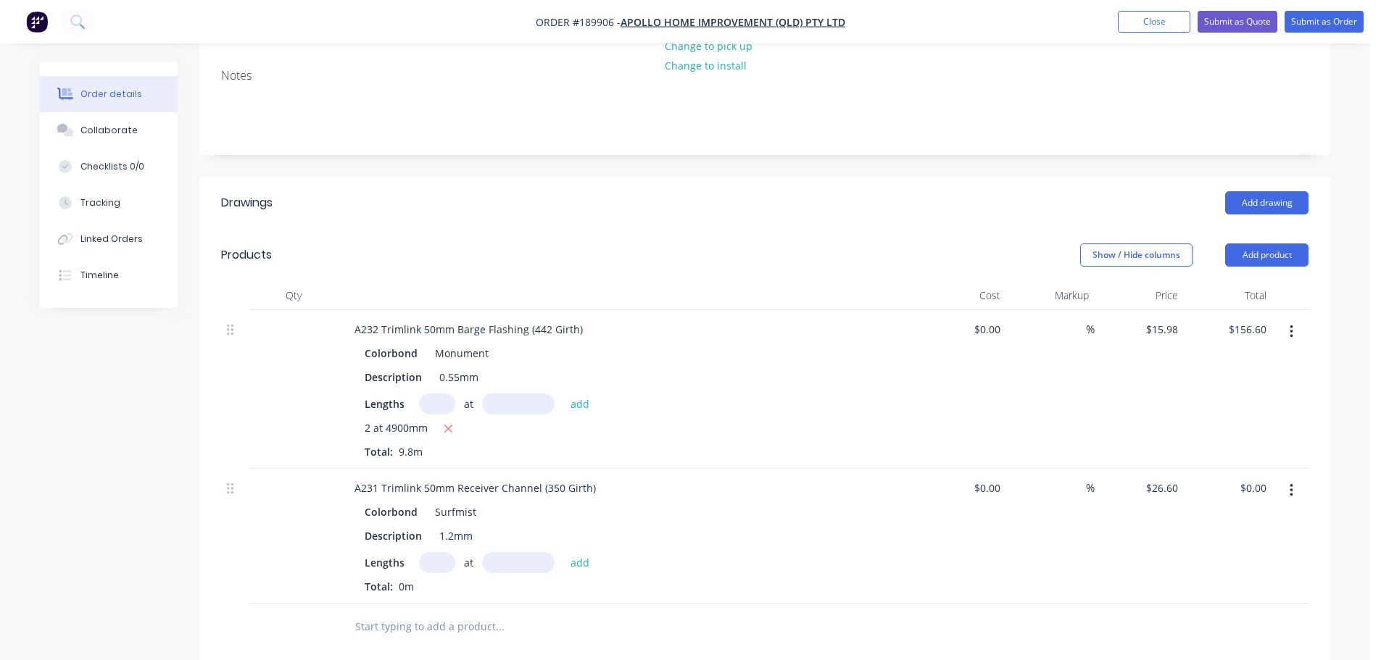
click at [433, 552] on input "text" at bounding box center [437, 562] width 36 height 21
click at [563, 552] on button "add" at bounding box center [580, 562] width 34 height 20
click at [1263, 244] on button "Add product" at bounding box center [1266, 255] width 83 height 23
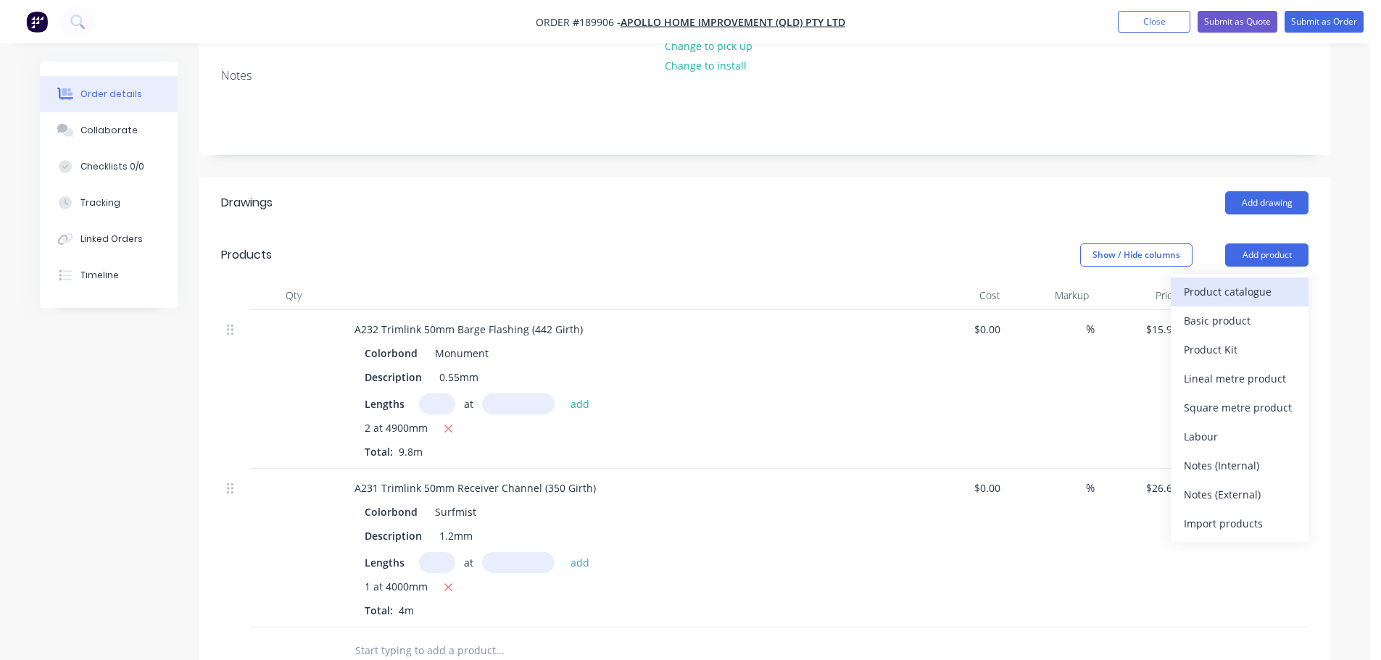
click at [1253, 281] on div "Product catalogue" at bounding box center [1240, 291] width 112 height 21
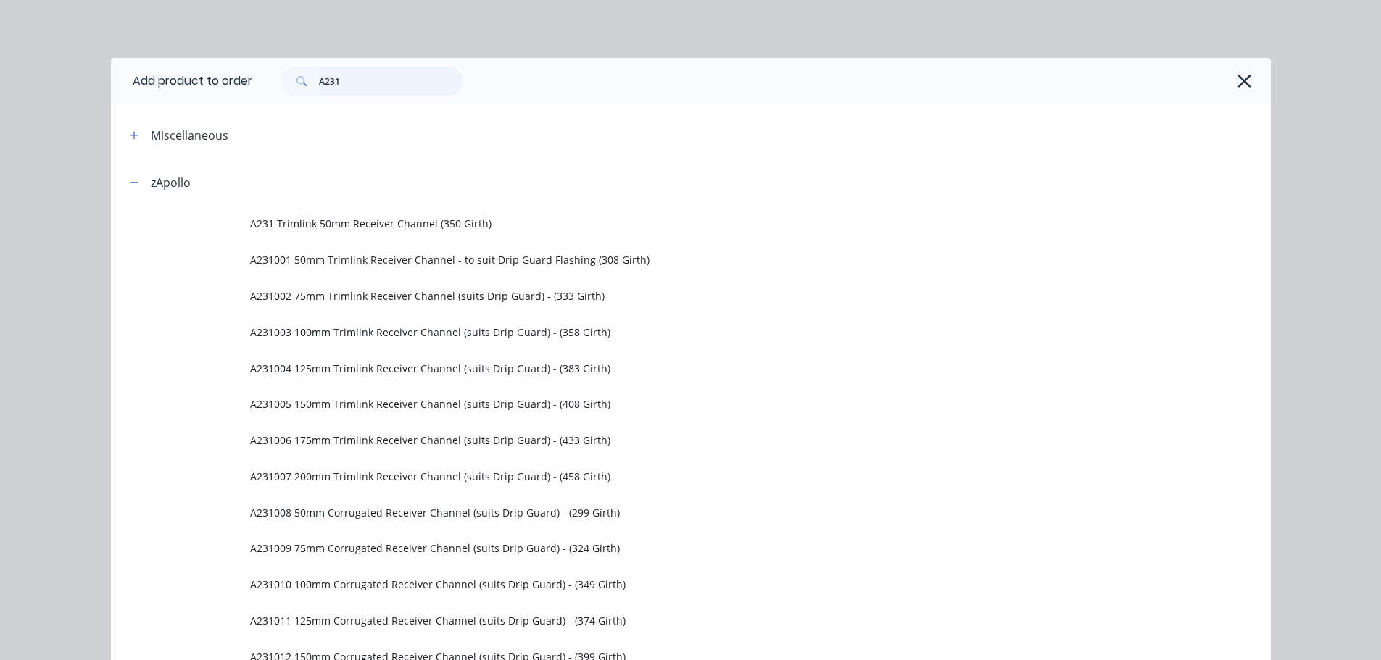
click at [382, 80] on input "A231" at bounding box center [391, 81] width 144 height 29
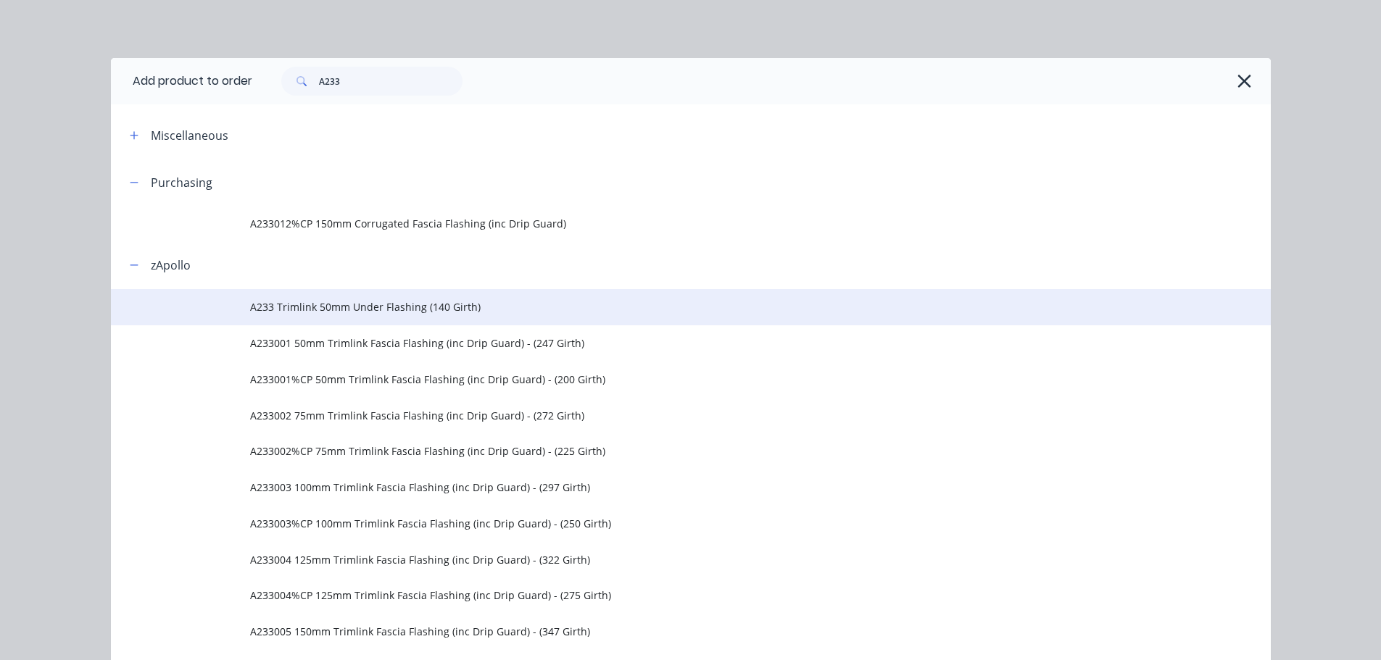
click at [403, 305] on span "A233 Trimlink 50mm Under Flashing (140 Girth)" at bounding box center [658, 306] width 816 height 15
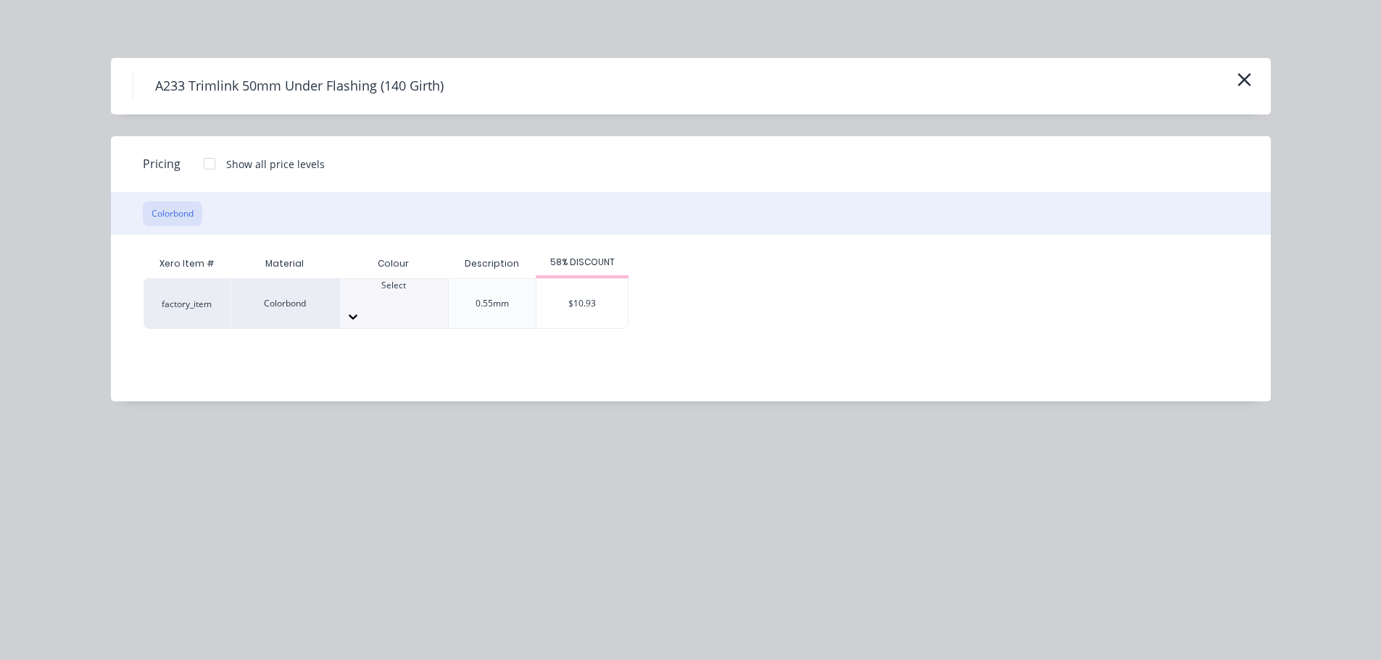
click at [397, 305] on div at bounding box center [394, 298] width 108 height 13
click at [589, 300] on div "$10.93" at bounding box center [581, 303] width 91 height 49
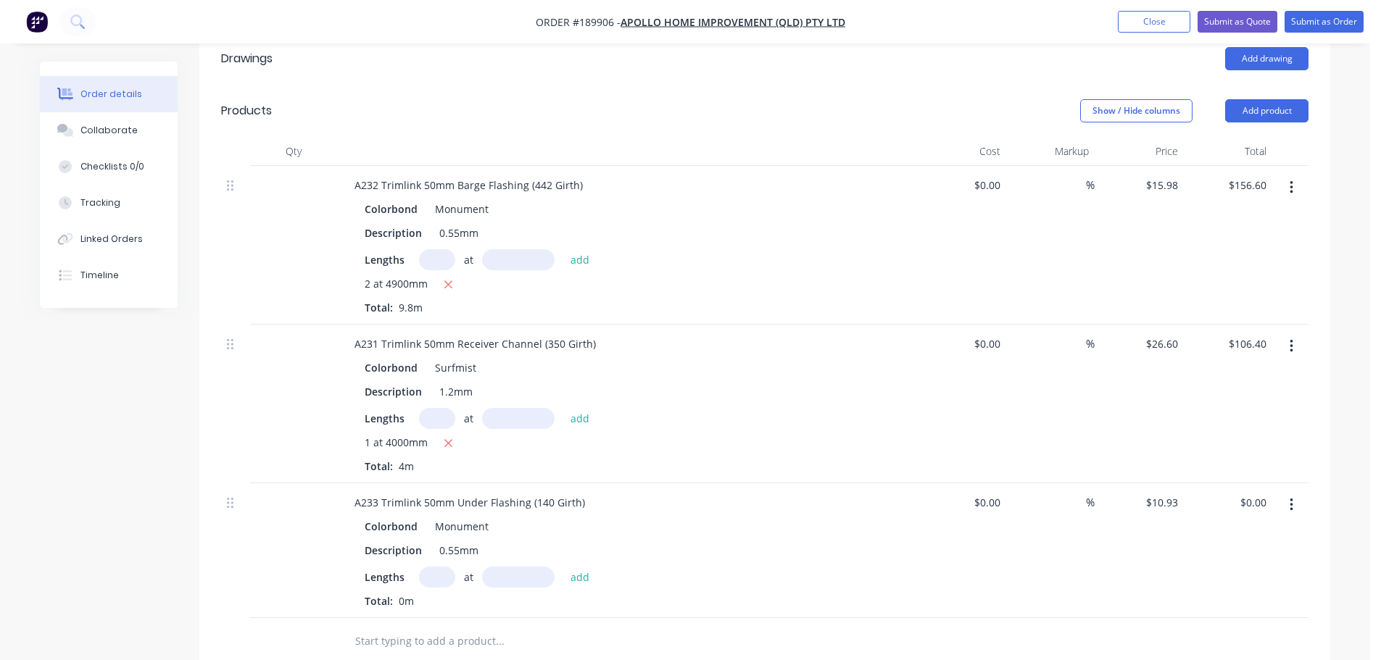
scroll to position [435, 0]
click at [440, 566] on input "text" at bounding box center [437, 576] width 36 height 21
click at [563, 566] on button "add" at bounding box center [580, 576] width 34 height 20
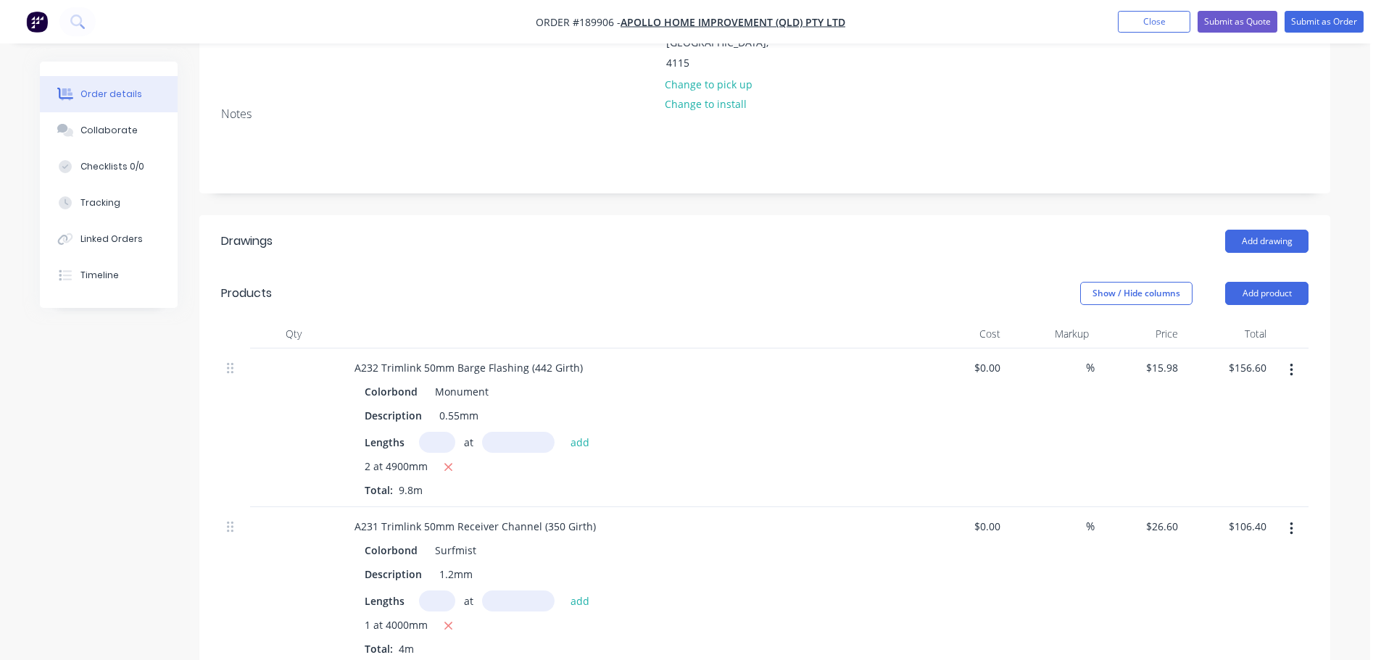
scroll to position [217, 0]
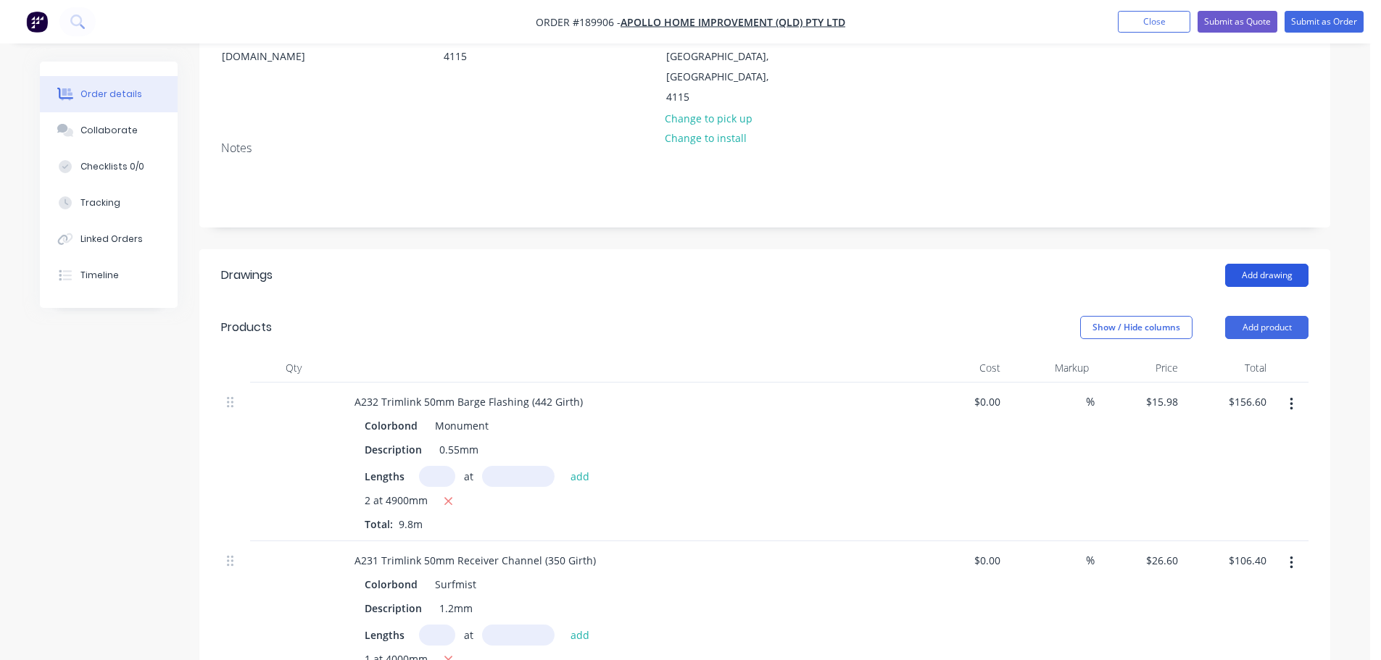
click at [1247, 264] on button "Add drawing" at bounding box center [1266, 275] width 83 height 23
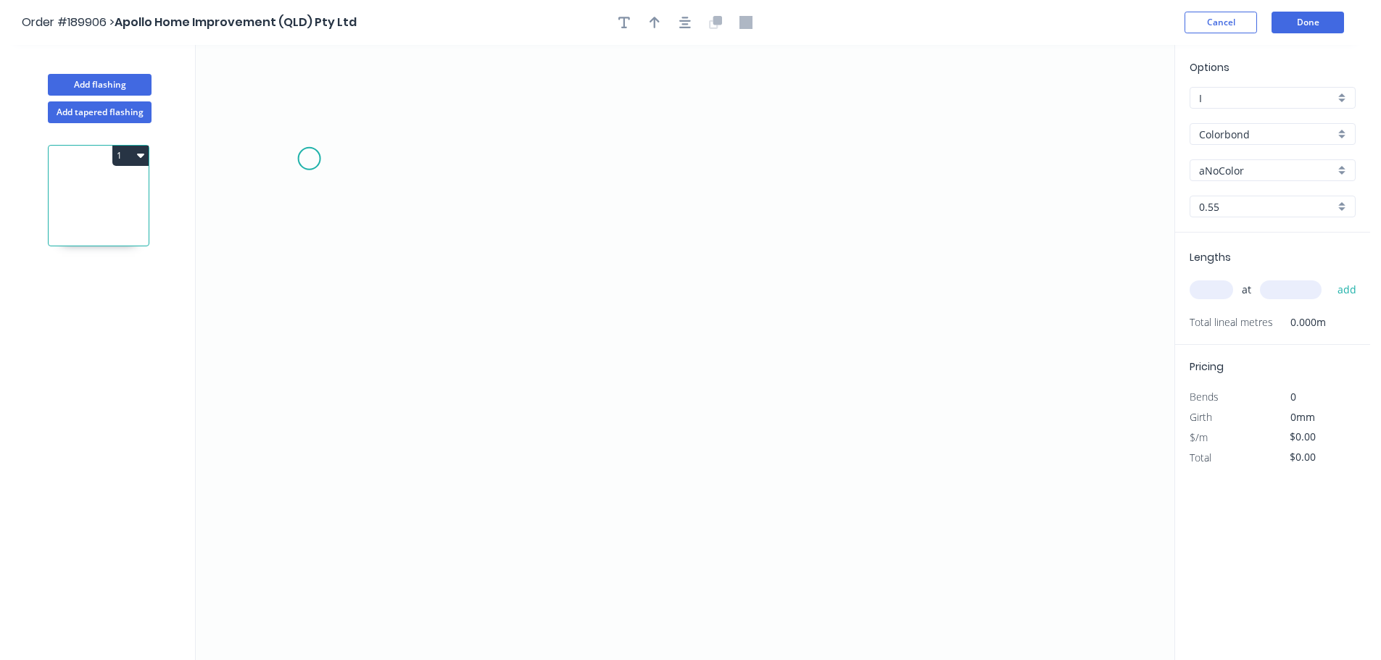
click at [309, 144] on icon "0" at bounding box center [685, 352] width 978 height 615
click at [315, 465] on icon "0" at bounding box center [685, 352] width 978 height 615
click at [515, 464] on icon at bounding box center [412, 464] width 206 height 0
click at [565, 531] on icon "0 ? ?" at bounding box center [685, 352] width 978 height 615
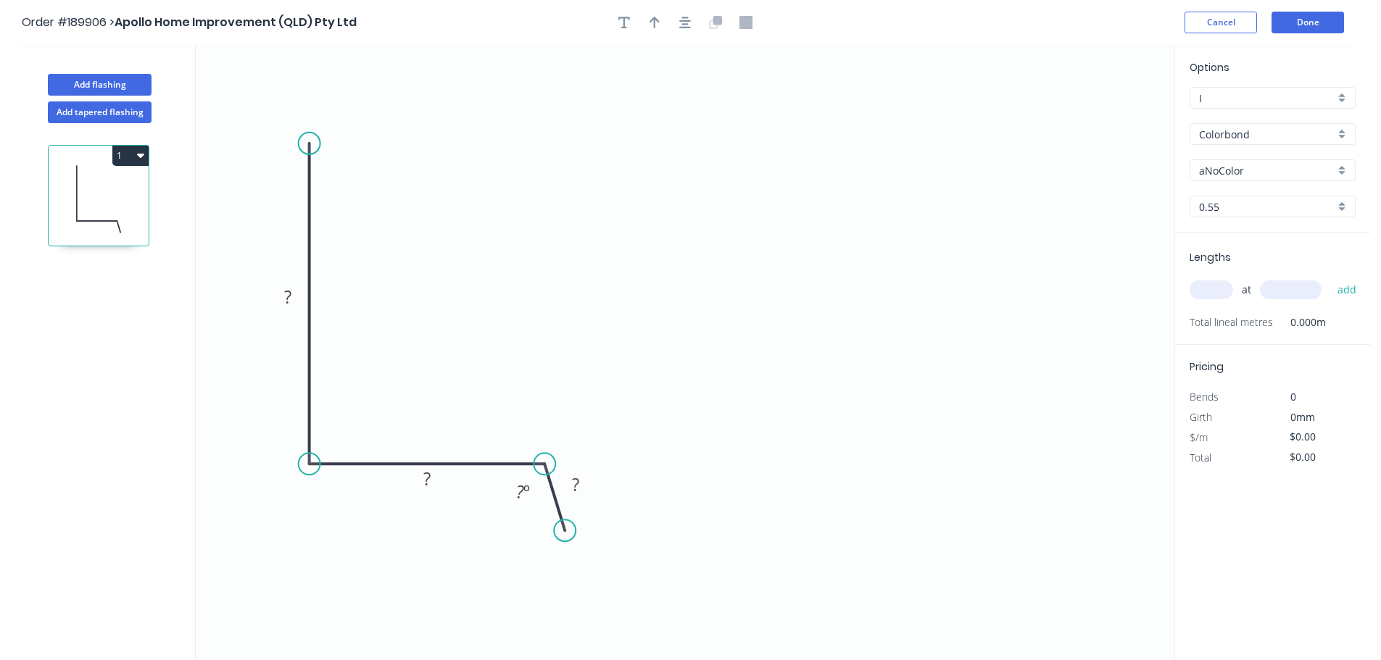
drag, startPoint x: 524, startPoint y: 465, endPoint x: 544, endPoint y: 470, distance: 20.9
click at [544, 470] on circle at bounding box center [544, 464] width 22 height 22
drag, startPoint x: 568, startPoint y: 539, endPoint x: 593, endPoint y: 530, distance: 27.1
click at [593, 530] on circle at bounding box center [593, 529] width 22 height 22
drag, startPoint x: 309, startPoint y: 146, endPoint x: 309, endPoint y: 135, distance: 10.9
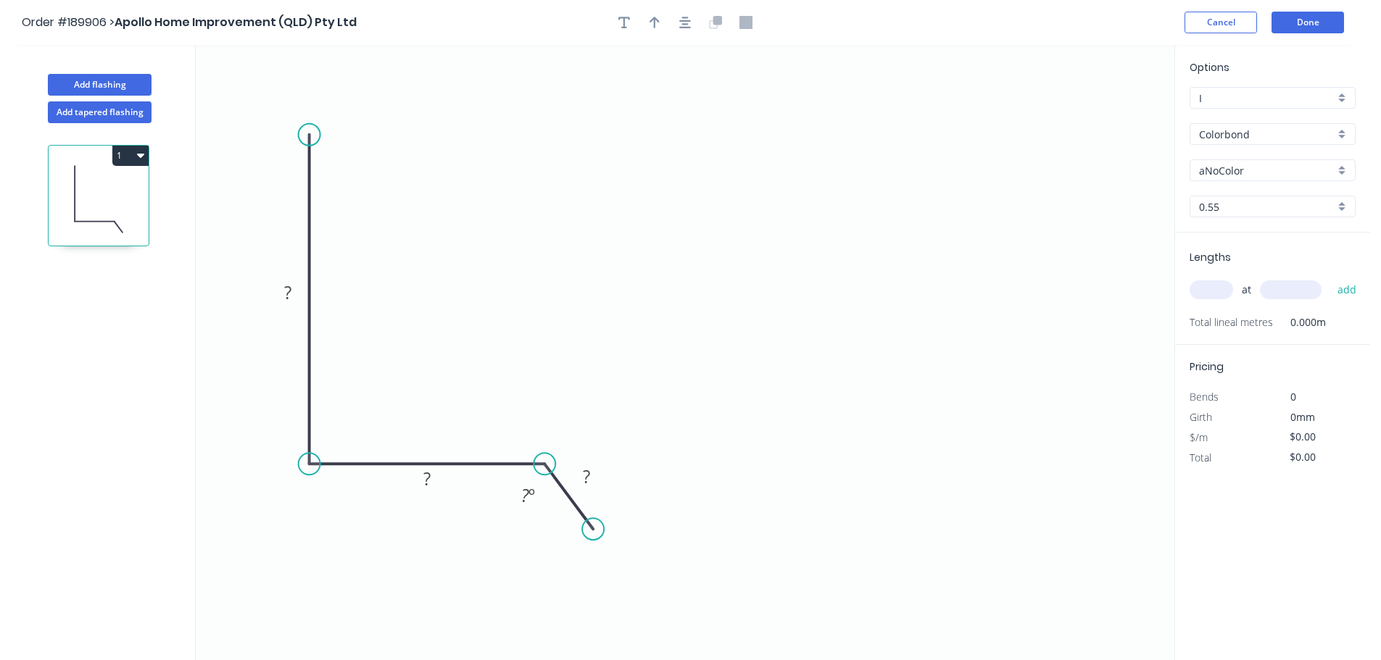
click at [309, 135] on circle at bounding box center [310, 135] width 22 height 22
click at [686, 24] on icon "button" at bounding box center [685, 23] width 12 height 12
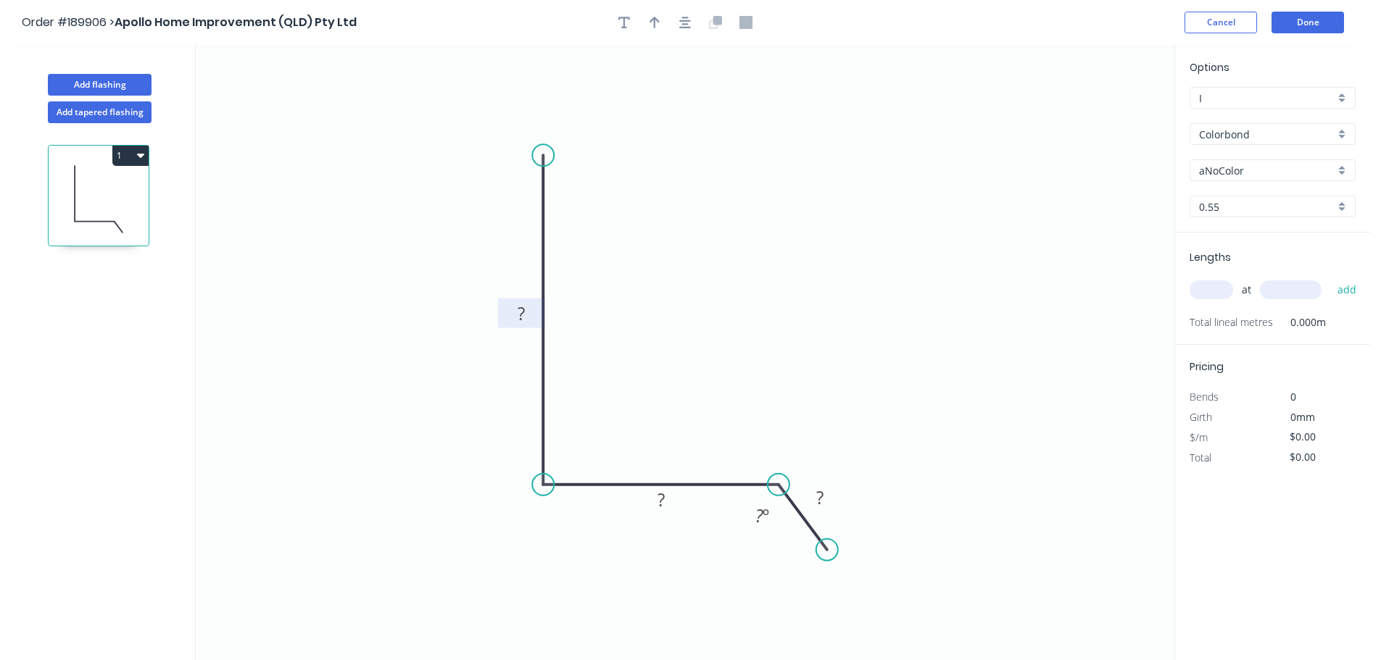
click at [520, 305] on tspan "?" at bounding box center [521, 314] width 7 height 24
click at [686, 23] on icon "button" at bounding box center [685, 23] width 12 height 12
click at [655, 21] on icon "button" at bounding box center [654, 23] width 10 height 12
click at [1097, 115] on icon at bounding box center [1100, 101] width 13 height 46
drag, startPoint x: 1098, startPoint y: 113, endPoint x: 1071, endPoint y: 126, distance: 30.5
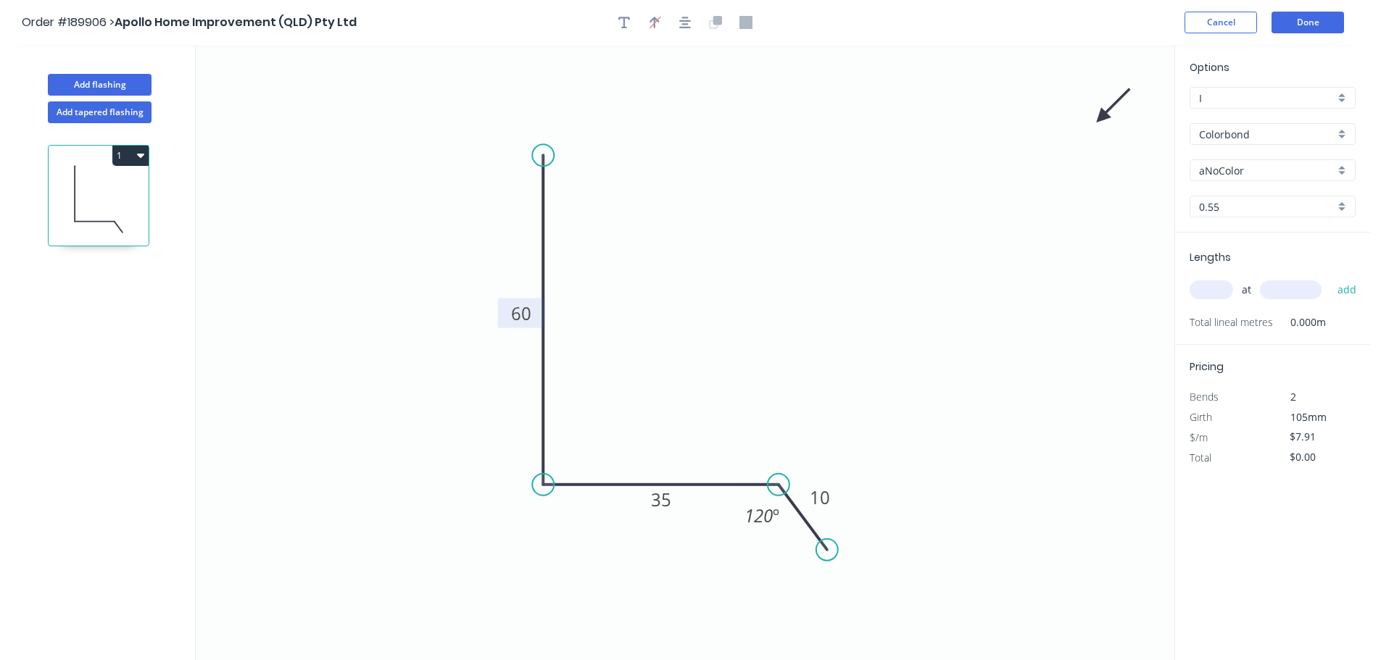
click at [916, 177] on icon "0 60 35 10 120 º" at bounding box center [685, 352] width 978 height 615
drag, startPoint x: 1015, startPoint y: 127, endPoint x: 815, endPoint y: 193, distance: 210.0
click at [815, 193] on icon at bounding box center [828, 181] width 42 height 42
click at [1237, 177] on input "aNoColor" at bounding box center [1267, 170] width 136 height 15
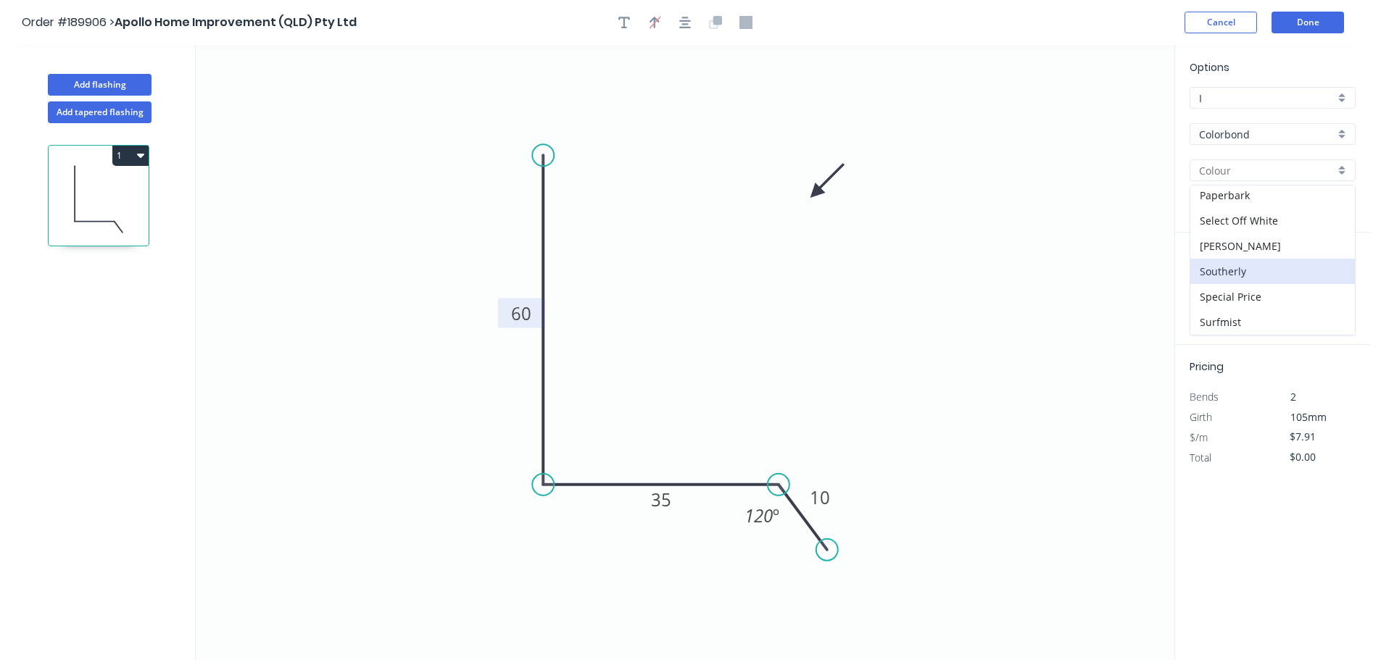
scroll to position [435, 0]
click at [1252, 320] on div "Surfmist" at bounding box center [1272, 321] width 165 height 25
click at [1218, 293] on input "text" at bounding box center [1210, 290] width 43 height 19
click at [1330, 278] on button "add" at bounding box center [1347, 290] width 34 height 25
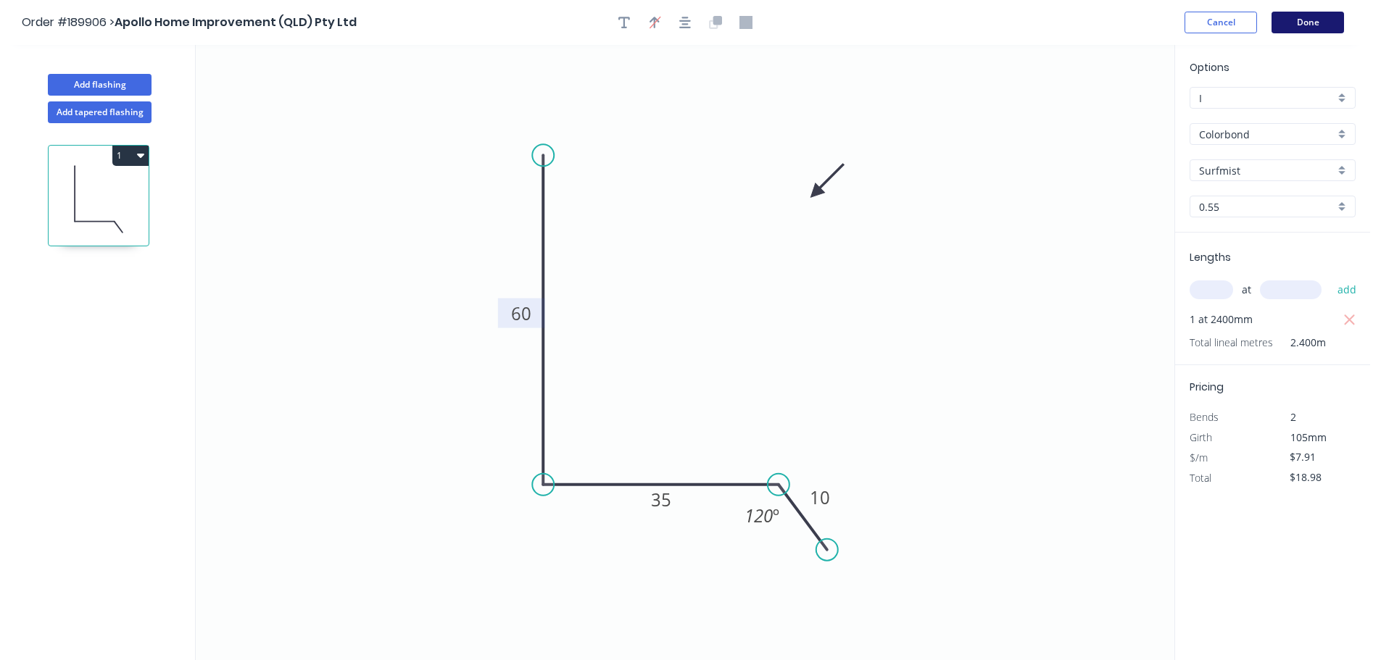
click at [1320, 25] on button "Done" at bounding box center [1307, 23] width 72 height 22
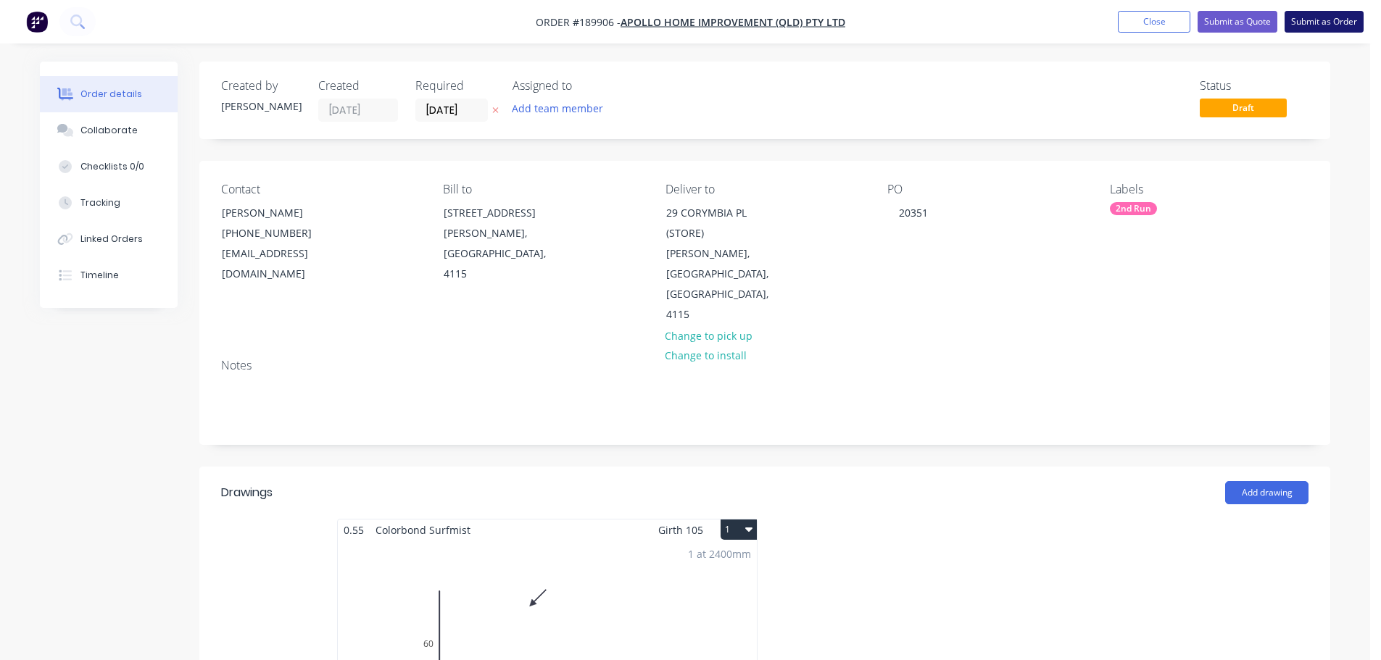
click at [1331, 15] on button "Submit as Order" at bounding box center [1323, 22] width 79 height 22
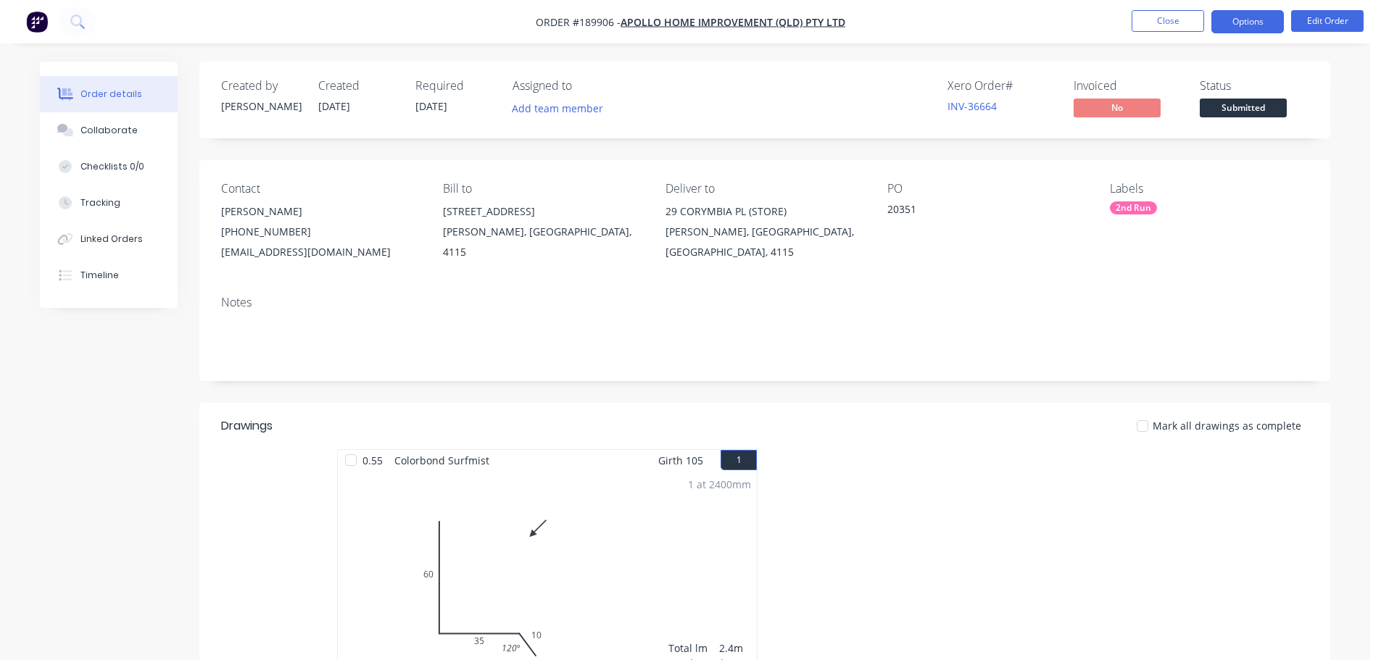
click at [1247, 25] on button "Options" at bounding box center [1247, 21] width 72 height 23
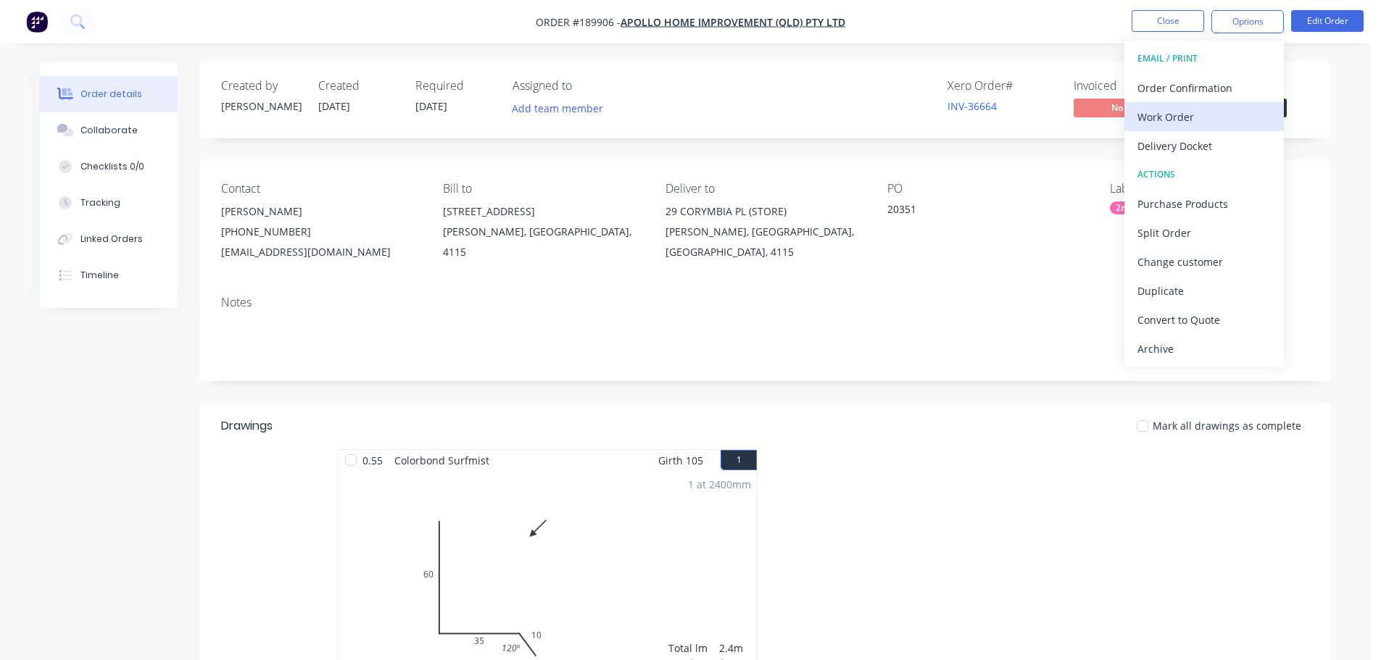
click at [1200, 109] on div "Work Order" at bounding box center [1203, 117] width 133 height 21
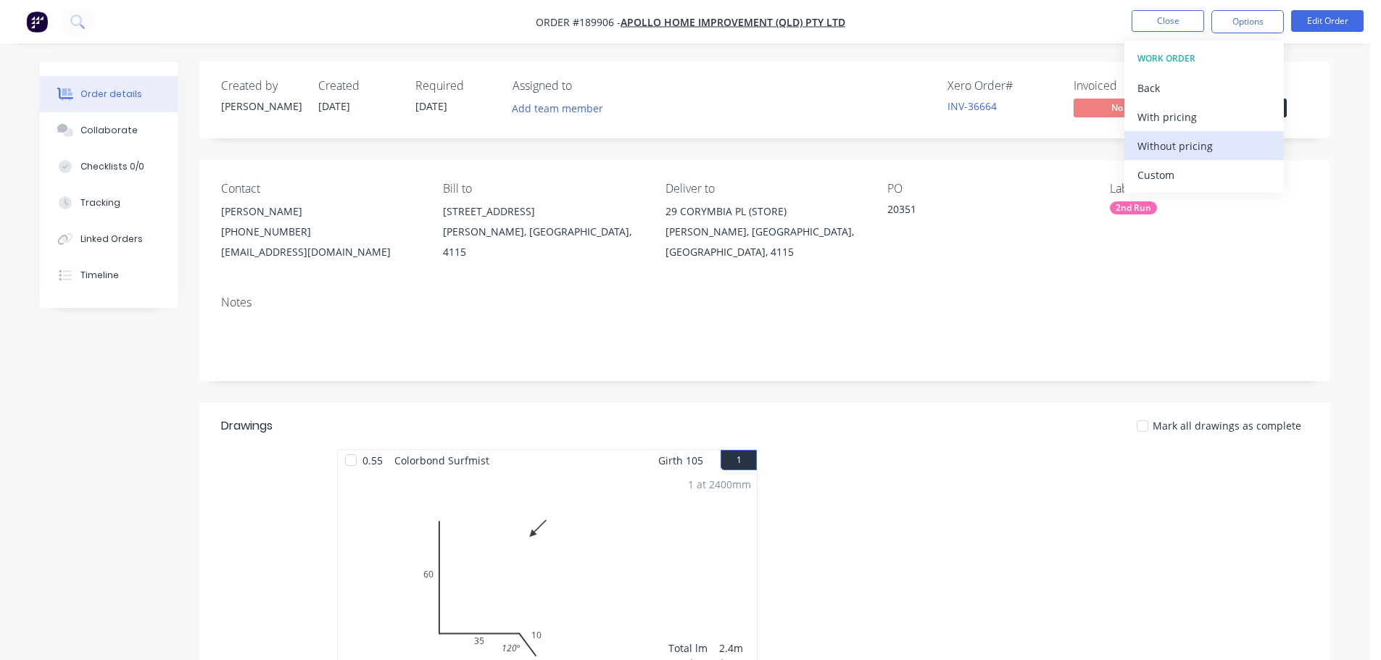
click at [1194, 136] on div "Without pricing" at bounding box center [1203, 146] width 133 height 21
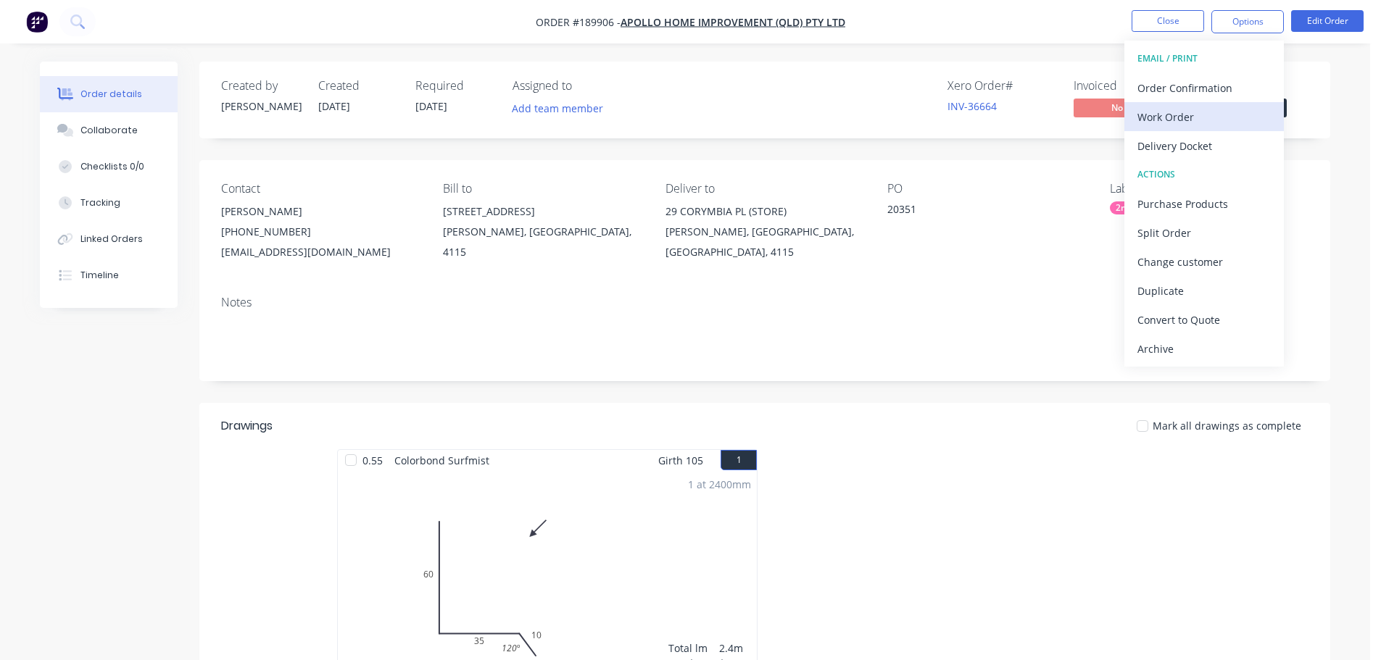
click at [1201, 128] on button "Work Order" at bounding box center [1203, 116] width 159 height 29
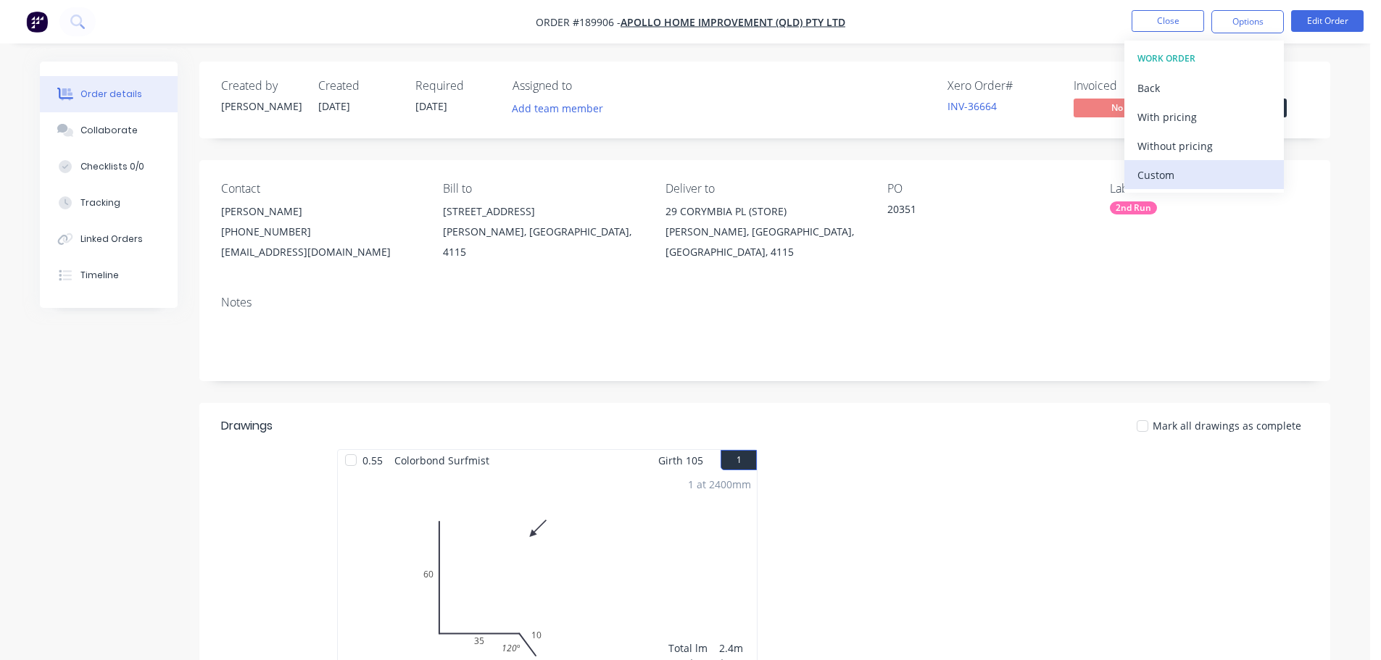
click at [1201, 172] on div "Custom" at bounding box center [1203, 175] width 133 height 21
click at [1197, 151] on div "Without pricing" at bounding box center [1203, 146] width 133 height 21
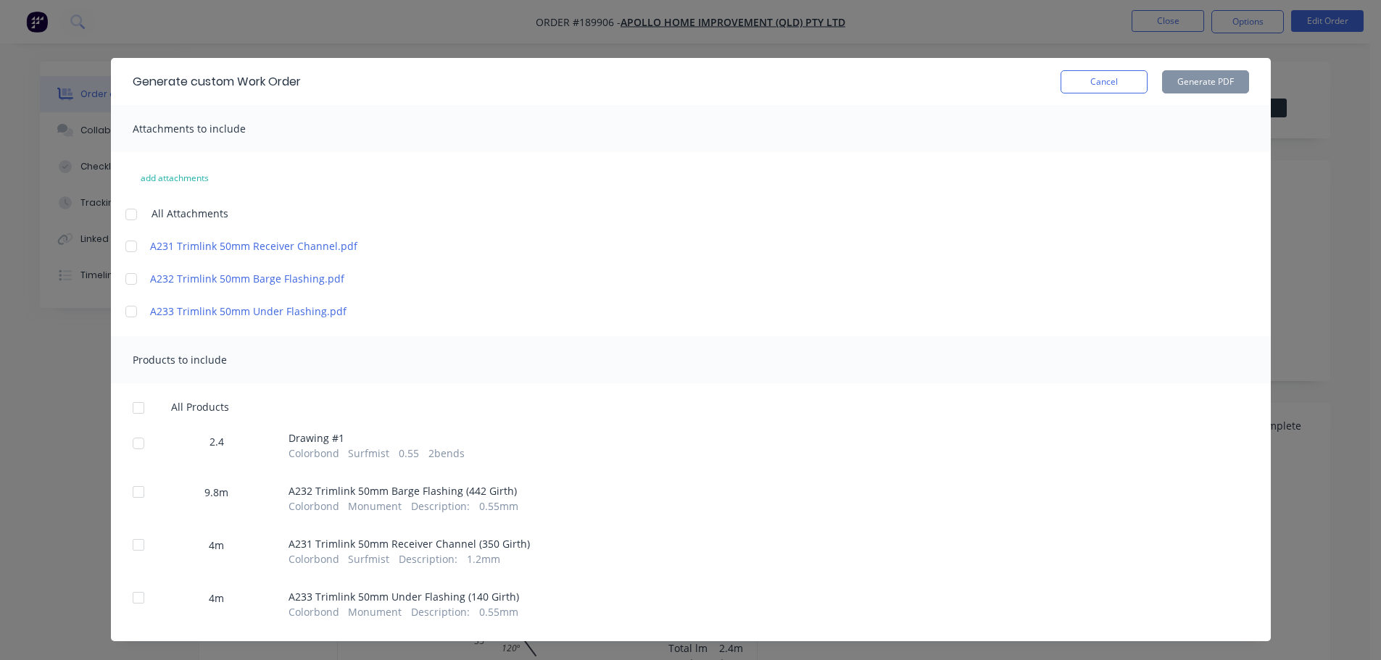
click at [119, 210] on div at bounding box center [131, 214] width 29 height 29
click at [133, 409] on div at bounding box center [138, 408] width 29 height 29
click at [1201, 91] on button "Generate PDF" at bounding box center [1205, 81] width 87 height 23
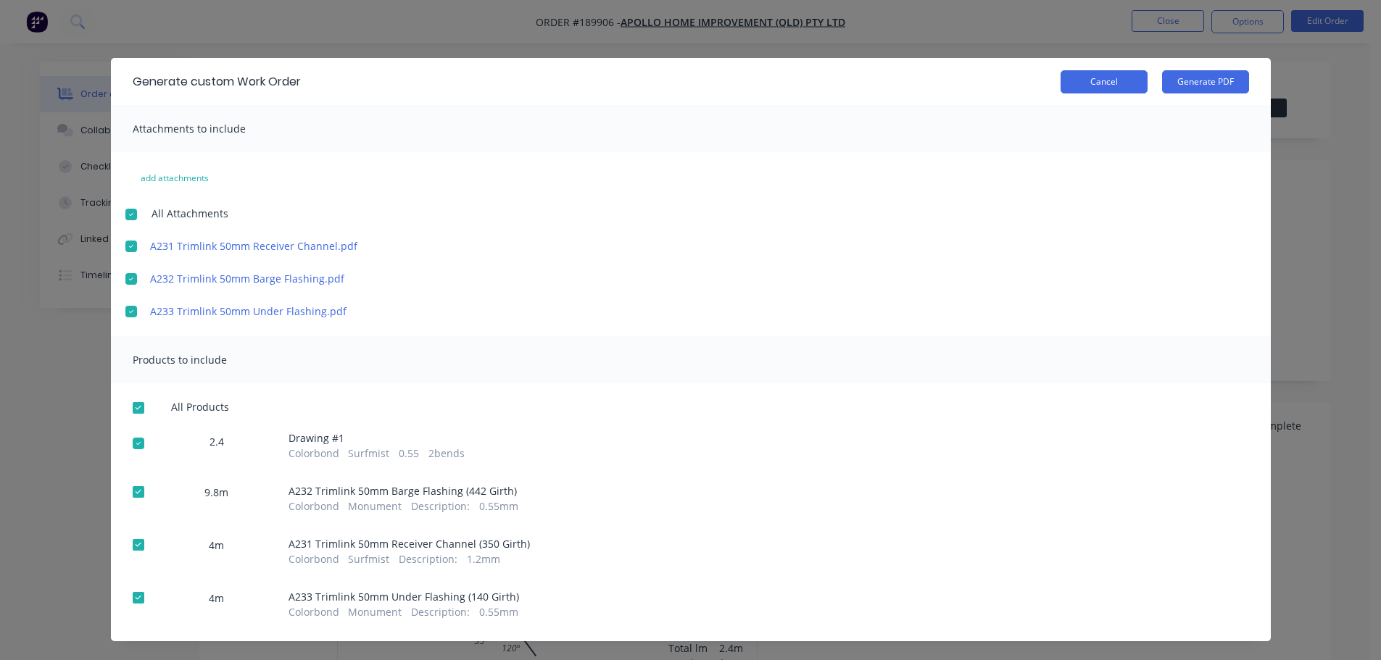
click at [1089, 87] on button "Cancel" at bounding box center [1103, 81] width 87 height 23
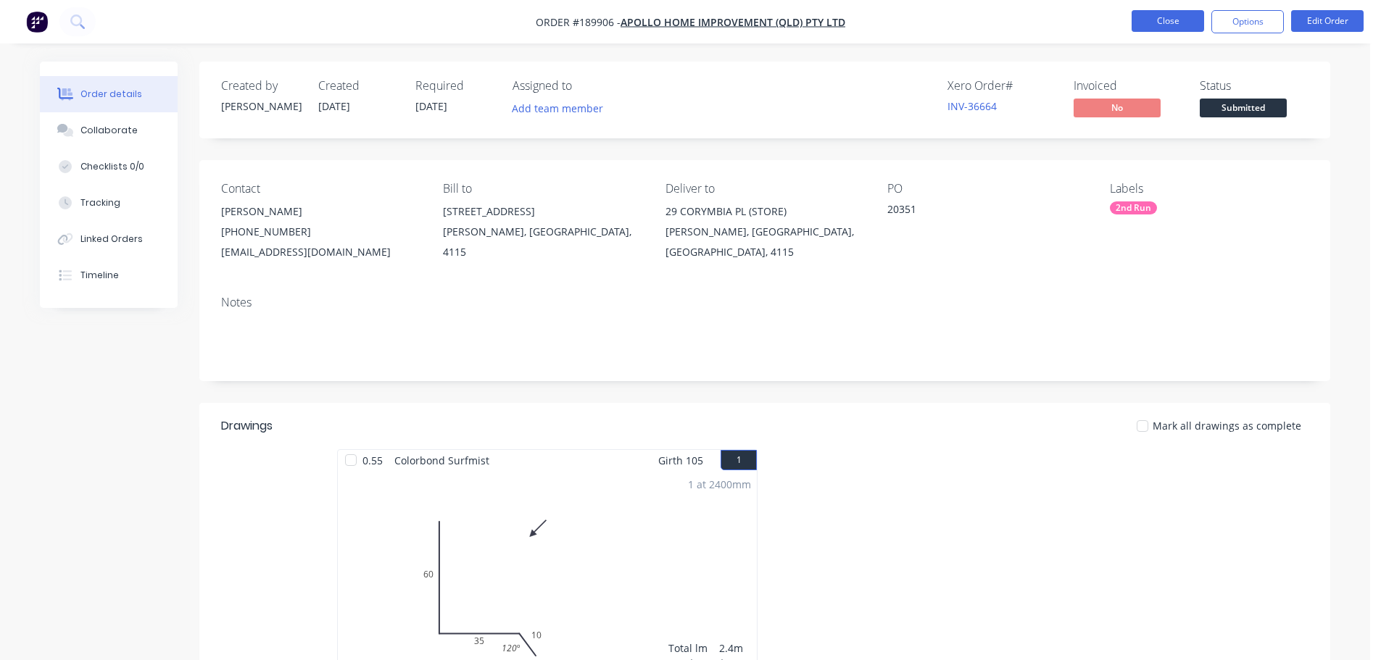
click at [1164, 20] on button "Close" at bounding box center [1167, 21] width 72 height 22
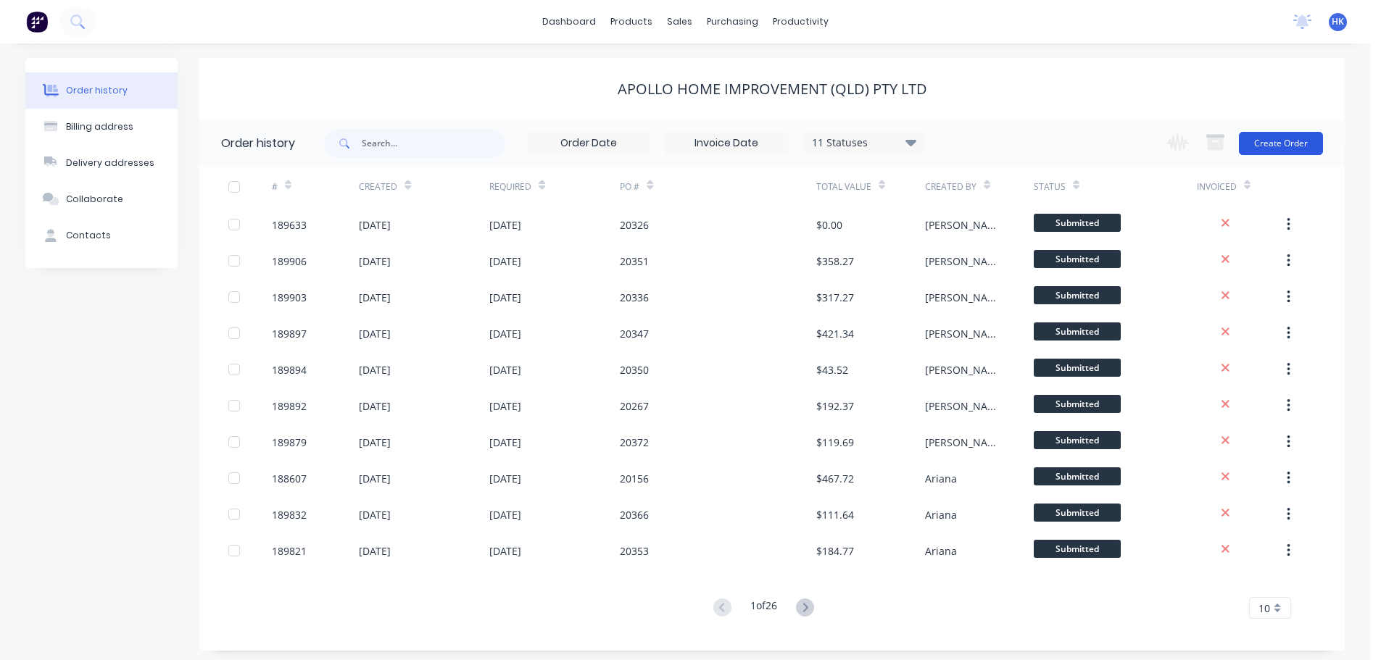
click at [1272, 154] on div "Change order status Submitted Manufactured Ready for pick up Slitting Delivered…" at bounding box center [1240, 143] width 165 height 47
click at [1272, 151] on button "Create Order" at bounding box center [1281, 143] width 84 height 23
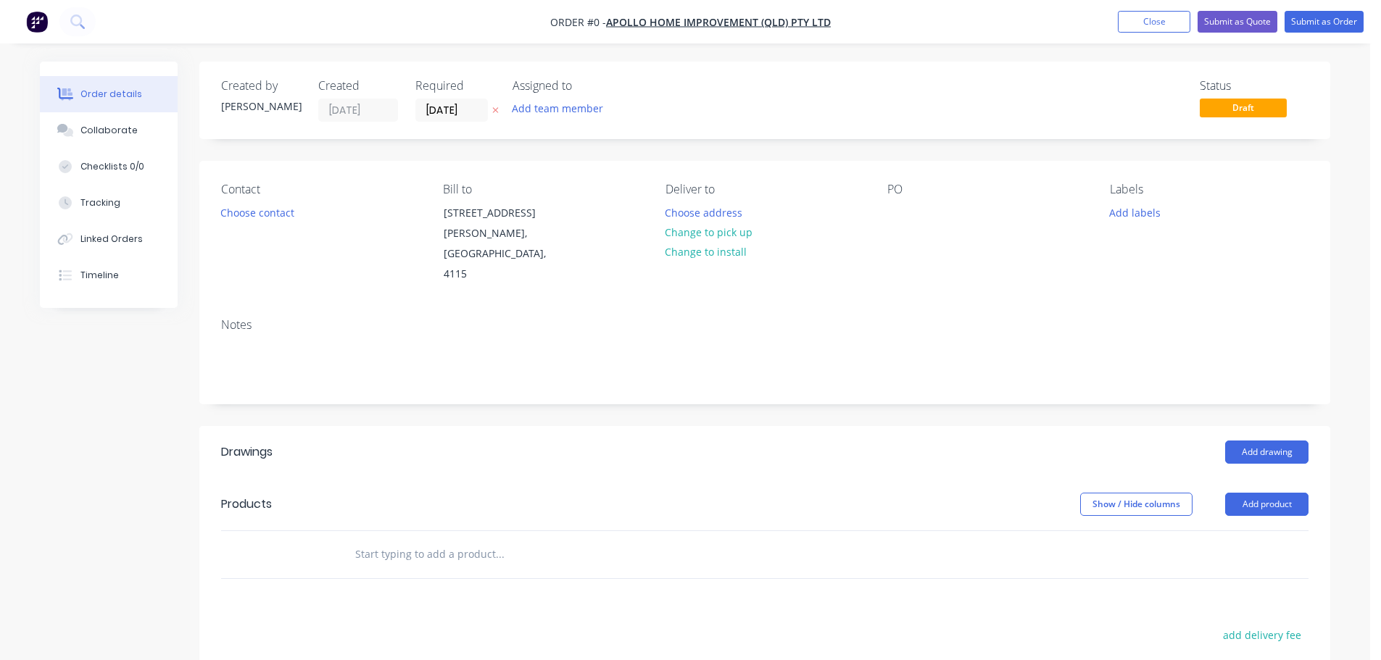
click at [447, 122] on div "Created by Hannah Created 15/08/25 Required 15/08/25 Assigned to Add team membe…" at bounding box center [764, 101] width 1131 height 78
click at [445, 112] on input "[DATE]" at bounding box center [451, 110] width 71 height 22
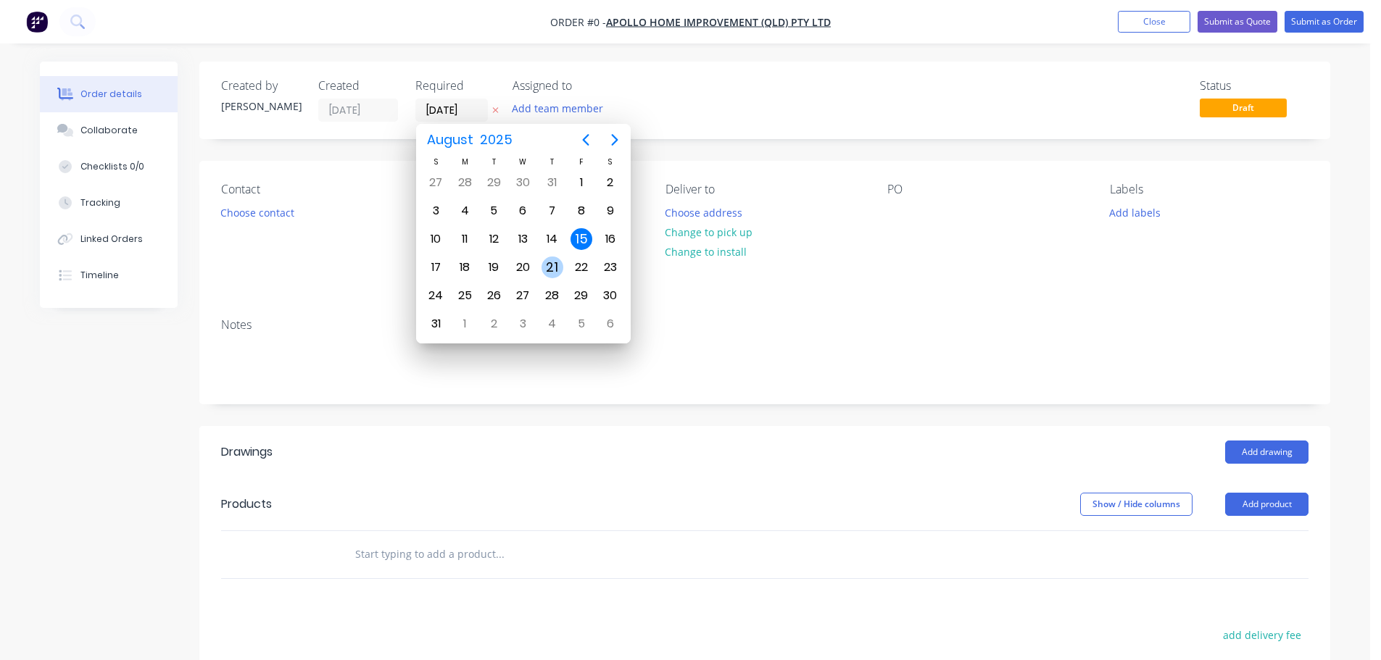
click at [546, 269] on div "21" at bounding box center [552, 268] width 22 height 22
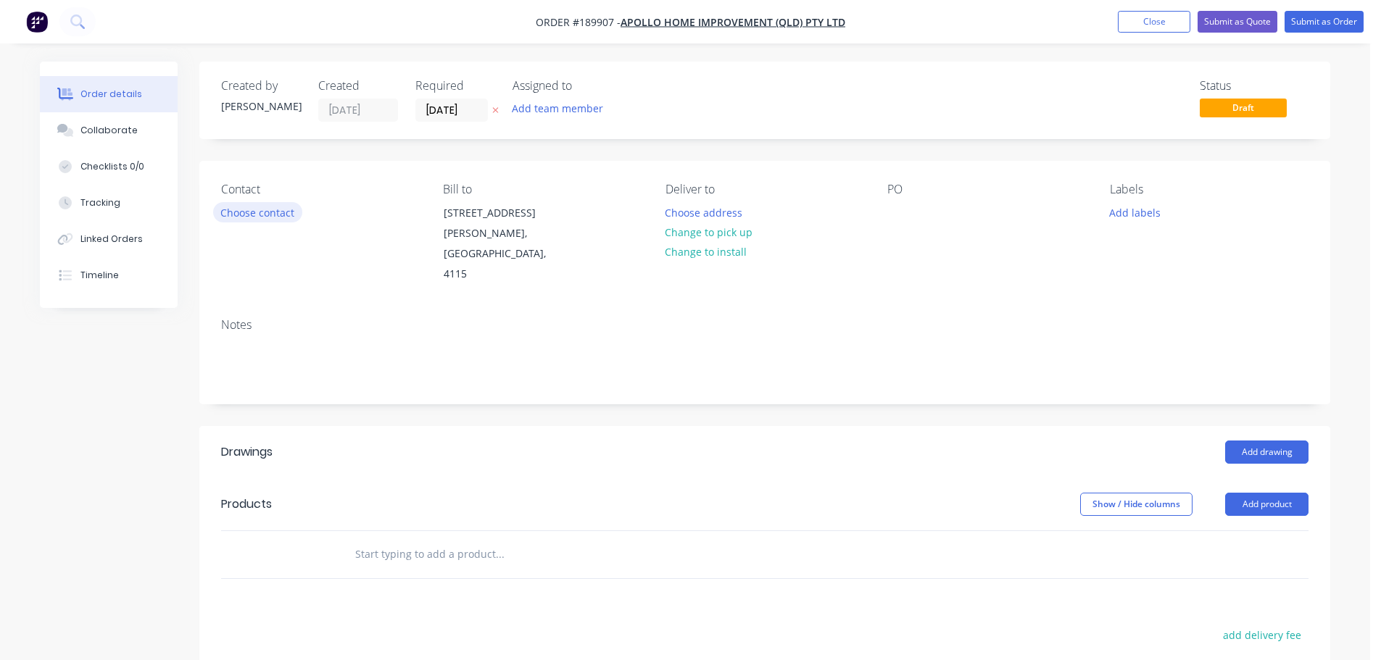
click at [286, 219] on button "Choose contact" at bounding box center [257, 212] width 89 height 20
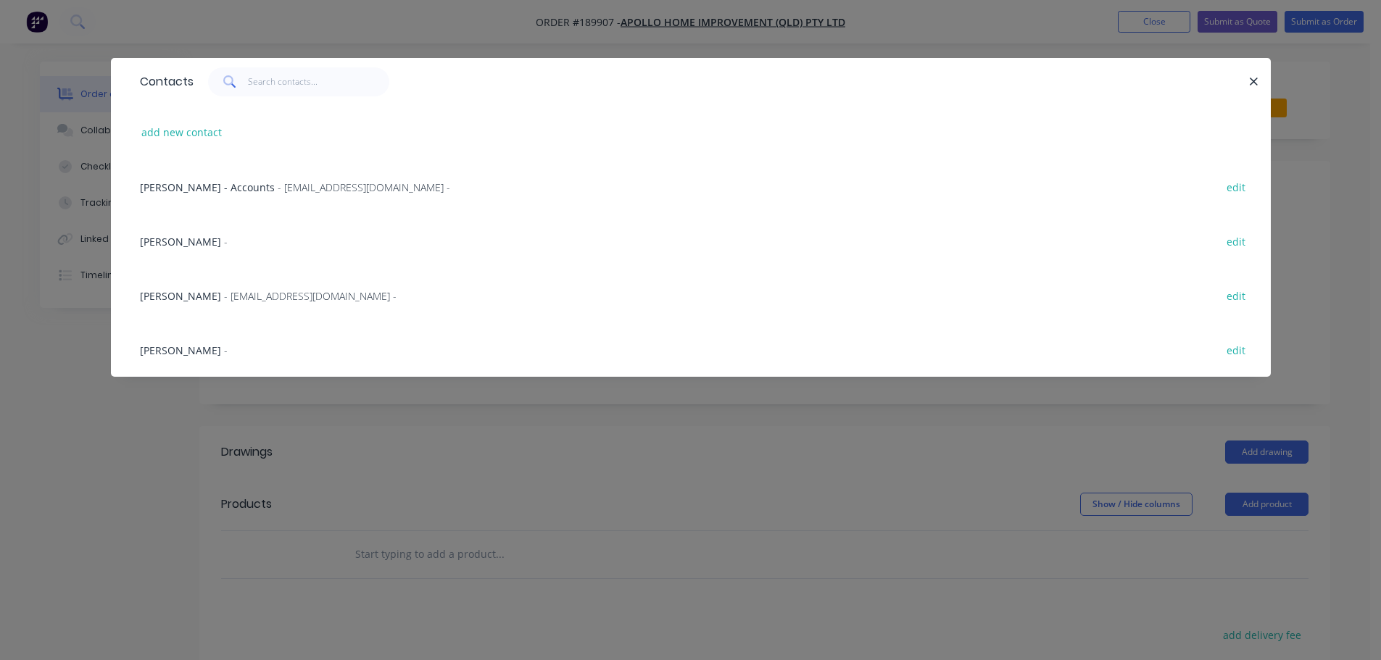
click at [273, 306] on div "Marie Defty - maried@apollopatios.com.au - edit" at bounding box center [691, 295] width 1116 height 54
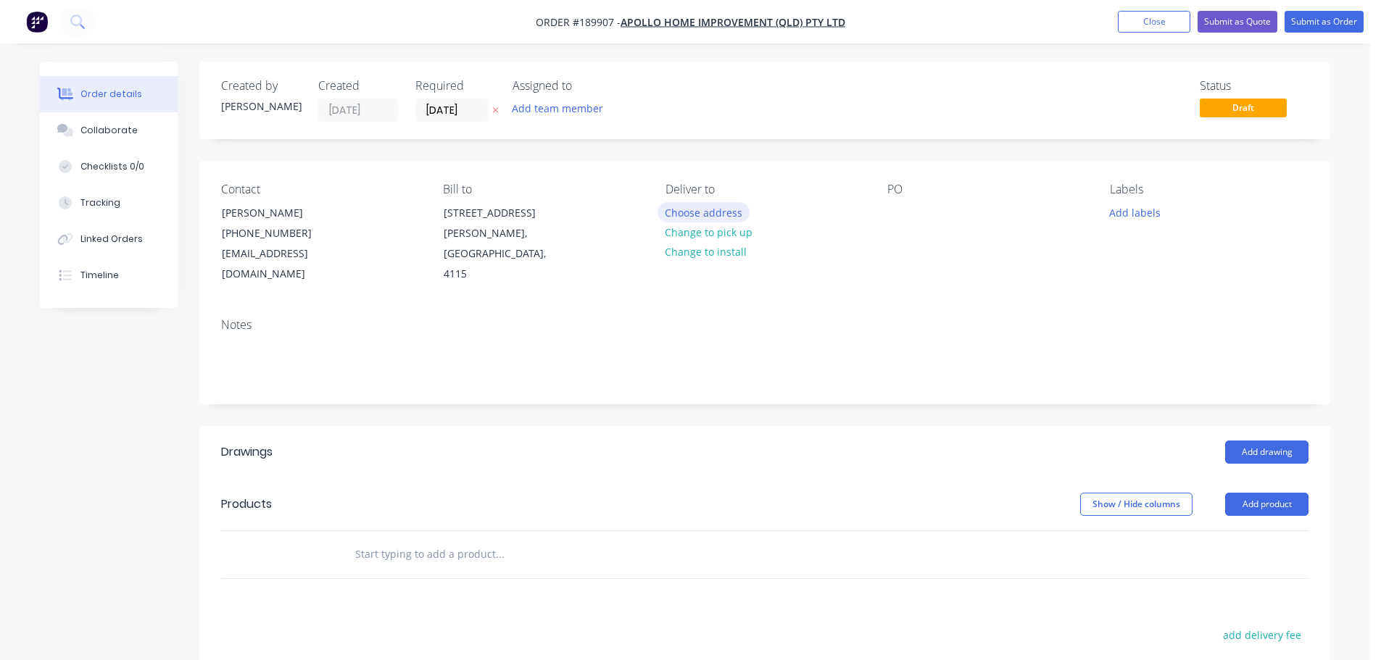
click at [683, 212] on button "Choose address" at bounding box center [703, 212] width 93 height 20
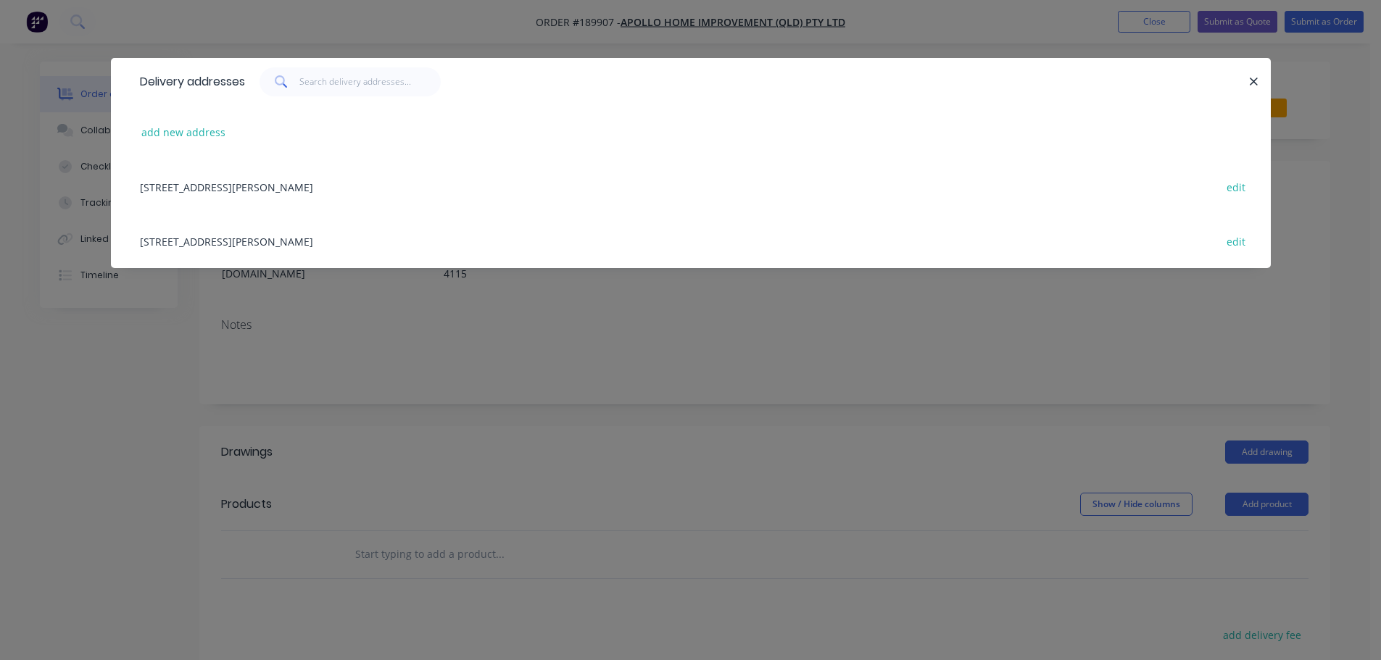
click at [320, 238] on div "29 CORYMBIA PL, (STORE), PARKINSON, Queensland, Australia, 4115 edit" at bounding box center [691, 241] width 1116 height 54
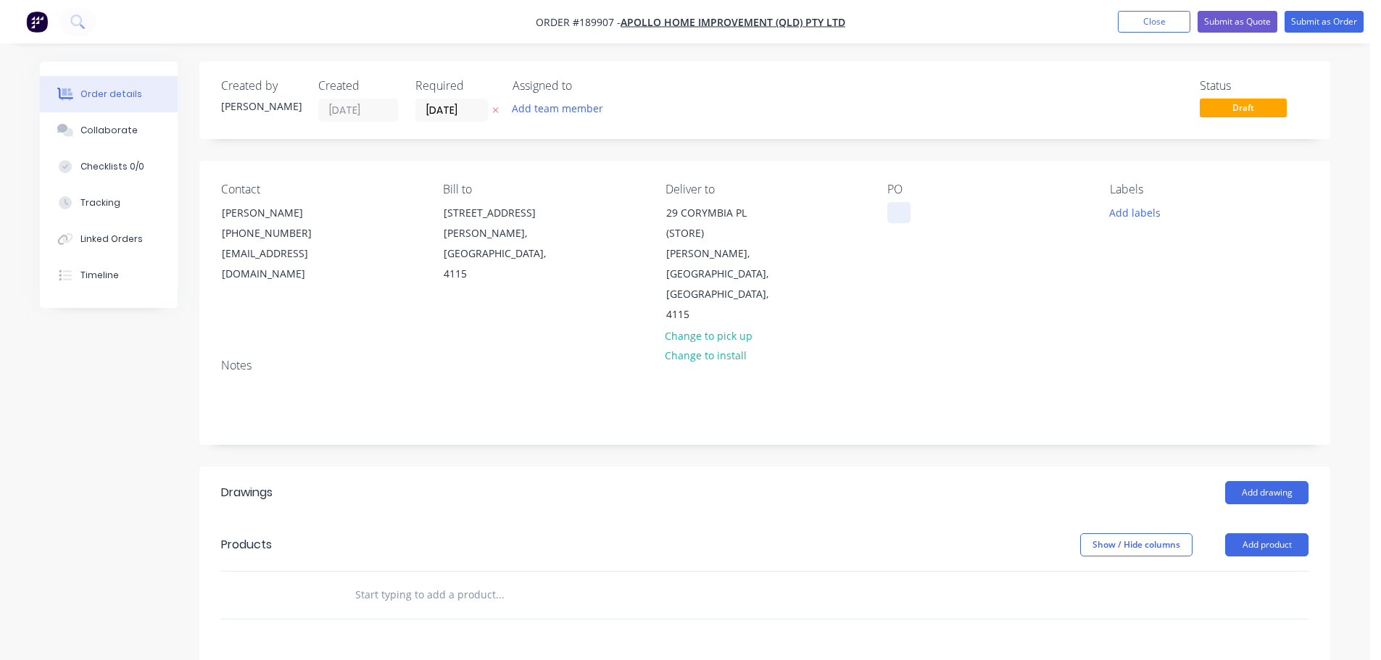
click at [897, 213] on div at bounding box center [898, 212] width 23 height 21
drag, startPoint x: 1148, startPoint y: 205, endPoint x: 1150, endPoint y: 223, distance: 18.2
click at [1150, 223] on div "Labels Add labels" at bounding box center [1209, 254] width 199 height 143
click at [1147, 218] on button "Add labels" at bounding box center [1134, 212] width 67 height 20
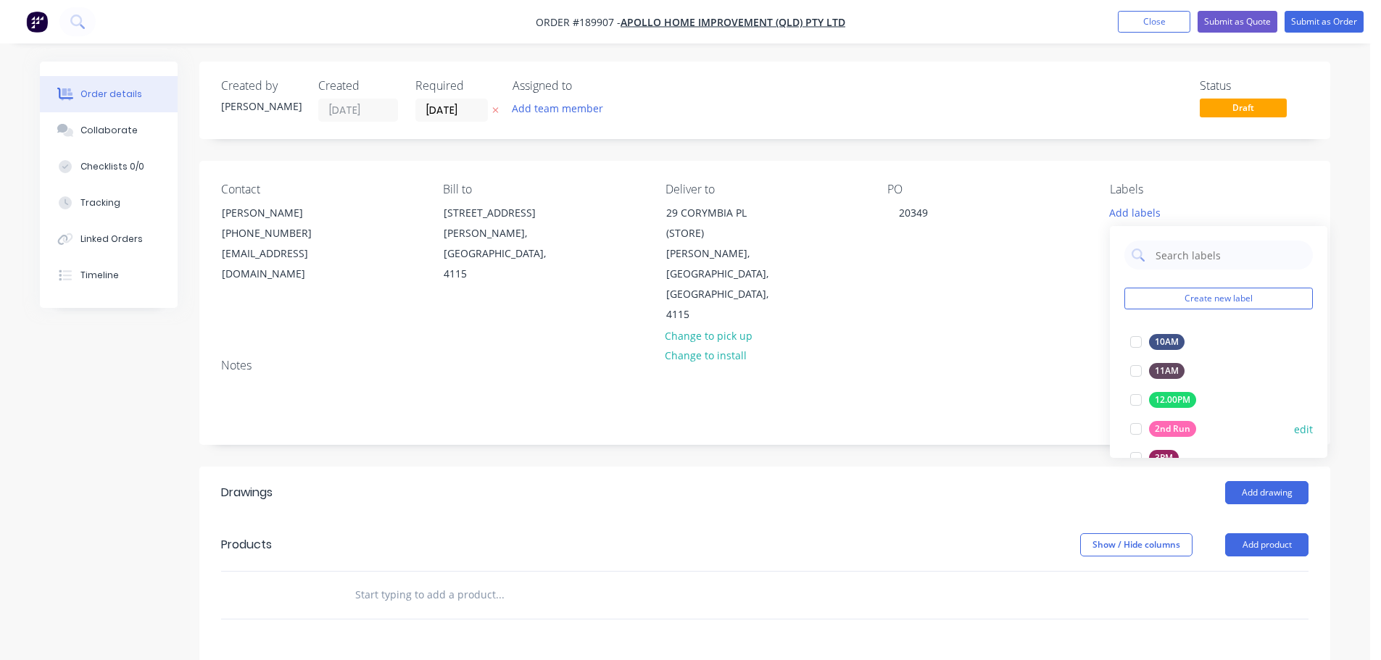
click at [1135, 431] on div at bounding box center [1135, 429] width 29 height 29
click at [1282, 533] on button "Add product" at bounding box center [1266, 544] width 83 height 23
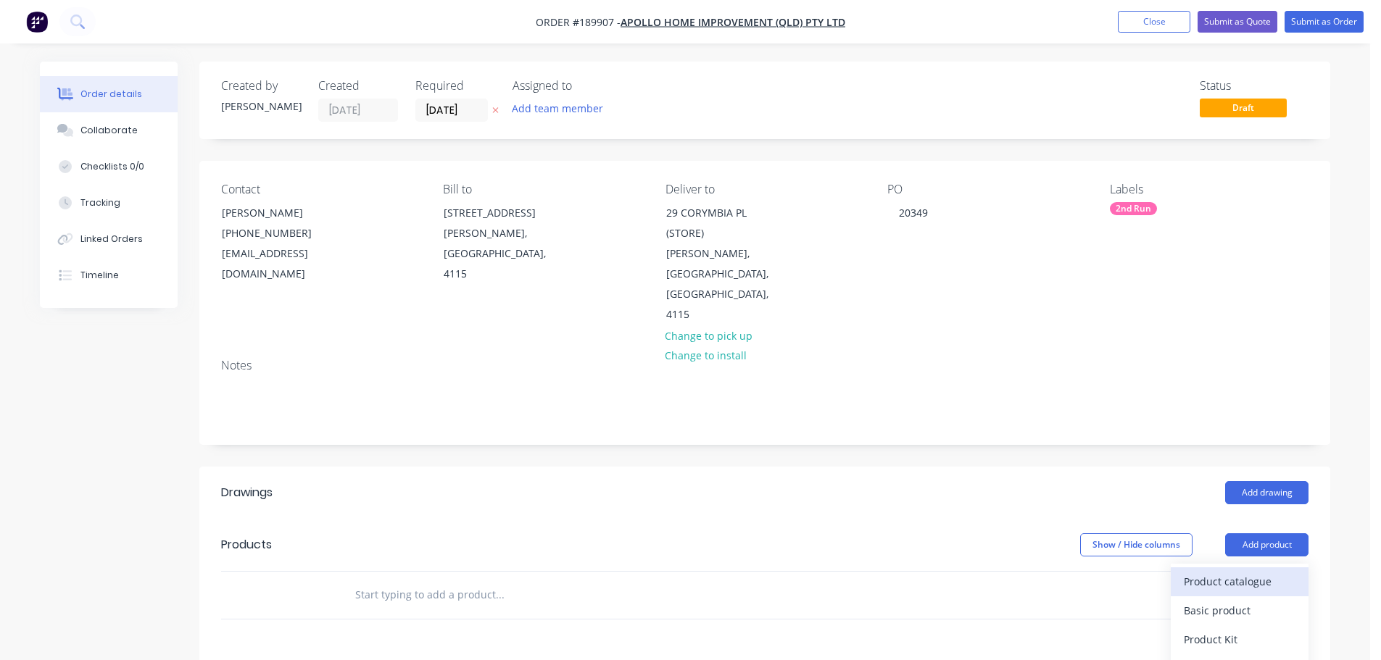
click at [1258, 571] on div "Product catalogue" at bounding box center [1240, 581] width 112 height 21
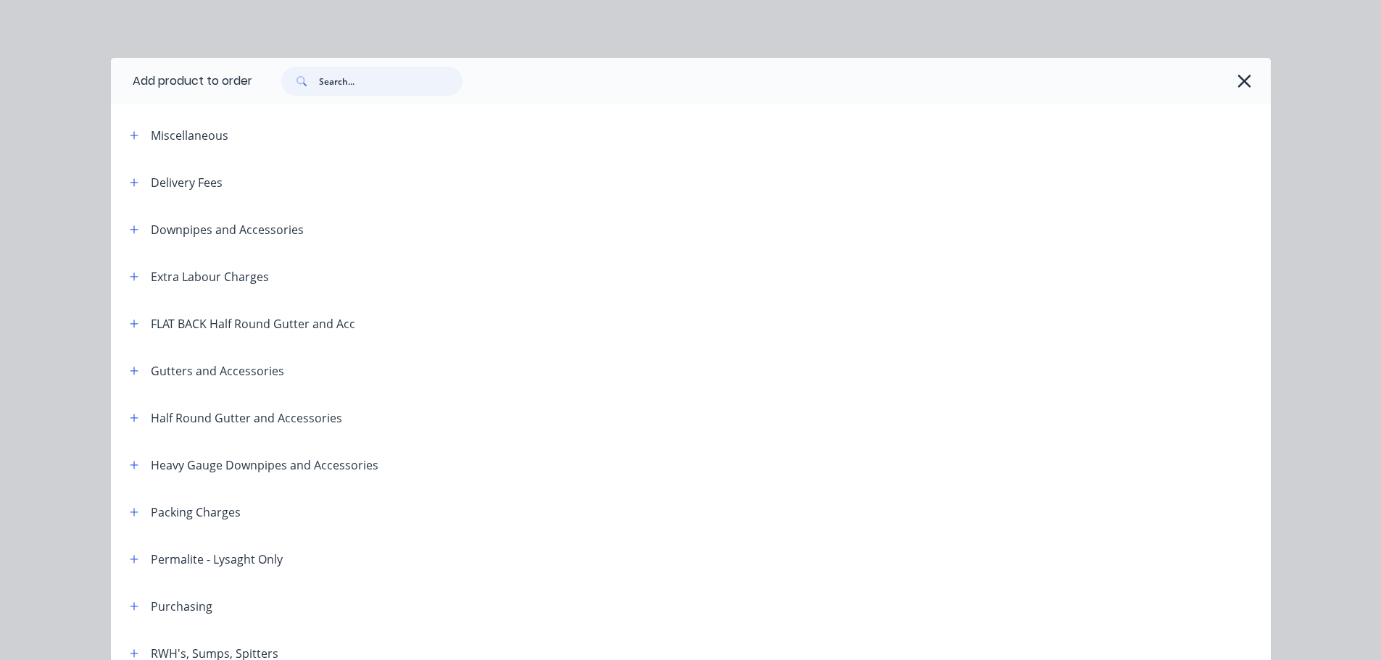
click at [325, 82] on input "text" at bounding box center [391, 81] width 144 height 29
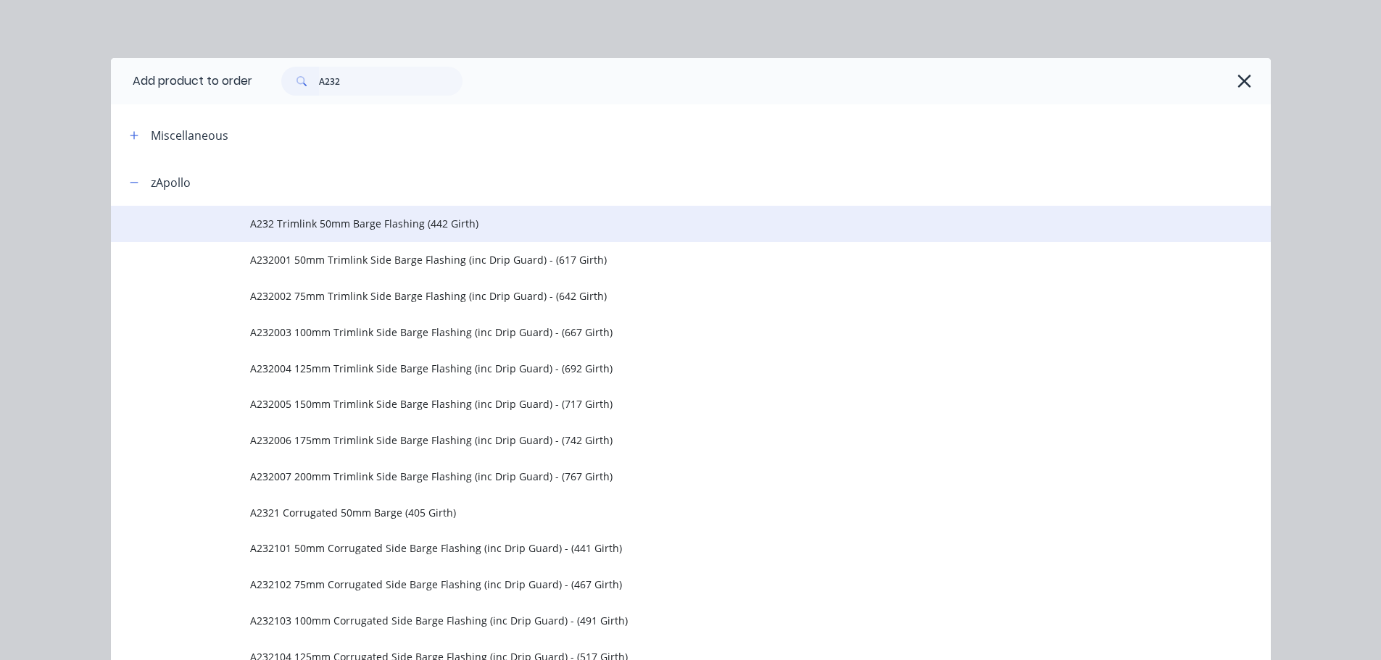
click at [427, 212] on td "A232 Trimlink 50mm Barge Flashing (442 Girth)" at bounding box center [760, 224] width 1021 height 36
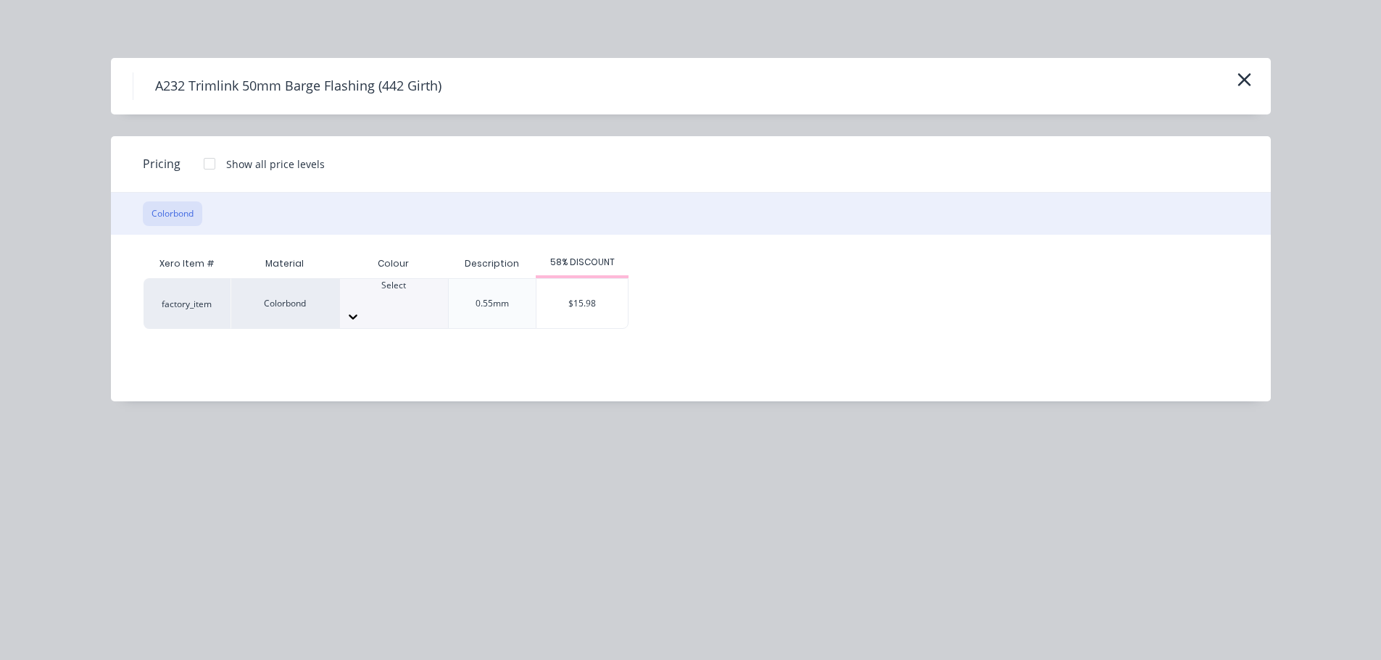
click at [420, 287] on div "Select" at bounding box center [394, 303] width 108 height 49
click at [573, 308] on div "$15.98" at bounding box center [581, 303] width 91 height 49
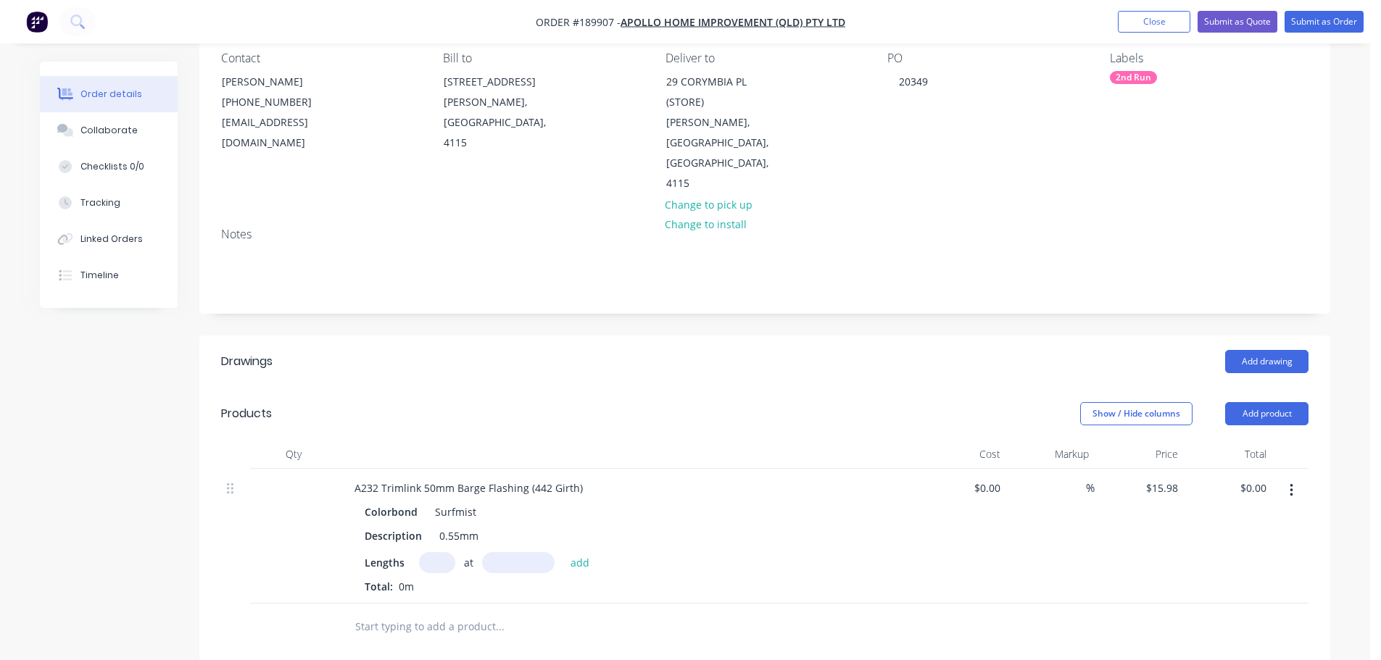
scroll to position [145, 0]
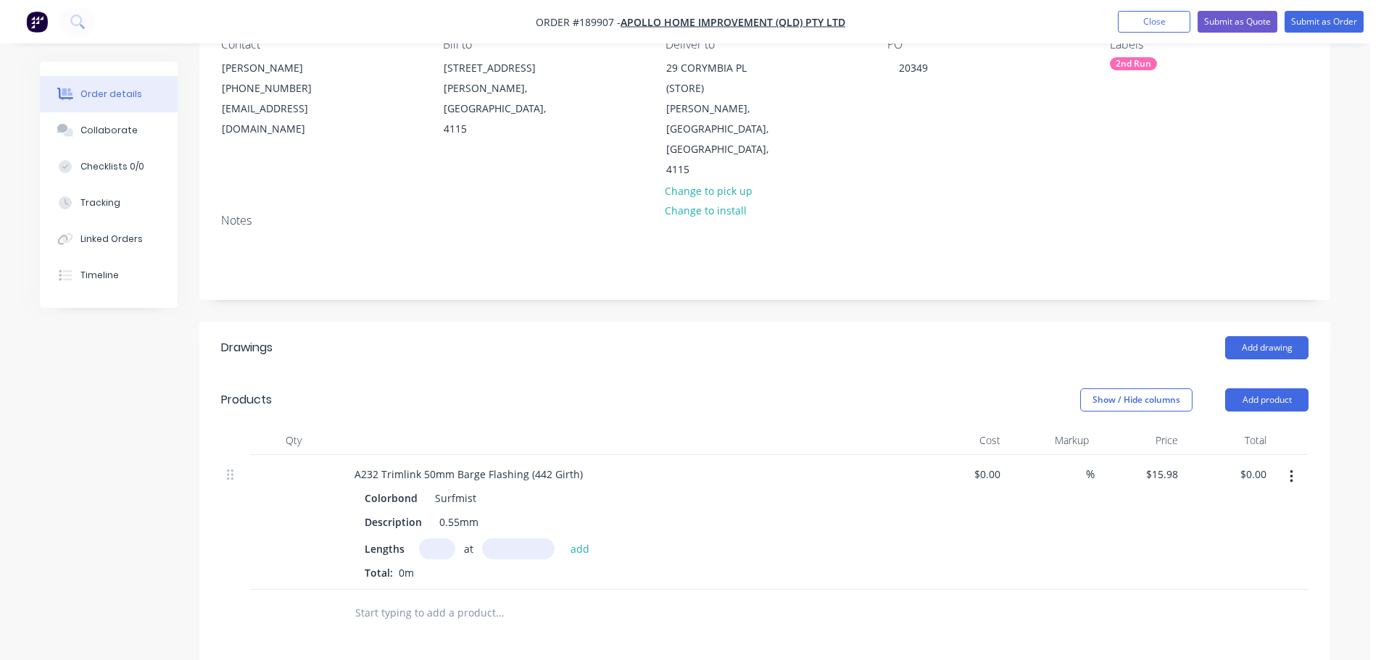
click at [434, 539] on input "text" at bounding box center [437, 549] width 36 height 21
click at [563, 539] on button "add" at bounding box center [580, 549] width 34 height 20
click at [1256, 388] on button "Add product" at bounding box center [1266, 399] width 83 height 23
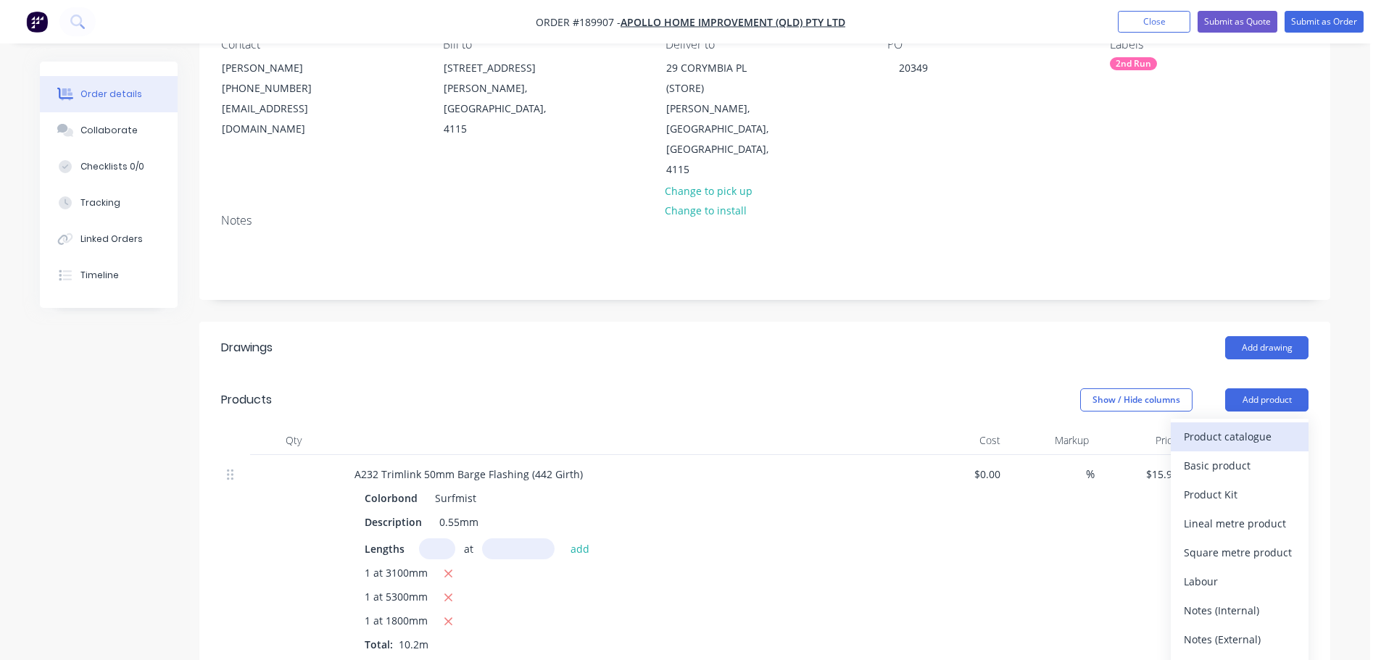
click at [1244, 426] on div "Product catalogue" at bounding box center [1240, 436] width 112 height 21
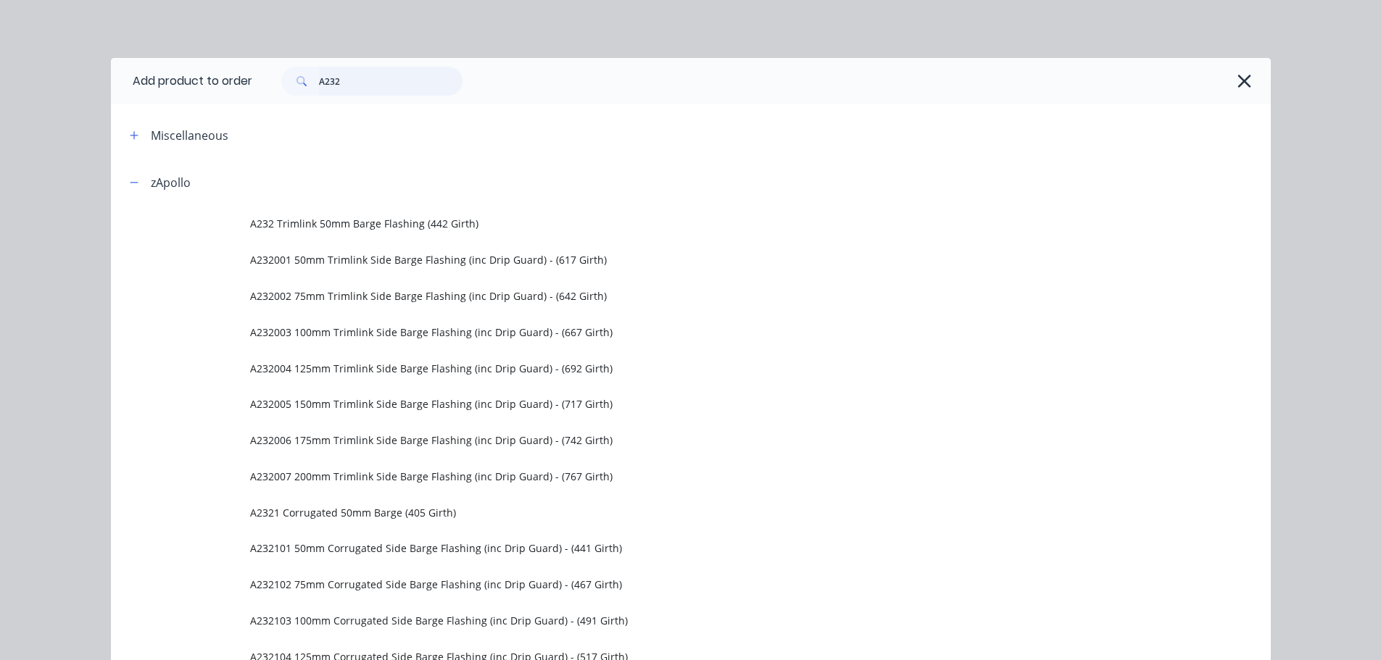
click at [396, 75] on input "A232" at bounding box center [391, 81] width 144 height 29
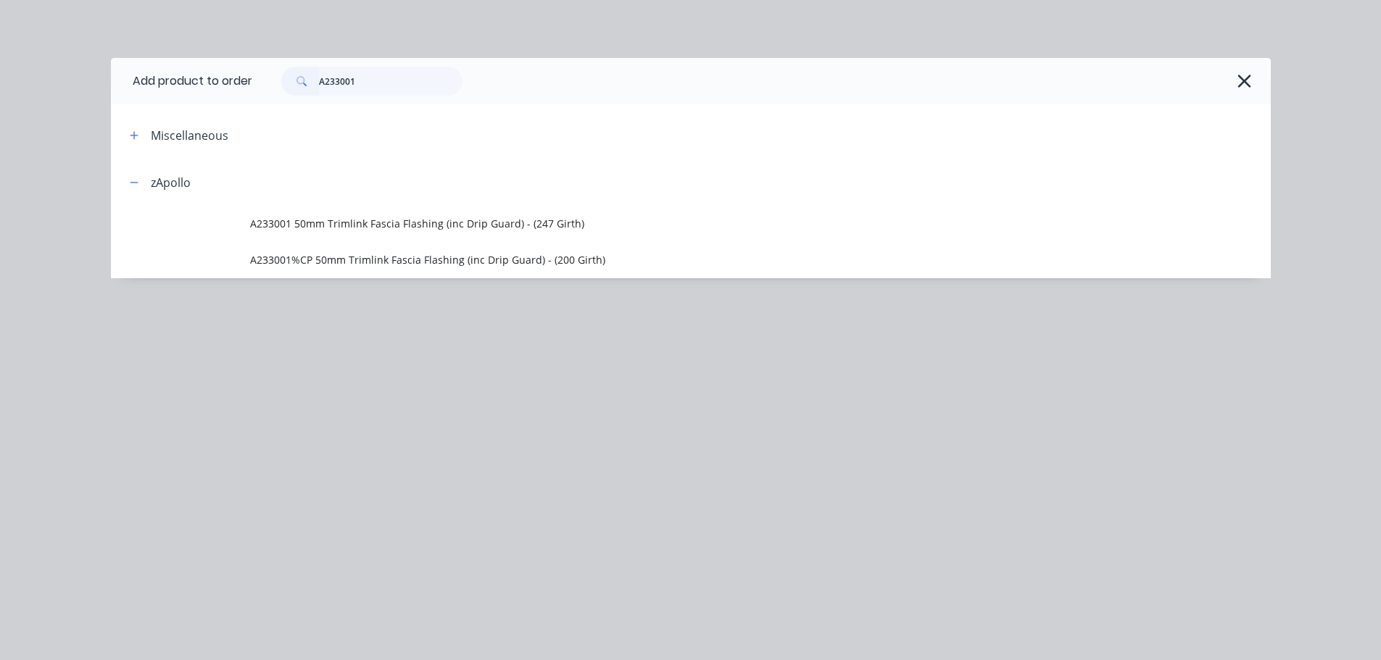
click at [473, 226] on span "A233001 50mm Trimlink Fascia Flashing (inc Drip Guard) - (247 Girth)" at bounding box center [658, 223] width 816 height 15
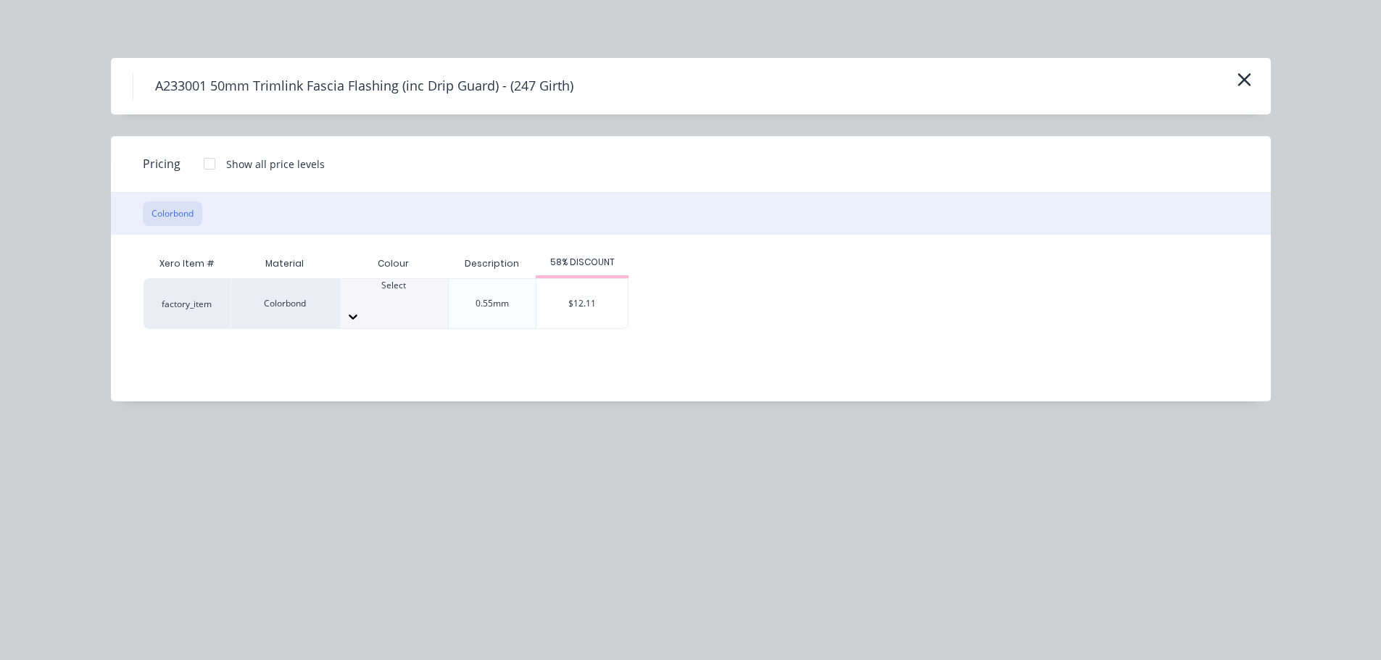
click at [360, 309] on icon at bounding box center [353, 316] width 14 height 14
click at [576, 301] on div "$12.11" at bounding box center [581, 303] width 91 height 49
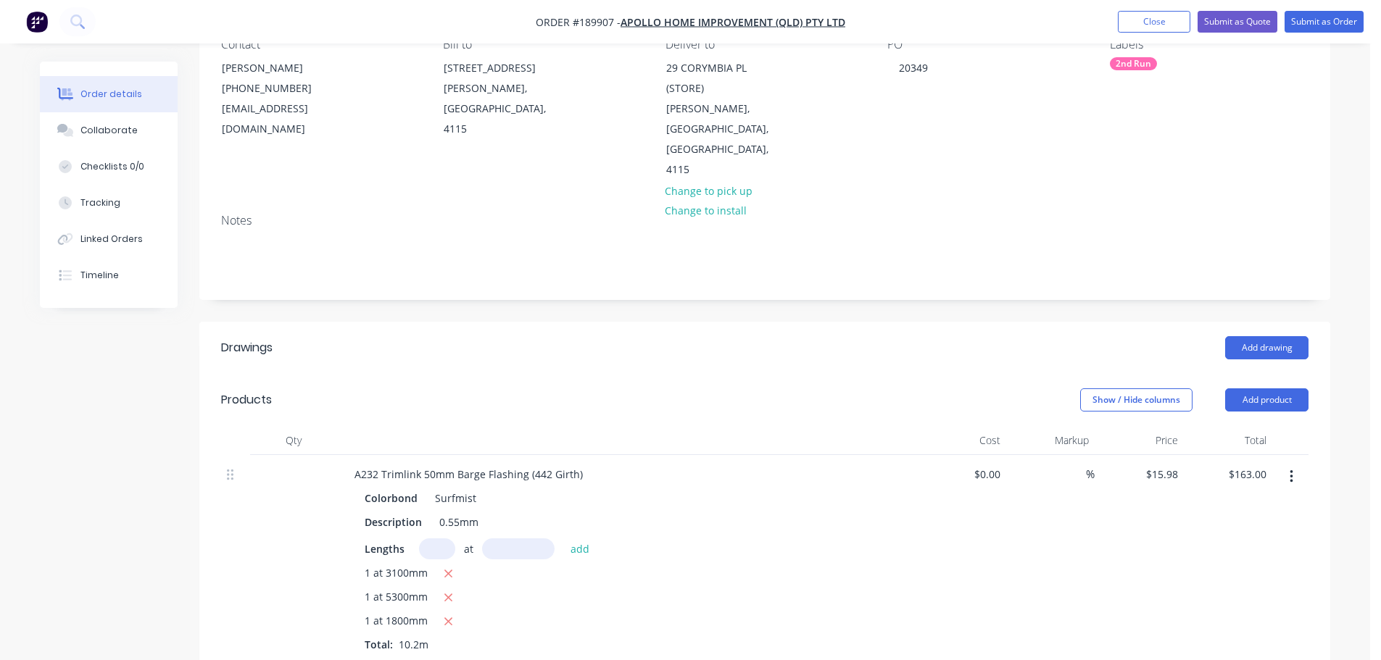
scroll to position [290, 0]
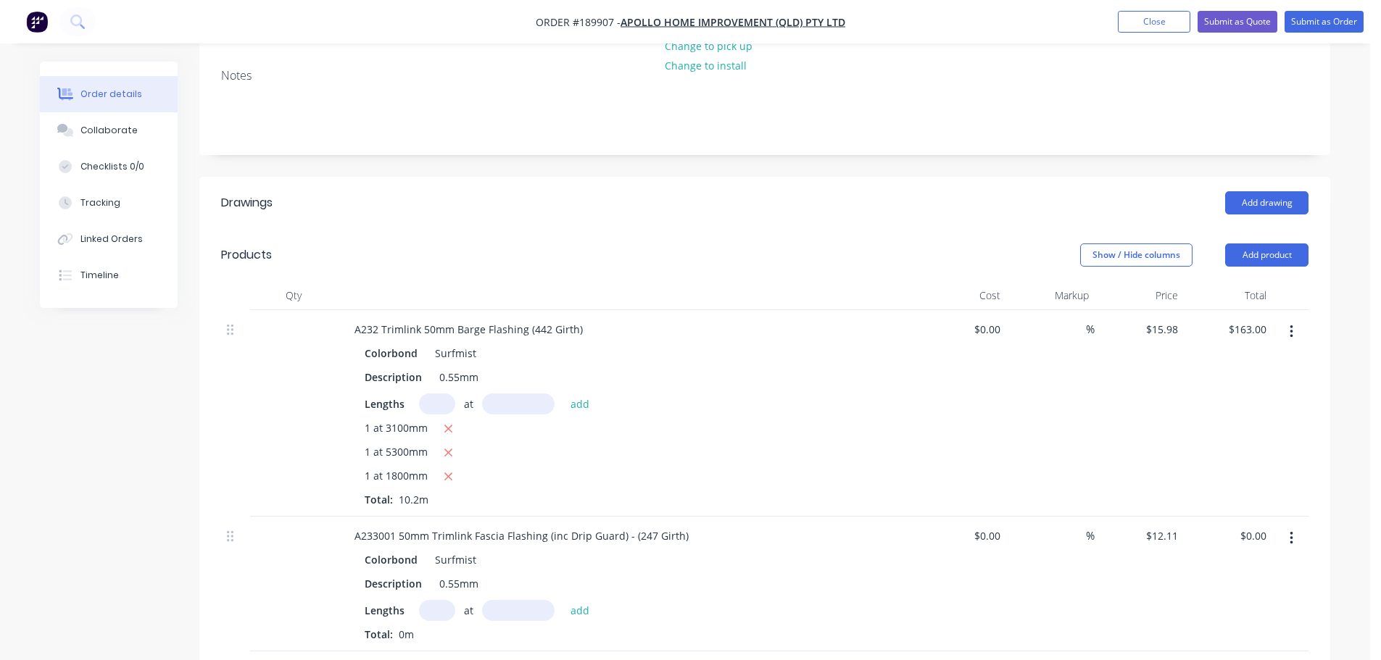
click at [433, 600] on input "text" at bounding box center [437, 610] width 36 height 21
click at [563, 600] on button "add" at bounding box center [580, 610] width 34 height 20
click at [1328, 26] on button "Submit as Order" at bounding box center [1323, 22] width 79 height 22
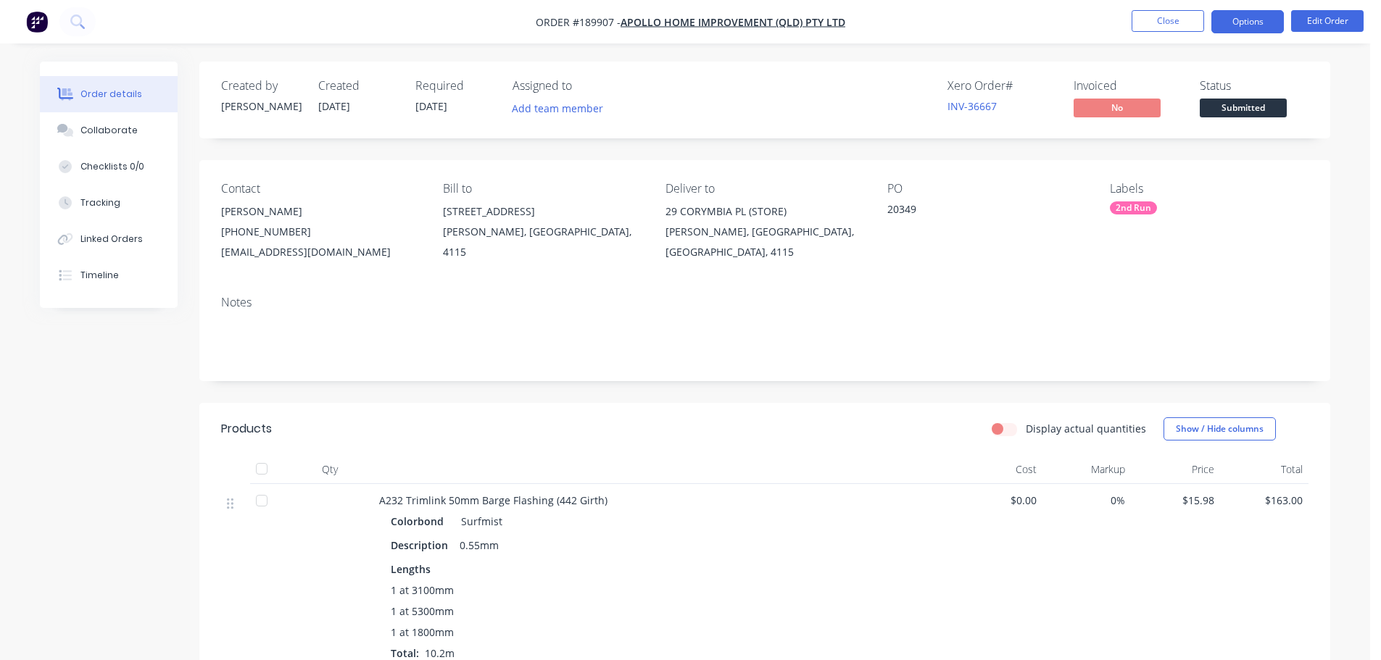
click at [1247, 22] on button "Options" at bounding box center [1247, 21] width 72 height 23
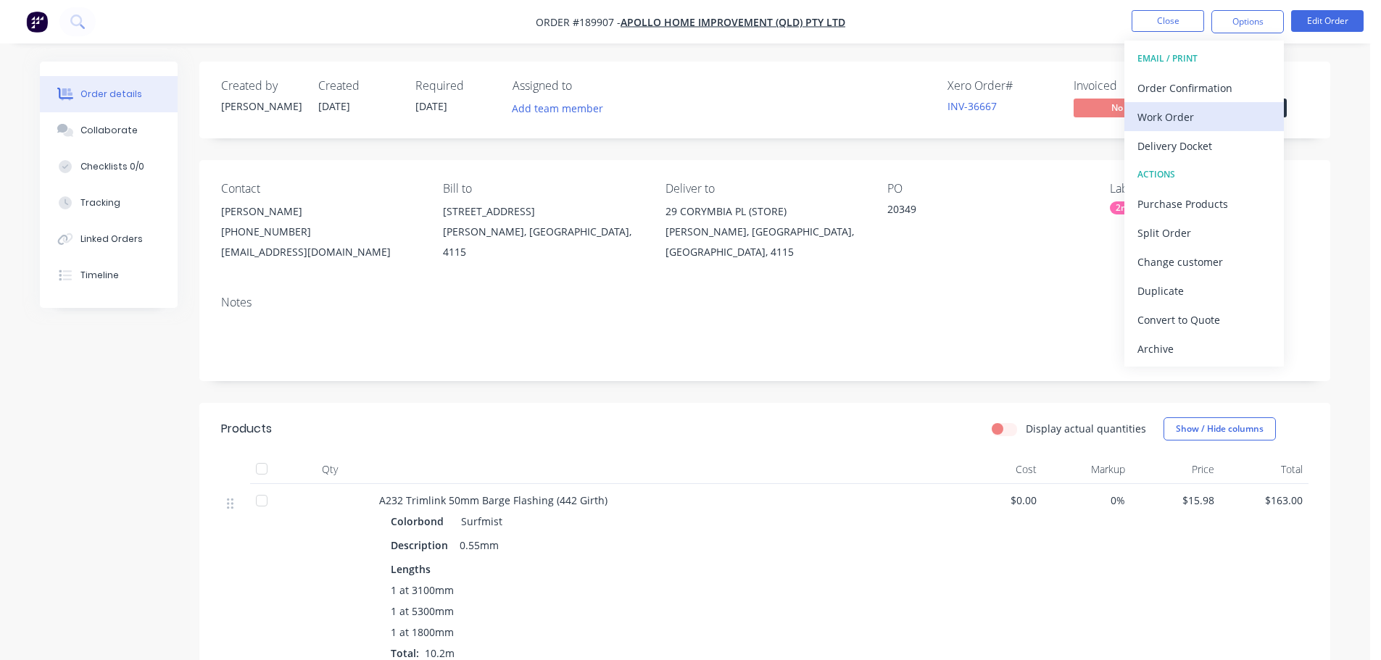
click at [1225, 122] on div "Work Order" at bounding box center [1203, 117] width 133 height 21
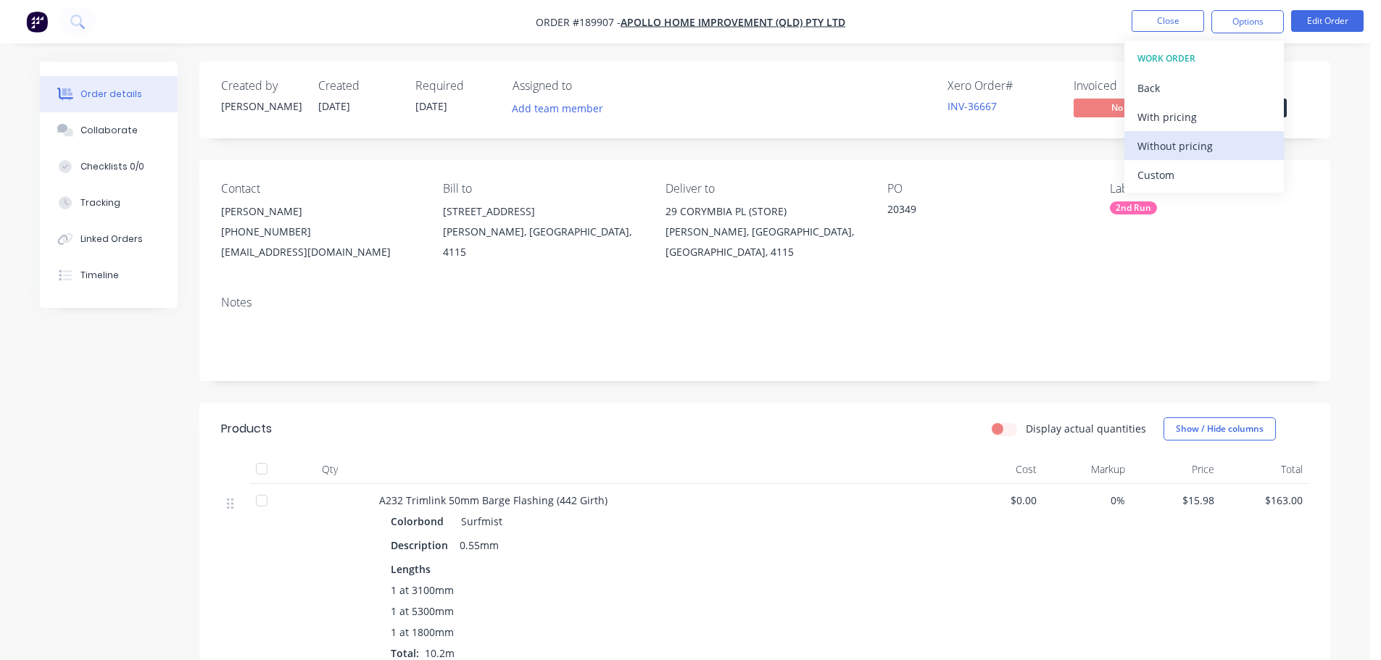
click at [1216, 139] on div "Without pricing" at bounding box center [1203, 146] width 133 height 21
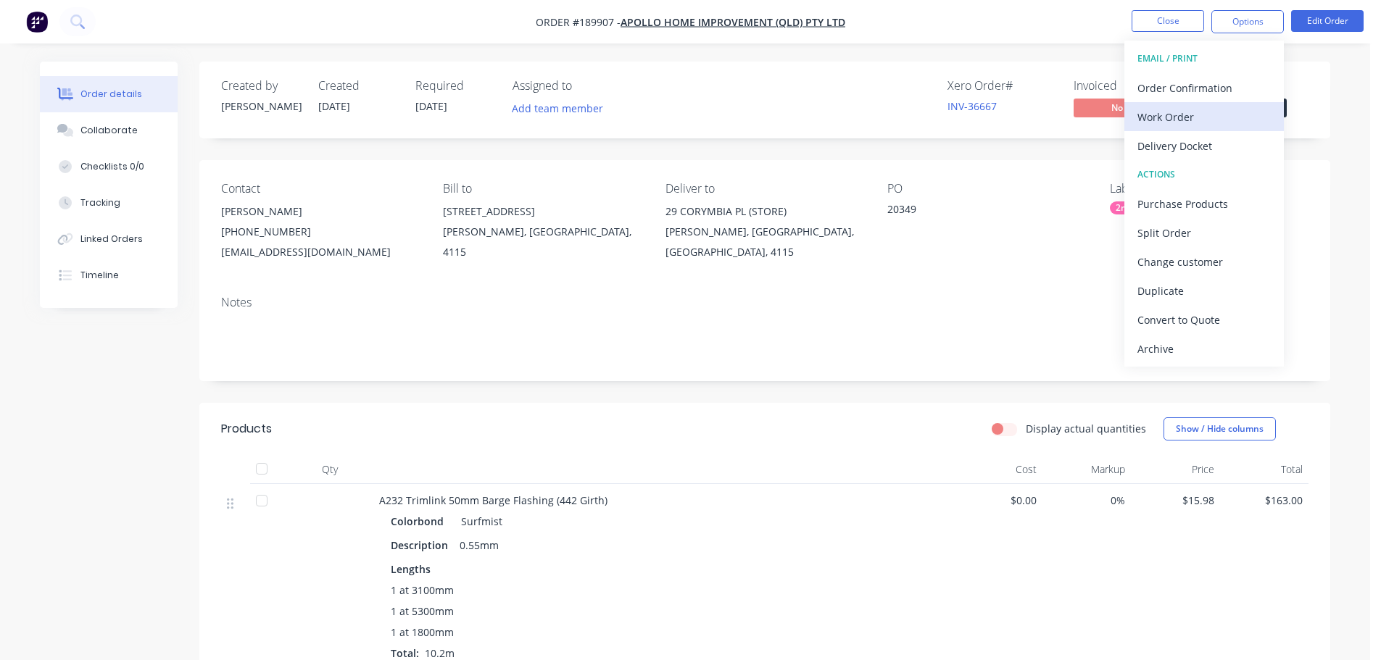
click at [1192, 120] on div "Work Order" at bounding box center [1203, 117] width 133 height 21
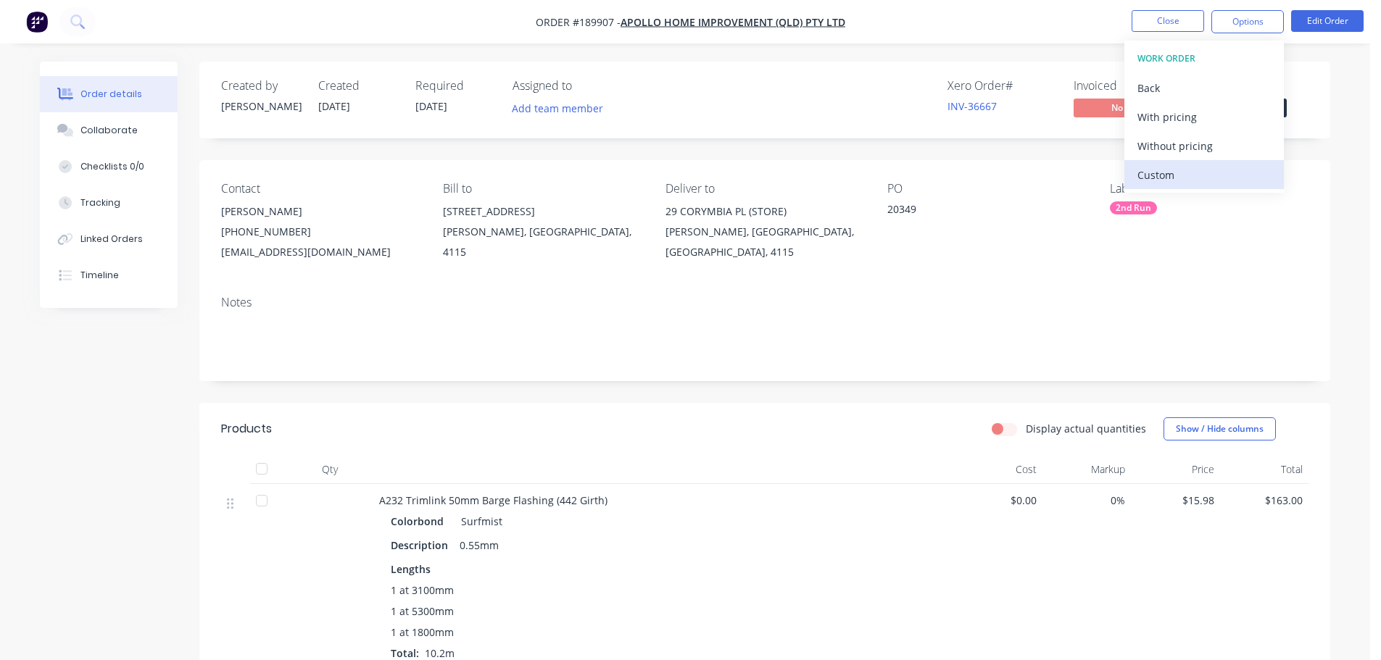
click at [1194, 168] on div "Custom" at bounding box center [1203, 175] width 133 height 21
click at [1196, 150] on div "Without pricing" at bounding box center [1203, 146] width 133 height 21
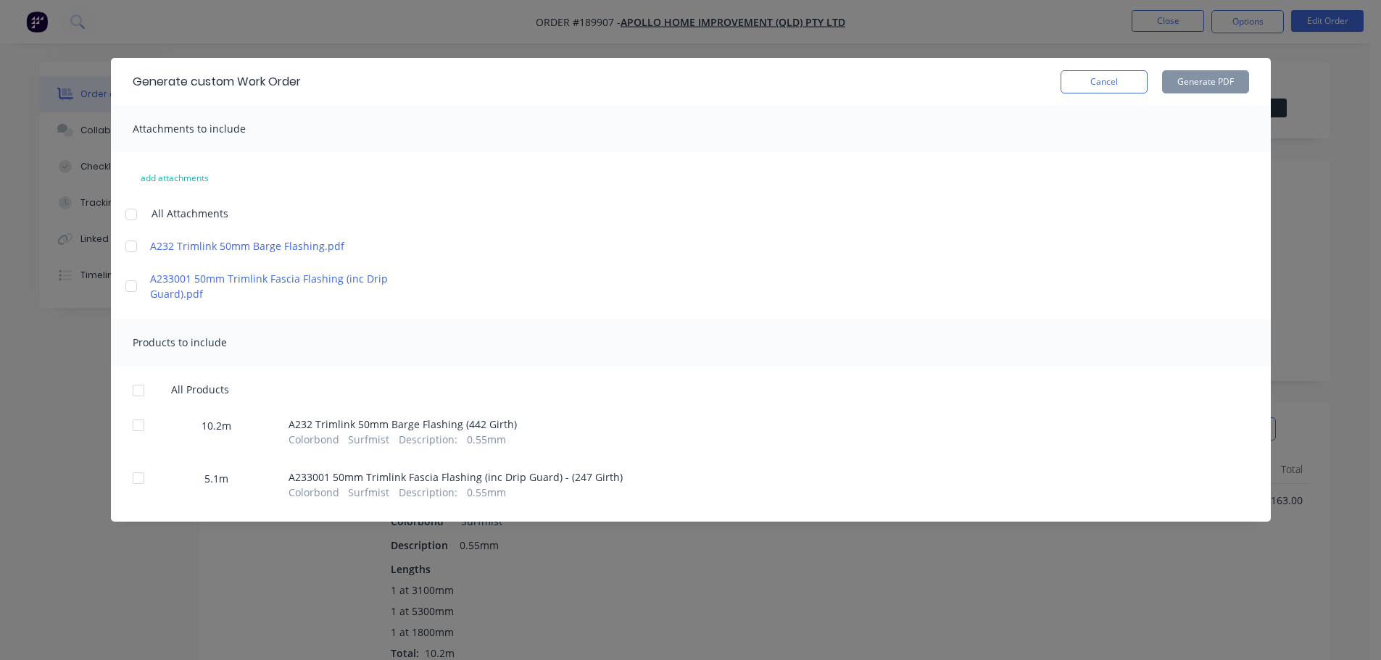
click at [135, 216] on div at bounding box center [131, 214] width 29 height 29
click at [143, 391] on div at bounding box center [138, 390] width 29 height 29
click at [1209, 89] on button "Generate PDF" at bounding box center [1205, 81] width 87 height 23
click at [1087, 81] on button "Cancel" at bounding box center [1103, 81] width 87 height 23
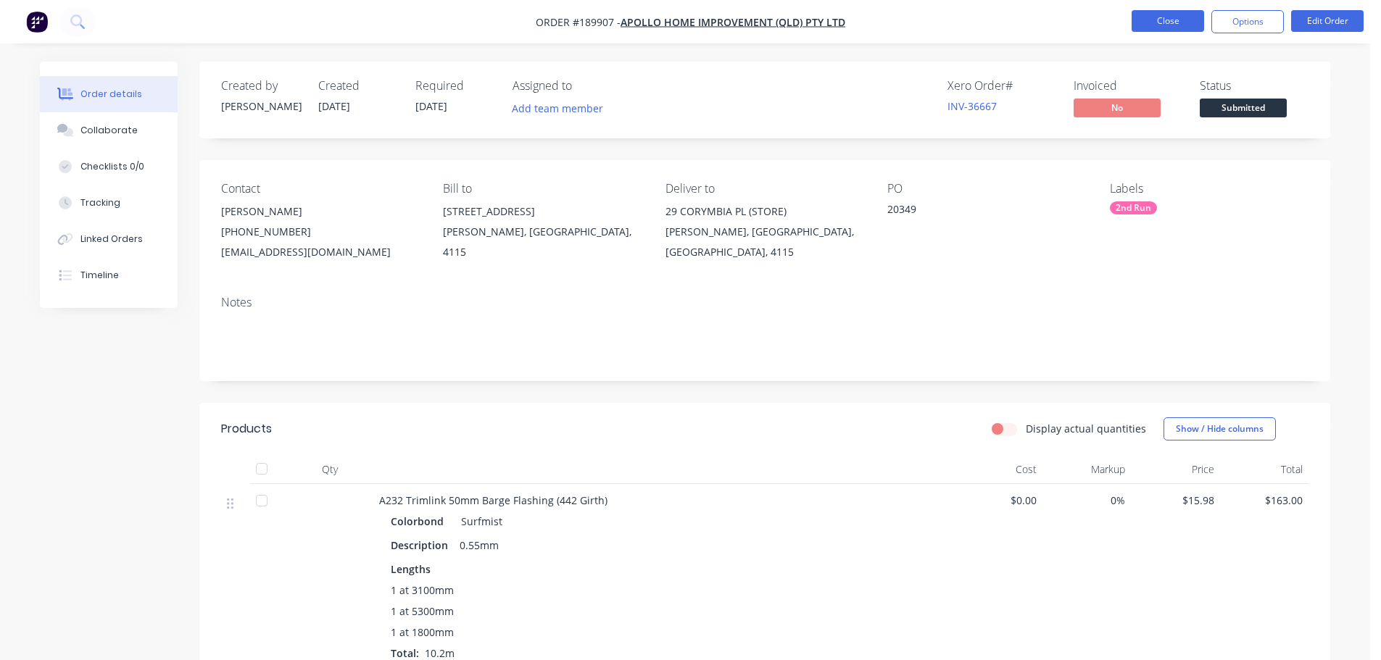
click at [1147, 28] on button "Close" at bounding box center [1167, 21] width 72 height 22
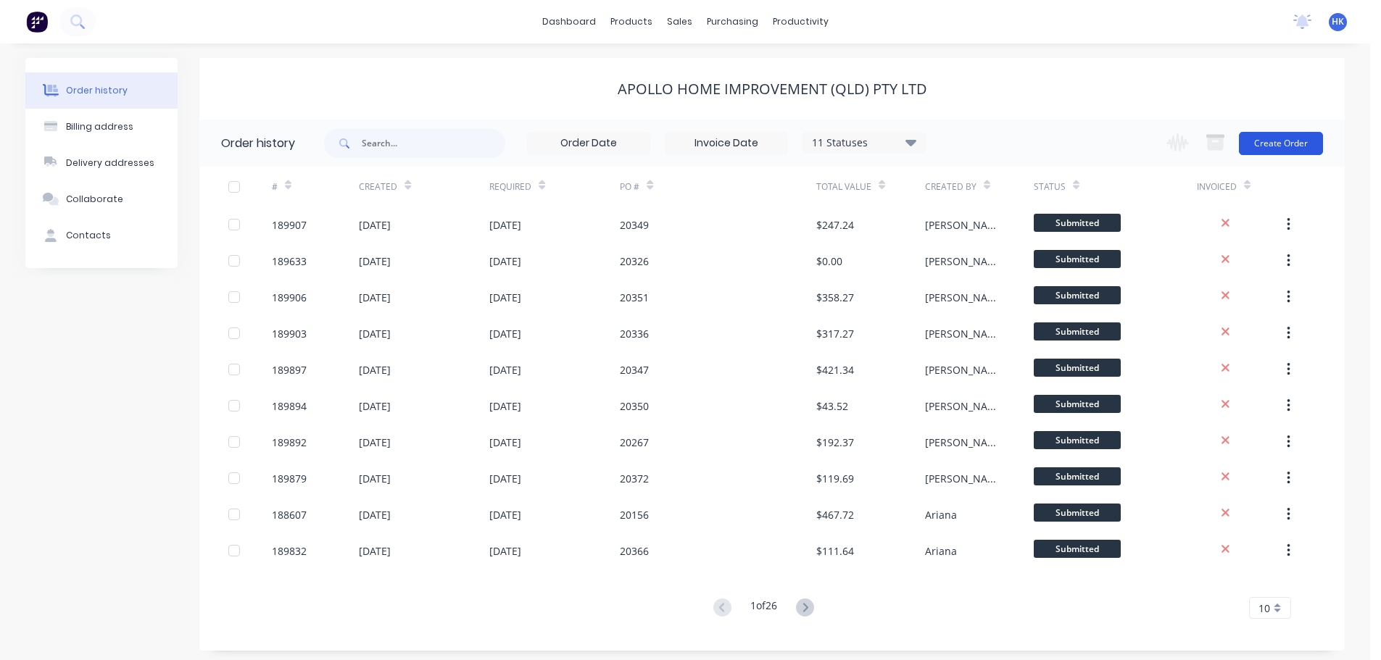
click at [1269, 154] on button "Create Order" at bounding box center [1281, 143] width 84 height 23
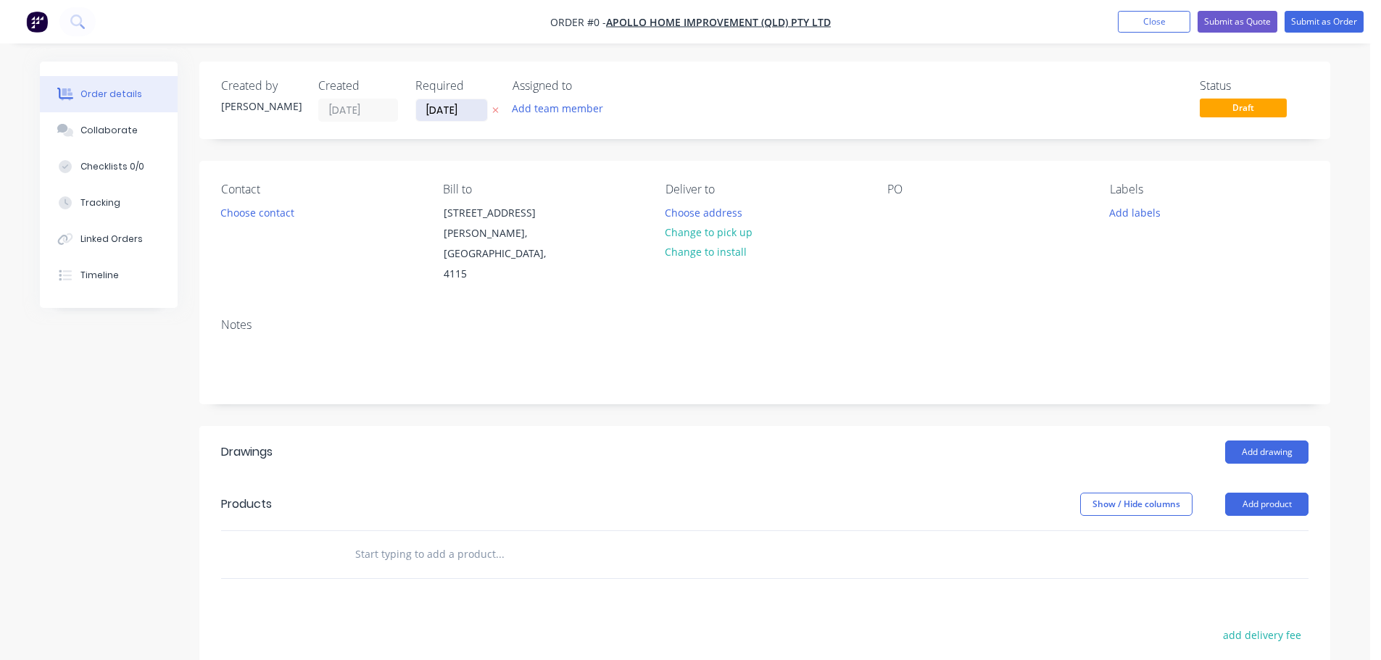
click at [466, 112] on input "[DATE]" at bounding box center [451, 110] width 71 height 22
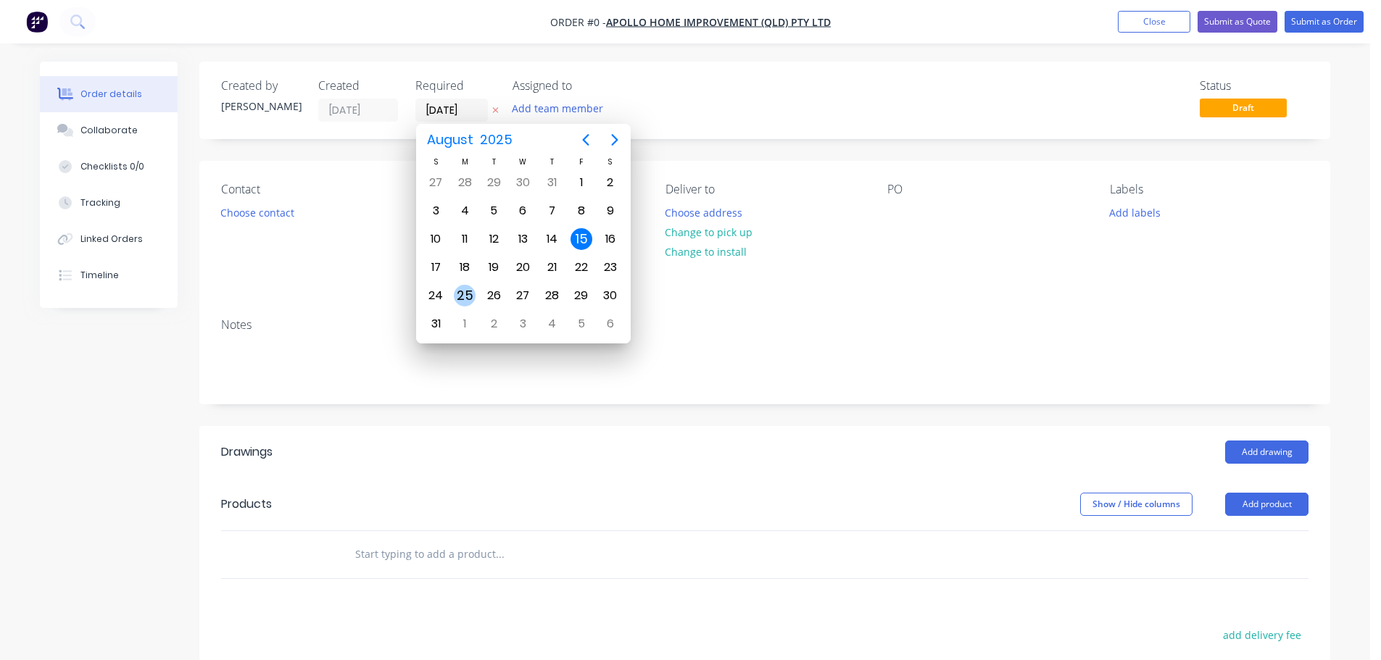
click at [465, 294] on div "25" at bounding box center [465, 296] width 22 height 22
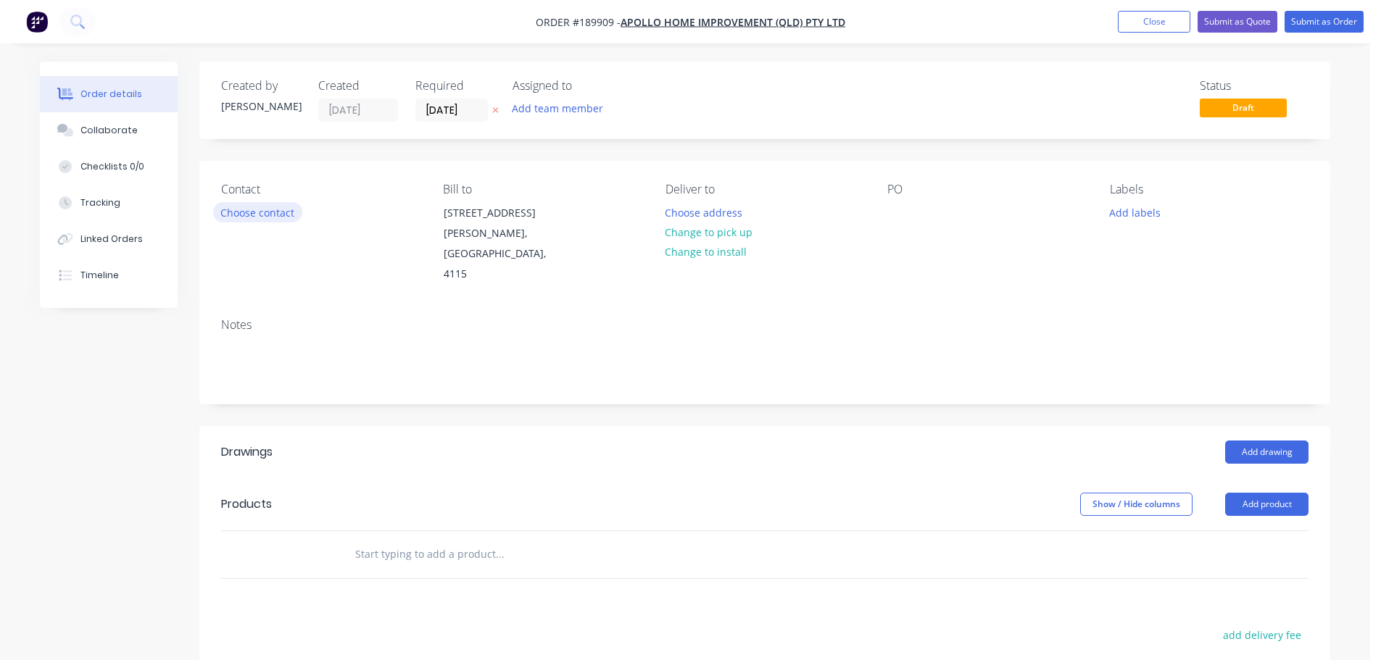
click at [278, 209] on button "Choose contact" at bounding box center [257, 212] width 89 height 20
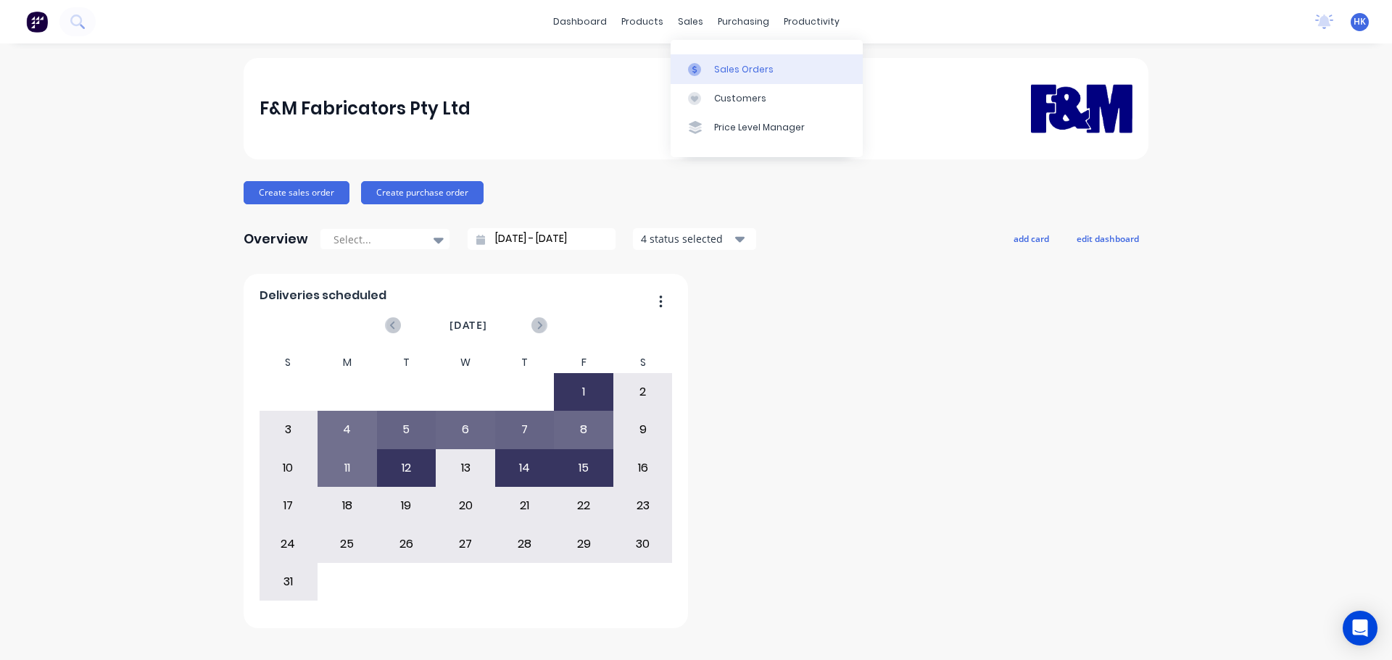
click at [708, 65] on div at bounding box center [699, 69] width 22 height 13
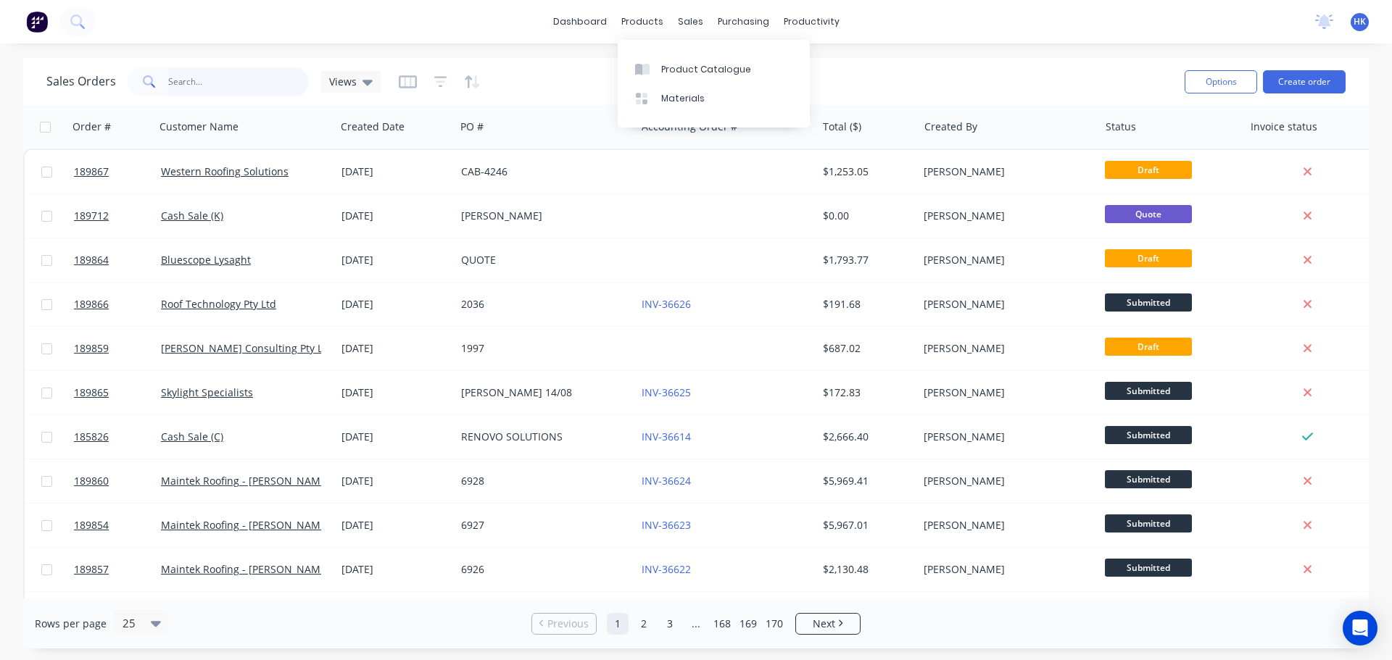
click at [252, 77] on input "text" at bounding box center [238, 81] width 141 height 29
type input "189817"
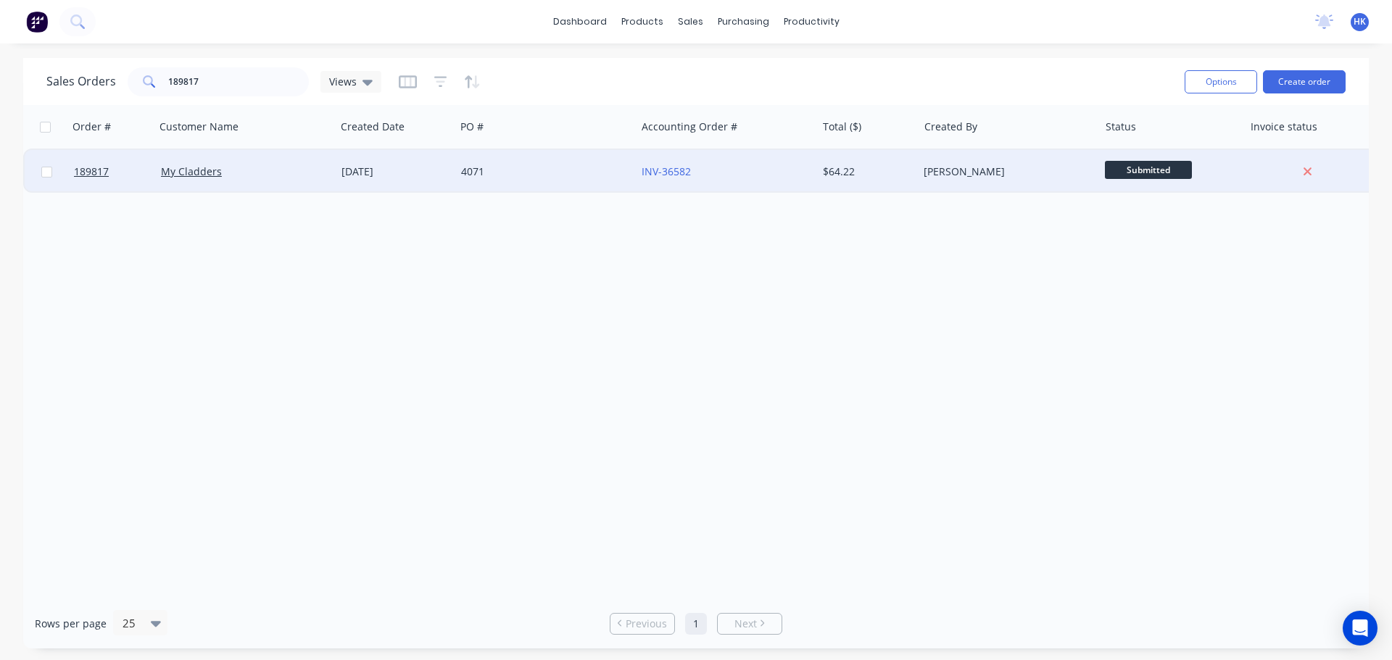
click at [234, 175] on div "My Cladders" at bounding box center [241, 172] width 161 height 14
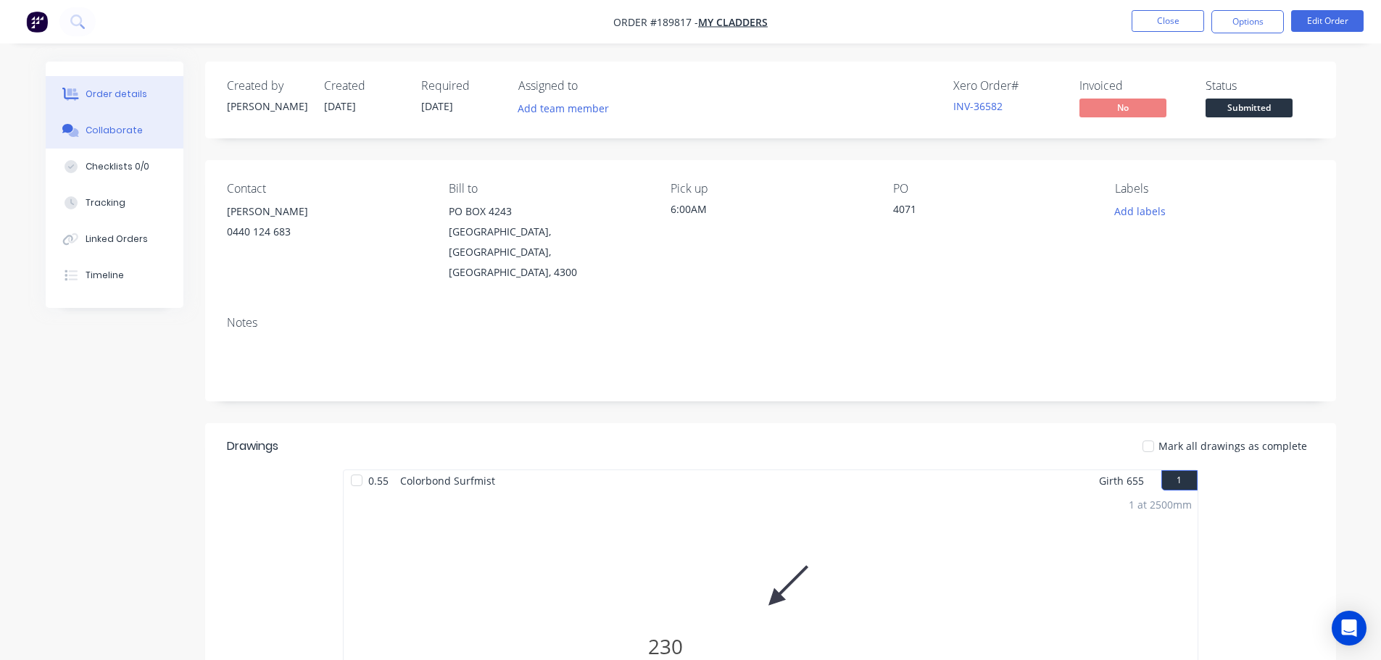
click at [83, 134] on button "Collaborate" at bounding box center [115, 130] width 138 height 36
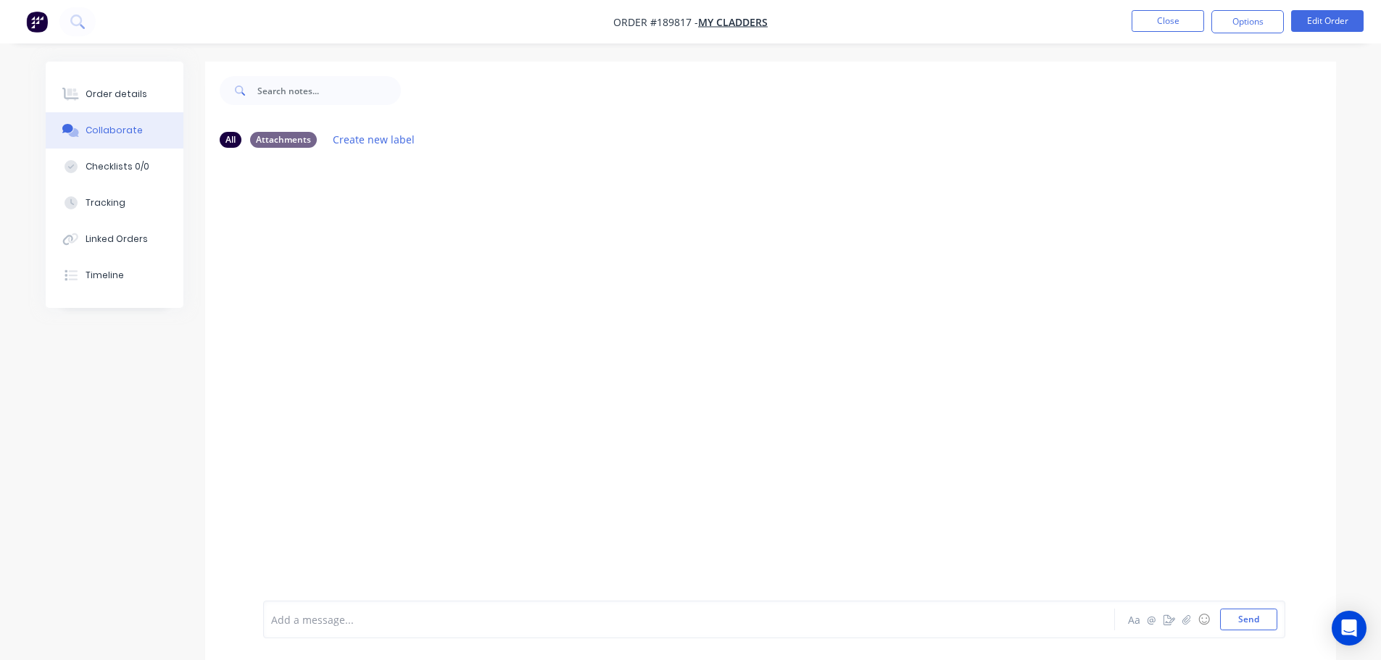
click at [343, 619] on div at bounding box center [649, 619] width 754 height 15
click at [1160, 25] on button "Close" at bounding box center [1167, 21] width 72 height 22
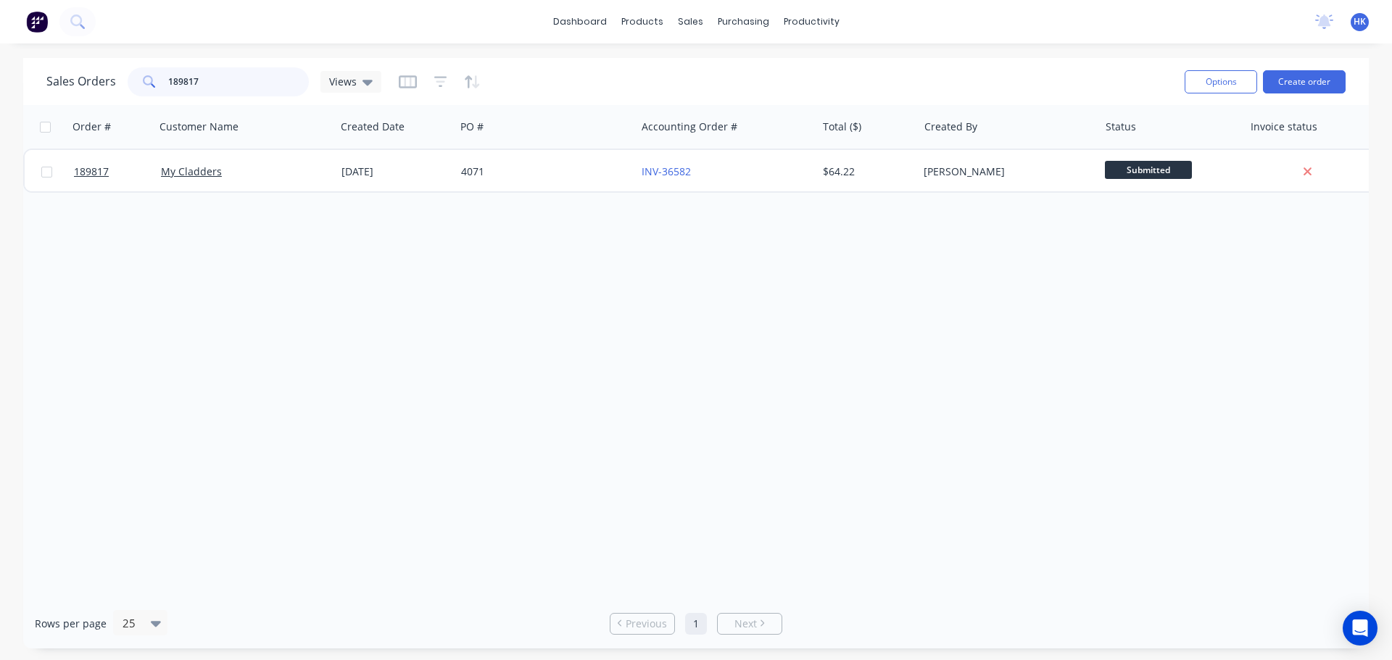
click at [223, 89] on input "189817" at bounding box center [238, 81] width 141 height 29
type input "189823"
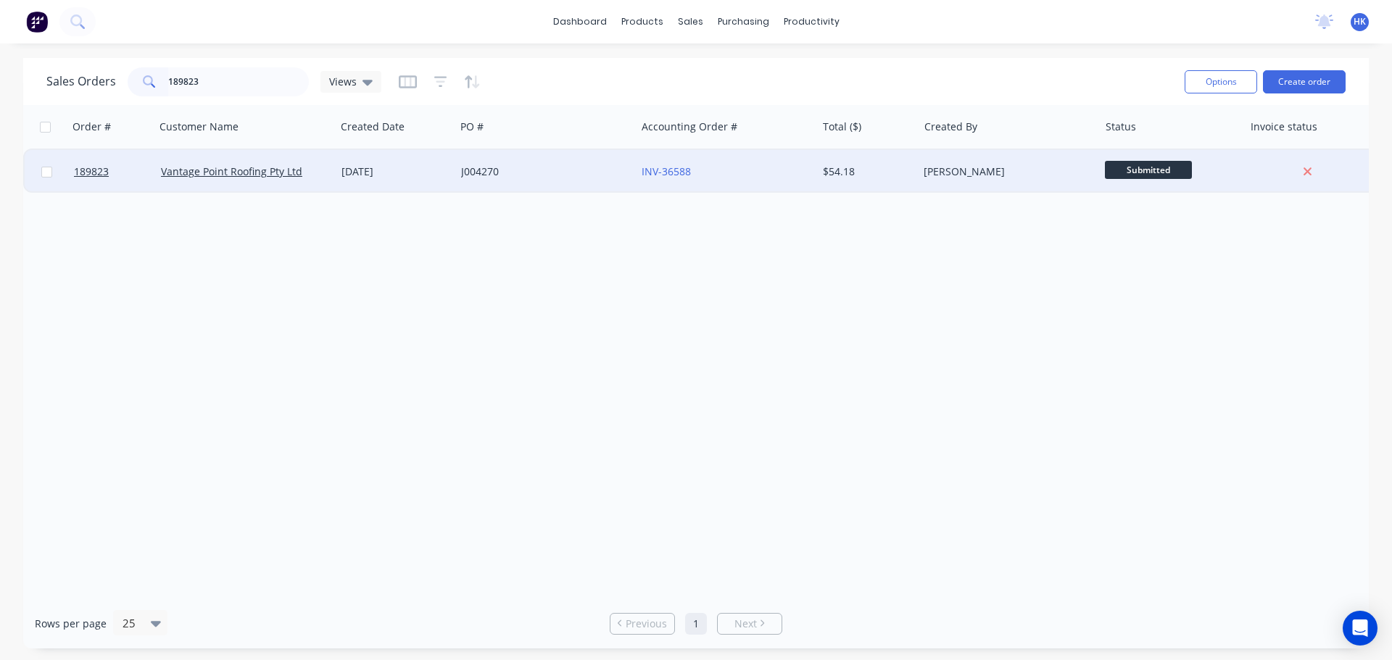
click at [510, 178] on div "J004270" at bounding box center [541, 172] width 161 height 14
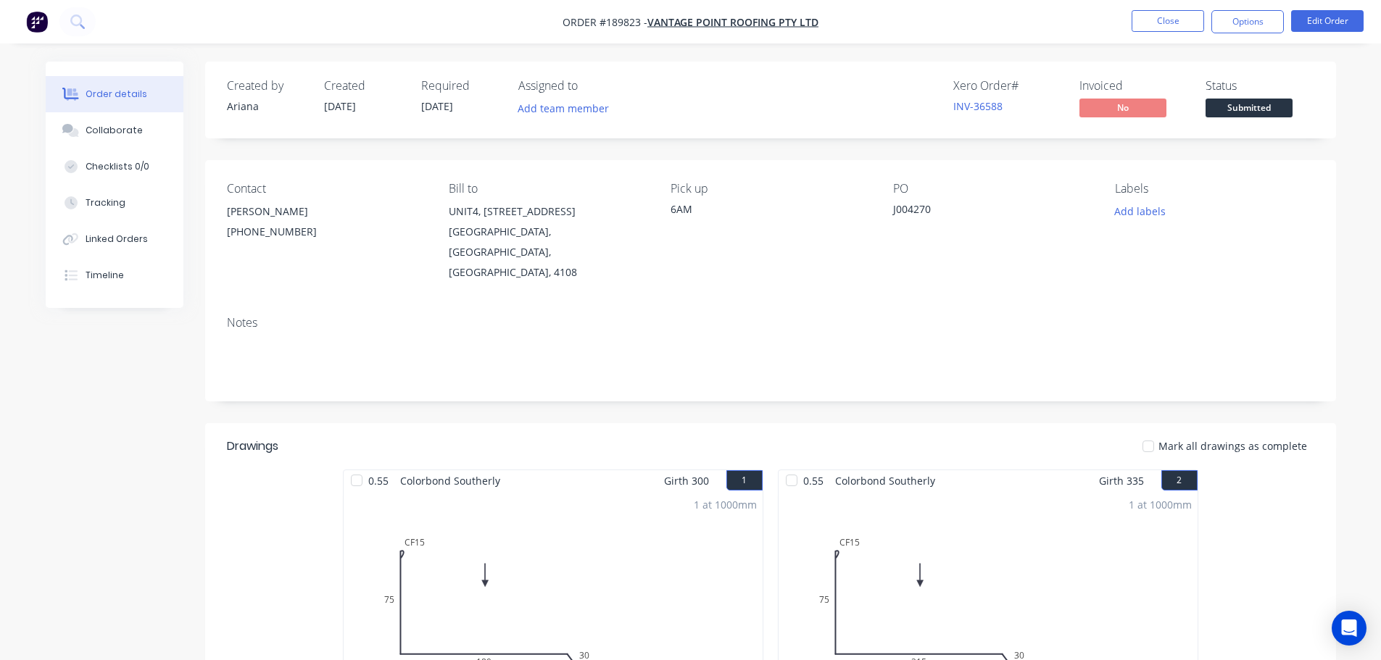
click at [107, 137] on button "Collaborate" at bounding box center [115, 130] width 138 height 36
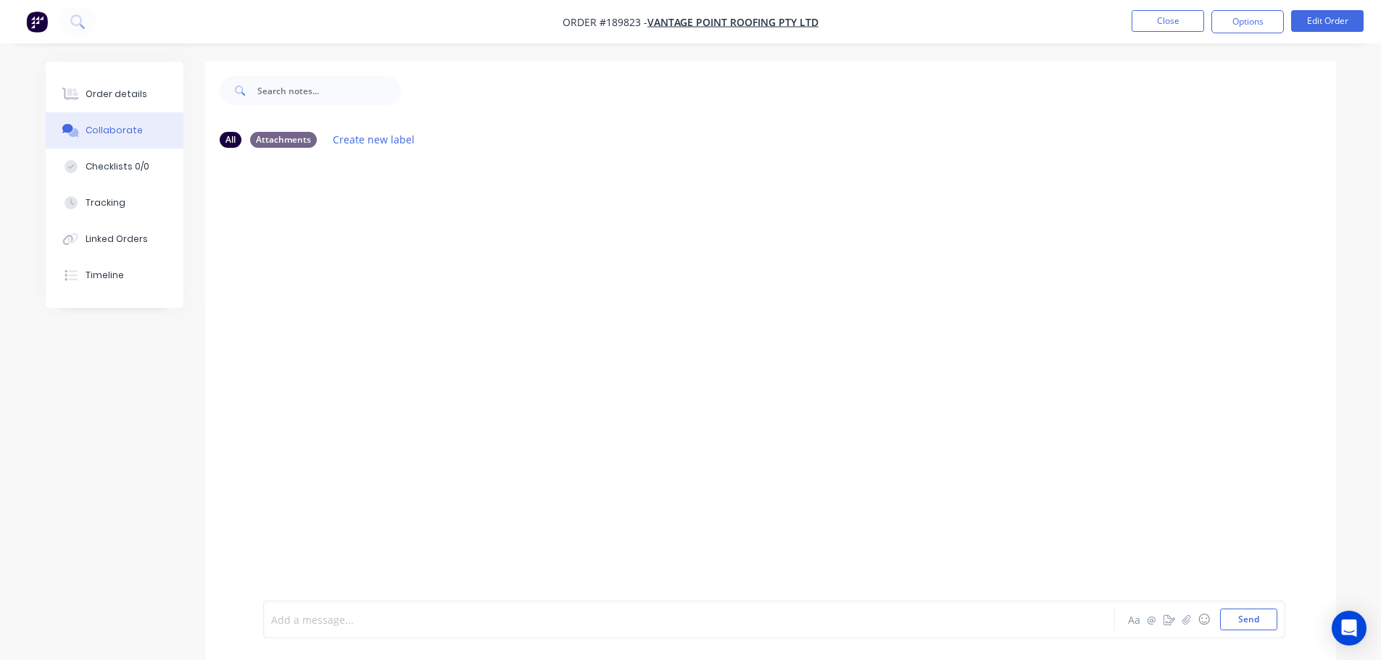
click at [334, 623] on div at bounding box center [649, 619] width 754 height 15
click at [1171, 30] on button "Close" at bounding box center [1167, 21] width 72 height 22
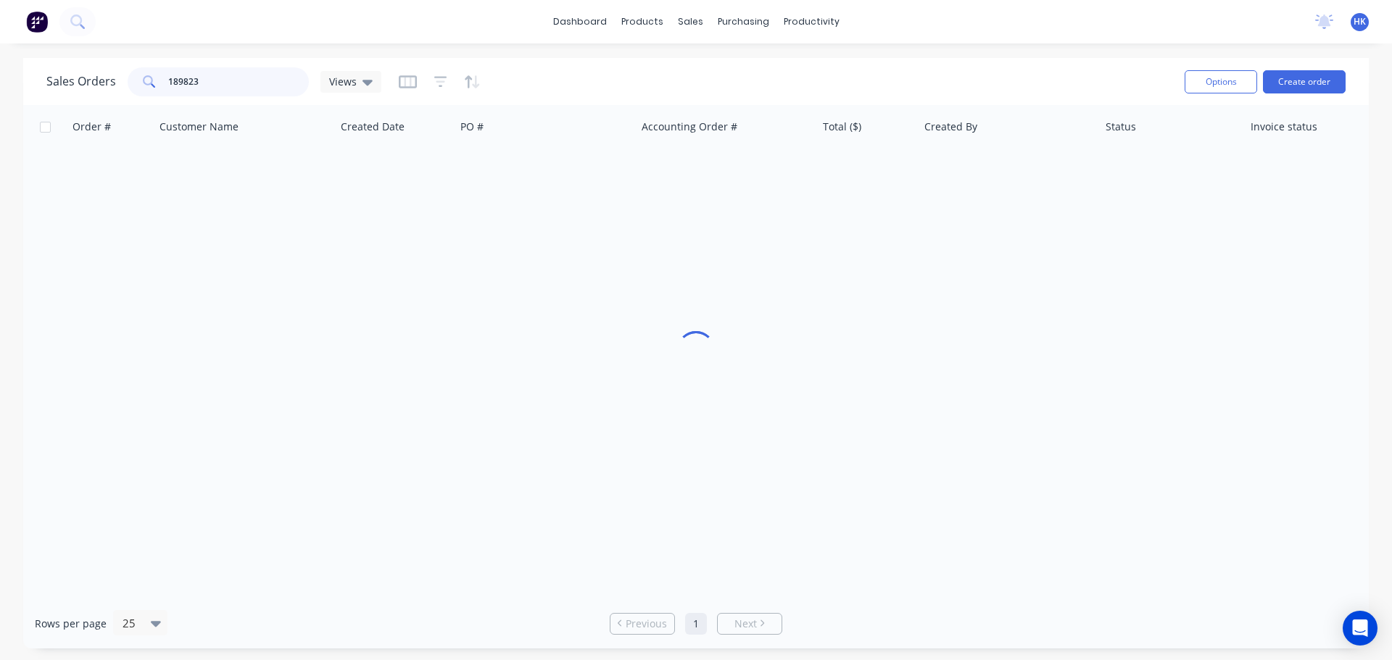
click at [133, 91] on div "189823" at bounding box center [218, 81] width 181 height 29
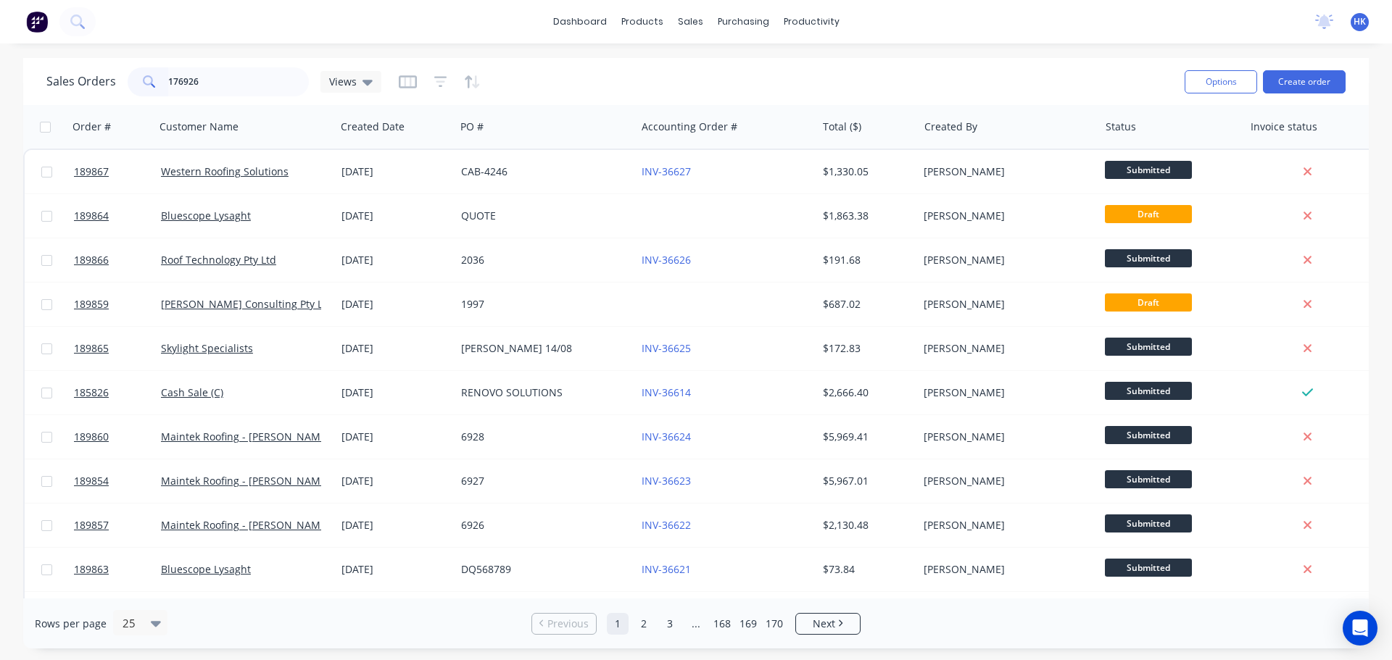
type input "176926"
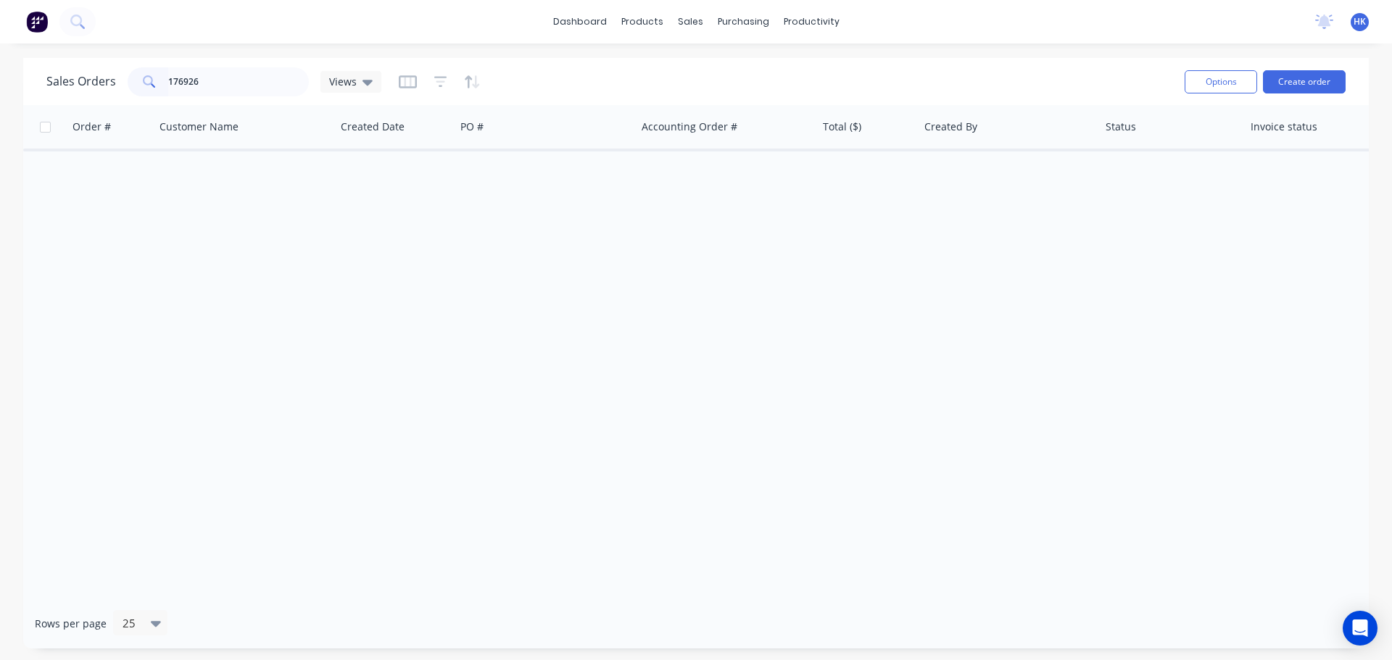
drag, startPoint x: 233, startPoint y: 91, endPoint x: 146, endPoint y: 94, distance: 87.7
click at [146, 93] on div "176926" at bounding box center [218, 81] width 181 height 29
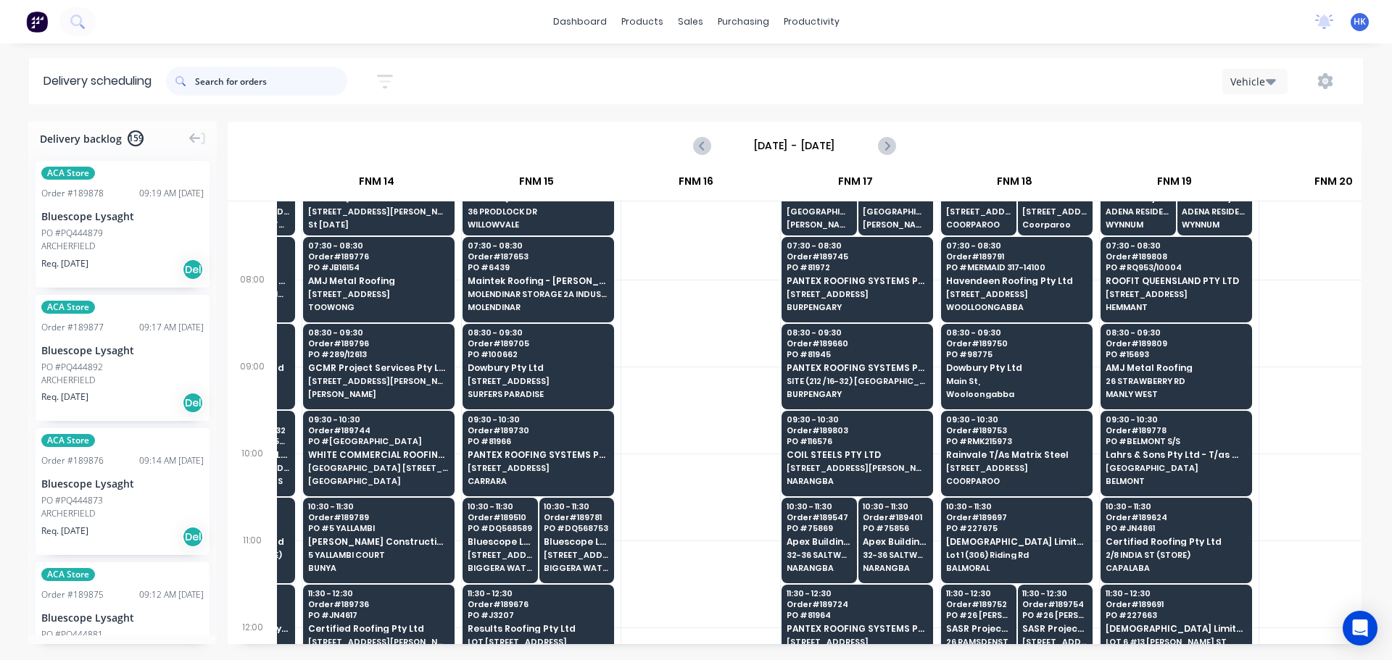
scroll to position [145, 1734]
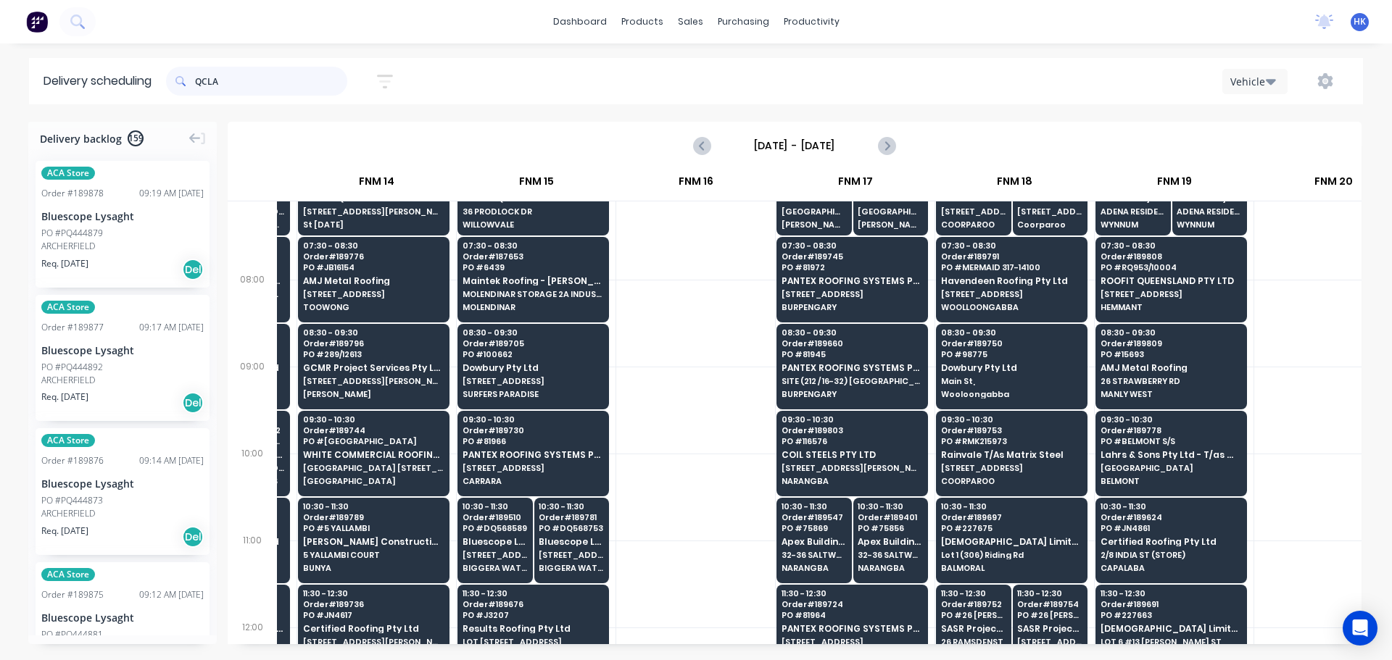
type input "QCLAD"
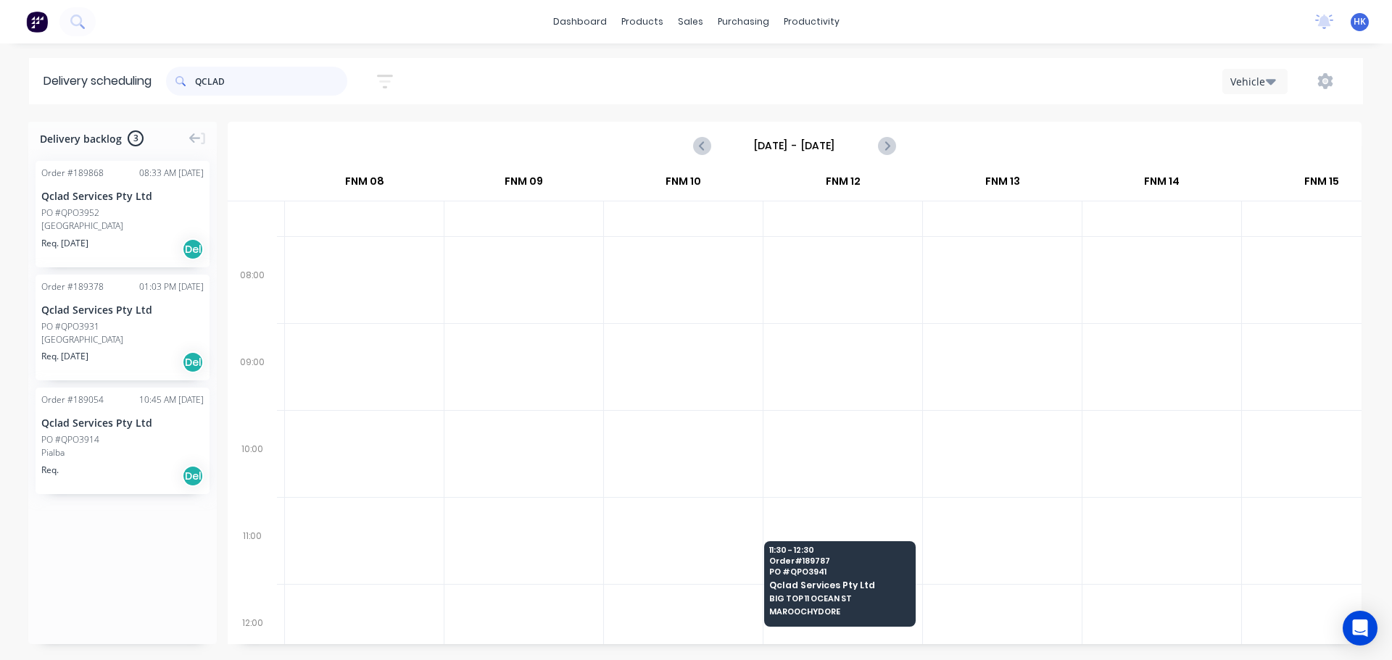
scroll to position [362, 949]
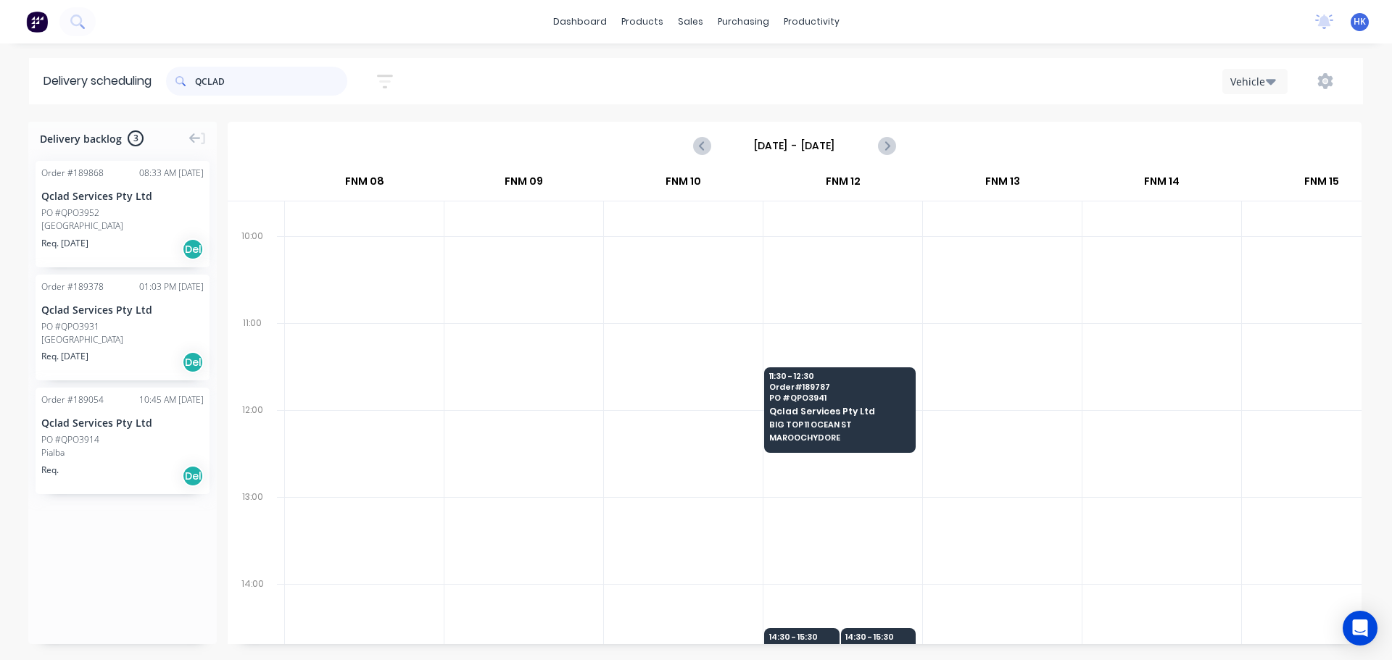
drag, startPoint x: 281, startPoint y: 86, endPoint x: 173, endPoint y: 91, distance: 108.2
click at [173, 91] on div "QCLAD" at bounding box center [256, 81] width 181 height 29
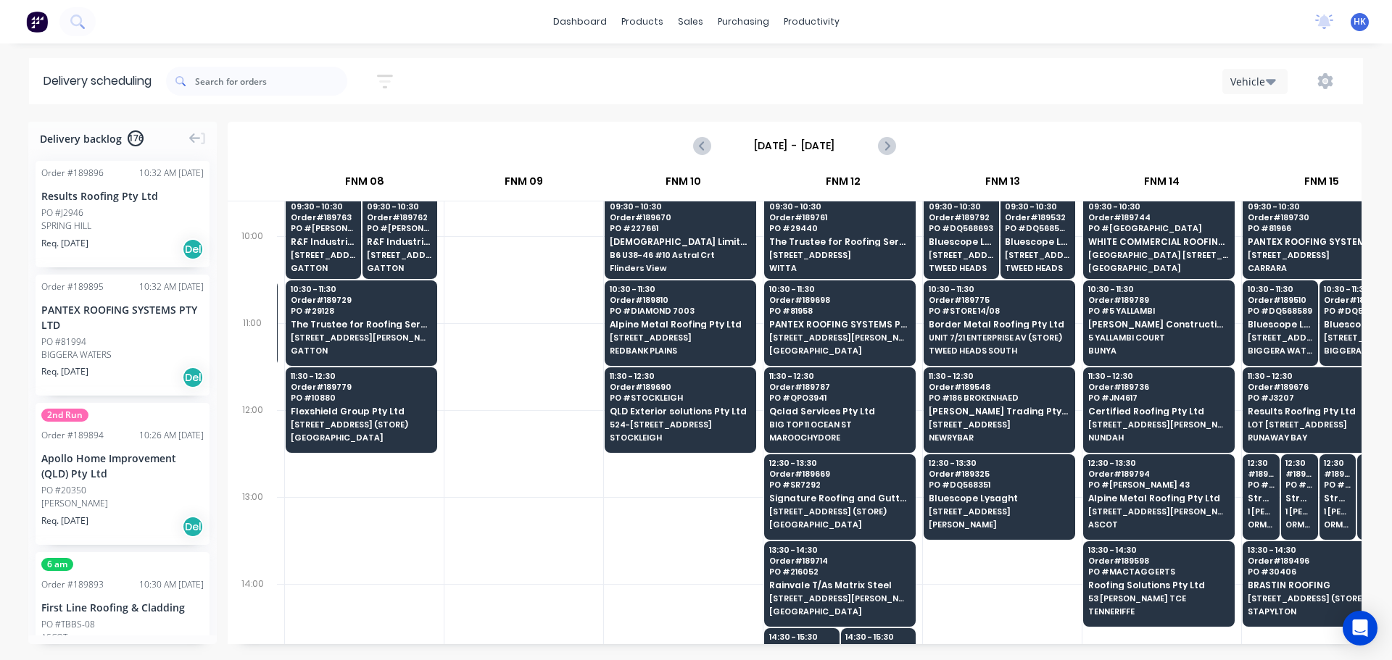
drag, startPoint x: 964, startPoint y: 567, endPoint x: 952, endPoint y: 558, distance: 14.5
click at [952, 558] on div "05:30 - 06:30 Order # 189758 PO # GEMVALE WHITE COMMERCIAL ROOFING PTY LTD [GEO…" at bounding box center [1002, 519] width 159 height 1348
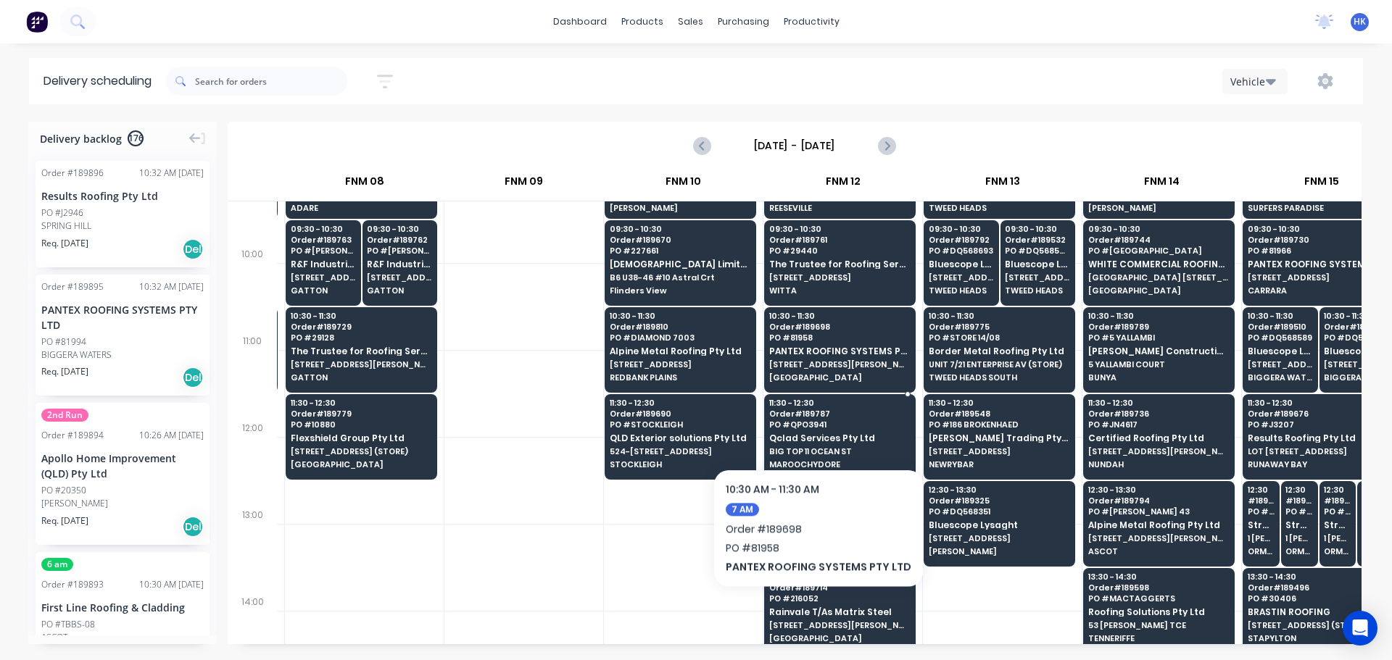
scroll to position [360, 949]
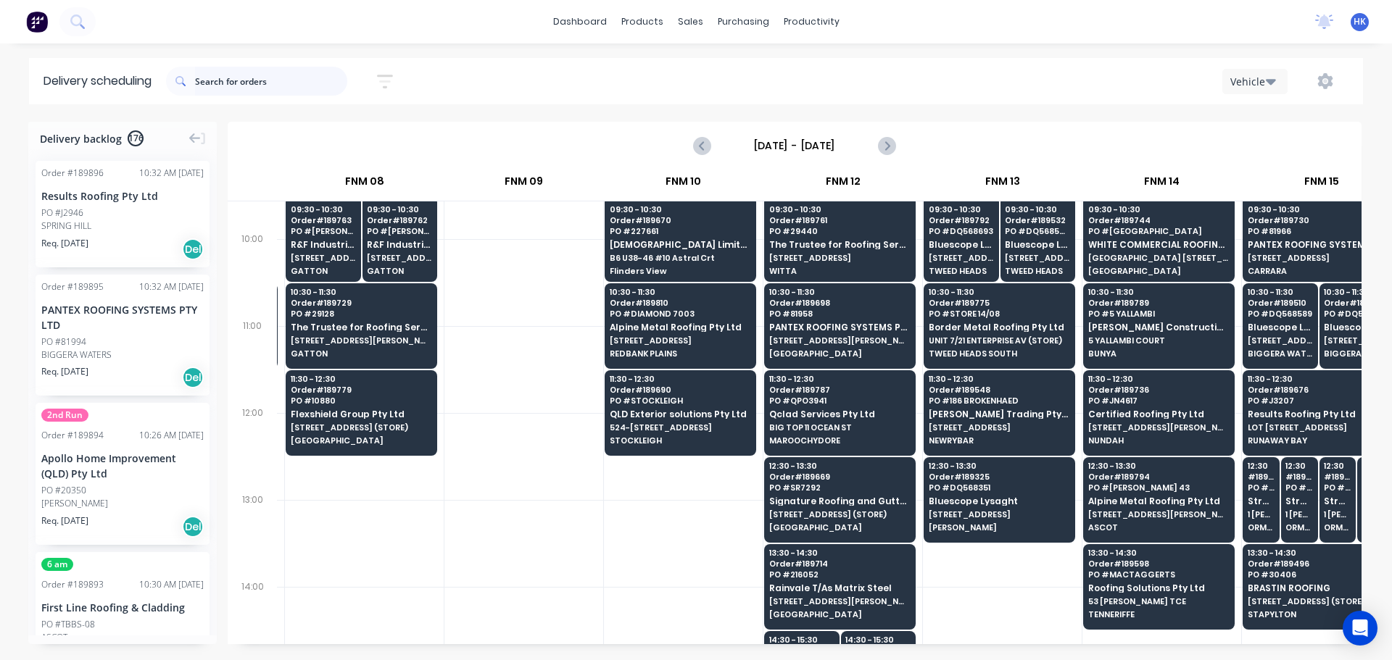
click at [236, 89] on input "text" at bounding box center [271, 81] width 152 height 29
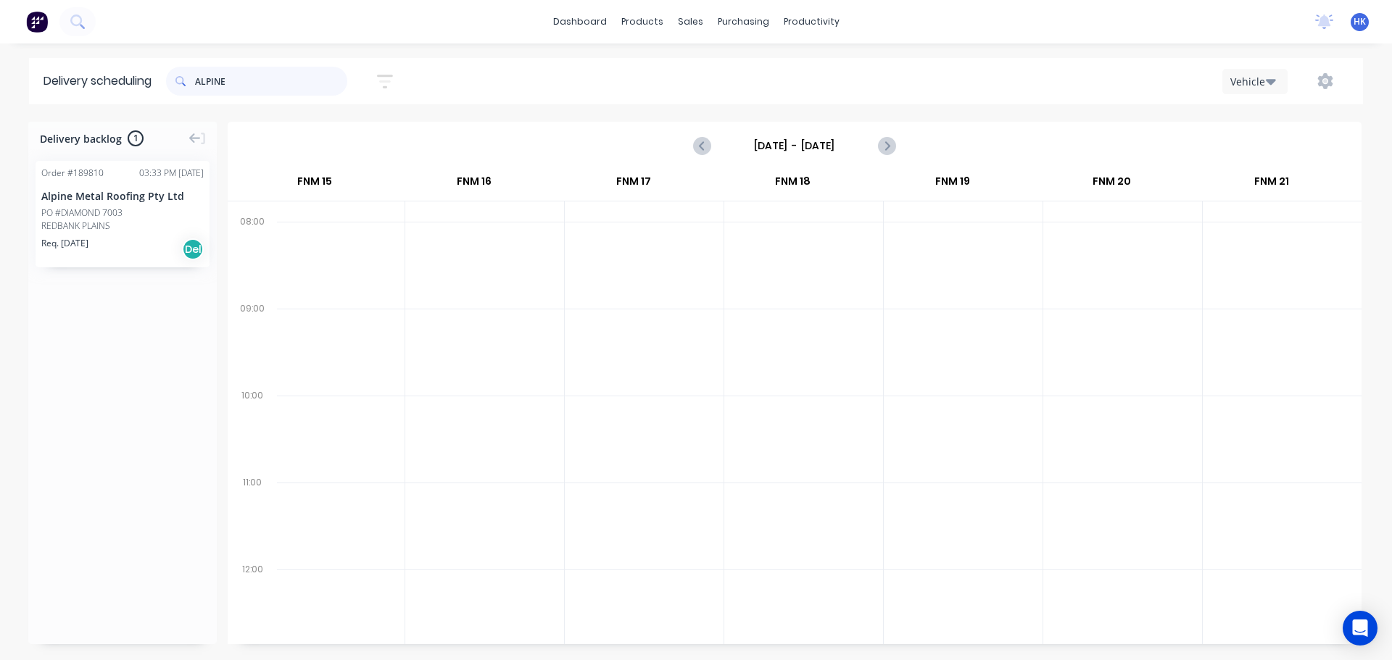
scroll to position [0, 1956]
type input "ALPINE"
click at [1171, 654] on div "Delivery backlog 1 Order # 189810 03:33 PM [DATE] Alpine Metal Roofing Pty Ltd …" at bounding box center [696, 390] width 1392 height 537
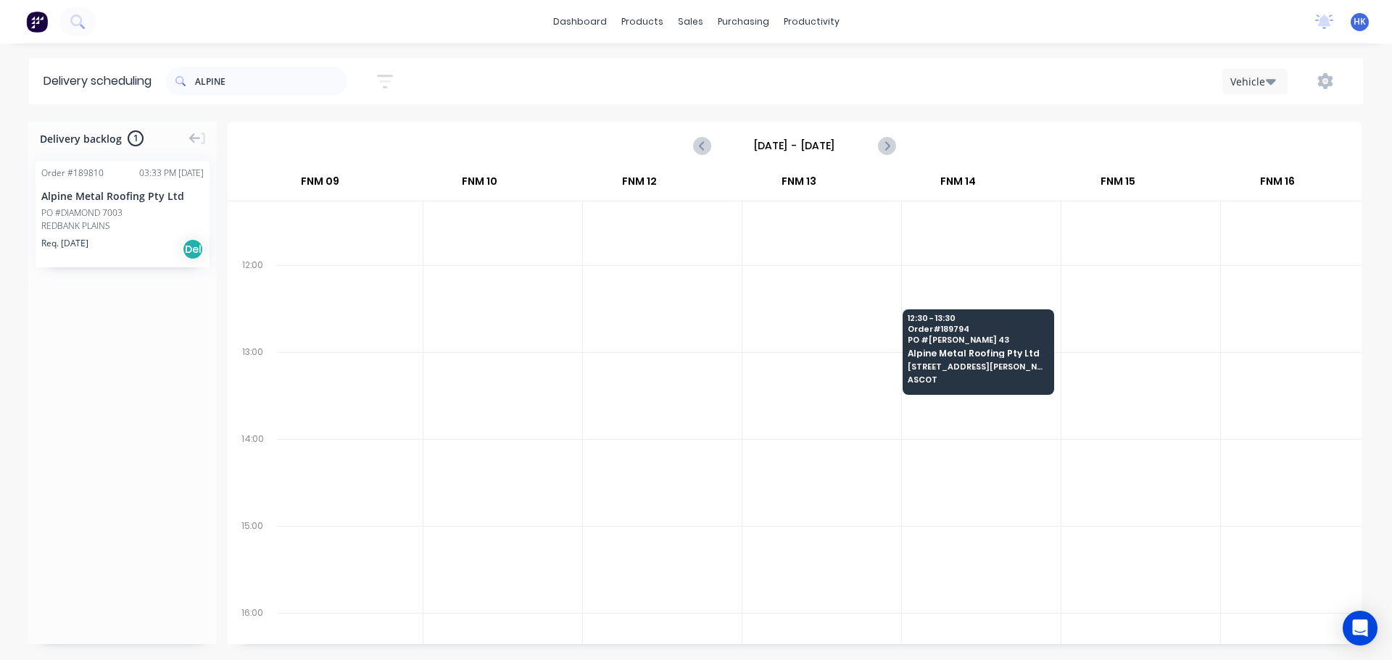
scroll to position [507, 1155]
click at [304, 78] on input "ALPINE" at bounding box center [271, 81] width 152 height 29
drag, startPoint x: 273, startPoint y: 75, endPoint x: 178, endPoint y: 85, distance: 96.1
click at [178, 85] on div "ALPINE" at bounding box center [256, 81] width 181 height 29
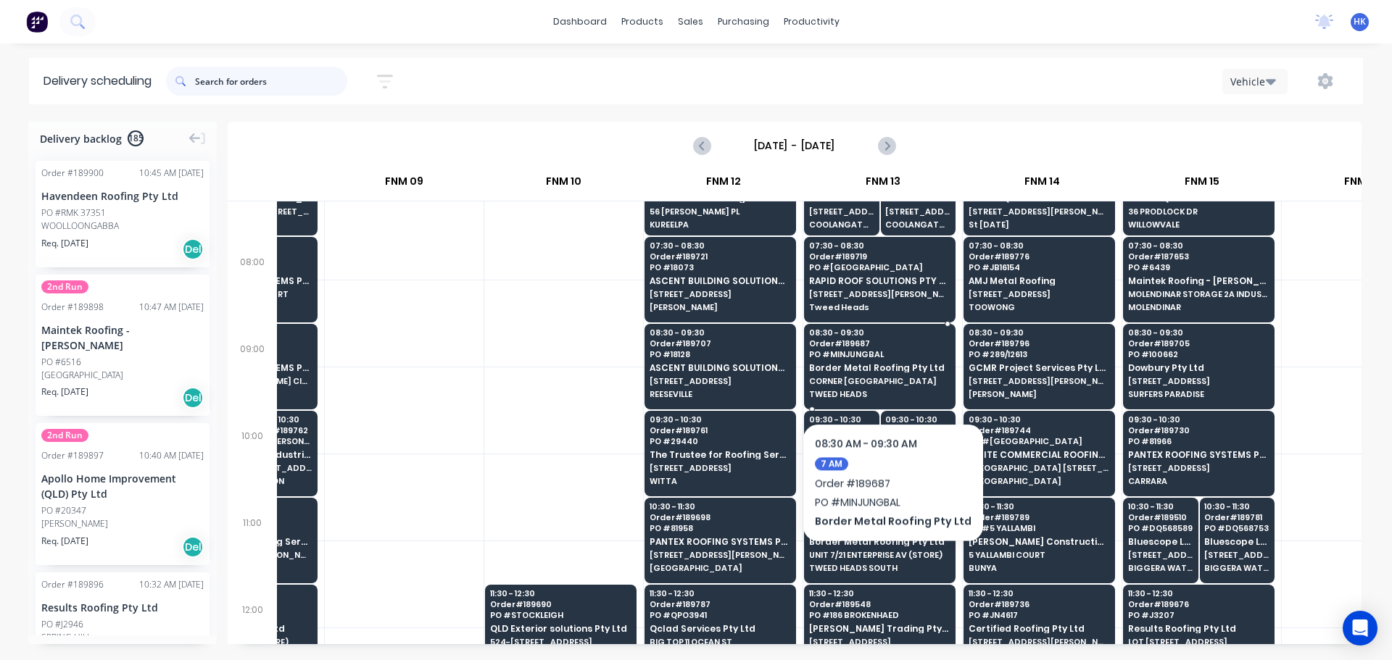
scroll to position [217, 1069]
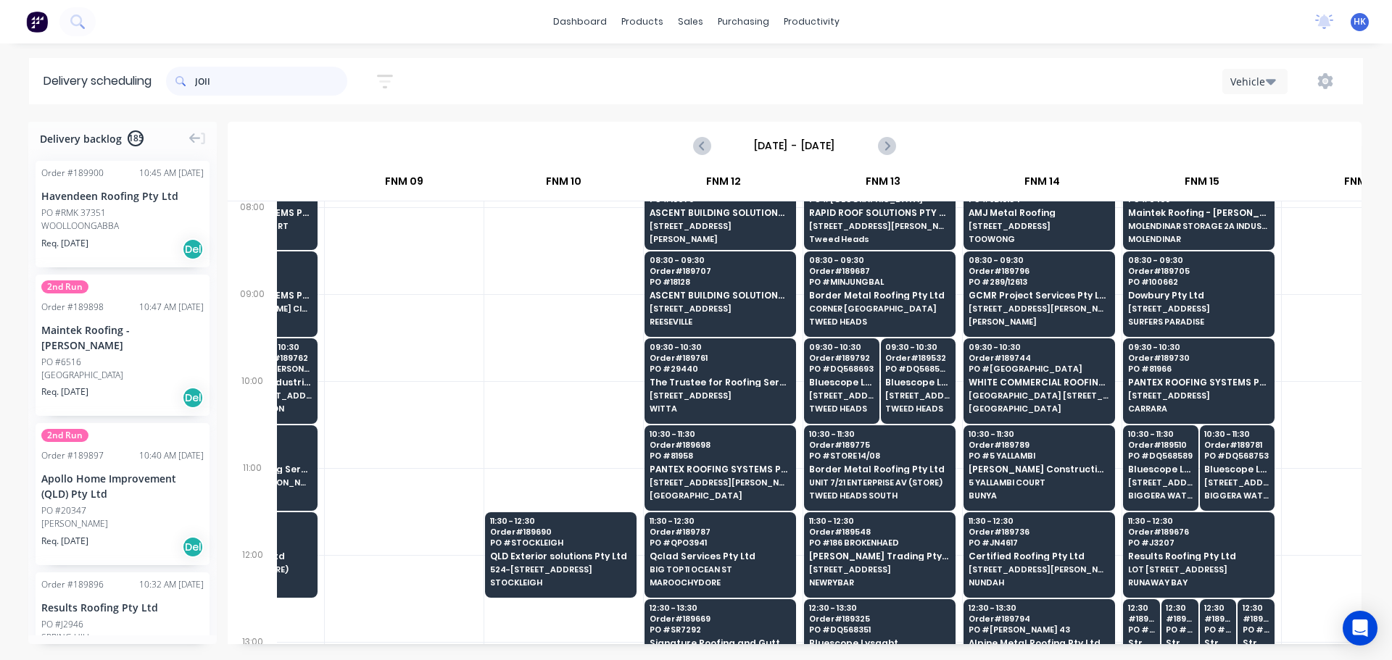
type input "JOII"
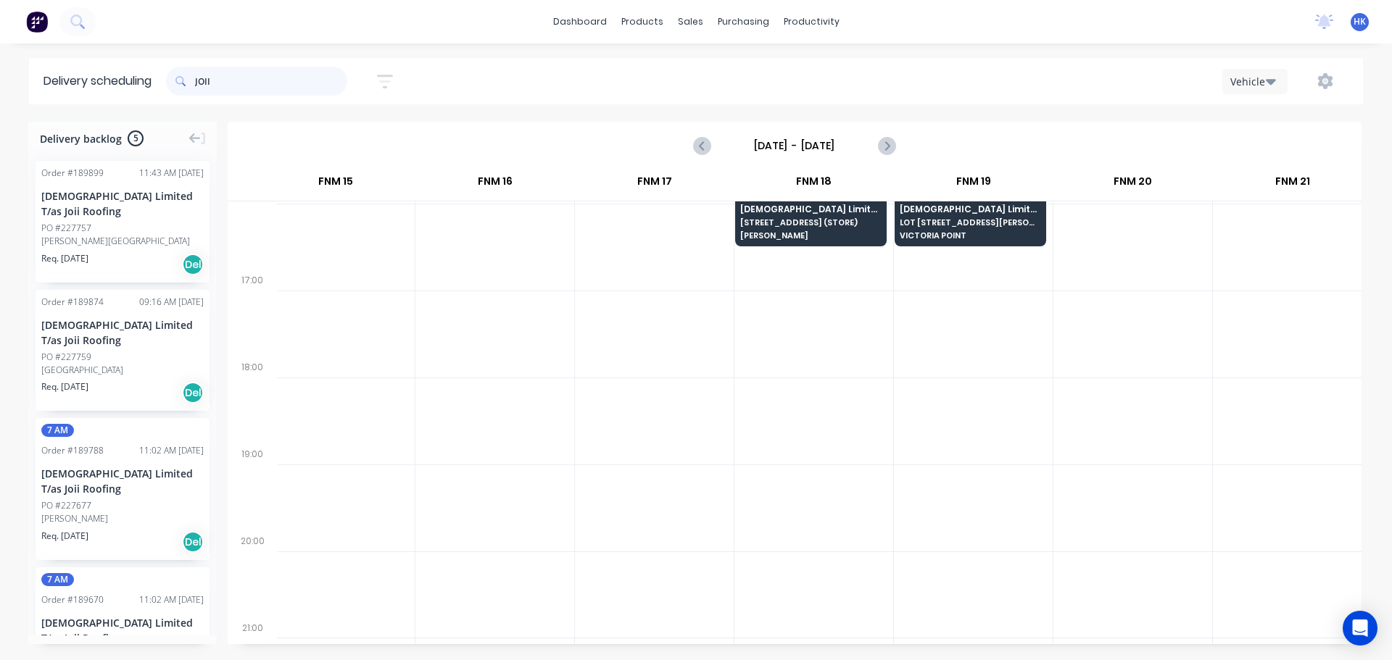
scroll to position [710, 1935]
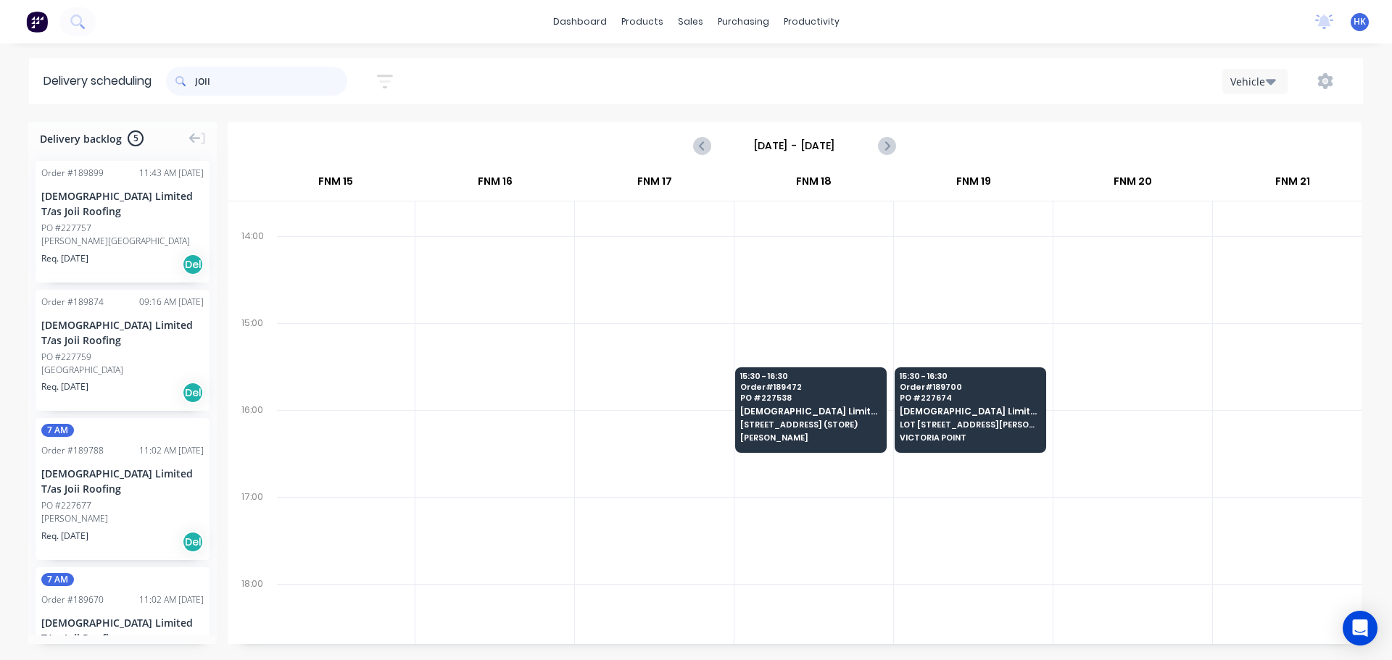
drag, startPoint x: 300, startPoint y: 88, endPoint x: 152, endPoint y: 88, distance: 147.9
click at [152, 88] on header "Delivery scheduling JOII Sort by Most recent Created date Required date Order n…" at bounding box center [696, 81] width 1334 height 46
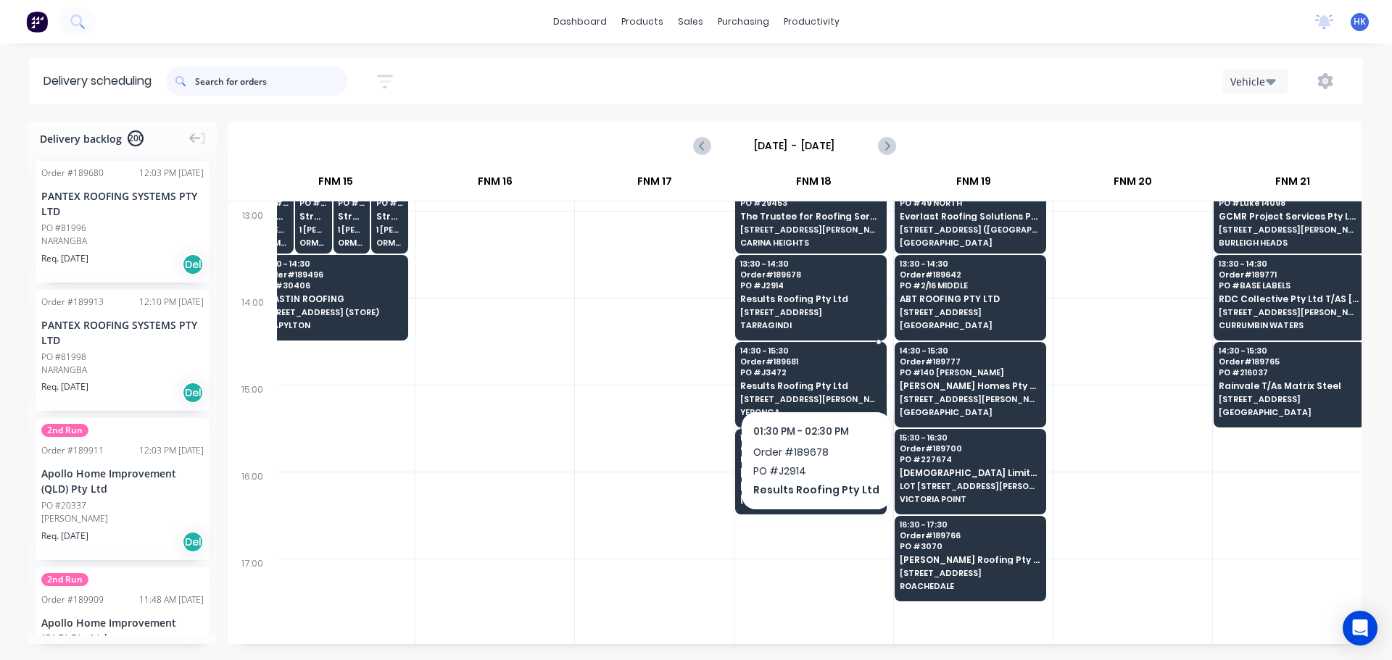
scroll to position [652, 1935]
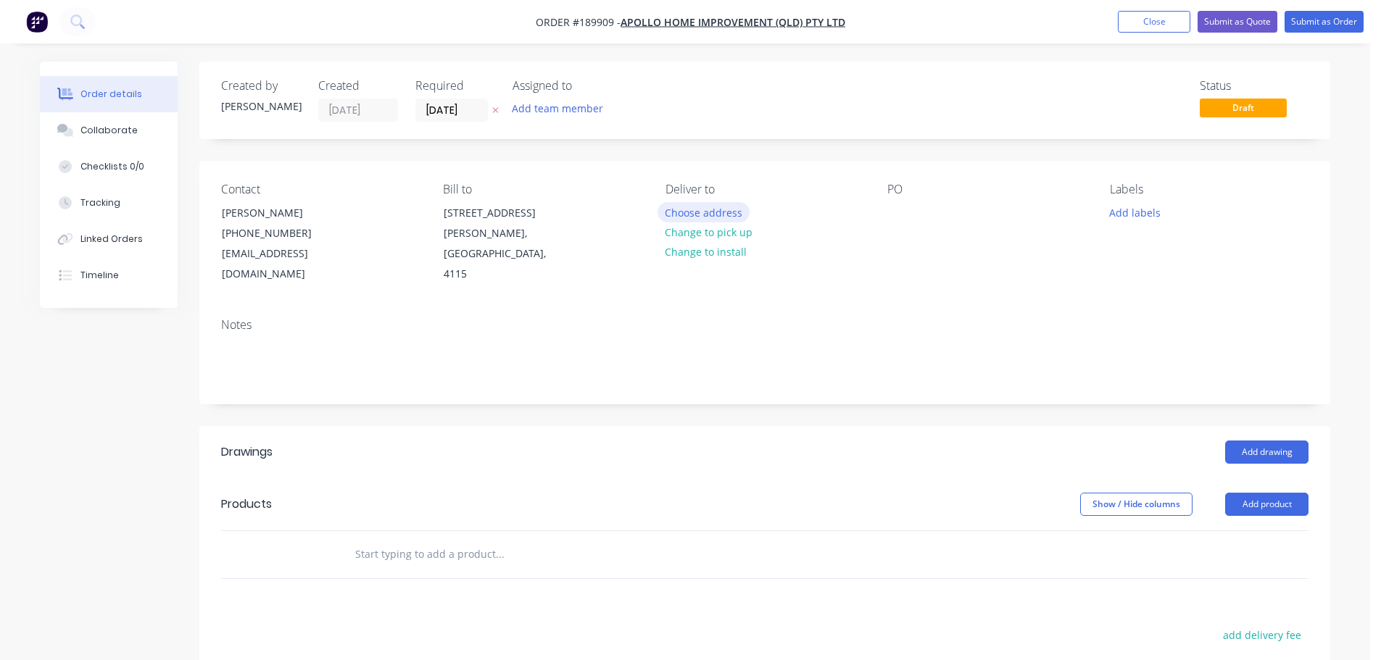
click at [676, 217] on button "Choose address" at bounding box center [703, 212] width 93 height 20
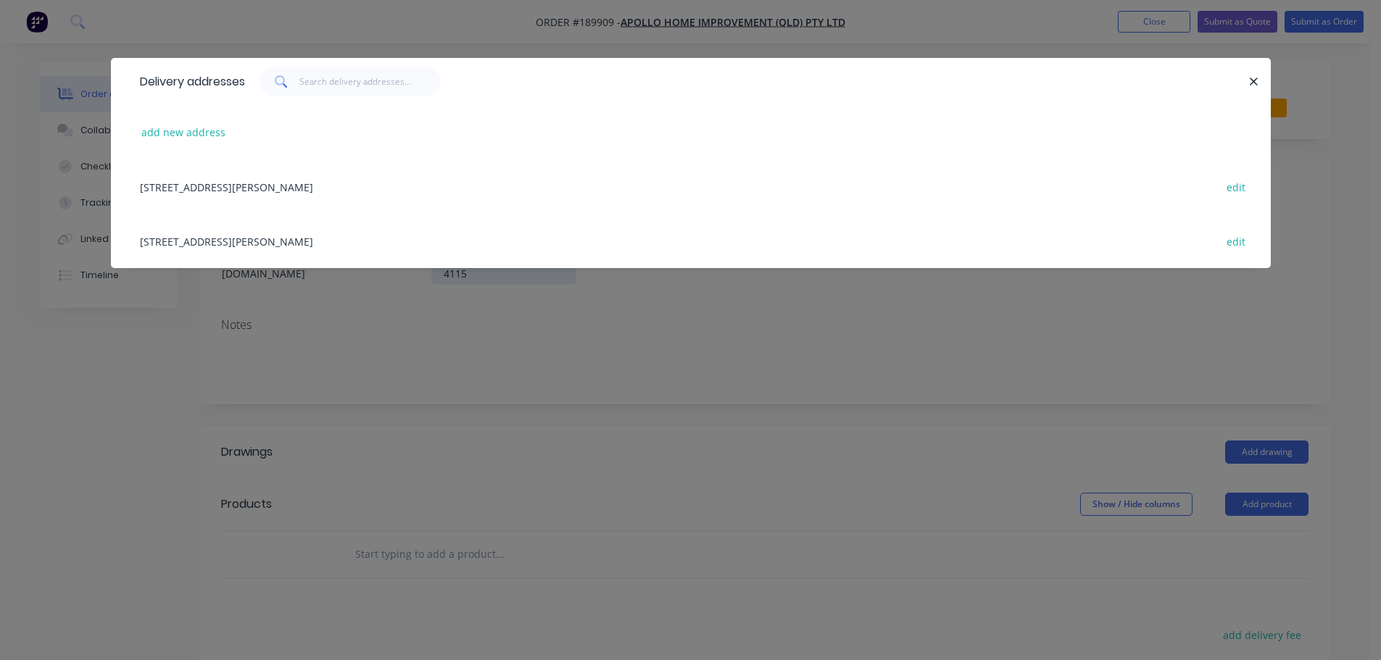
drag, startPoint x: 389, startPoint y: 236, endPoint x: 504, endPoint y: 255, distance: 116.1
click at [389, 237] on div "[STREET_ADDRESS][PERSON_NAME] edit" at bounding box center [691, 241] width 1116 height 54
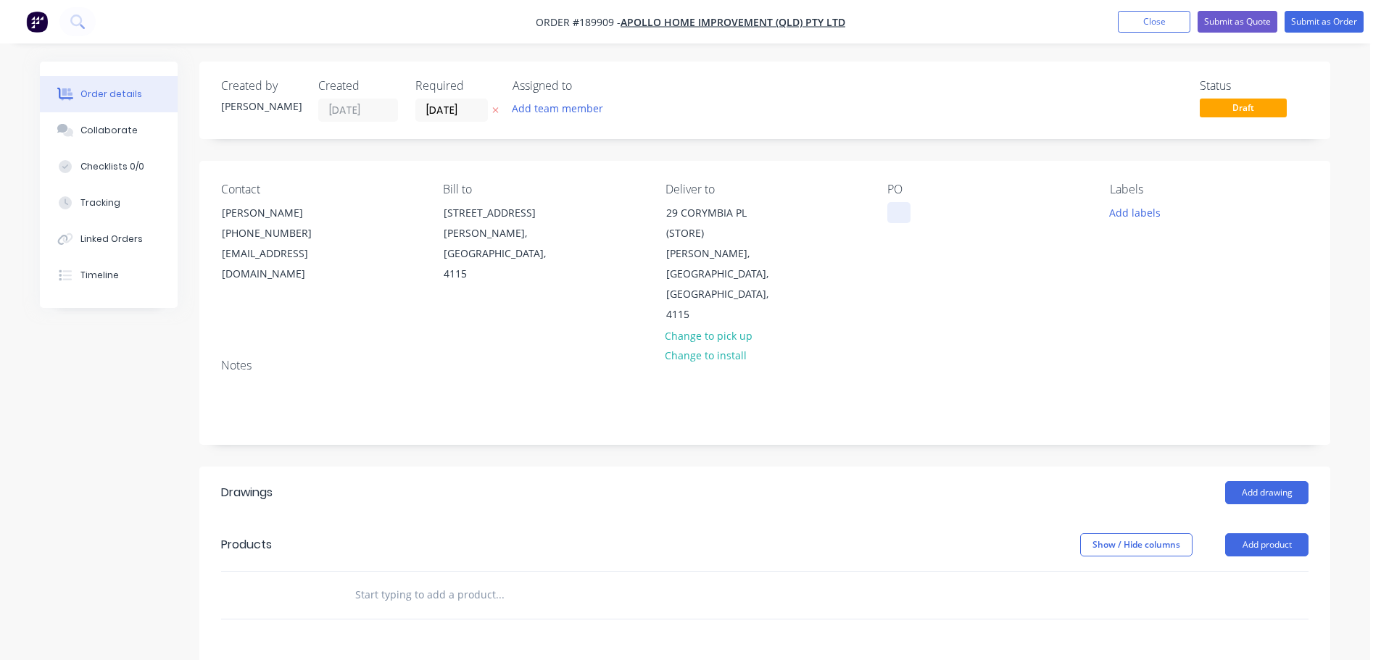
click at [889, 210] on div at bounding box center [898, 212] width 23 height 21
click at [1118, 215] on button "Add labels" at bounding box center [1134, 212] width 67 height 20
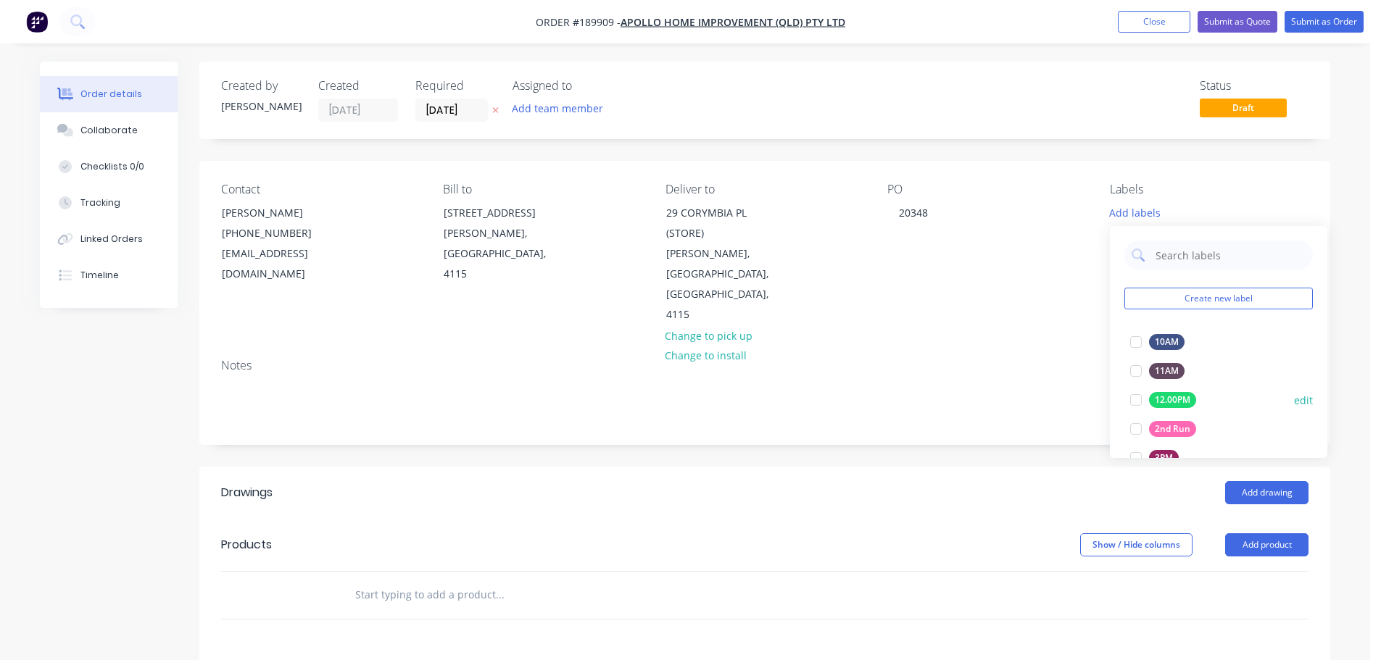
click at [1135, 432] on div at bounding box center [1135, 429] width 29 height 29
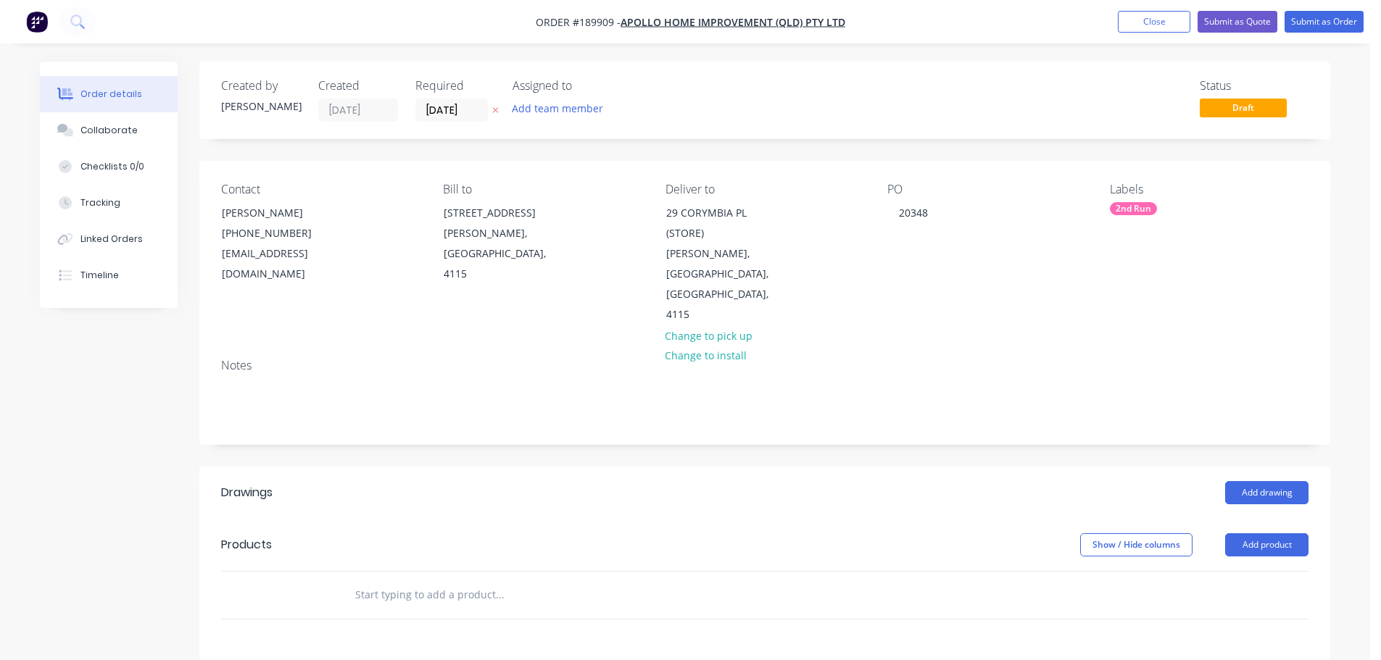
click at [963, 533] on div "Show / Hide columns Add product" at bounding box center [880, 544] width 856 height 23
click at [1273, 533] on button "Add product" at bounding box center [1266, 544] width 83 height 23
click at [1205, 571] on div "Product catalogue" at bounding box center [1240, 581] width 112 height 21
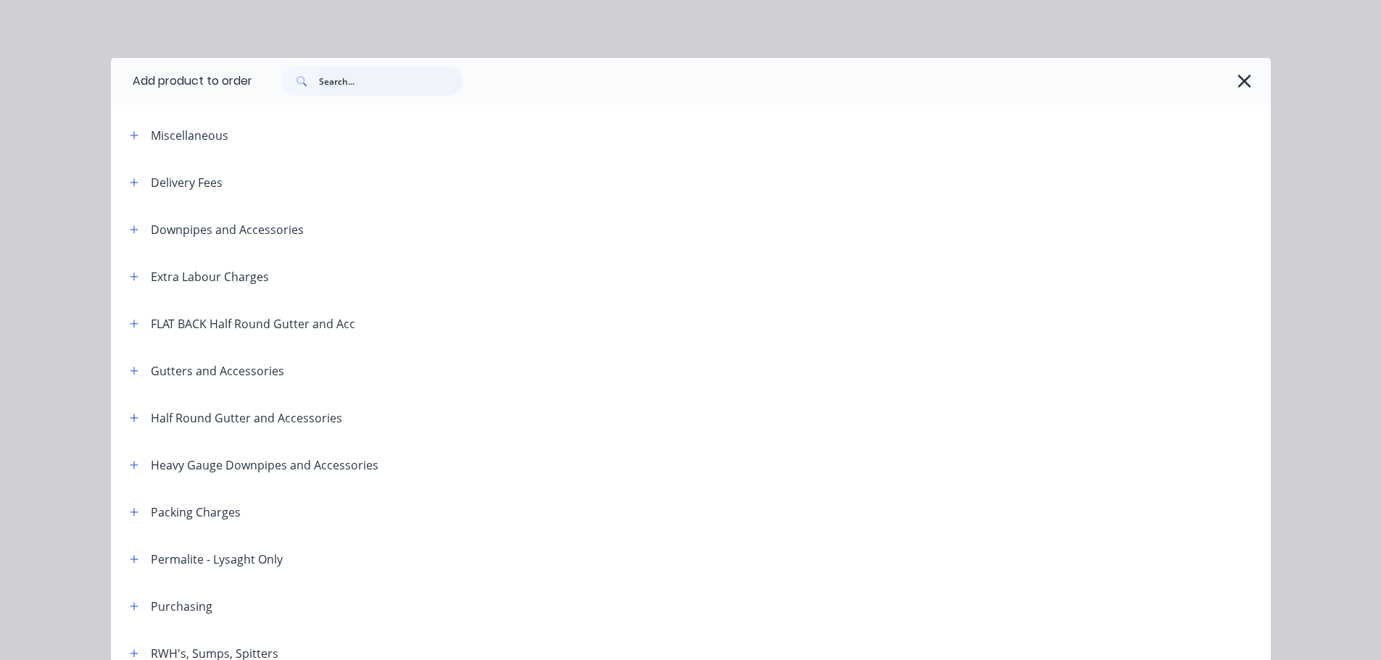
click at [332, 86] on input "text" at bounding box center [391, 81] width 144 height 29
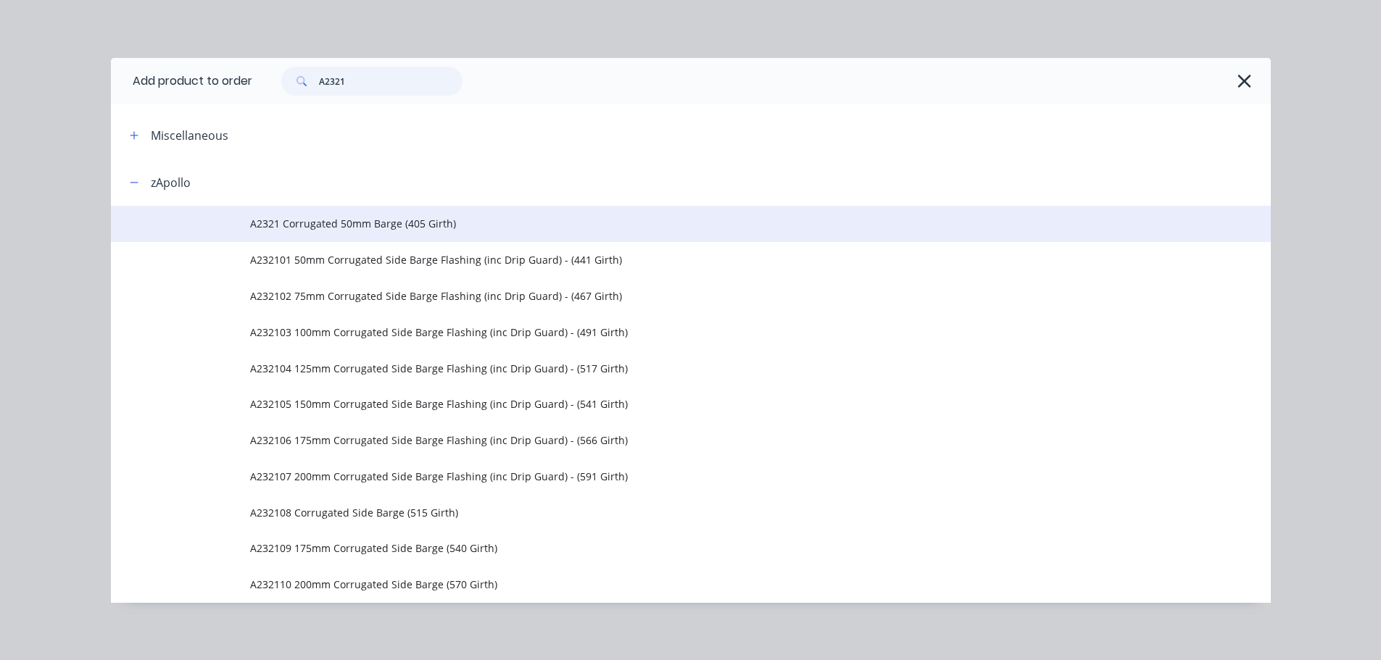
type input "A2321"
click at [425, 224] on span "A2321 Corrugated 50mm Barge (405 Girth)" at bounding box center [658, 223] width 816 height 15
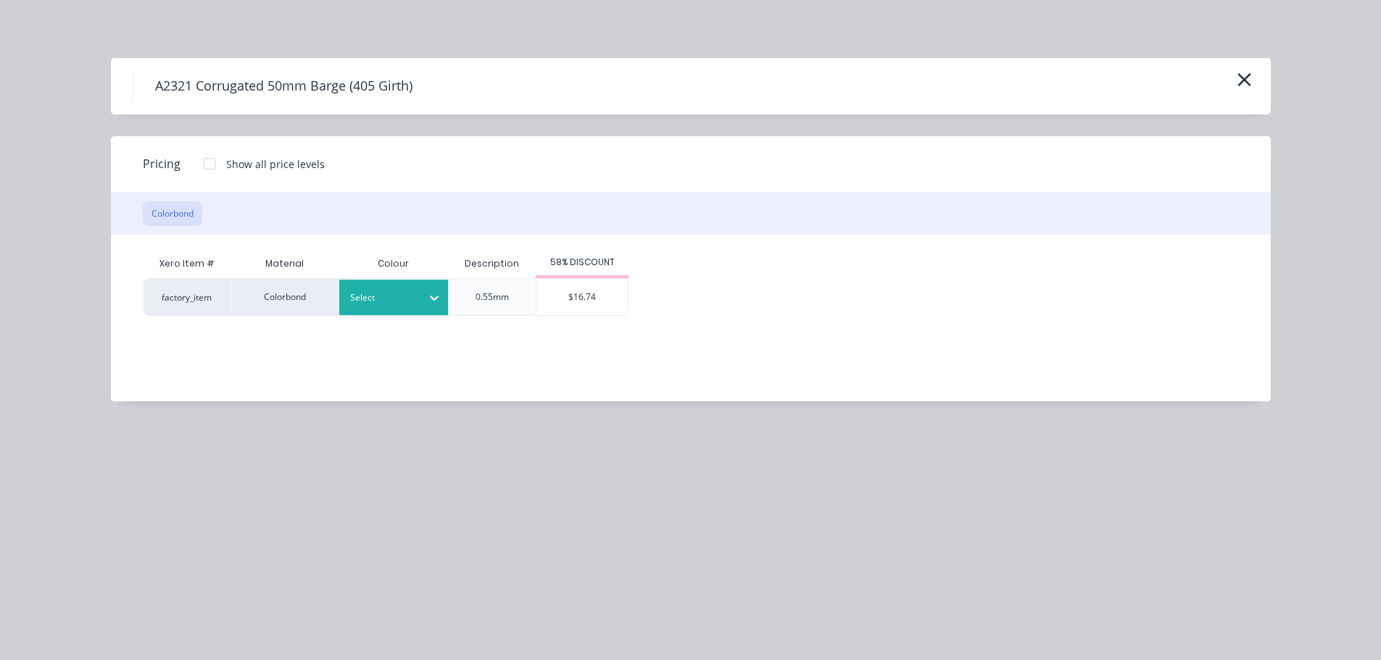
click at [429, 292] on icon at bounding box center [434, 298] width 14 height 14
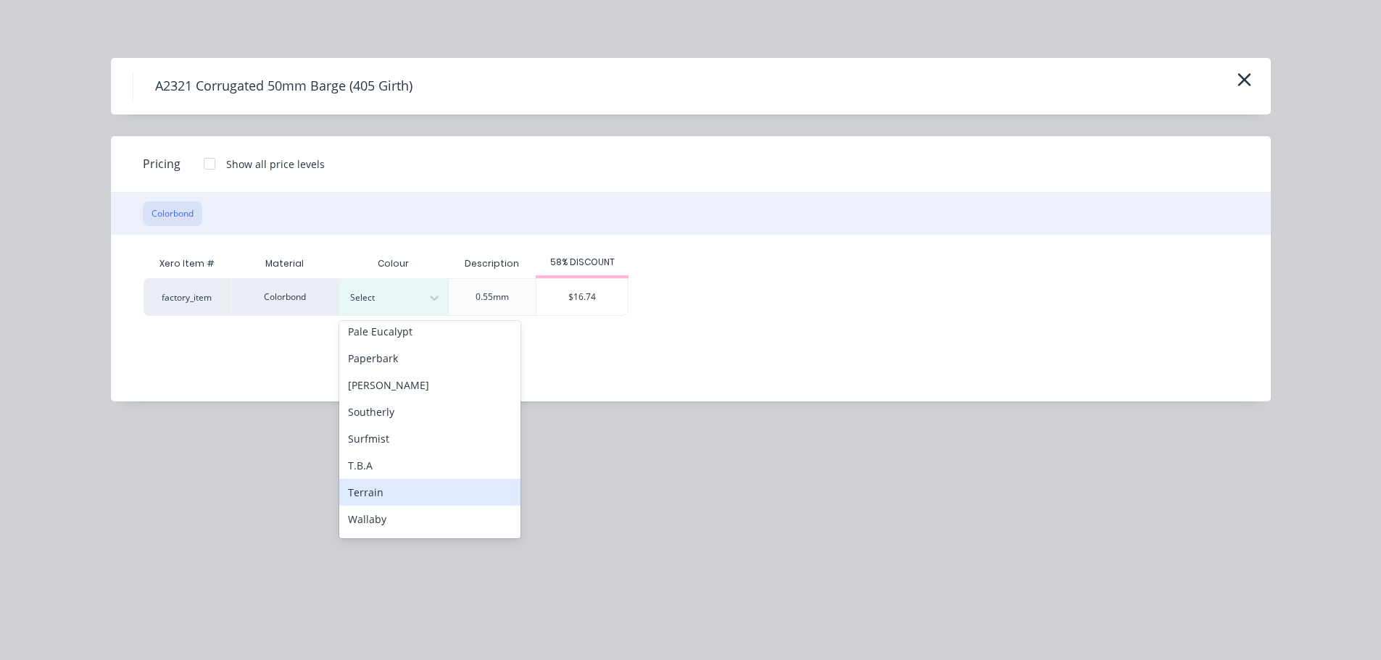
scroll to position [486, 0]
click at [412, 471] on div "Wallaby" at bounding box center [429, 468] width 181 height 27
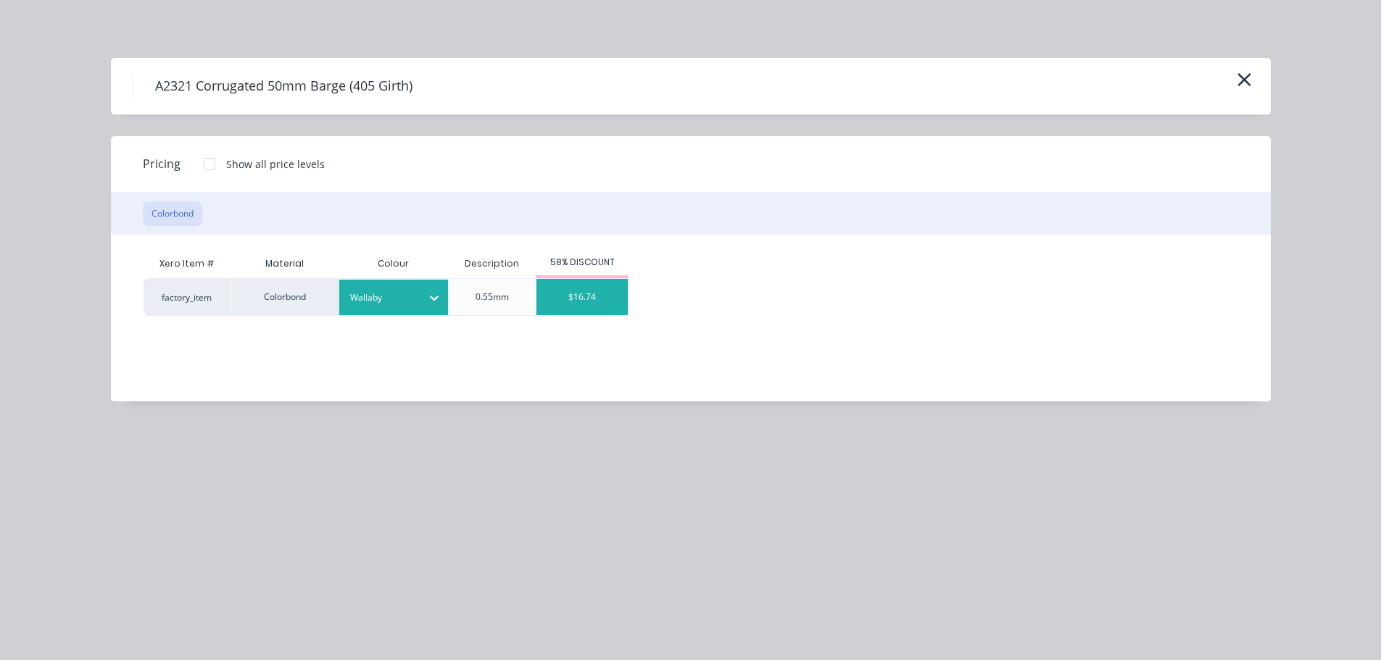
click at [573, 294] on div "$16.74" at bounding box center [581, 297] width 91 height 36
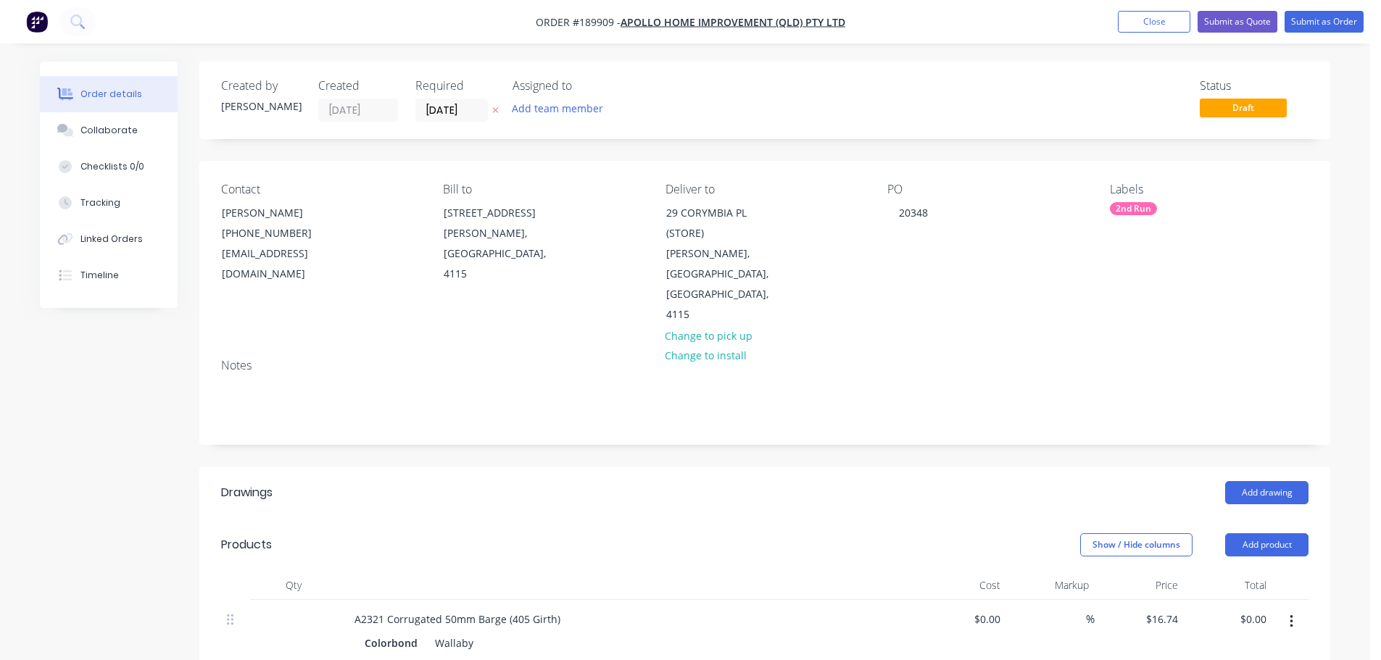
scroll to position [145, 0]
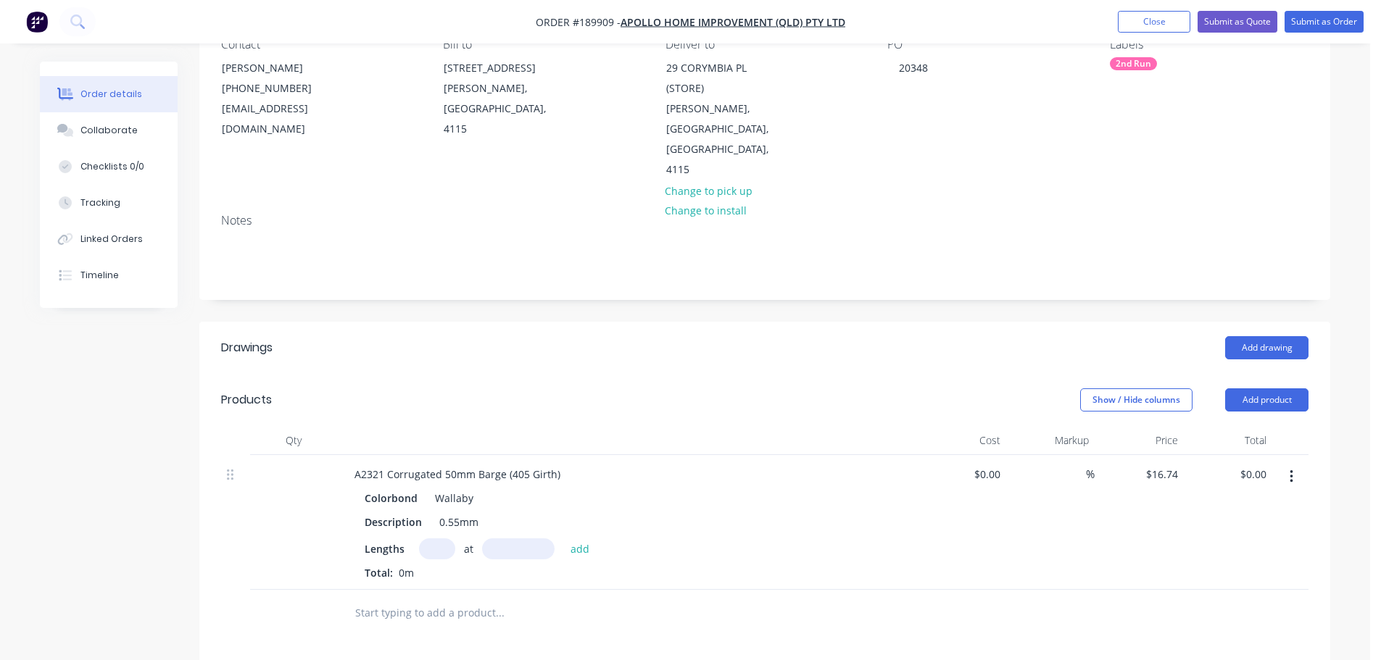
click at [428, 539] on input "text" at bounding box center [437, 549] width 36 height 21
type input "4"
type input "2300"
click at [563, 539] on button "add" at bounding box center [580, 549] width 34 height 20
type input "$154.01"
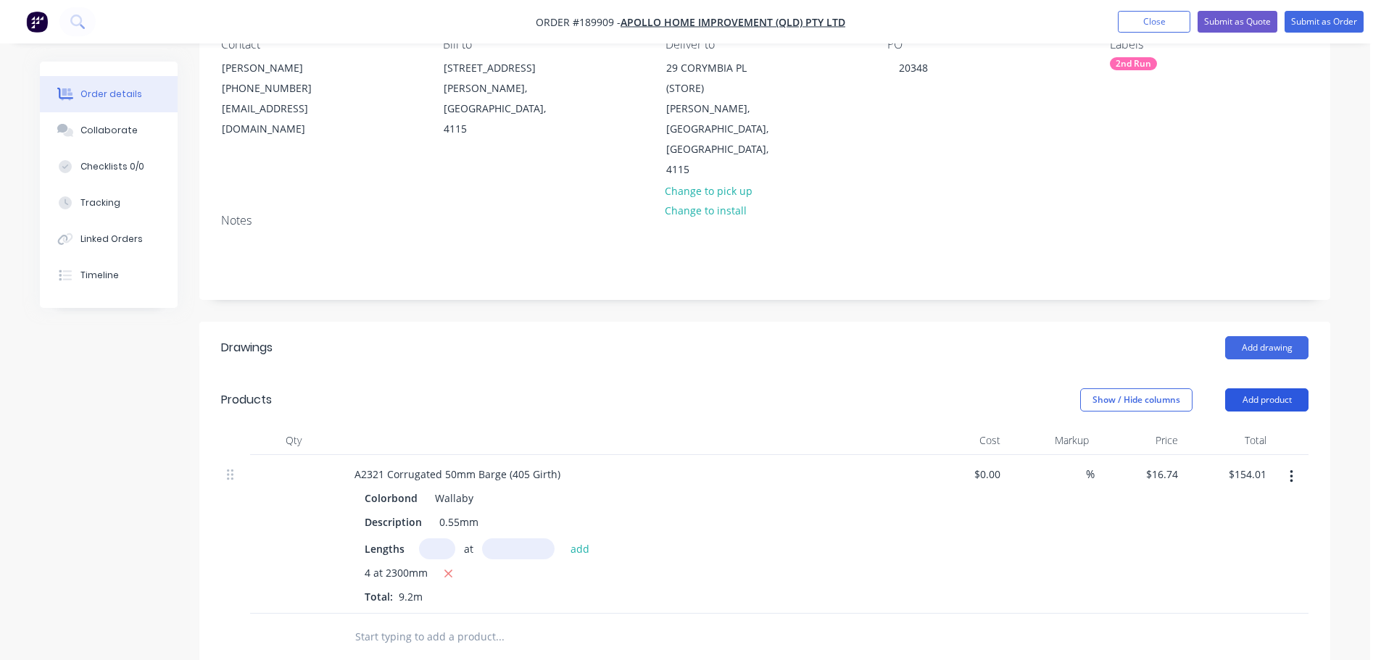
click at [1257, 388] on button "Add product" at bounding box center [1266, 399] width 83 height 23
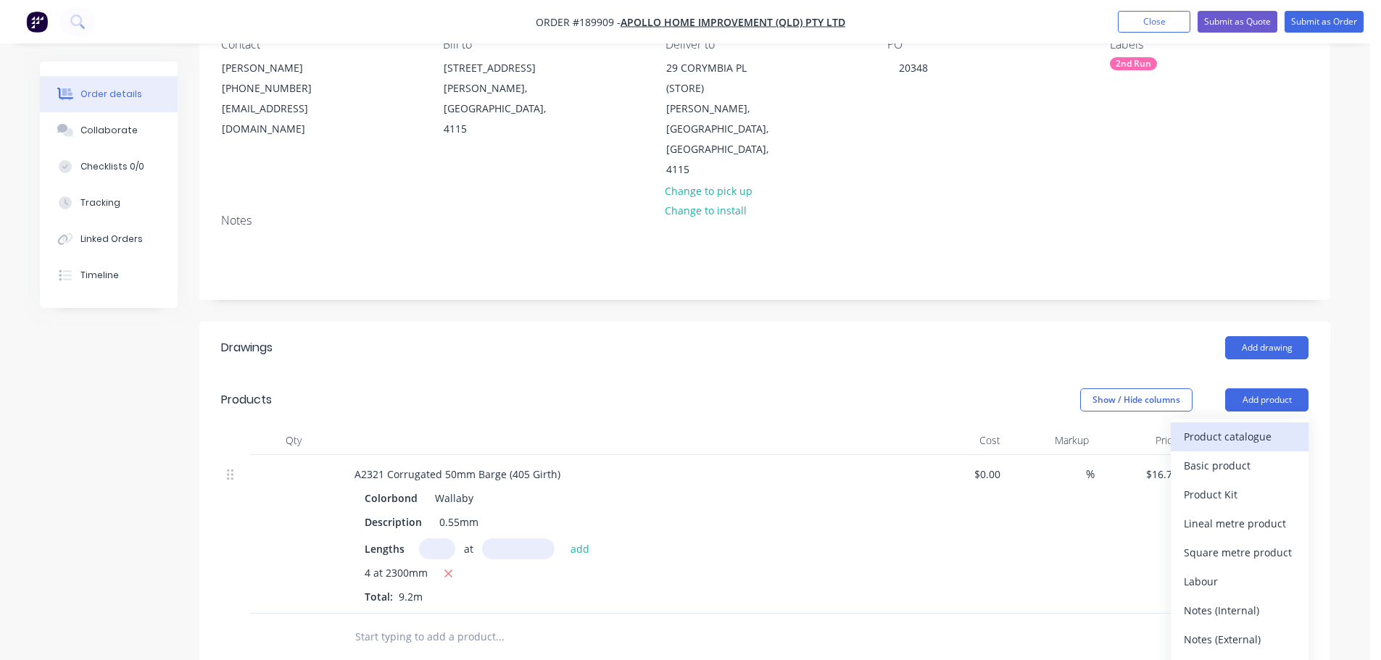
click at [1188, 426] on div "Product catalogue" at bounding box center [1240, 436] width 112 height 21
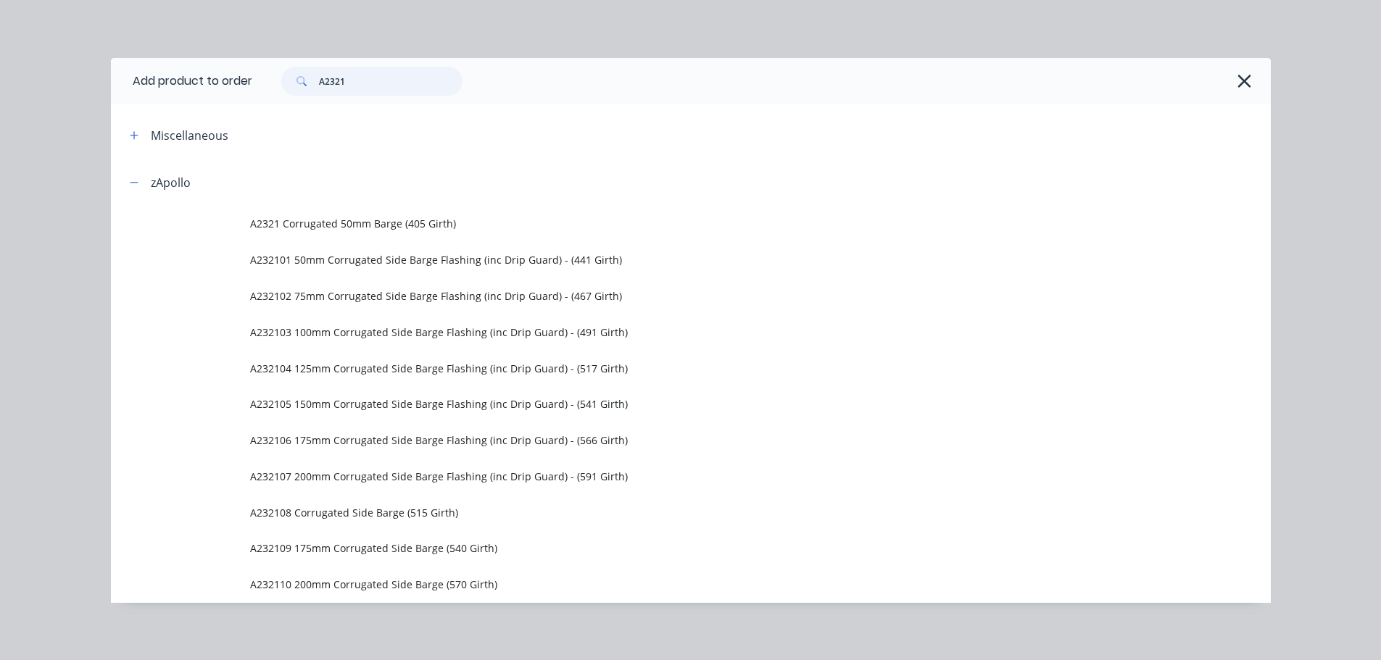
click at [375, 94] on input "A2321" at bounding box center [391, 81] width 144 height 29
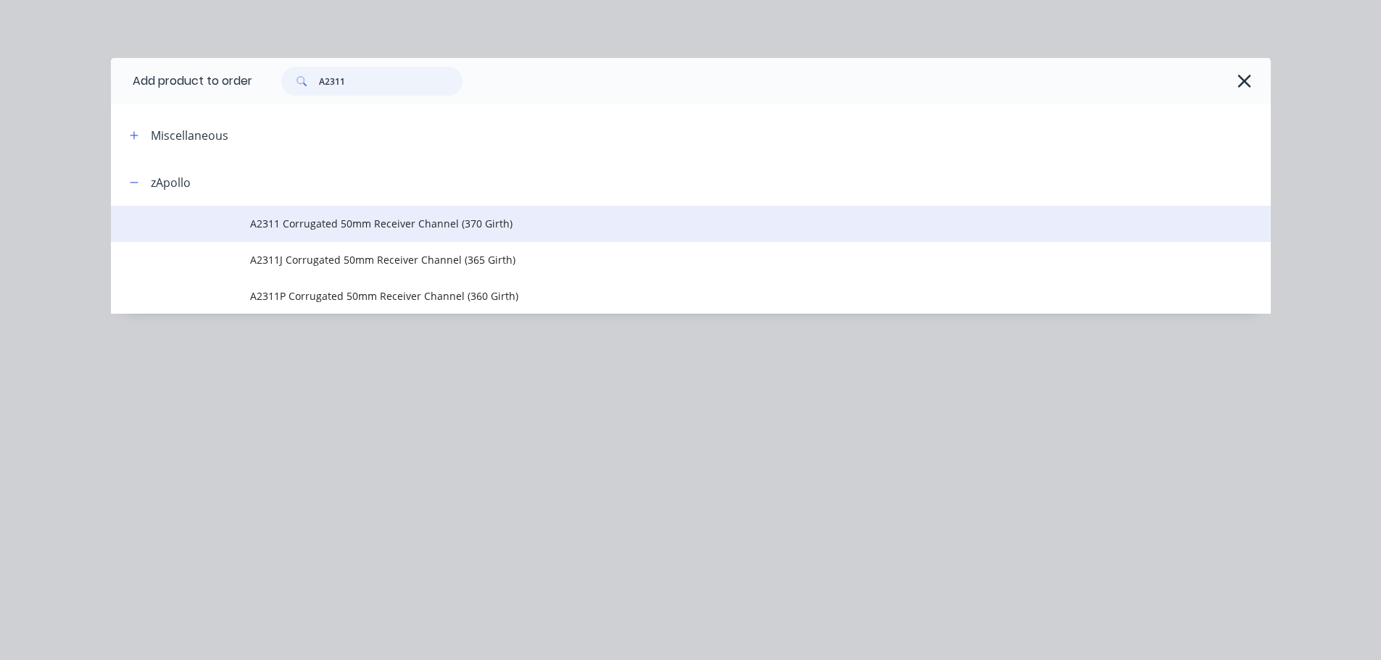
type input "A2311"
click at [388, 230] on span "A2311 Corrugated 50mm Receiver Channel (370 Girth)" at bounding box center [658, 223] width 816 height 15
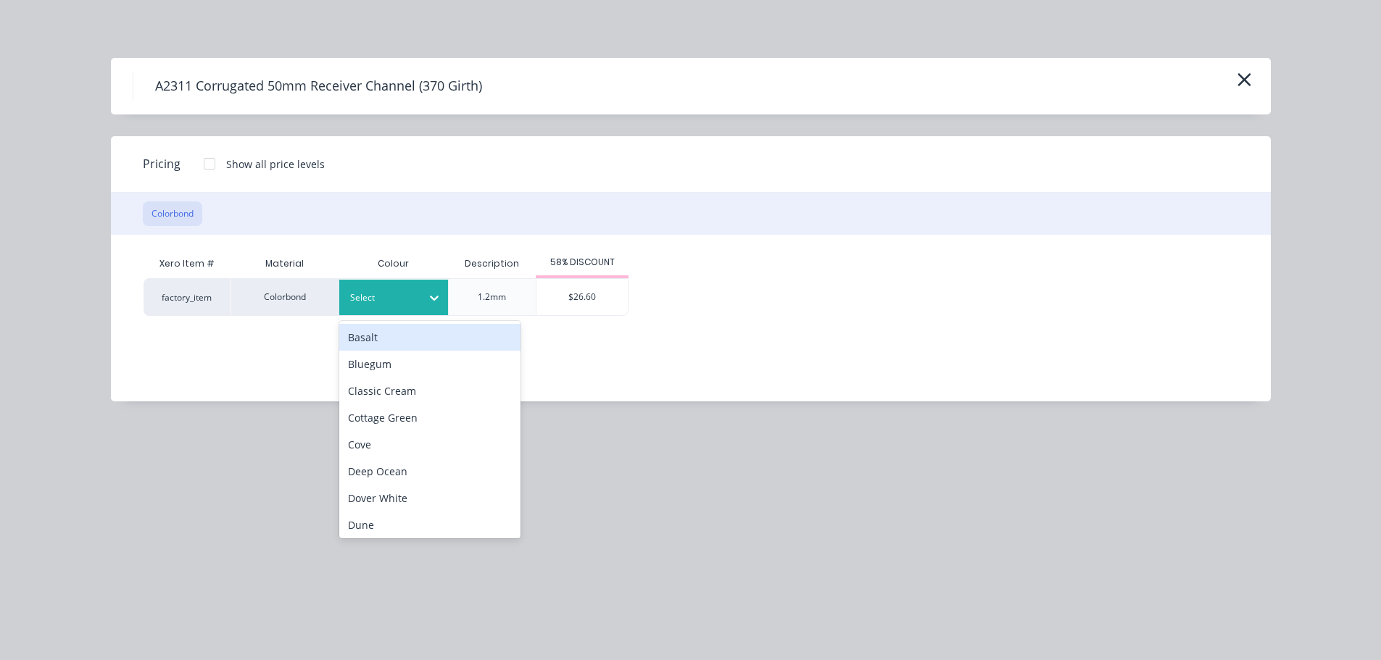
click at [389, 304] on div at bounding box center [382, 298] width 65 height 16
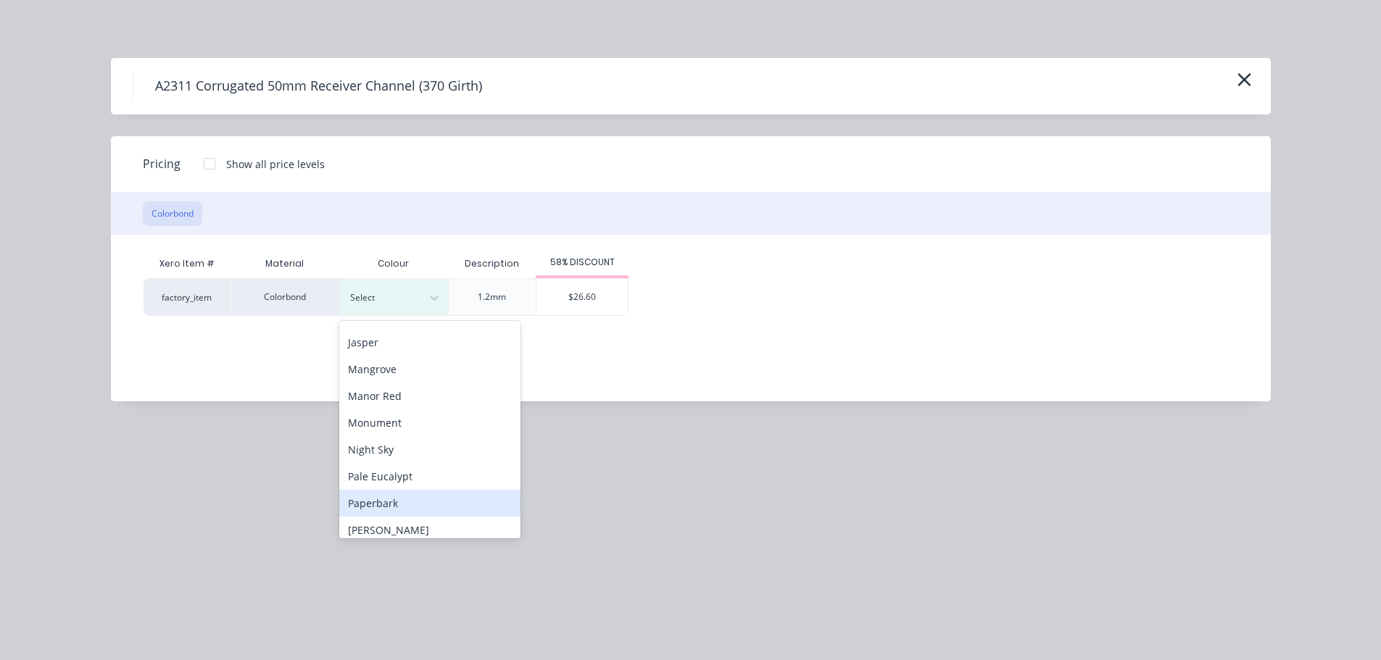
scroll to position [362, 0]
click at [432, 499] on div "Surfmist" at bounding box center [429, 511] width 181 height 27
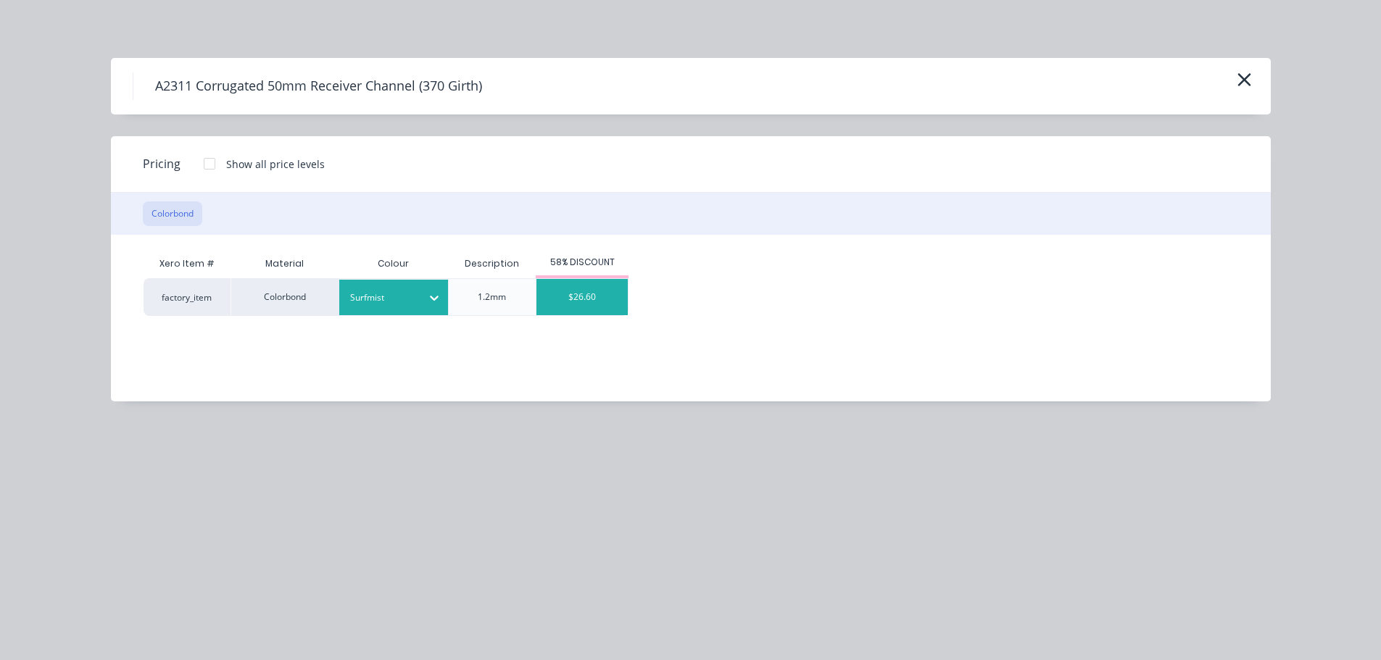
click at [618, 289] on div "$26.60" at bounding box center [581, 297] width 91 height 36
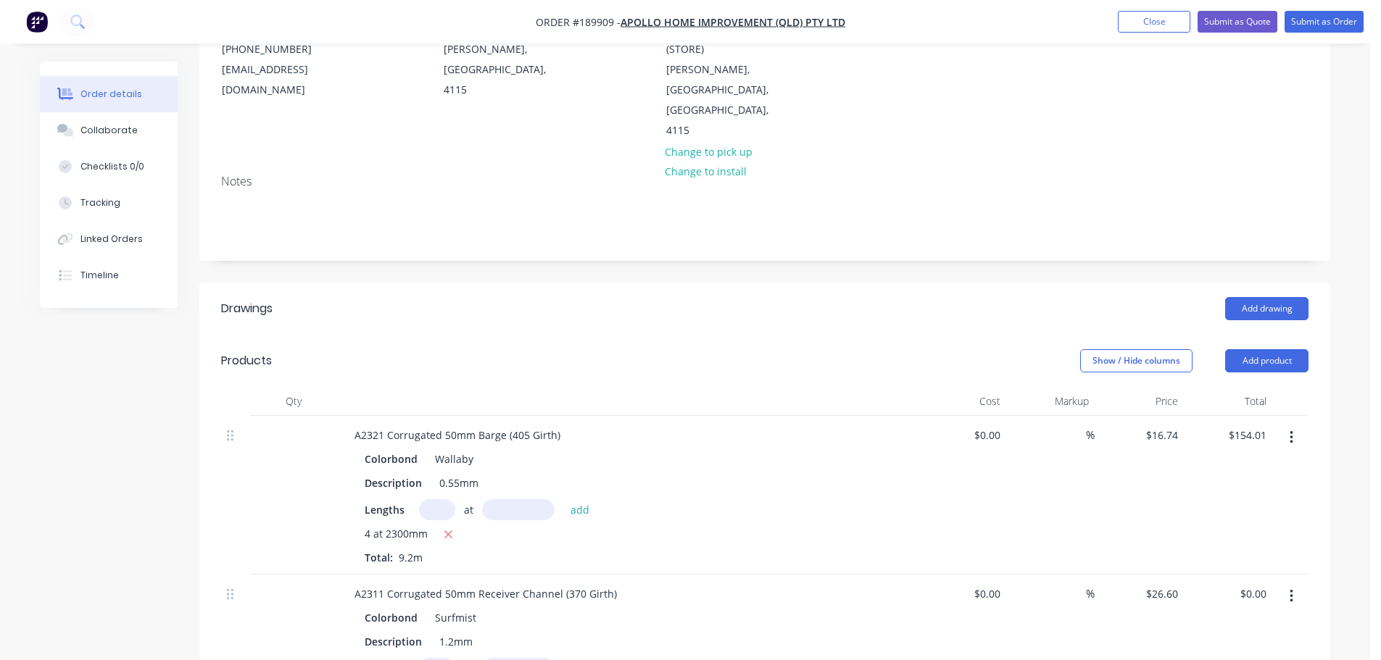
scroll to position [290, 0]
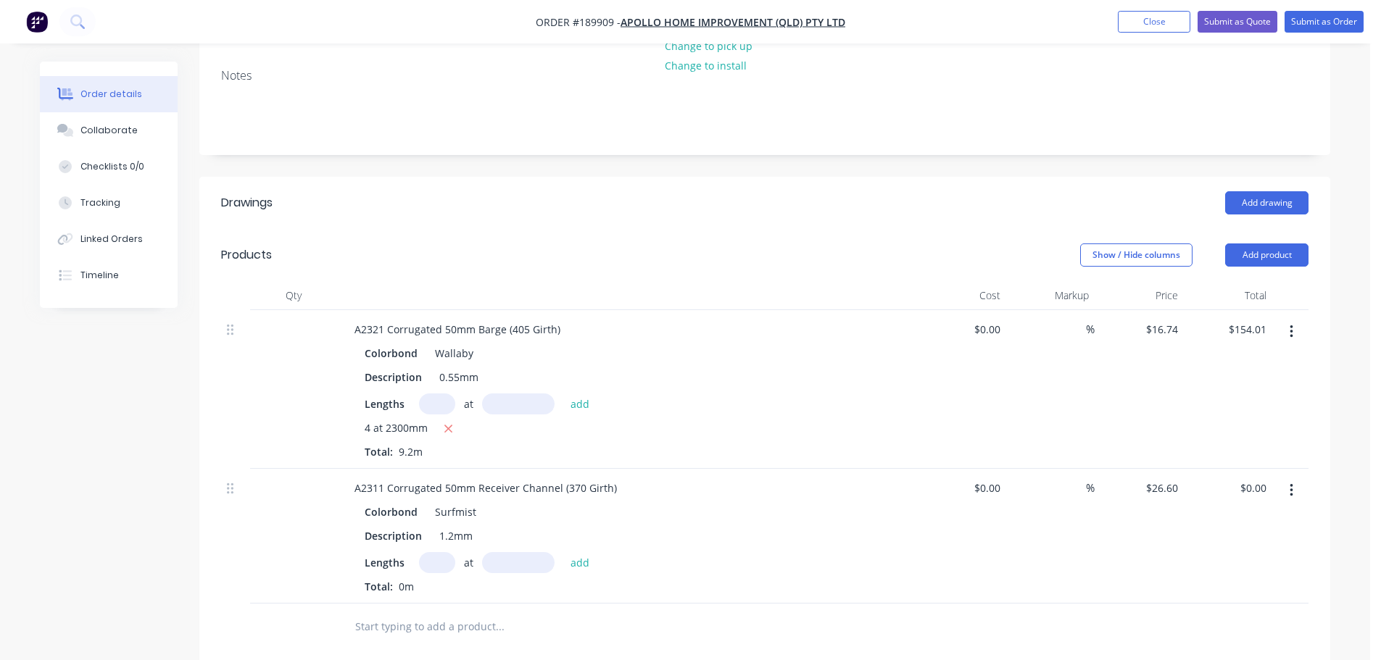
click at [438, 552] on input "text" at bounding box center [437, 562] width 36 height 21
type input "2"
type input "4100"
click at [563, 552] on button "add" at bounding box center [580, 562] width 34 height 20
type input "$218.12"
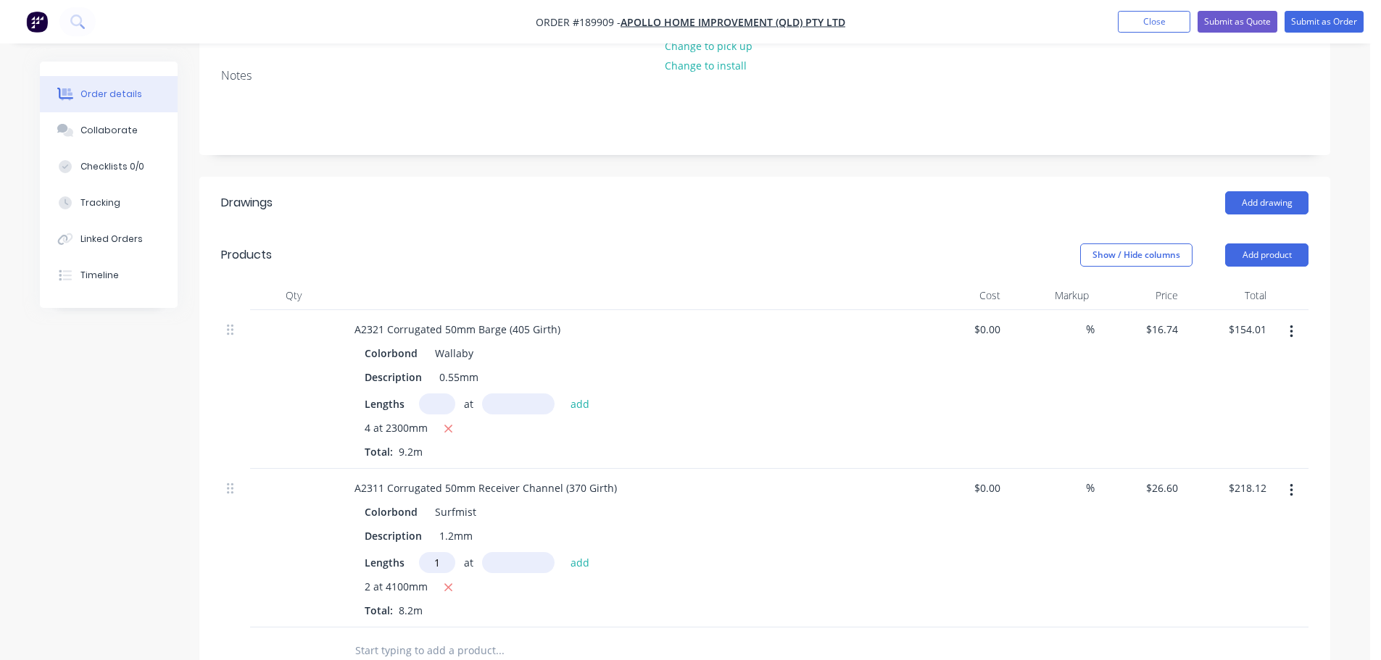
type input "1"
type input "2600"
click at [563, 552] on button "add" at bounding box center [580, 562] width 34 height 20
type input "$287.28"
click at [1248, 244] on button "Add product" at bounding box center [1266, 255] width 83 height 23
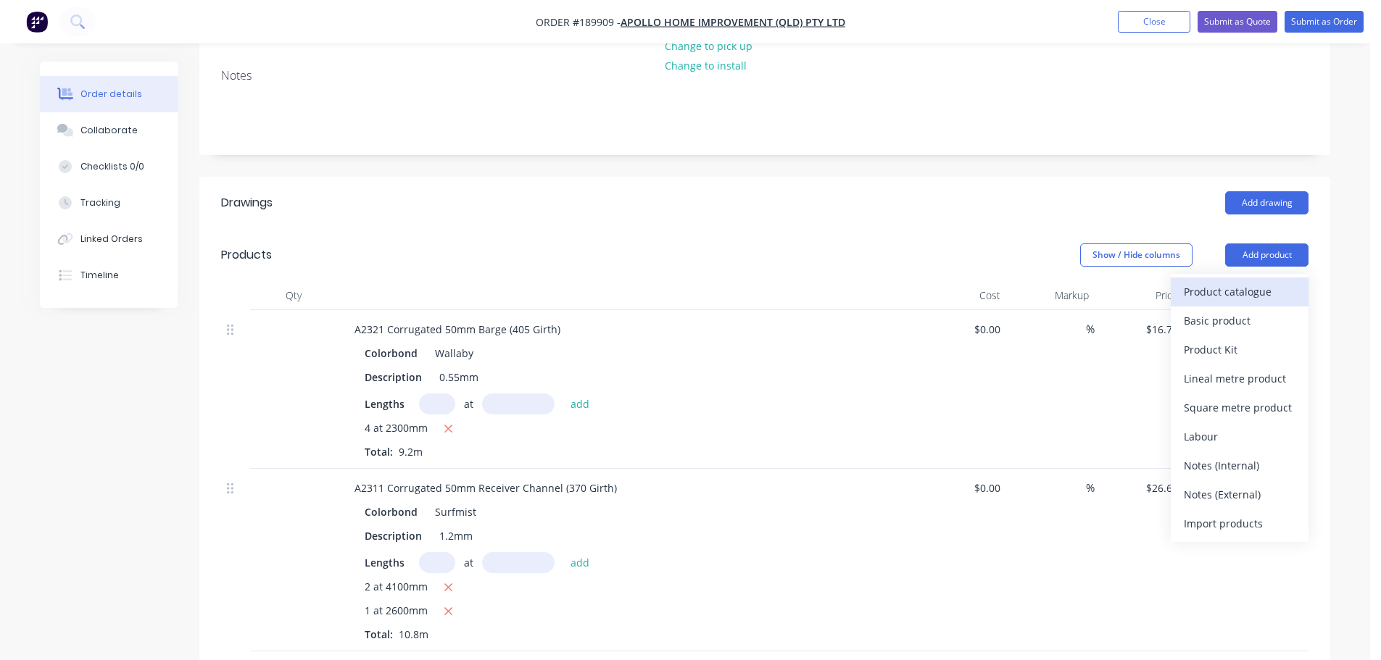
click at [1197, 281] on div "Product catalogue" at bounding box center [1240, 291] width 112 height 21
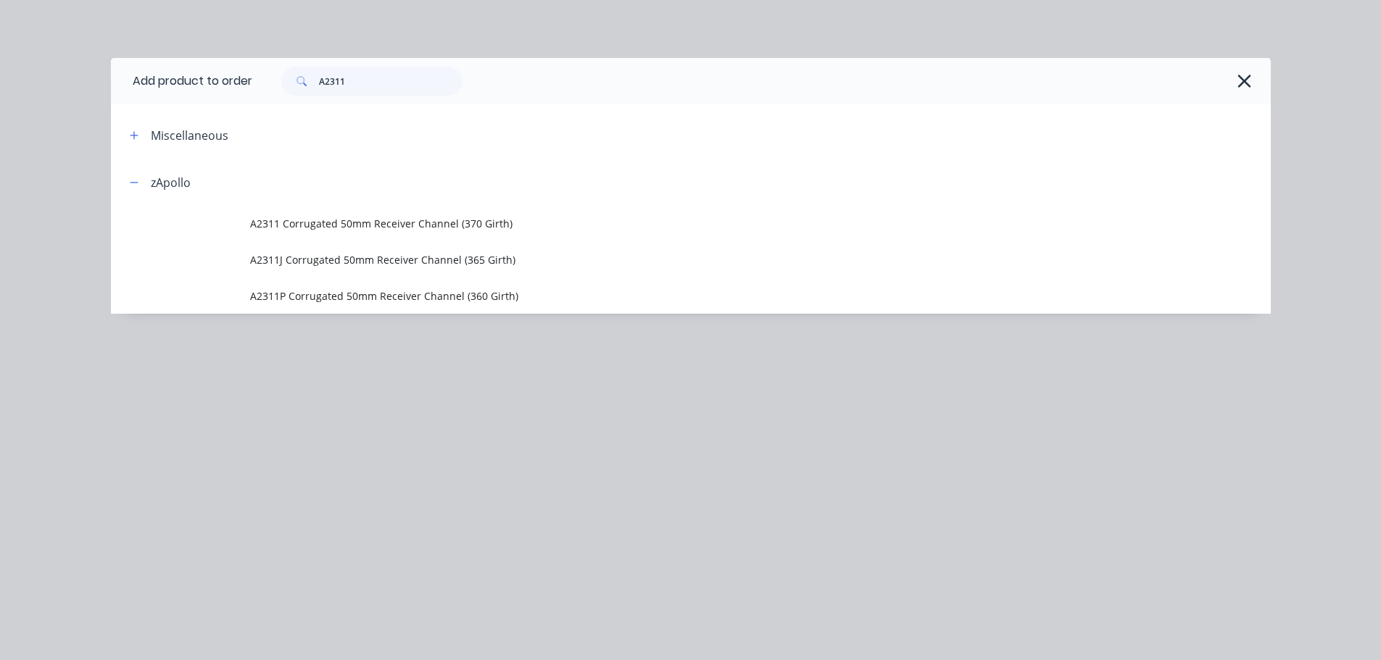
drag, startPoint x: 397, startPoint y: 97, endPoint x: 312, endPoint y: 88, distance: 86.0
click at [312, 88] on div "A2311" at bounding box center [761, 81] width 1018 height 46
click at [413, 79] on input "A2311" at bounding box center [391, 81] width 144 height 29
type input "A233"
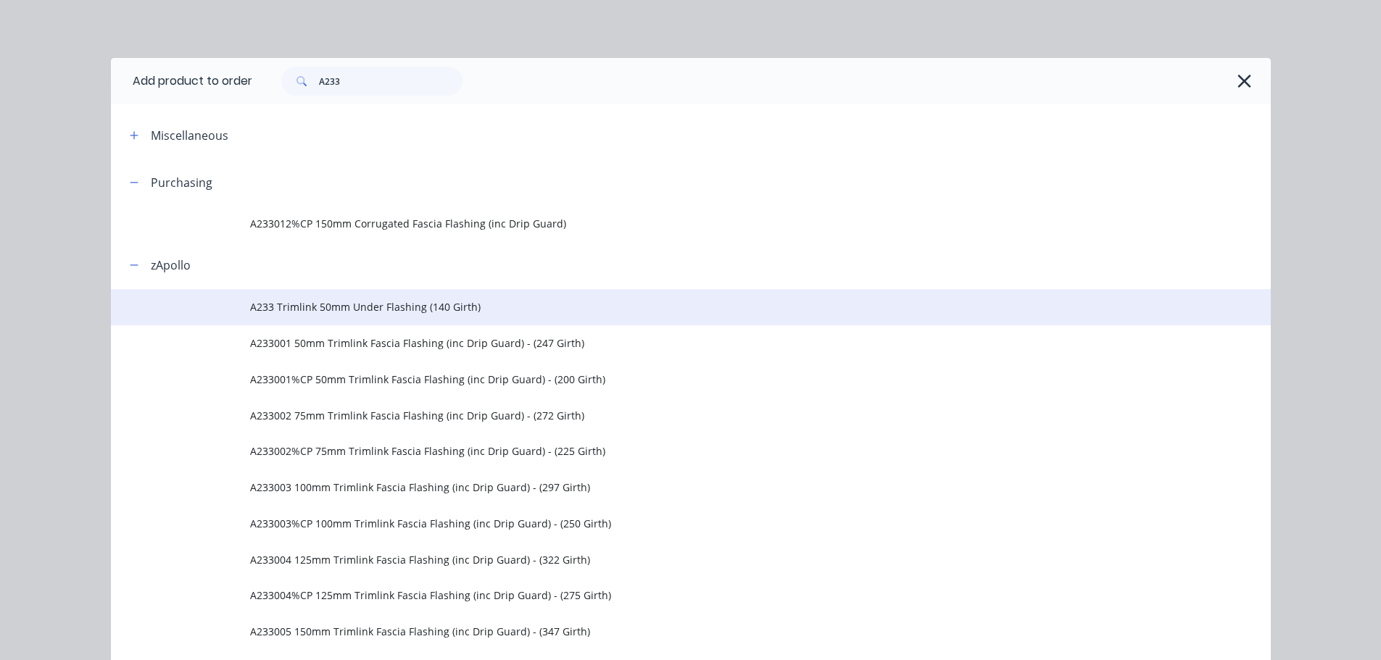
click at [453, 295] on td "A233 Trimlink 50mm Under Flashing (140 Girth)" at bounding box center [760, 307] width 1021 height 36
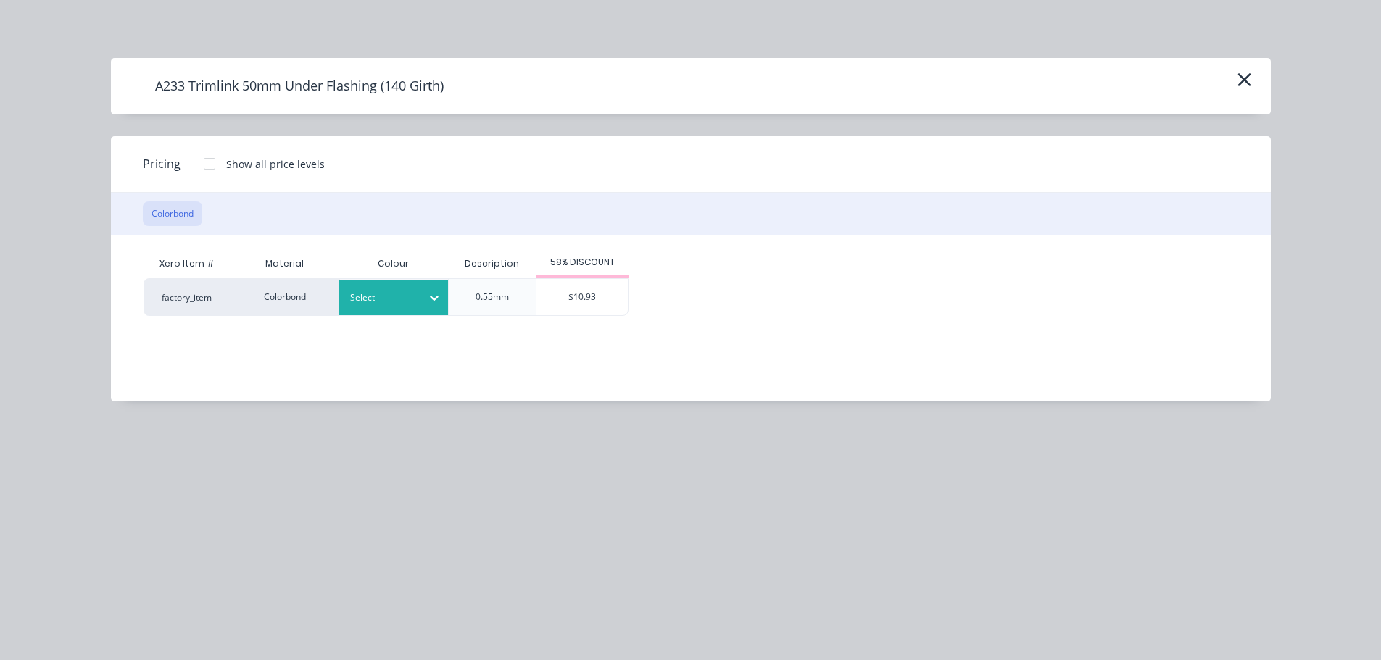
click at [409, 302] on div at bounding box center [382, 298] width 65 height 16
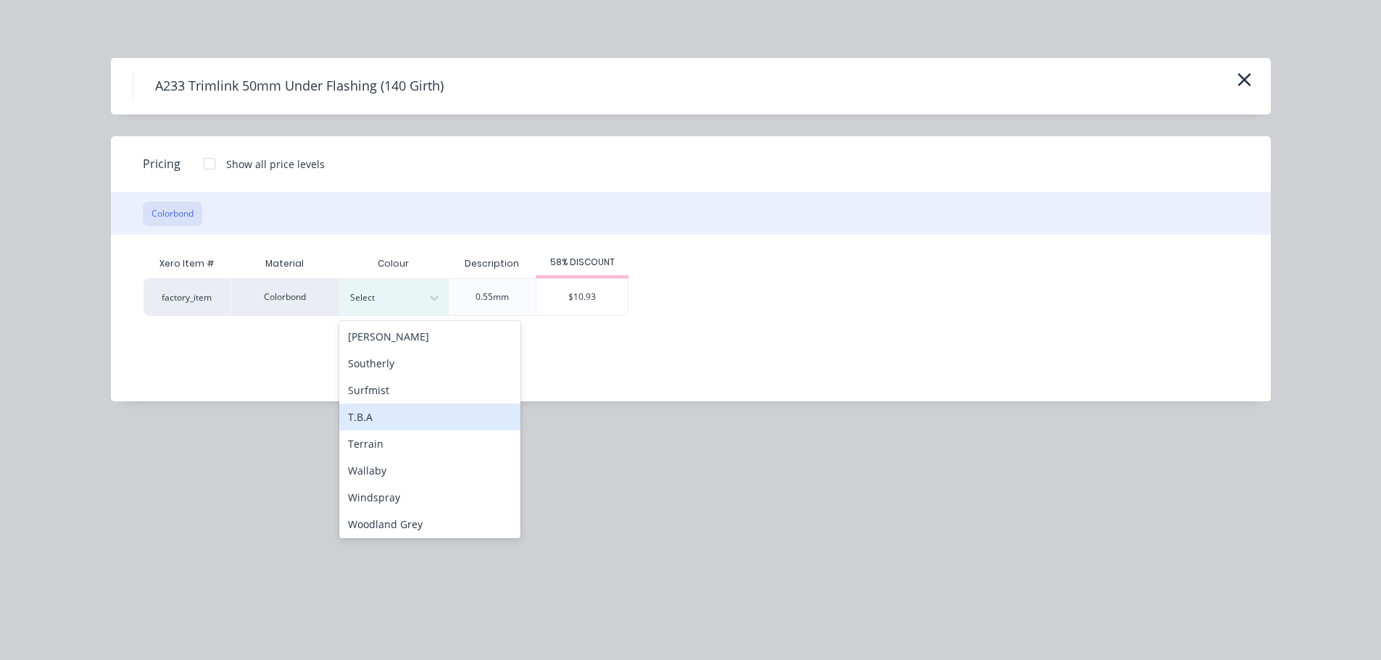
scroll to position [486, 0]
click at [431, 464] on div "Wallaby" at bounding box center [429, 468] width 181 height 27
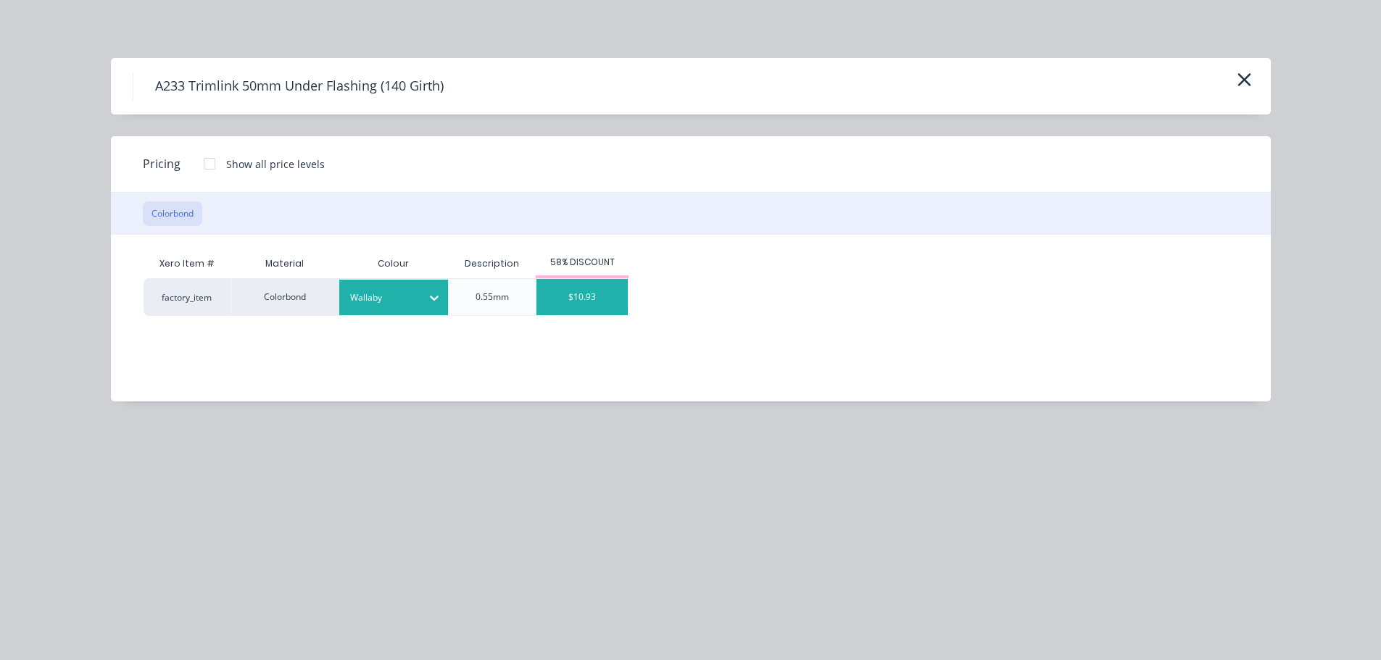
click at [600, 304] on div "$10.93" at bounding box center [581, 297] width 91 height 36
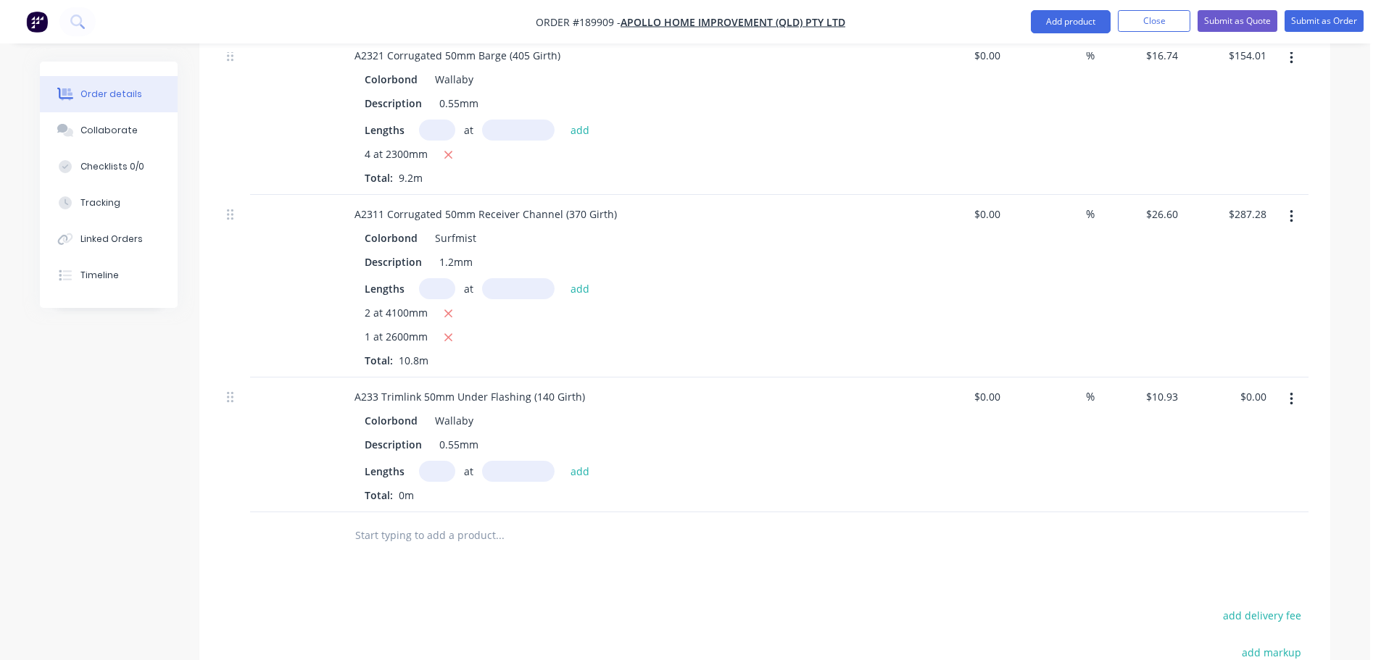
scroll to position [580, 0]
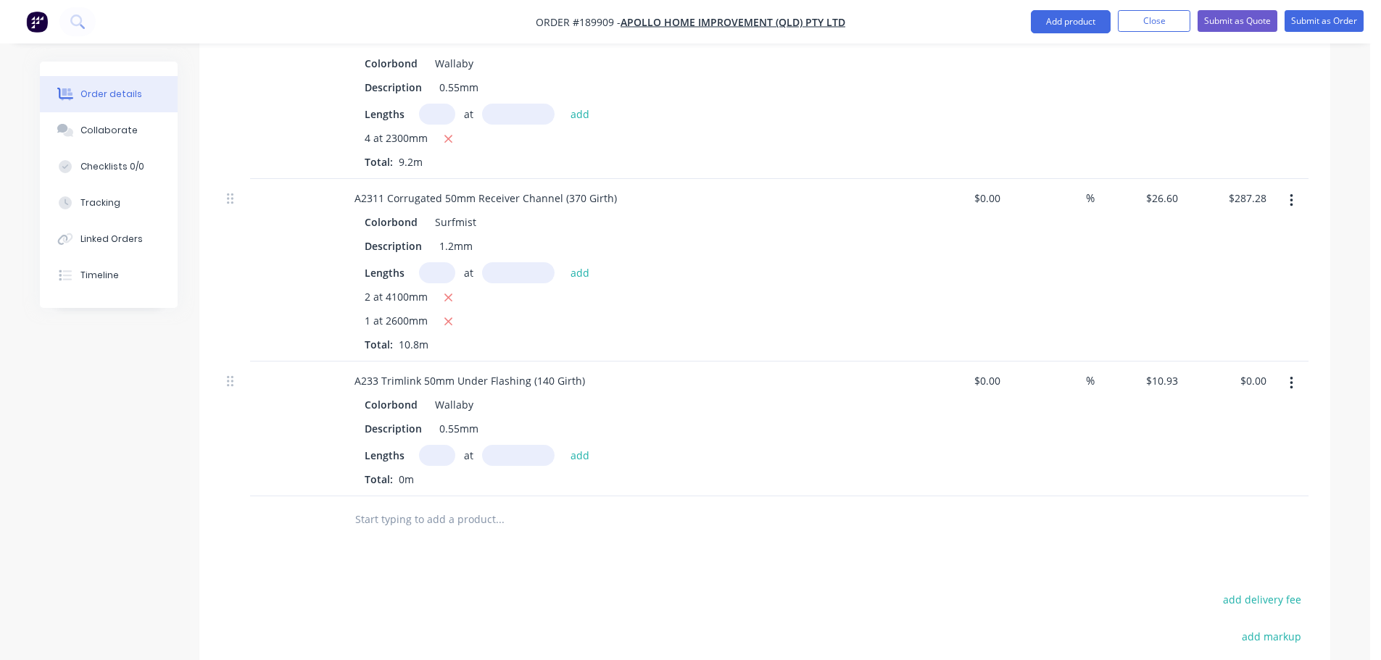
click at [445, 445] on input "text" at bounding box center [437, 455] width 36 height 21
type input "2"
type input "4100"
click at [563, 445] on button "add" at bounding box center [580, 455] width 34 height 20
type input "$89.63"
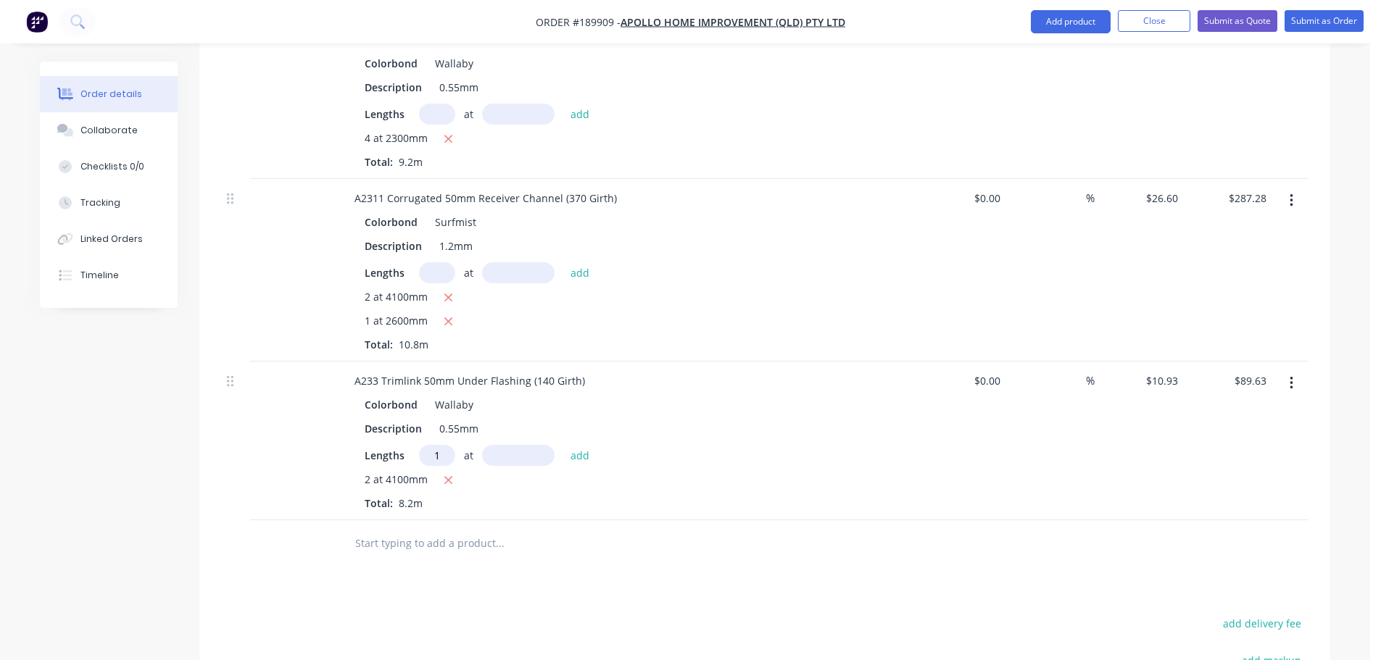
type input "1"
type input "2600"
click at [563, 445] on button "add" at bounding box center [580, 455] width 34 height 20
type input "$118.04"
click at [1300, 26] on button "Submit as Order" at bounding box center [1323, 21] width 79 height 22
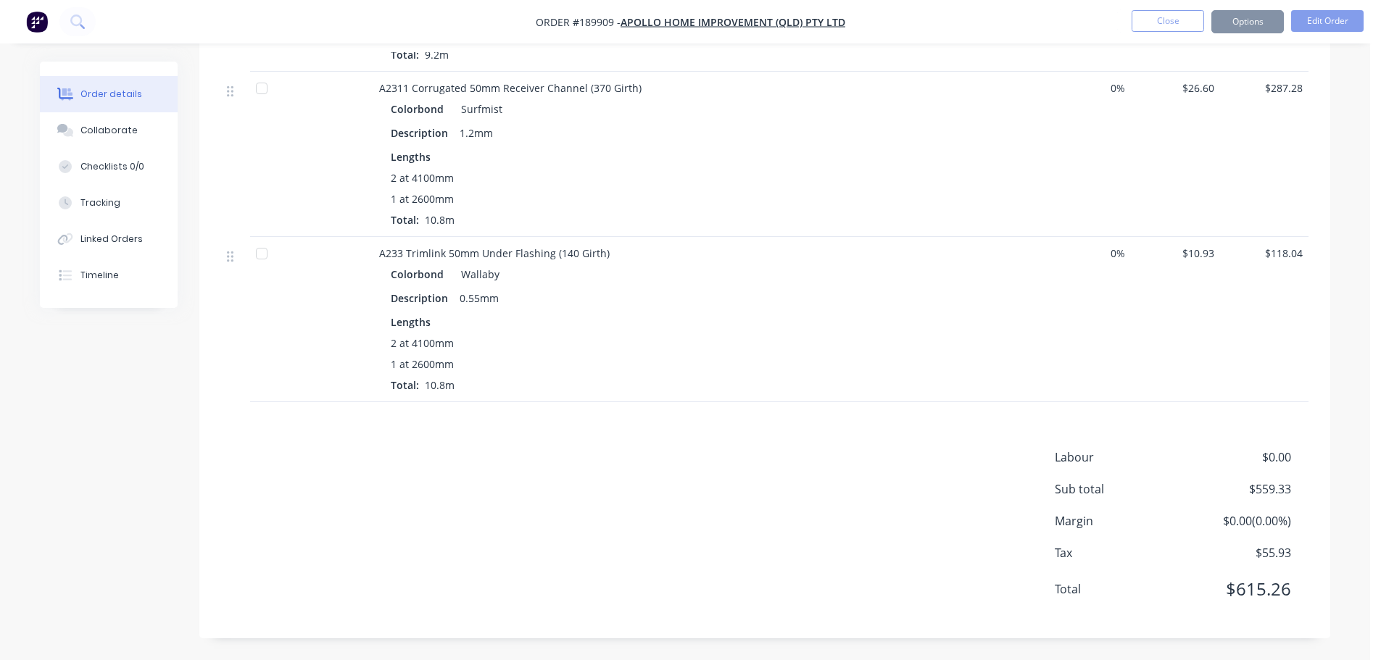
scroll to position [0, 0]
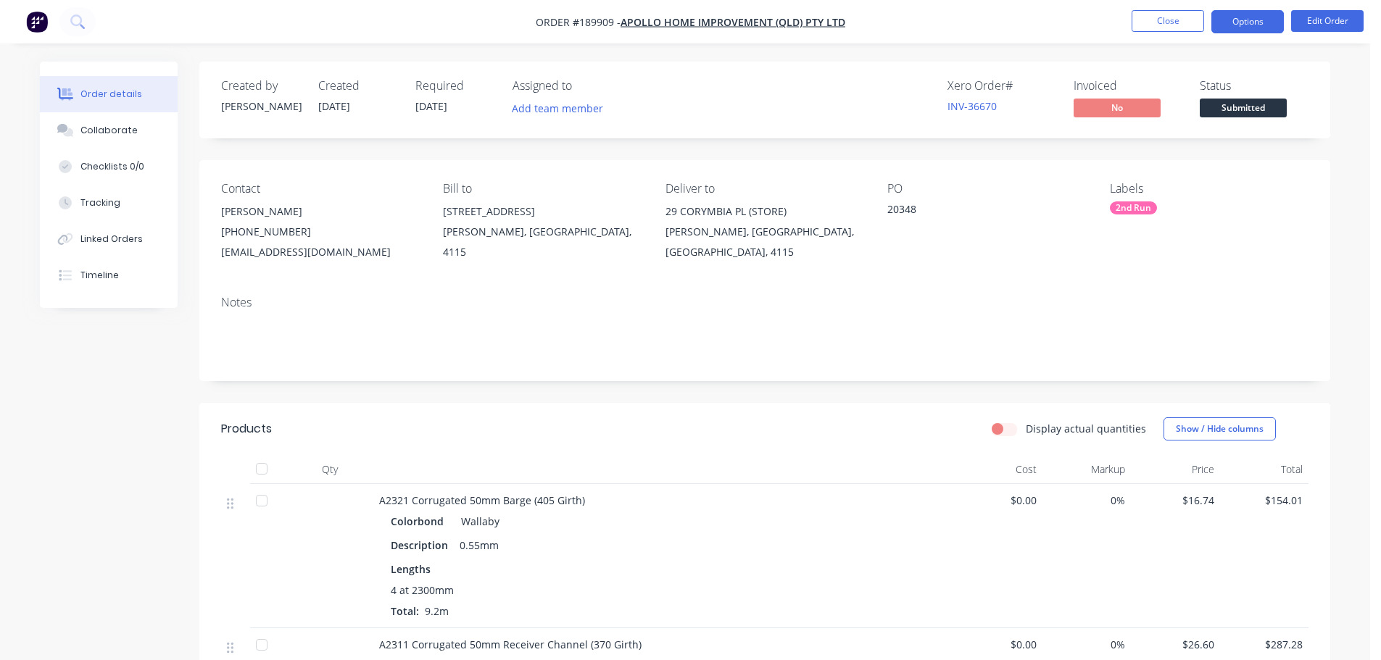
click at [1252, 17] on button "Options" at bounding box center [1247, 21] width 72 height 23
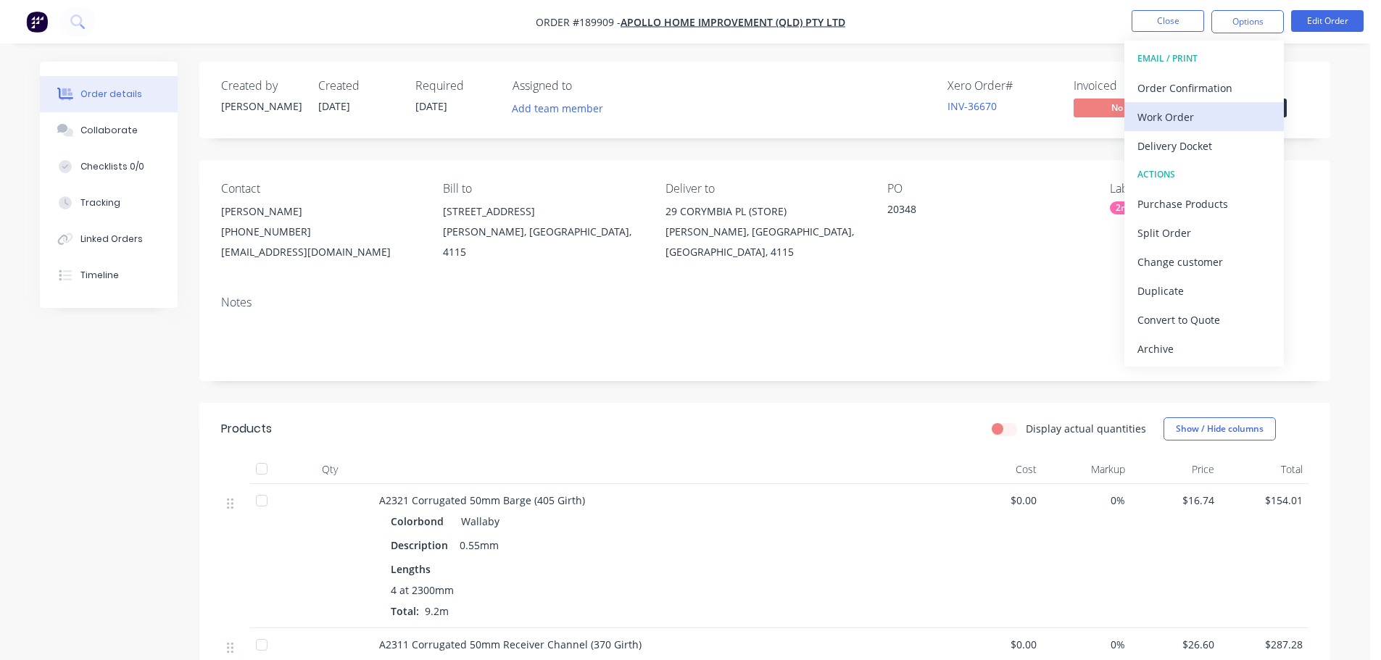
click at [1217, 120] on div "Work Order" at bounding box center [1203, 117] width 133 height 21
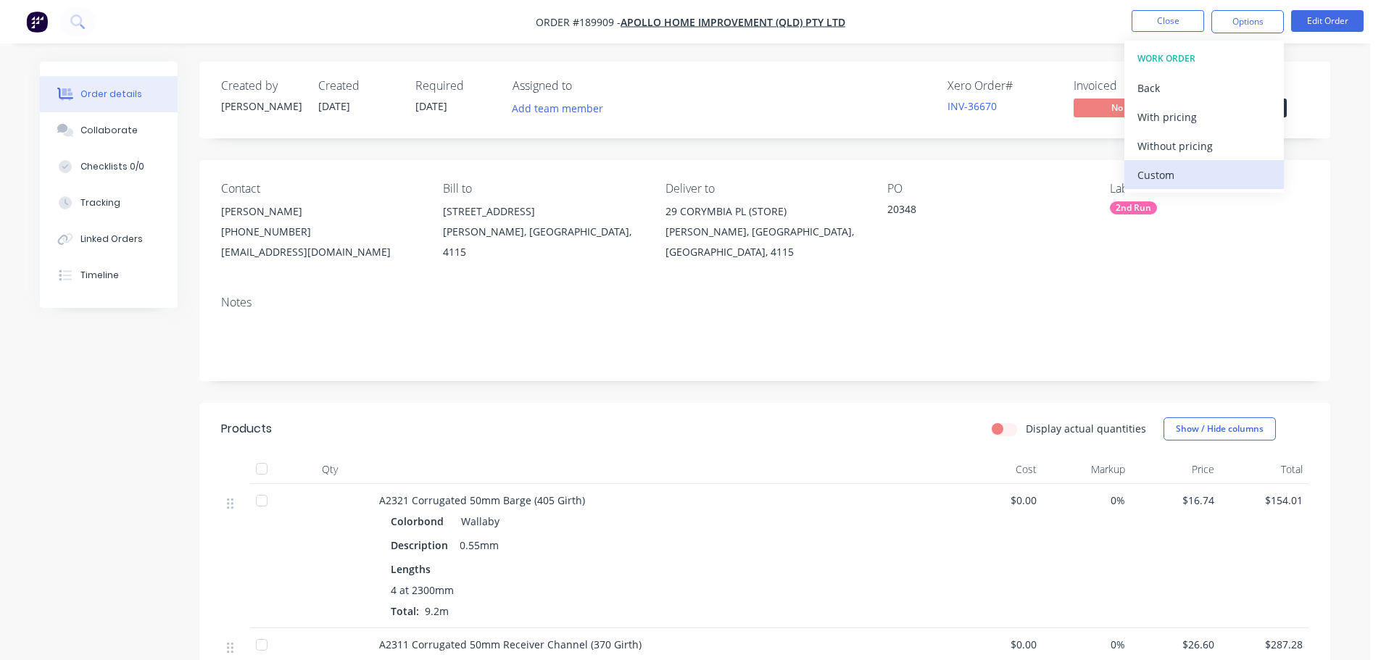
click at [1213, 175] on div "Custom" at bounding box center [1203, 175] width 133 height 21
click at [1214, 143] on div "Without pricing" at bounding box center [1203, 146] width 133 height 21
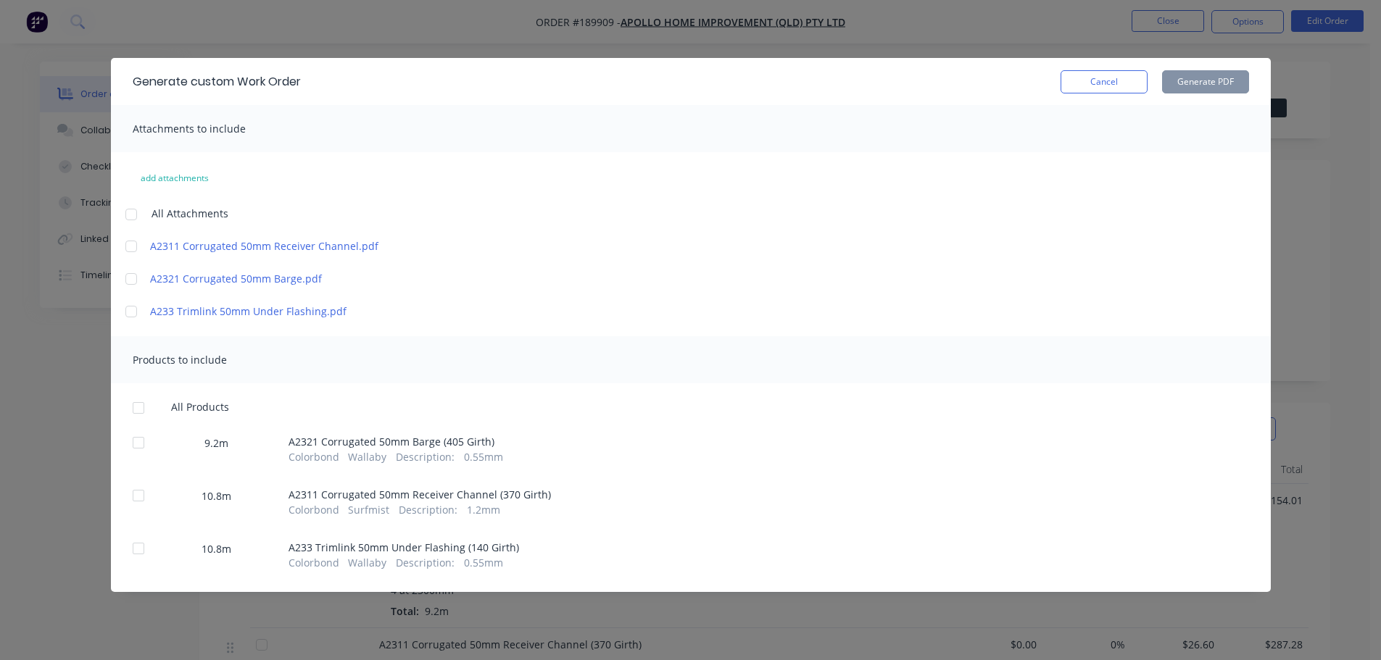
click at [133, 210] on div at bounding box center [131, 214] width 29 height 29
click at [140, 416] on div at bounding box center [138, 408] width 29 height 29
click at [1217, 85] on button "Generate PDF" at bounding box center [1205, 81] width 87 height 23
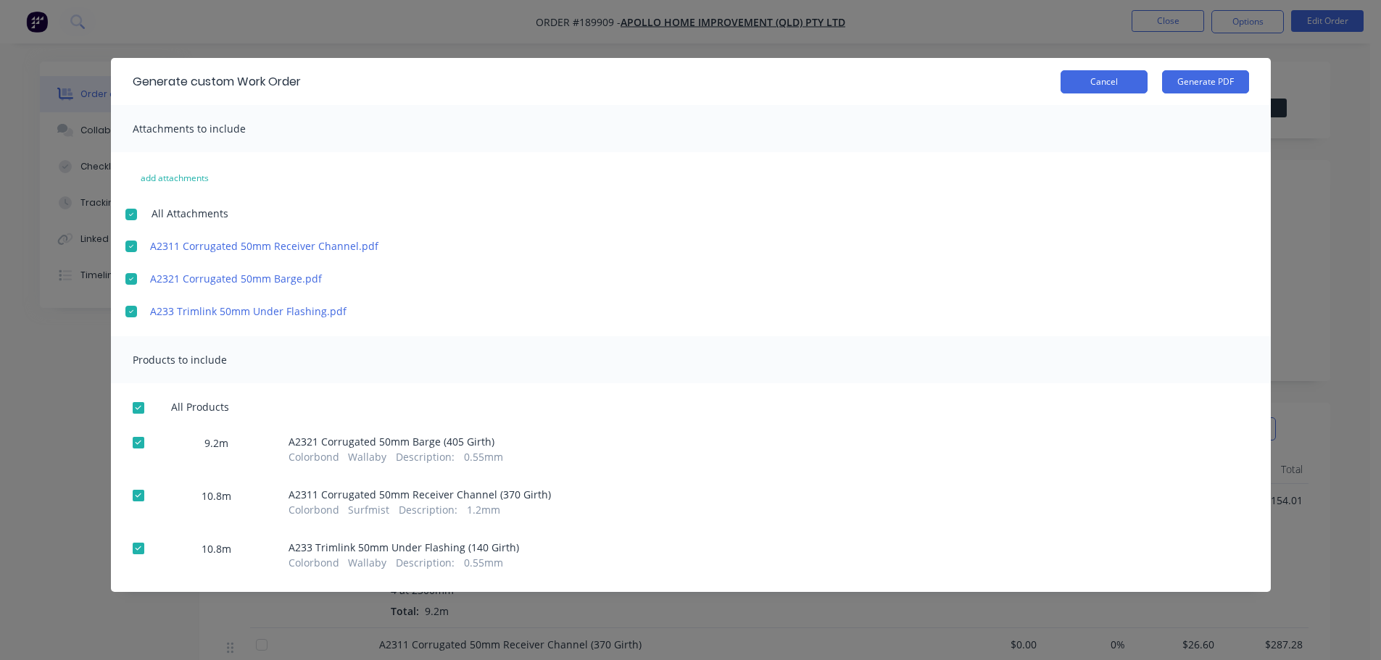
click at [1097, 72] on button "Cancel" at bounding box center [1103, 81] width 87 height 23
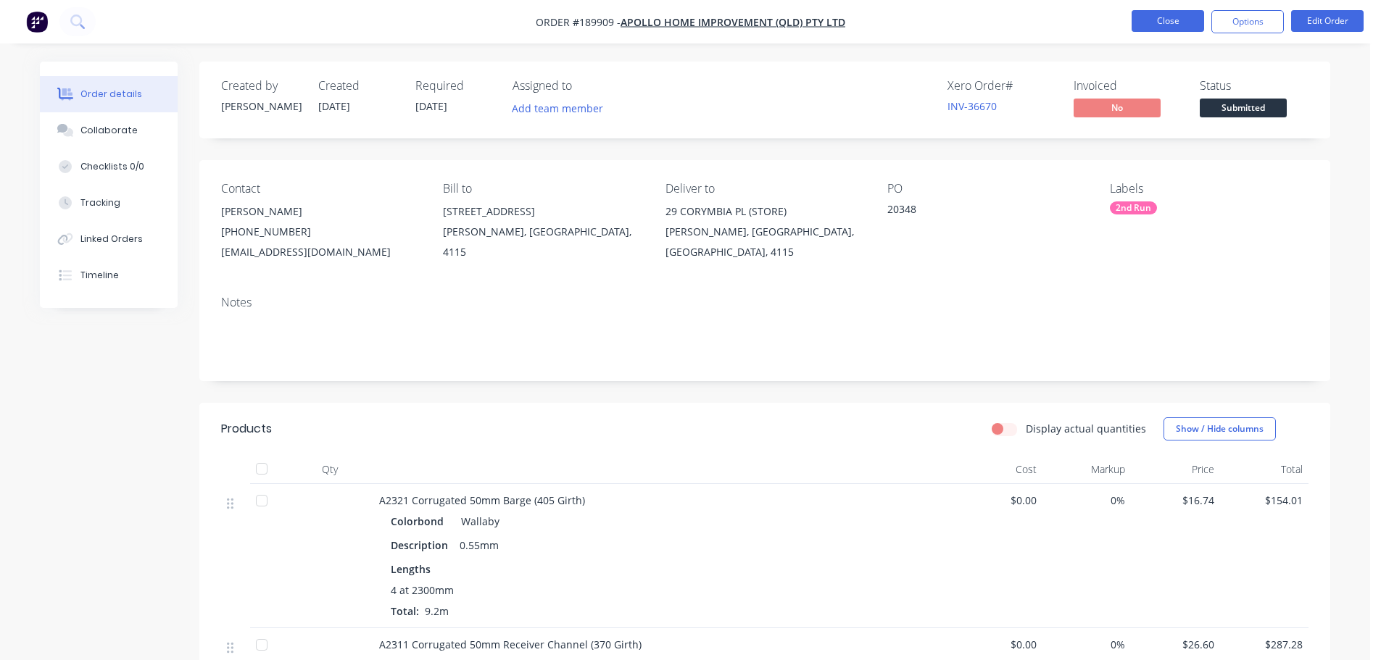
click at [1157, 28] on button "Close" at bounding box center [1167, 21] width 72 height 22
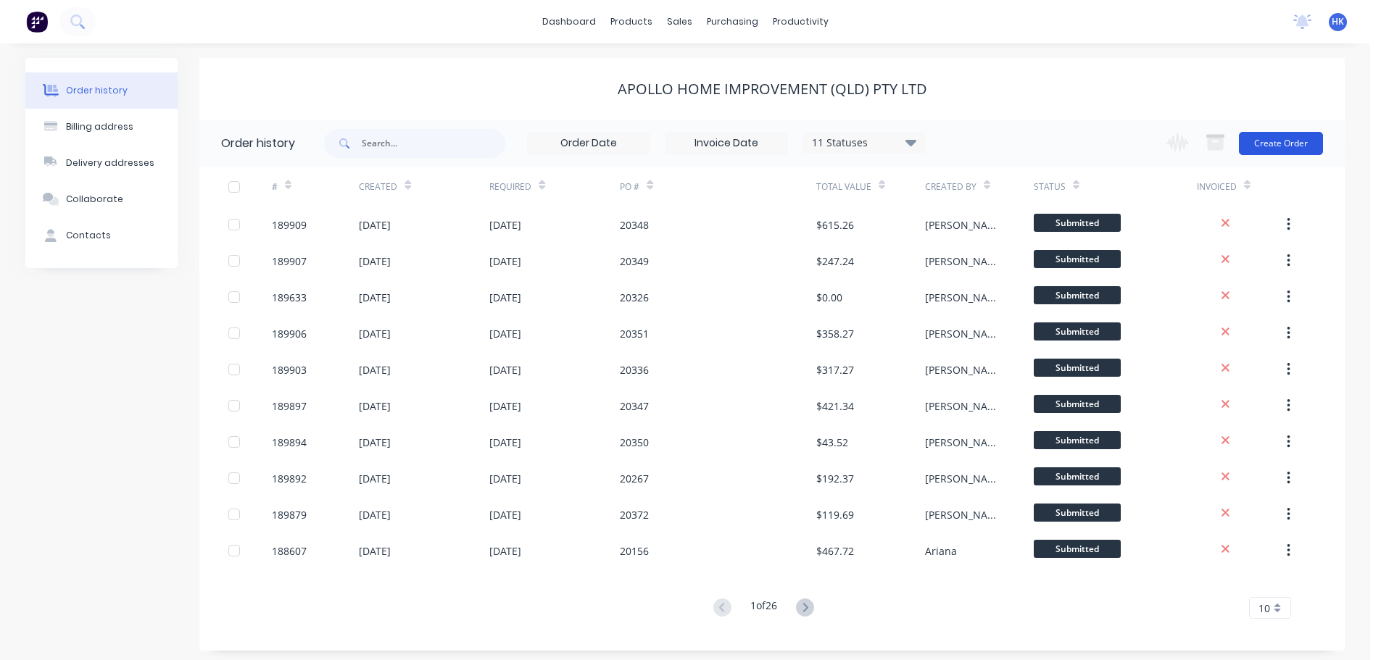
click at [1289, 149] on button "Create Order" at bounding box center [1281, 143] width 84 height 23
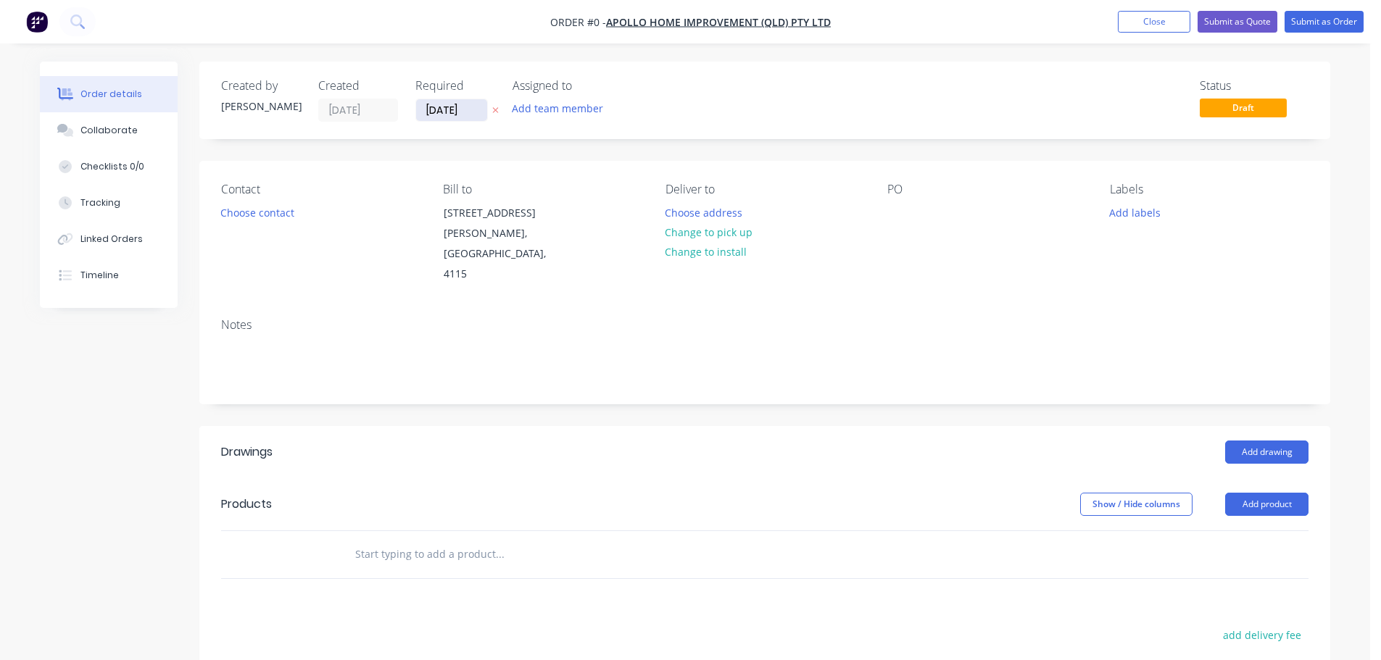
click at [451, 112] on input "[DATE]" at bounding box center [451, 110] width 71 height 22
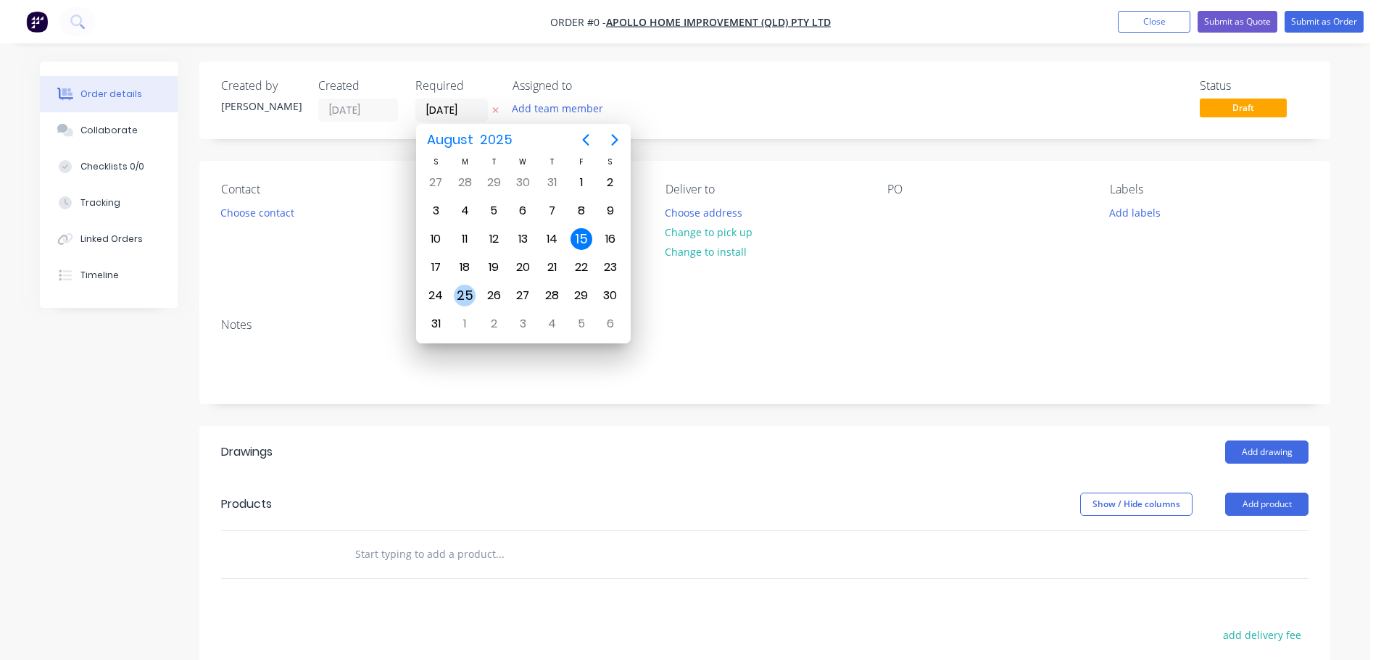
click at [466, 298] on div "25" at bounding box center [465, 296] width 22 height 22
type input "25/08/25"
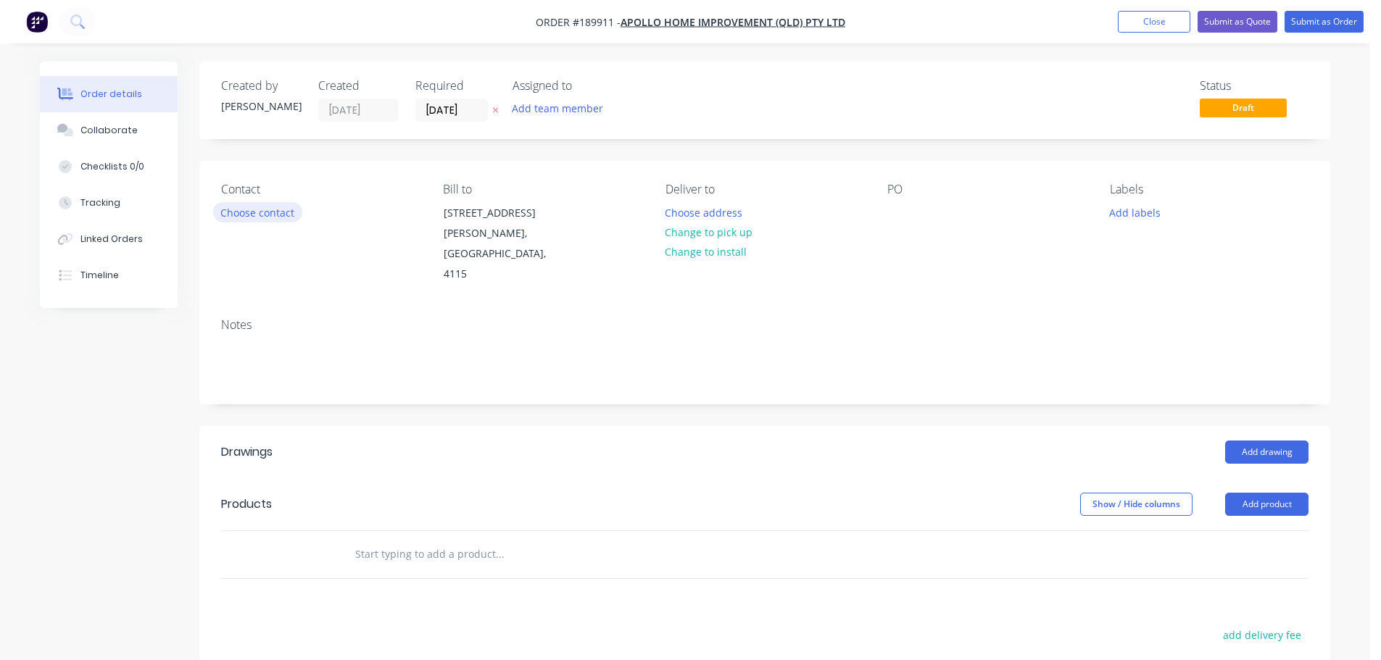
click at [274, 213] on button "Choose contact" at bounding box center [257, 212] width 89 height 20
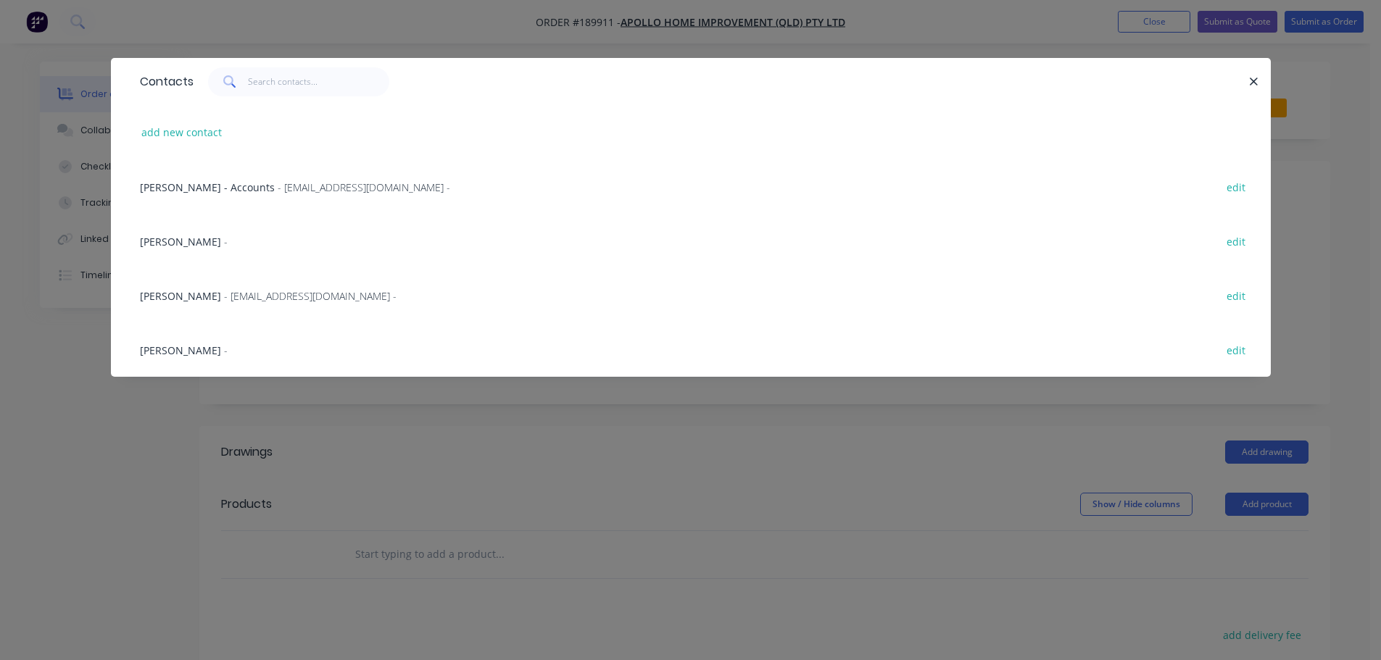
drag, startPoint x: 256, startPoint y: 304, endPoint x: 276, endPoint y: 295, distance: 22.4
click at [256, 304] on div "Marie Defty - maried@apollopatios.com.au - edit" at bounding box center [691, 295] width 1116 height 54
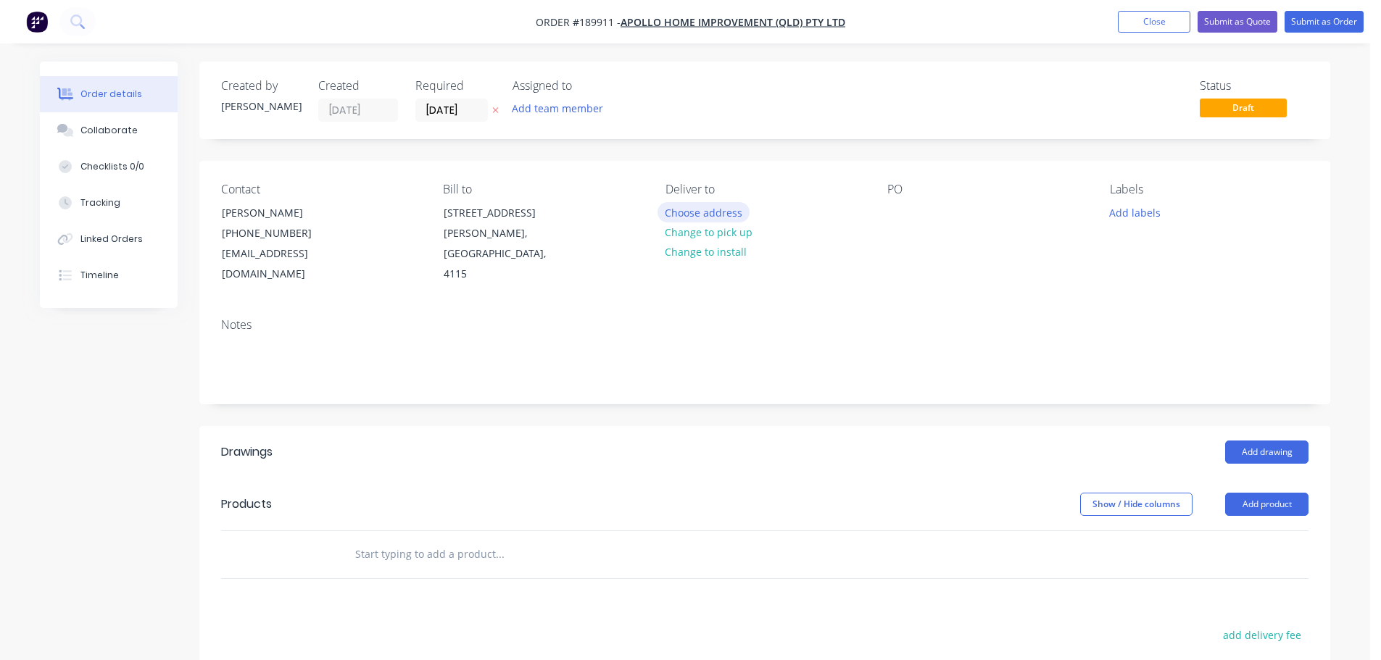
click at [699, 211] on button "Choose address" at bounding box center [703, 212] width 93 height 20
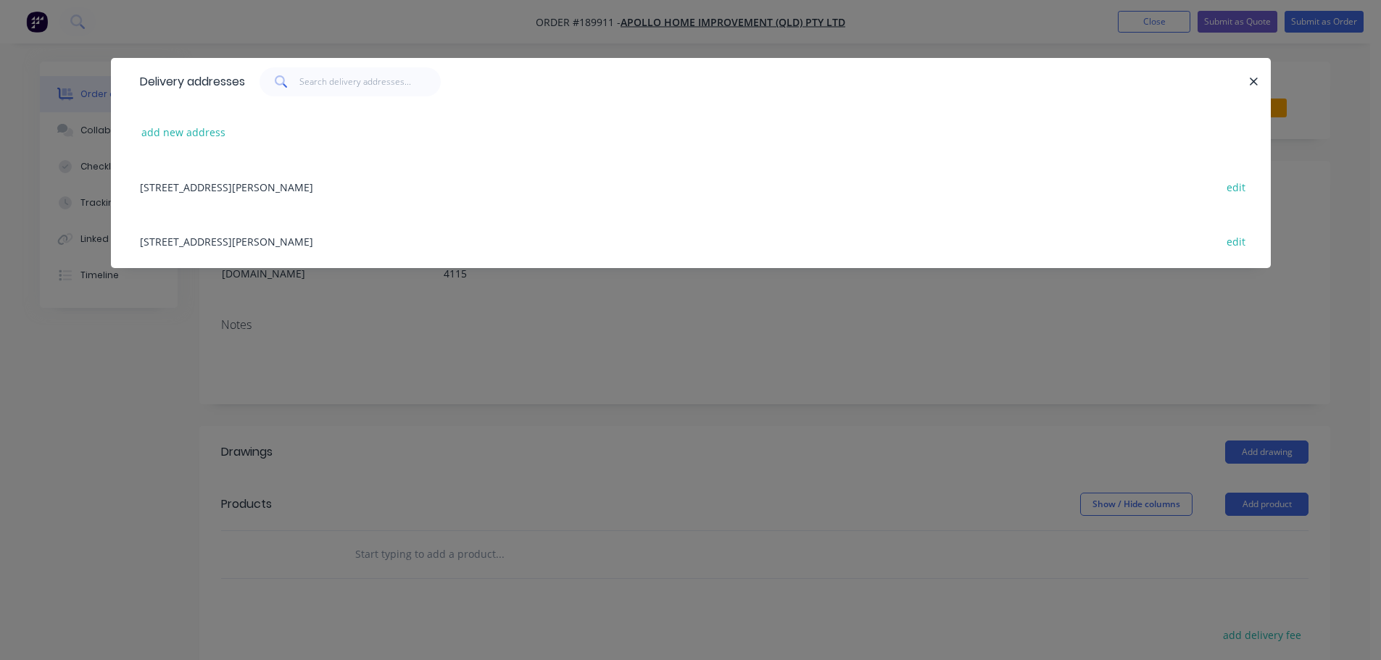
click at [379, 244] on div "29 CORYMBIA PL, (STORE), PARKINSON, Queensland, Australia, 4115 edit" at bounding box center [691, 241] width 1116 height 54
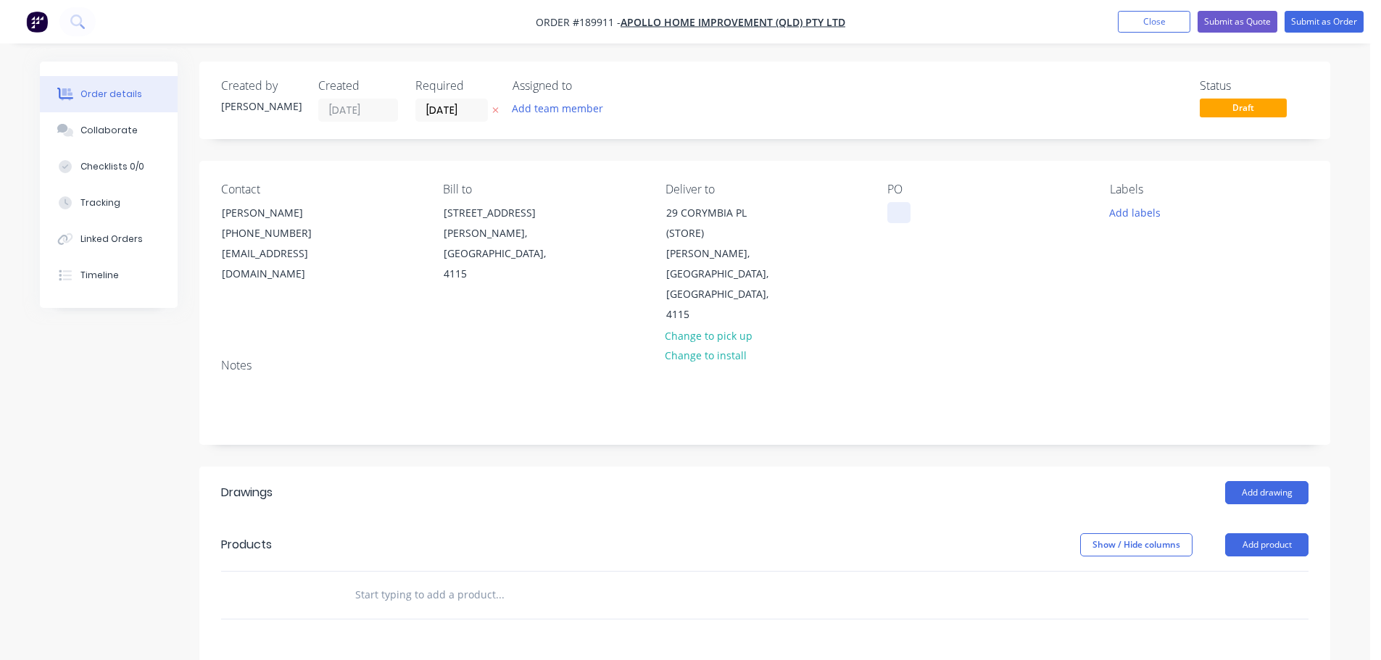
click at [887, 215] on div at bounding box center [898, 212] width 23 height 21
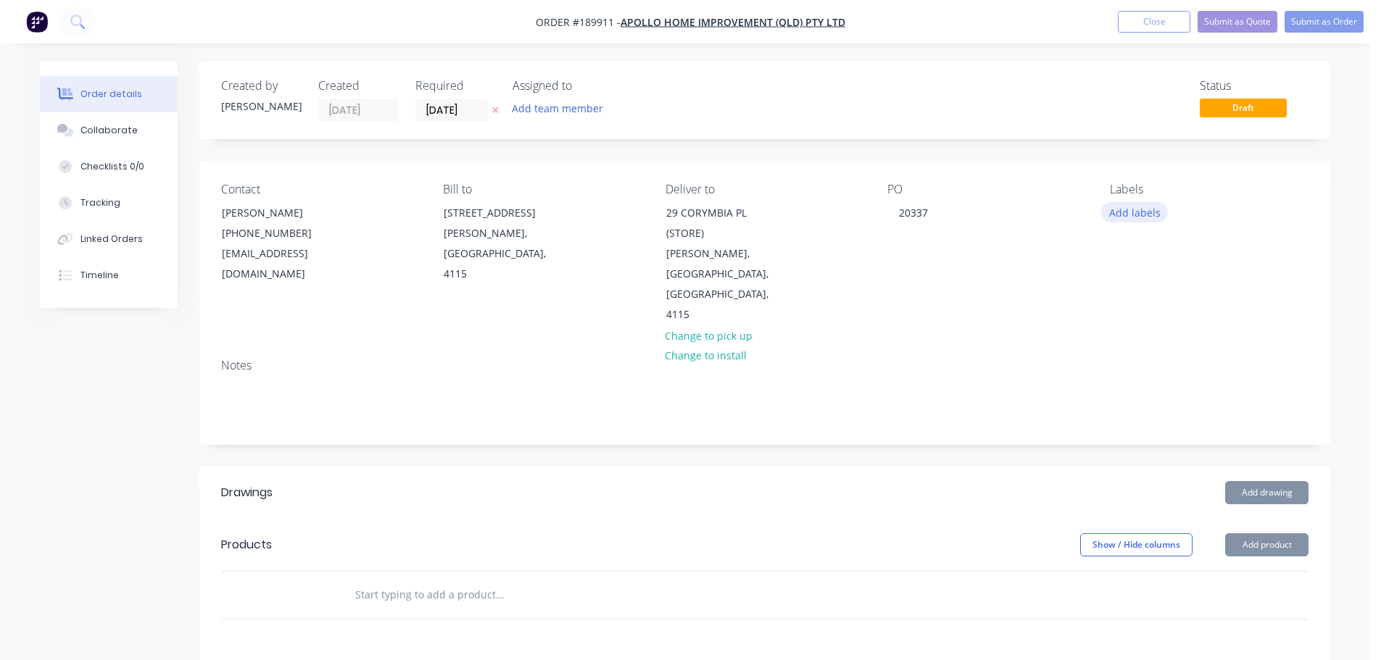
click at [1126, 208] on button "Add labels" at bounding box center [1134, 212] width 67 height 20
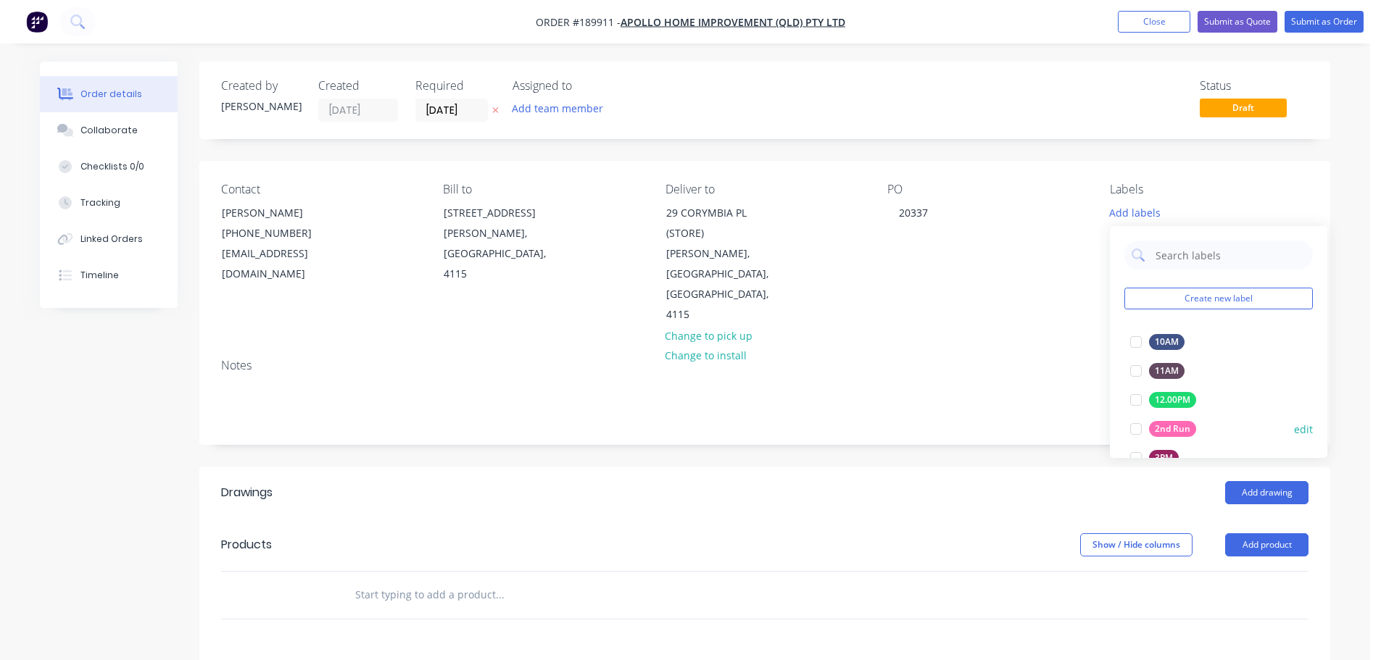
click at [1138, 428] on div at bounding box center [1135, 429] width 29 height 29
click at [1294, 447] on button "edit" at bounding box center [1303, 451] width 19 height 15
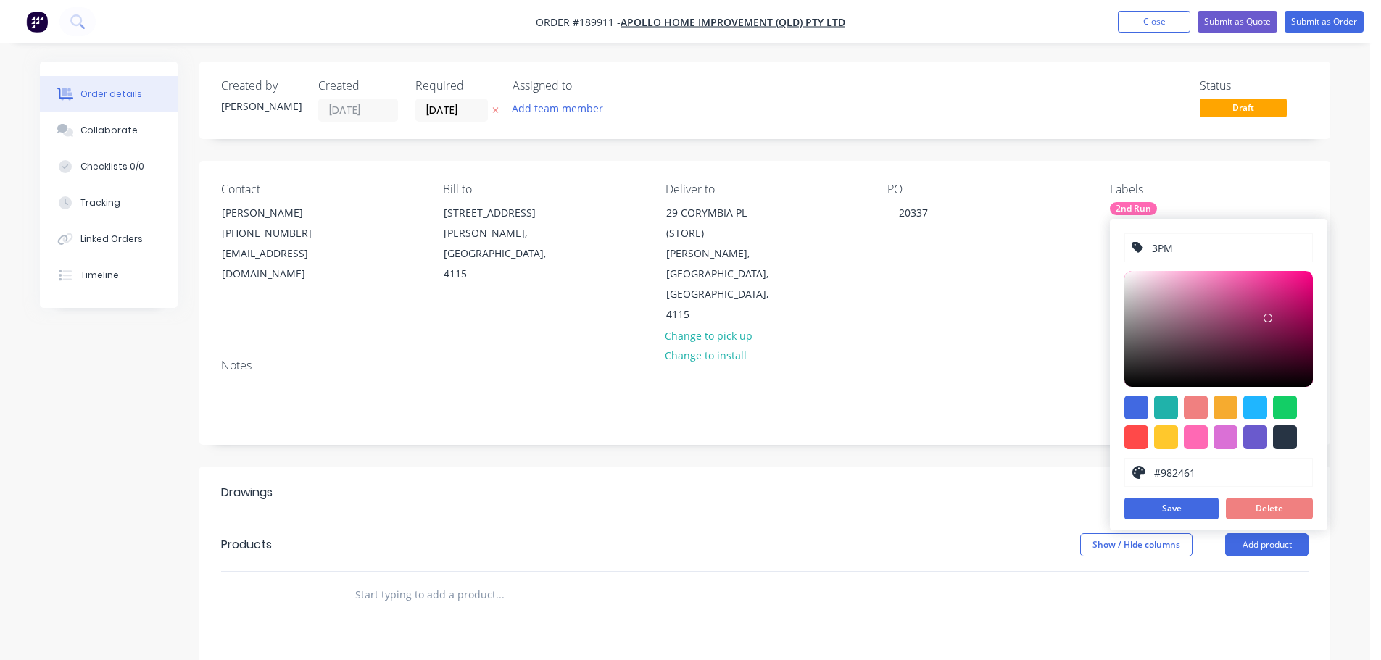
click at [969, 481] on div "Add drawing" at bounding box center [880, 492] width 856 height 23
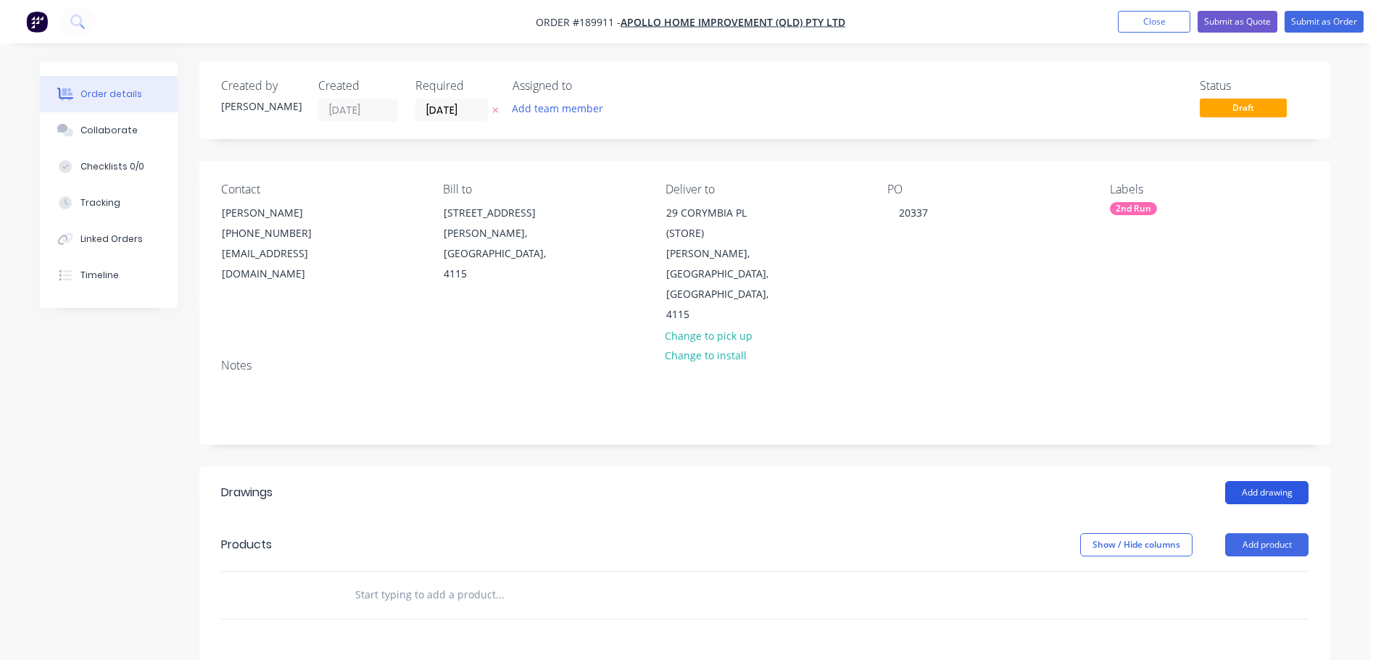
click at [1256, 481] on button "Add drawing" at bounding box center [1266, 492] width 83 height 23
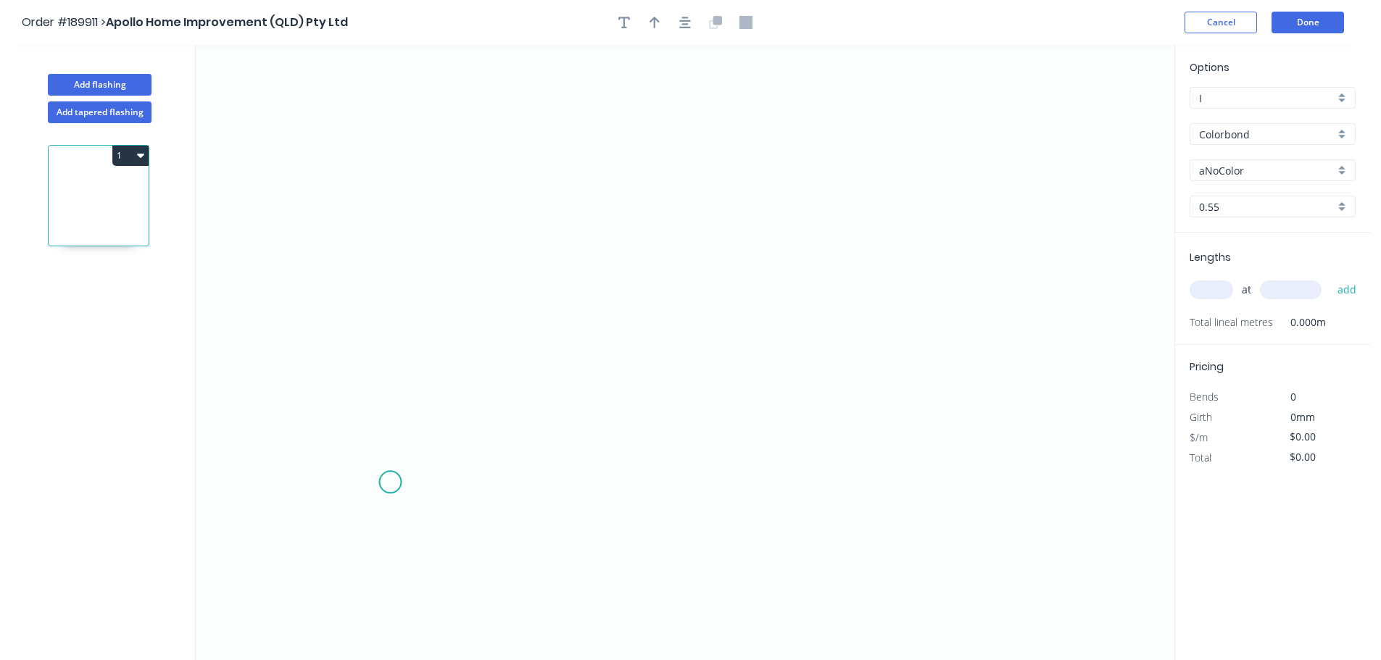
click at [346, 478] on icon "0" at bounding box center [685, 352] width 978 height 615
click at [329, 101] on icon "0" at bounding box center [685, 352] width 978 height 615
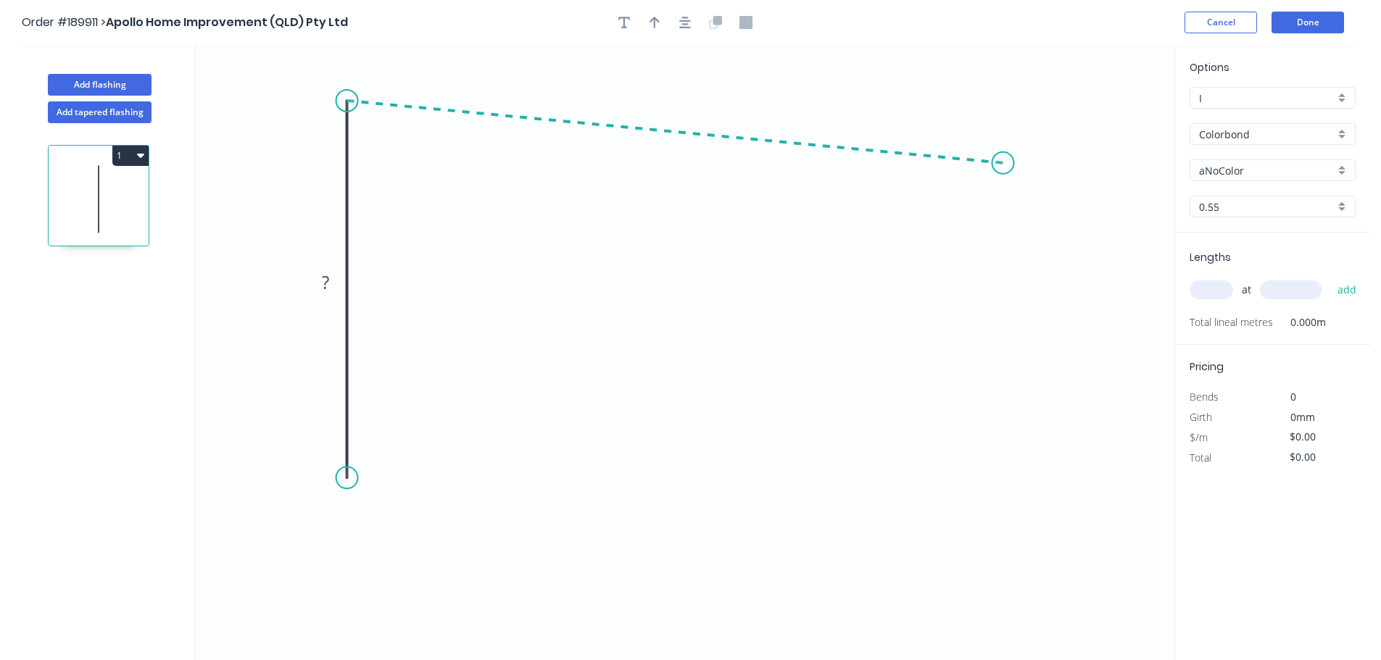
click at [1003, 163] on icon "0 ?" at bounding box center [685, 352] width 978 height 615
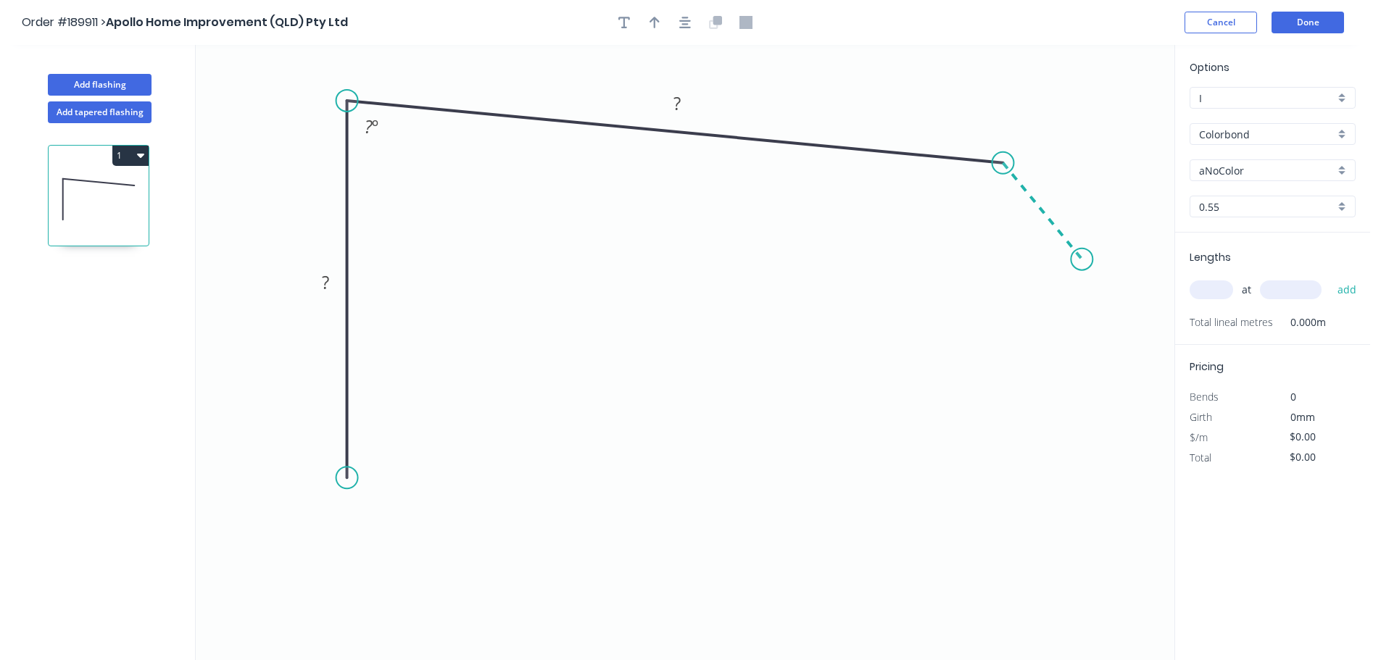
click at [1082, 259] on icon "0 ? ? ? º" at bounding box center [685, 352] width 978 height 615
drag, startPoint x: 354, startPoint y: 486, endPoint x: 360, endPoint y: 577, distance: 90.8
click at [360, 577] on icon "0 ? ? ? ? º ? º" at bounding box center [685, 352] width 978 height 615
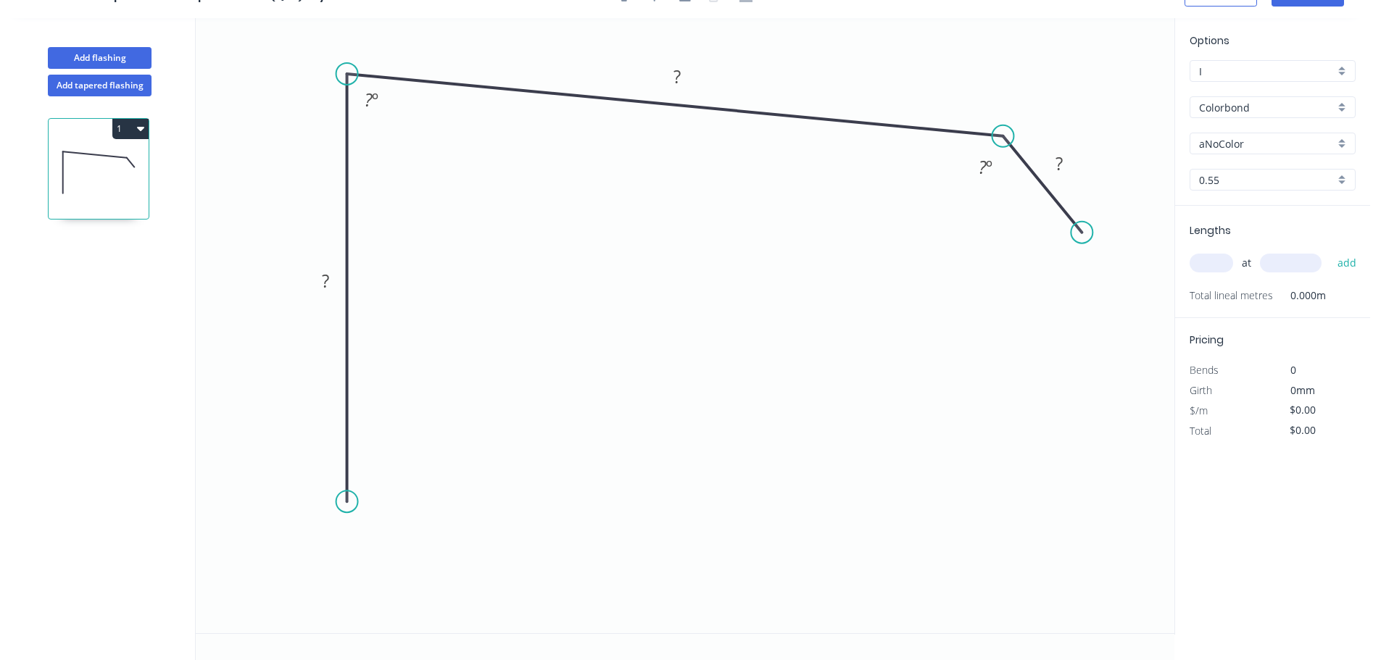
drag, startPoint x: 338, startPoint y: 552, endPoint x: 343, endPoint y: 502, distance: 49.5
click at [343, 502] on circle at bounding box center [347, 502] width 22 height 22
click at [654, 472] on icon at bounding box center [500, 486] width 307 height 30
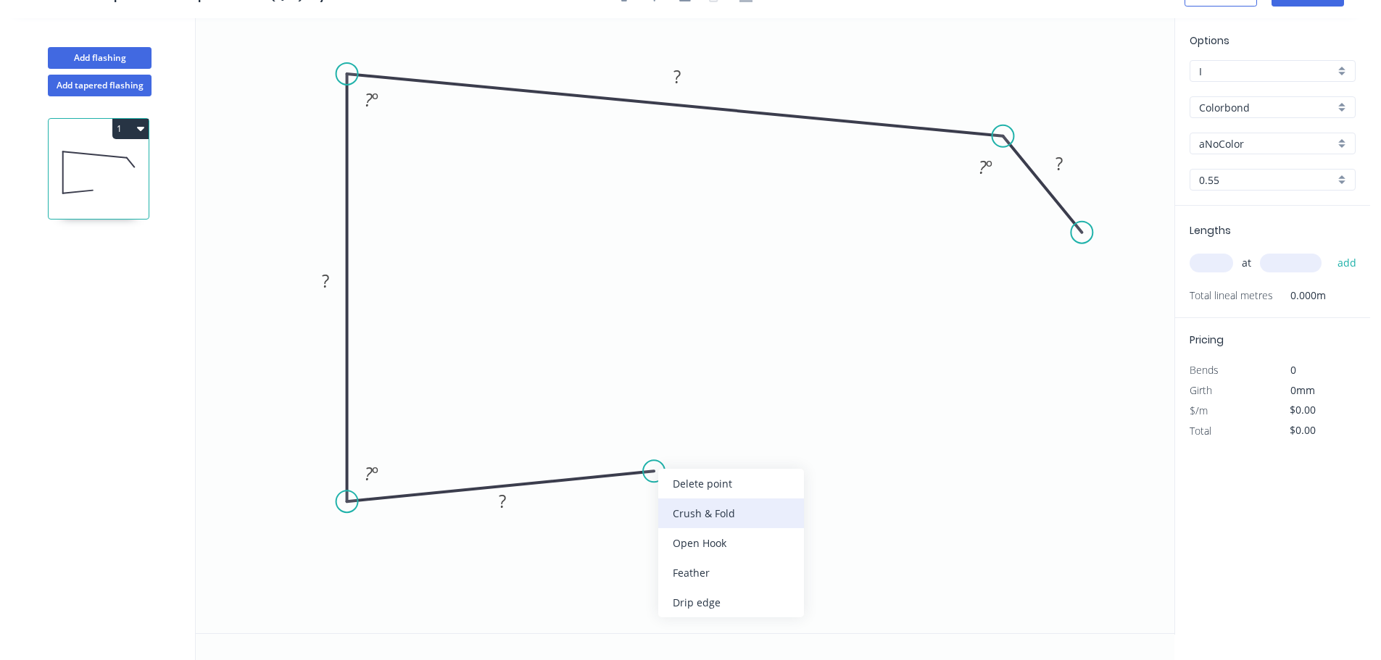
click at [715, 519] on div "Crush & Fold" at bounding box center [731, 514] width 146 height 30
drag, startPoint x: 667, startPoint y: 507, endPoint x: 751, endPoint y: 515, distance: 84.5
click at [751, 515] on rect at bounding box center [722, 506] width 58 height 30
click at [736, 508] on tspan "10" at bounding box center [732, 506] width 20 height 24
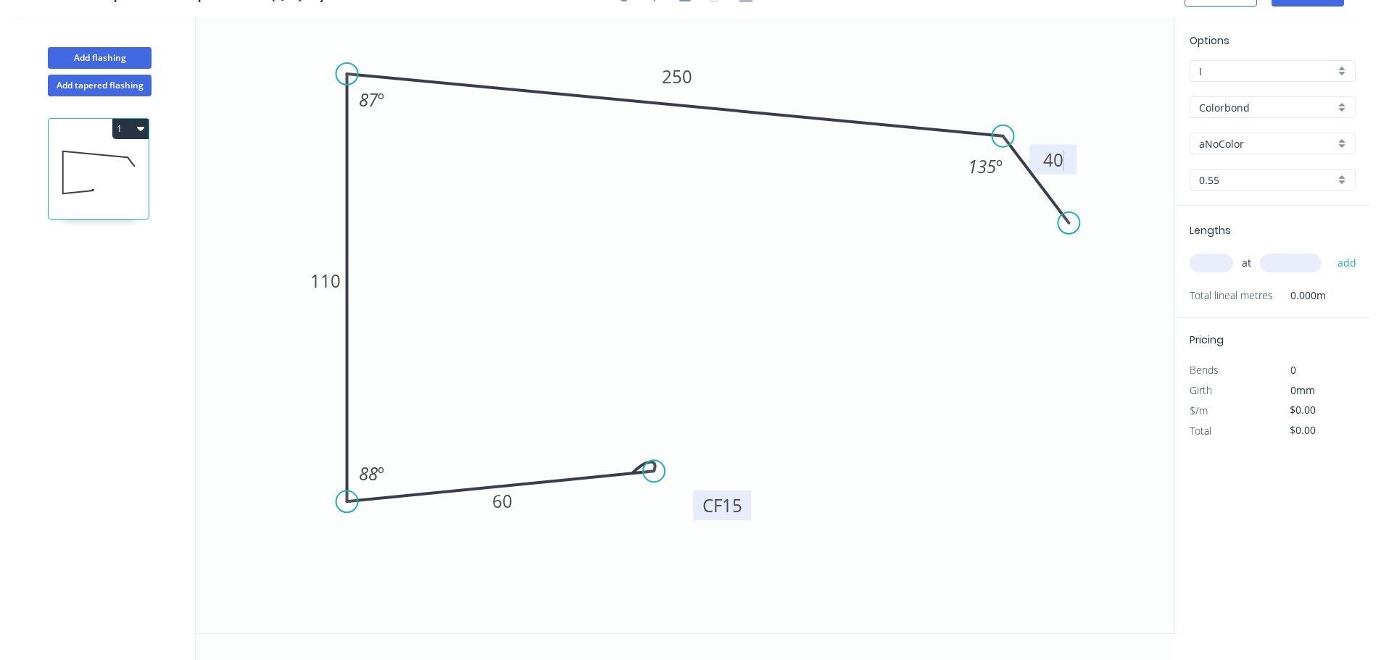
drag, startPoint x: 1077, startPoint y: 236, endPoint x: 1069, endPoint y: 222, distance: 16.5
click at [1069, 223] on circle at bounding box center [1068, 223] width 22 height 22
type input "$15.99"
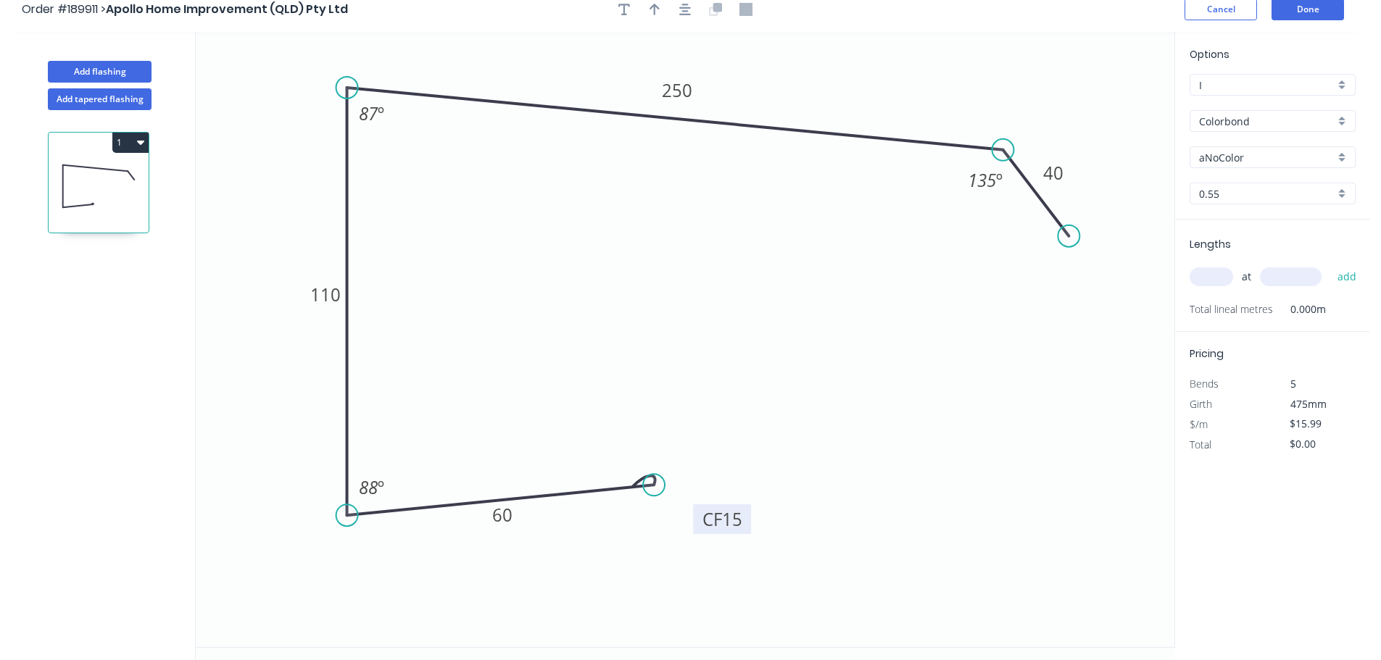
scroll to position [0, 0]
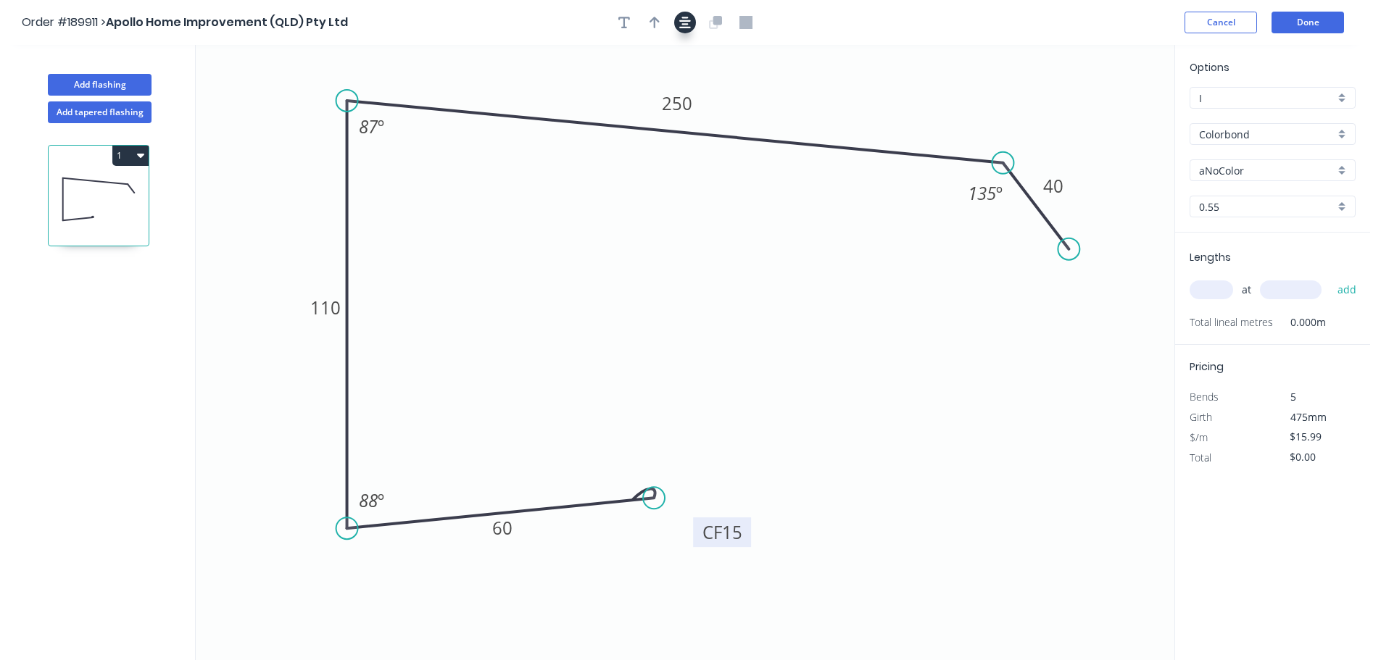
click at [697, 20] on div at bounding box center [685, 23] width 152 height 22
click at [681, 22] on icon "button" at bounding box center [685, 22] width 12 height 13
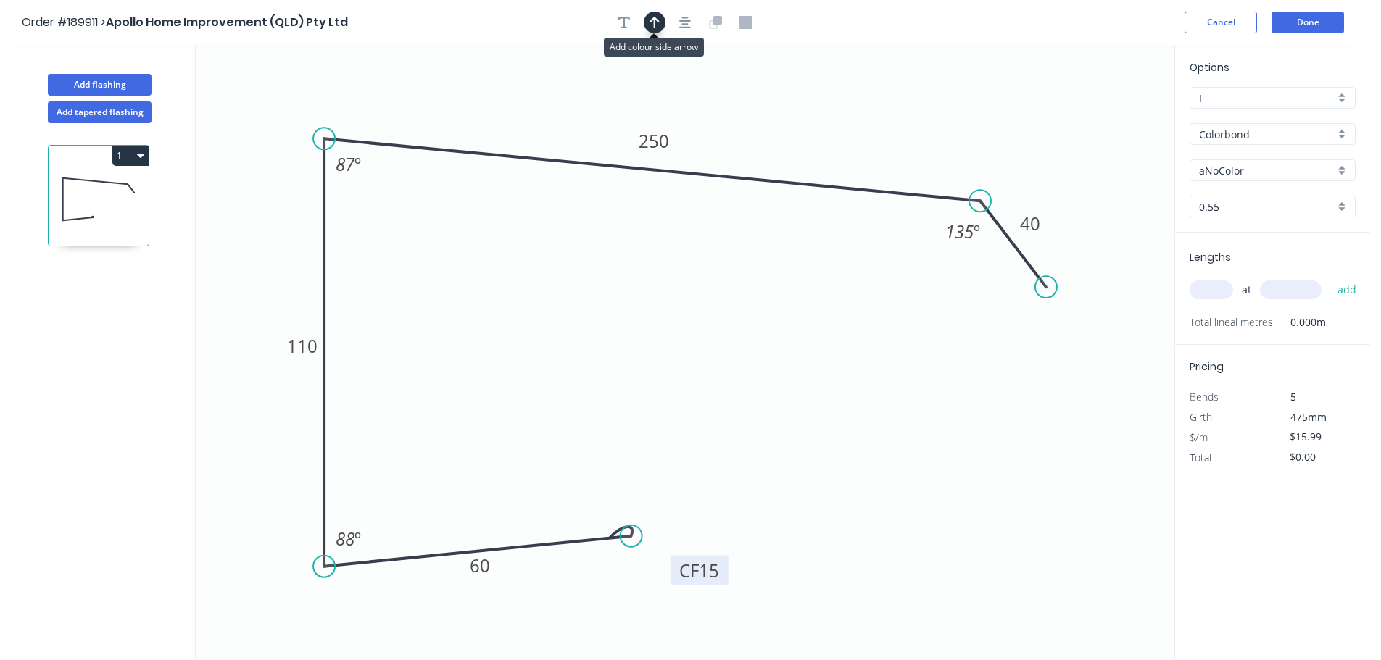
click at [653, 24] on icon "button" at bounding box center [654, 22] width 10 height 13
click at [1099, 115] on icon at bounding box center [1100, 101] width 13 height 46
drag, startPoint x: 1101, startPoint y: 115, endPoint x: 1117, endPoint y: 93, distance: 27.6
click at [1117, 93] on icon at bounding box center [1129, 82] width 42 height 42
click at [1264, 174] on input "aNoColor" at bounding box center [1267, 170] width 136 height 15
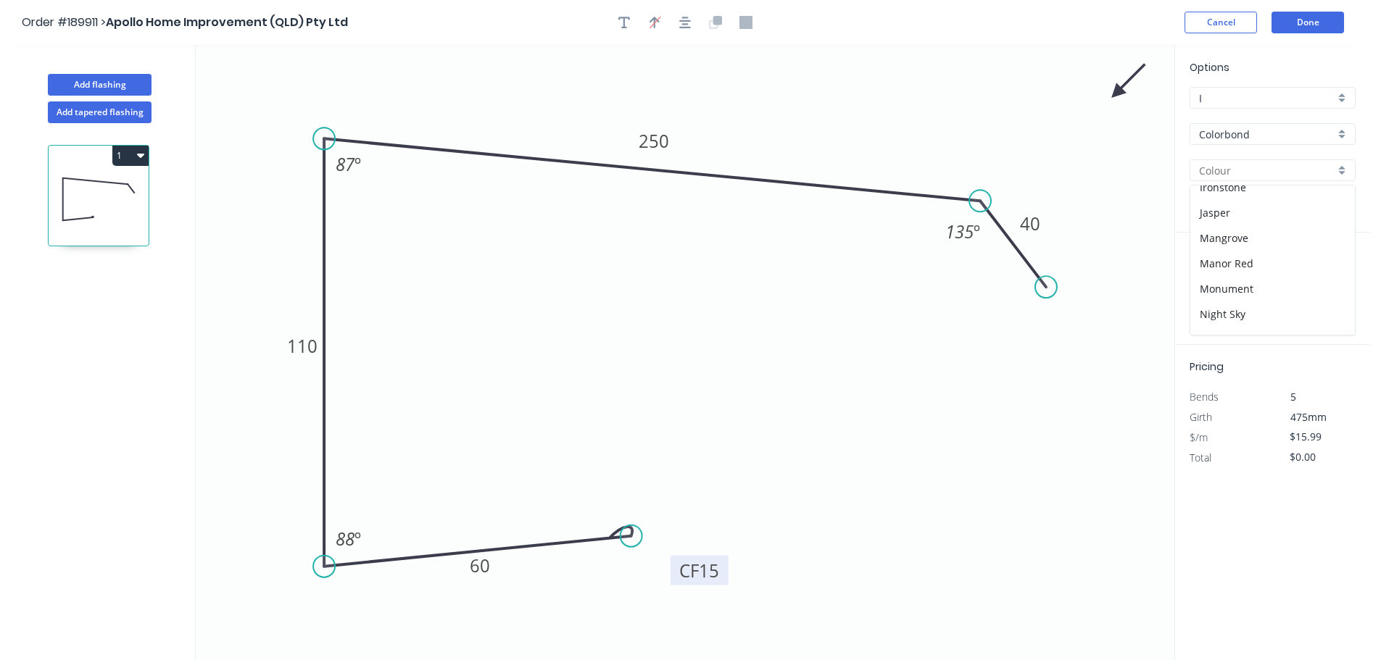
scroll to position [290, 0]
click at [1288, 275] on div "Monument" at bounding box center [1272, 263] width 165 height 25
type input "Monument"
click at [1219, 299] on input "text" at bounding box center [1210, 290] width 43 height 19
type input "2"
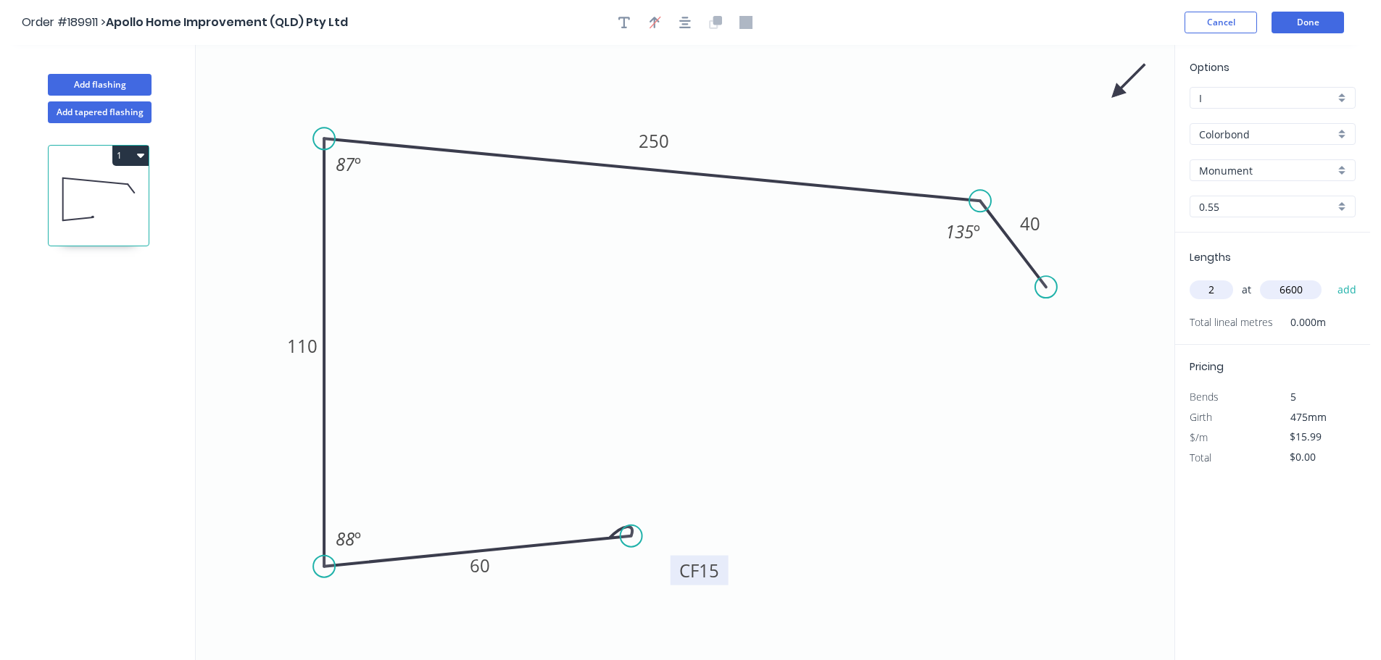
type input "6600"
click at [1330, 278] on button "add" at bounding box center [1347, 290] width 34 height 25
click at [155, 153] on div "1" at bounding box center [99, 405] width 191 height 564
click at [140, 156] on icon "button" at bounding box center [140, 156] width 7 height 4
click at [82, 192] on div "Duplicate" at bounding box center [80, 191] width 112 height 21
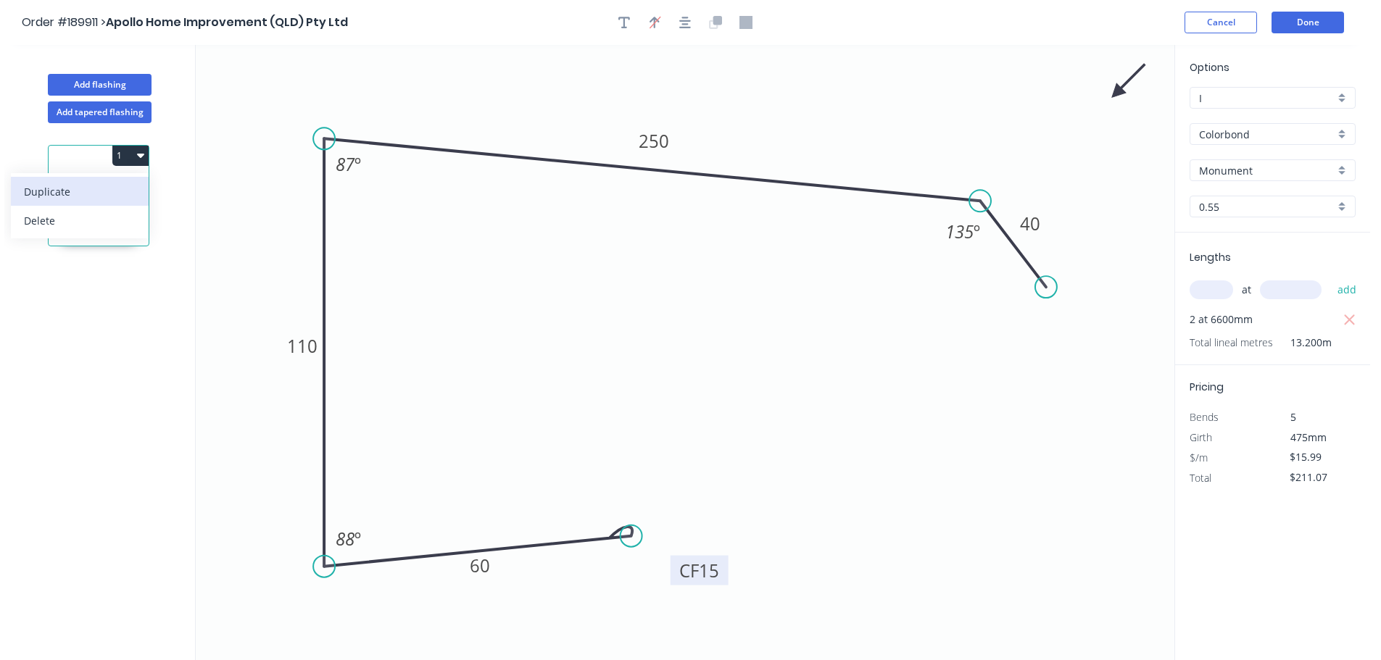
type input "$0.00"
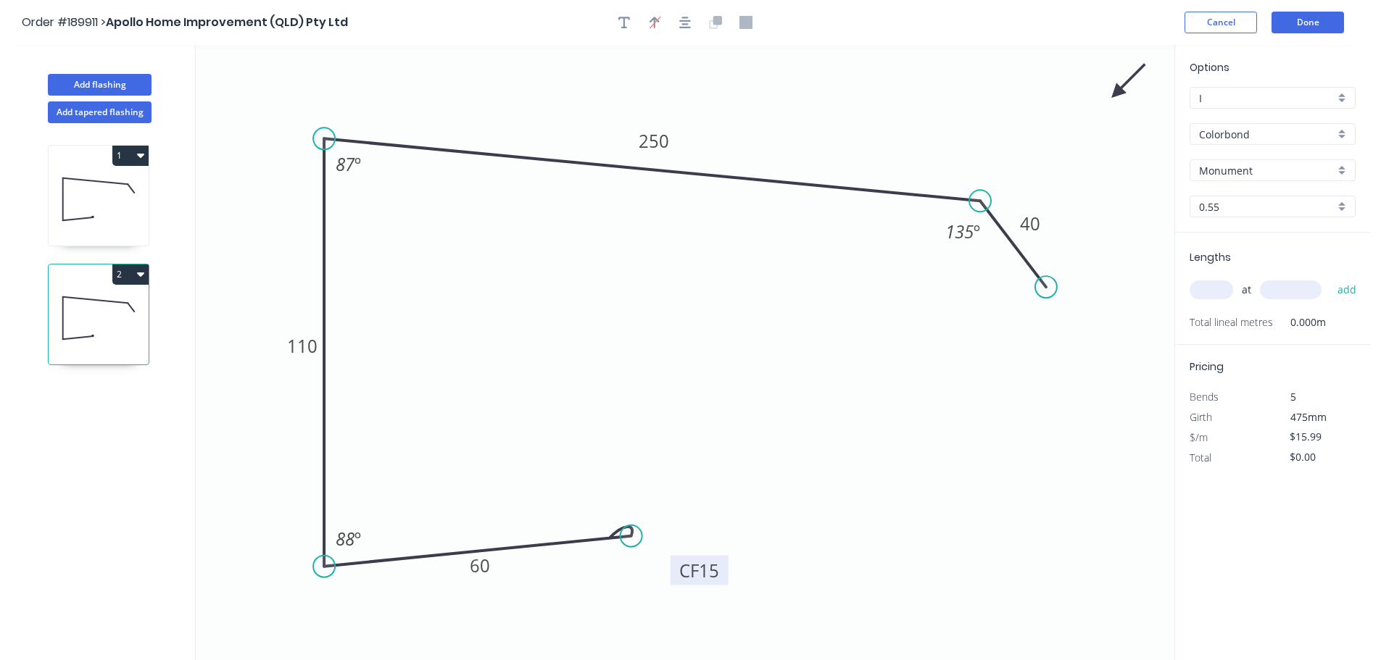
click at [716, 581] on tspan "15" at bounding box center [709, 571] width 20 height 24
type input "$14.05"
click at [1202, 288] on input "text" at bounding box center [1210, 290] width 43 height 19
type input "1"
type input "7300"
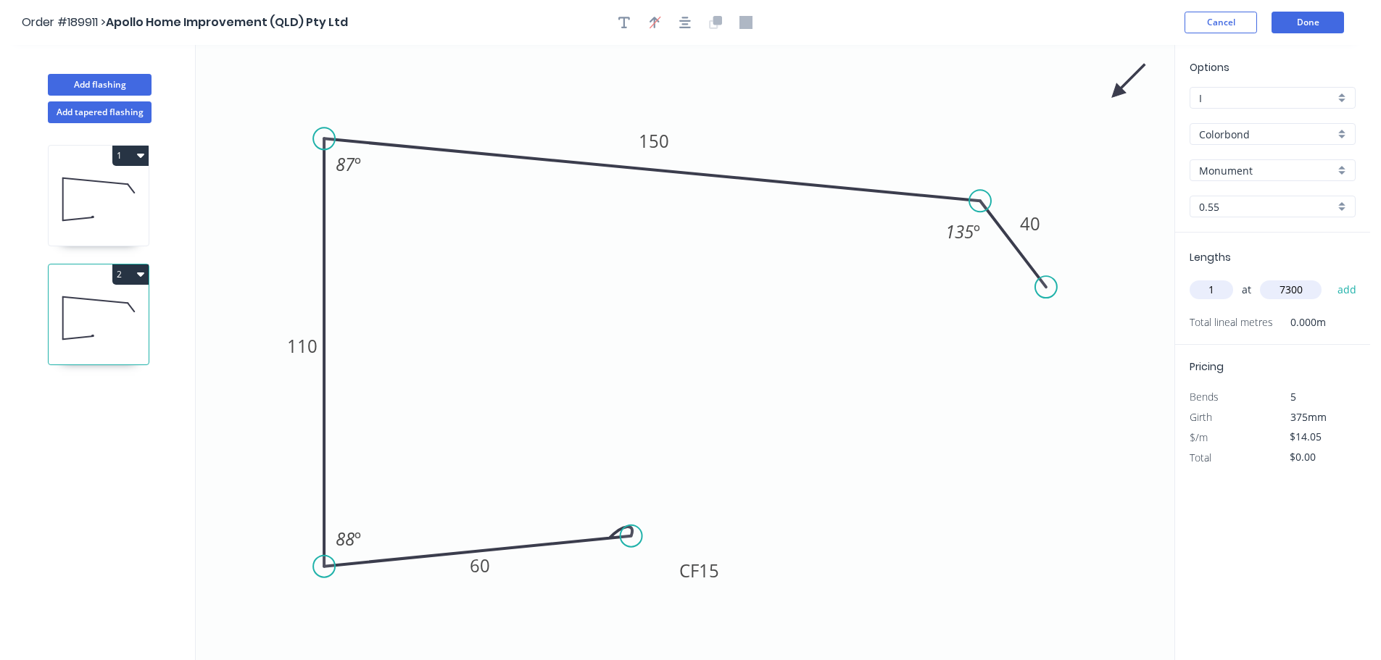
click at [1330, 278] on button "add" at bounding box center [1347, 290] width 34 height 25
type input "$102.57"
click at [115, 82] on button "Add flashing" at bounding box center [100, 85] width 104 height 22
type input "$0.00"
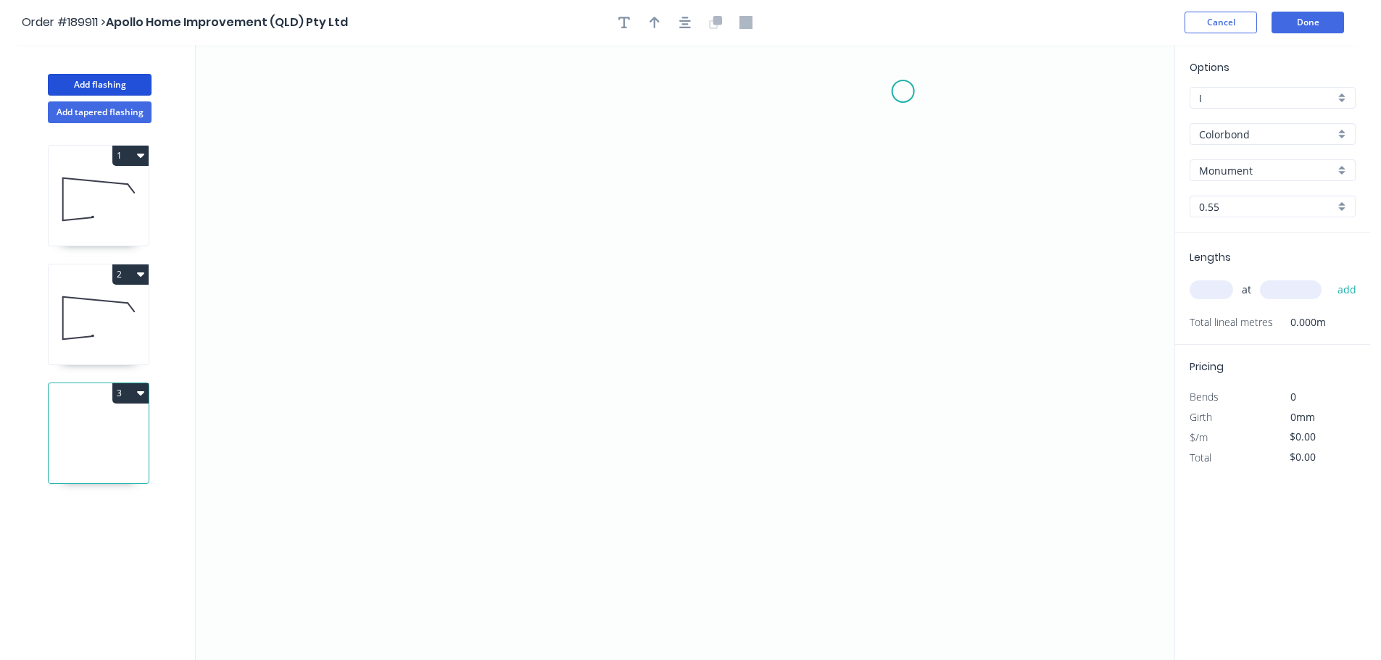
click at [903, 91] on icon "0" at bounding box center [685, 352] width 978 height 615
click at [908, 462] on icon "0" at bounding box center [685, 352] width 978 height 615
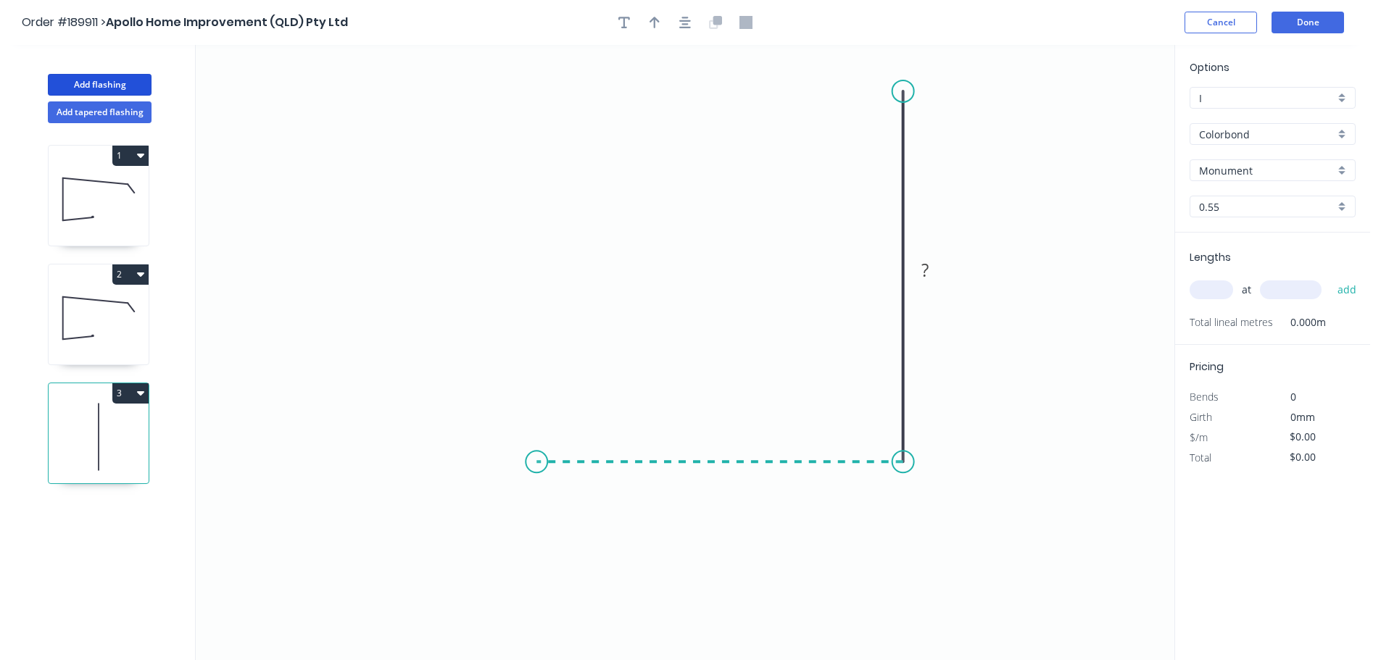
click at [523, 465] on icon "0 ?" at bounding box center [685, 352] width 978 height 615
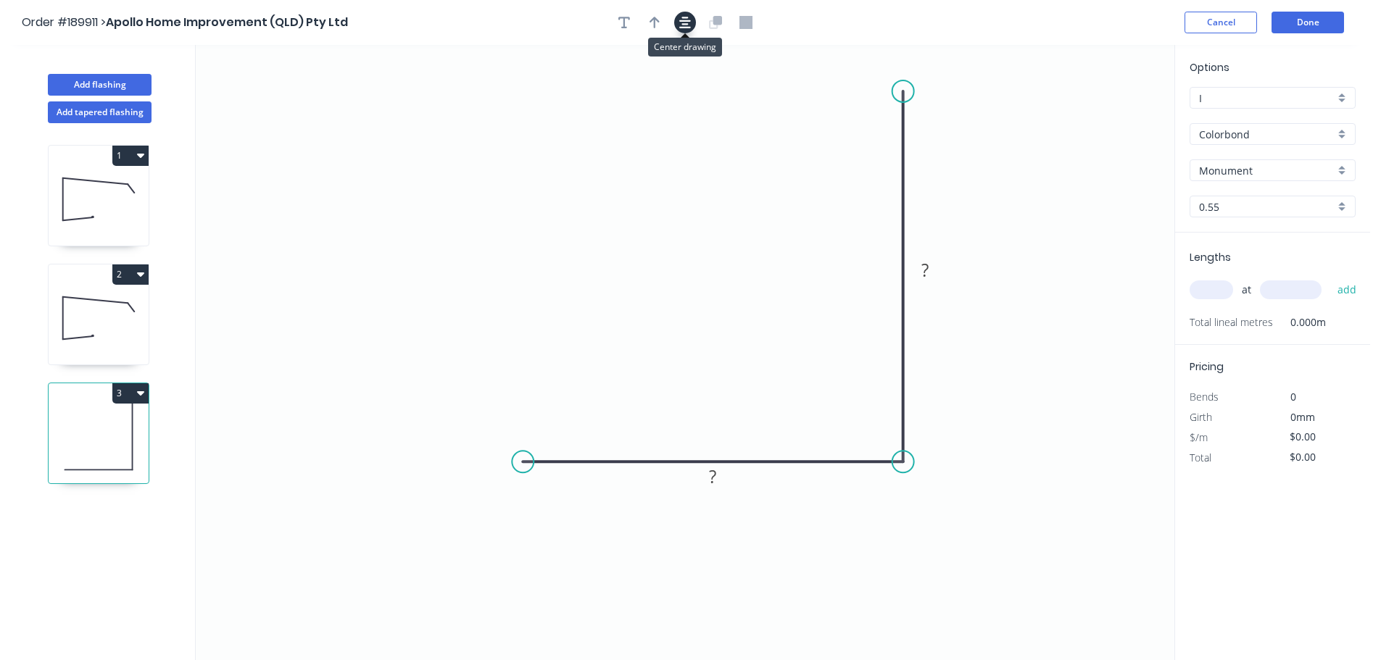
click at [687, 19] on icon "button" at bounding box center [685, 22] width 12 height 13
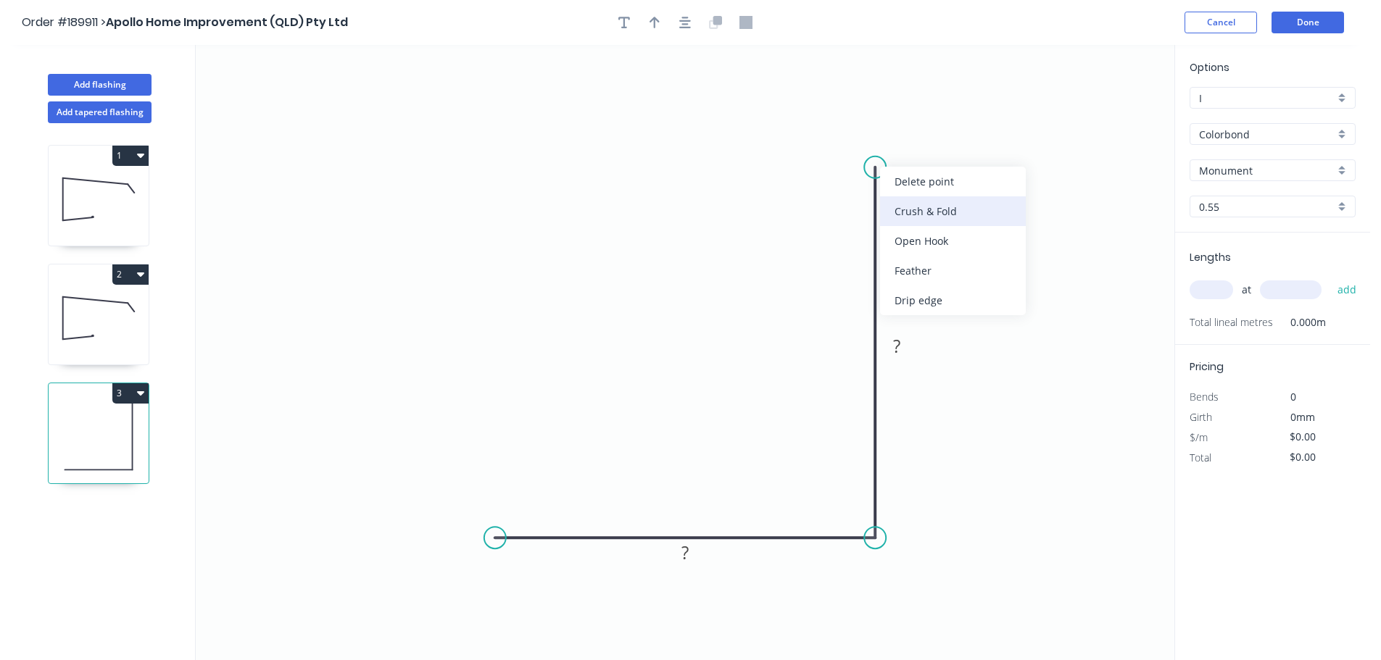
click at [936, 213] on div "Crush & Fold" at bounding box center [953, 211] width 146 height 30
drag, startPoint x: 870, startPoint y: 144, endPoint x: 886, endPoint y: 111, distance: 36.0
click at [886, 111] on rect at bounding box center [860, 109] width 58 height 30
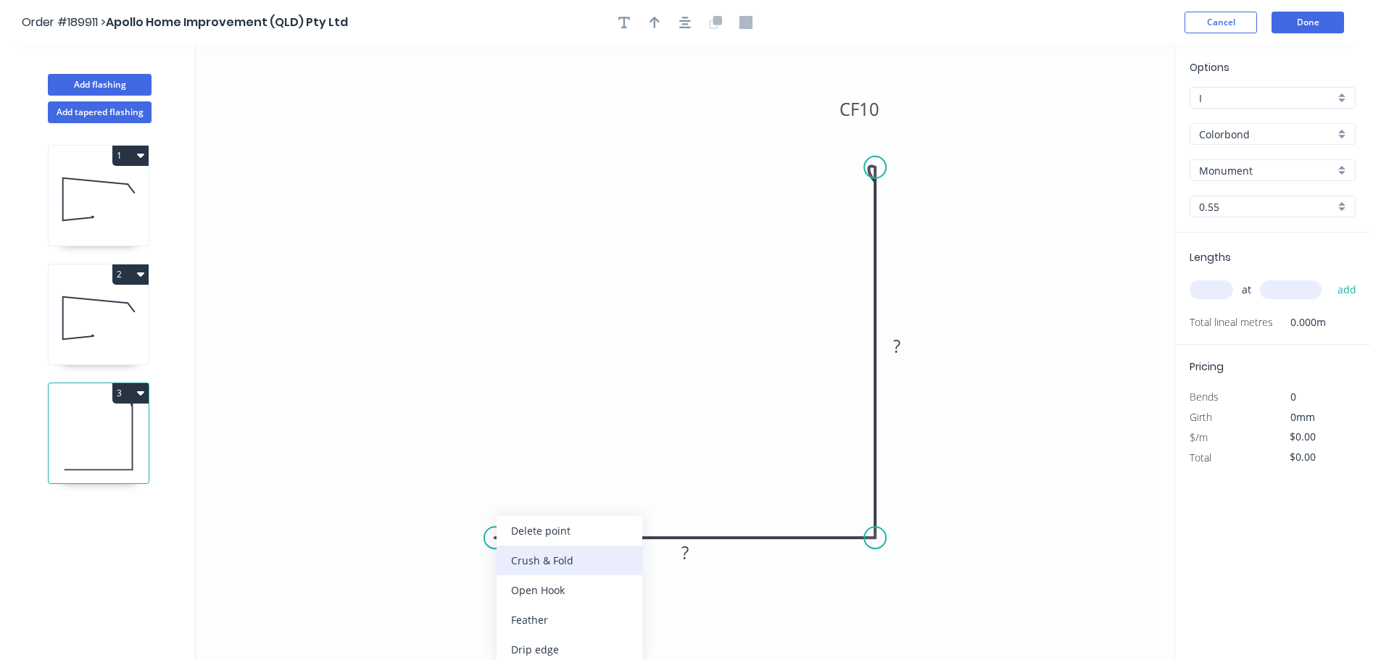
click at [570, 567] on div "Crush & Fold" at bounding box center [569, 561] width 146 height 30
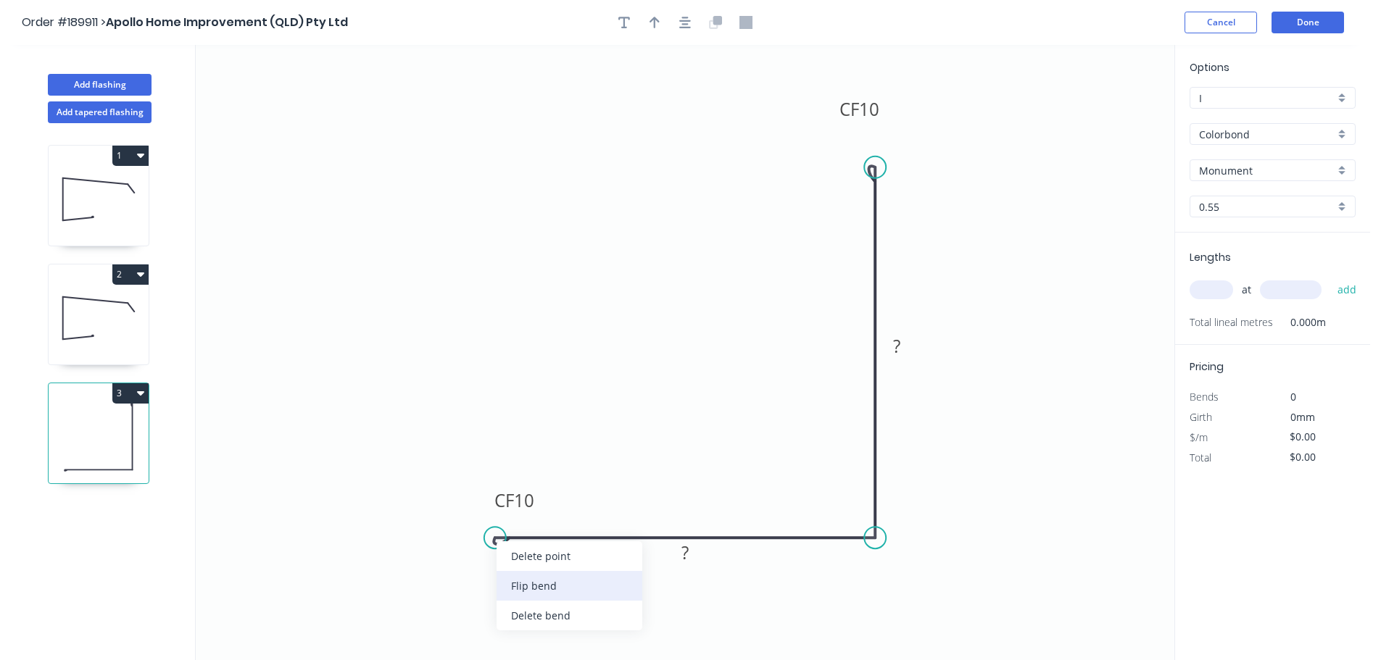
click at [533, 581] on div "Flip bend" at bounding box center [569, 586] width 146 height 30
drag, startPoint x: 541, startPoint y: 570, endPoint x: 439, endPoint y: 549, distance: 103.6
click at [436, 549] on rect at bounding box center [407, 543] width 58 height 30
click at [425, 541] on tspan "10" at bounding box center [422, 541] width 20 height 24
type input "$10.18"
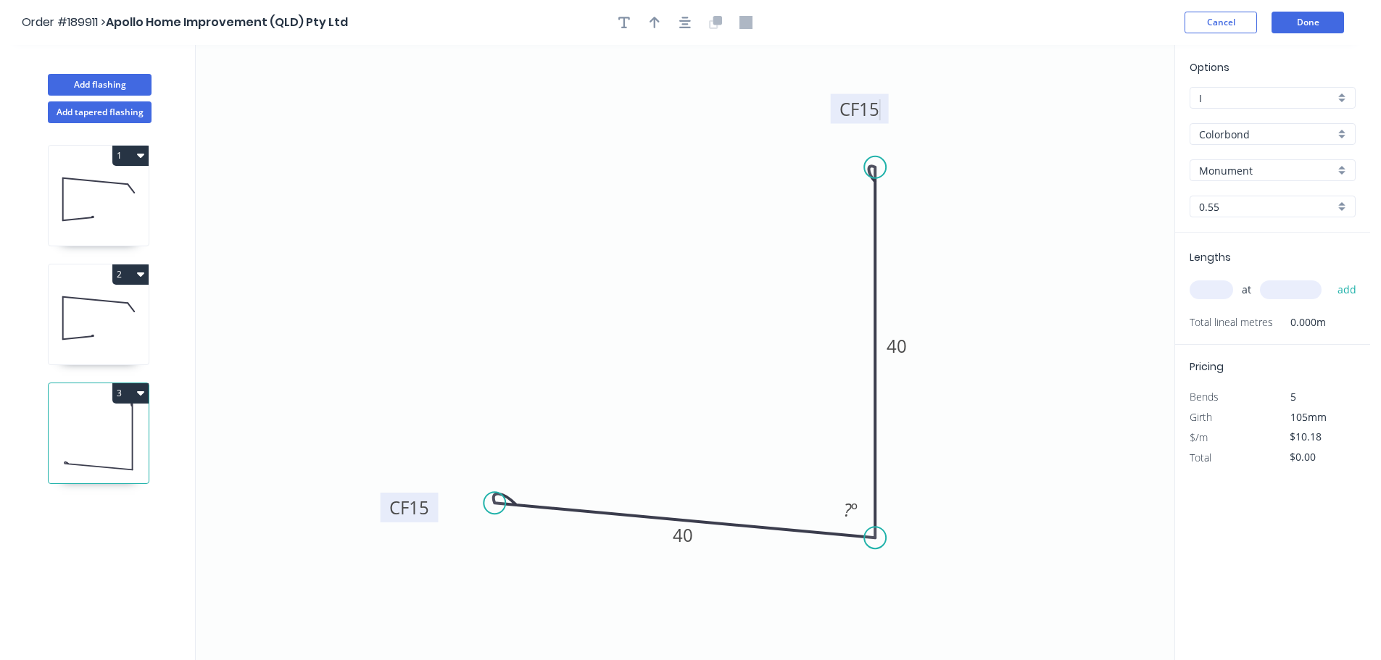
drag, startPoint x: 489, startPoint y: 530, endPoint x: 494, endPoint y: 504, distance: 26.6
click at [494, 504] on circle at bounding box center [494, 503] width 22 height 22
click at [848, 510] on tspan "?" at bounding box center [848, 510] width 8 height 24
click at [1215, 286] on input "text" at bounding box center [1210, 290] width 43 height 19
type input "1"
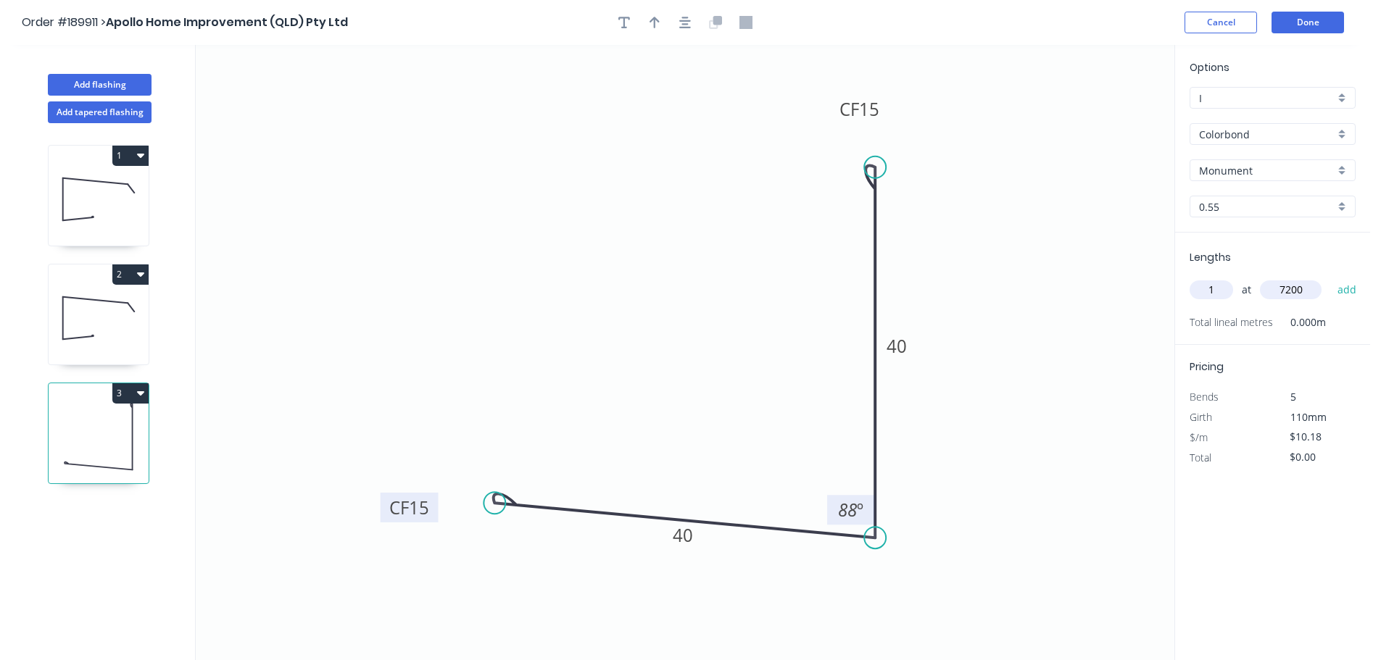
type input "7200"
click at [1330, 278] on button "add" at bounding box center [1347, 290] width 34 height 25
type input "$73.30"
click at [1300, 30] on button "Done" at bounding box center [1307, 23] width 72 height 22
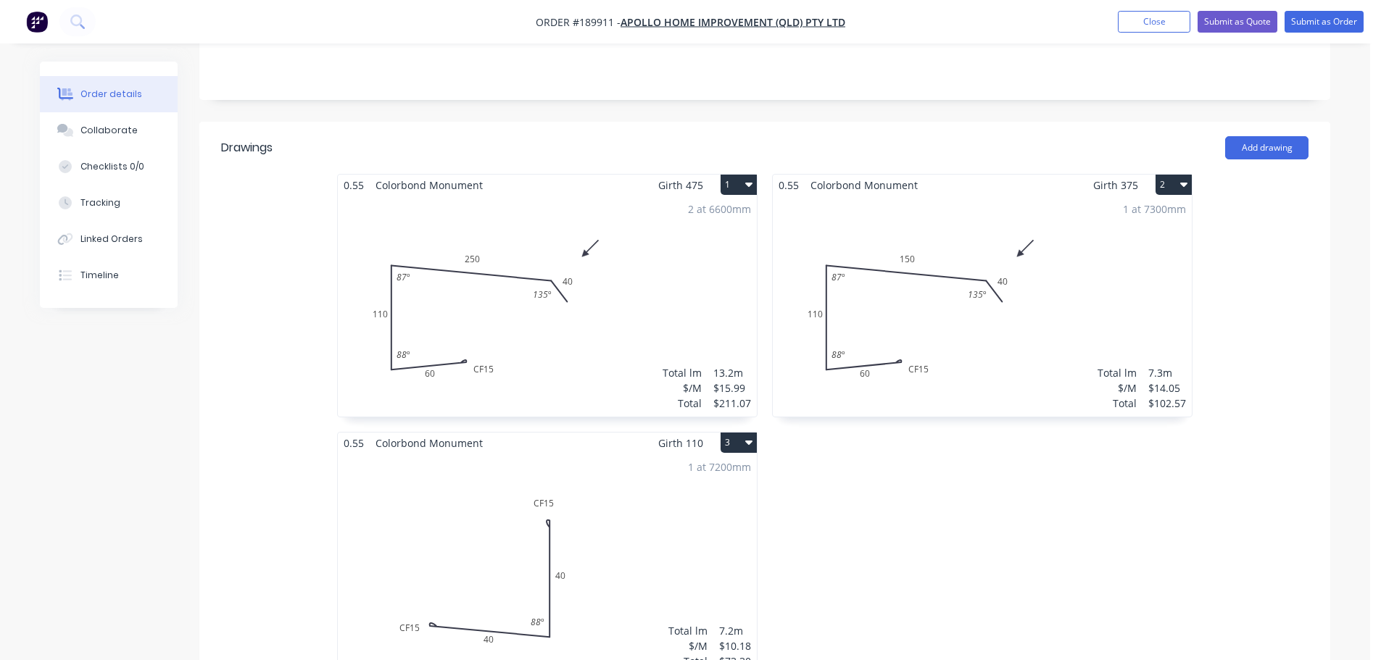
scroll to position [435, 0]
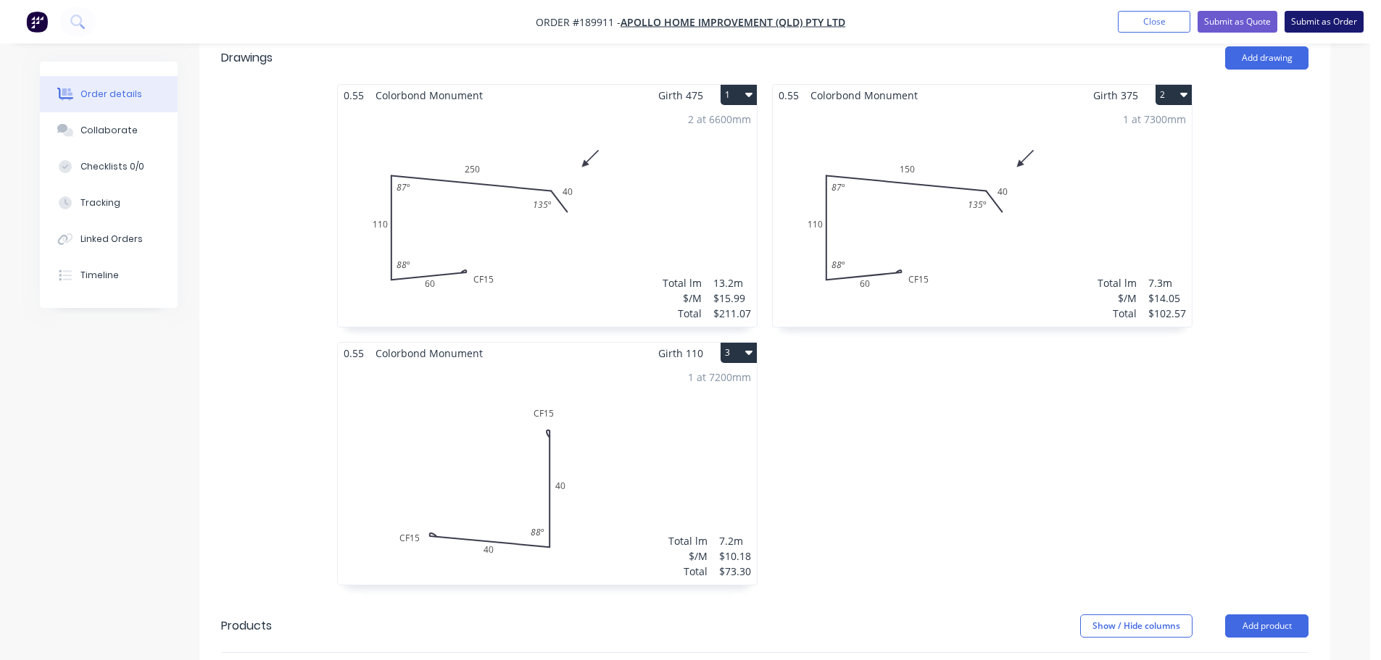
click at [1301, 25] on button "Submit as Order" at bounding box center [1323, 22] width 79 height 22
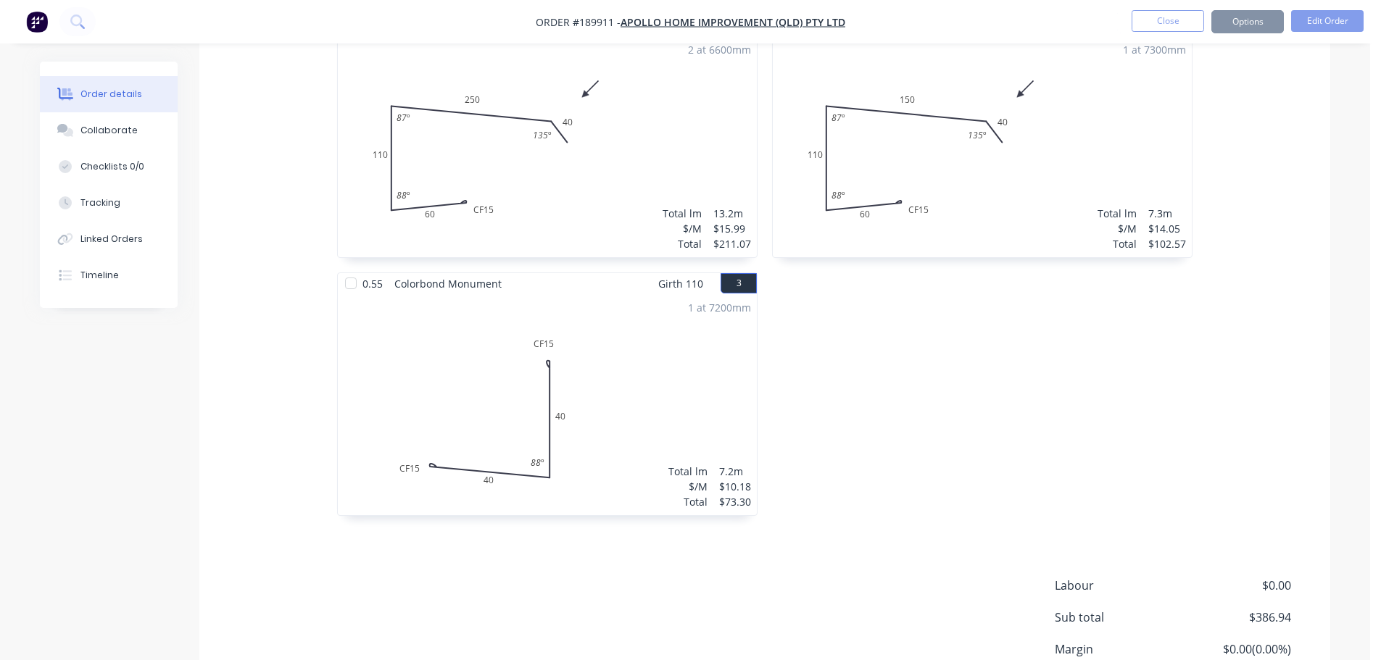
scroll to position [0, 0]
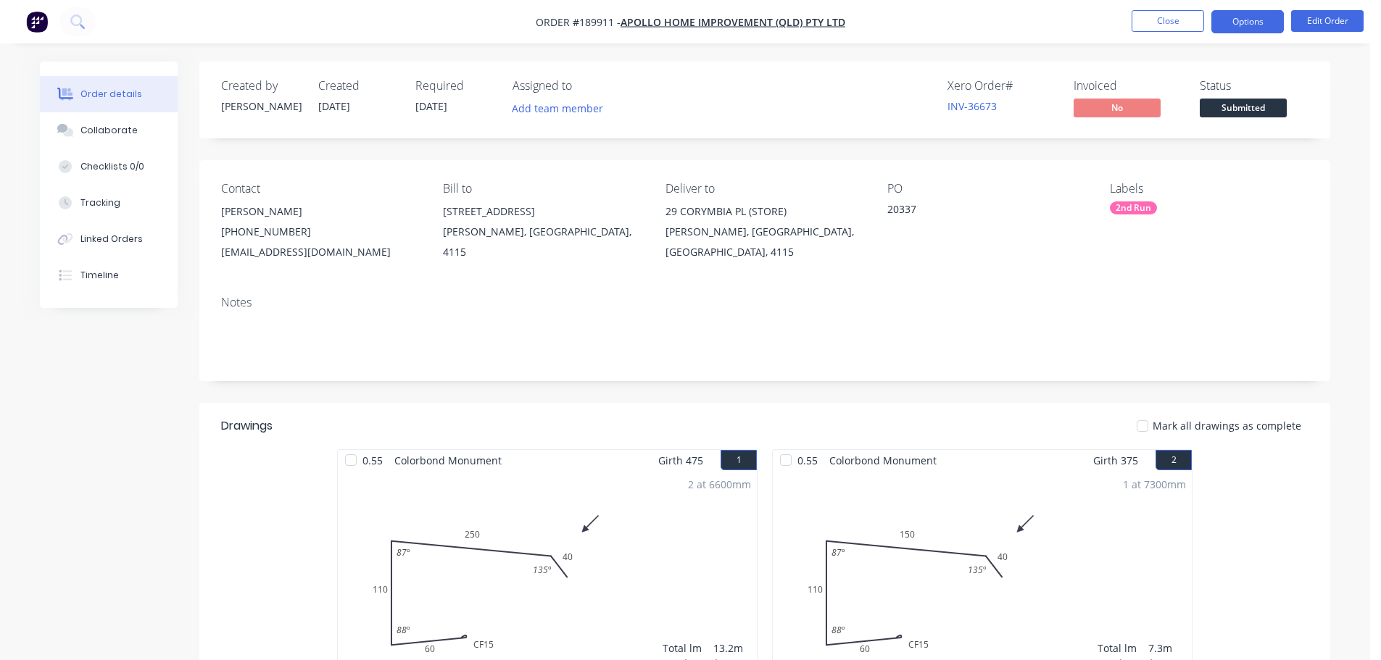
click at [1263, 23] on button "Options" at bounding box center [1247, 21] width 72 height 23
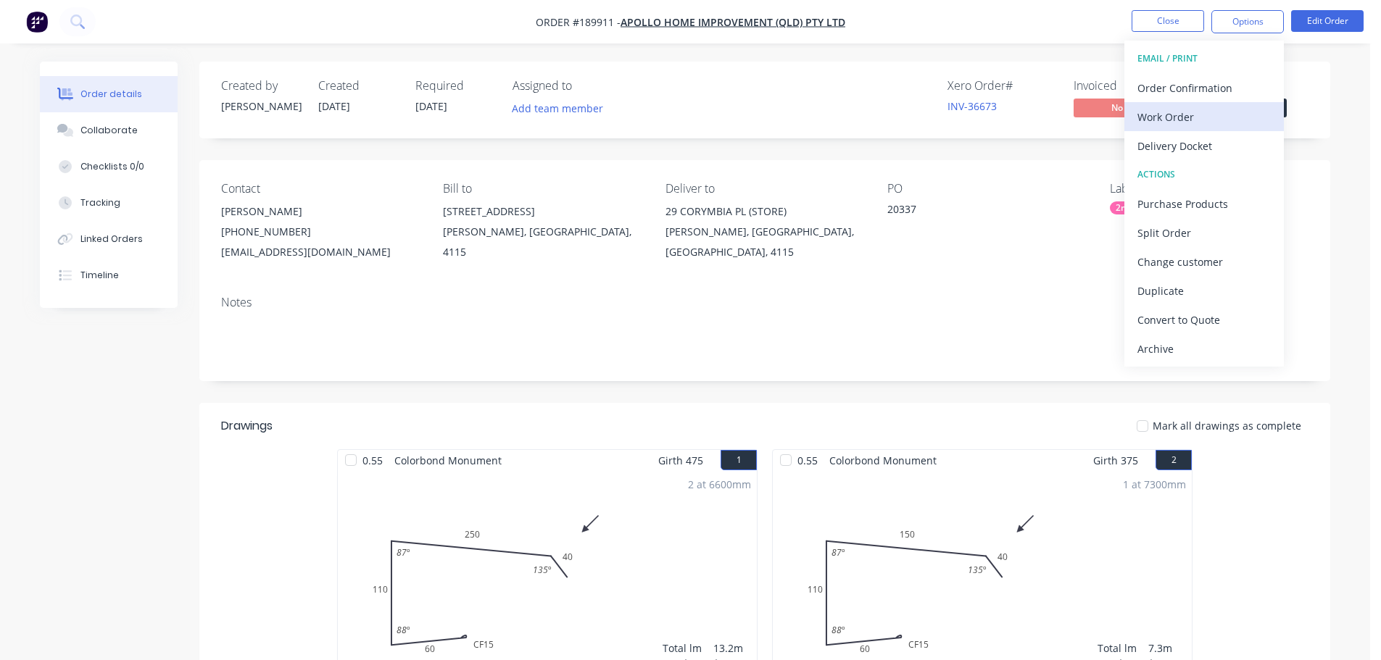
click at [1200, 113] on div "Work Order" at bounding box center [1203, 117] width 133 height 21
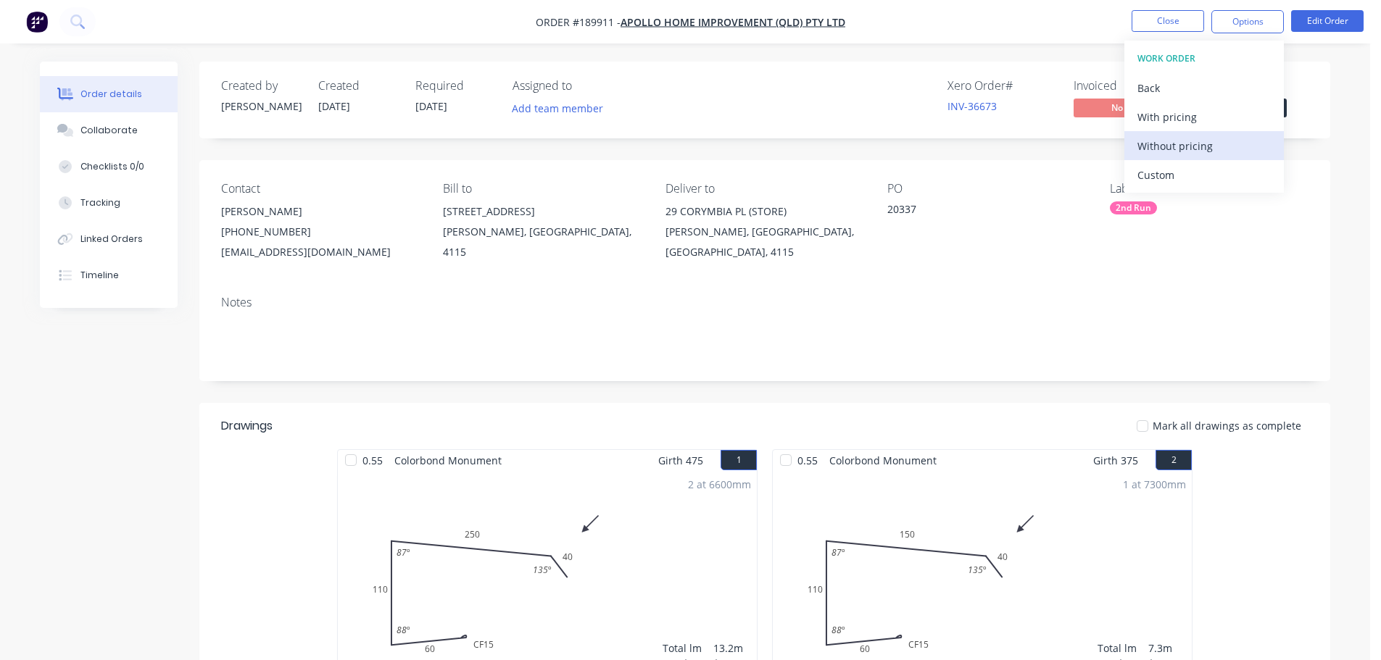
click at [1200, 154] on div "Without pricing" at bounding box center [1203, 146] width 133 height 21
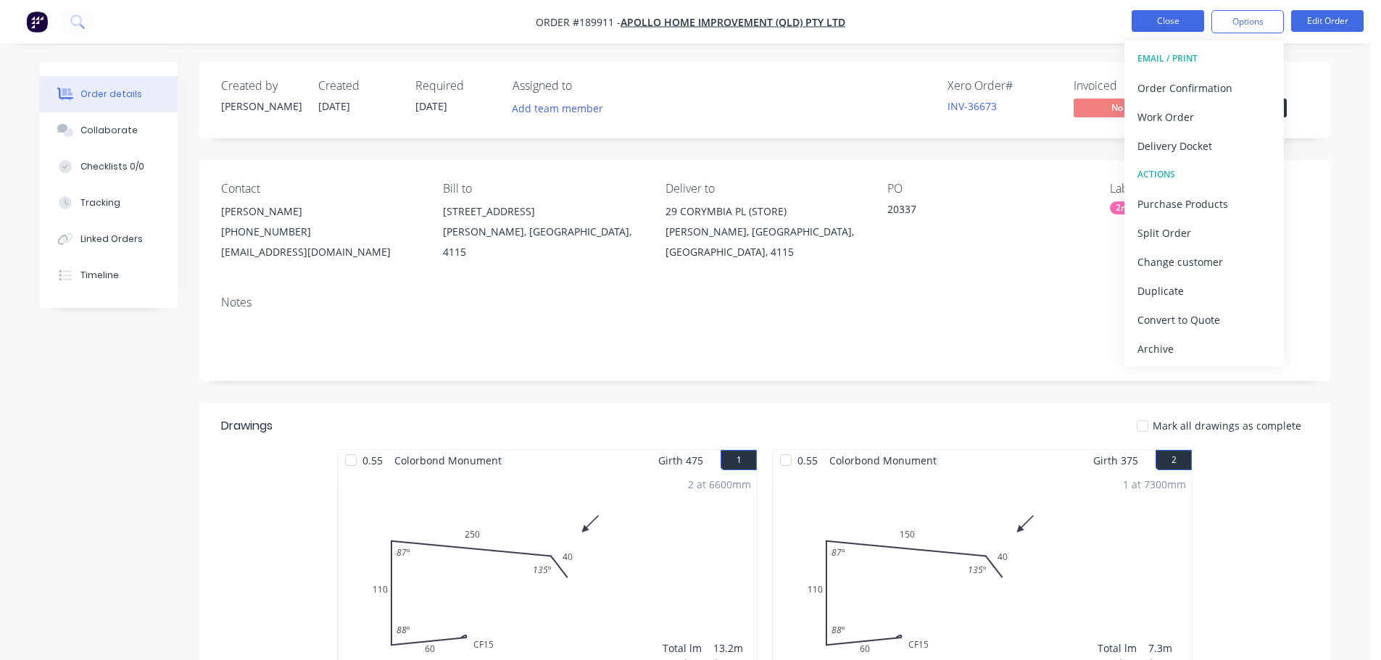
click at [1184, 20] on button "Close" at bounding box center [1167, 21] width 72 height 22
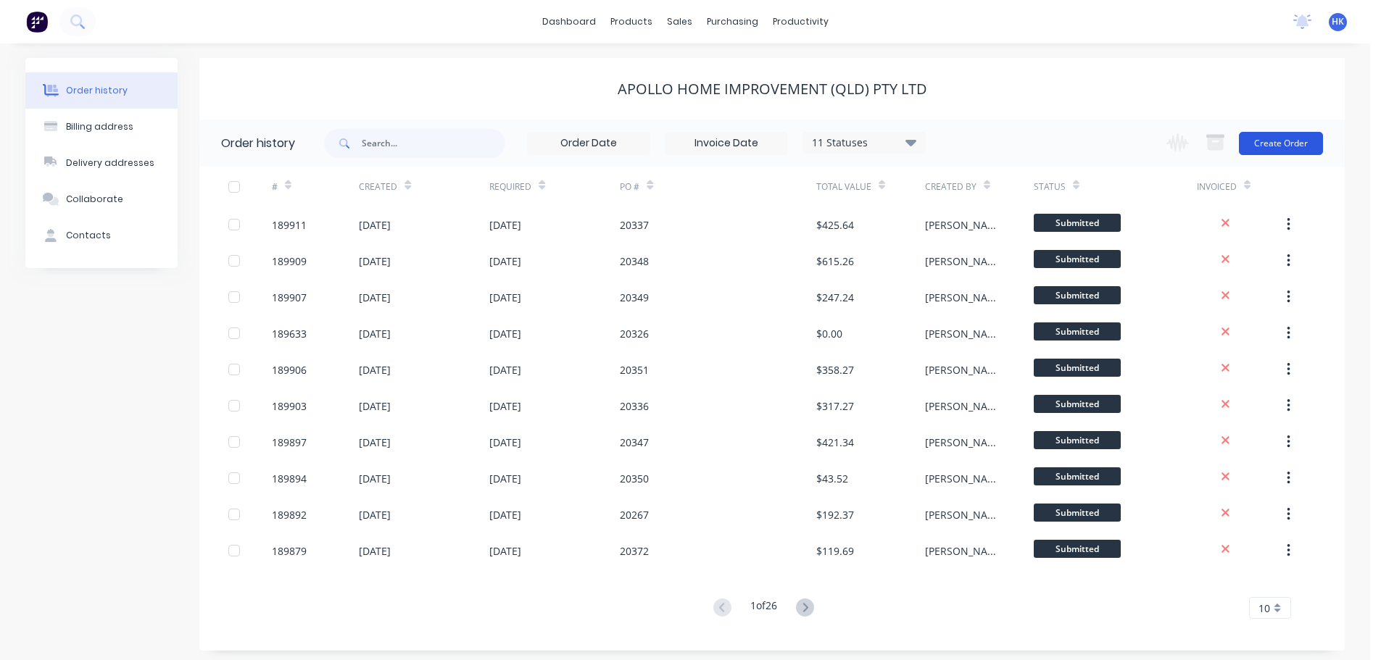
click at [1284, 141] on button "Create Order" at bounding box center [1281, 143] width 84 height 23
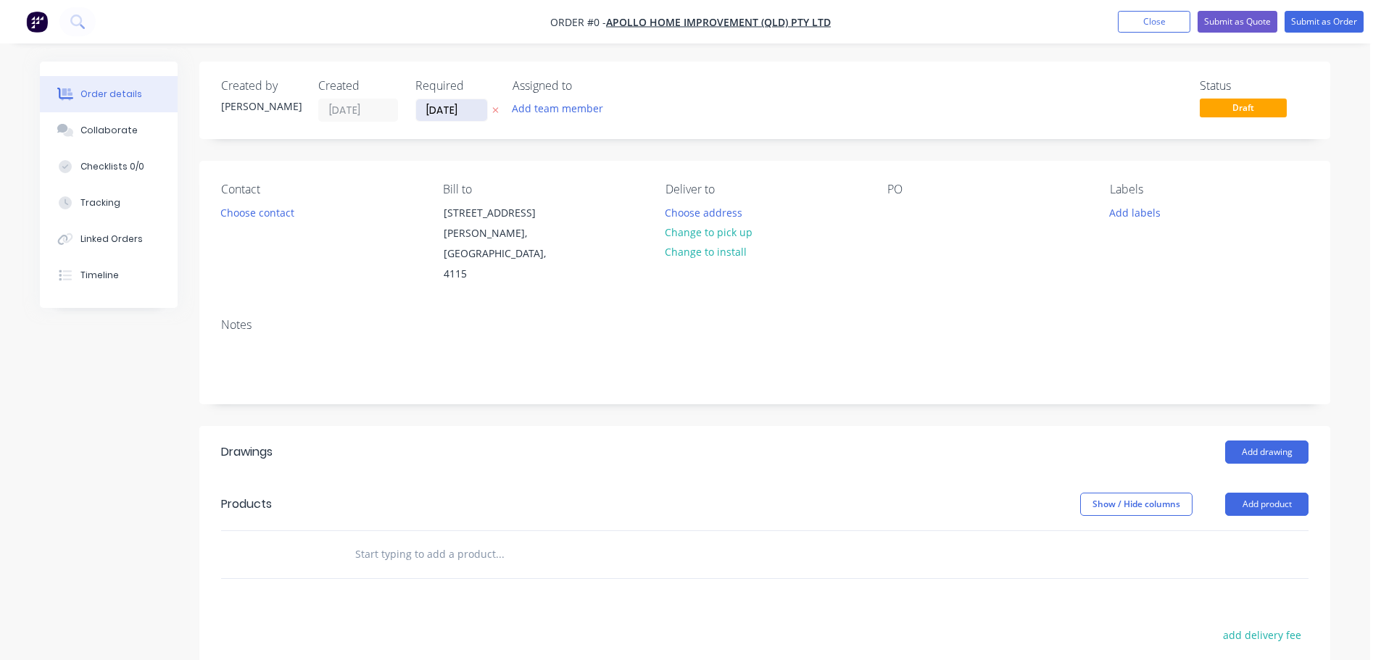
click at [459, 118] on input "[DATE]" at bounding box center [451, 110] width 71 height 22
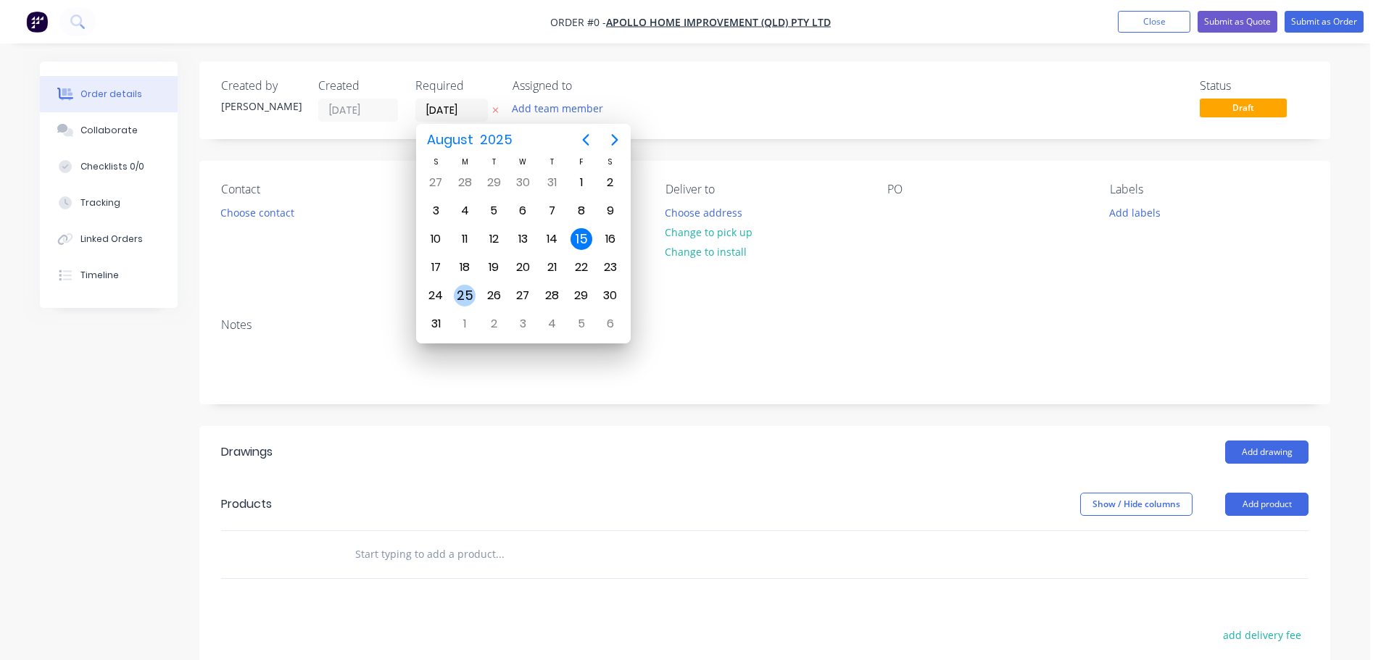
click at [473, 295] on div "25" at bounding box center [465, 296] width 22 height 22
type input "25/08/25"
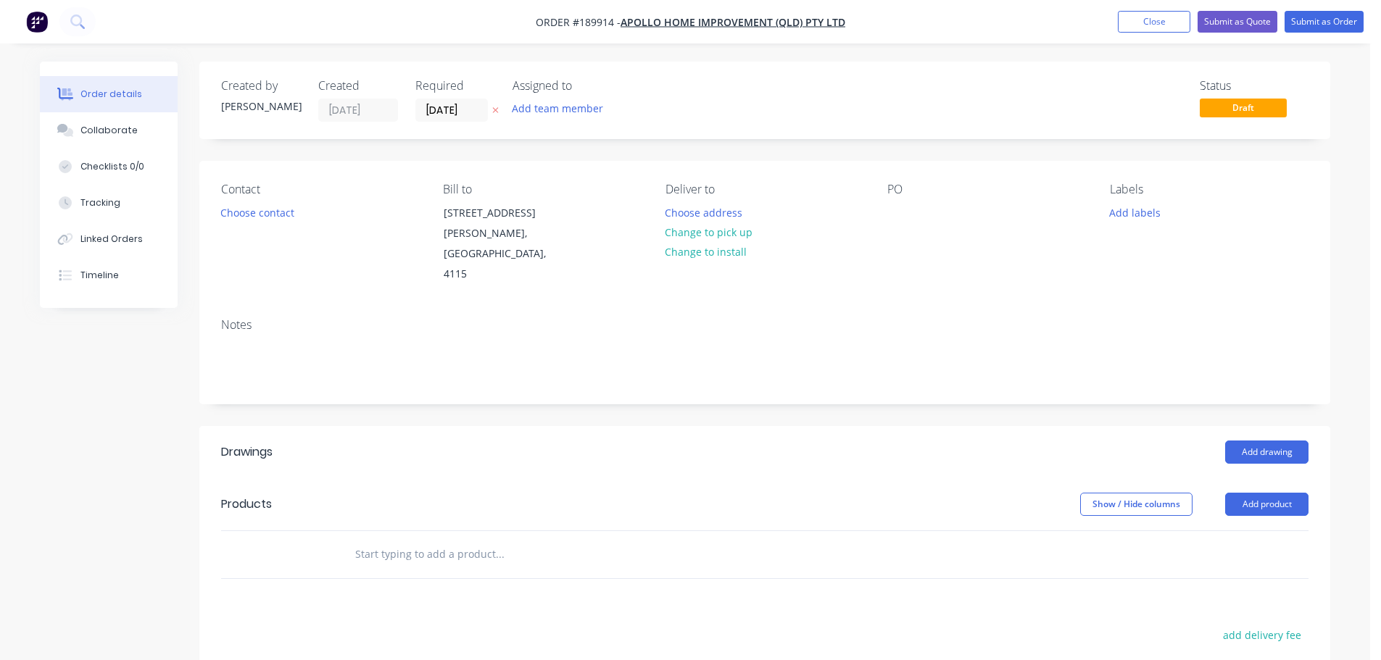
click at [274, 218] on button "Choose contact" at bounding box center [257, 212] width 89 height 20
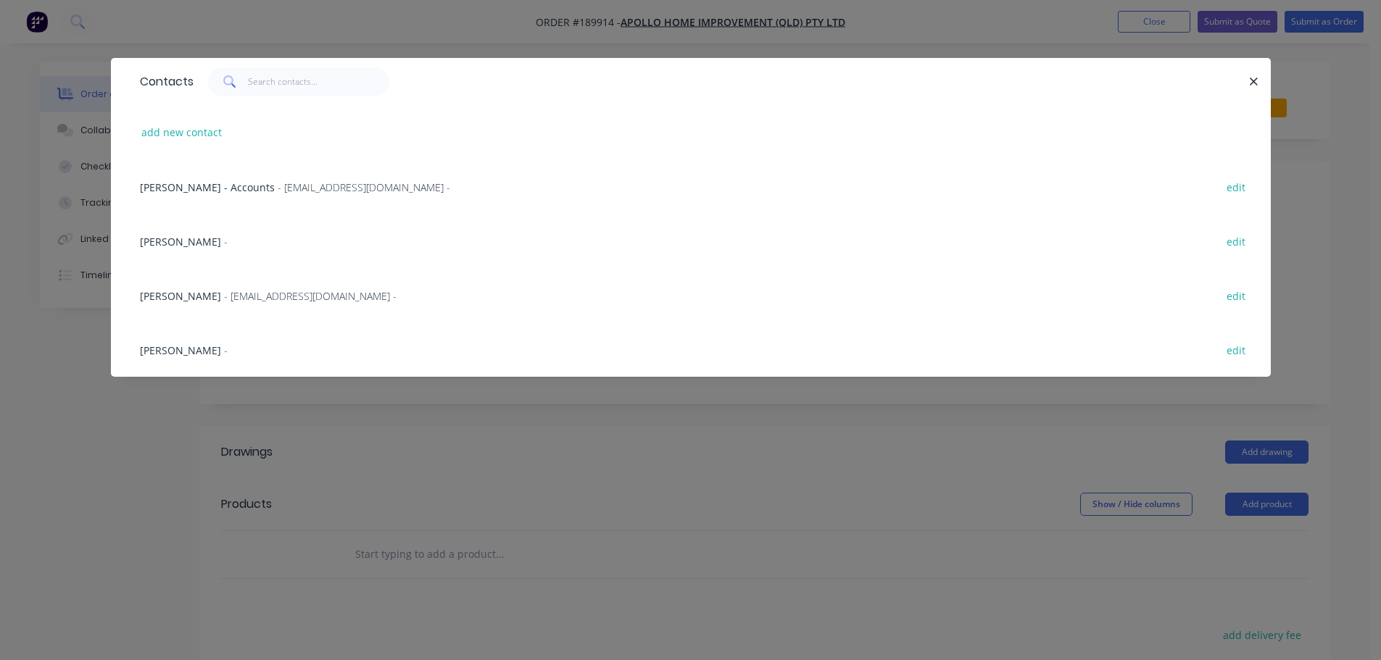
click at [236, 296] on span "- maried@apollopatios.com.au -" at bounding box center [310, 296] width 173 height 14
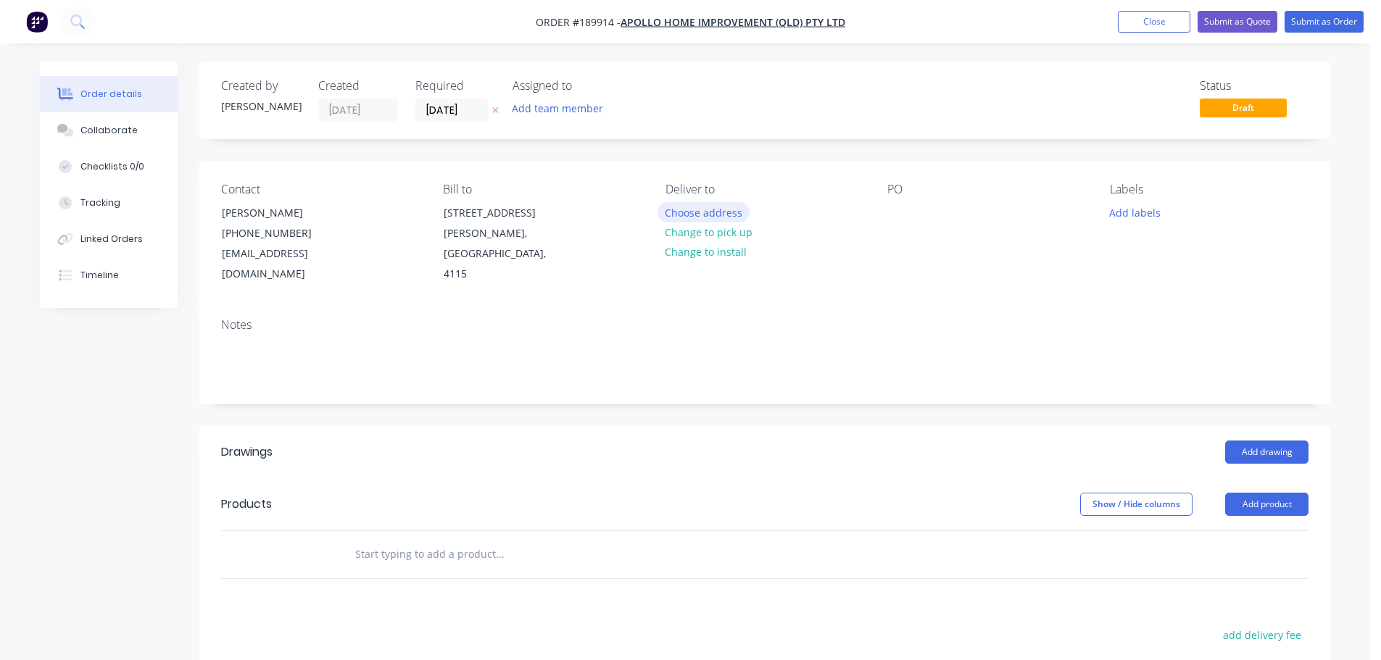
click at [689, 218] on button "Choose address" at bounding box center [703, 212] width 93 height 20
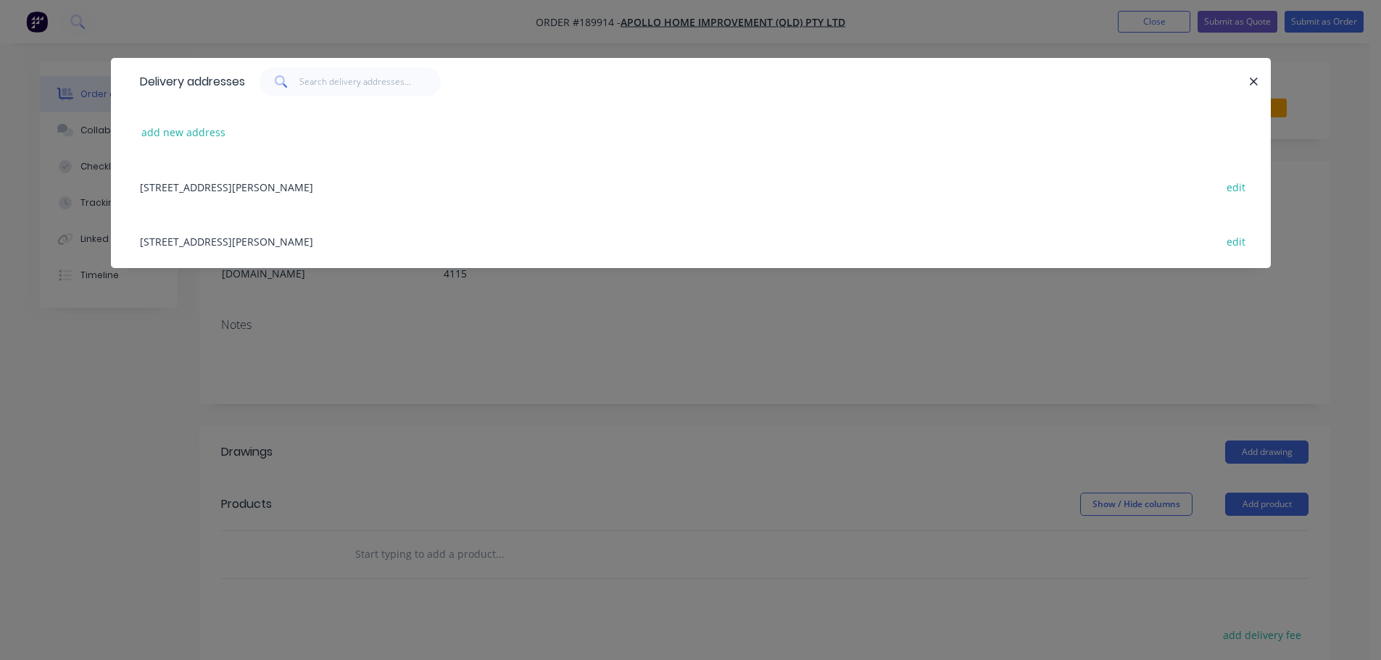
click at [360, 241] on div "29 CORYMBIA PL, (STORE), PARKINSON, Queensland, Australia, 4115 edit" at bounding box center [691, 241] width 1116 height 54
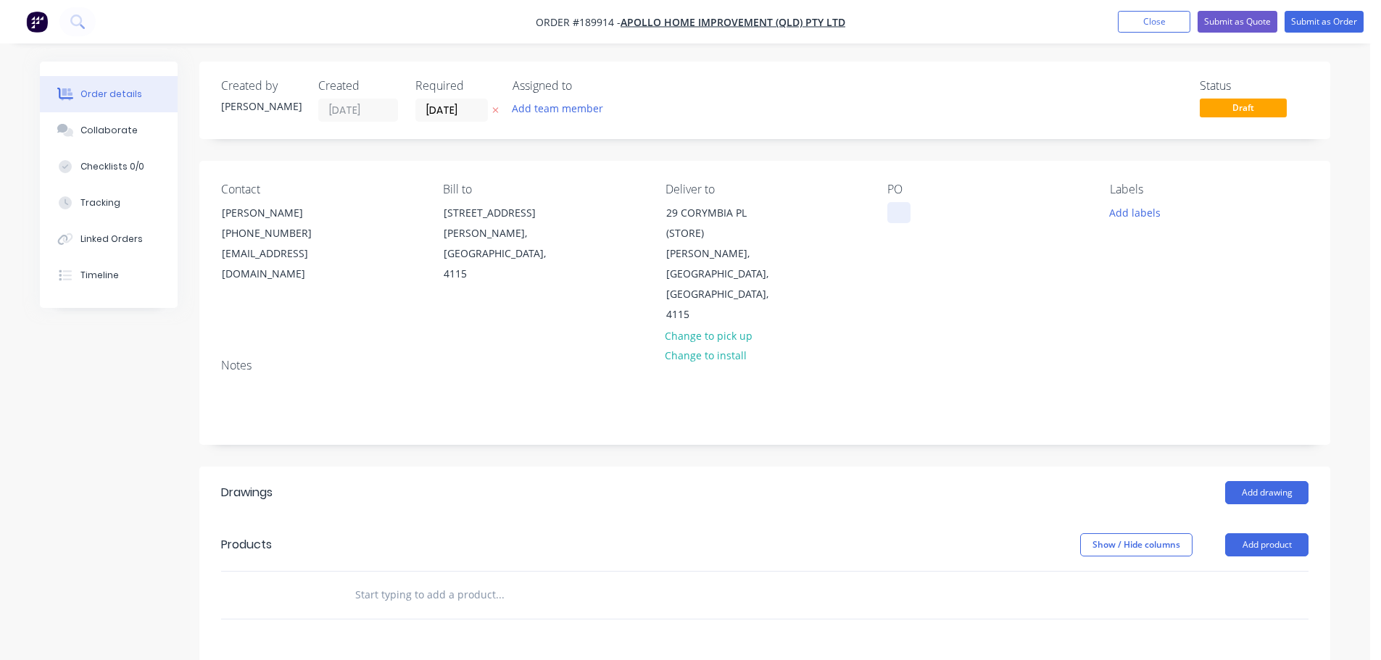
click at [890, 209] on div at bounding box center [898, 212] width 23 height 21
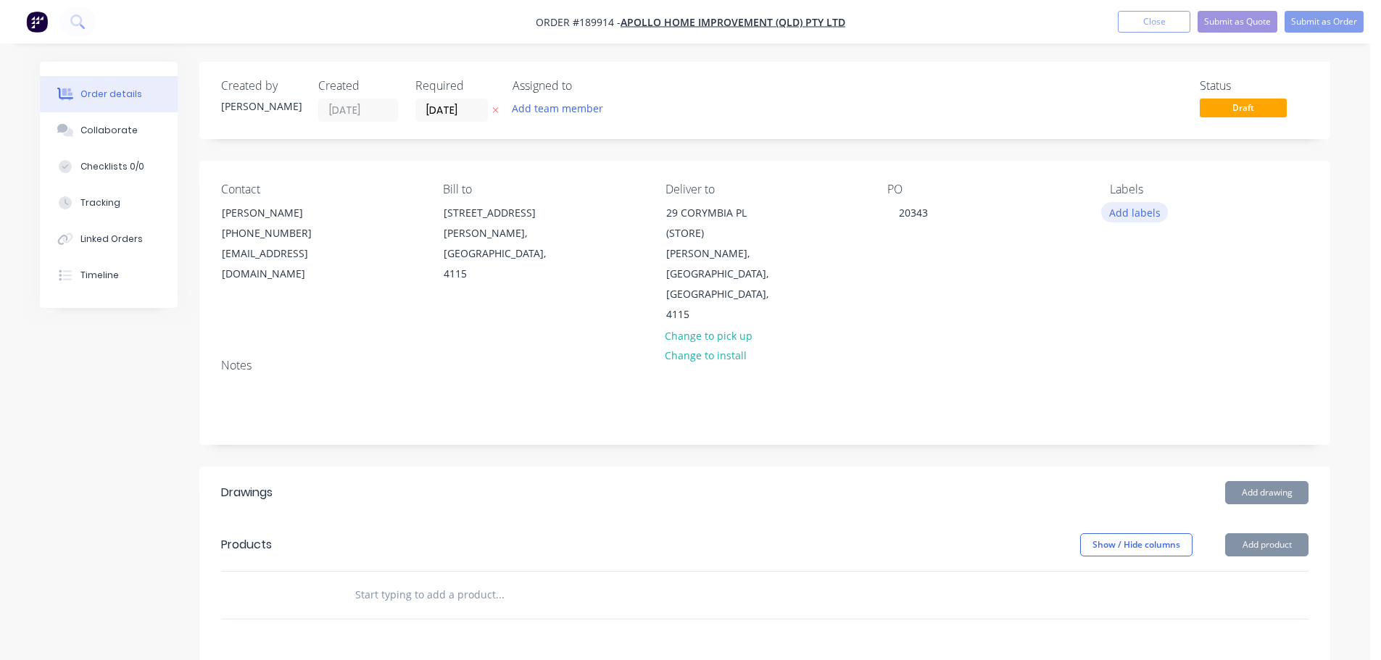
click at [1133, 213] on button "Add labels" at bounding box center [1134, 212] width 67 height 20
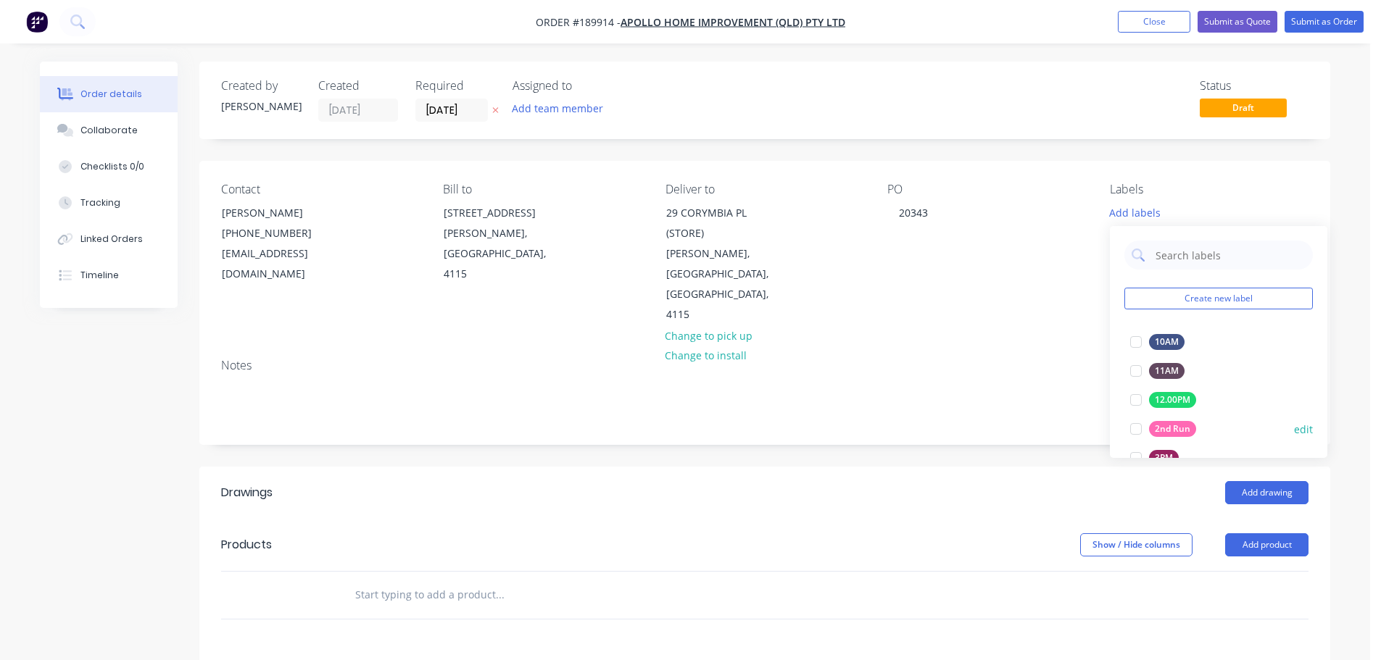
click at [1136, 425] on div at bounding box center [1135, 429] width 29 height 29
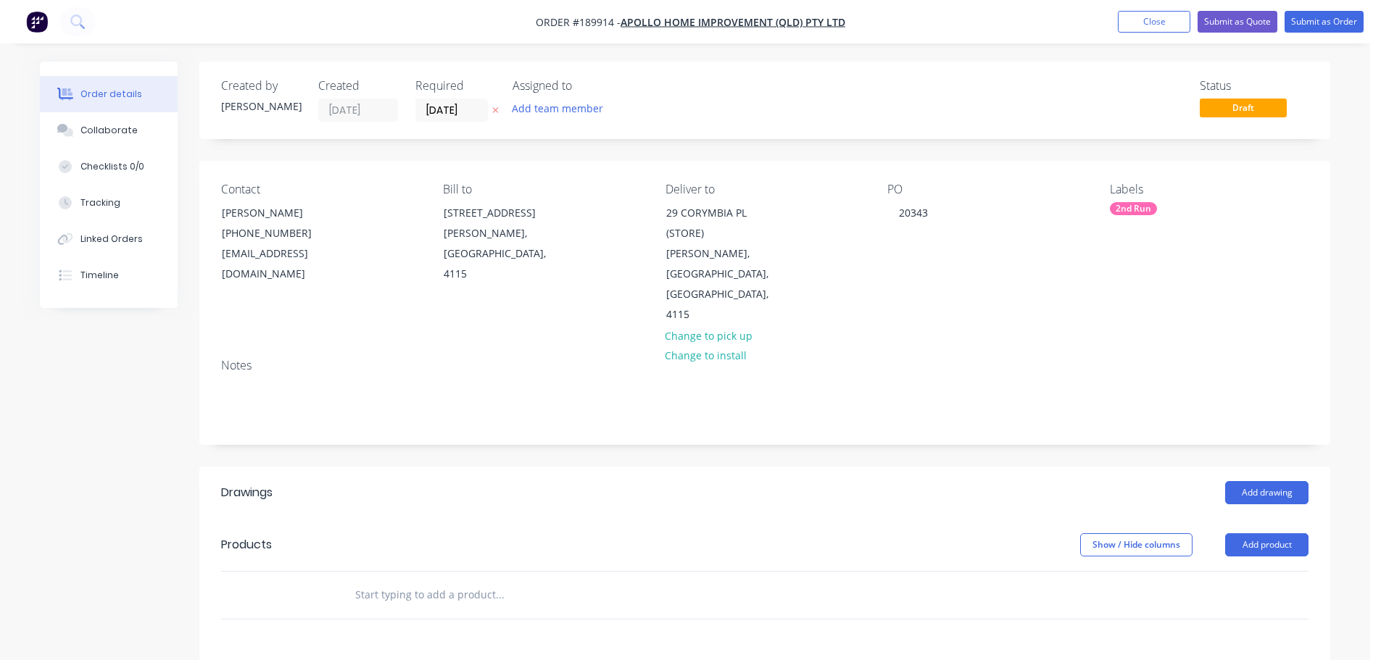
click at [1000, 481] on div "Add drawing" at bounding box center [880, 492] width 856 height 23
click at [1271, 481] on button "Add drawing" at bounding box center [1266, 492] width 83 height 23
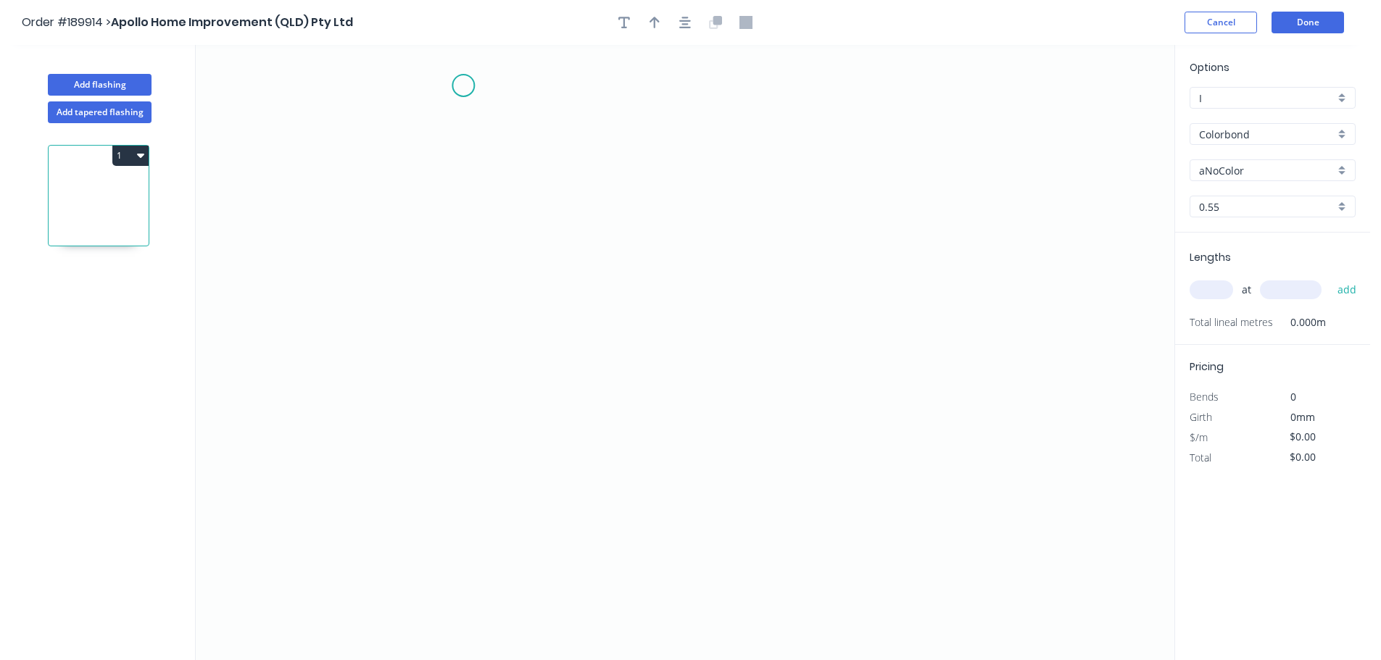
click at [464, 84] on icon "0" at bounding box center [685, 352] width 978 height 615
click at [586, 84] on icon at bounding box center [525, 84] width 122 height 0
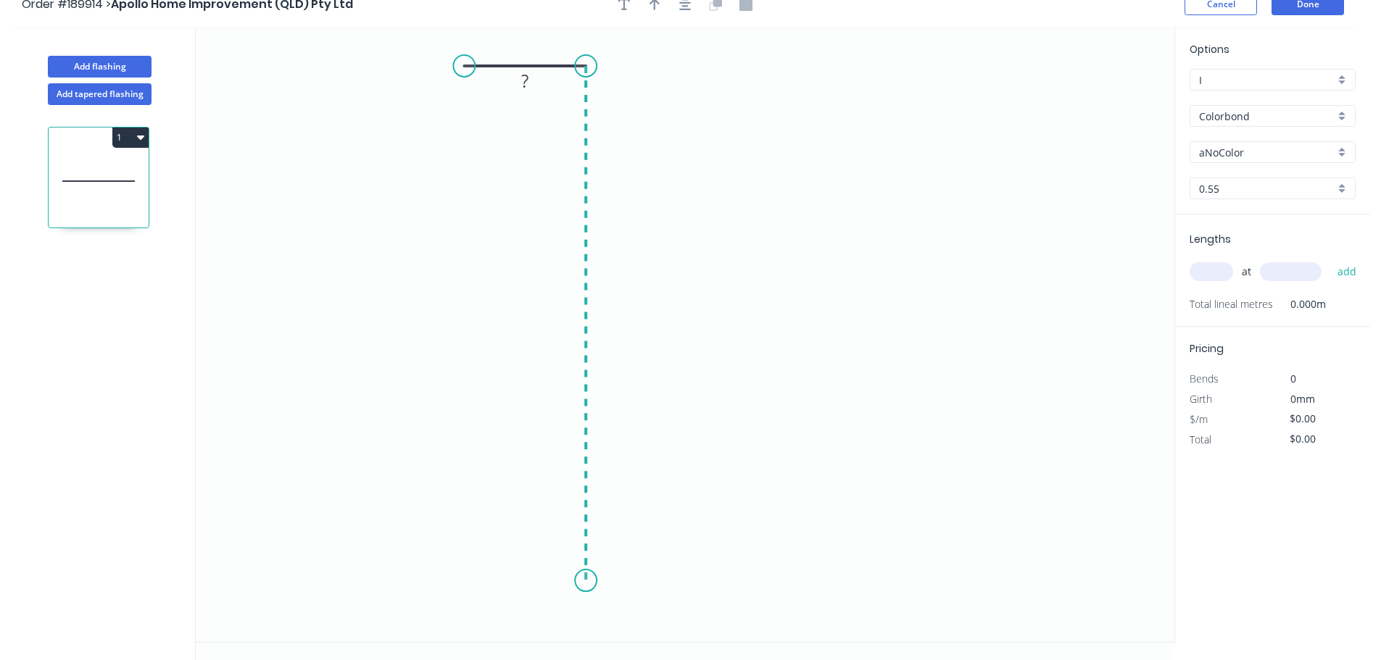
scroll to position [27, 0]
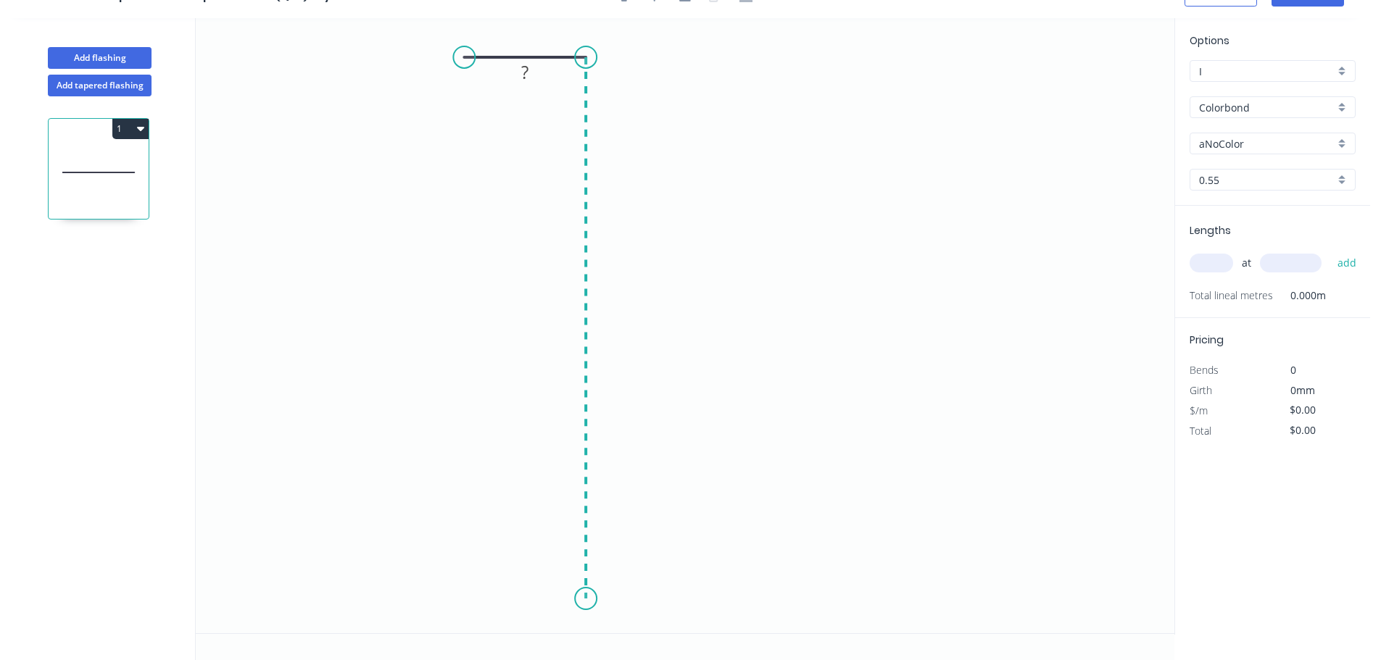
click at [609, 599] on icon "0 ?" at bounding box center [685, 325] width 978 height 615
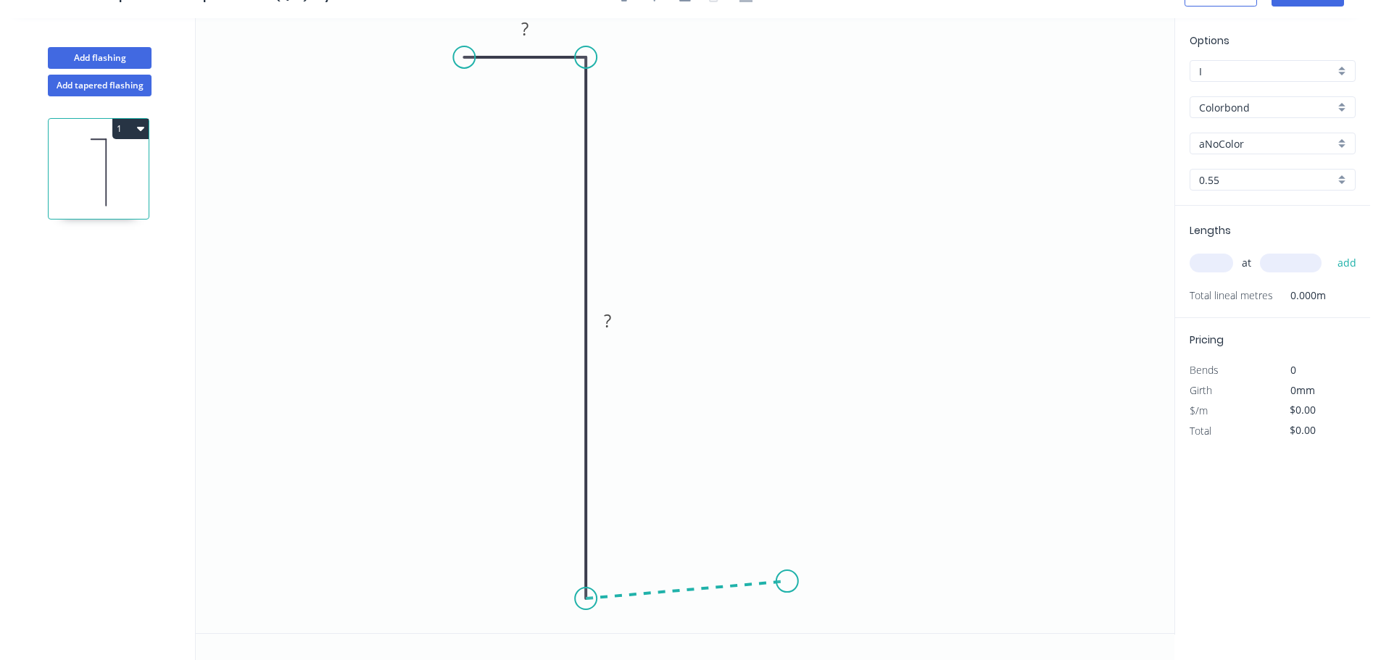
click at [787, 582] on icon "0 ? ?" at bounding box center [685, 325] width 978 height 615
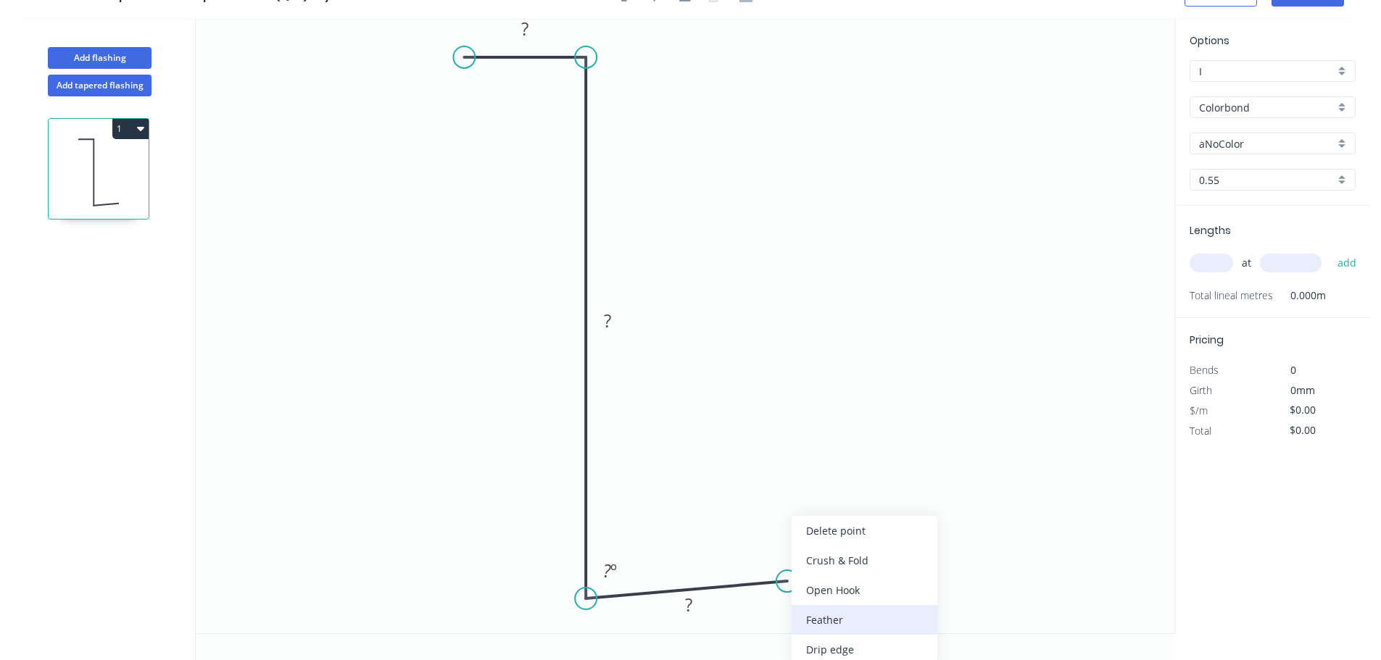
click at [850, 619] on div "Feather" at bounding box center [864, 620] width 146 height 30
click at [823, 618] on div "Flip bend" at bounding box center [859, 620] width 146 height 30
drag, startPoint x: 790, startPoint y: 545, endPoint x: 864, endPoint y: 532, distance: 75.1
click at [864, 532] on rect at bounding box center [839, 533] width 57 height 30
click at [856, 532] on tspan "15" at bounding box center [849, 532] width 20 height 24
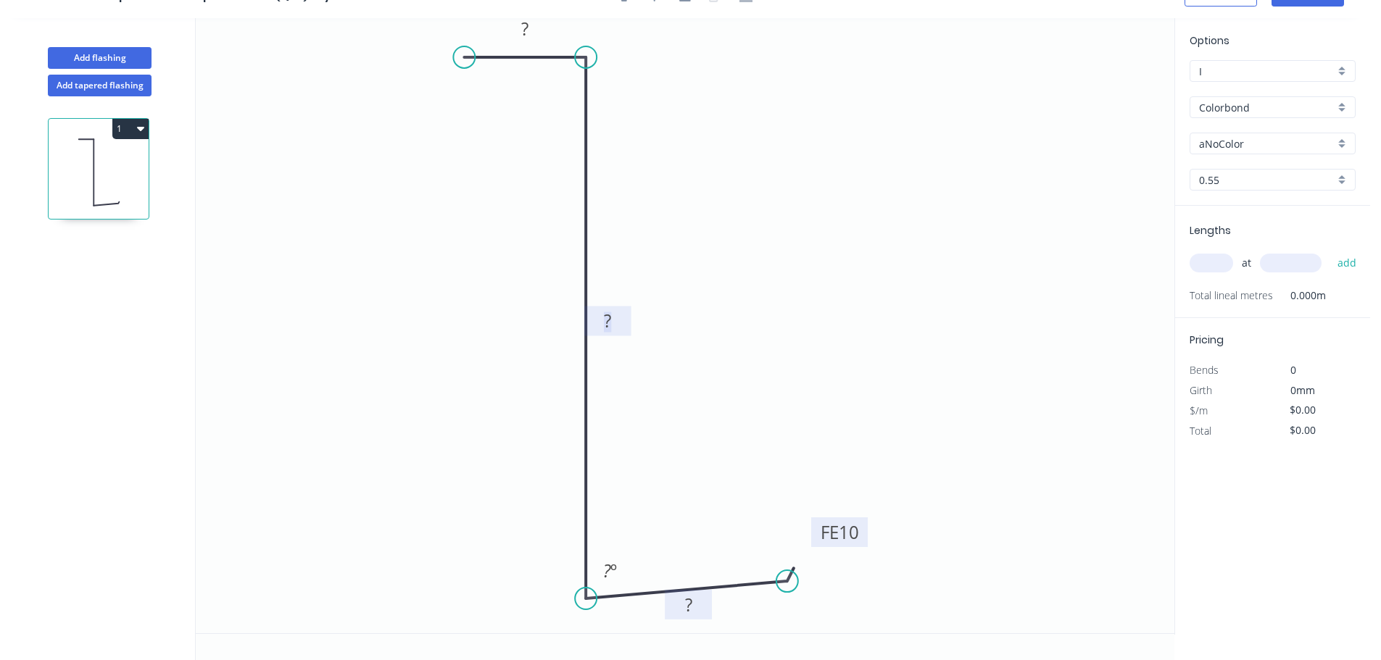
click at [690, 605] on tspan "?" at bounding box center [688, 605] width 7 height 24
drag, startPoint x: 459, startPoint y: 60, endPoint x: 456, endPoint y: 75, distance: 14.8
click at [456, 75] on circle at bounding box center [456, 75] width 22 height 22
click at [558, 87] on tspan "?" at bounding box center [559, 84] width 8 height 24
type input "$8.66"
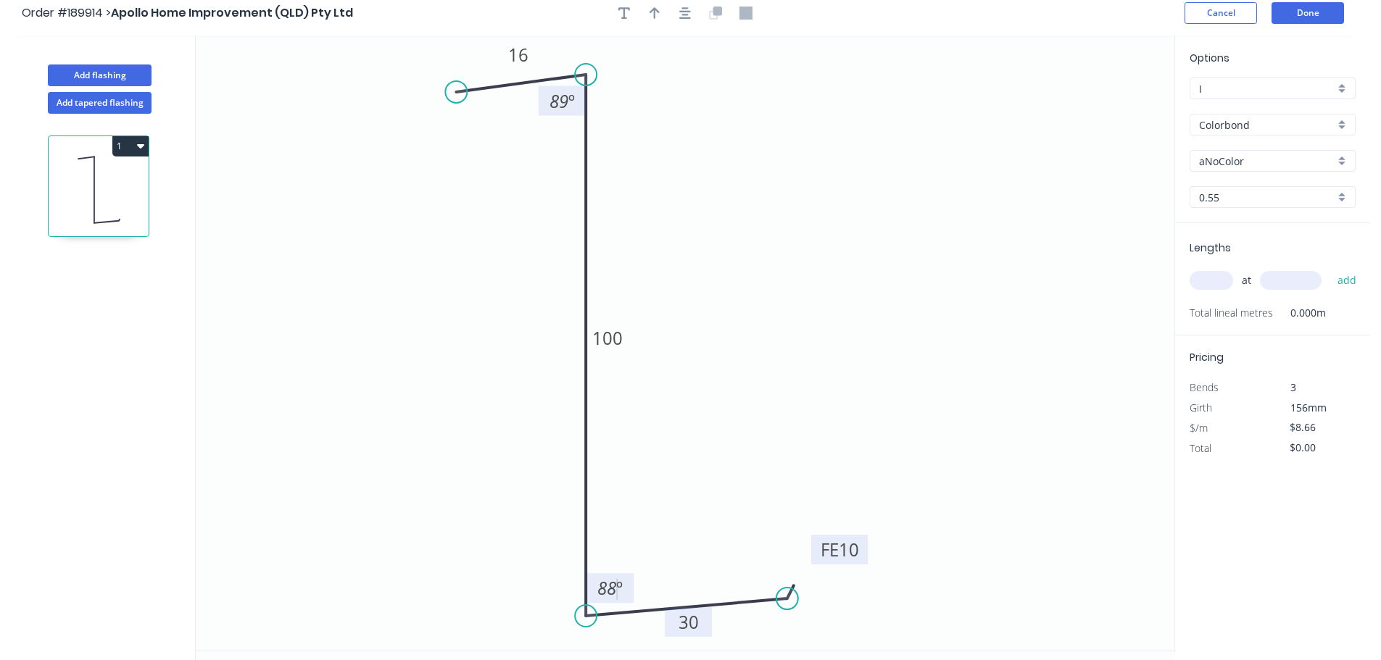
scroll to position [0, 0]
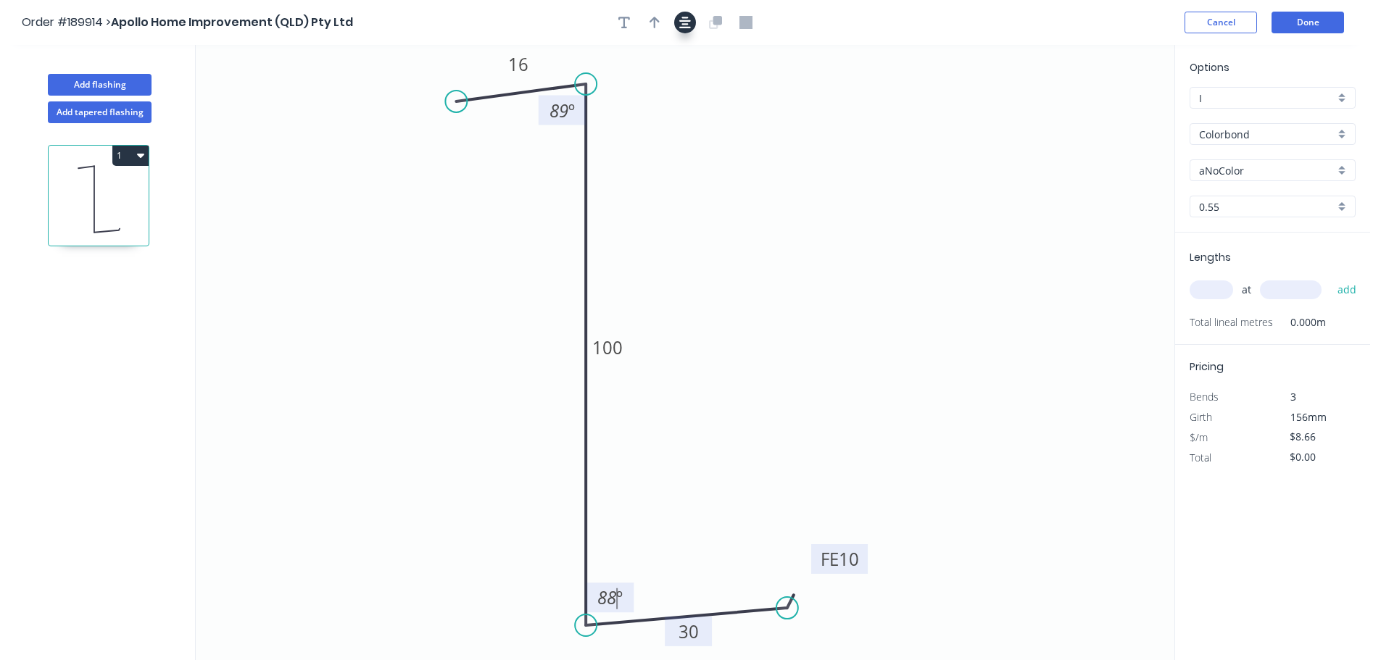
click at [683, 28] on button "button" at bounding box center [685, 23] width 22 height 22
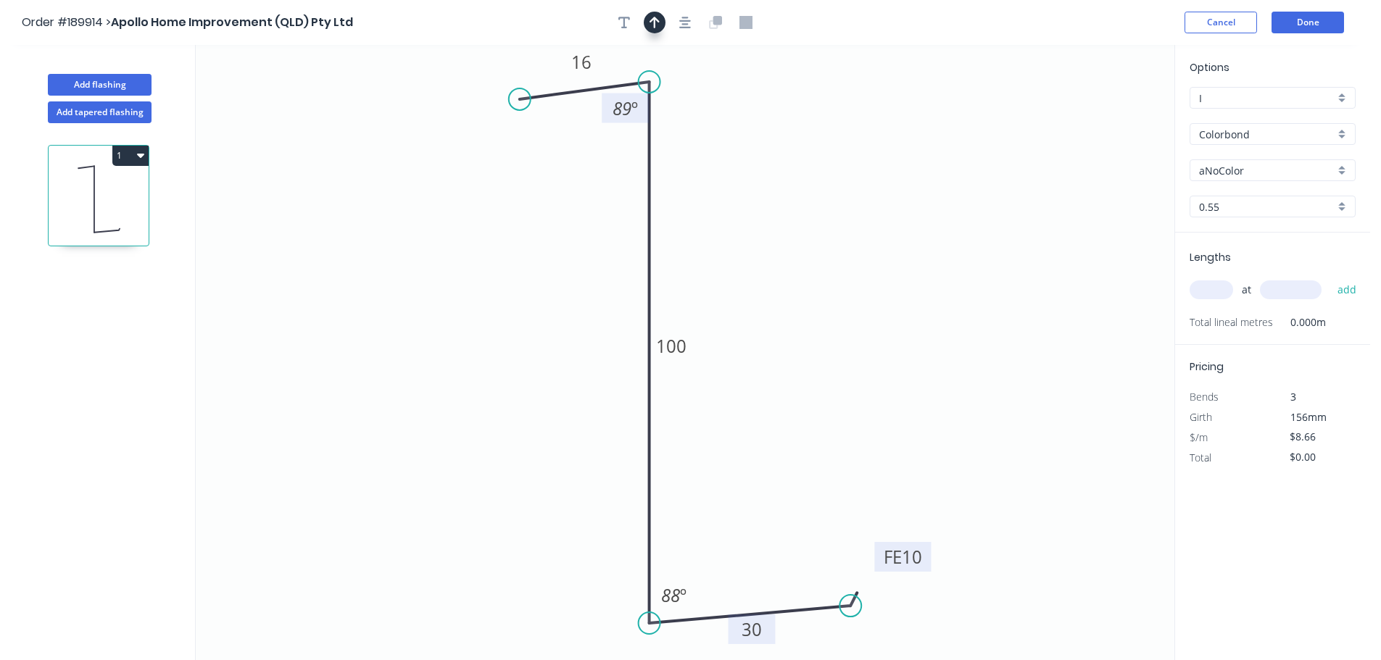
click at [660, 25] on button "button" at bounding box center [655, 23] width 22 height 22
drag, startPoint x: 515, startPoint y: 99, endPoint x: 537, endPoint y: 98, distance: 22.5
click at [537, 98] on circle at bounding box center [537, 98] width 22 height 22
drag, startPoint x: 1101, startPoint y: 114, endPoint x: 487, endPoint y: 410, distance: 681.7
click at [553, 390] on icon at bounding box center [559, 367] width 13 height 46
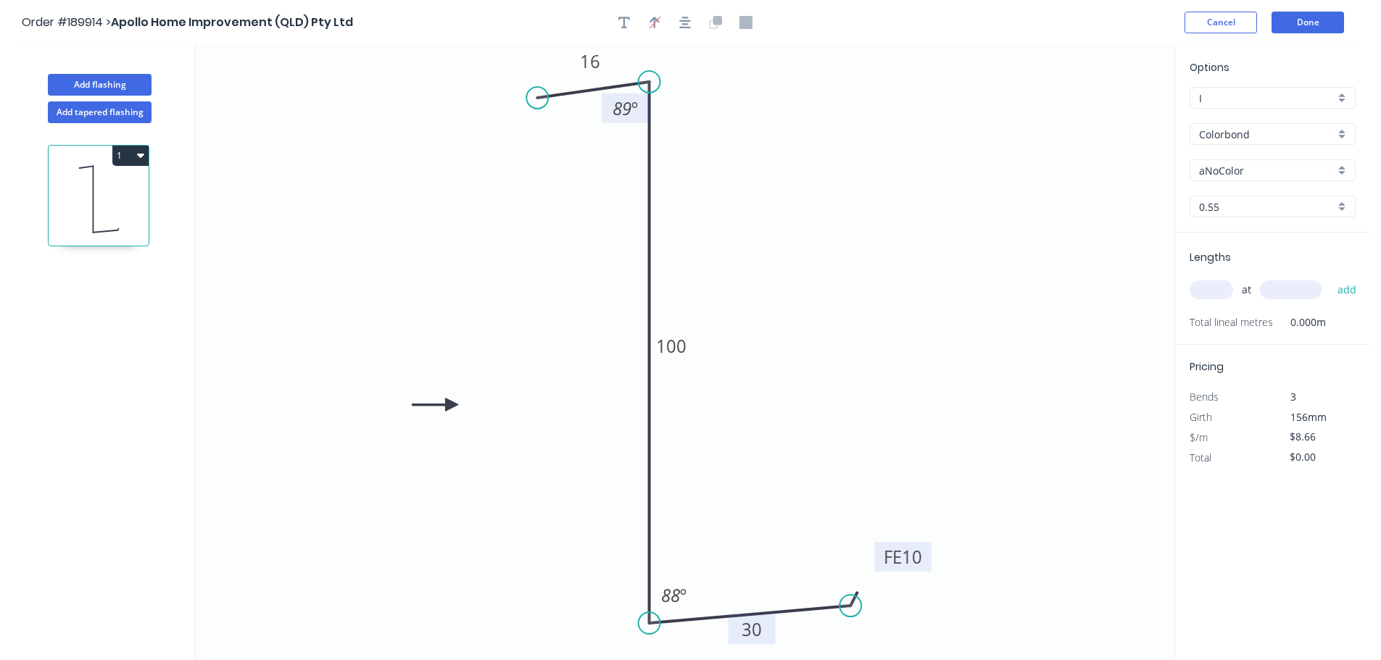
drag, startPoint x: 487, startPoint y: 410, endPoint x: 452, endPoint y: 405, distance: 35.9
click at [452, 405] on icon at bounding box center [435, 404] width 46 height 13
click at [1256, 173] on input "aNoColor" at bounding box center [1267, 170] width 136 height 15
click at [1258, 301] on div "Woodland Grey" at bounding box center [1272, 296] width 165 height 25
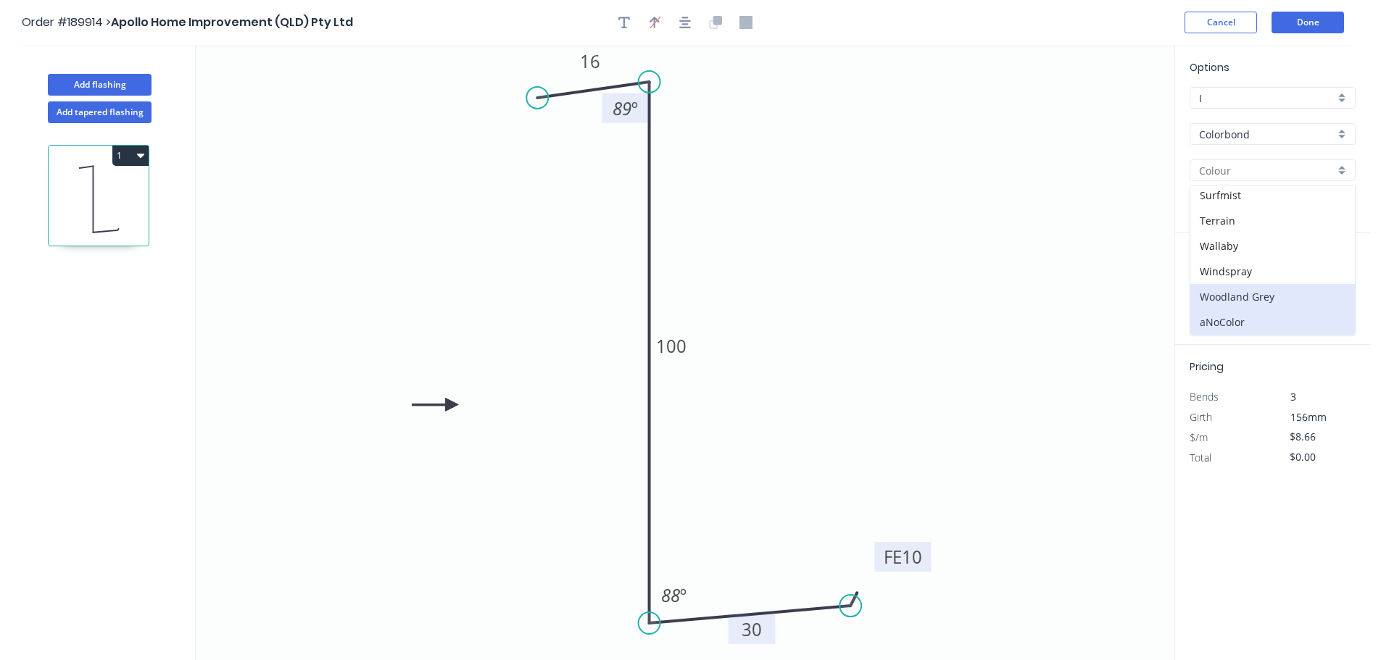
type input "Woodland Grey"
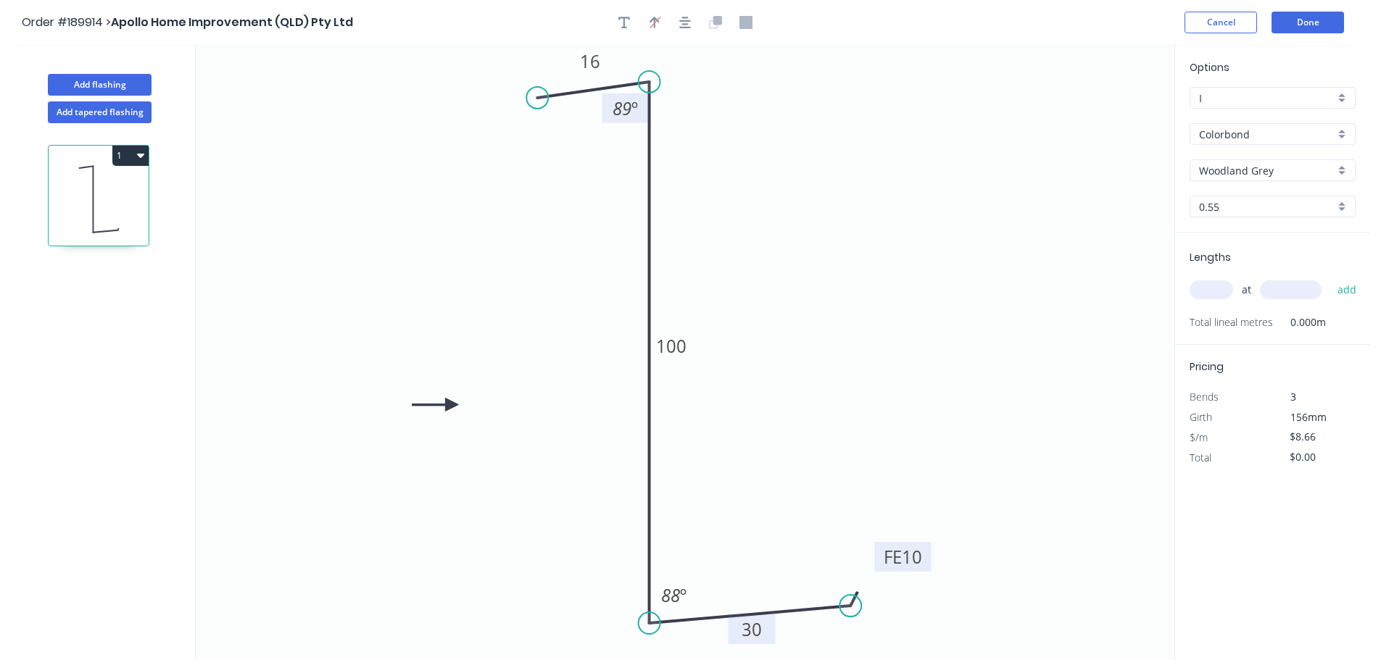
click at [1216, 296] on input "text" at bounding box center [1210, 290] width 43 height 19
type input "1"
type input "6200"
click at [1330, 278] on button "add" at bounding box center [1347, 290] width 34 height 25
type input "$53.69"
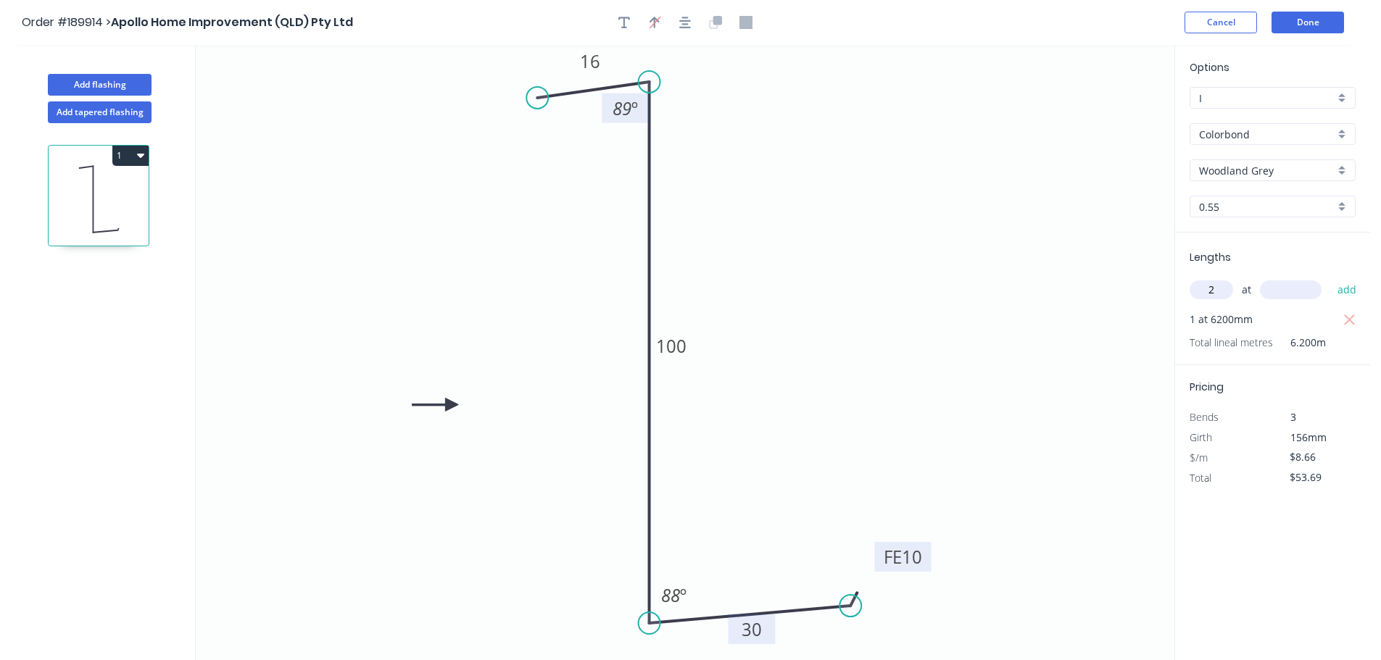
type input "2"
type input "5200"
click at [1330, 278] on button "add" at bounding box center [1347, 290] width 34 height 25
type input "$143.76"
click at [120, 83] on button "Add flashing" at bounding box center [100, 85] width 104 height 22
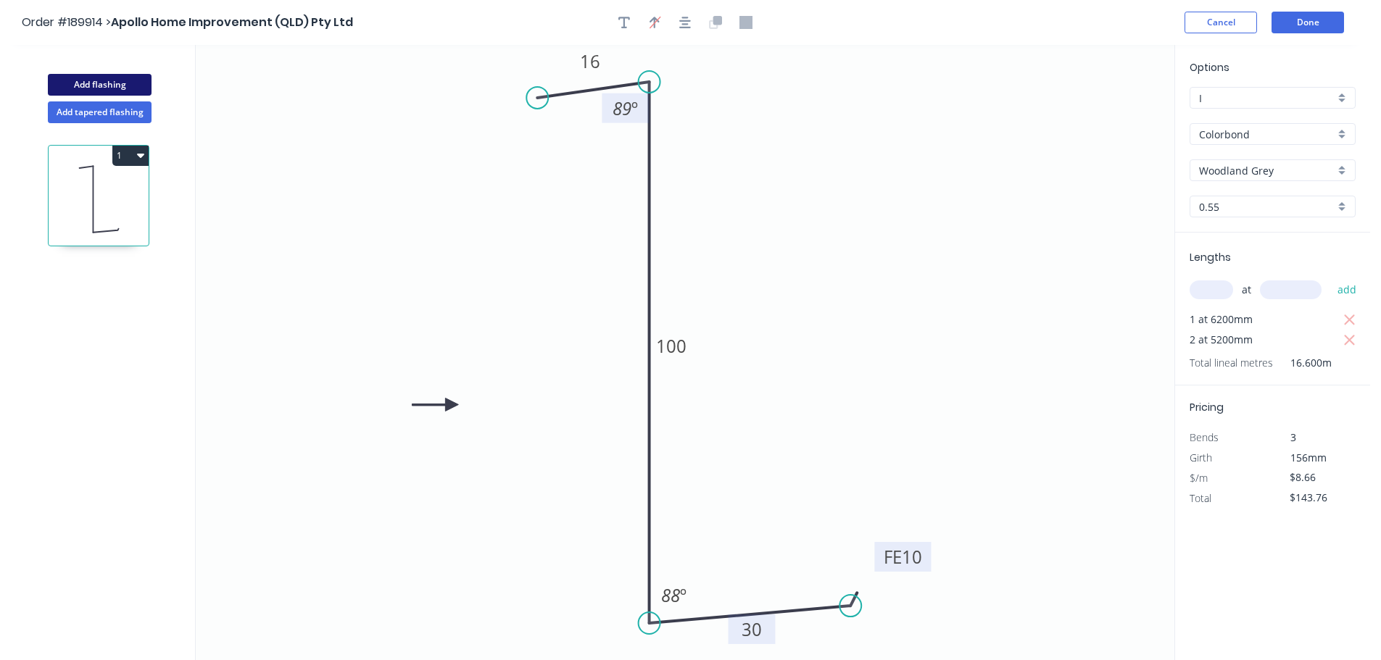
type input "$0.00"
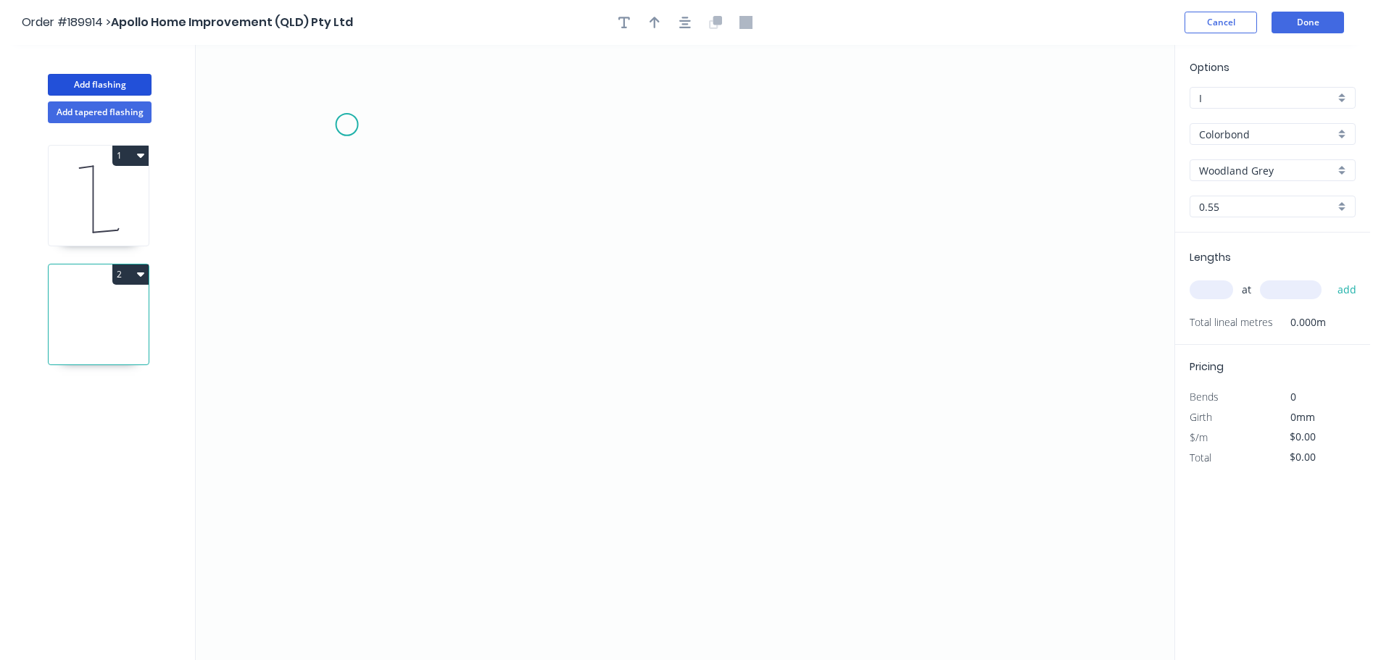
click at [337, 128] on icon "0" at bounding box center [685, 352] width 978 height 615
click at [974, 146] on icon "0" at bounding box center [685, 352] width 978 height 615
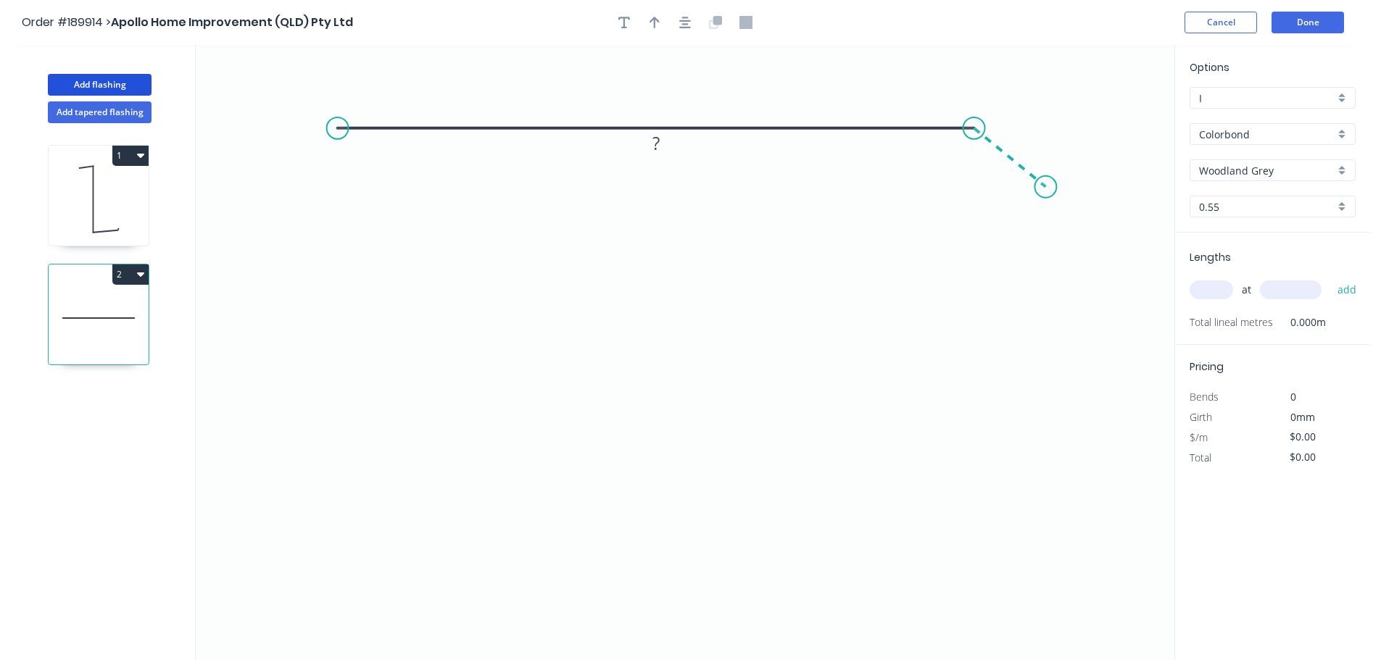
click at [1046, 187] on icon "0 ?" at bounding box center [685, 352] width 978 height 615
click at [342, 126] on circle at bounding box center [338, 128] width 22 height 22
click at [331, 573] on icon "0 ? ? ? º" at bounding box center [685, 352] width 978 height 615
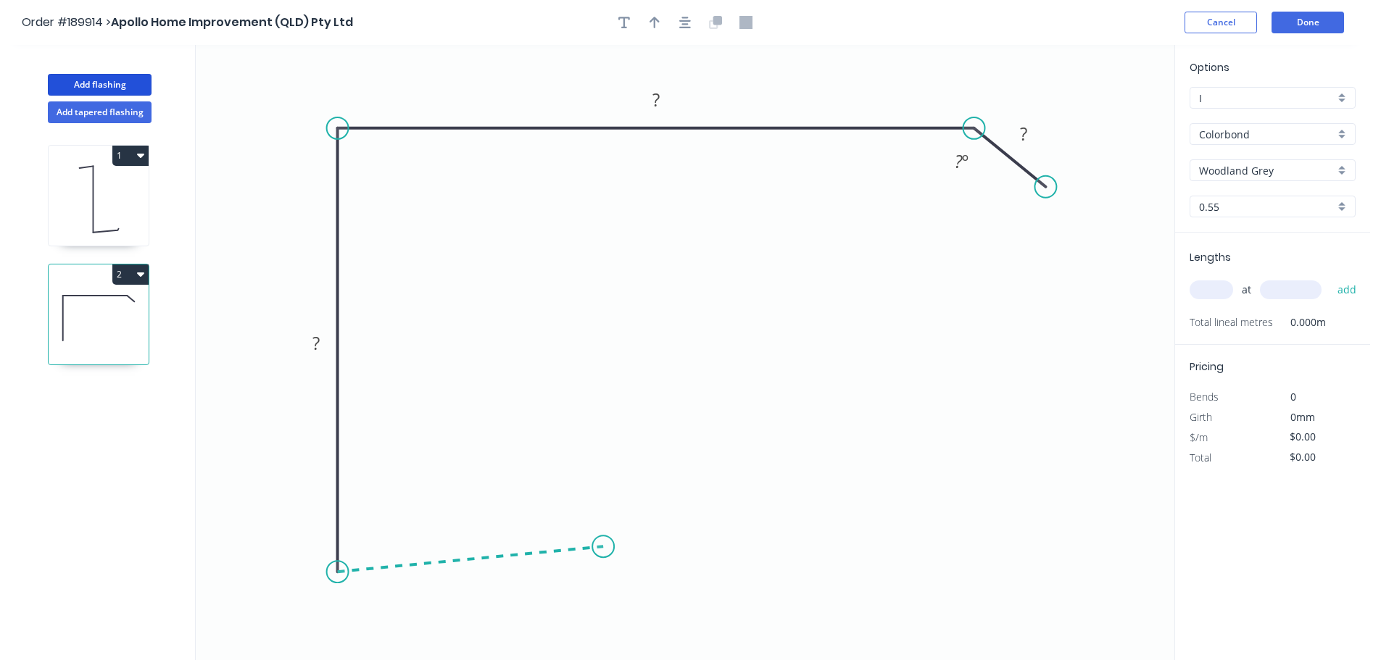
click at [603, 547] on icon at bounding box center [471, 559] width 266 height 25
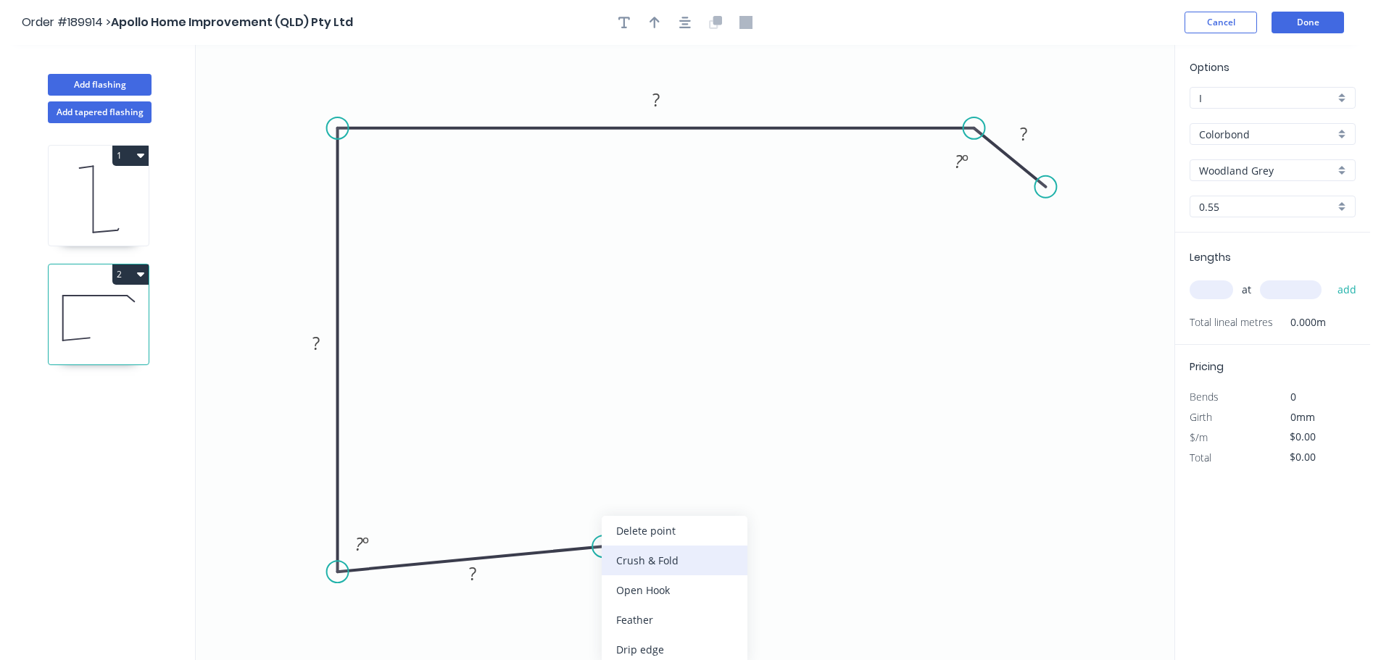
click at [670, 568] on div "Crush & Fold" at bounding box center [675, 561] width 146 height 30
click at [634, 576] on icon "0 CF 10 ? ? ? ? ? º ? º" at bounding box center [685, 352] width 978 height 615
drag, startPoint x: 612, startPoint y: 575, endPoint x: 689, endPoint y: 573, distance: 76.8
click at [689, 573] on rect at bounding box center [664, 571] width 58 height 30
click at [658, 568] on tspan "CF" at bounding box center [654, 571] width 20 height 24
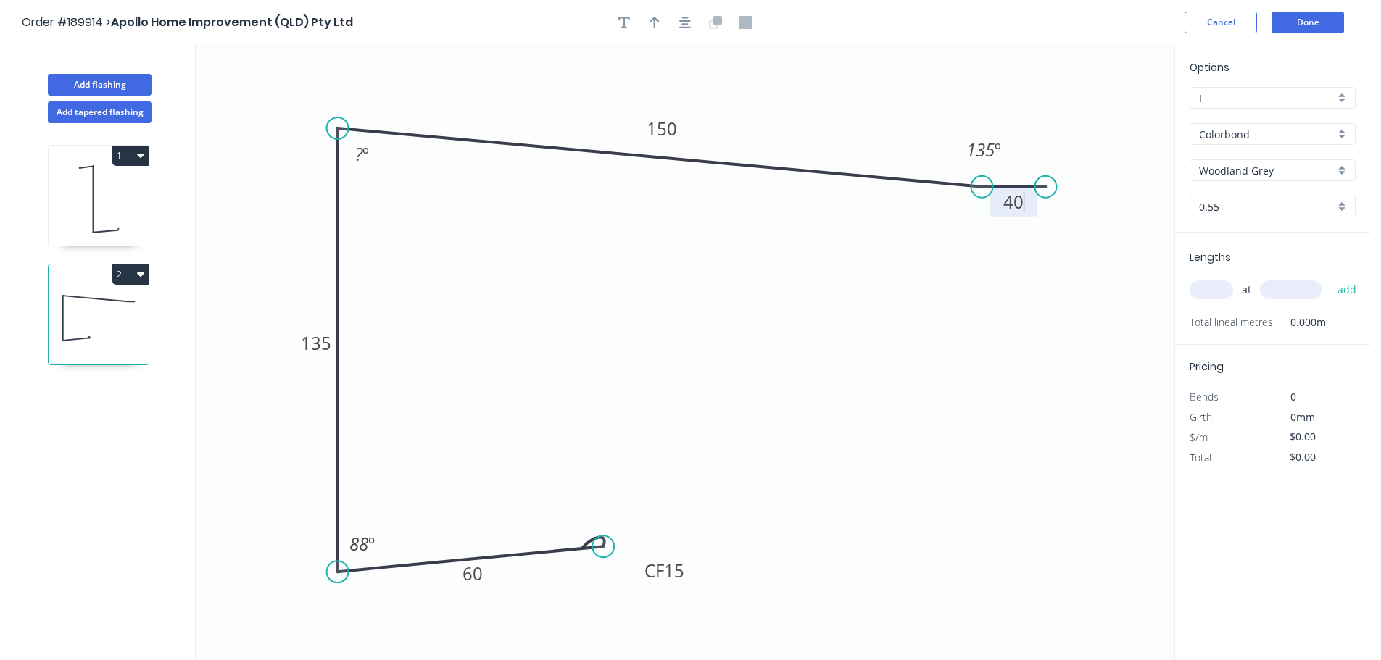
drag, startPoint x: 965, startPoint y: 122, endPoint x: 982, endPoint y: 188, distance: 67.3
click at [982, 188] on circle at bounding box center [982, 187] width 22 height 22
type input "$14.05"
drag, startPoint x: 1054, startPoint y: 244, endPoint x: 1052, endPoint y: 265, distance: 21.1
click at [1052, 265] on circle at bounding box center [1051, 257] width 22 height 22
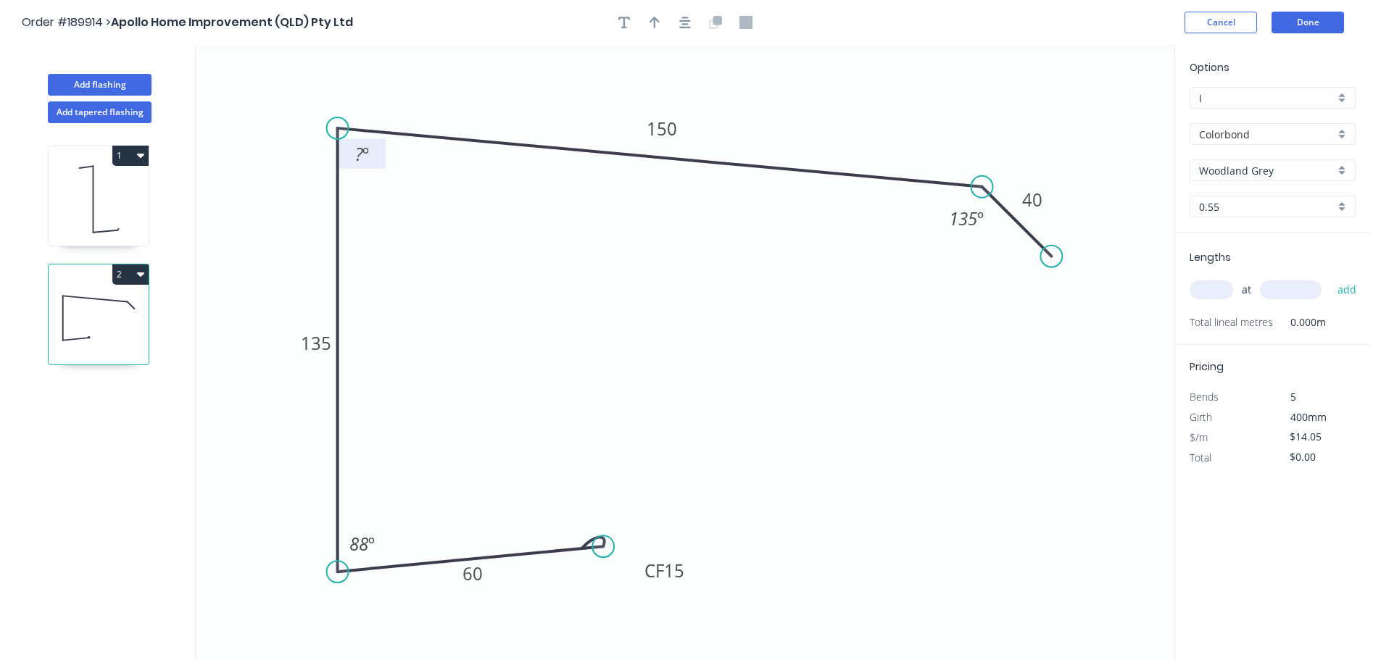
click at [362, 155] on tspan "º" at bounding box center [365, 154] width 7 height 24
click at [1223, 286] on input "text" at bounding box center [1210, 290] width 43 height 19
type input "1"
type input "1000"
click at [1330, 278] on button "add" at bounding box center [1347, 290] width 34 height 25
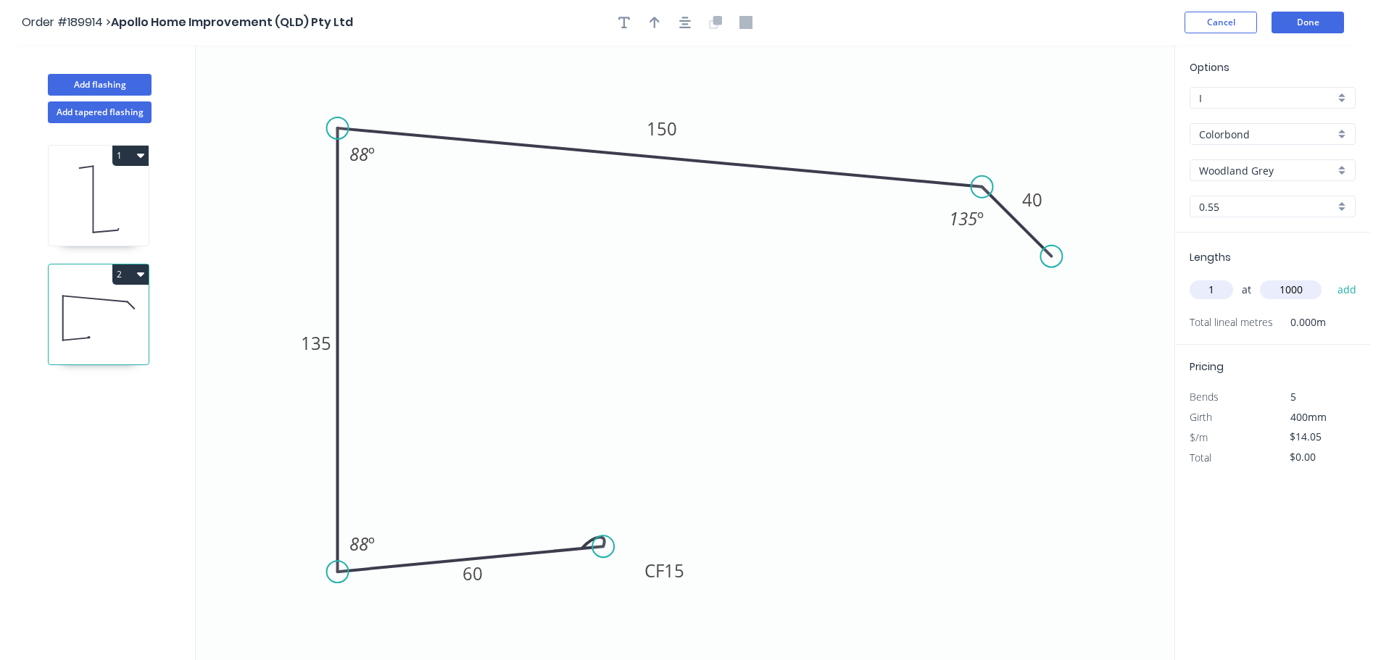
type input "$14.05"
type input "2"
type input "5250"
click at [1330, 278] on button "add" at bounding box center [1347, 290] width 34 height 25
type input "$161.58"
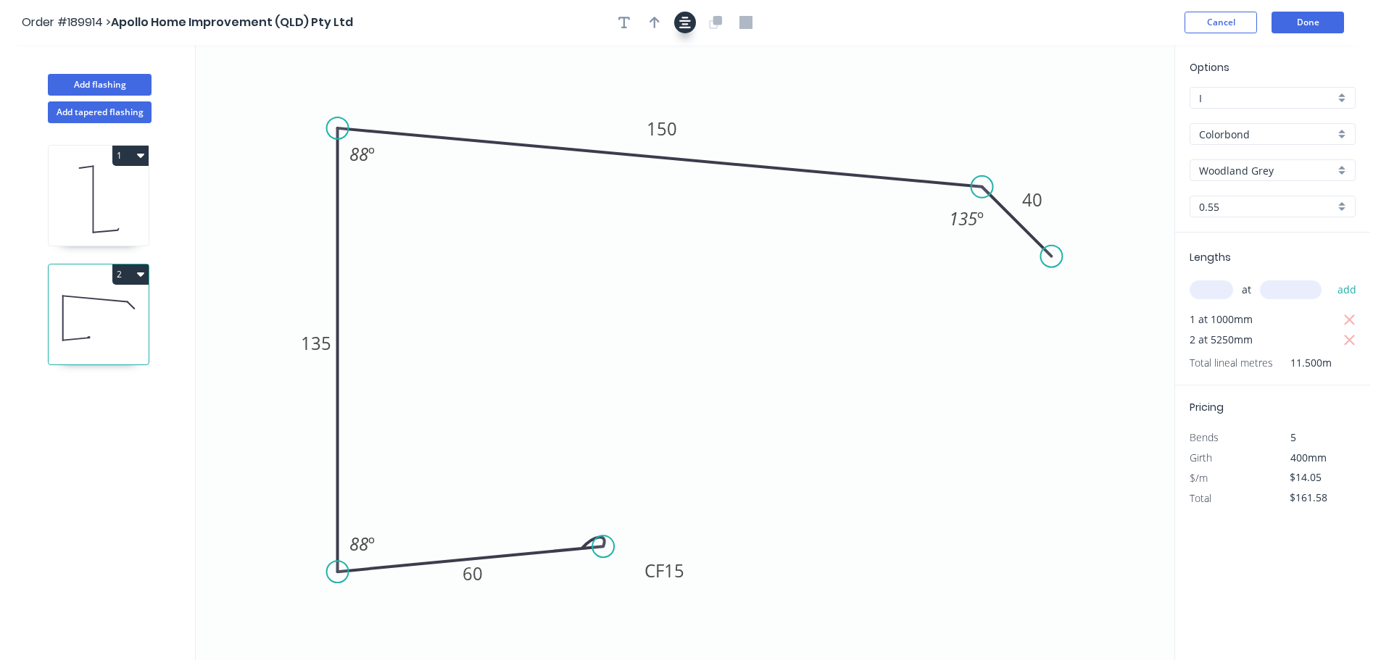
click at [681, 24] on icon "button" at bounding box center [685, 22] width 12 height 13
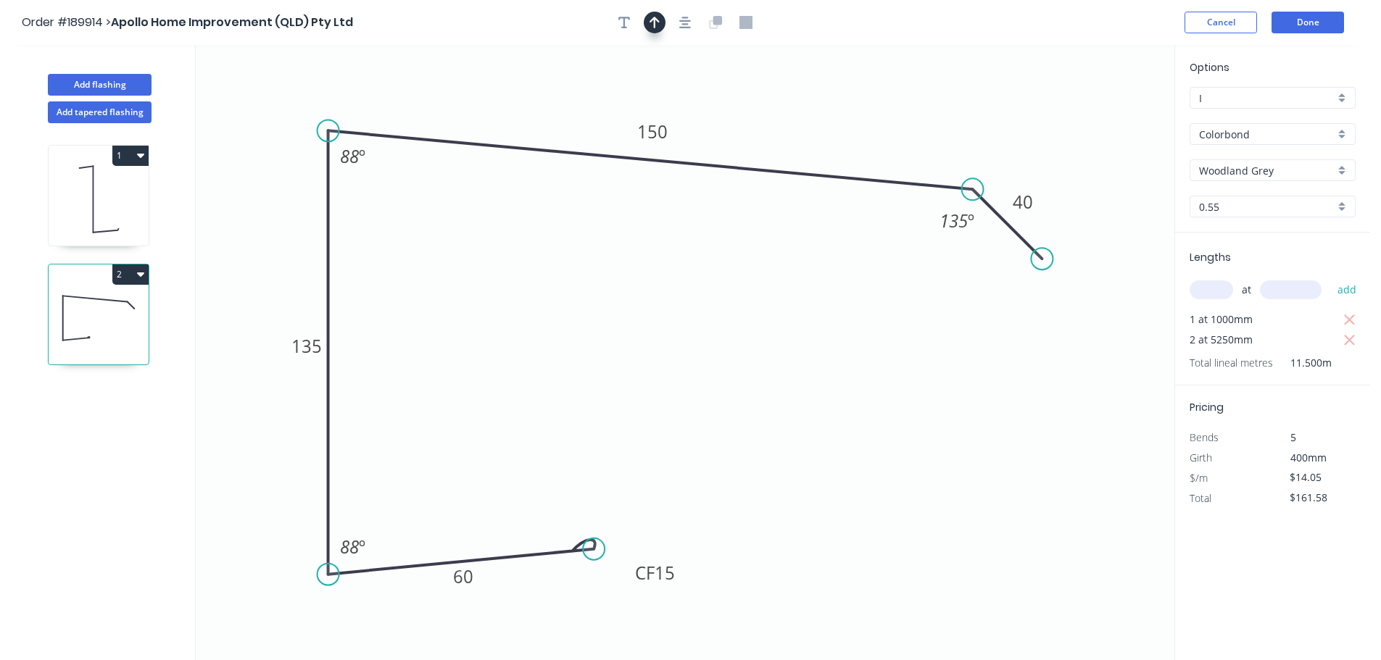
click at [654, 25] on icon "button" at bounding box center [654, 23] width 10 height 12
click at [1106, 109] on icon "0 CF 15 60 135 150 40 88 º 135 º 88 º" at bounding box center [685, 352] width 978 height 615
click at [1102, 113] on icon at bounding box center [1100, 101] width 13 height 46
click at [1102, 113] on icon at bounding box center [1100, 96] width 13 height 46
drag, startPoint x: 1102, startPoint y: 113, endPoint x: 1131, endPoint y: 88, distance: 39.1
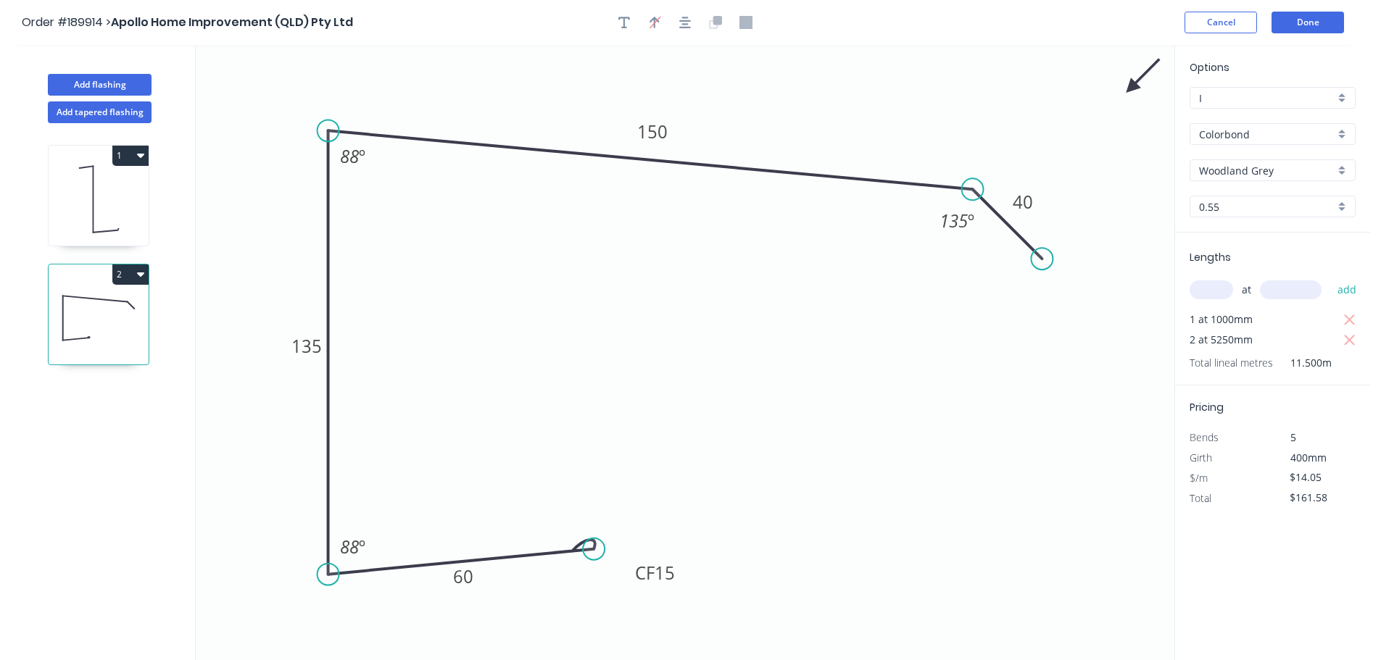
click at [1131, 88] on icon at bounding box center [1143, 76] width 42 height 42
click at [1298, 22] on button "Done" at bounding box center [1307, 23] width 72 height 22
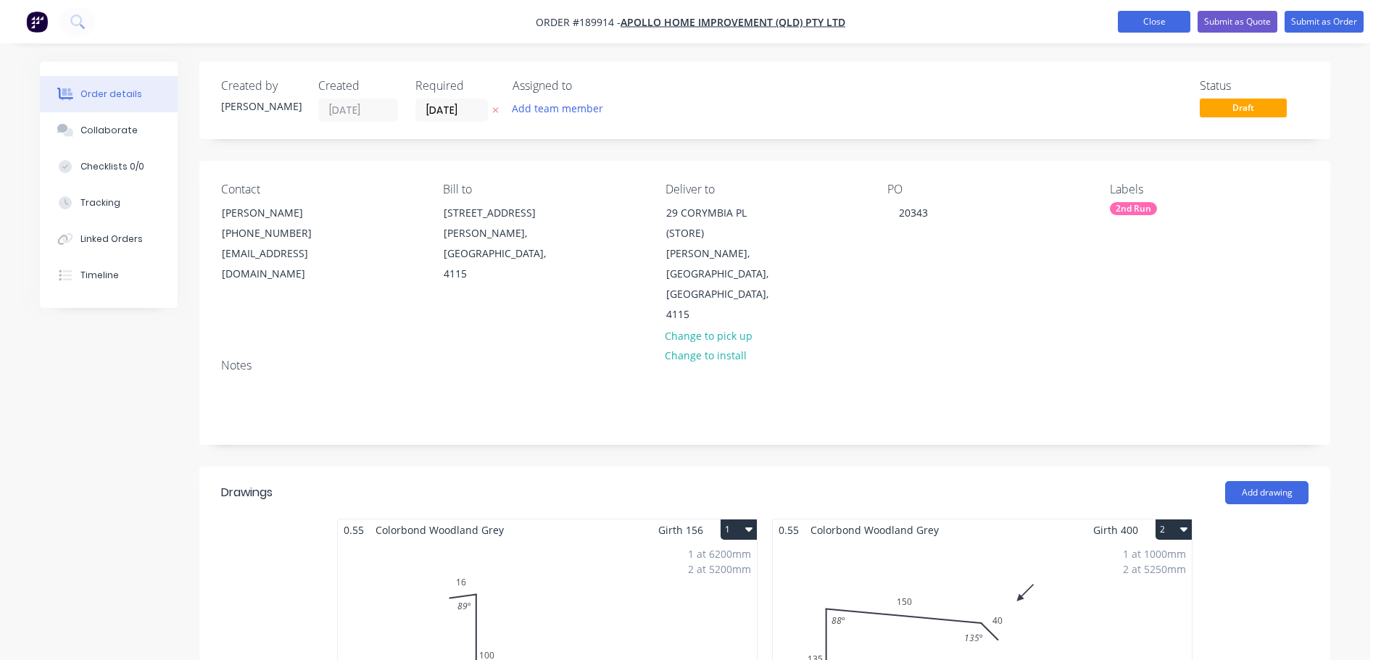
click at [1171, 21] on button "Close" at bounding box center [1154, 22] width 72 height 22
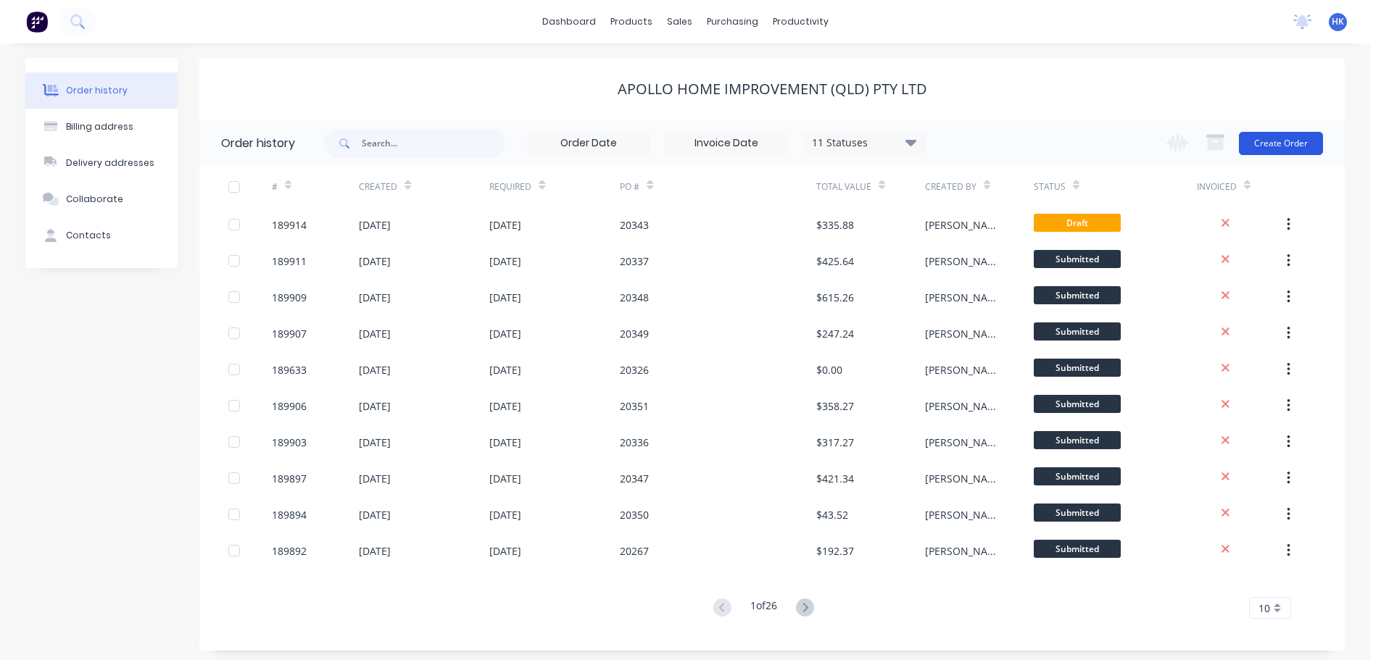
click at [1298, 136] on button "Create Order" at bounding box center [1281, 143] width 84 height 23
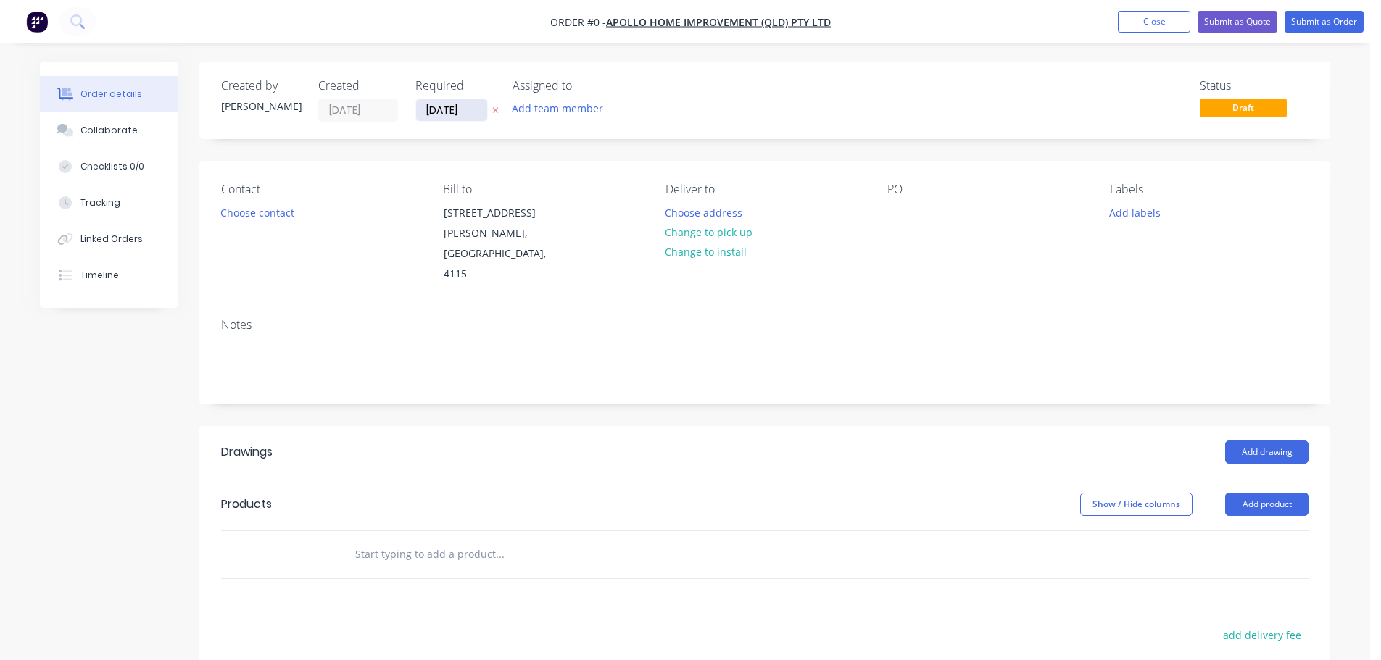
click at [456, 104] on input "[DATE]" at bounding box center [451, 110] width 71 height 22
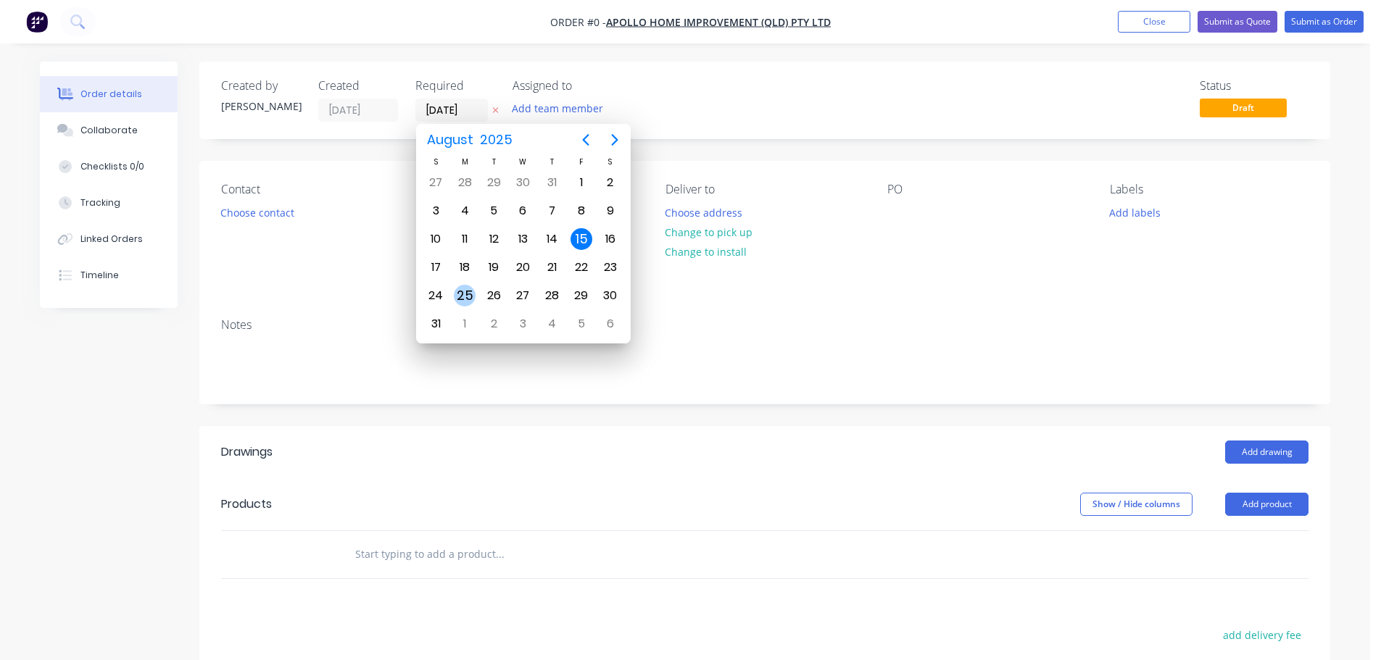
click at [472, 296] on div "25" at bounding box center [465, 296] width 22 height 22
type input "25/08/25"
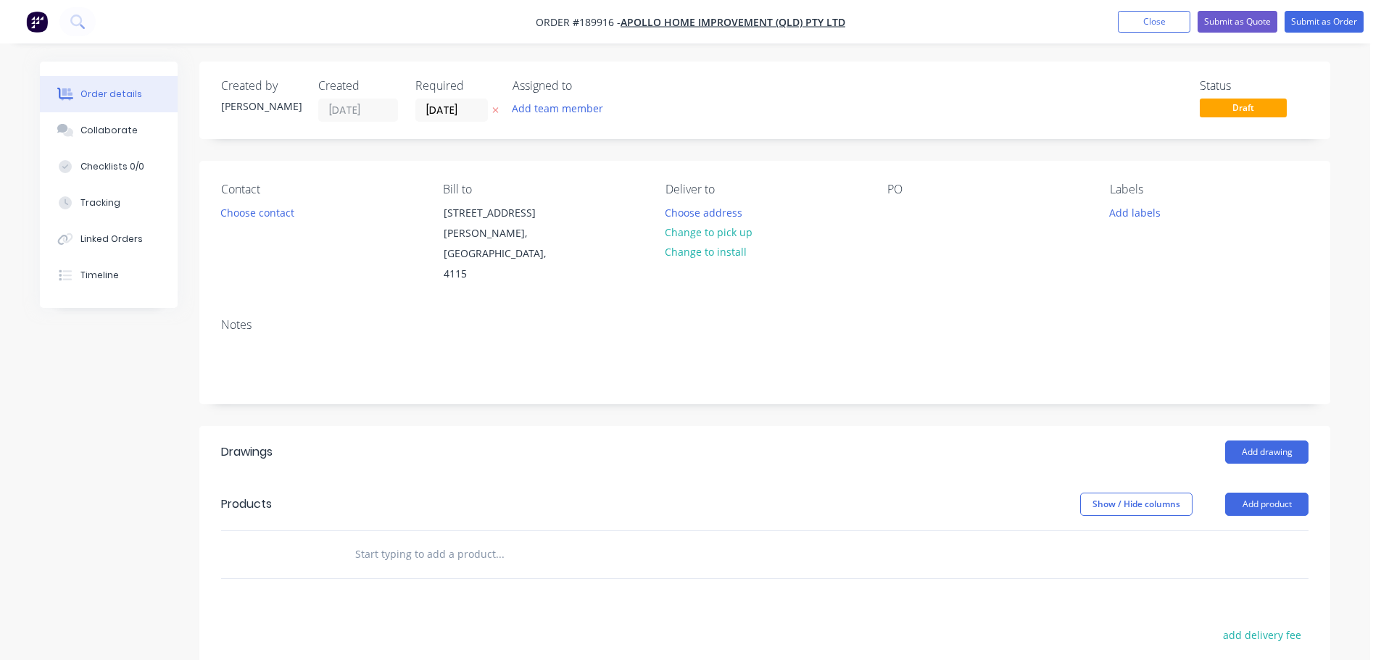
click at [278, 218] on button "Choose contact" at bounding box center [257, 212] width 89 height 20
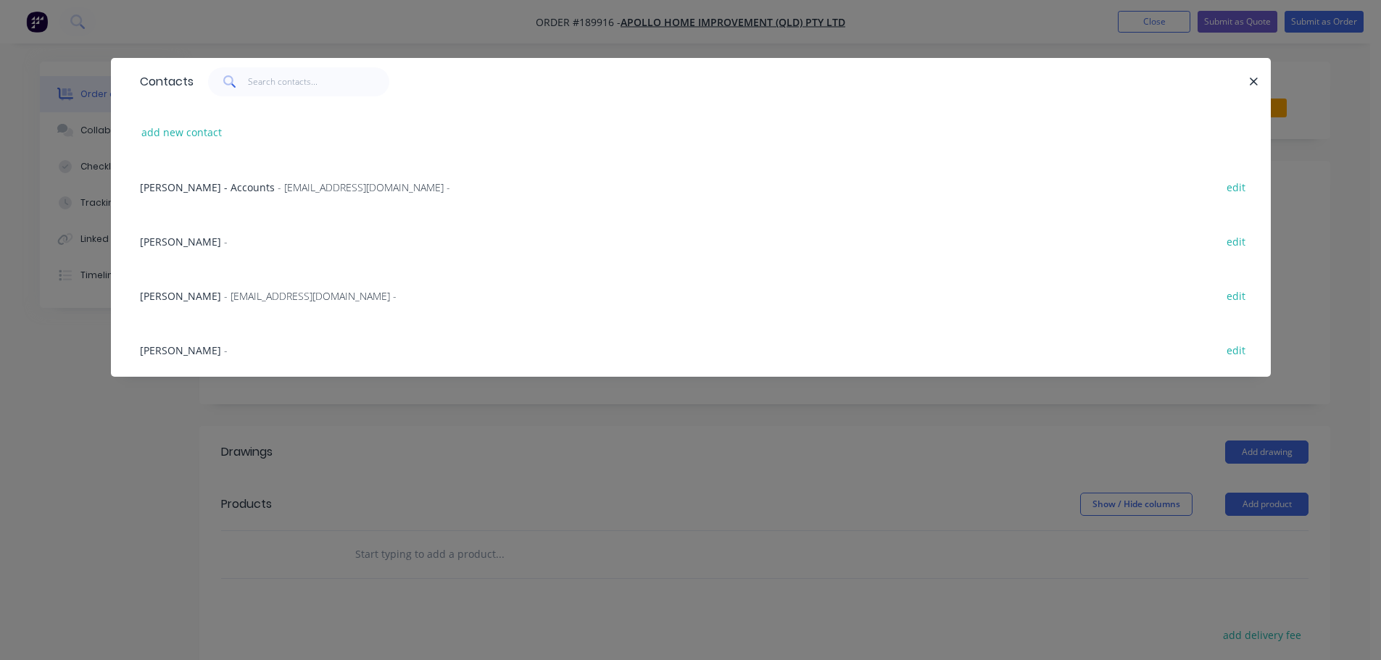
click at [241, 302] on span "- maried@apollopatios.com.au -" at bounding box center [310, 296] width 173 height 14
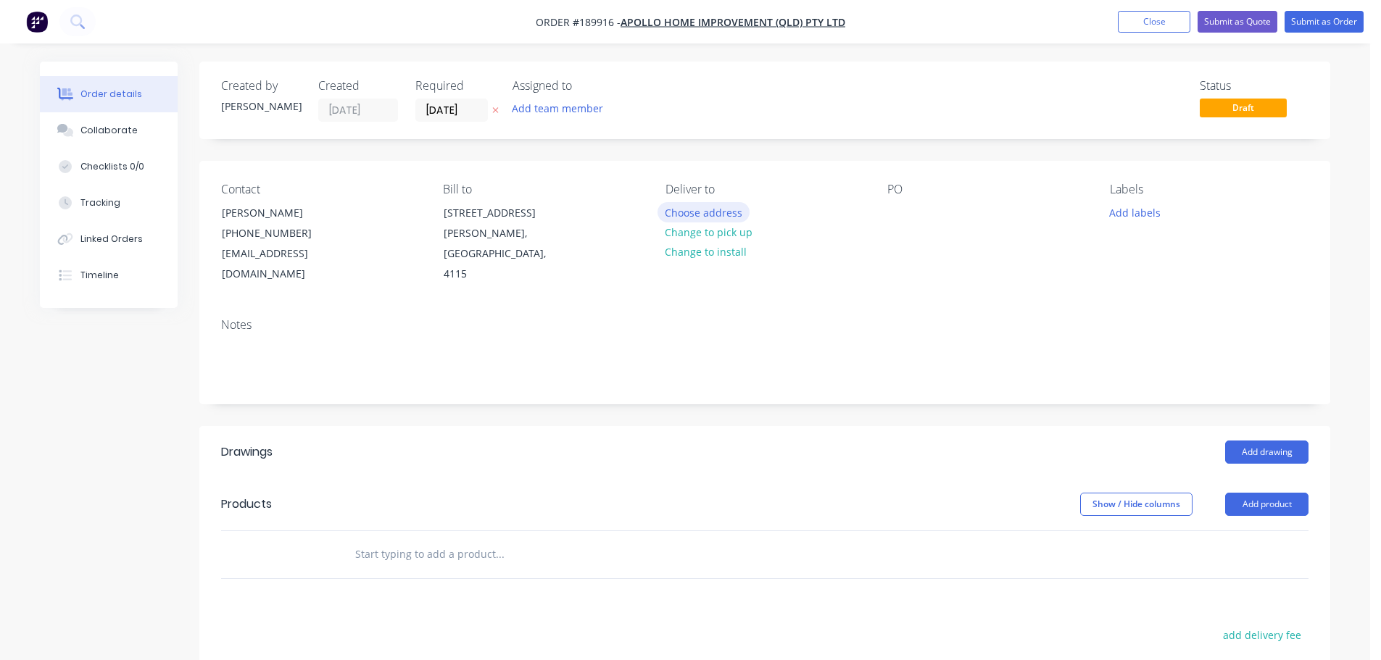
click at [708, 213] on button "Choose address" at bounding box center [703, 212] width 93 height 20
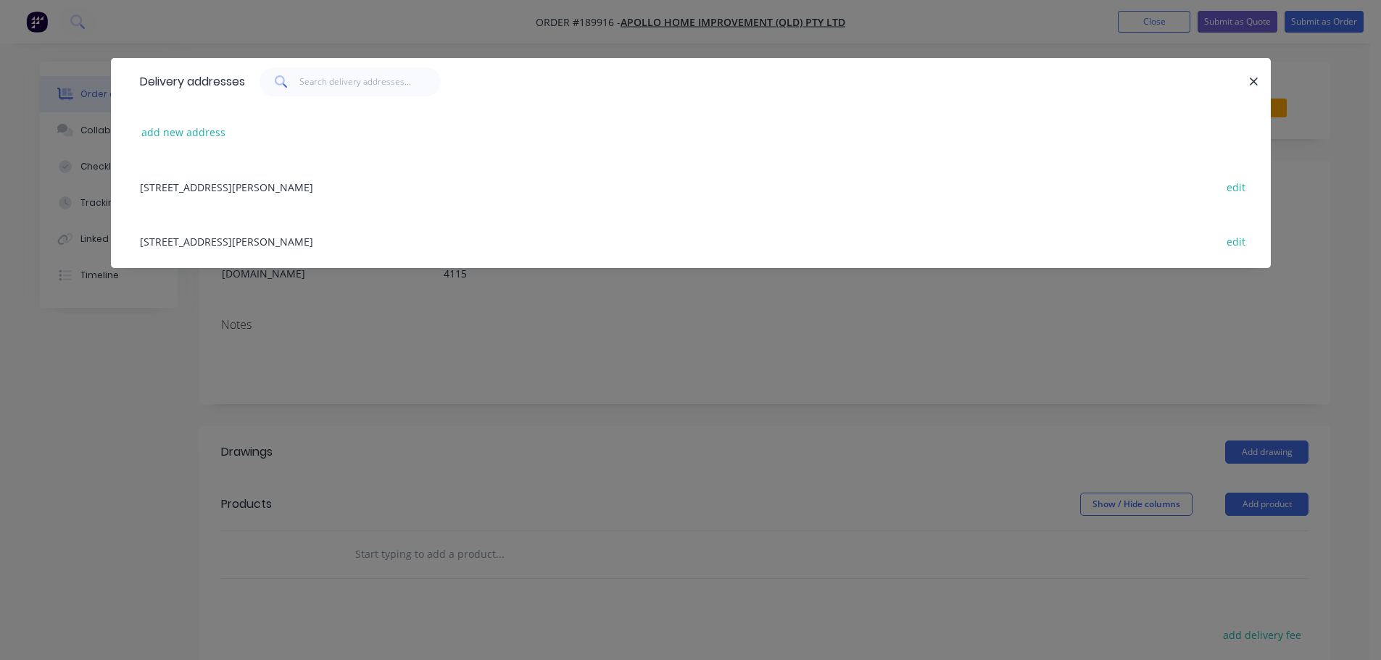
click at [416, 247] on div "29 CORYMBIA PL, (STORE), PARKINSON, Queensland, Australia, 4115 edit" at bounding box center [691, 241] width 1116 height 54
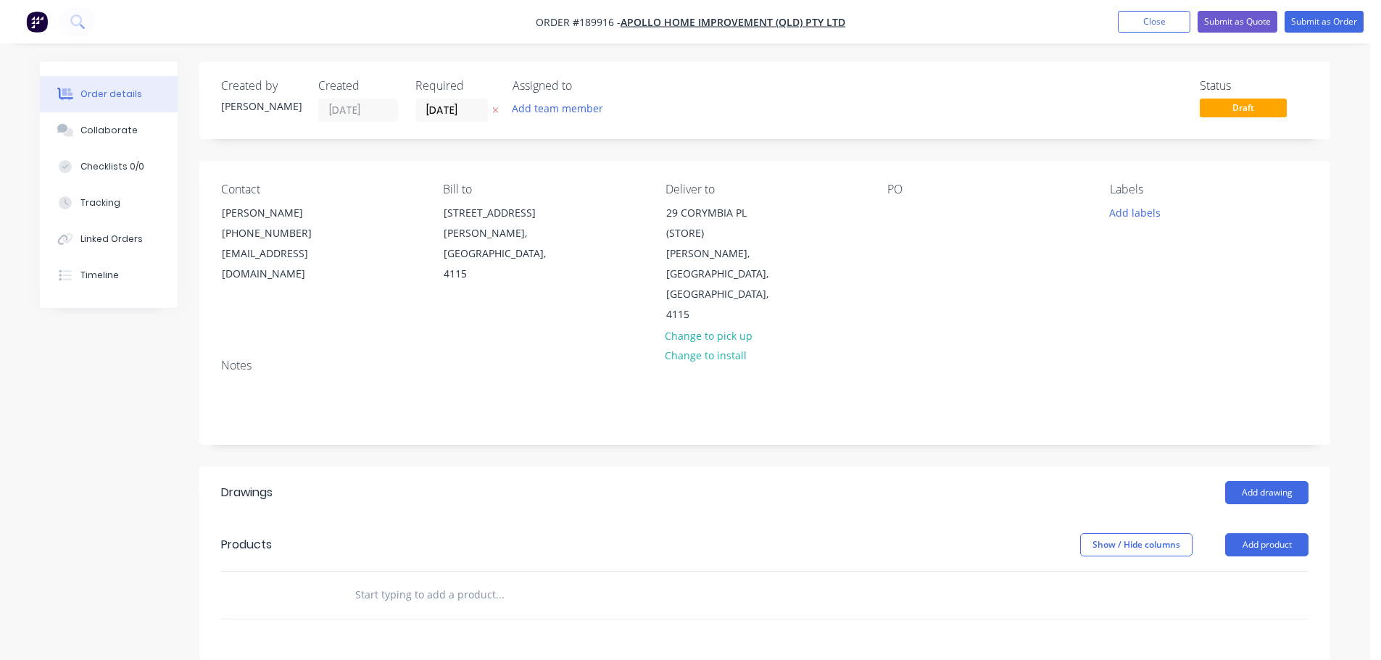
click at [900, 199] on div "PO" at bounding box center [986, 254] width 199 height 143
click at [894, 209] on div at bounding box center [898, 212] width 23 height 21
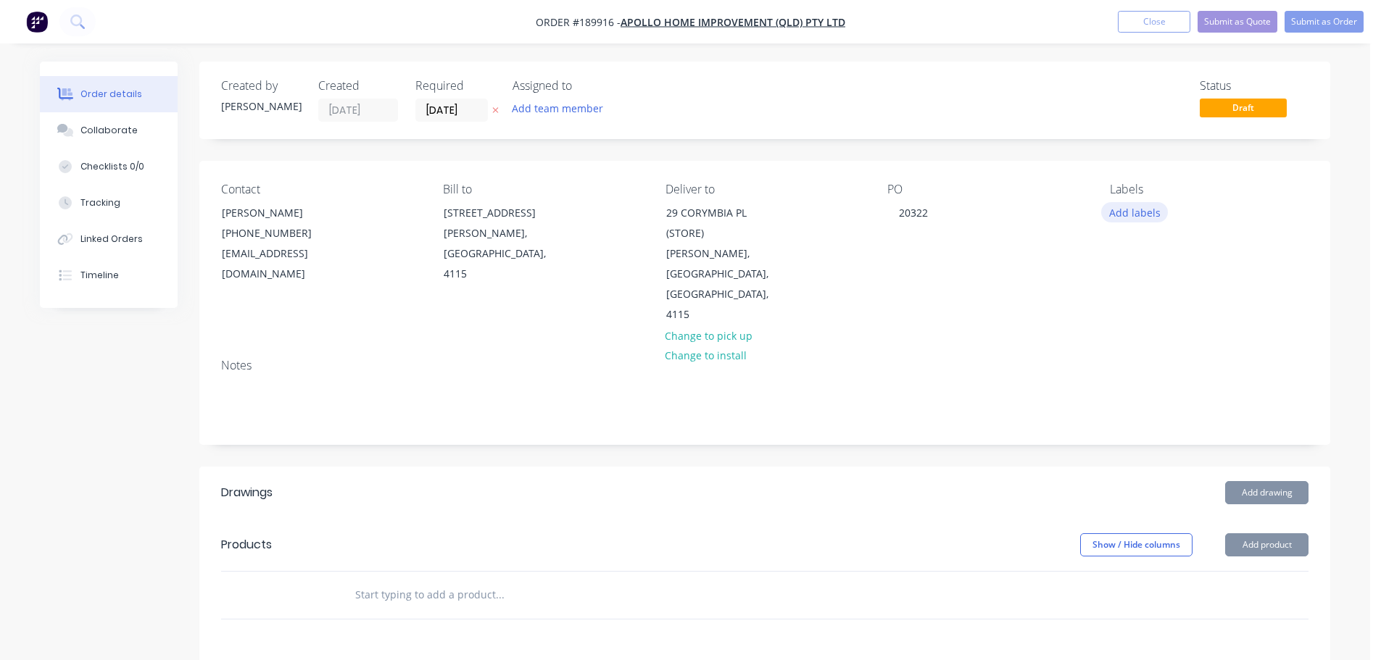
click at [1133, 208] on button "Add labels" at bounding box center [1134, 212] width 67 height 20
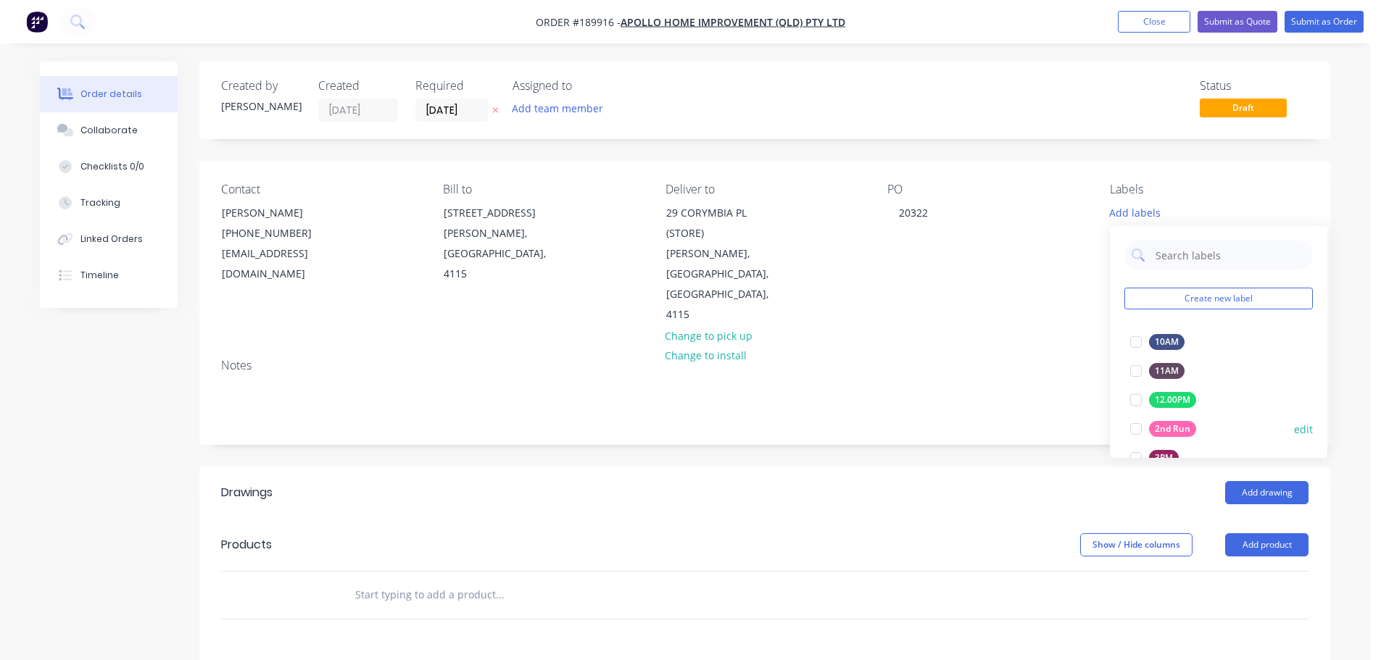
click at [1133, 422] on div at bounding box center [1135, 429] width 29 height 29
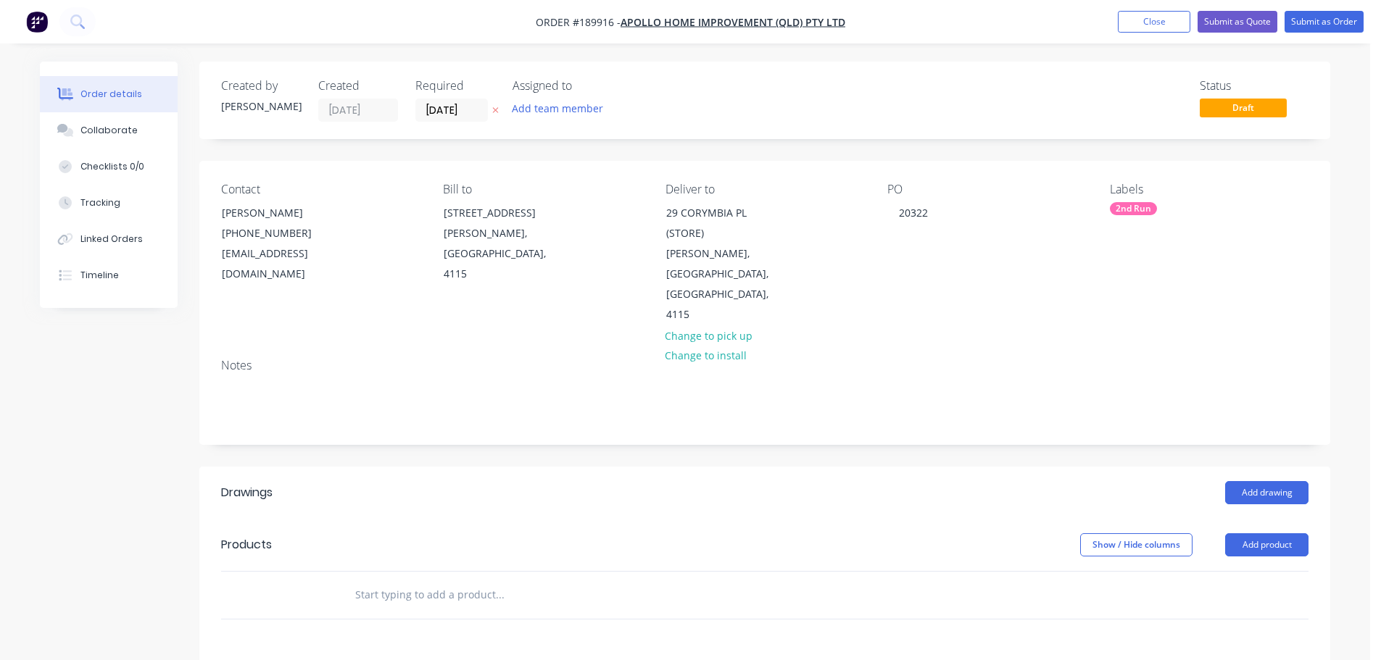
click at [780, 473] on header "Drawings Add drawing" at bounding box center [764, 493] width 1131 height 52
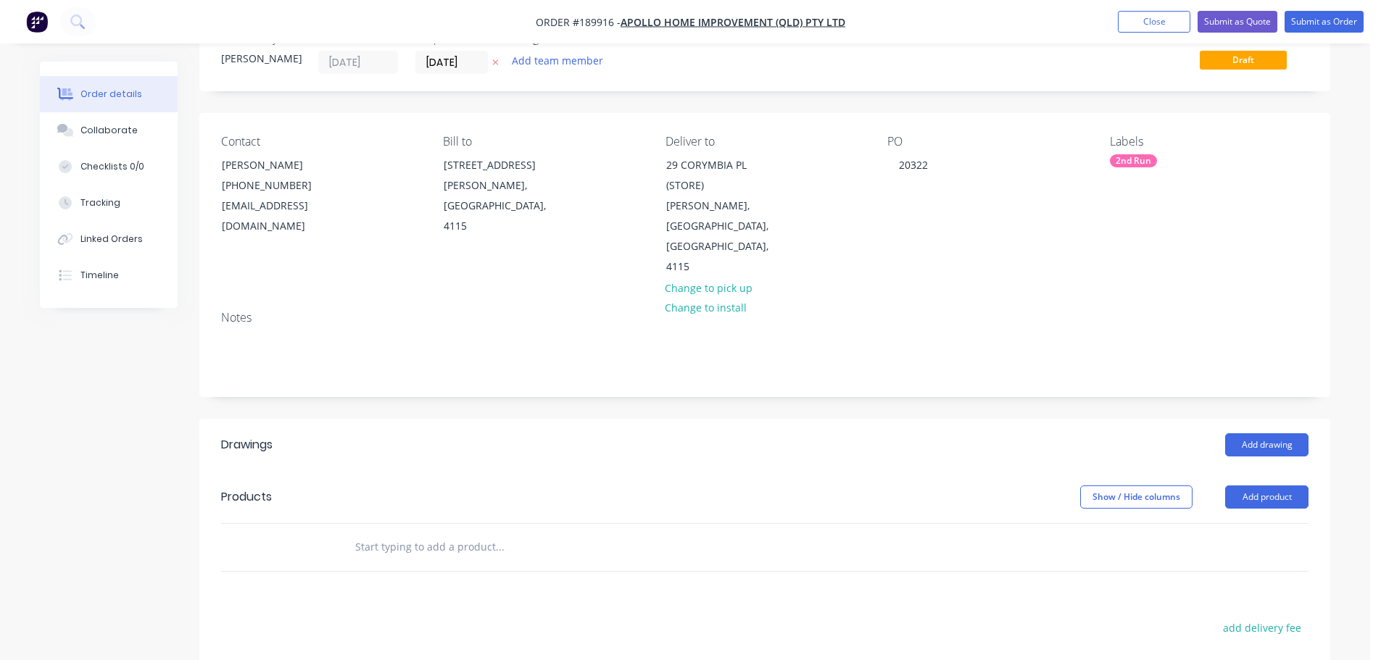
scroll to position [72, 0]
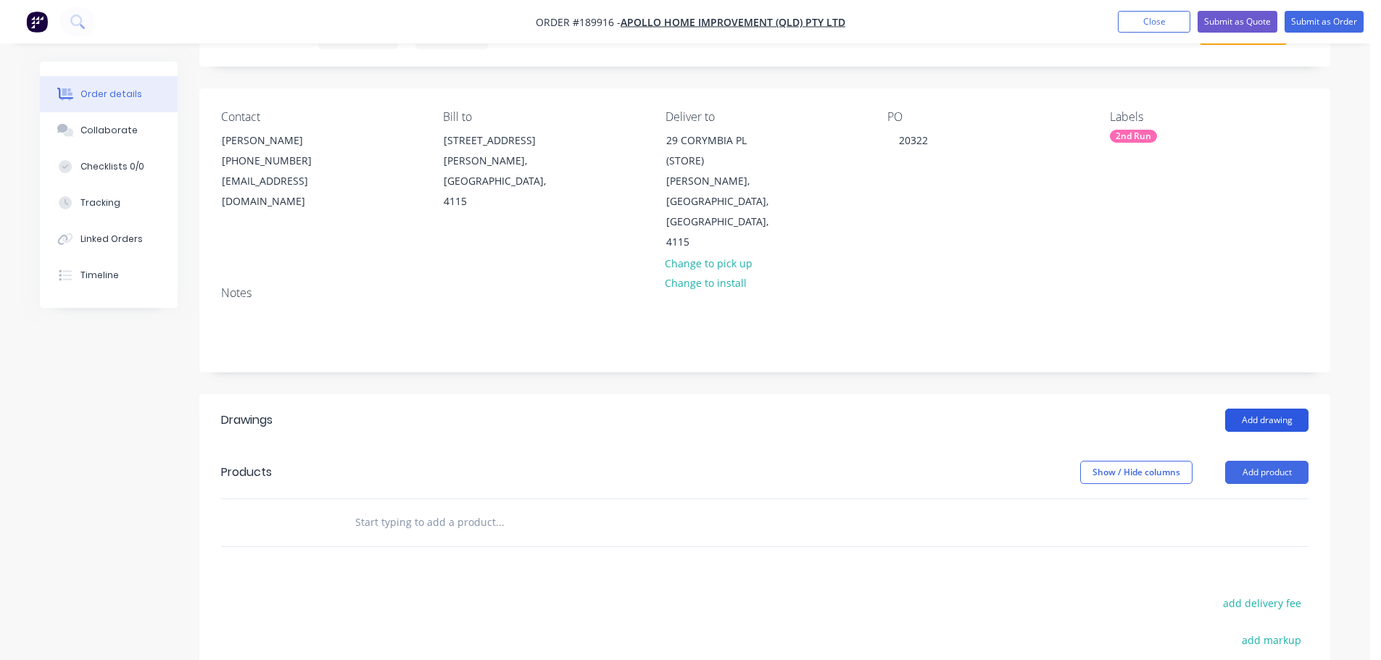
click at [1264, 409] on button "Add drawing" at bounding box center [1266, 420] width 83 height 23
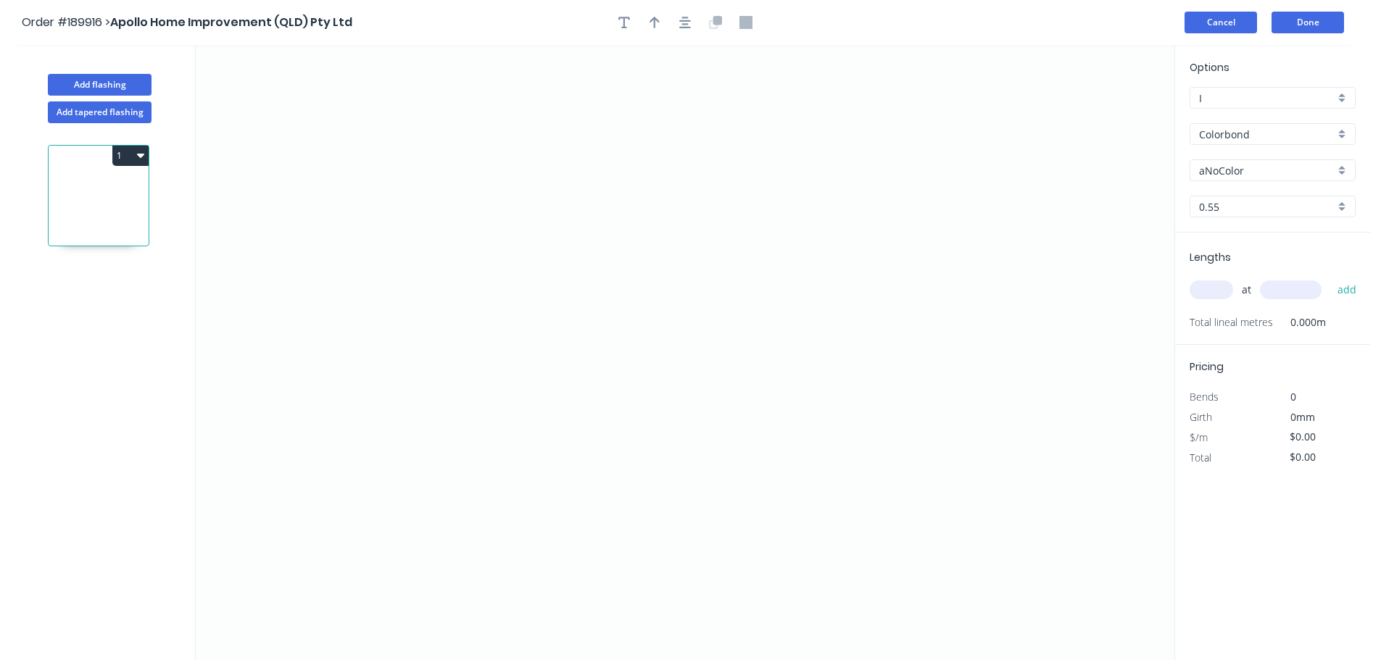
click at [1247, 20] on button "Cancel" at bounding box center [1220, 23] width 72 height 22
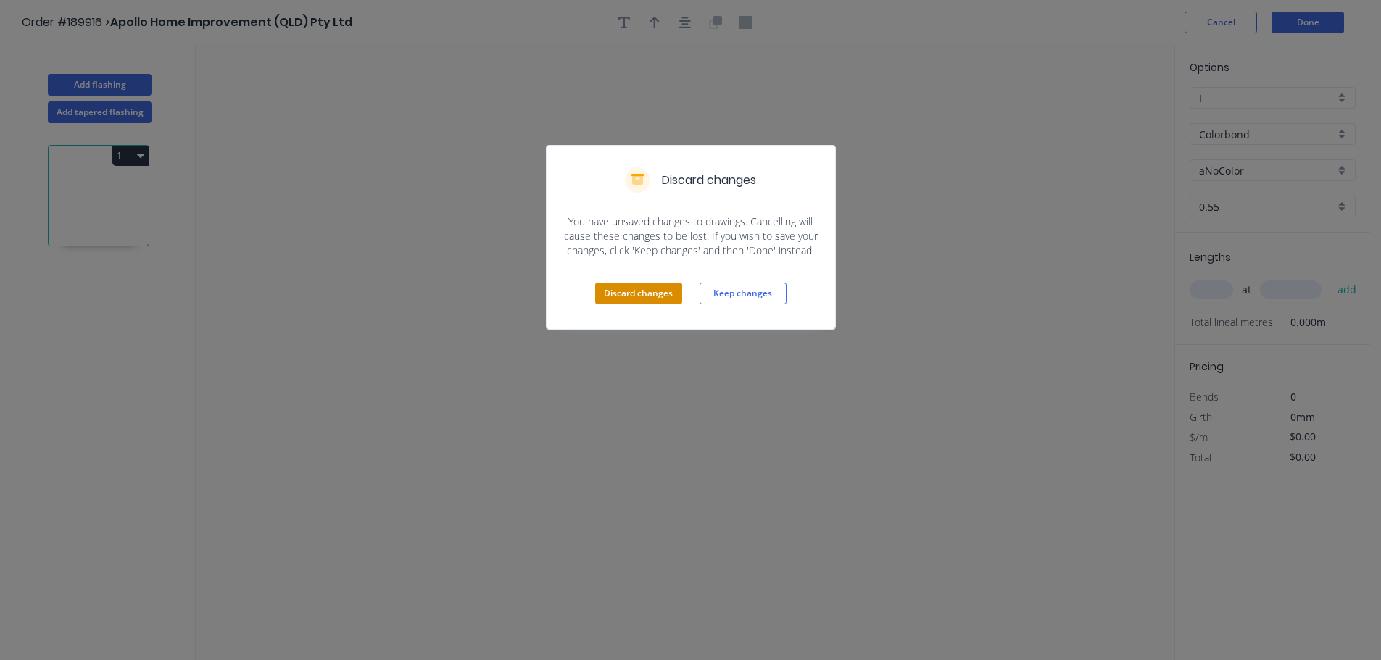
click at [648, 292] on button "Discard changes" at bounding box center [638, 294] width 87 height 22
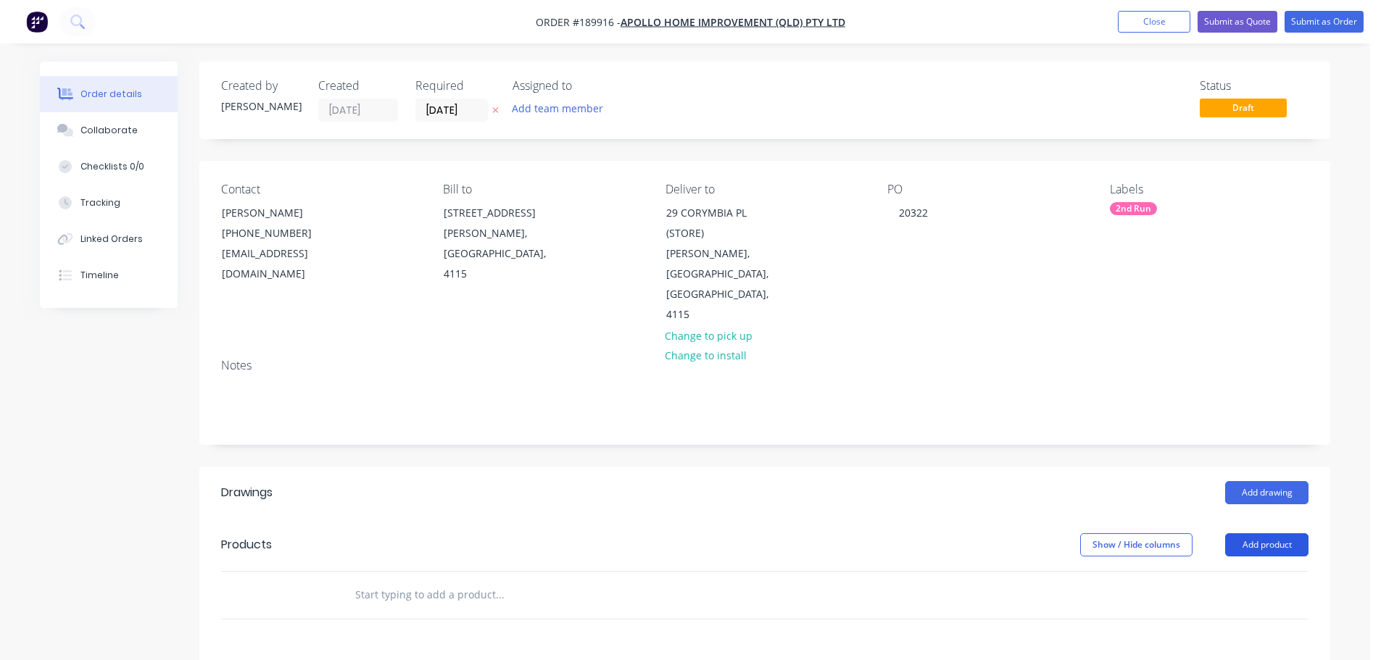
click at [1258, 533] on button "Add product" at bounding box center [1266, 544] width 83 height 23
click at [1222, 571] on div "Product catalogue" at bounding box center [1240, 581] width 112 height 21
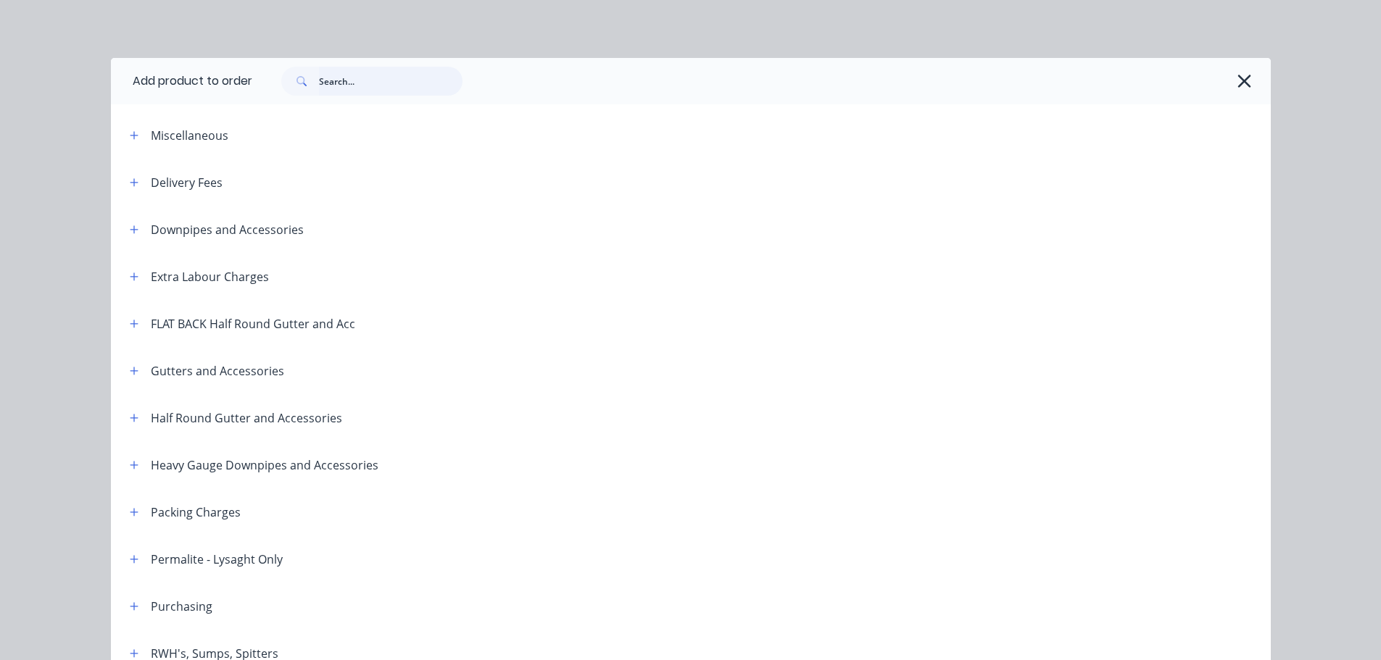
click at [392, 78] on input "text" at bounding box center [391, 81] width 144 height 29
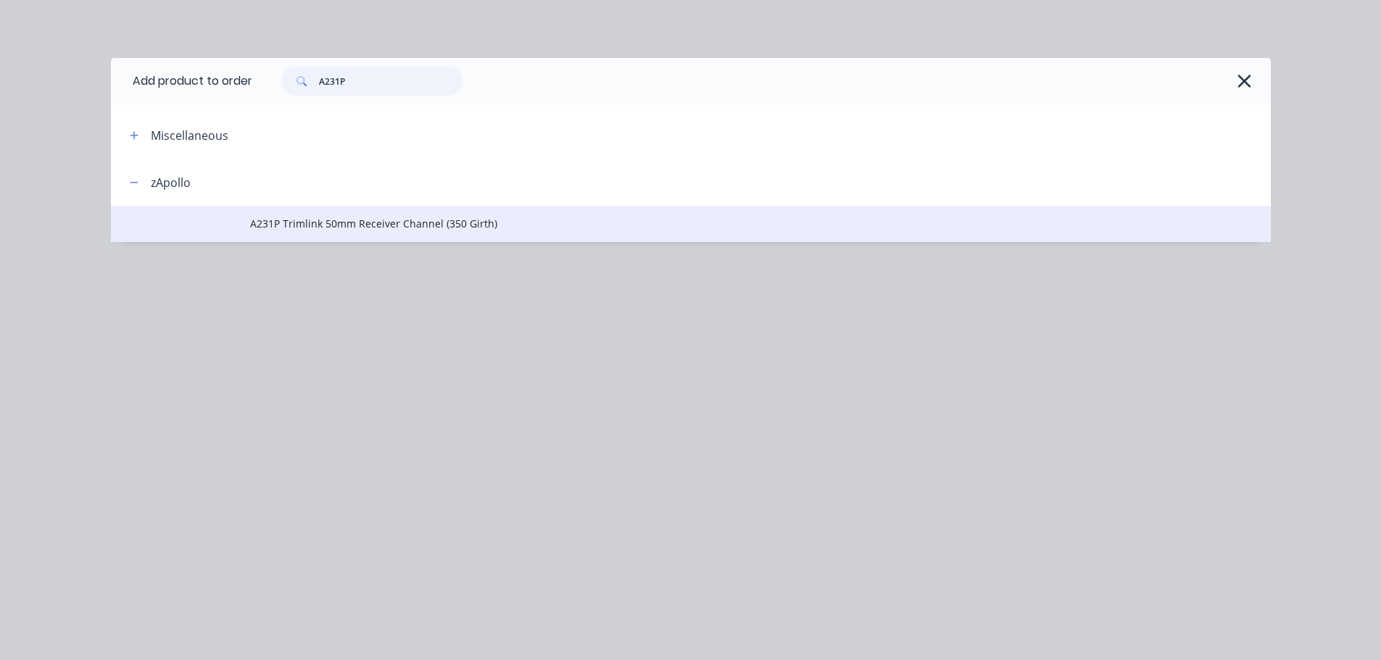
type input "A231P"
click at [381, 224] on span "A231P Trimlink 50mm Receiver Channel (350 Girth)" at bounding box center [658, 223] width 816 height 15
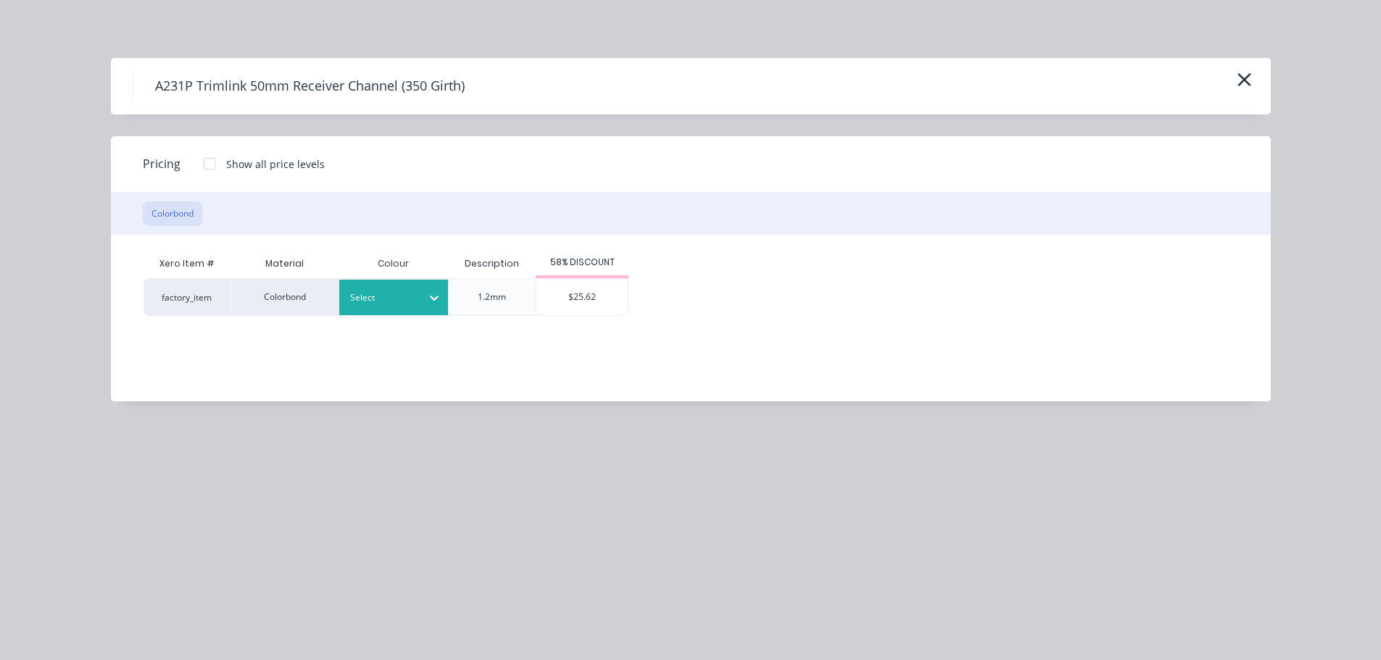
click at [420, 309] on div "Select" at bounding box center [393, 298] width 109 height 36
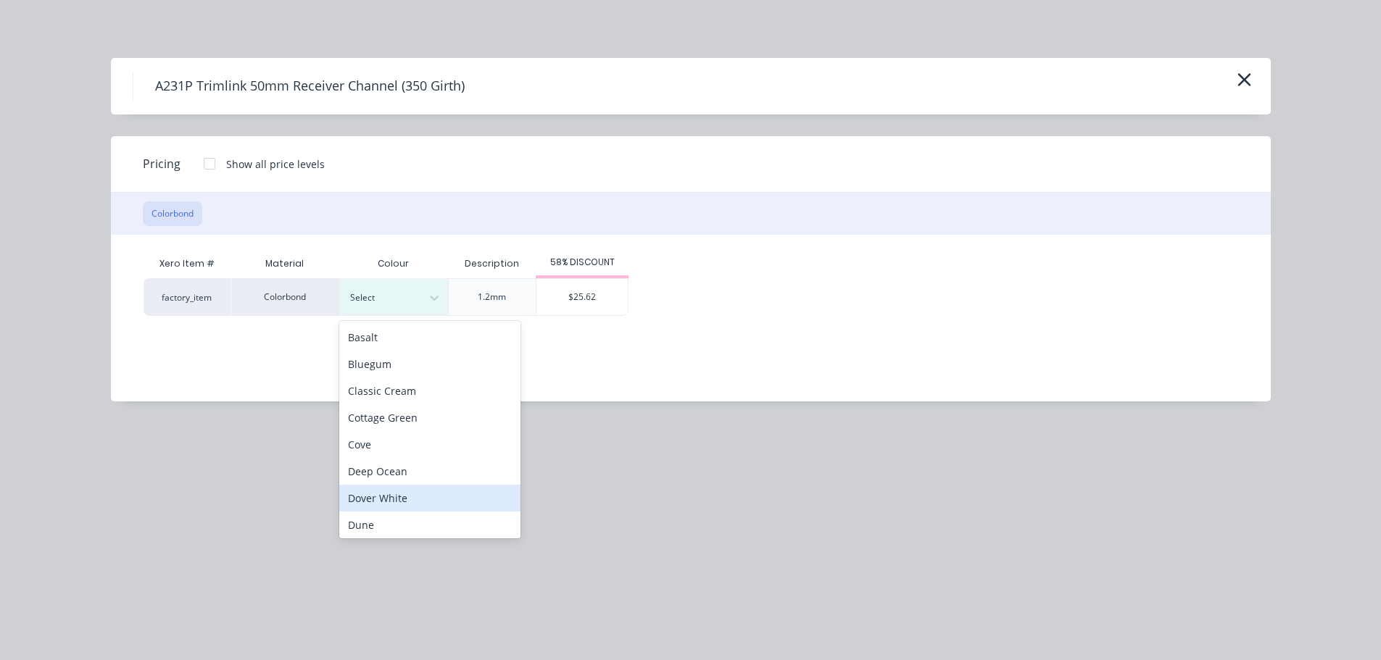
click at [433, 493] on div "Dover White" at bounding box center [429, 498] width 181 height 27
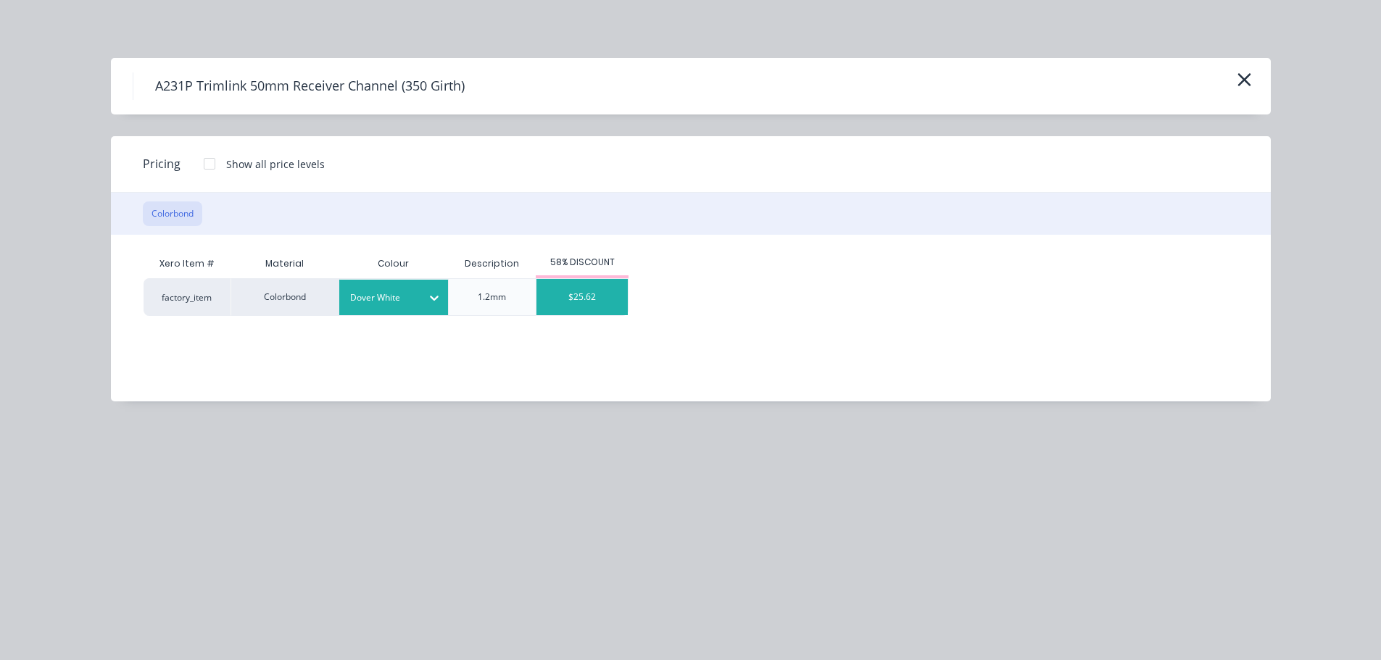
drag, startPoint x: 584, startPoint y: 295, endPoint x: 588, endPoint y: 303, distance: 8.8
click at [585, 295] on div "$25.62" at bounding box center [581, 297] width 91 height 36
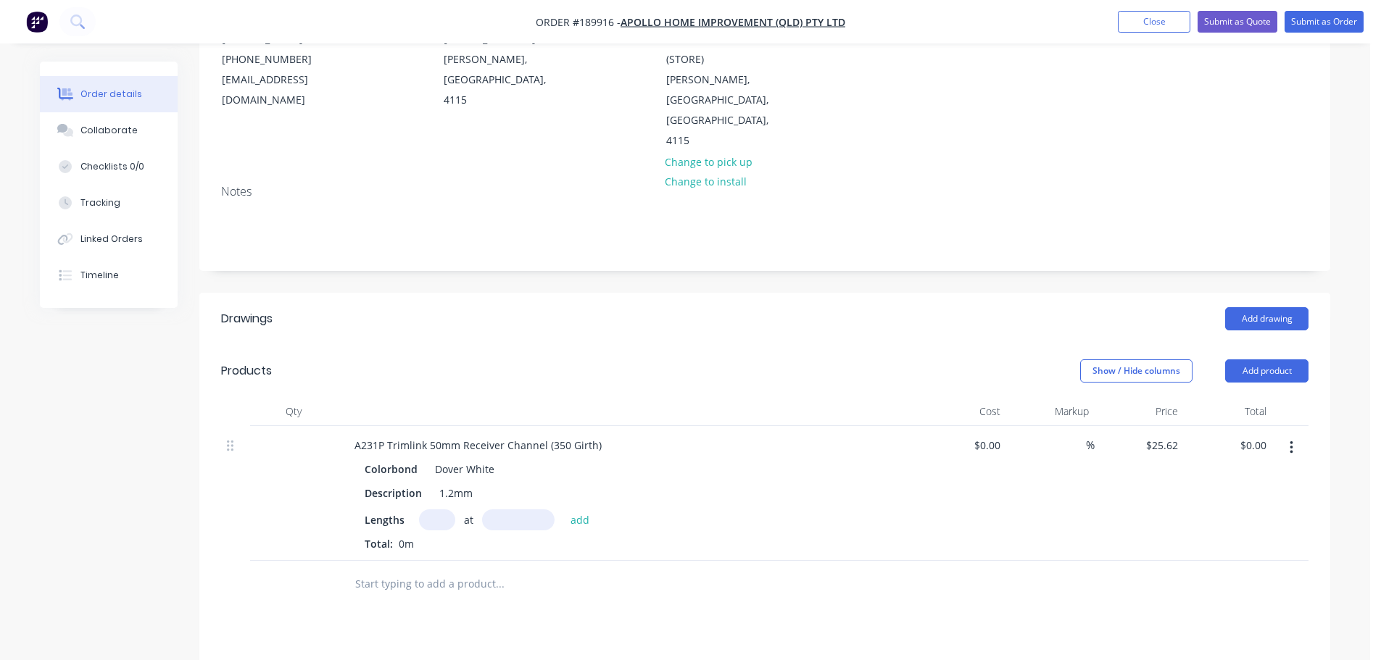
scroll to position [217, 0]
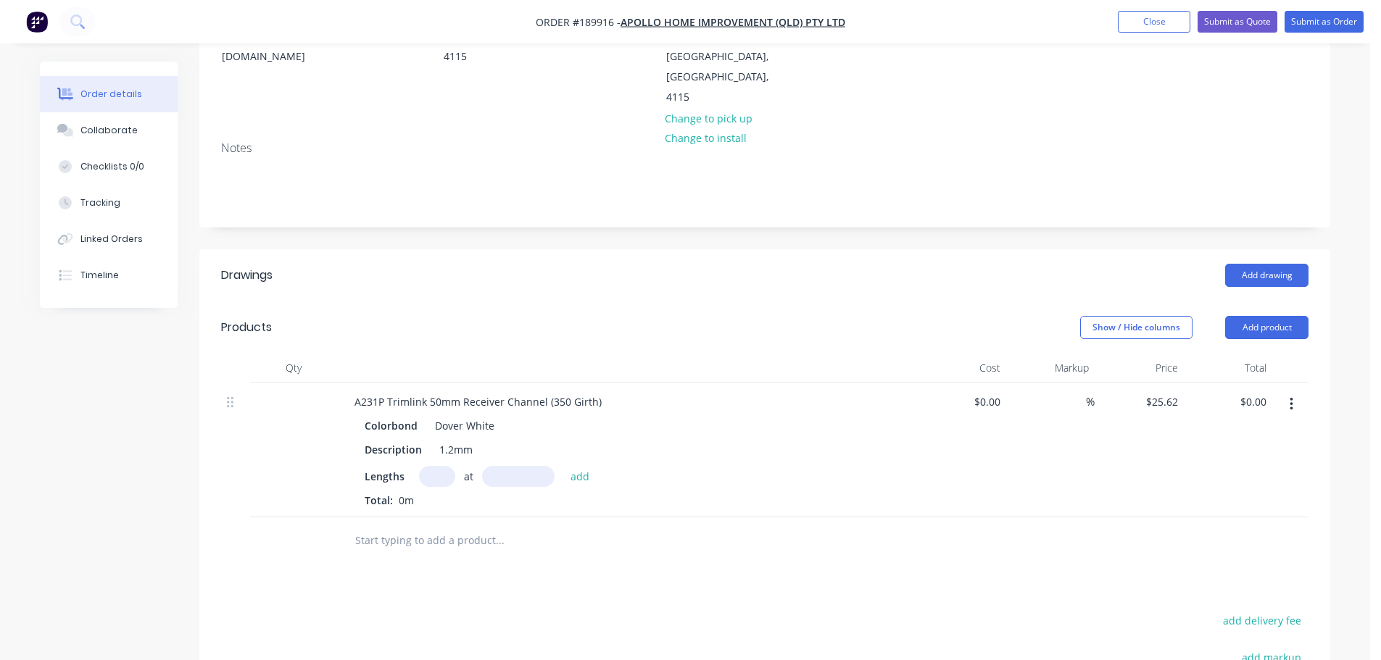
click at [433, 466] on input "text" at bounding box center [437, 476] width 36 height 21
type input "1"
type input "2400"
click at [563, 466] on button "add" at bounding box center [580, 476] width 34 height 20
type input "$61.49"
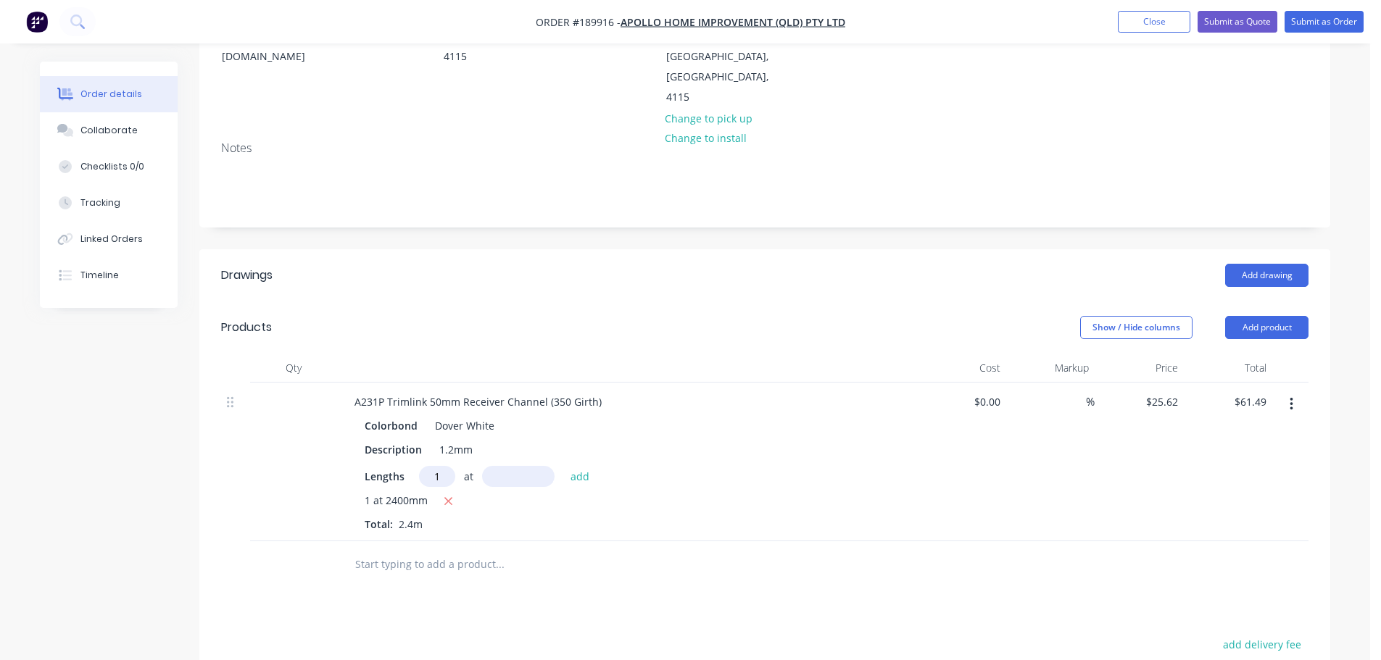
type input "1"
type input "1000"
click at [563, 466] on button "add" at bounding box center [580, 476] width 34 height 20
type input "$87.11"
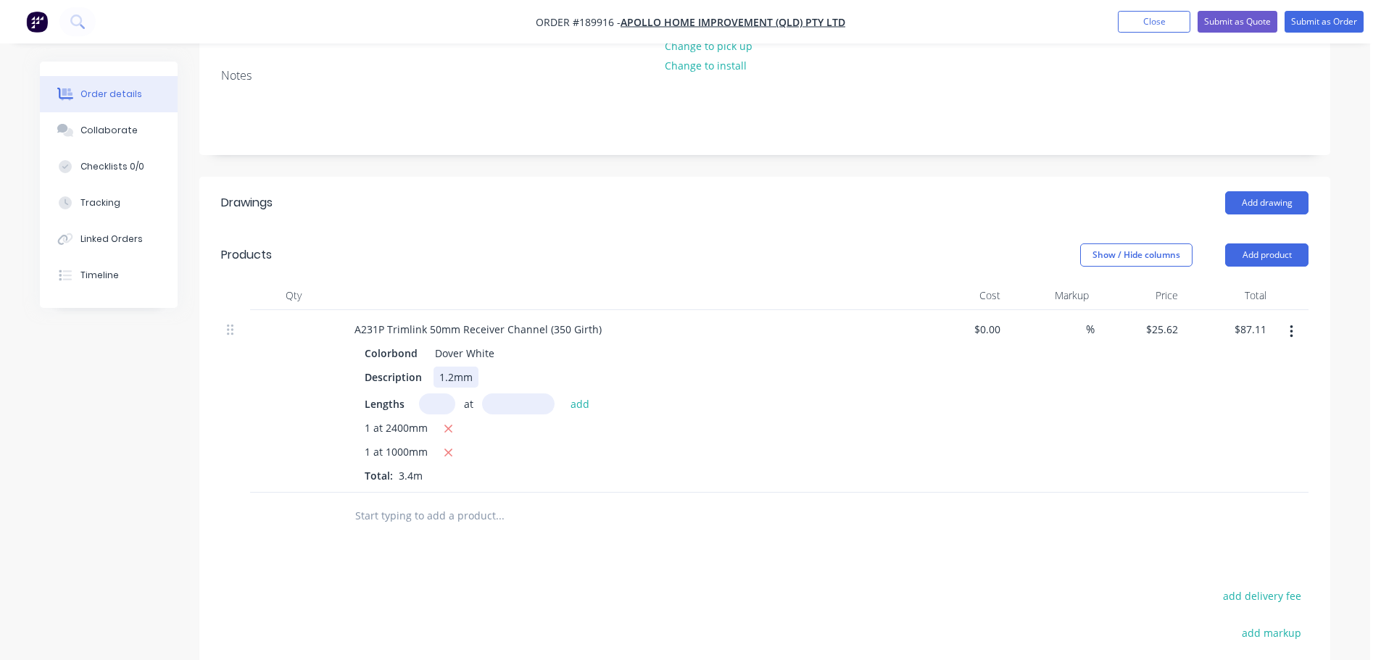
click at [450, 367] on div "1.2mm" at bounding box center [455, 377] width 45 height 21
click at [446, 394] on input "text" at bounding box center [437, 404] width 36 height 21
click at [1274, 244] on button "Add product" at bounding box center [1266, 255] width 83 height 23
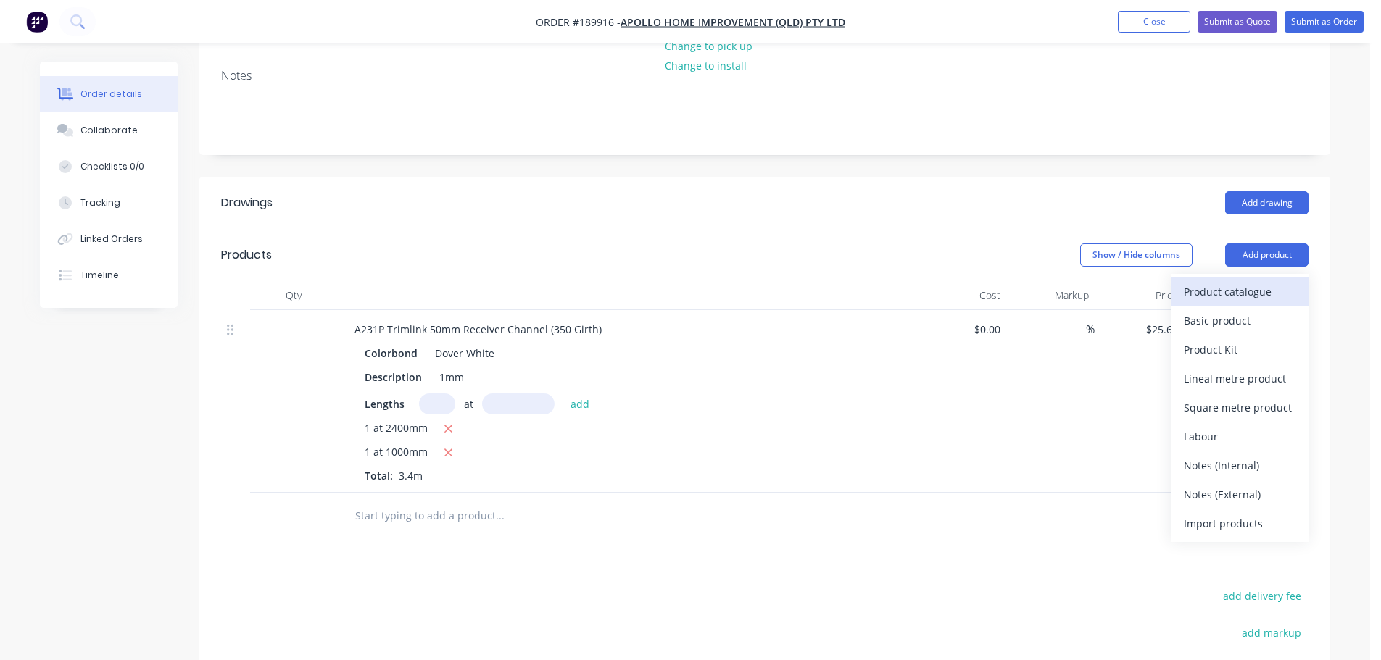
click at [1266, 281] on div "Product catalogue" at bounding box center [1240, 291] width 112 height 21
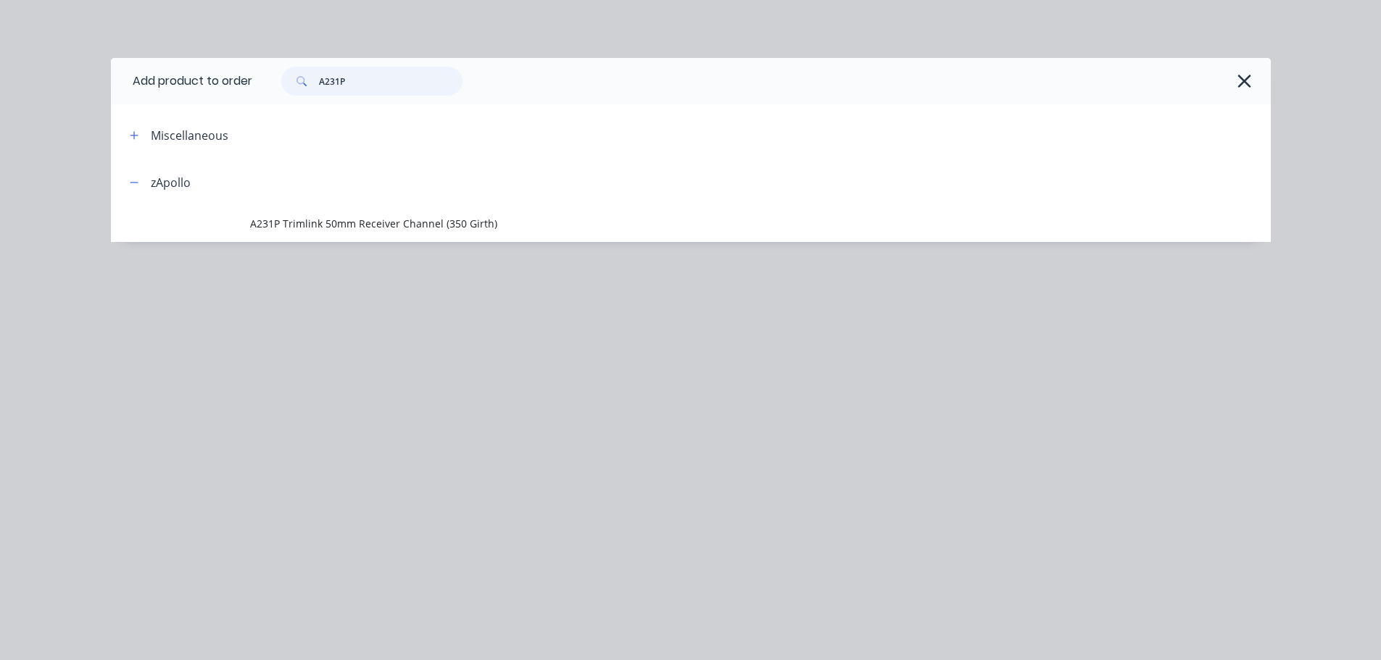
drag, startPoint x: 346, startPoint y: 88, endPoint x: 323, endPoint y: 91, distance: 24.1
click at [323, 90] on input "A231P" at bounding box center [391, 81] width 144 height 29
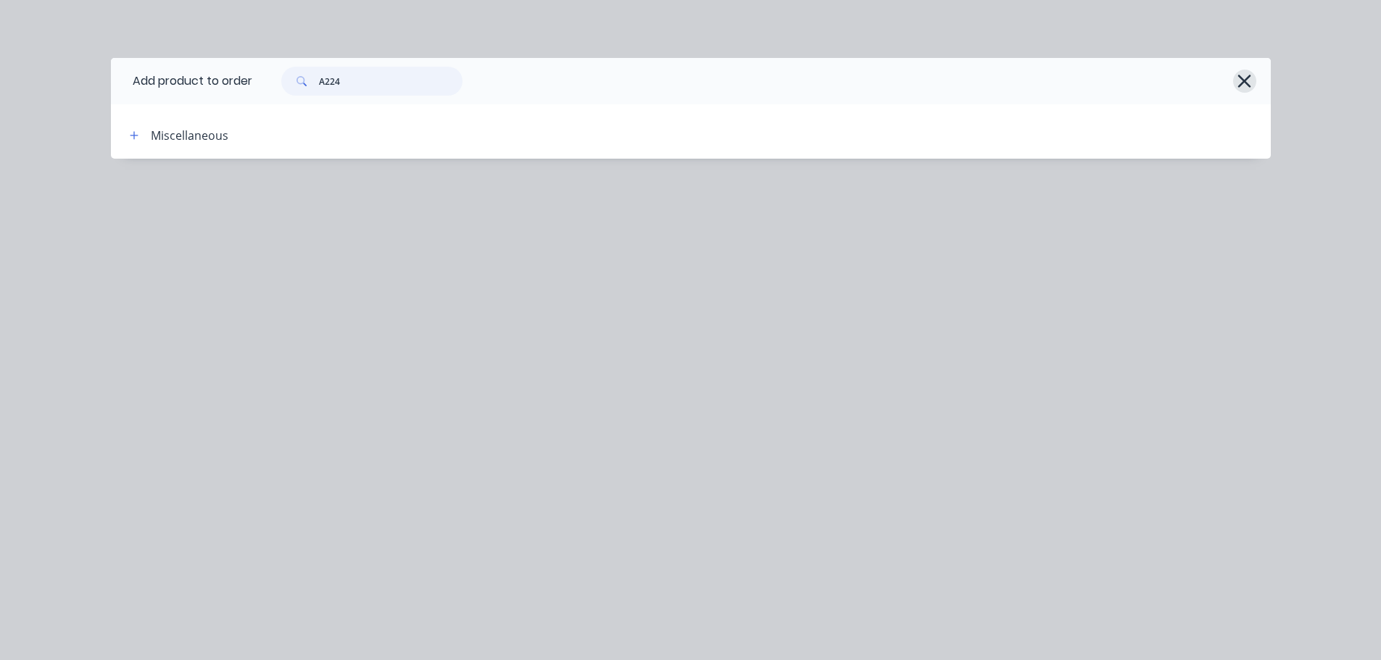
type input "A224"
click at [1245, 80] on icon "button" at bounding box center [1244, 81] width 13 height 13
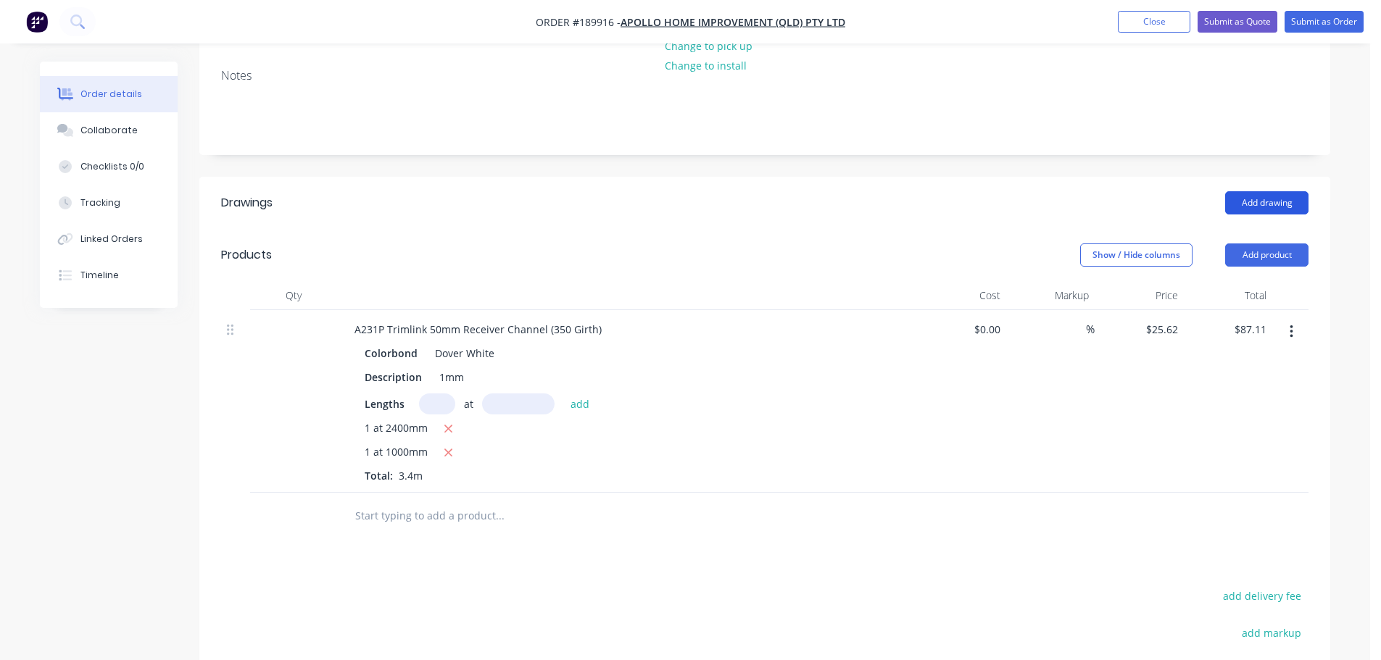
click at [1283, 191] on button "Add drawing" at bounding box center [1266, 202] width 83 height 23
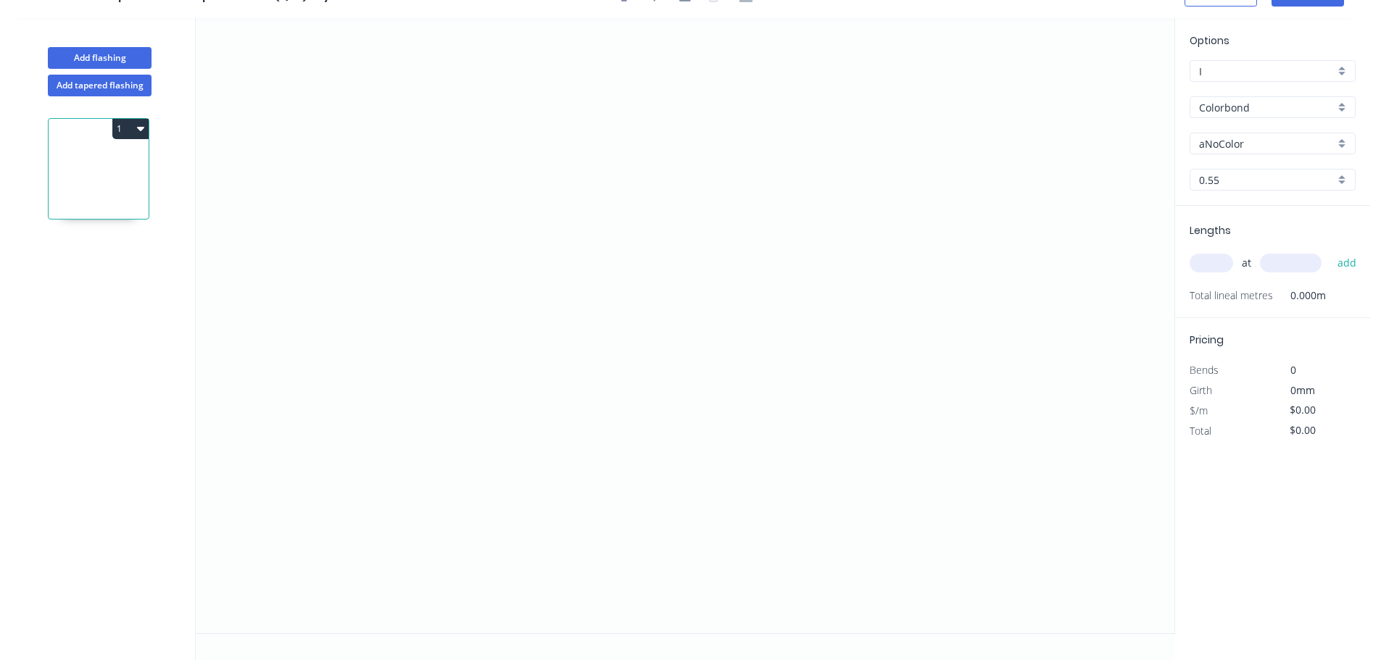
scroll to position [27, 0]
click at [275, 283] on icon "0" at bounding box center [685, 325] width 978 height 615
click at [1086, 305] on icon "0" at bounding box center [685, 325] width 978 height 615
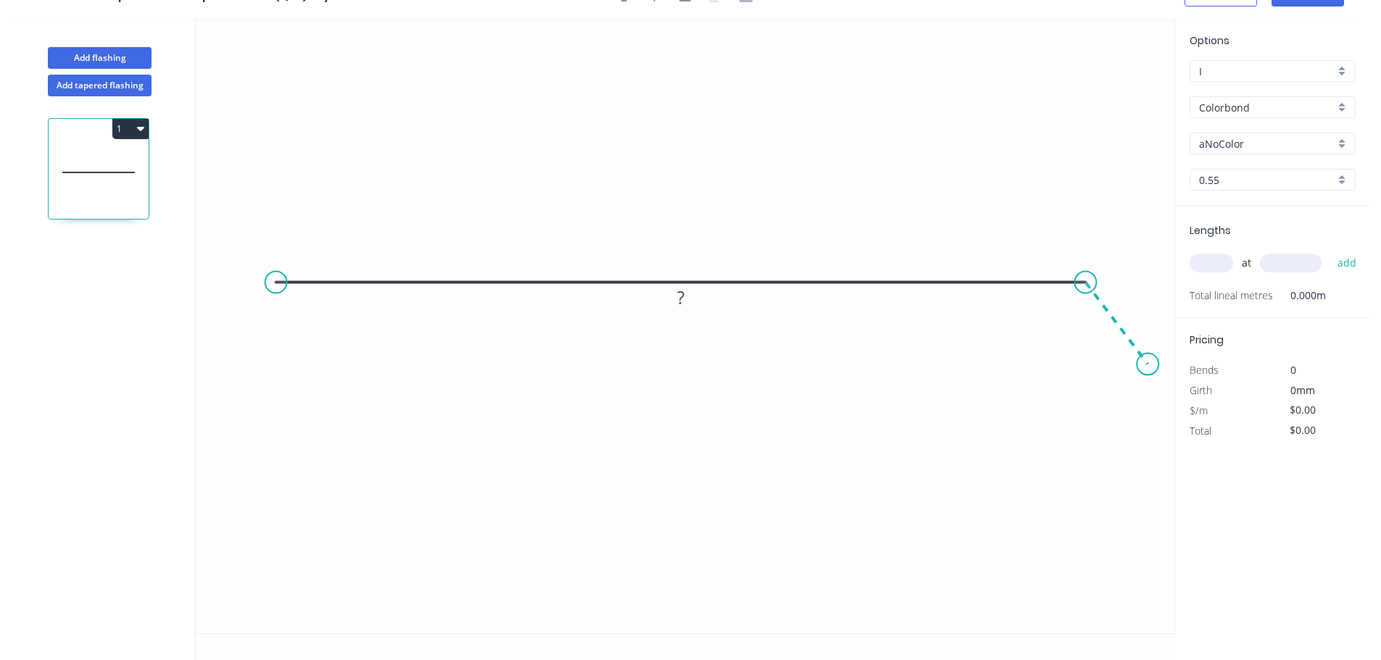
click at [1148, 365] on icon "0 ?" at bounding box center [685, 325] width 978 height 615
click at [325, 339] on div "Crush & Fold" at bounding box center [348, 333] width 146 height 30
drag, startPoint x: 319, startPoint y: 244, endPoint x: 258, endPoint y: 349, distance: 120.8
click at [258, 349] on rect at bounding box center [234, 349] width 58 height 30
click at [253, 352] on tspan "10" at bounding box center [243, 349] width 20 height 24
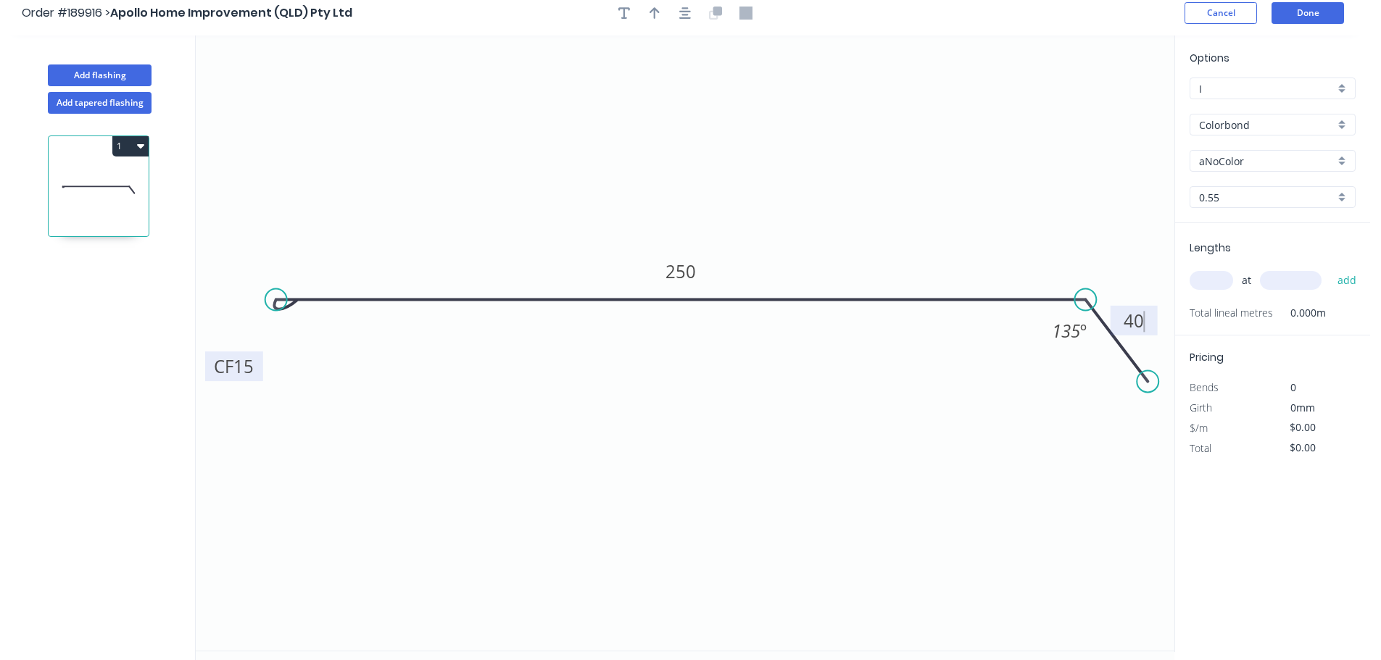
scroll to position [0, 0]
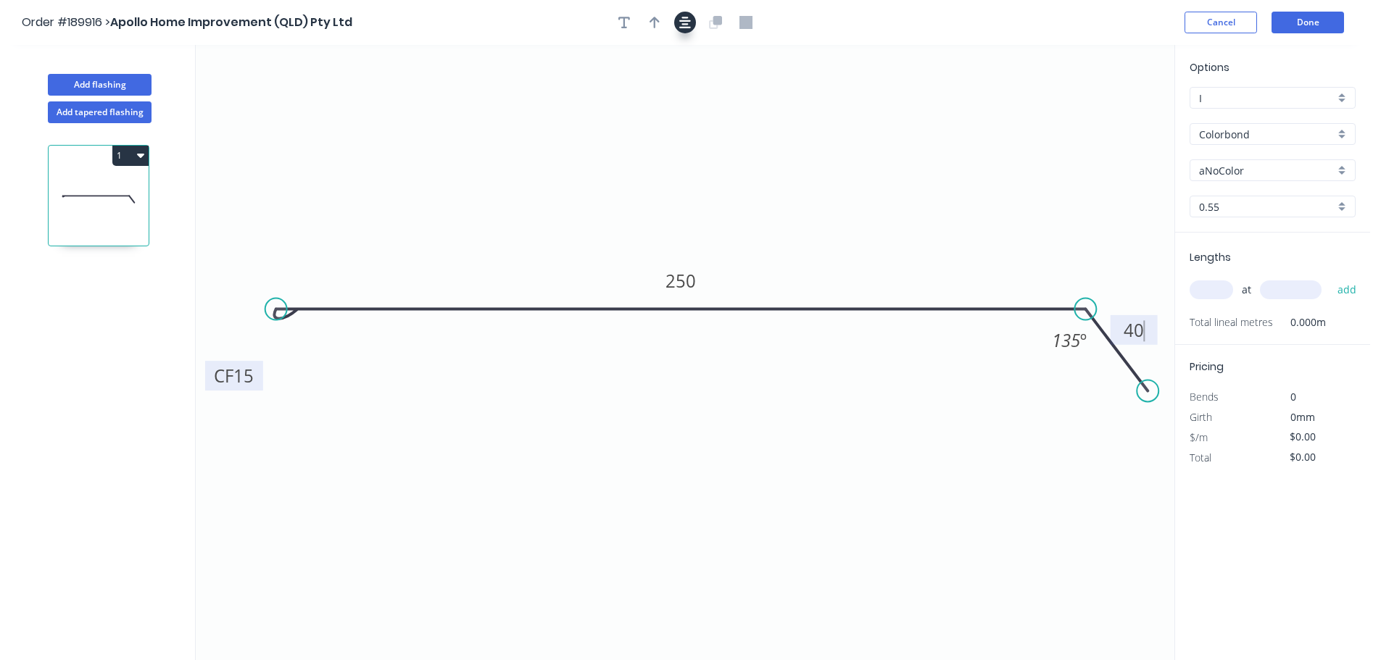
click at [683, 26] on icon "button" at bounding box center [685, 22] width 12 height 13
type input "$12.54"
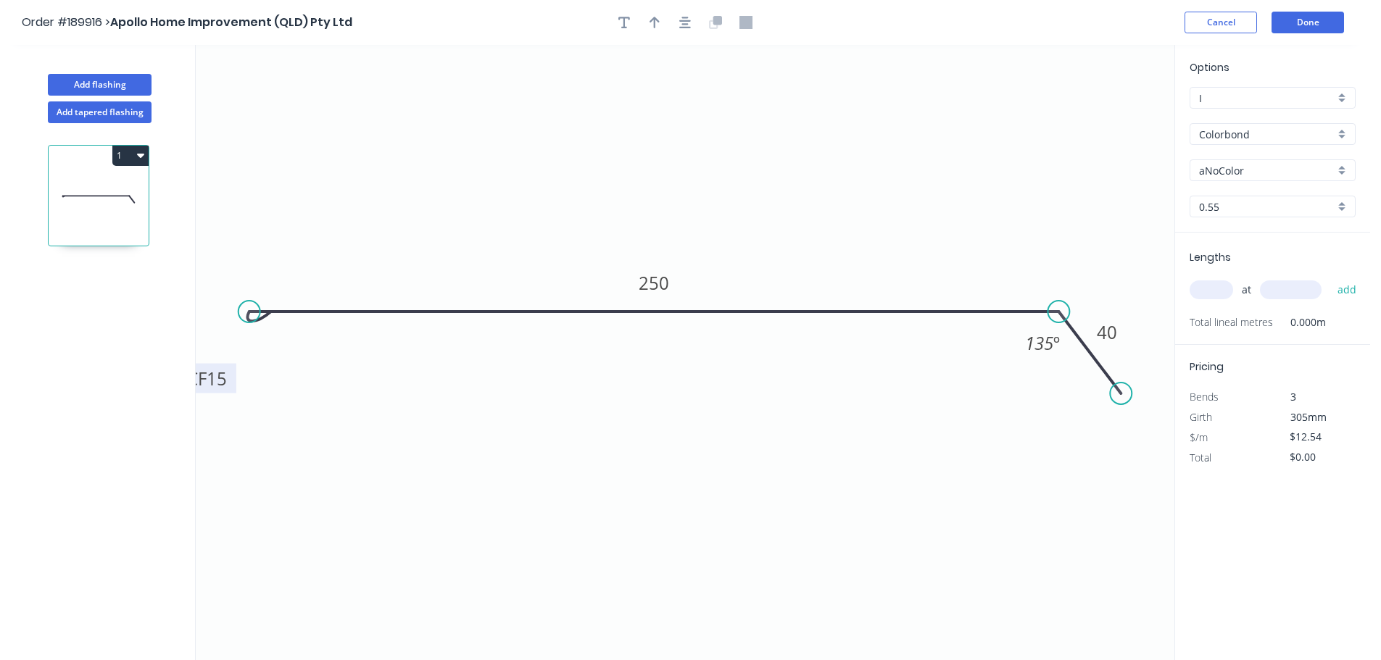
drag, startPoint x: 655, startPoint y: 25, endPoint x: 771, endPoint y: 77, distance: 126.9
click at [655, 25] on icon "button" at bounding box center [654, 23] width 10 height 12
drag, startPoint x: 1102, startPoint y: 115, endPoint x: 650, endPoint y: 121, distance: 452.3
click at [639, 121] on icon at bounding box center [637, 104] width 13 height 46
click at [1216, 175] on input "aNoColor" at bounding box center [1267, 170] width 136 height 15
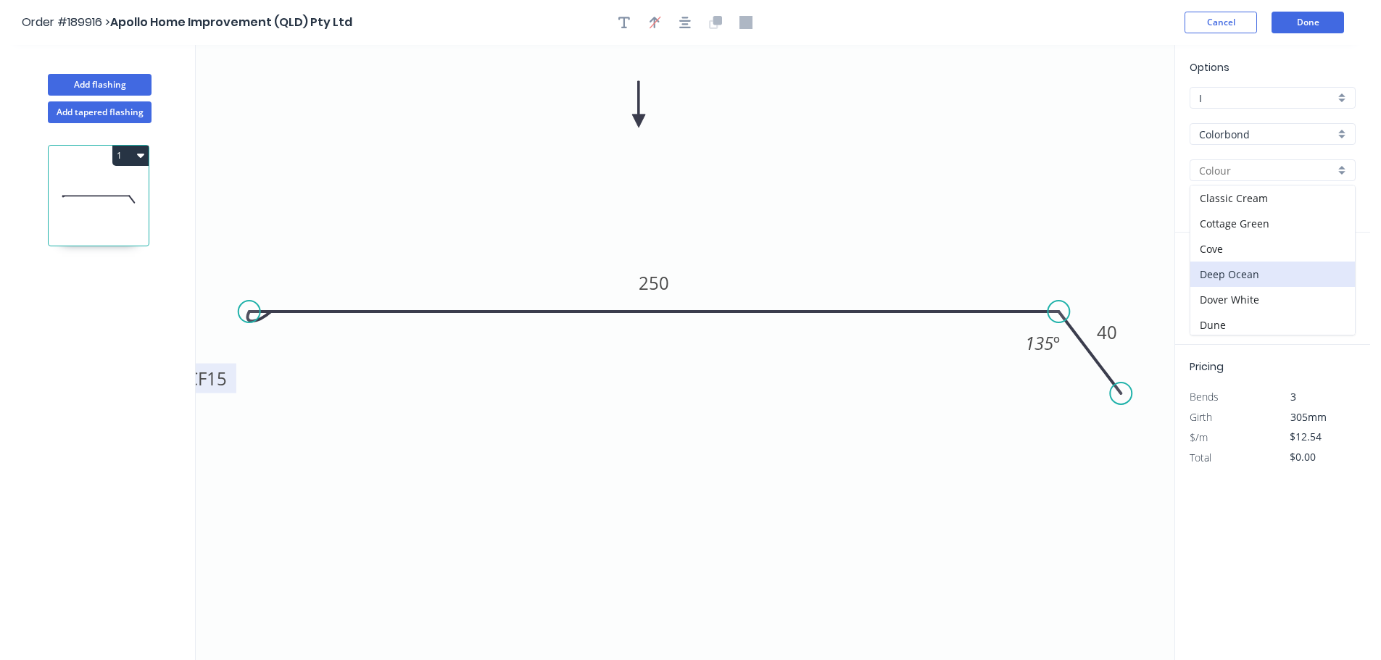
scroll to position [217, 0]
click at [1279, 242] on div "Ironstone" at bounding box center [1272, 234] width 165 height 25
type input "Ironstone"
click at [1215, 284] on input "text" at bounding box center [1210, 290] width 43 height 19
type input "1"
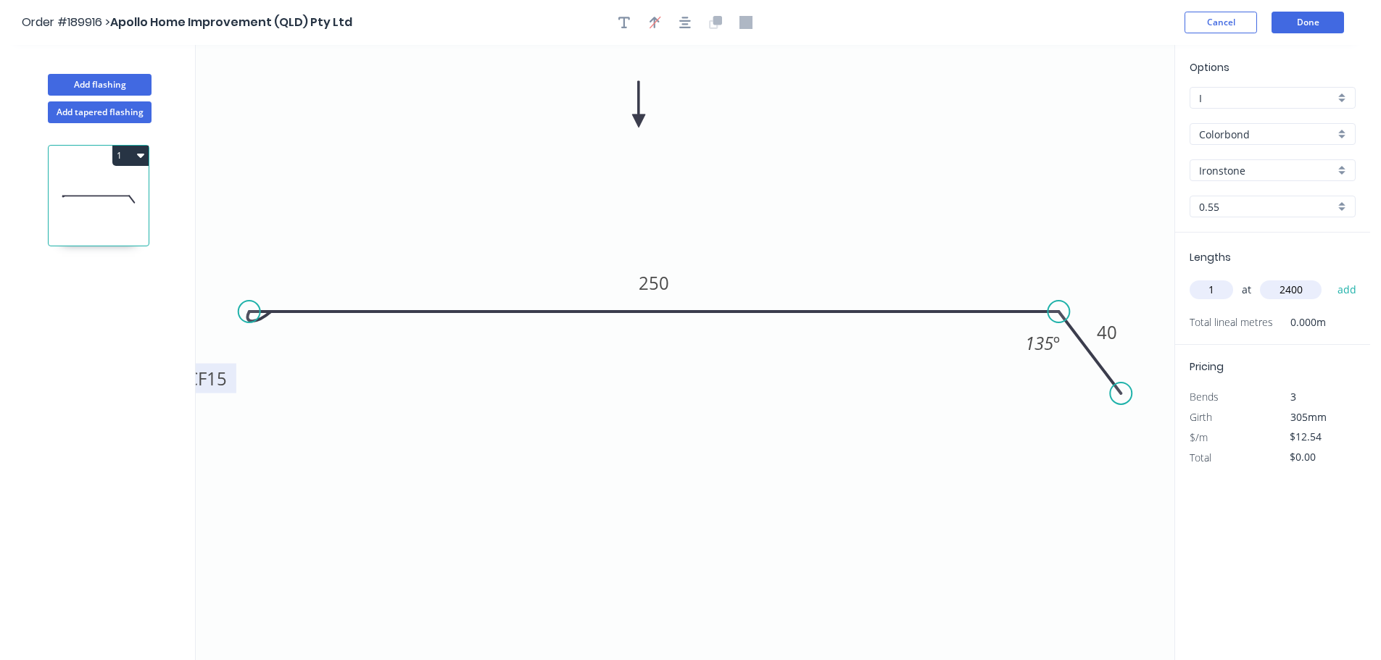
type input "2400"
click at [1330, 278] on button "add" at bounding box center [1347, 290] width 34 height 25
type input "$30.10"
type input "1"
type input "5200"
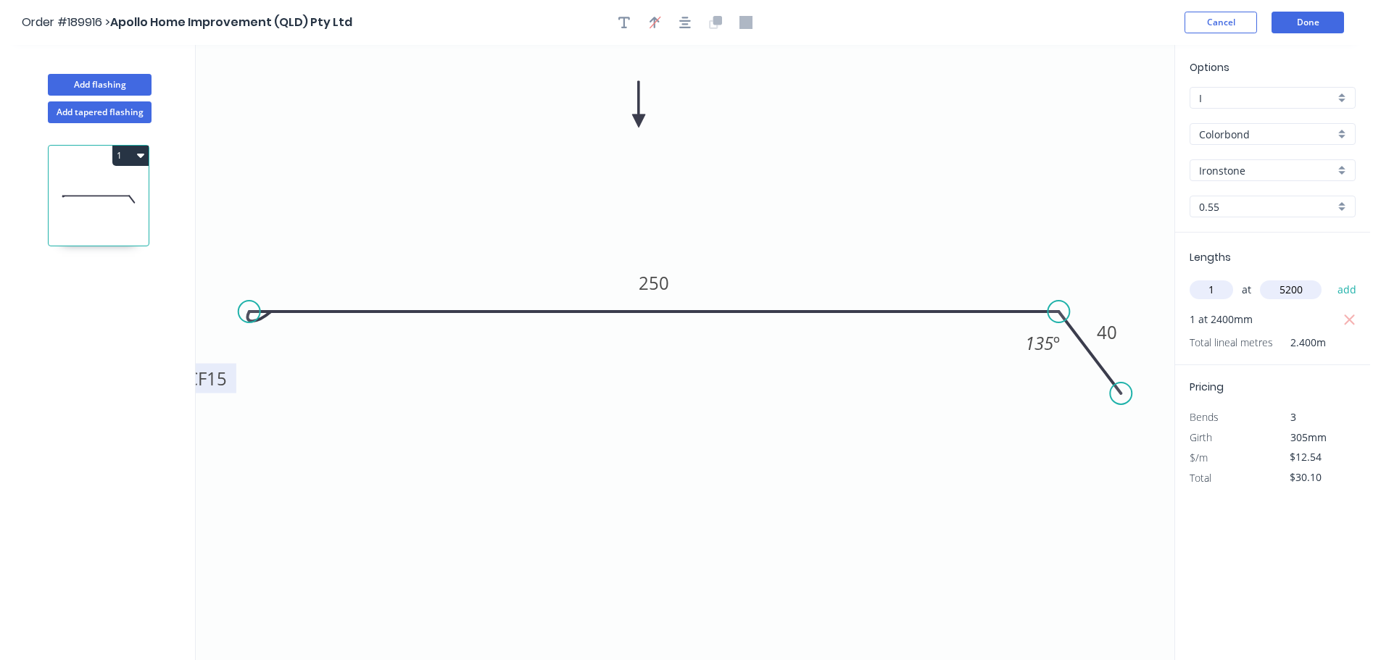
click at [1330, 278] on button "add" at bounding box center [1347, 290] width 34 height 25
type input "$95.30"
click at [117, 115] on button "Add tapered flashing" at bounding box center [100, 112] width 104 height 22
type input "$0.00"
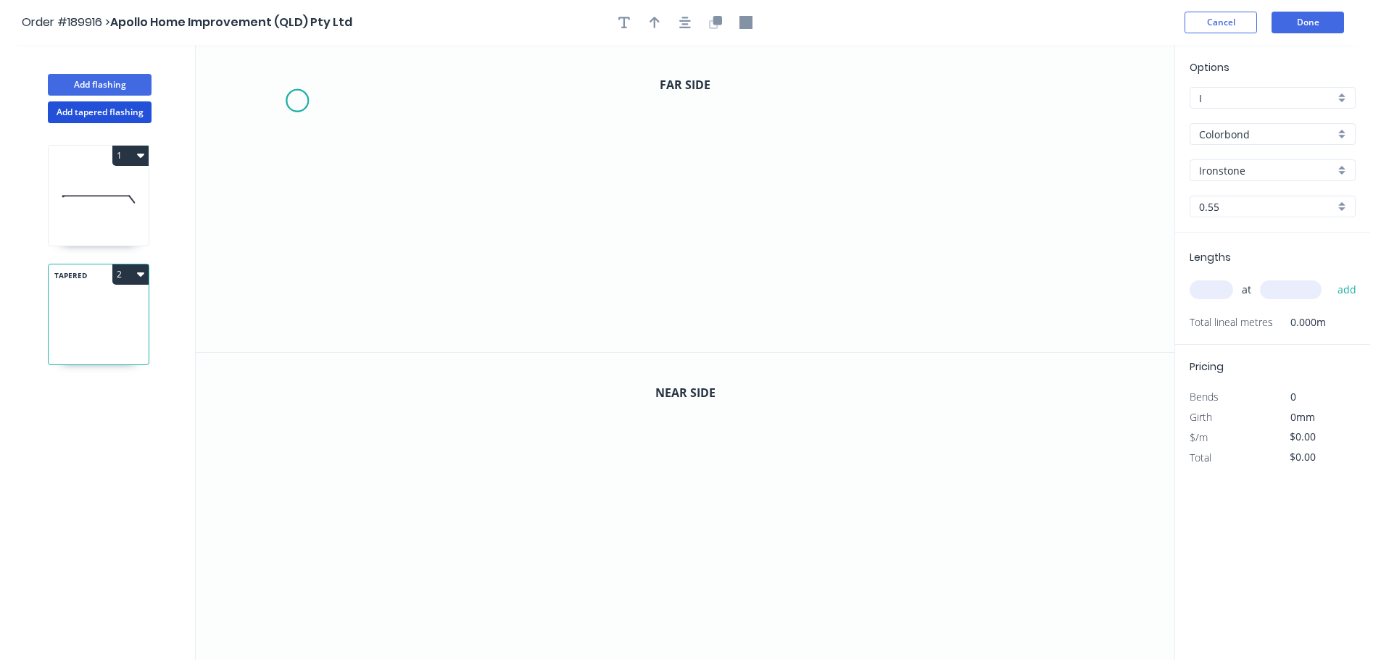
click at [296, 101] on icon "0" at bounding box center [685, 198] width 978 height 307
click at [388, 101] on icon at bounding box center [343, 101] width 92 height 0
click at [386, 191] on icon "0 ?" at bounding box center [685, 198] width 978 height 307
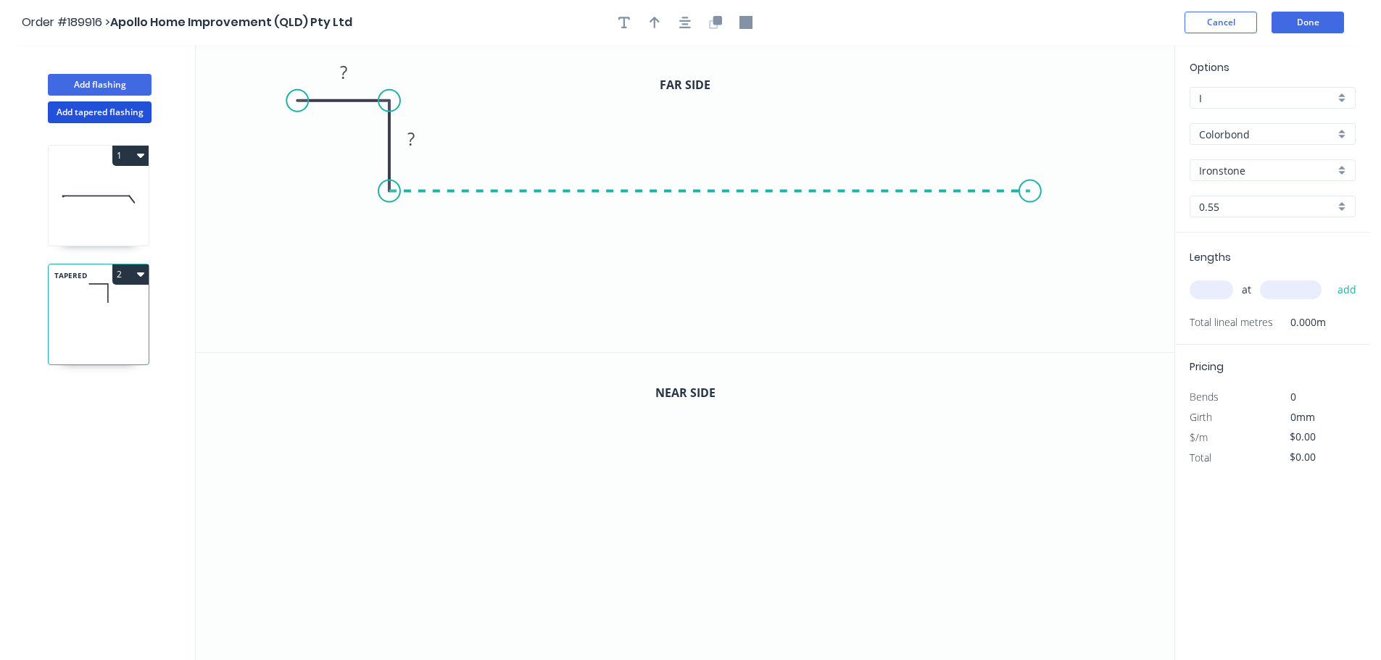
click at [1042, 192] on icon "0 ? ?" at bounding box center [685, 198] width 978 height 307
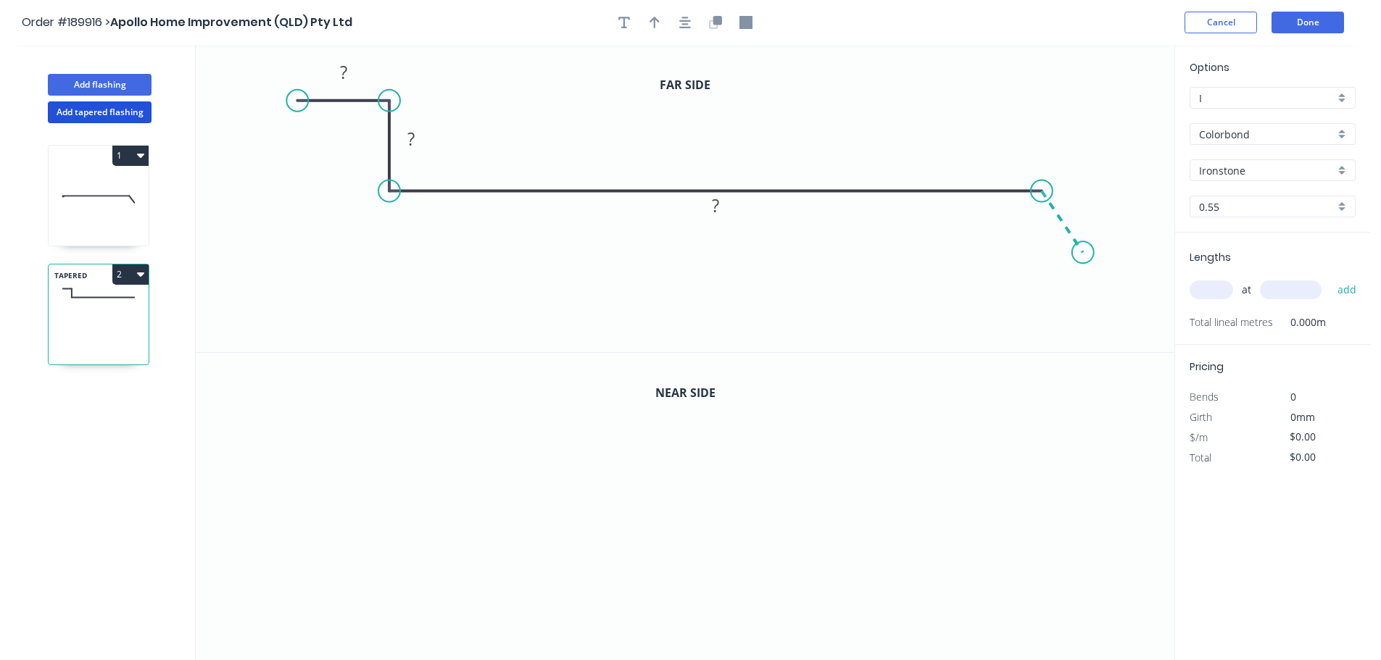
click at [1084, 253] on icon "0 ? ? ?" at bounding box center [685, 198] width 978 height 307
click at [681, 23] on icon "button" at bounding box center [685, 22] width 12 height 13
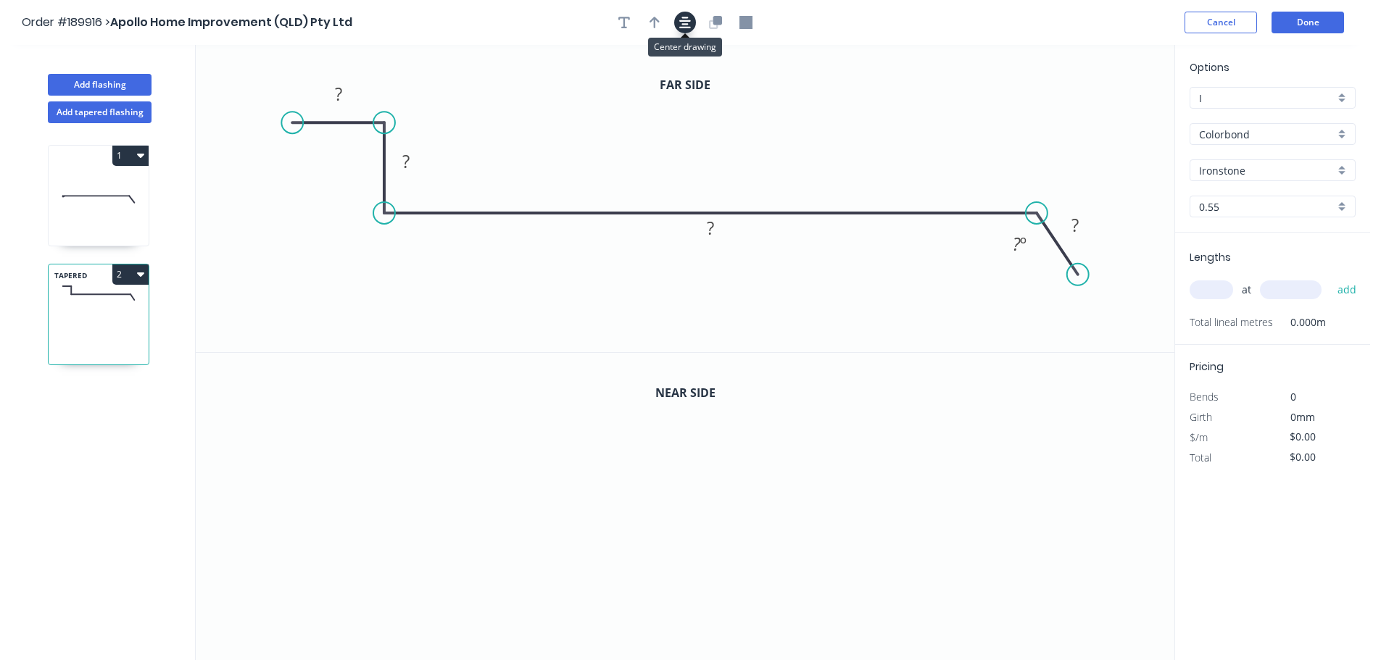
click at [682, 26] on icon "button" at bounding box center [685, 22] width 12 height 13
drag, startPoint x: 290, startPoint y: 120, endPoint x: 267, endPoint y: 117, distance: 22.7
click at [267, 117] on circle at bounding box center [275, 123] width 22 height 22
drag, startPoint x: 391, startPoint y: 119, endPoint x: 390, endPoint y: 108, distance: 10.9
click at [390, 108] on circle at bounding box center [384, 108] width 22 height 22
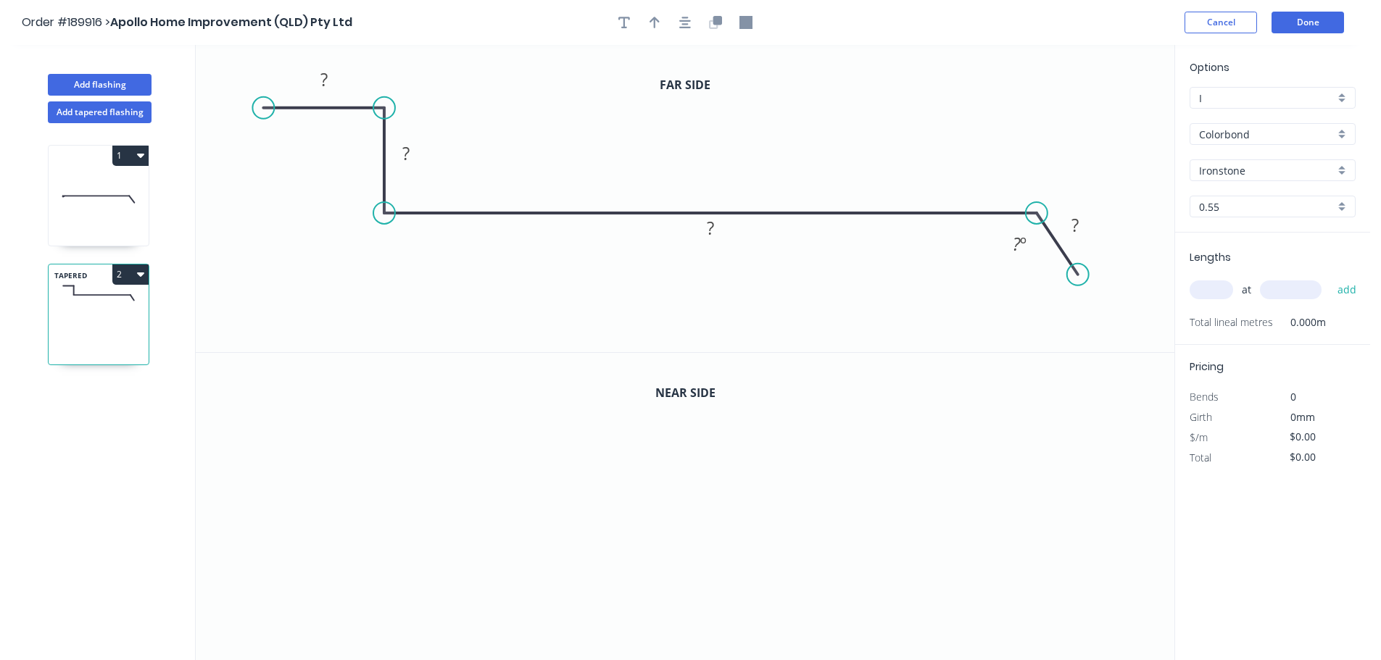
drag, startPoint x: 272, startPoint y: 121, endPoint x: 262, endPoint y: 107, distance: 16.7
click at [262, 107] on circle at bounding box center [263, 108] width 22 height 22
click at [333, 84] on rect at bounding box center [323, 80] width 29 height 20
click at [690, 21] on icon "button" at bounding box center [685, 23] width 12 height 12
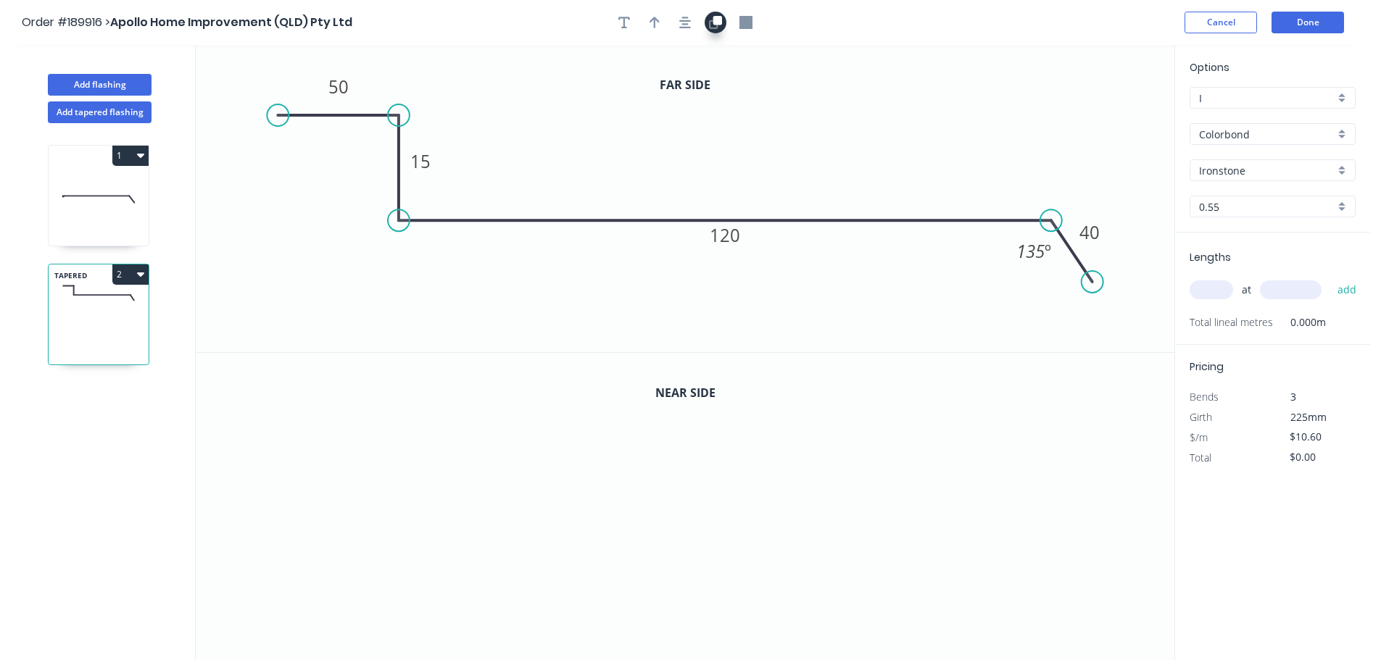
click at [716, 22] on icon "button" at bounding box center [717, 20] width 9 height 9
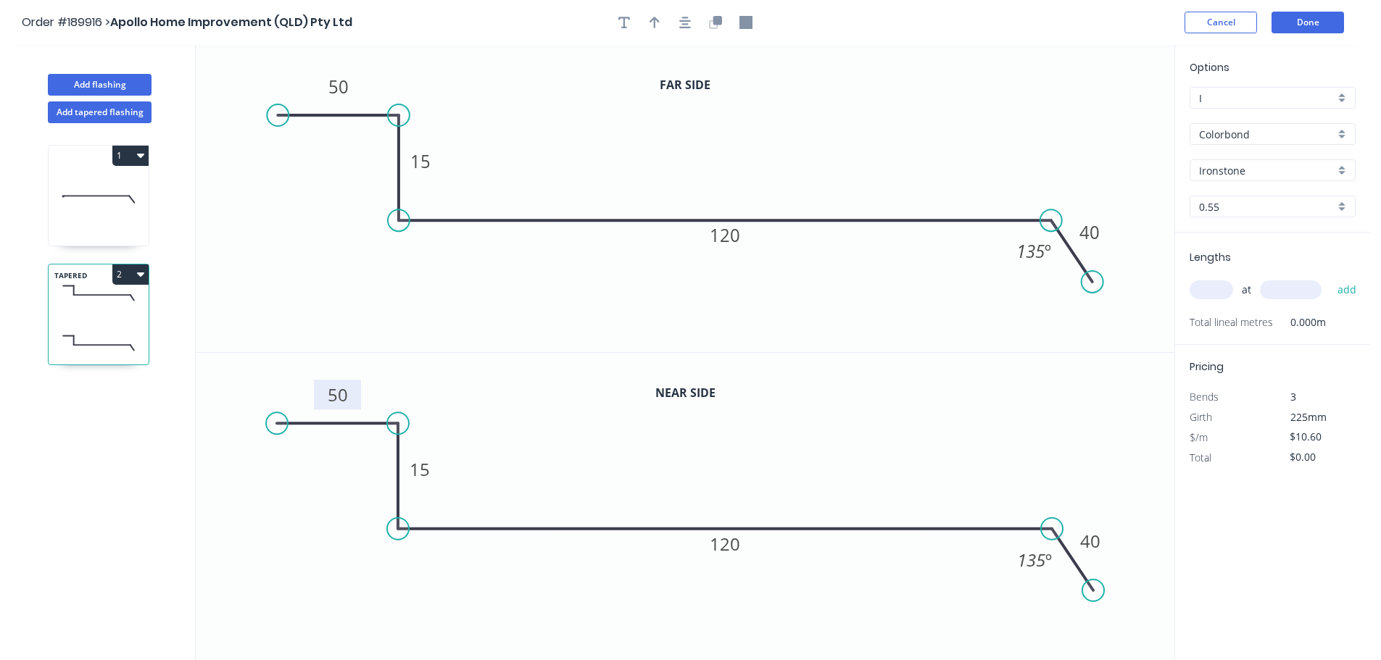
click at [354, 398] on rect at bounding box center [337, 395] width 47 height 30
click at [350, 397] on rect at bounding box center [337, 396] width 29 height 20
type input "$12.11"
click at [649, 30] on button "button" at bounding box center [655, 23] width 22 height 22
drag, startPoint x: 1102, startPoint y: 117, endPoint x: 865, endPoint y: 107, distance: 237.3
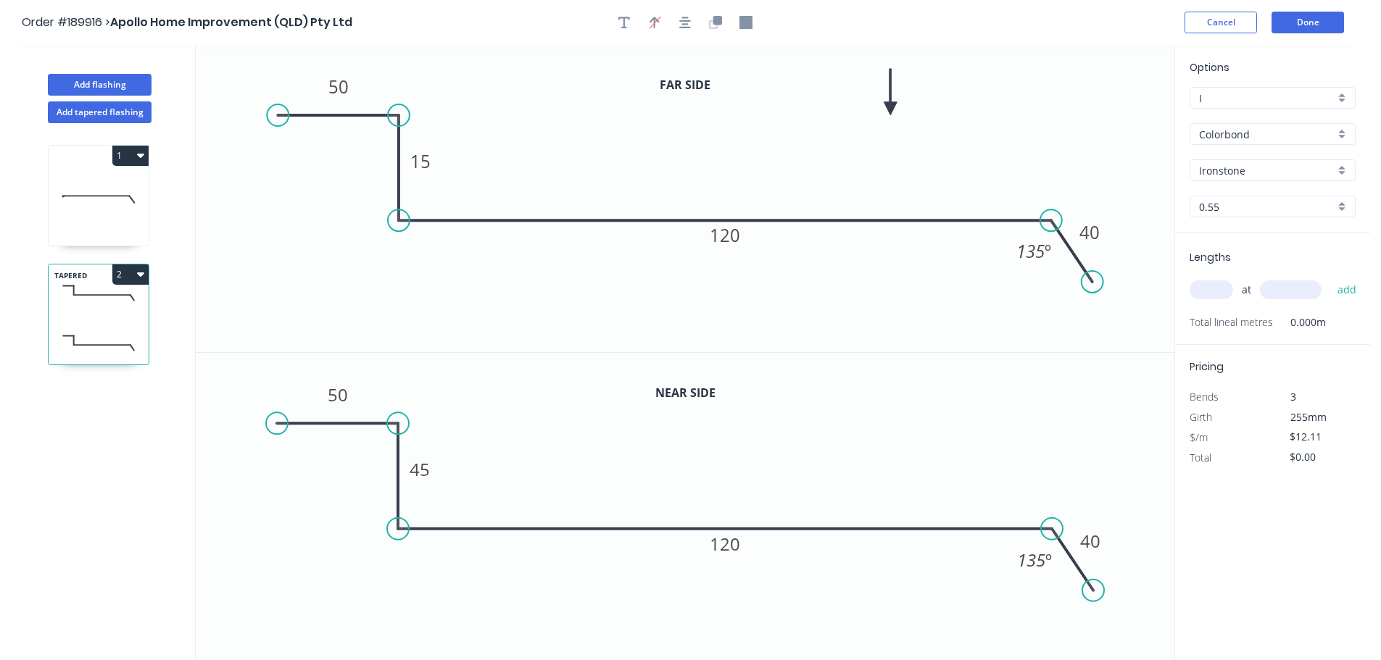
click at [884, 107] on icon at bounding box center [890, 92] width 13 height 46
click at [1218, 291] on input "text" at bounding box center [1210, 290] width 43 height 19
type input "1"
type input "1000"
click at [1330, 278] on button "add" at bounding box center [1347, 290] width 34 height 25
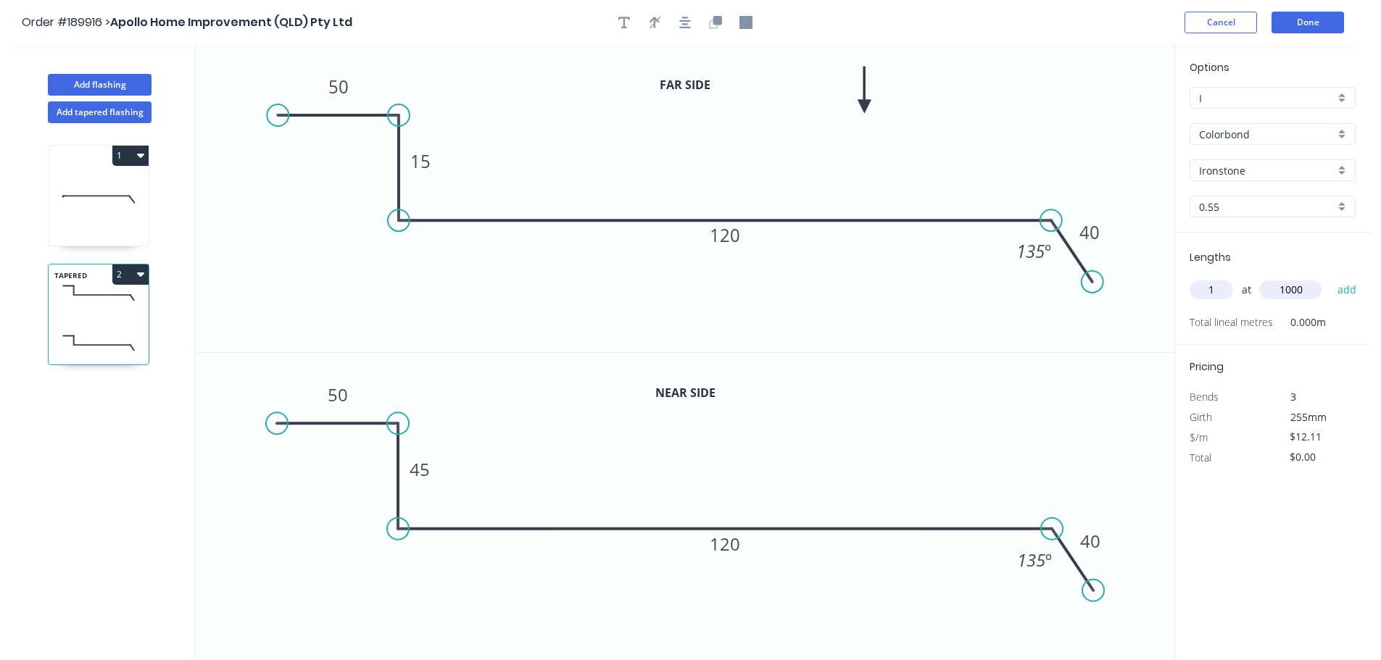
type input "$12.11"
click at [1318, 18] on button "Done" at bounding box center [1307, 23] width 72 height 22
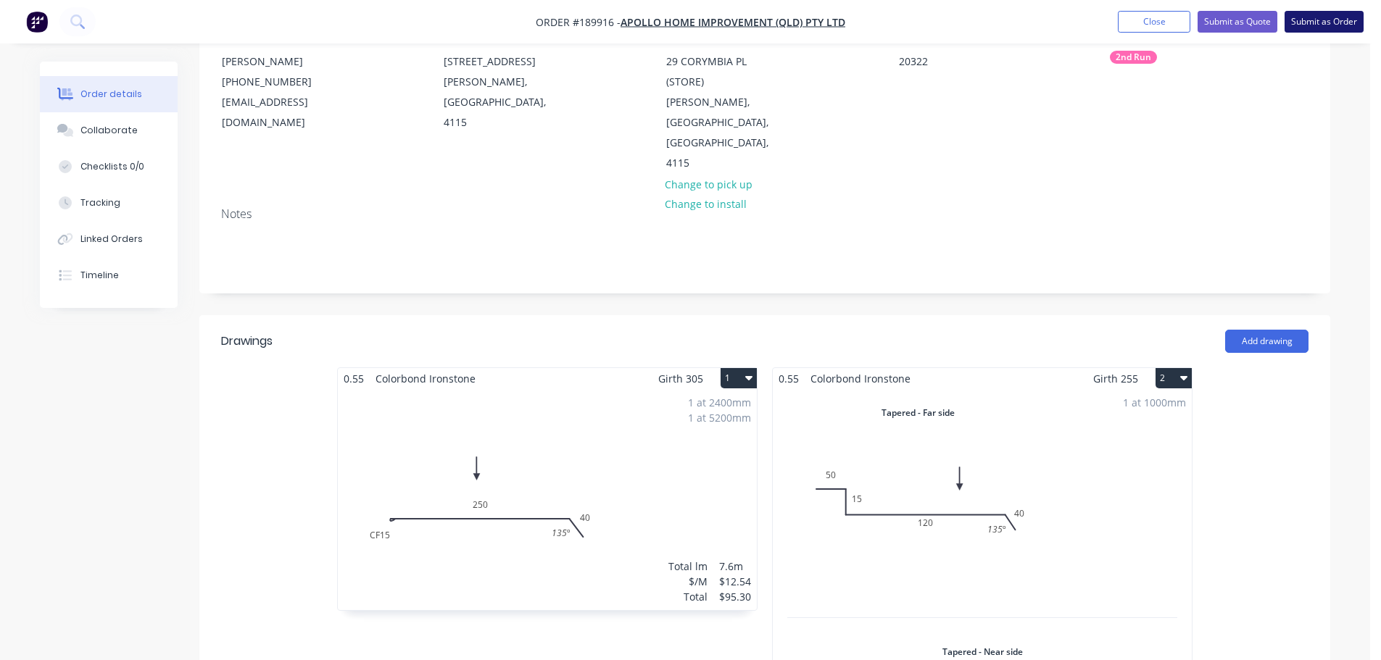
scroll to position [145, 0]
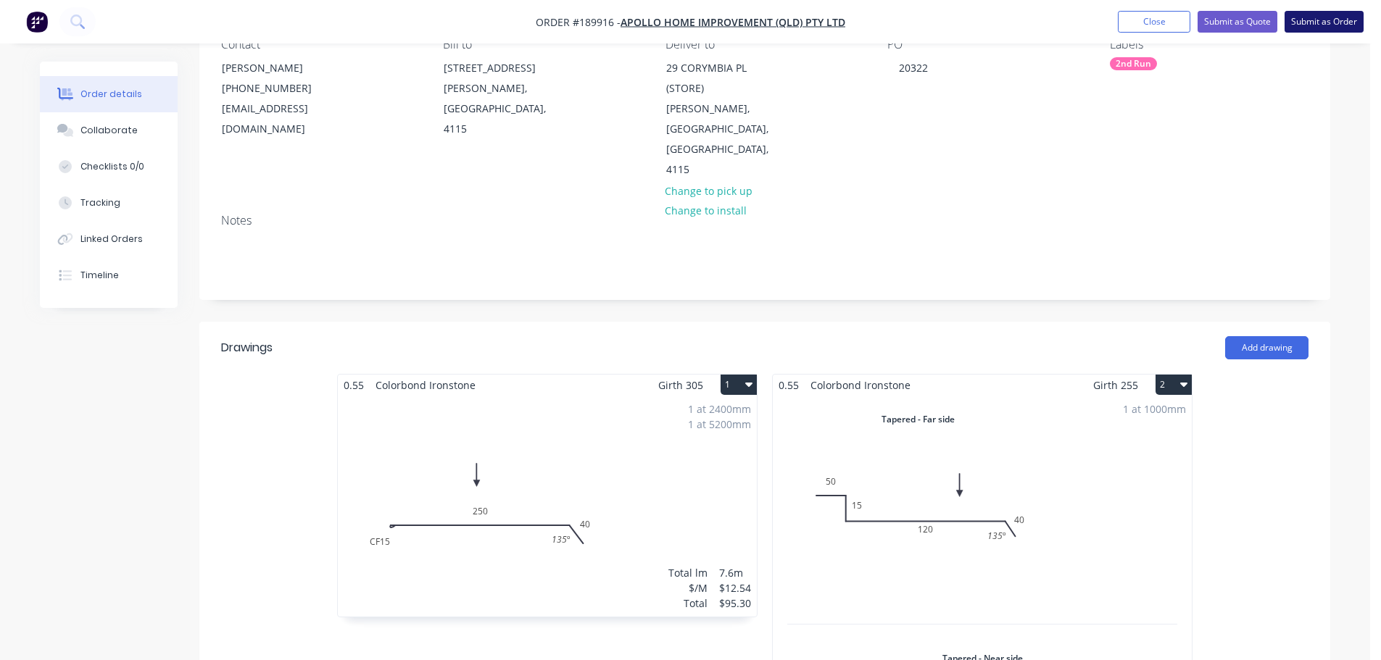
click at [1341, 31] on button "Submit as Order" at bounding box center [1323, 22] width 79 height 22
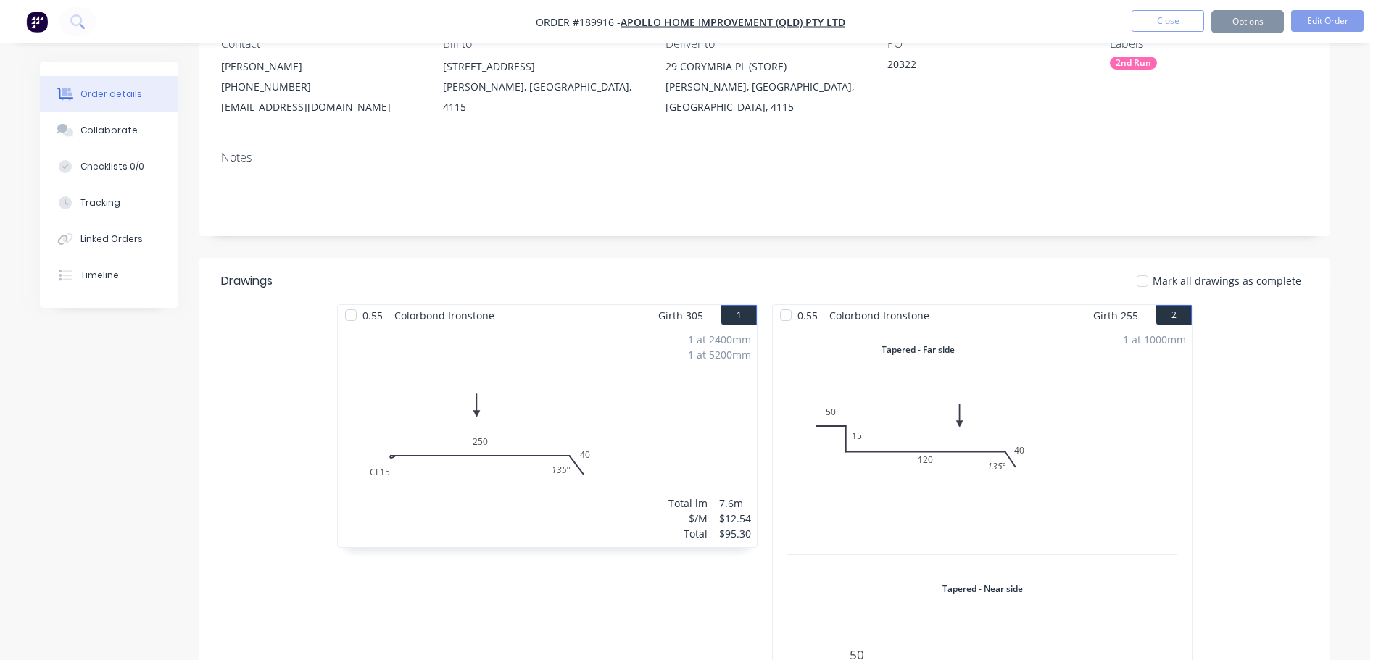
scroll to position [0, 0]
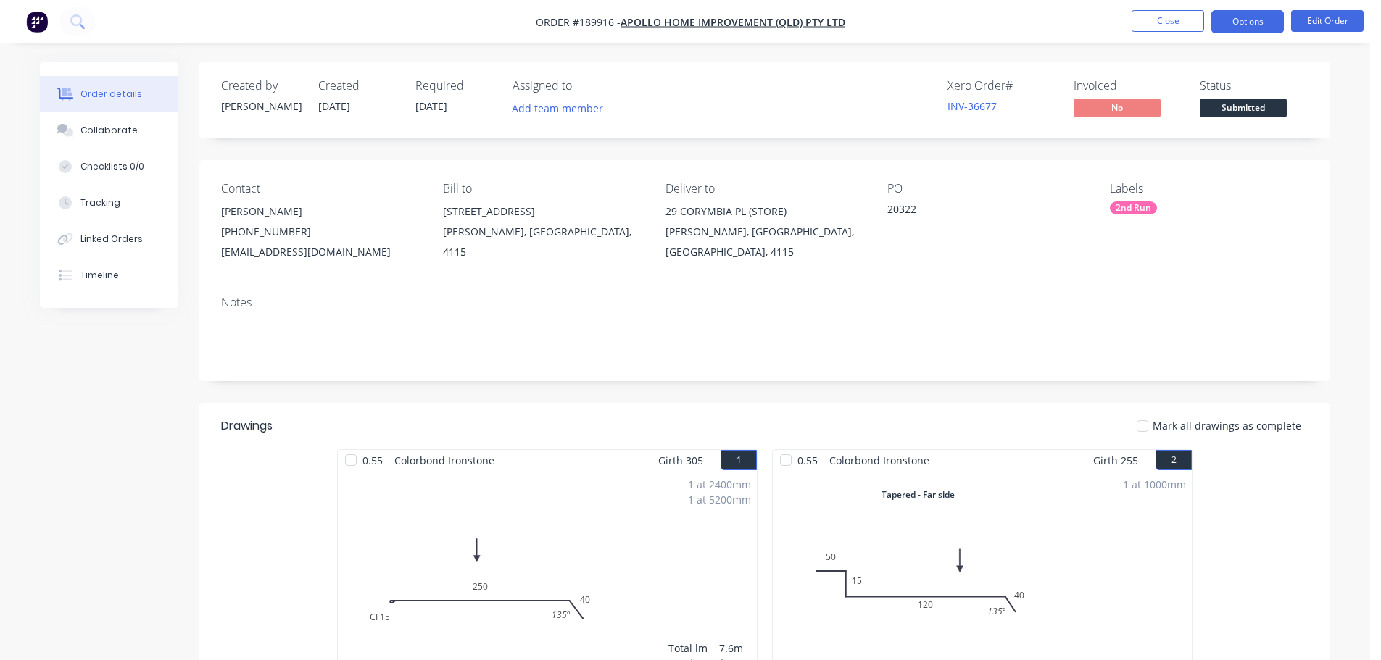
click at [1229, 21] on button "Options" at bounding box center [1247, 21] width 72 height 23
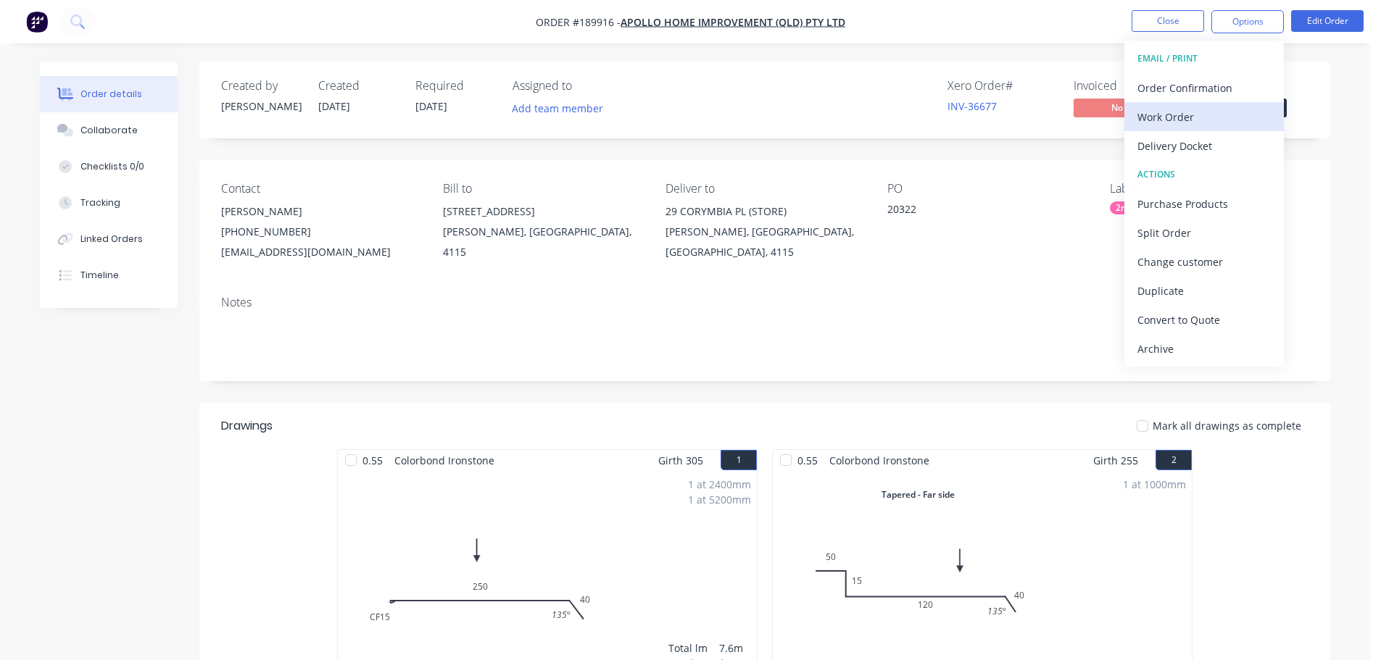
click at [1208, 118] on div "Work Order" at bounding box center [1203, 117] width 133 height 21
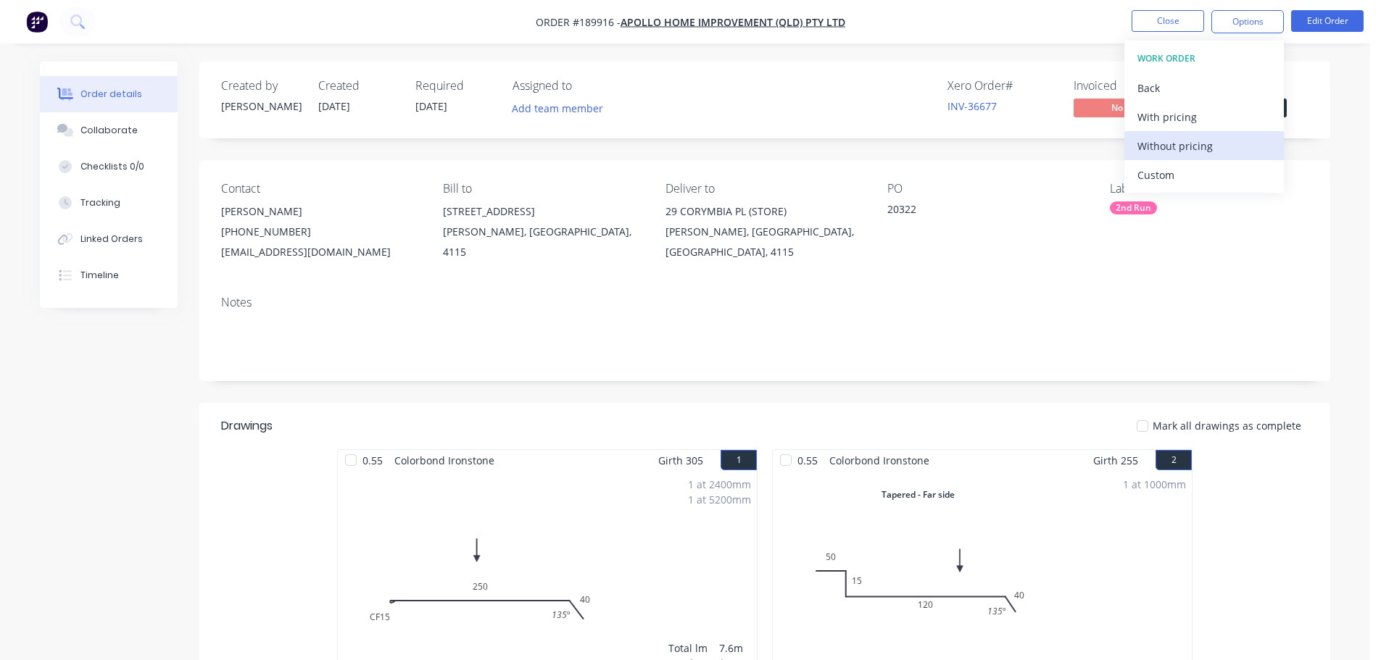
click at [1208, 155] on div "Without pricing" at bounding box center [1203, 146] width 133 height 21
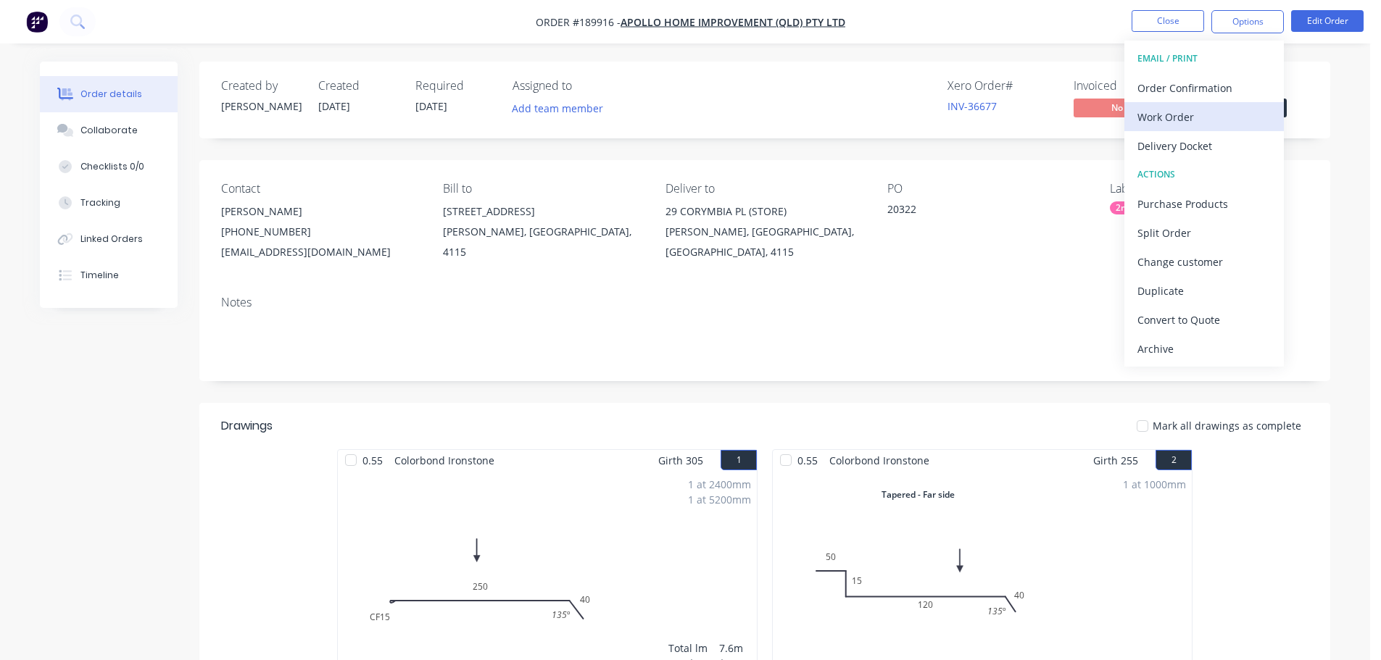
click at [1208, 118] on div "Work Order" at bounding box center [1203, 117] width 133 height 21
click at [1200, 166] on div "Custom" at bounding box center [1203, 175] width 133 height 21
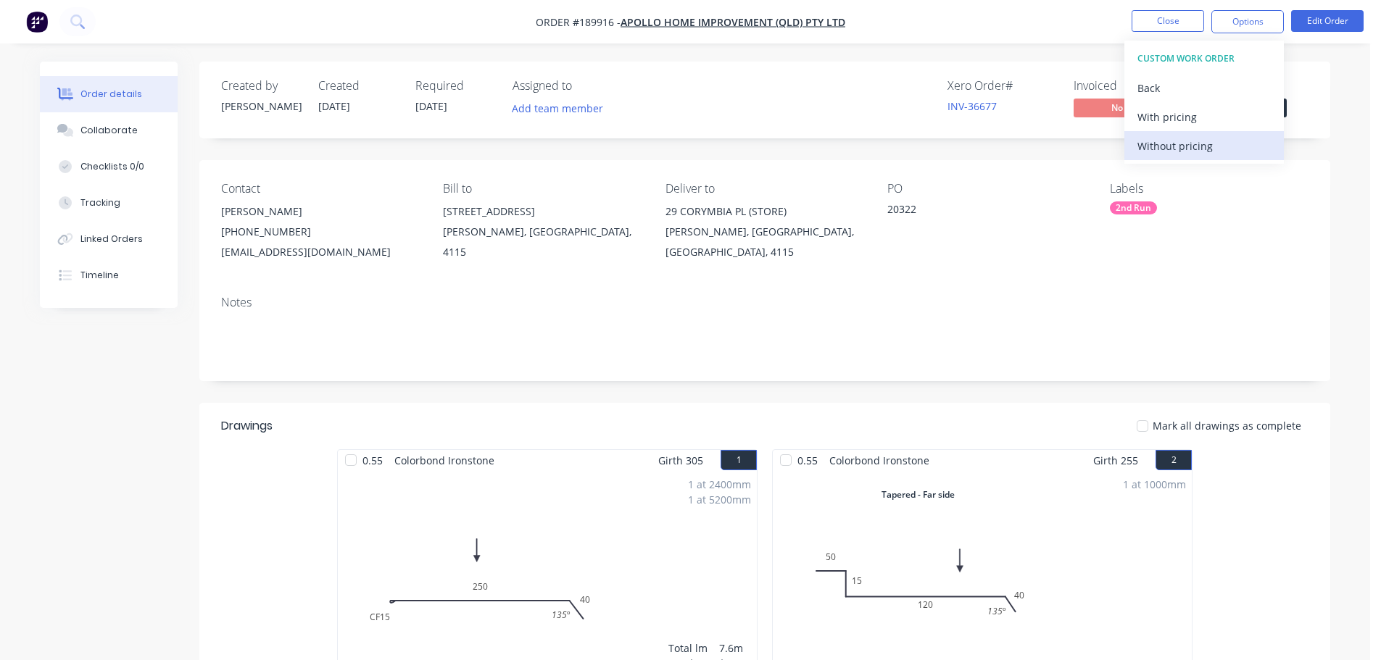
click at [1205, 145] on div "Without pricing" at bounding box center [1203, 146] width 133 height 21
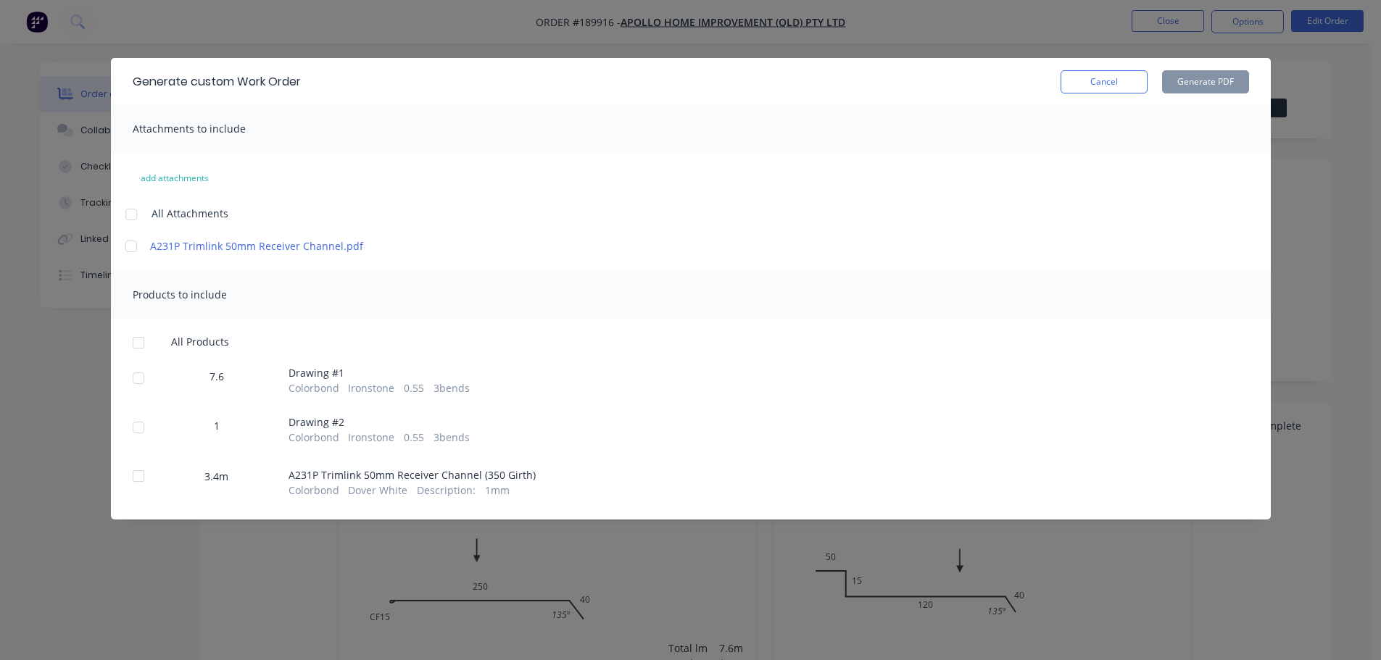
click at [132, 211] on div at bounding box center [131, 214] width 29 height 29
click at [139, 344] on div at bounding box center [138, 342] width 29 height 29
click at [1229, 80] on button "Generate PDF" at bounding box center [1205, 81] width 87 height 23
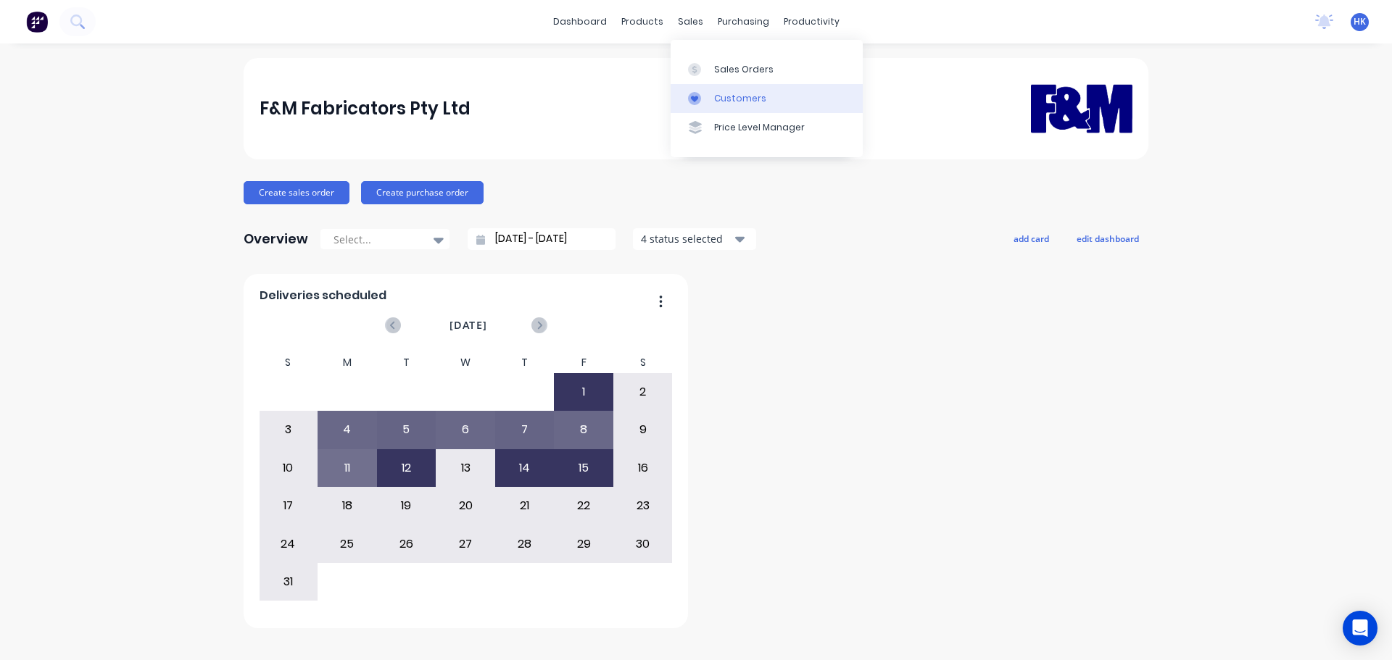
click at [722, 88] on link "Customers" at bounding box center [766, 98] width 192 height 29
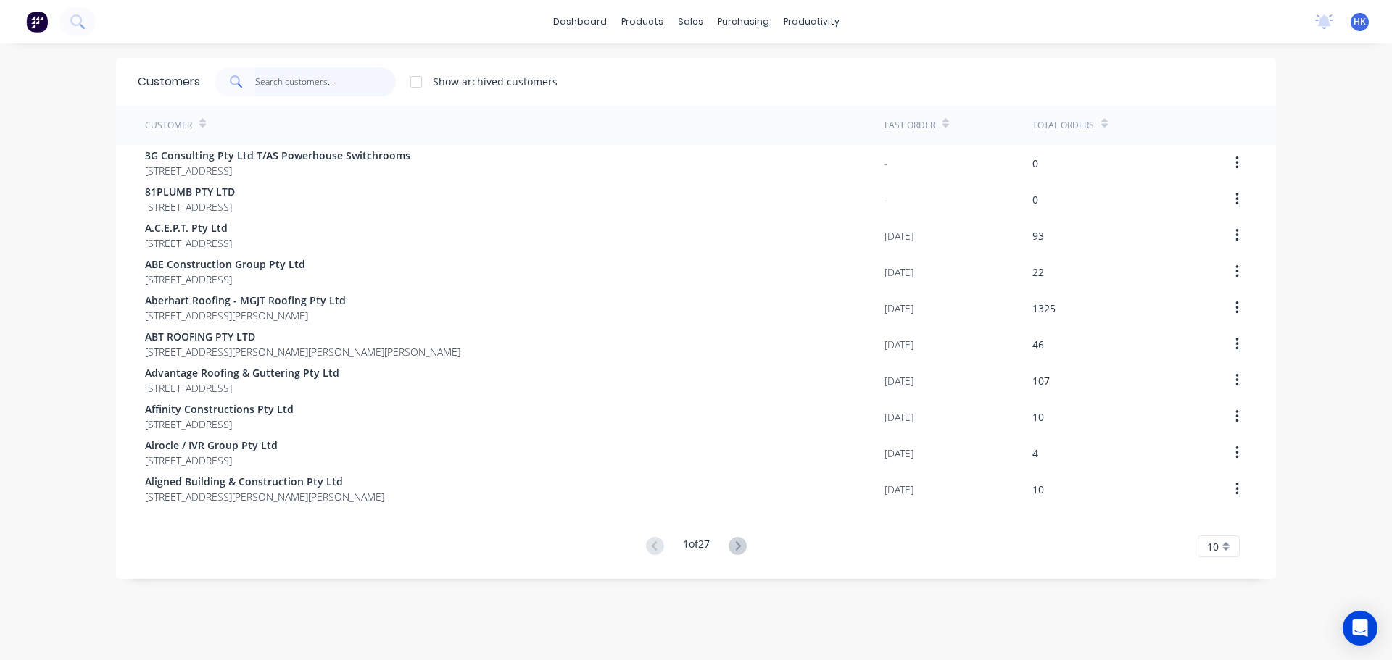
click at [315, 86] on input "text" at bounding box center [325, 81] width 141 height 29
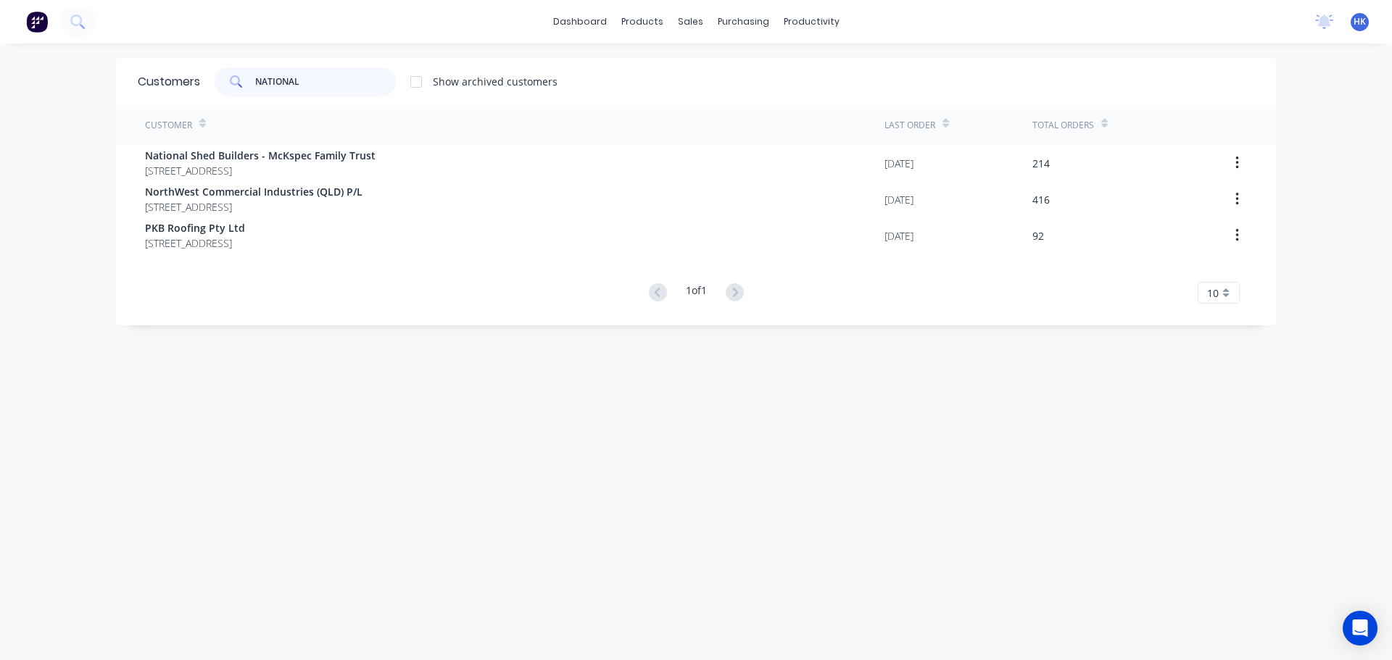
drag, startPoint x: 355, startPoint y: 89, endPoint x: 162, endPoint y: 94, distance: 193.6
click at [162, 94] on div "Customers NATIONAL Show archived customers" at bounding box center [696, 81] width 1160 height 47
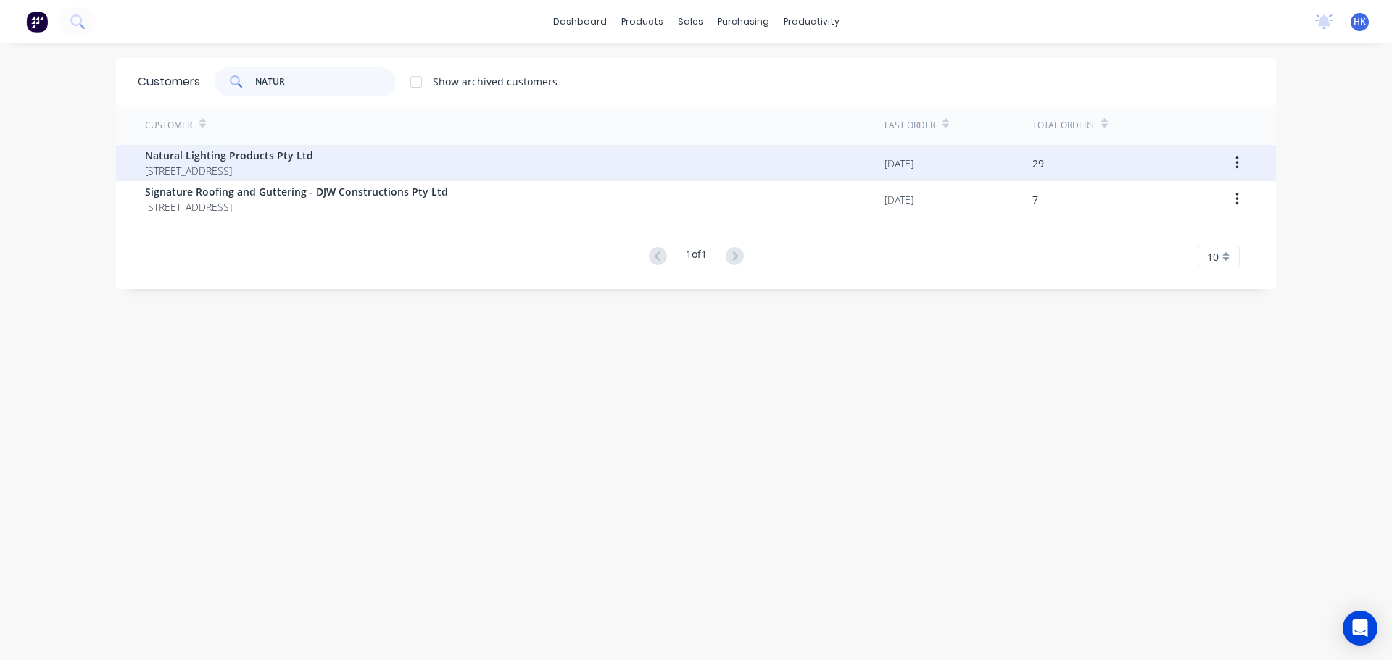
type input "NATUR"
click at [173, 152] on span "Natural Lighting Products Pty Ltd" at bounding box center [229, 155] width 168 height 15
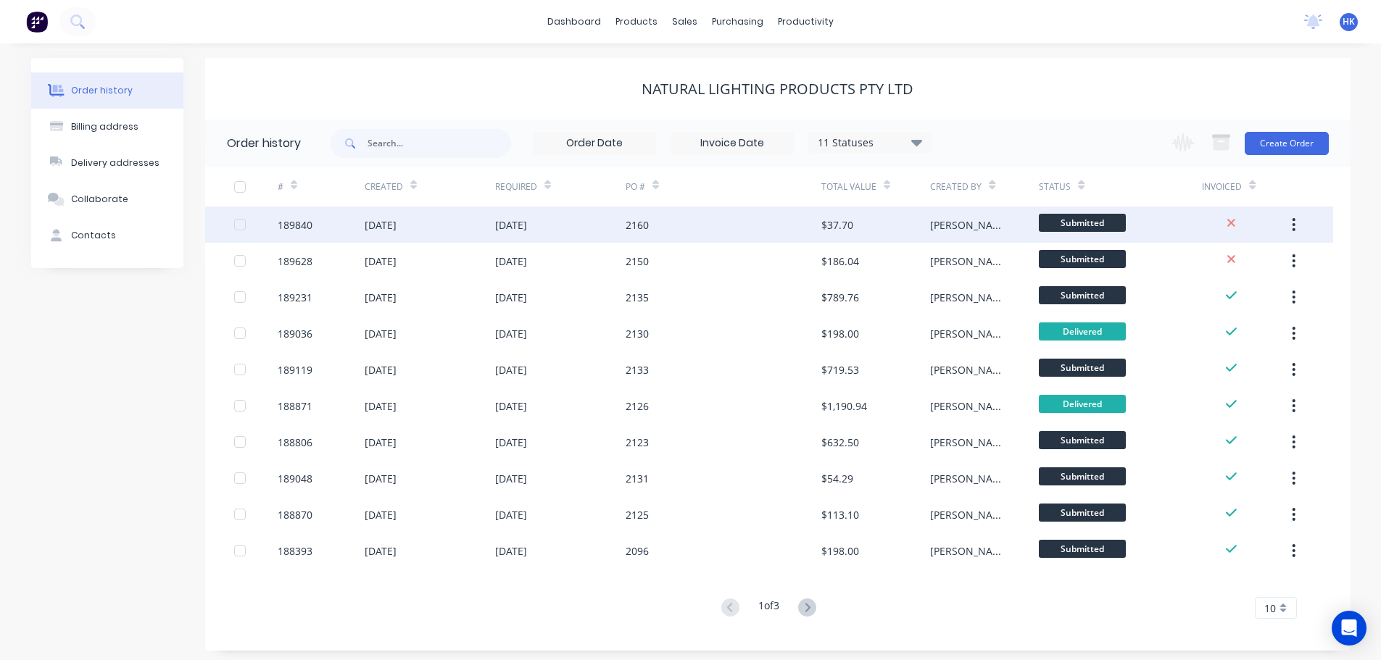
click at [612, 228] on div "[DATE]" at bounding box center [560, 225] width 130 height 36
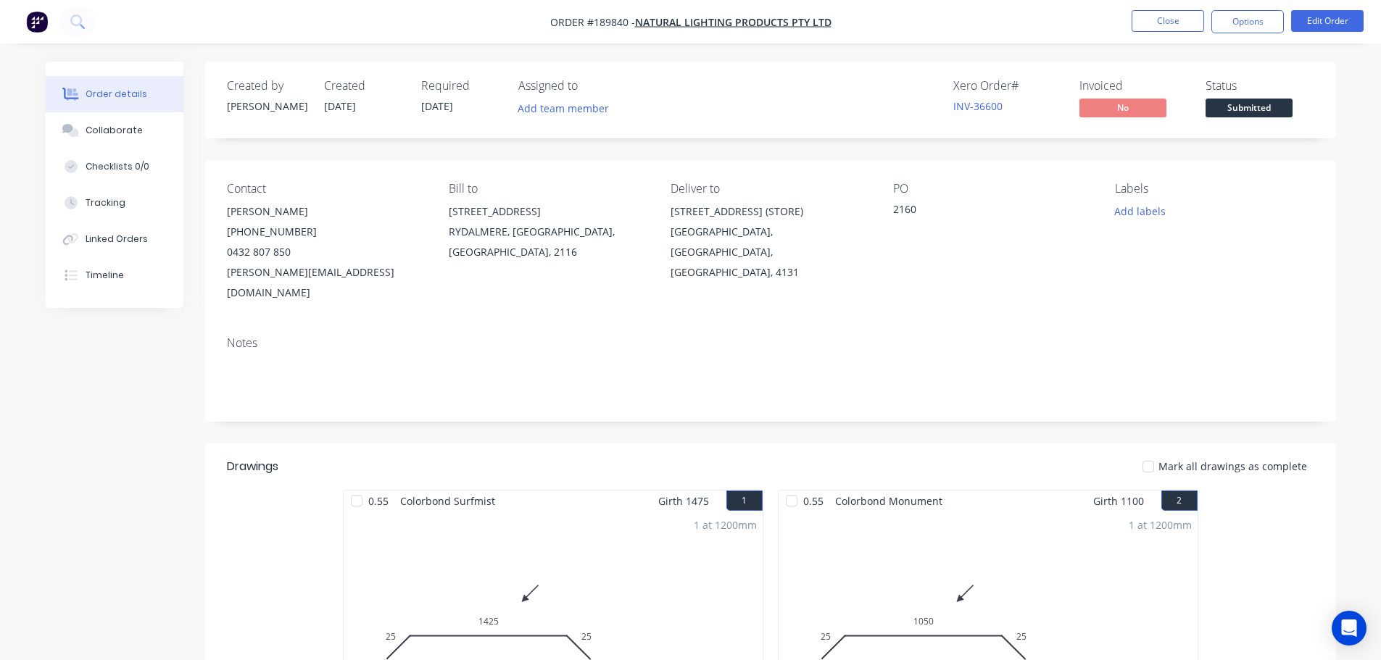
click at [54, 470] on div "Created by [PERSON_NAME] Created [DATE] Required [DATE] Assigned to Add team me…" at bounding box center [691, 534] width 1290 height 944
click at [119, 280] on div "Timeline" at bounding box center [105, 275] width 38 height 13
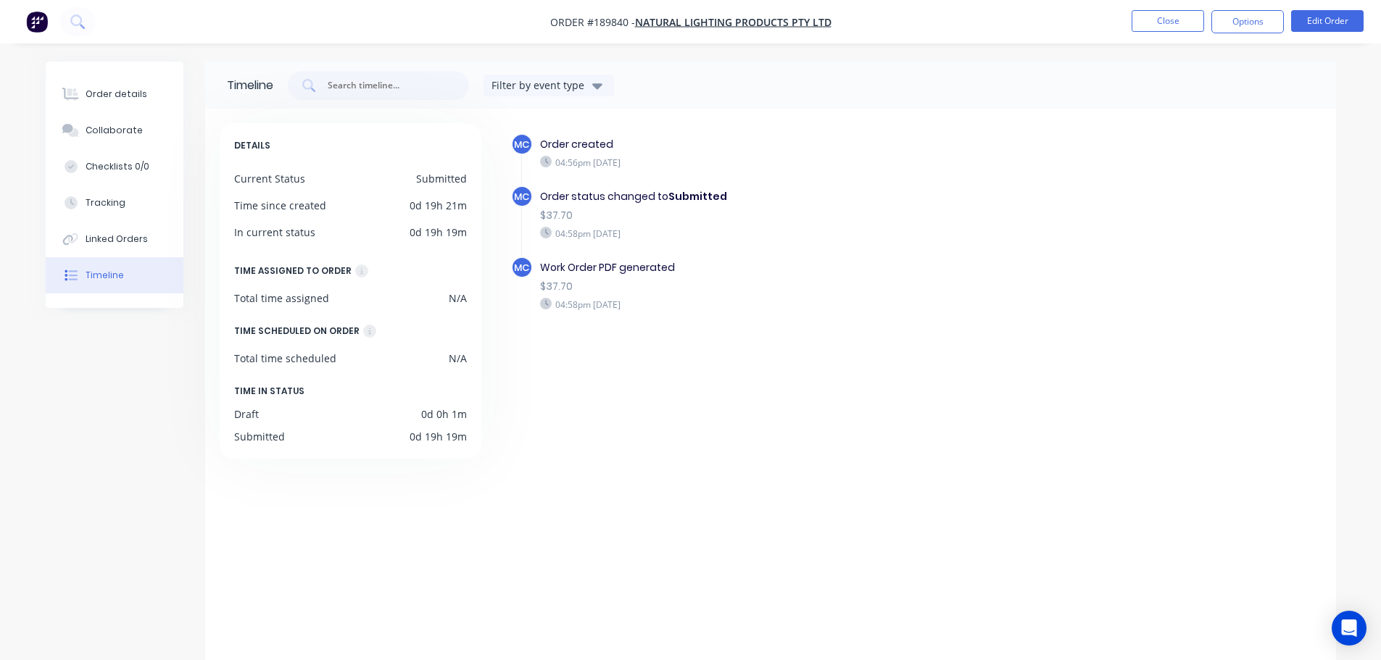
click at [1156, 32] on li "Close" at bounding box center [1167, 21] width 72 height 23
click at [1160, 25] on button "Close" at bounding box center [1167, 21] width 72 height 22
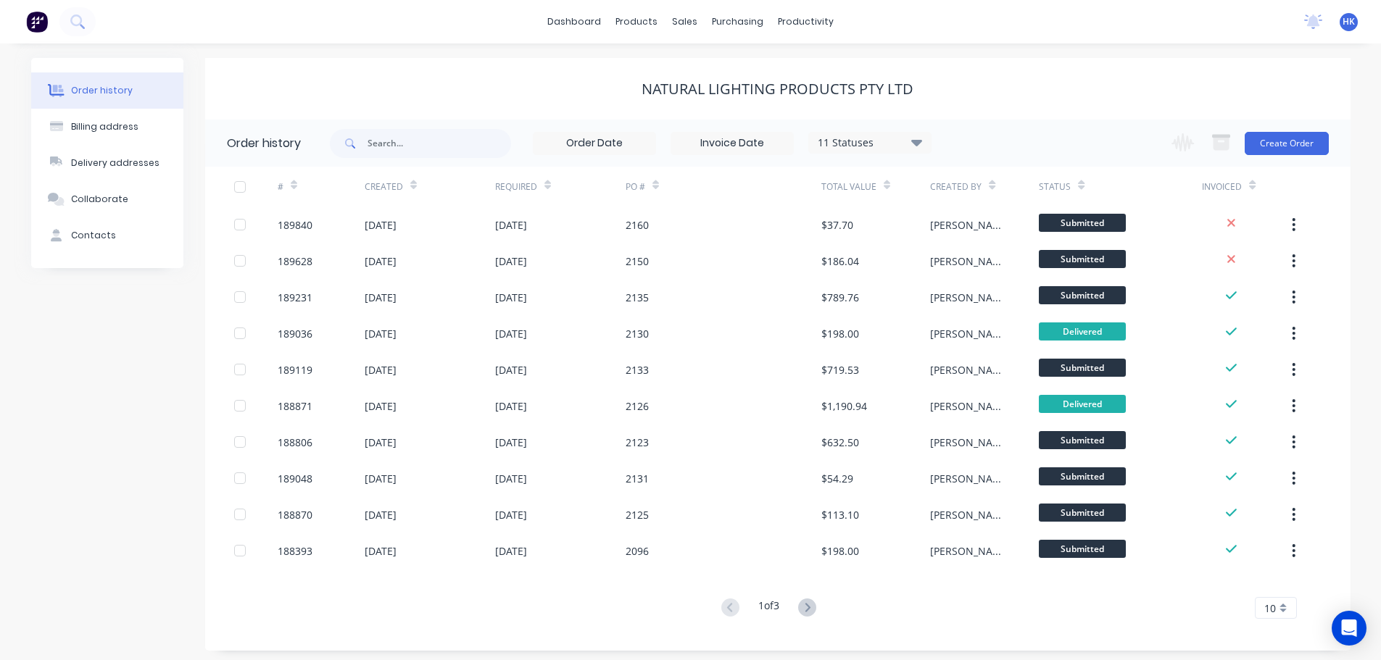
click at [408, 172] on div "Created" at bounding box center [430, 187] width 130 height 40
click at [411, 154] on input "text" at bounding box center [439, 143] width 144 height 29
type input "2150"
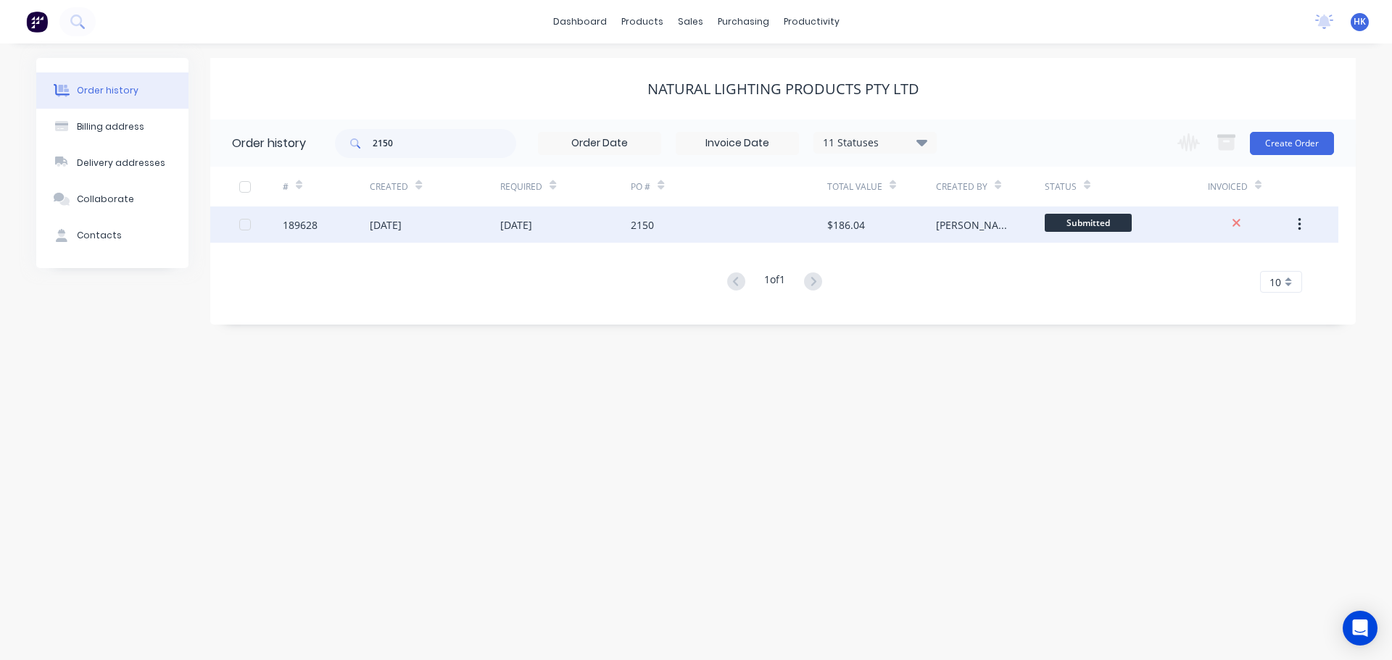
click at [521, 238] on div "[DATE]" at bounding box center [565, 225] width 130 height 36
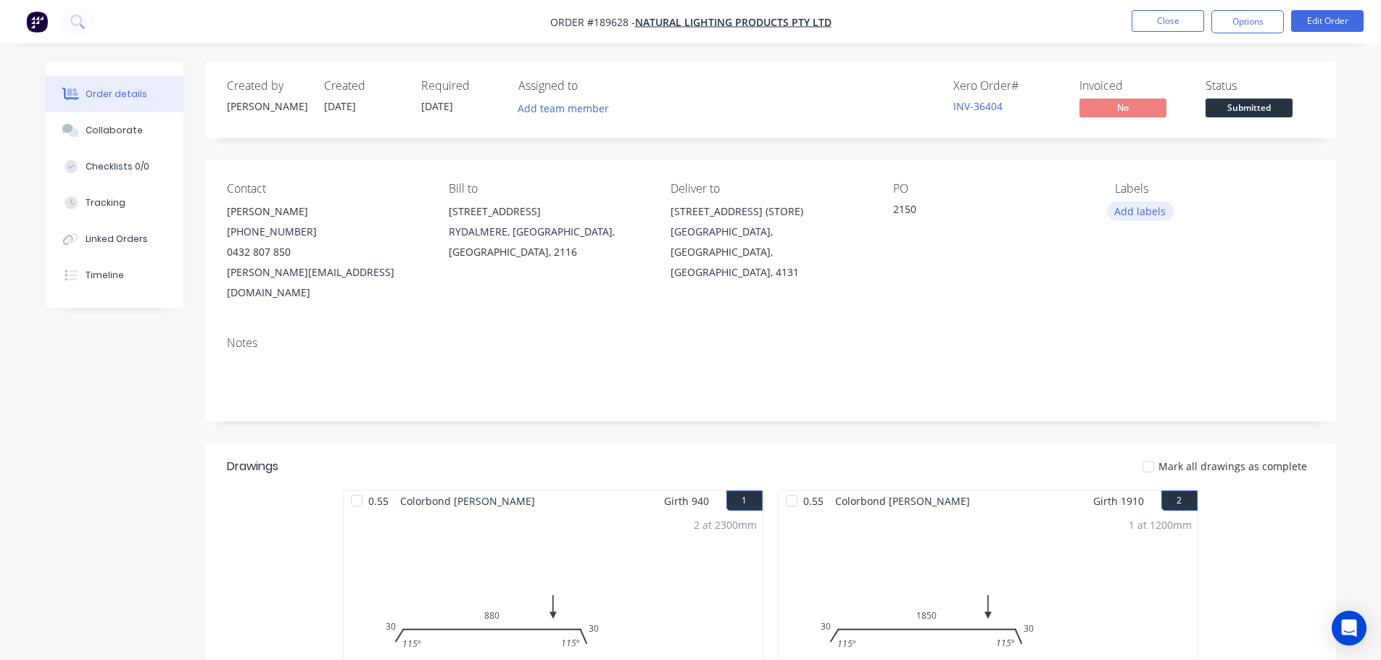
click at [1139, 207] on button "Add labels" at bounding box center [1140, 211] width 67 height 20
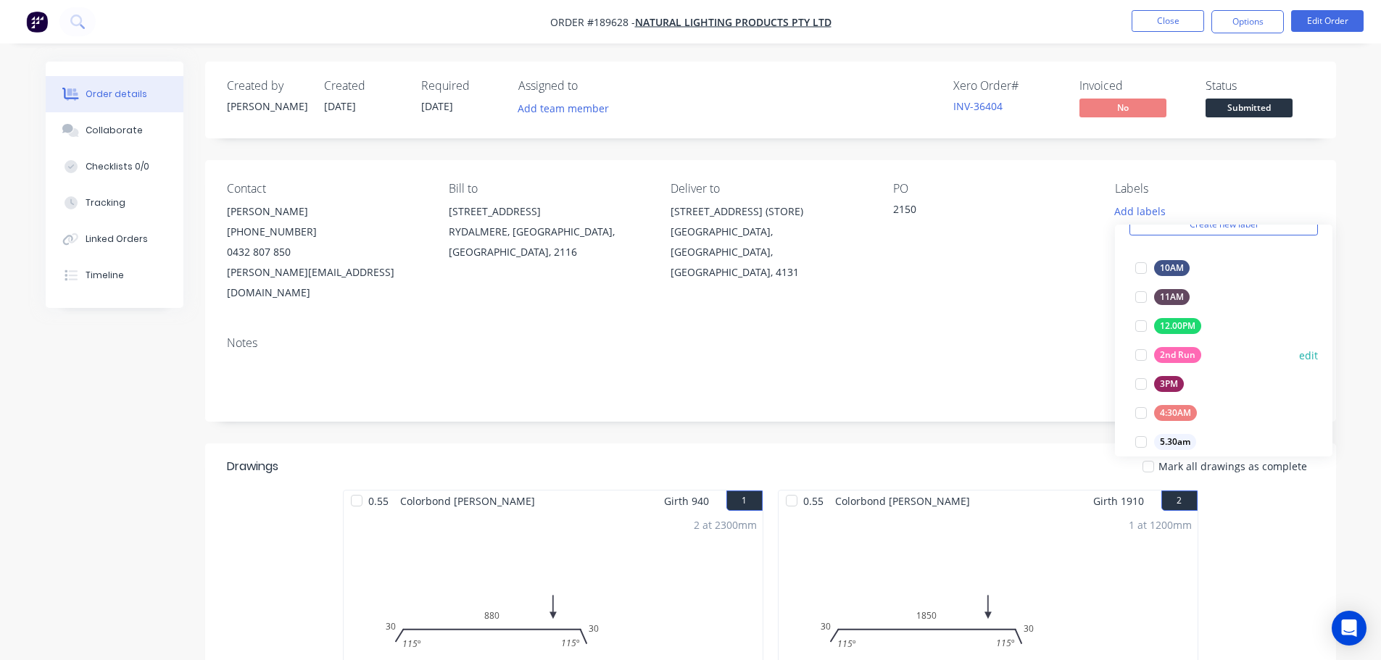
click at [1139, 349] on div at bounding box center [1140, 355] width 29 height 29
click at [978, 399] on div "Notes" at bounding box center [770, 373] width 1131 height 97
